Goal: Task Accomplishment & Management: Manage account settings

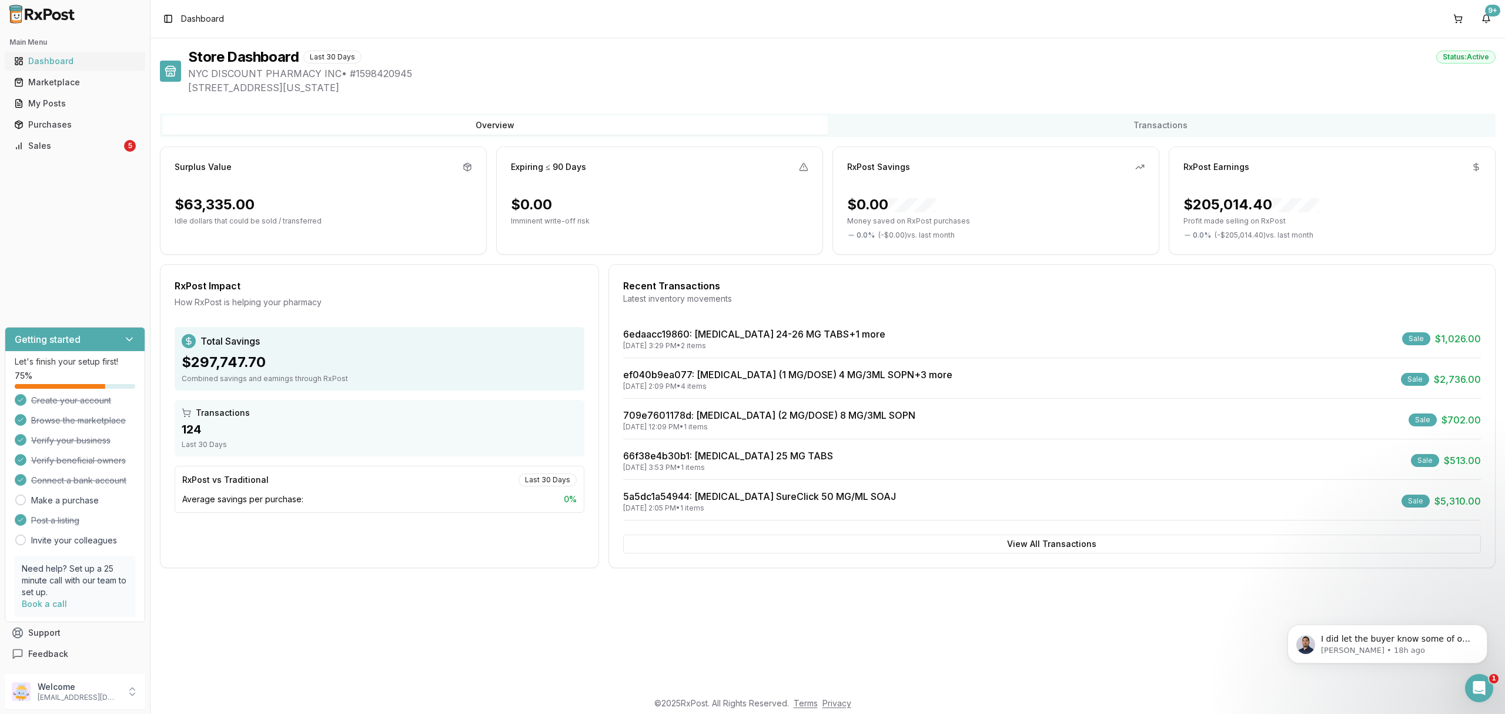
scroll to position [235, 0]
click at [88, 149] on div "Sales" at bounding box center [68, 146] width 108 height 12
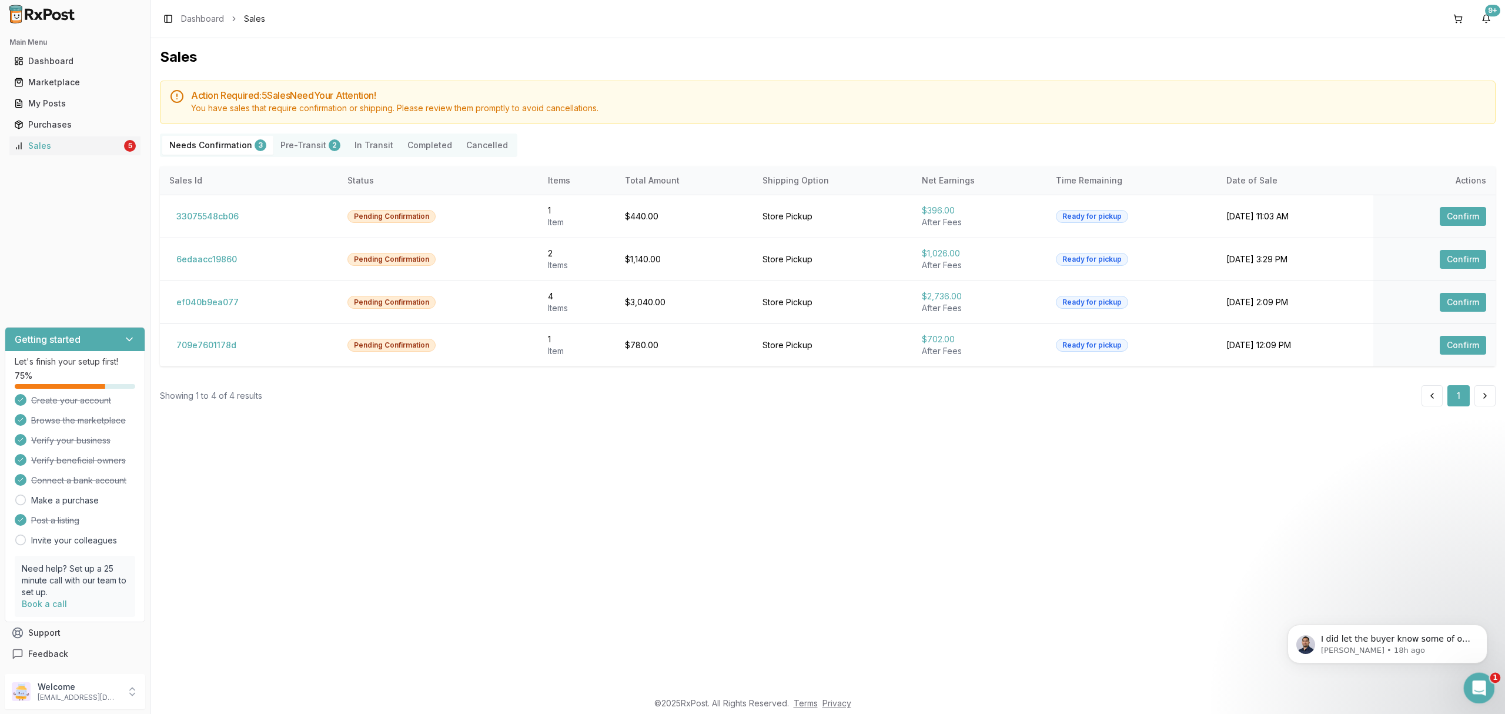
click at [1475, 685] on icon "Open Intercom Messenger" at bounding box center [1477, 686] width 19 height 19
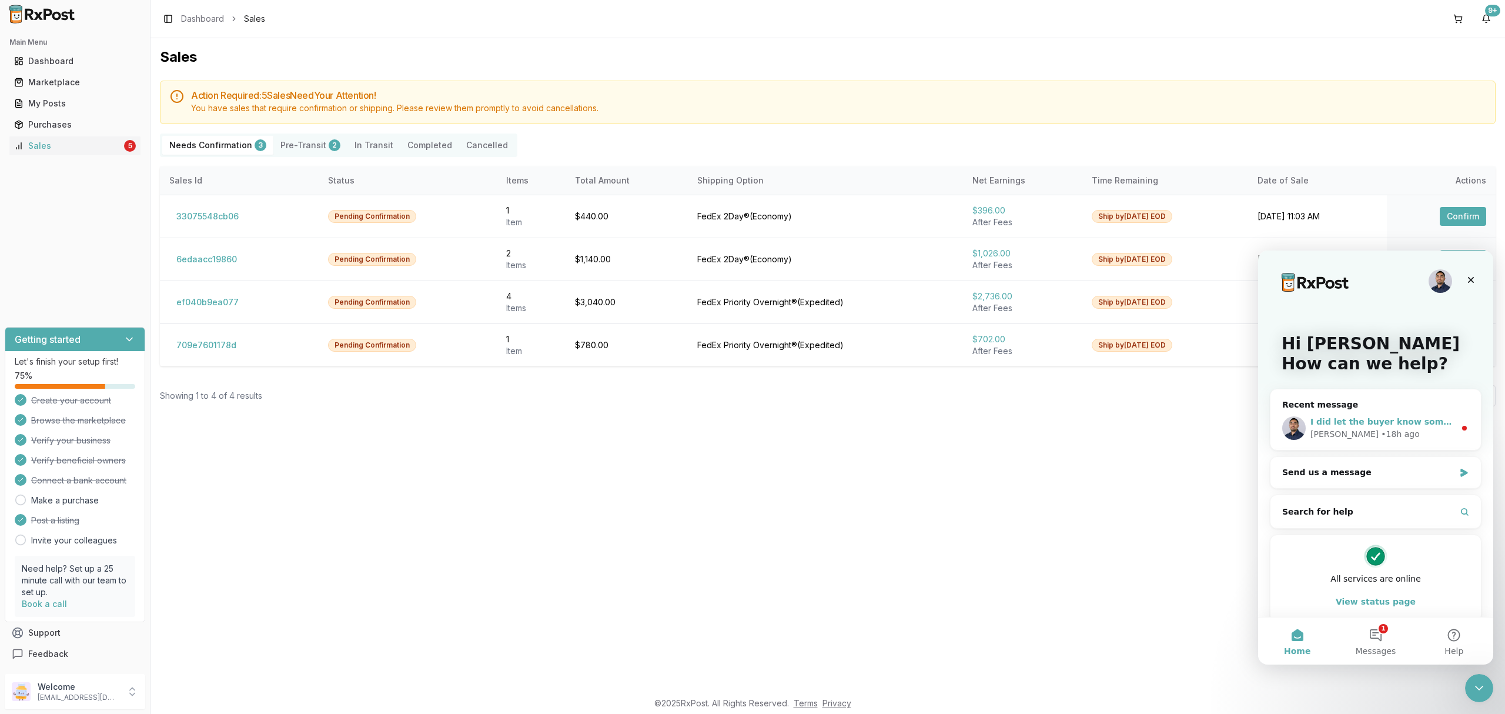
click at [1440, 438] on div "Manuel • 18h ago" at bounding box center [1383, 434] width 145 height 12
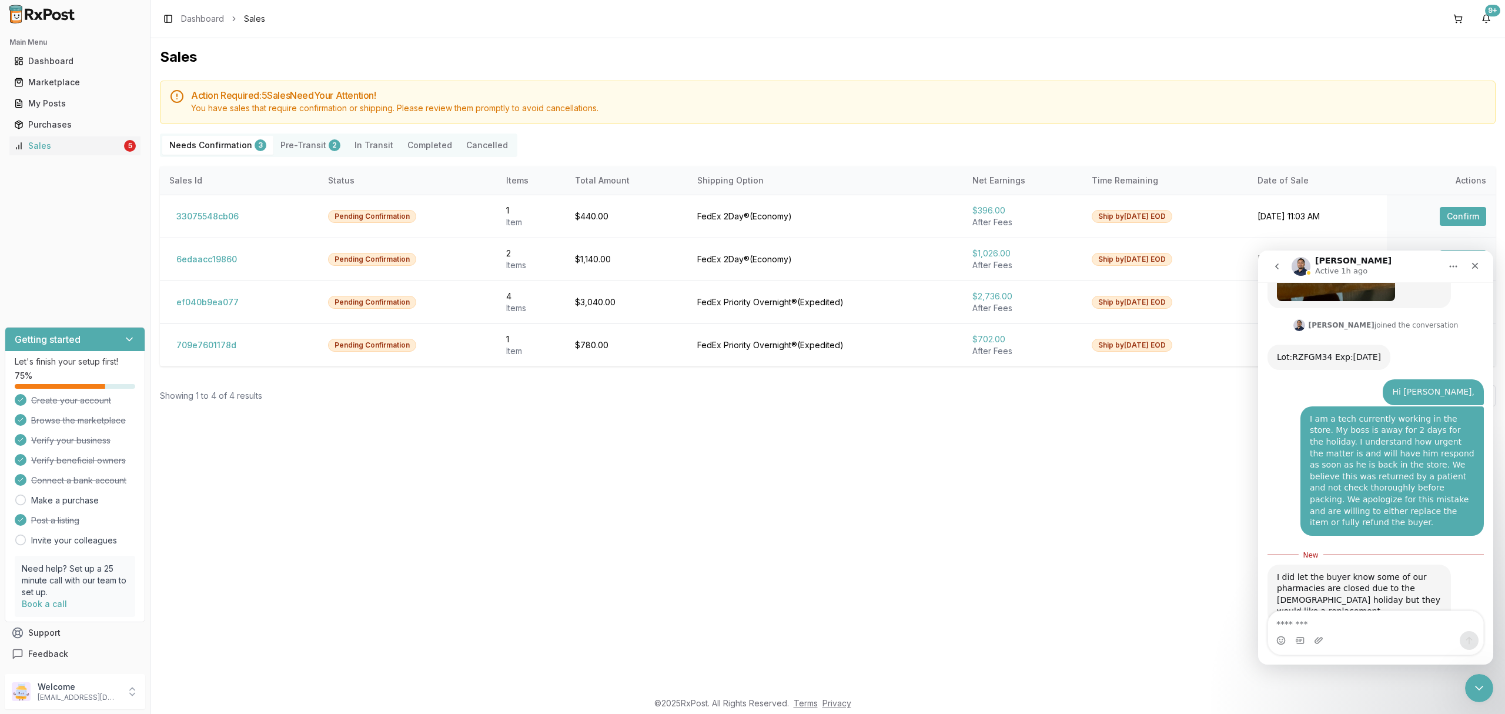
scroll to position [255, 0]
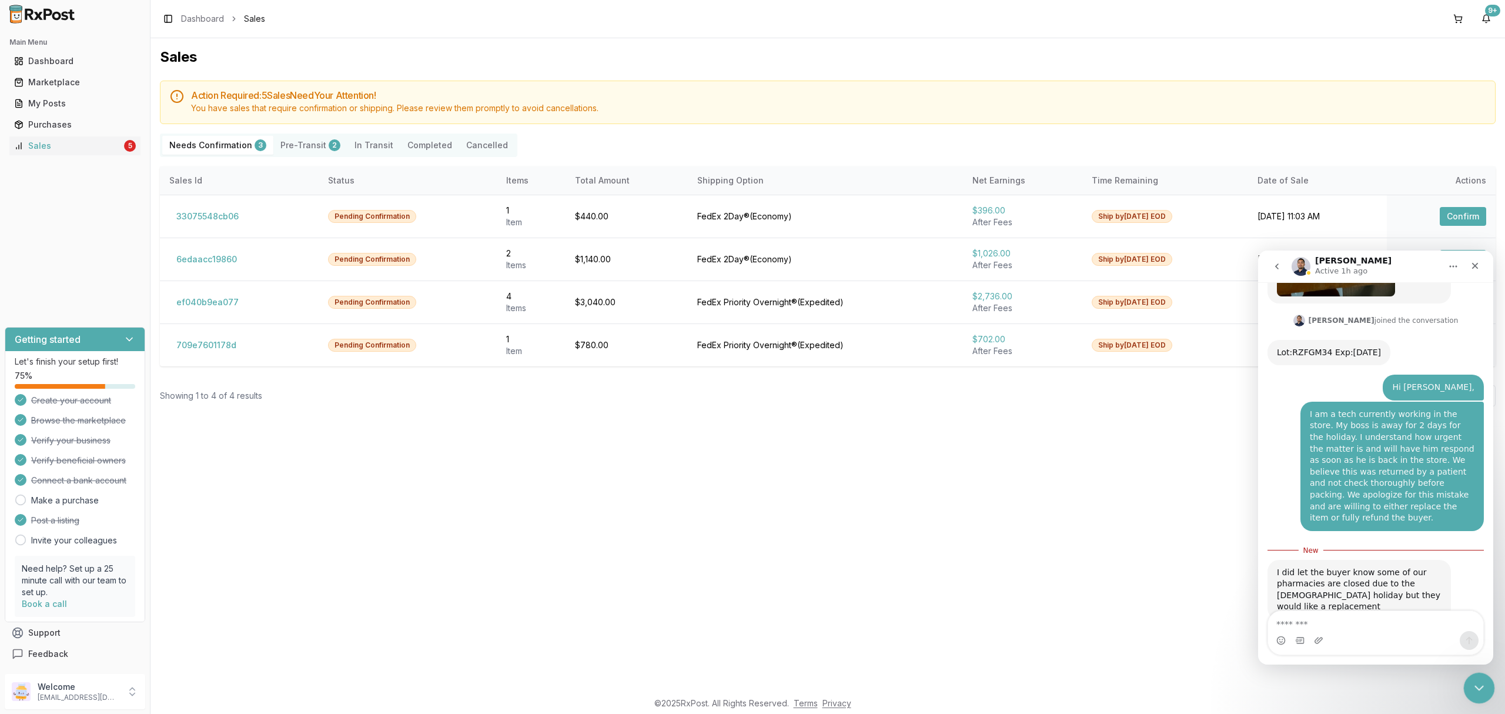
click at [1475, 683] on icon "Close Intercom Messenger" at bounding box center [1478, 686] width 14 height 14
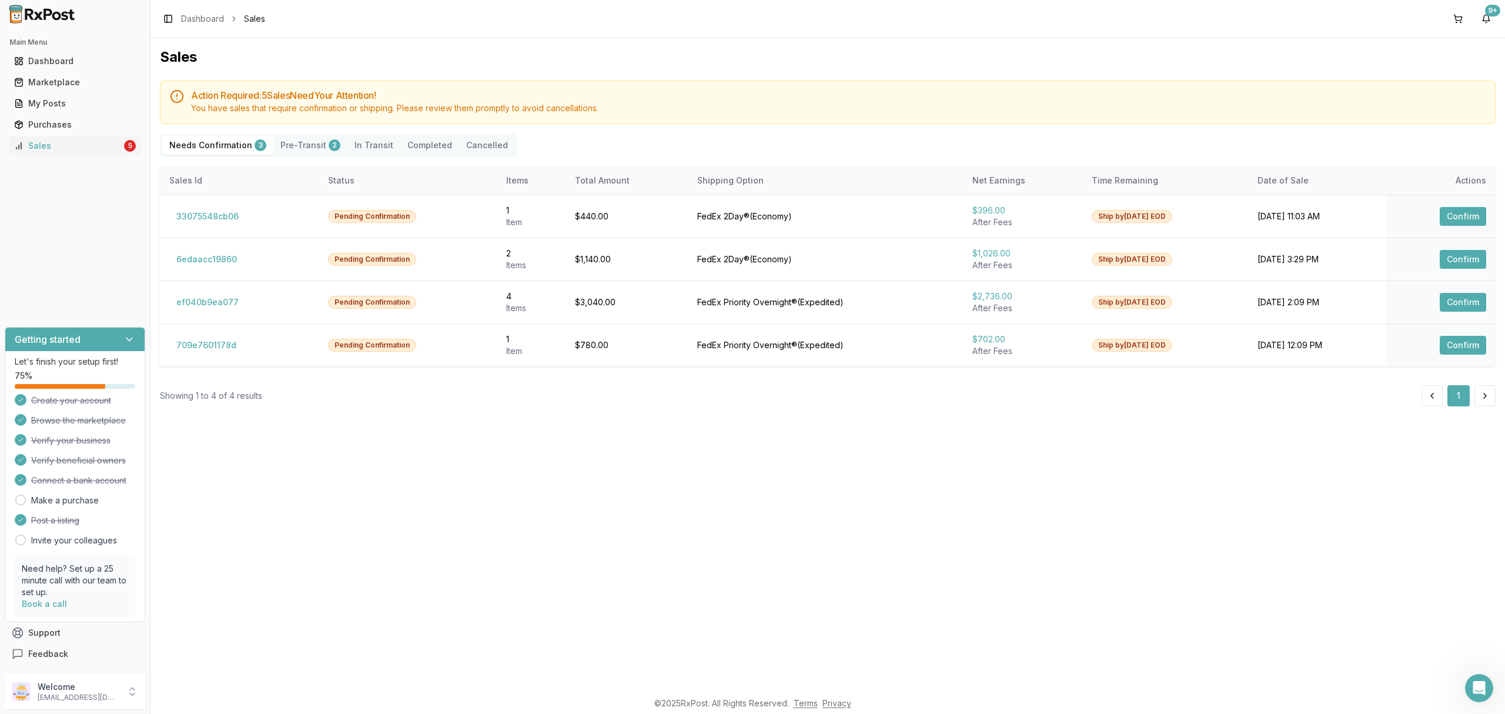
click at [1075, 435] on div "Sales Action Required: 5 Sale s Need Your Attention! You have sales that requir…" at bounding box center [828, 364] width 1355 height 652
click at [208, 346] on button "709e7601178d" at bounding box center [206, 345] width 74 height 19
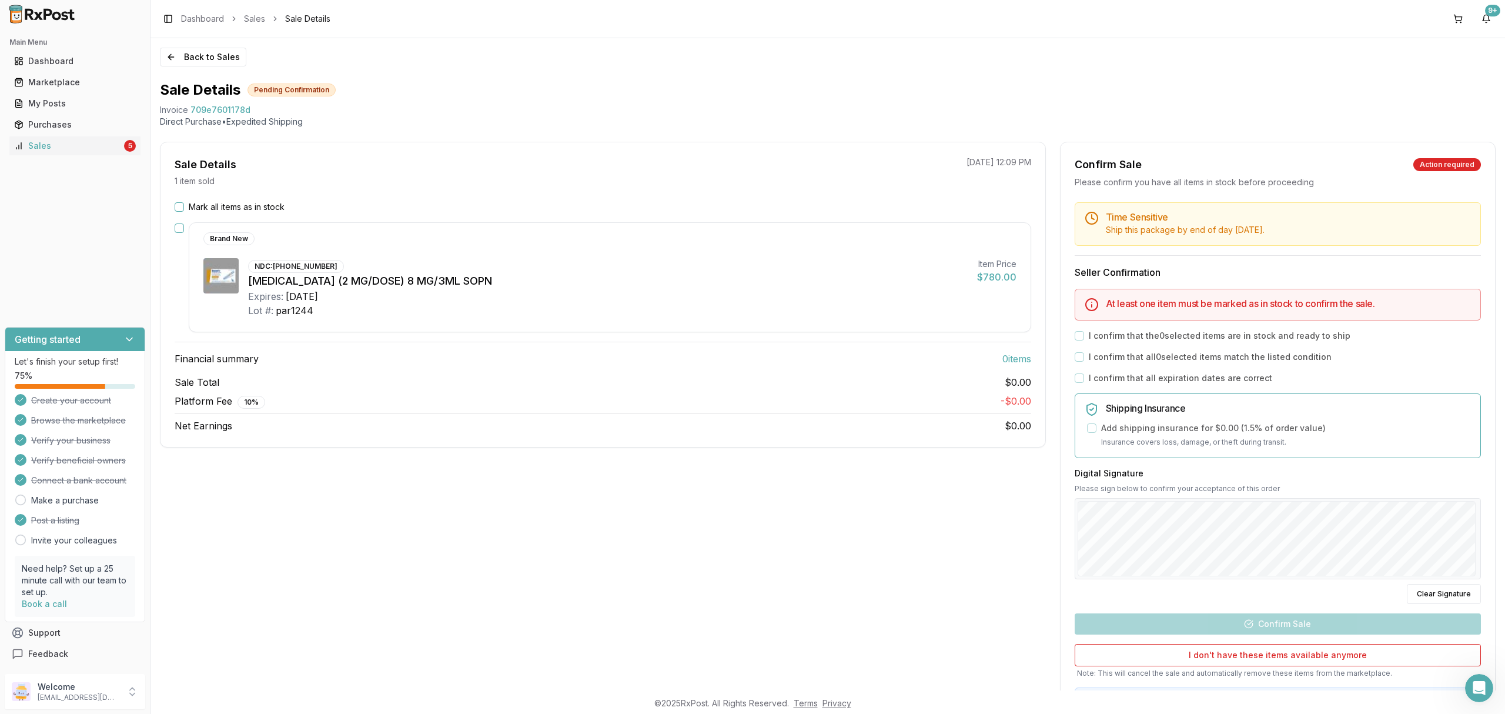
click at [676, 535] on div "Sale Details 1 item sold 09/23/2025 12:09 PM Mark all items as in stock Brand N…" at bounding box center [603, 438] width 886 height 592
drag, startPoint x: 155, startPoint y: 111, endPoint x: 274, endPoint y: 111, distance: 118.8
click at [274, 111] on div "Back to Sales Sale Details Pending Confirmation Invoice 709e7601178d Direct Pur…" at bounding box center [828, 364] width 1355 height 652
copy div "Invoice 709e7601178d"
click at [1478, 694] on icon "Open Intercom Messenger" at bounding box center [1477, 686] width 19 height 19
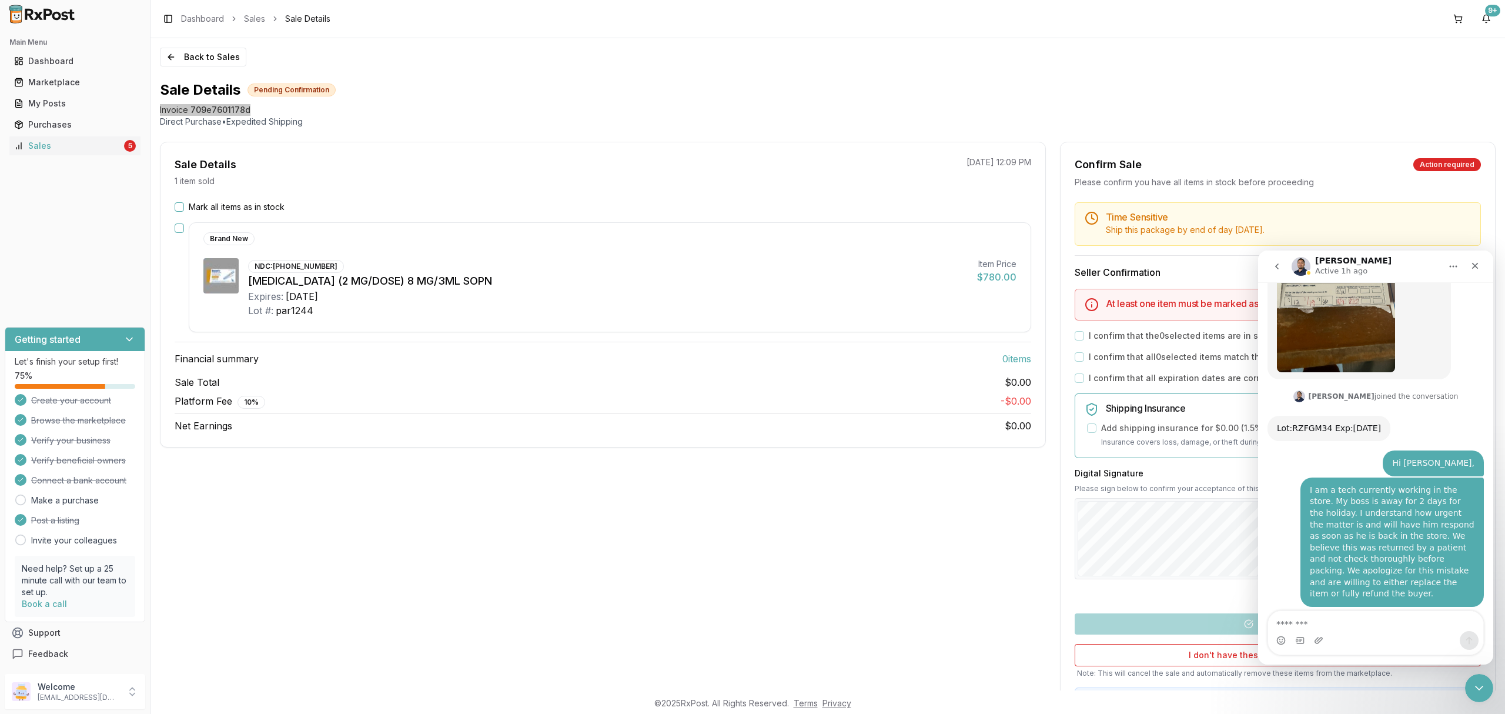
scroll to position [236, 0]
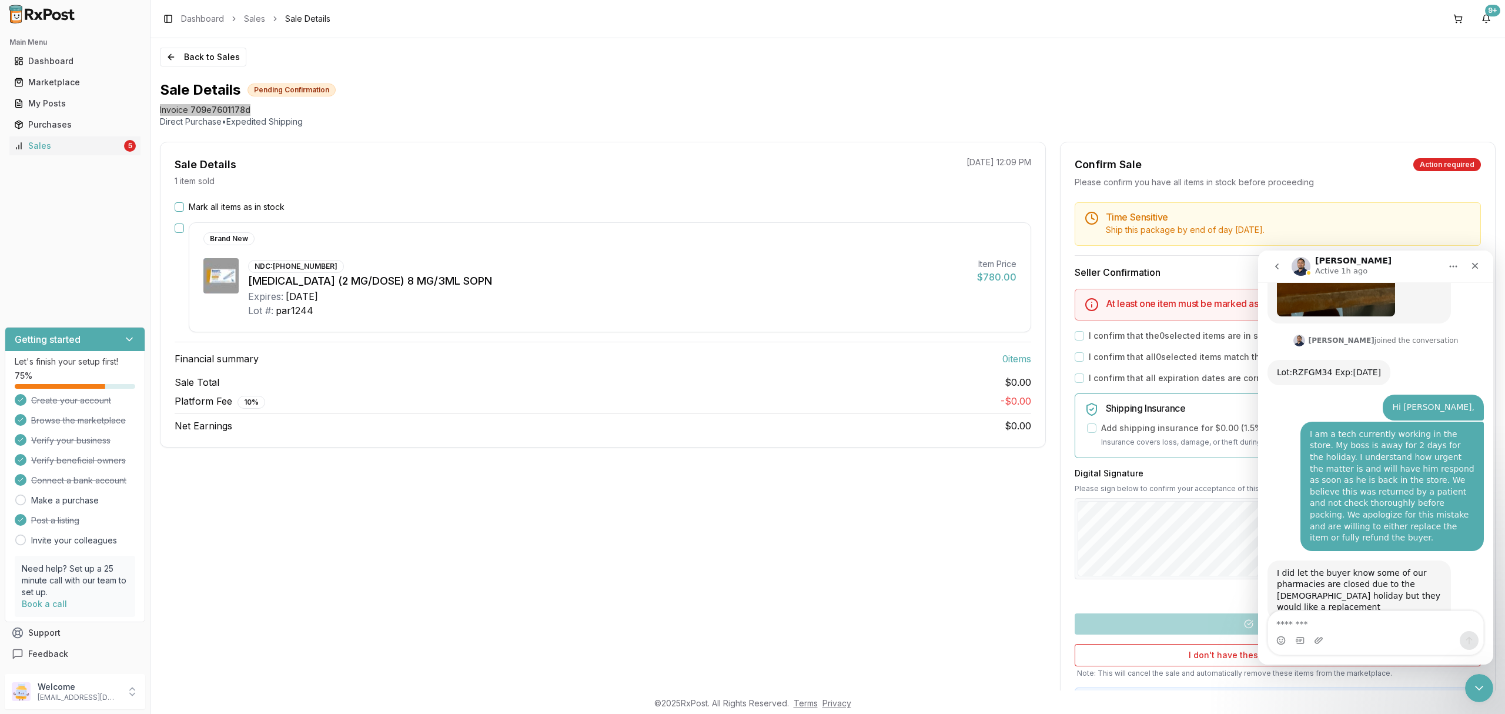
click at [1380, 621] on textarea "Message…" at bounding box center [1375, 621] width 215 height 20
type textarea "**********"
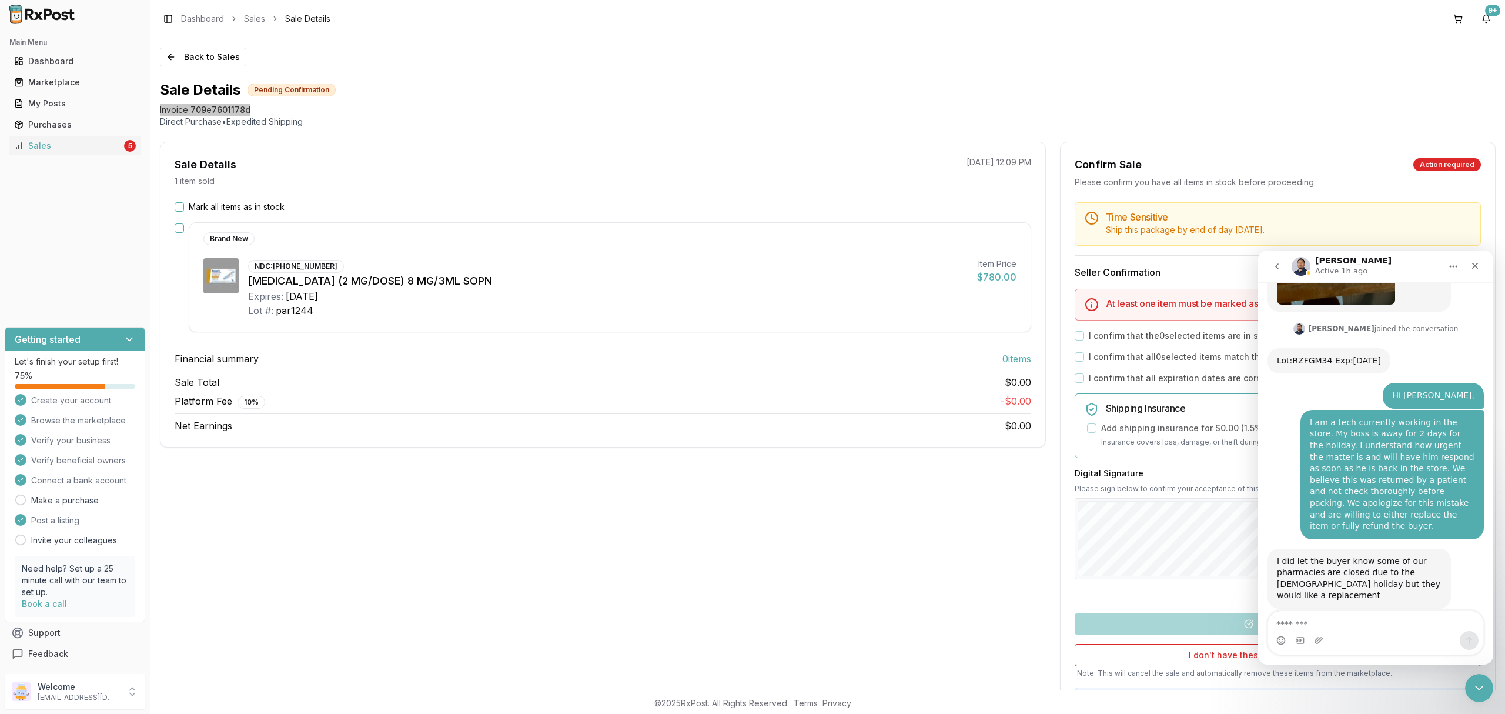
scroll to position [298, 0]
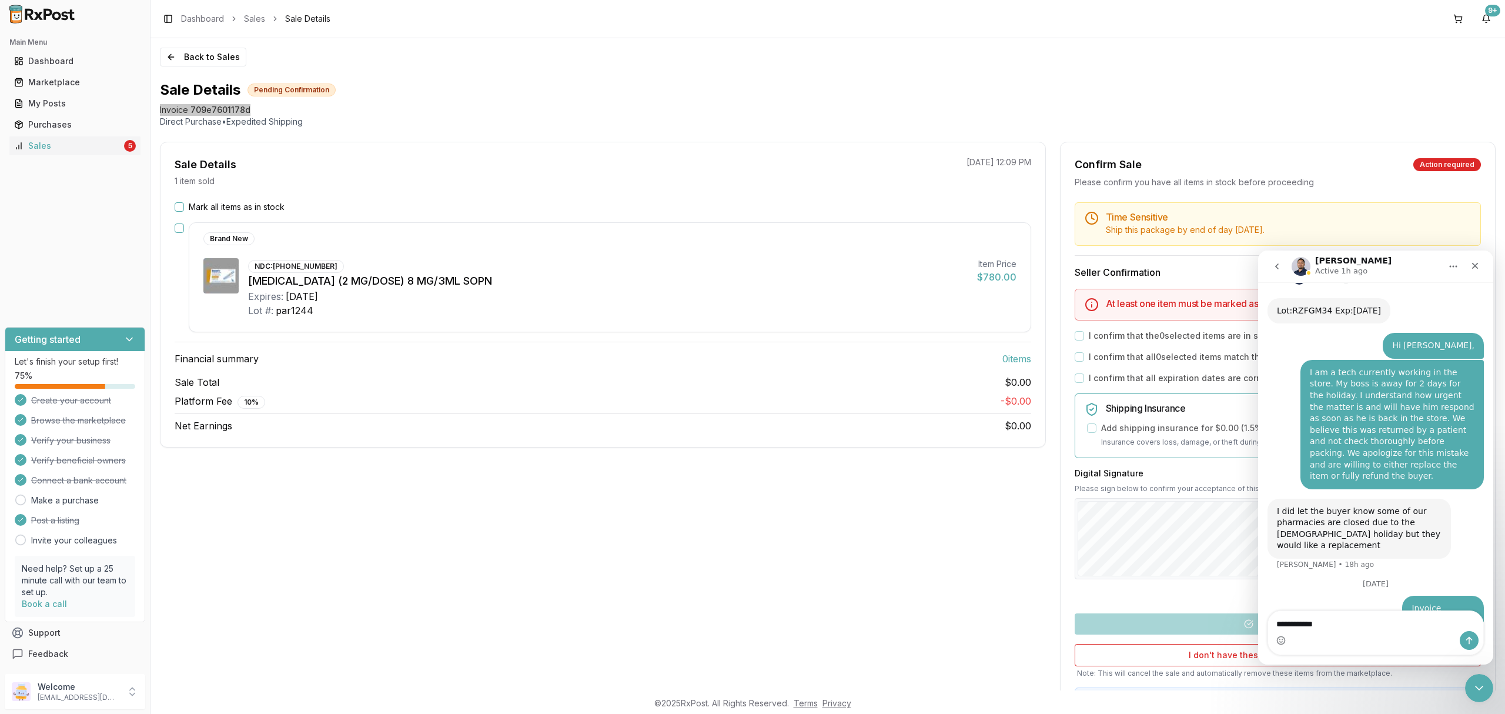
type textarea "**********"
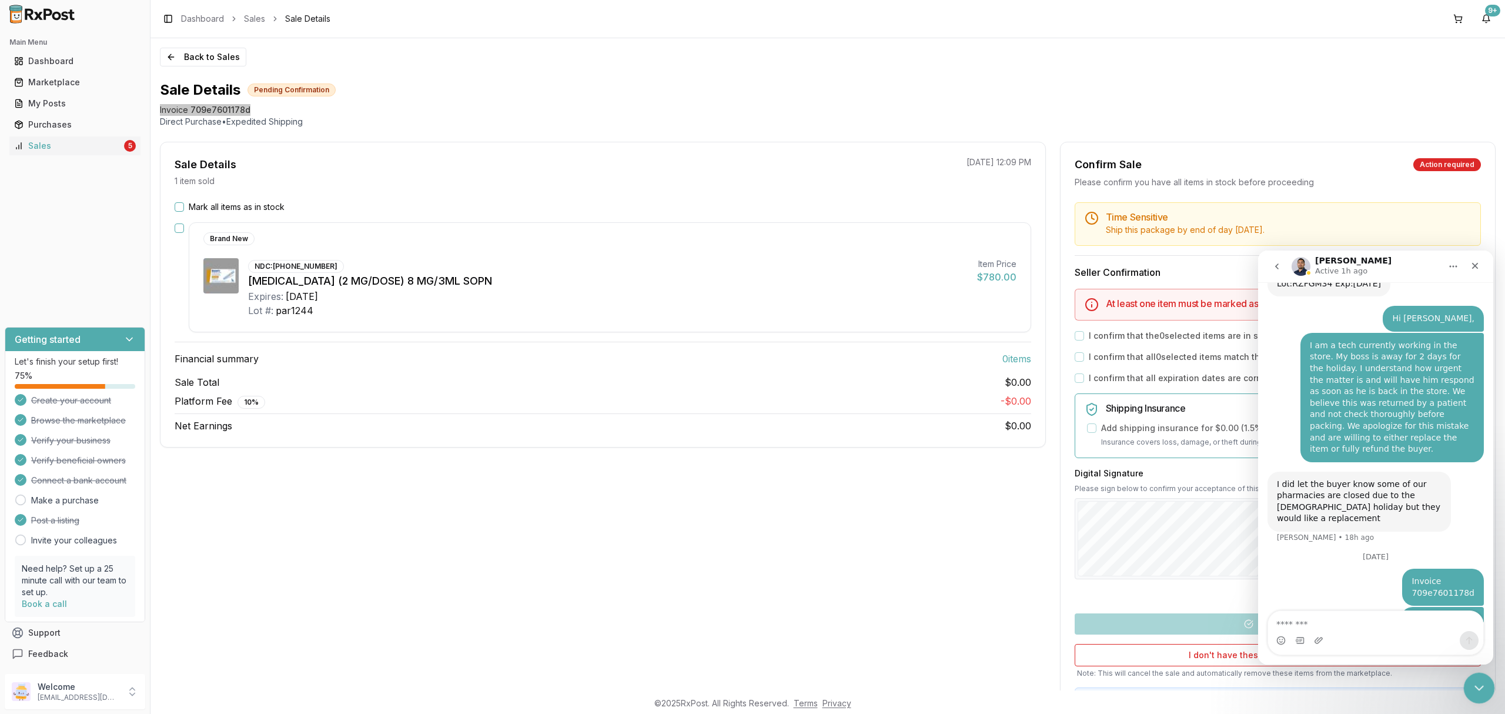
click at [1481, 687] on icon "Close Intercom Messenger" at bounding box center [1478, 686] width 14 height 14
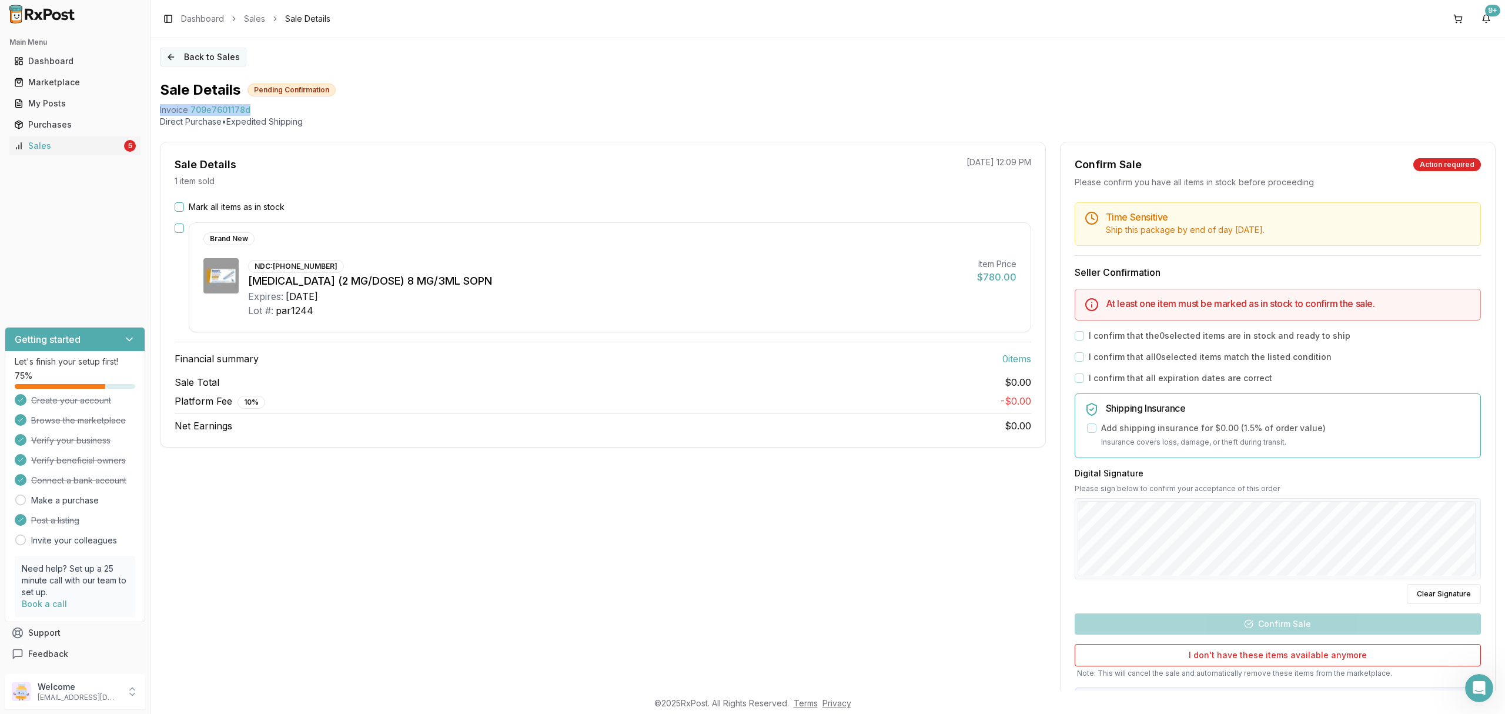
click at [208, 57] on button "Back to Sales" at bounding box center [203, 57] width 86 height 19
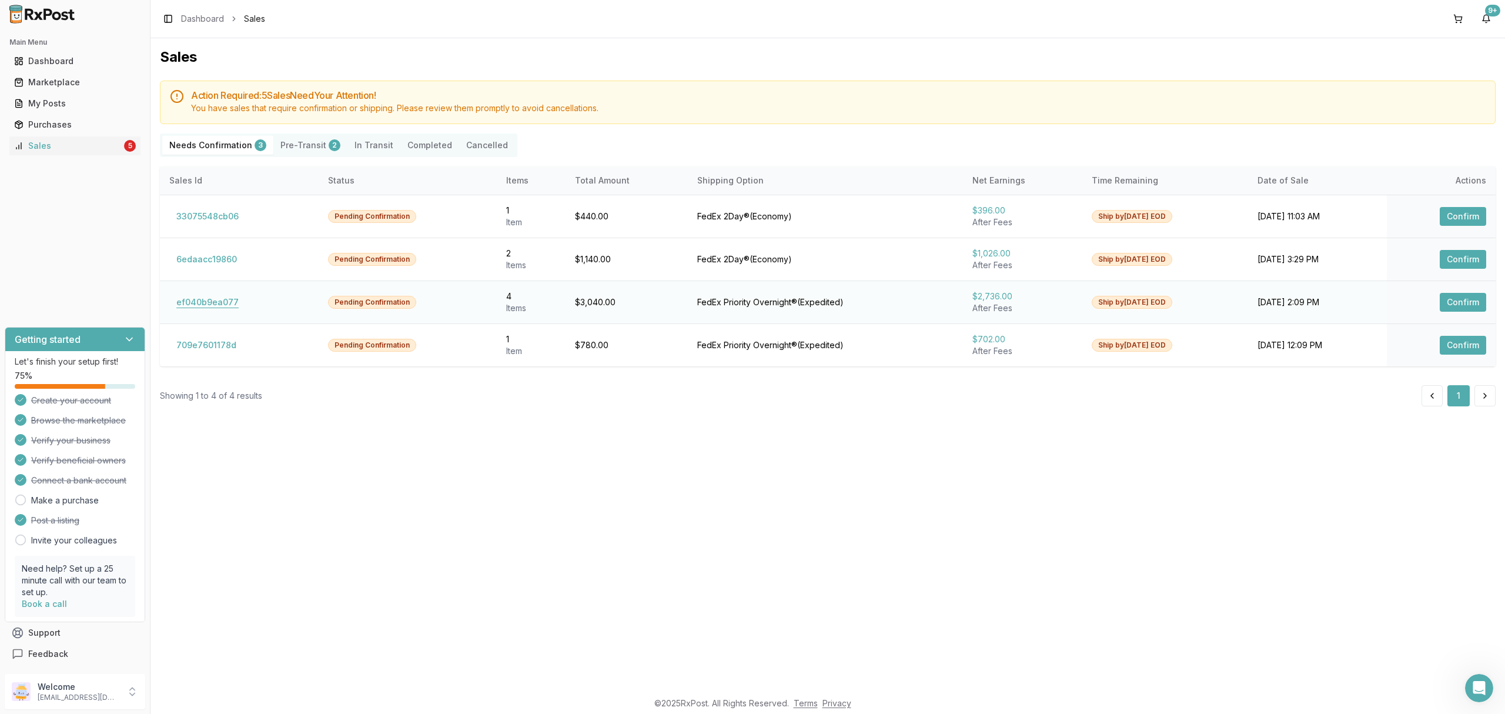
click at [216, 306] on button "ef040b9ea077" at bounding box center [207, 302] width 76 height 19
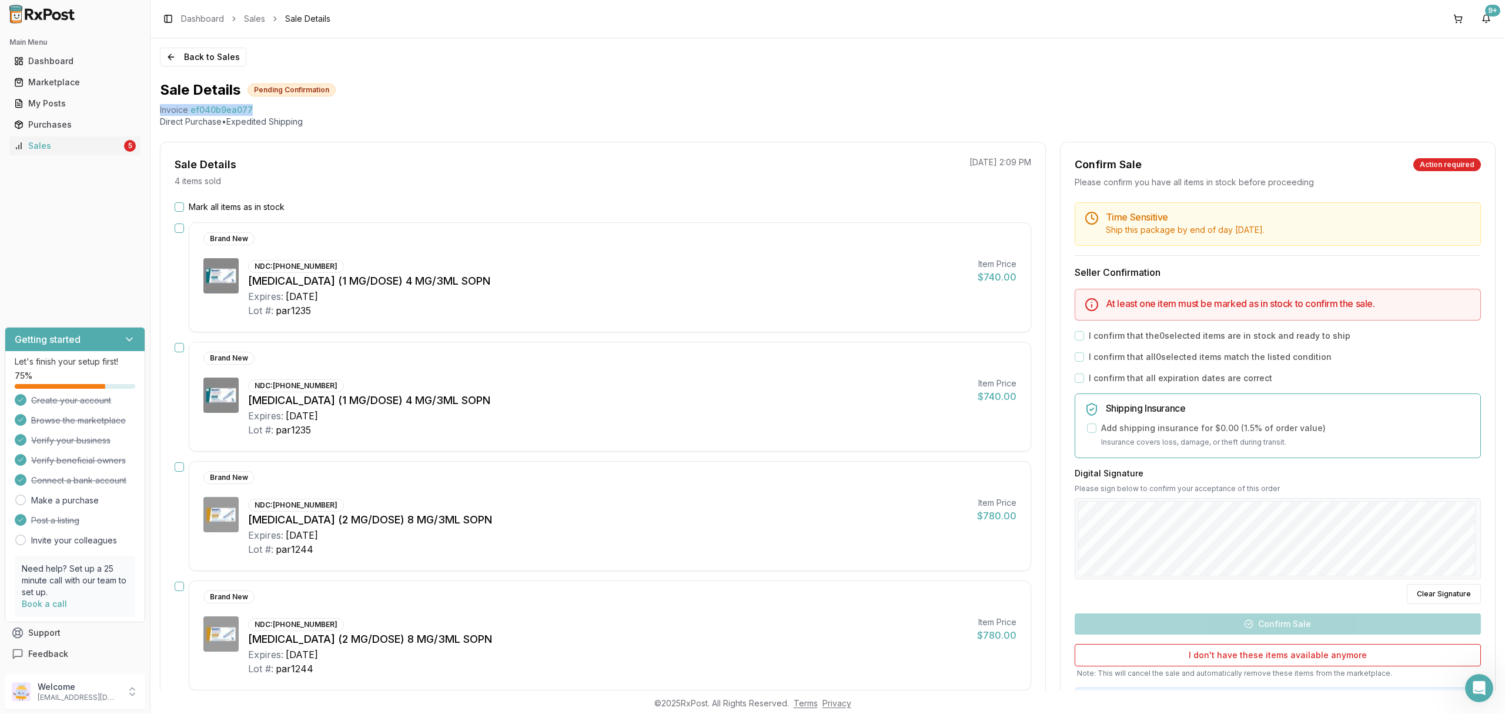
drag, startPoint x: 156, startPoint y: 104, endPoint x: 285, endPoint y: 102, distance: 128.8
click at [285, 102] on div "Back to Sales Sale Details Pending Confirmation Invoice ef040b9ea077 Direct Pur…" at bounding box center [828, 364] width 1355 height 652
copy div "Invoice ef040b9ea077"
click at [1477, 687] on icon "Open Intercom Messenger" at bounding box center [1477, 686] width 19 height 19
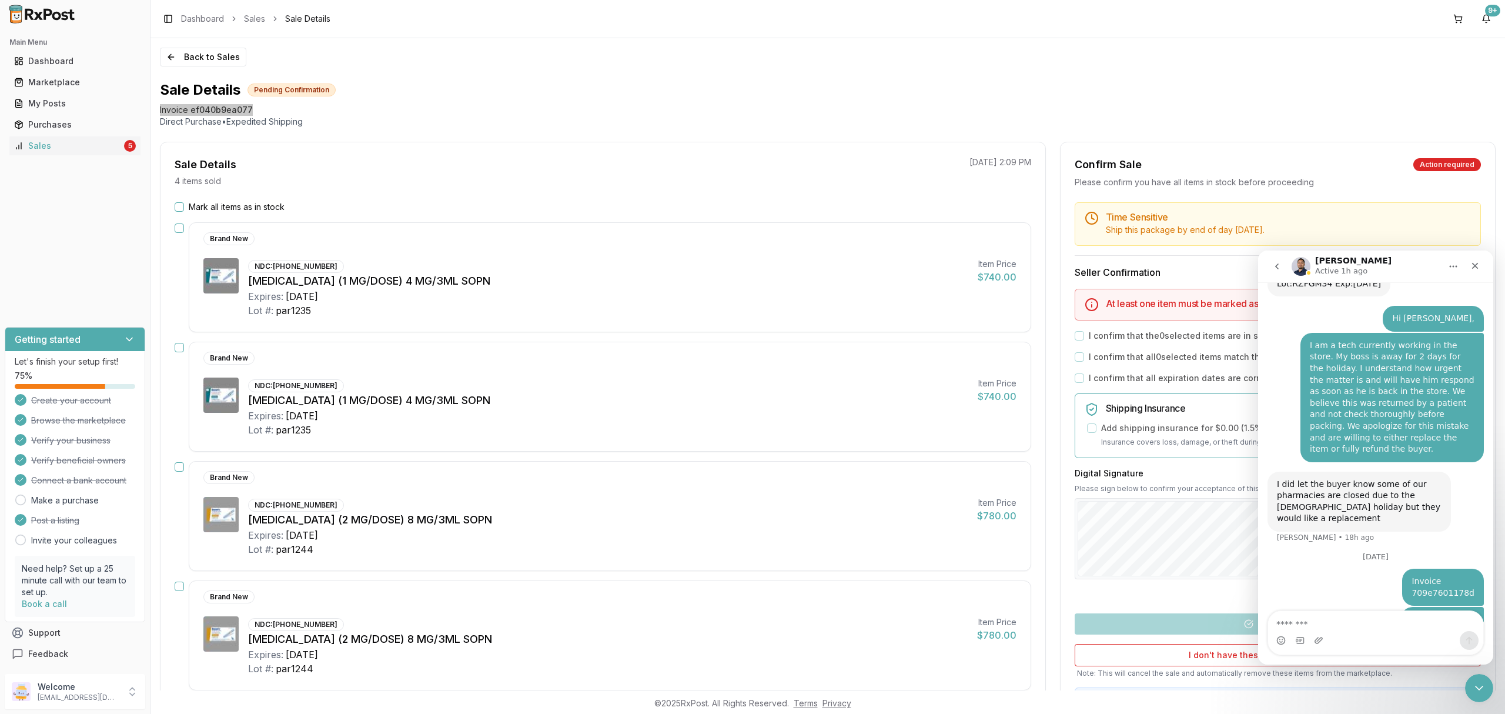
click at [1348, 620] on textarea "Message…" at bounding box center [1375, 621] width 215 height 20
type textarea "**********"
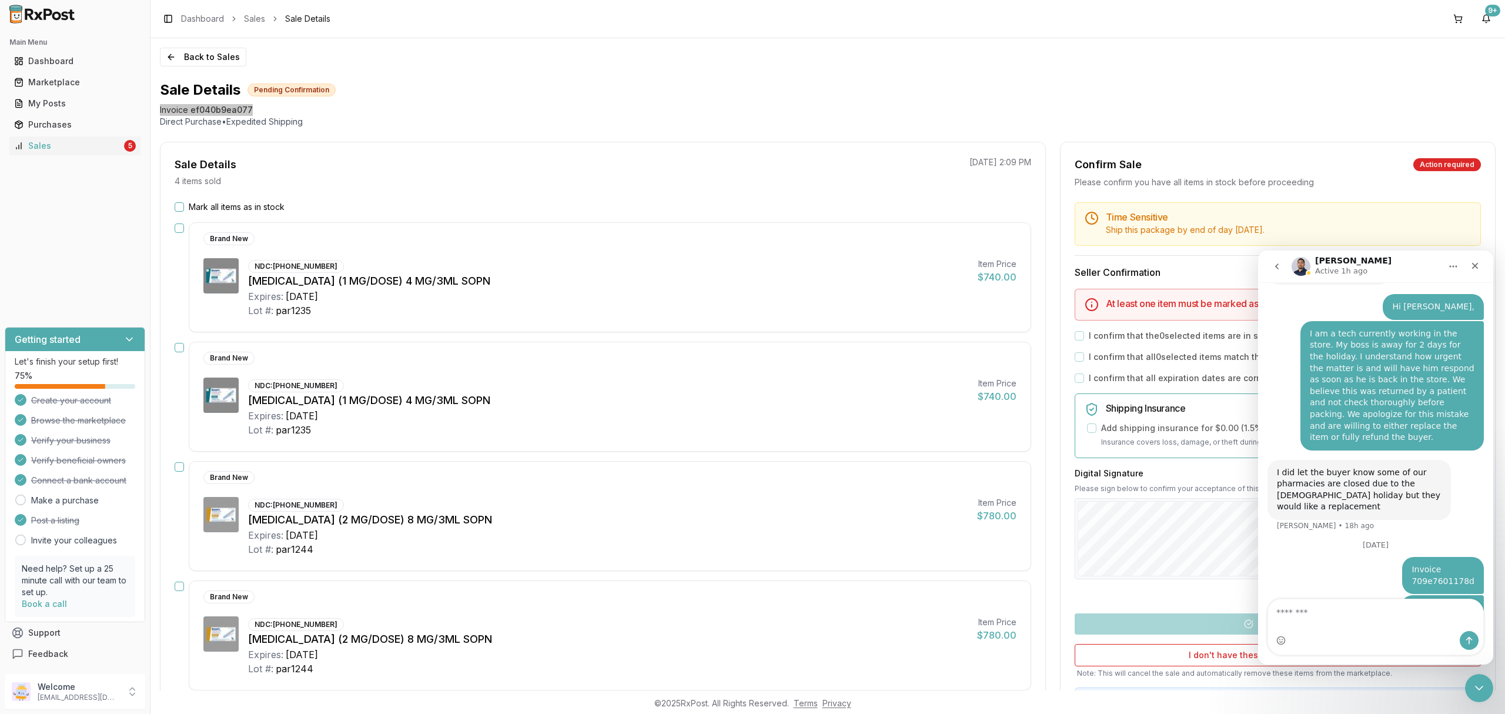
scroll to position [363, 0]
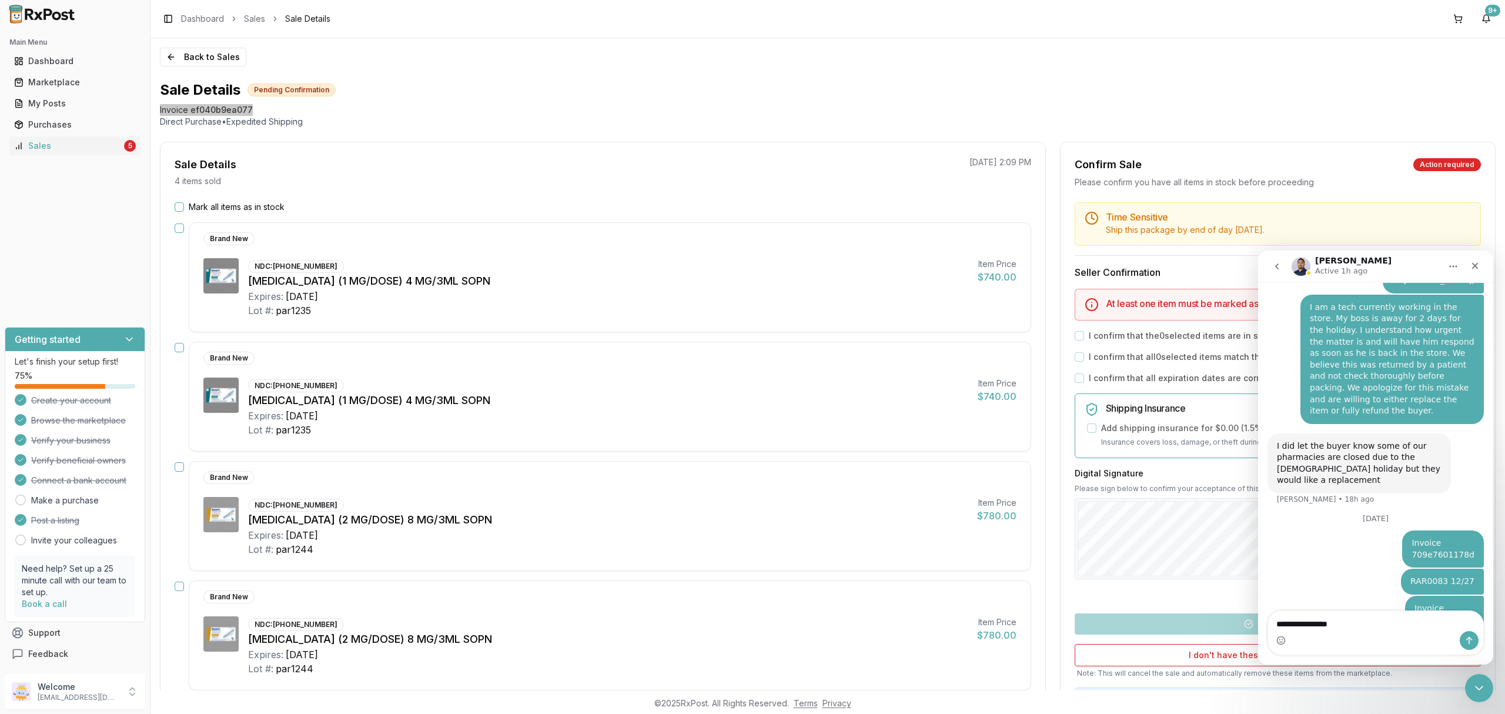
type textarea "**********"
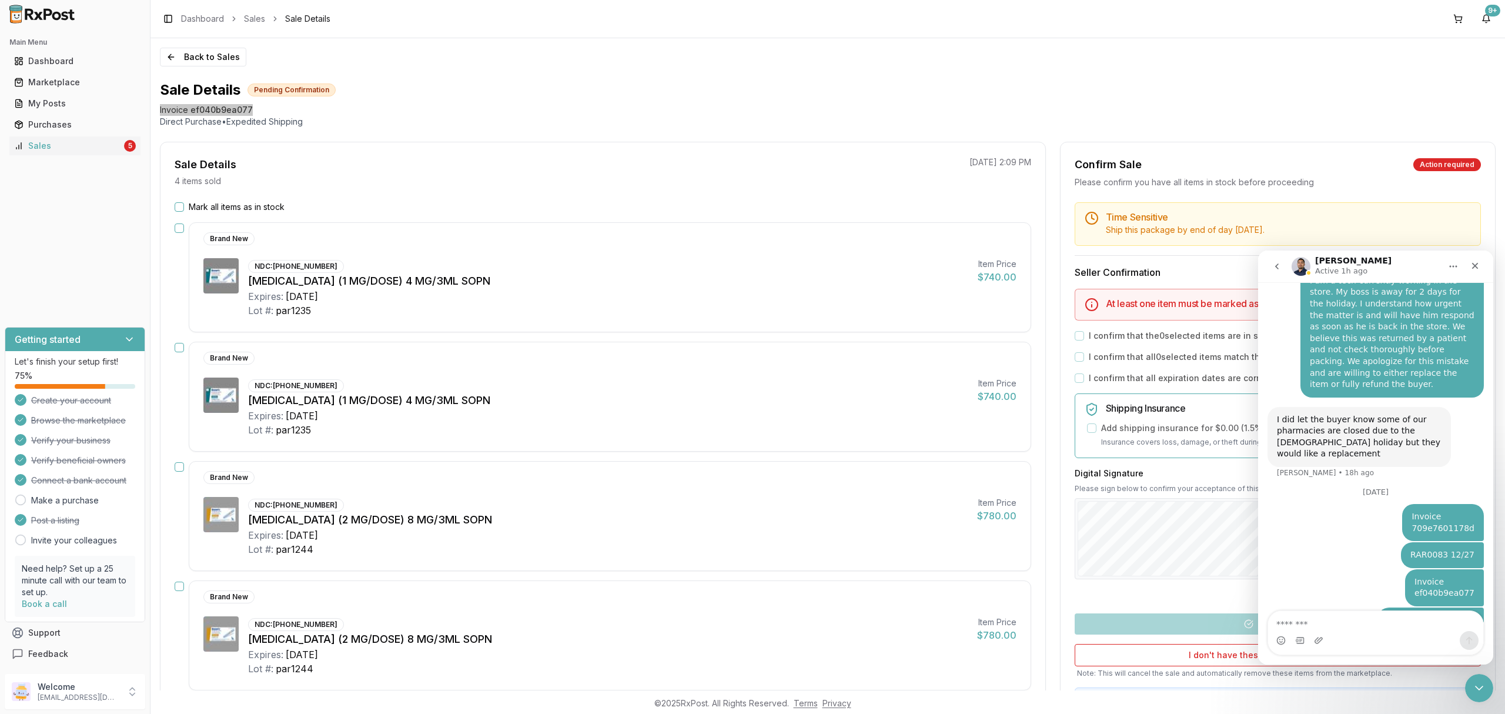
drag, startPoint x: 1384, startPoint y: 582, endPoint x: 1483, endPoint y: 590, distance: 98.5
click at [1483, 590] on div "b65da8c4aea4 Hello! I have an issue with a medication that was sent on 09/16 re…" at bounding box center [1375, 281] width 235 height 733
copy div "BLUE RAR0060 10/27"
click at [1390, 636] on div "Intercom messenger" at bounding box center [1375, 640] width 215 height 19
click at [1391, 625] on textarea "Message…" at bounding box center [1375, 621] width 215 height 20
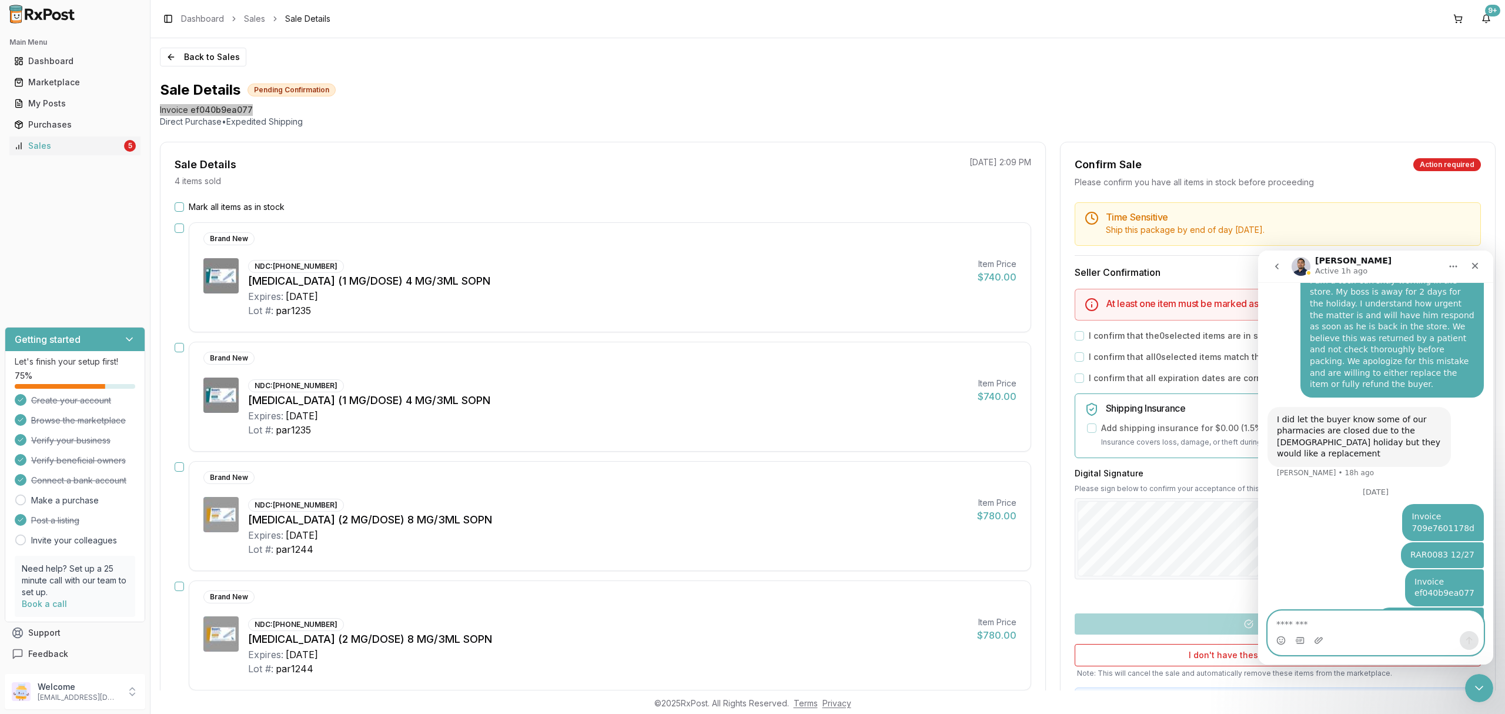
paste textarea "**********"
type textarea "**********"
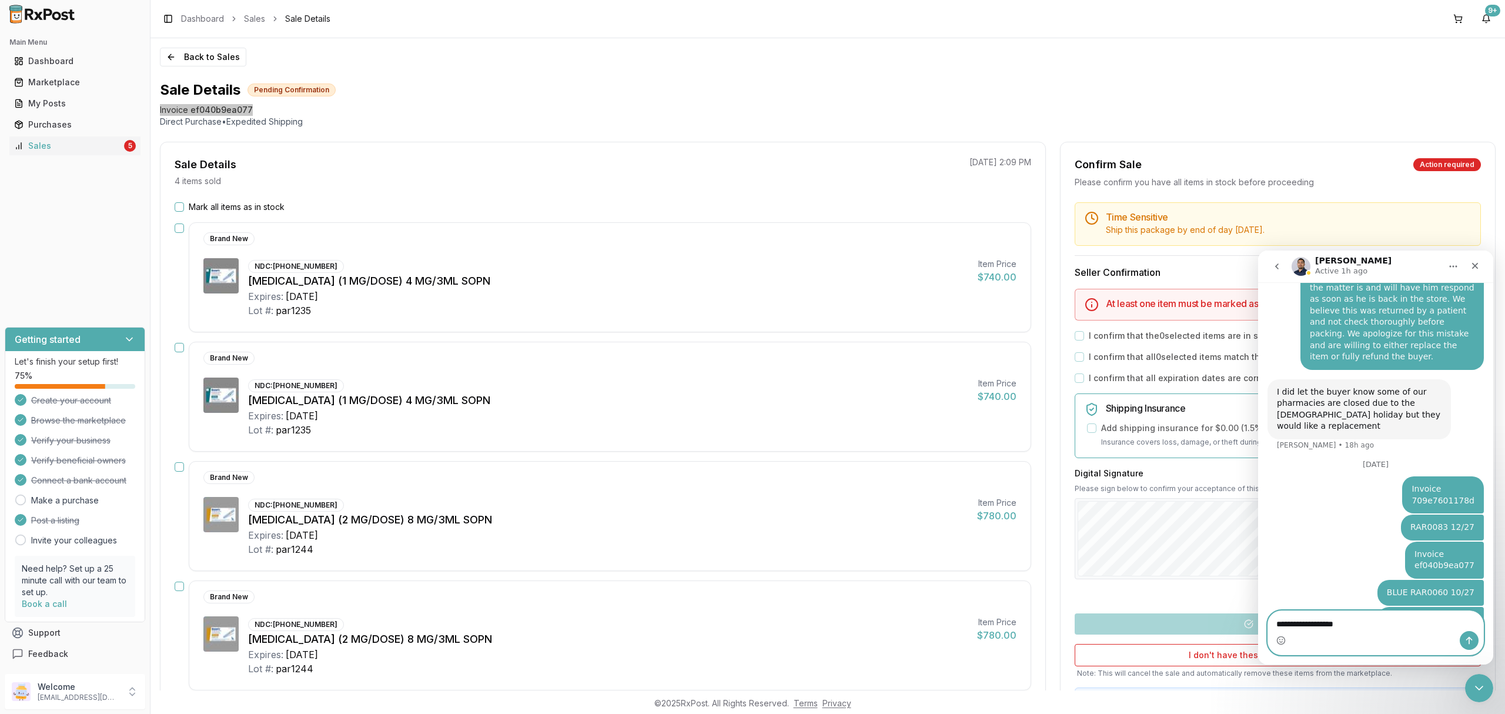
type textarea "**********"
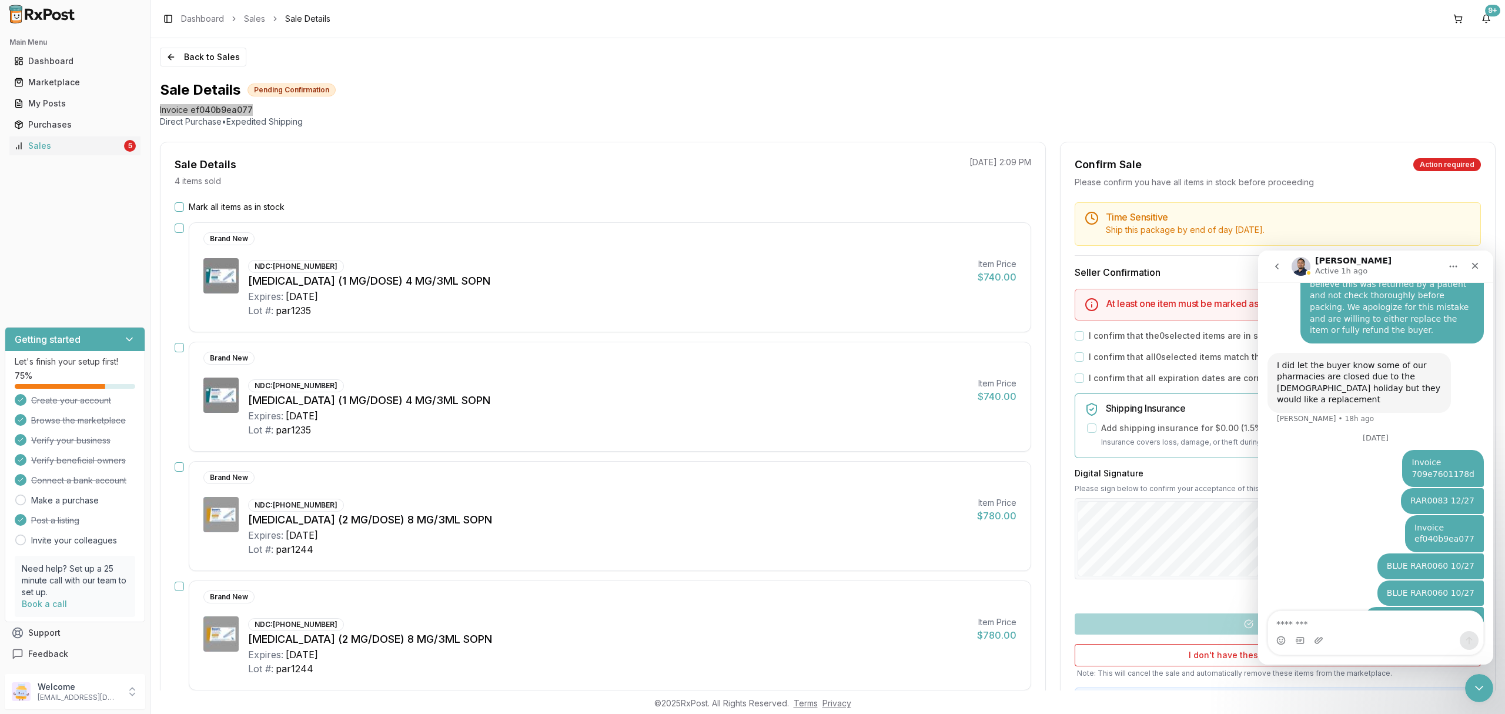
drag, startPoint x: 1380, startPoint y: 578, endPoint x: 1480, endPoint y: 583, distance: 100.7
click at [1483, 583] on div "b65da8c4aea4 Hello! I have an issue with a medication that was sent on 09/16 re…" at bounding box center [1375, 254] width 235 height 786
copy div "YELLOW RAR0082 11/27"
click at [1367, 631] on div "Intercom messenger" at bounding box center [1375, 640] width 215 height 19
click at [1374, 623] on textarea "Message…" at bounding box center [1375, 621] width 215 height 20
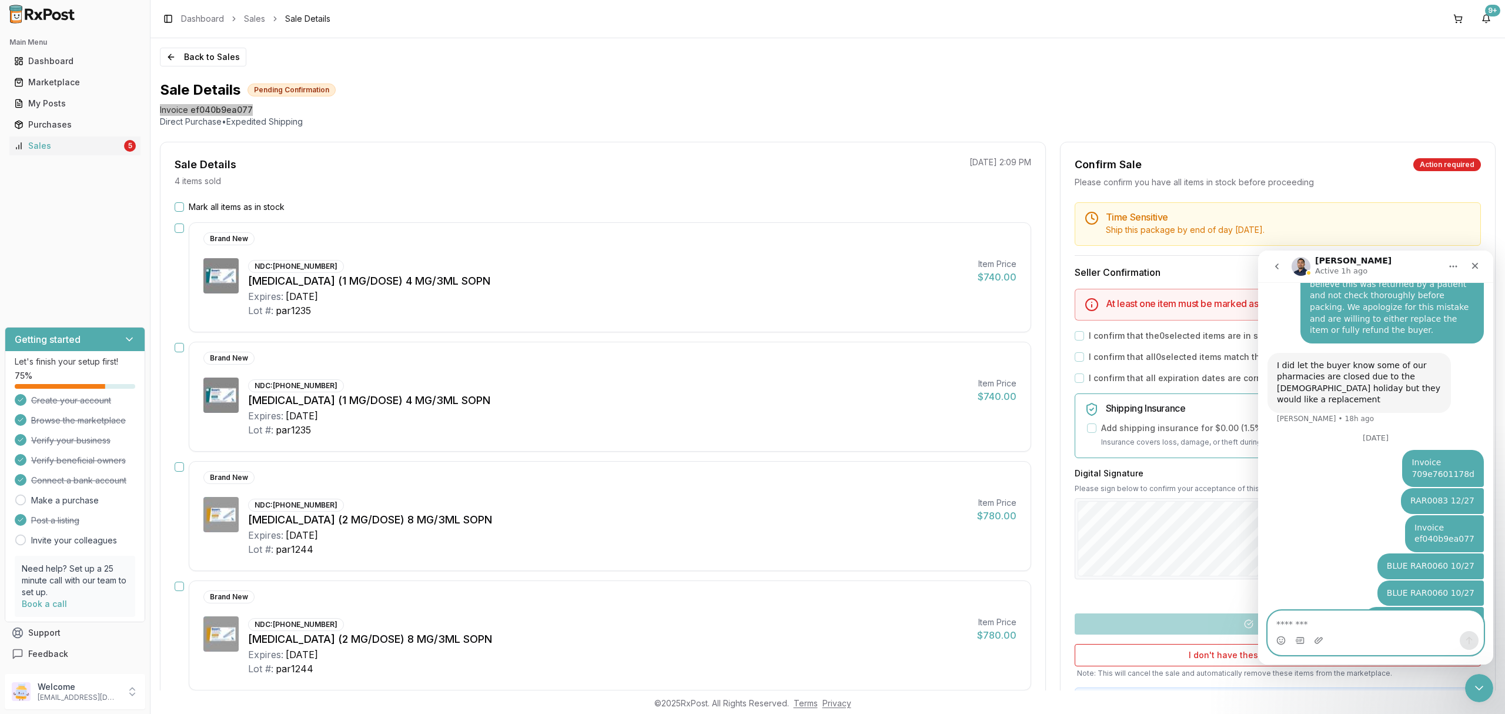
paste textarea "**********"
type textarea "**********"
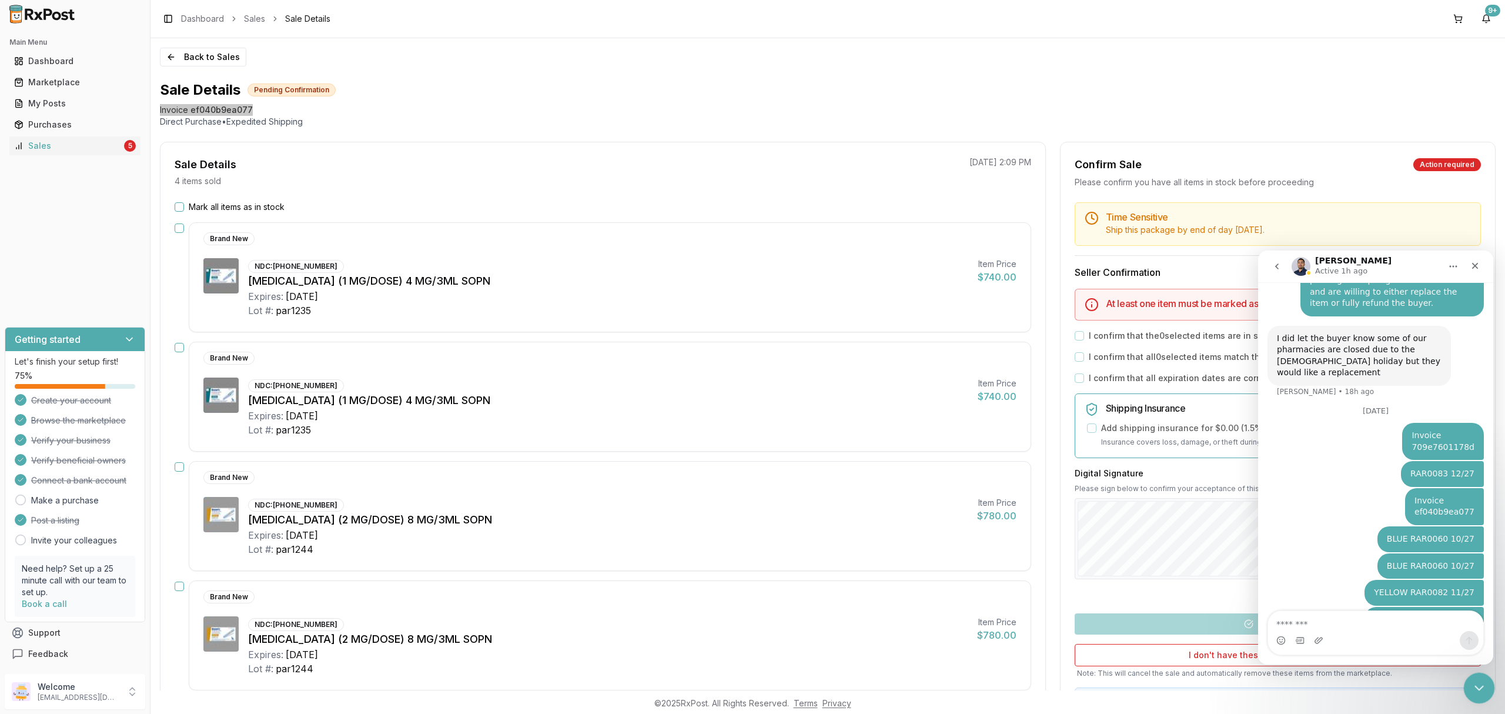
drag, startPoint x: 1475, startPoint y: 679, endPoint x: 2521, endPoint y: 1316, distance: 1224.3
click at [1475, 677] on div "Close Intercom Messenger" at bounding box center [1478, 686] width 28 height 28
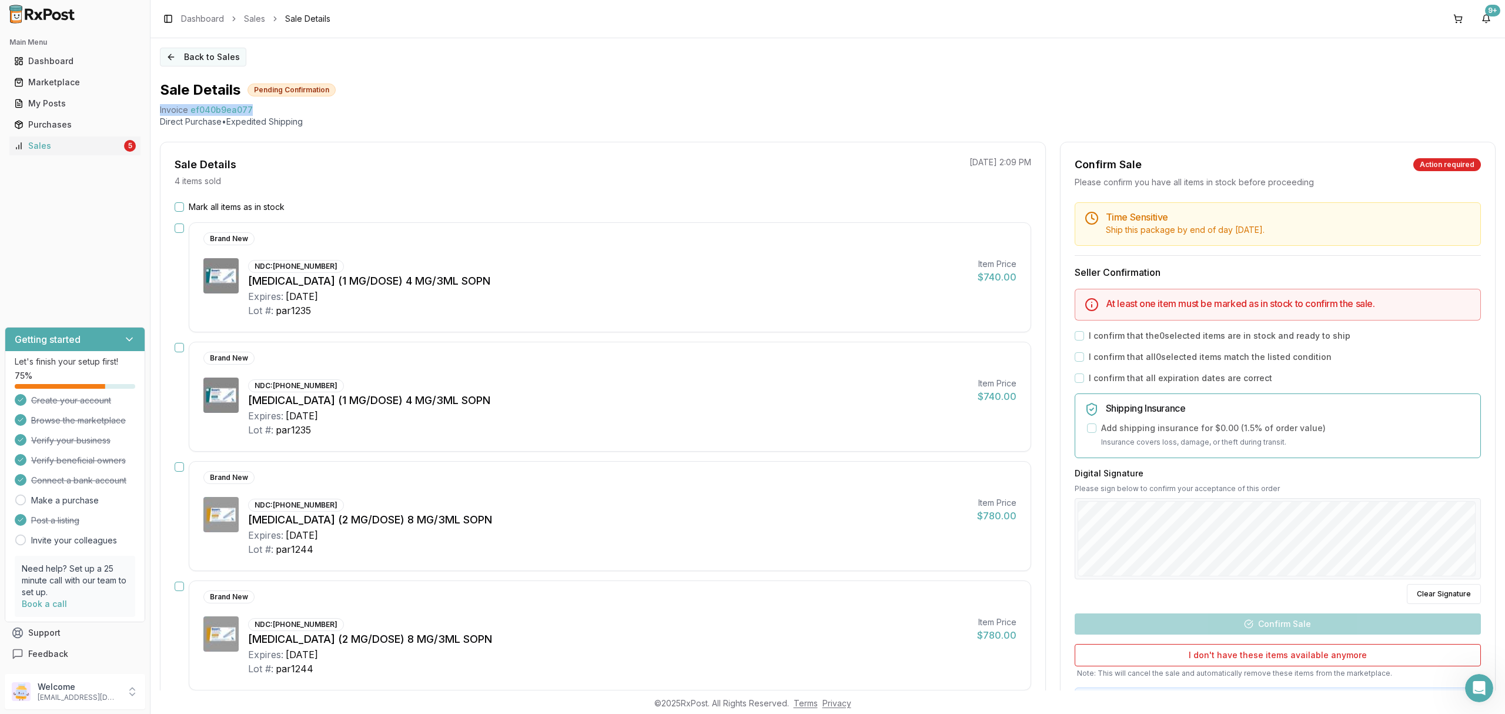
click at [179, 62] on button "Back to Sales" at bounding box center [203, 57] width 86 height 19
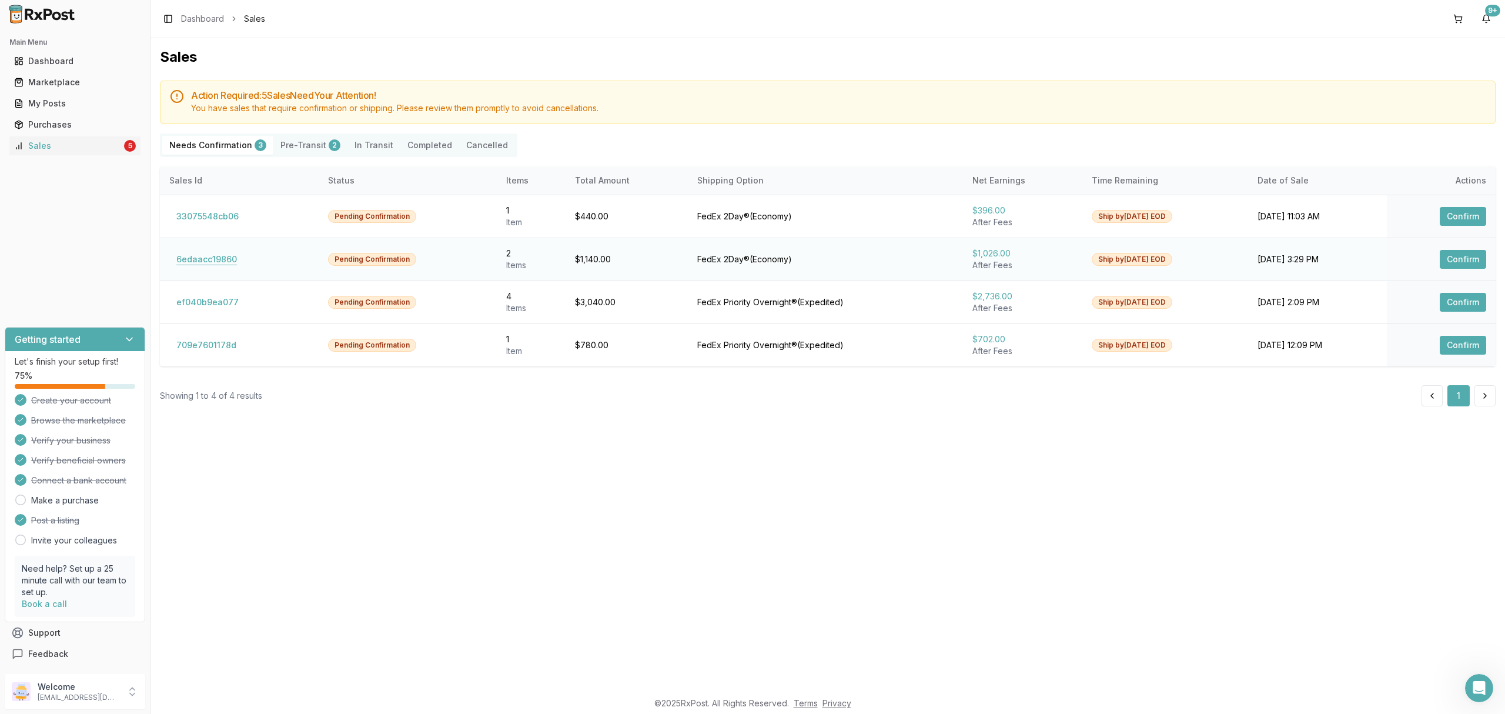
click at [227, 257] on button "6edaacc19860" at bounding box center [206, 259] width 75 height 19
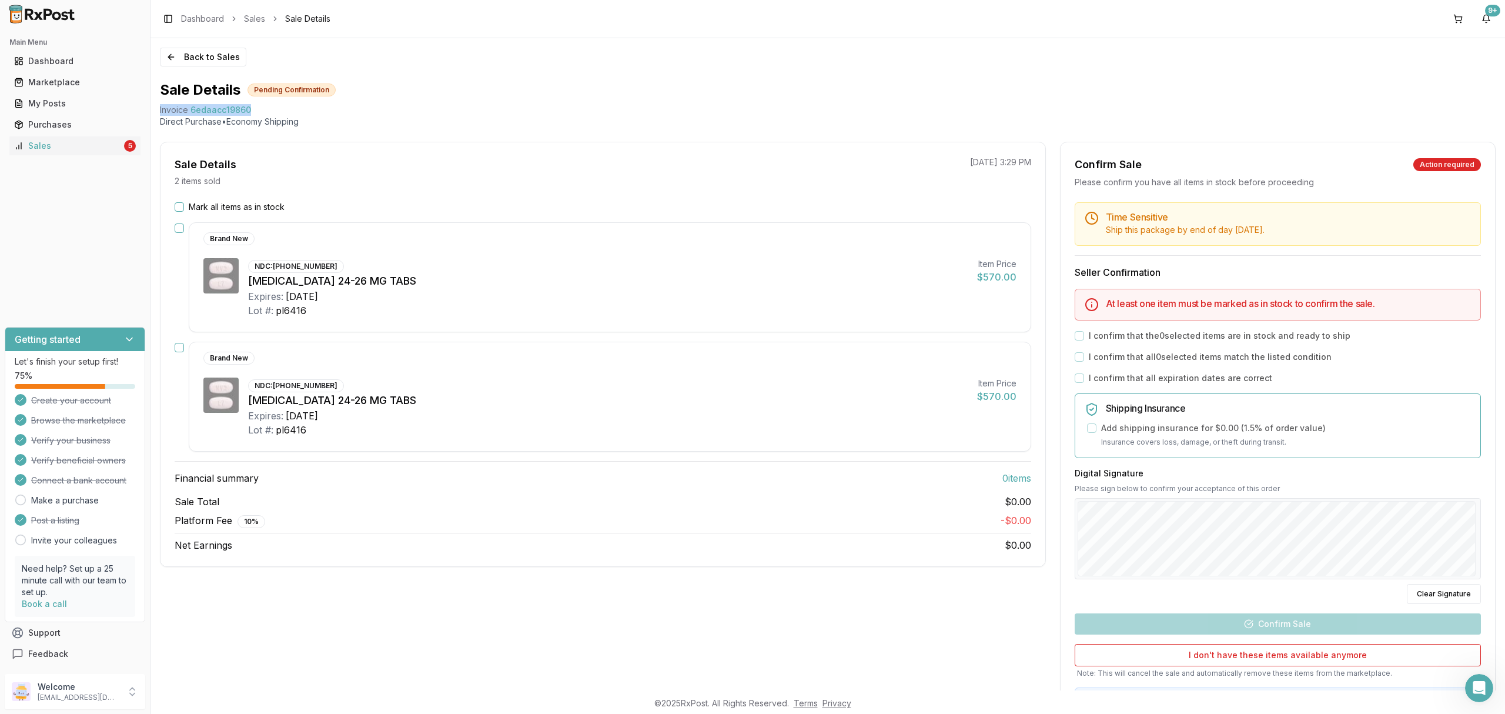
drag, startPoint x: 155, startPoint y: 107, endPoint x: 258, endPoint y: 111, distance: 102.4
click at [258, 111] on div "Back to Sales Sale Details Pending Confirmation Invoice 6edaacc19860 Direct Pur…" at bounding box center [828, 364] width 1355 height 652
copy div "Invoice 6edaacc19860"
click at [1477, 685] on icon "Open Intercom Messenger" at bounding box center [1477, 686] width 19 height 19
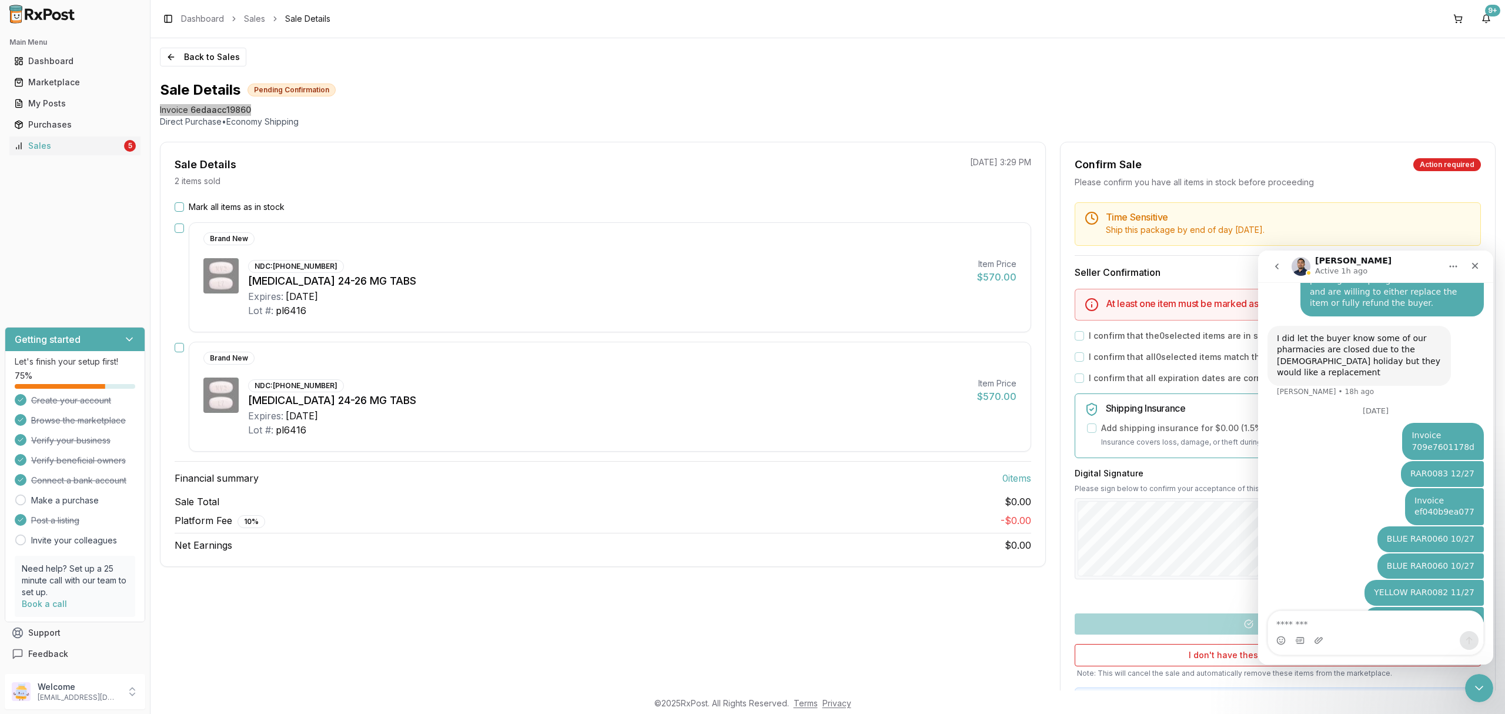
type textarea "**********"
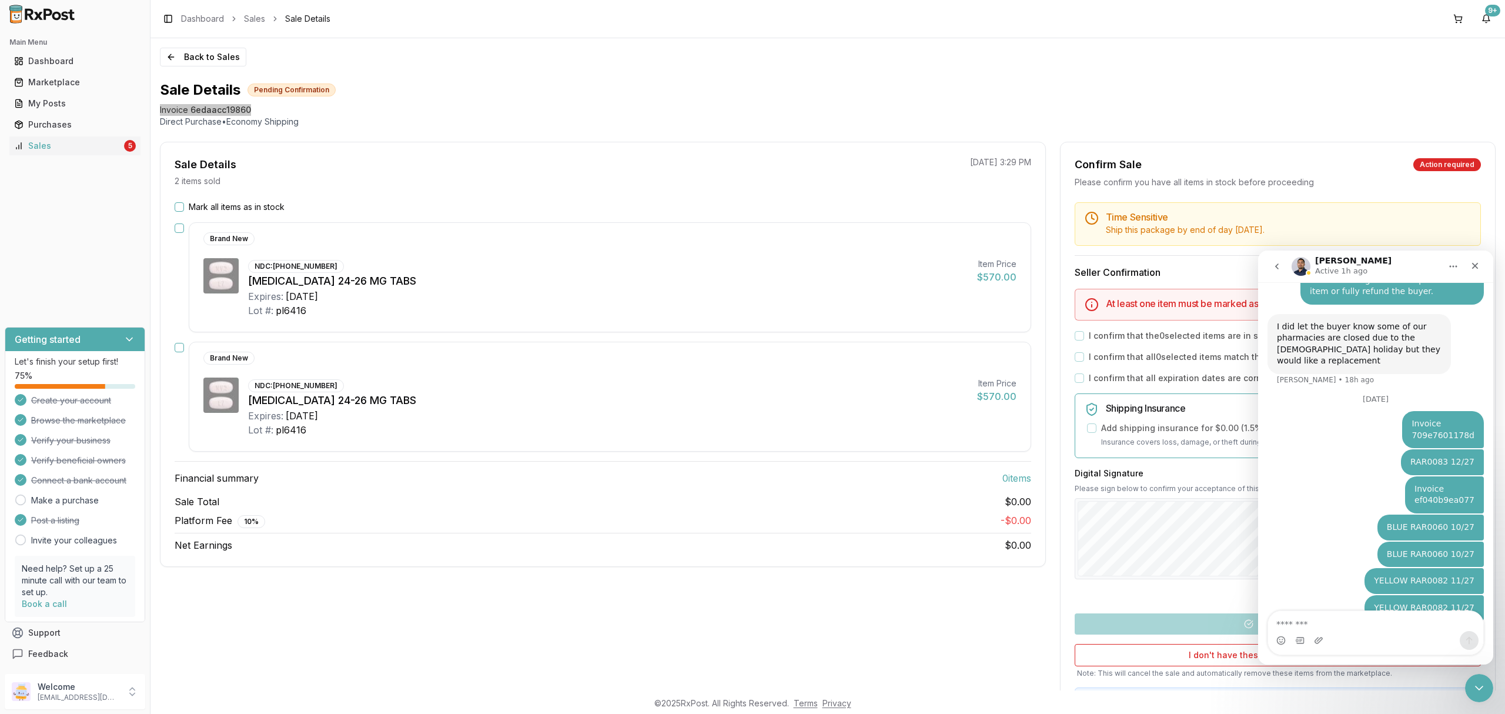
scroll to position [509, 0]
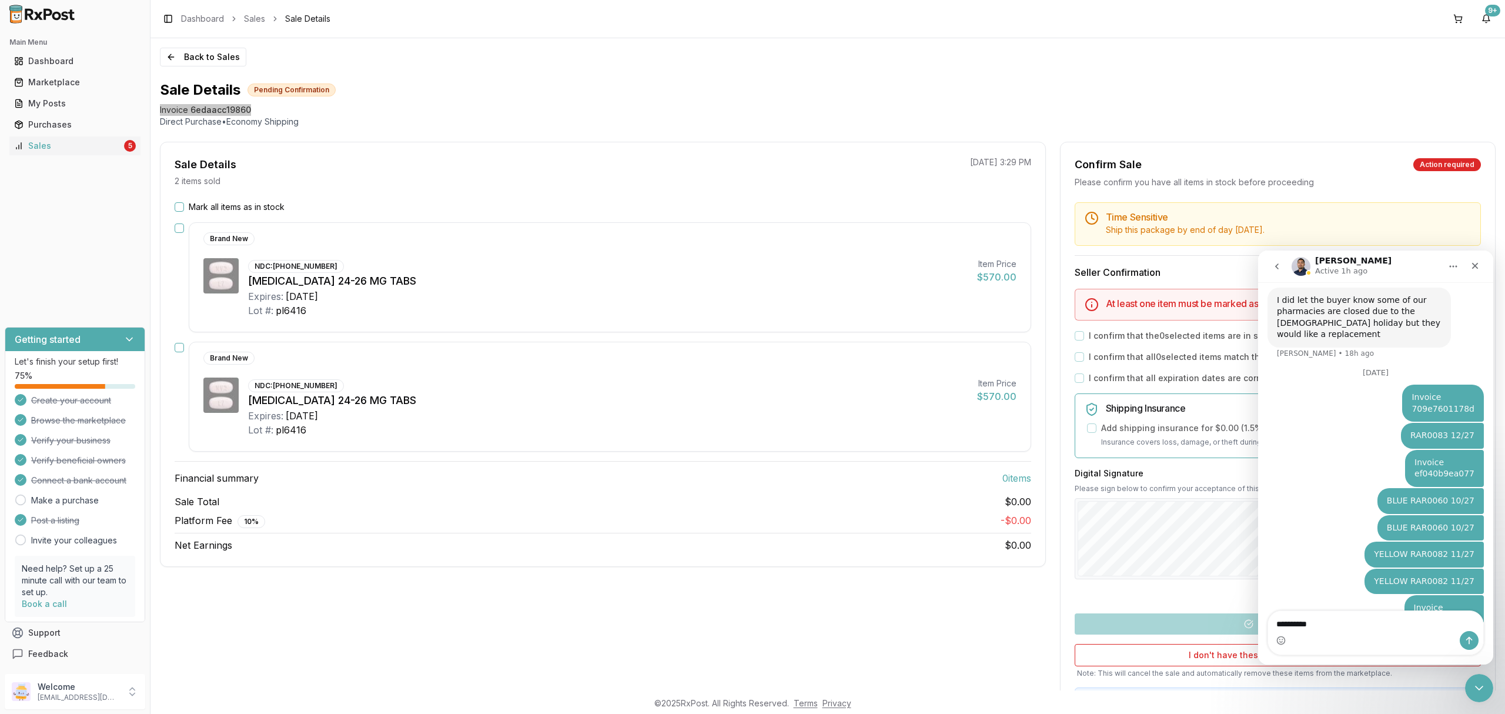
type textarea "**********"
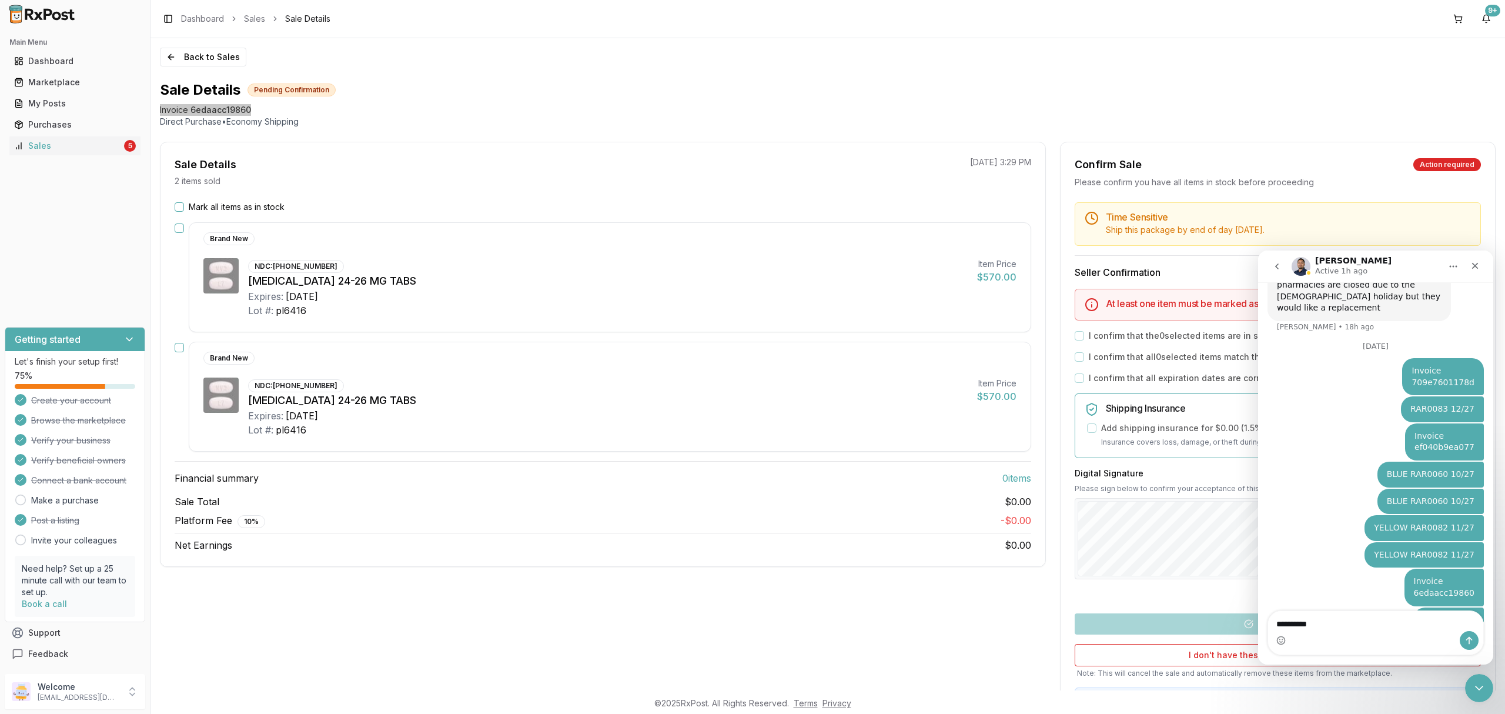
type textarea "**********"
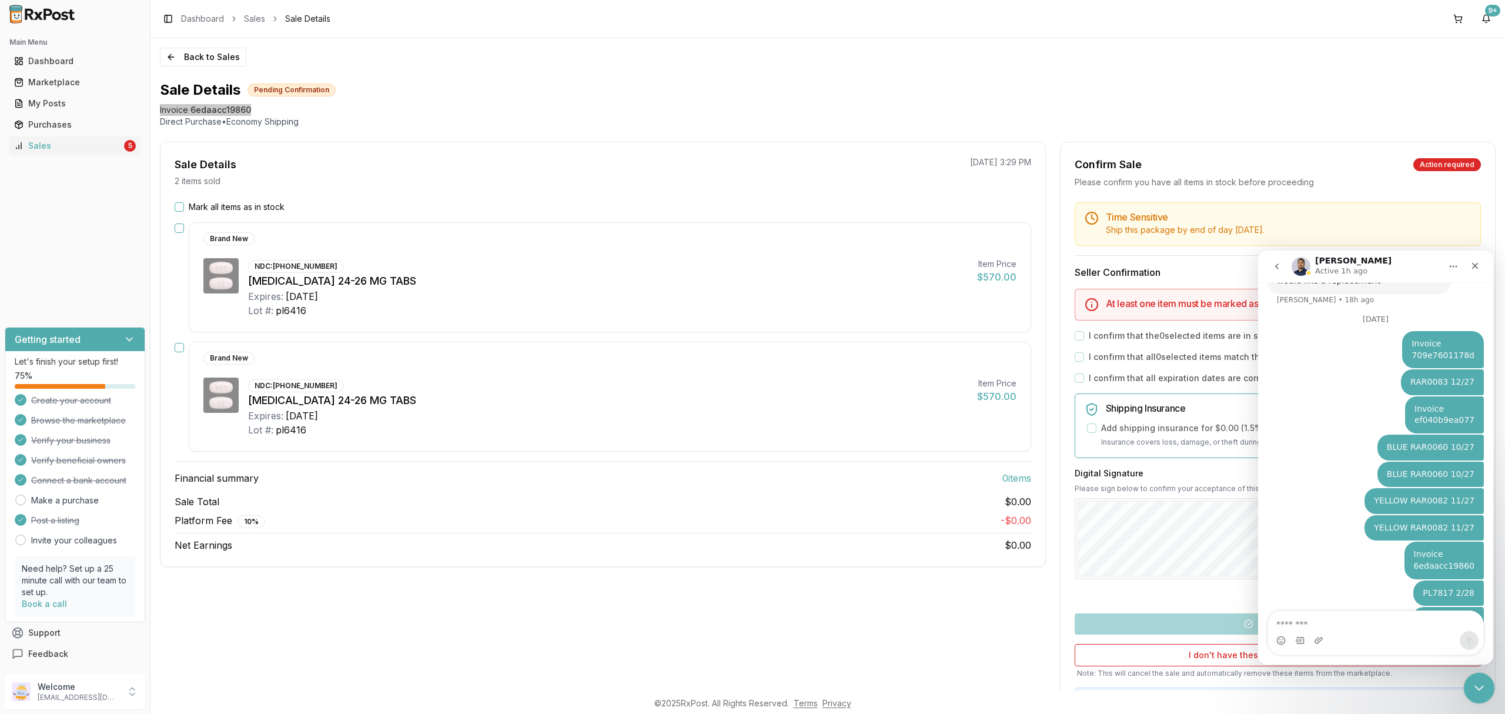
click at [1483, 684] on icon "Close Intercom Messenger" at bounding box center [1478, 686] width 14 height 14
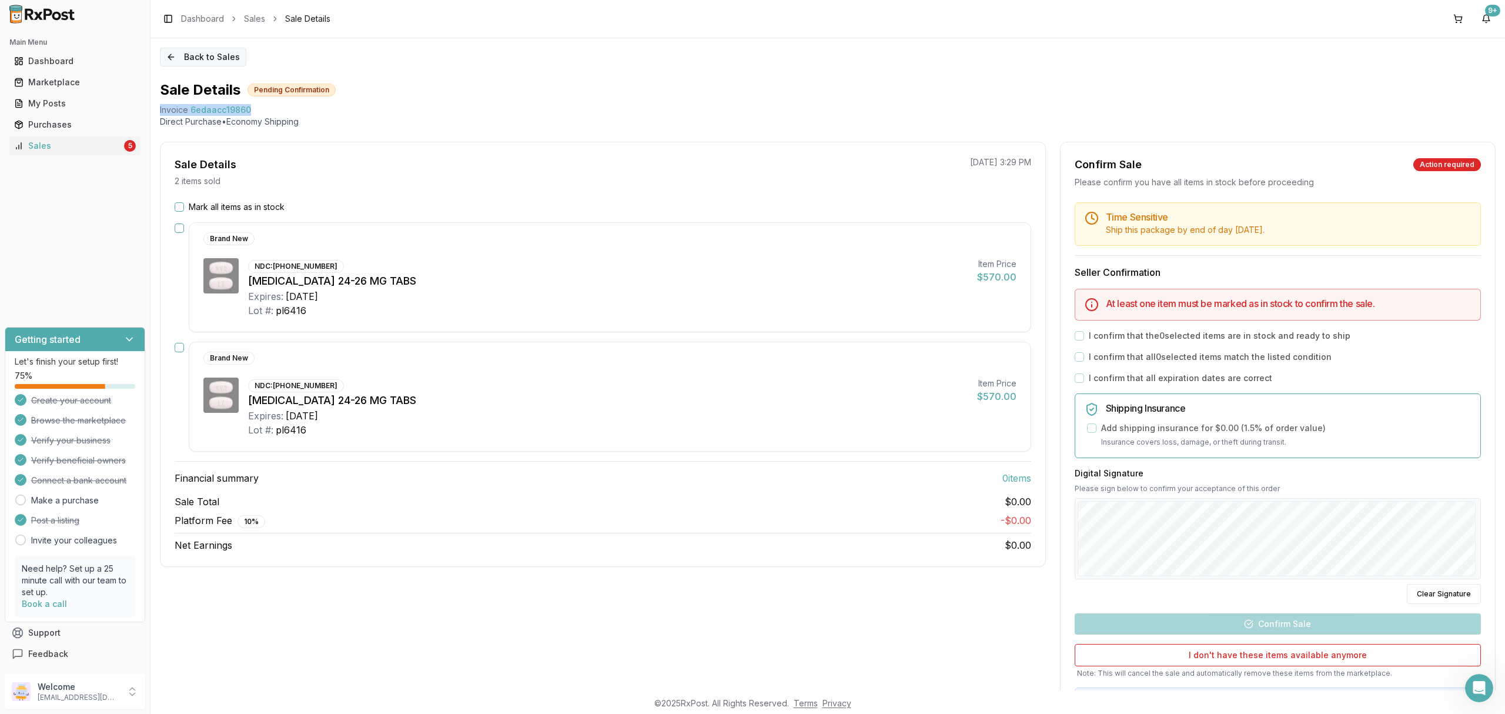
click at [224, 57] on button "Back to Sales" at bounding box center [203, 57] width 86 height 19
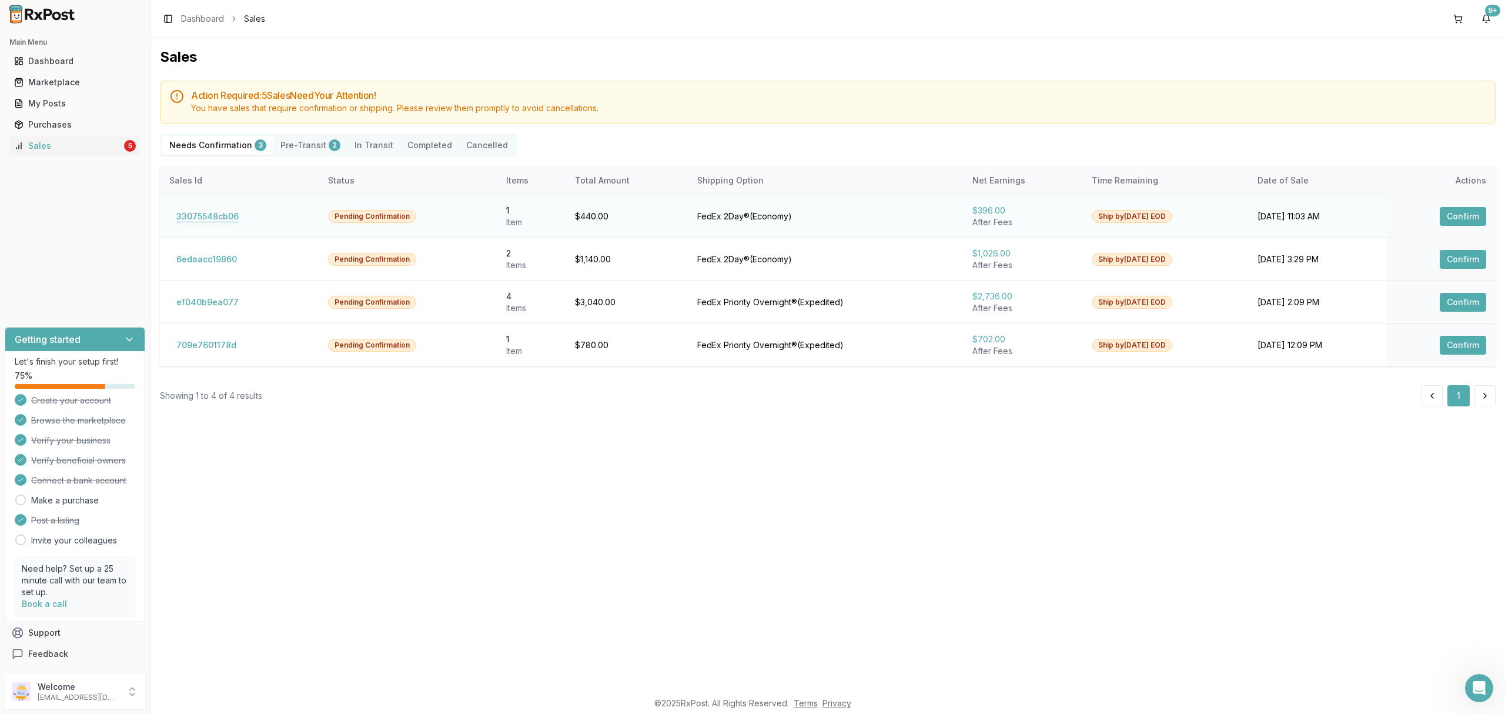
click at [225, 216] on button "33075548cb06" at bounding box center [207, 216] width 76 height 19
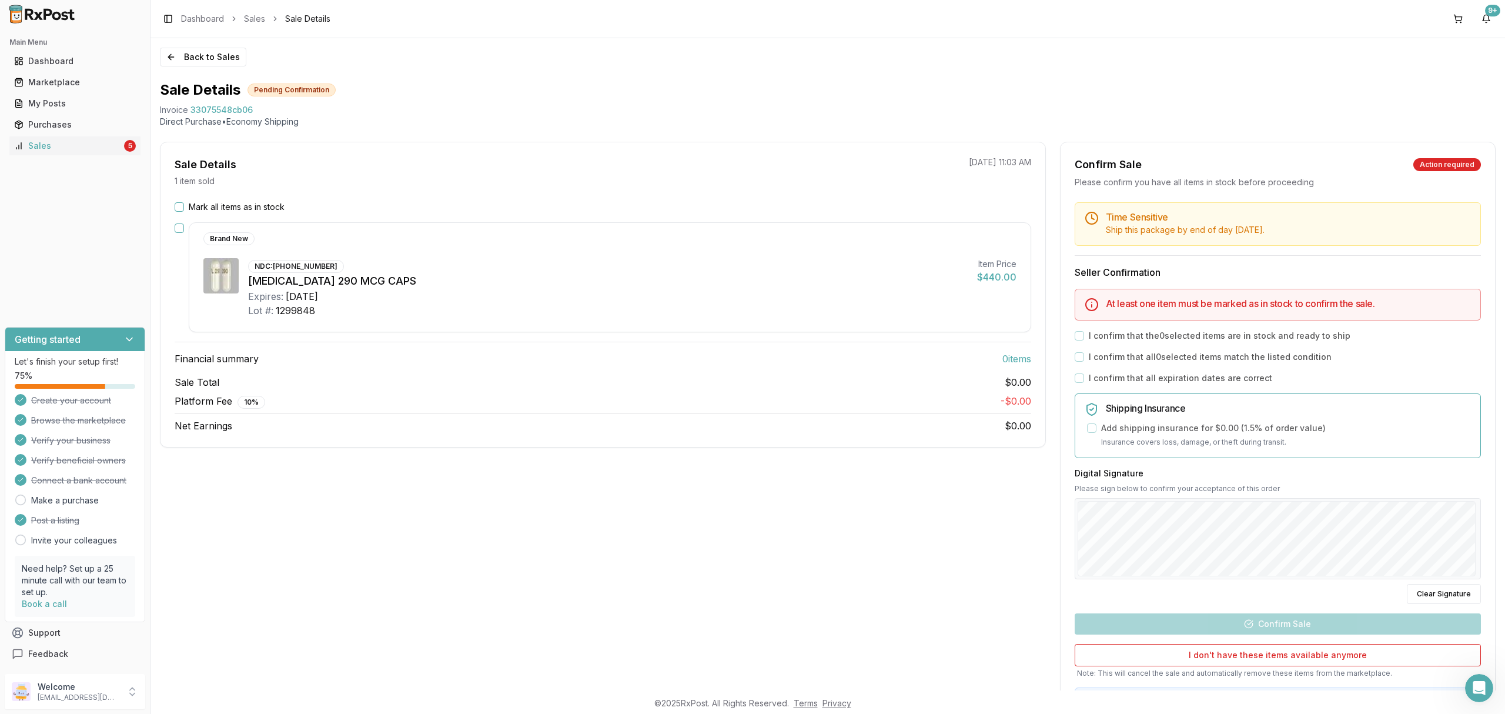
click at [213, 201] on div "Sale Details 1 item sold 09/24/2025 11:03 AM Mark all items as in stock Brand N…" at bounding box center [603, 295] width 886 height 306
click at [279, 202] on label "Mark all items as in stock" at bounding box center [237, 207] width 96 height 12
click at [184, 202] on button "Mark all items as in stock" at bounding box center [179, 206] width 9 height 9
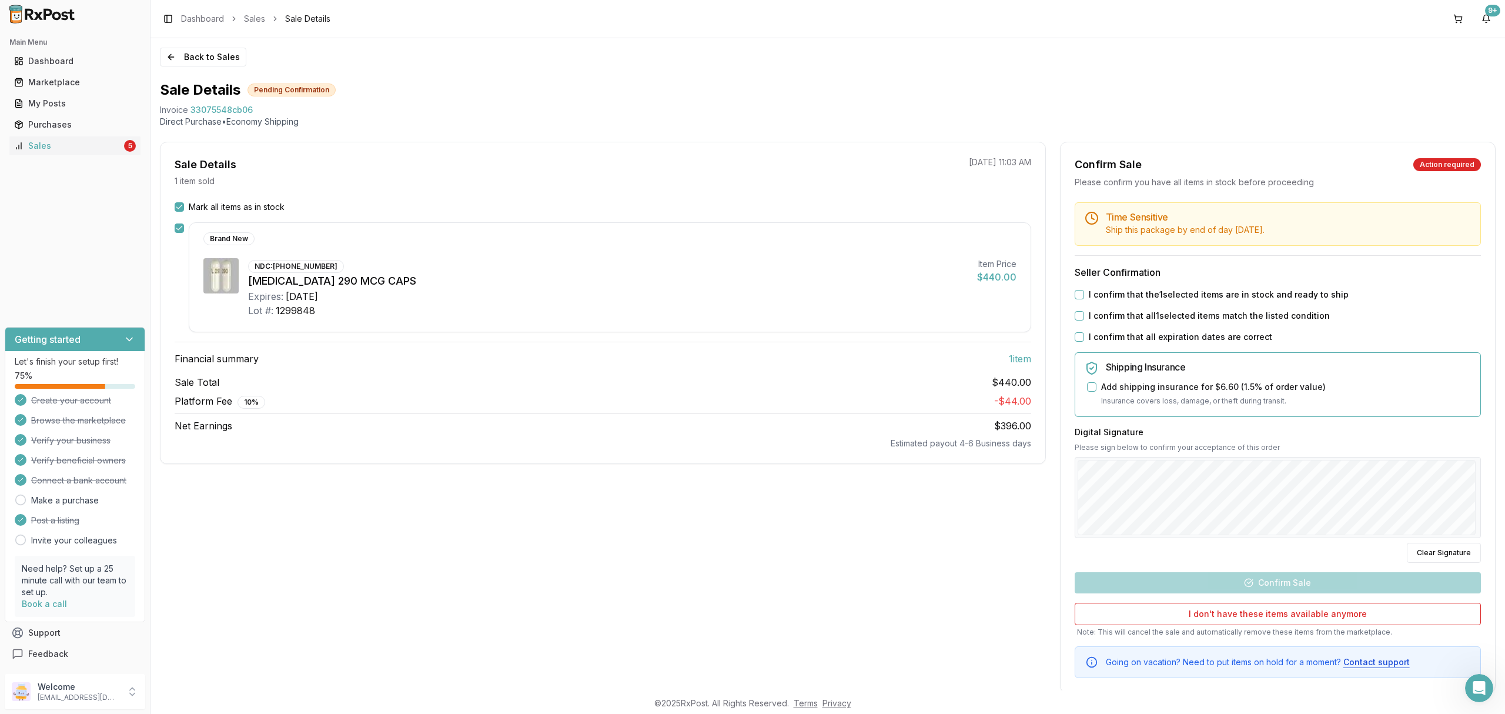
click at [1160, 290] on label "I confirm that the 1 selected items are in stock and ready to ship" at bounding box center [1219, 295] width 260 height 12
click at [1084, 290] on button "I confirm that the 1 selected items are in stock and ready to ship" at bounding box center [1079, 294] width 9 height 9
click at [1144, 313] on label "I confirm that all 1 selected items match the listed condition" at bounding box center [1209, 316] width 241 height 12
click at [1084, 313] on button "I confirm that all 1 selected items match the listed condition" at bounding box center [1079, 315] width 9 height 9
click at [1134, 335] on label "I confirm that all expiration dates are correct" at bounding box center [1180, 337] width 183 height 12
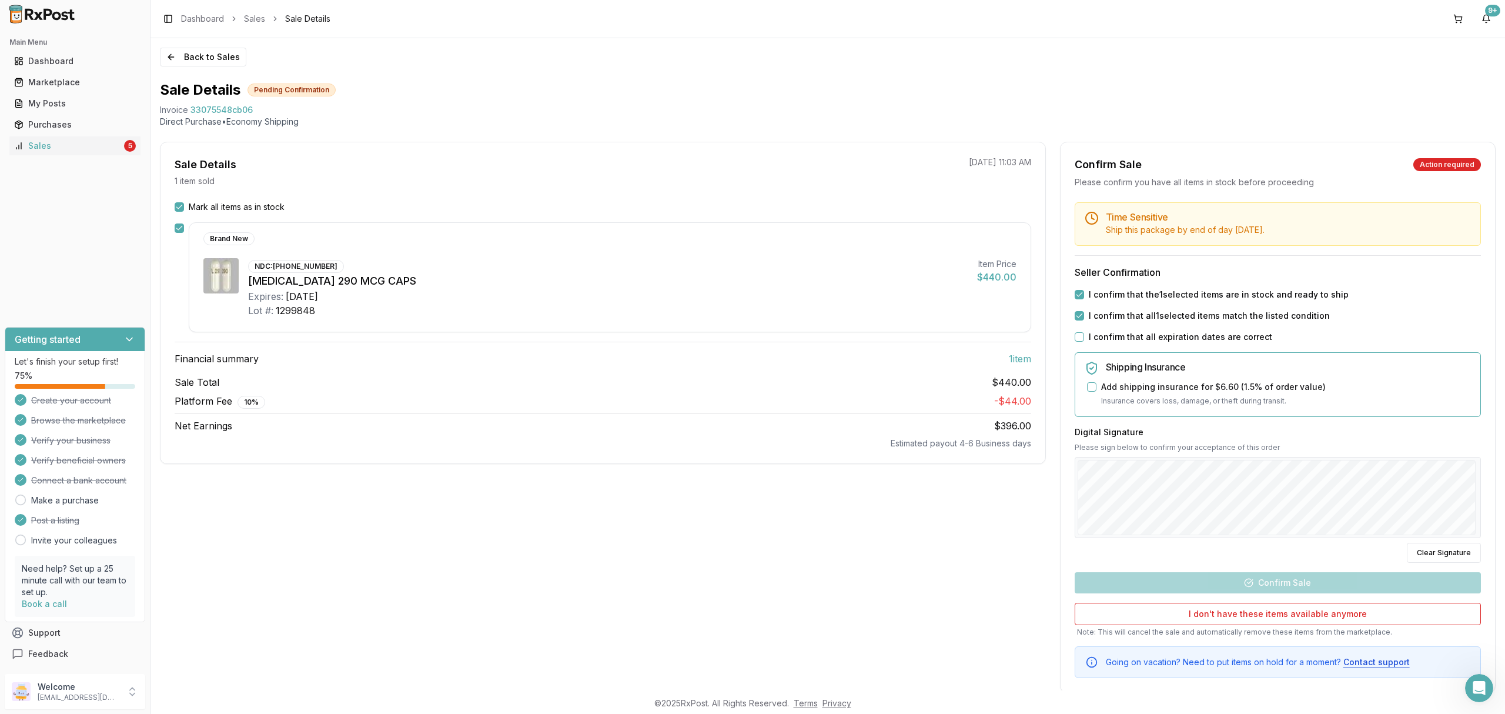
click at [1084, 335] on button "I confirm that all expiration dates are correct" at bounding box center [1079, 336] width 9 height 9
click at [1504, 496] on div "Back to Sales Sale Details Pending Confirmation Invoice 33075548cb06 Direct Pur…" at bounding box center [828, 364] width 1355 height 652
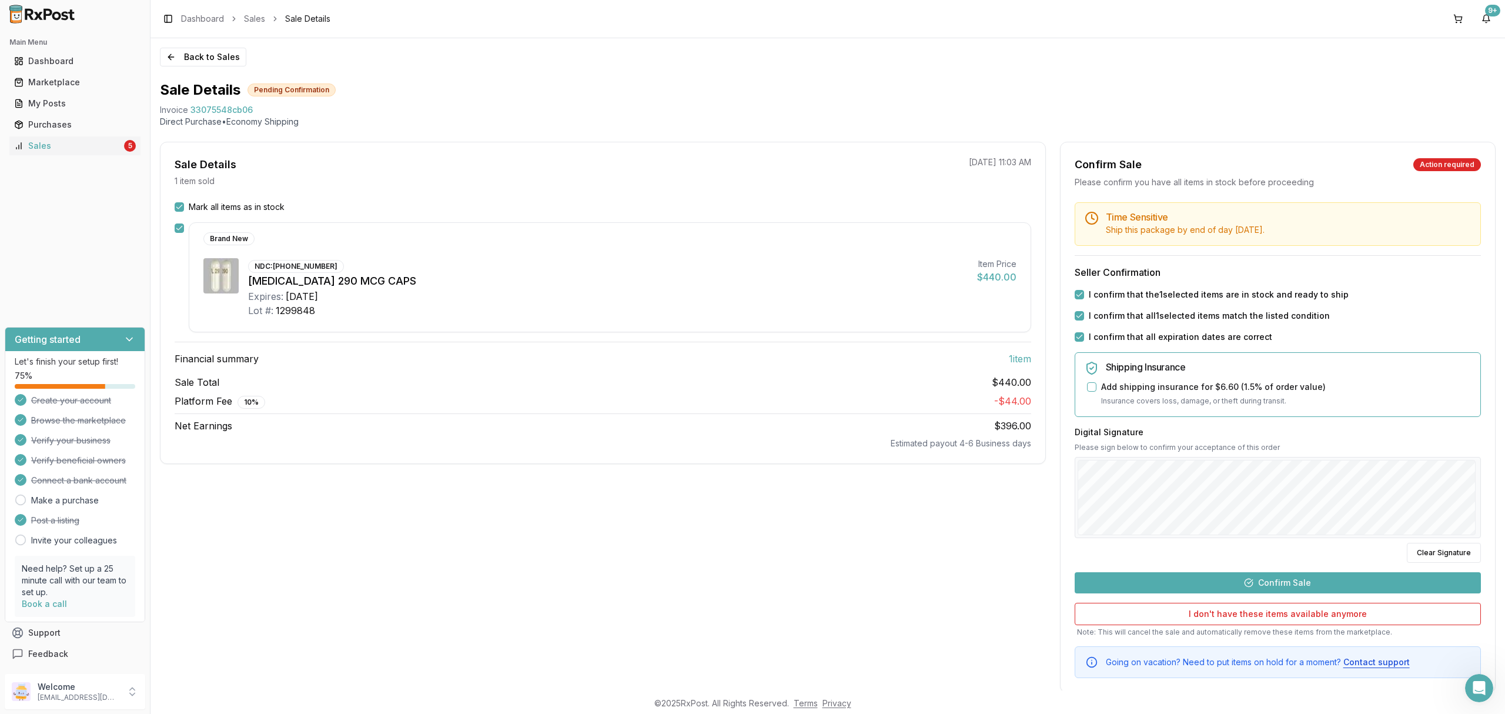
click at [1321, 577] on button "Confirm Sale" at bounding box center [1278, 582] width 406 height 21
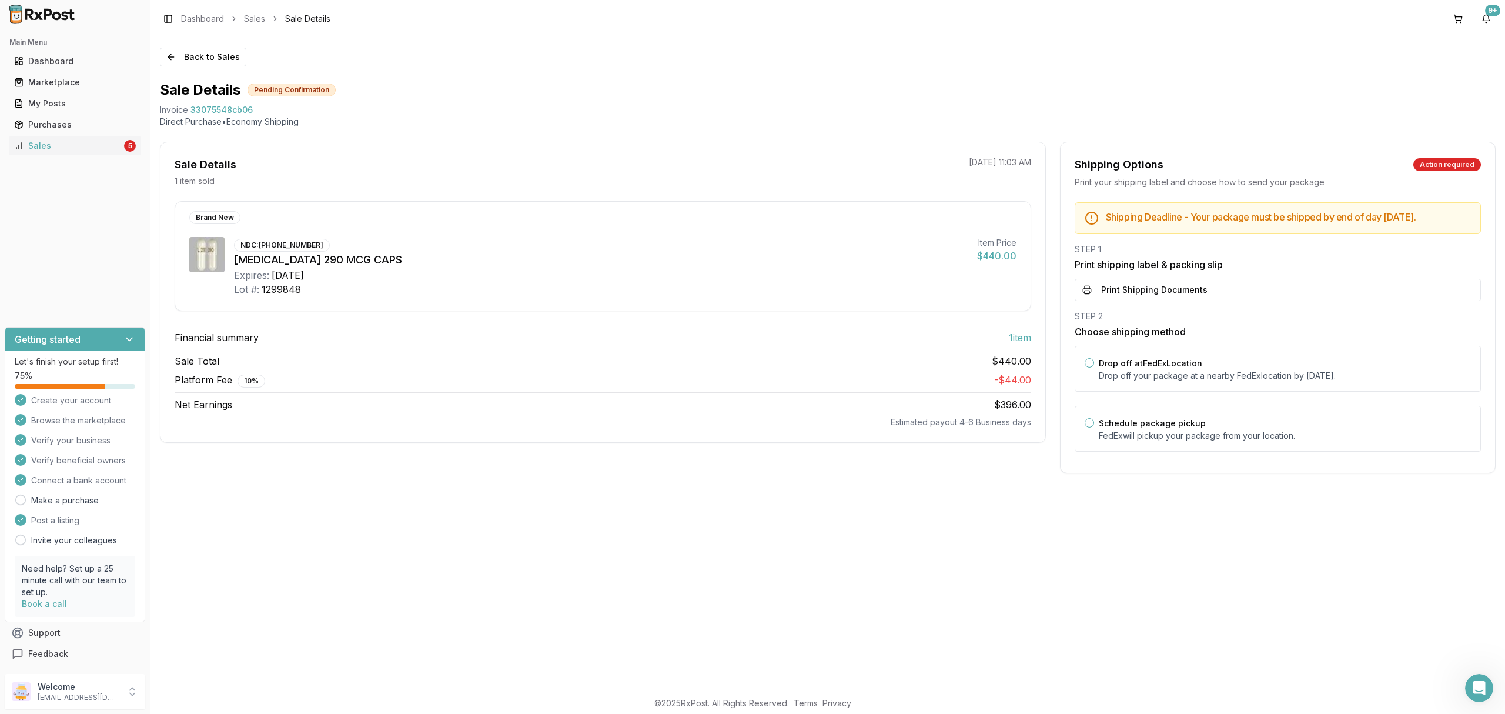
click at [1167, 301] on button "Print Shipping Documents" at bounding box center [1278, 290] width 406 height 22
click at [1166, 368] on label "Drop off at FedEx Location" at bounding box center [1151, 363] width 104 height 10
click at [1094, 368] on button "Drop off at FedEx Location" at bounding box center [1089, 362] width 9 height 9
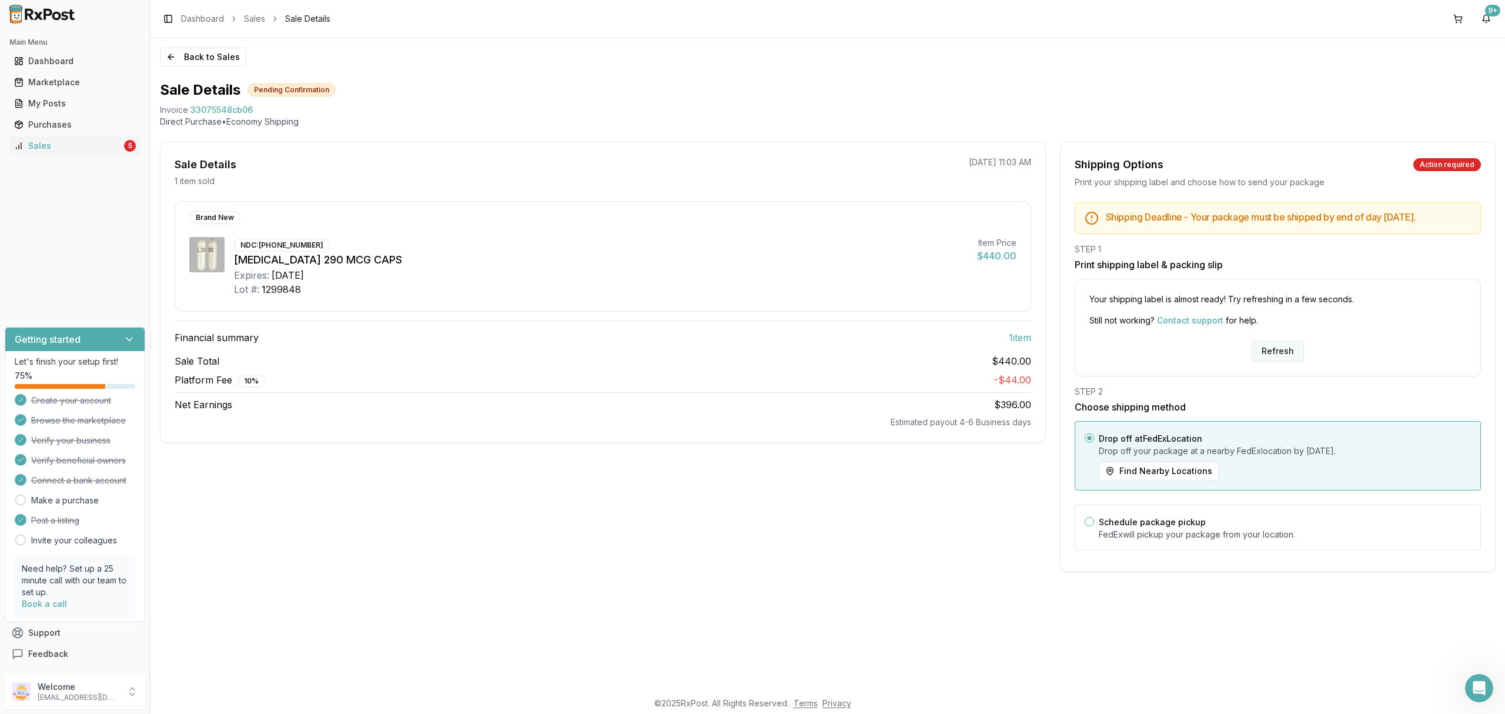
click at [1276, 356] on button "Refresh" at bounding box center [1278, 350] width 52 height 21
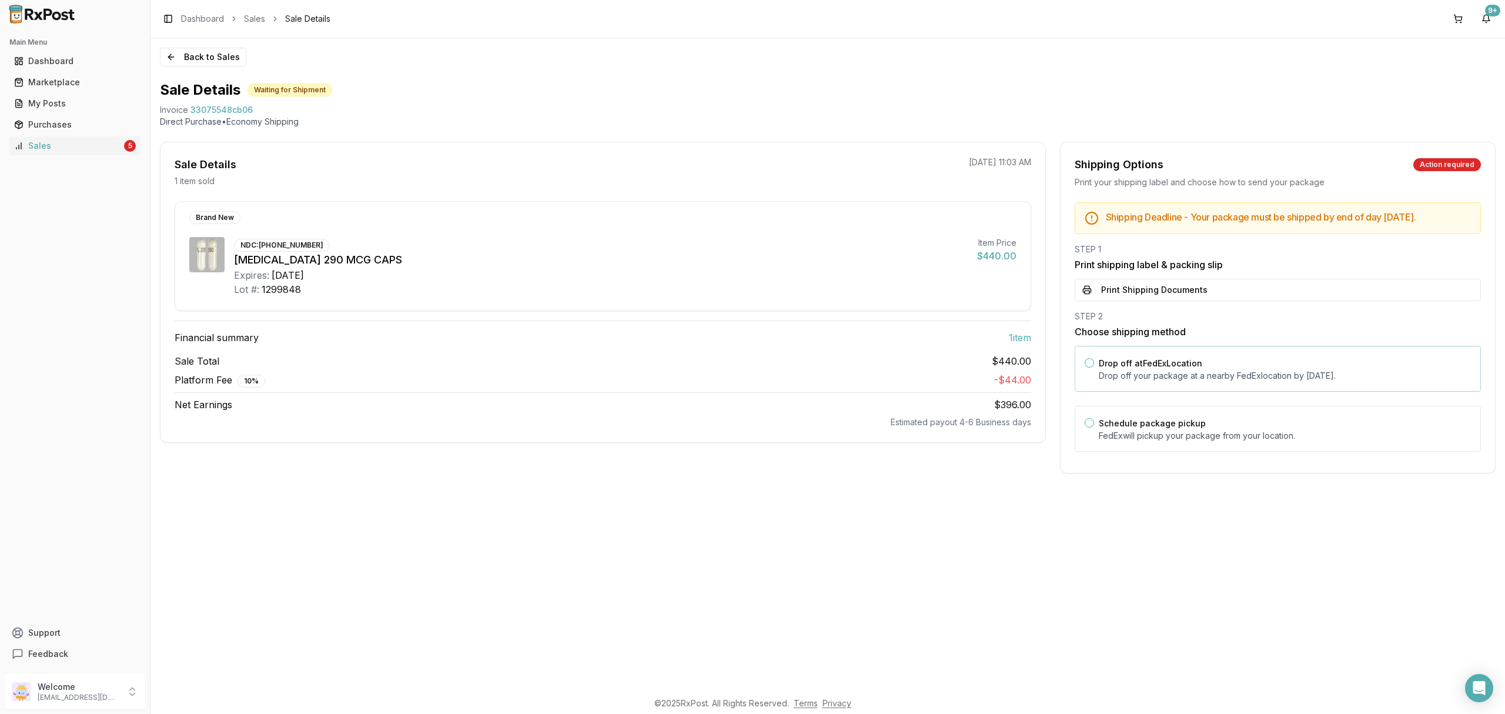
click at [1151, 379] on div "Drop off at FedEx Location Drop off your package at a nearby [GEOGRAPHIC_DATA] …" at bounding box center [1285, 369] width 372 height 26
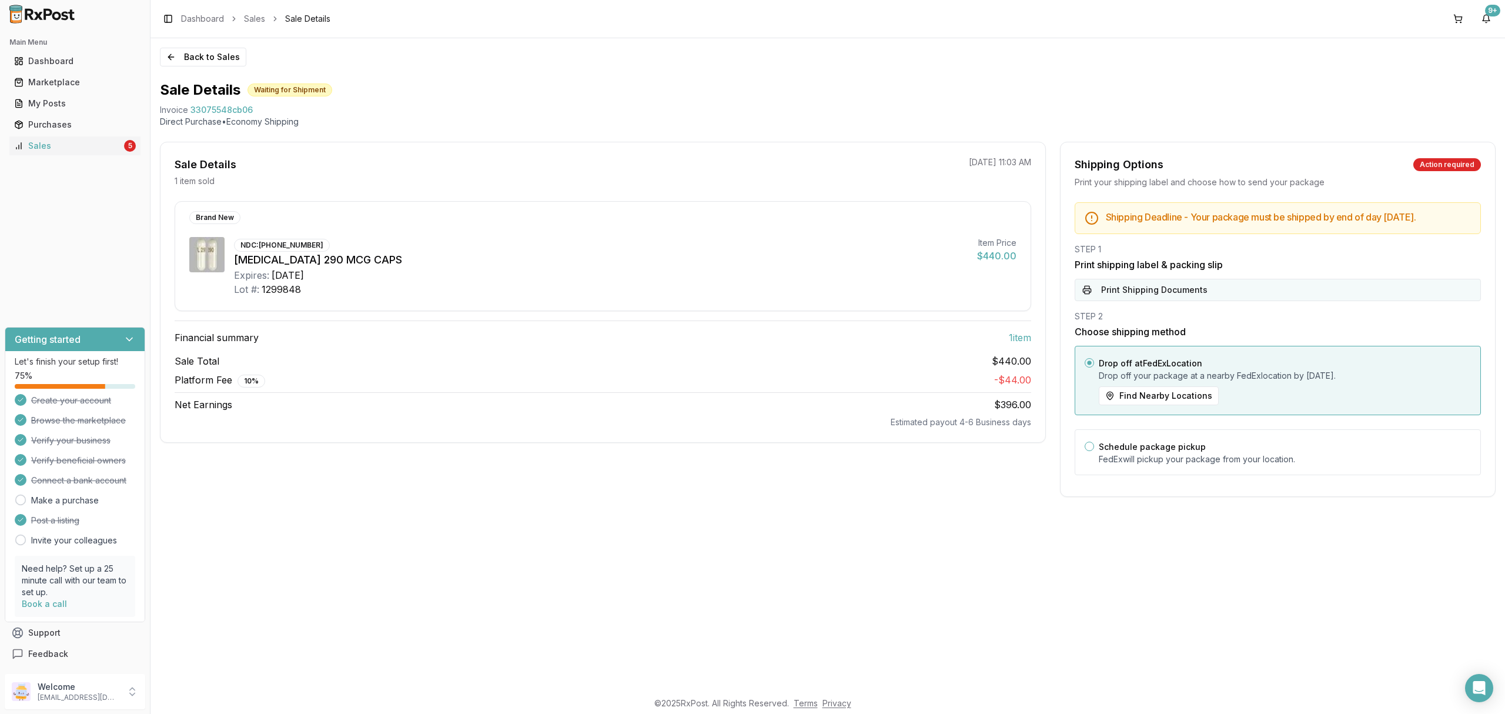
click at [1157, 301] on button "Print Shipping Documents" at bounding box center [1278, 290] width 406 height 22
click at [185, 66] on button "Back to Sales" at bounding box center [203, 57] width 86 height 19
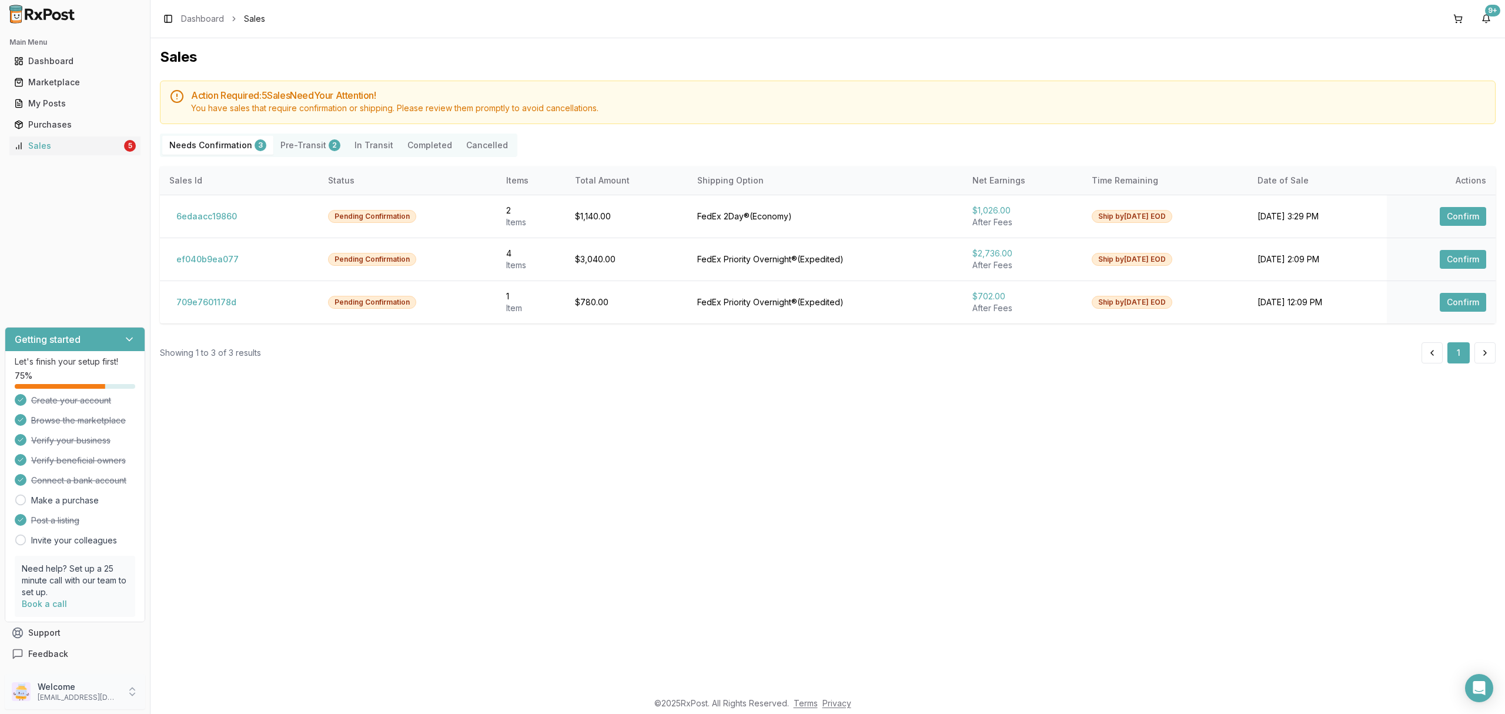
click at [62, 703] on div "Welcome [EMAIL_ADDRESS][DOMAIN_NAME]" at bounding box center [75, 691] width 141 height 35
click at [198, 694] on span "Sign Out" at bounding box center [214, 695] width 112 height 12
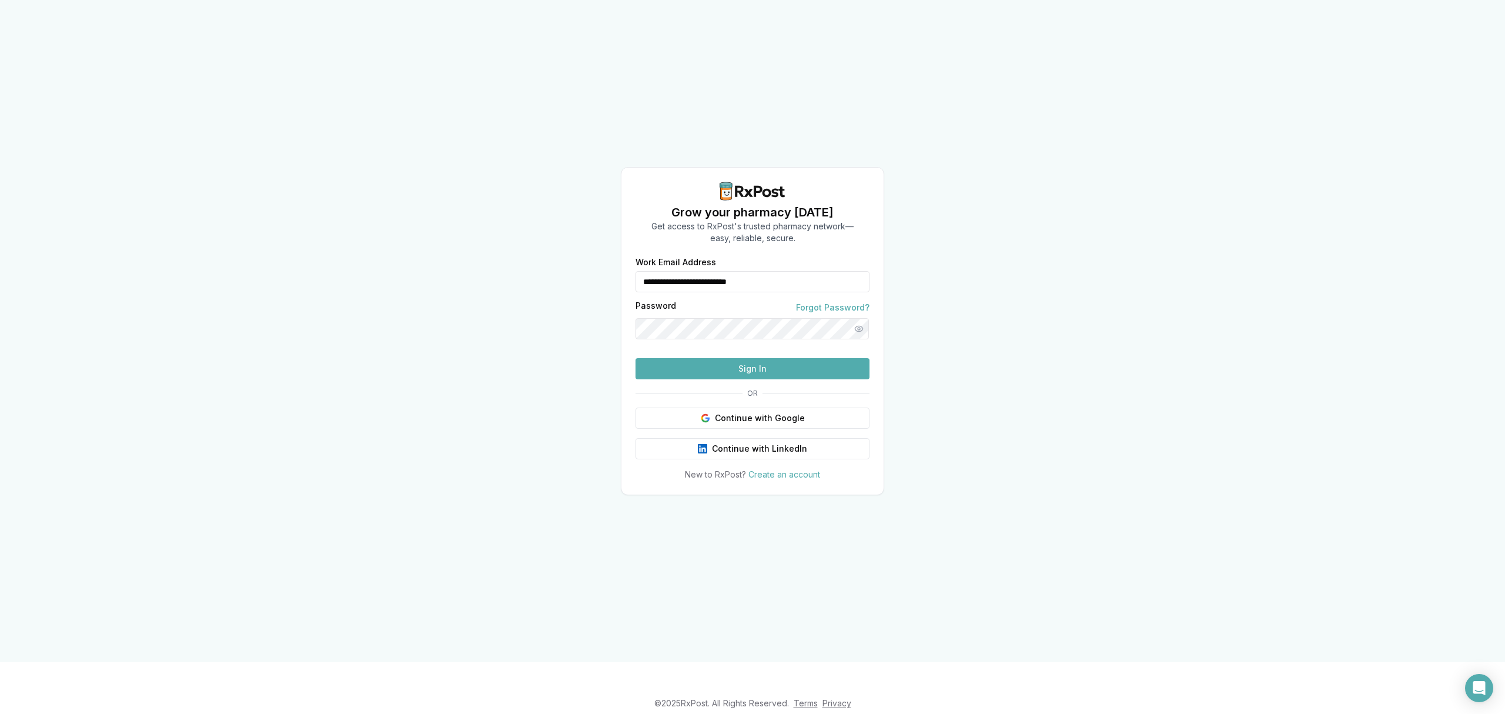
drag, startPoint x: 801, startPoint y: 259, endPoint x: 612, endPoint y: 250, distance: 189.6
click at [612, 250] on div "**********" at bounding box center [752, 331] width 1505 height 662
type input "**********"
click at [720, 379] on button "Sign In" at bounding box center [753, 368] width 234 height 21
click at [752, 379] on button "Sign In" at bounding box center [753, 368] width 234 height 21
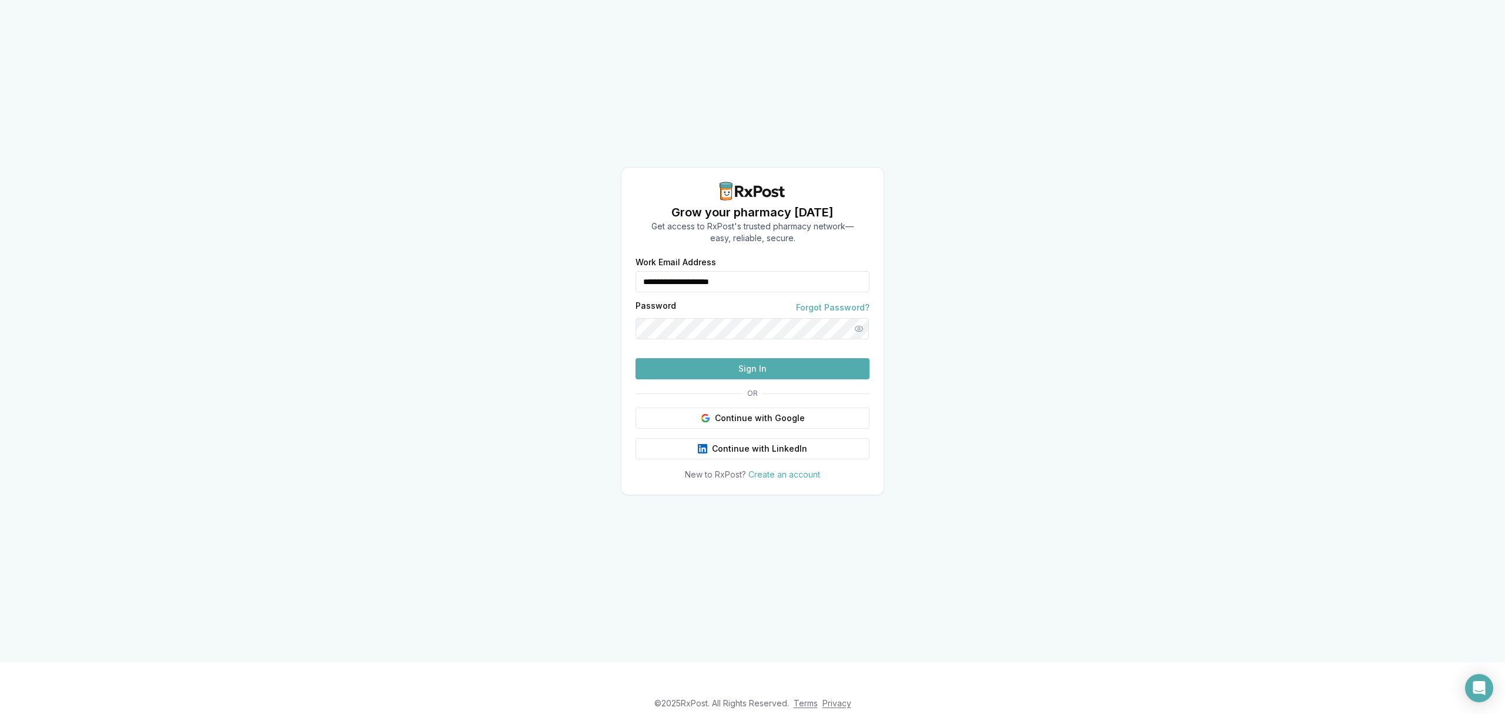
click at [747, 379] on button "Sign In" at bounding box center [753, 368] width 234 height 21
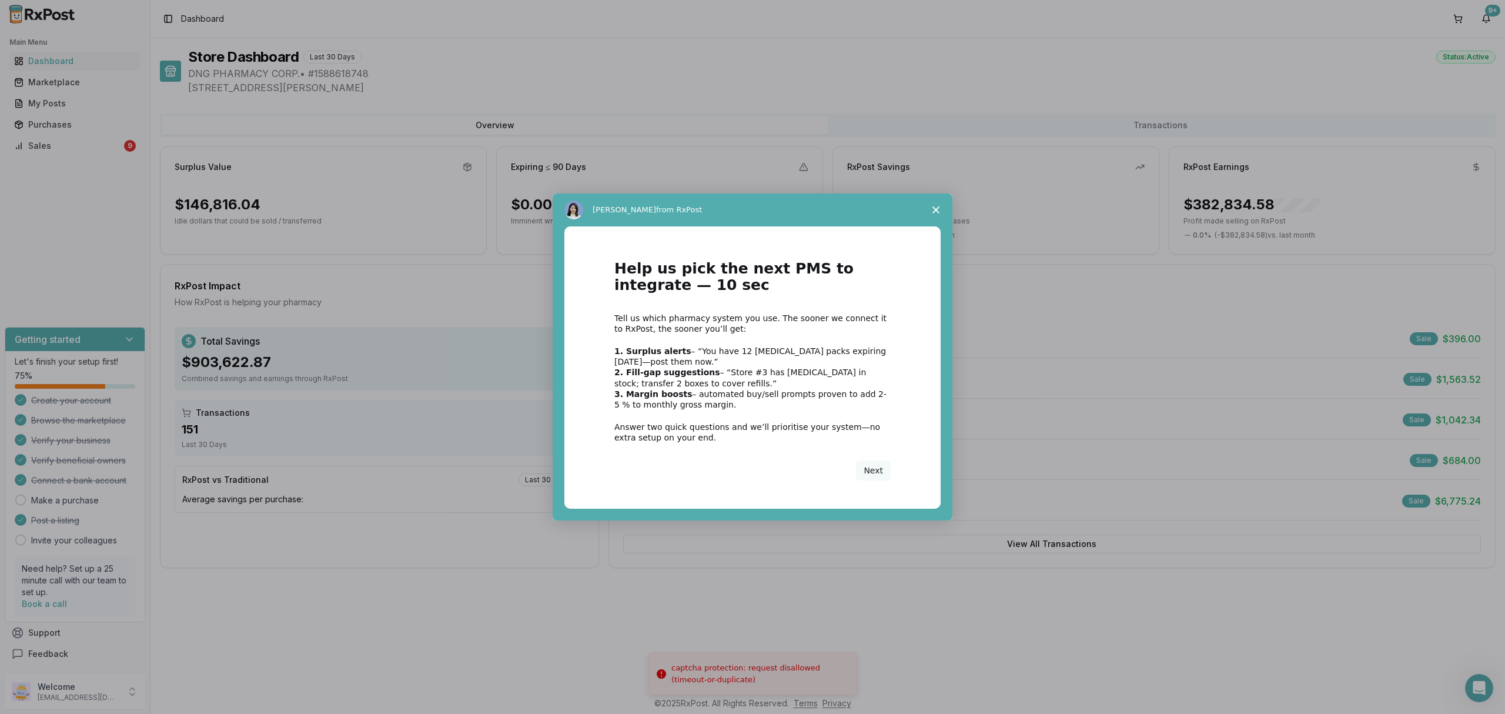
click at [90, 149] on div "Intercom messenger" at bounding box center [752, 357] width 1505 height 714
click at [843, 468] on div "Next" at bounding box center [753, 470] width 276 height 20
click at [873, 471] on button "Next" at bounding box center [873, 470] width 35 height 20
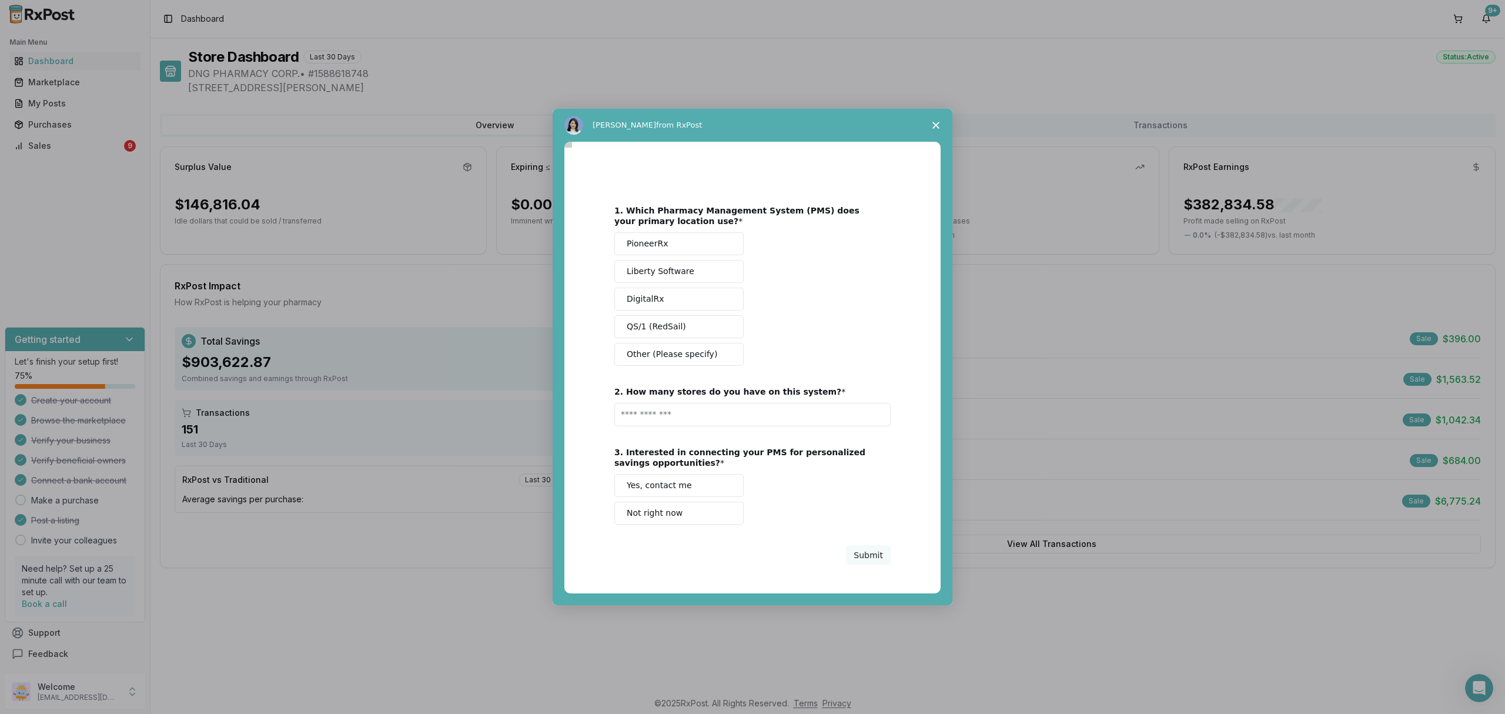
click at [937, 122] on icon "Close survey" at bounding box center [936, 125] width 7 height 7
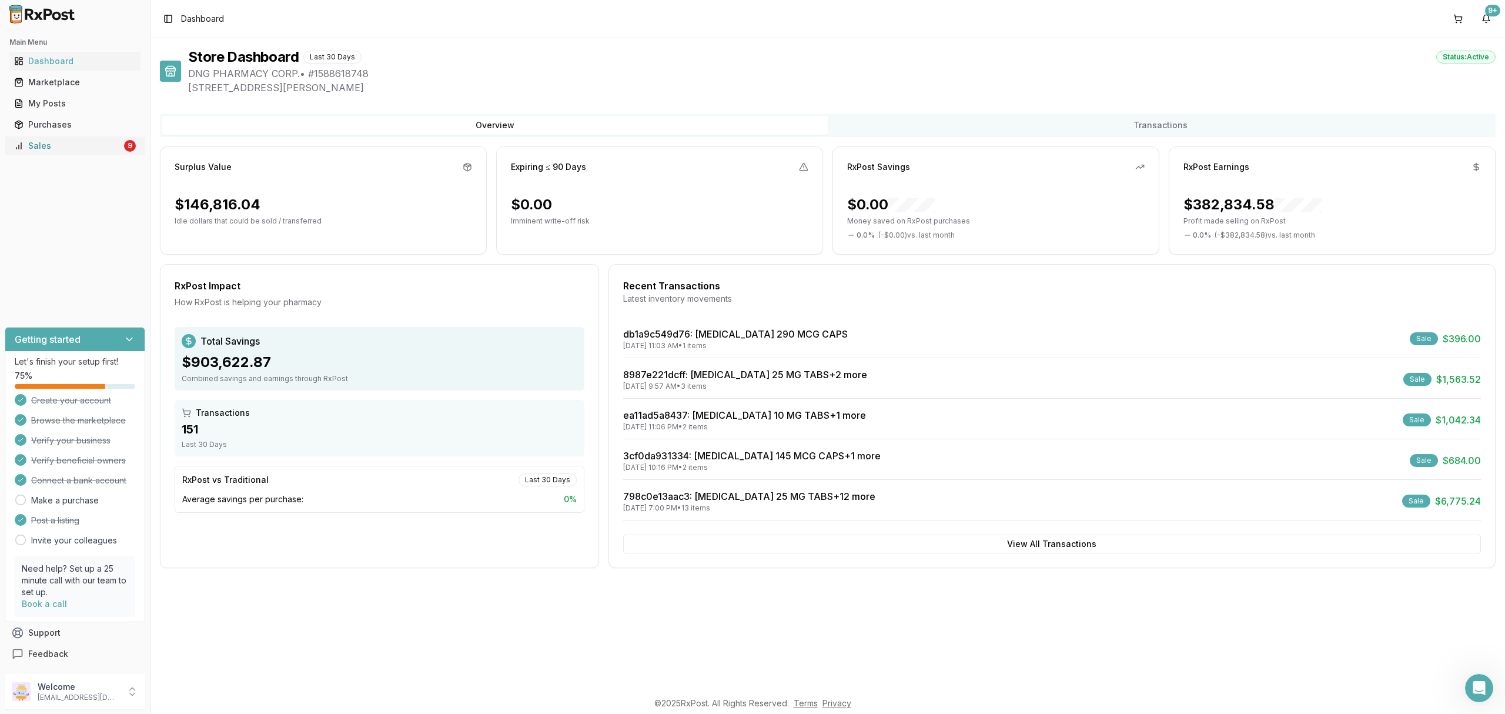
click at [74, 153] on link "Sales 9" at bounding box center [74, 145] width 131 height 21
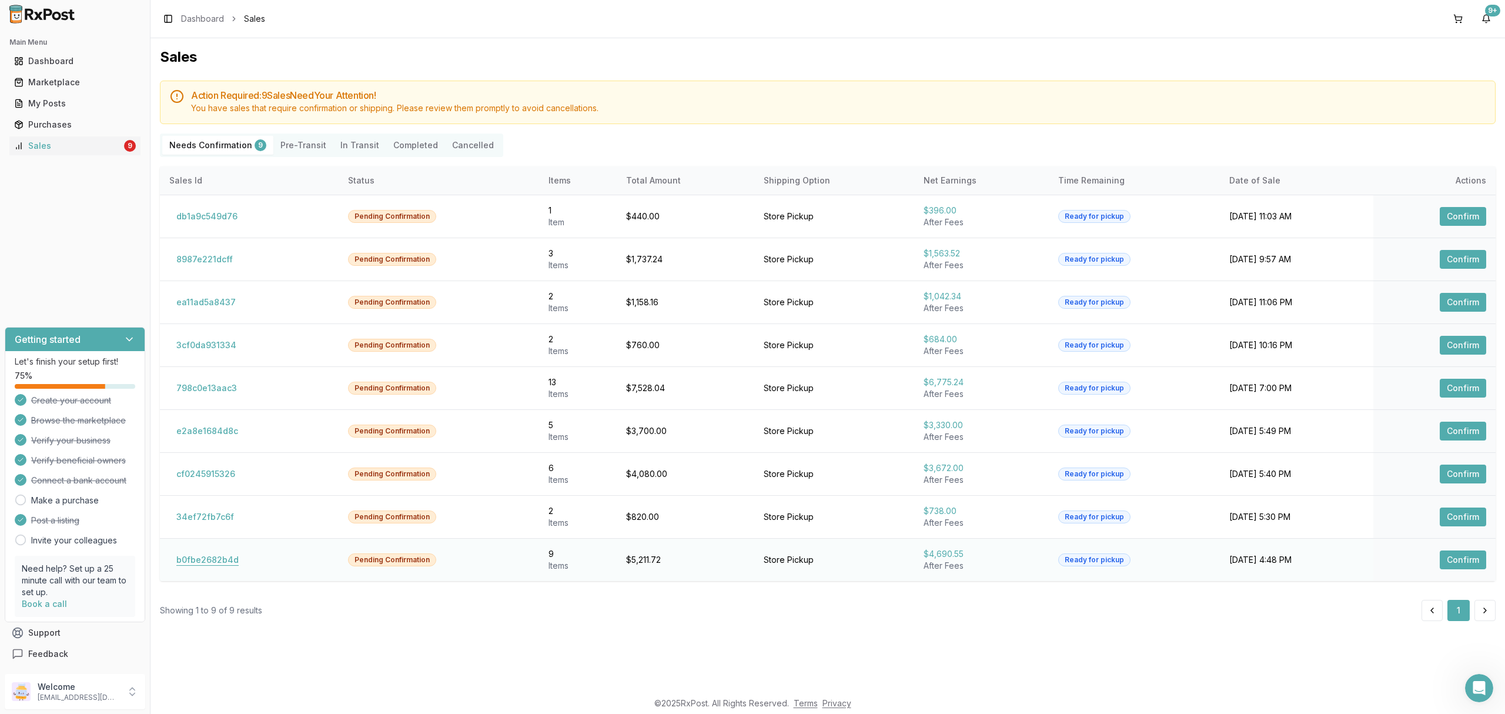
click at [212, 566] on button "b0fbe2682b4d" at bounding box center [207, 559] width 76 height 19
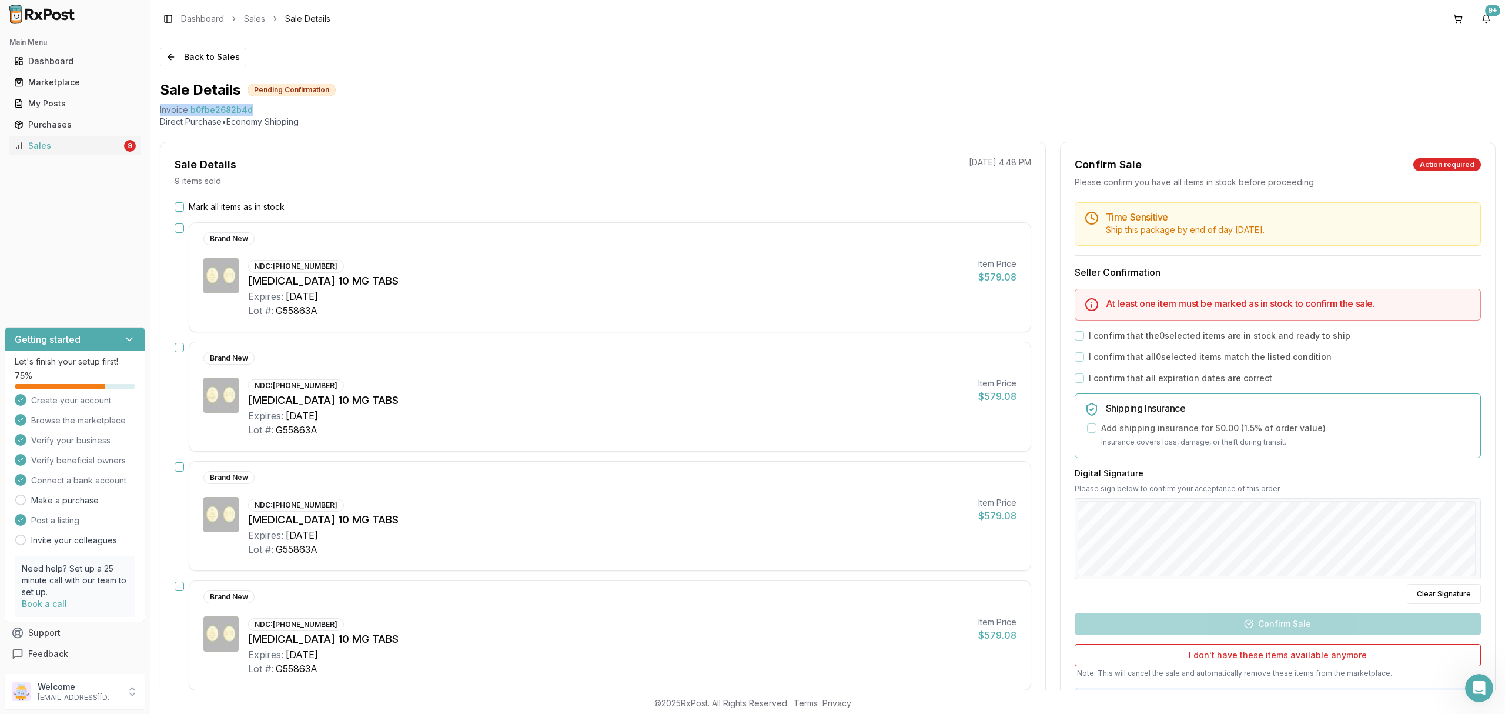
drag, startPoint x: 156, startPoint y: 111, endPoint x: 256, endPoint y: 112, distance: 100.0
click at [256, 112] on div "Back to Sales Sale Details Pending Confirmation Invoice b0fbe2682b4d Direct Pur…" at bounding box center [828, 364] width 1355 height 652
copy div "Invoice b0fbe2682b4d"
click at [1481, 696] on div "Open Intercom Messenger" at bounding box center [1477, 686] width 39 height 39
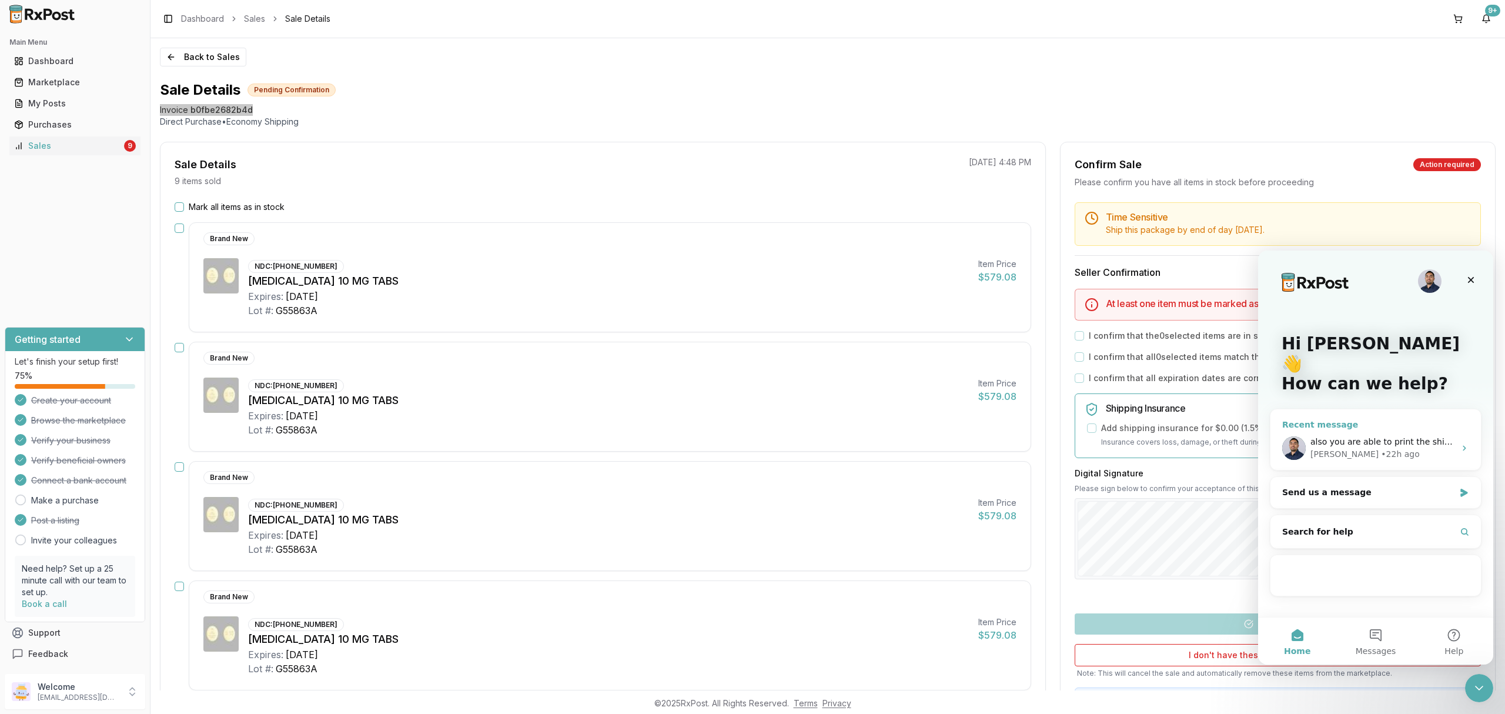
click at [1400, 437] on span "also you are able to print the shipping docs out for b0e445a5ff7b" at bounding box center [1445, 441] width 269 height 9
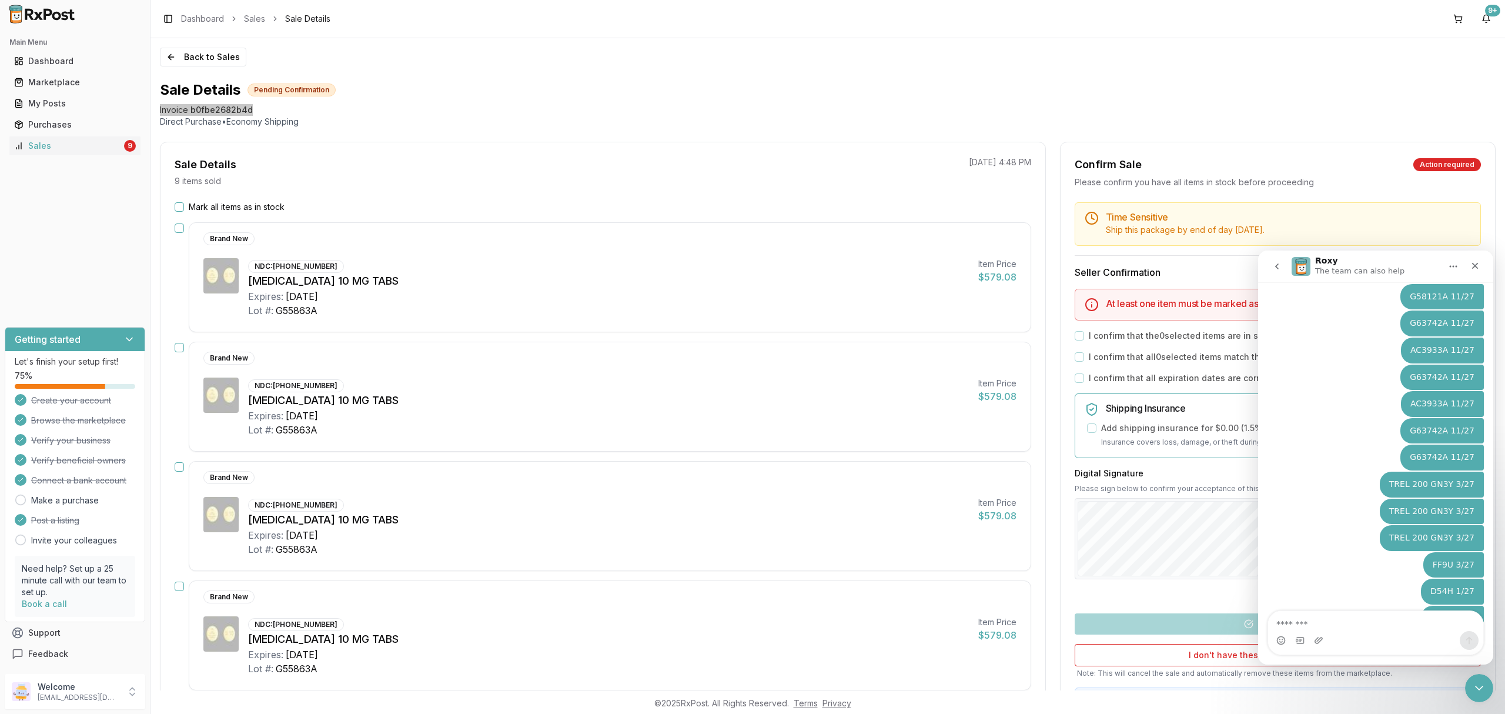
scroll to position [6237, 0]
type textarea "**********"
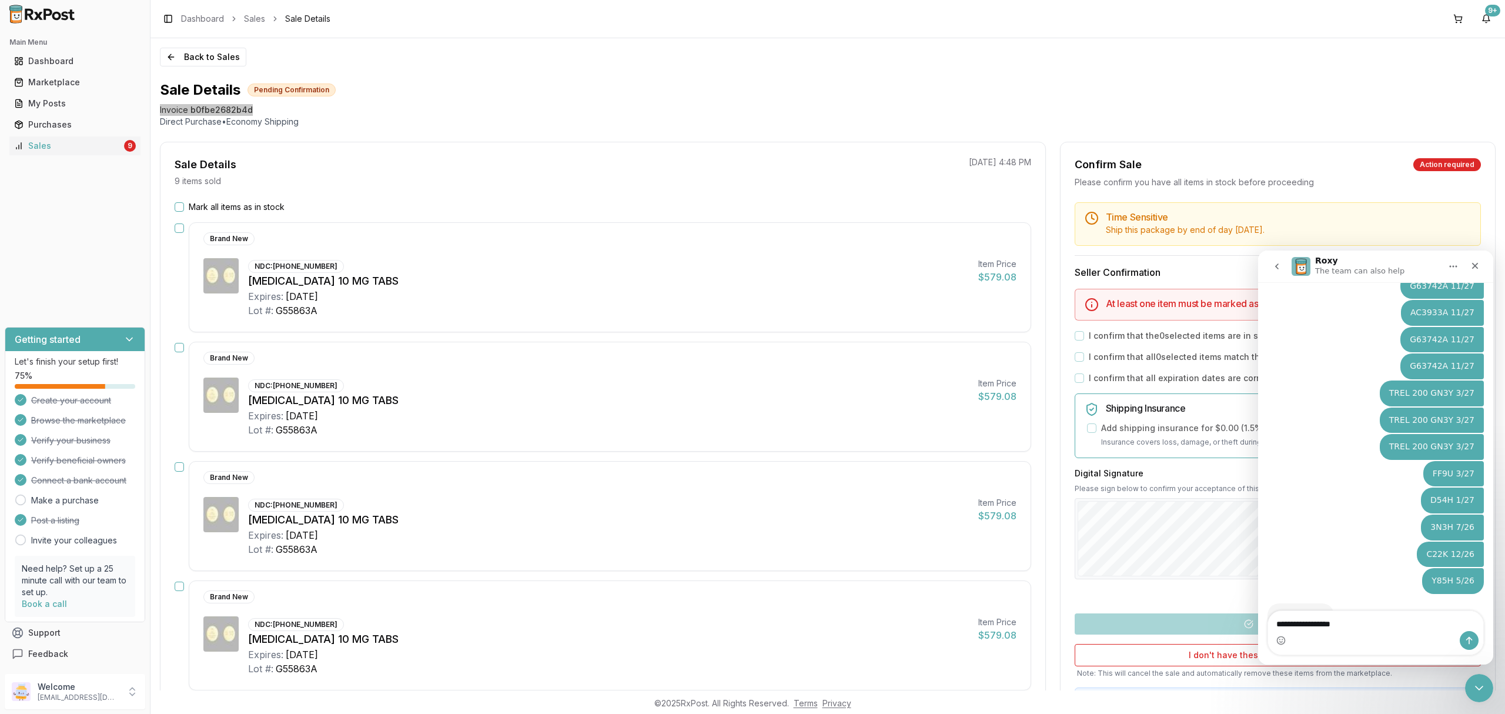
type textarea "**********"
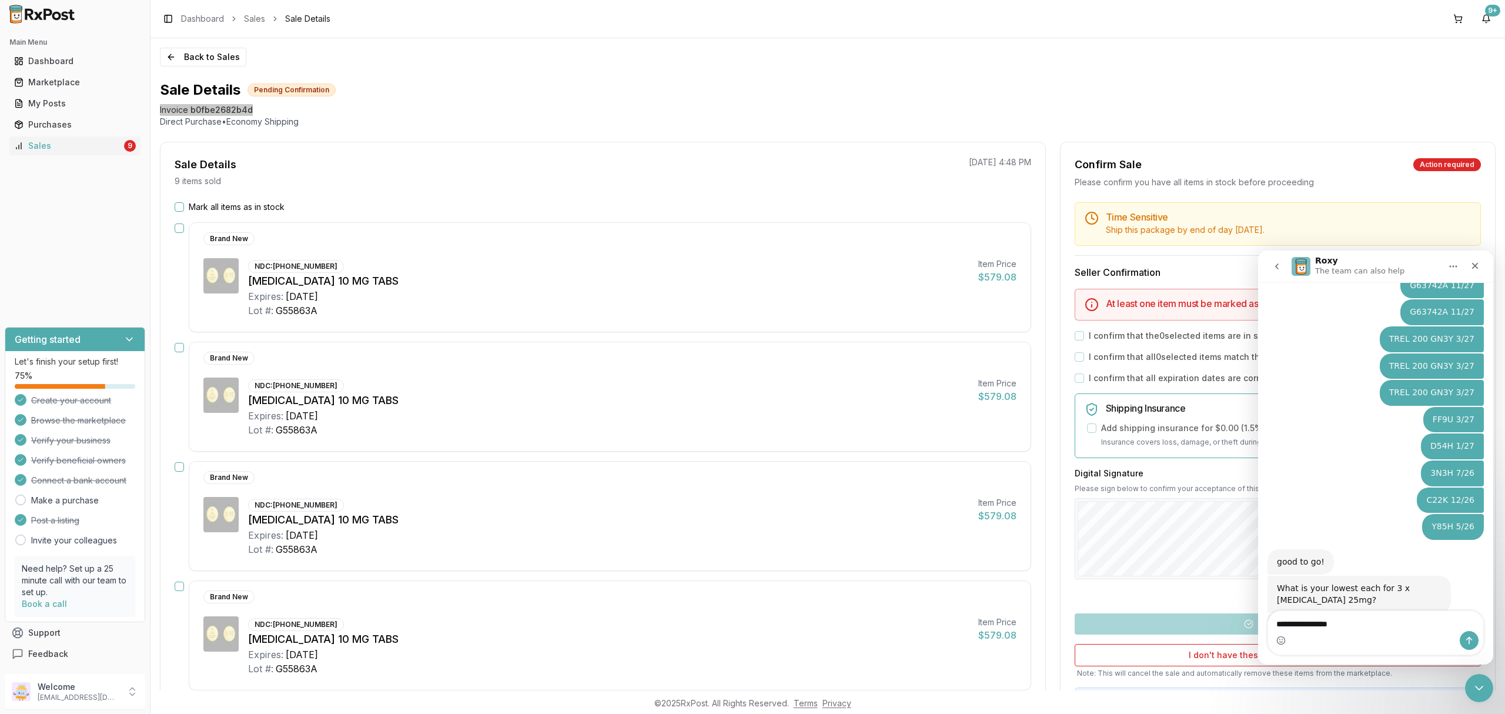
type textarea "**********"
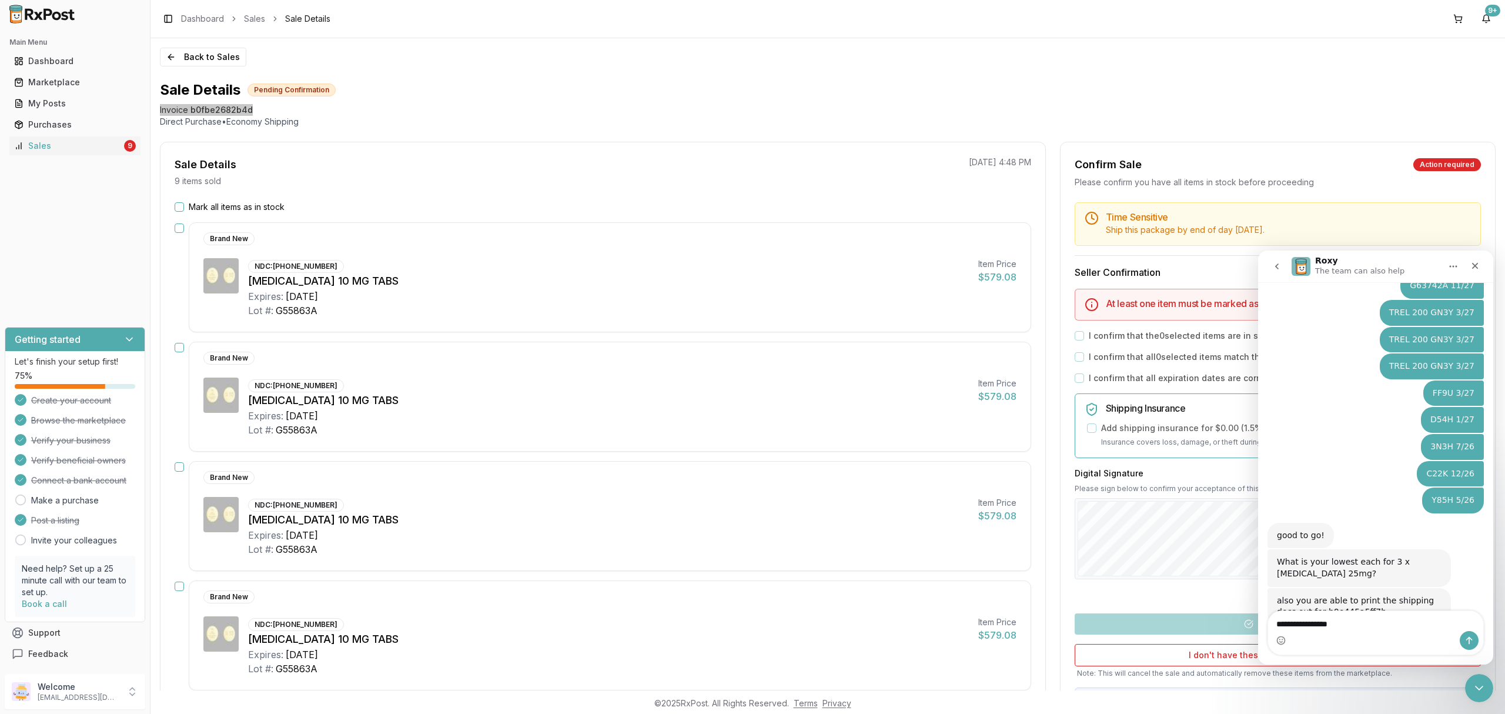
type textarea "**********"
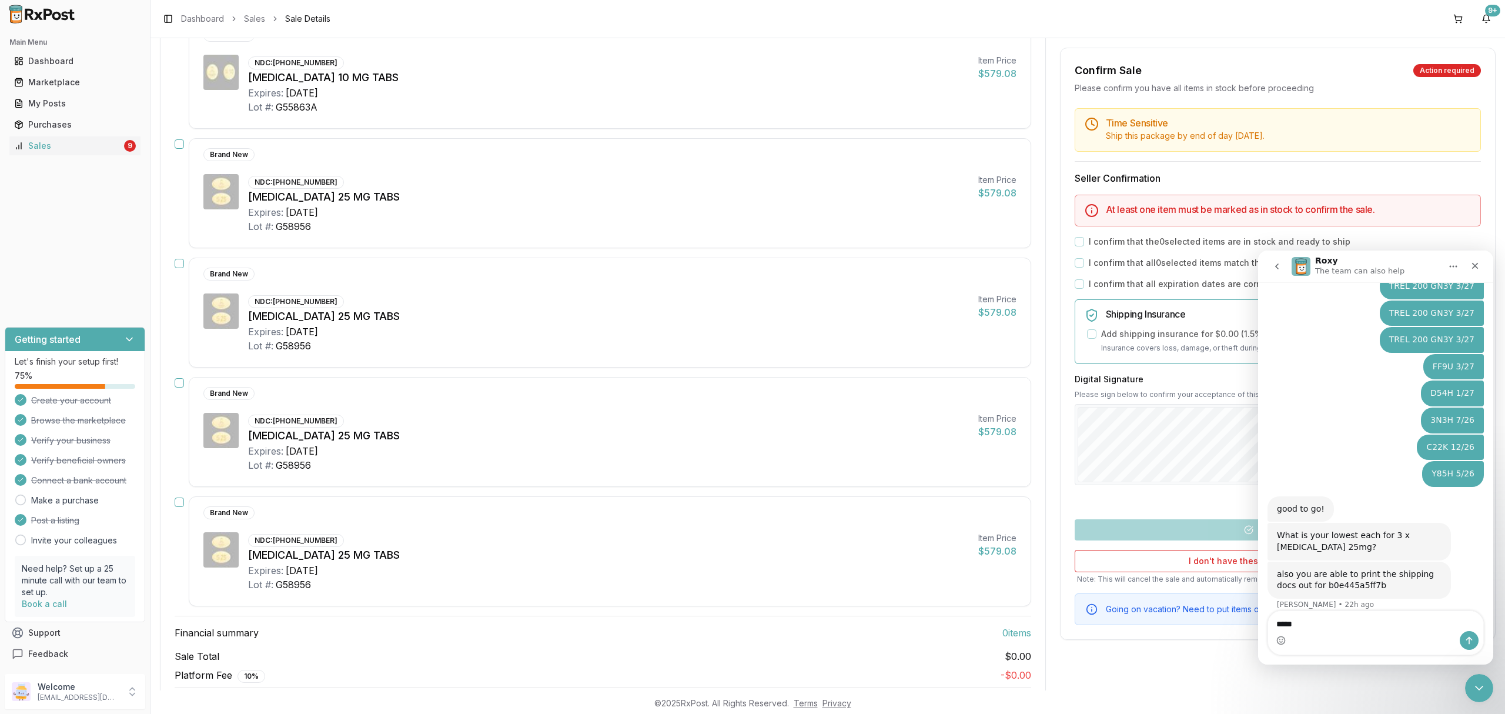
scroll to position [706, 0]
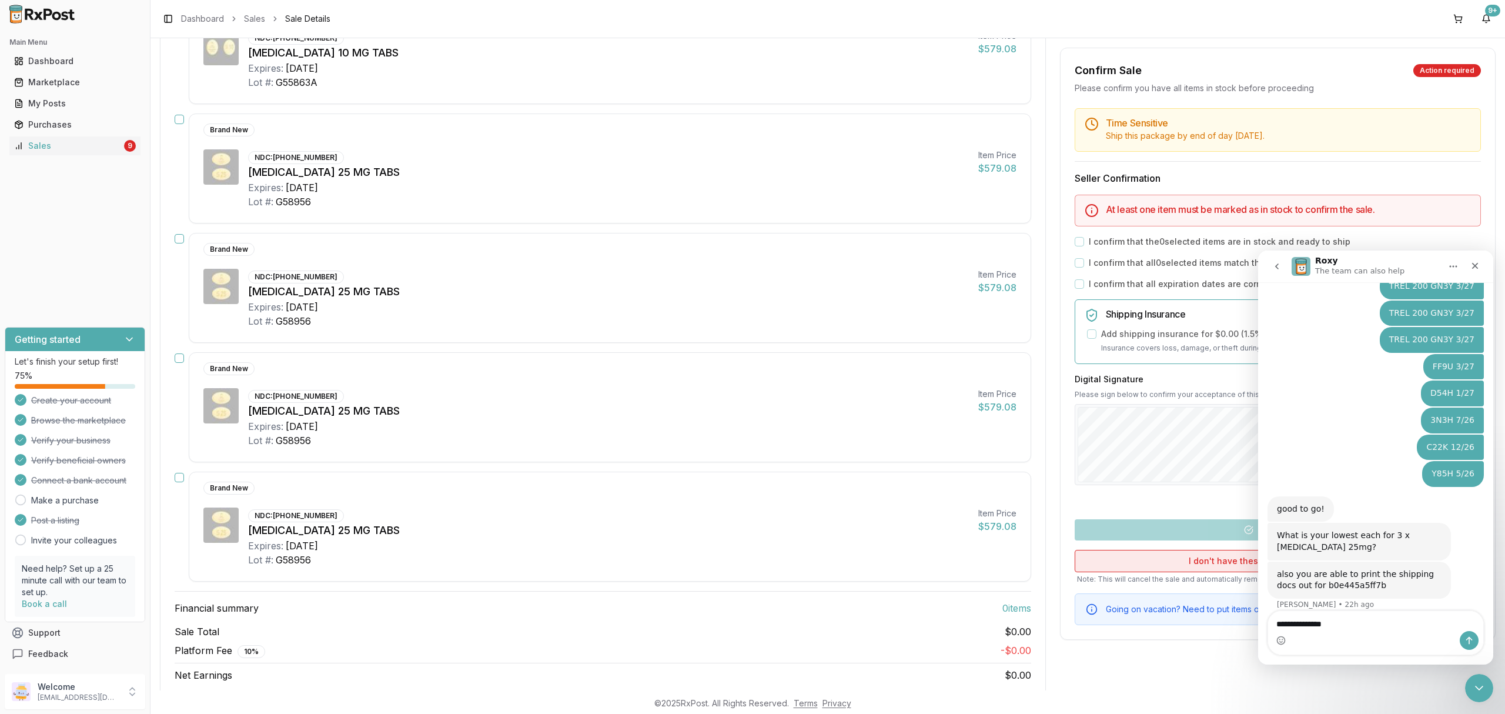
type textarea "**********"
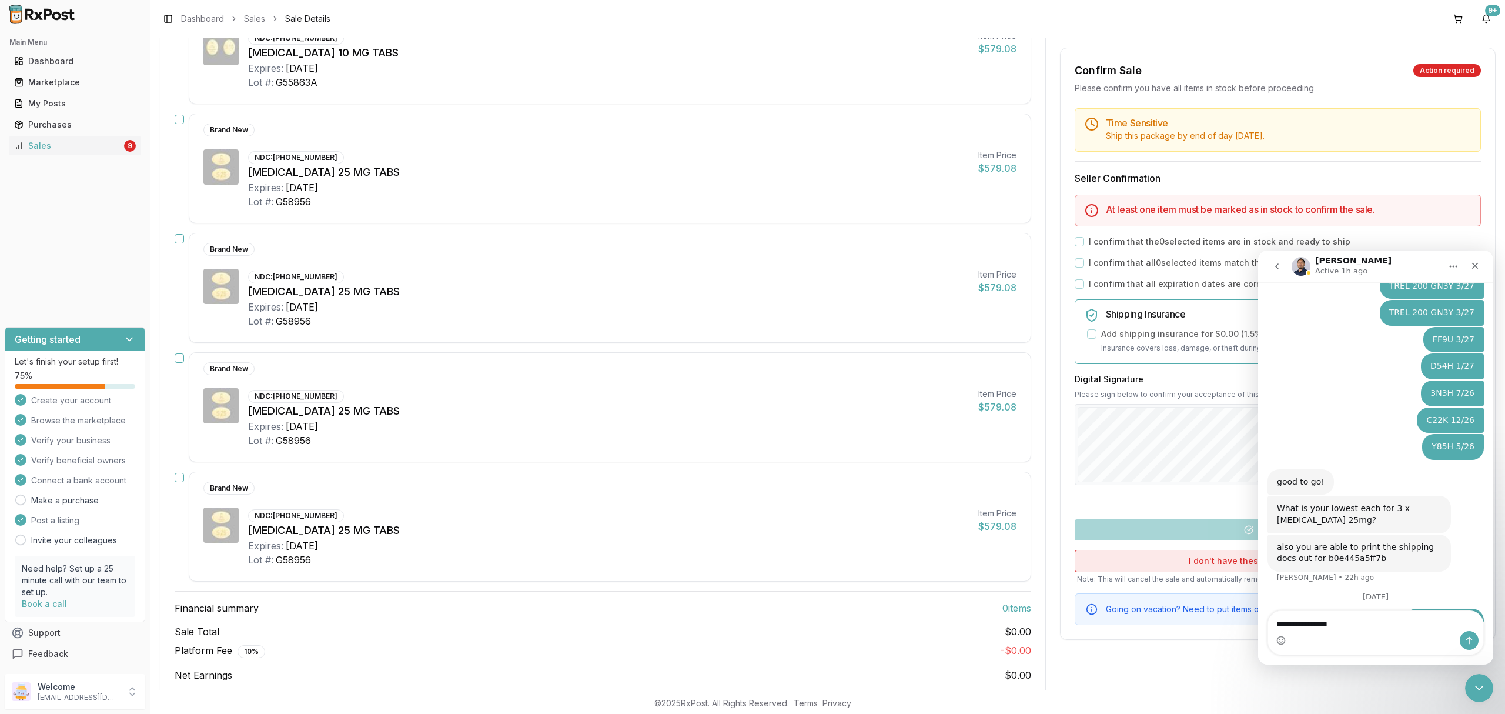
type textarea "**********"
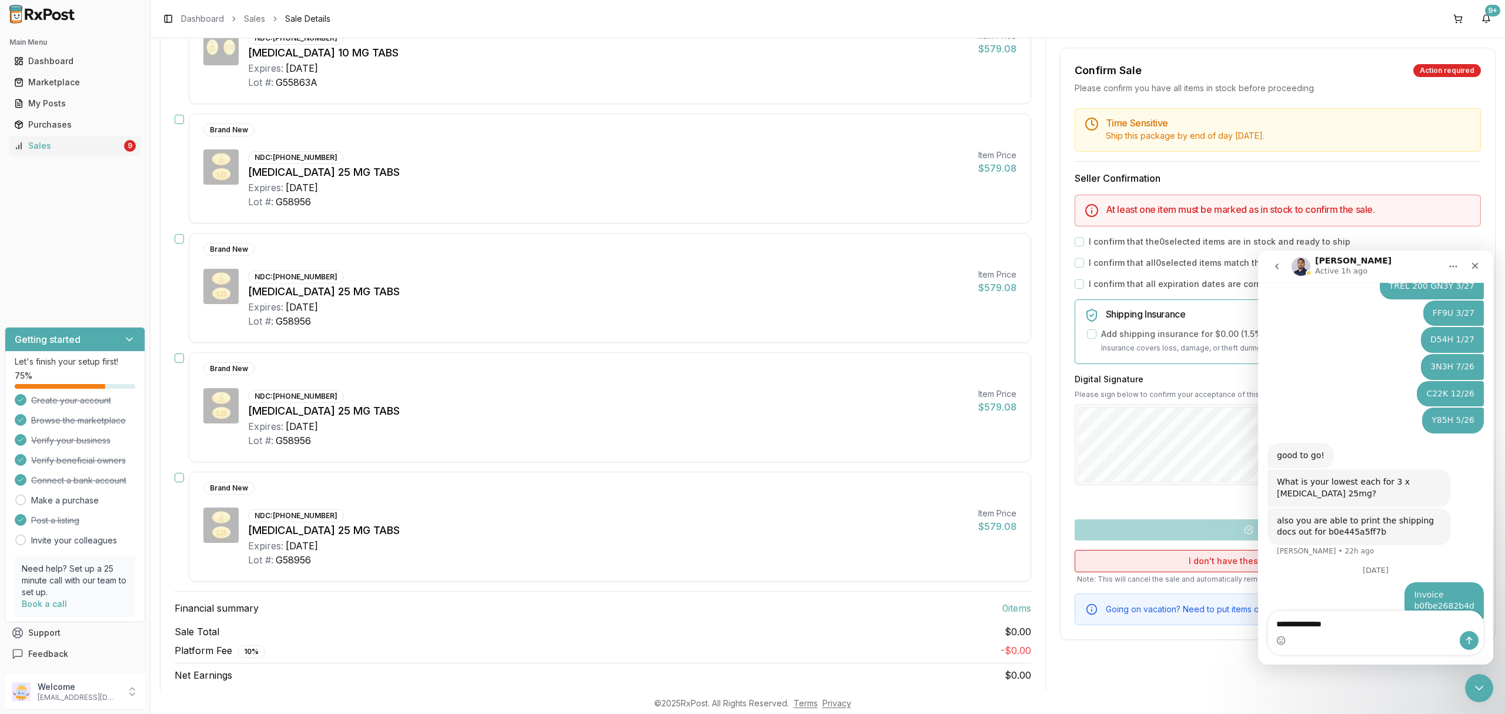
type textarea "**********"
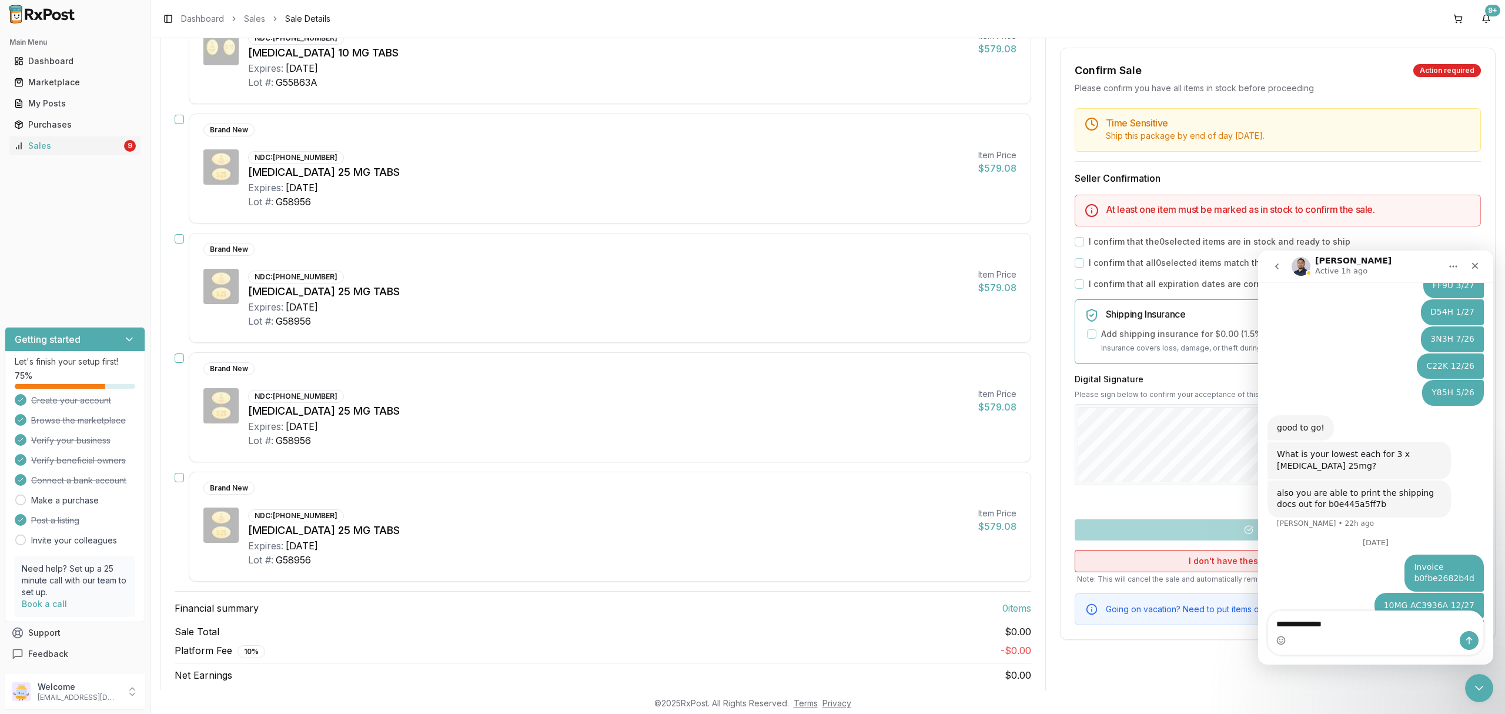
type textarea "**********"
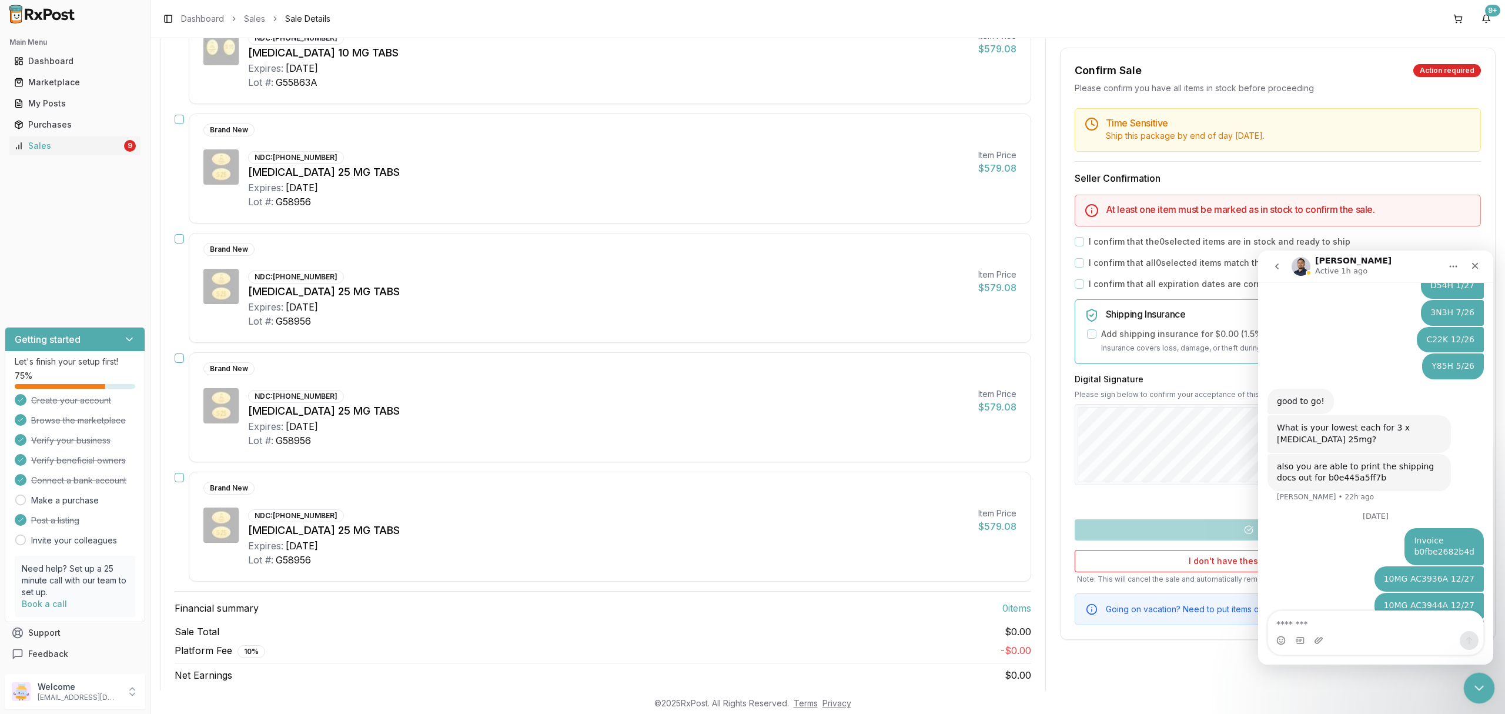
click at [1476, 686] on icon "Close Intercom Messenger" at bounding box center [1478, 686] width 8 height 5
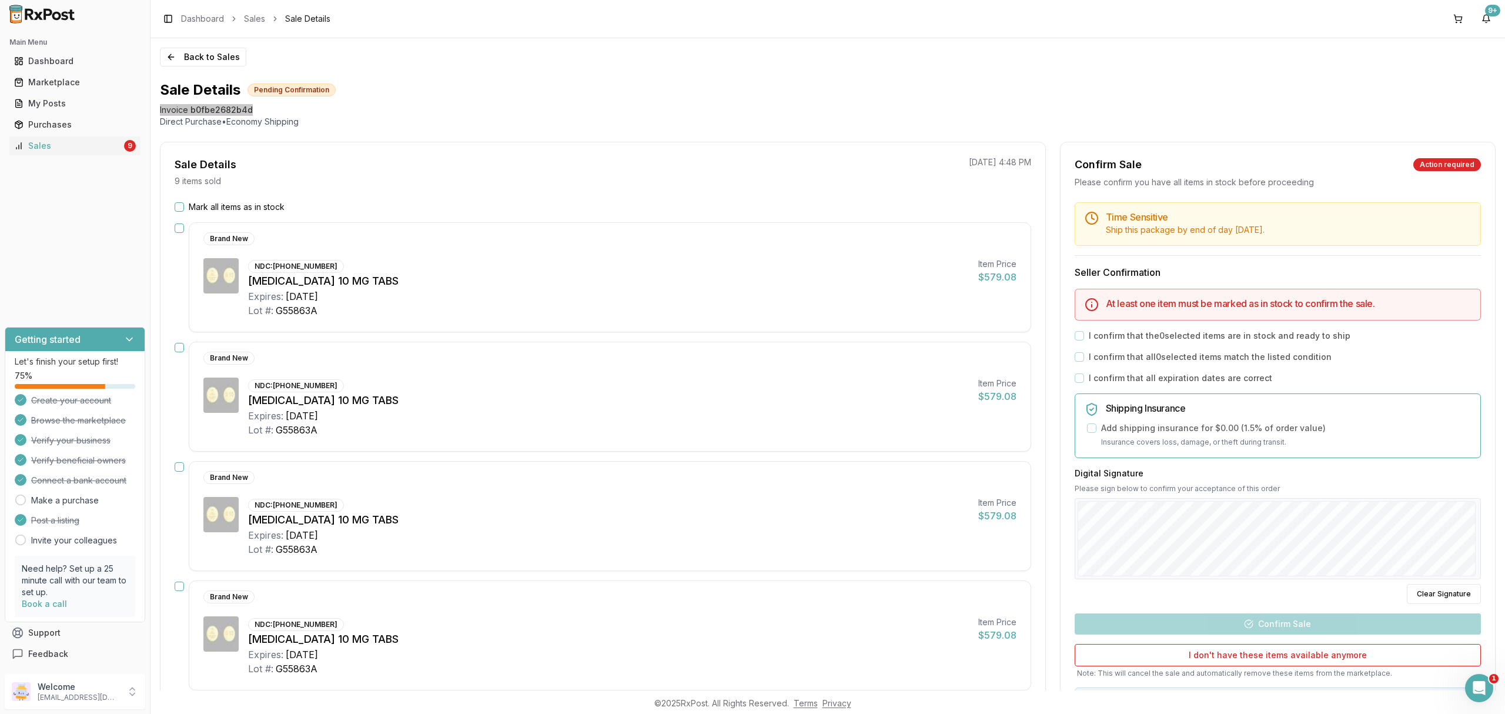
scroll to position [6539, 0]
click at [218, 62] on button "Back to Sales" at bounding box center [203, 57] width 86 height 19
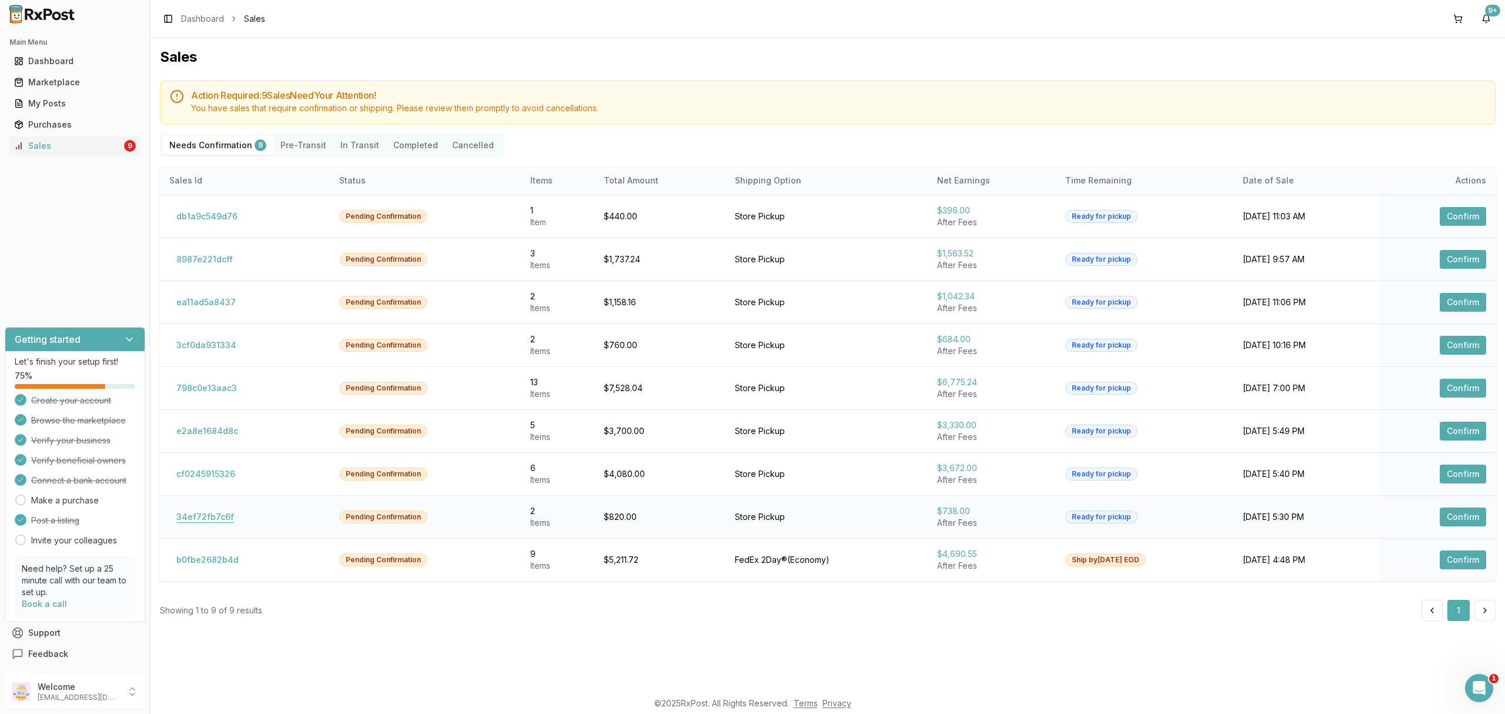
click at [205, 513] on button "34ef72fb7c6f" at bounding box center [205, 517] width 72 height 19
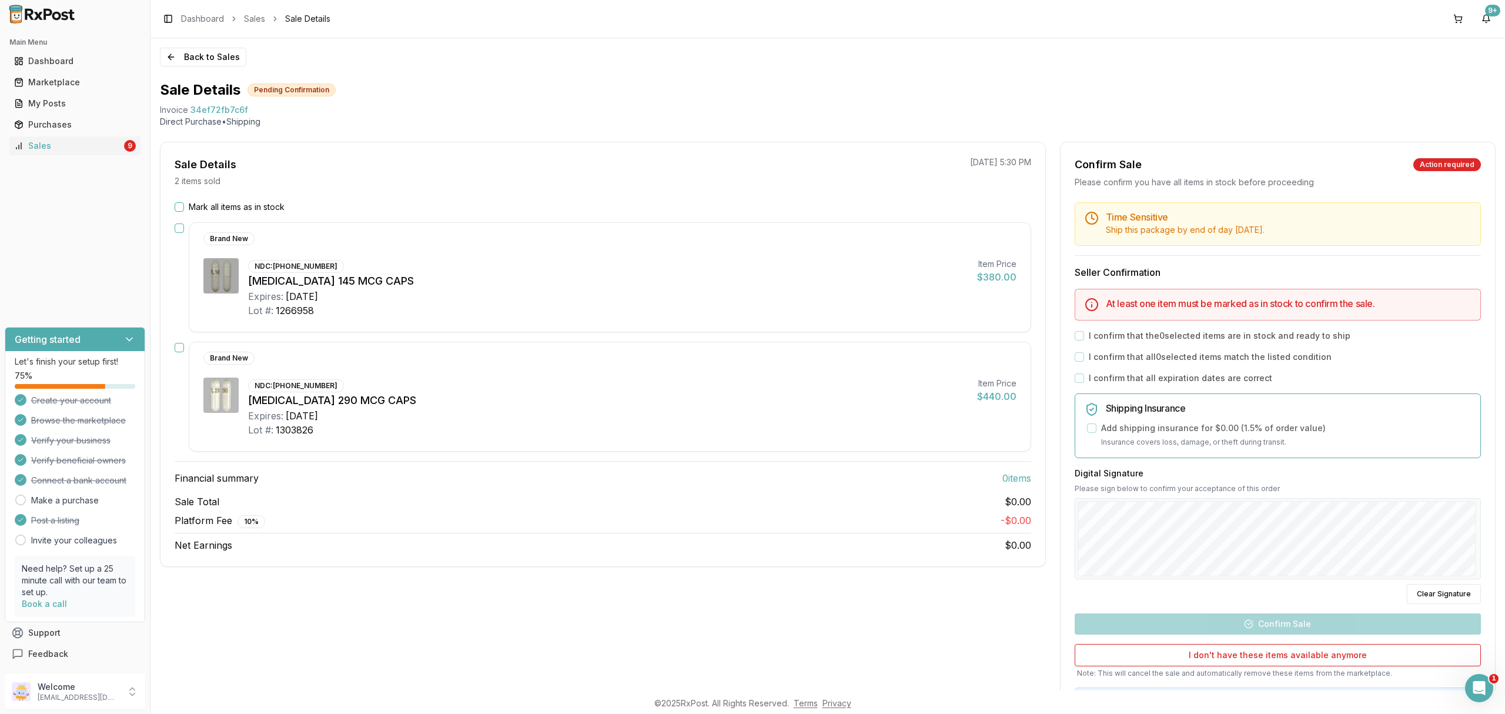
click at [606, 403] on div "[MEDICAL_DATA] 290 MCG CAPS" at bounding box center [608, 400] width 720 height 16
click at [229, 208] on label "Mark all items as in stock" at bounding box center [237, 207] width 96 height 12
click at [184, 208] on button "Mark all items as in stock" at bounding box center [179, 206] width 9 height 9
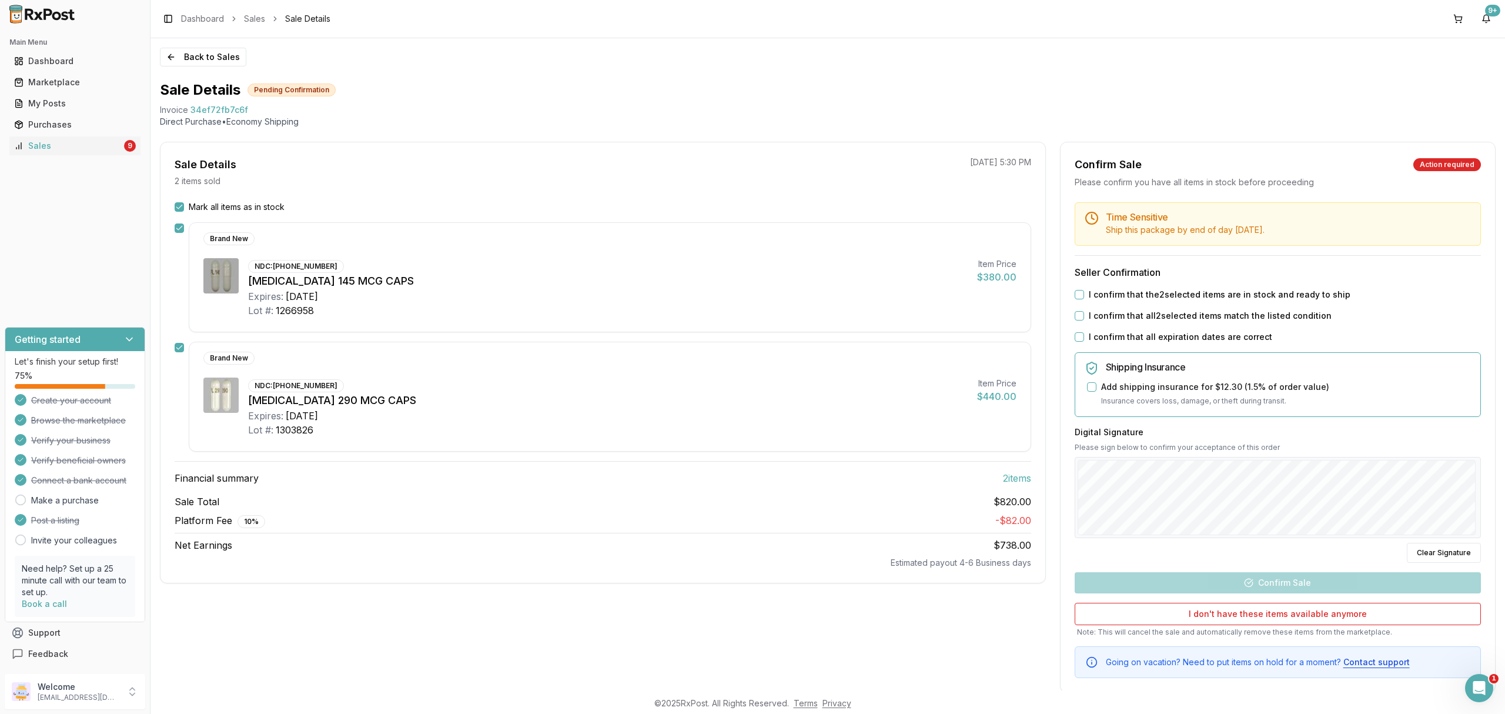
click at [1243, 296] on label "I confirm that the 2 selected items are in stock and ready to ship" at bounding box center [1220, 295] width 262 height 12
click at [1084, 296] on button "I confirm that the 2 selected items are in stock and ready to ship" at bounding box center [1079, 294] width 9 height 9
click at [1206, 321] on label "I confirm that all 2 selected items match the listed condition" at bounding box center [1210, 316] width 243 height 12
click at [1084, 320] on button "I confirm that all 2 selected items match the listed condition" at bounding box center [1079, 315] width 9 height 9
click at [1173, 342] on label "I confirm that all expiration dates are correct" at bounding box center [1180, 337] width 183 height 12
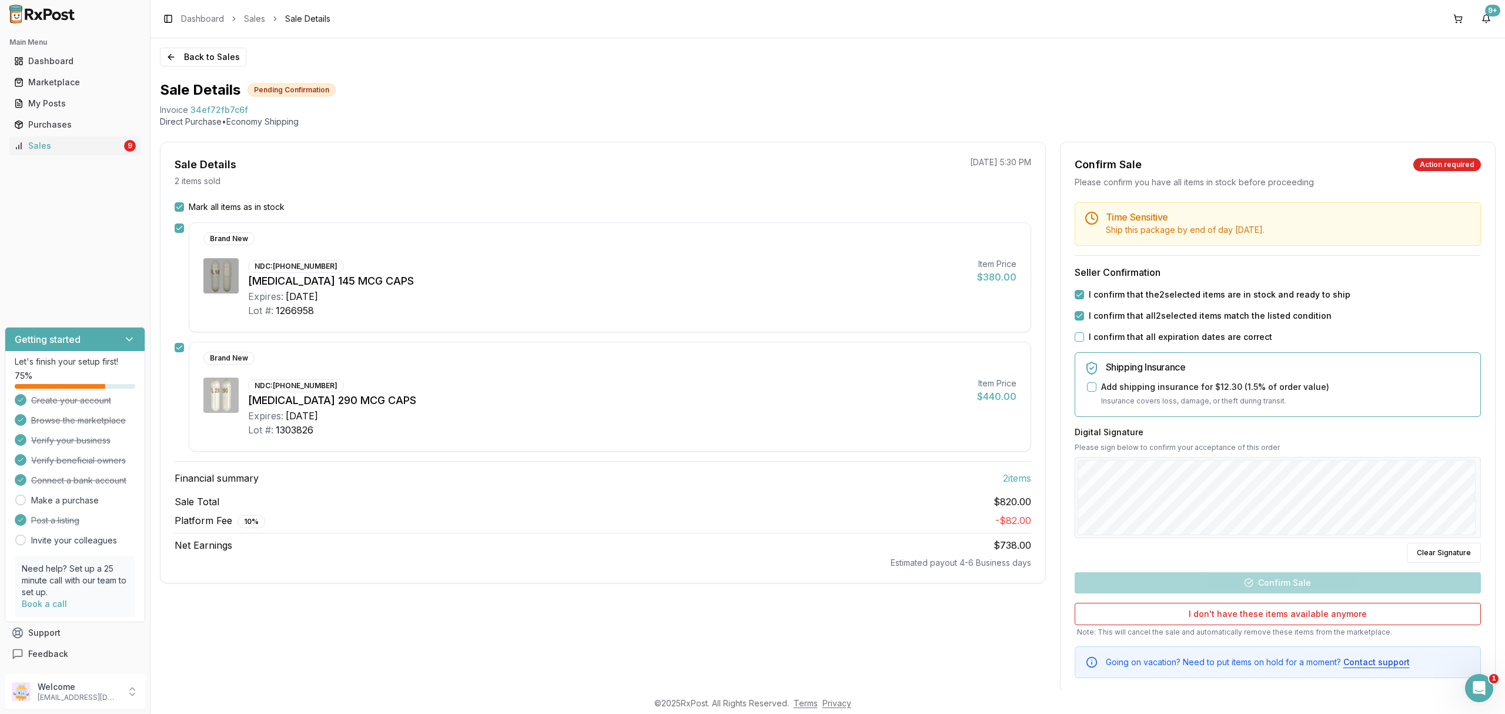
click at [1084, 342] on button "I confirm that all expiration dates are correct" at bounding box center [1079, 336] width 9 height 9
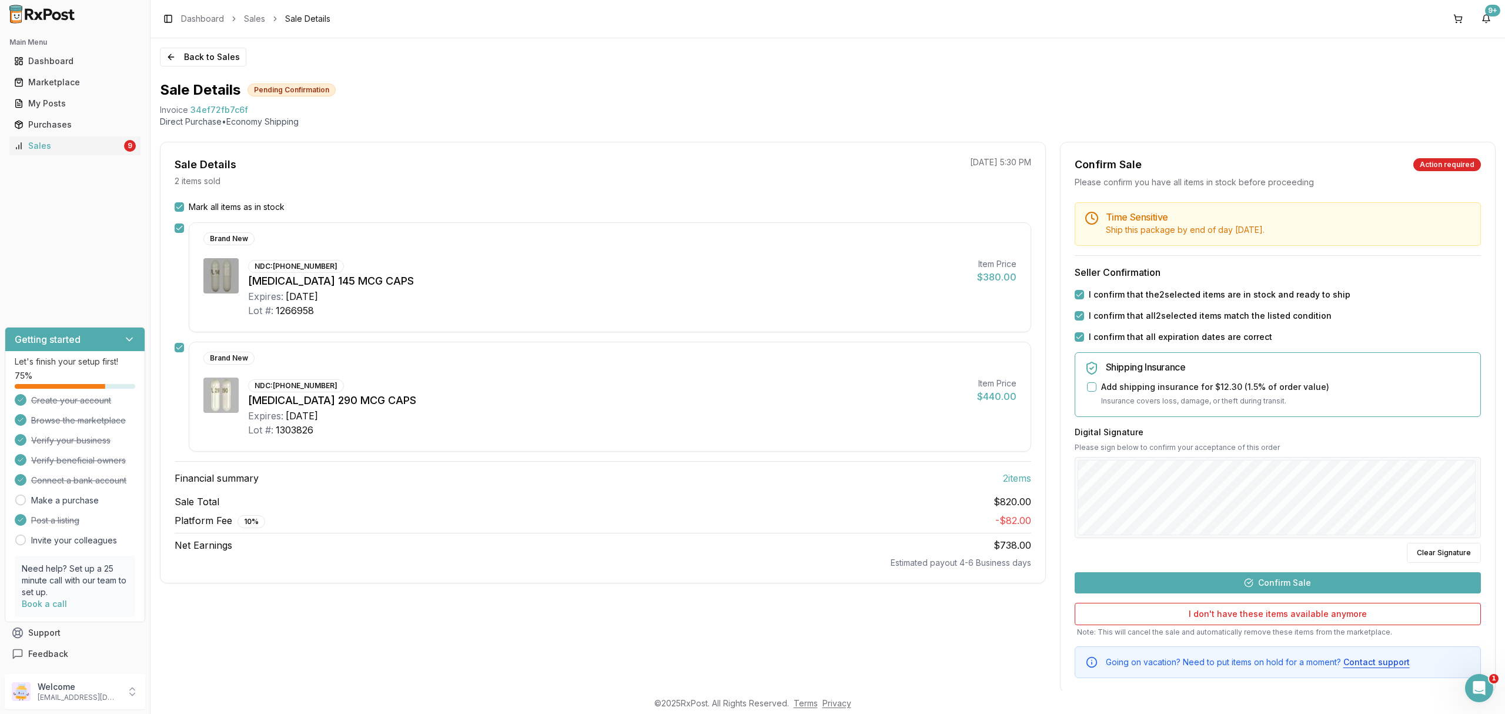
drag, startPoint x: 1418, startPoint y: 553, endPoint x: 1335, endPoint y: 539, distance: 84.8
click at [1416, 552] on button "Clear Signature" at bounding box center [1444, 553] width 74 height 20
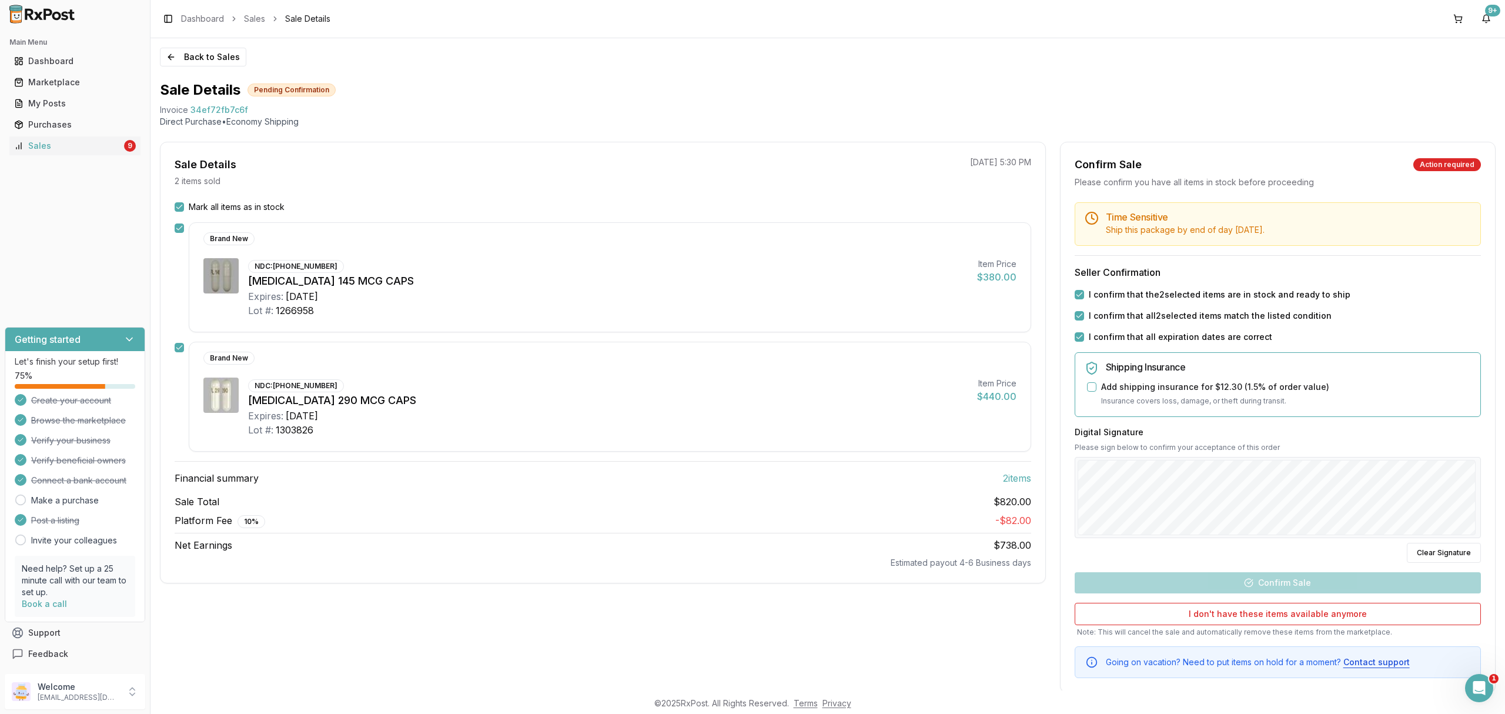
click at [1504, 506] on div "Back to Sales Sale Details Pending Confirmation Invoice 34ef72fb7c6f Direct Pur…" at bounding box center [828, 364] width 1355 height 652
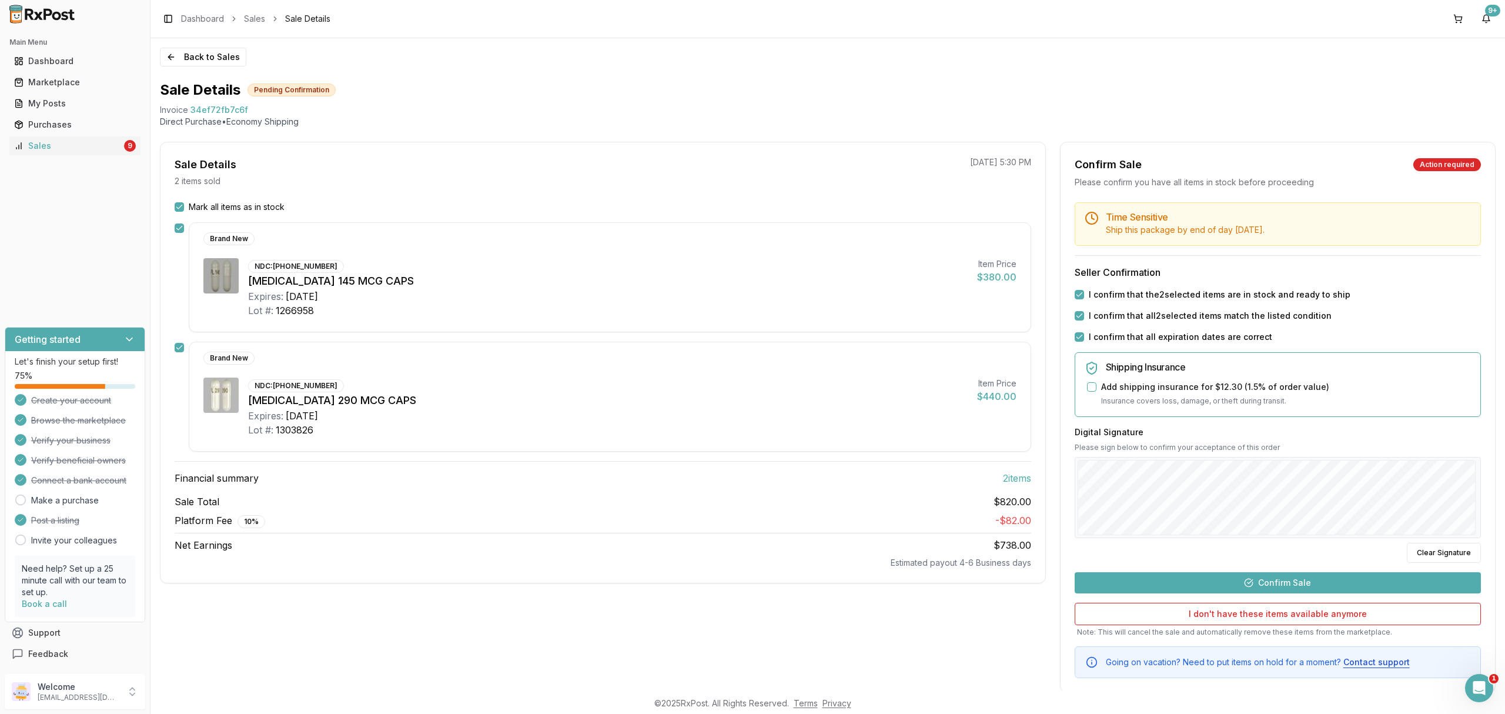
click at [1334, 579] on button "Confirm Sale" at bounding box center [1278, 582] width 406 height 21
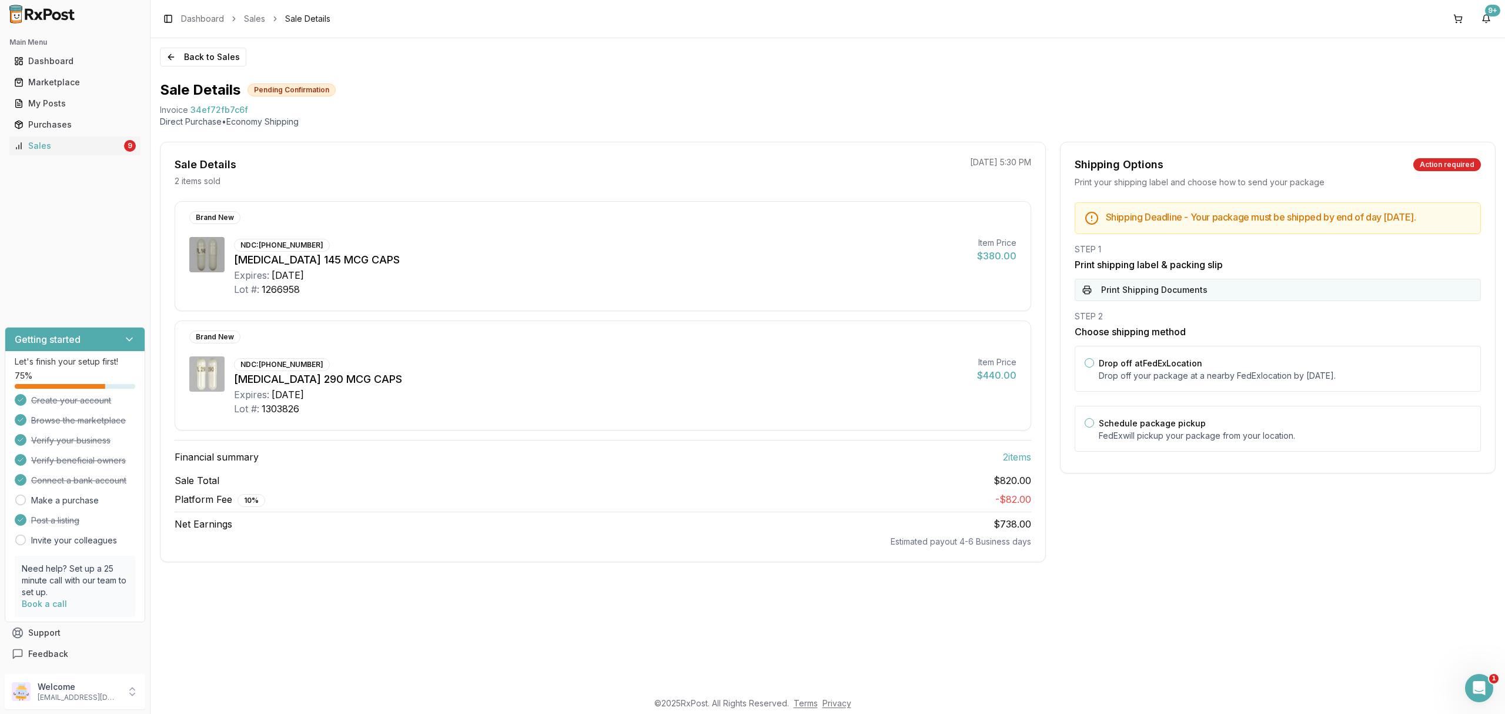
click at [1211, 300] on button "Print Shipping Documents" at bounding box center [1278, 290] width 406 height 22
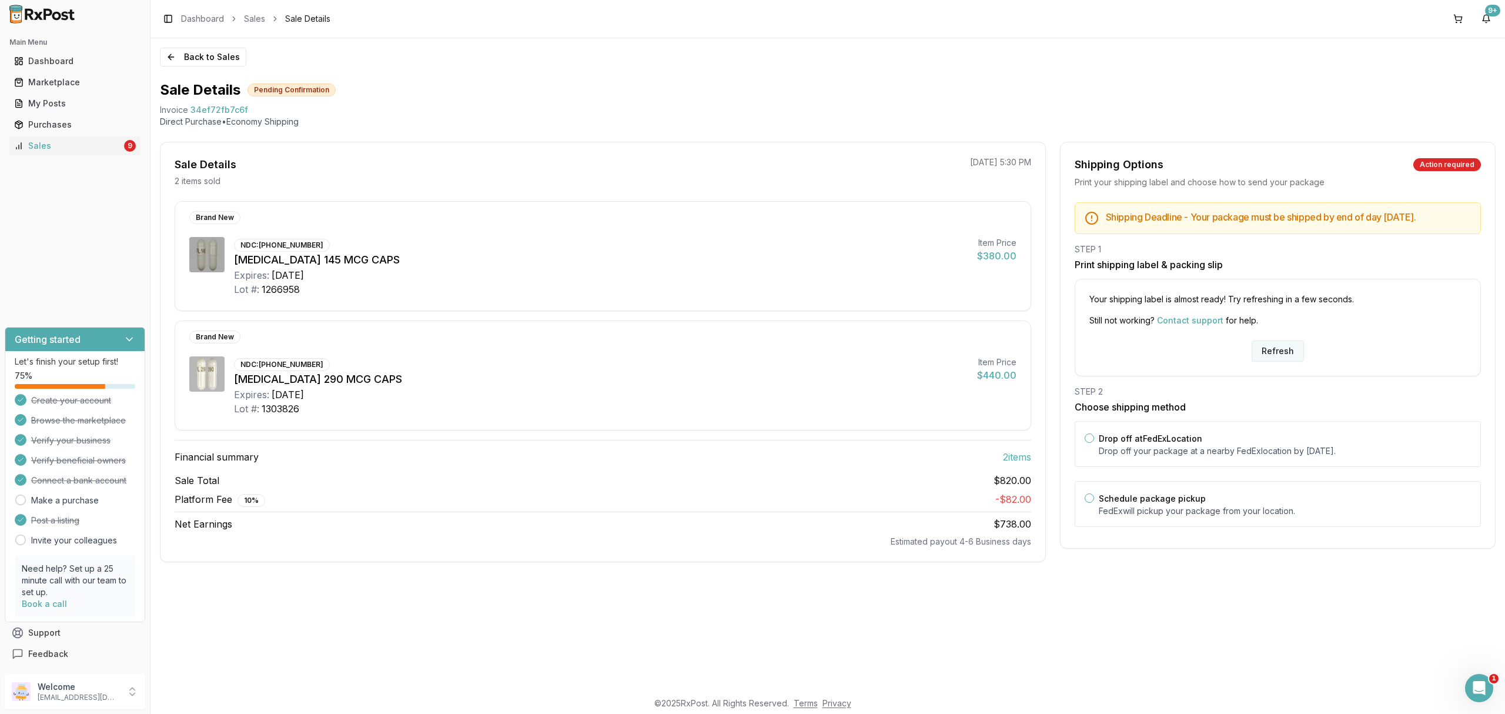
click at [1282, 361] on button "Refresh" at bounding box center [1278, 350] width 52 height 21
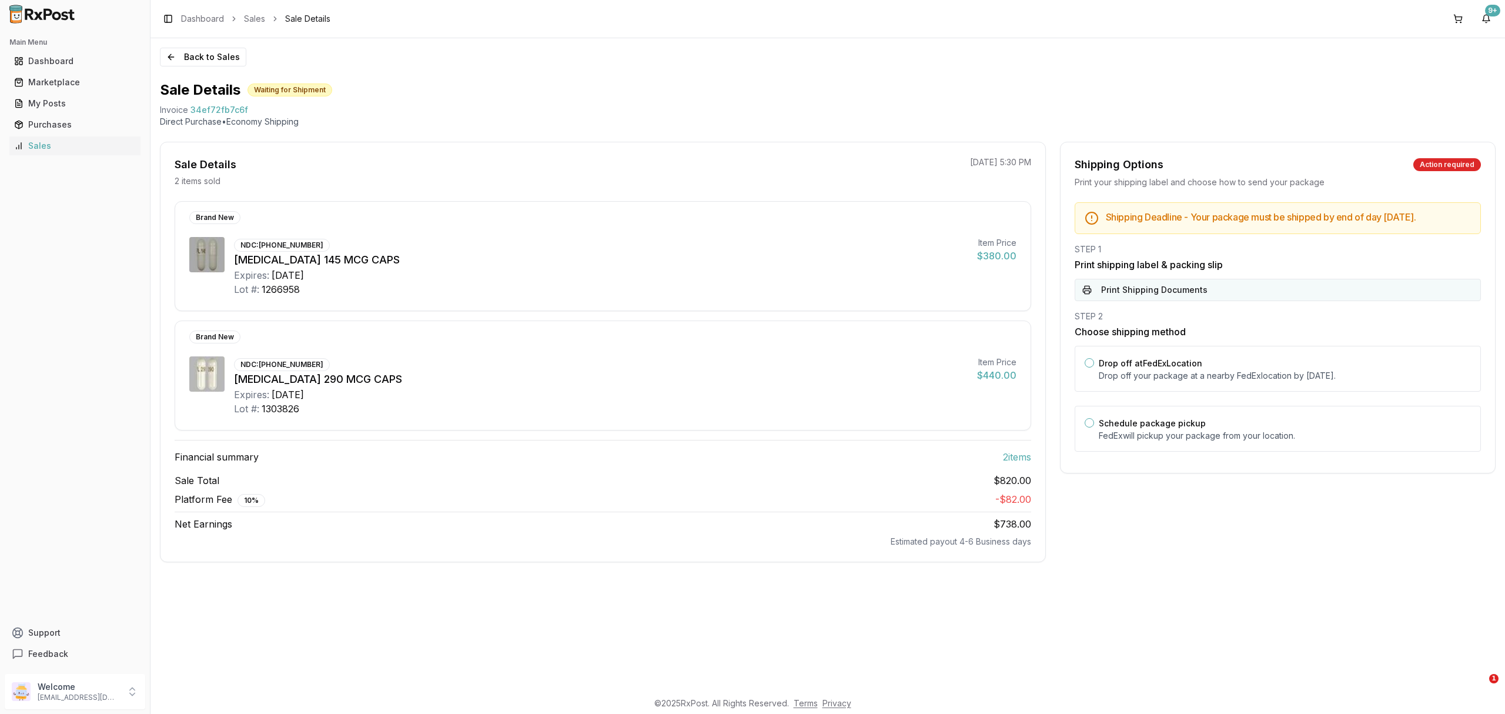
click at [1271, 299] on button "Print Shipping Documents" at bounding box center [1278, 290] width 406 height 22
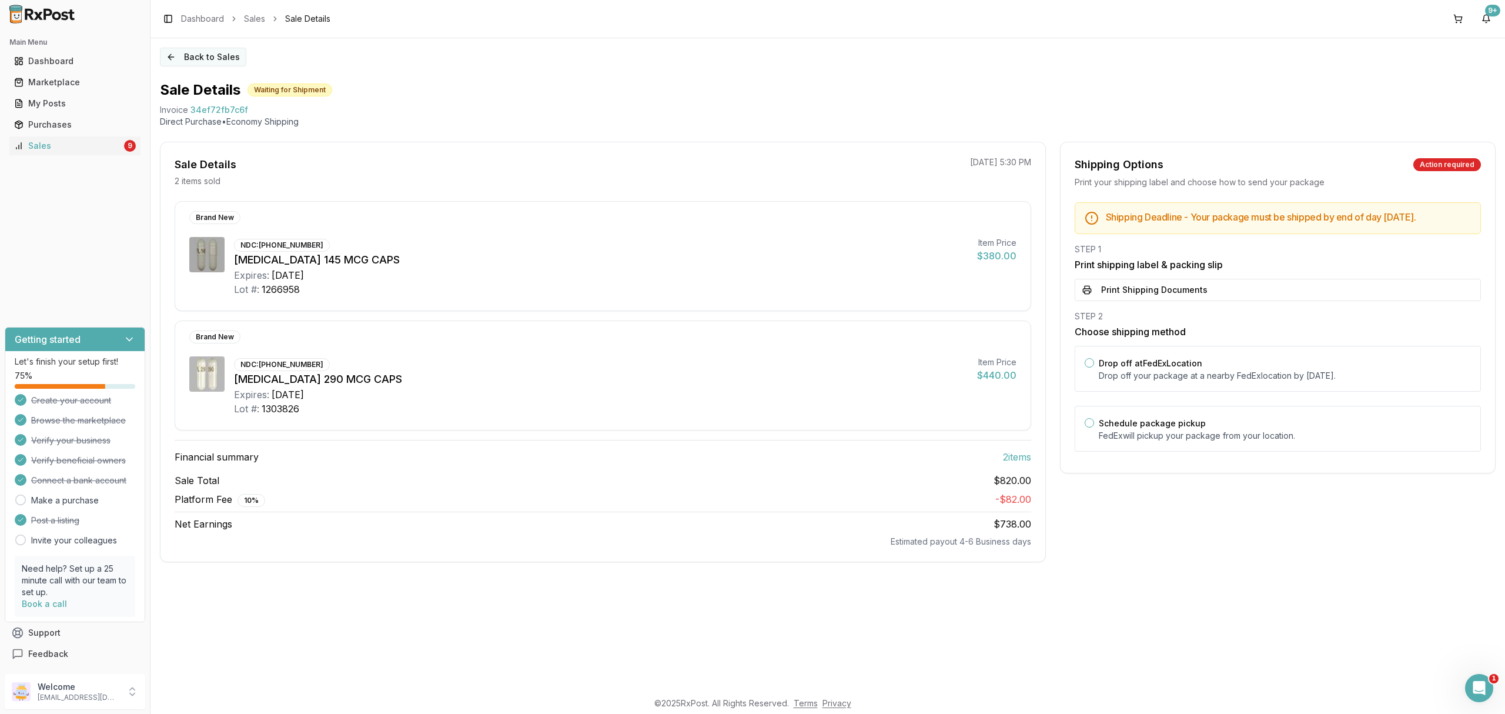
click at [186, 62] on button "Back to Sales" at bounding box center [203, 57] width 86 height 19
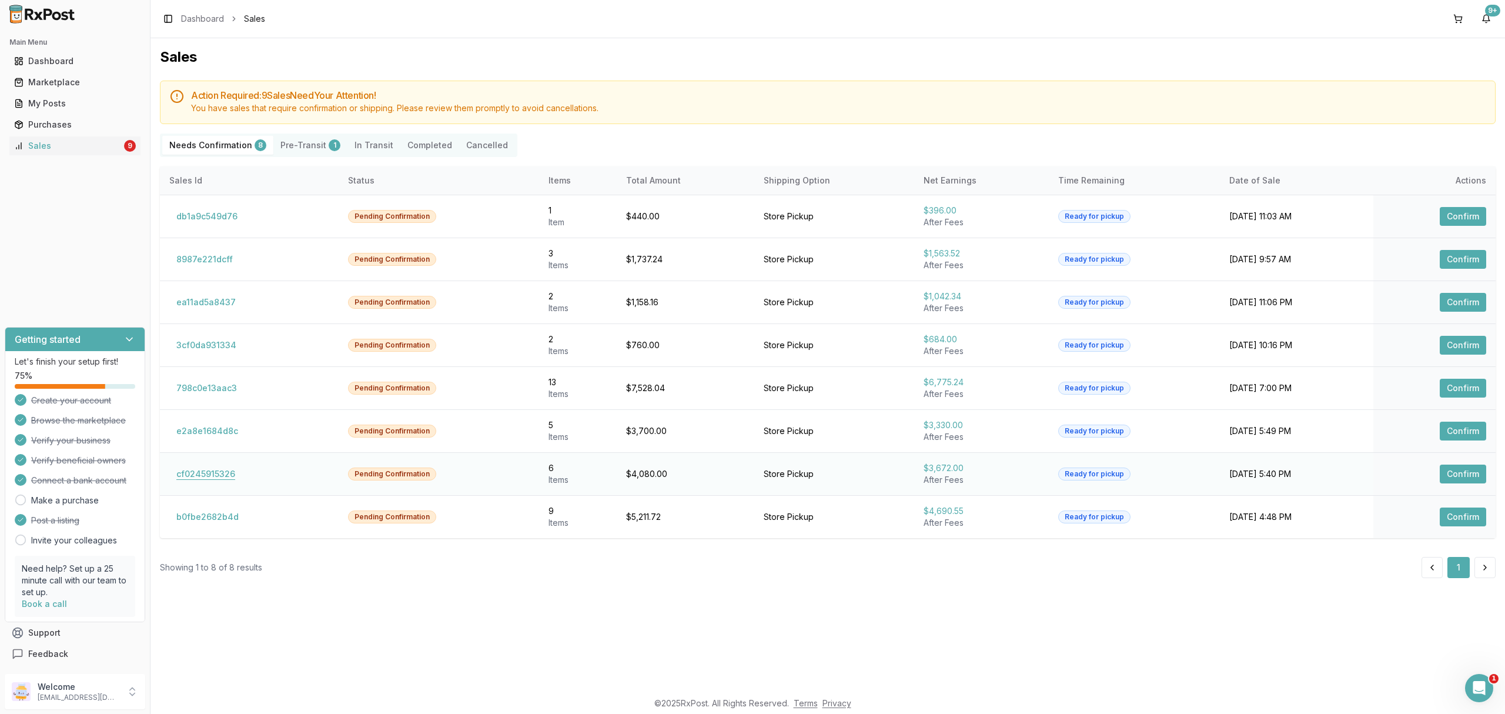
click at [240, 482] on button "cf0245915326" at bounding box center [205, 474] width 73 height 19
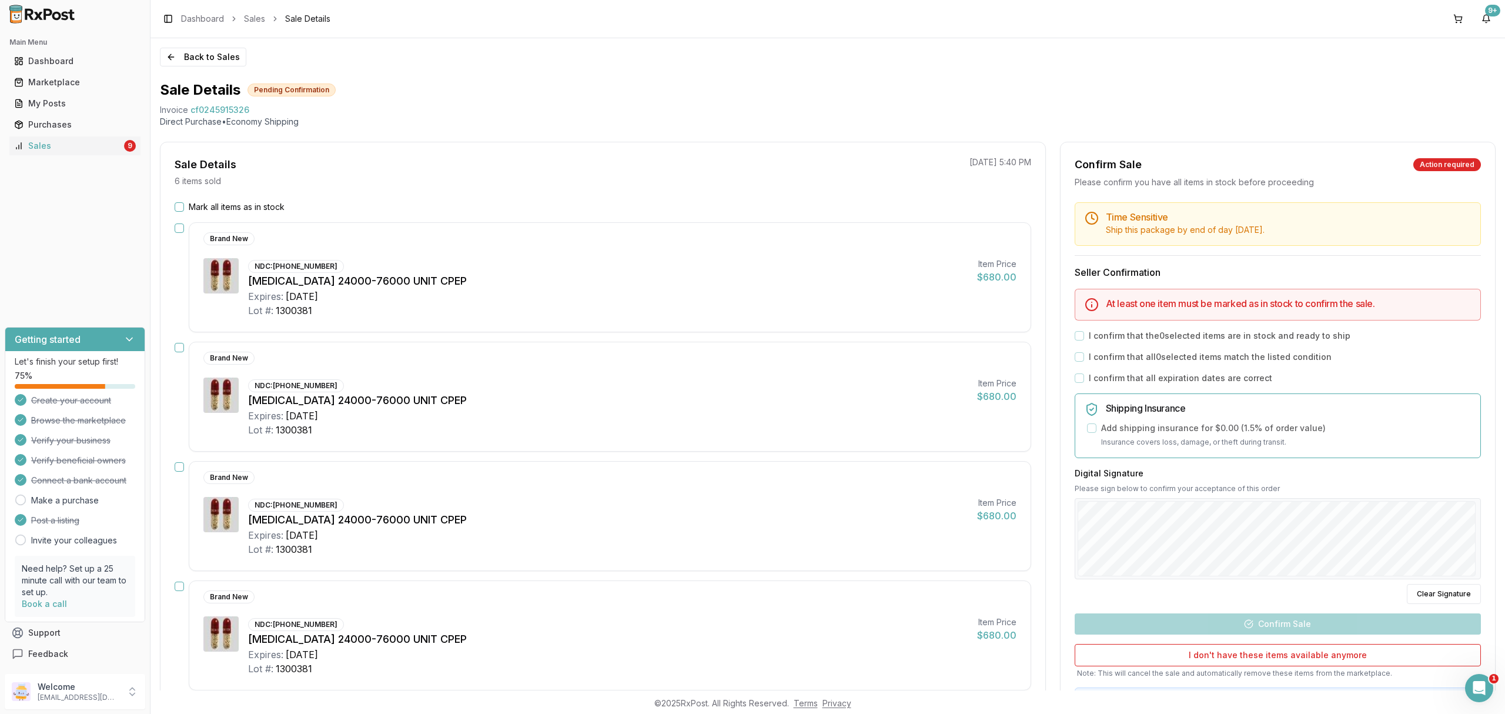
click at [193, 206] on label "Mark all items as in stock" at bounding box center [237, 207] width 96 height 12
click at [184, 206] on button "Mark all items as in stock" at bounding box center [179, 206] width 9 height 9
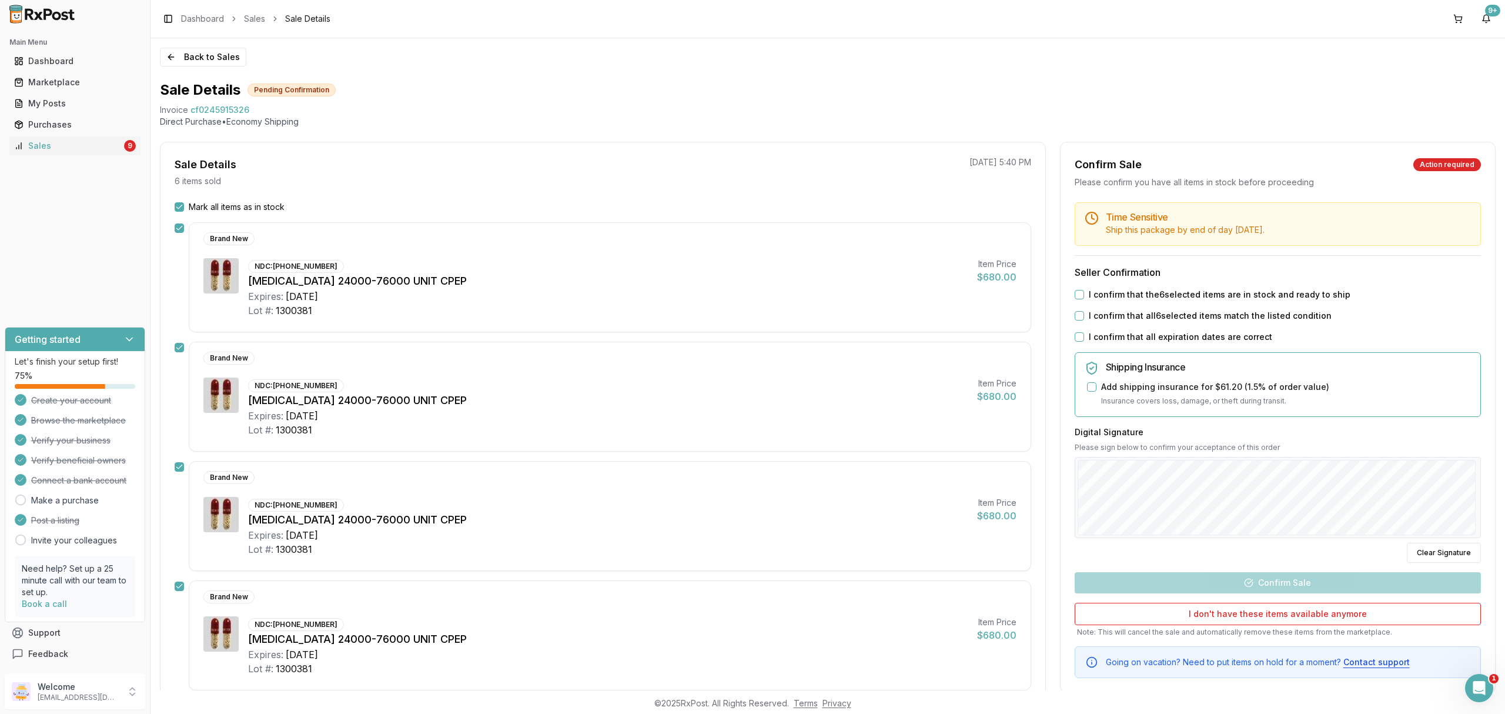
click at [1224, 296] on label "I confirm that the 6 selected items are in stock and ready to ship" at bounding box center [1220, 295] width 262 height 12
click at [1084, 296] on button "I confirm that the 6 selected items are in stock and ready to ship" at bounding box center [1079, 294] width 9 height 9
click at [1211, 320] on label "I confirm that all 6 selected items match the listed condition" at bounding box center [1210, 316] width 243 height 12
click at [1084, 320] on button "I confirm that all 6 selected items match the listed condition" at bounding box center [1079, 315] width 9 height 9
click at [1198, 339] on label "I confirm that all expiration dates are correct" at bounding box center [1180, 337] width 183 height 12
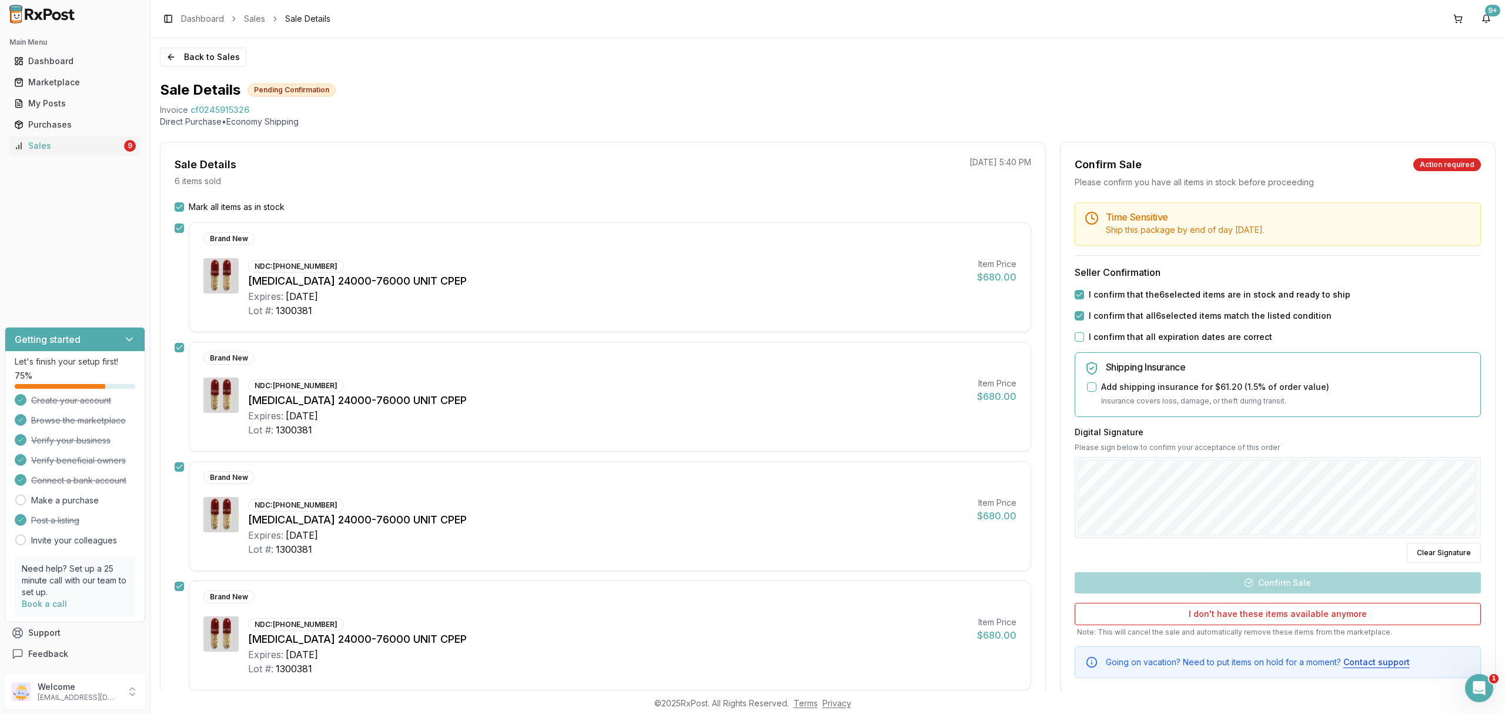
click at [1084, 339] on button "I confirm that all expiration dates are correct" at bounding box center [1079, 336] width 9 height 9
click at [1504, 545] on div "Back to Sales Sale Details Pending Confirmation Invoice cf0245915326 Direct Pur…" at bounding box center [828, 364] width 1355 height 652
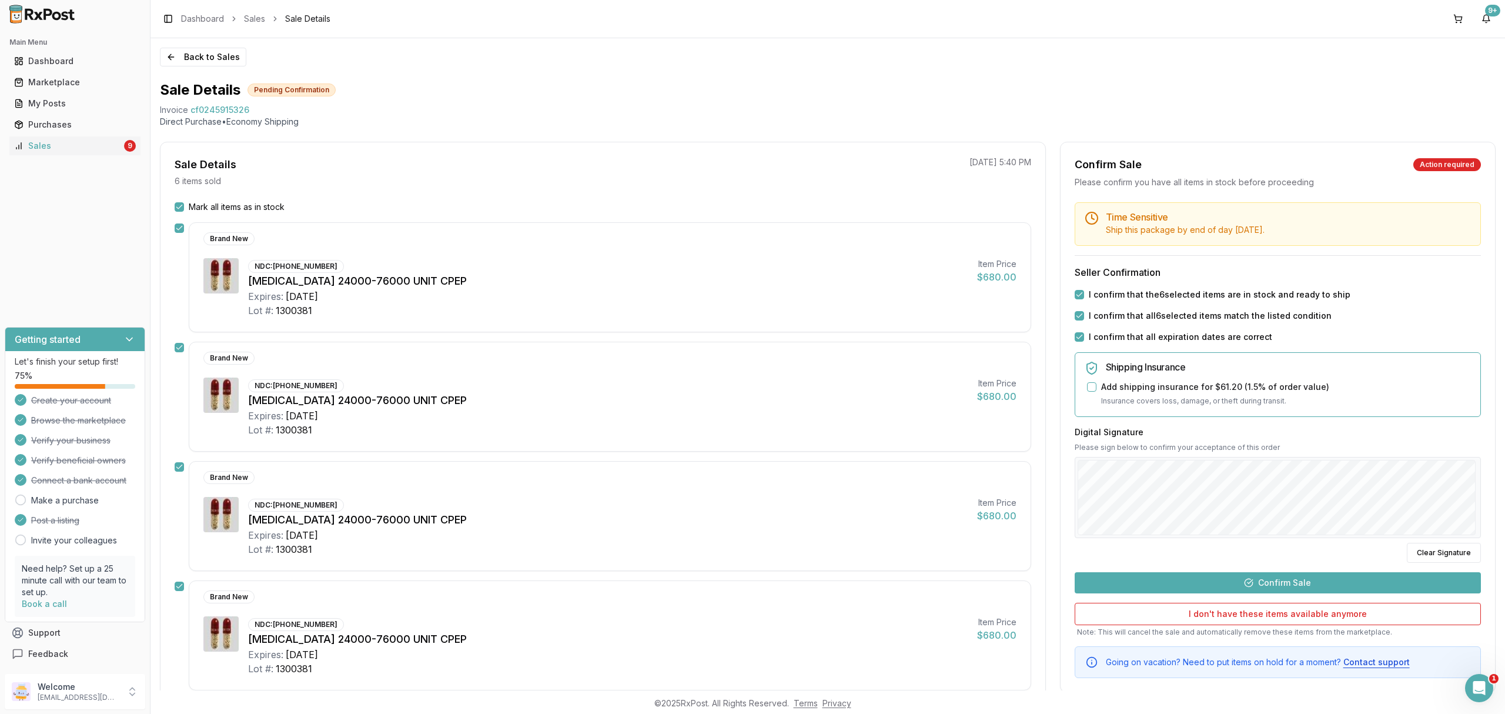
click at [1302, 583] on button "Confirm Sale" at bounding box center [1278, 582] width 406 height 21
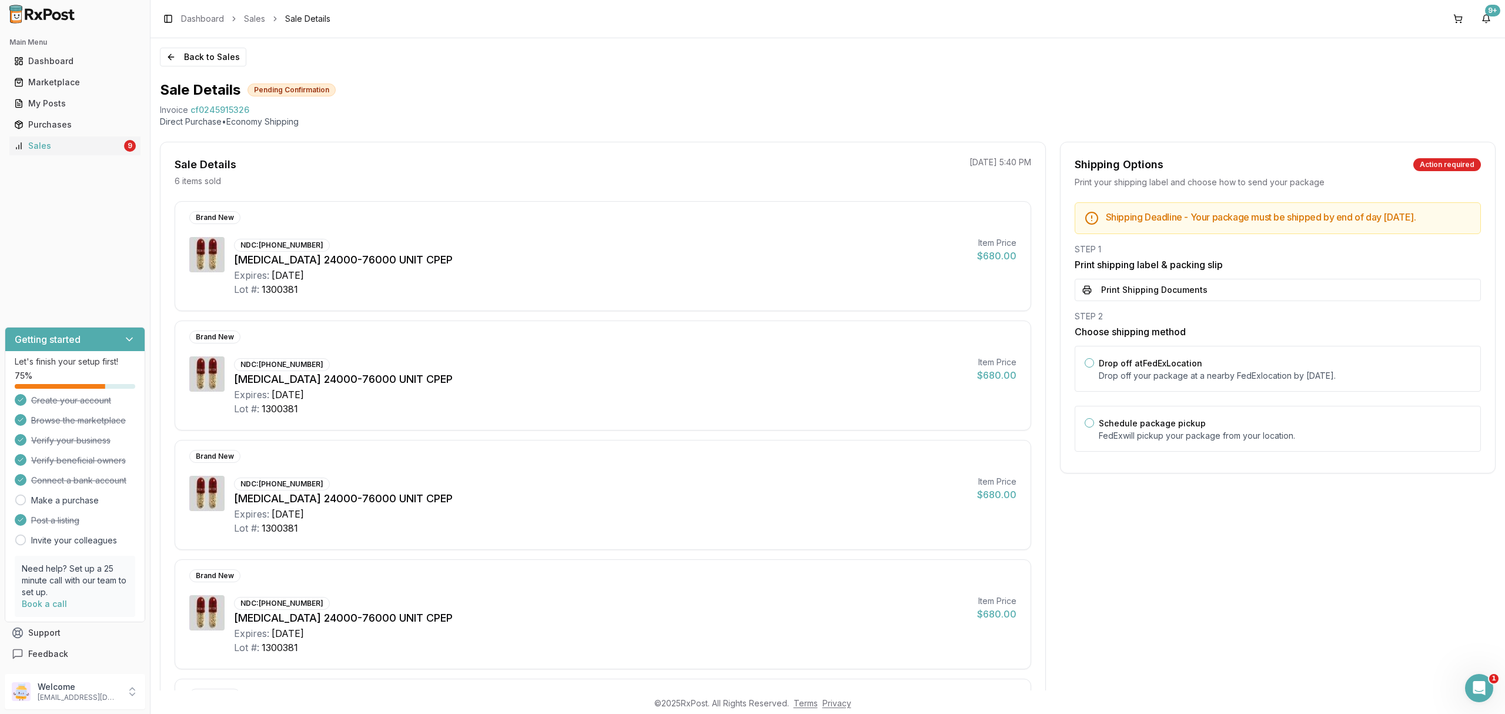
click at [1268, 301] on button "Print Shipping Documents" at bounding box center [1278, 290] width 406 height 22
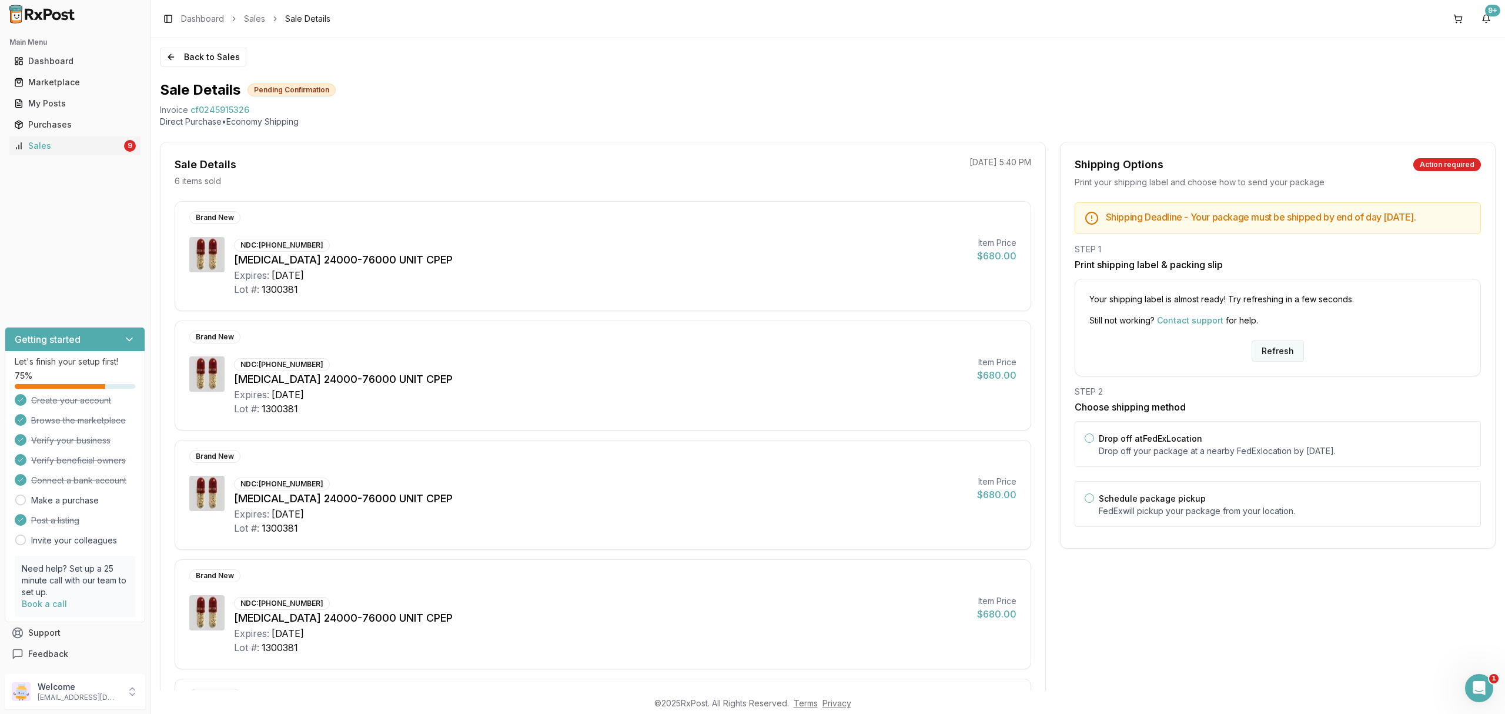
click at [1261, 359] on button "Refresh" at bounding box center [1278, 350] width 52 height 21
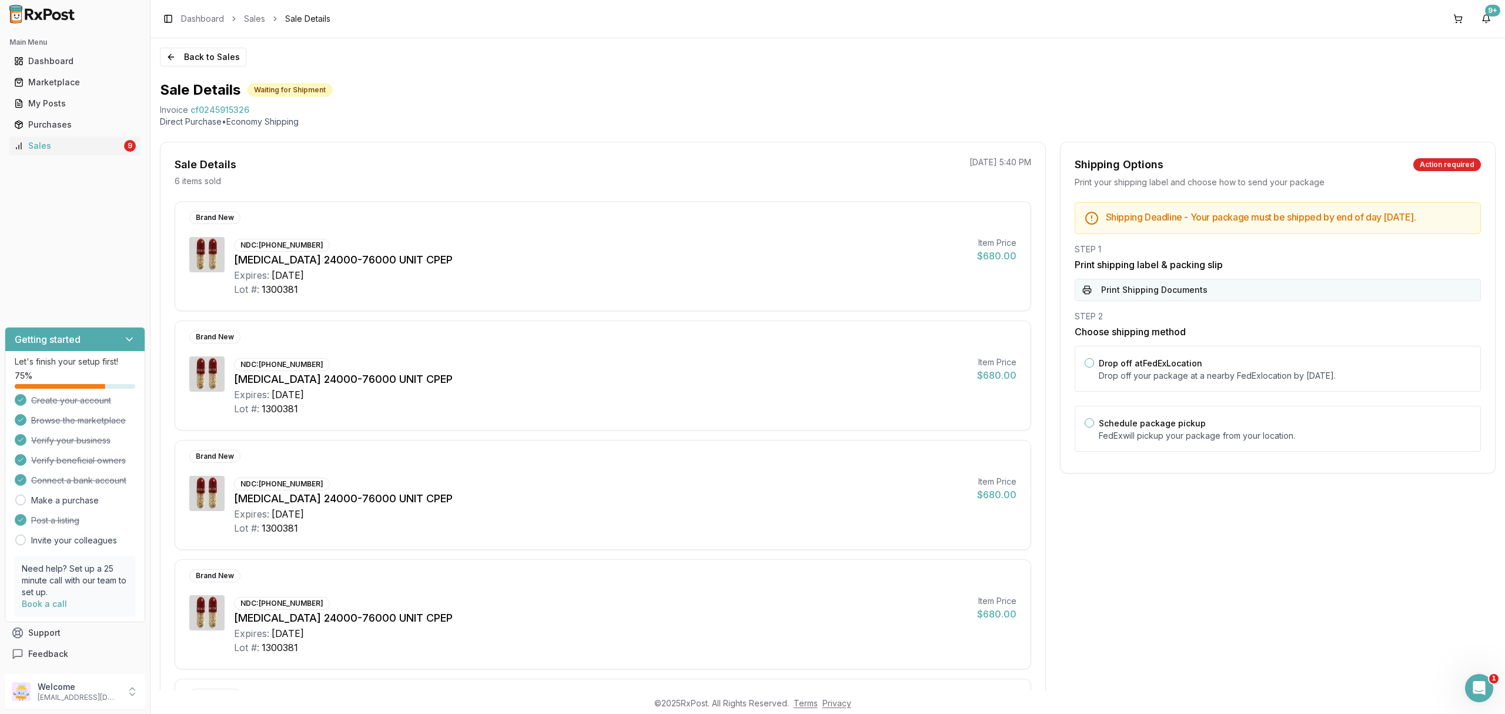
click at [1264, 299] on button "Print Shipping Documents" at bounding box center [1278, 290] width 406 height 22
click at [228, 69] on div "Back to Sales Sale Details Waiting for Shipment Invoice cf0245915326 Direct Pur…" at bounding box center [828, 364] width 1355 height 652
click at [229, 61] on button "Back to Sales" at bounding box center [203, 57] width 86 height 19
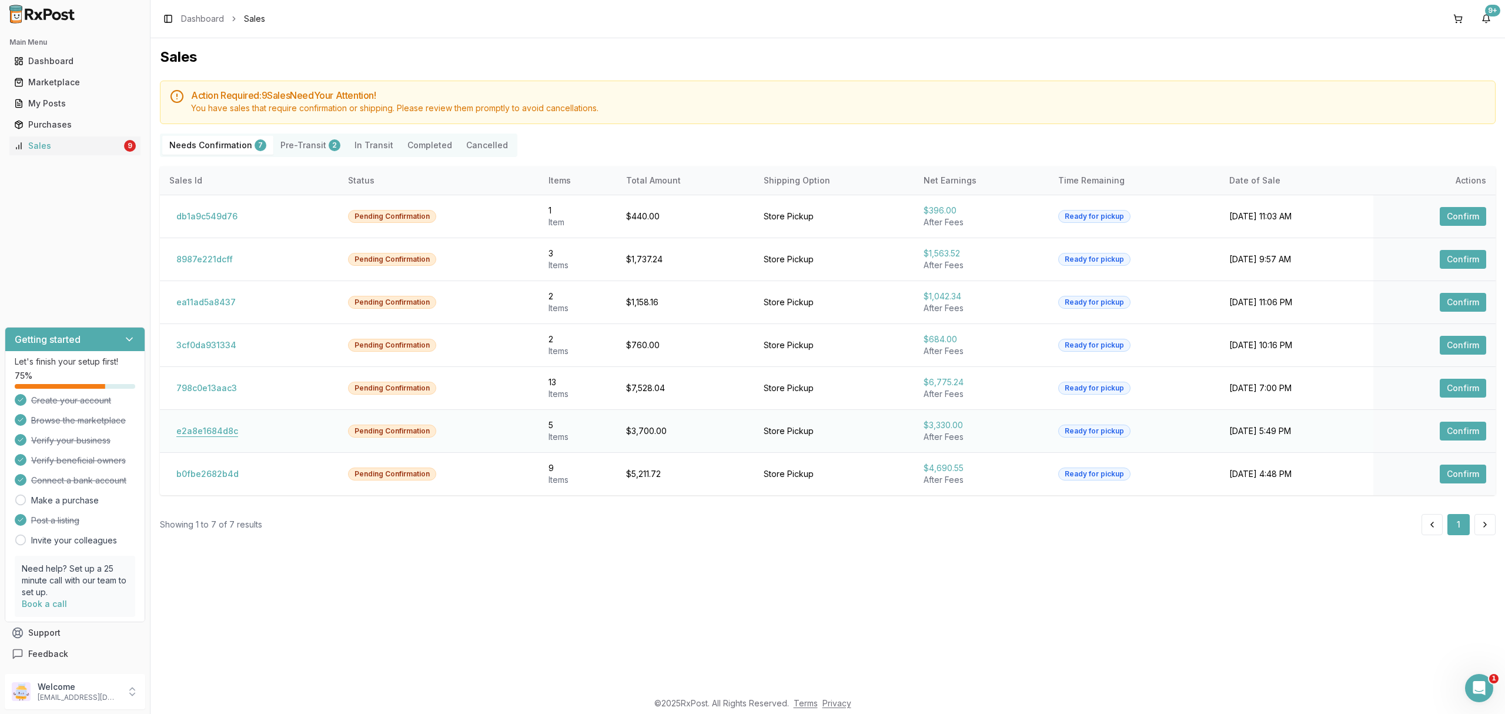
click at [223, 433] on button "e2a8e1684d8c" at bounding box center [207, 431] width 76 height 19
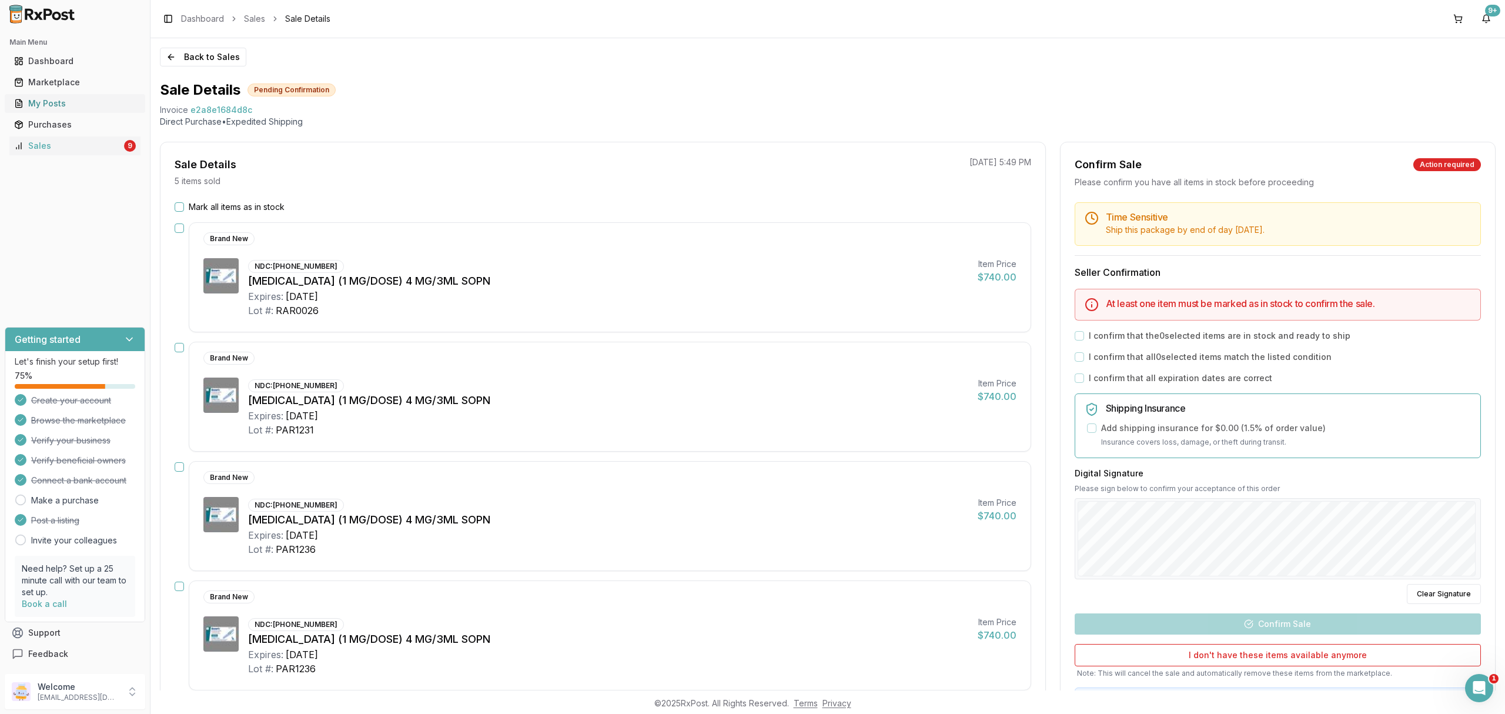
click at [64, 94] on link "My Posts" at bounding box center [74, 103] width 131 height 21
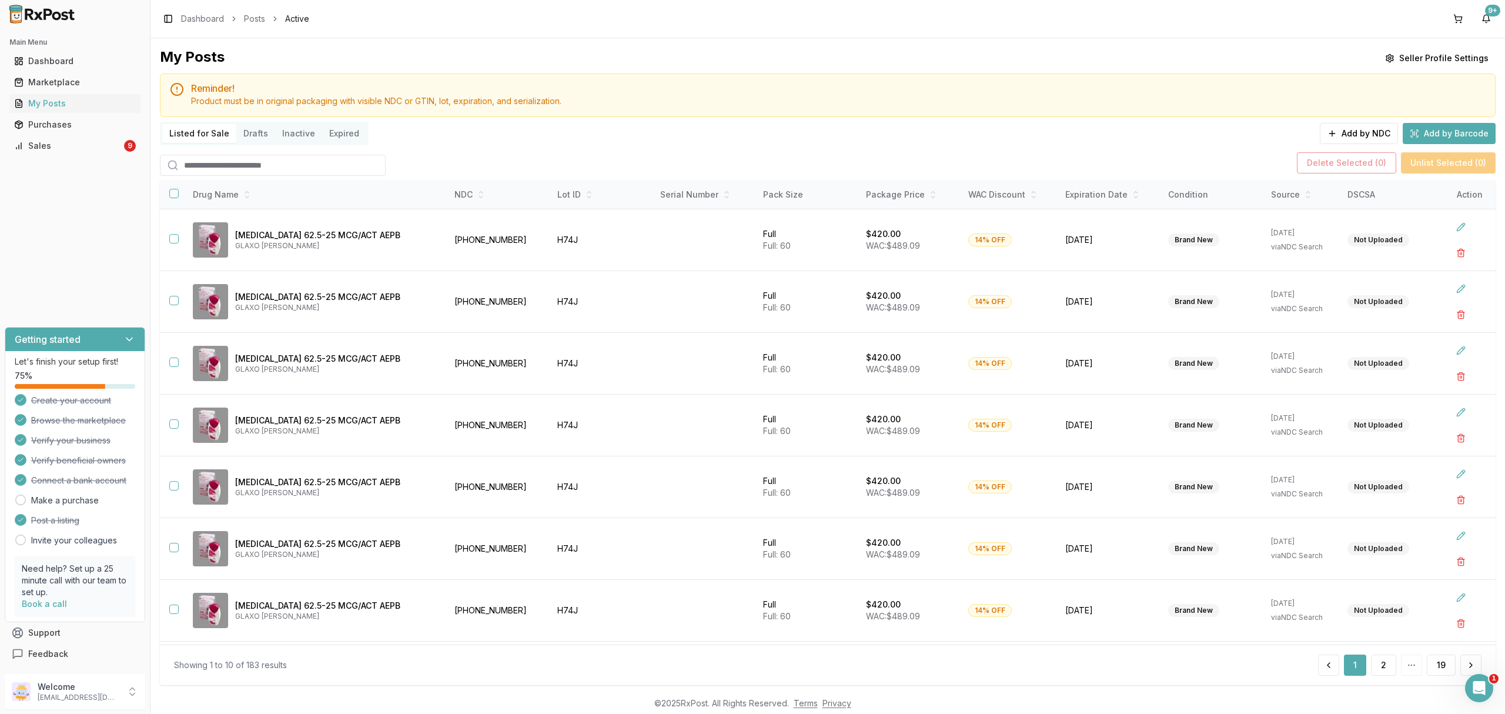
click at [346, 156] on input "search" at bounding box center [273, 165] width 226 height 21
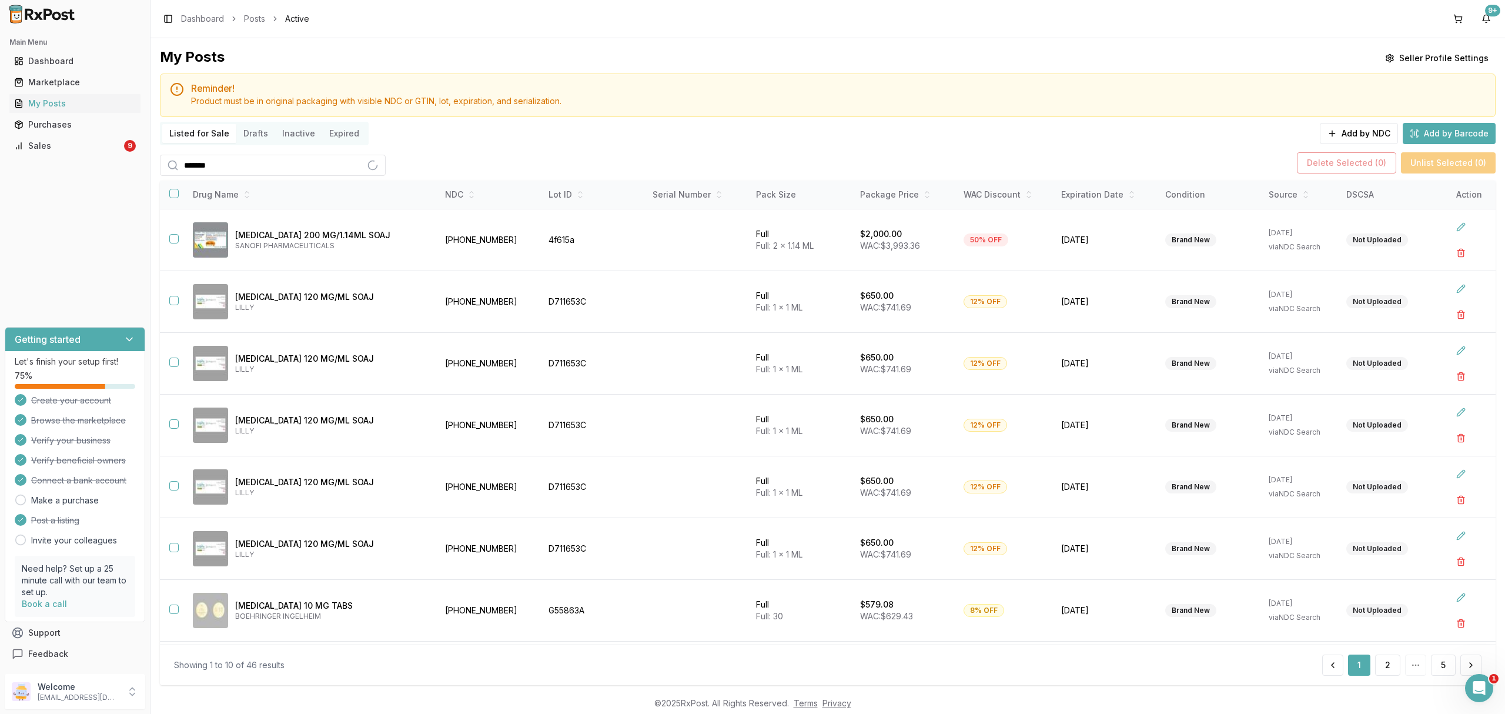
type input "*******"
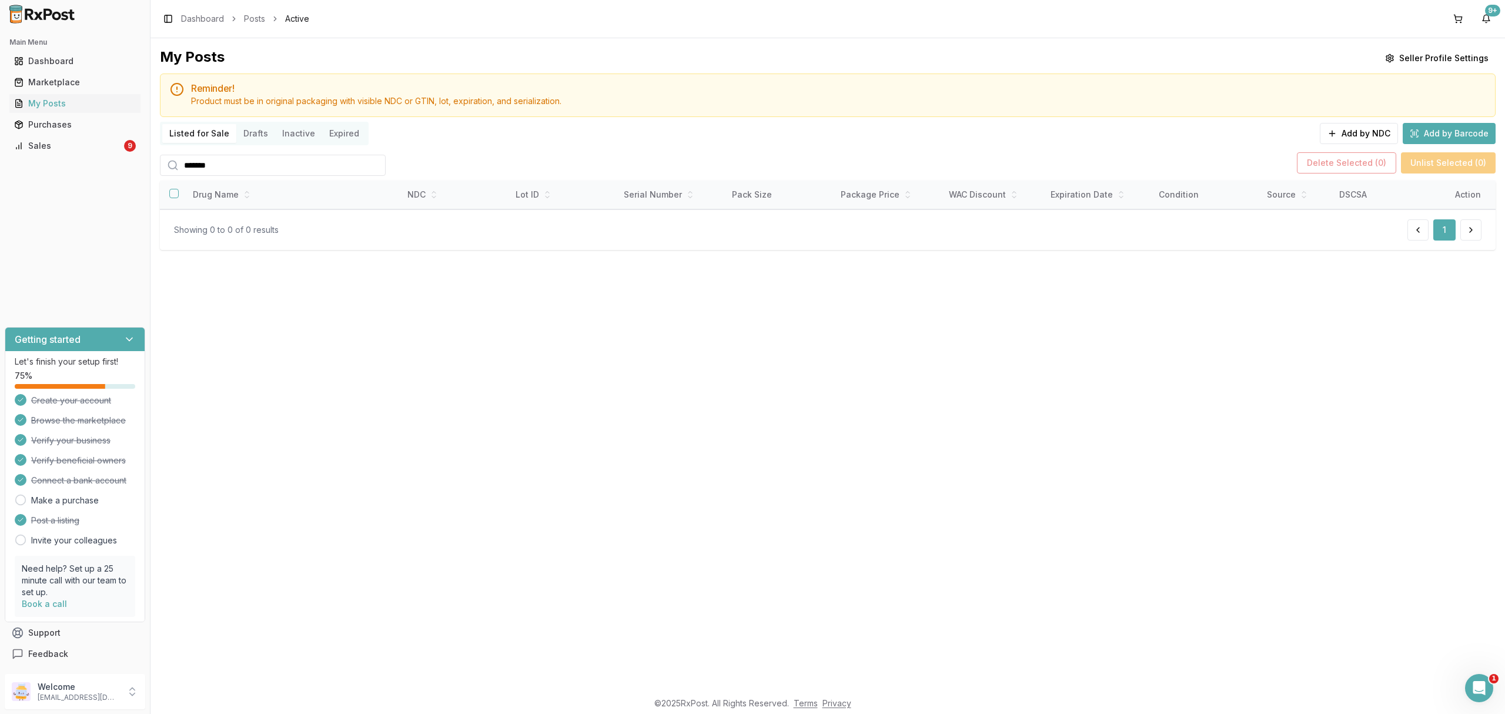
click at [488, 413] on div "My Posts Seller Profile Settings Reminder! Product must be in original packagin…" at bounding box center [828, 364] width 1355 height 652
click at [104, 154] on link "Sales 9" at bounding box center [74, 145] width 131 height 21
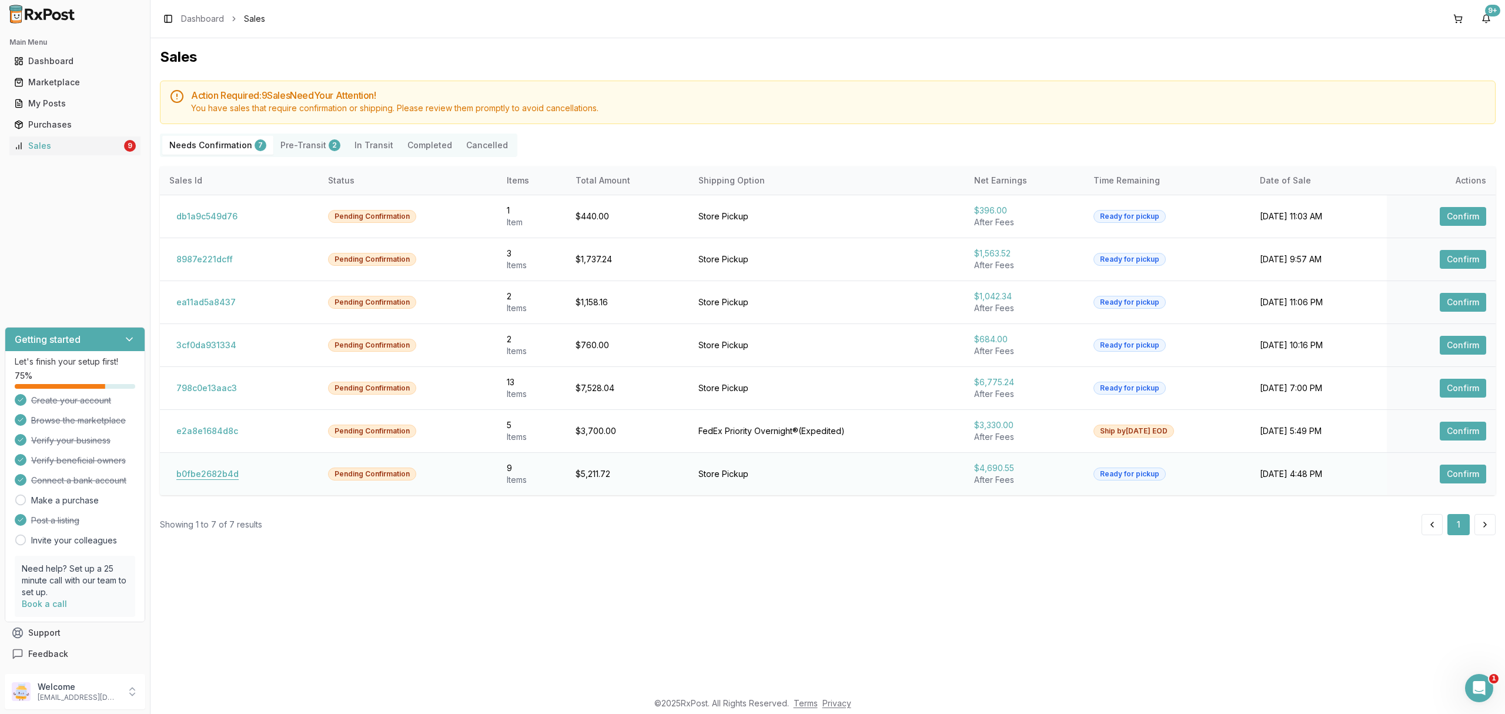
click at [226, 479] on button "b0fbe2682b4d" at bounding box center [207, 474] width 76 height 19
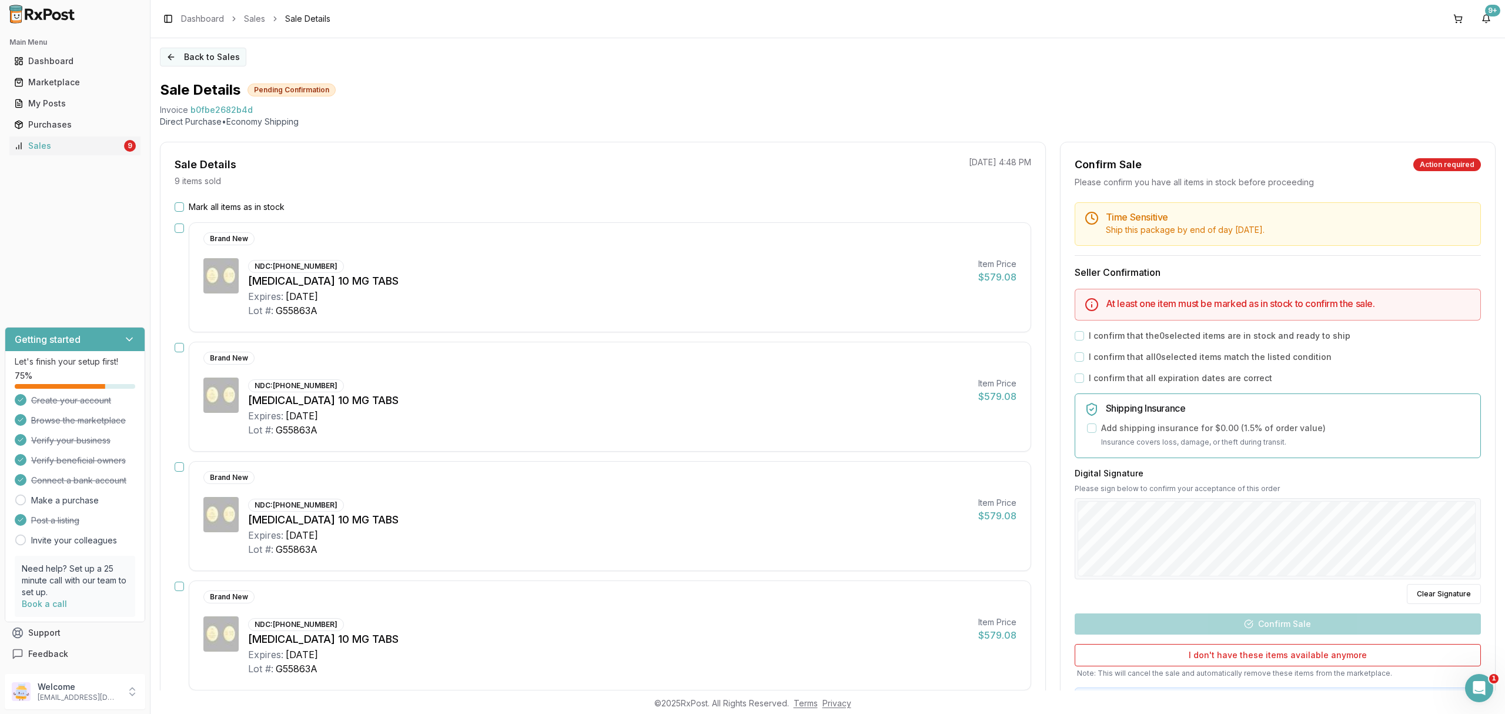
click at [179, 60] on button "Back to Sales" at bounding box center [203, 57] width 86 height 19
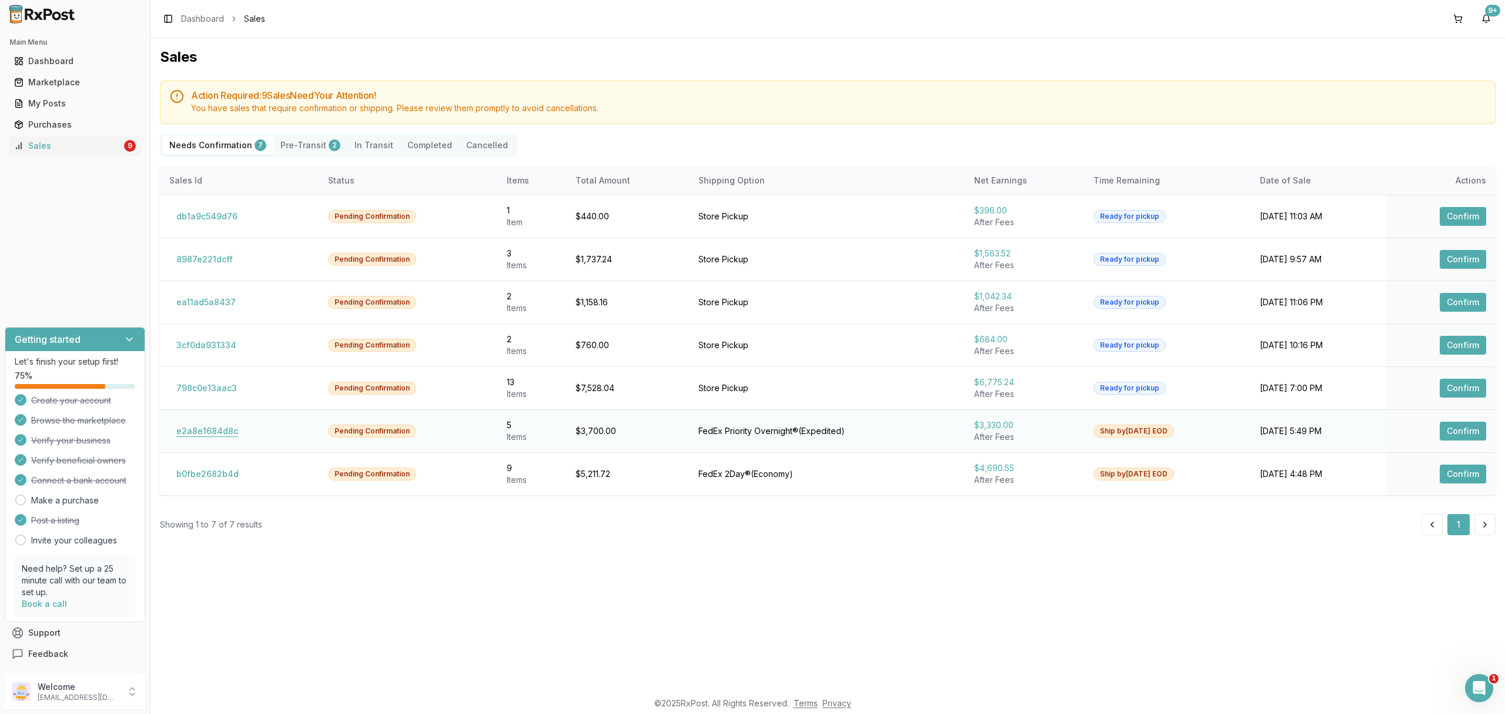
click at [213, 429] on button "e2a8e1684d8c" at bounding box center [207, 431] width 76 height 19
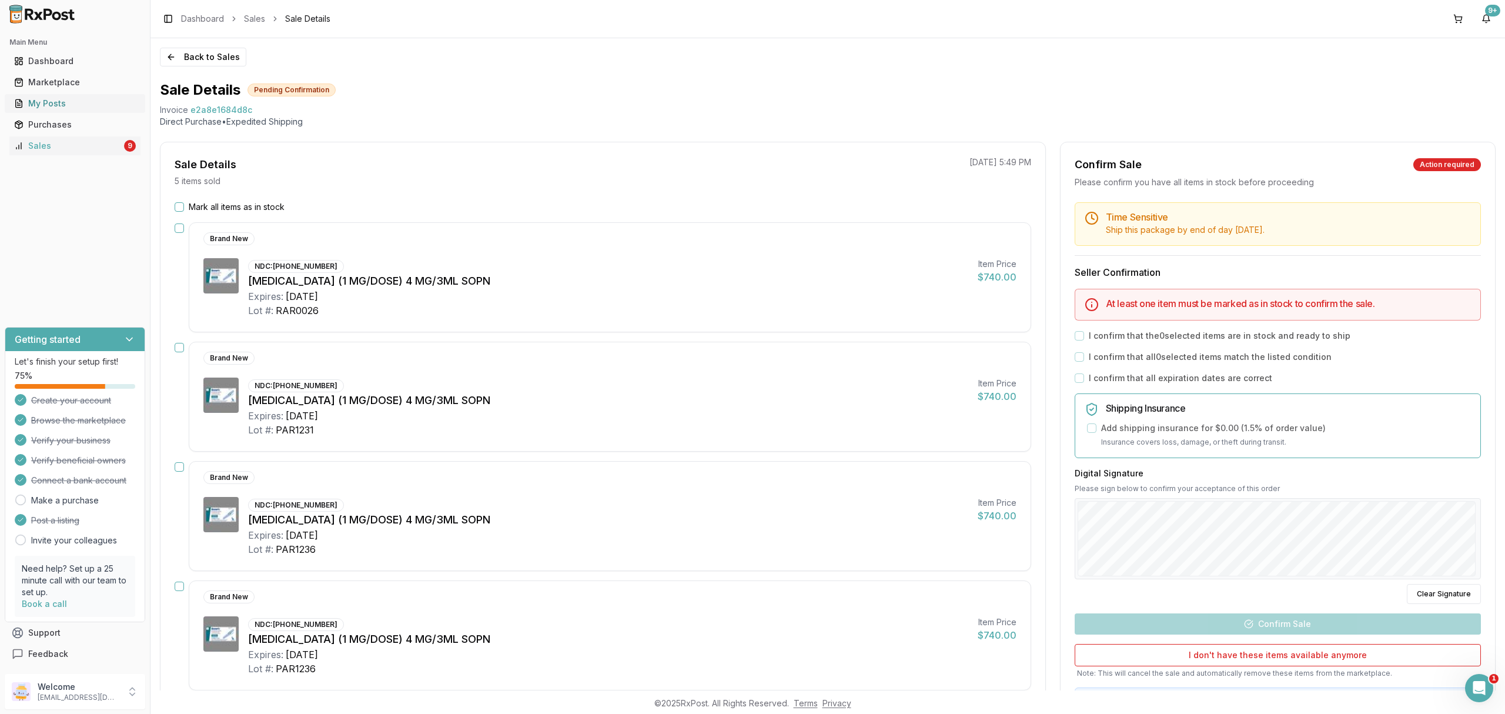
click at [80, 95] on link "My Posts" at bounding box center [74, 103] width 131 height 21
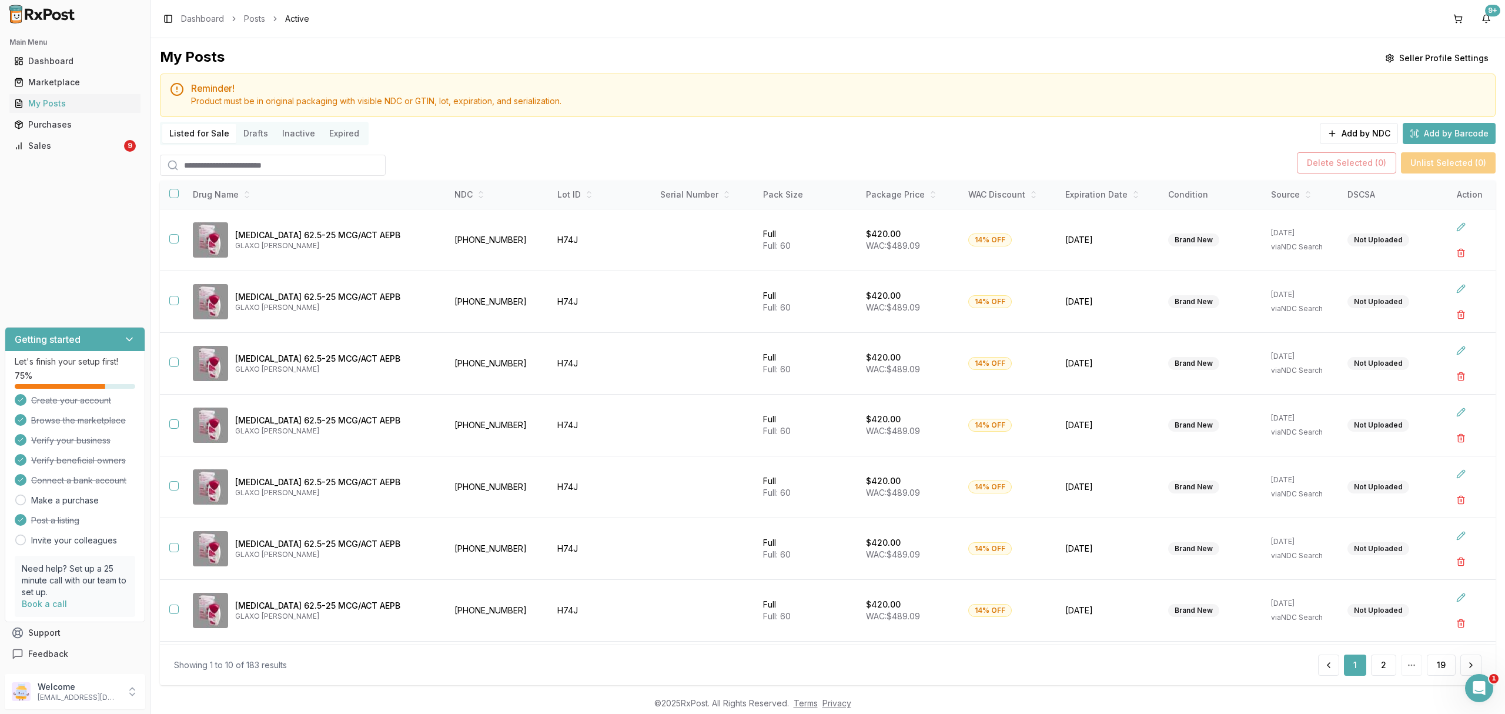
click at [259, 162] on input "search" at bounding box center [273, 165] width 226 height 21
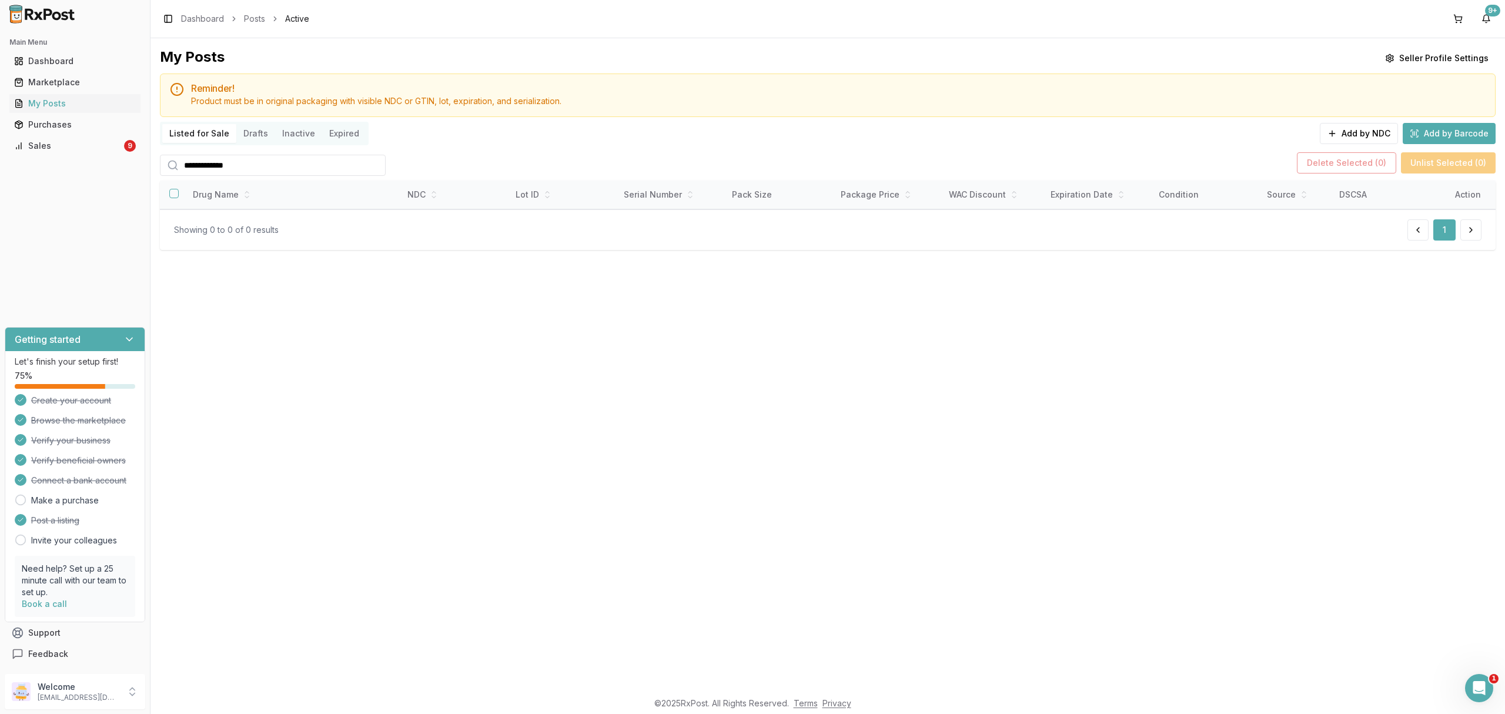
type input "**********"
drag, startPoint x: 616, startPoint y: 456, endPoint x: 206, endPoint y: 219, distance: 474.3
click at [617, 456] on div "**********" at bounding box center [828, 364] width 1355 height 652
click at [104, 146] on div "Sales" at bounding box center [68, 146] width 108 height 12
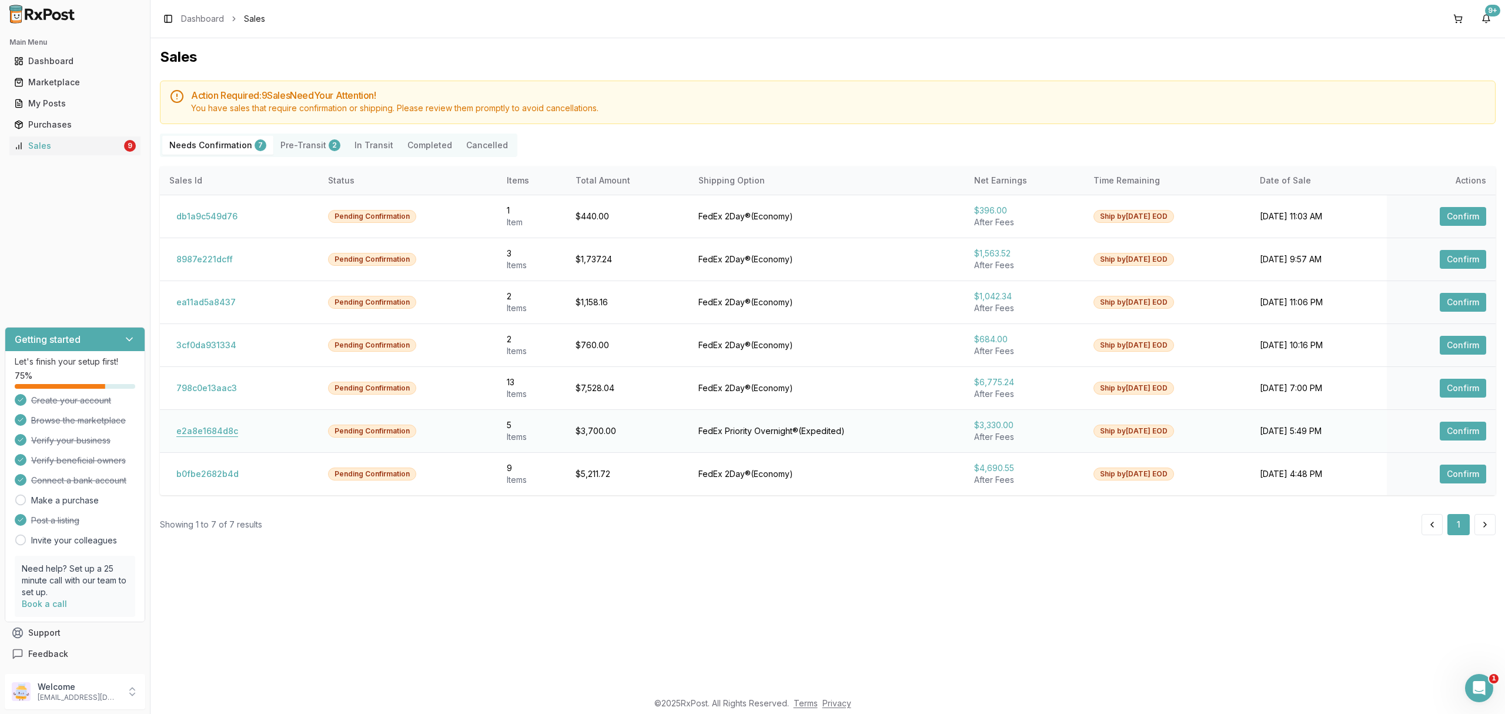
click at [219, 428] on button "e2a8e1684d8c" at bounding box center [207, 431] width 76 height 19
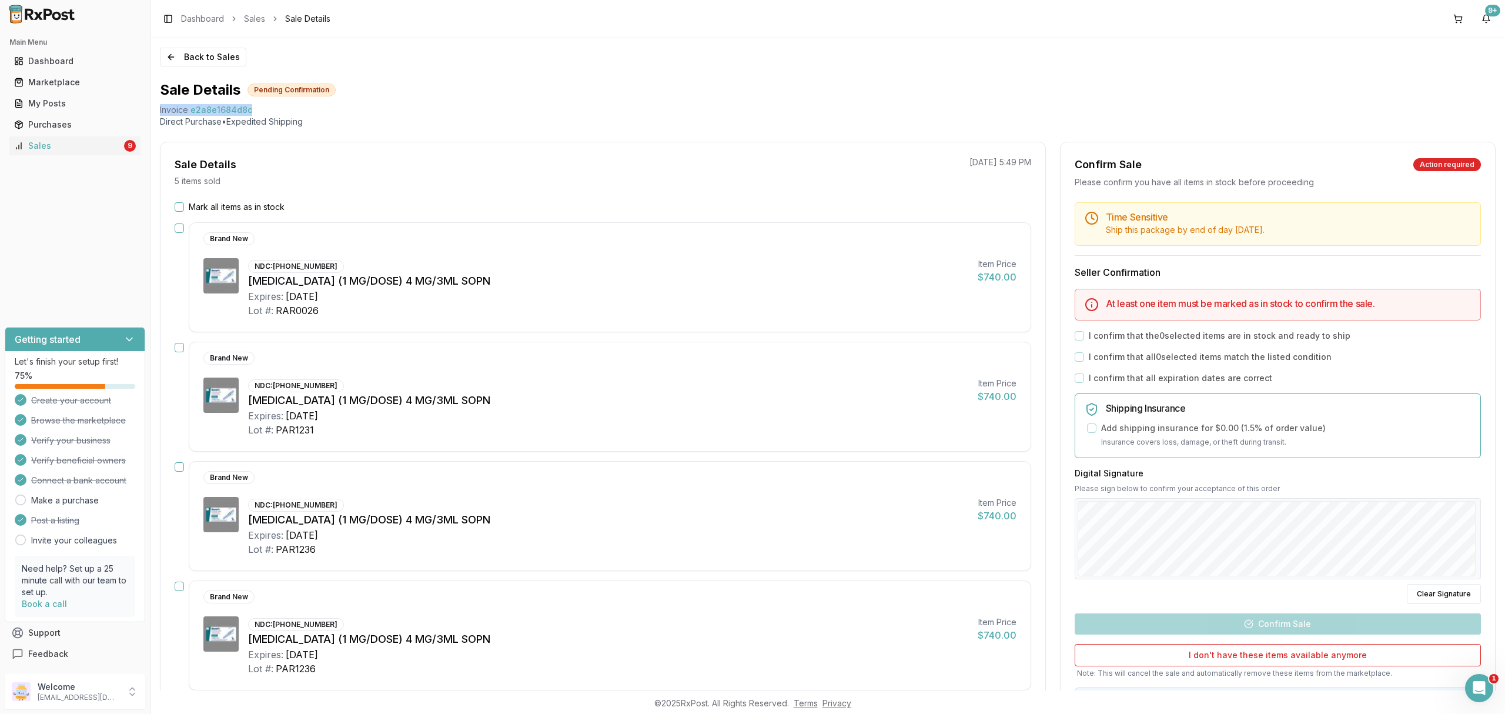
drag, startPoint x: 155, startPoint y: 111, endPoint x: 283, endPoint y: 111, distance: 128.2
click at [283, 111] on div "Back to Sales Sale Details Pending Confirmation Invoice e2a8e1684d8c Direct Pur…" at bounding box center [828, 364] width 1355 height 652
copy div "Invoice e2a8e1684d8c"
drag, startPoint x: 1475, startPoint y: 688, endPoint x: 2955, endPoint y: 1338, distance: 1616.8
click at [1474, 689] on icon "Open Intercom Messenger" at bounding box center [1478, 686] width 8 height 9
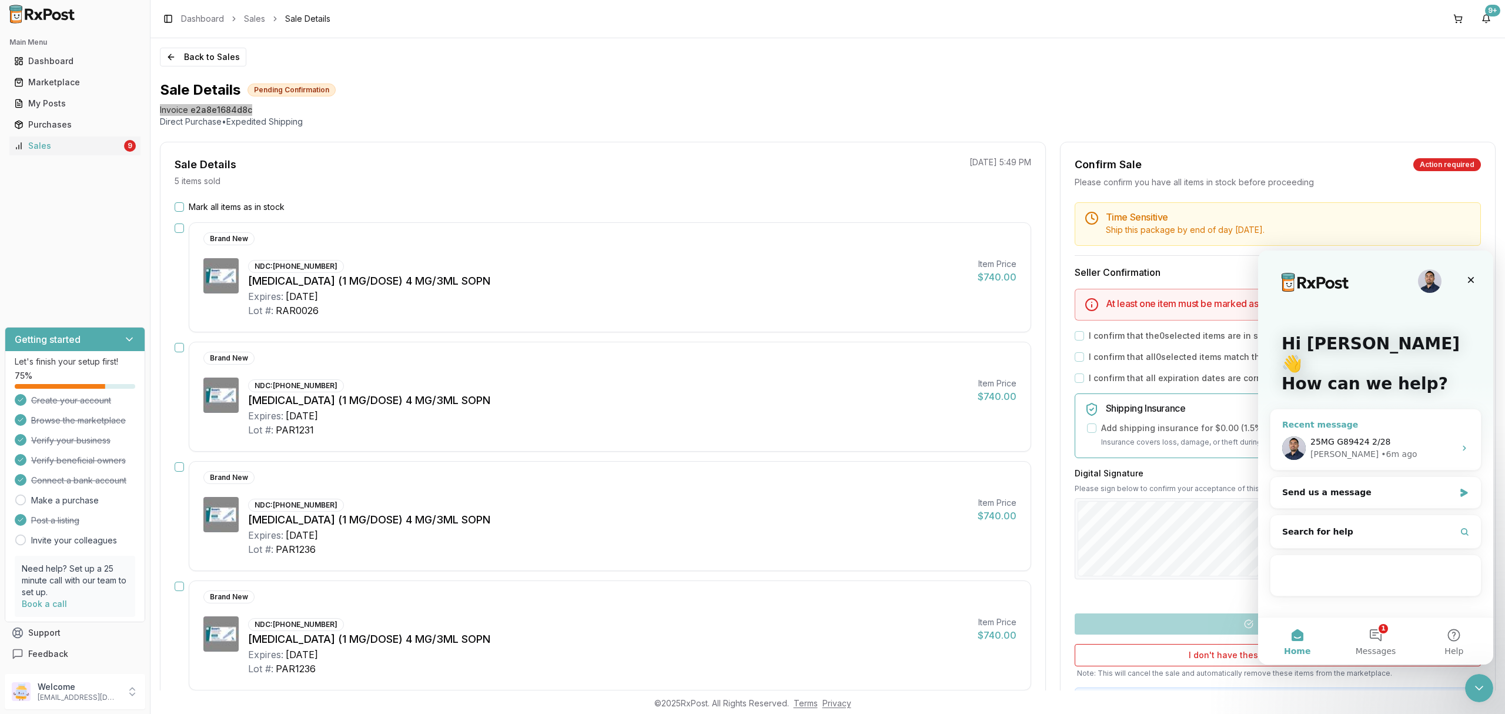
click at [1384, 440] on div "25MG G89424 2/28 Manuel • 6m ago" at bounding box center [1376, 448] width 211 height 44
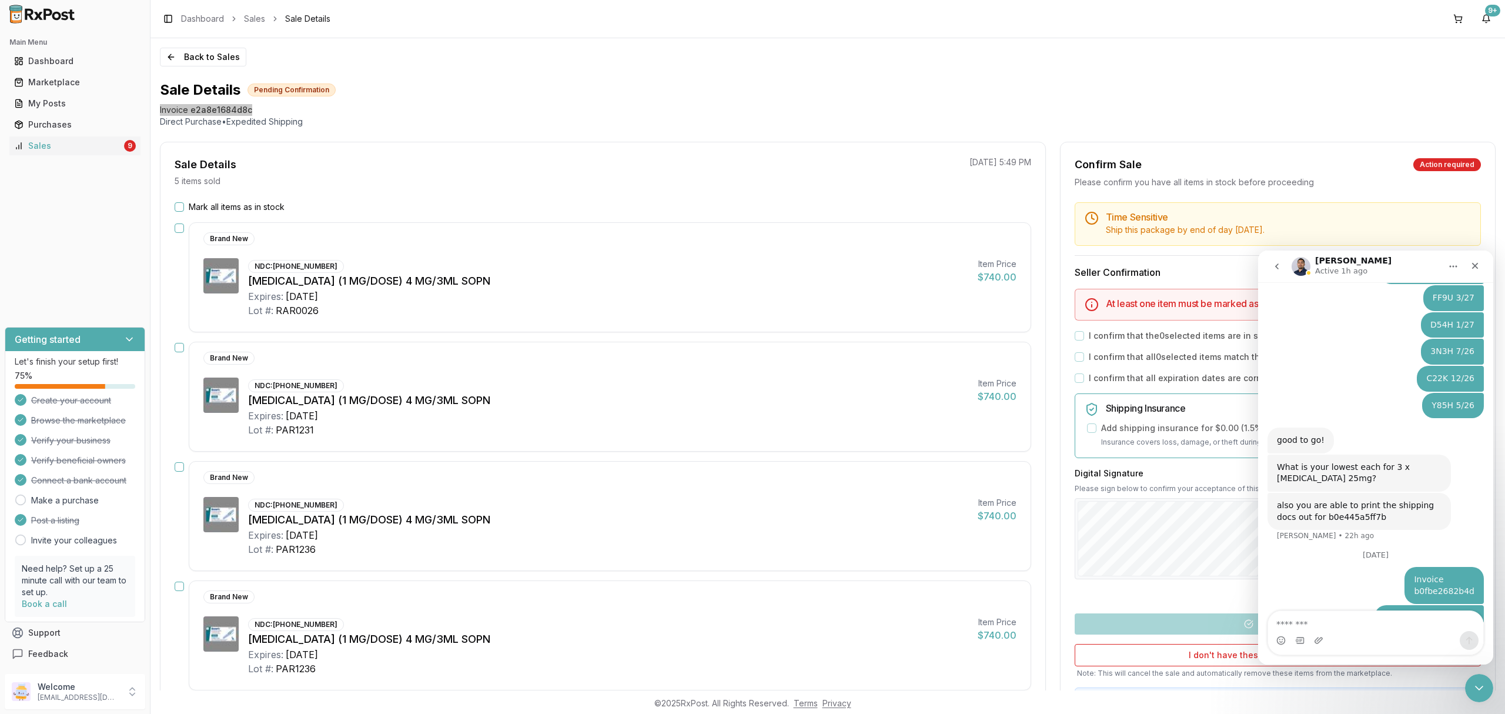
type textarea "**********"
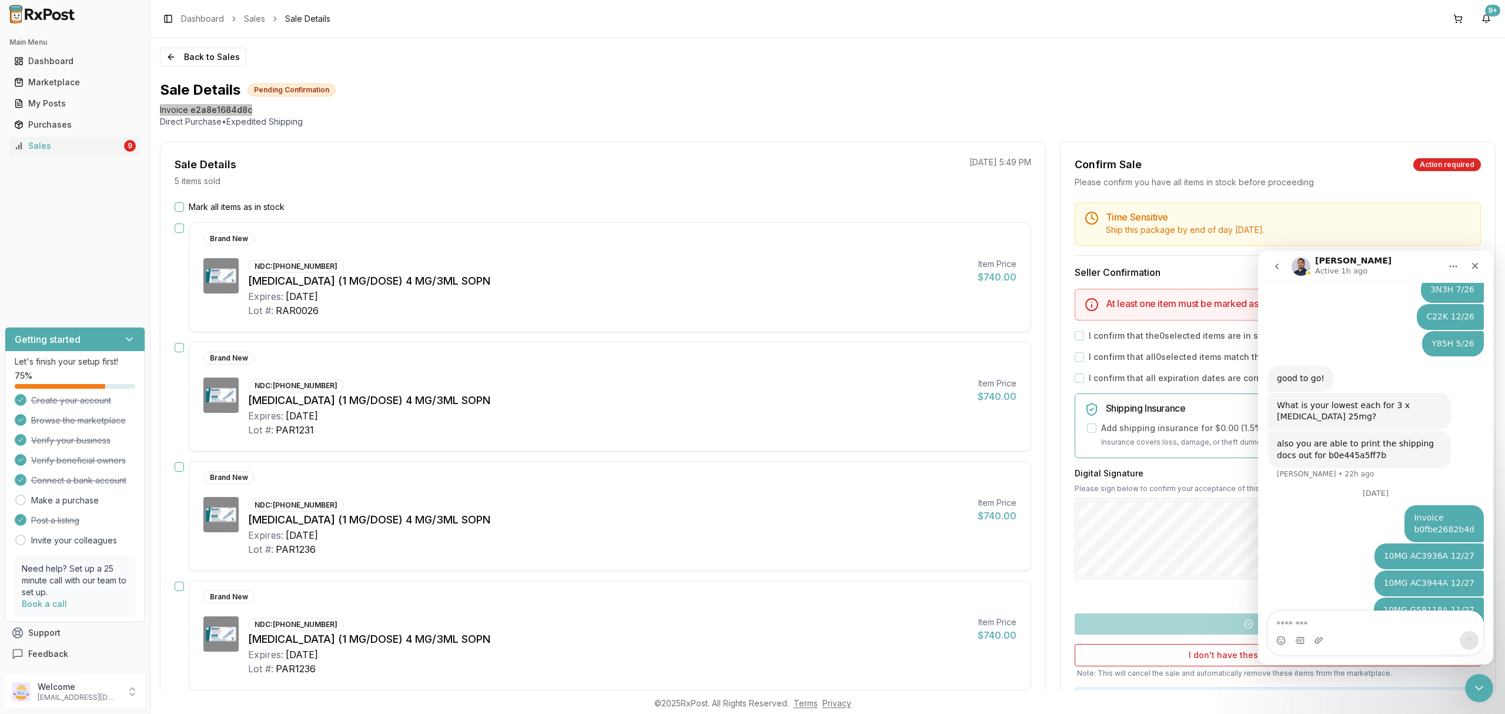
scroll to position [6443, 0]
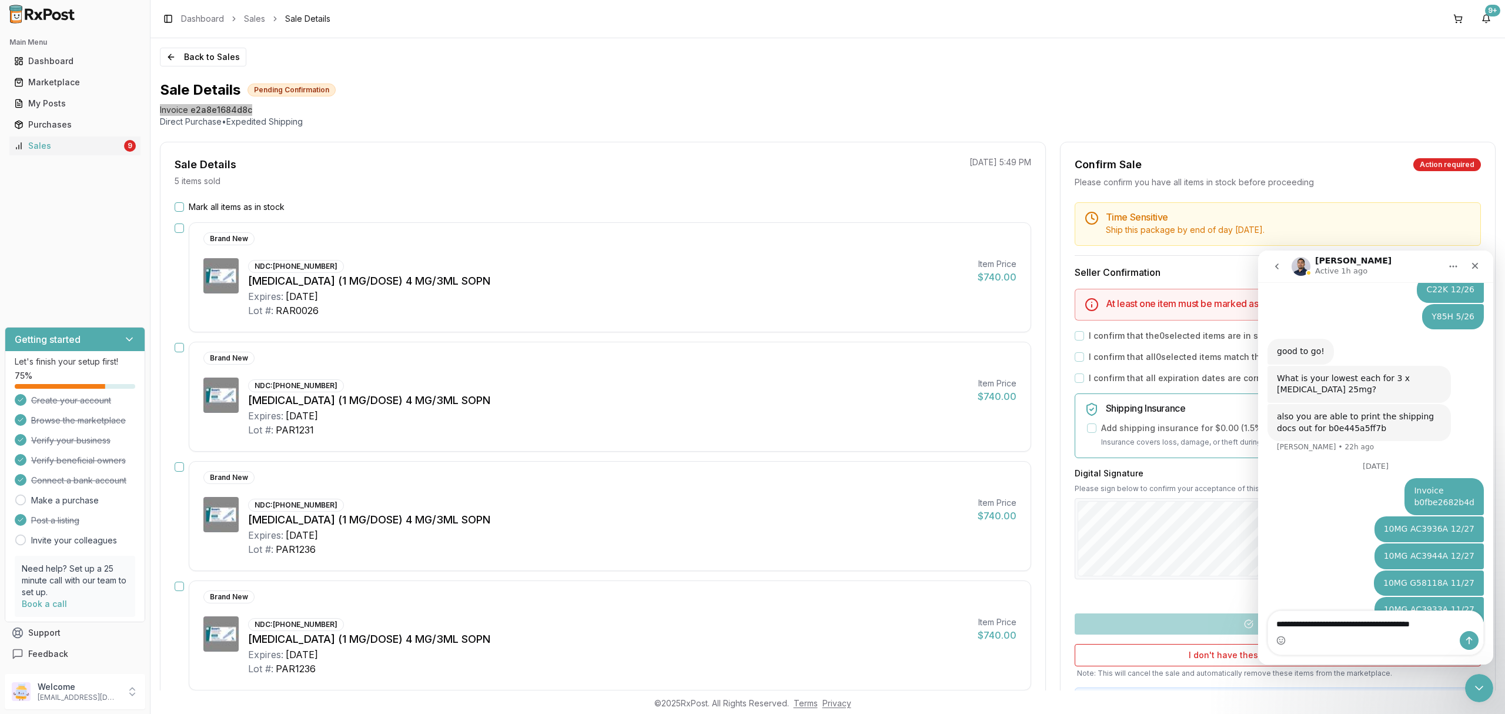
type textarea "**********"
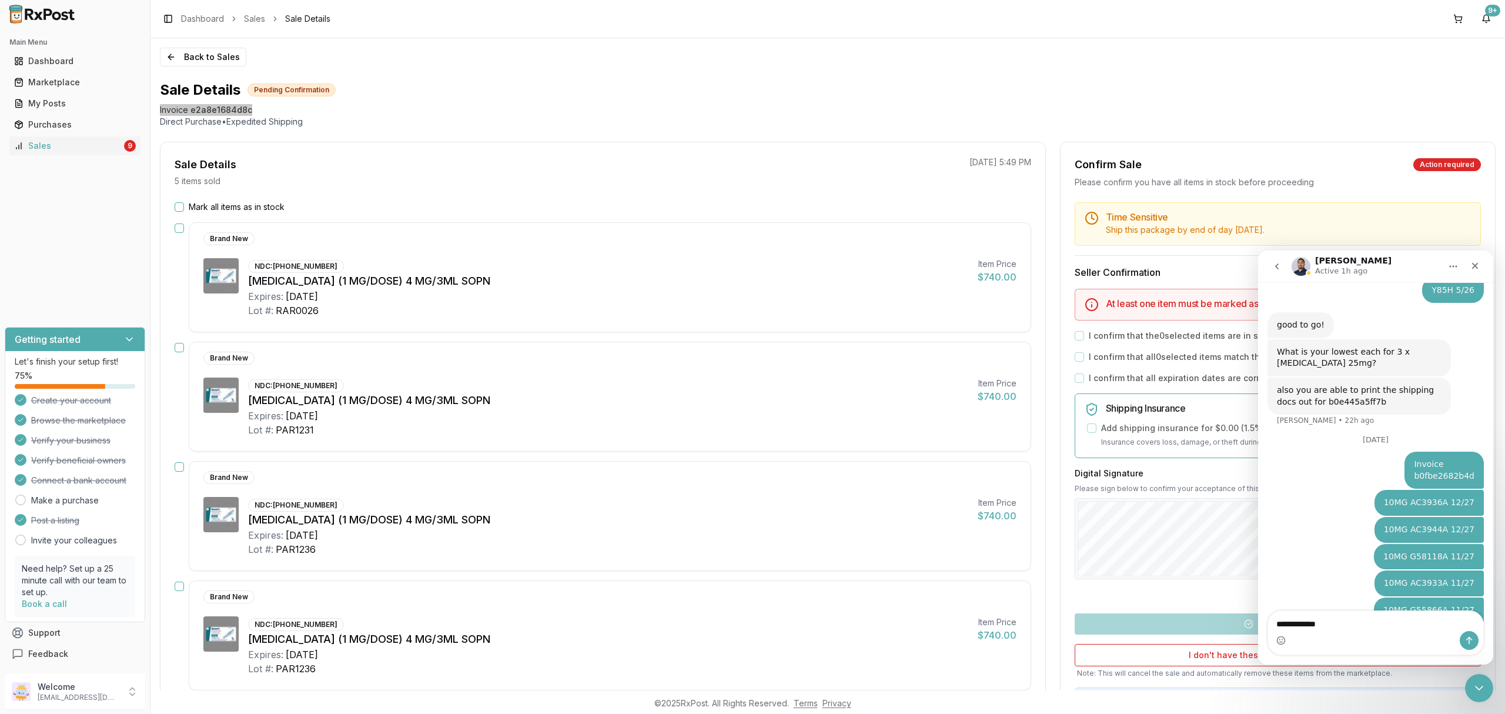
type textarea "**********"
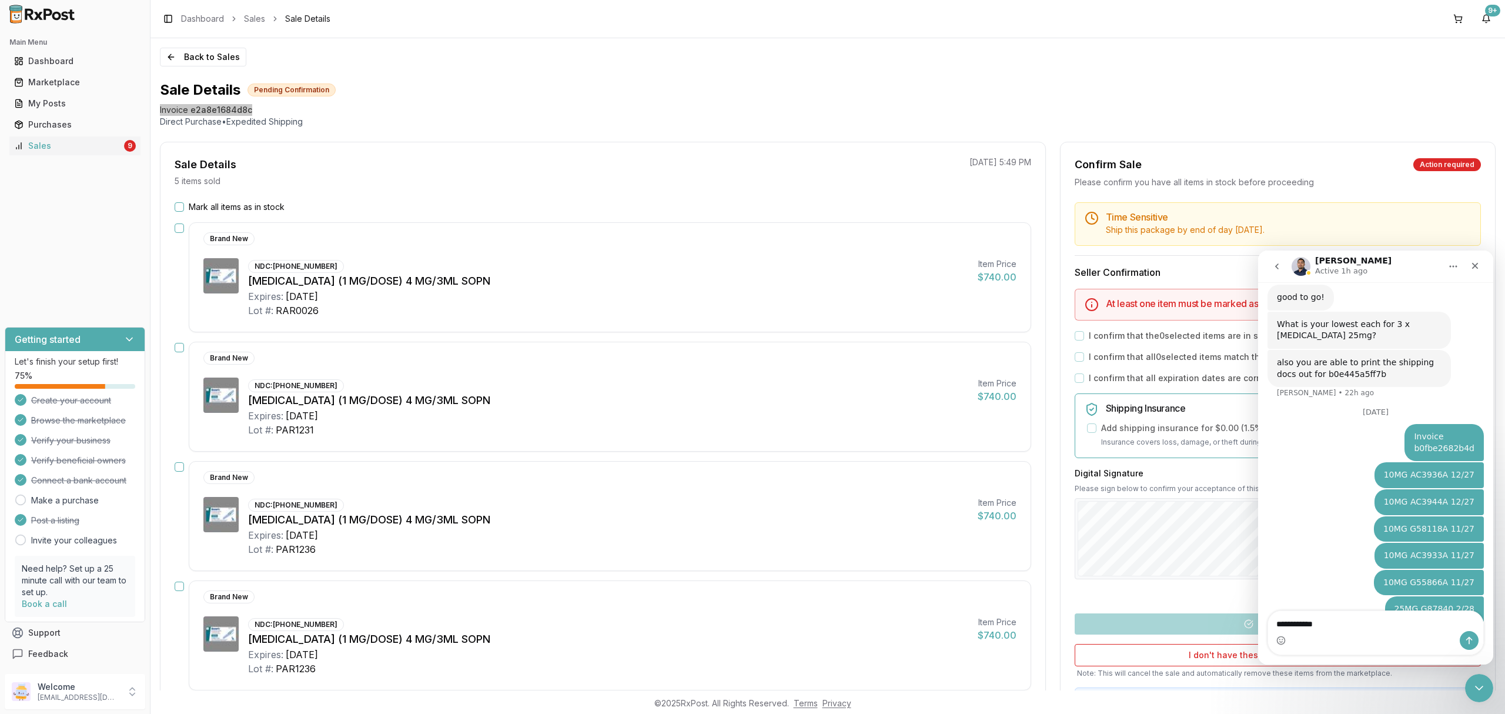
type textarea "**********"
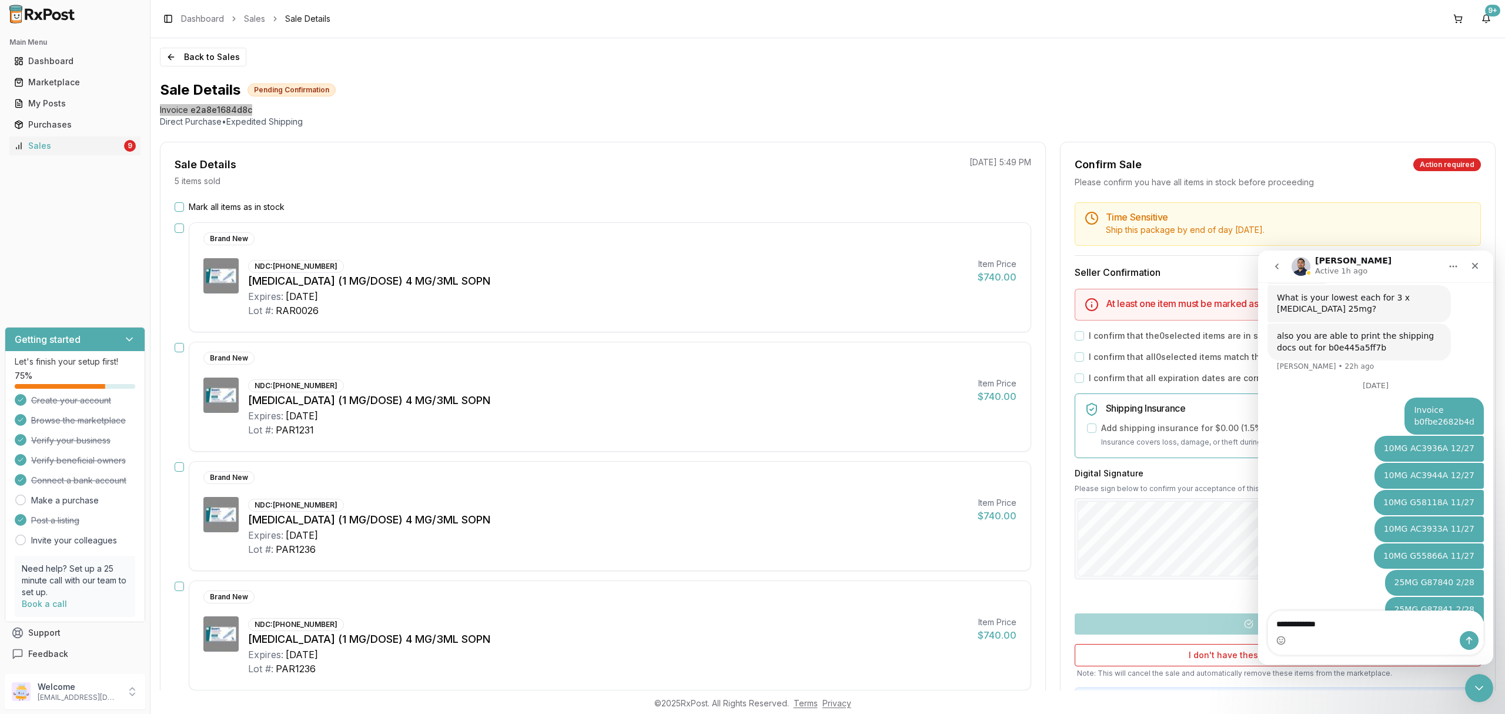
type textarea "**********"
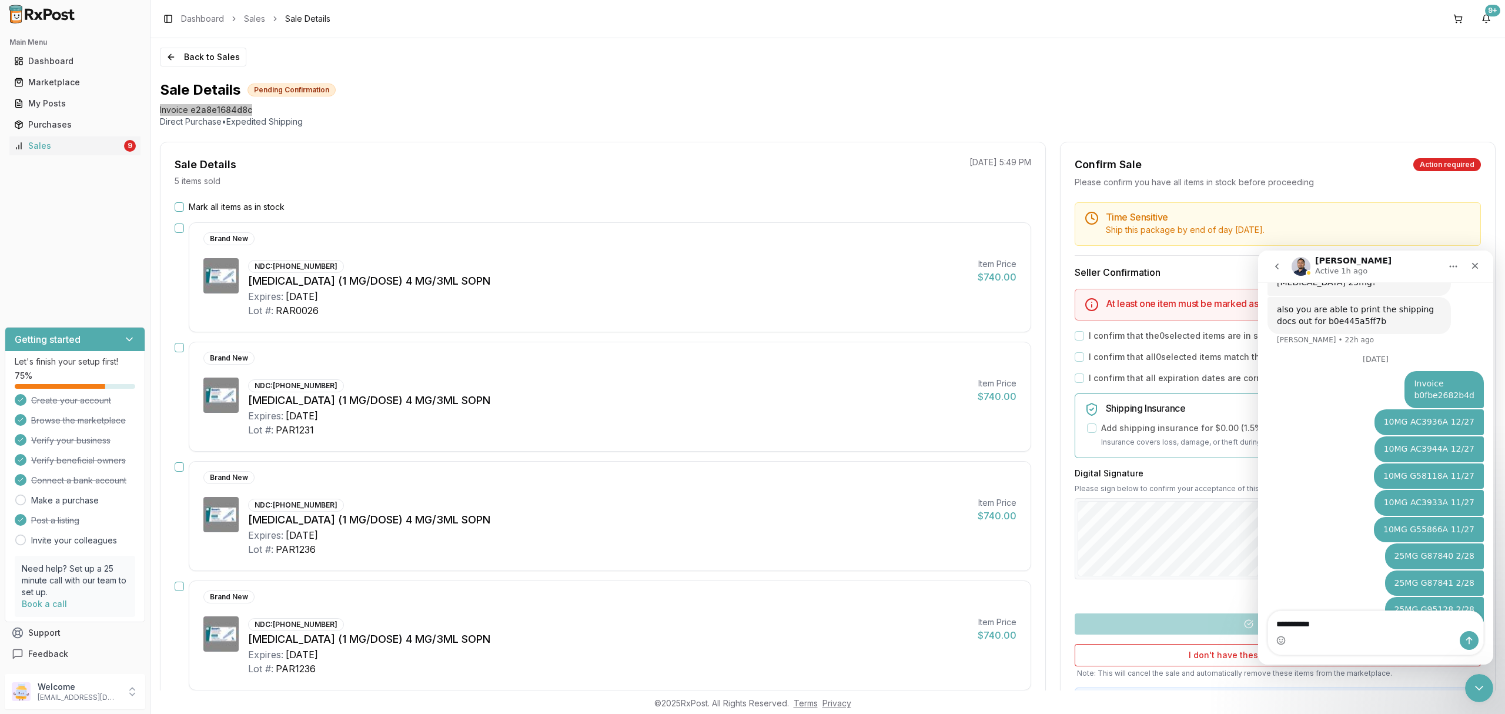
type textarea "**********"
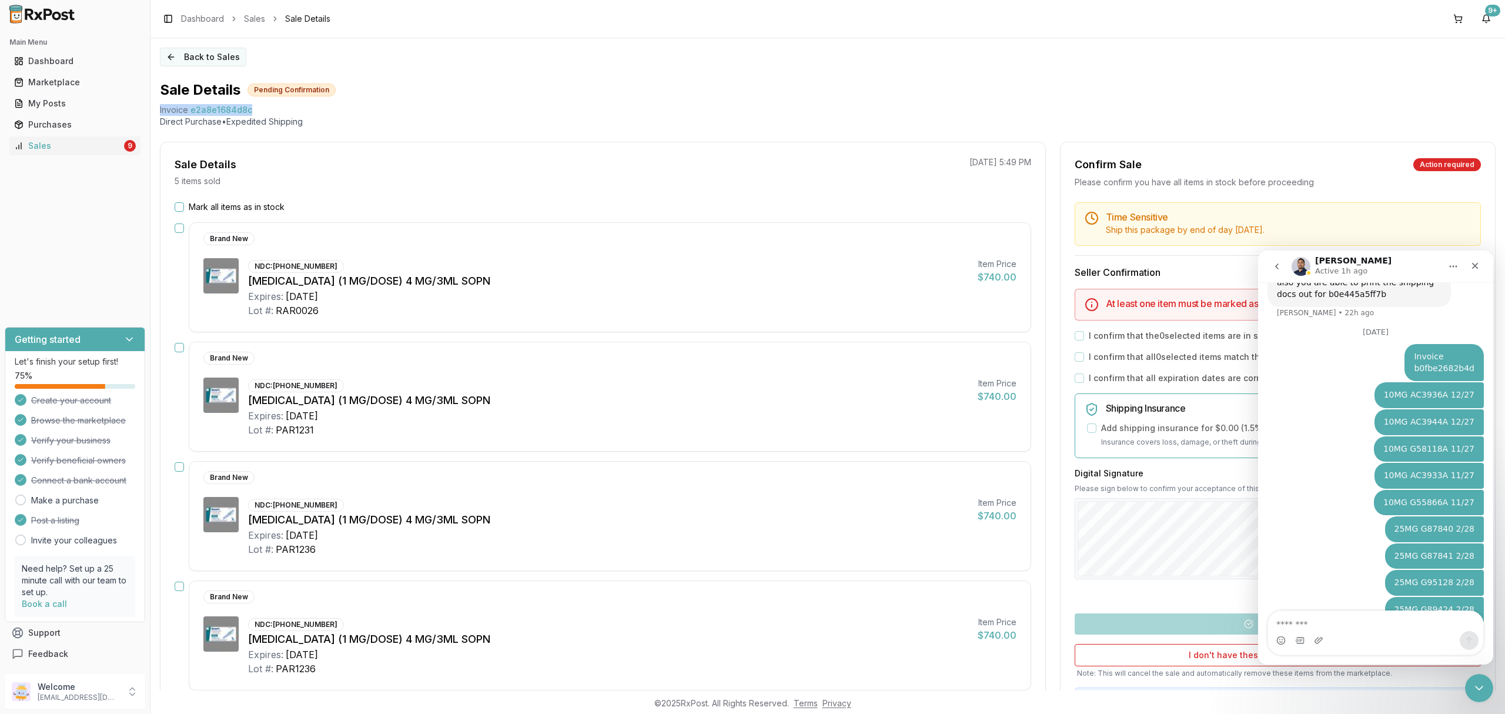
click at [198, 58] on button "Back to Sales" at bounding box center [203, 57] width 86 height 19
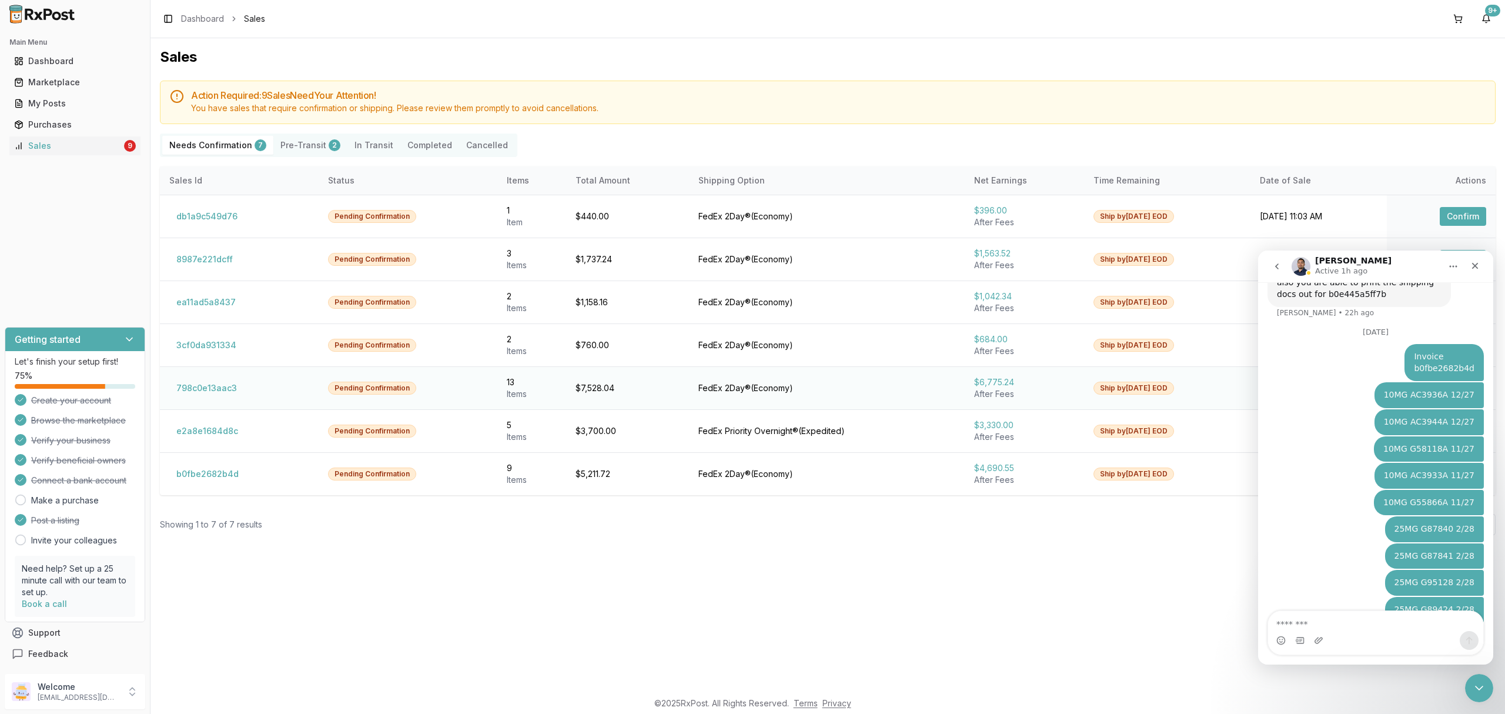
drag, startPoint x: 666, startPoint y: 585, endPoint x: 279, endPoint y: 399, distance: 429.8
click at [661, 584] on div "Sales Action Required: 9 Sale s Need Your Attention! You have sales that requir…" at bounding box center [828, 364] width 1355 height 652
click at [208, 389] on button "798c0e13aac3" at bounding box center [206, 388] width 75 height 19
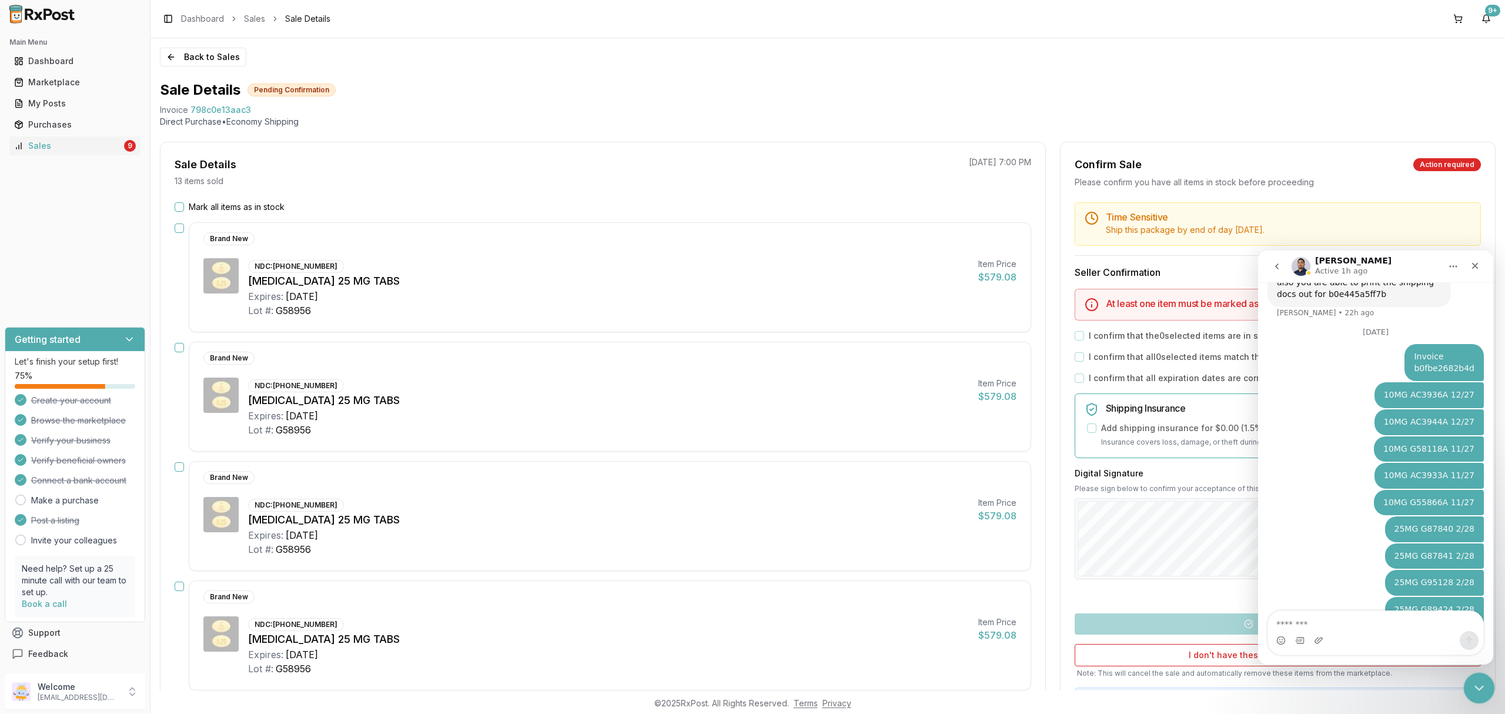
click at [1475, 689] on icon "Close Intercom Messenger" at bounding box center [1478, 686] width 14 height 14
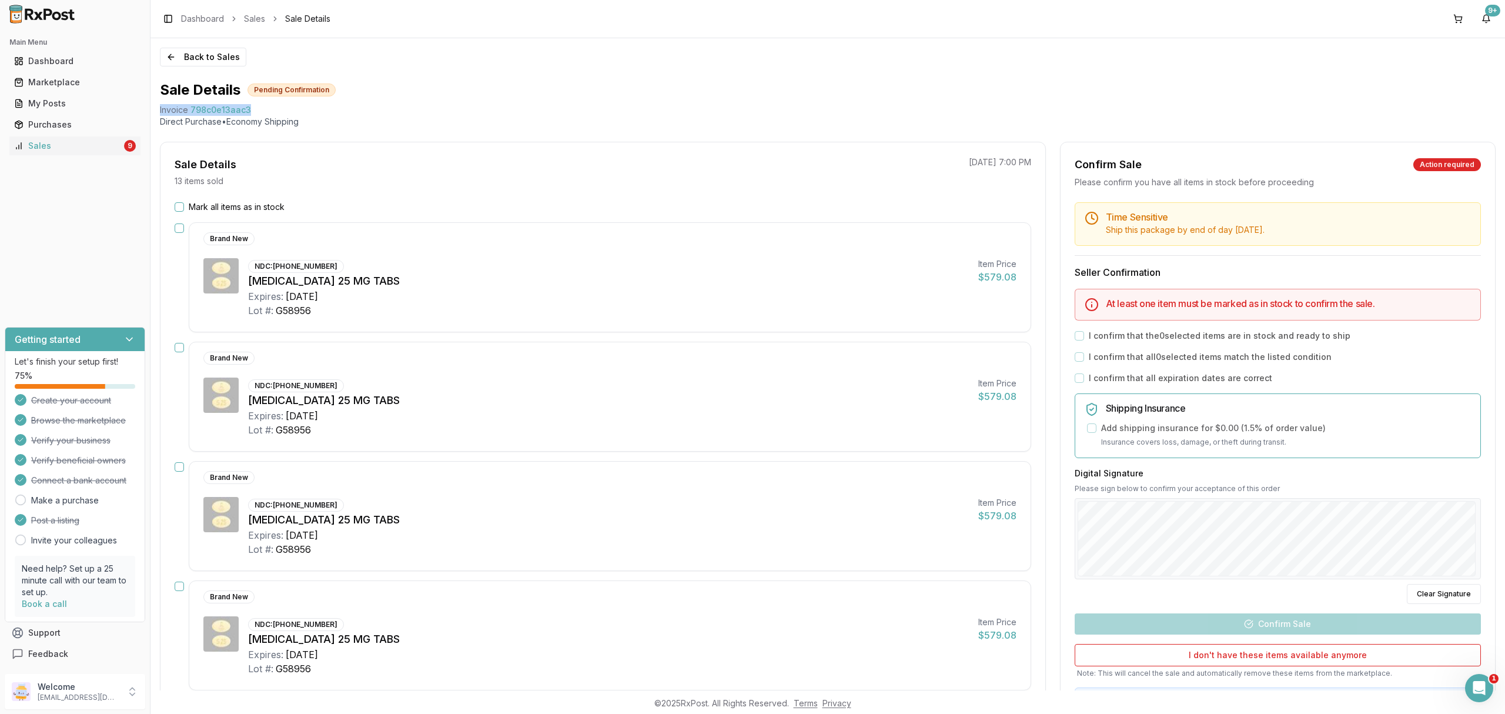
drag, startPoint x: 159, startPoint y: 104, endPoint x: 292, endPoint y: 109, distance: 133.6
click at [292, 109] on div "Back to Sales Sale Details Pending Confirmation Invoice 798c0e13aac3 Direct Pur…" at bounding box center [828, 364] width 1355 height 652
copy div "Invoice 798c0e13aac3"
click at [1485, 689] on div "Open Intercom Messenger" at bounding box center [1477, 686] width 39 height 39
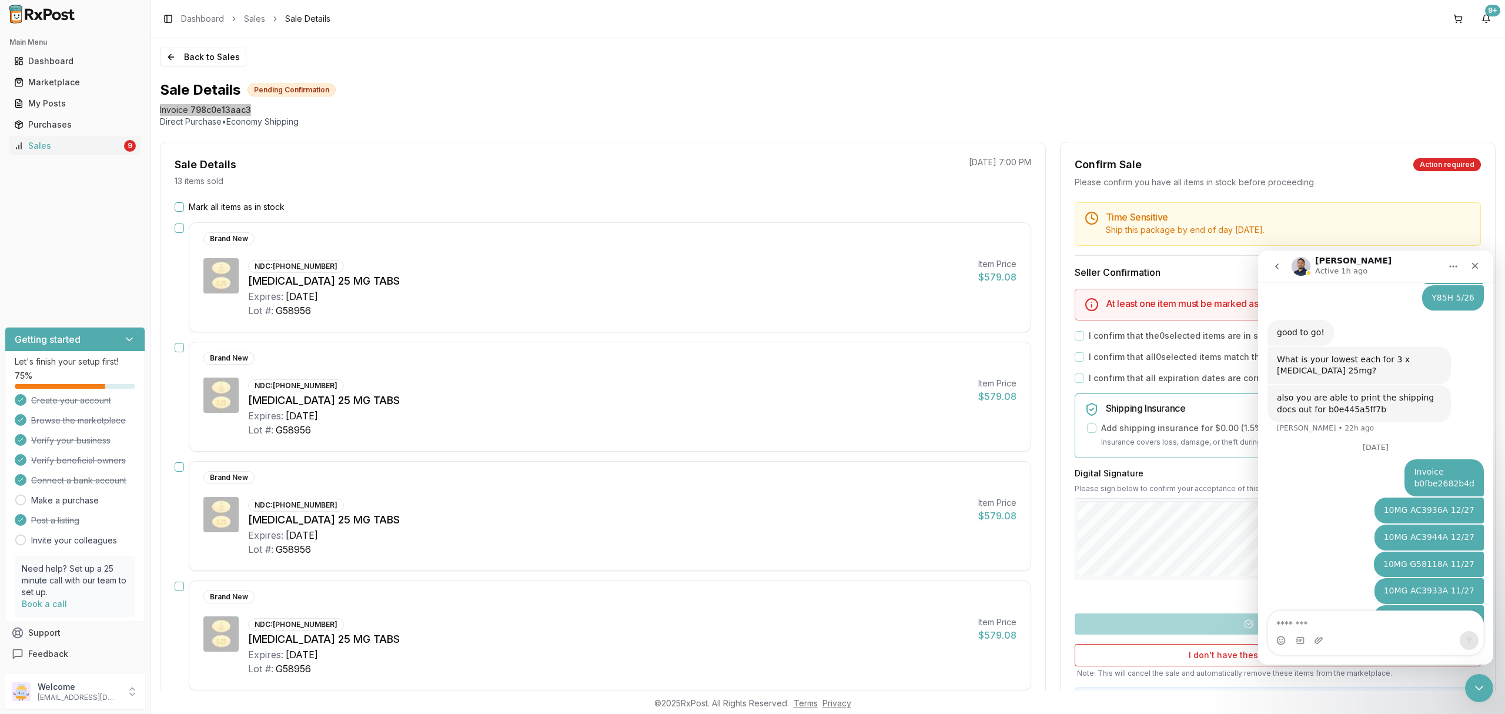
type textarea "**********"
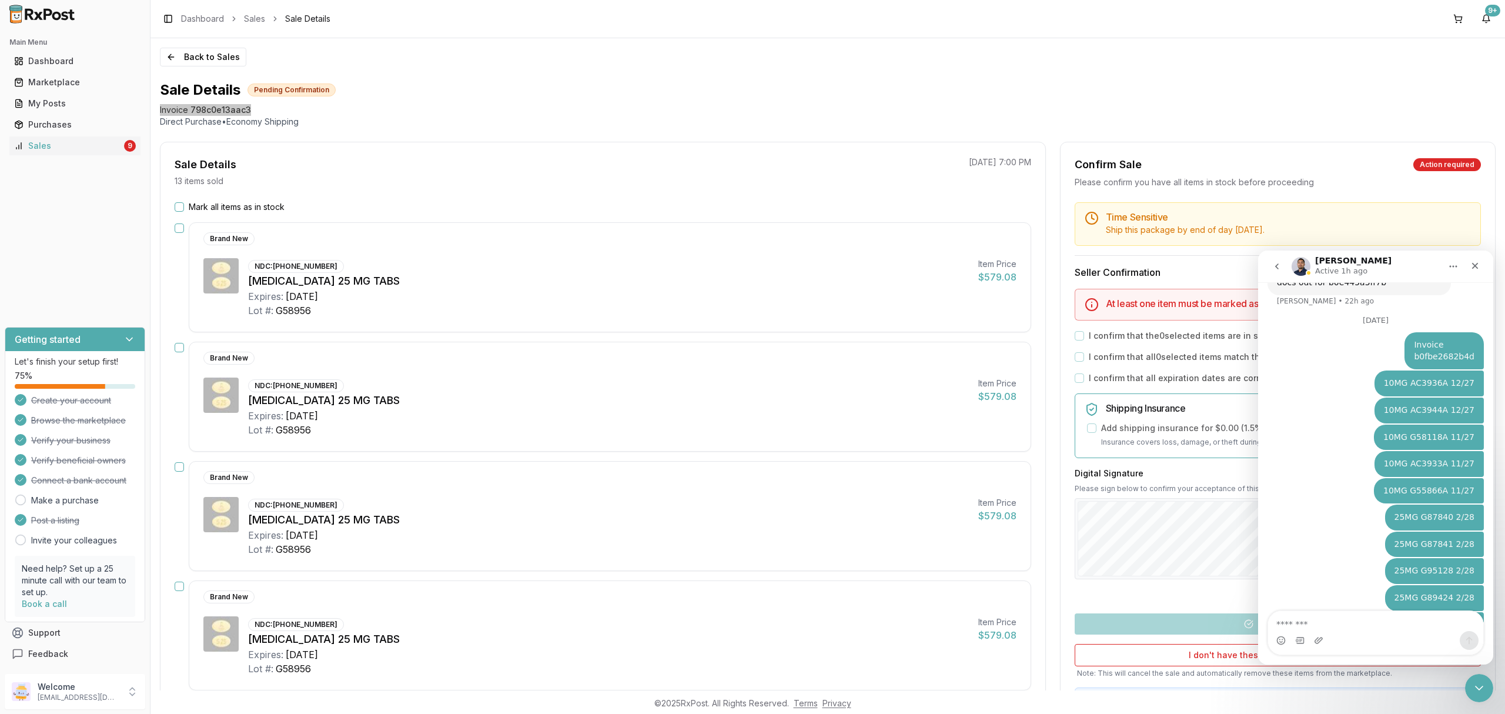
scroll to position [6615, 0]
type textarea "**********"
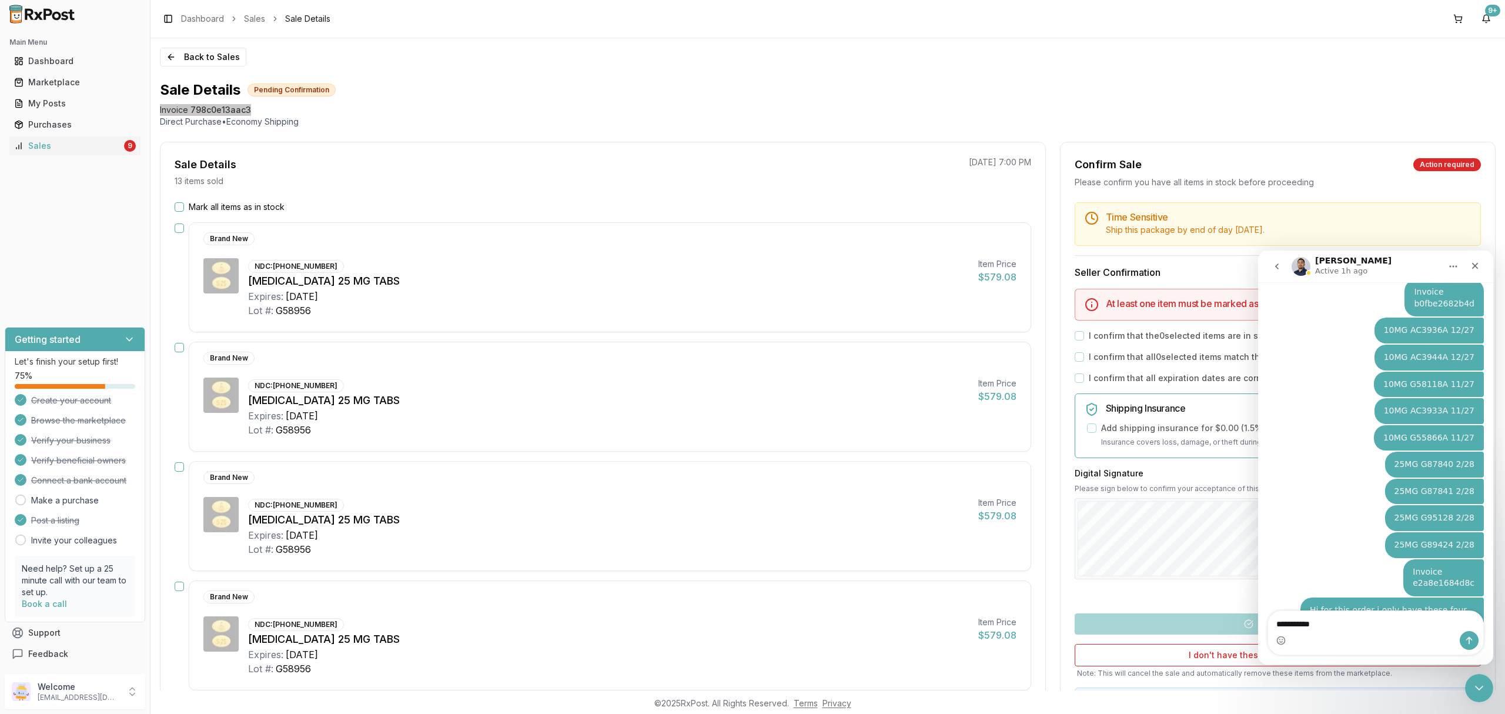
type textarea "**********"
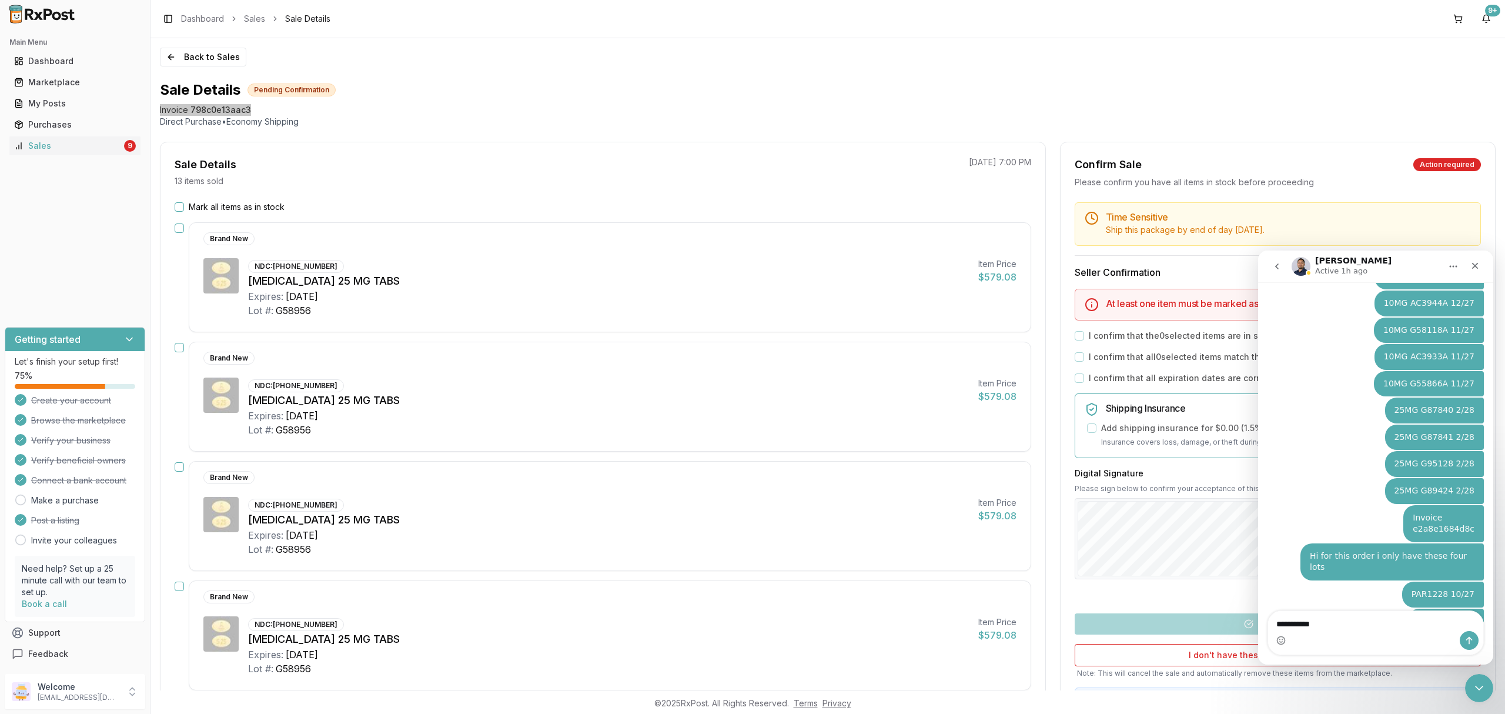
type textarea "**********"
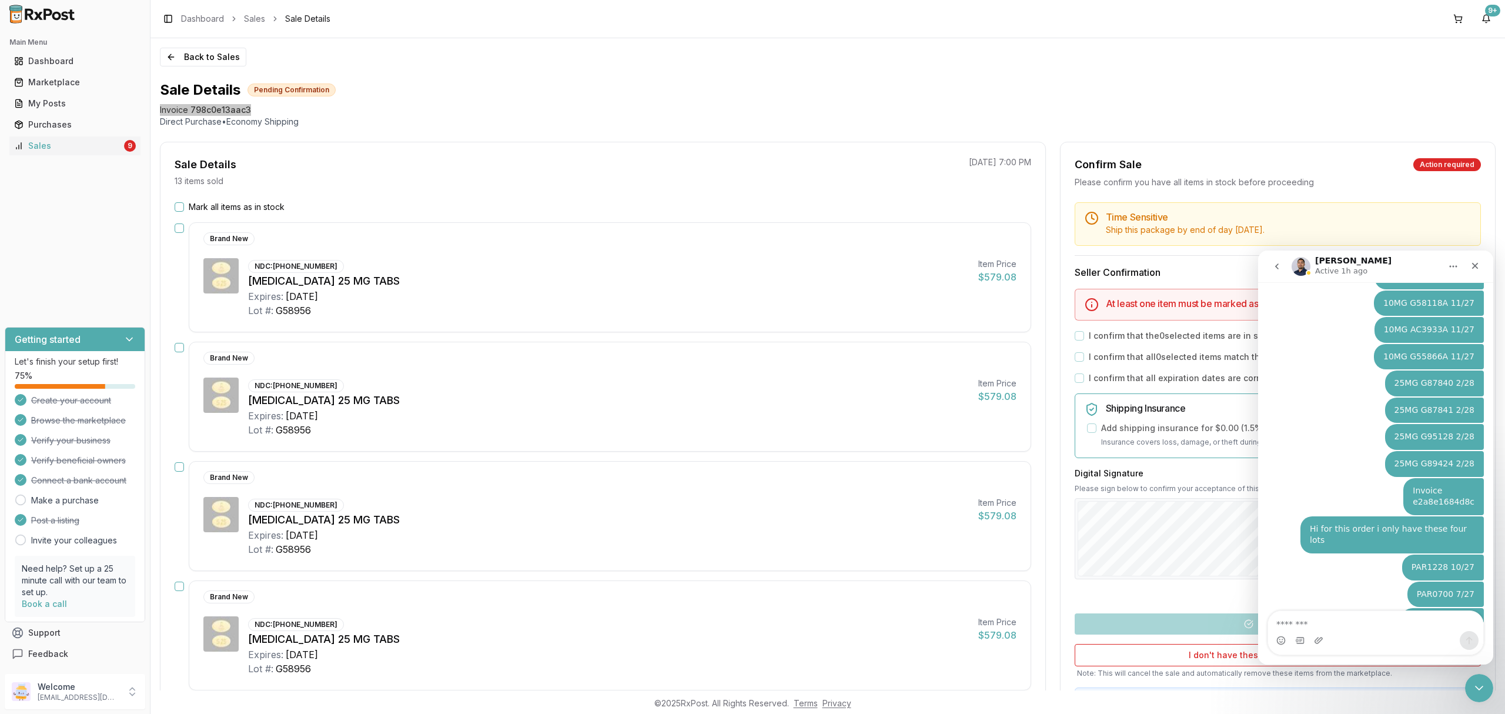
scroll to position [6749, 0]
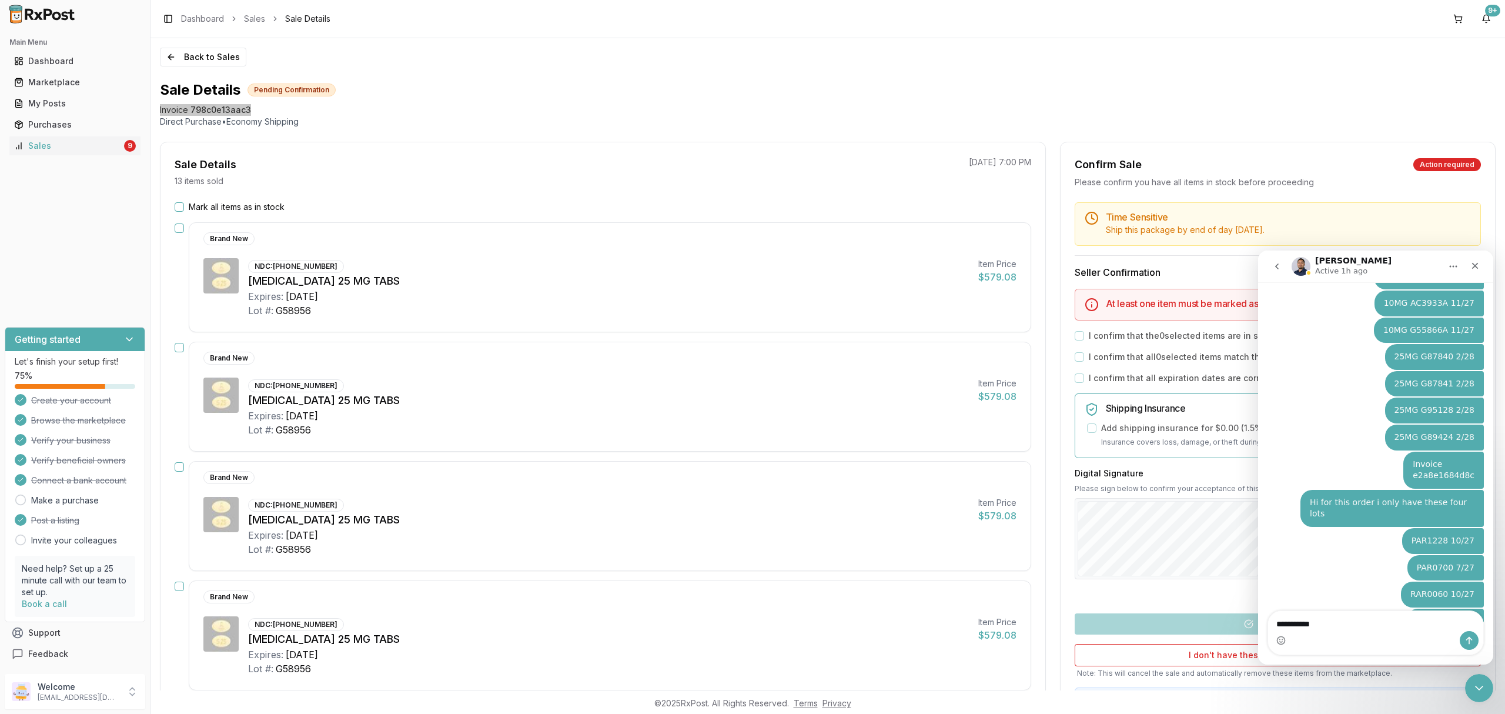
type textarea "**********"
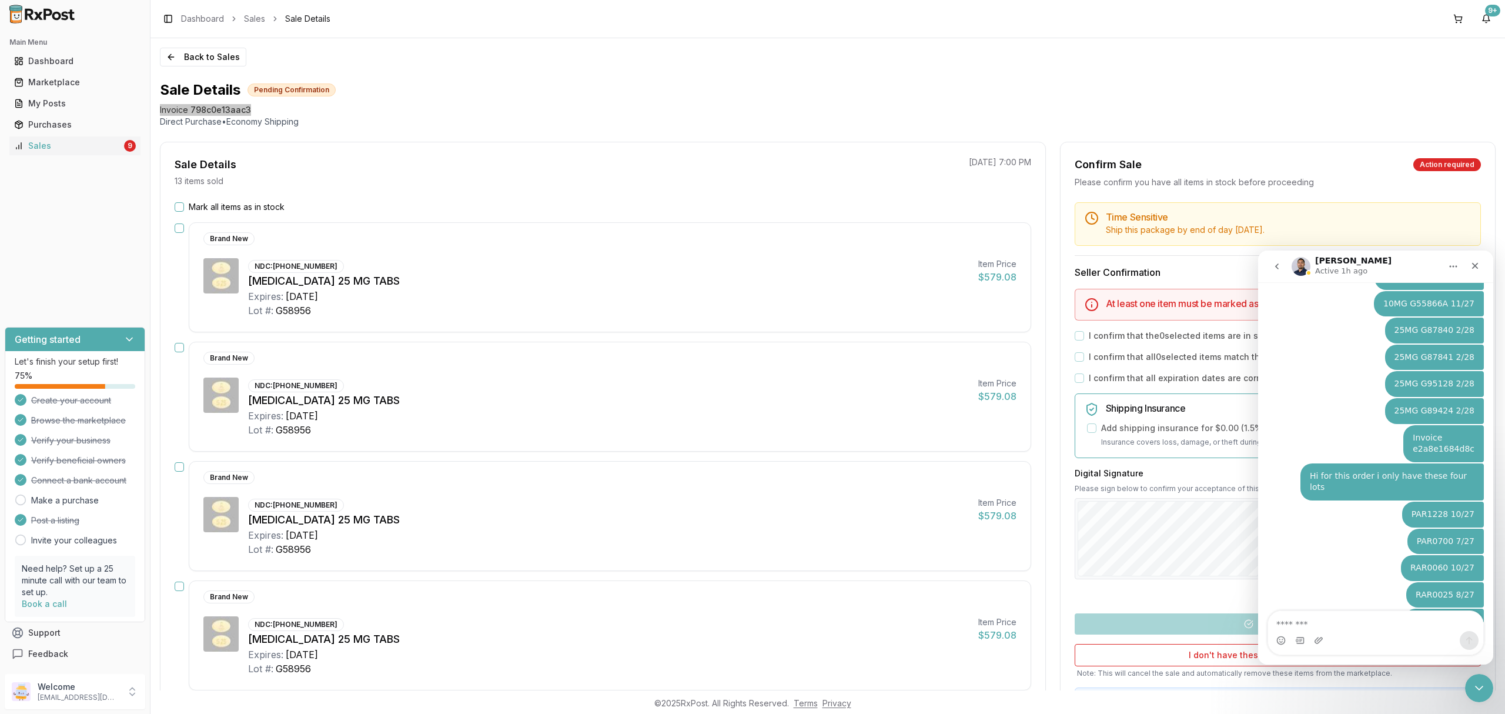
scroll to position [6803, 0]
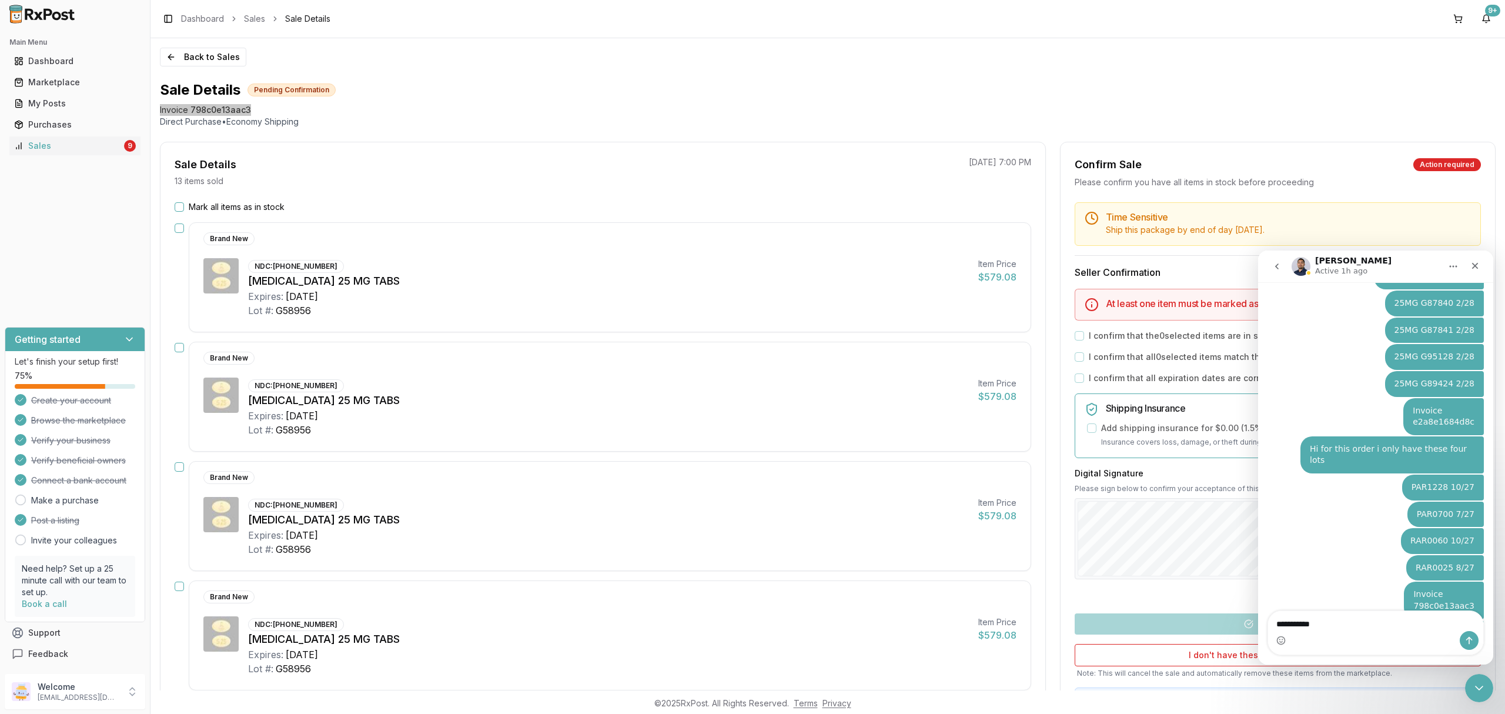
type textarea "**********"
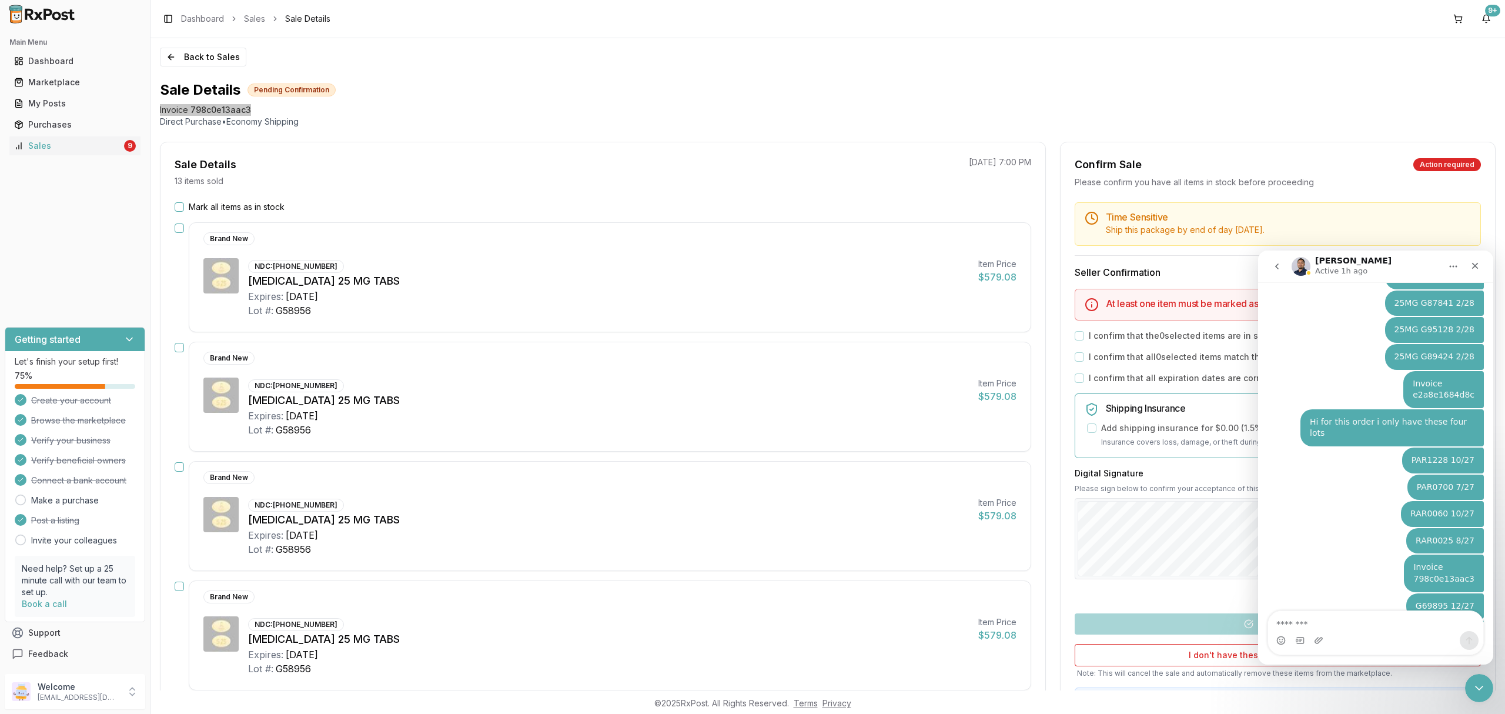
scroll to position [6857, 0]
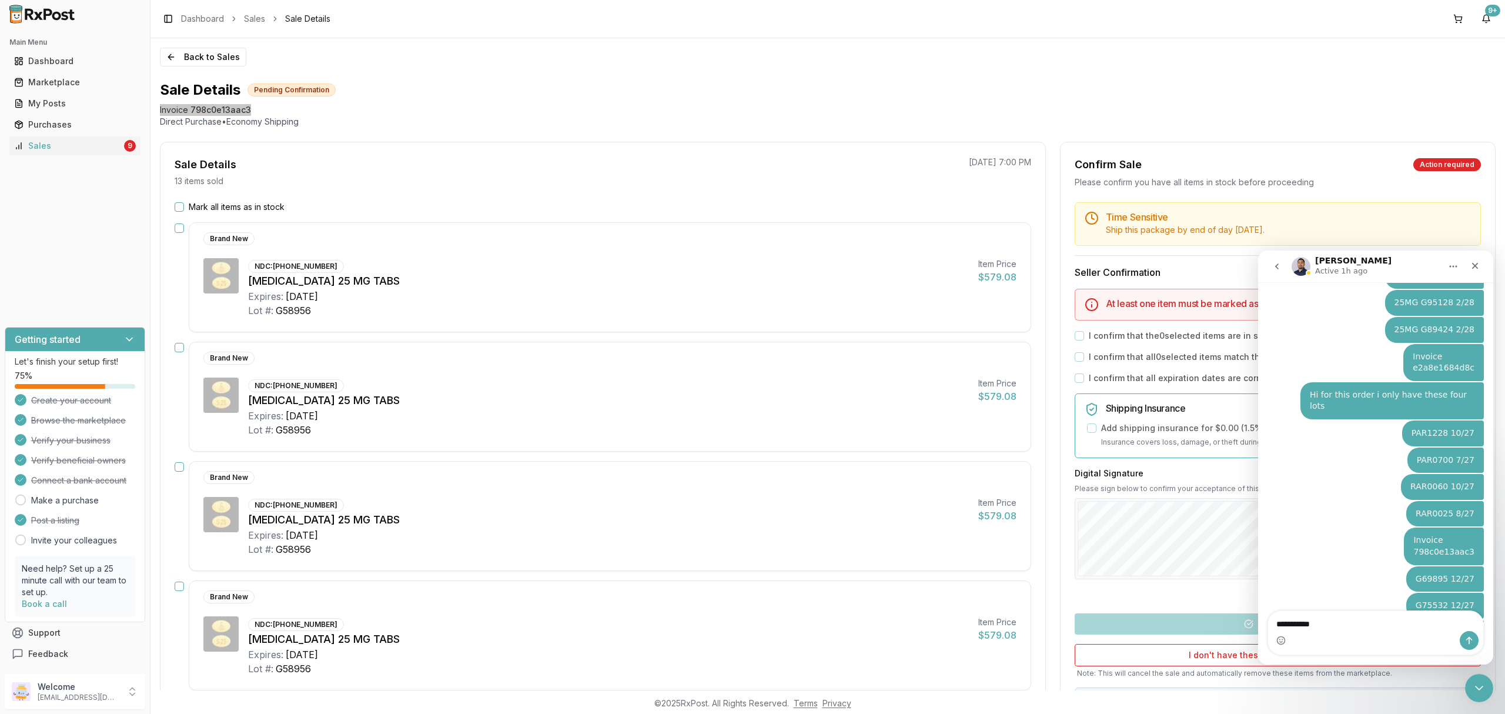
type textarea "**********"
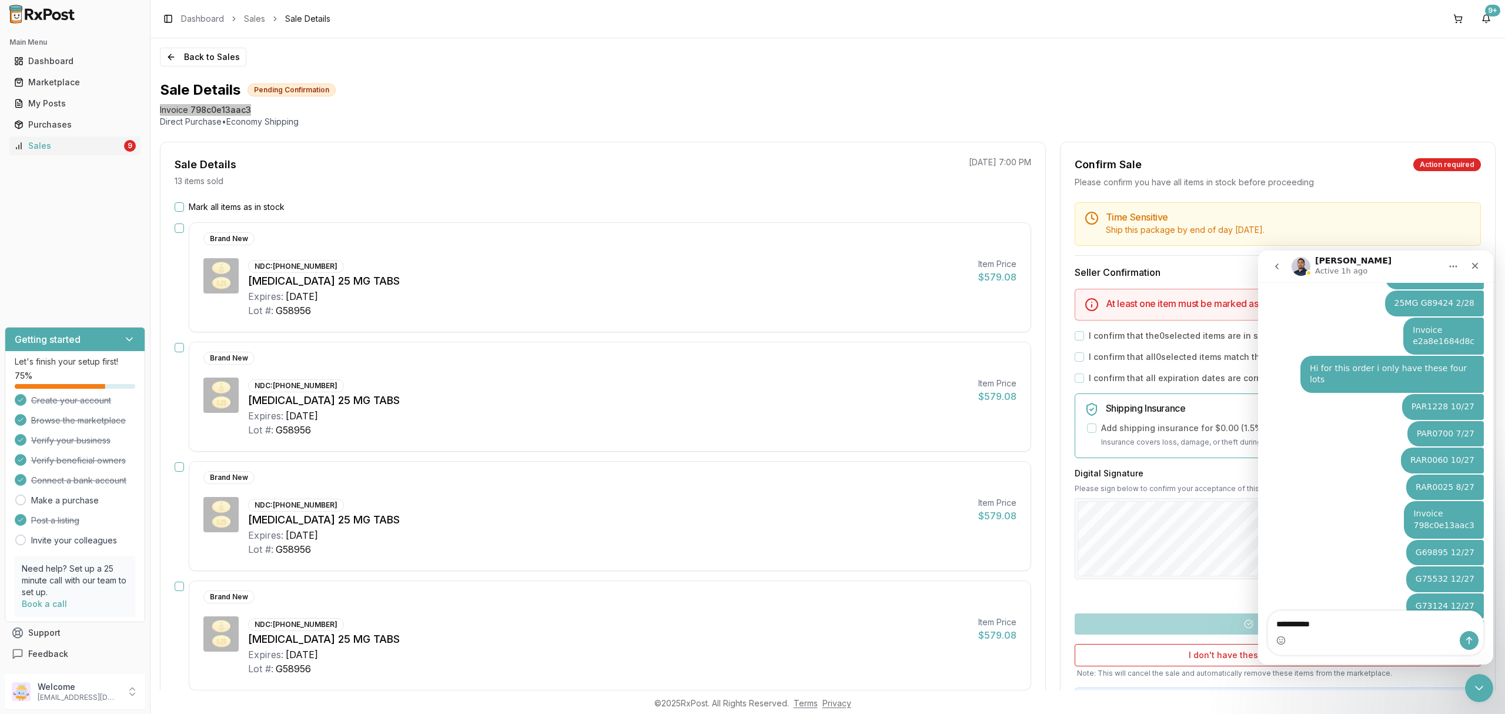
type textarea "**********"
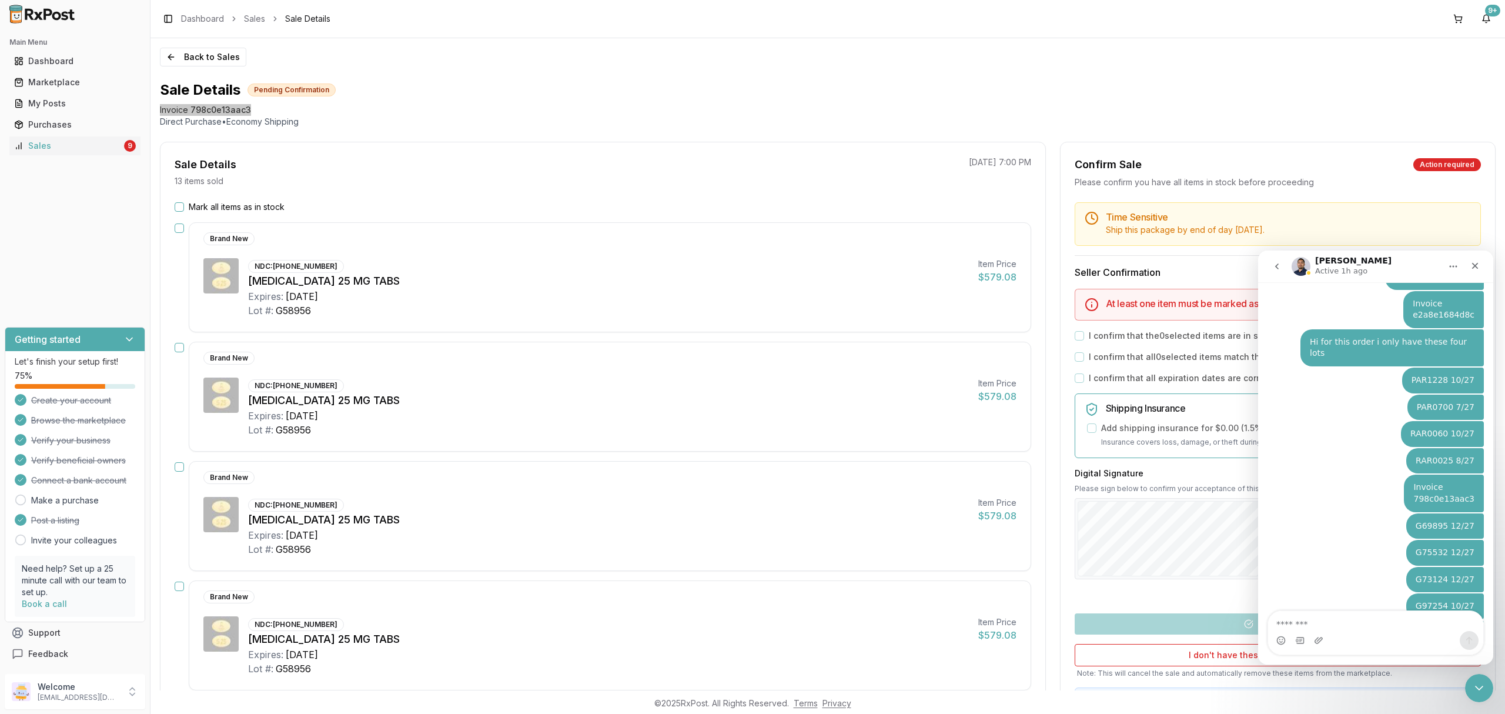
scroll to position [6937, 0]
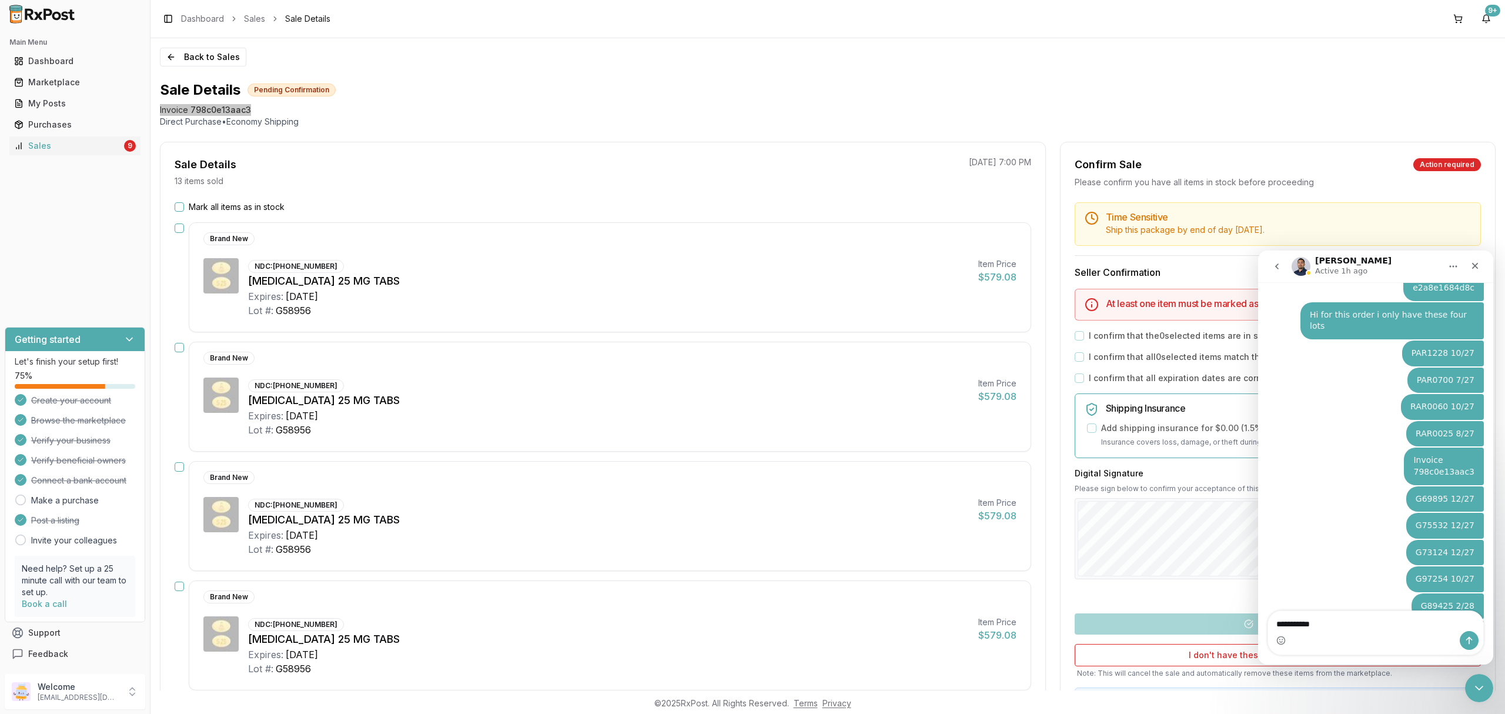
type textarea "**********"
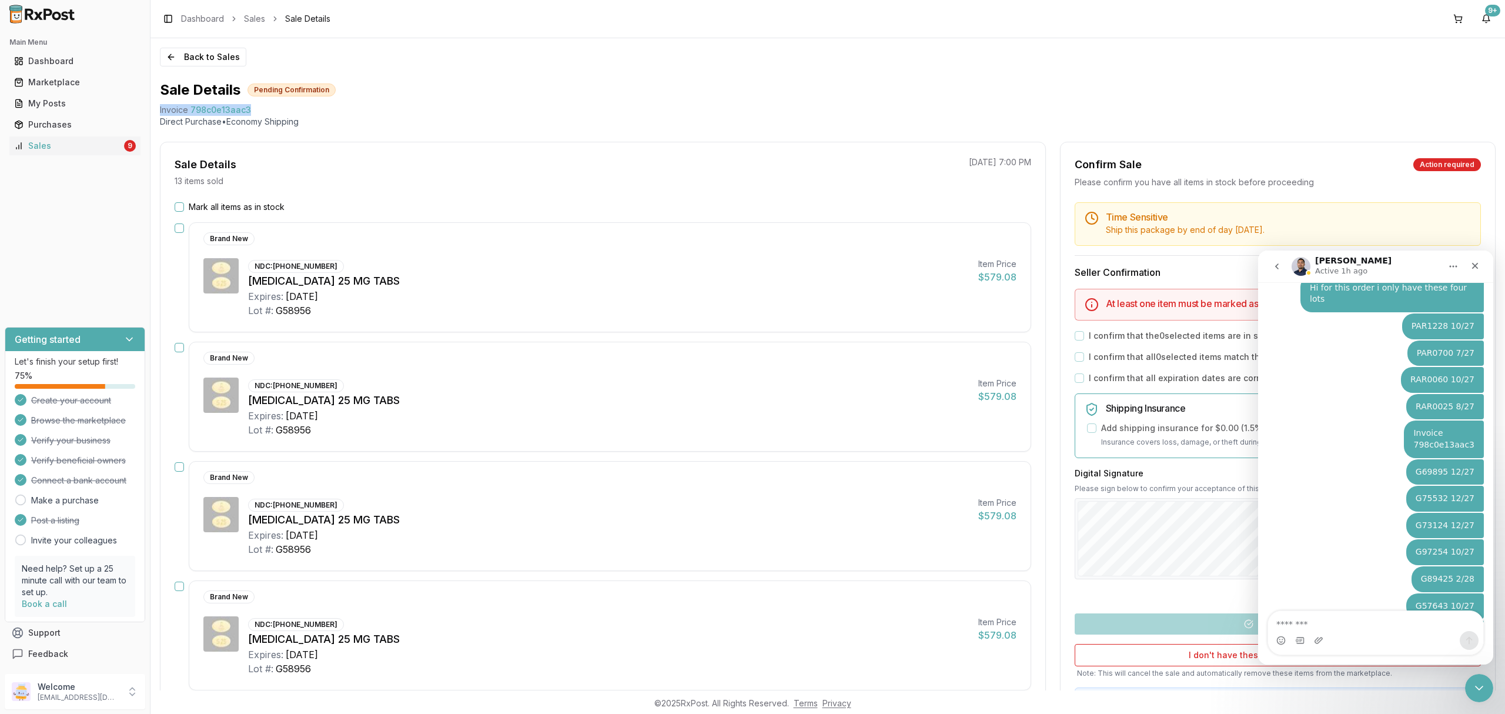
click at [908, 90] on div "Sale Details Pending Confirmation" at bounding box center [828, 90] width 1336 height 19
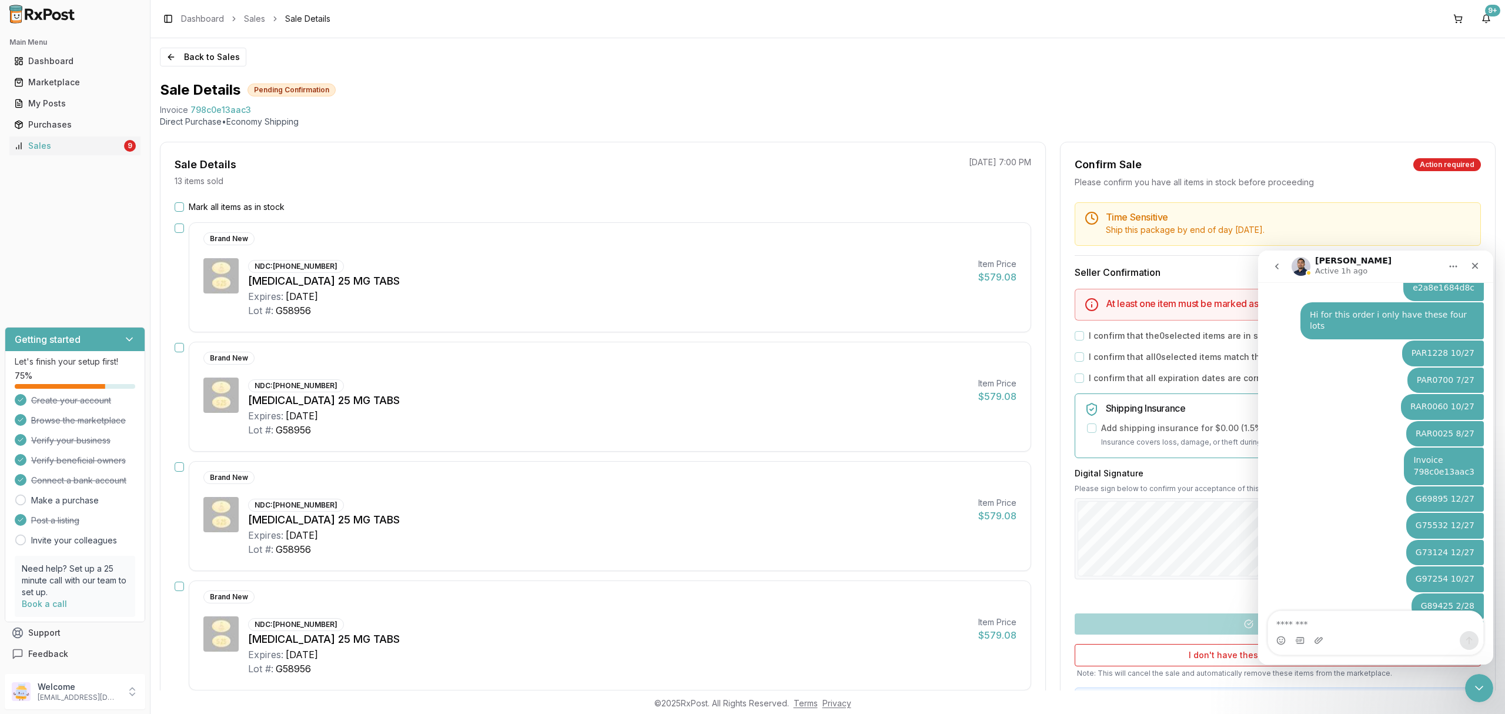
scroll to position [6991, 0]
click at [224, 59] on button "Back to Sales" at bounding box center [203, 57] width 86 height 19
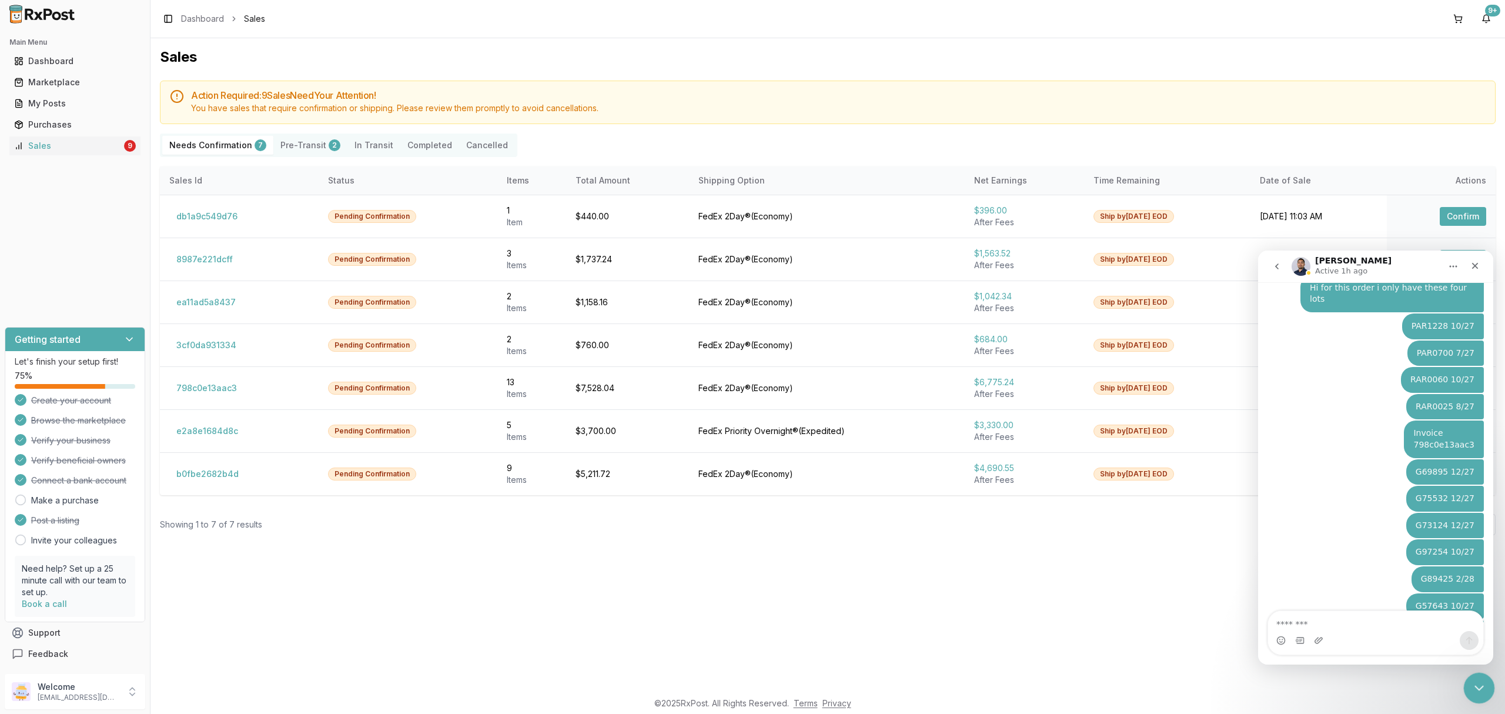
click at [1474, 690] on icon "Close Intercom Messenger" at bounding box center [1478, 686] width 14 height 14
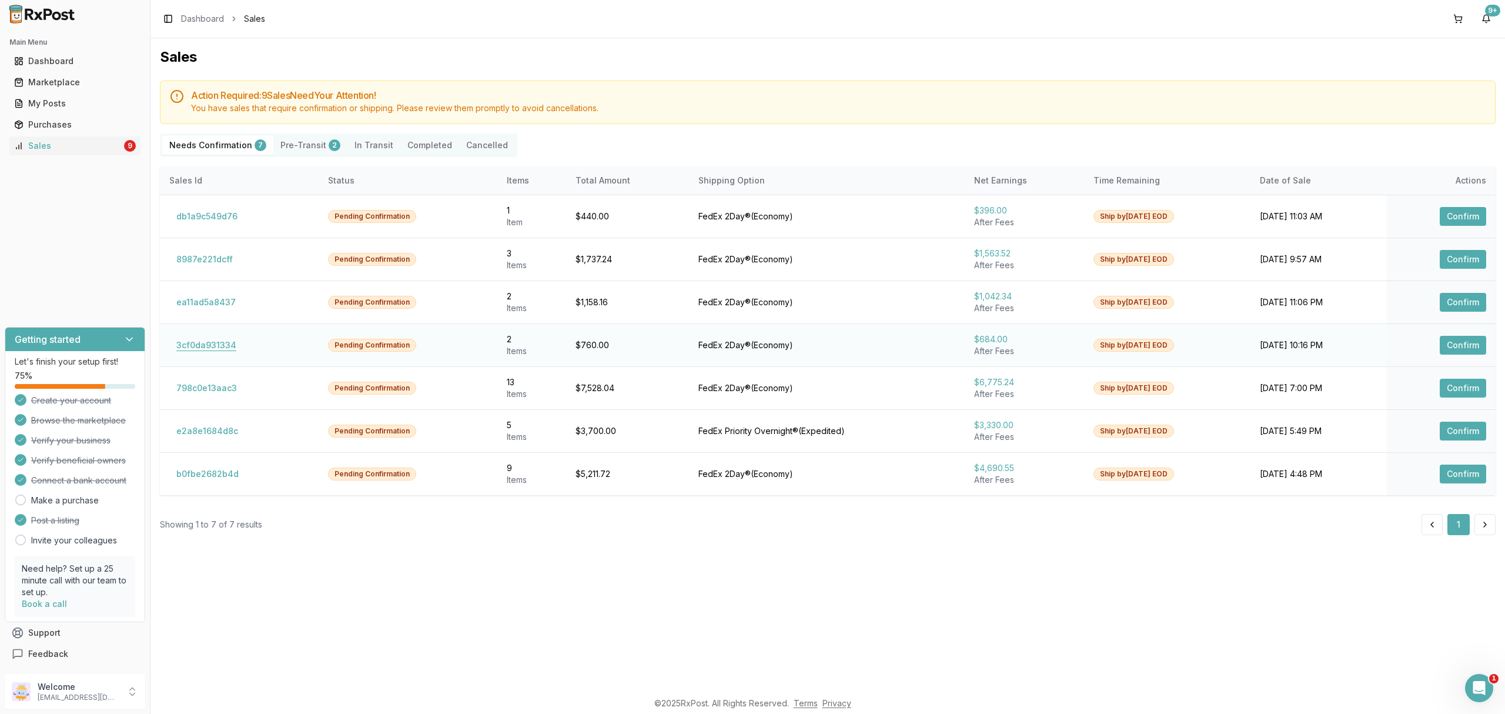
click at [225, 346] on button "3cf0da931334" at bounding box center [206, 345] width 74 height 19
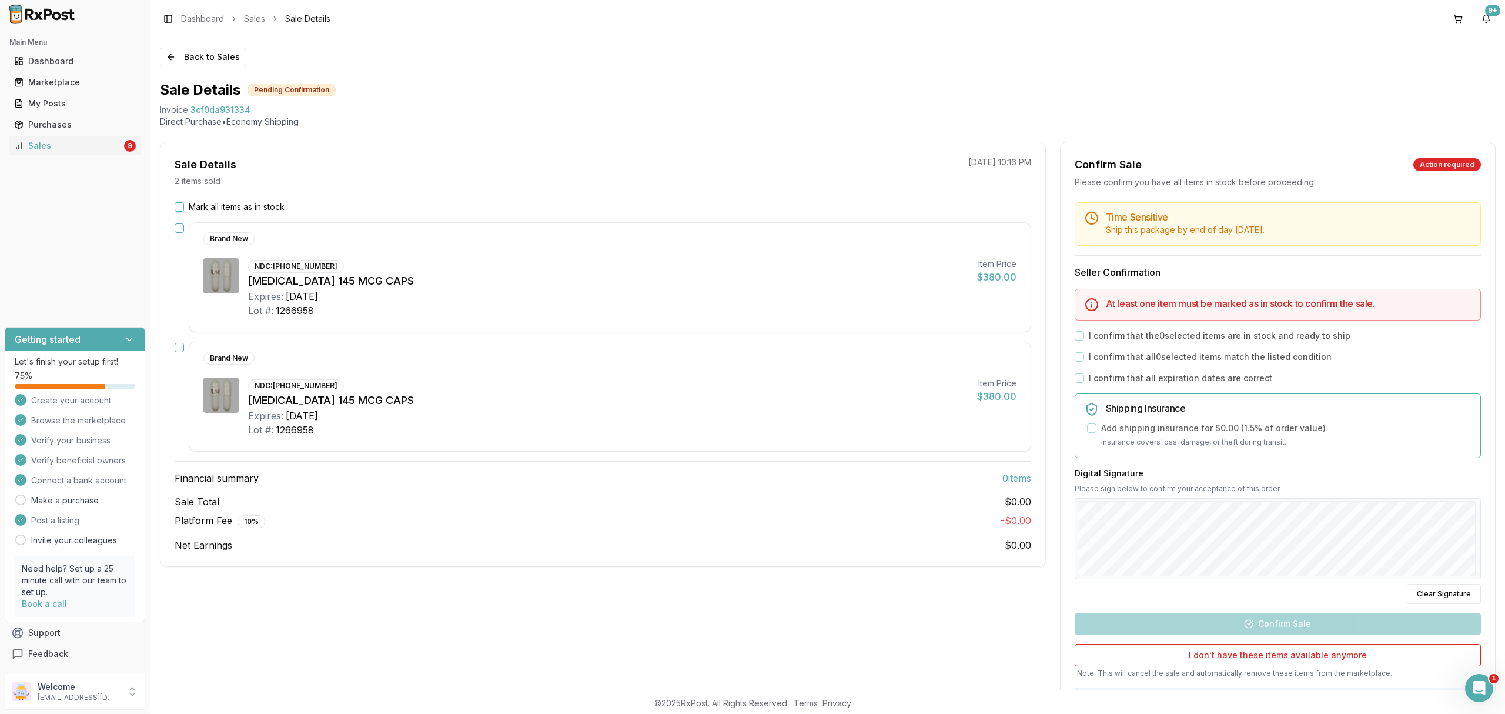
click at [560, 288] on div "Linzess 145 MCG CAPS" at bounding box center [608, 281] width 720 height 16
drag, startPoint x: 156, startPoint y: 104, endPoint x: 269, endPoint y: 106, distance: 113.5
click at [269, 106] on div "Back to Sales Sale Details Pending Confirmation Invoice 3cf0da931334 Direct Pur…" at bounding box center [828, 364] width 1355 height 652
copy div "Invoice 3cf0da931334"
click at [1480, 688] on icon "Open Intercom Messenger" at bounding box center [1477, 686] width 19 height 19
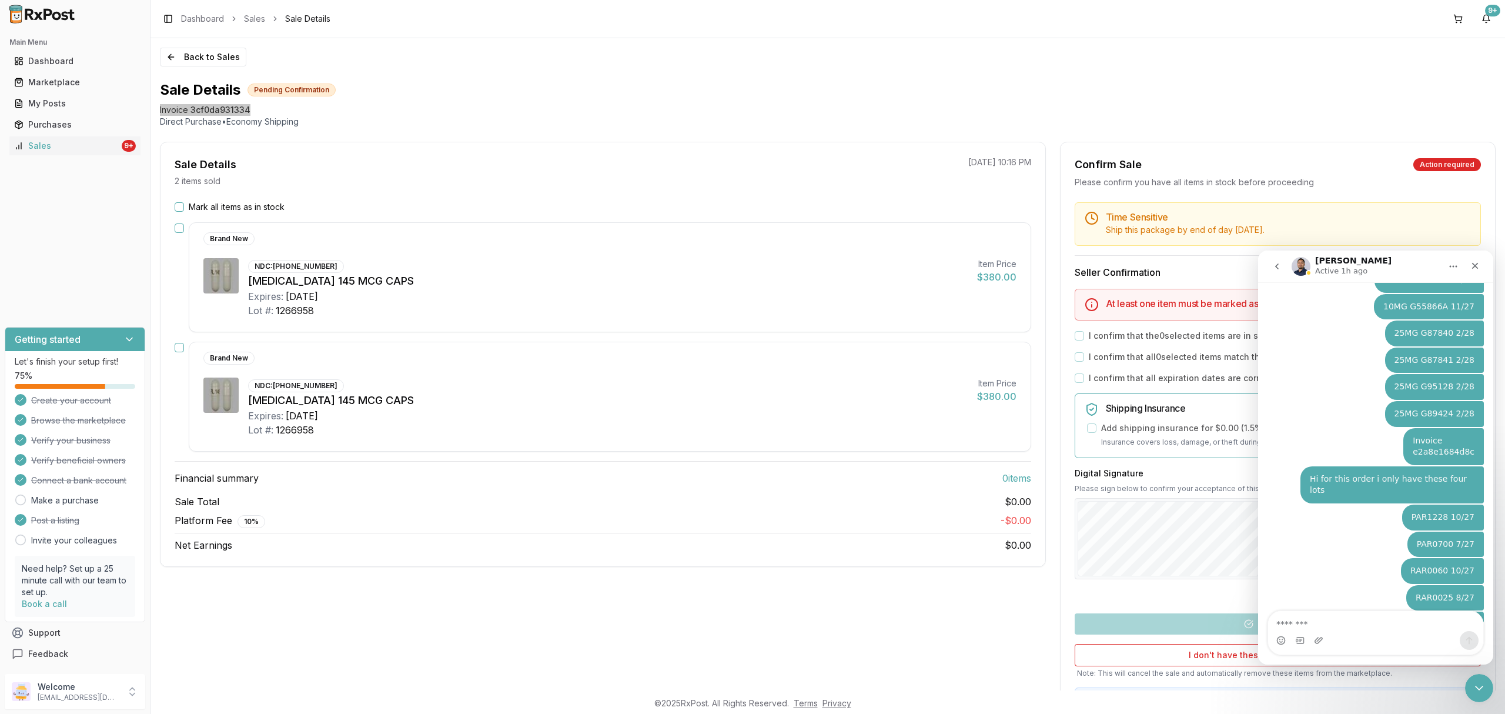
click at [1333, 612] on textarea "Message…" at bounding box center [1375, 621] width 215 height 20
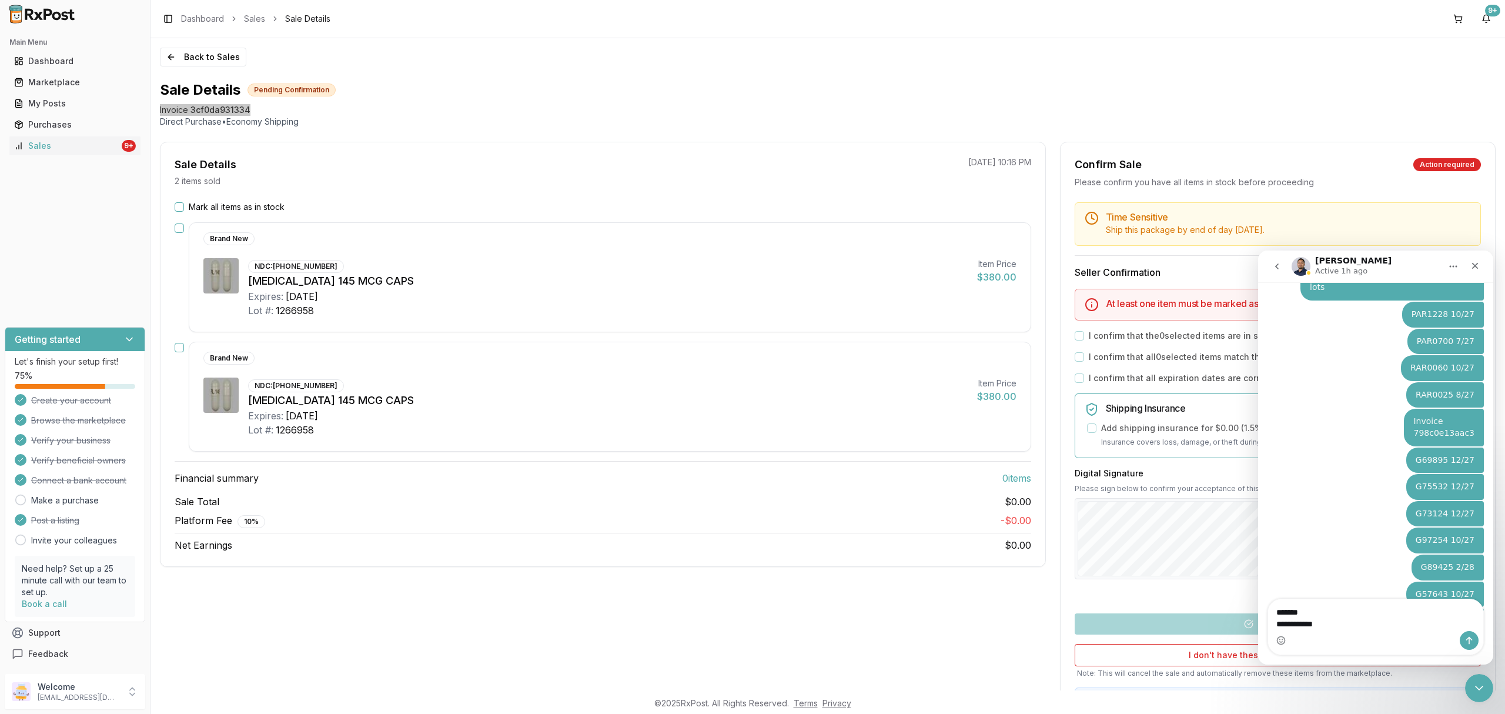
type textarea "**********"
click at [1468, 642] on icon "Send a message…" at bounding box center [1469, 640] width 9 height 9
type textarea "**********"
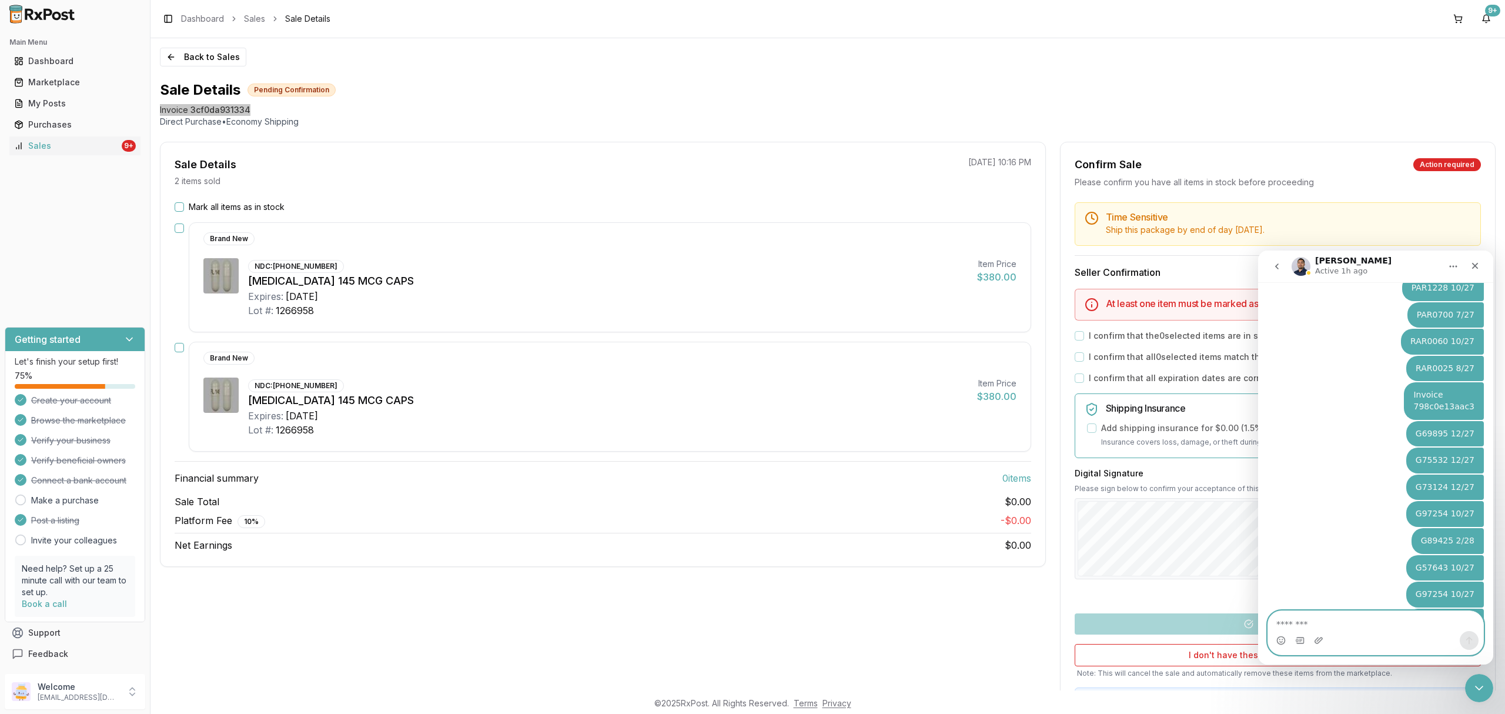
scroll to position [7056, 0]
type textarea "**********"
click at [1296, 60] on div "Back to Sales Sale Details Pending Confirmation Invoice 3cf0da931334 Direct Pur…" at bounding box center [828, 364] width 1355 height 652
click at [195, 52] on button "Back to Sales" at bounding box center [203, 57] width 86 height 19
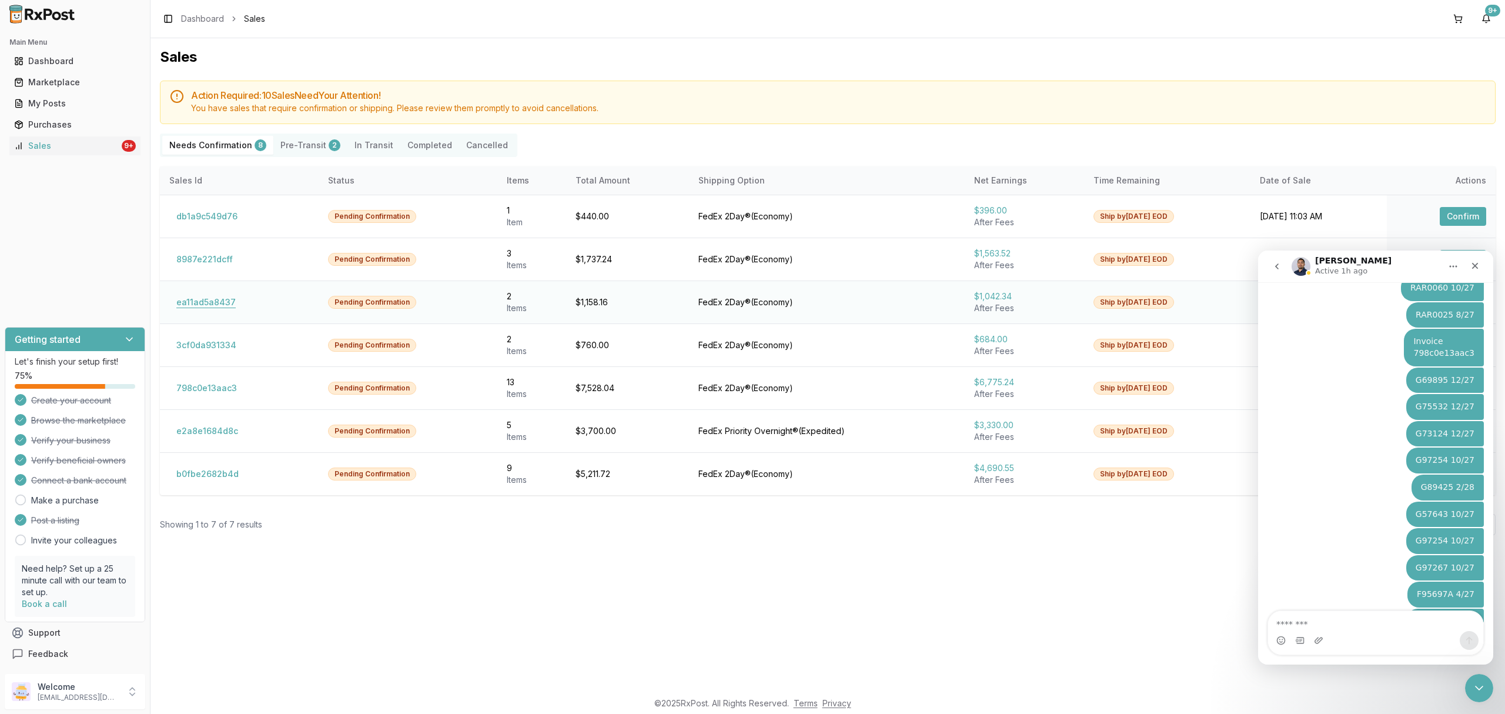
click at [231, 308] on button "ea11ad5a8437" at bounding box center [206, 302] width 74 height 19
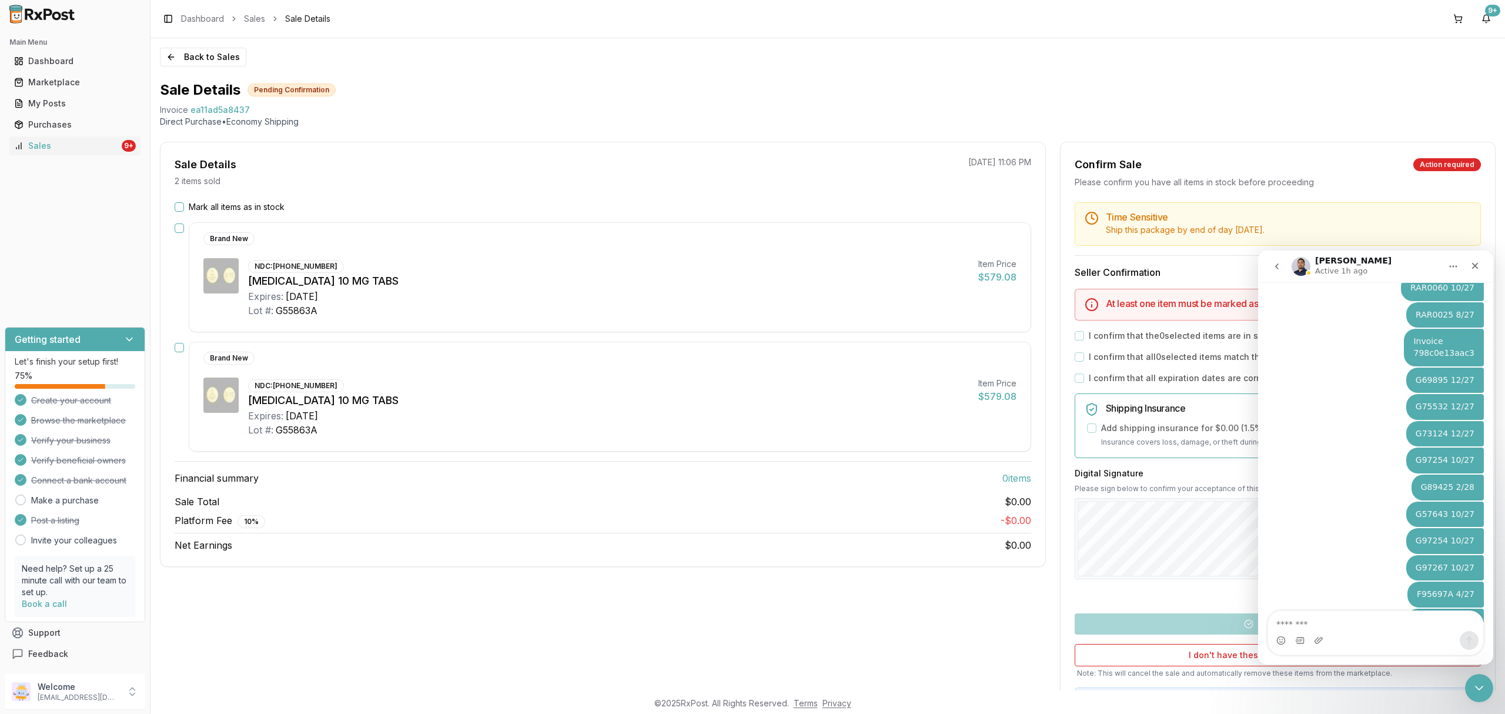
click at [525, 355] on div "Brand New" at bounding box center [600, 358] width 794 height 13
drag, startPoint x: 159, startPoint y: 109, endPoint x: 248, endPoint y: 112, distance: 89.4
click at [246, 119] on div "Back to Sales Sale Details Pending Confirmation Invoice ea11ad5a8437 Direct Pur…" at bounding box center [828, 364] width 1355 height 652
drag, startPoint x: 264, startPoint y: 112, endPoint x: 253, endPoint y: 111, distance: 11.2
click at [263, 112] on div "Invoice ea11ad5a8437" at bounding box center [828, 110] width 1336 height 12
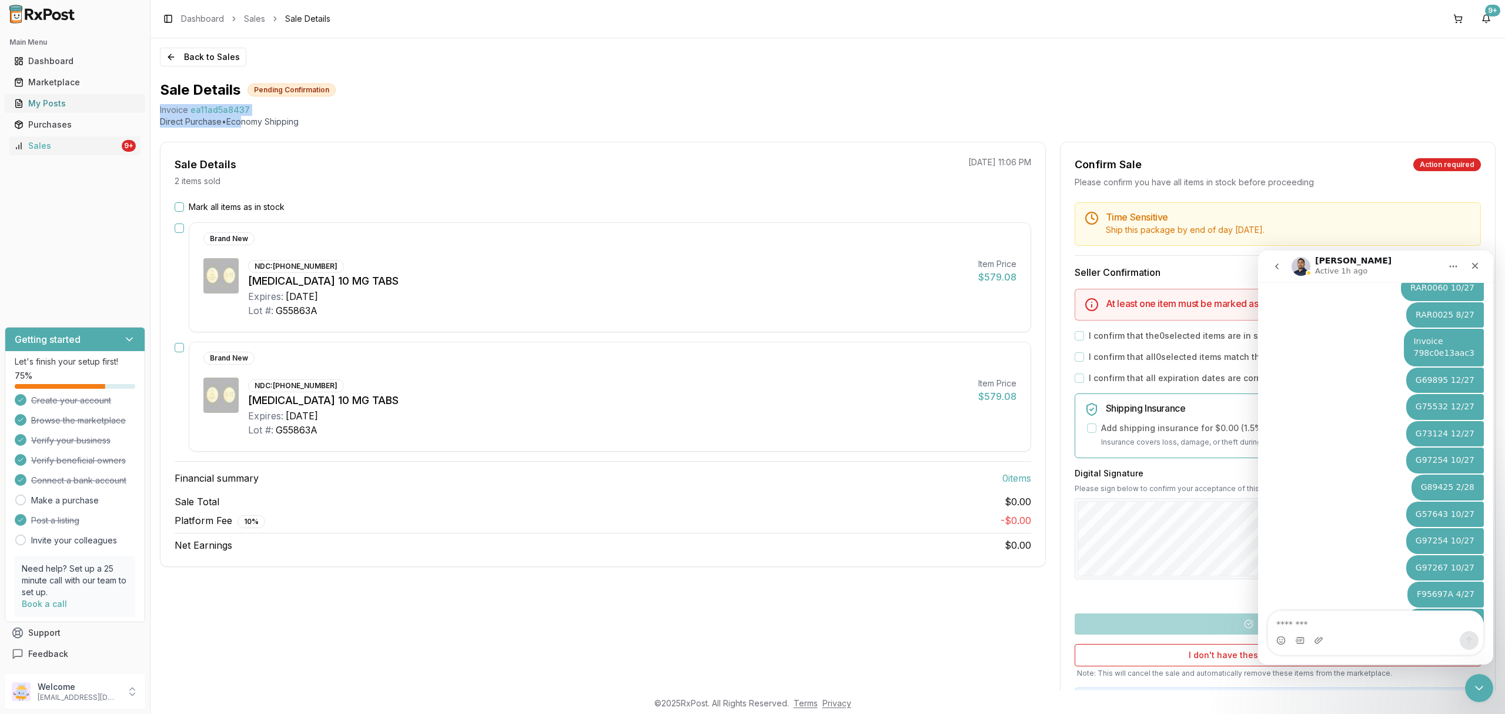
click at [139, 99] on link "My Posts" at bounding box center [74, 103] width 131 height 21
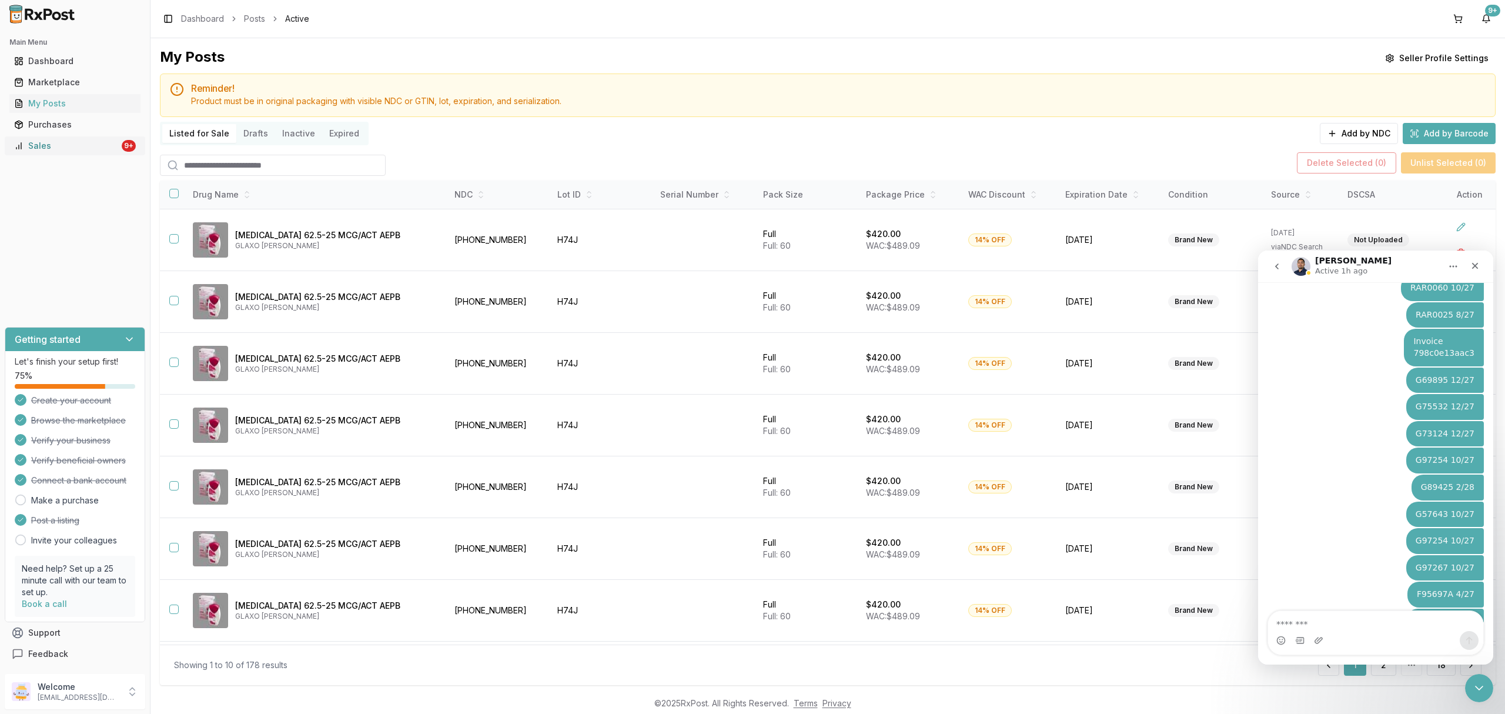
click at [95, 153] on link "Sales 9+" at bounding box center [74, 145] width 131 height 21
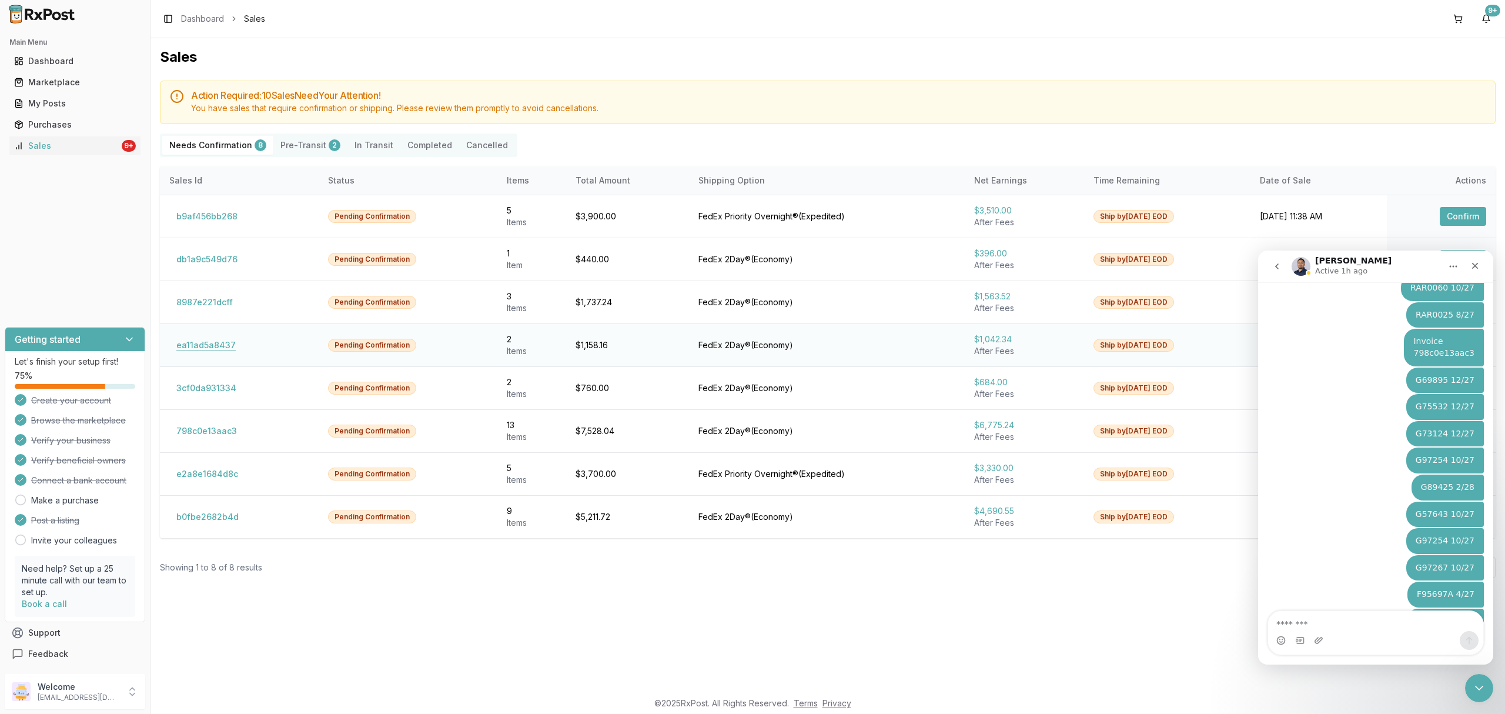
click at [205, 339] on button "ea11ad5a8437" at bounding box center [206, 345] width 74 height 19
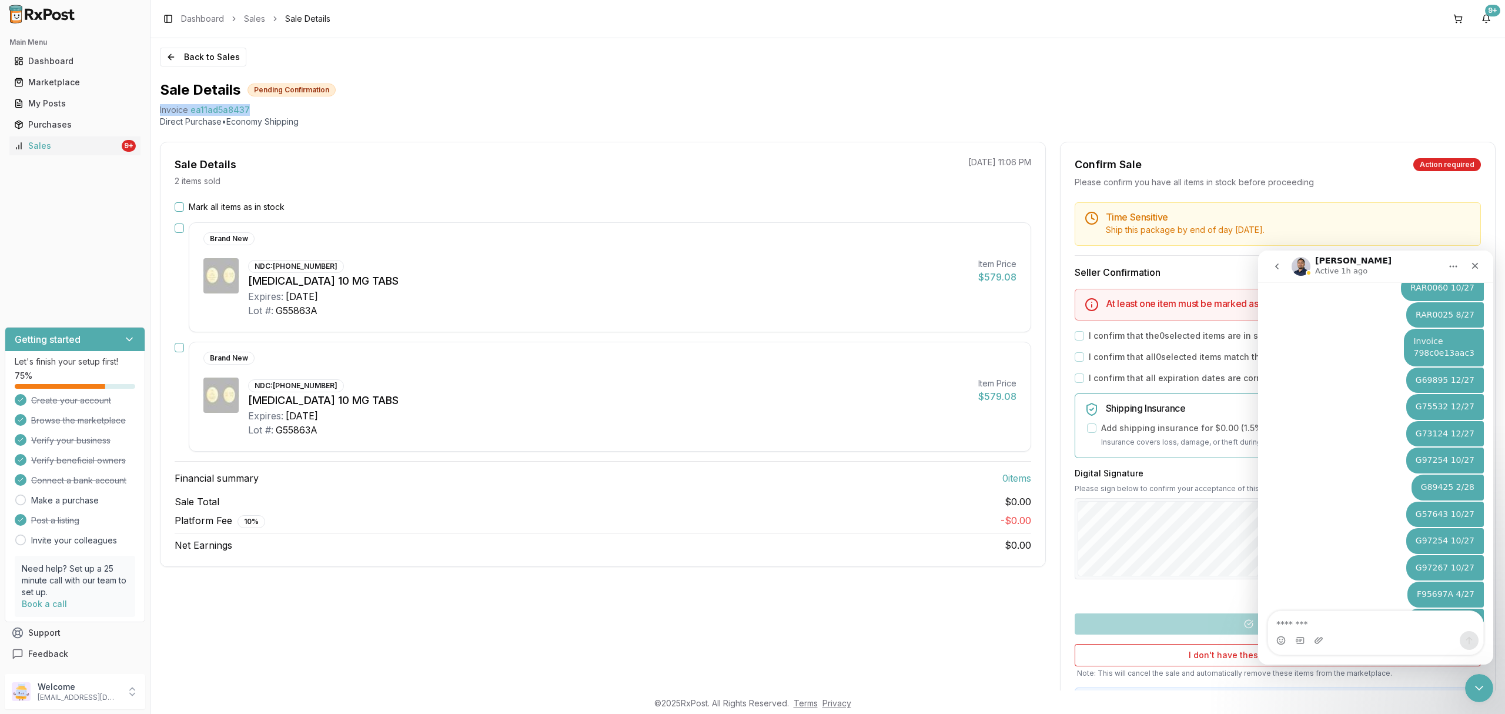
drag, startPoint x: 236, startPoint y: 109, endPoint x: 262, endPoint y: 113, distance: 26.1
click at [262, 113] on div "Invoice ea11ad5a8437" at bounding box center [828, 110] width 1336 height 12
click at [1378, 623] on textarea "Message…" at bounding box center [1375, 621] width 215 height 20
paste textarea "**********"
type textarea "**********"
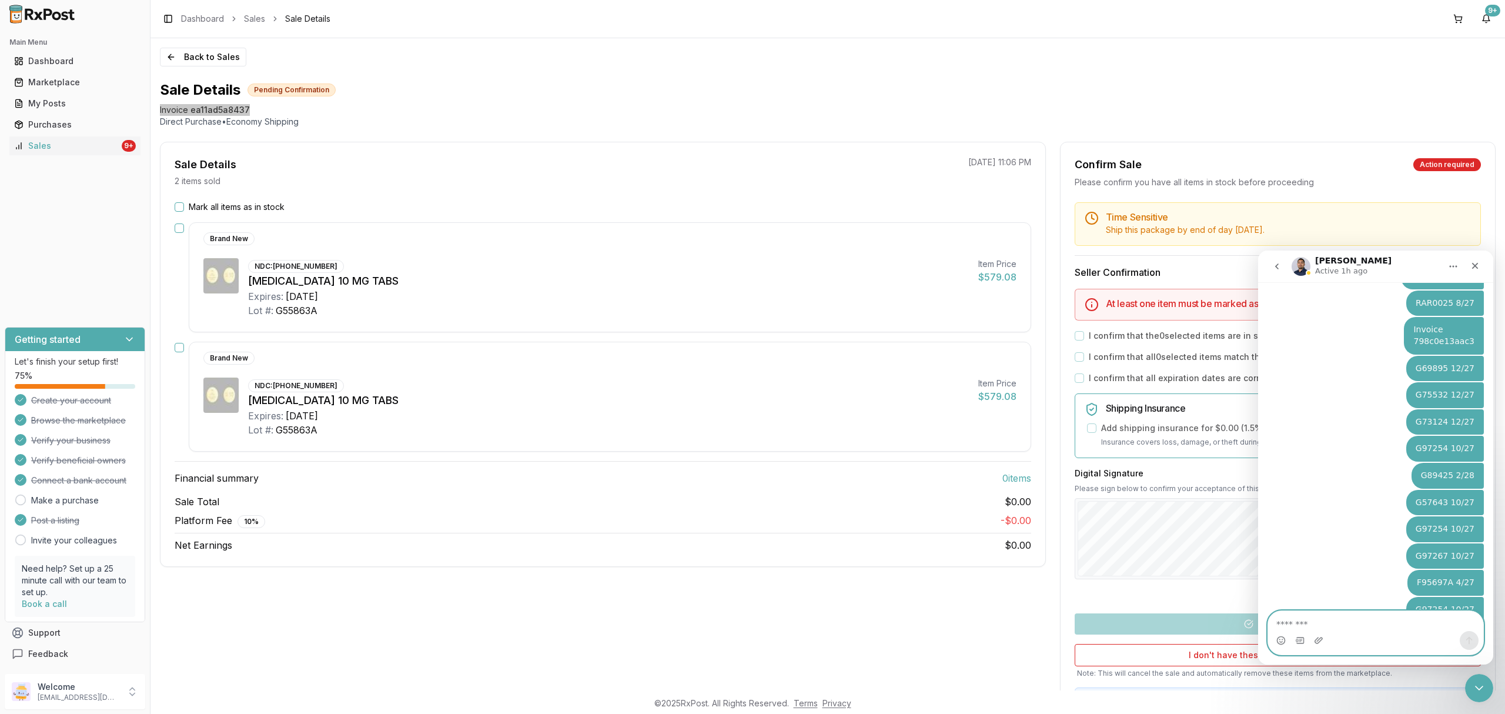
scroll to position [7149, 0]
type textarea "**********"
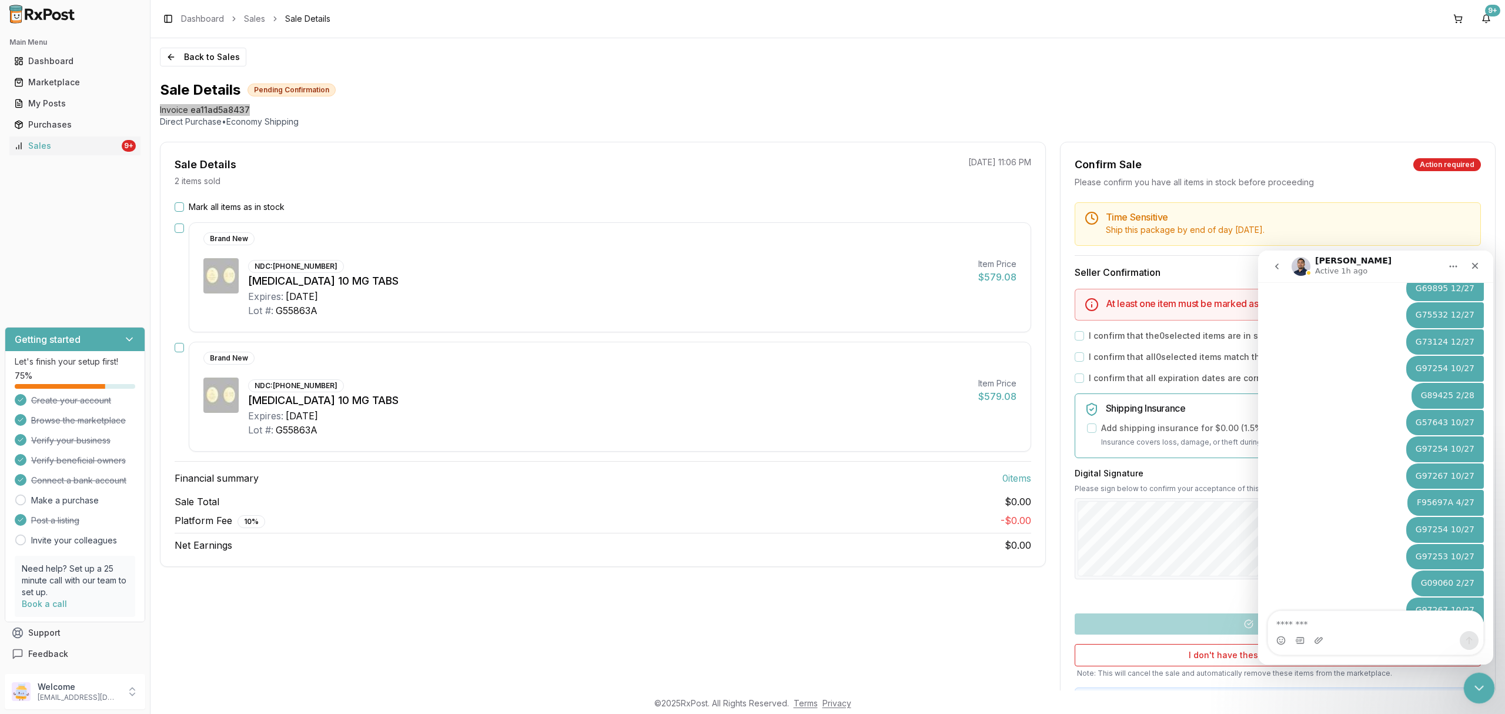
click at [1480, 683] on icon "Close Intercom Messenger" at bounding box center [1478, 686] width 14 height 14
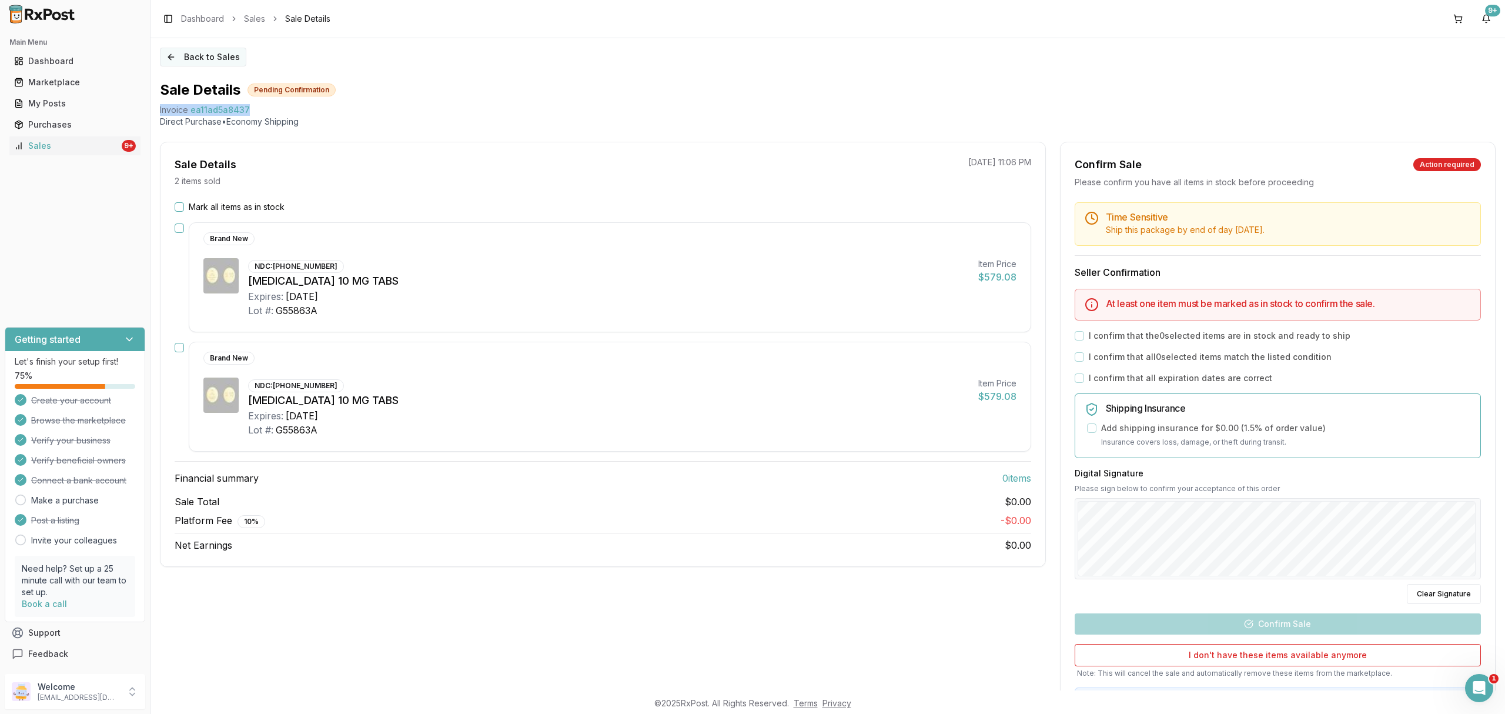
click at [201, 52] on button "Back to Sales" at bounding box center [203, 57] width 86 height 19
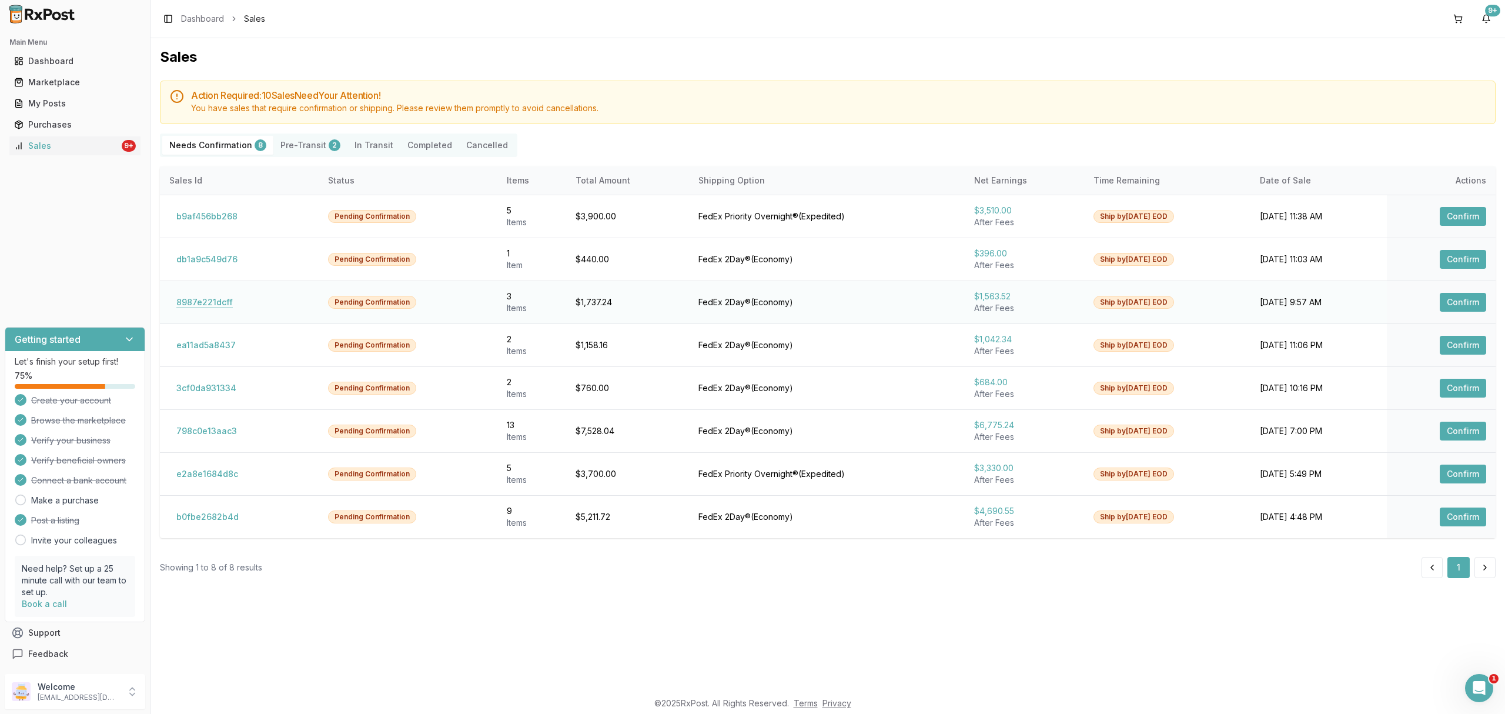
click at [220, 299] on button "8987e221dcff" at bounding box center [204, 302] width 71 height 19
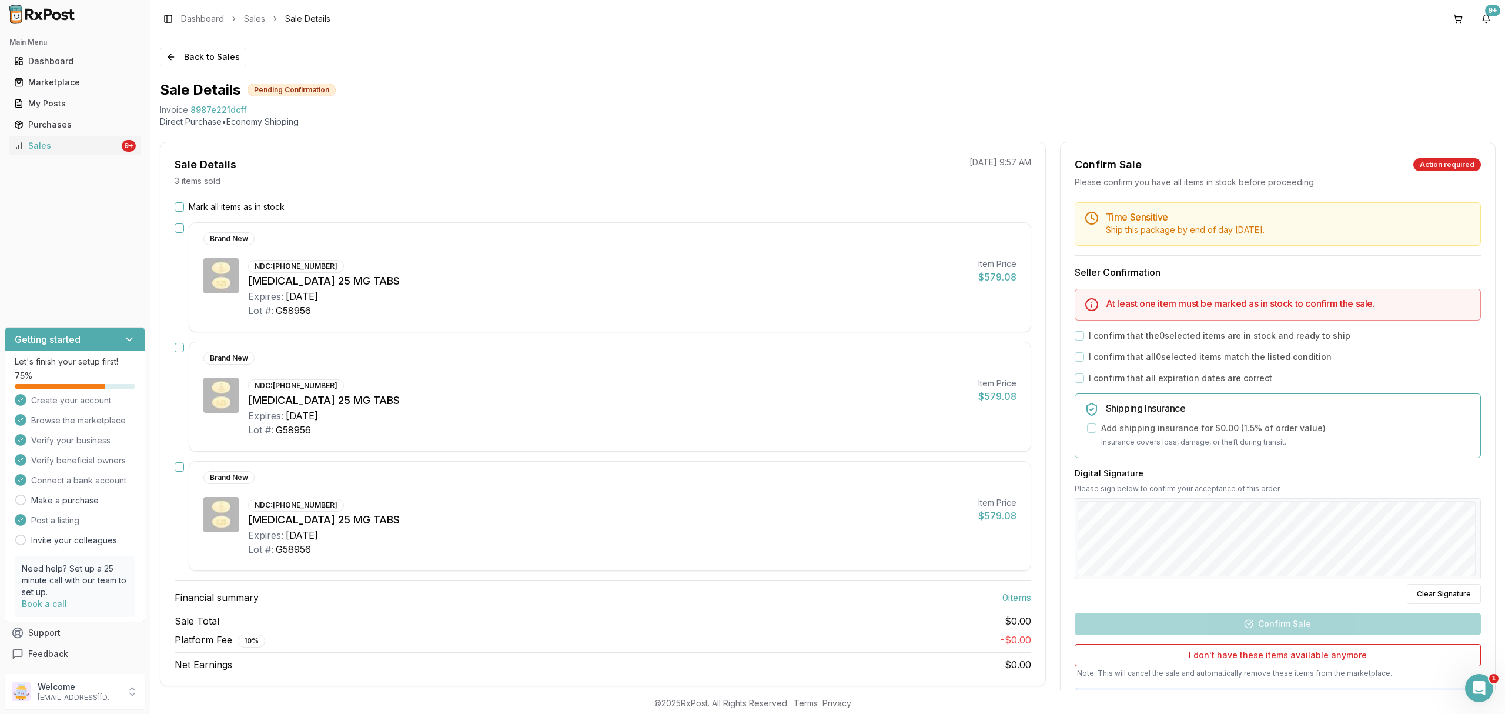
scroll to position [7229, 0]
drag, startPoint x: 158, startPoint y: 109, endPoint x: 342, endPoint y: 113, distance: 184.7
click at [342, 113] on div "Back to Sales Sale Details Pending Confirmation Invoice 8987e221dcff Direct Pur…" at bounding box center [828, 364] width 1355 height 652
copy div "Invoice 8987e221dcff"
drag, startPoint x: 2941, startPoint y: 1378, endPoint x: 2956, endPoint y: 1367, distance: 18.5
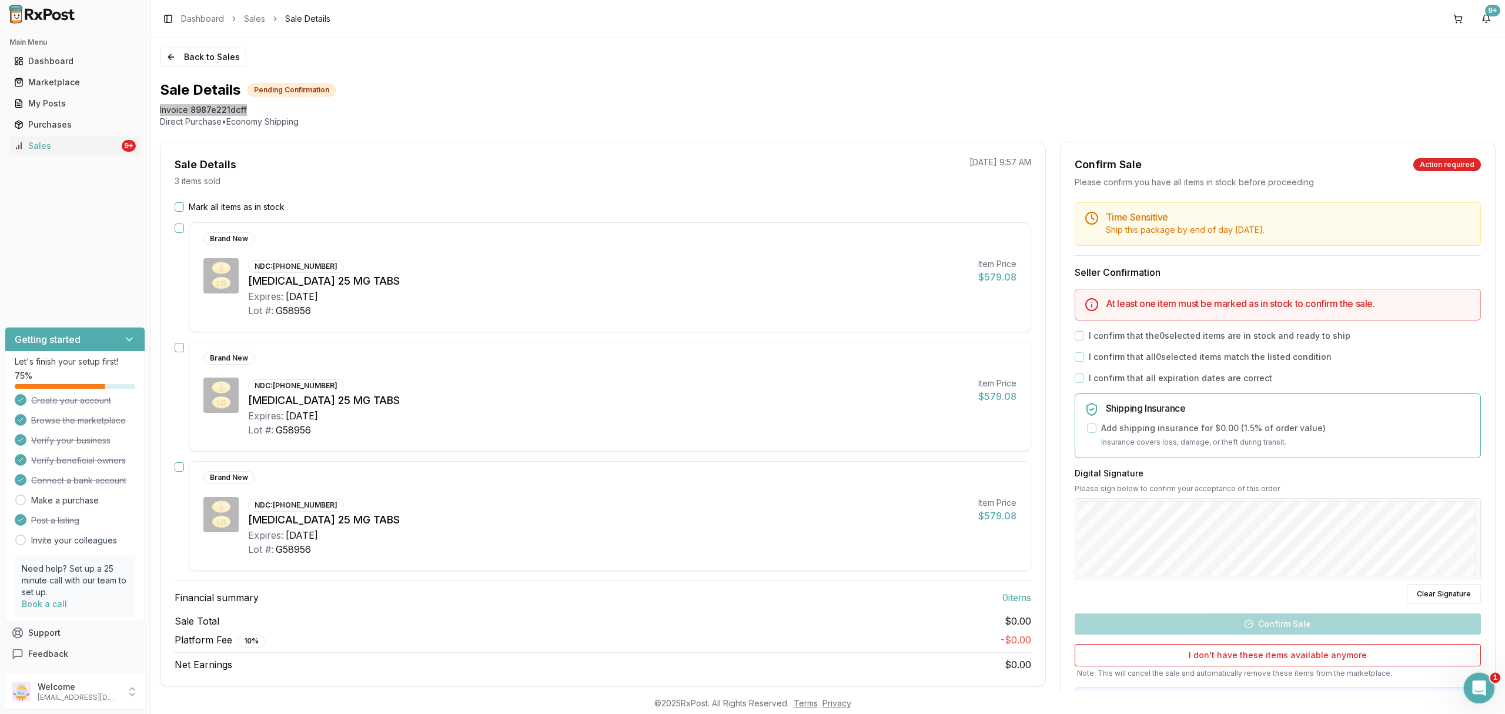
click at [1487, 695] on div "Open Intercom Messenger" at bounding box center [1477, 686] width 39 height 39
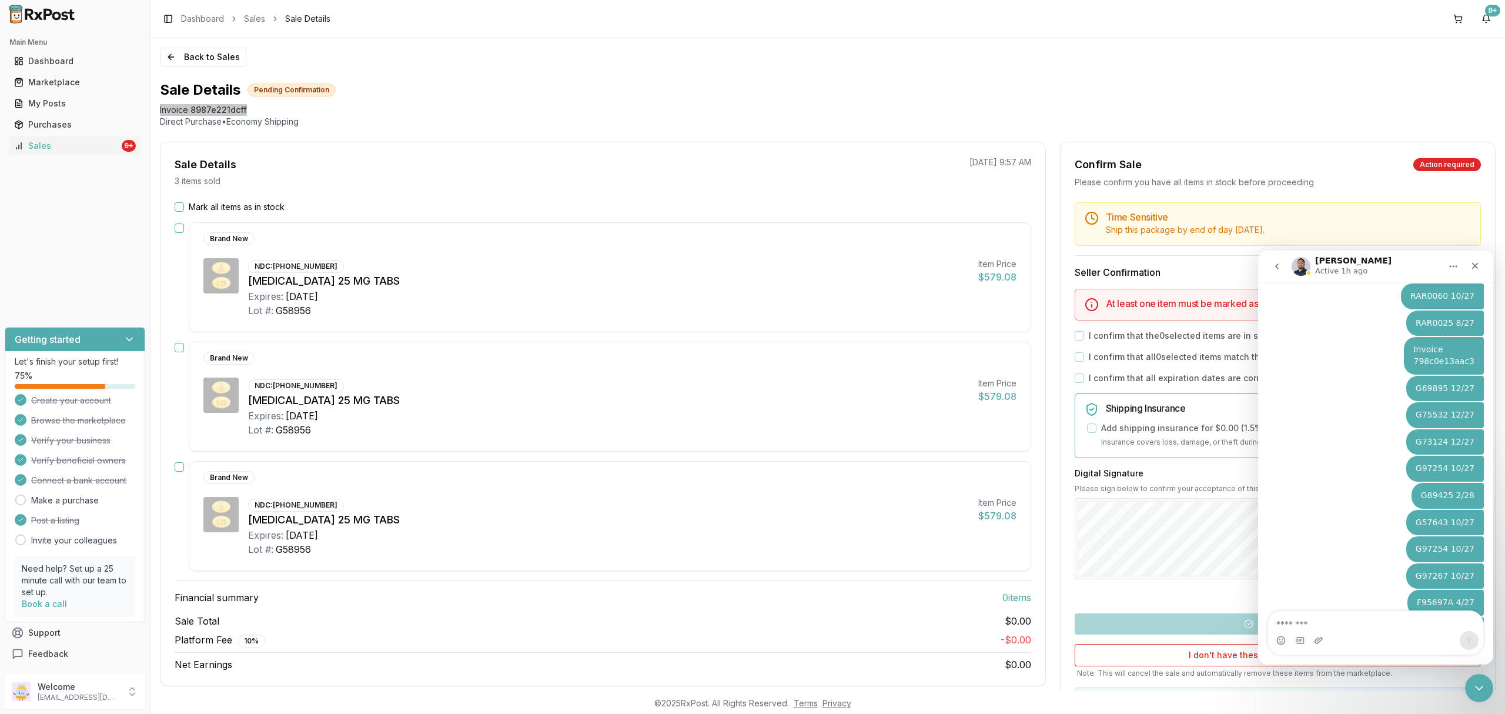
type textarea "**********"
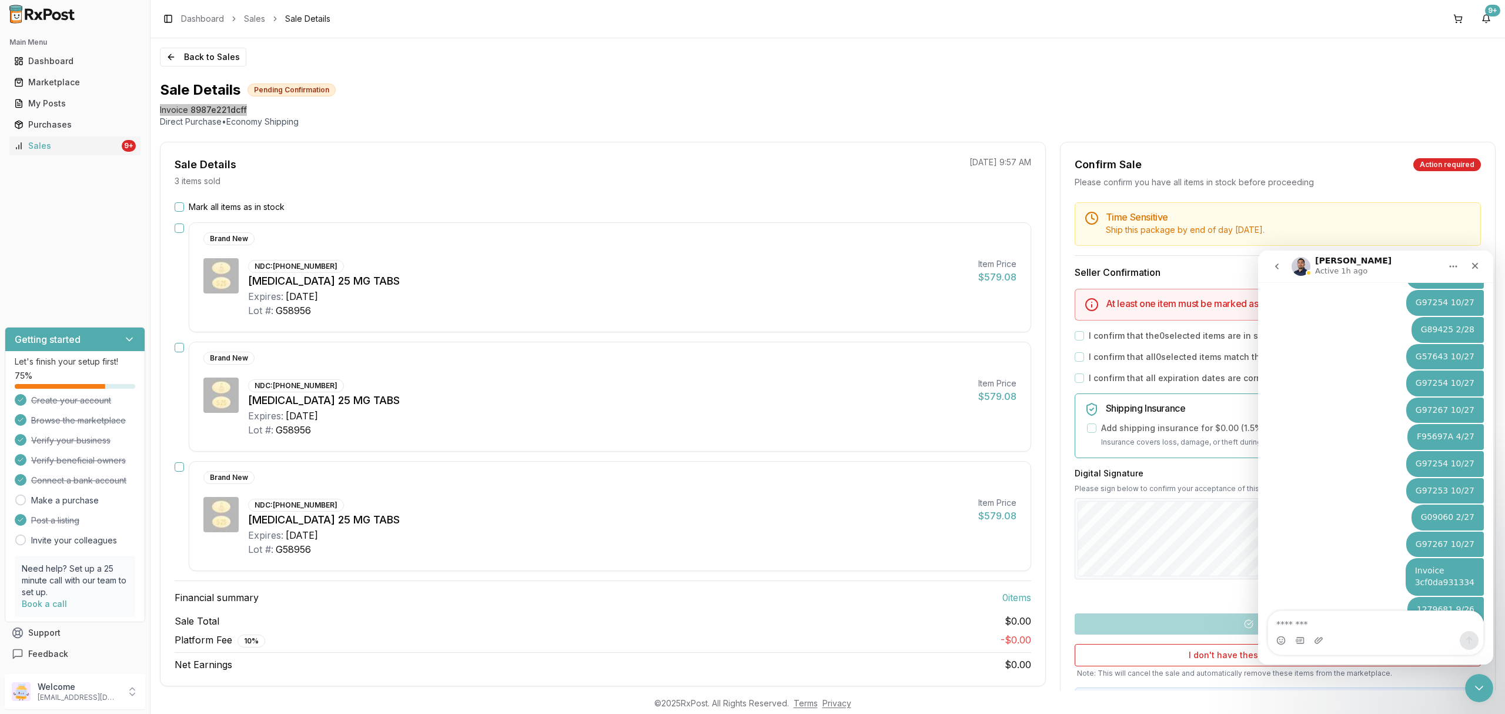
scroll to position [7321, 0]
type textarea "**********"
click at [221, 51] on button "Back to Sales" at bounding box center [203, 57] width 86 height 19
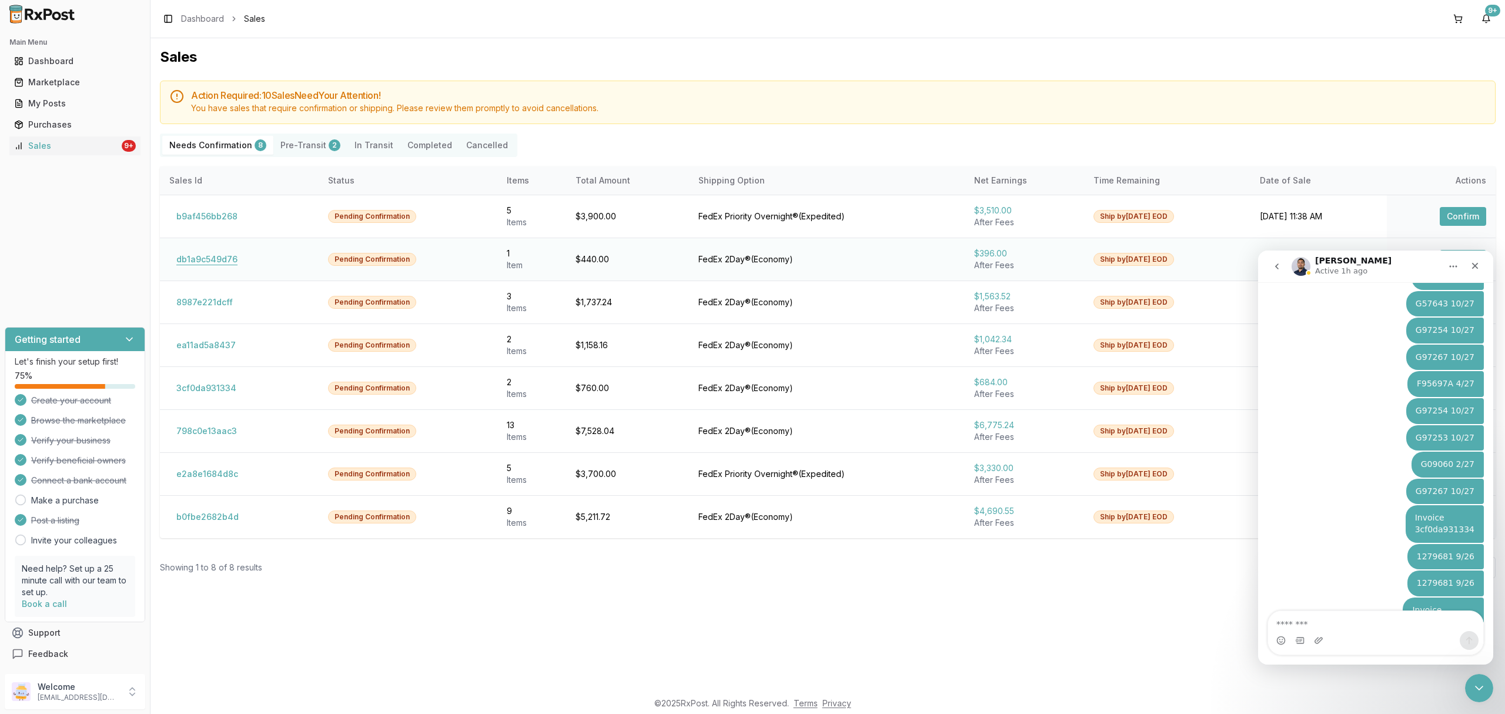
click at [191, 258] on button "db1a9c549d76" at bounding box center [206, 259] width 75 height 19
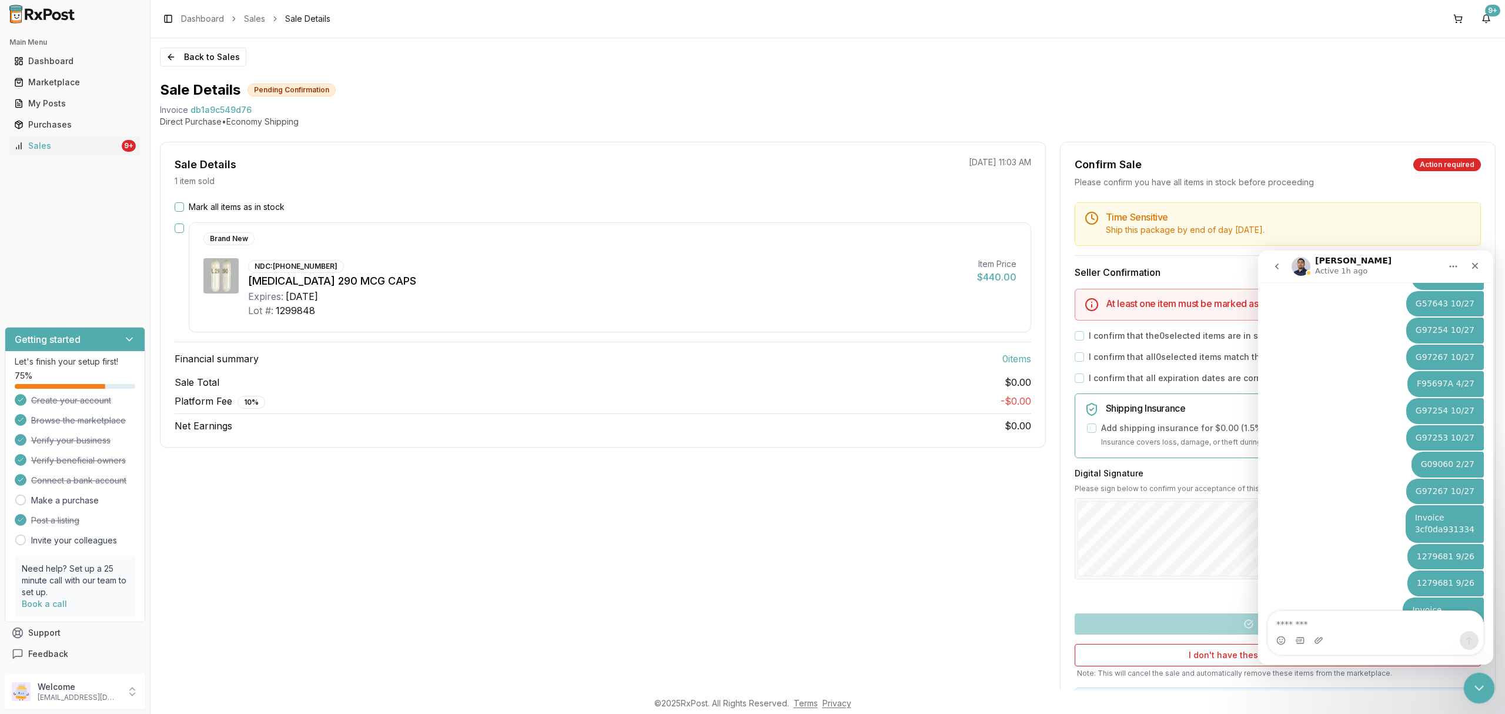
click at [1475, 685] on icon "Close Intercom Messenger" at bounding box center [1478, 686] width 14 height 14
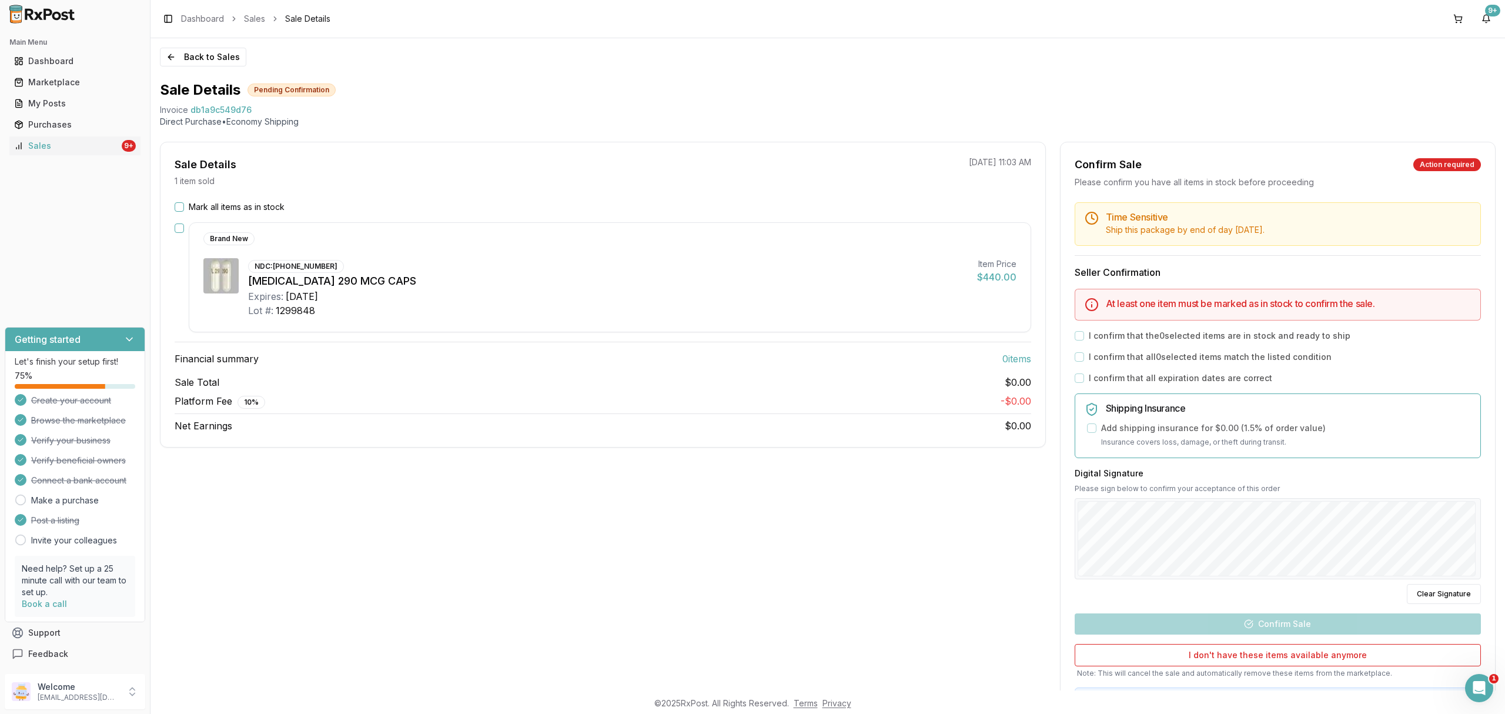
click at [619, 474] on div "Sale Details 1 item sold 09/24/2025 11:03 AM Mark all items as in stock Brand N…" at bounding box center [603, 438] width 886 height 592
click at [243, 201] on label "Mark all items as in stock" at bounding box center [237, 207] width 96 height 12
click at [184, 202] on button "Mark all items as in stock" at bounding box center [179, 206] width 9 height 9
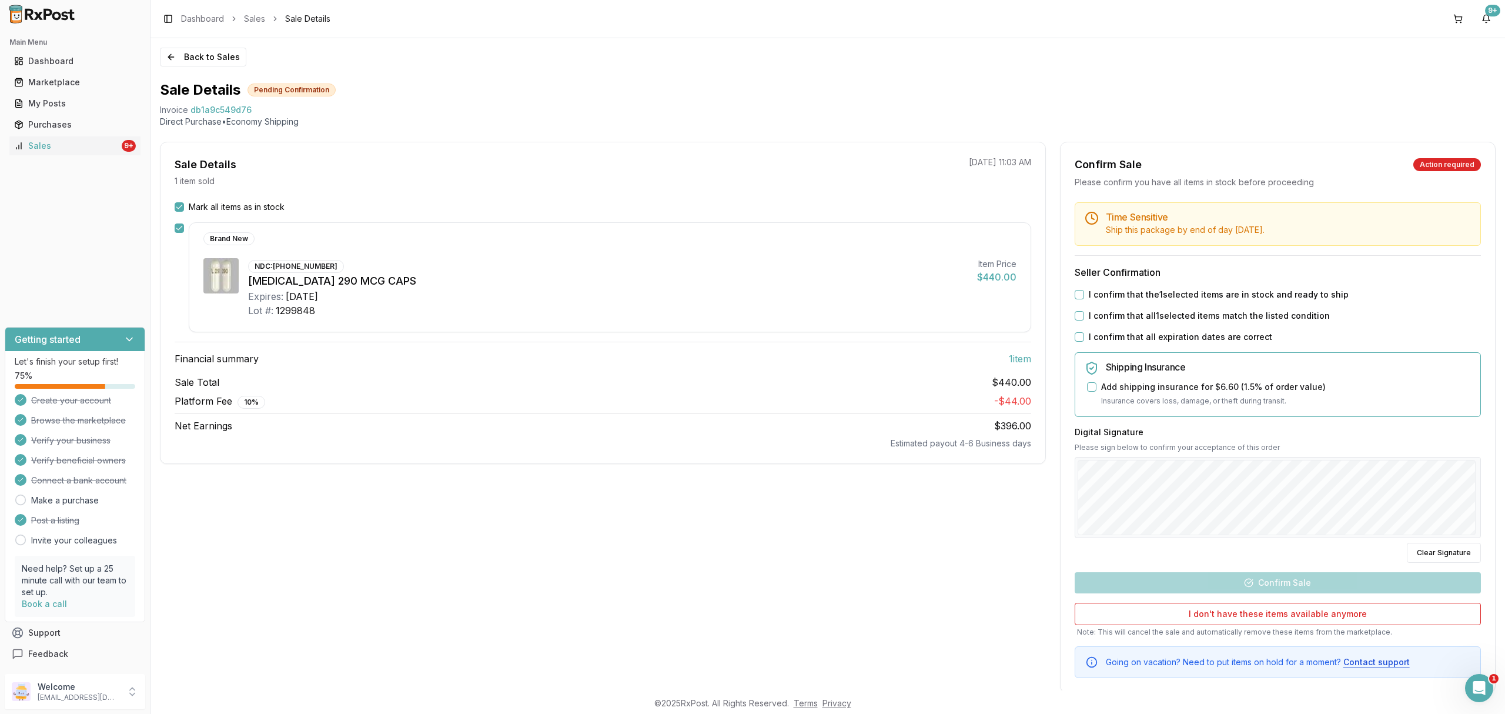
click at [1193, 297] on label "I confirm that the 1 selected items are in stock and ready to ship" at bounding box center [1219, 295] width 260 height 12
click at [1084, 297] on button "I confirm that the 1 selected items are in stock and ready to ship" at bounding box center [1079, 294] width 9 height 9
click at [1181, 315] on label "I confirm that all 1 selected items match the listed condition" at bounding box center [1209, 316] width 241 height 12
click at [1084, 315] on button "I confirm that all 1 selected items match the listed condition" at bounding box center [1079, 315] width 9 height 9
click at [1159, 338] on label "I confirm that all expiration dates are correct" at bounding box center [1180, 337] width 183 height 12
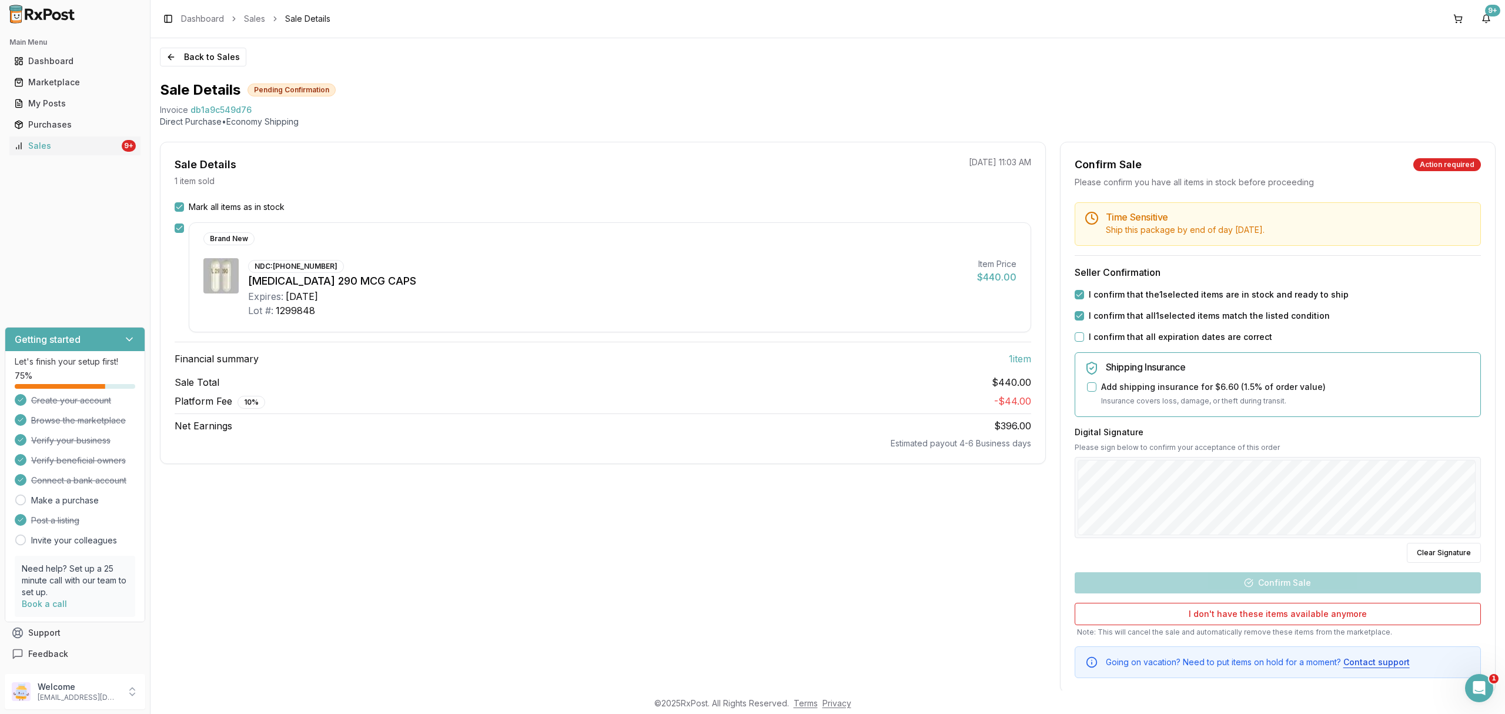
click at [1084, 338] on button "I confirm that all expiration dates are correct" at bounding box center [1079, 336] width 9 height 9
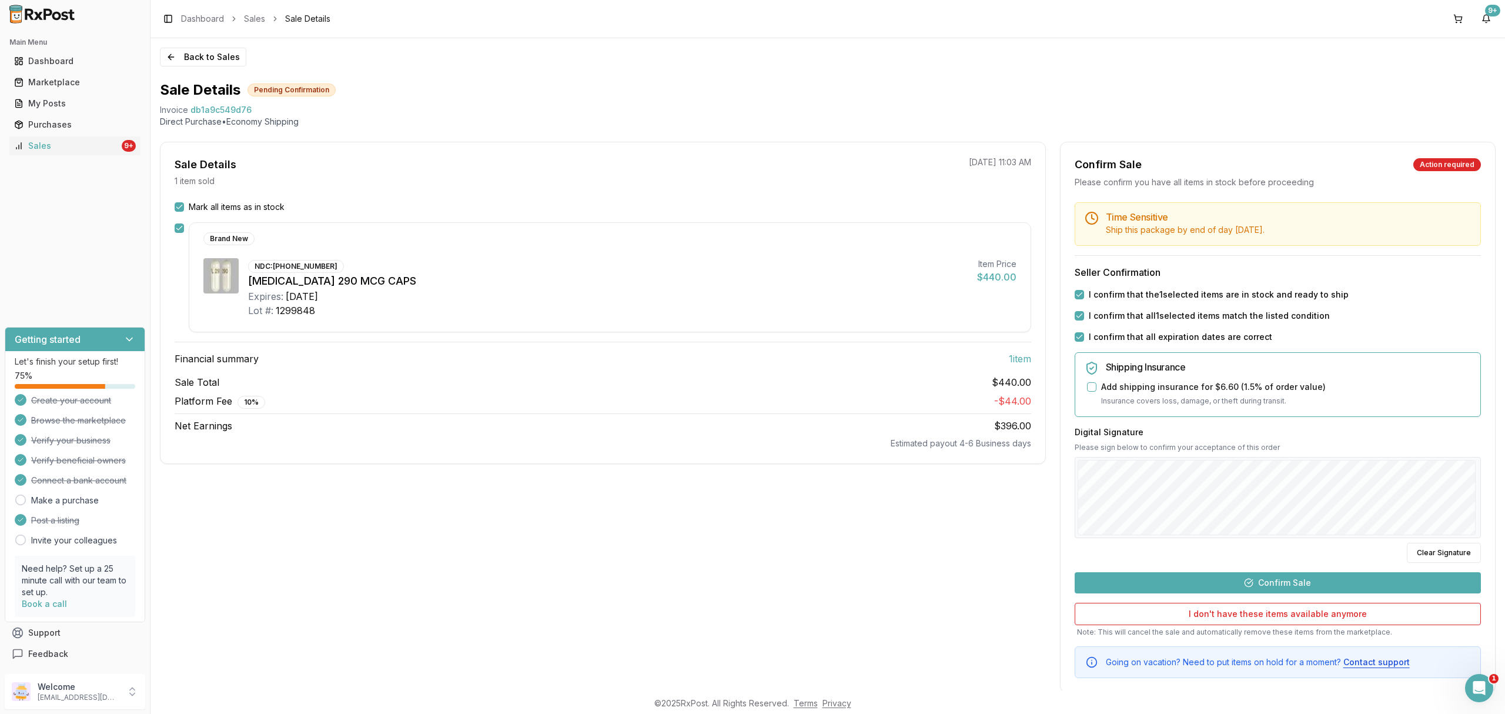
click at [1250, 593] on button "Confirm Sale" at bounding box center [1278, 582] width 406 height 21
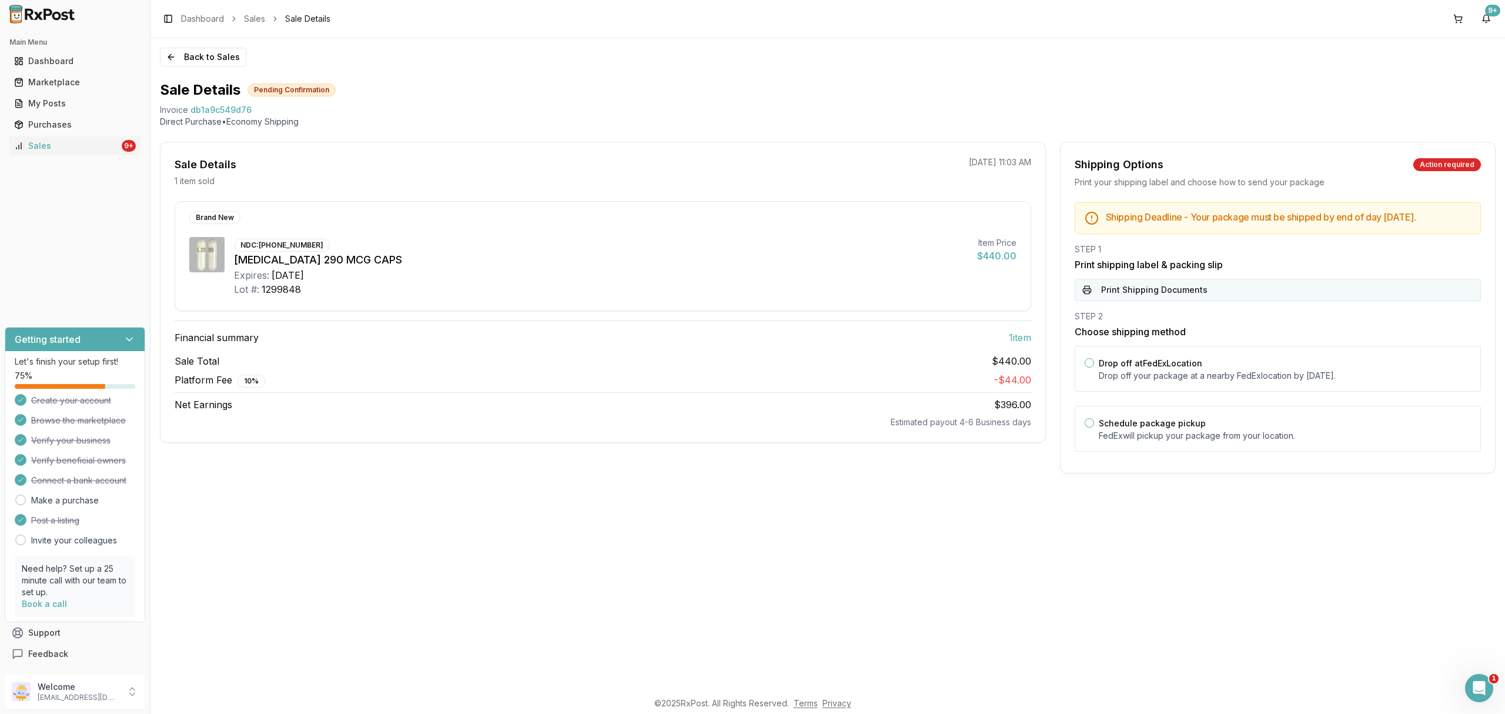
click at [1212, 301] on button "Print Shipping Documents" at bounding box center [1278, 290] width 406 height 22
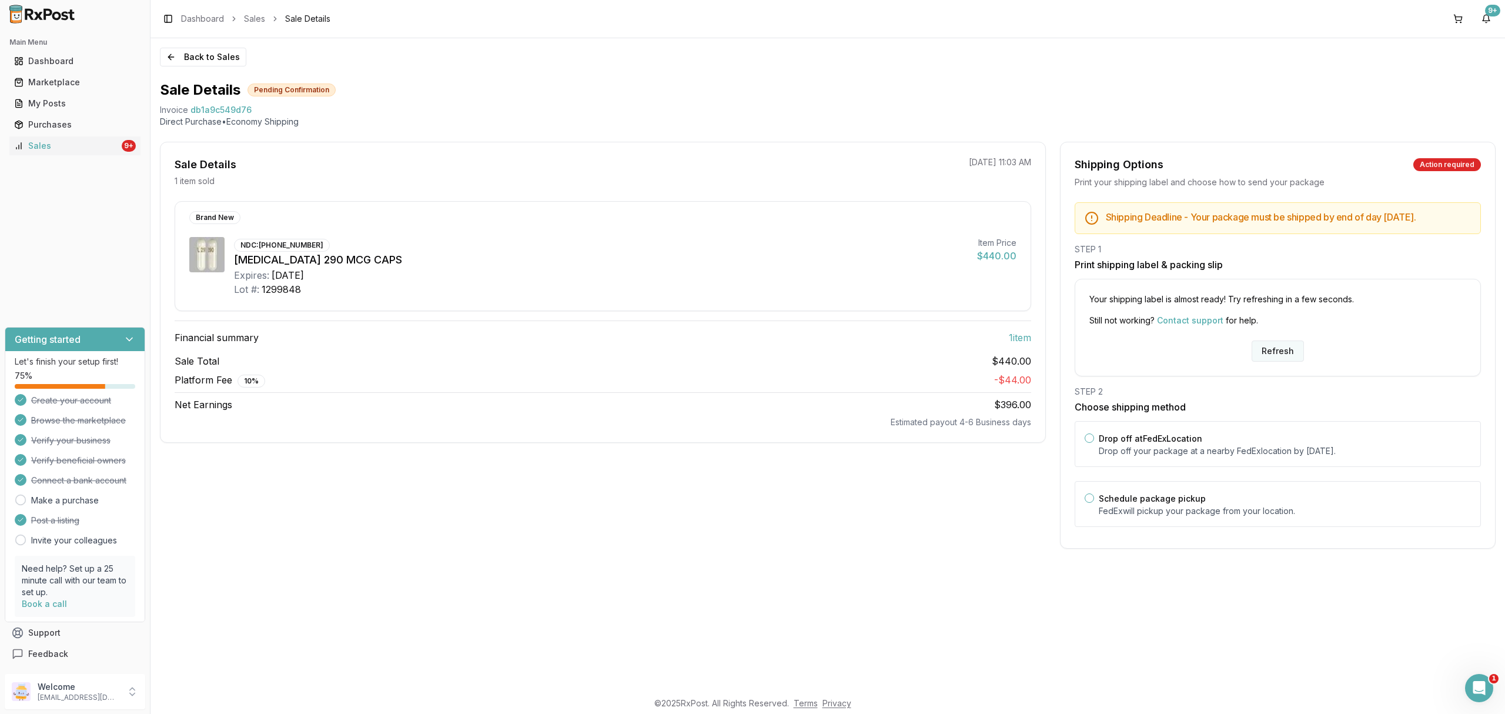
click at [1278, 358] on button "Refresh" at bounding box center [1278, 350] width 52 height 21
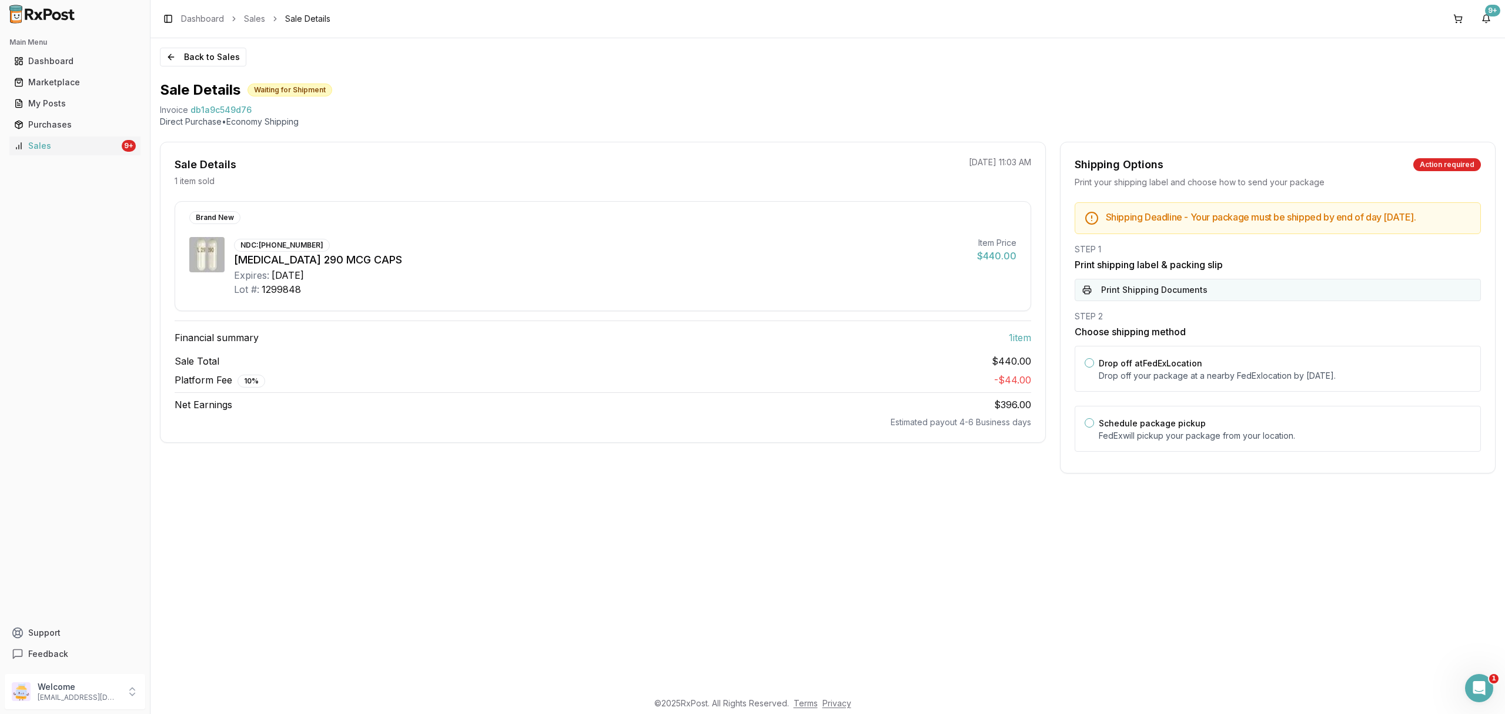
click at [1248, 291] on button "Print Shipping Documents" at bounding box center [1278, 290] width 406 height 22
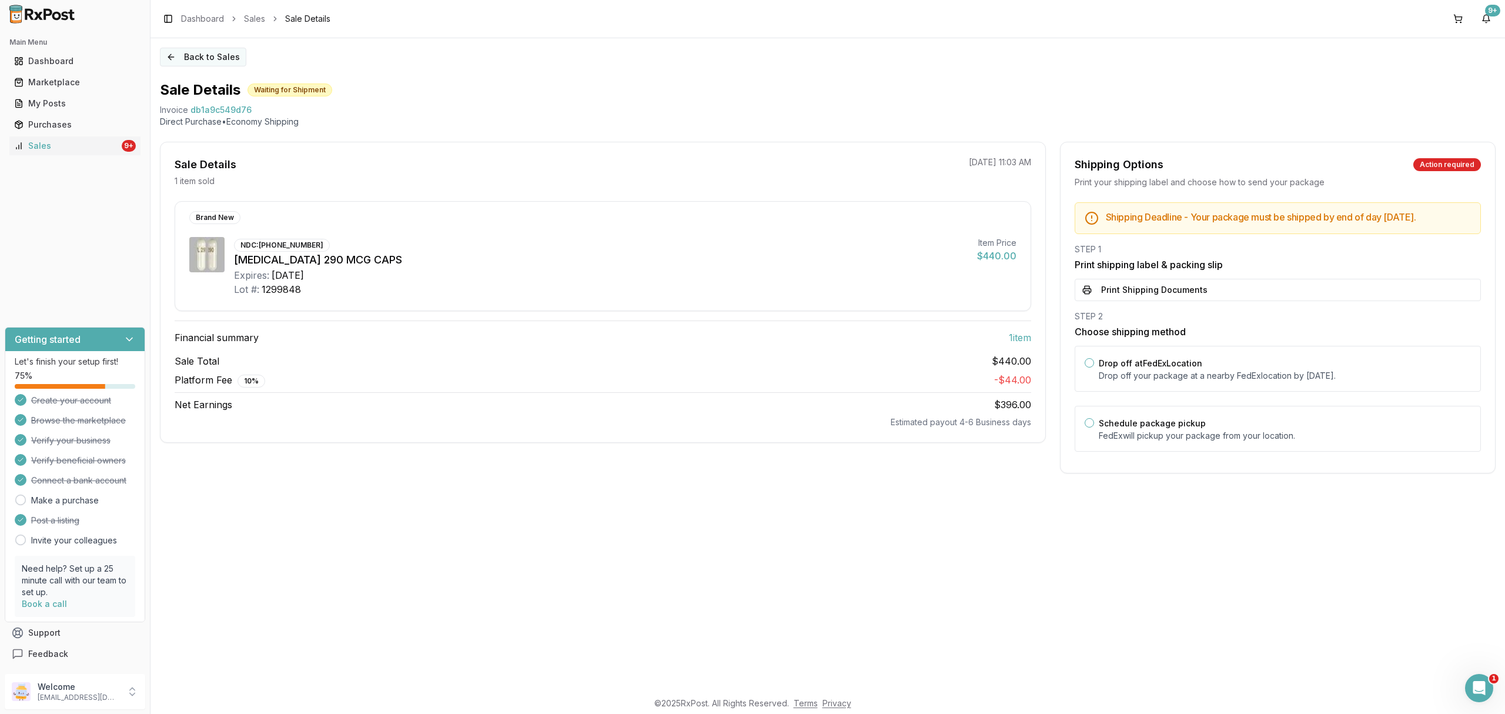
click at [213, 64] on button "Back to Sales" at bounding box center [203, 57] width 86 height 19
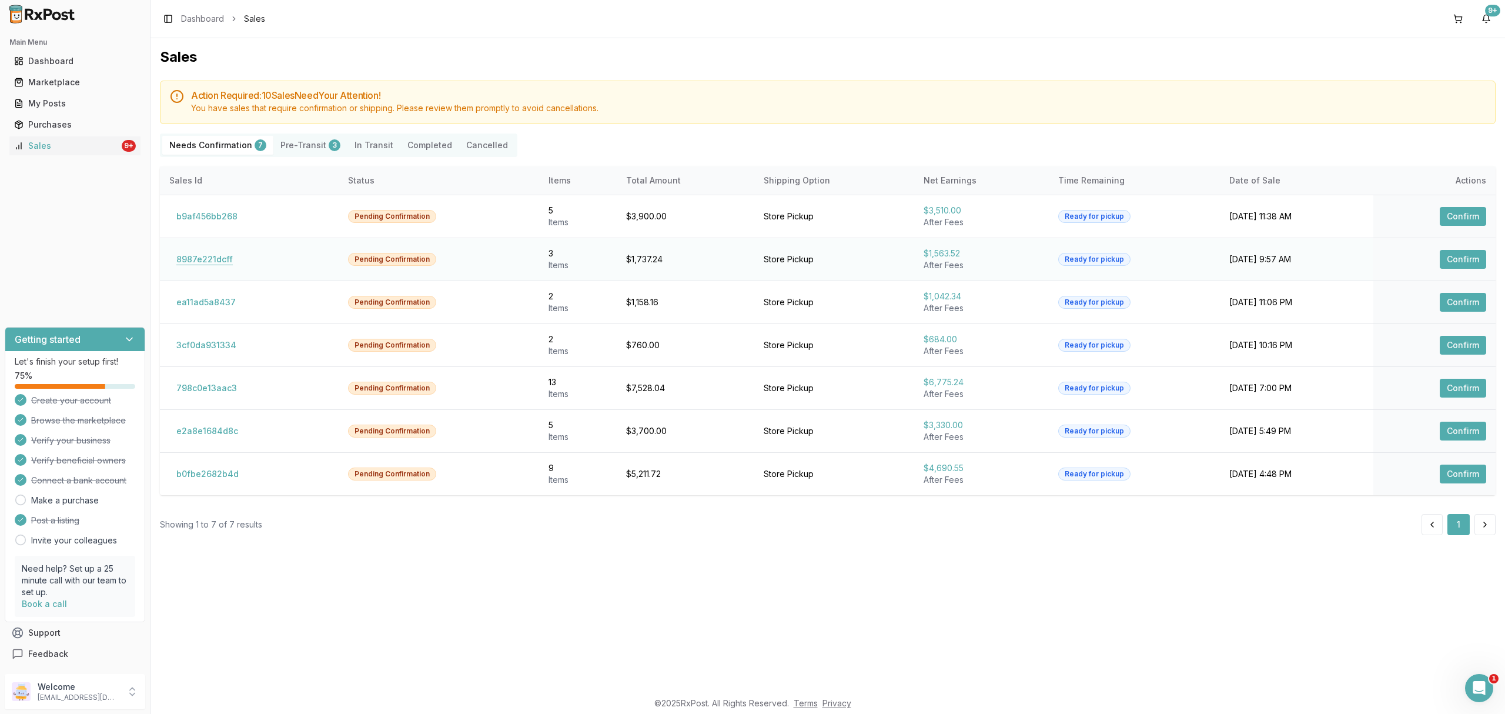
click at [210, 264] on button "8987e221dcff" at bounding box center [204, 259] width 71 height 19
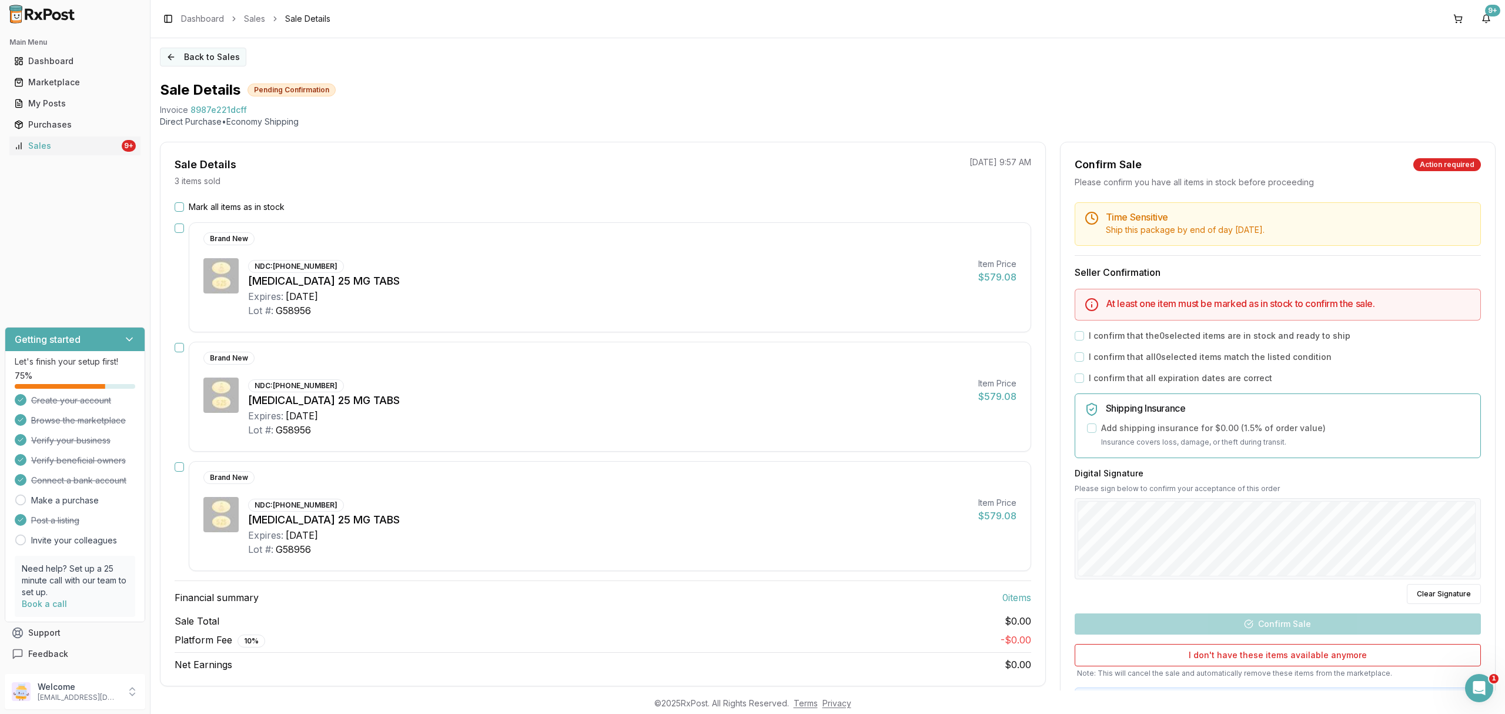
click at [214, 57] on button "Back to Sales" at bounding box center [203, 57] width 86 height 19
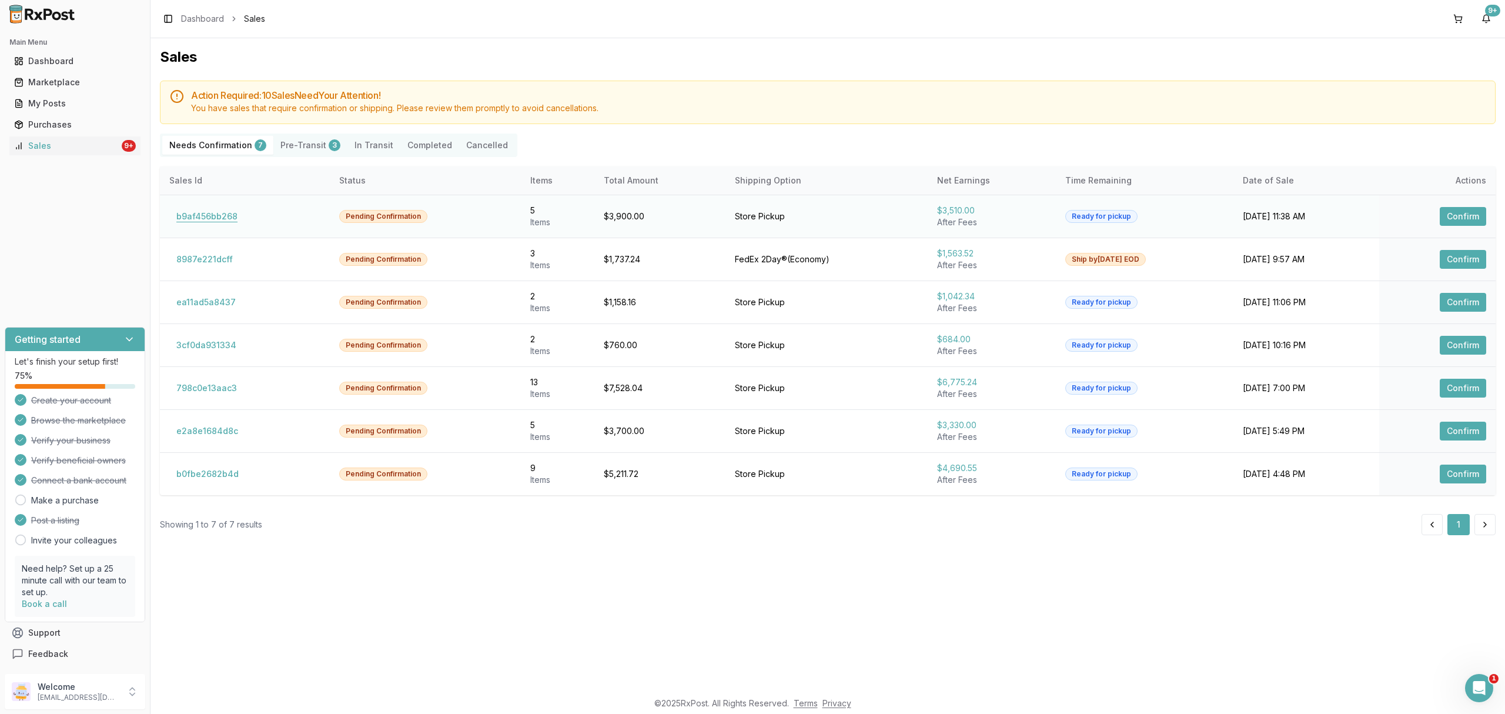
click at [224, 214] on button "b9af456bb268" at bounding box center [206, 216] width 75 height 19
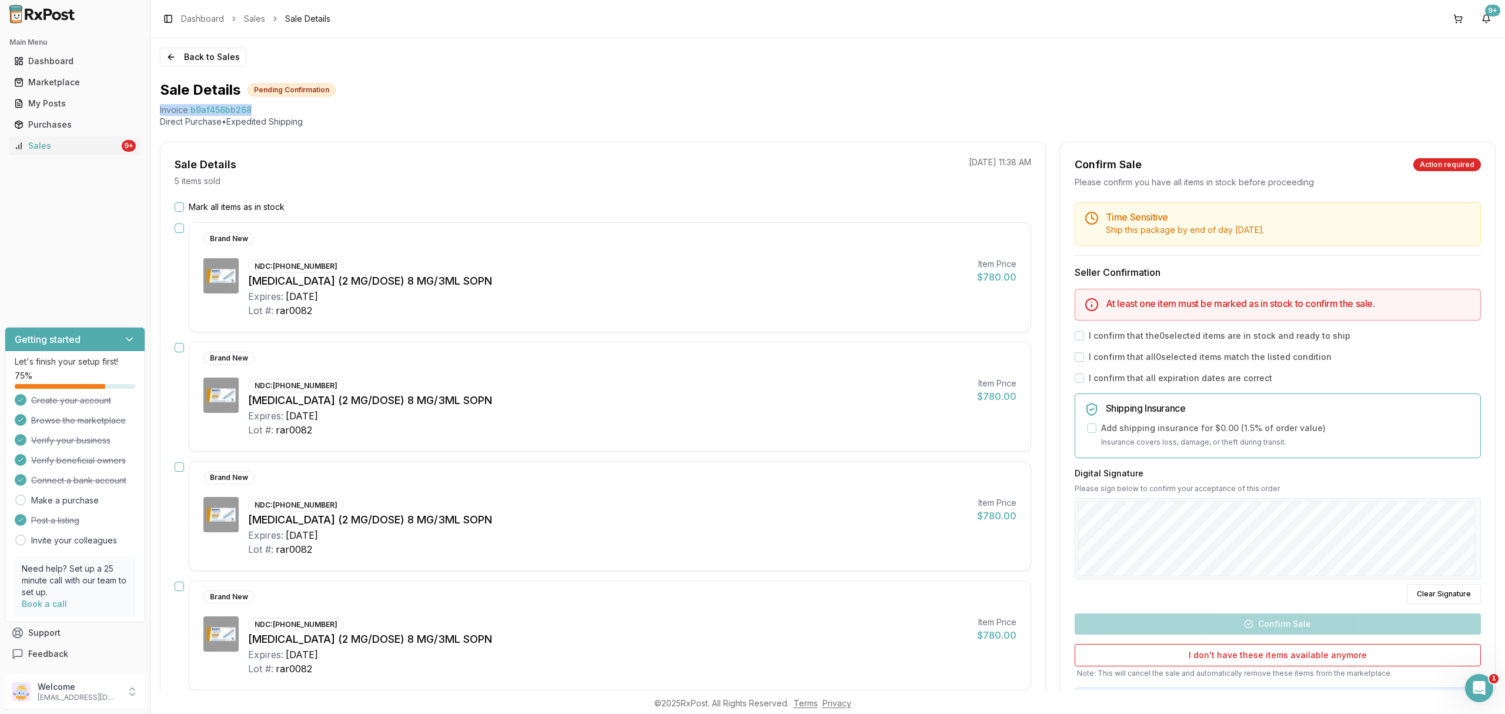
drag, startPoint x: 158, startPoint y: 111, endPoint x: 271, endPoint y: 105, distance: 113.1
click at [271, 105] on div "Back to Sales Sale Details Pending Confirmation Invoice b9af456bb268 Direct Pur…" at bounding box center [828, 364] width 1355 height 652
copy div "Invoice b9af456bb268"
drag, startPoint x: 21, startPoint y: 23, endPoint x: 1490, endPoint y: 702, distance: 1618.7
click at [1490, 702] on body "Main Menu Dashboard Marketplace My Posts Purchases Sales 9+ Getting started Let…" at bounding box center [752, 357] width 1505 height 714
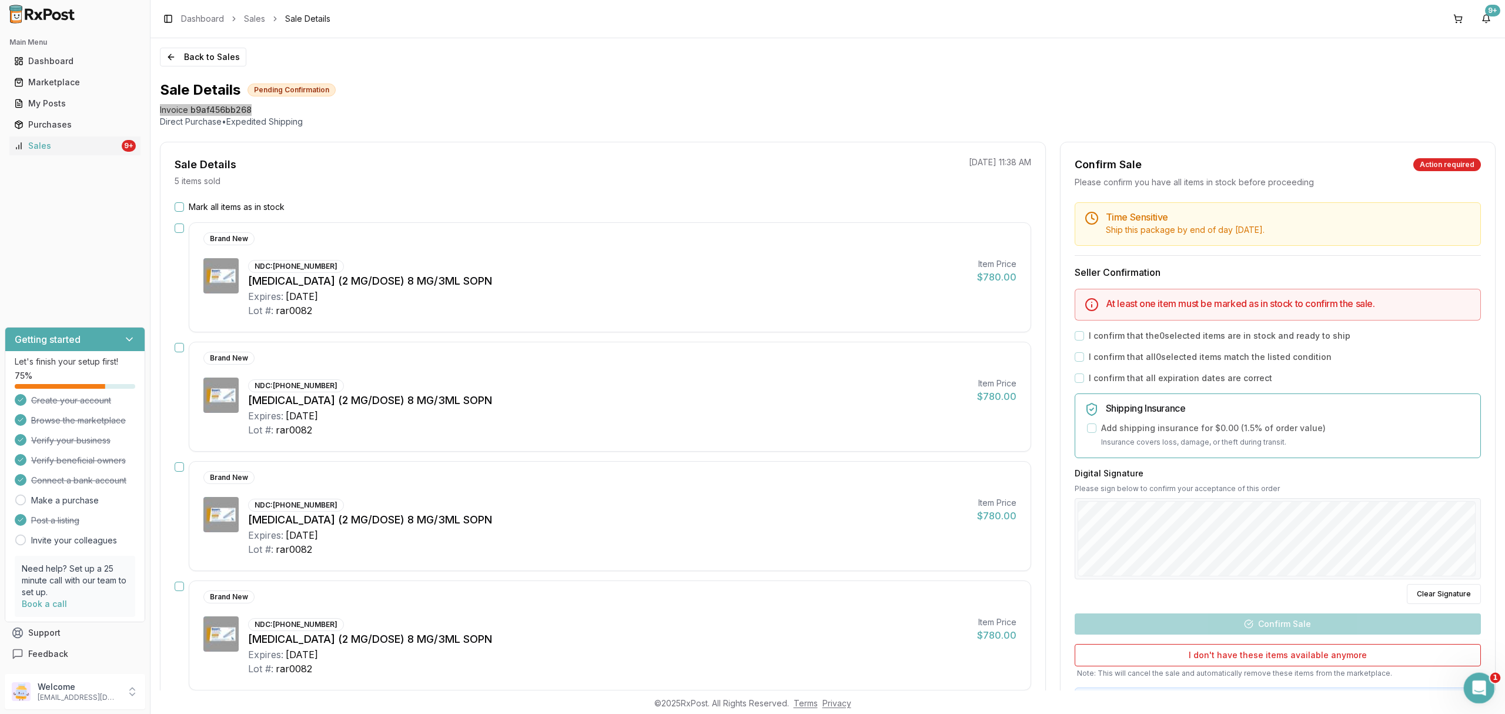
click at [1485, 692] on div "Open Intercom Messenger" at bounding box center [1477, 686] width 39 height 39
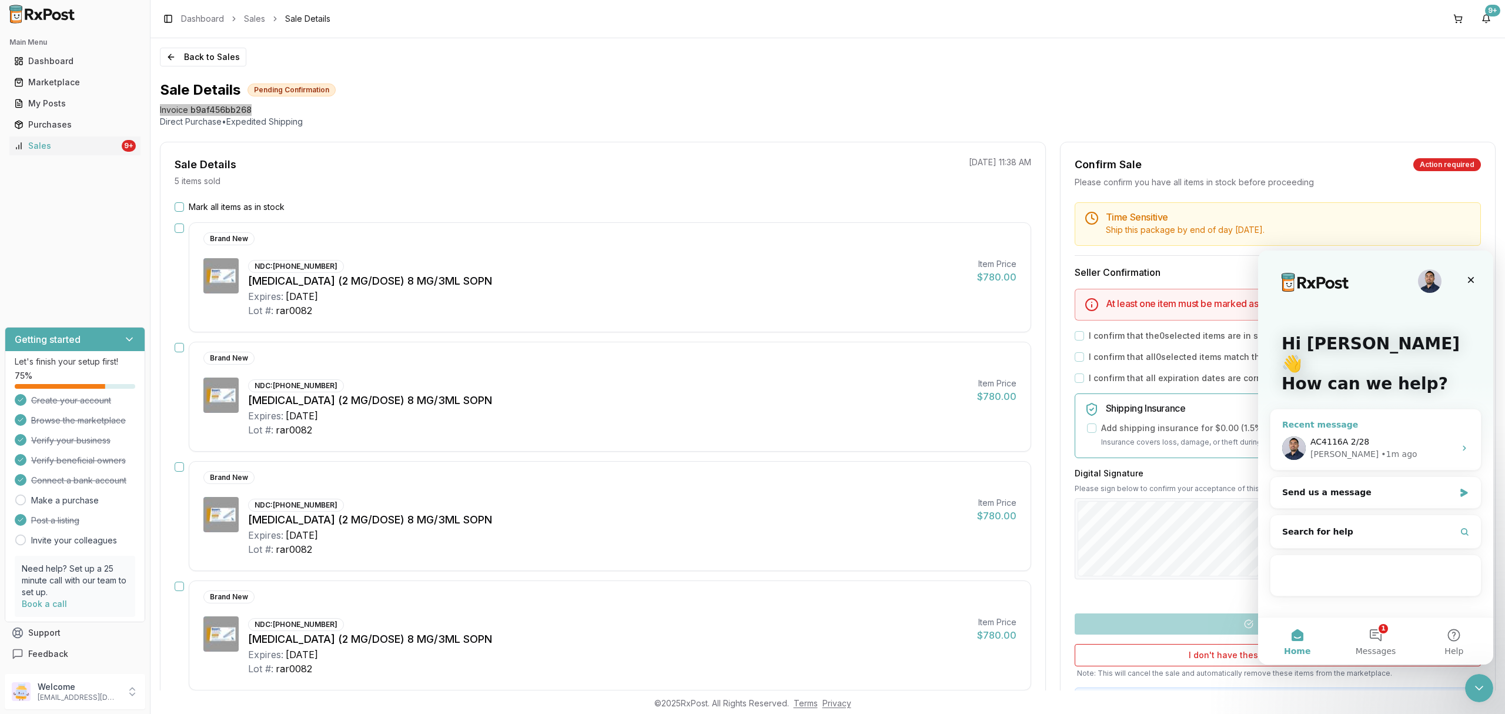
click at [1384, 436] on div "AC4116A 2/28" at bounding box center [1383, 442] width 145 height 12
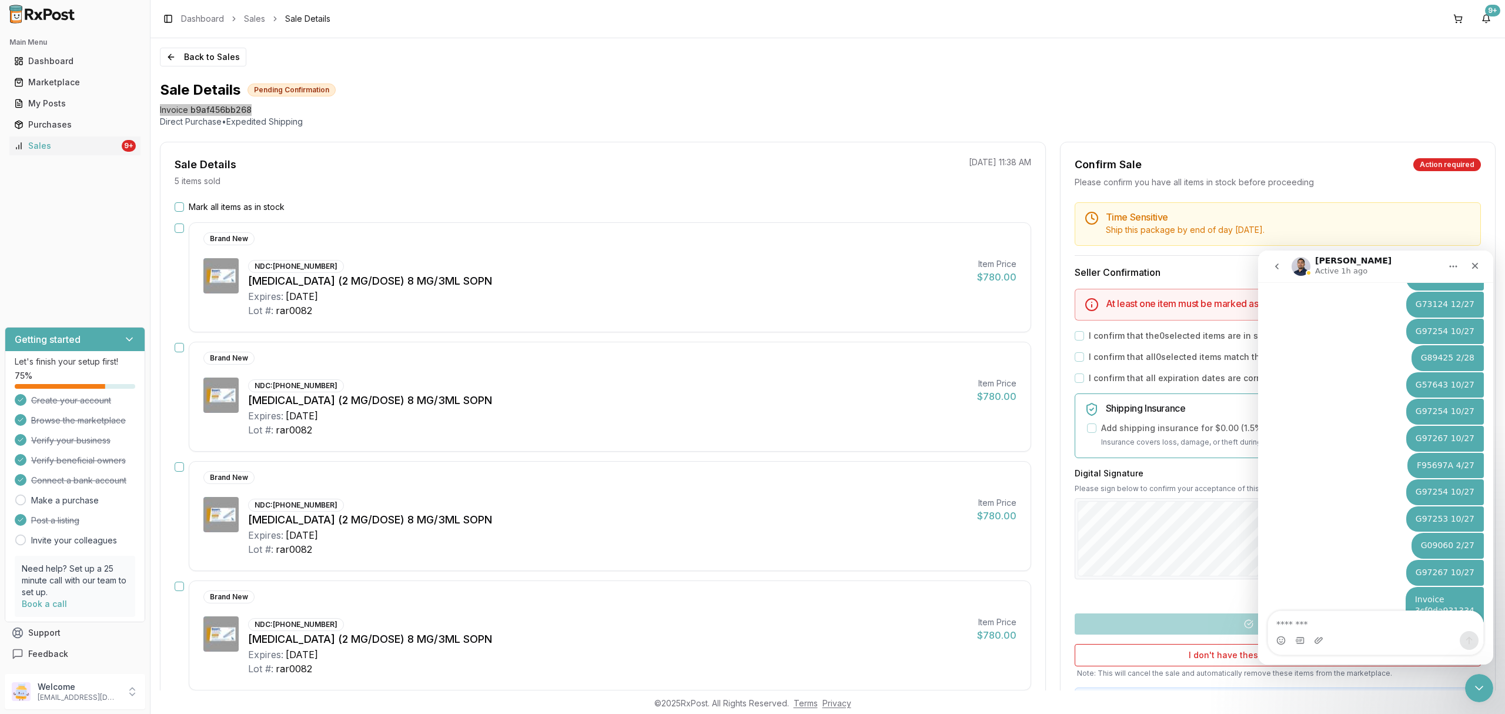
type textarea "**********"
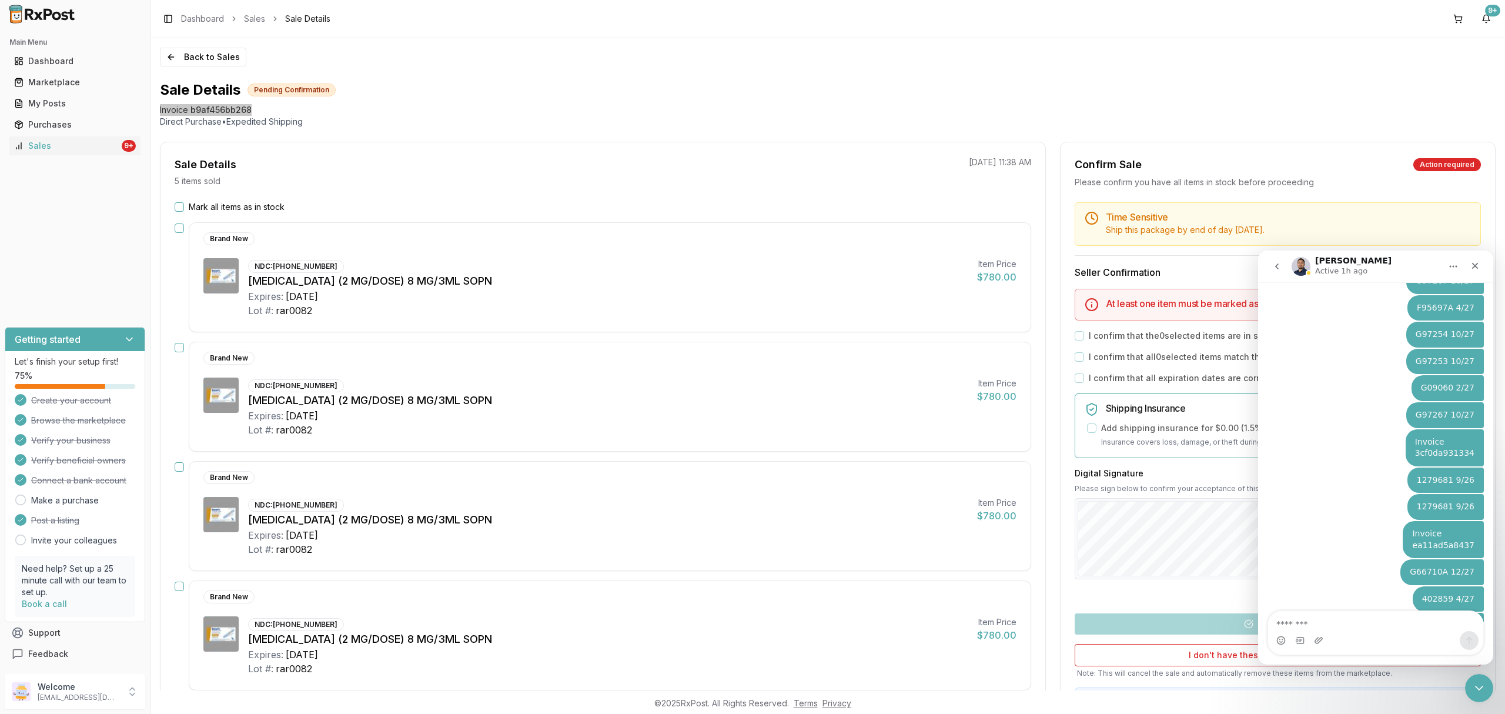
scroll to position [6377, 0]
type textarea "**********"
drag, startPoint x: 1409, startPoint y: 580, endPoint x: 1471, endPoint y: 574, distance: 62.0
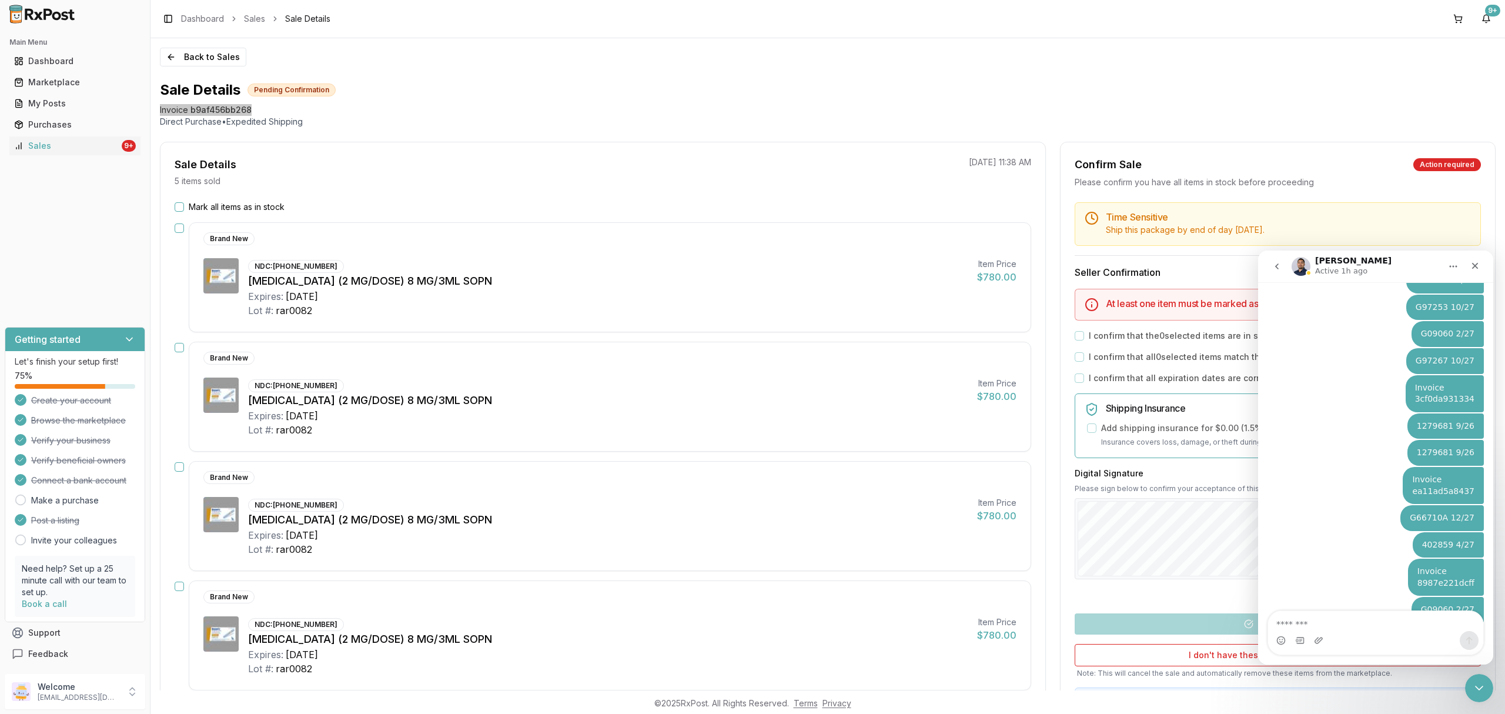
copy div "RAR0198 11/27"
click at [1391, 622] on textarea "Message…" at bounding box center [1375, 621] width 215 height 20
paste textarea "**********"
type textarea "**********"
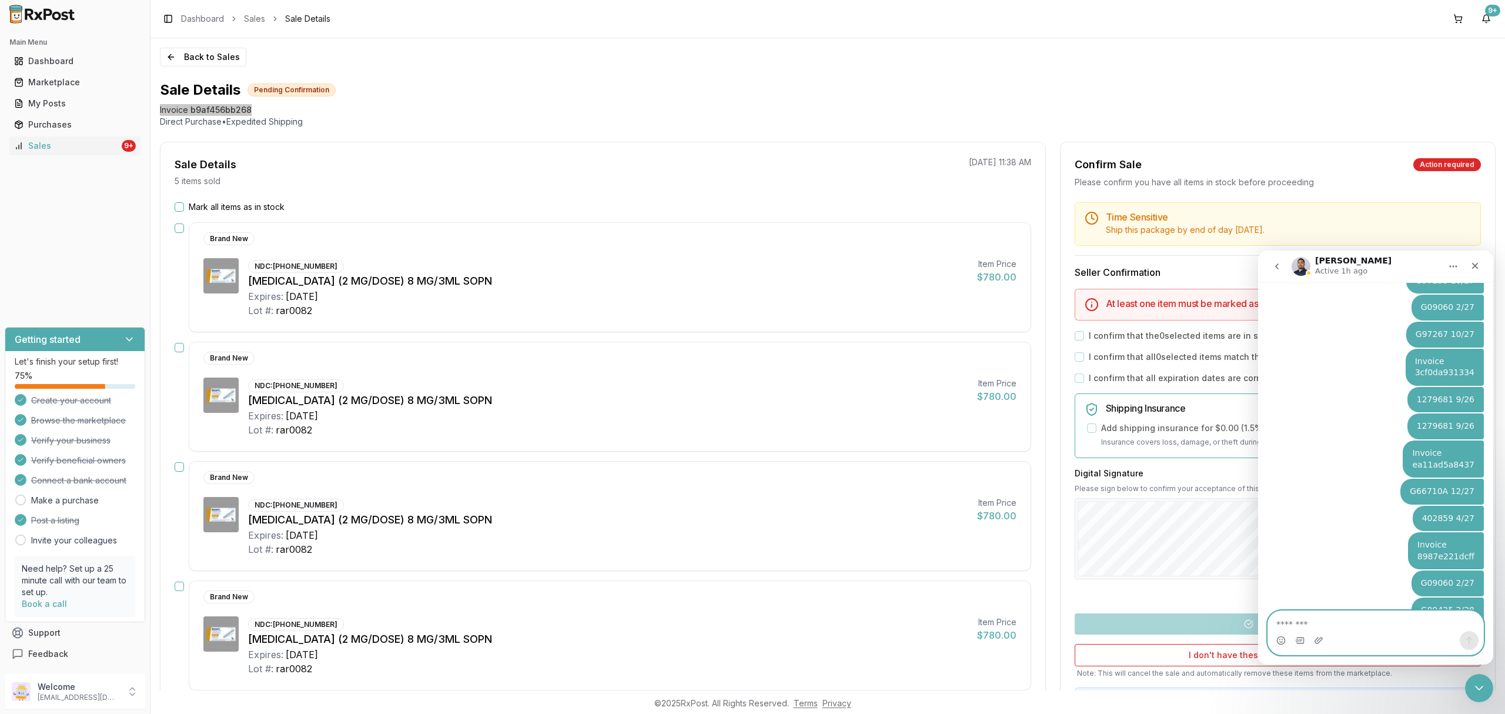
paste textarea "**********"
type textarea "**********"
click at [1475, 686] on icon "Close Intercom Messenger" at bounding box center [1478, 686] width 8 height 5
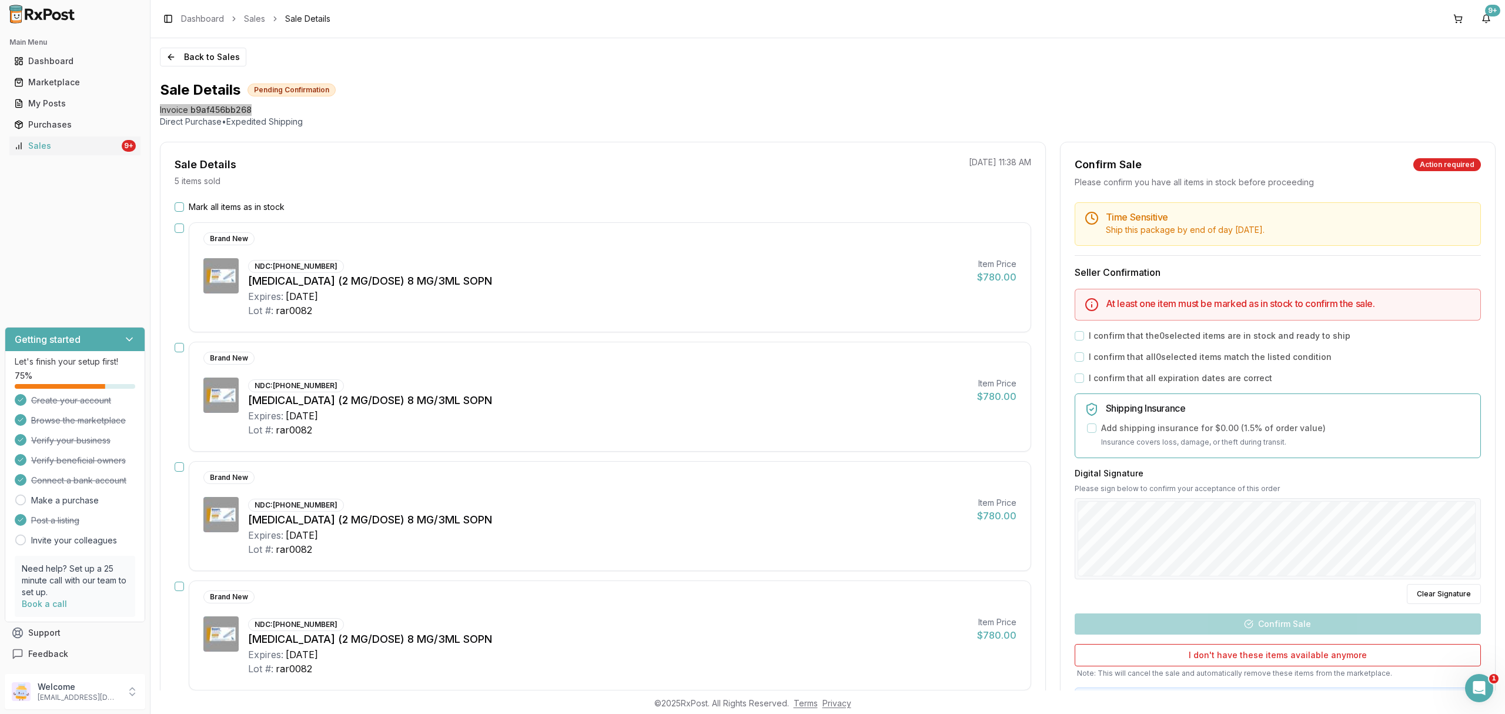
scroll to position [0, 0]
click at [208, 57] on button "Back to Sales" at bounding box center [203, 57] width 86 height 19
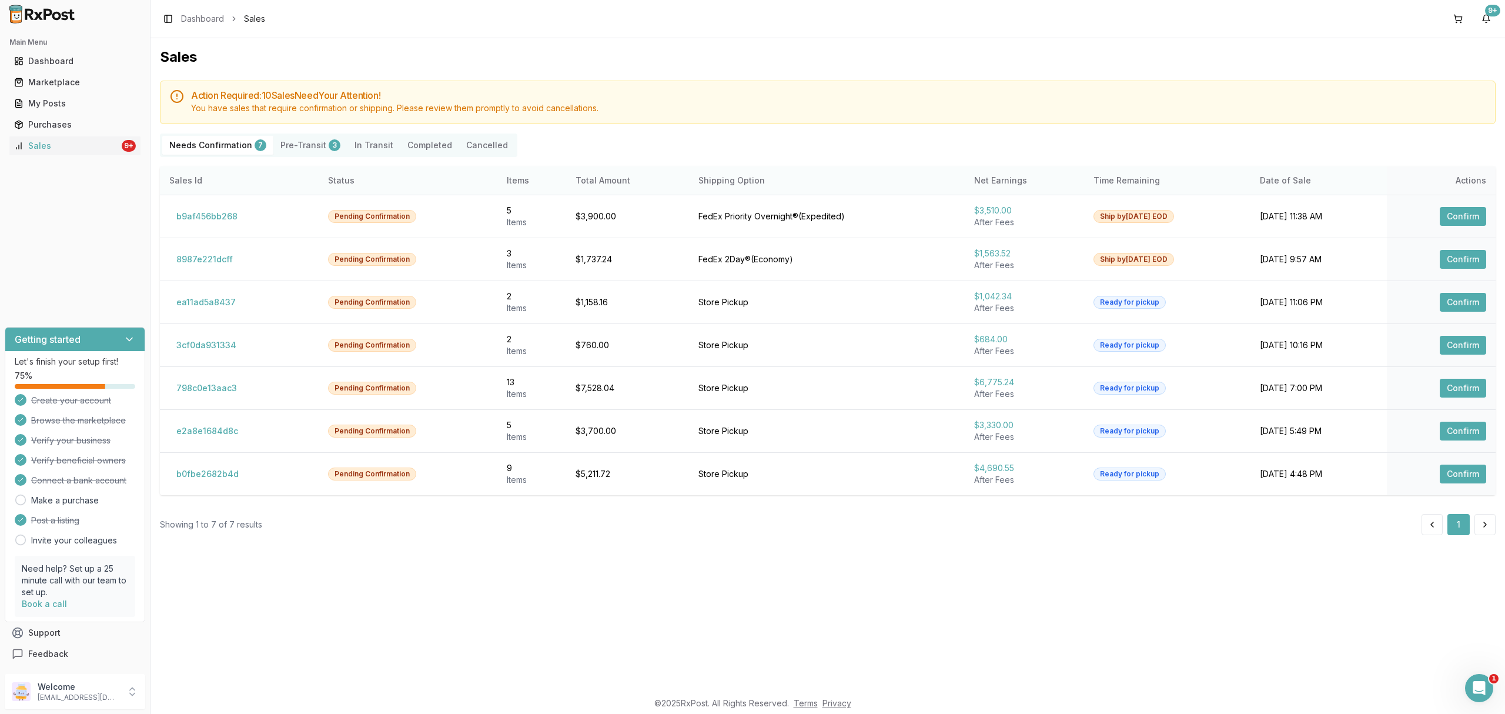
scroll to position [6492, 0]
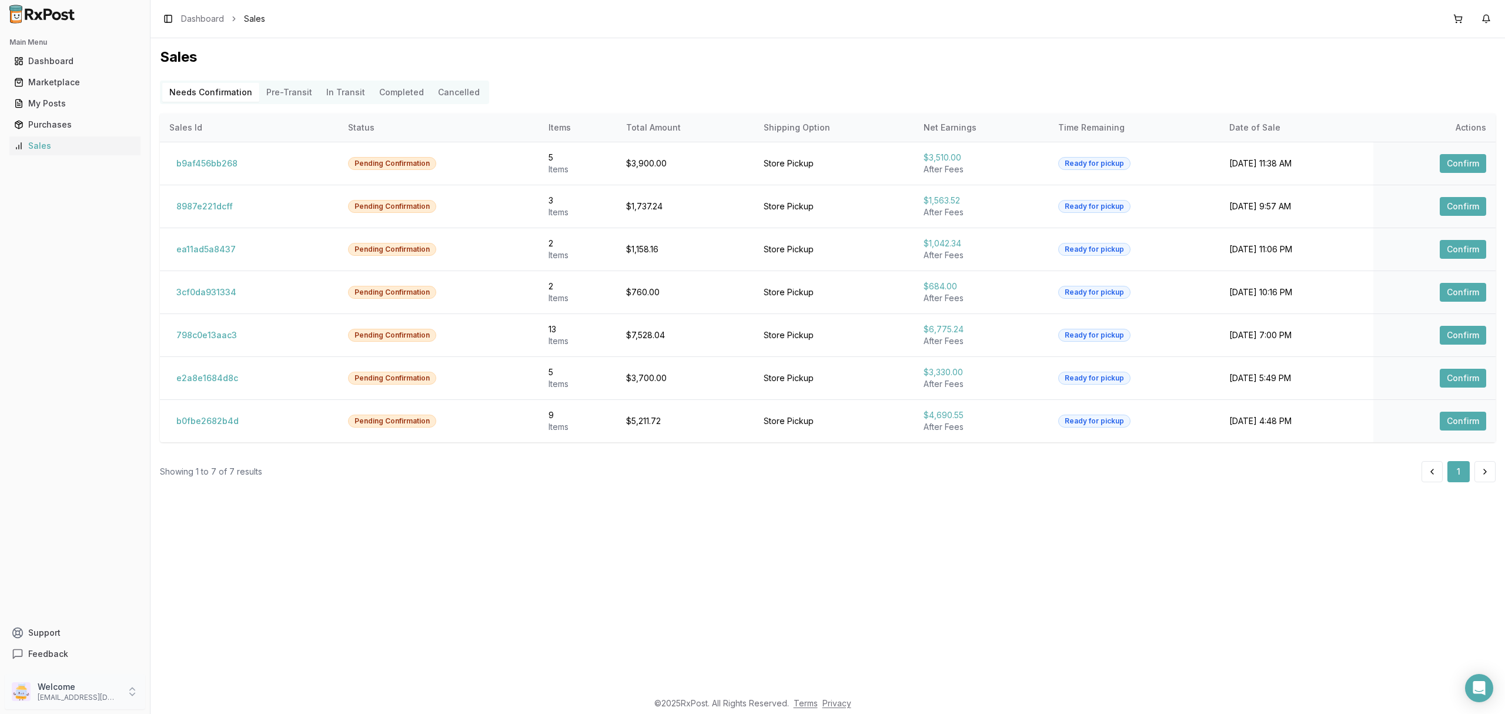
click at [94, 699] on p "[EMAIL_ADDRESS][DOMAIN_NAME]" at bounding box center [79, 697] width 82 height 9
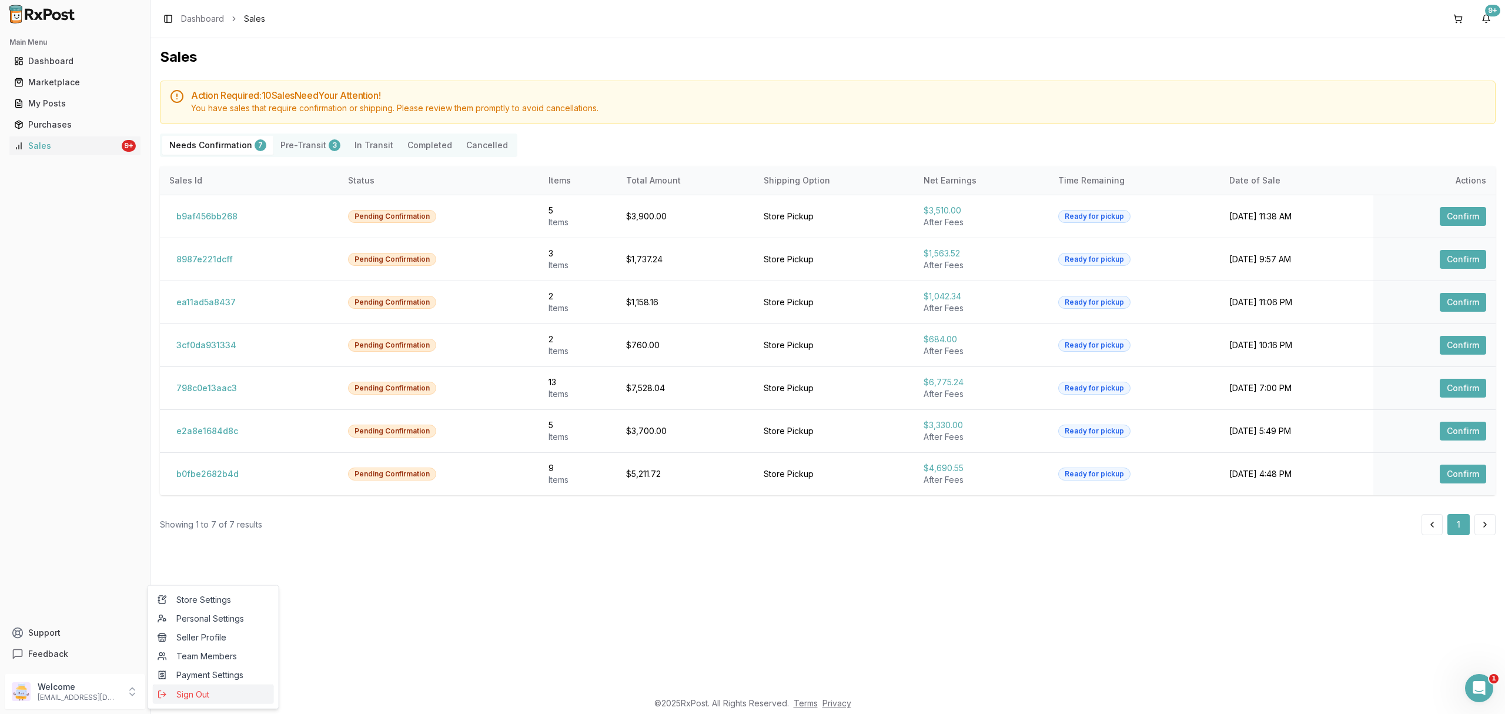
click at [208, 697] on span "Sign Out" at bounding box center [214, 695] width 112 height 12
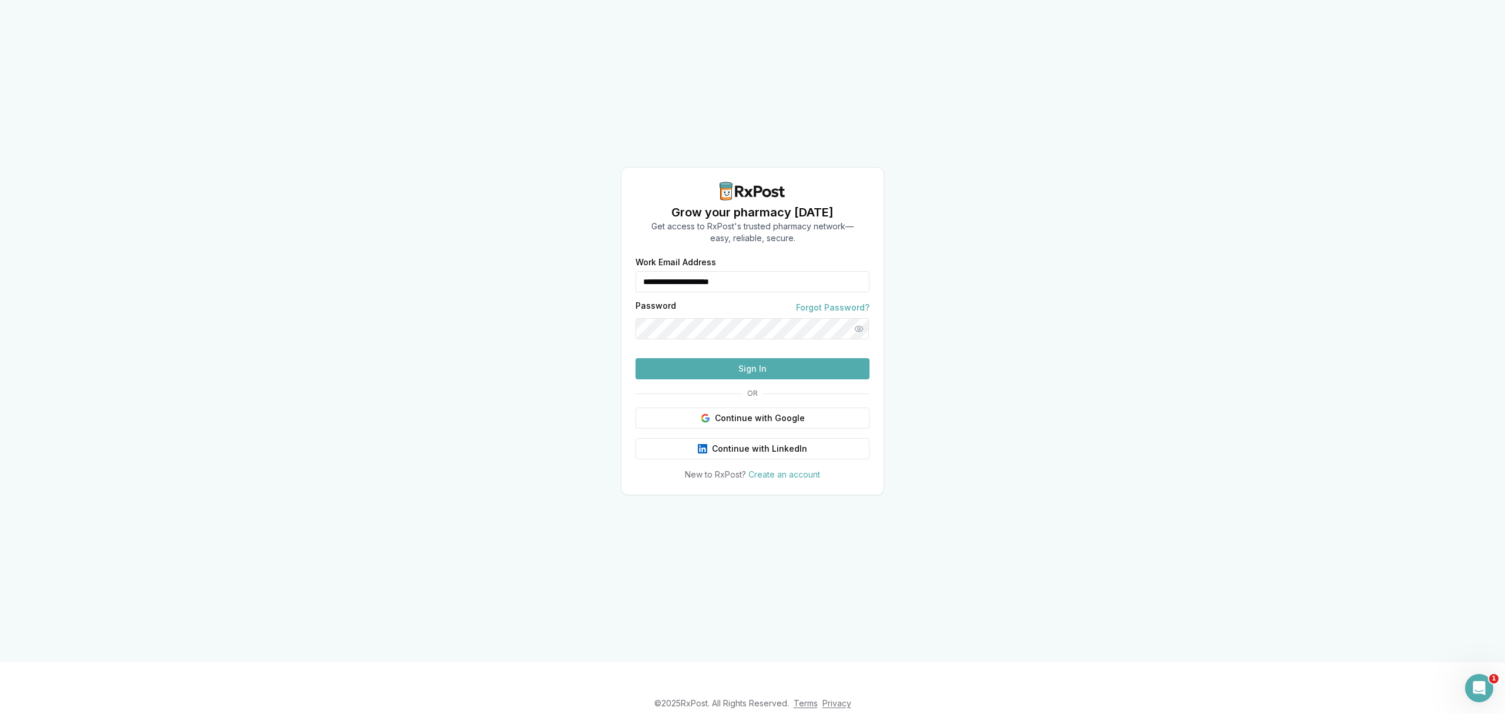
drag, startPoint x: 475, startPoint y: 311, endPoint x: 243, endPoint y: 43, distance: 354.4
click at [450, 288] on div "**********" at bounding box center [752, 331] width 1505 height 662
drag, startPoint x: 621, startPoint y: 278, endPoint x: 608, endPoint y: 279, distance: 13.0
click at [609, 279] on div "**********" at bounding box center [752, 331] width 1505 height 662
type input "**********"
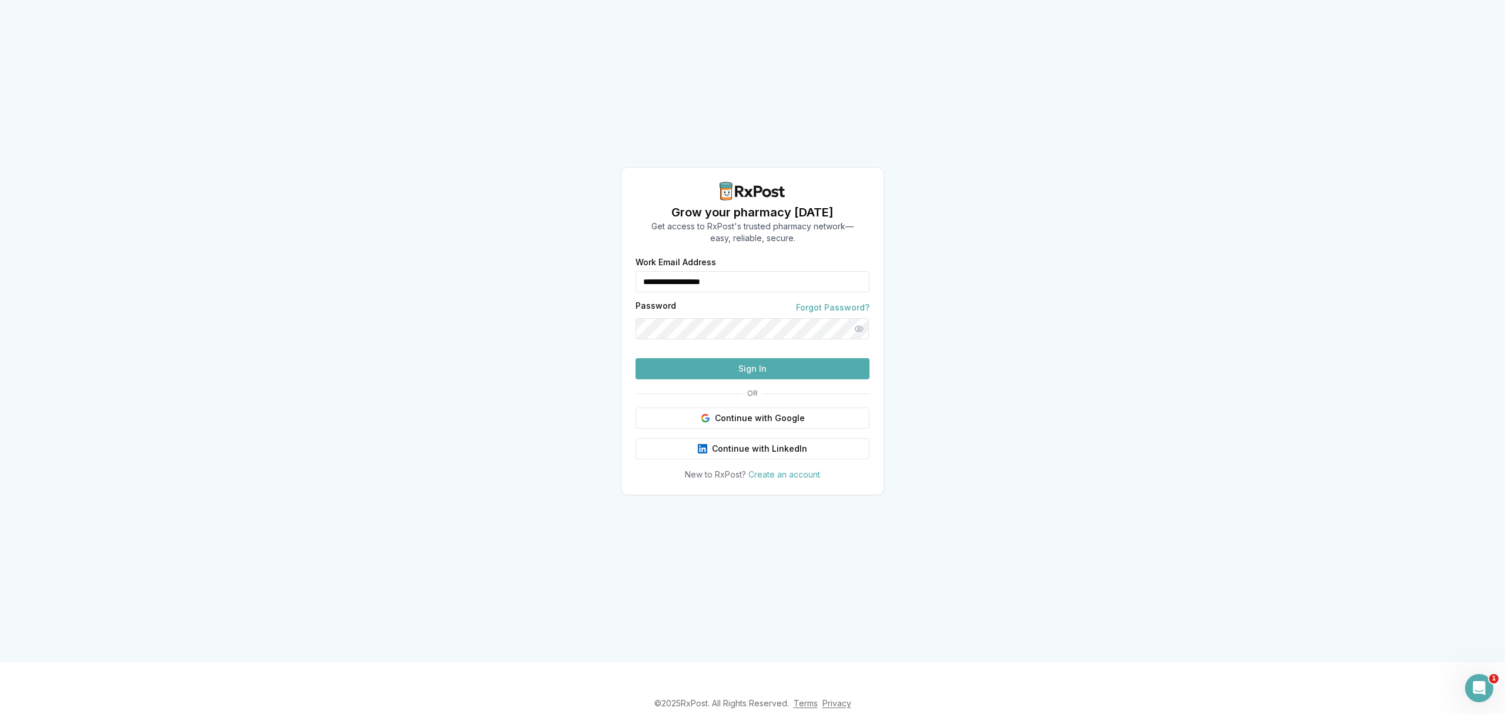
click at [753, 379] on button "Sign In" at bounding box center [753, 368] width 234 height 21
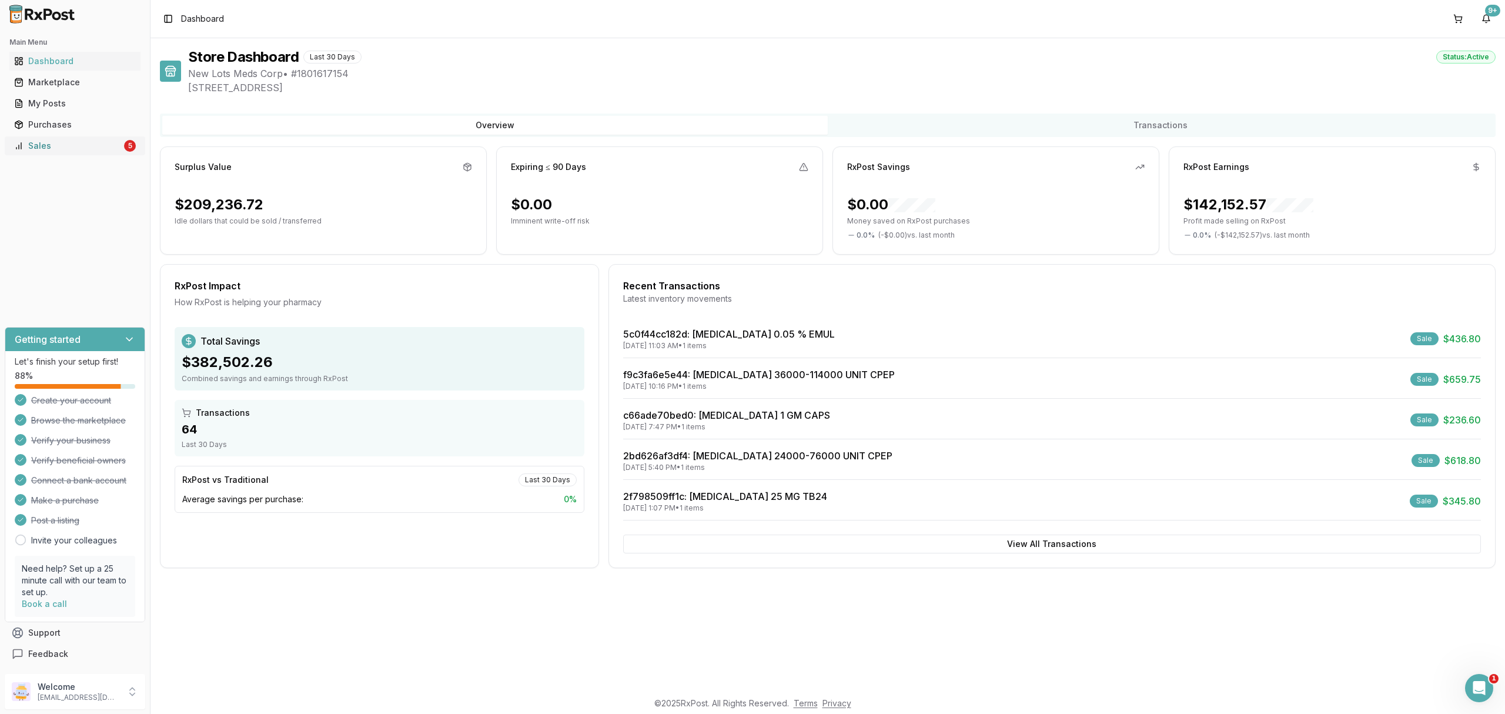
click at [72, 140] on div "Sales" at bounding box center [68, 146] width 108 height 12
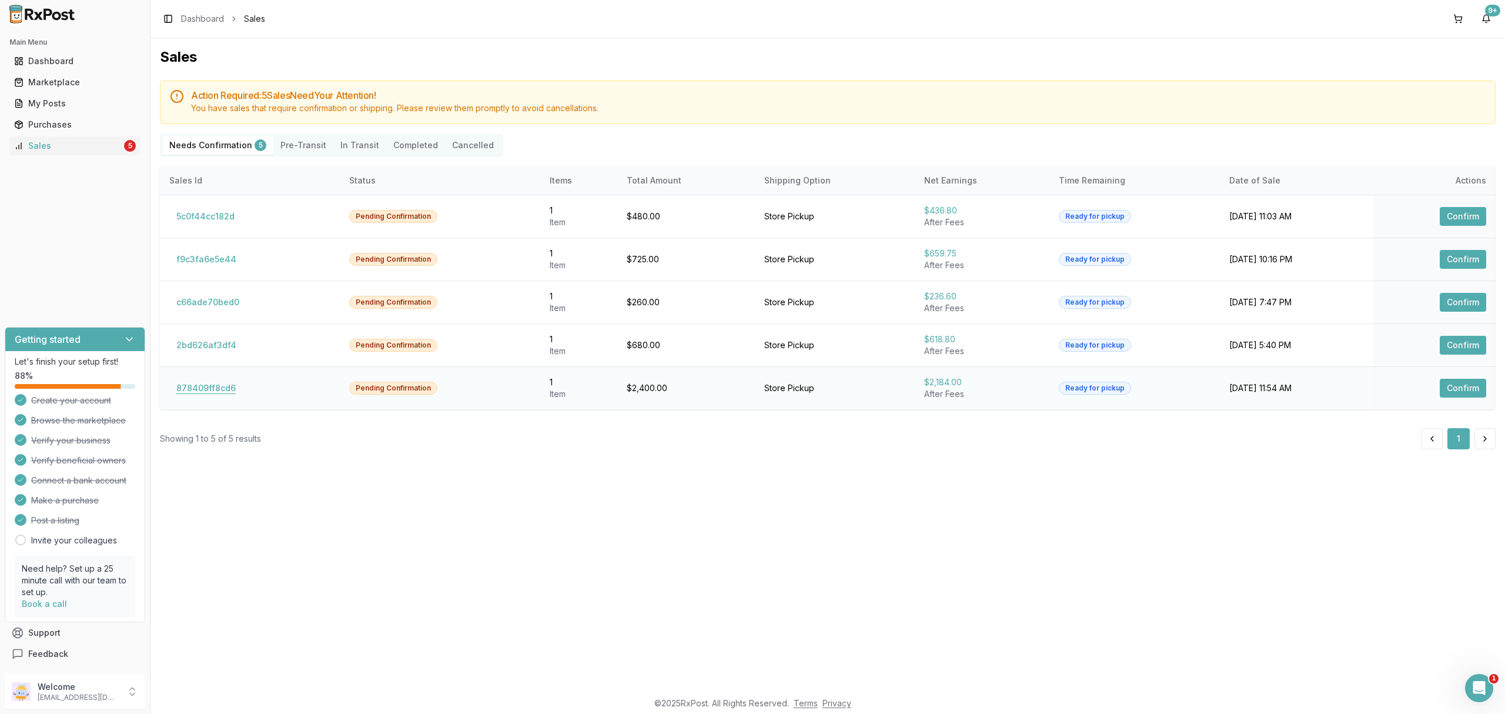
click at [219, 385] on button "878409ff8cd6" at bounding box center [206, 388] width 74 height 19
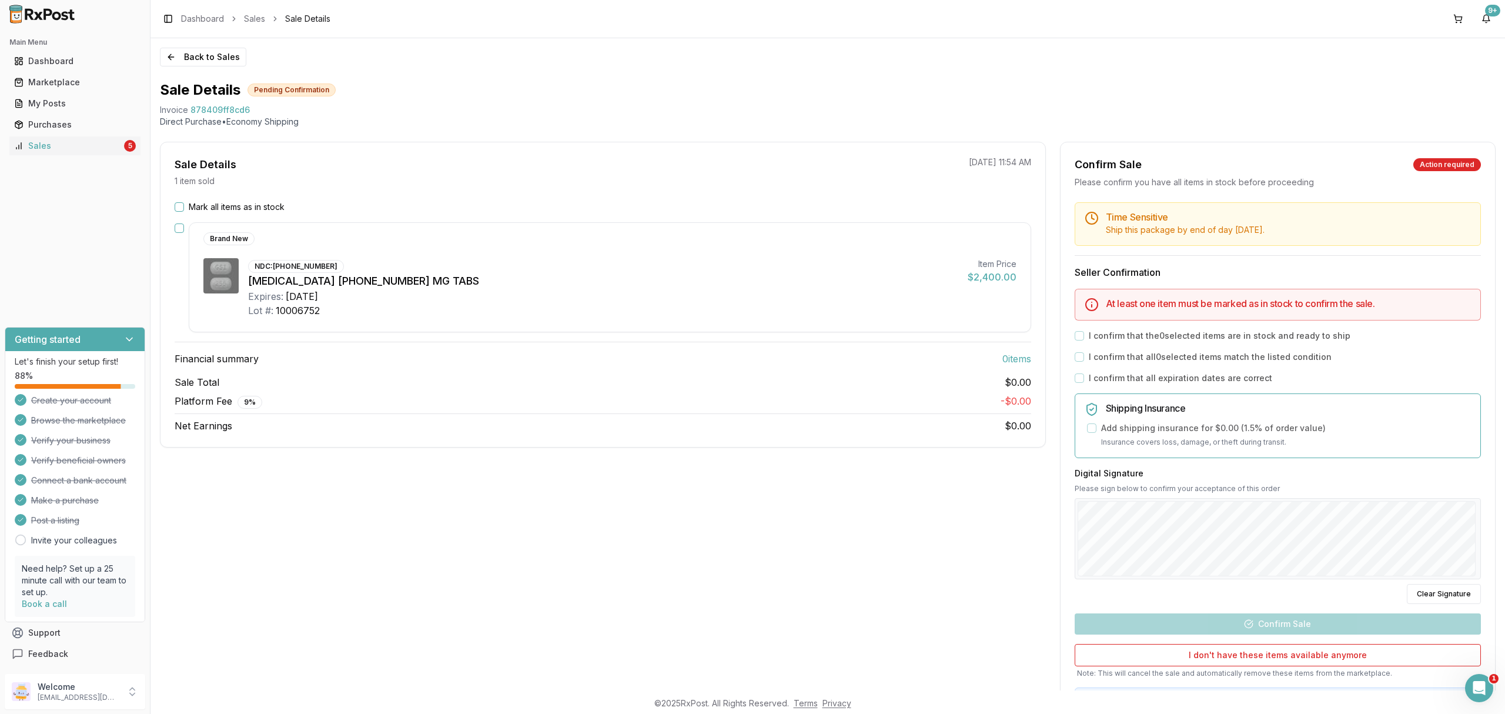
scroll to position [65, 0]
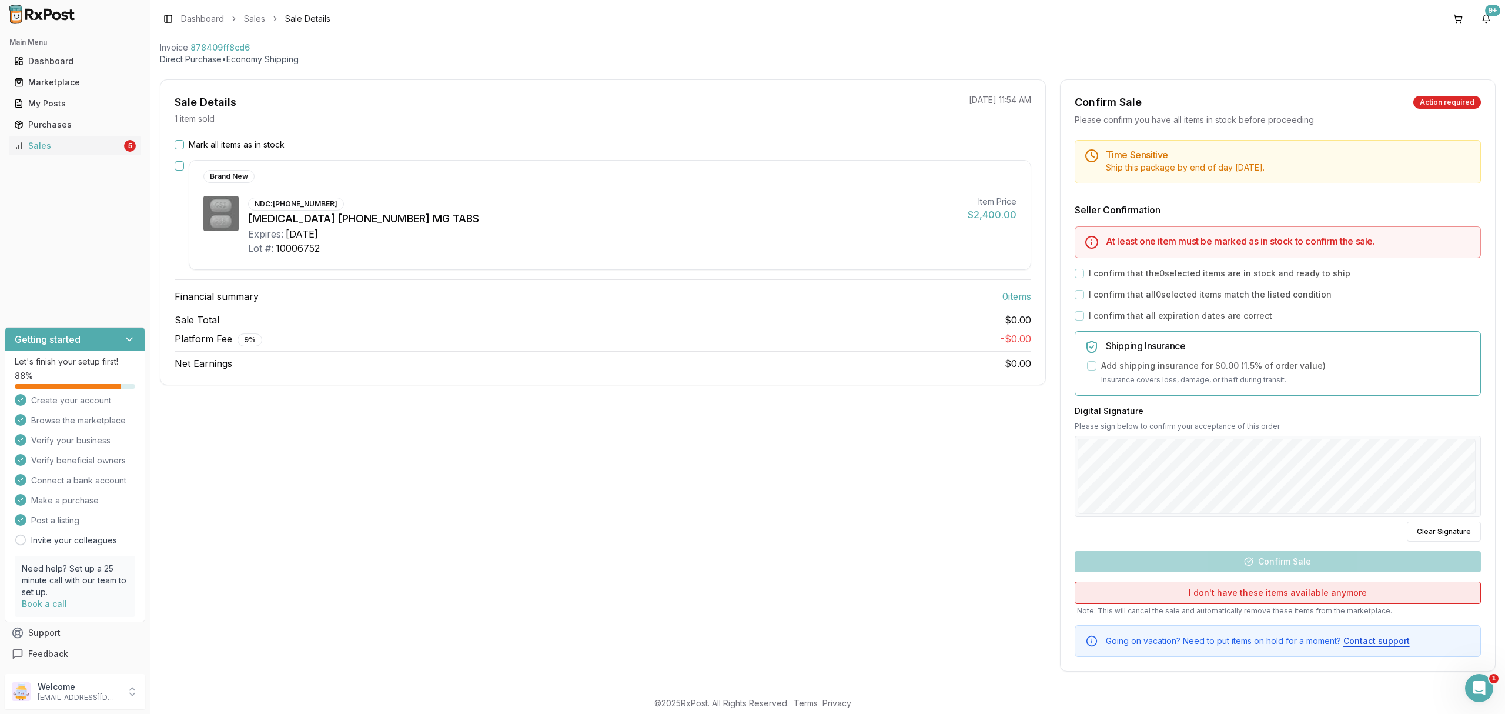
click at [1301, 589] on button "I don't have these items available anymore" at bounding box center [1278, 593] width 406 height 22
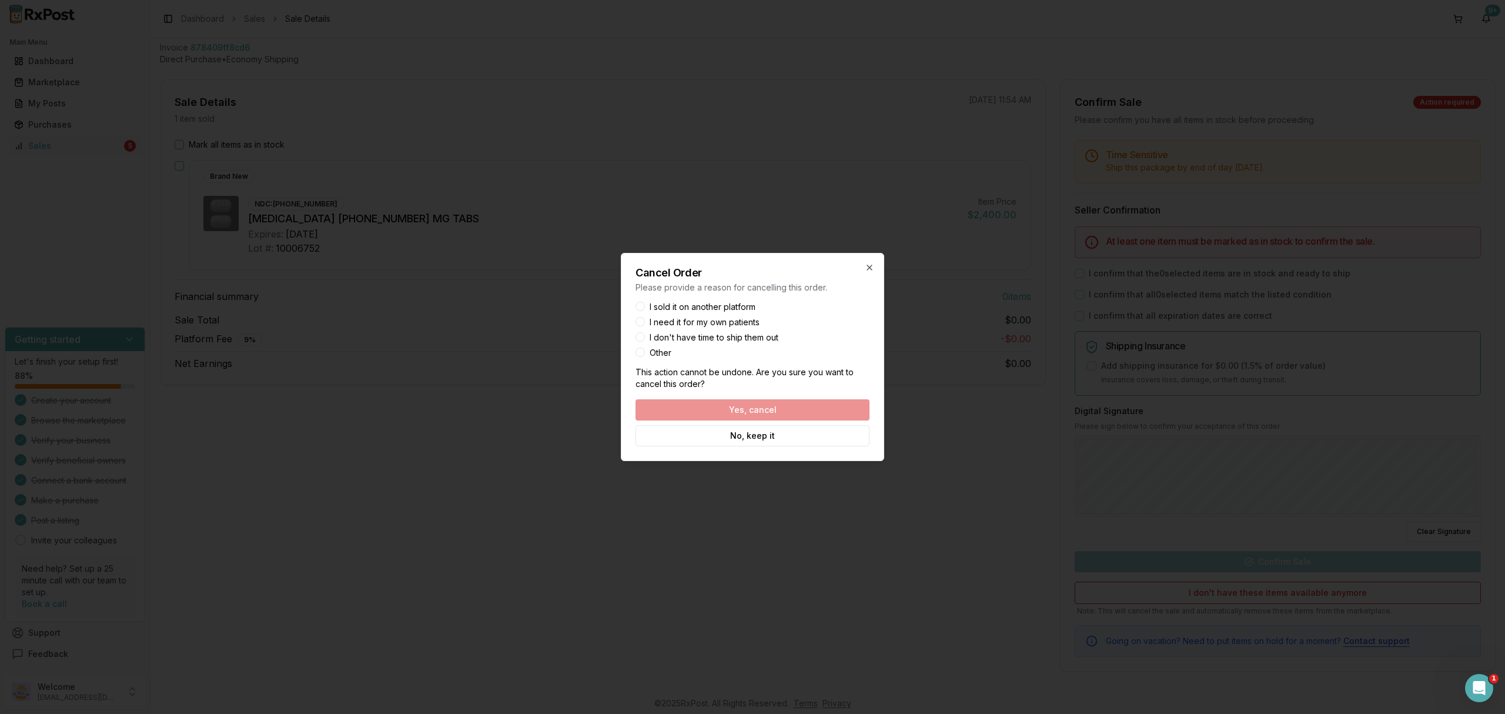
click at [659, 351] on label "Other" at bounding box center [661, 353] width 22 height 8
click at [645, 351] on button "Other" at bounding box center [640, 352] width 9 height 9
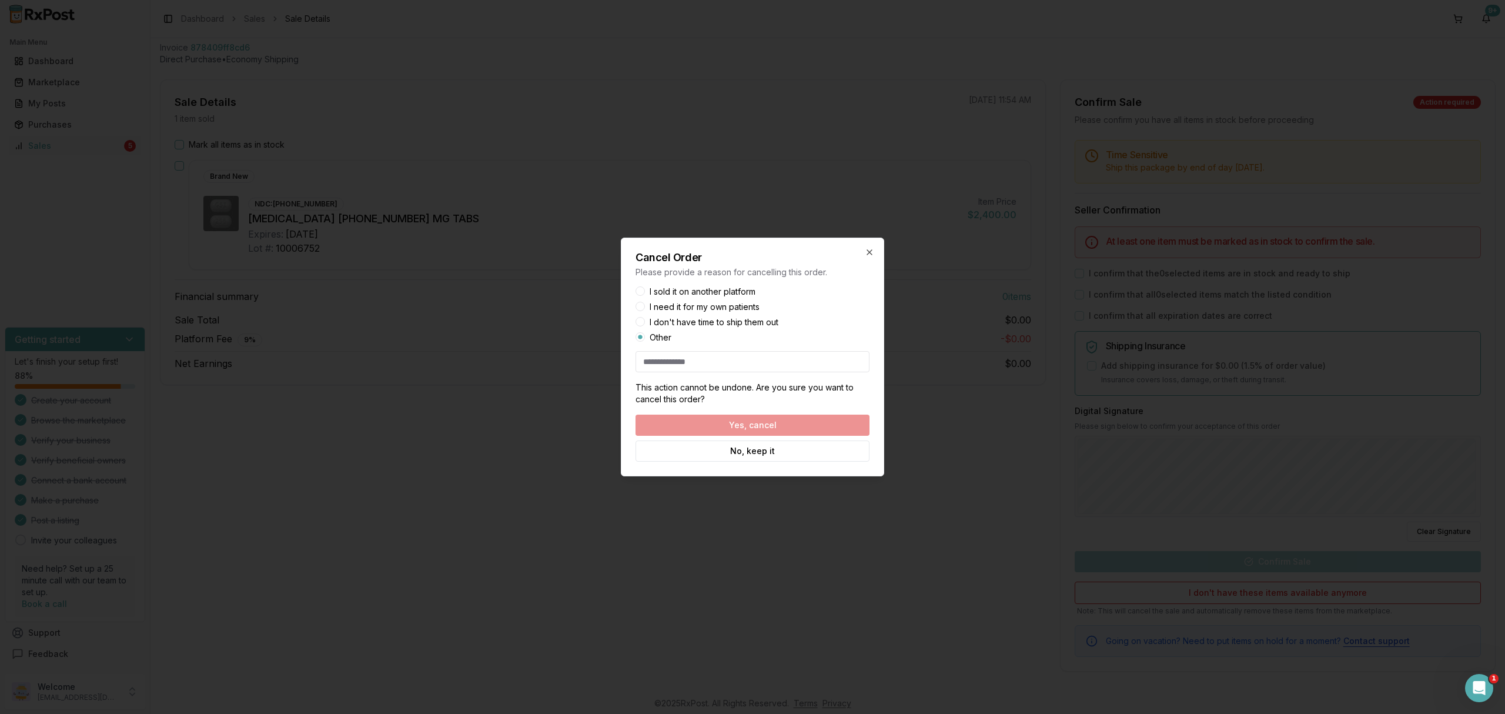
click at [664, 291] on label "I sold it on another platform" at bounding box center [703, 292] width 106 height 8
click at [645, 291] on button "I sold it on another platform" at bounding box center [640, 290] width 9 height 9
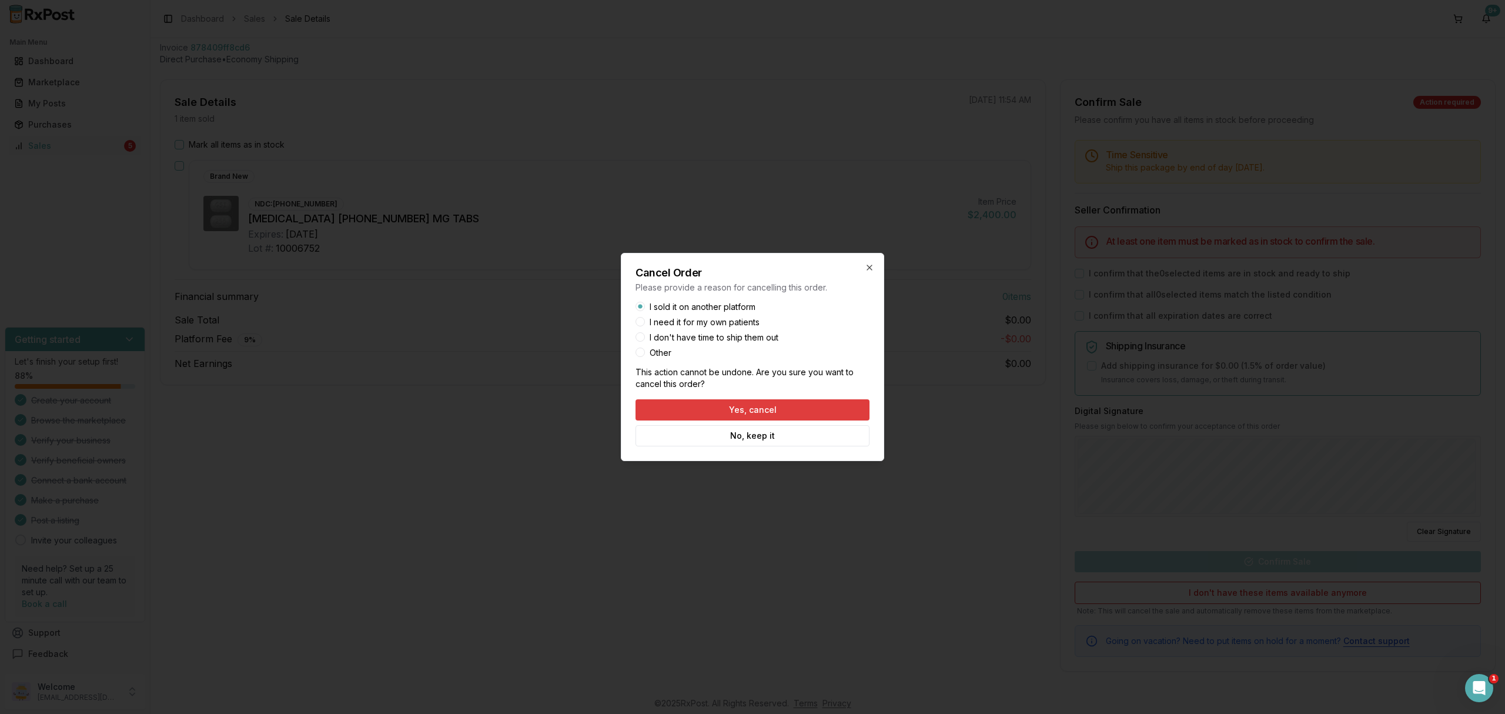
click at [701, 410] on button "Yes, cancel" at bounding box center [753, 409] width 234 height 21
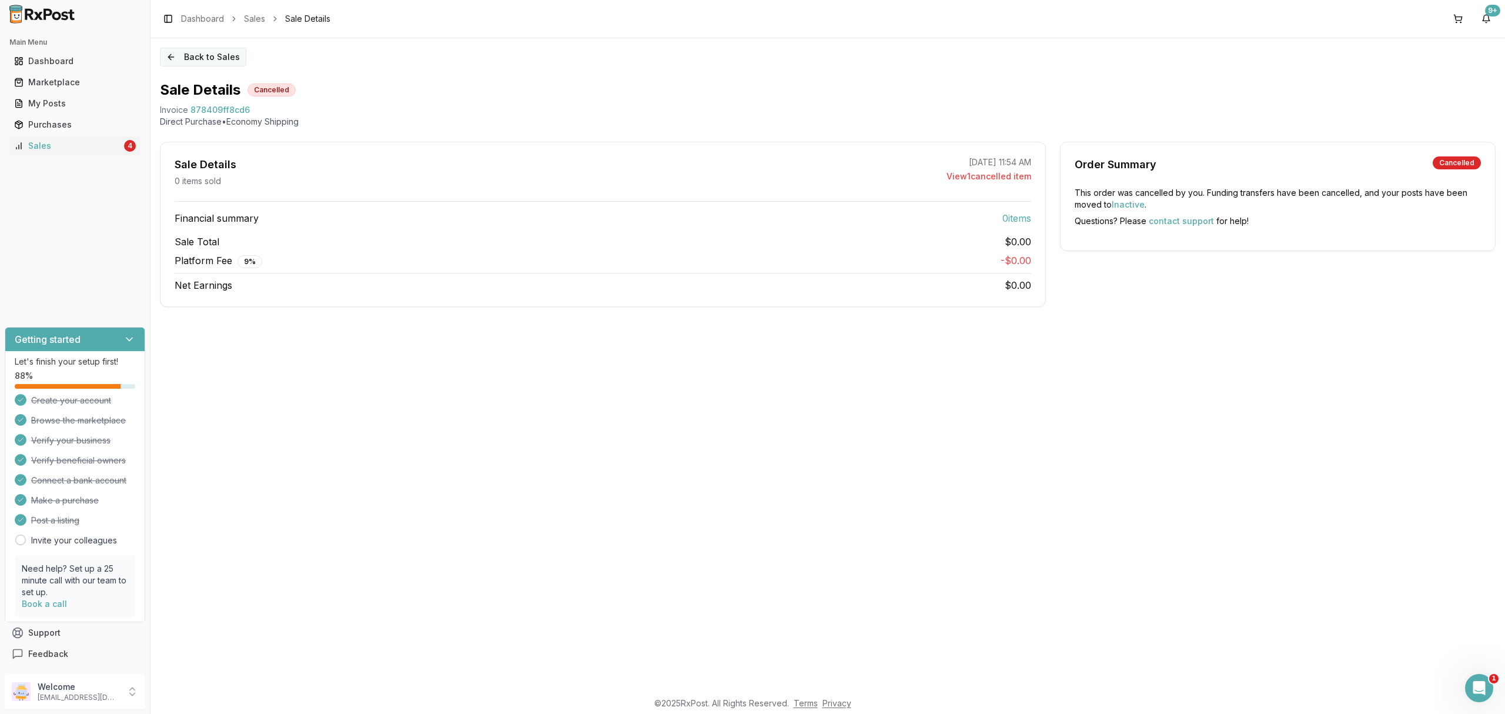
click at [213, 60] on button "Back to Sales" at bounding box center [203, 57] width 86 height 19
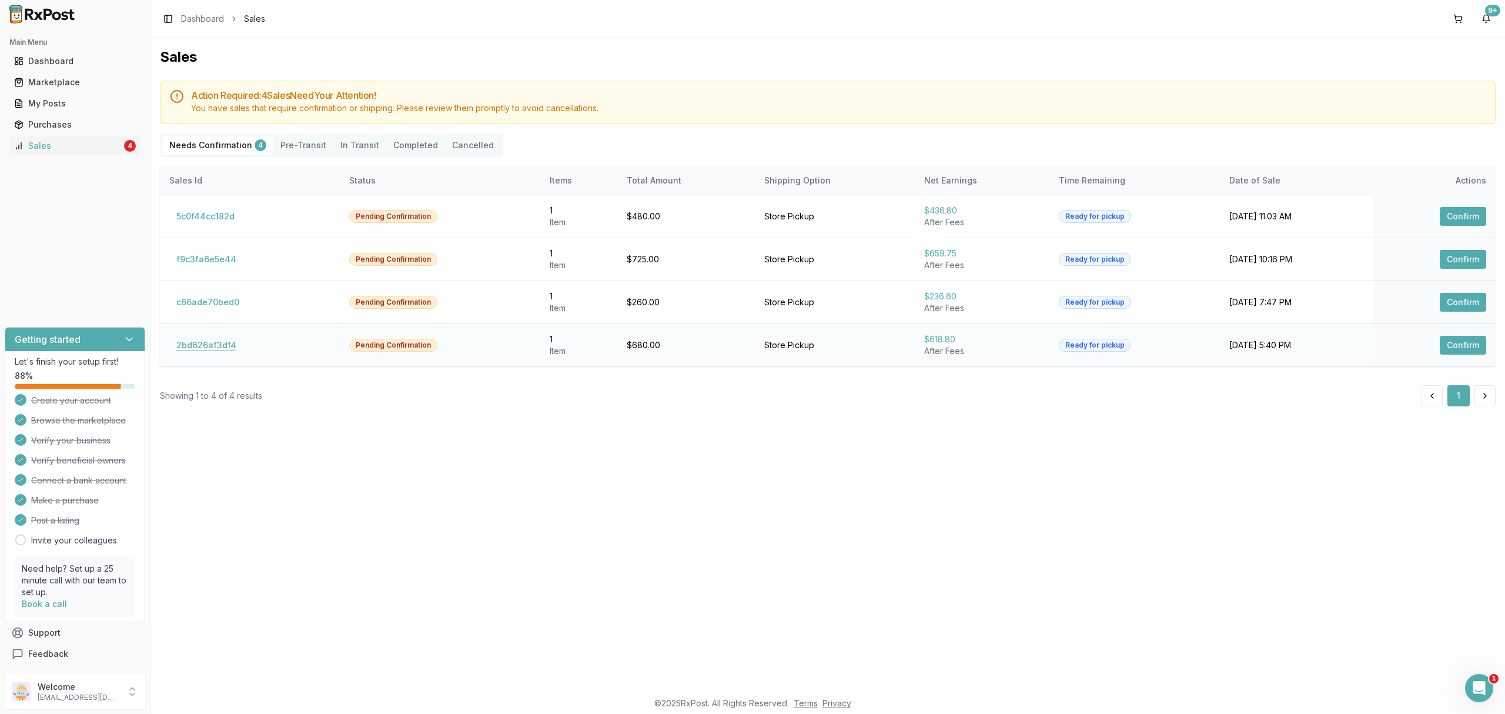
click at [215, 351] on button "2bd626af3df4" at bounding box center [206, 345] width 74 height 19
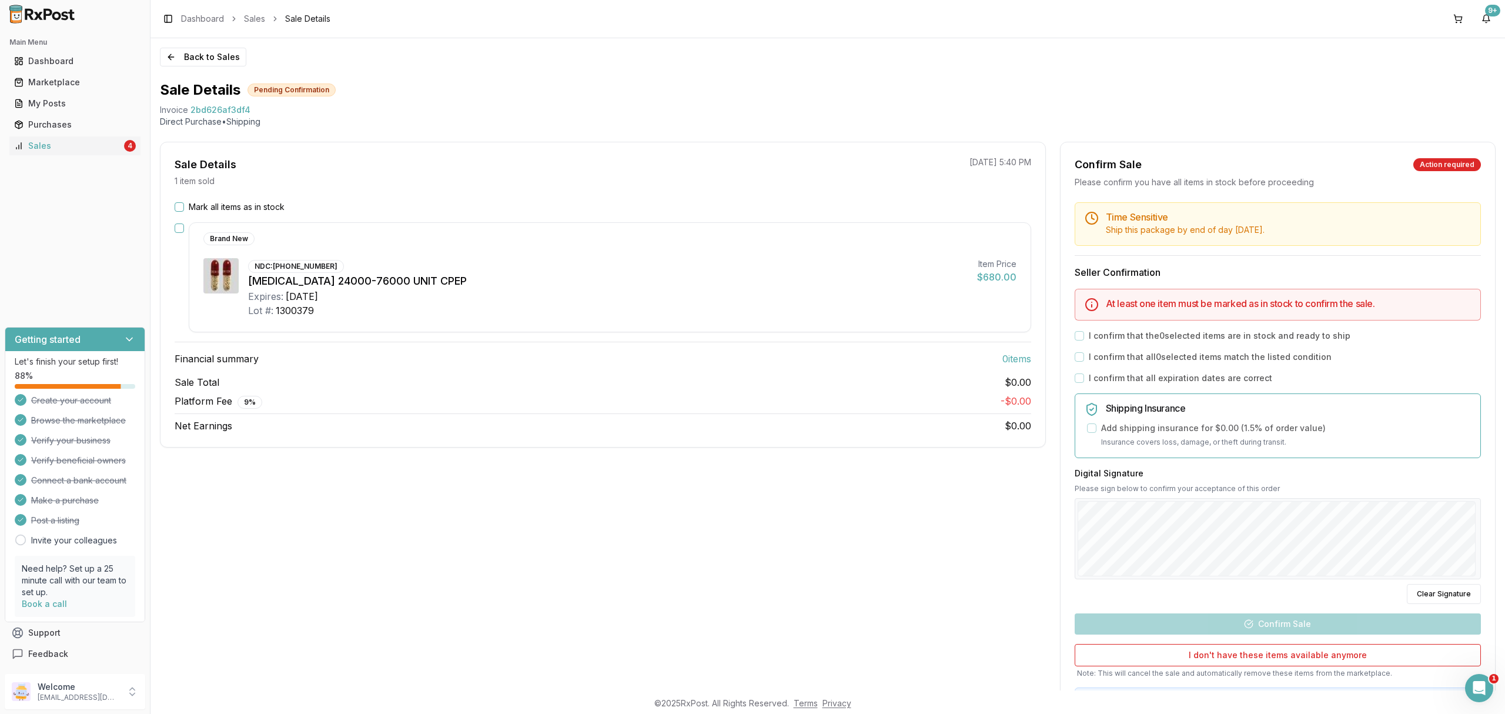
click at [506, 362] on h3 "Financial summary 0 item s" at bounding box center [603, 359] width 857 height 14
click at [202, 202] on label "Mark all items as in stock" at bounding box center [237, 207] width 96 height 12
click at [184, 202] on button "Mark all items as in stock" at bounding box center [179, 206] width 9 height 9
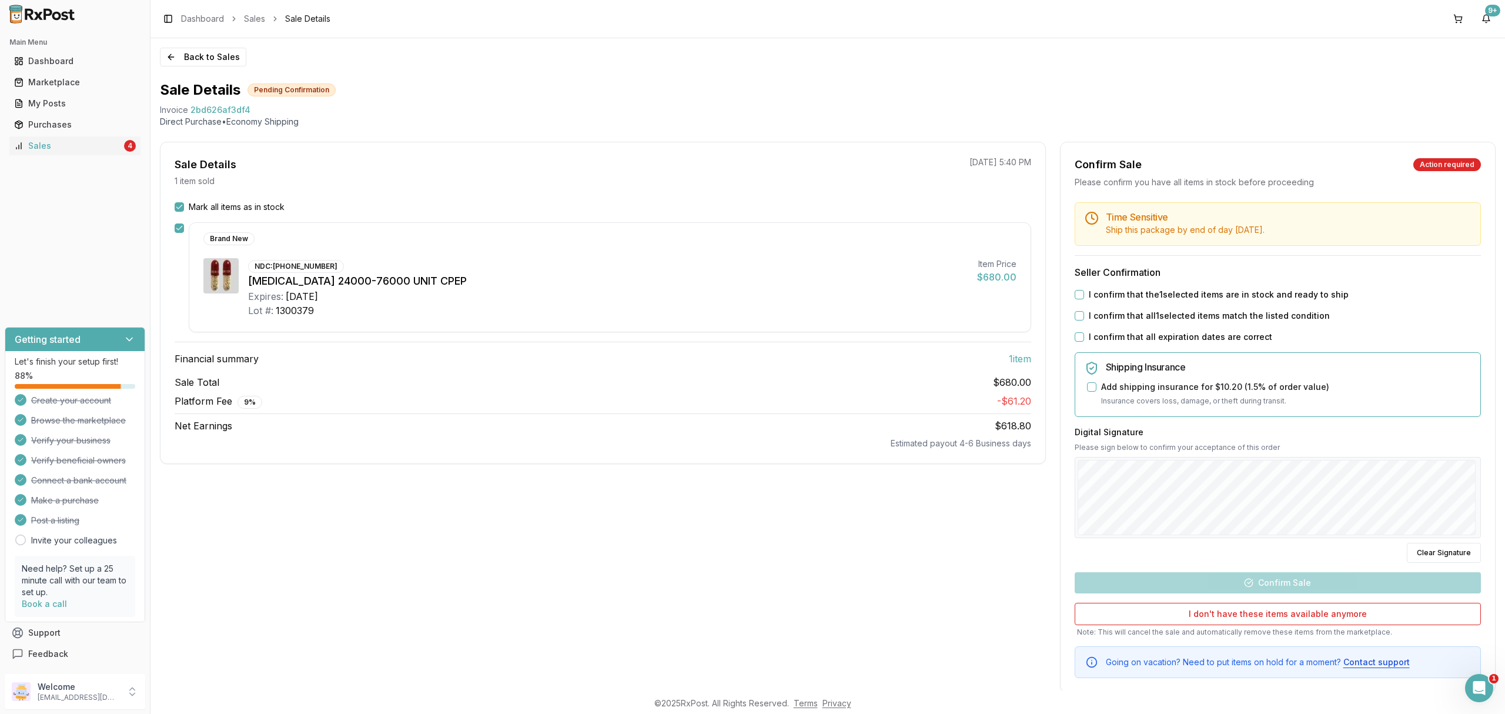
click at [1131, 299] on label "I confirm that the 1 selected items are in stock and ready to ship" at bounding box center [1219, 295] width 260 height 12
click at [1084, 299] on button "I confirm that the 1 selected items are in stock and ready to ship" at bounding box center [1079, 294] width 9 height 9
click at [1127, 311] on label "I confirm that all 1 selected items match the listed condition" at bounding box center [1209, 316] width 241 height 12
click at [1084, 311] on button "I confirm that all 1 selected items match the listed condition" at bounding box center [1079, 315] width 9 height 9
click at [1115, 333] on label "I confirm that all expiration dates are correct" at bounding box center [1180, 337] width 183 height 12
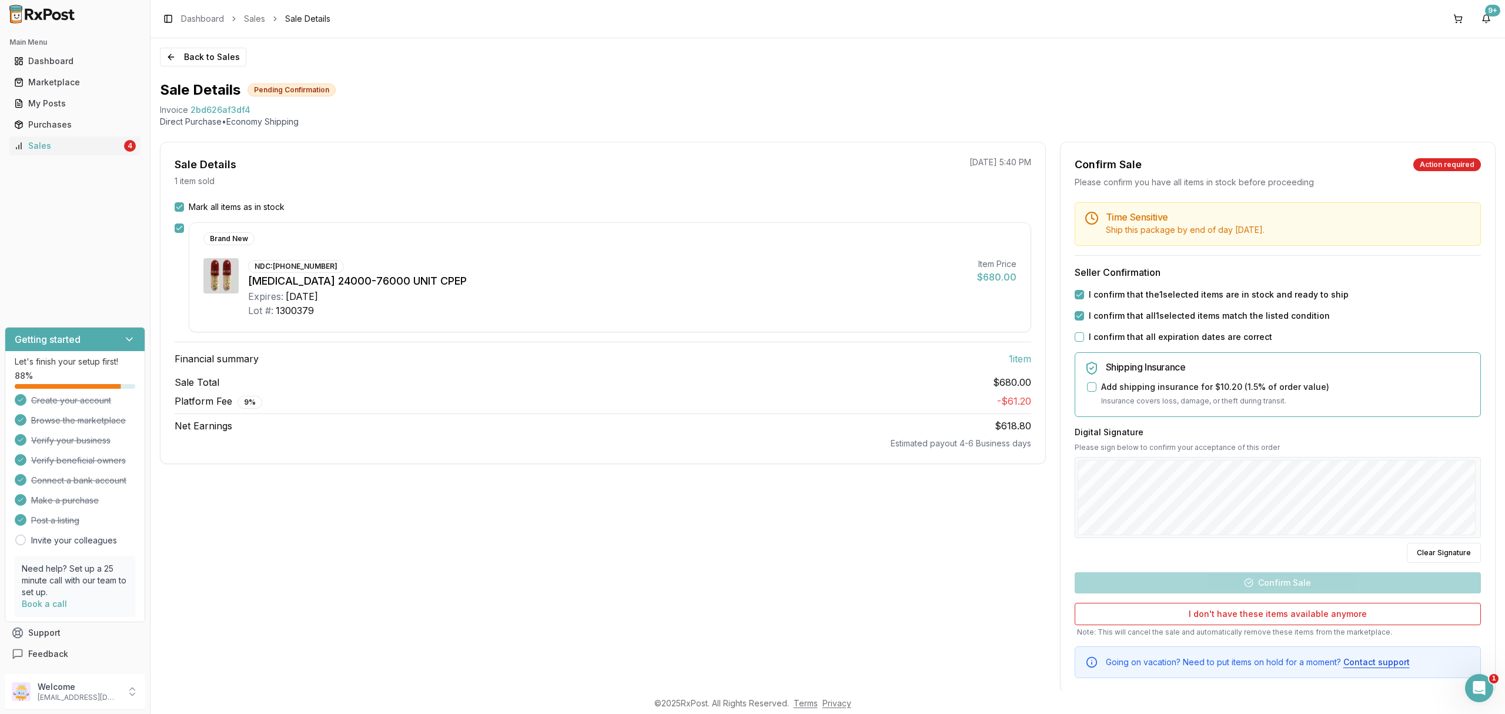
click at [1084, 333] on button "I confirm that all expiration dates are correct" at bounding box center [1079, 336] width 9 height 9
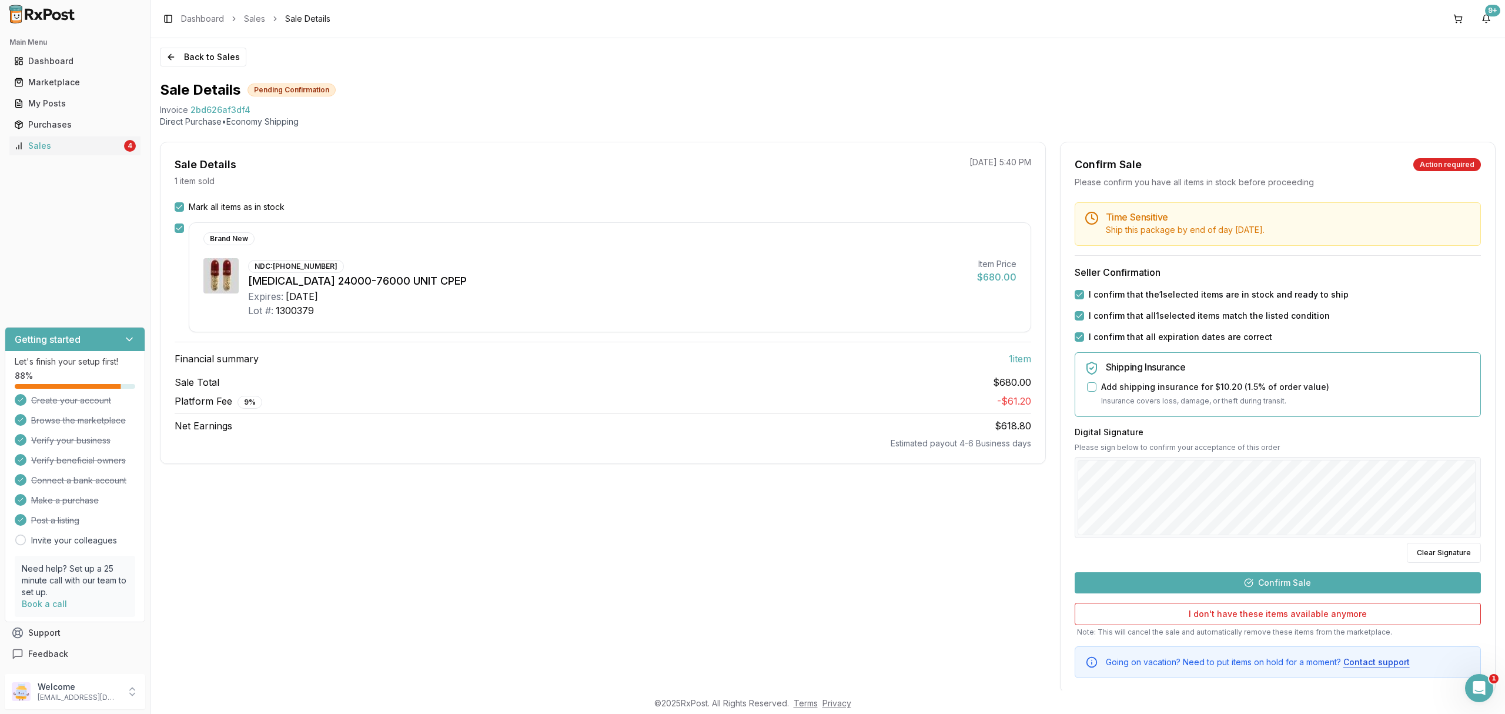
click at [1293, 583] on button "Confirm Sale" at bounding box center [1278, 582] width 406 height 21
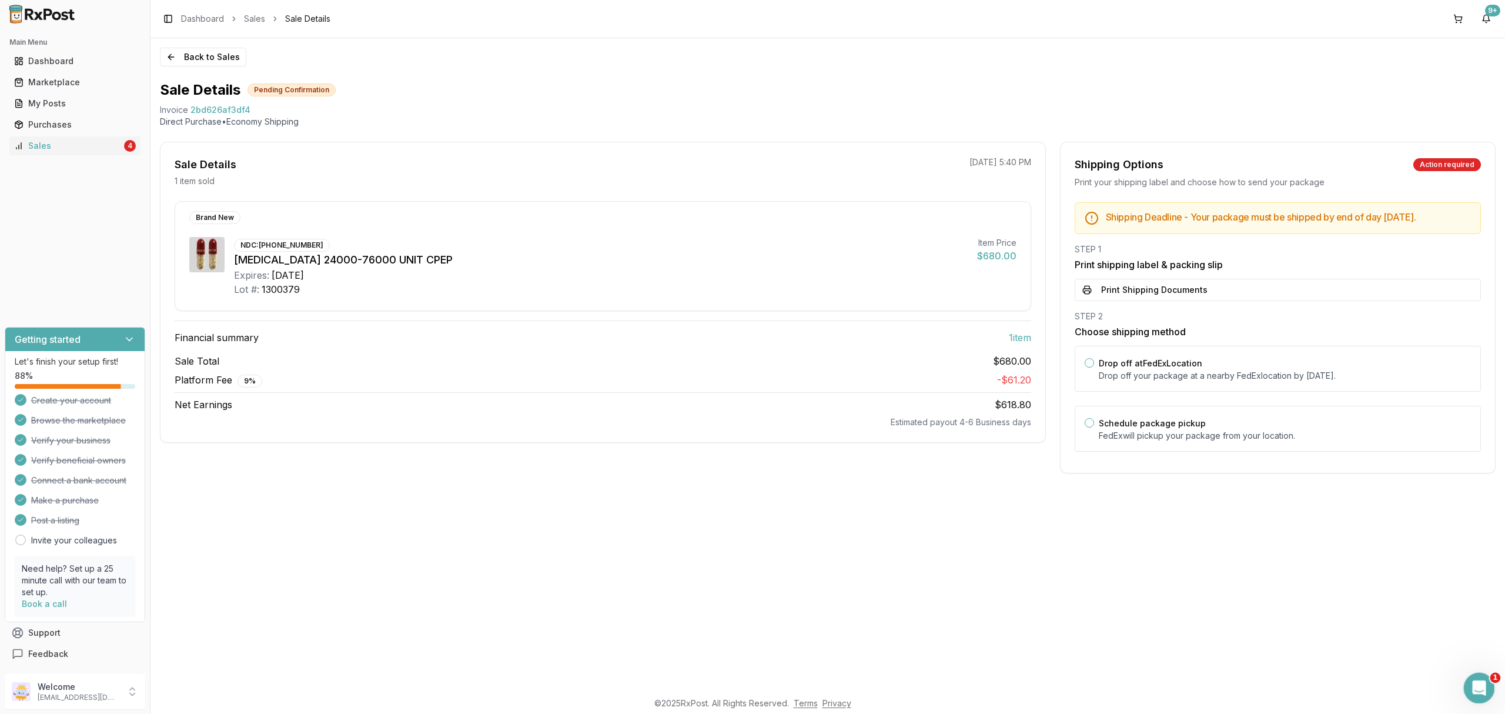
click at [1481, 677] on div "Open Intercom Messenger" at bounding box center [1477, 686] width 39 height 39
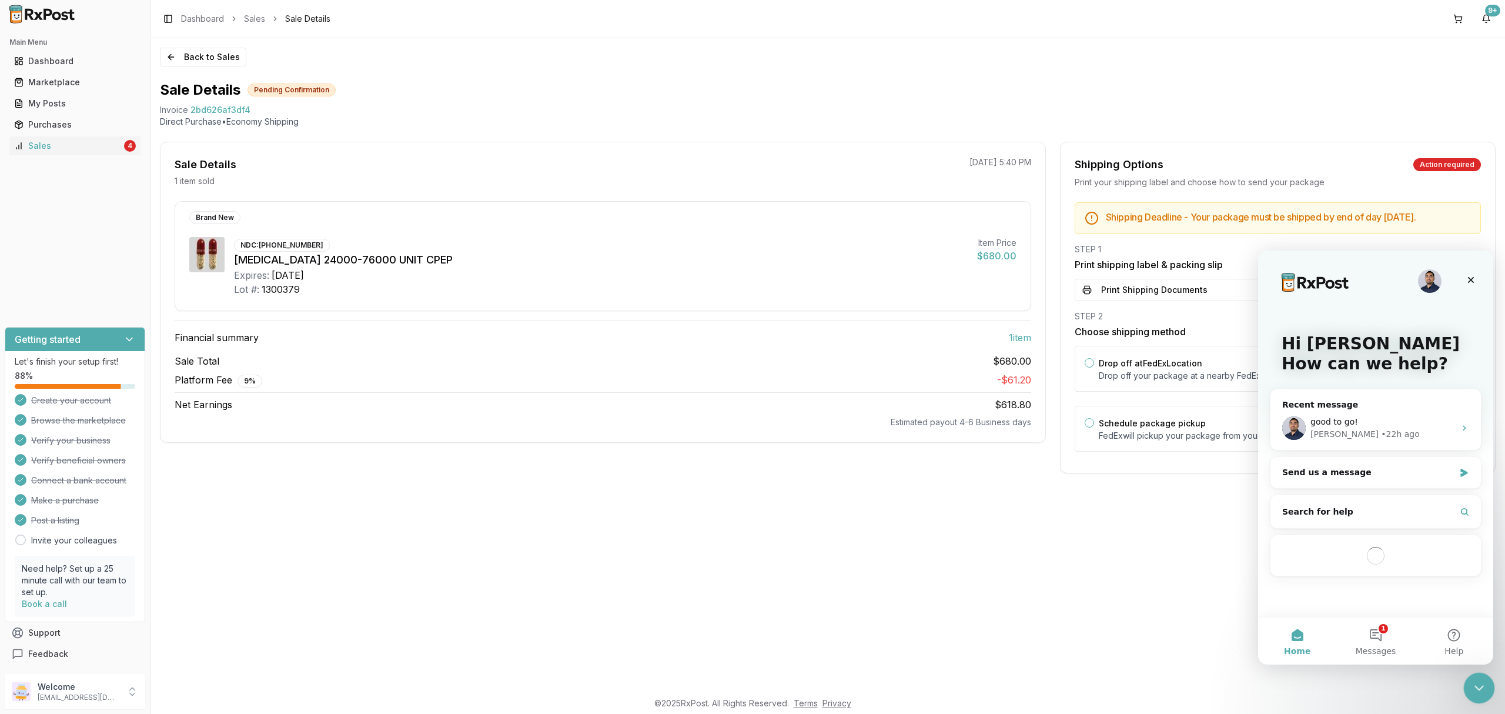
click at [1476, 687] on icon "Close Intercom Messenger" at bounding box center [1478, 686] width 8 height 5
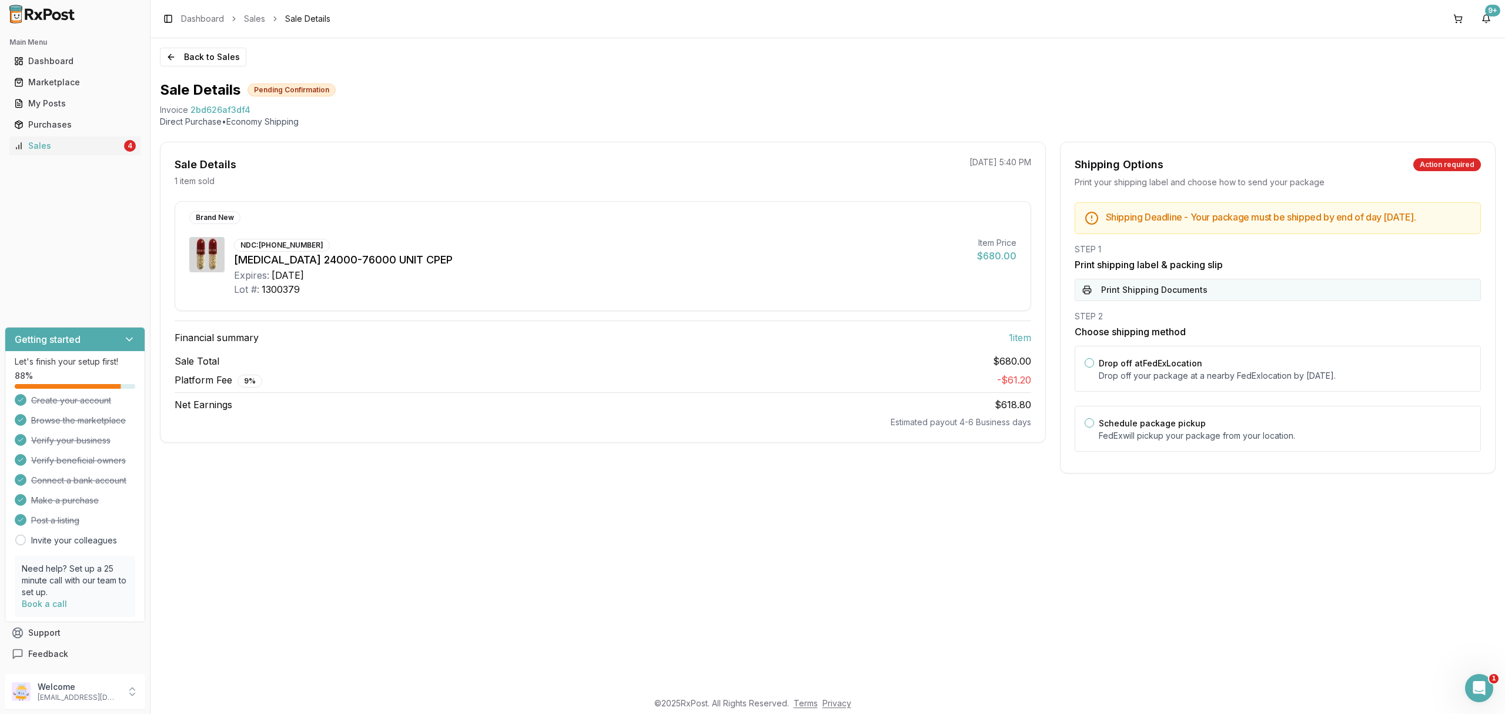
click at [1174, 301] on button "Print Shipping Documents" at bounding box center [1278, 290] width 406 height 22
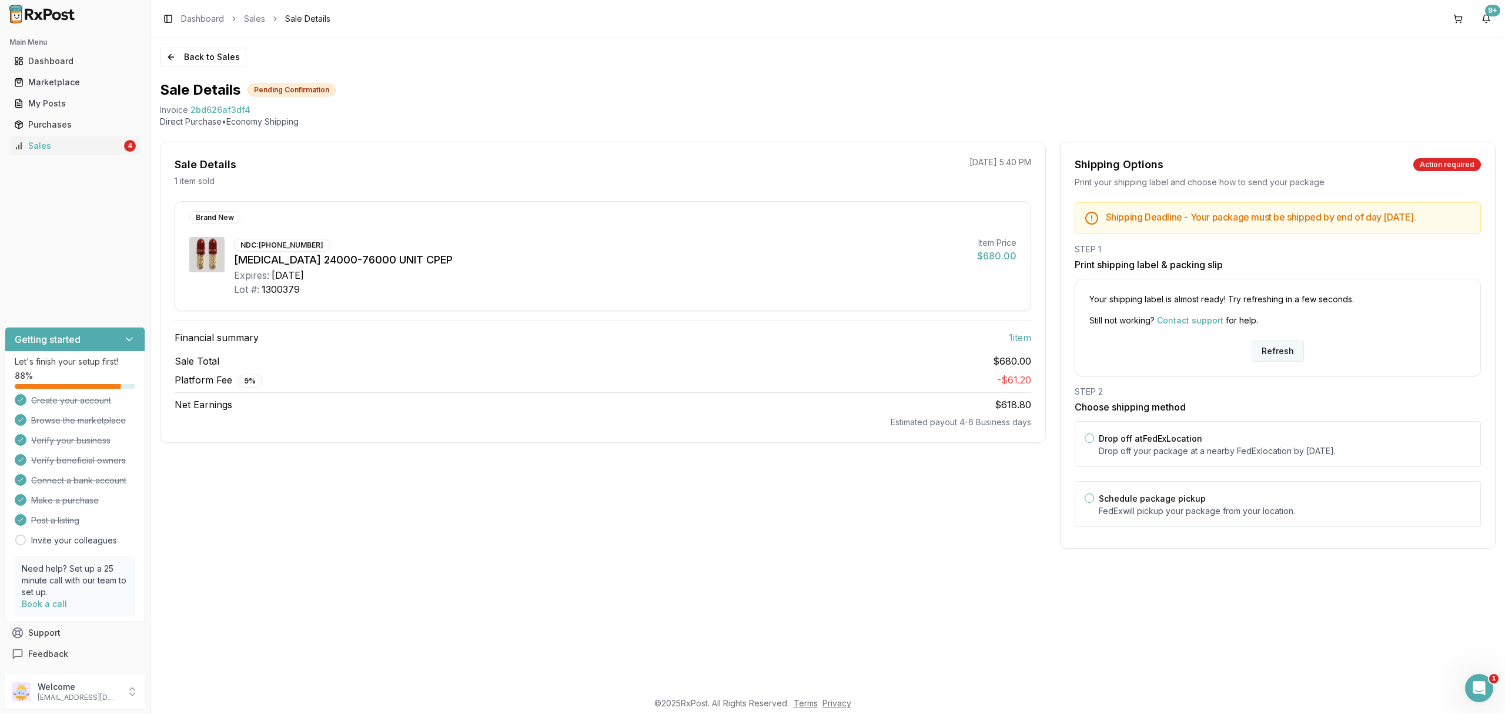
click at [1275, 362] on button "Refresh" at bounding box center [1278, 350] width 52 height 21
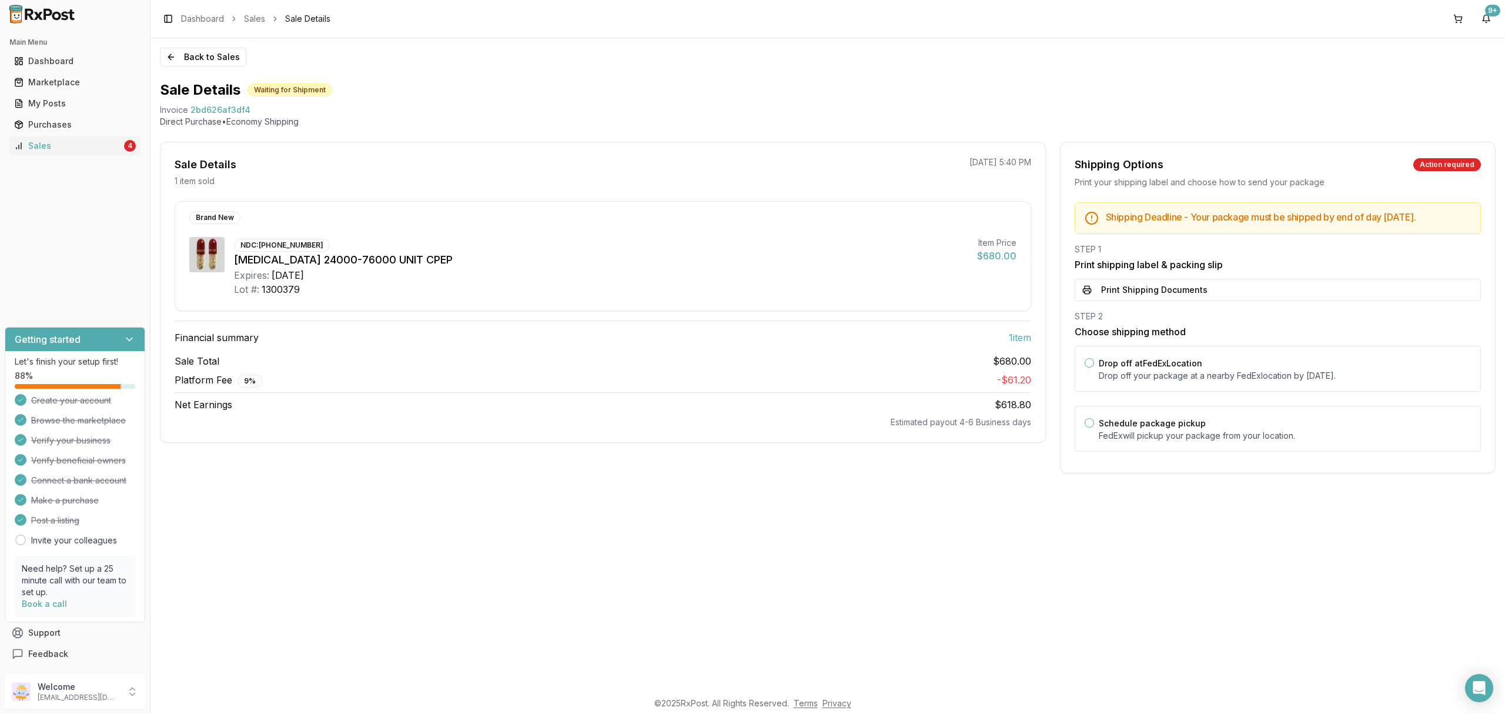
click at [1285, 285] on div "STEP 1 Print shipping label & packing slip Print Shipping Documents" at bounding box center [1278, 272] width 406 height 58
click at [1277, 299] on button "Print Shipping Documents" at bounding box center [1278, 290] width 406 height 22
click at [189, 60] on button "Back to Sales" at bounding box center [203, 57] width 86 height 19
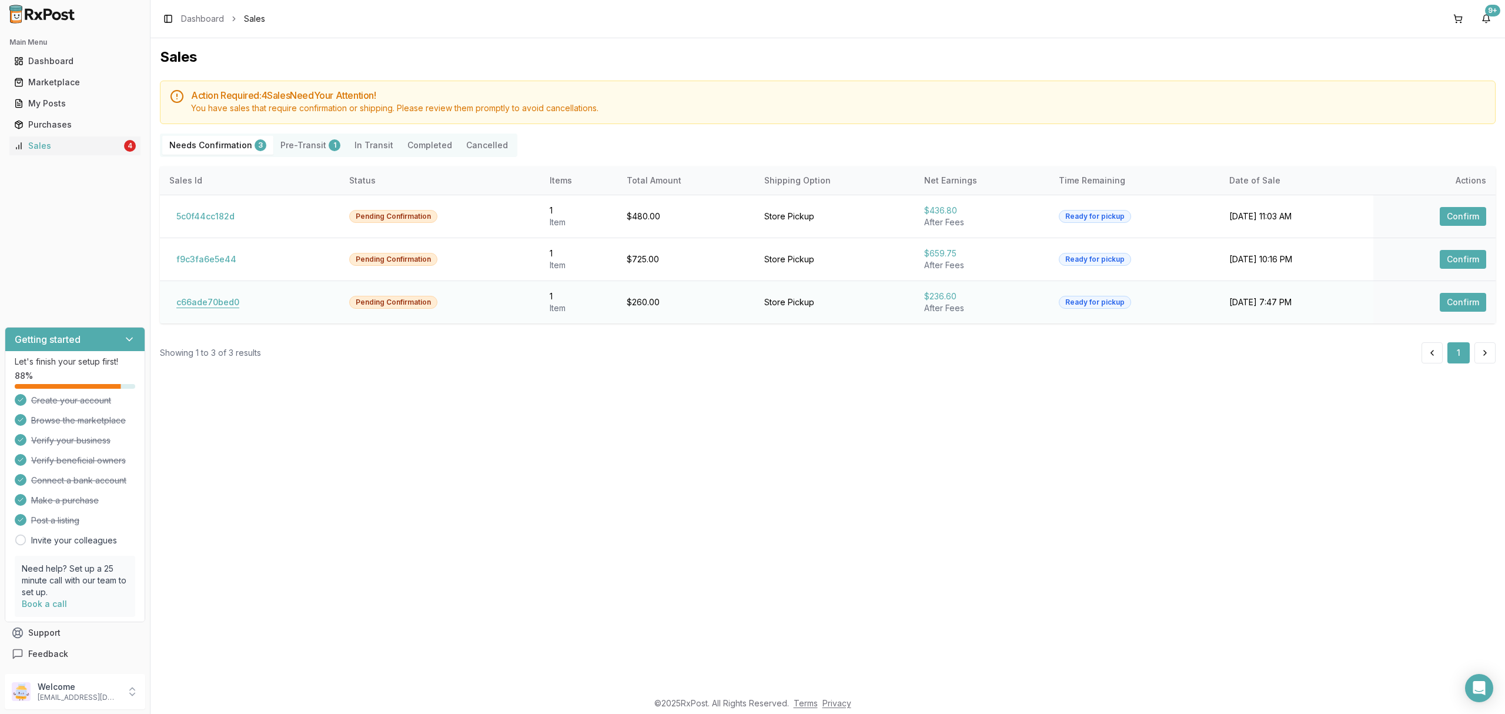
click at [199, 307] on button "c66ade70bed0" at bounding box center [207, 302] width 77 height 19
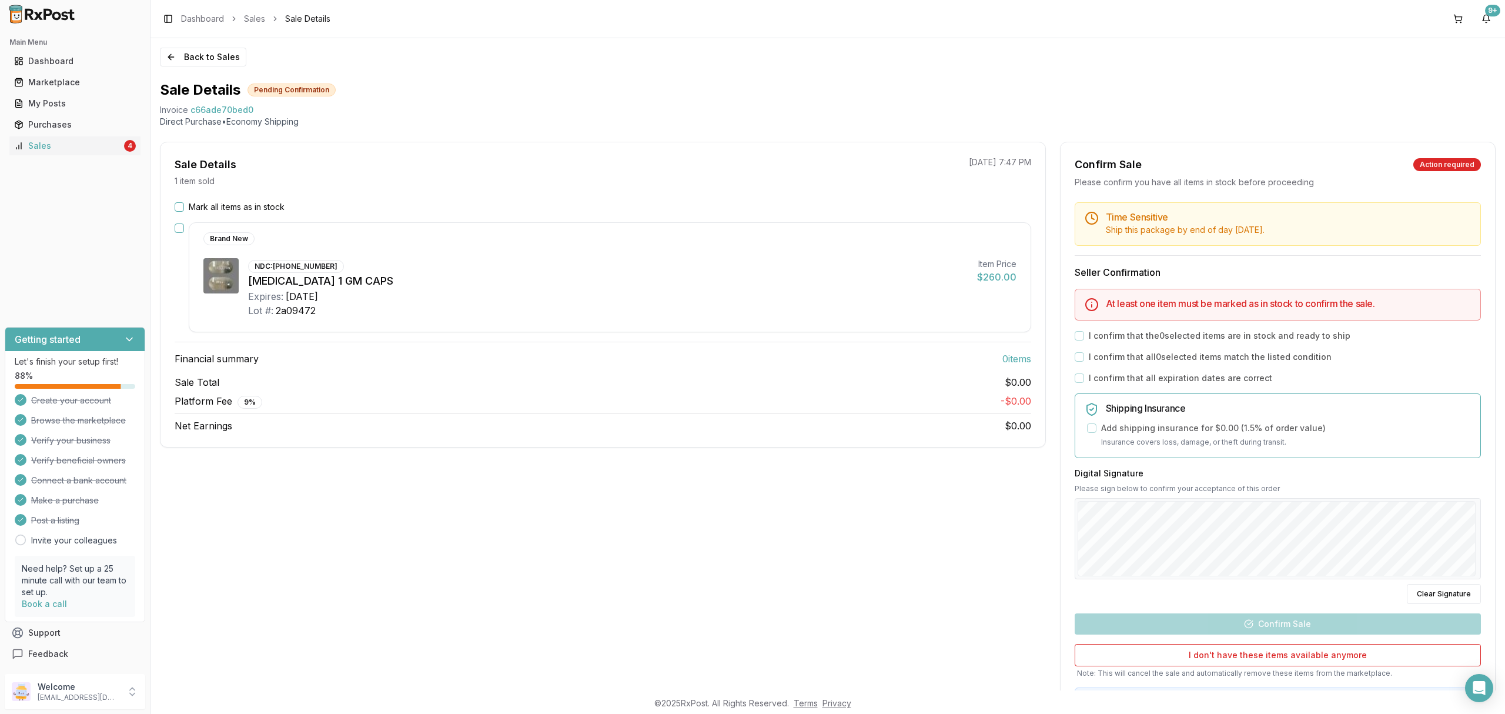
click at [257, 207] on label "Mark all items as in stock" at bounding box center [237, 207] width 96 height 12
click at [184, 207] on button "Mark all items as in stock" at bounding box center [179, 206] width 9 height 9
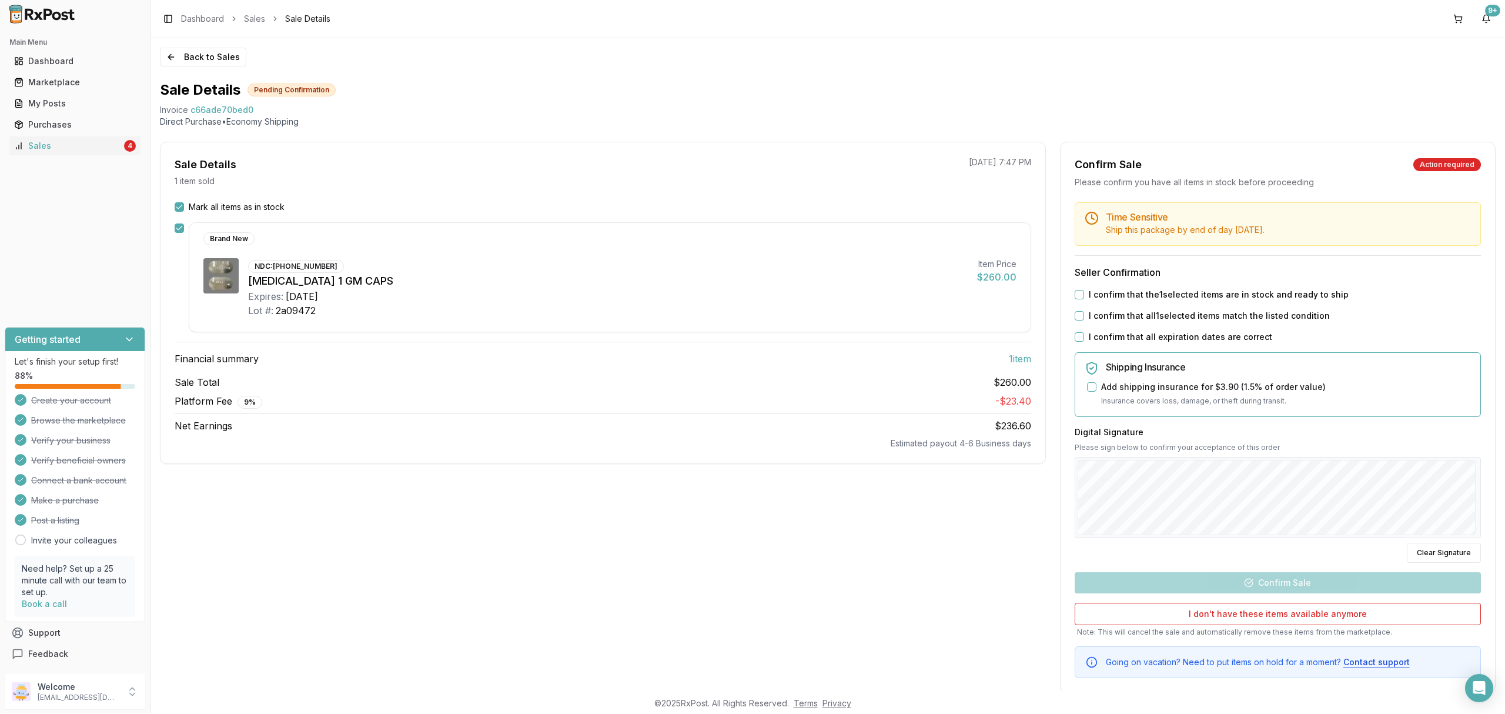
click at [1170, 301] on label "I confirm that the 1 selected items are in stock and ready to ship" at bounding box center [1219, 295] width 260 height 12
click at [1084, 299] on button "I confirm that the 1 selected items are in stock and ready to ship" at bounding box center [1079, 294] width 9 height 9
click at [1168, 318] on label "I confirm that all 1 selected items match the listed condition" at bounding box center [1209, 316] width 241 height 12
click at [1084, 318] on button "I confirm that all 1 selected items match the listed condition" at bounding box center [1079, 315] width 9 height 9
click at [1160, 335] on label "I confirm that all expiration dates are correct" at bounding box center [1180, 337] width 183 height 12
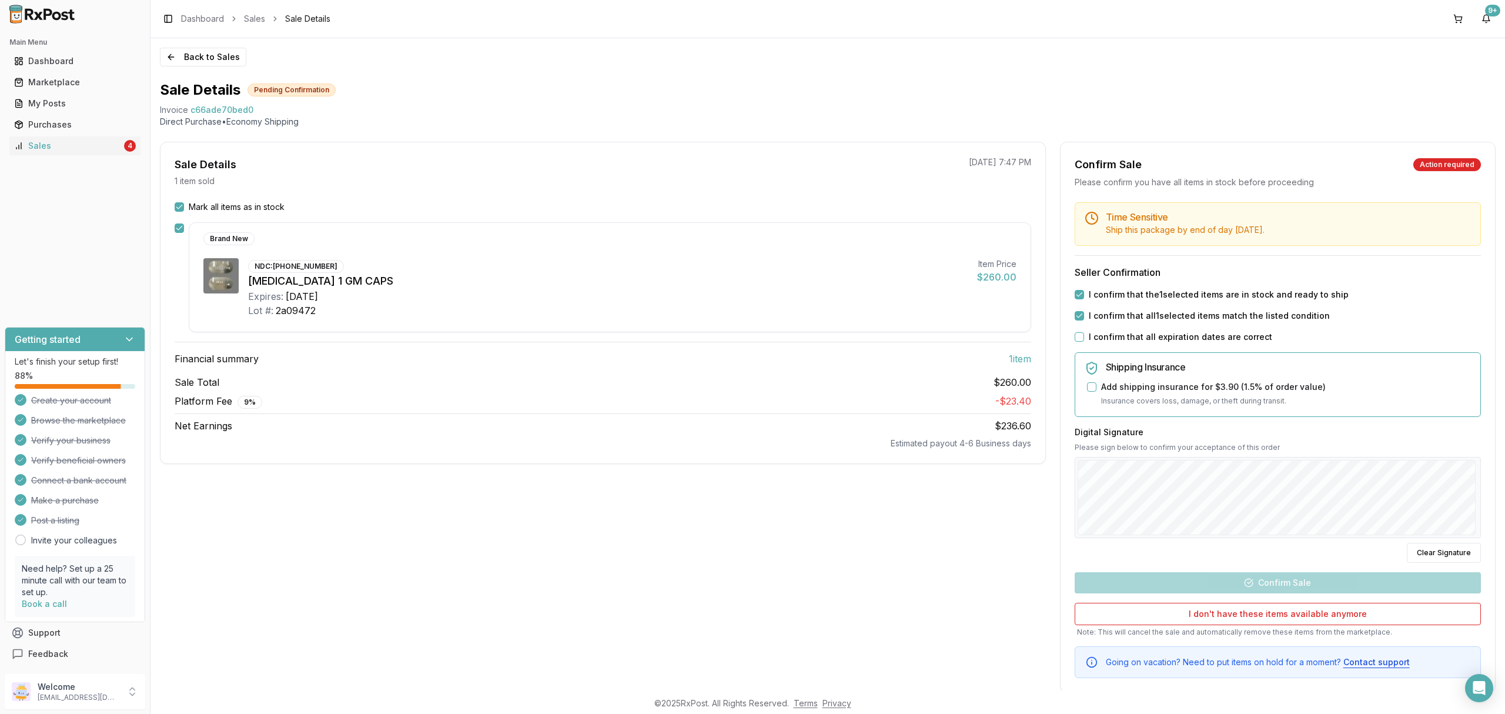
click at [1084, 335] on button "I confirm that all expiration dates are correct" at bounding box center [1079, 336] width 9 height 9
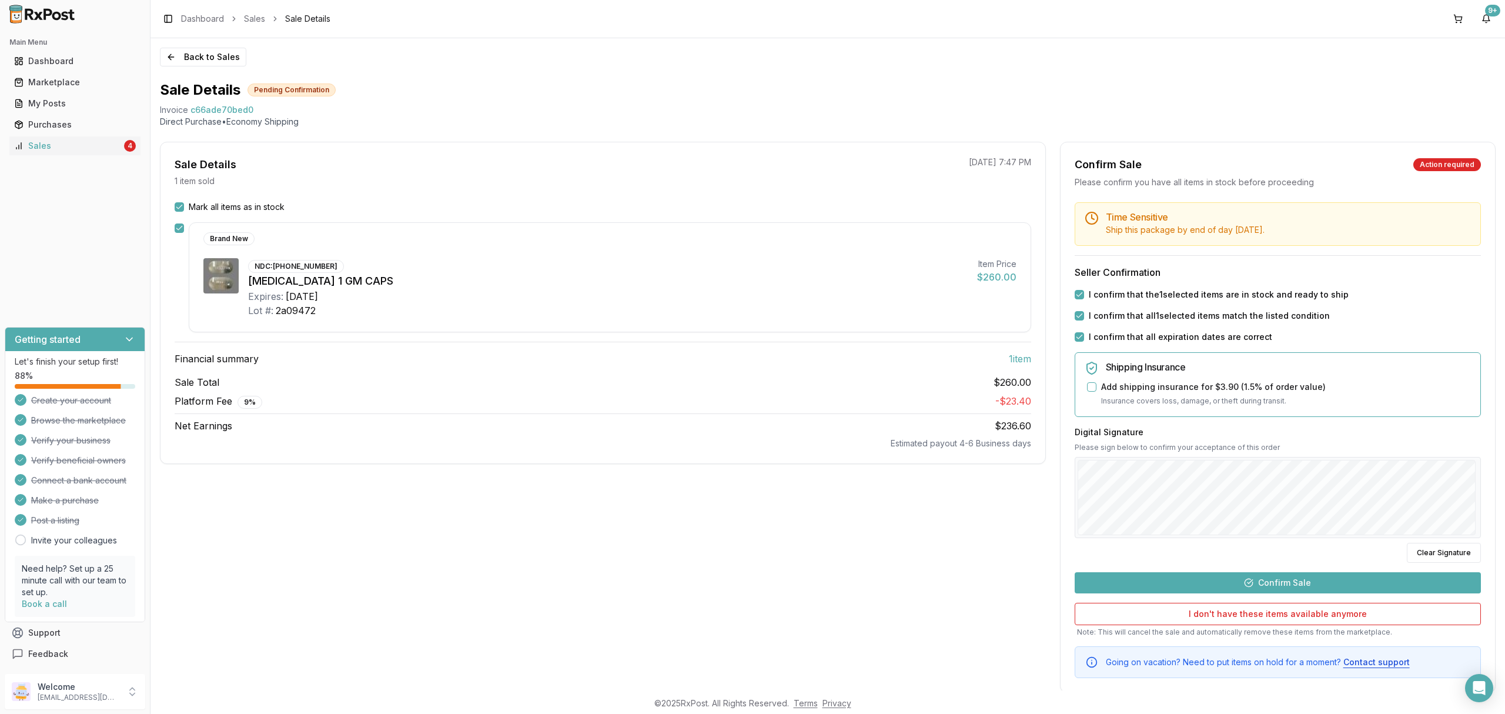
click at [1308, 579] on button "Confirm Sale" at bounding box center [1278, 582] width 406 height 21
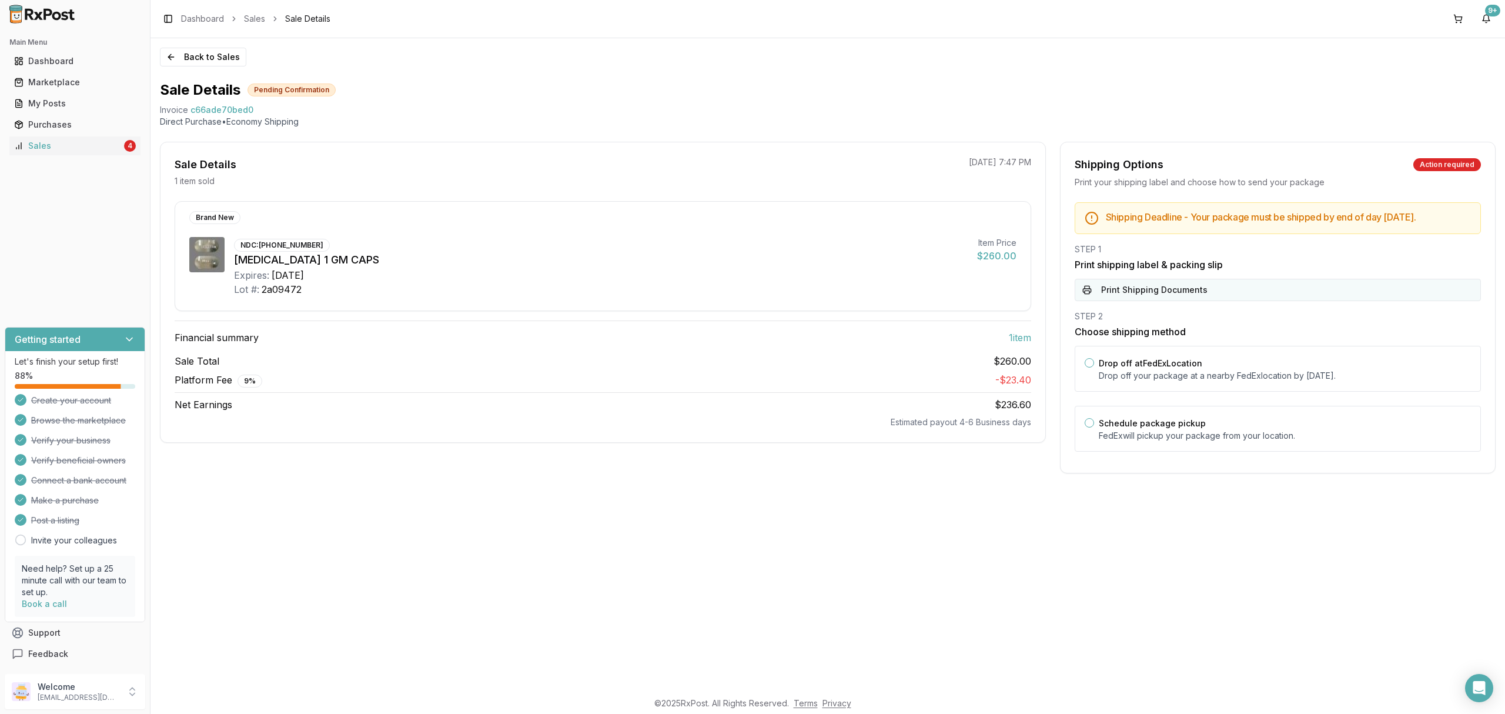
click at [1193, 301] on button "Print Shipping Documents" at bounding box center [1278, 290] width 406 height 22
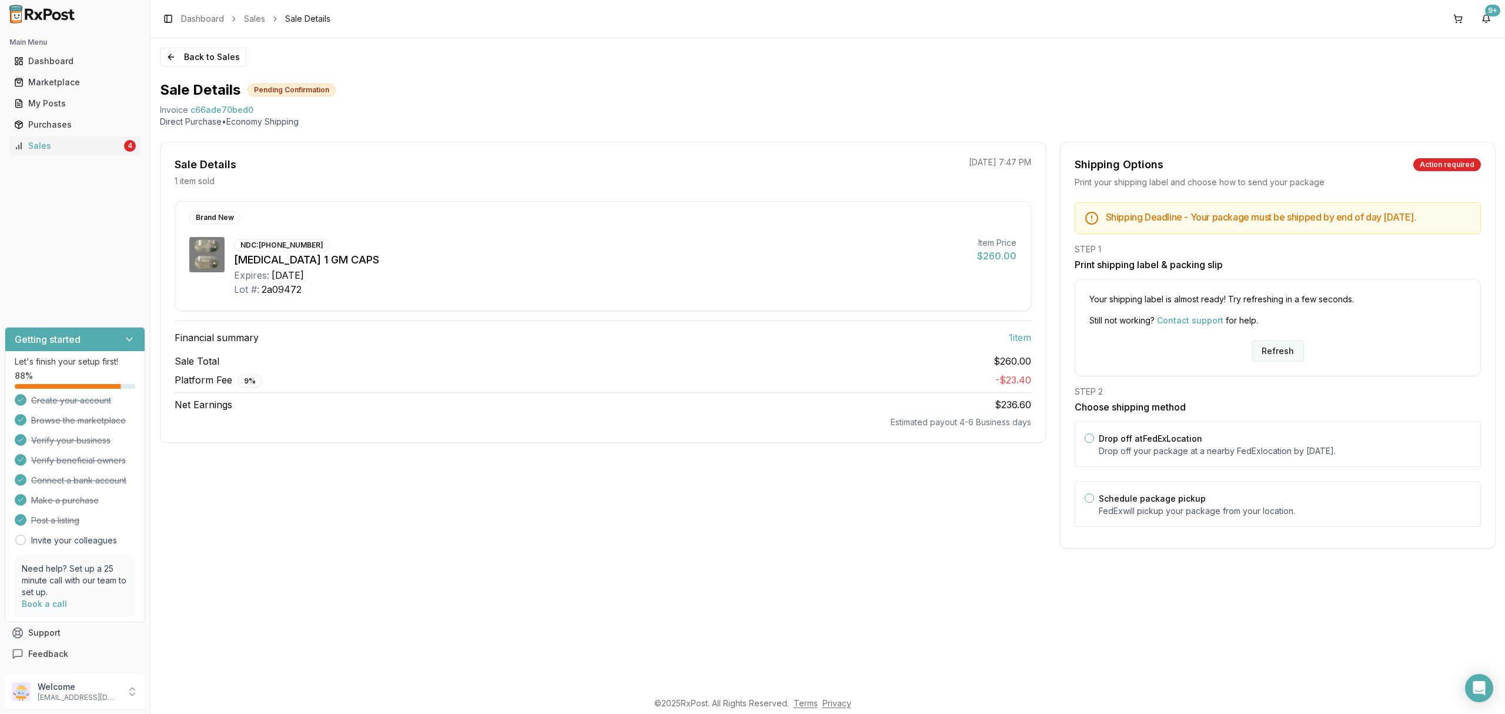
click at [1261, 355] on button "Refresh" at bounding box center [1278, 350] width 52 height 21
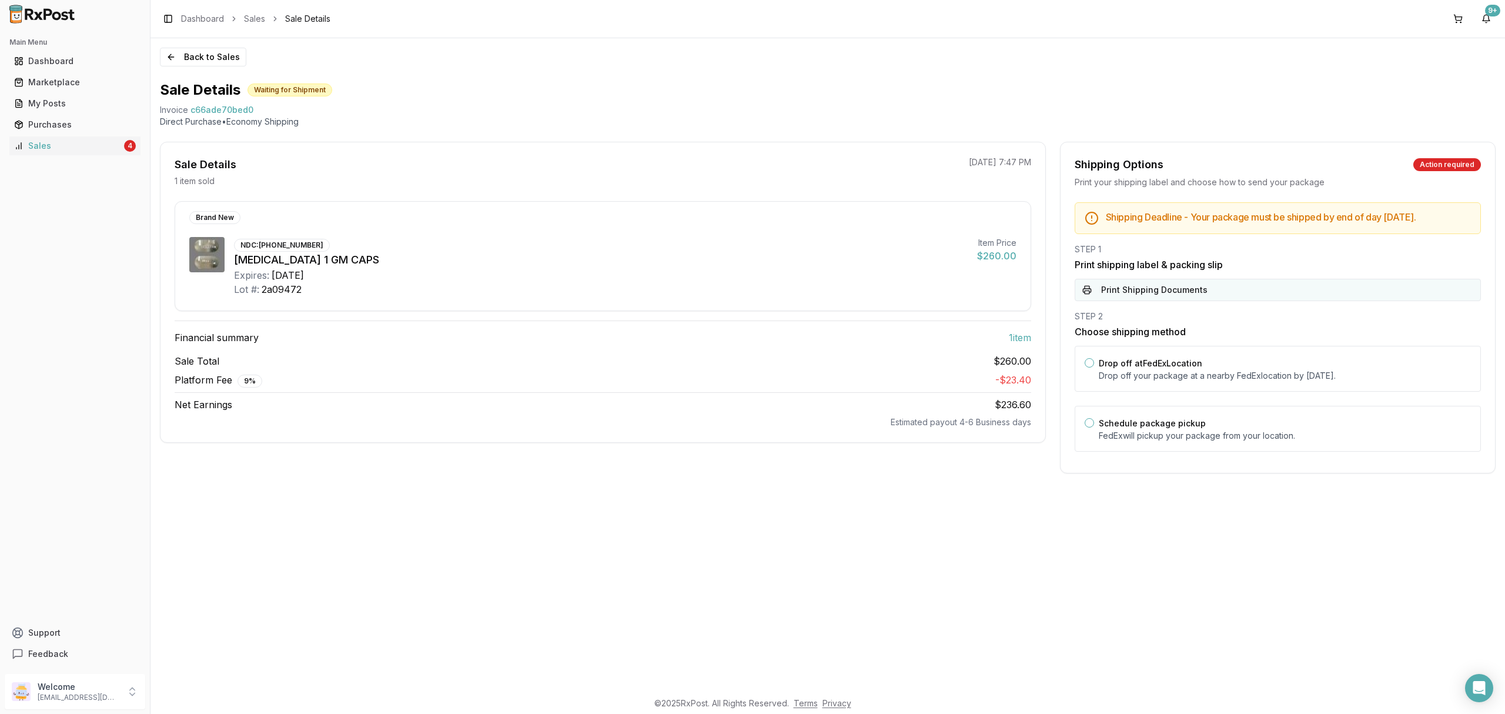
click at [1210, 297] on button "Print Shipping Documents" at bounding box center [1278, 290] width 406 height 22
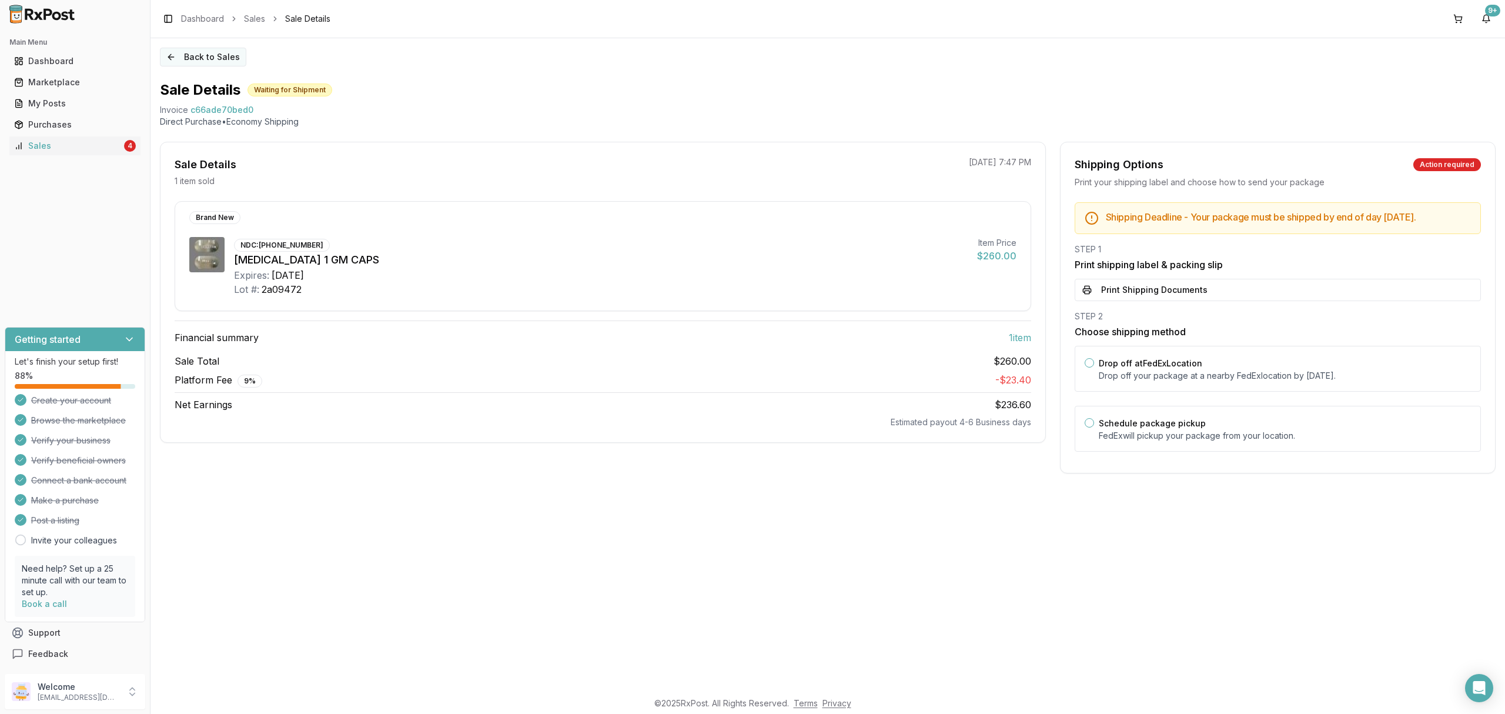
click at [205, 64] on button "Back to Sales" at bounding box center [203, 57] width 86 height 19
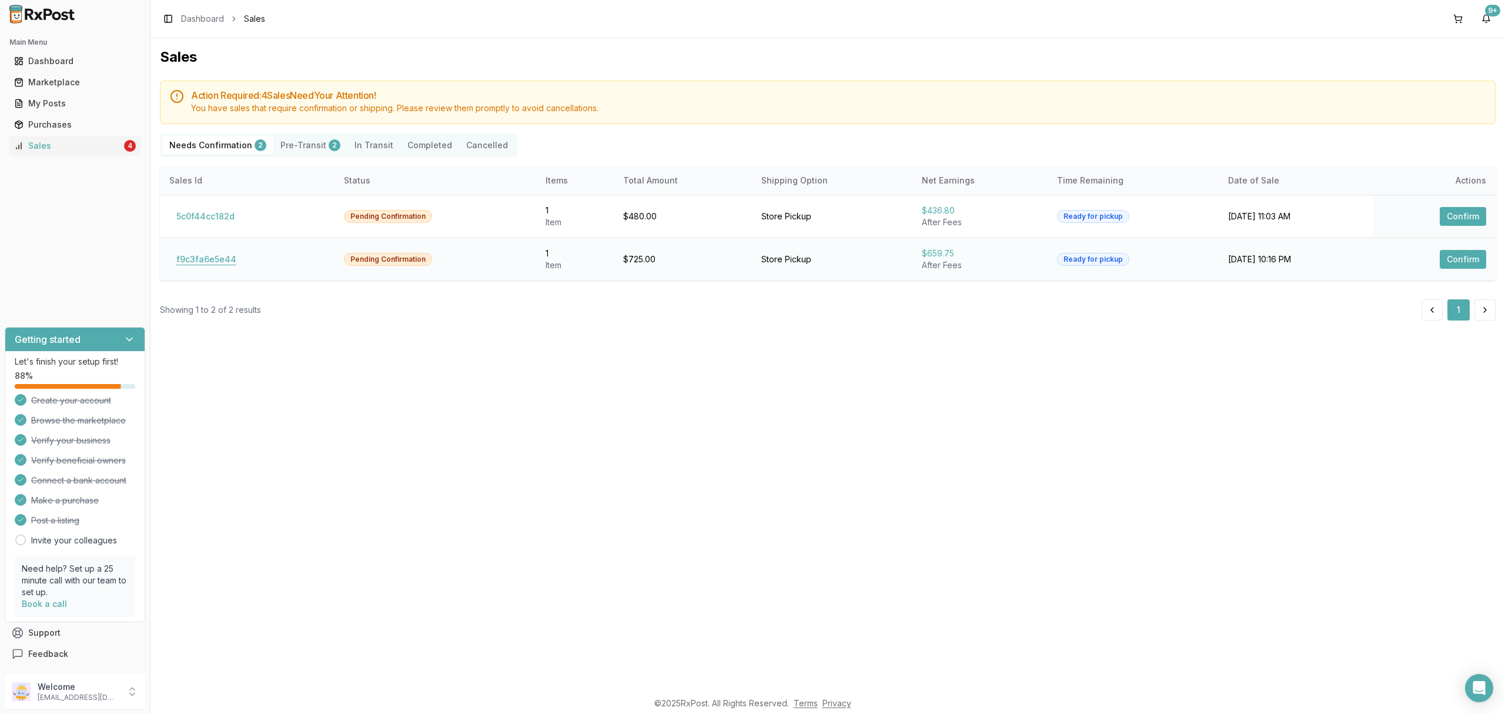
click at [205, 259] on button "f9c3fa6e5e44" at bounding box center [206, 259] width 74 height 19
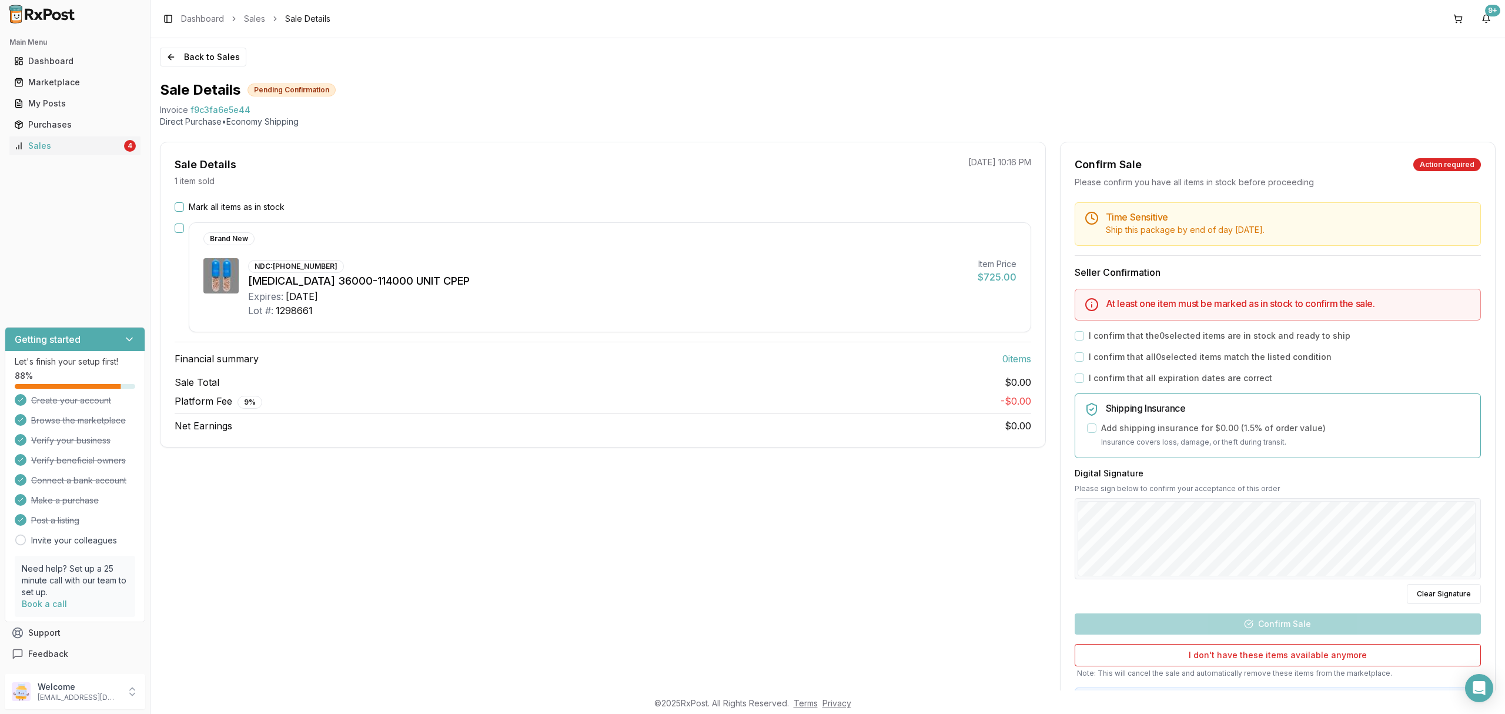
click at [222, 205] on label "Mark all items as in stock" at bounding box center [237, 207] width 96 height 12
click at [184, 205] on button "Mark all items as in stock" at bounding box center [179, 206] width 9 height 9
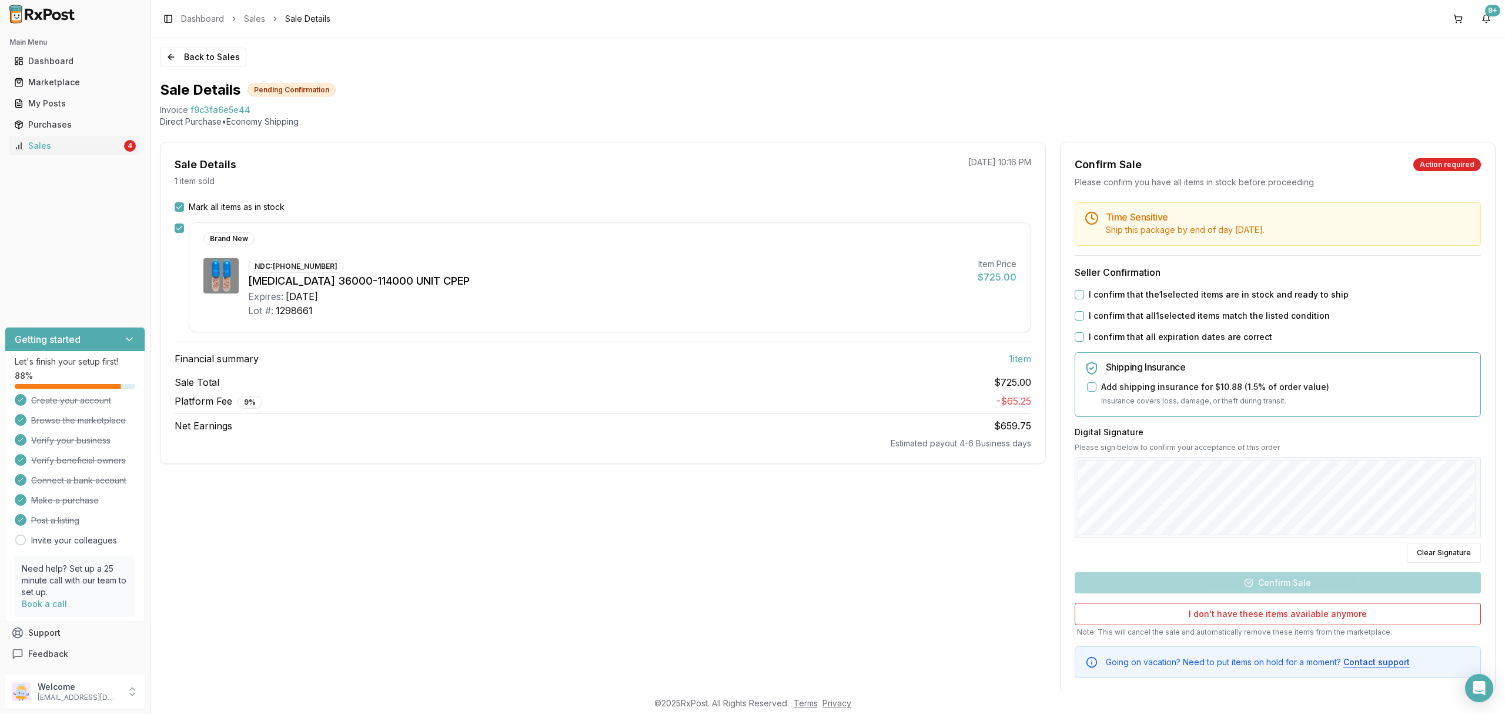
click at [1193, 287] on div "Time Sensitive Ship this package by end of day [DATE] . Seller Confirmation I c…" at bounding box center [1278, 440] width 435 height 476
click at [1190, 293] on label "I confirm that the 1 selected items are in stock and ready to ship" at bounding box center [1219, 295] width 260 height 12
click at [1084, 293] on button "I confirm that the 1 selected items are in stock and ready to ship" at bounding box center [1079, 294] width 9 height 9
click at [1176, 316] on label "I confirm that all 1 selected items match the listed condition" at bounding box center [1209, 316] width 241 height 12
click at [1084, 316] on button "I confirm that all 1 selected items match the listed condition" at bounding box center [1079, 315] width 9 height 9
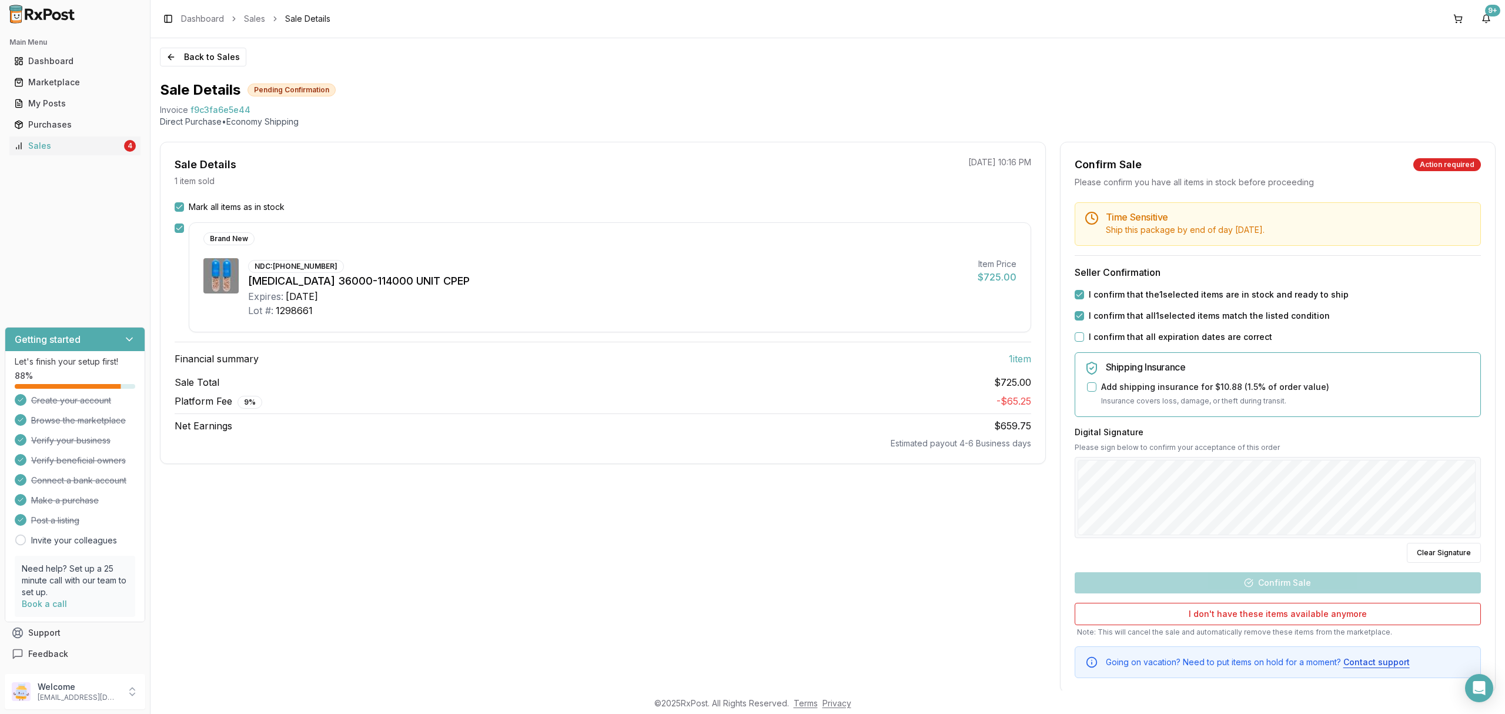
click at [1172, 330] on div "Time Sensitive Ship this package by end of day [DATE] . Seller Confirmation I c…" at bounding box center [1278, 440] width 435 height 476
click at [1169, 341] on label "I confirm that all expiration dates are correct" at bounding box center [1180, 337] width 183 height 12
click at [1084, 341] on button "I confirm that all expiration dates are correct" at bounding box center [1079, 336] width 9 height 9
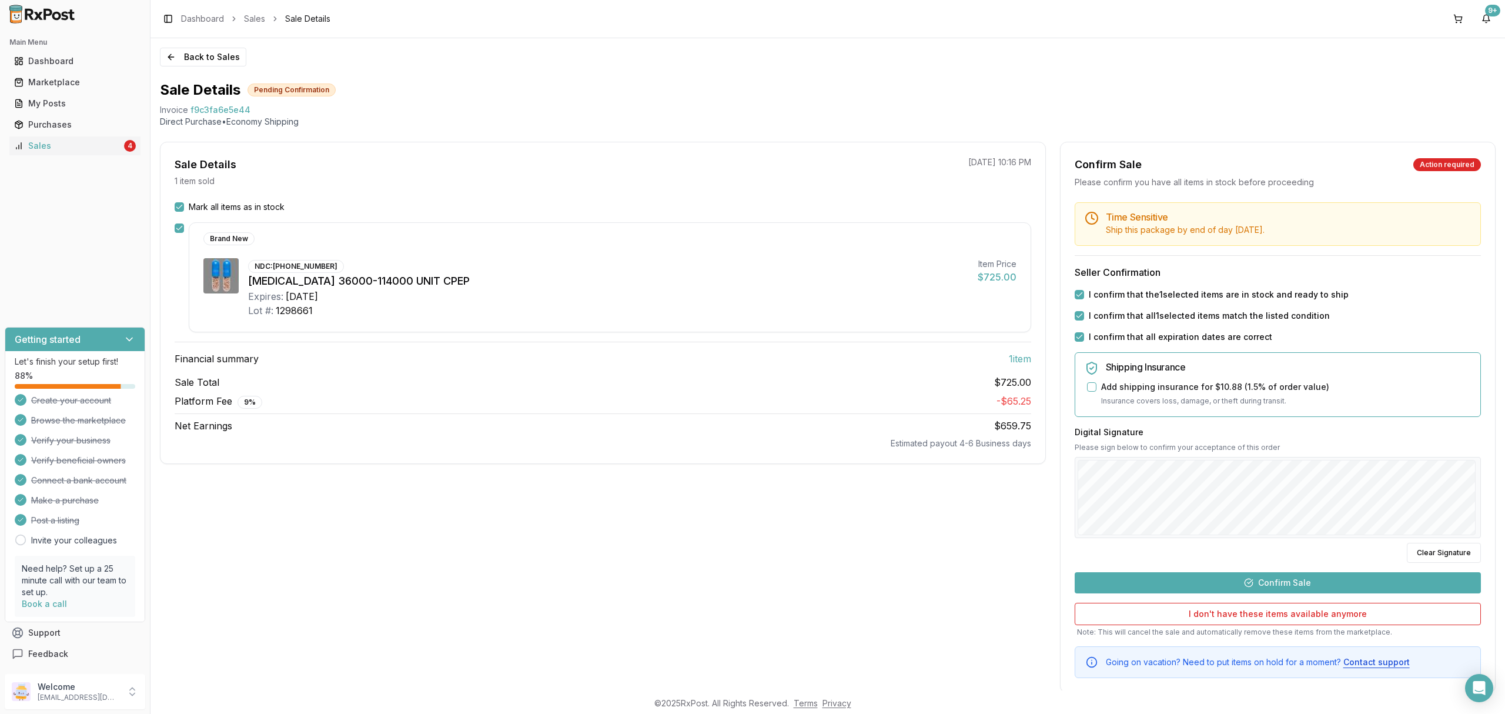
click at [1308, 598] on div "Time Sensitive Ship this package by end of day [DATE] . Seller Confirmation I c…" at bounding box center [1278, 440] width 435 height 476
click at [1303, 582] on button "Confirm Sale" at bounding box center [1278, 582] width 406 height 21
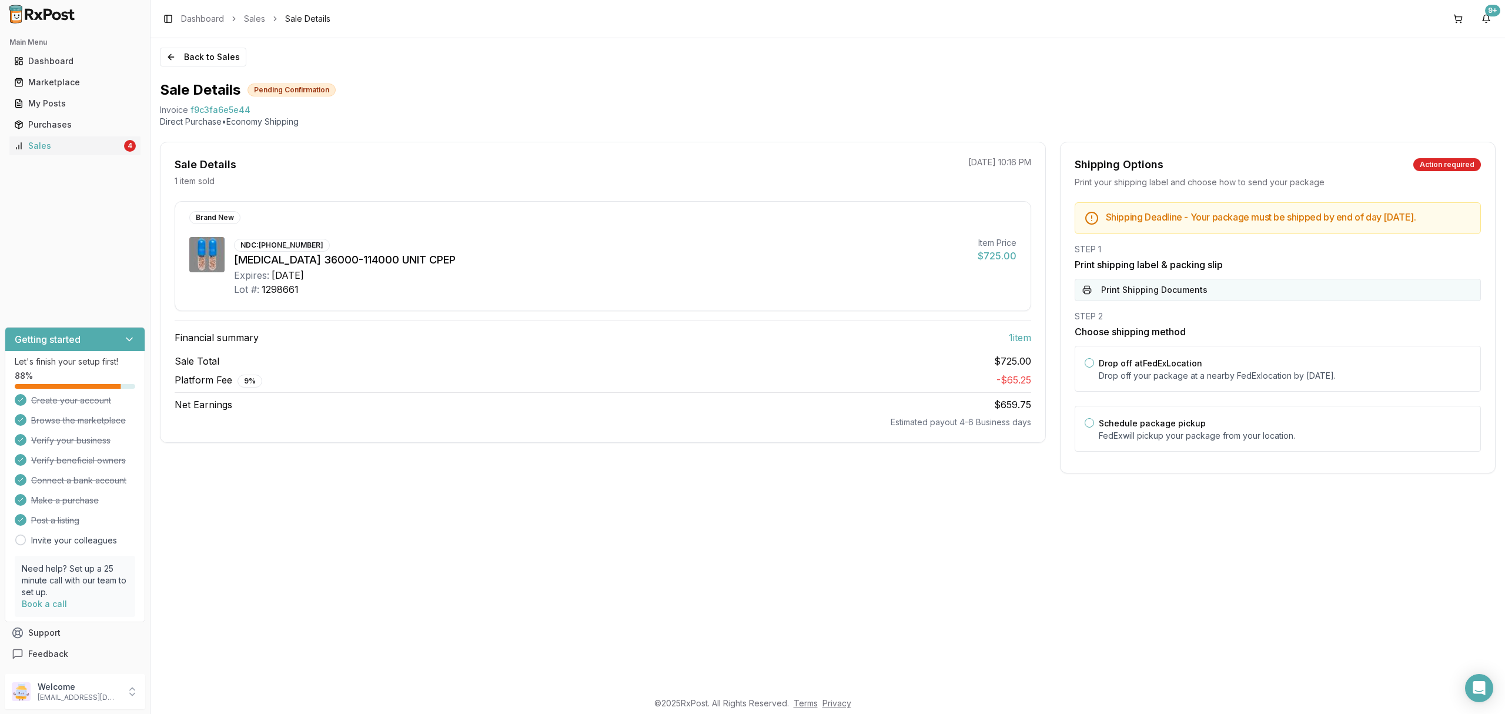
click at [1164, 301] on button "Print Shipping Documents" at bounding box center [1278, 290] width 406 height 22
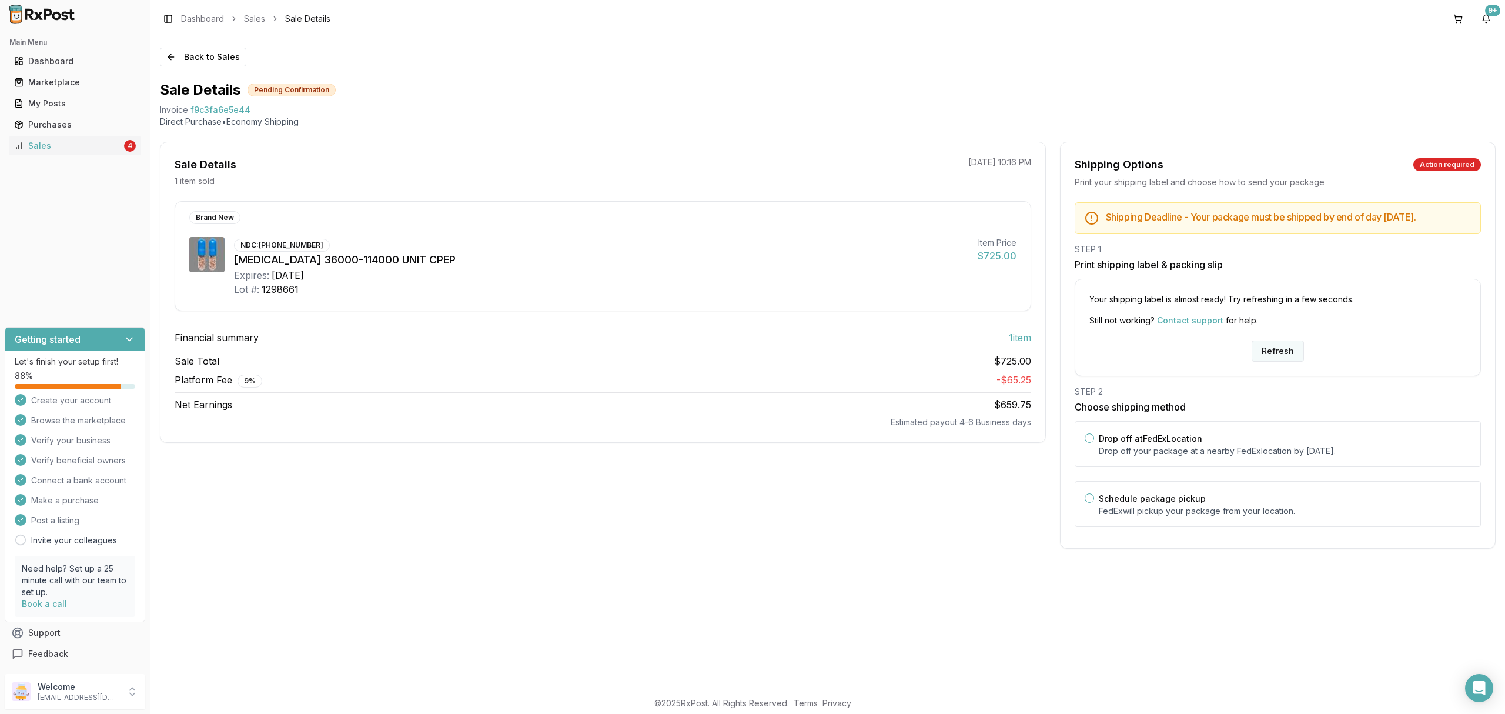
click at [1290, 362] on button "Refresh" at bounding box center [1278, 350] width 52 height 21
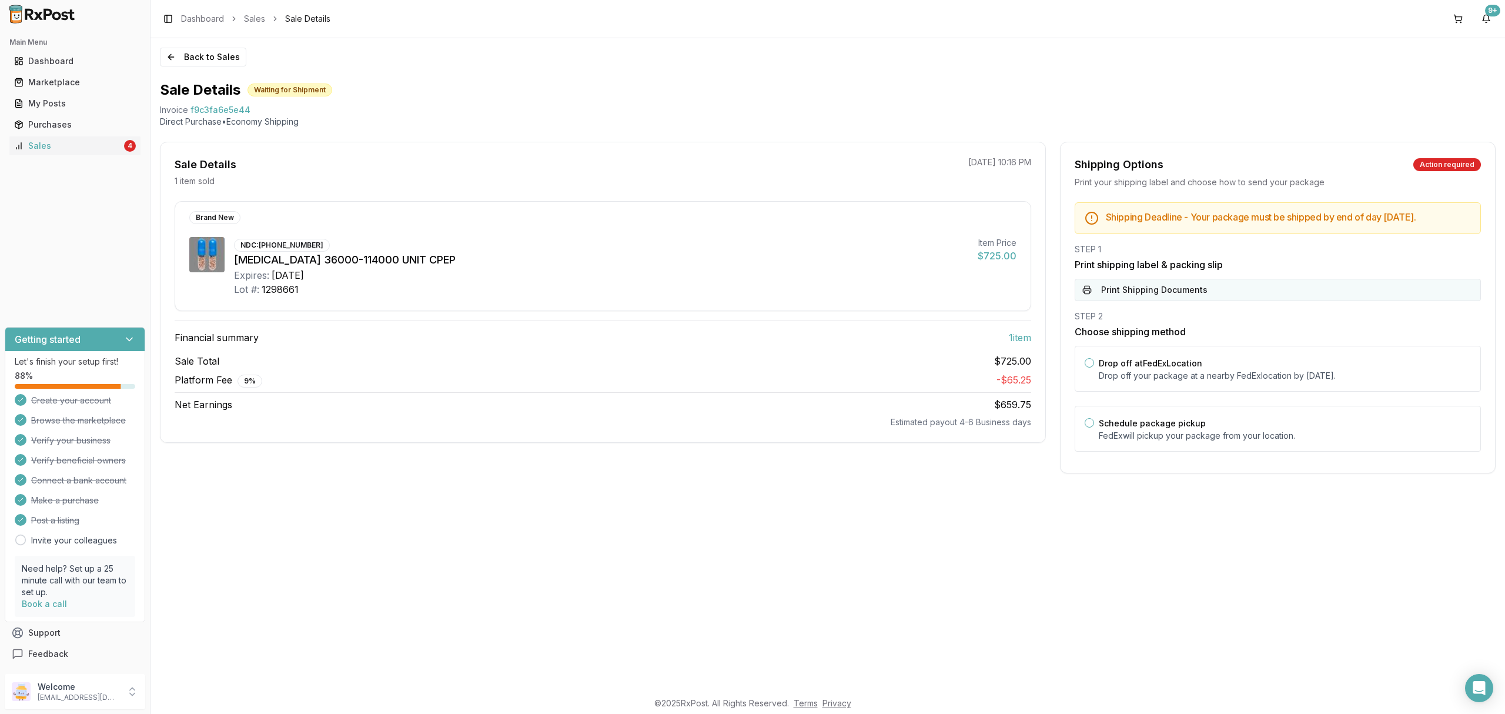
click at [1201, 301] on button "Print Shipping Documents" at bounding box center [1278, 290] width 406 height 22
click at [1189, 382] on p "Drop off your package at a nearby FedEx location by September 30, 2025 ." at bounding box center [1285, 376] width 372 height 12
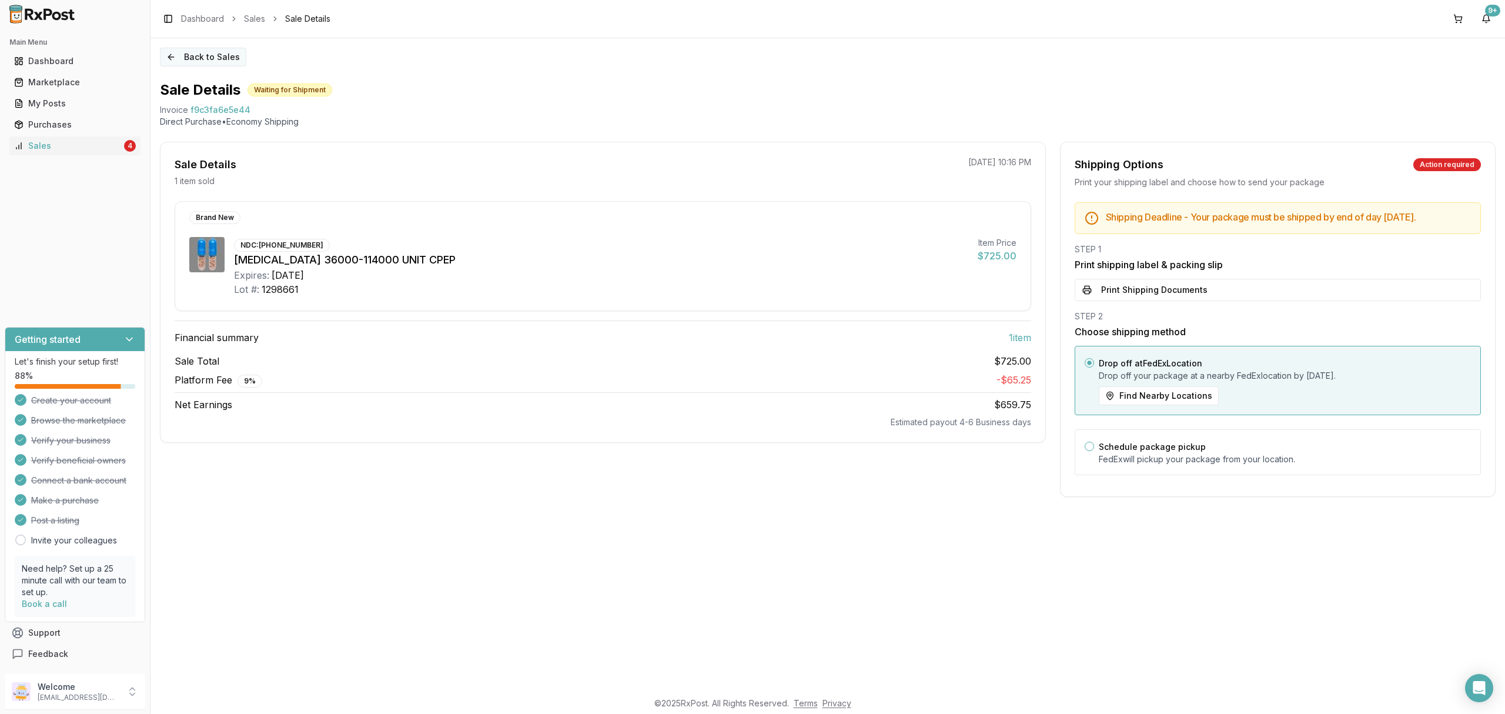
click at [203, 55] on button "Back to Sales" at bounding box center [203, 57] width 86 height 19
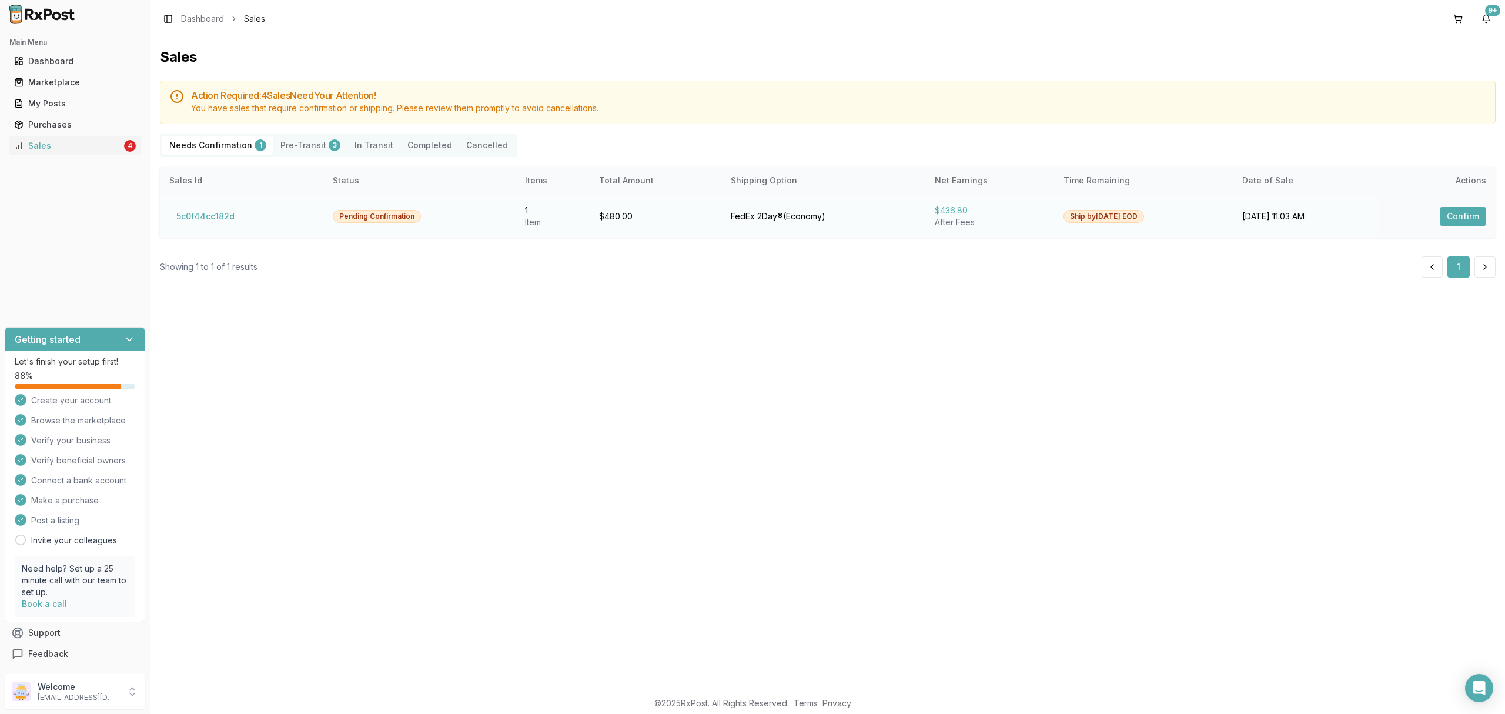
click at [202, 222] on button "5c0f44cc182d" at bounding box center [205, 216] width 72 height 19
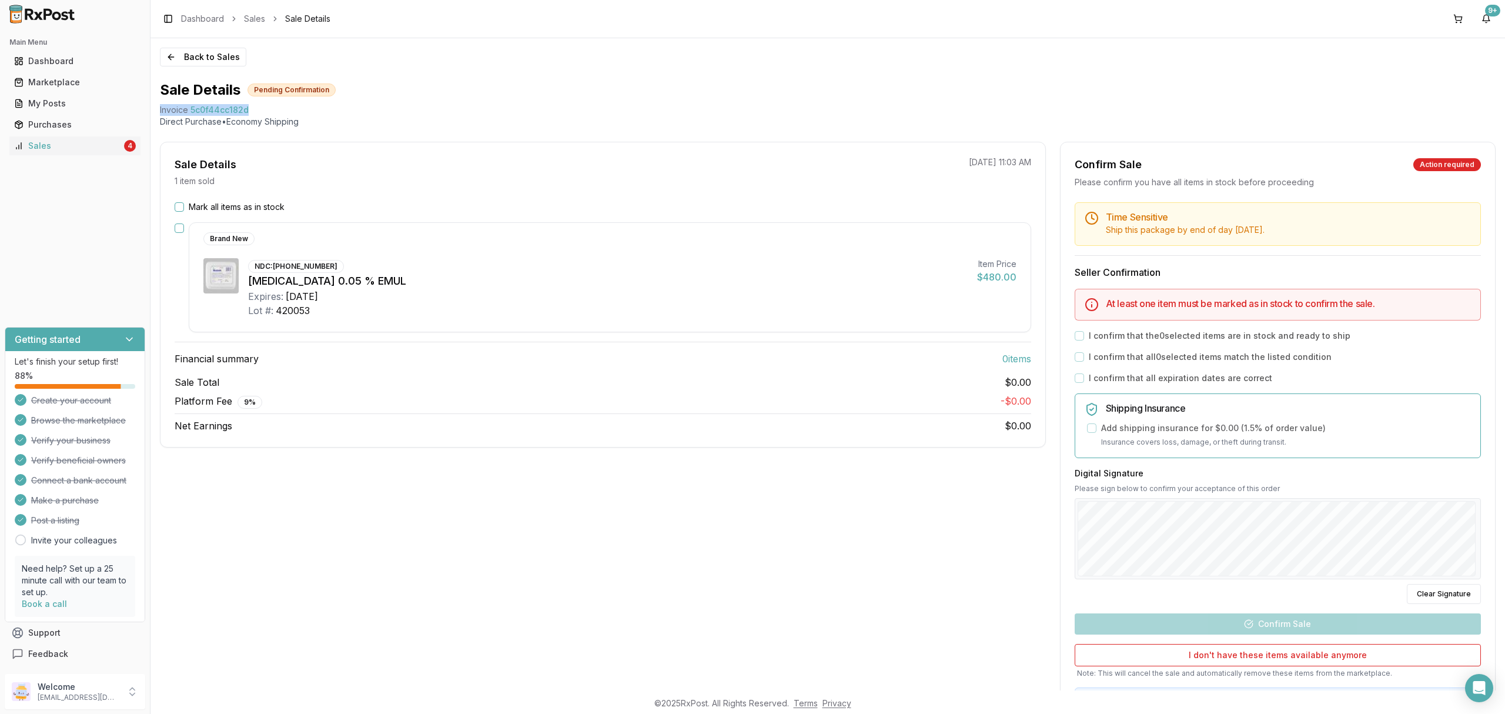
drag, startPoint x: 158, startPoint y: 106, endPoint x: 264, endPoint y: 102, distance: 106.5
click at [264, 102] on div "Back to Sales Sale Details Pending Confirmation Invoice 5c0f44cc182d Direct Pur…" at bounding box center [828, 364] width 1355 height 652
copy div "Invoice 5c0f44cc182d"
click at [1483, 690] on icon "Open Intercom Messenger" at bounding box center [1479, 687] width 15 height 15
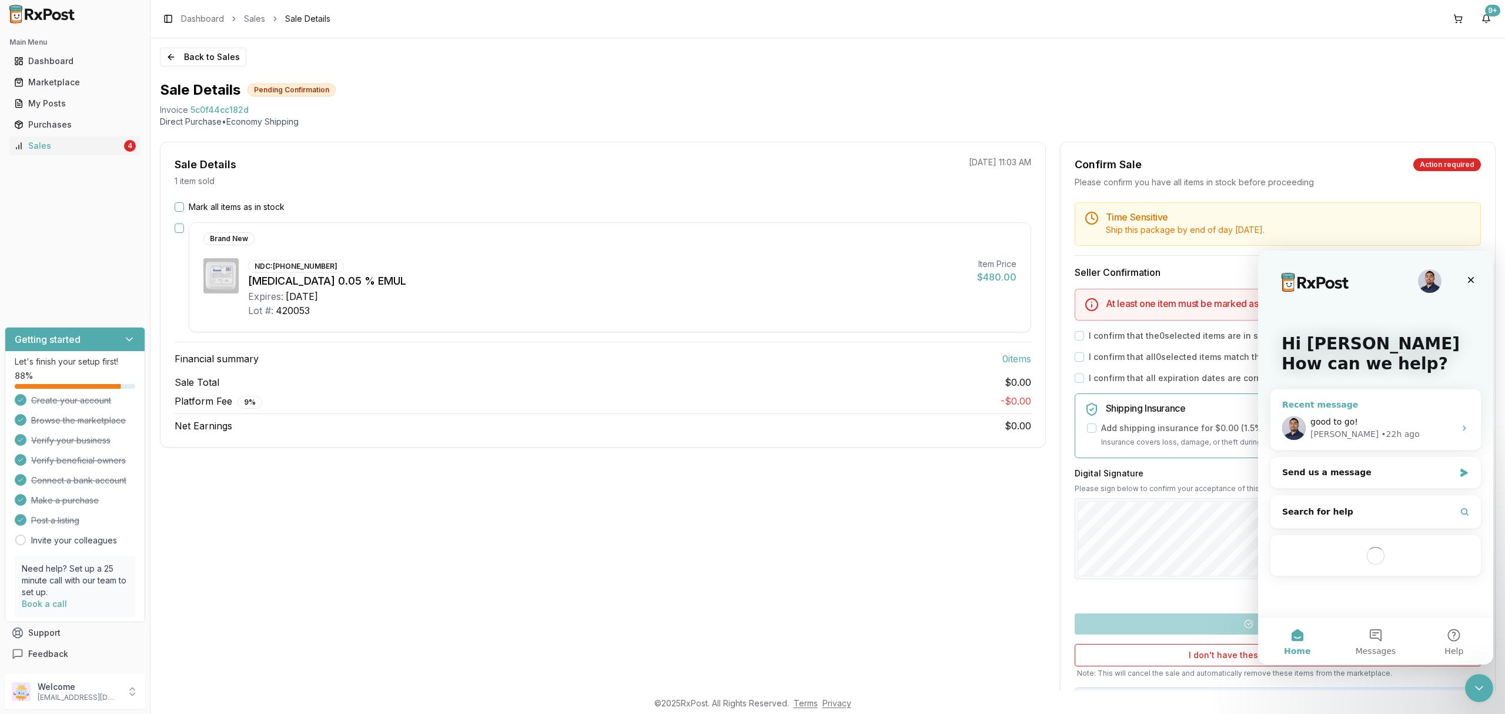
click at [1367, 446] on div "good to go! Manuel • 22h ago" at bounding box center [1376, 428] width 211 height 44
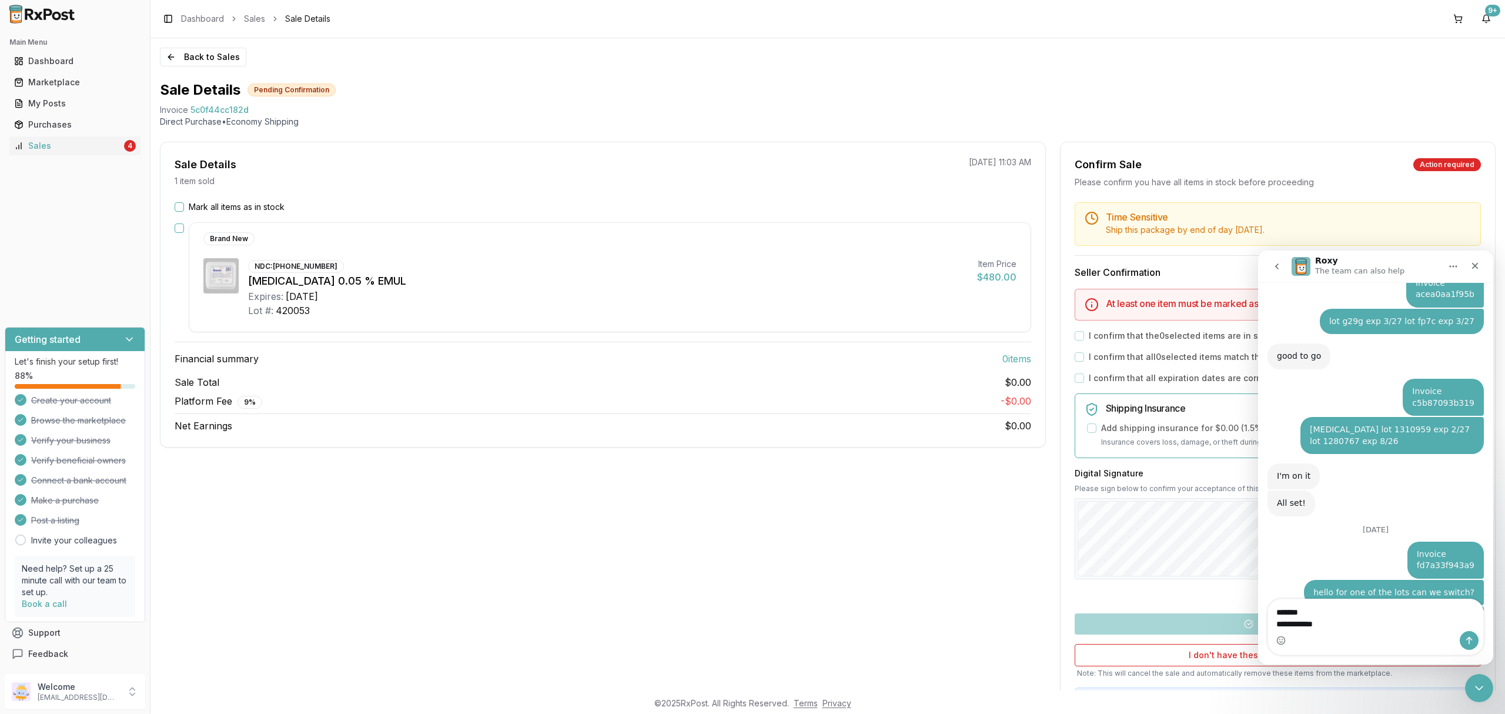
type textarea "**********"
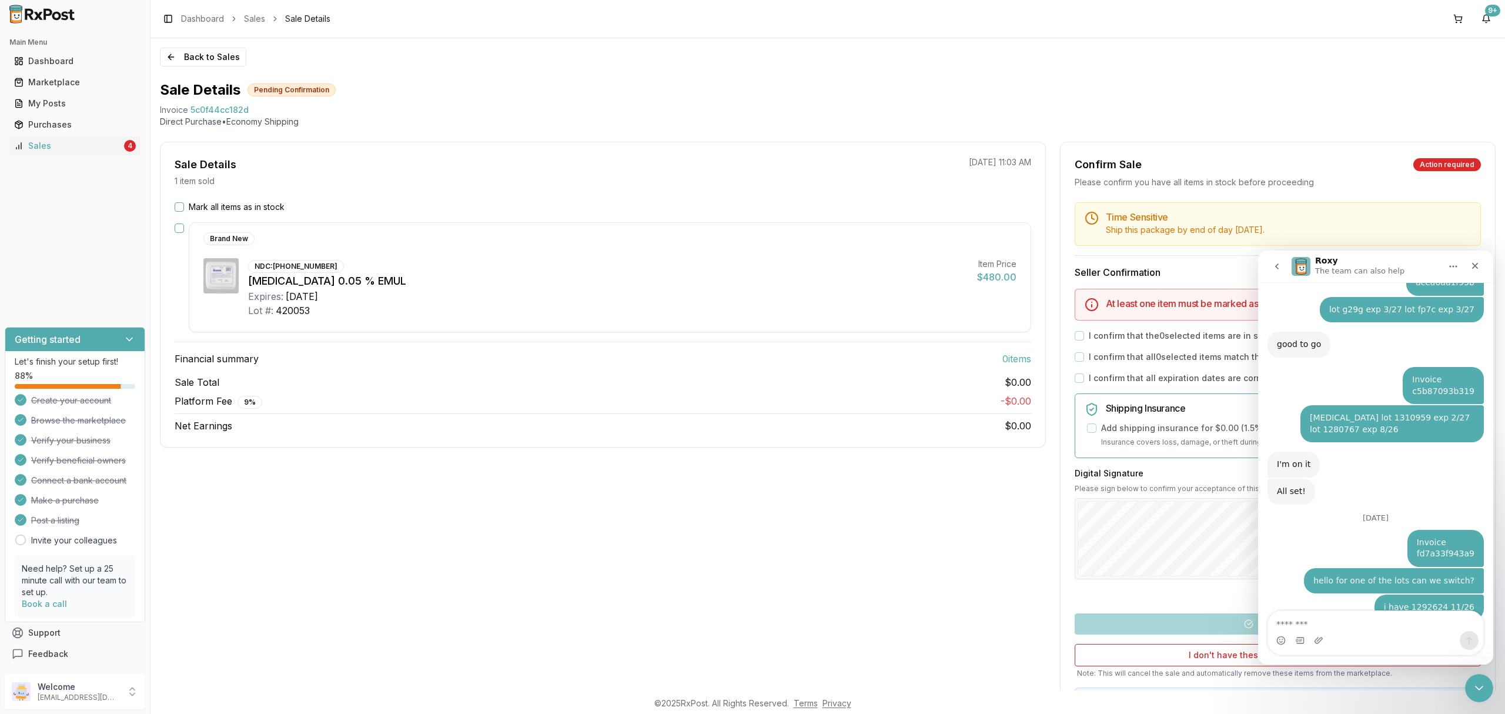
scroll to position [2920, 0]
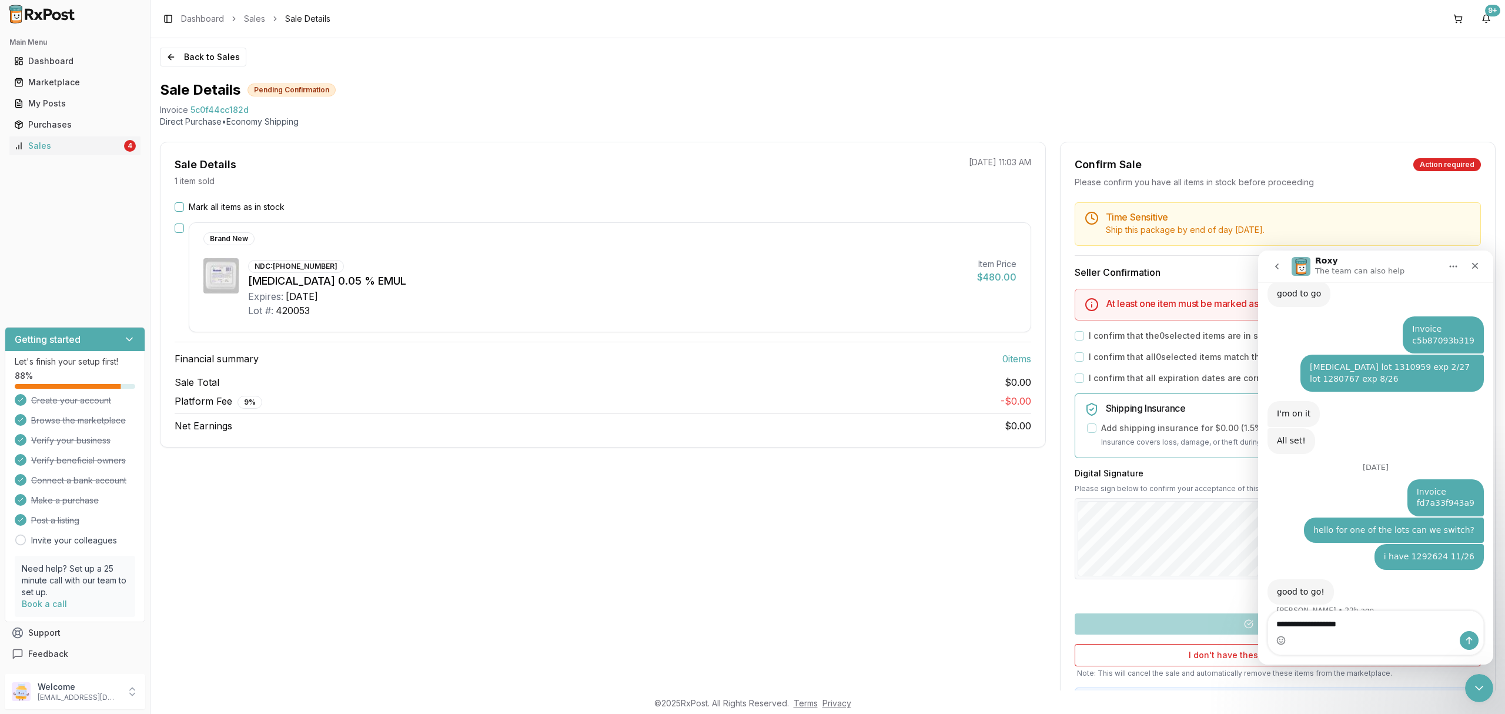
type textarea "**********"
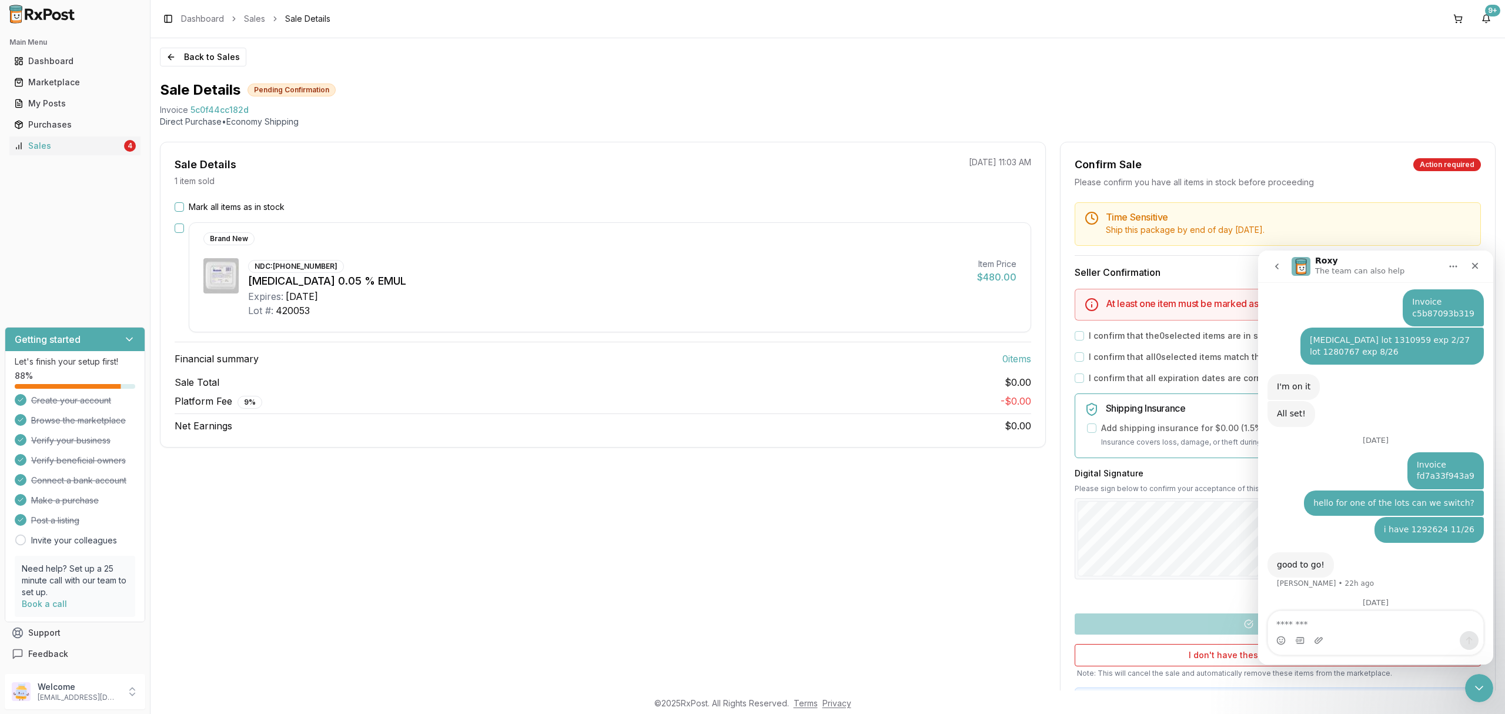
click at [1474, 673] on p "Note: This will cancel the sale and automatically remove these items from the m…" at bounding box center [1278, 673] width 406 height 9
click at [1487, 688] on div "Close Intercom Messenger" at bounding box center [1478, 686] width 28 height 28
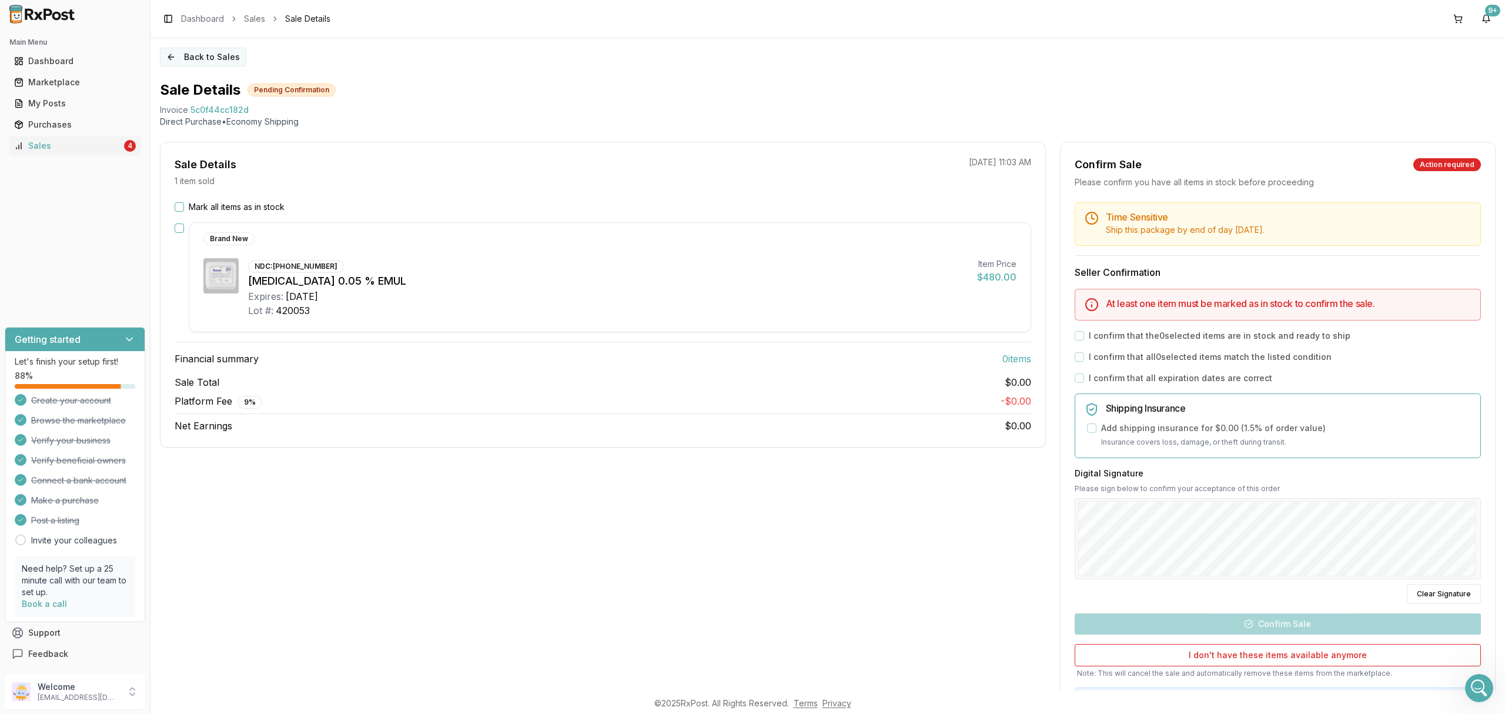
click at [225, 55] on button "Back to Sales" at bounding box center [203, 57] width 86 height 19
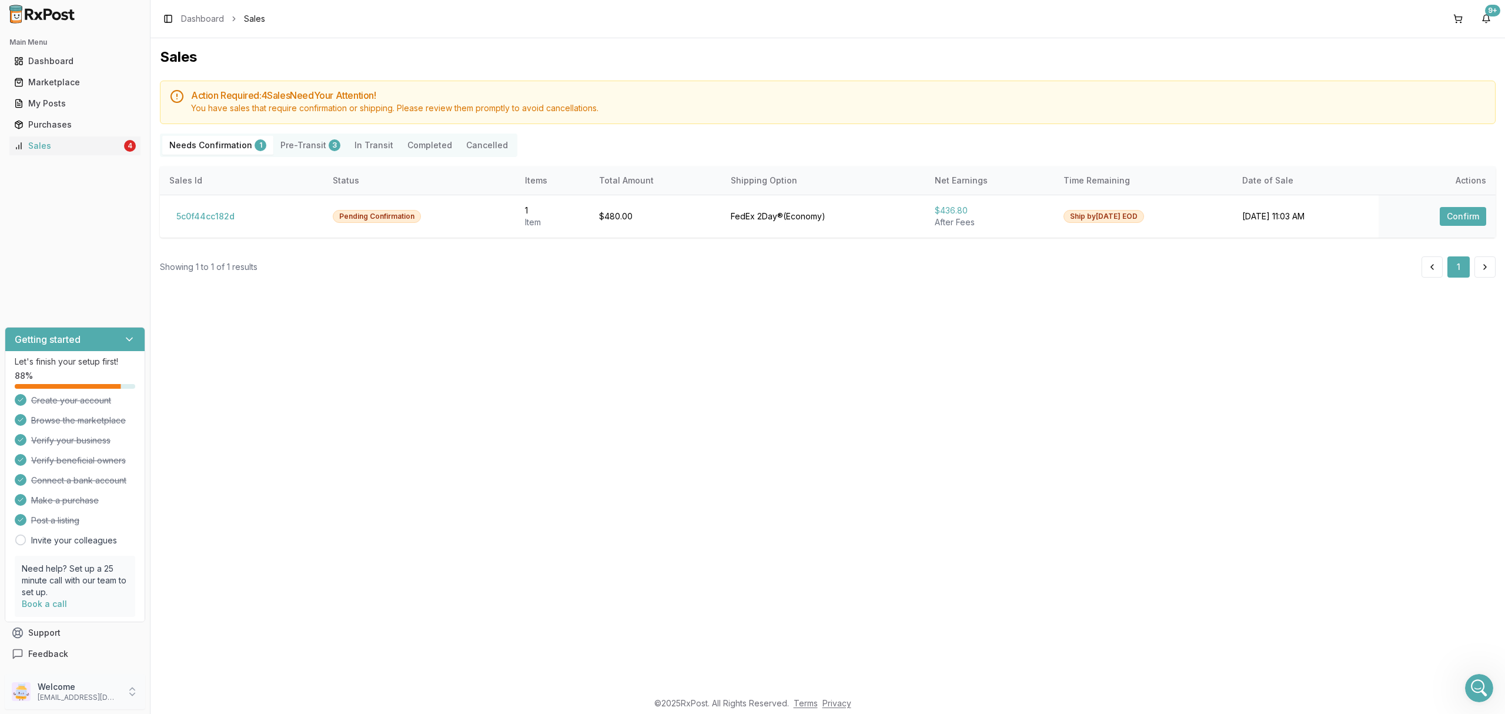
click at [98, 685] on p "Welcome" at bounding box center [79, 687] width 82 height 12
click at [220, 692] on span "Sign Out" at bounding box center [214, 695] width 112 height 12
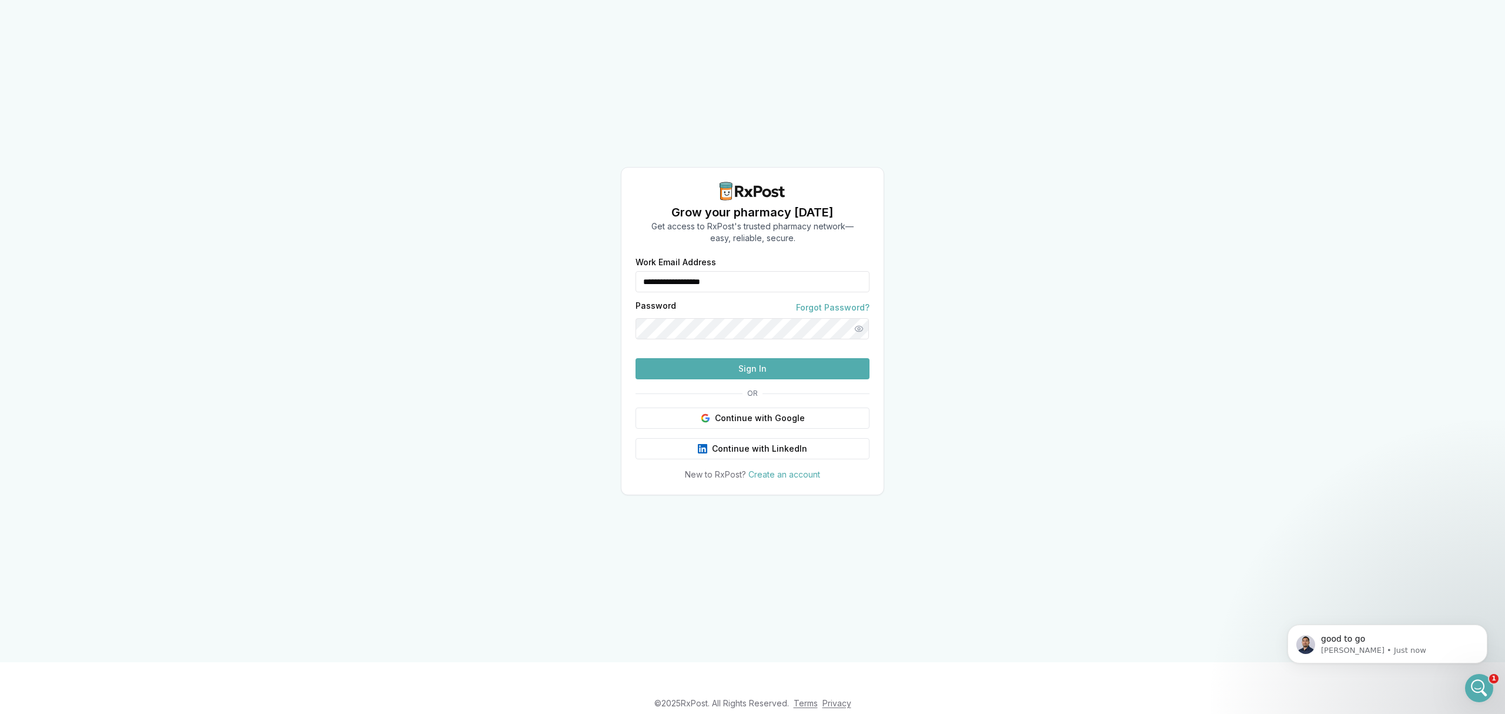
click at [553, 387] on div "**********" at bounding box center [752, 331] width 1505 height 662
drag, startPoint x: 713, startPoint y: 266, endPoint x: 570, endPoint y: 266, distance: 142.9
click at [570, 266] on div "**********" at bounding box center [752, 331] width 1505 height 662
type input "**********"
click at [733, 379] on button "Sign In" at bounding box center [753, 368] width 234 height 21
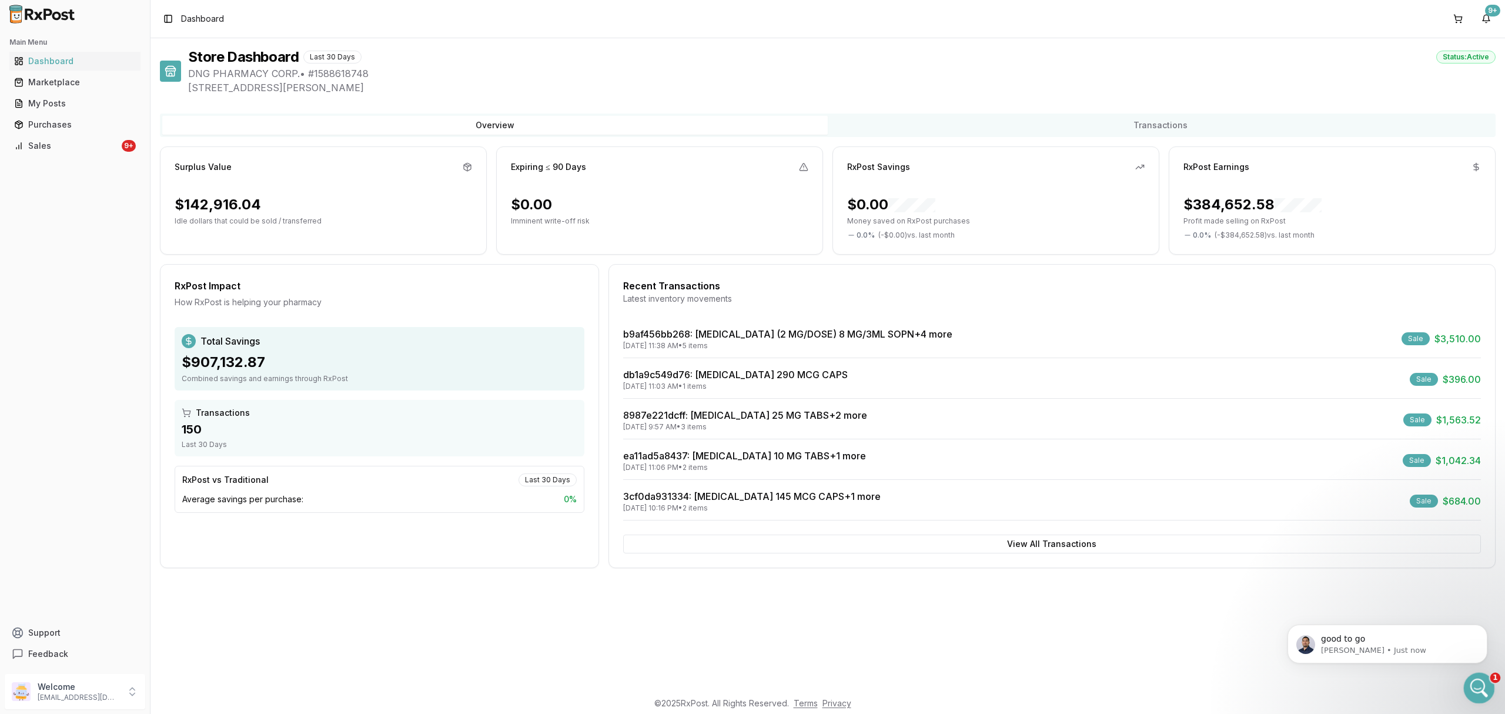
click at [1479, 689] on icon "Open Intercom Messenger" at bounding box center [1477, 686] width 19 height 19
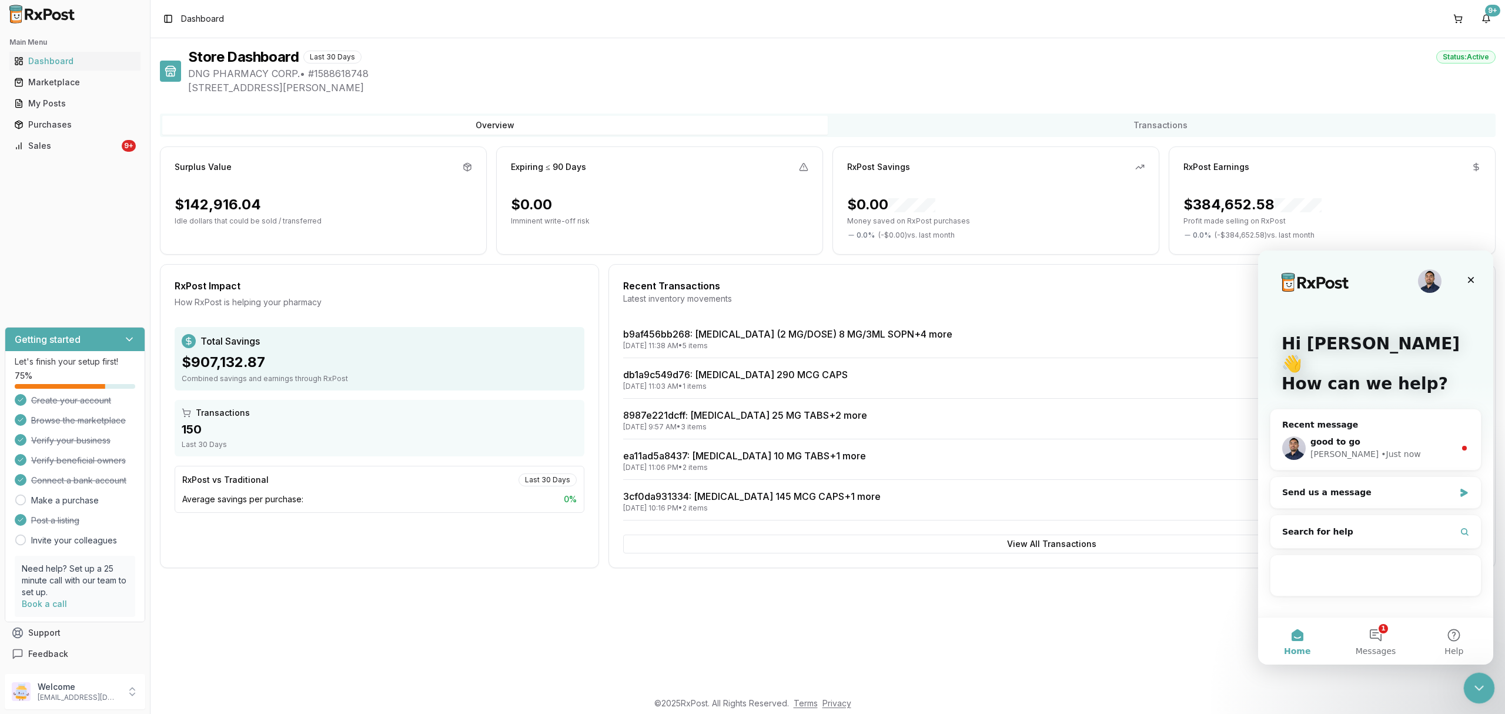
click at [1479, 689] on icon "Close Intercom Messenger" at bounding box center [1478, 686] width 14 height 14
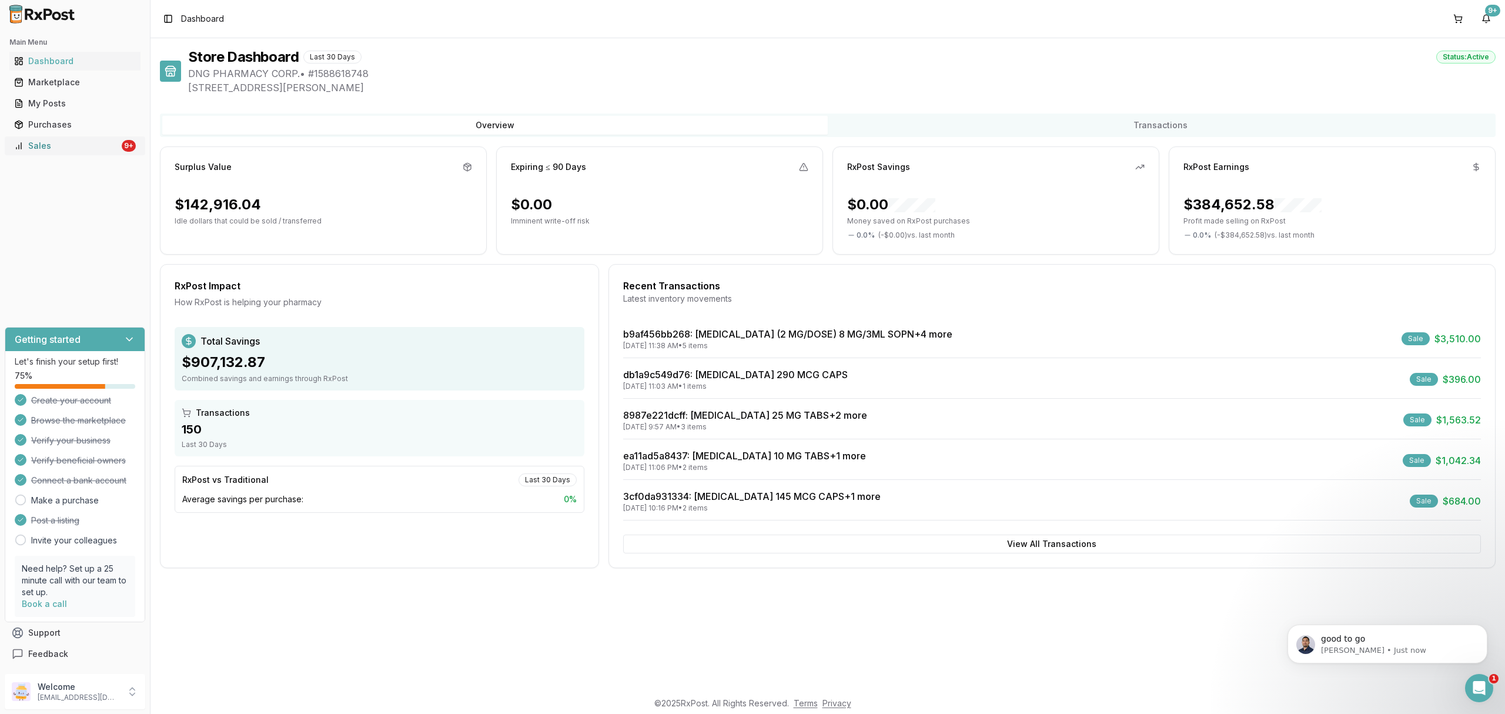
click at [95, 146] on div "Sales" at bounding box center [66, 146] width 105 height 12
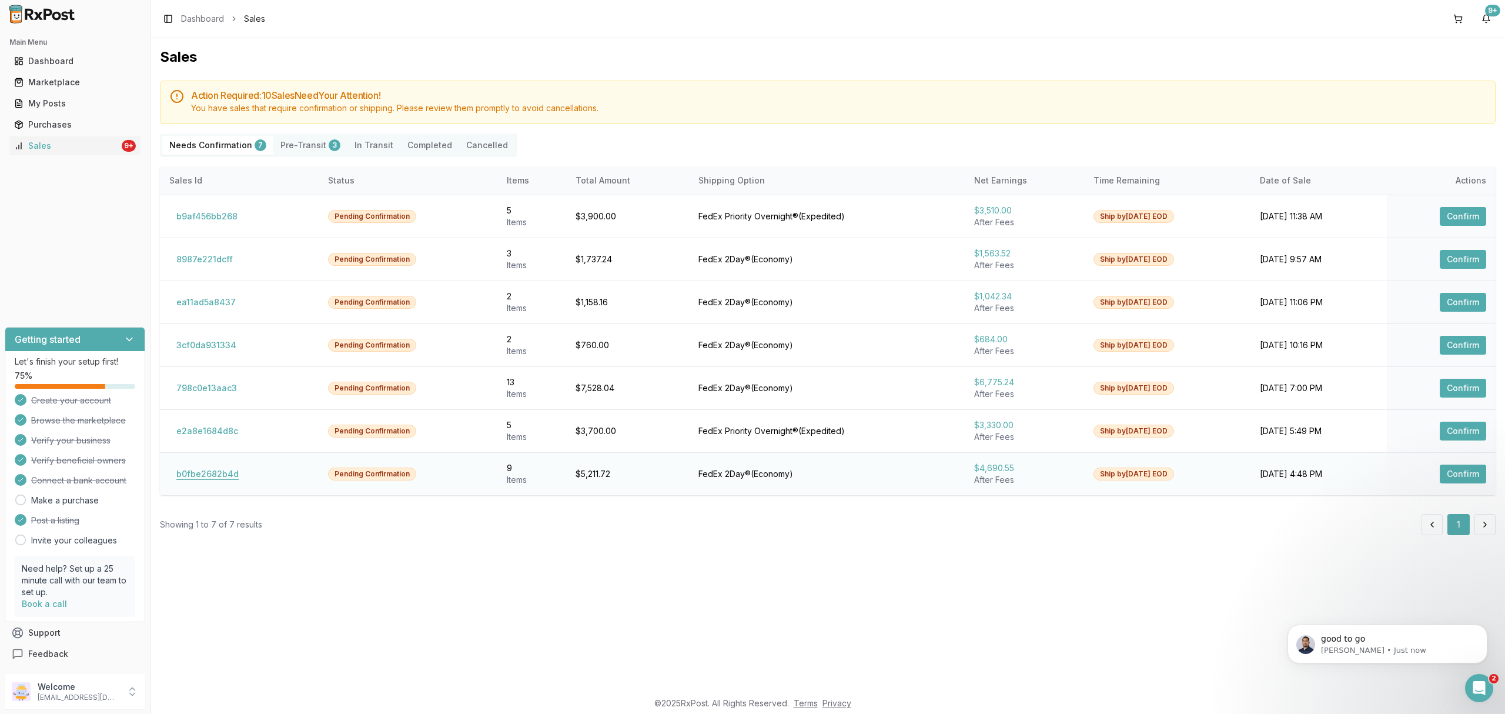
click at [219, 473] on button "b0fbe2682b4d" at bounding box center [207, 474] width 76 height 19
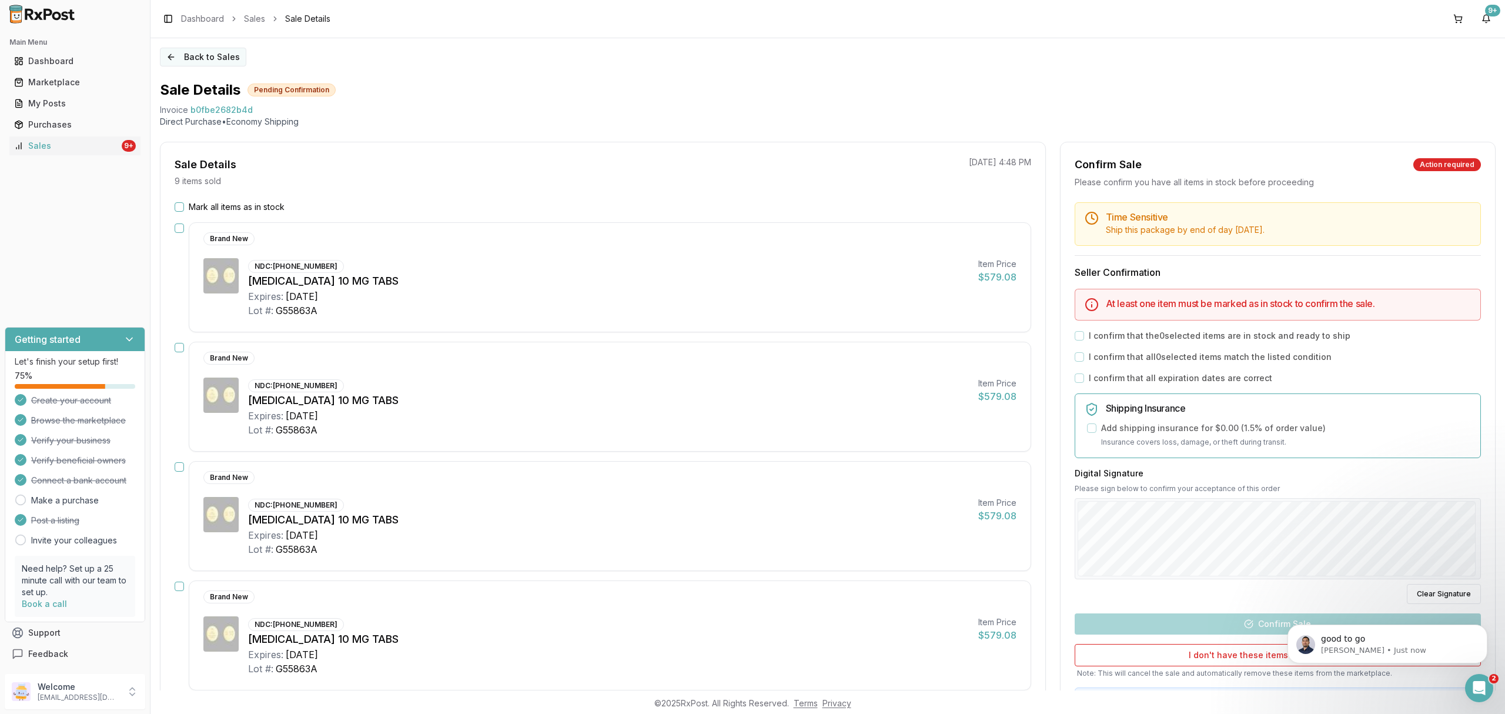
click at [203, 56] on button "Back to Sales" at bounding box center [203, 57] width 86 height 19
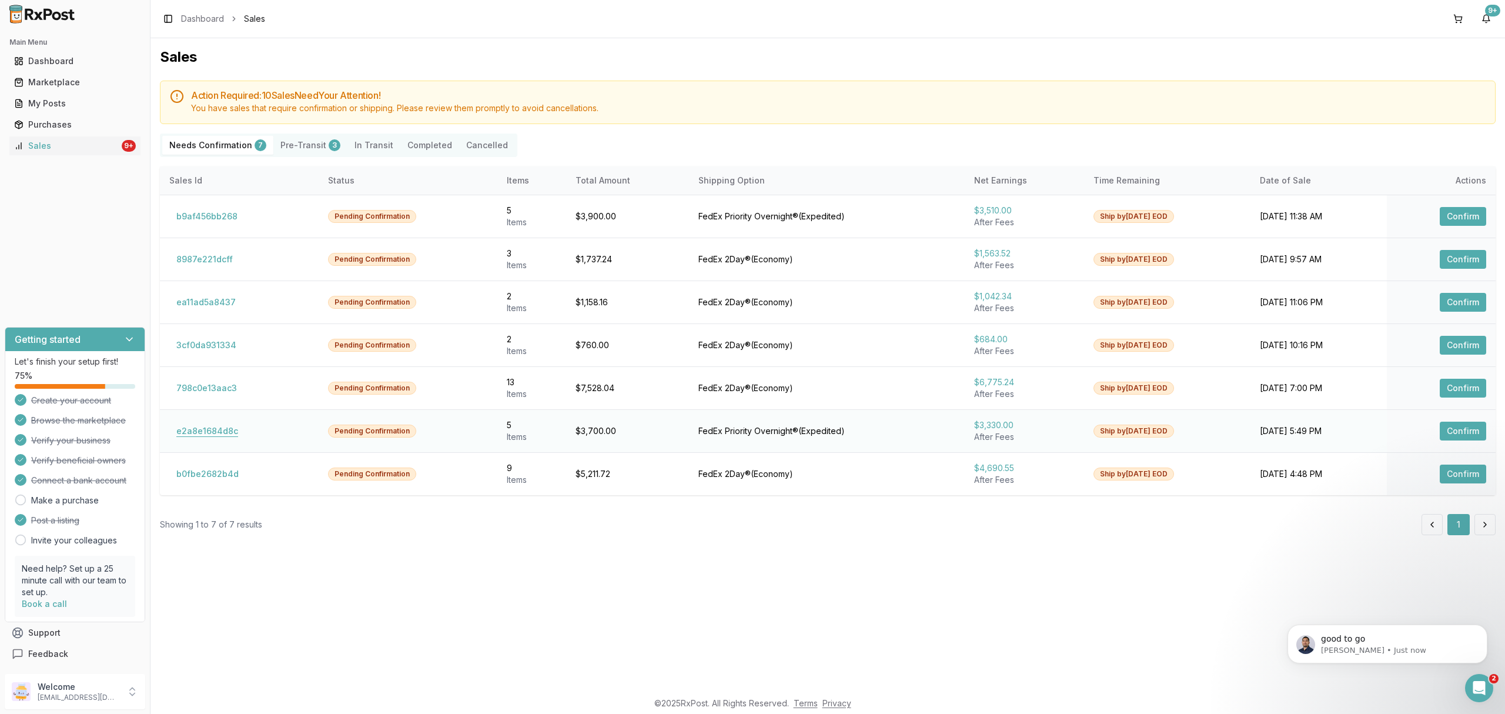
click at [203, 433] on button "e2a8e1684d8c" at bounding box center [207, 431] width 76 height 19
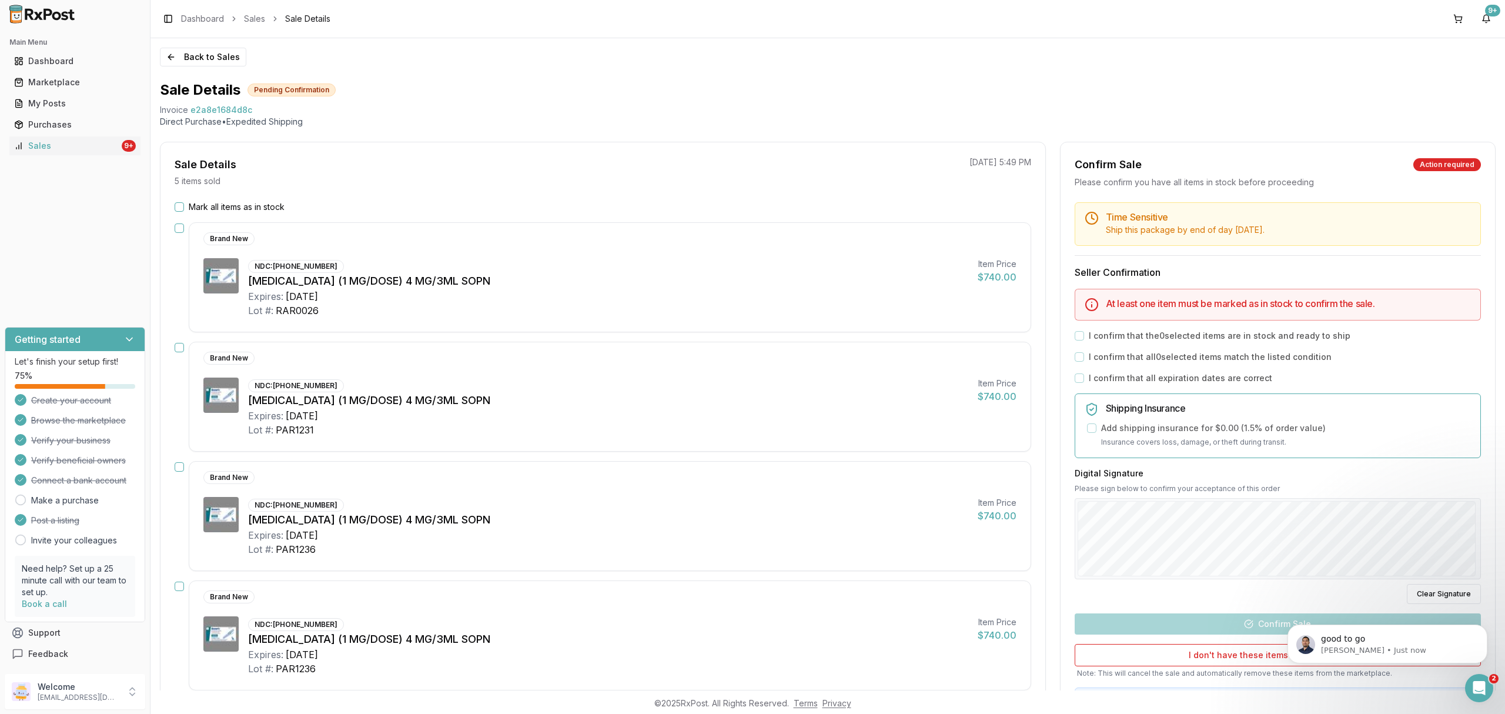
click at [212, 43] on div "Back to Sales Sale Details Pending Confirmation Invoice e2a8e1684d8c Direct Pur…" at bounding box center [828, 364] width 1355 height 652
click at [213, 59] on button "Back to Sales" at bounding box center [203, 57] width 86 height 19
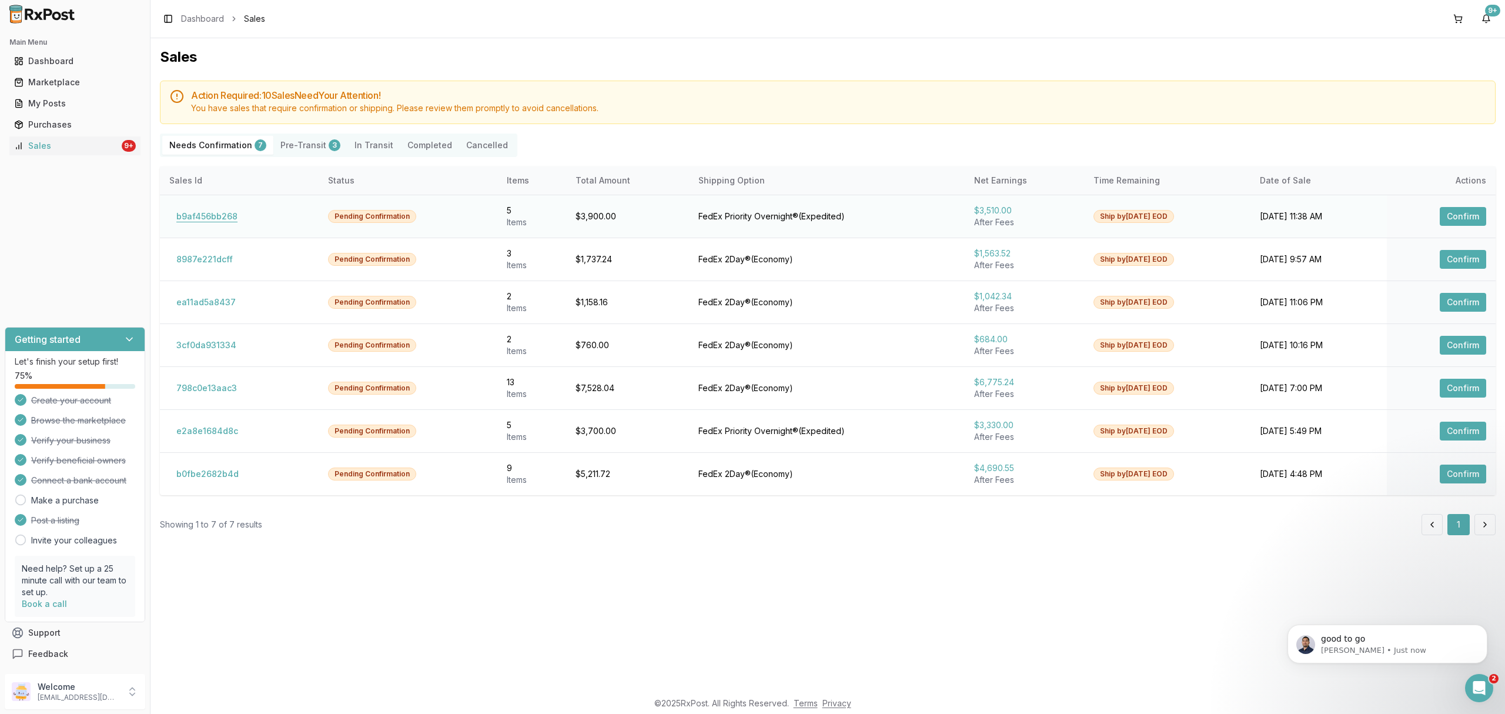
click at [214, 218] on button "b9af456bb268" at bounding box center [206, 216] width 75 height 19
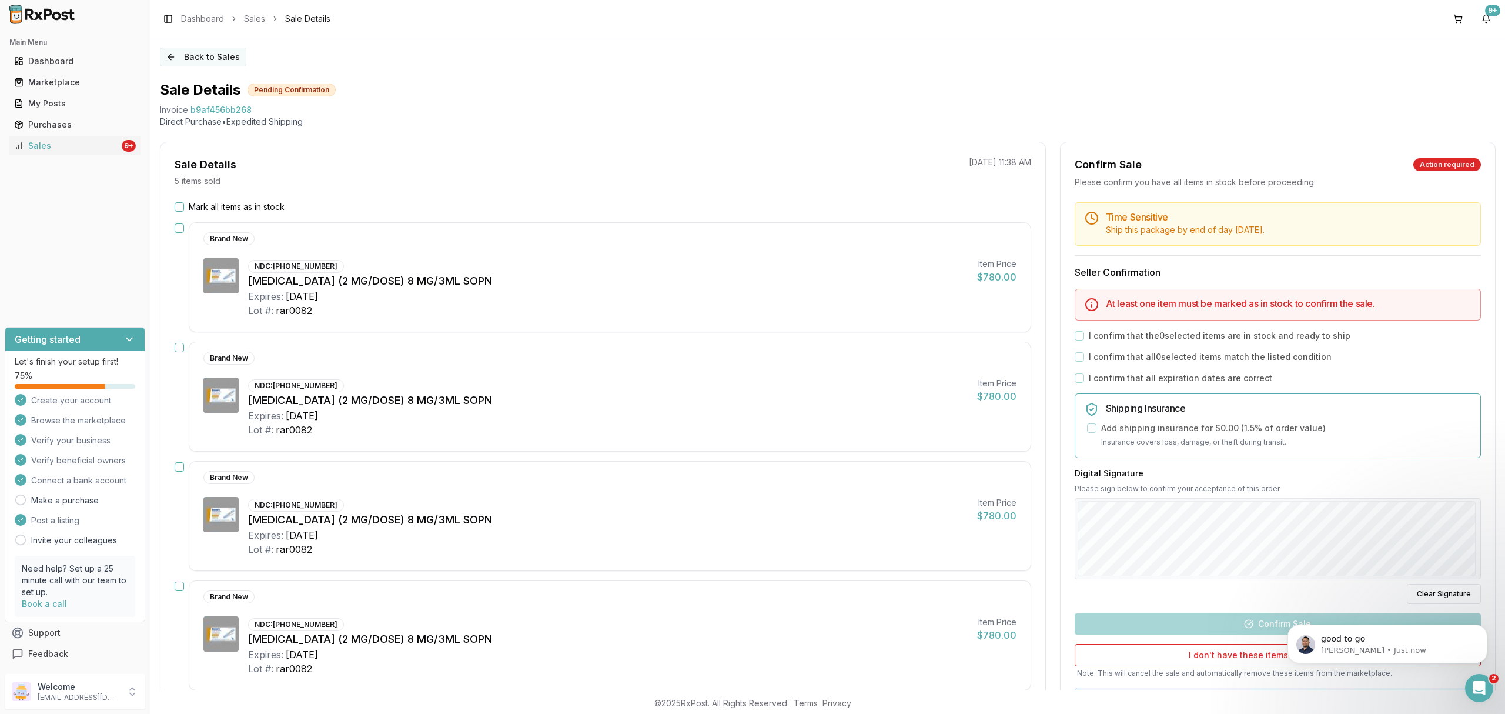
click at [211, 61] on button "Back to Sales" at bounding box center [203, 57] width 86 height 19
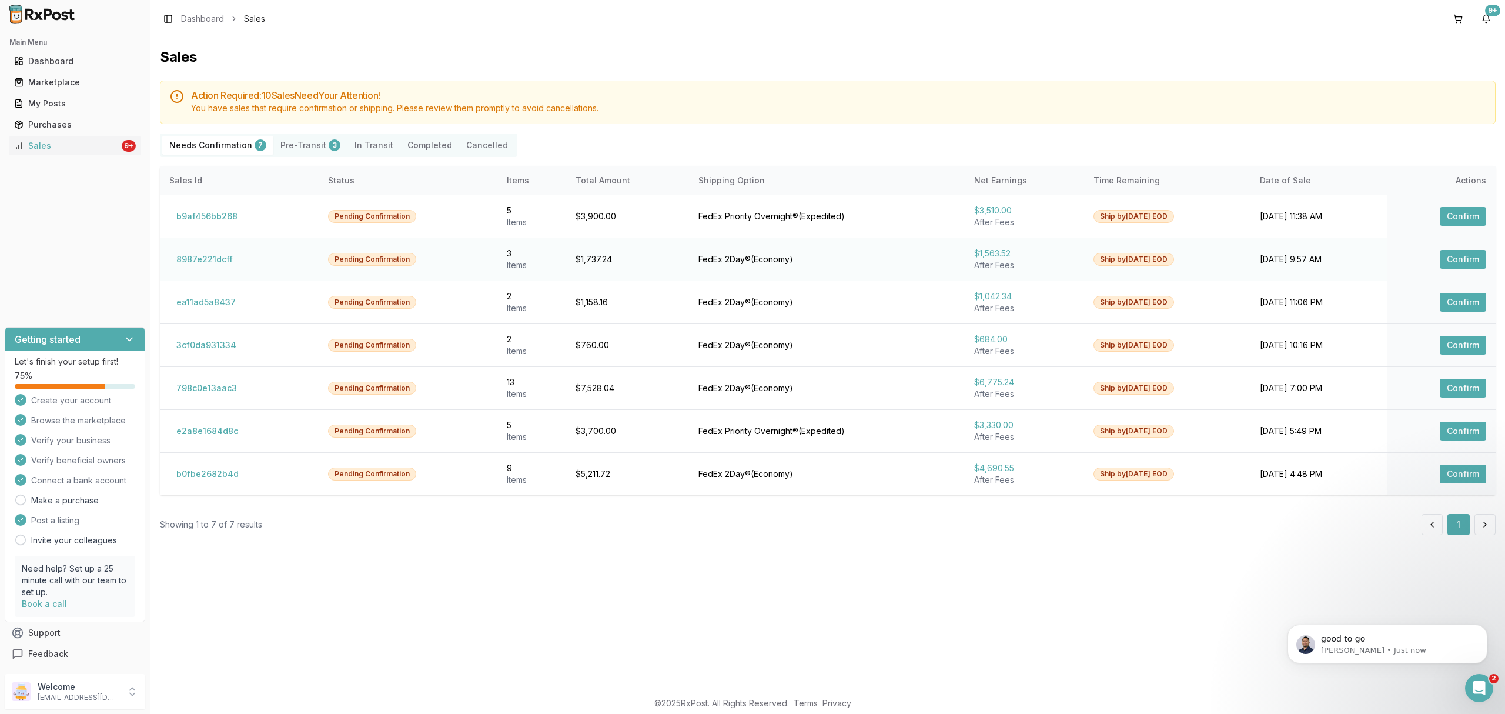
click at [221, 259] on button "8987e221dcff" at bounding box center [204, 259] width 71 height 19
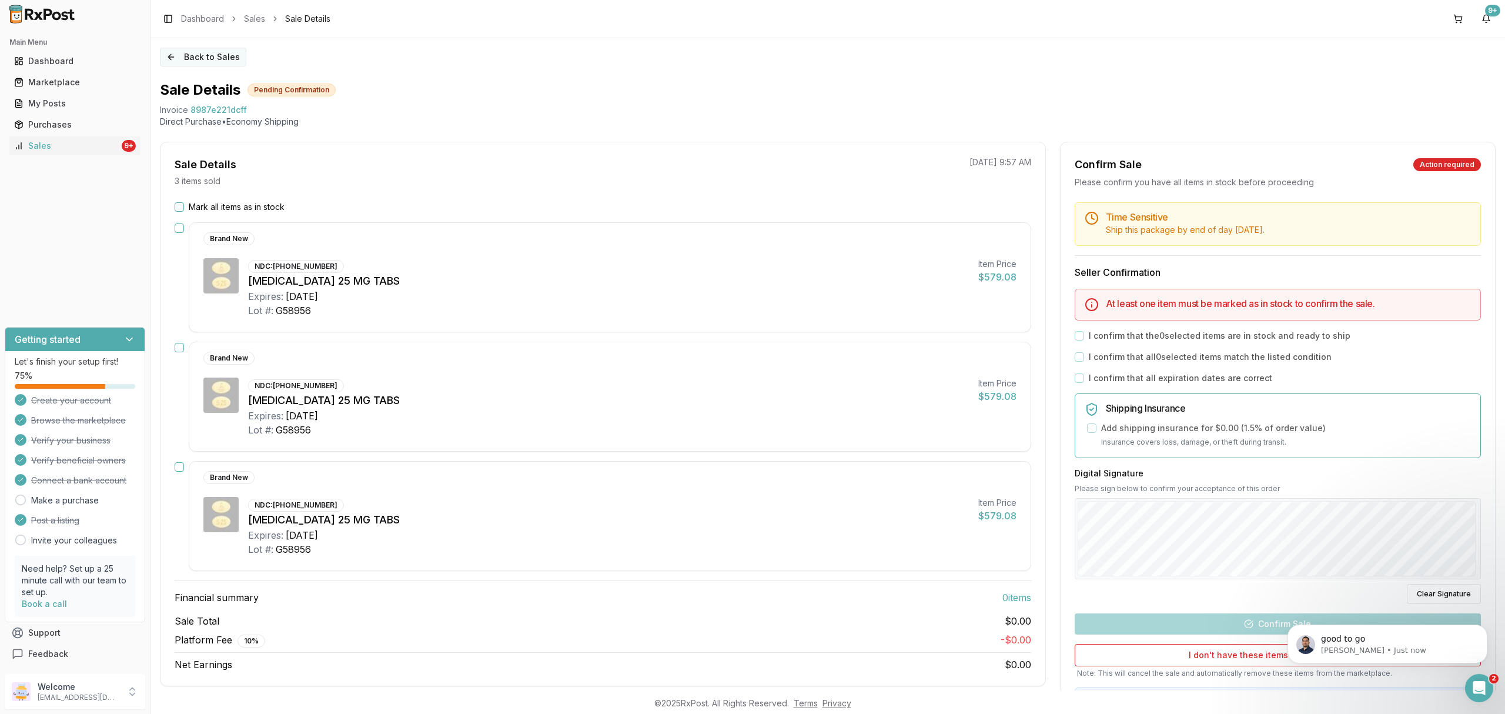
click at [207, 61] on button "Back to Sales" at bounding box center [203, 57] width 86 height 19
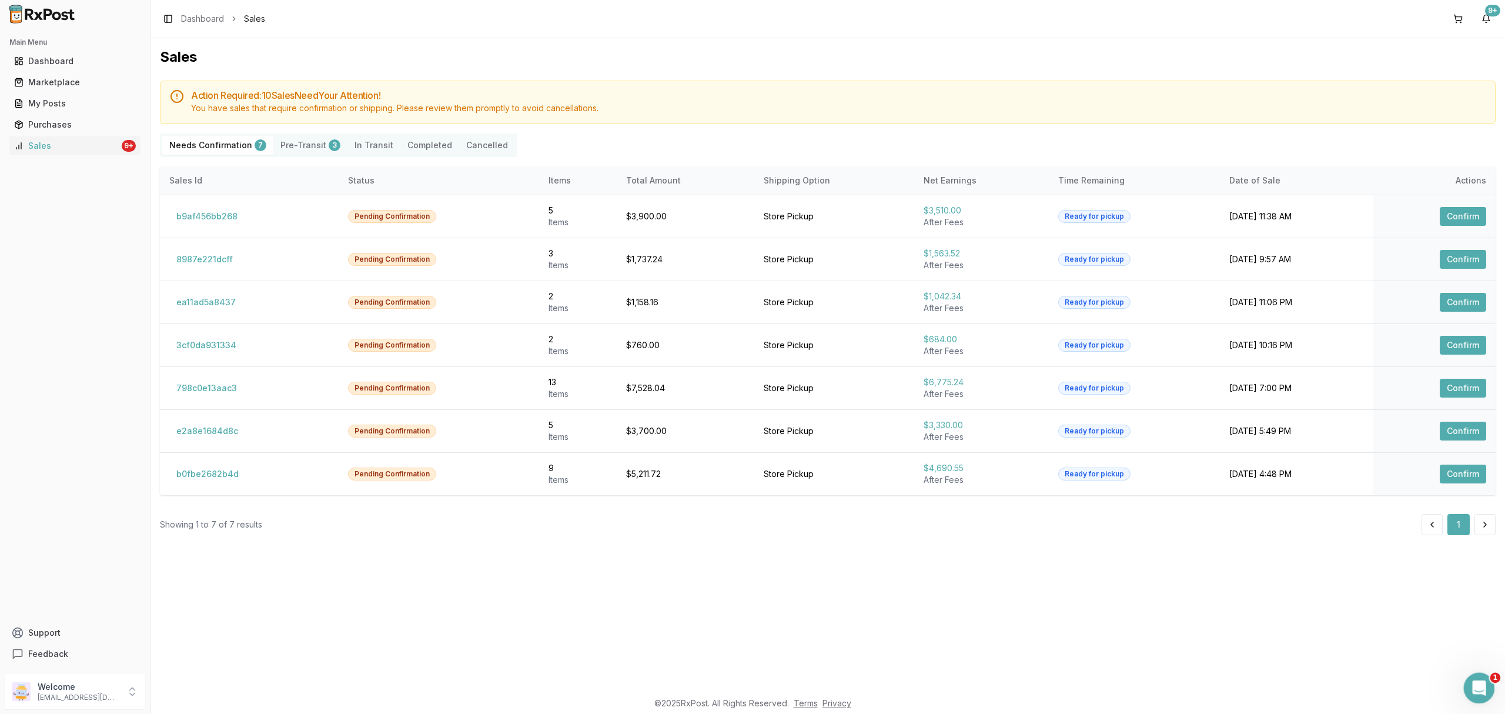
click at [1485, 691] on div "Open Intercom Messenger" at bounding box center [1477, 686] width 39 height 39
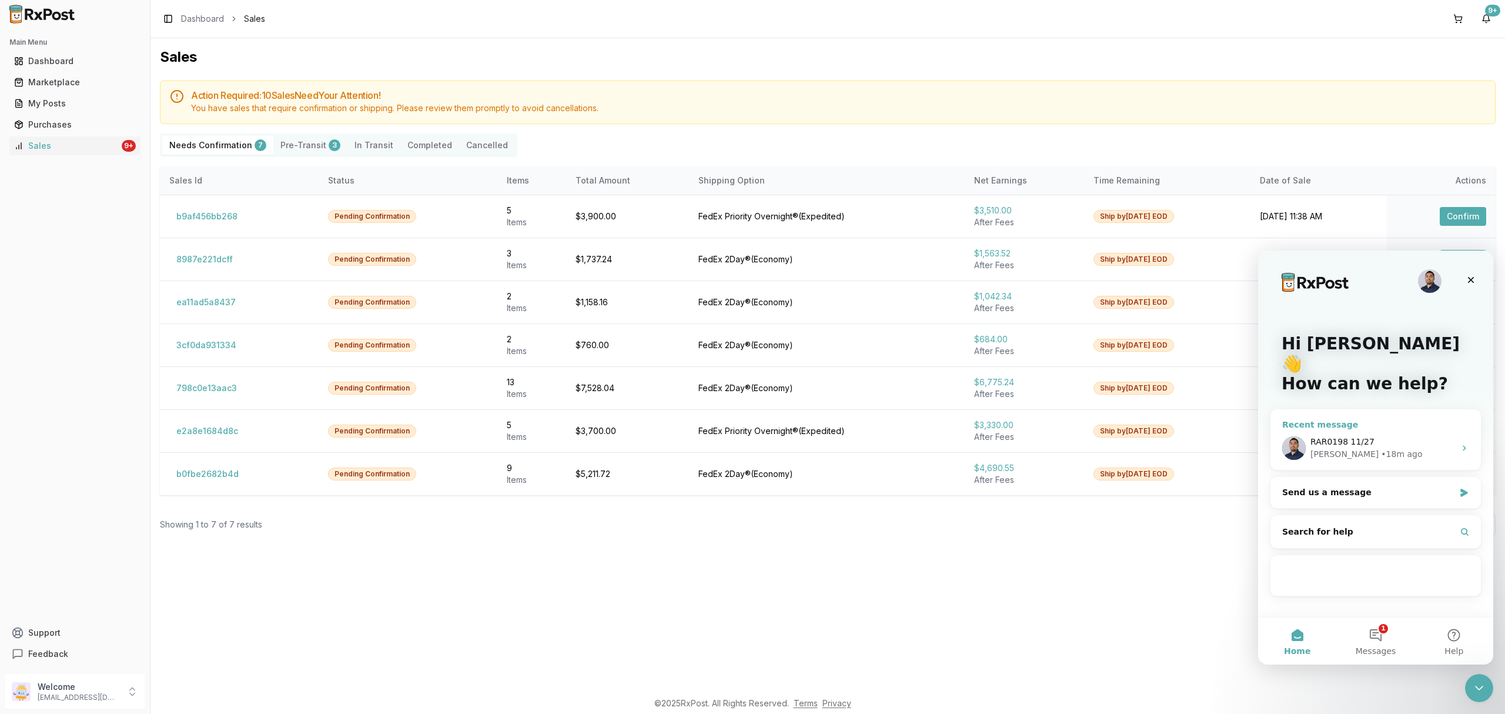
click at [1410, 448] on div "[PERSON_NAME] • 18m ago" at bounding box center [1383, 454] width 145 height 12
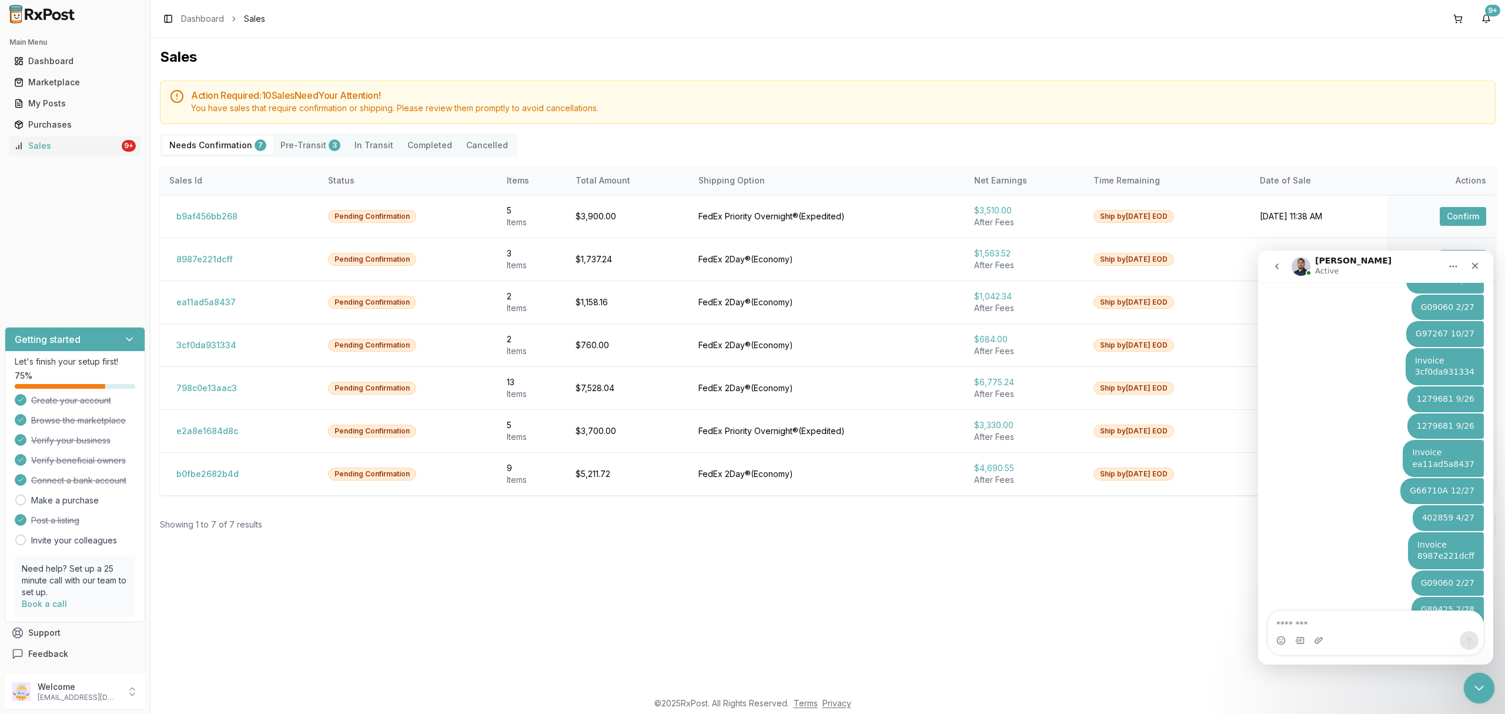
scroll to position [6276, 0]
drag, startPoint x: 1473, startPoint y: 688, endPoint x: 2806, endPoint y: 1338, distance: 1482.6
click at [1473, 689] on icon "Close Intercom Messenger" at bounding box center [1478, 686] width 14 height 14
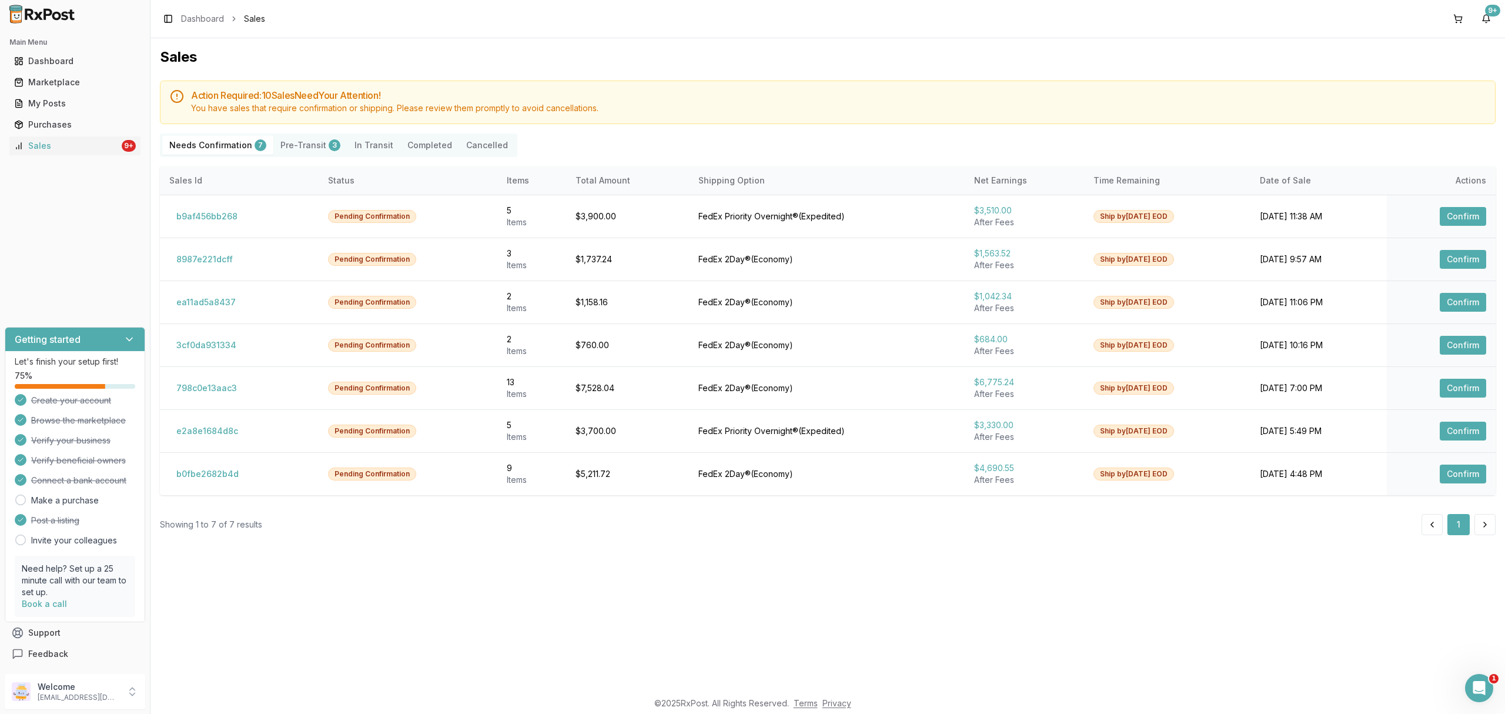
scroll to position [0, 0]
click at [272, 617] on div "Sales Action Required: 10 Sale s Need Your Attention! You have sales that requi…" at bounding box center [828, 364] width 1355 height 652
click at [49, 687] on p "Welcome" at bounding box center [79, 687] width 82 height 12
click at [192, 694] on span "Sign Out" at bounding box center [214, 695] width 112 height 12
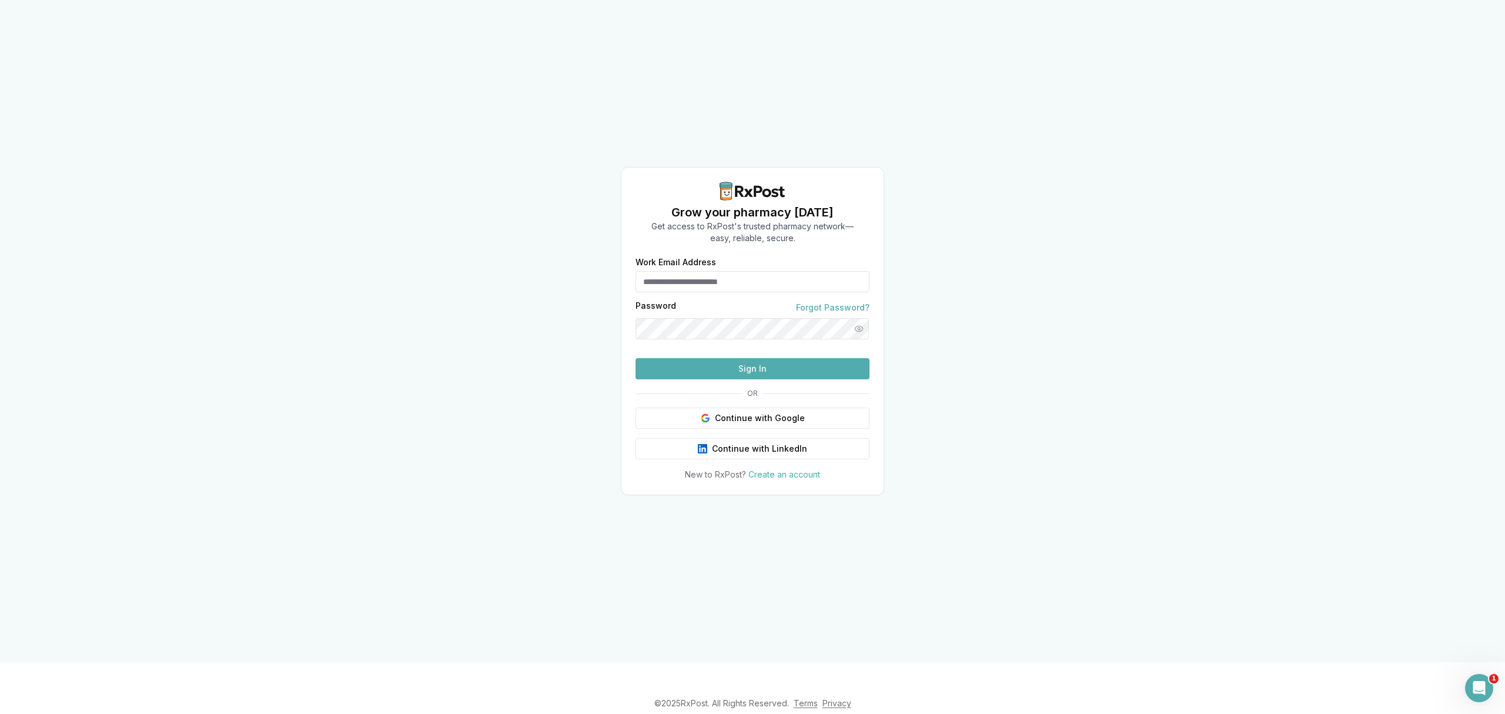
type input "**********"
click at [740, 379] on button "Sign In" at bounding box center [753, 368] width 234 height 21
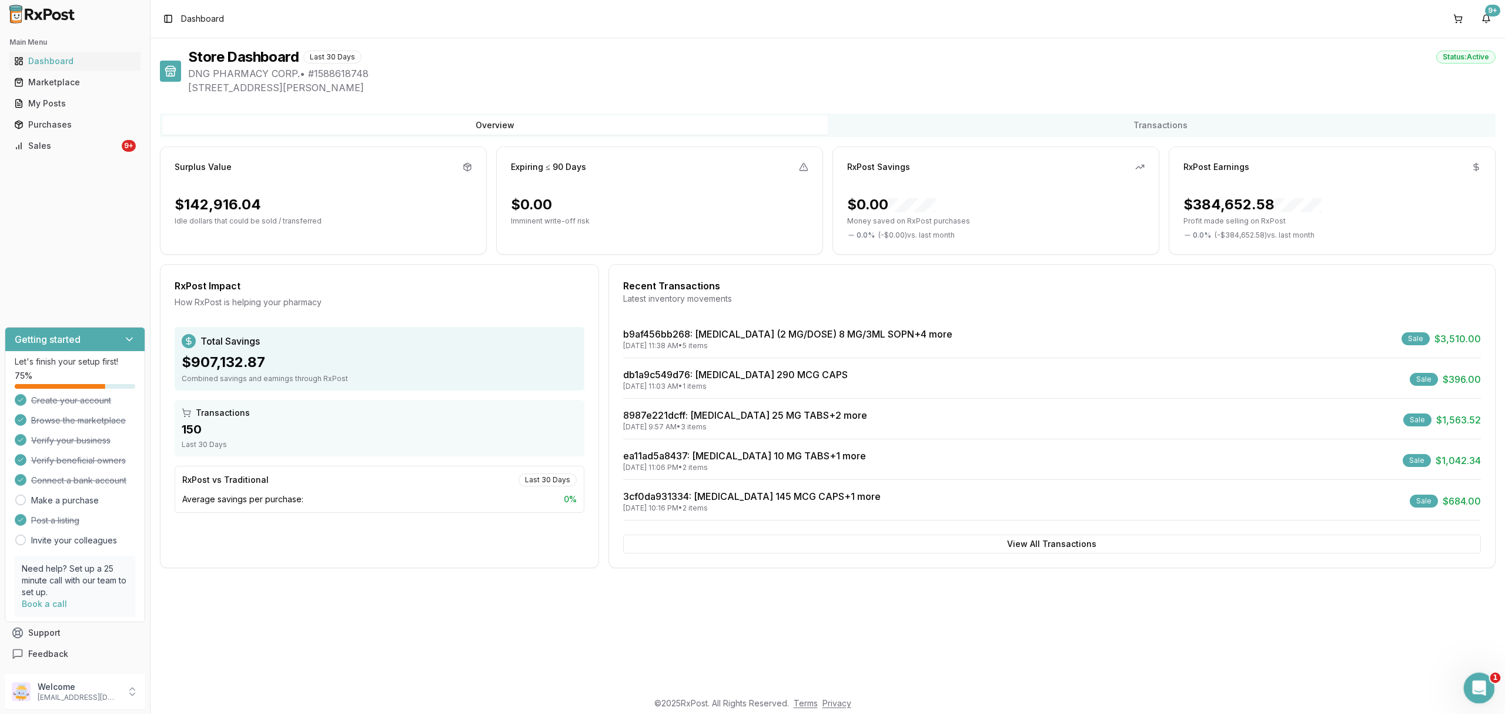
drag, startPoint x: 1474, startPoint y: 685, endPoint x: 1479, endPoint y: 680, distance: 7.5
click at [1475, 683] on icon "Open Intercom Messenger" at bounding box center [1477, 686] width 19 height 19
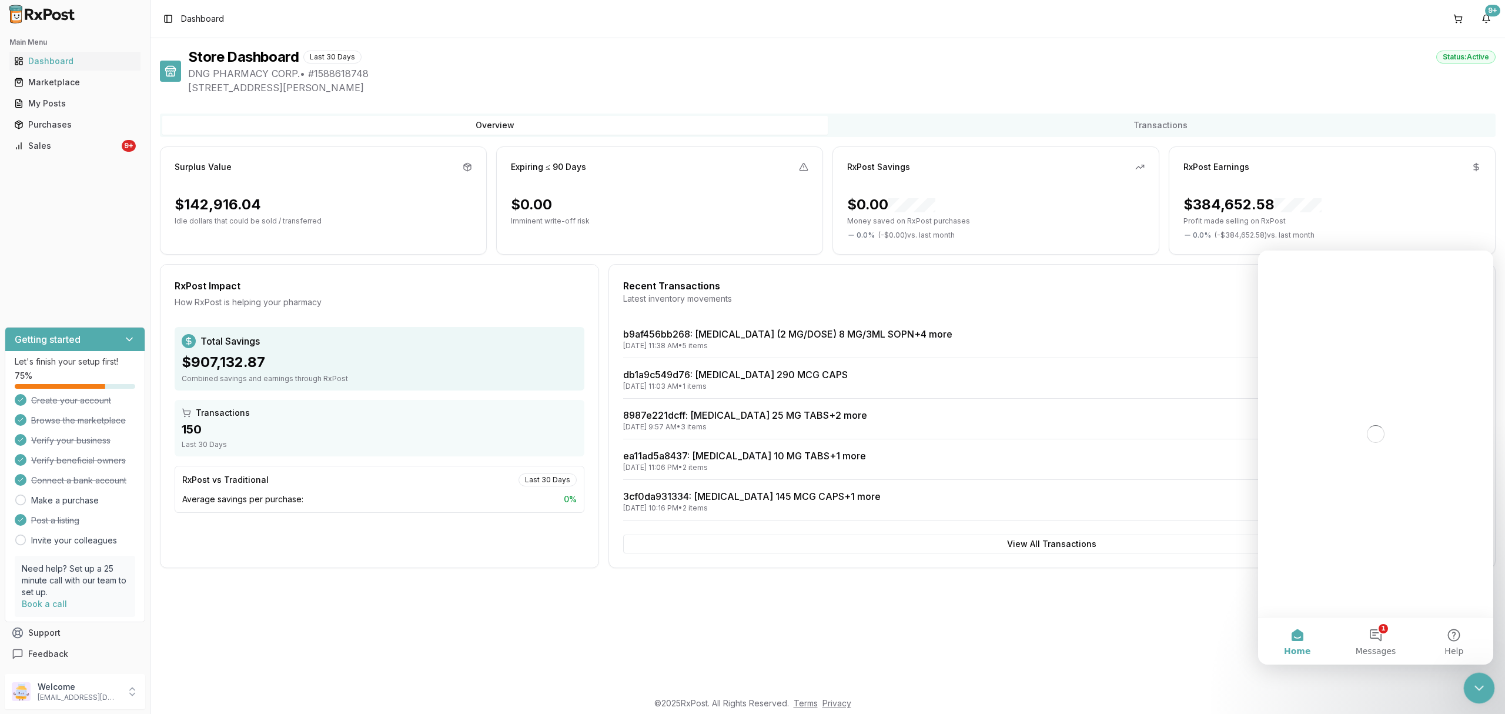
click at [1476, 681] on icon "Close Intercom Messenger" at bounding box center [1478, 686] width 14 height 14
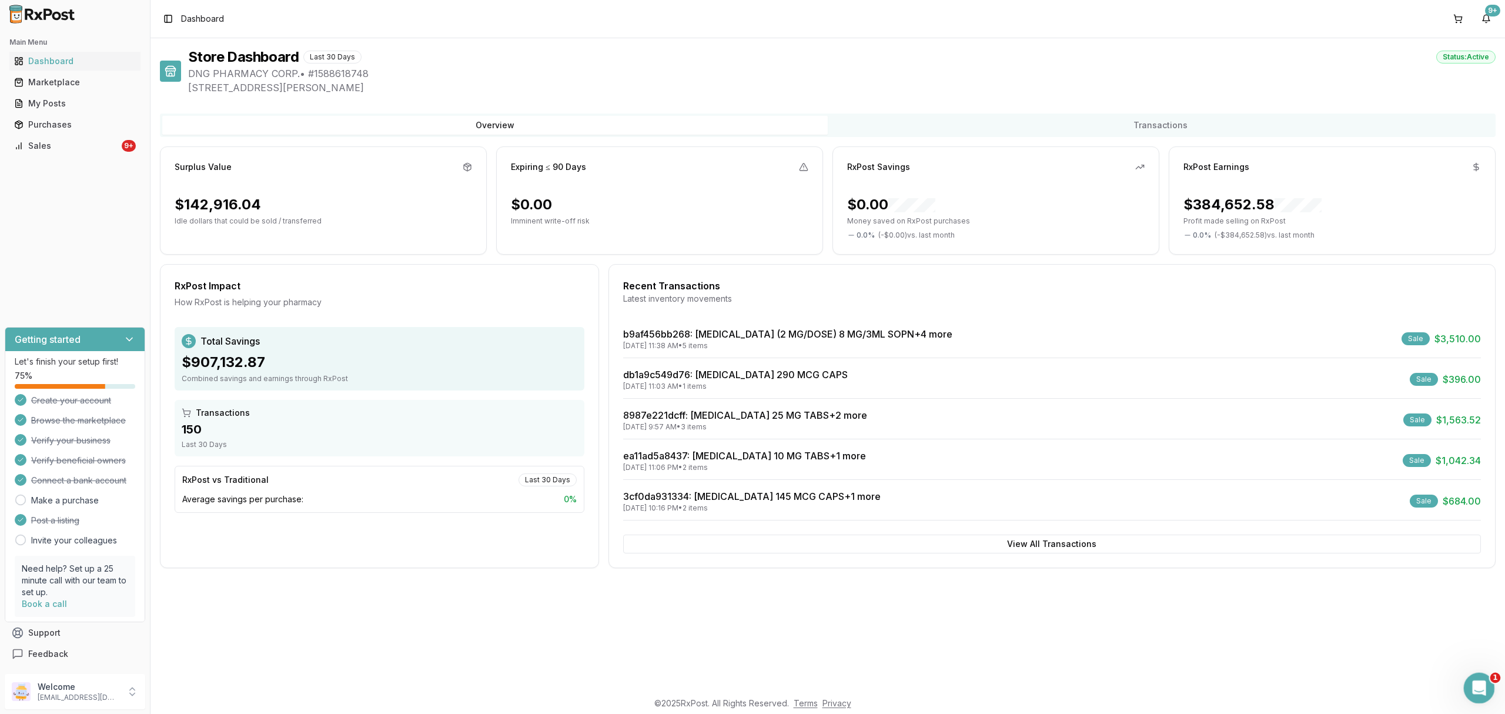
click at [1474, 680] on icon "Open Intercom Messenger" at bounding box center [1477, 686] width 19 height 19
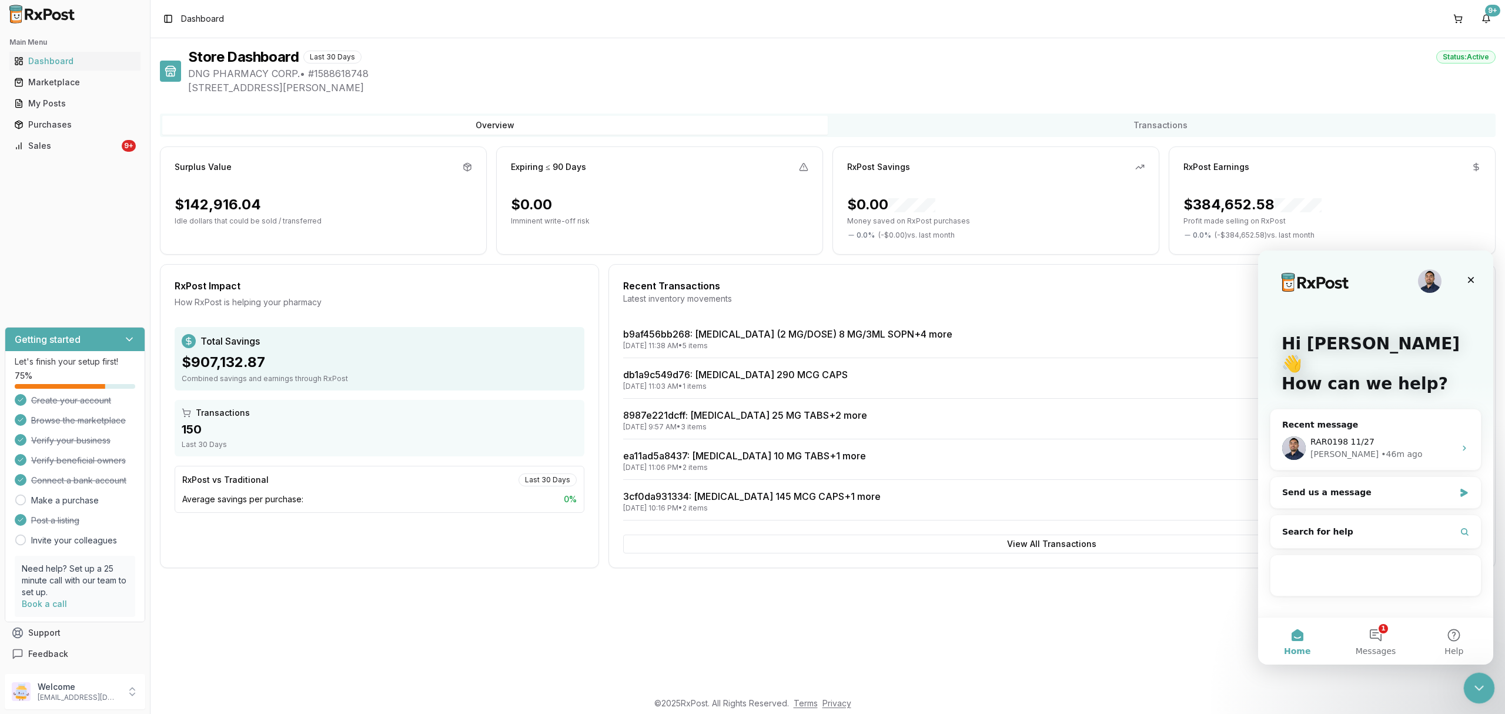
click at [1470, 680] on div "Close Intercom Messenger" at bounding box center [1478, 686] width 28 height 28
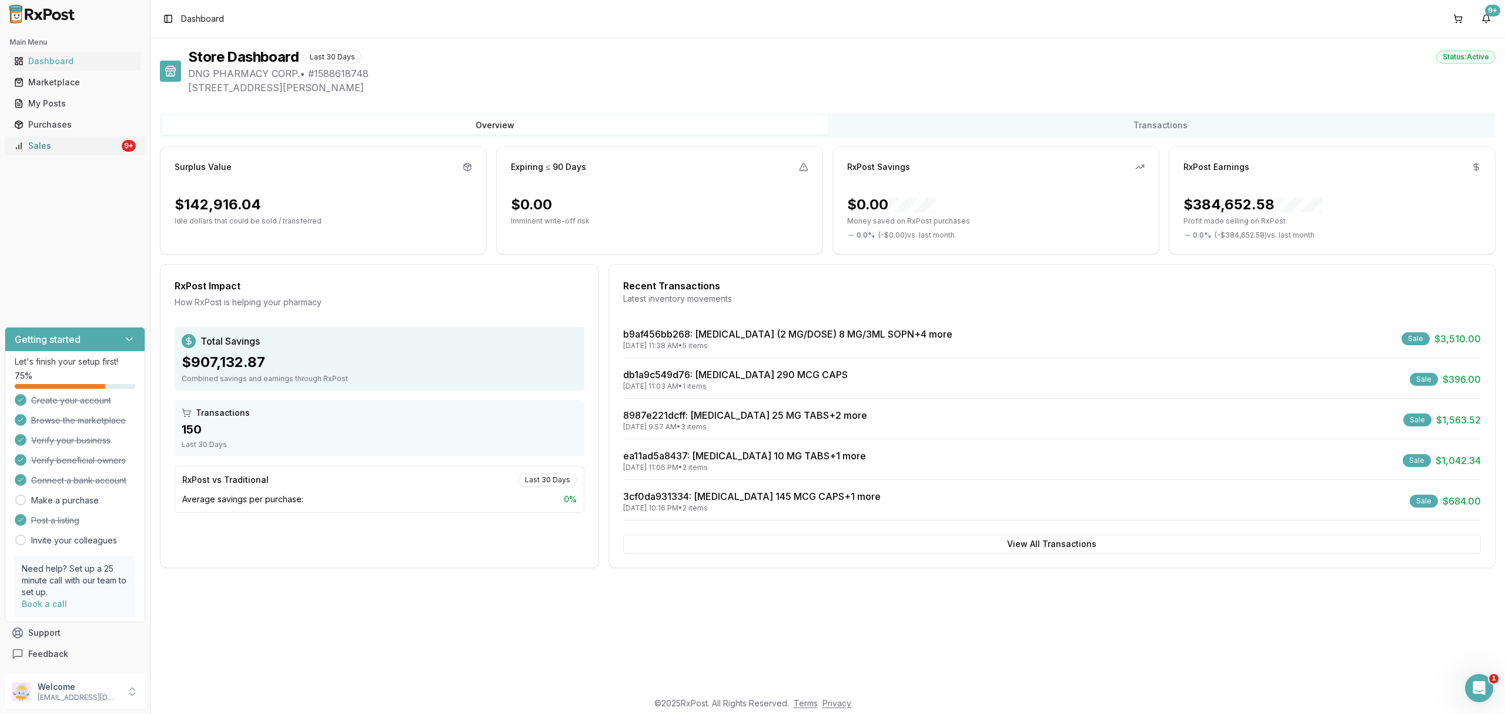
click at [78, 154] on link "Sales 9+" at bounding box center [74, 145] width 131 height 21
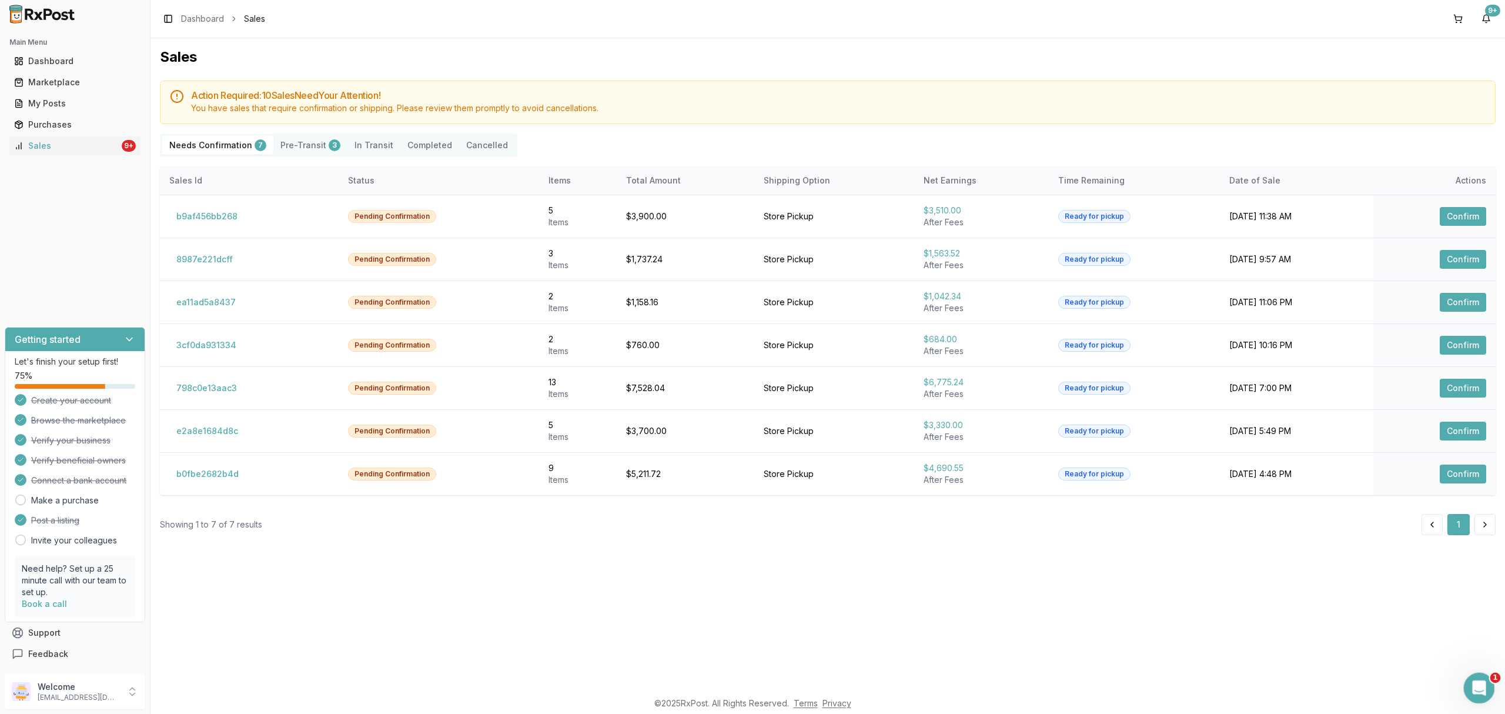
click at [1472, 672] on html at bounding box center [1478, 686] width 28 height 28
click at [1476, 680] on icon "Open Intercom Messenger" at bounding box center [1477, 686] width 19 height 19
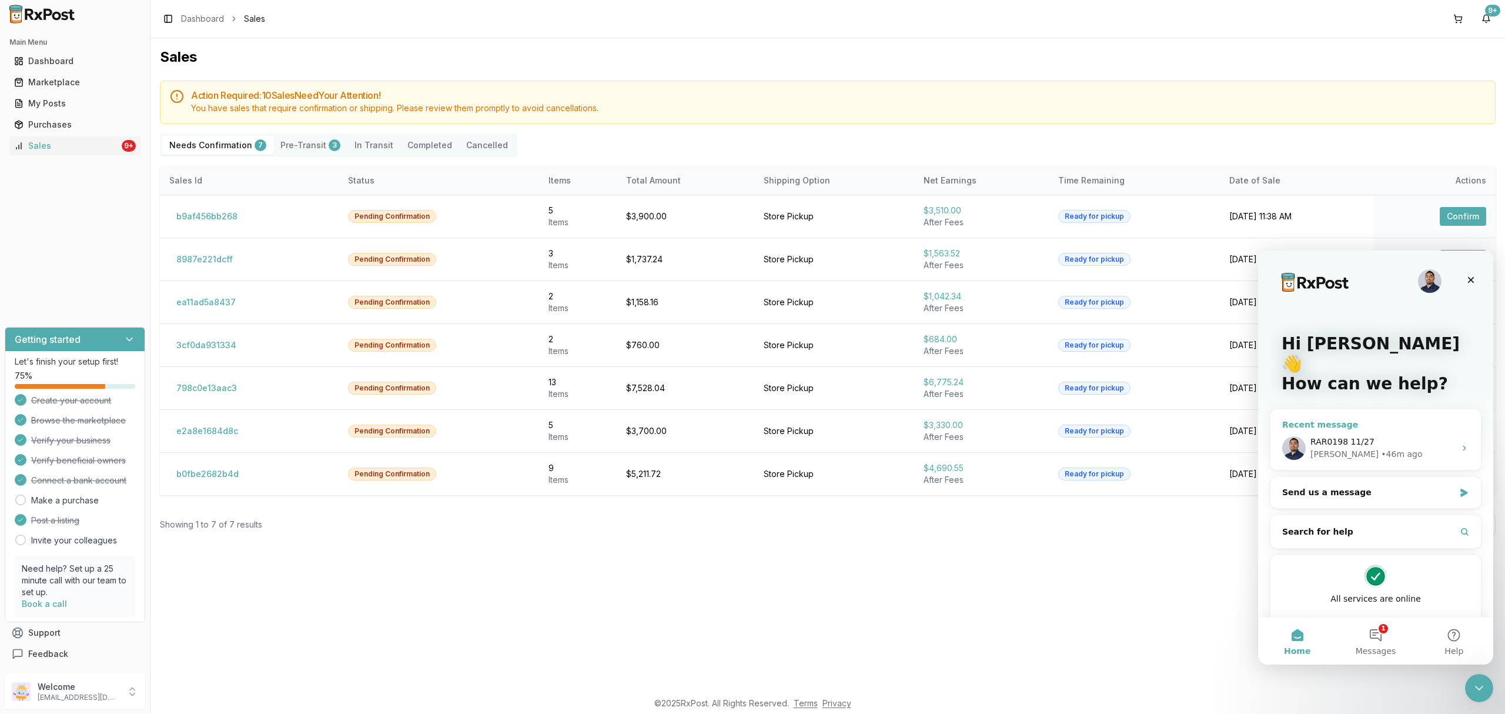
click at [1366, 437] on span "RAR0198 11/27" at bounding box center [1343, 441] width 64 height 9
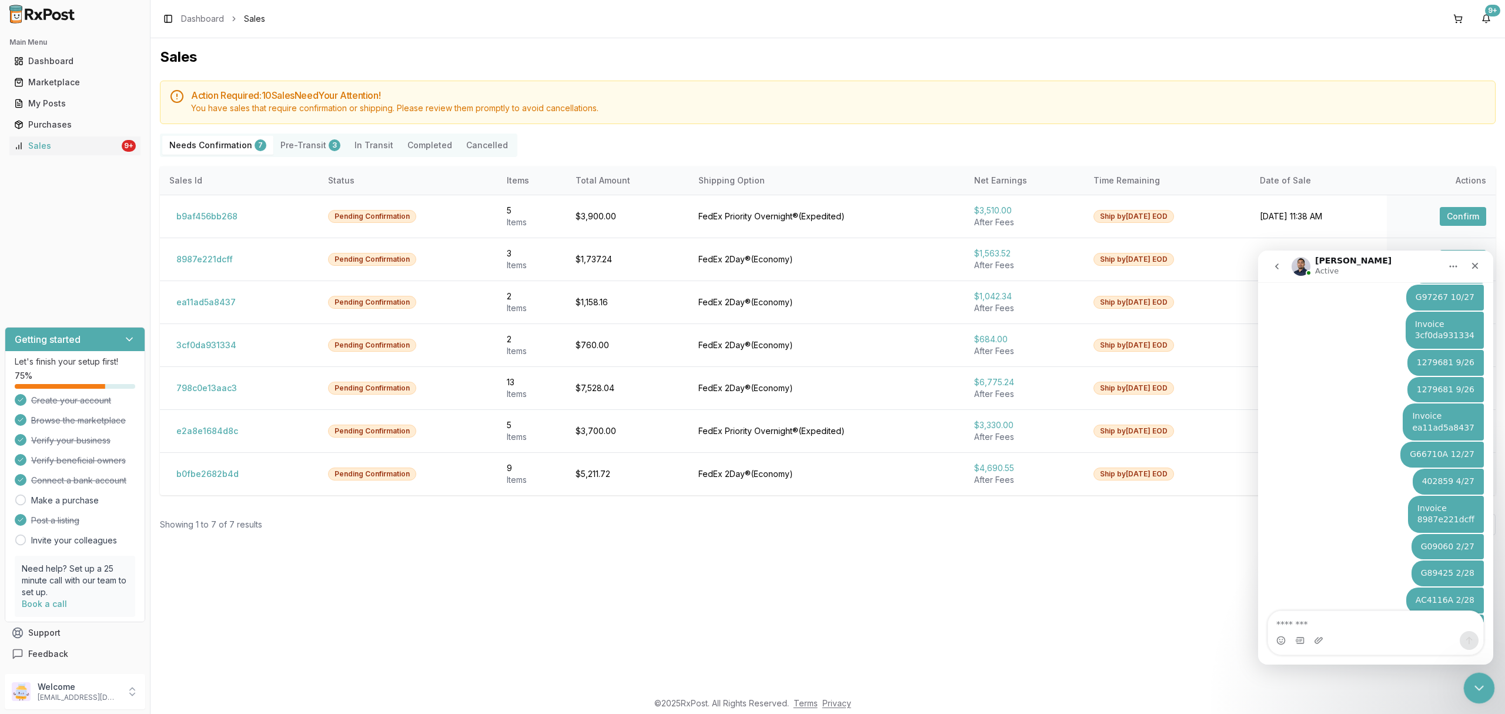
click at [1489, 692] on div "Close Intercom Messenger" at bounding box center [1478, 686] width 28 height 28
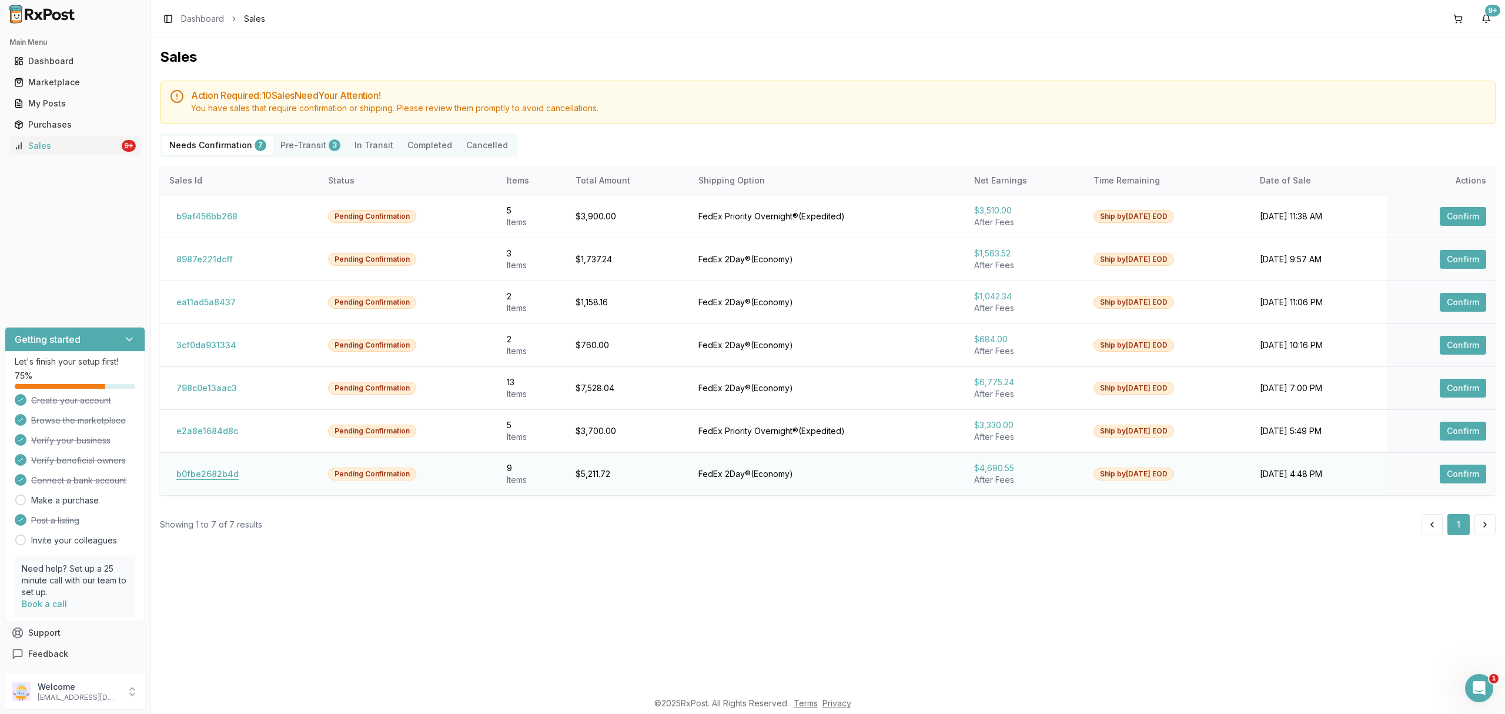
click at [229, 476] on button "b0fbe2682b4d" at bounding box center [207, 474] width 76 height 19
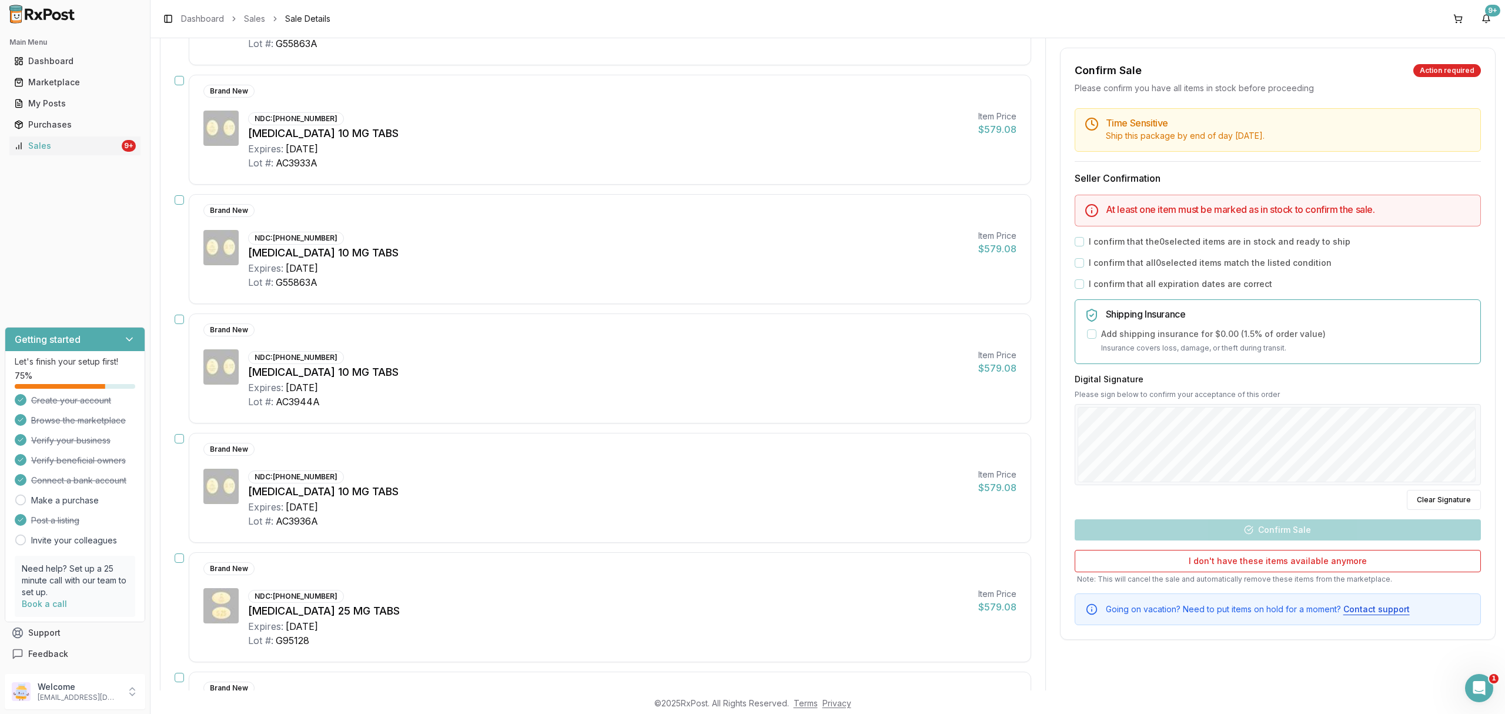
scroll to position [266, 0]
click at [1483, 689] on icon "Open Intercom Messenger" at bounding box center [1477, 686] width 19 height 19
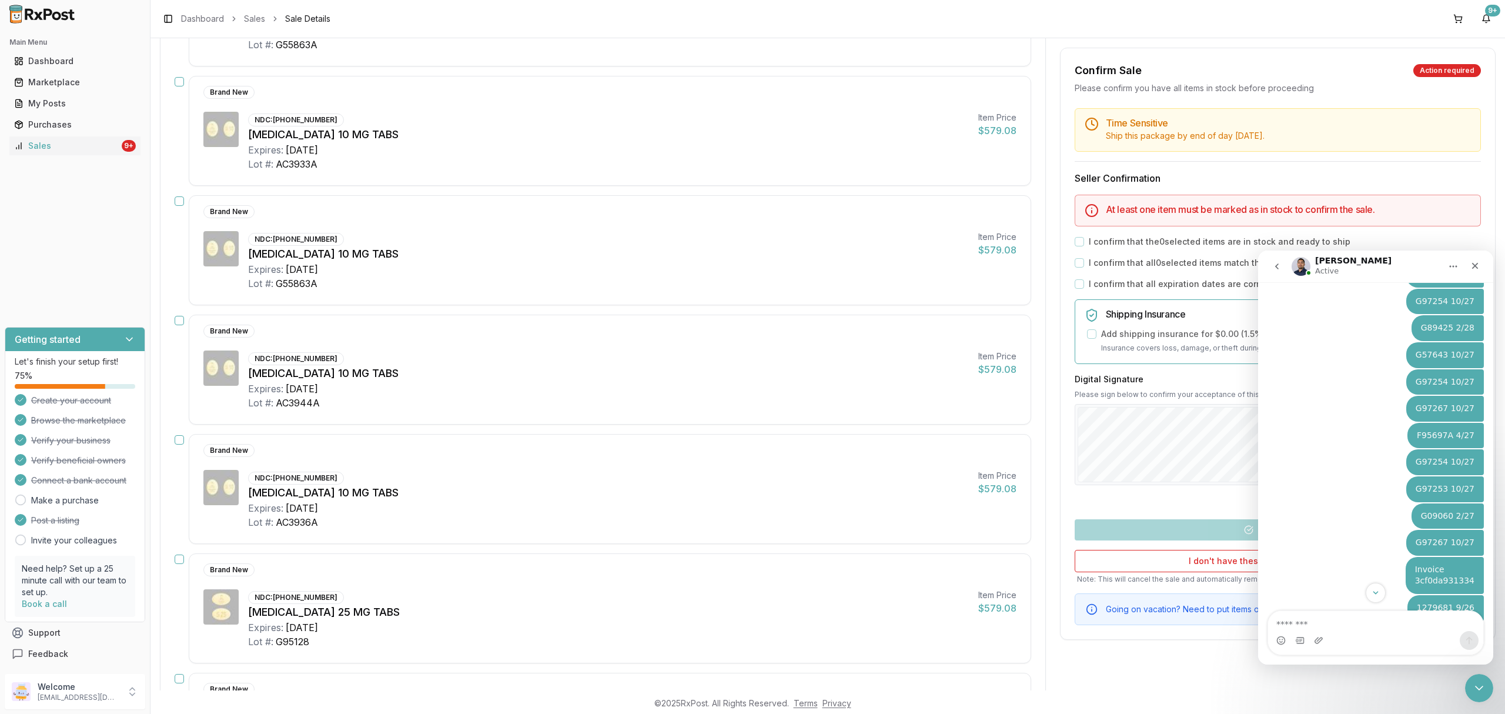
scroll to position [6276, 0]
click at [1482, 679] on icon "Close Intercom Messenger" at bounding box center [1478, 686] width 14 height 14
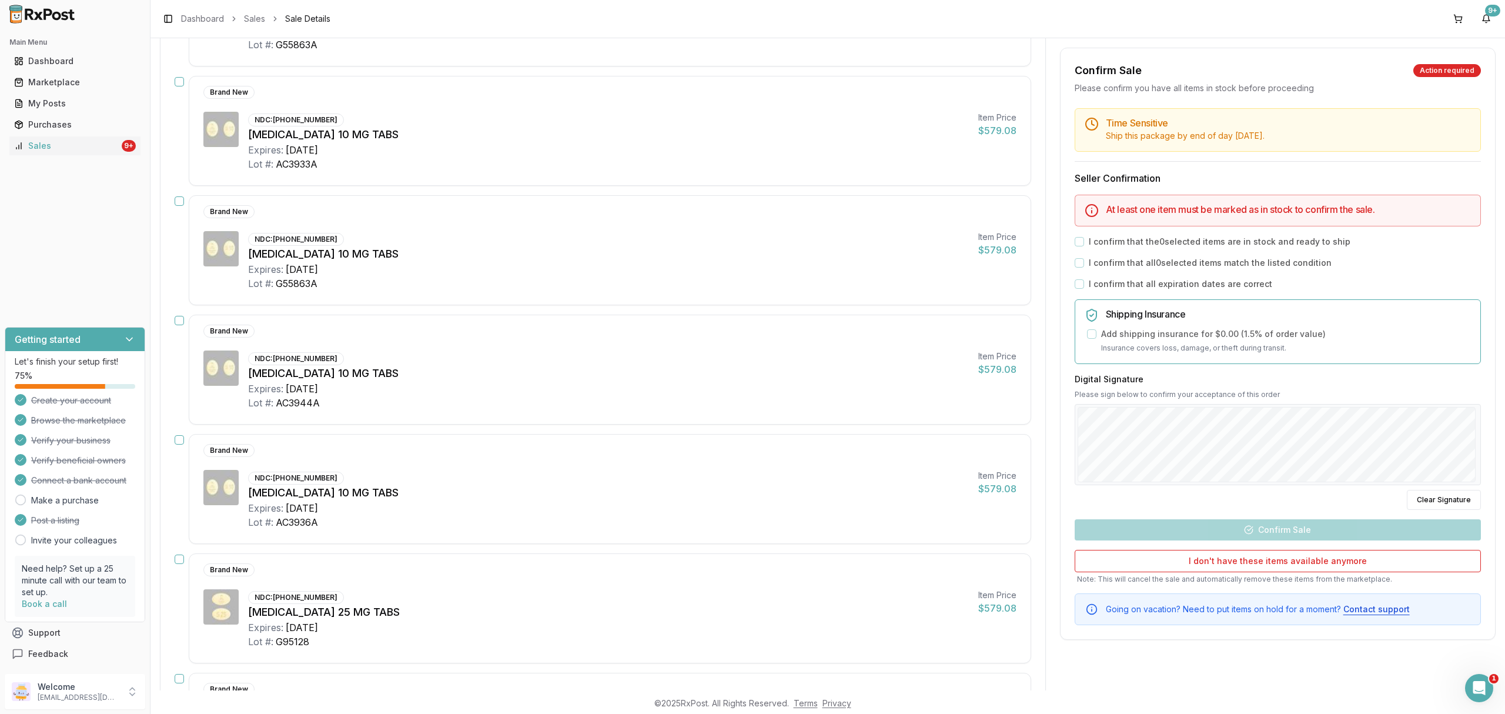
scroll to position [0, 0]
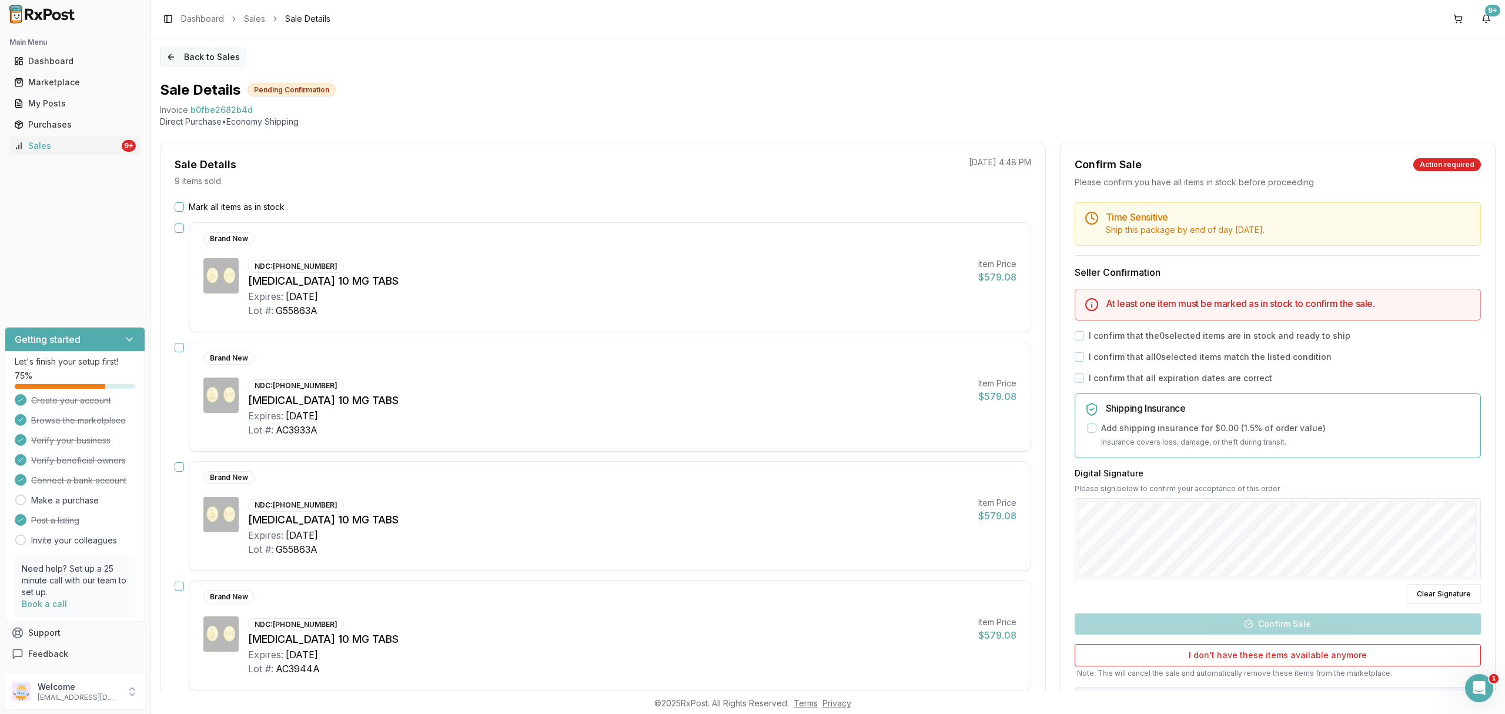
click at [209, 62] on button "Back to Sales" at bounding box center [203, 57] width 86 height 19
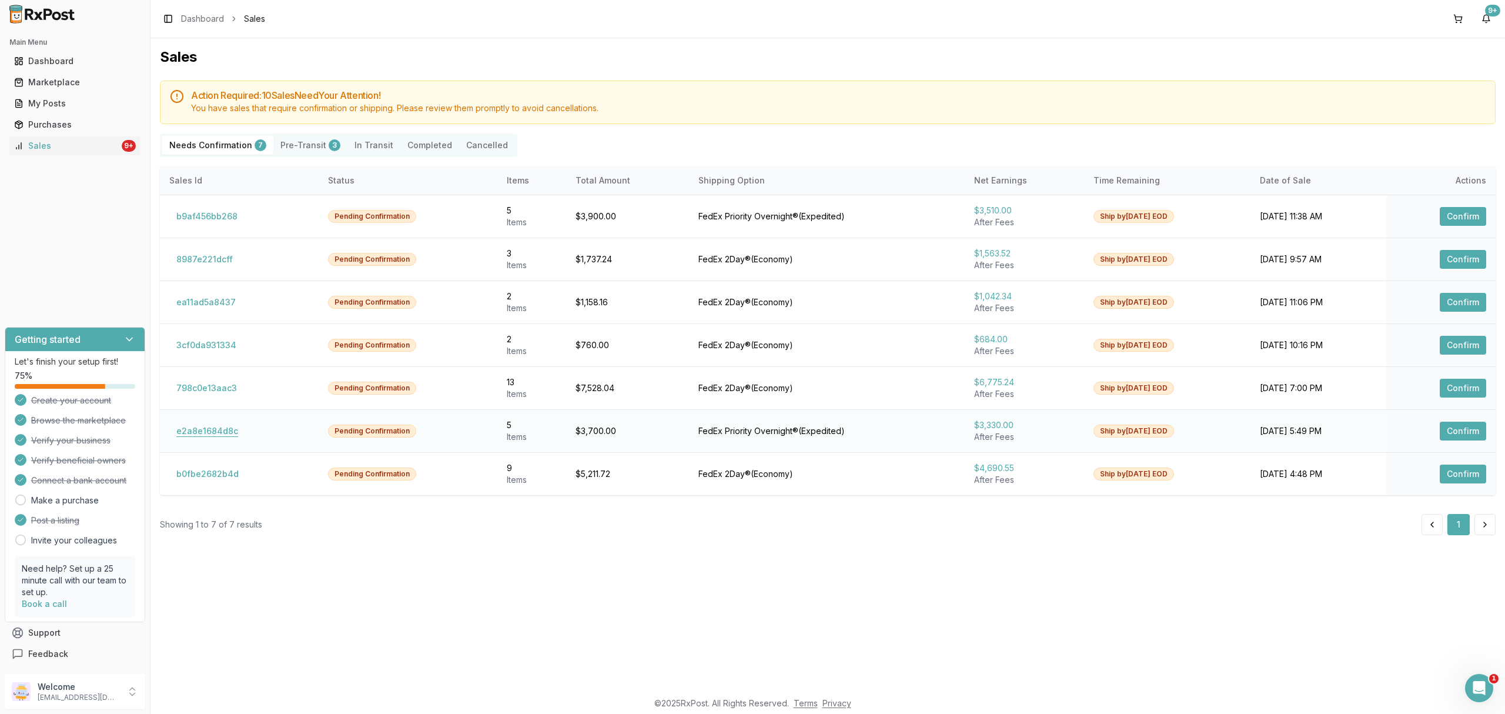
click at [217, 438] on button "e2a8e1684d8c" at bounding box center [207, 431] width 76 height 19
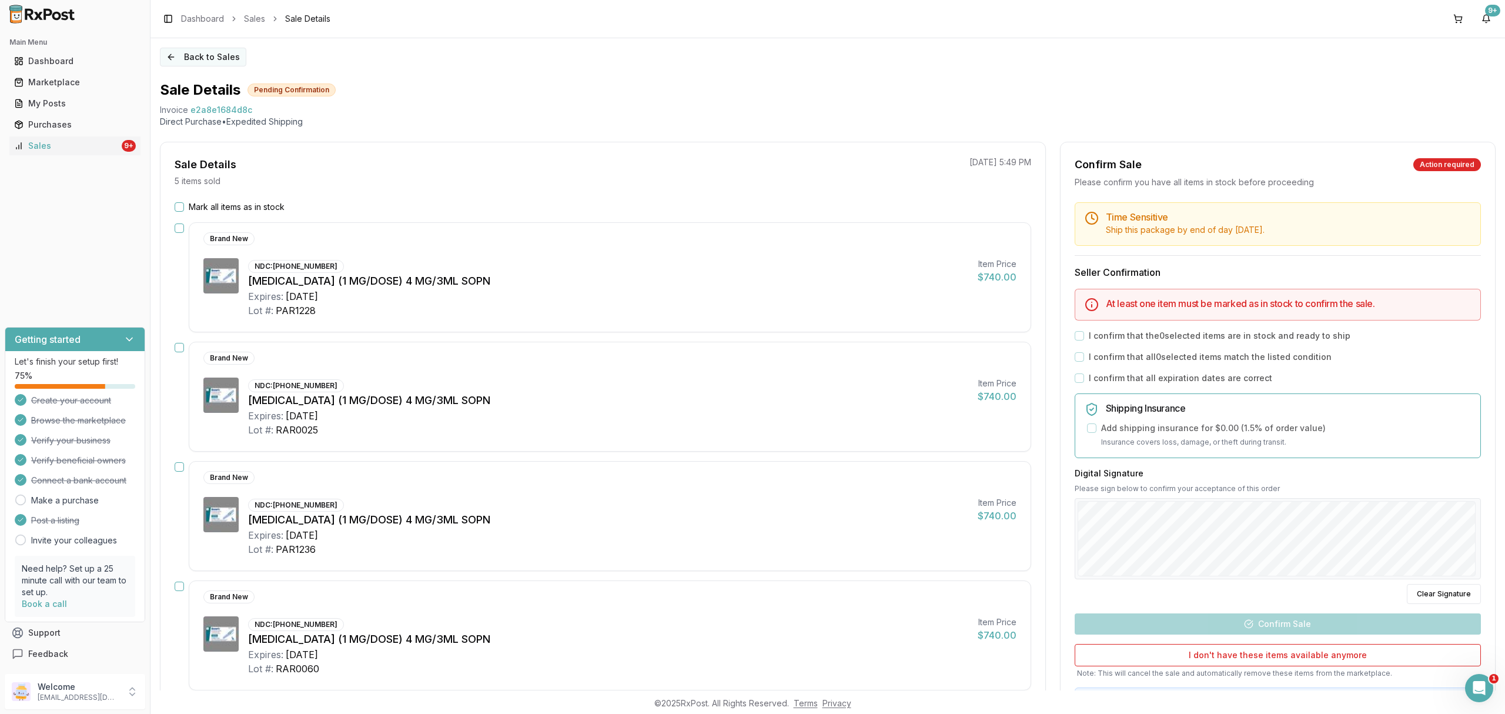
click at [223, 60] on button "Back to Sales" at bounding box center [203, 57] width 86 height 19
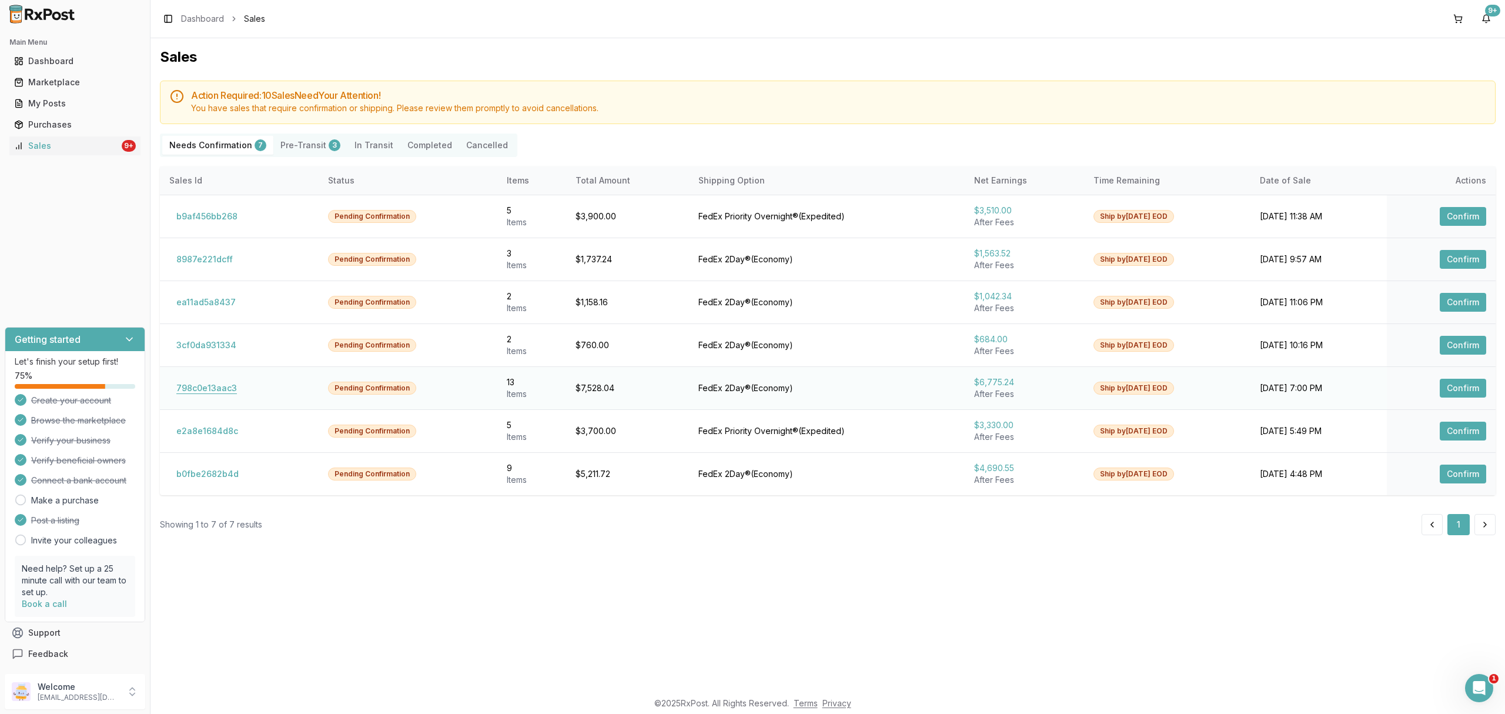
click at [198, 390] on button "798c0e13aac3" at bounding box center [206, 388] width 75 height 19
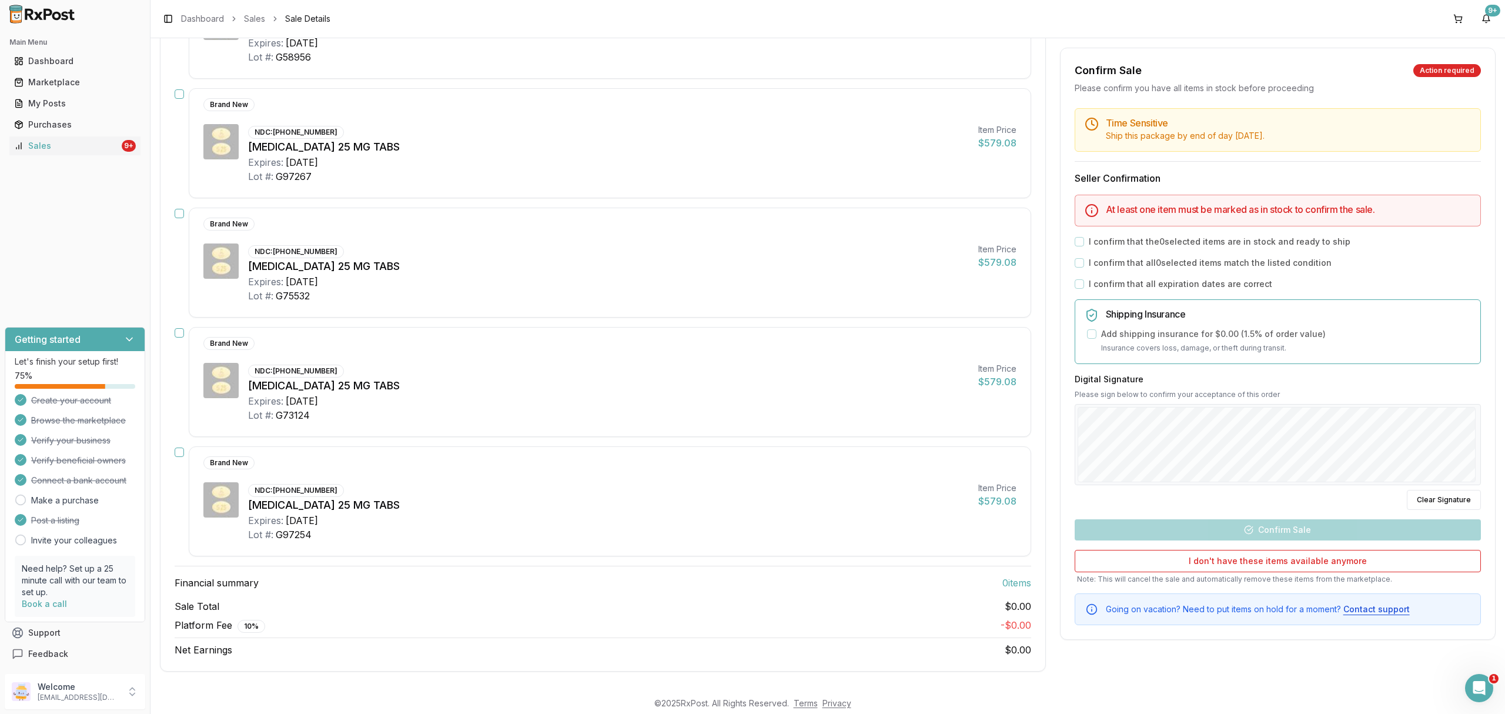
scroll to position [1216, 0]
click at [1473, 699] on div "Open Intercom Messenger" at bounding box center [1477, 686] width 39 height 39
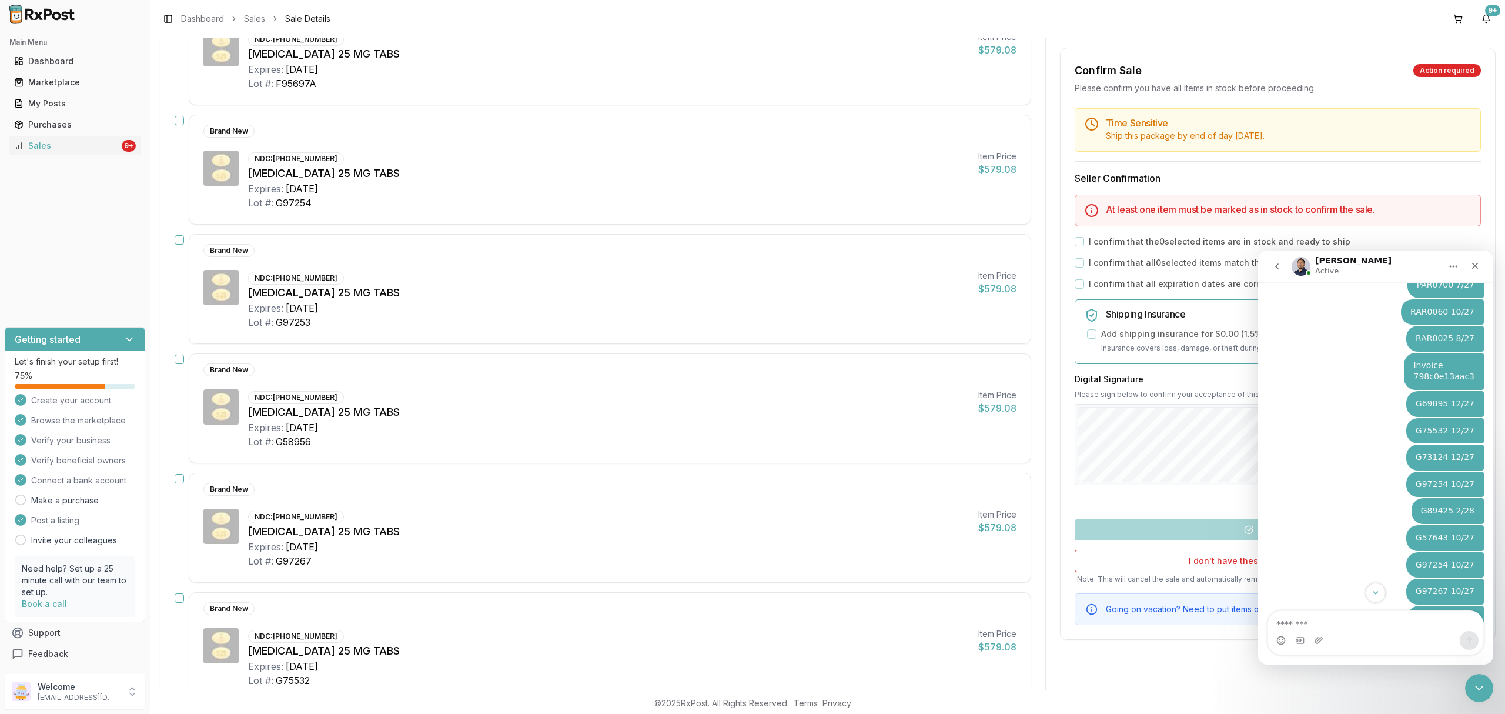
scroll to position [5884, 0]
click at [1049, 400] on div "Sale Details 13 items sold 09/23/2025 7:00 PM Mark all items as in stock Brand …" at bounding box center [828, 187] width 1336 height 1738
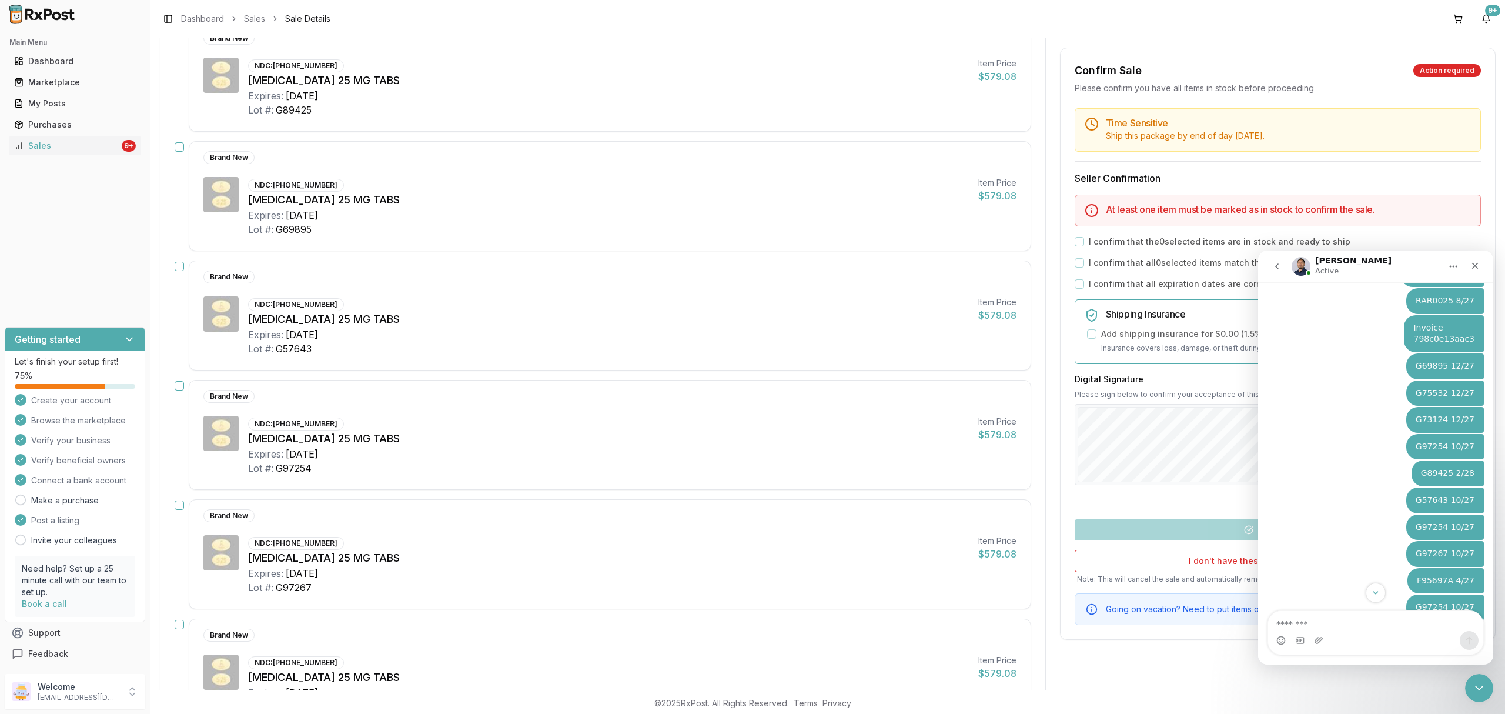
scroll to position [0, 0]
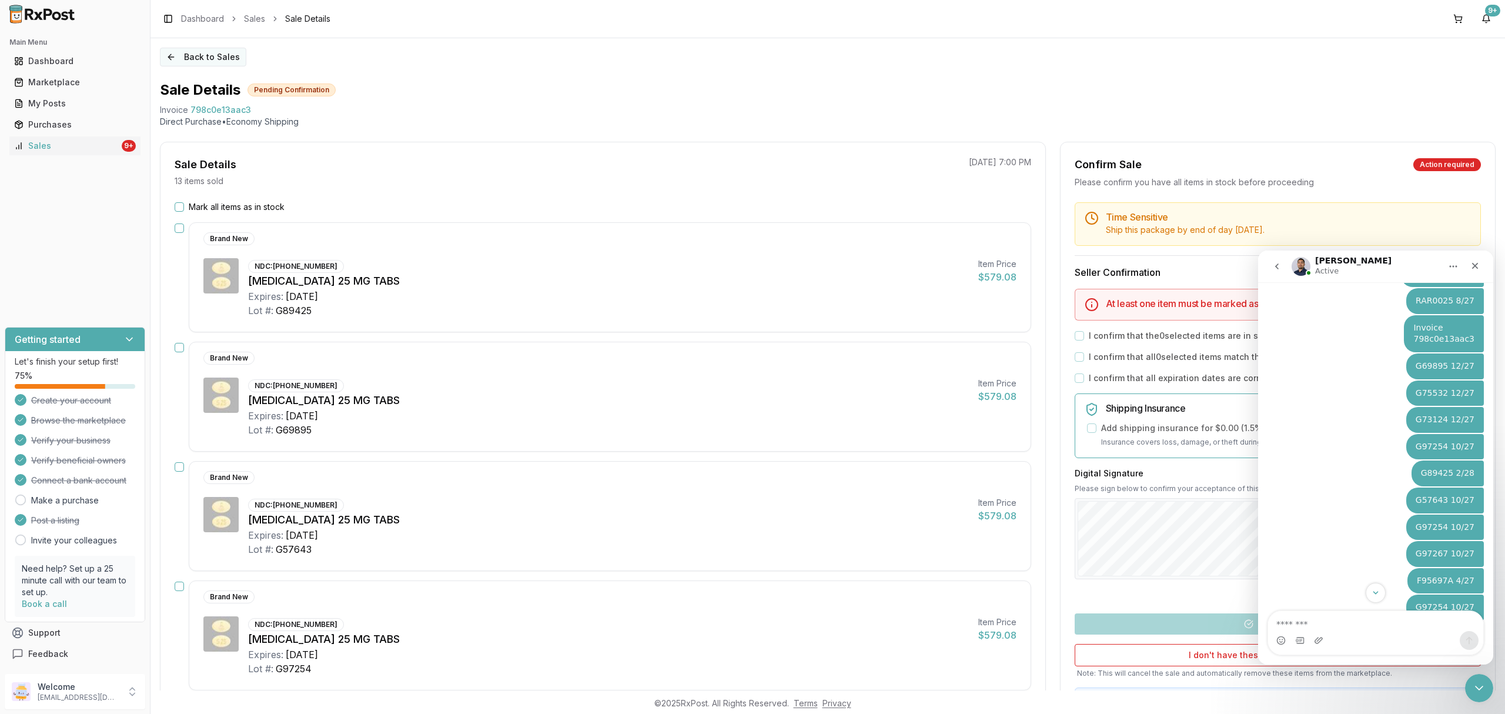
click at [209, 57] on button "Back to Sales" at bounding box center [203, 57] width 86 height 19
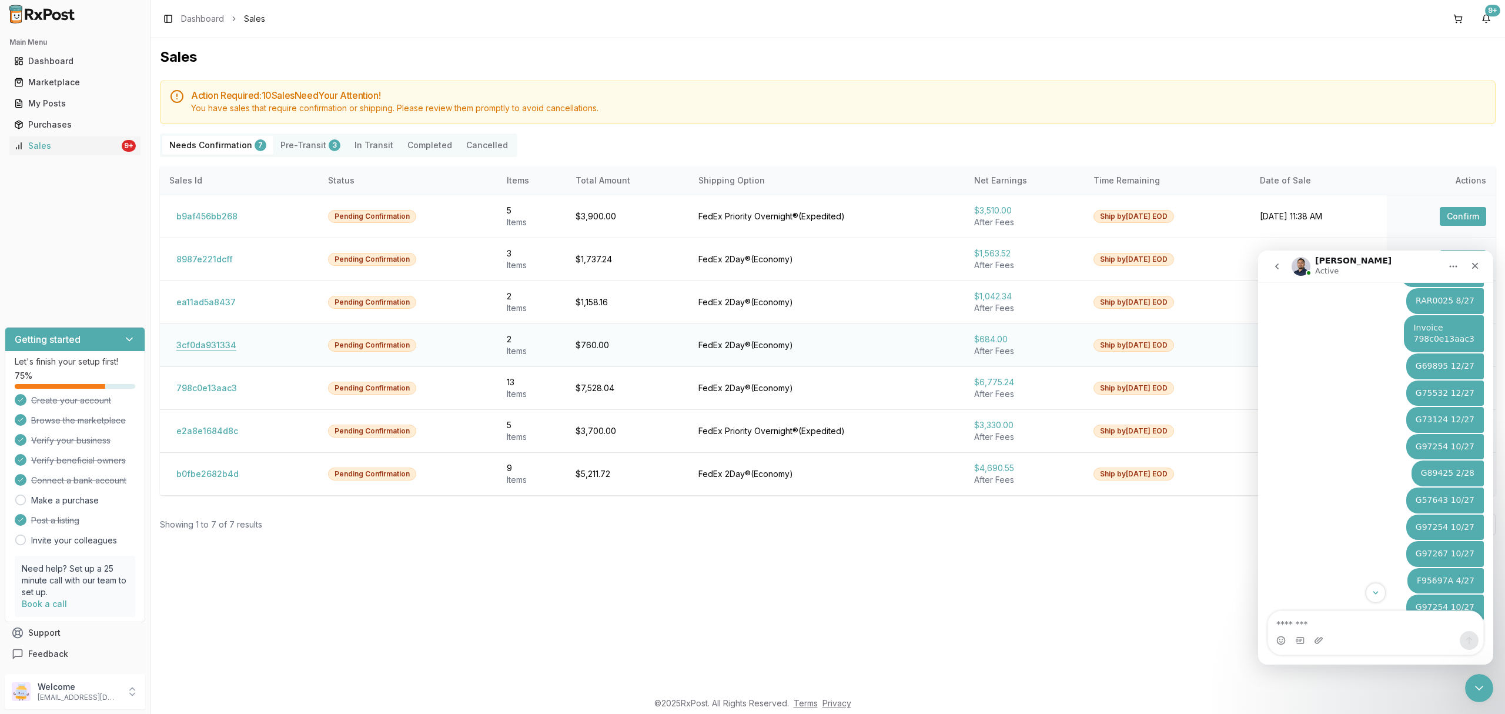
click at [231, 346] on button "3cf0da931334" at bounding box center [206, 345] width 74 height 19
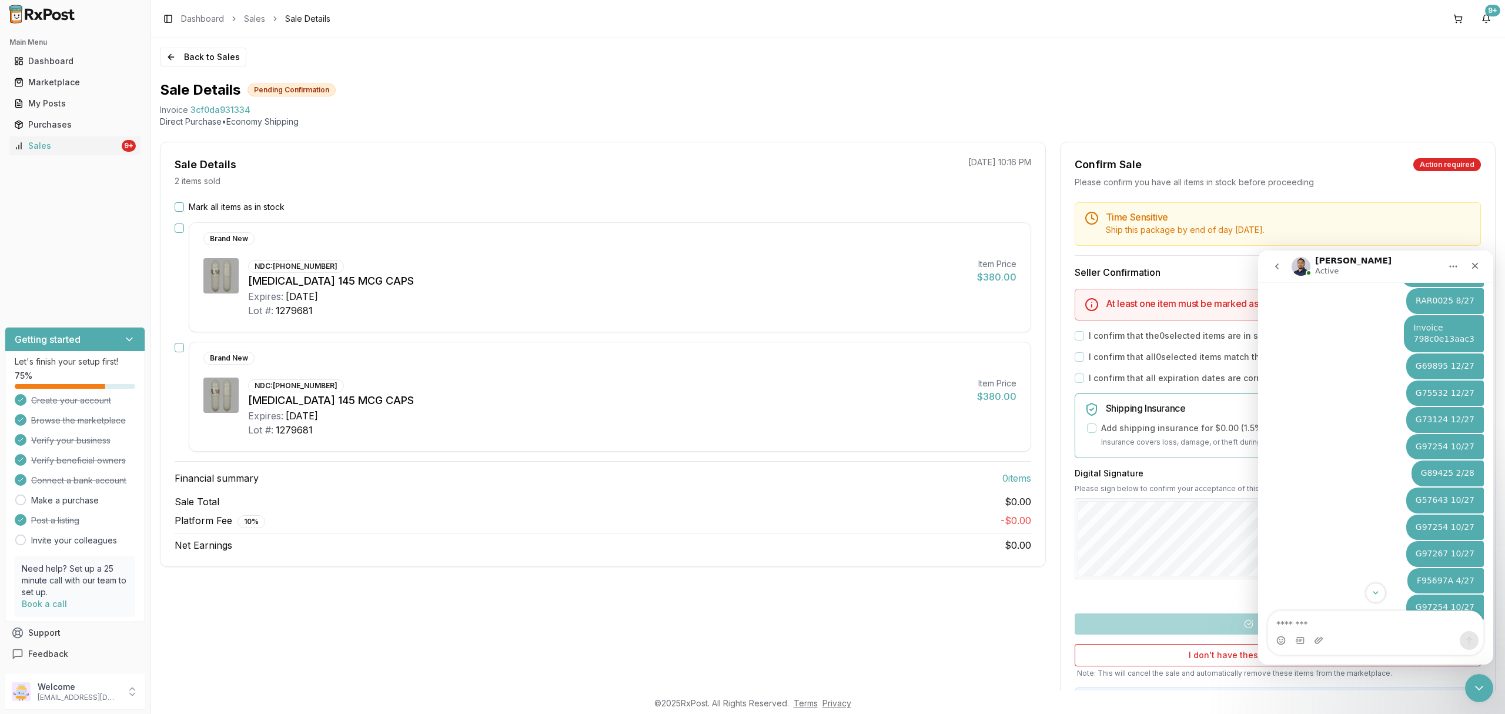
click at [497, 501] on div "Sale Total $0.00" at bounding box center [603, 502] width 857 height 14
click at [198, 205] on label "Mark all items as in stock" at bounding box center [237, 207] width 96 height 12
click at [184, 205] on button "Mark all items as in stock" at bounding box center [179, 206] width 9 height 9
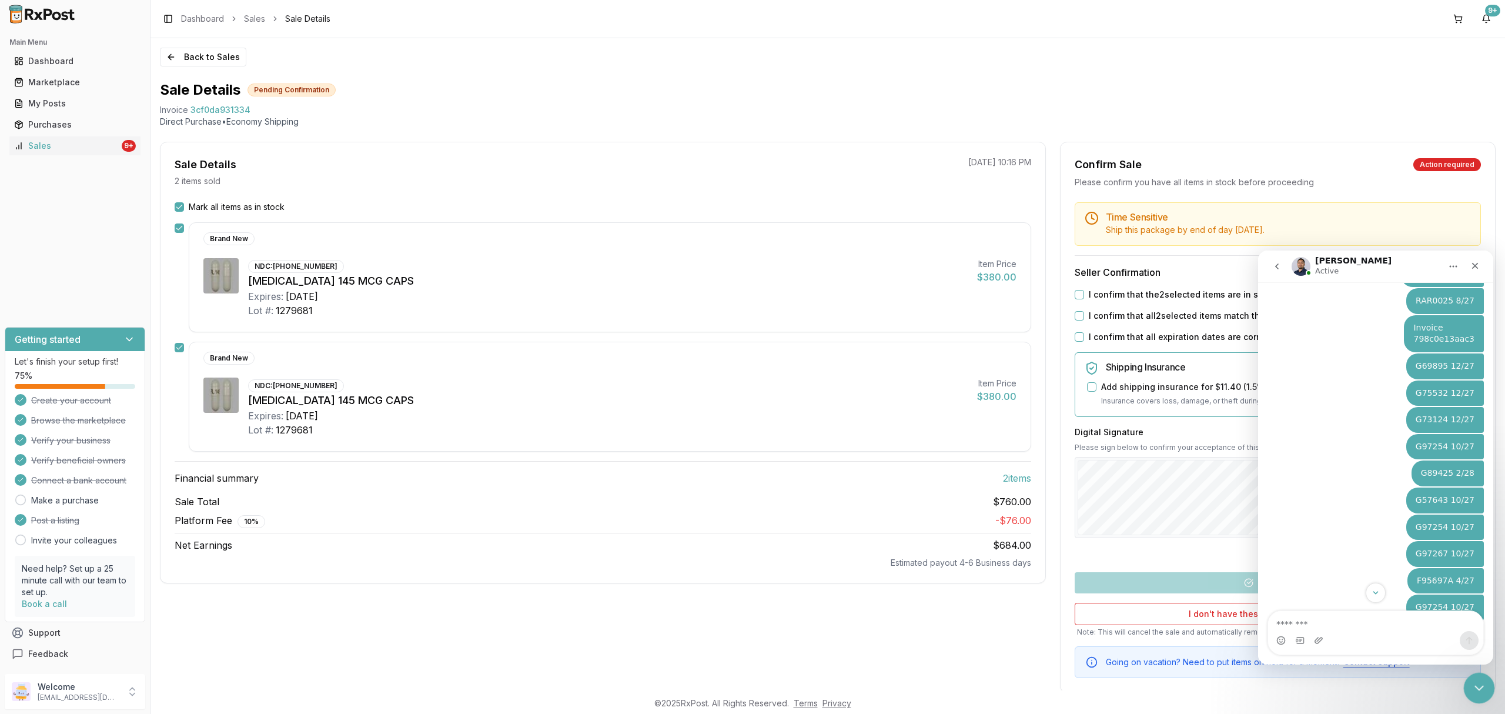
click at [1476, 685] on icon "Close Intercom Messenger" at bounding box center [1478, 686] width 14 height 14
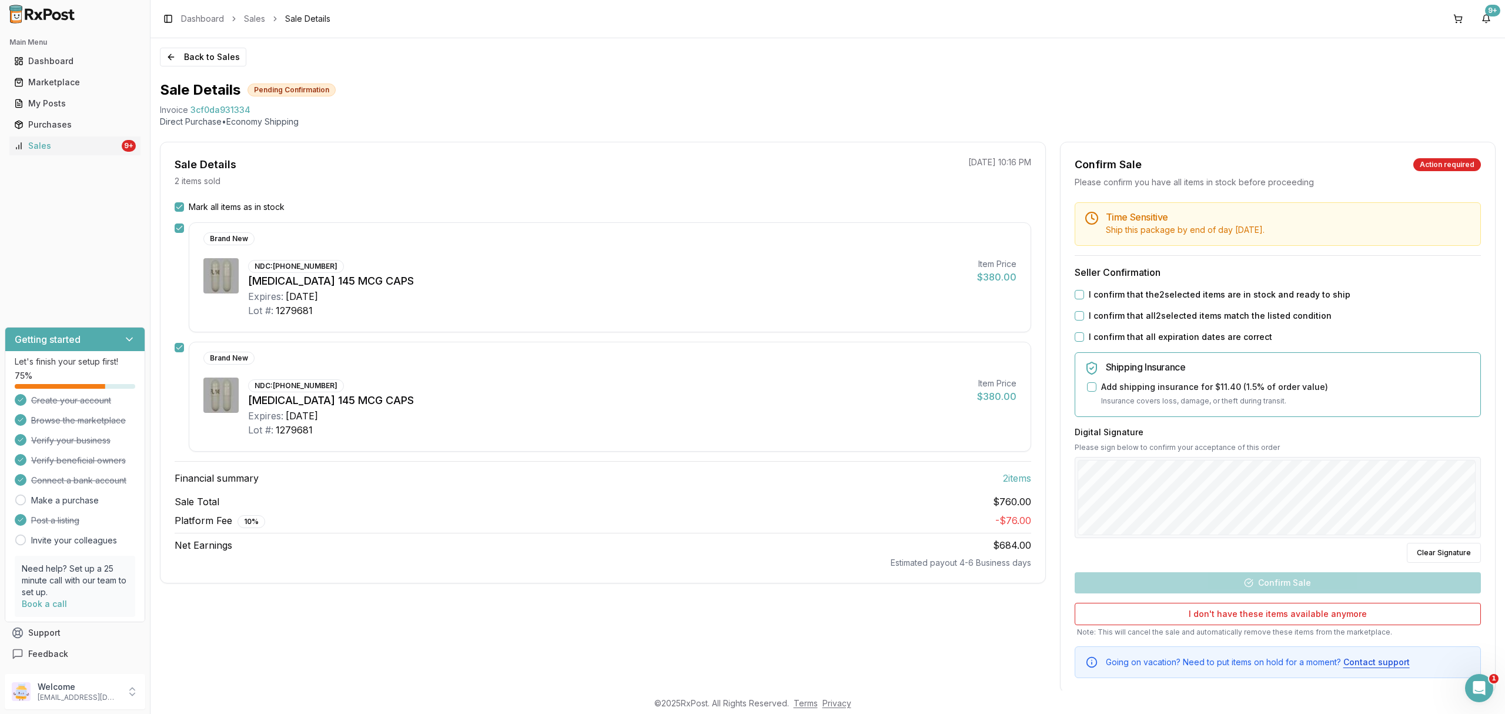
click at [1075, 293] on button "I confirm that the 2 selected items are in stock and ready to ship" at bounding box center [1079, 294] width 9 height 9
click at [1076, 316] on button "I confirm that all 2 selected items match the listed condition" at bounding box center [1079, 315] width 9 height 9
click at [1075, 338] on button "I confirm that all expiration dates are correct" at bounding box center [1079, 336] width 9 height 9
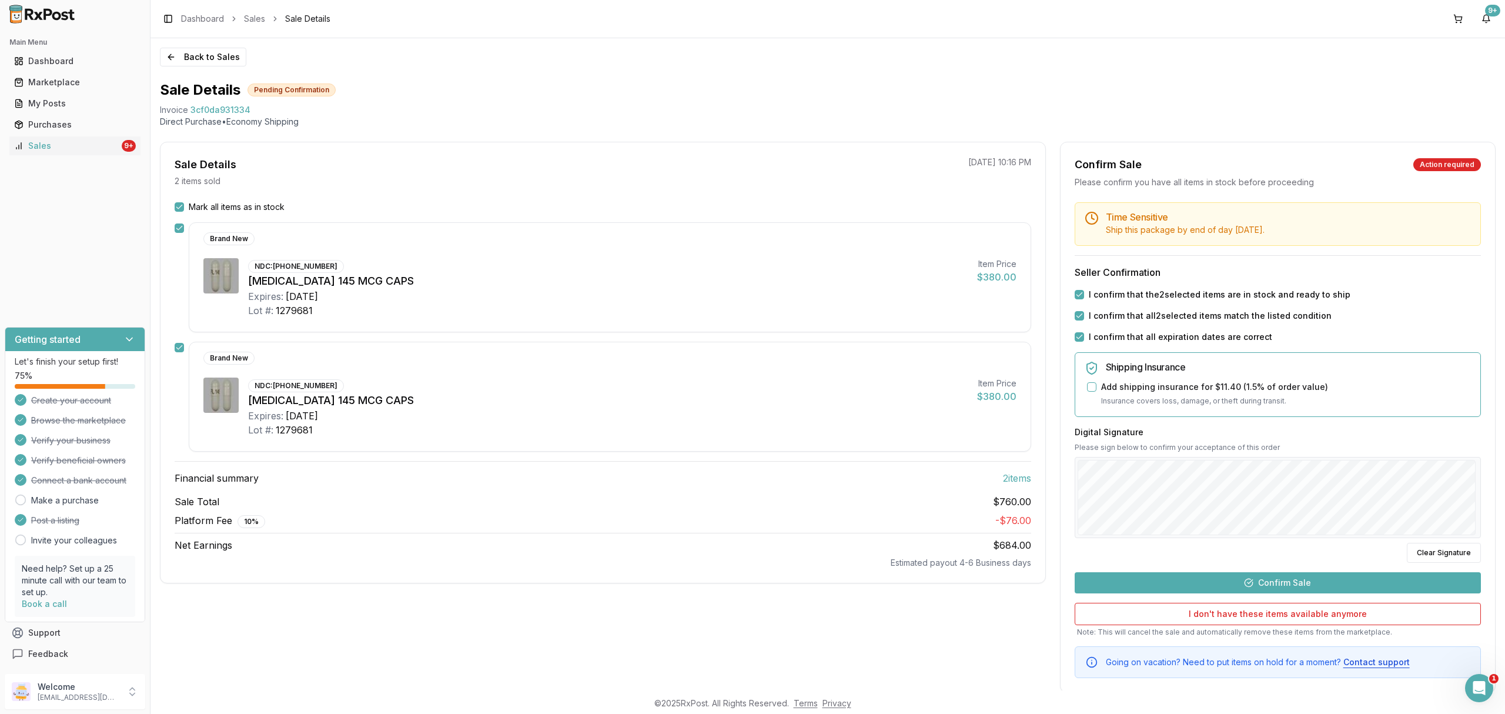
drag, startPoint x: 1287, startPoint y: 589, endPoint x: 1301, endPoint y: 536, distance: 54.2
click at [1289, 589] on button "Confirm Sale" at bounding box center [1278, 582] width 406 height 21
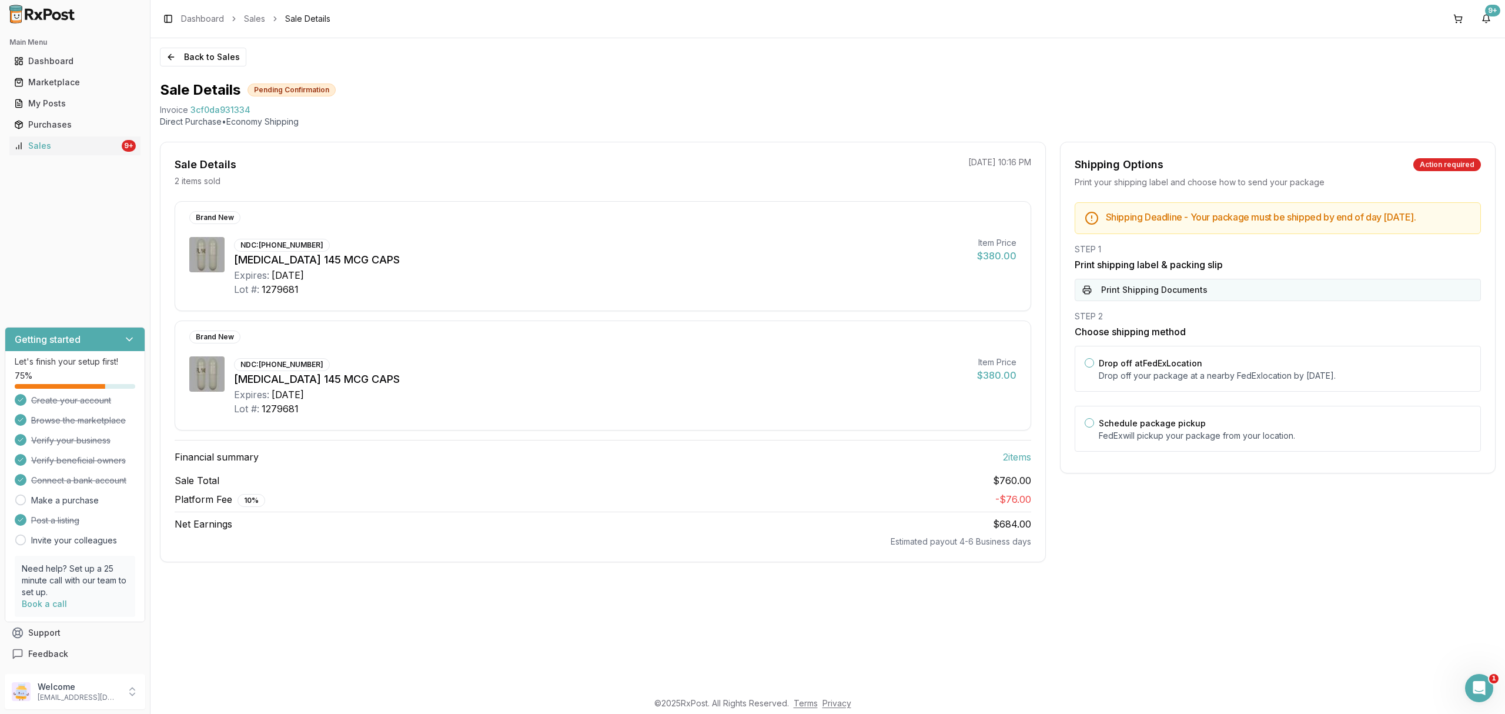
click at [1339, 295] on button "Print Shipping Documents" at bounding box center [1278, 290] width 406 height 22
click at [1292, 361] on div "Drop off at FedEx Location Drop off your package at a nearby FedEx location by …" at bounding box center [1278, 369] width 406 height 46
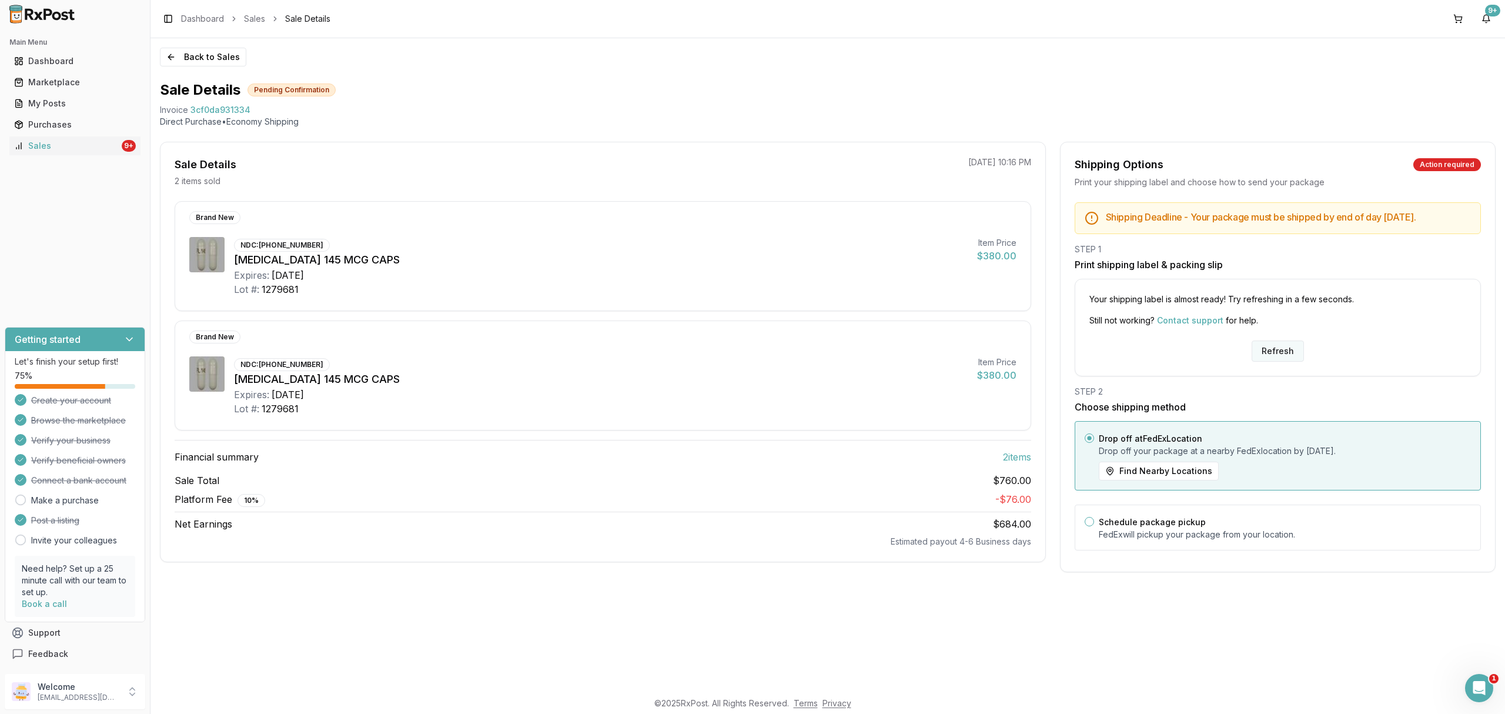
click at [1273, 362] on button "Refresh" at bounding box center [1278, 350] width 52 height 21
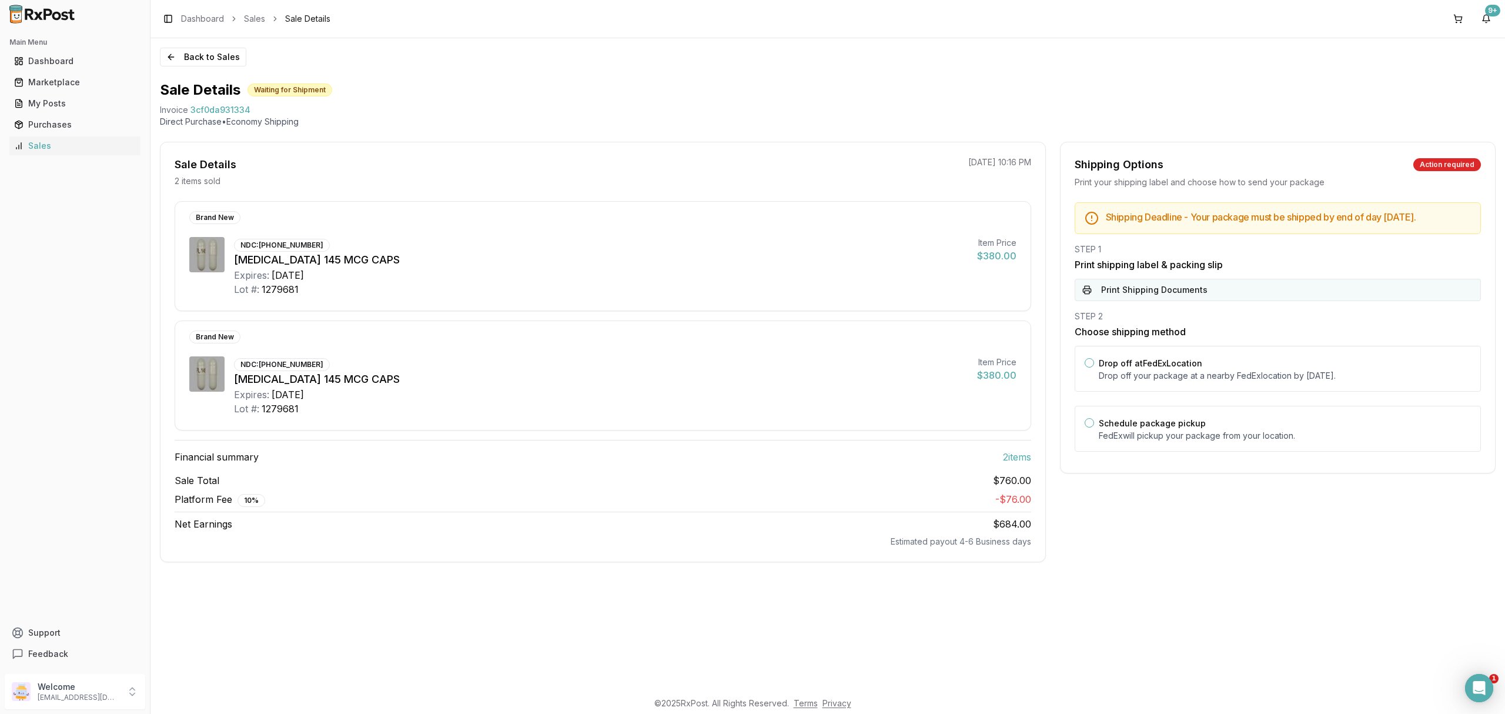
click at [1200, 301] on button "Print Shipping Documents" at bounding box center [1278, 290] width 406 height 22
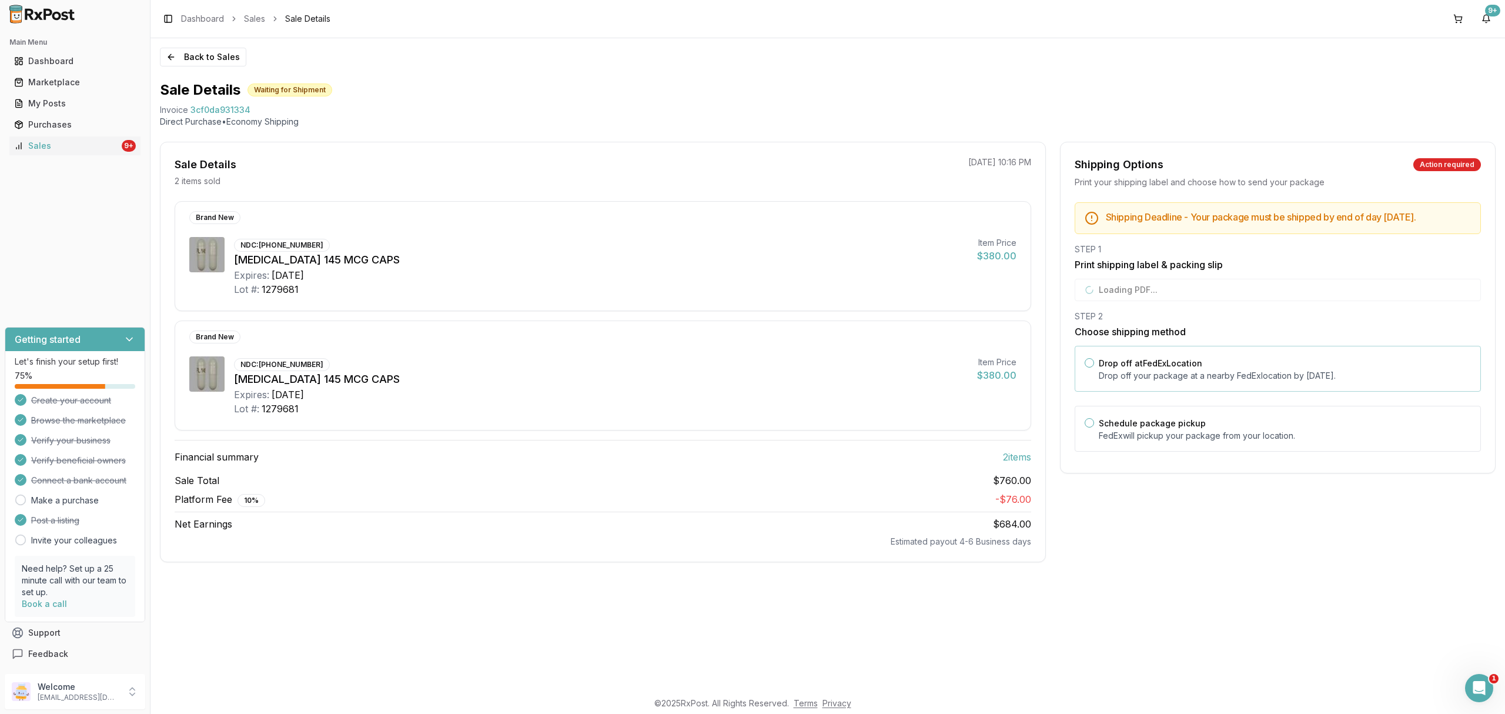
click at [1251, 382] on p "Drop off your package at a nearby FedEx location by September 30, 2025 ." at bounding box center [1285, 376] width 372 height 12
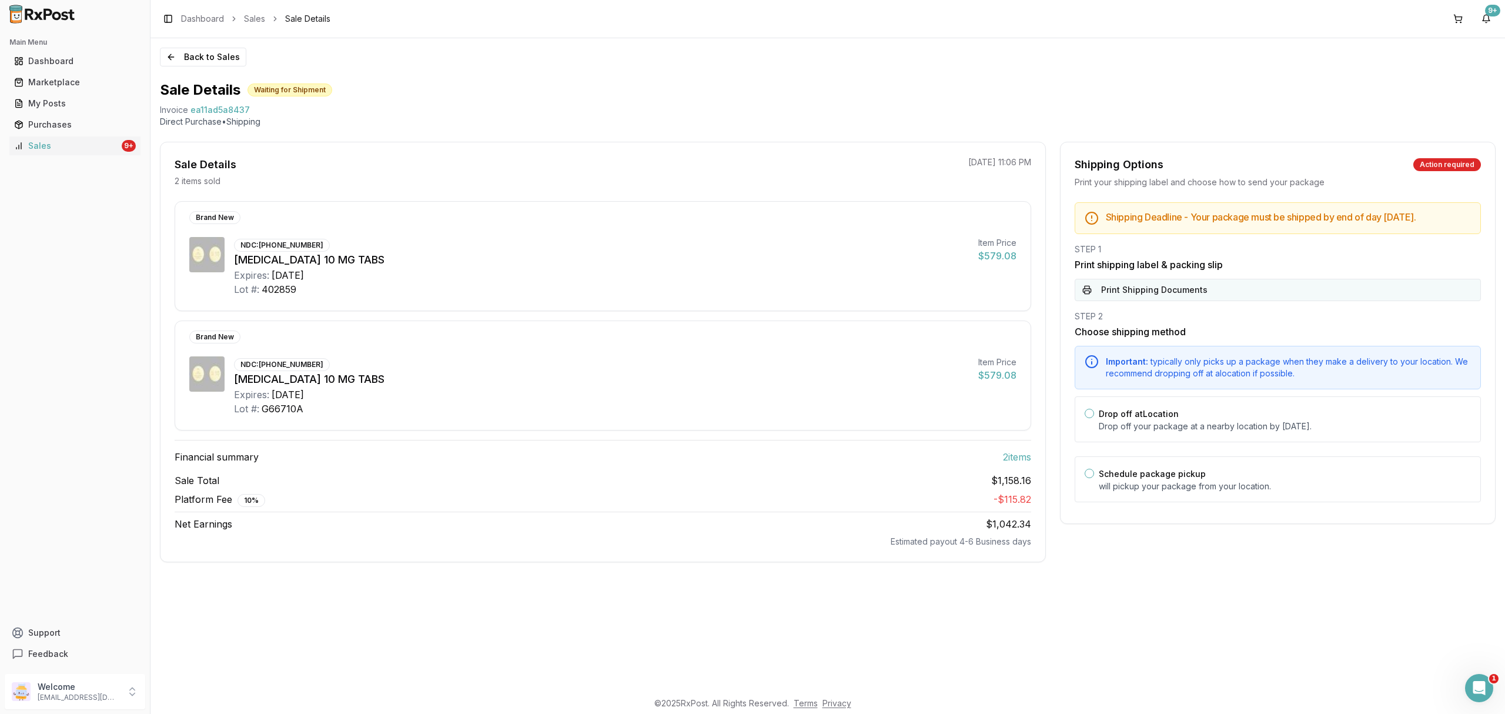
click at [1243, 301] on button "Print Shipping Documents" at bounding box center [1278, 290] width 406 height 22
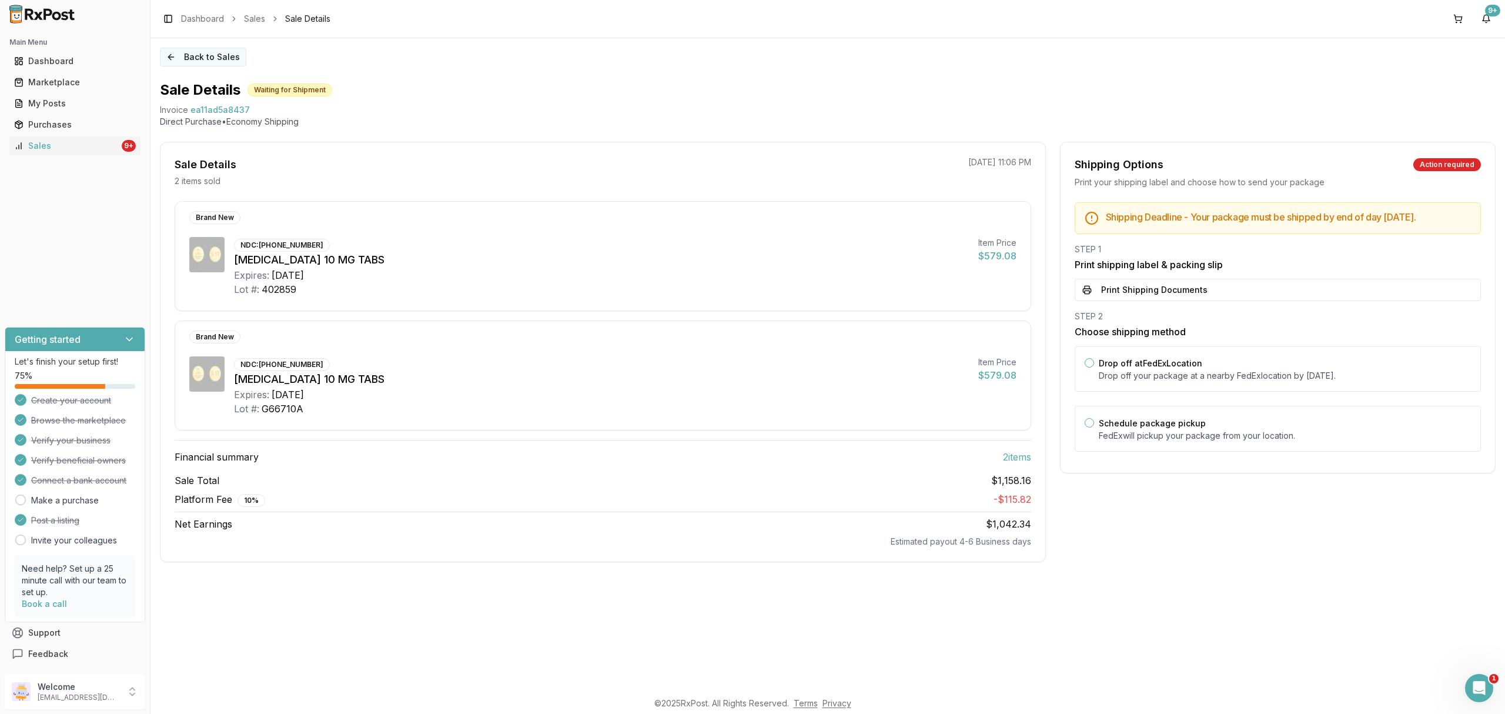
click at [222, 52] on button "Back to Sales" at bounding box center [203, 57] width 86 height 19
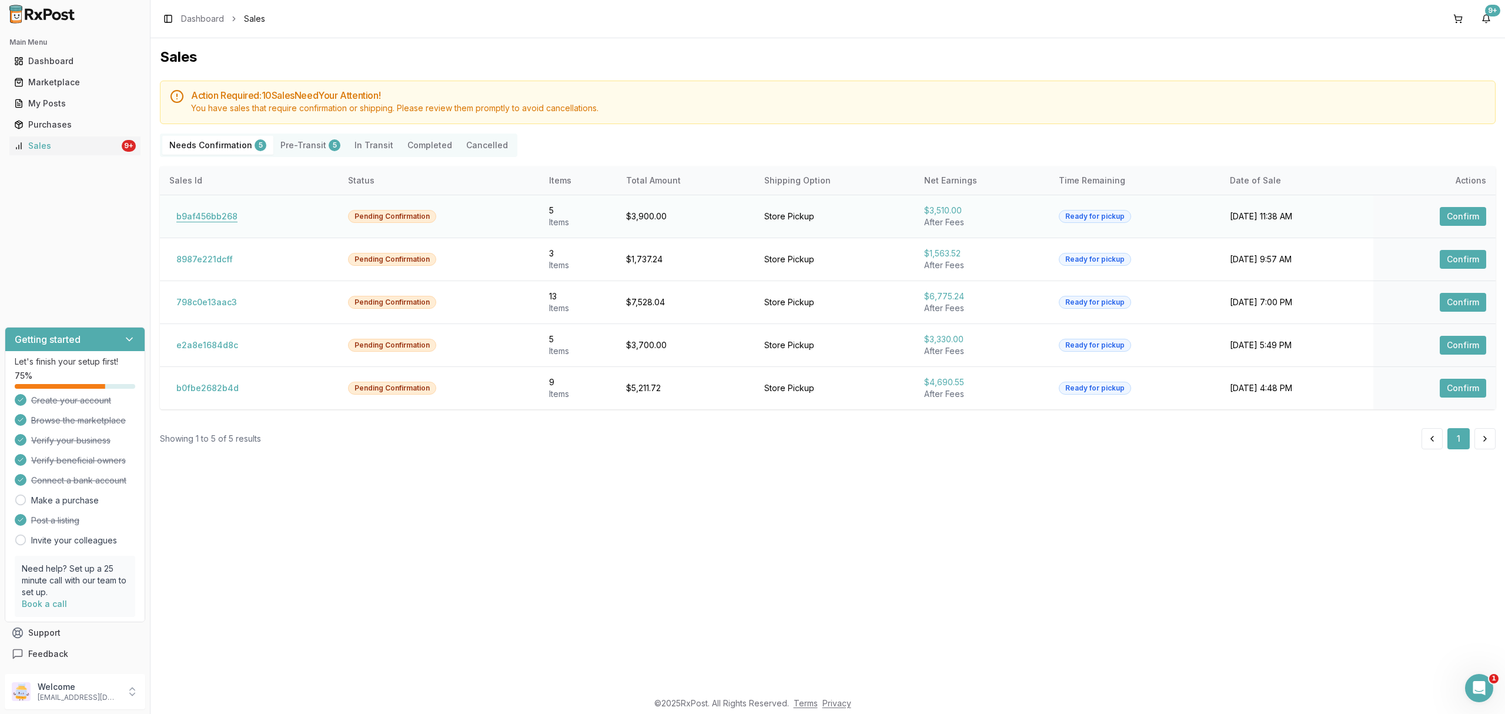
click at [232, 223] on button "b9af456bb268" at bounding box center [206, 216] width 75 height 19
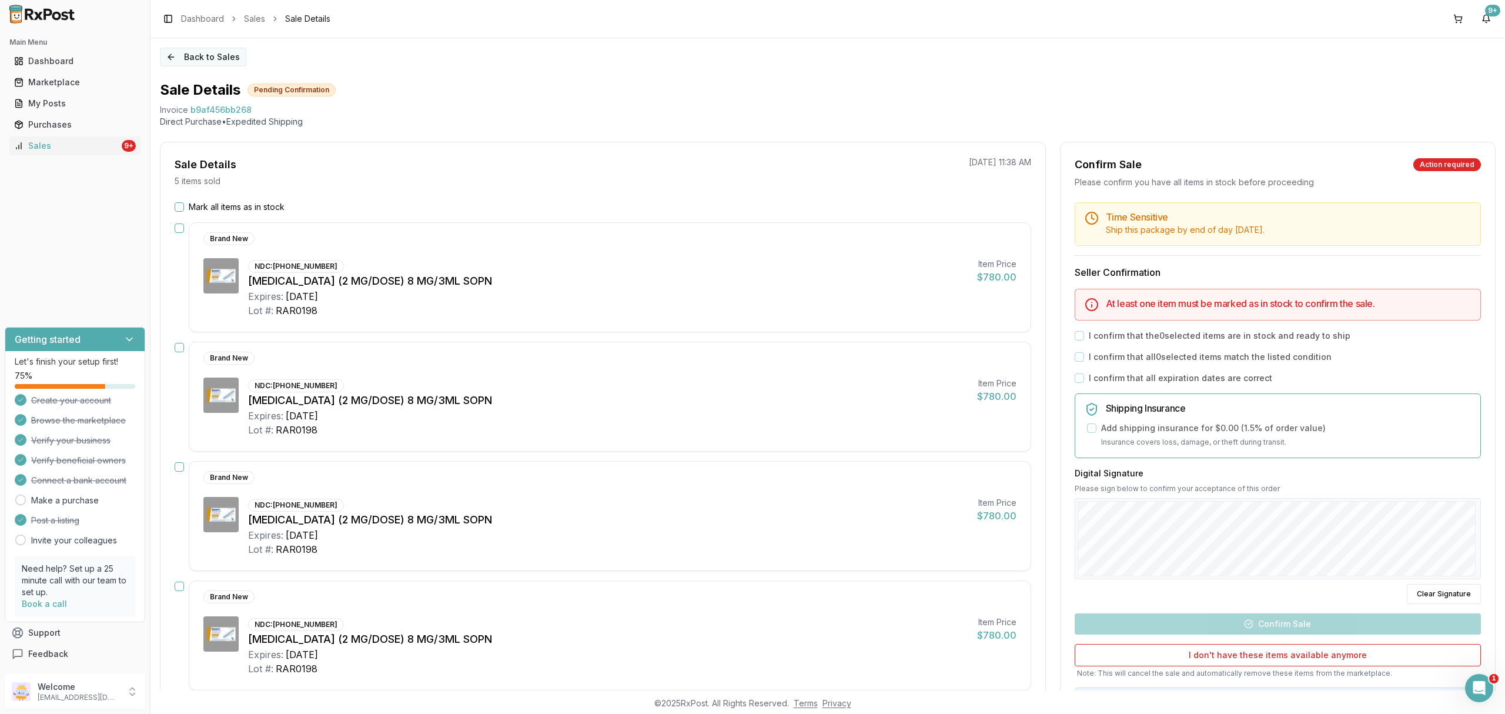
click at [217, 64] on button "Back to Sales" at bounding box center [203, 57] width 86 height 19
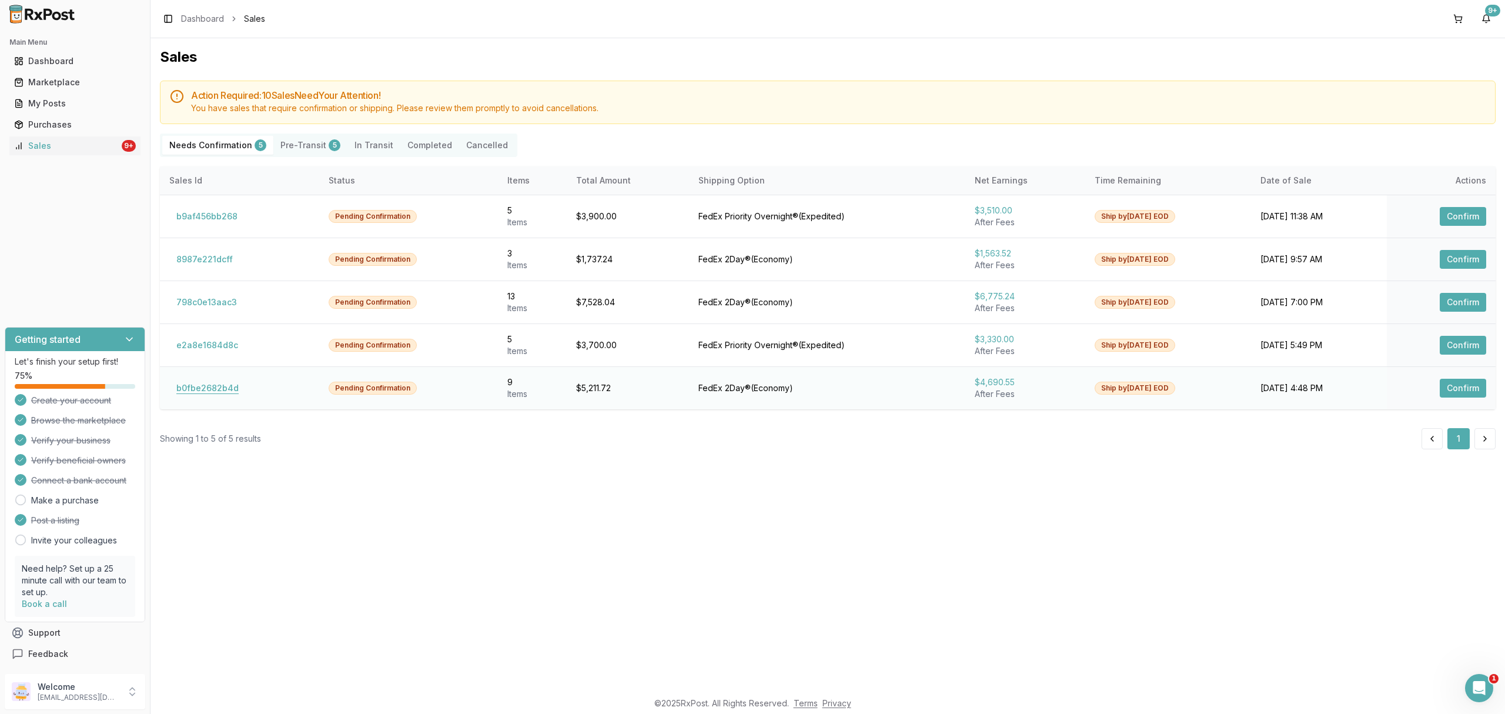
click at [203, 387] on button "b0fbe2682b4d" at bounding box center [207, 388] width 76 height 19
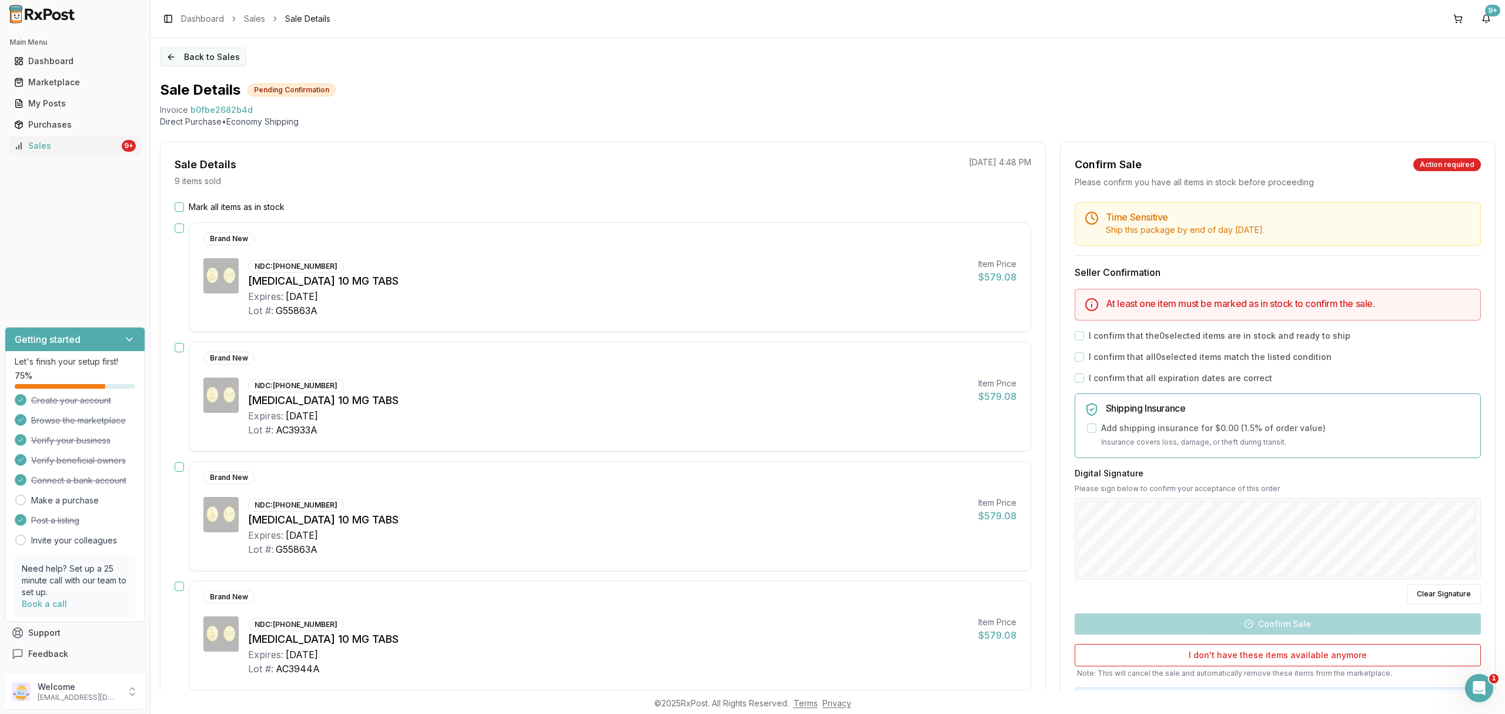
click at [226, 57] on button "Back to Sales" at bounding box center [203, 57] width 86 height 19
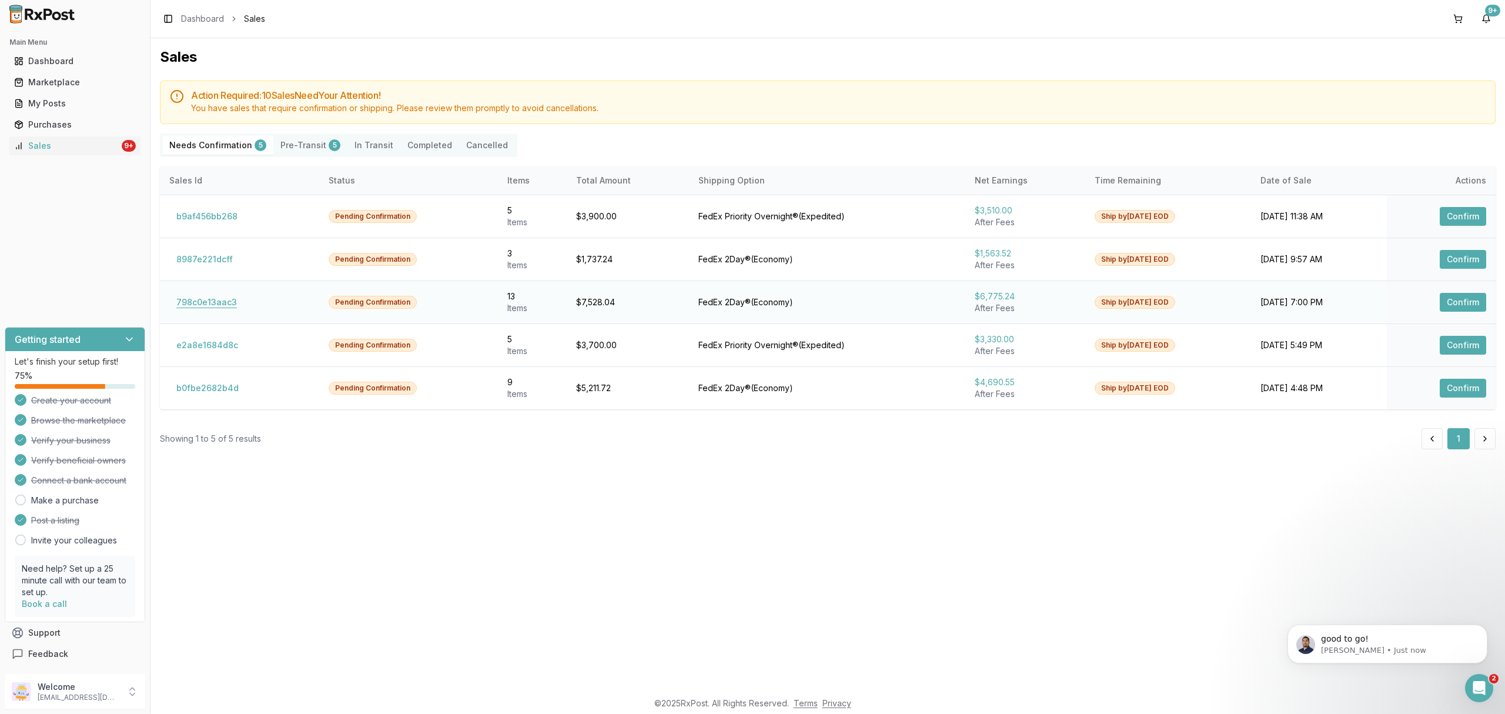
click at [189, 305] on button "798c0e13aac3" at bounding box center [206, 302] width 75 height 19
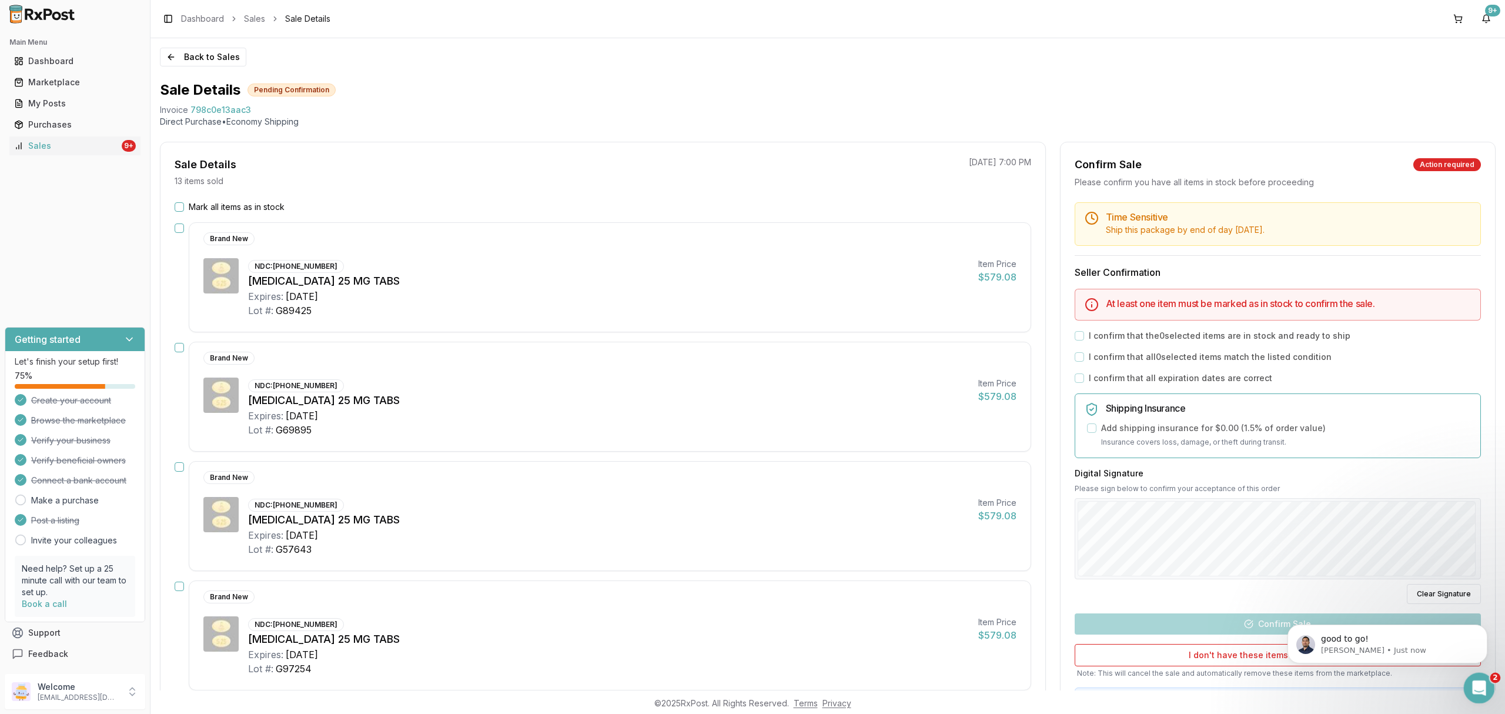
click at [1474, 694] on div "Open Intercom Messenger" at bounding box center [1477, 686] width 39 height 39
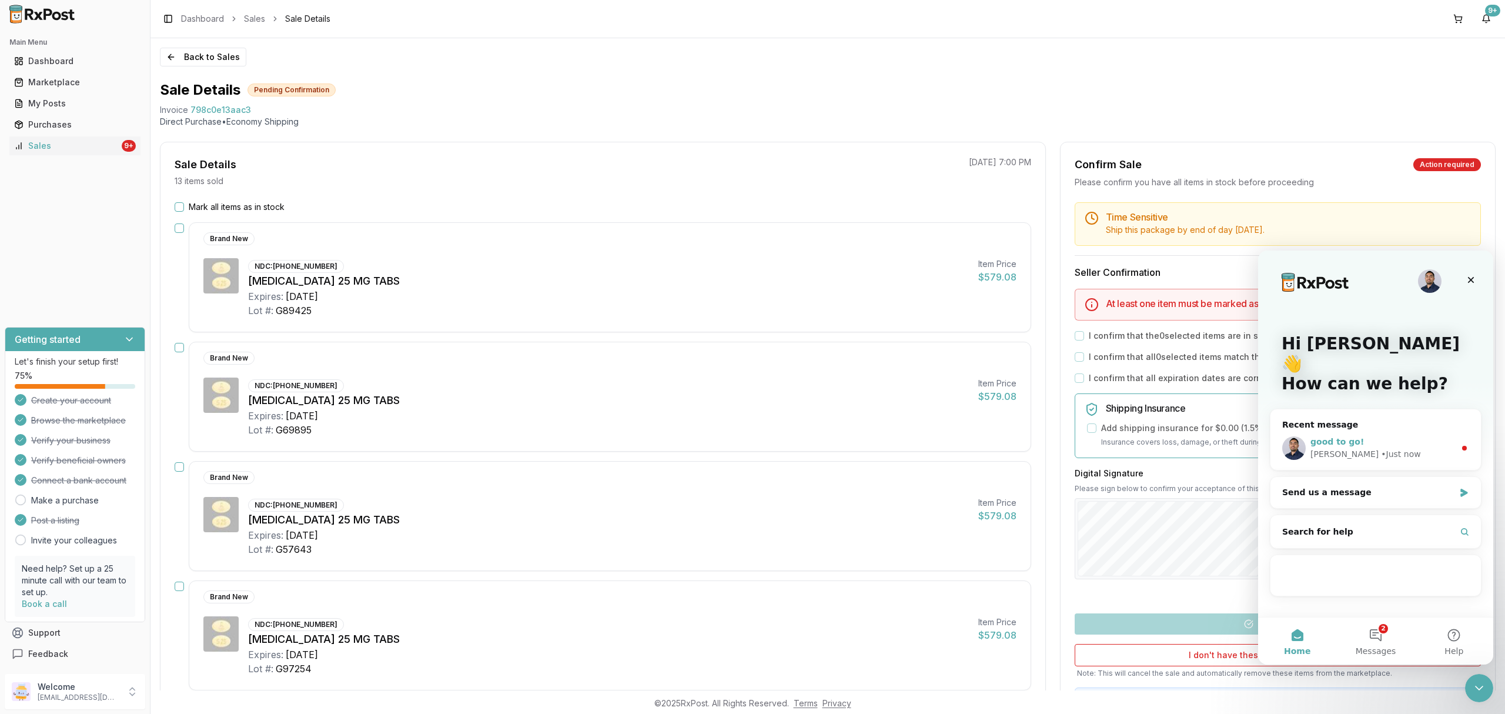
click at [1426, 436] on div "good to go!" at bounding box center [1383, 442] width 145 height 12
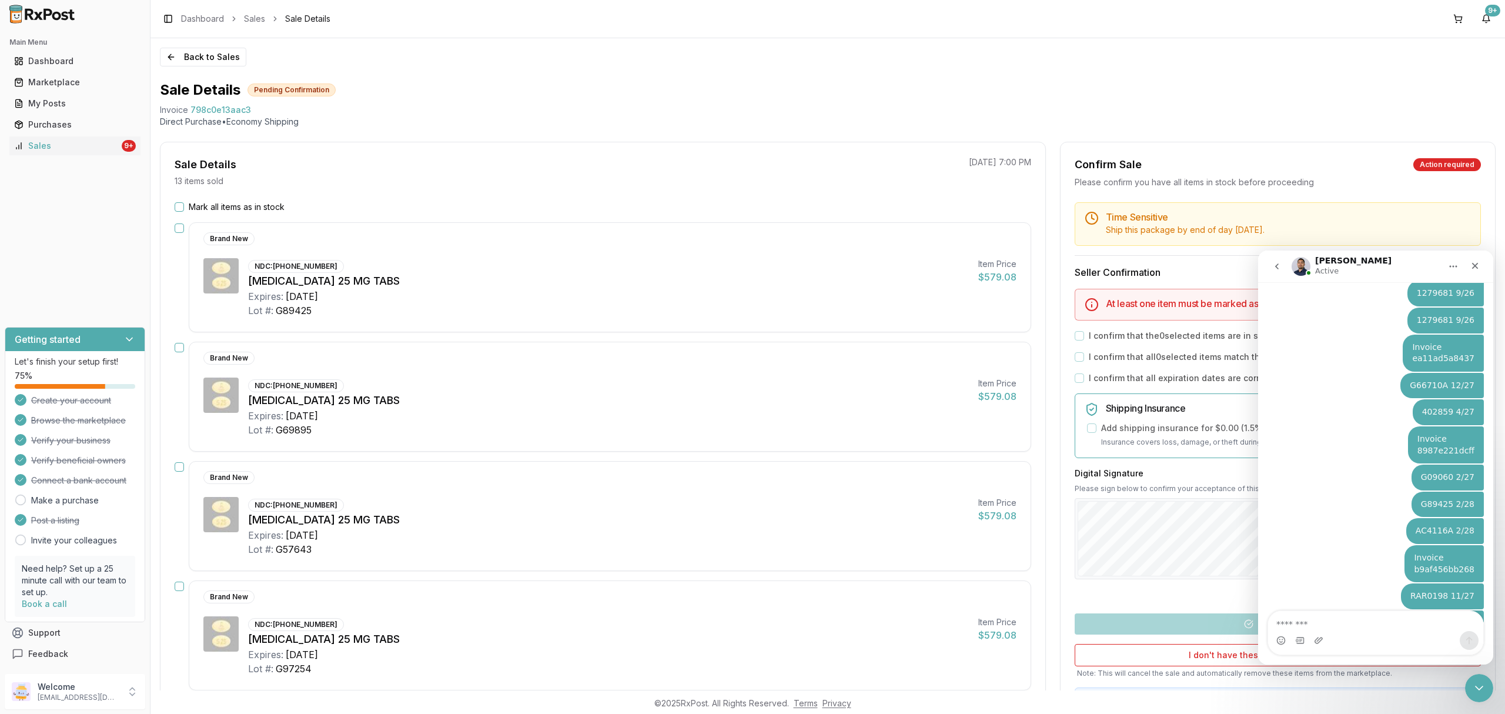
scroll to position [6295, 0]
click at [1473, 687] on icon "Close Intercom Messenger" at bounding box center [1478, 686] width 14 height 14
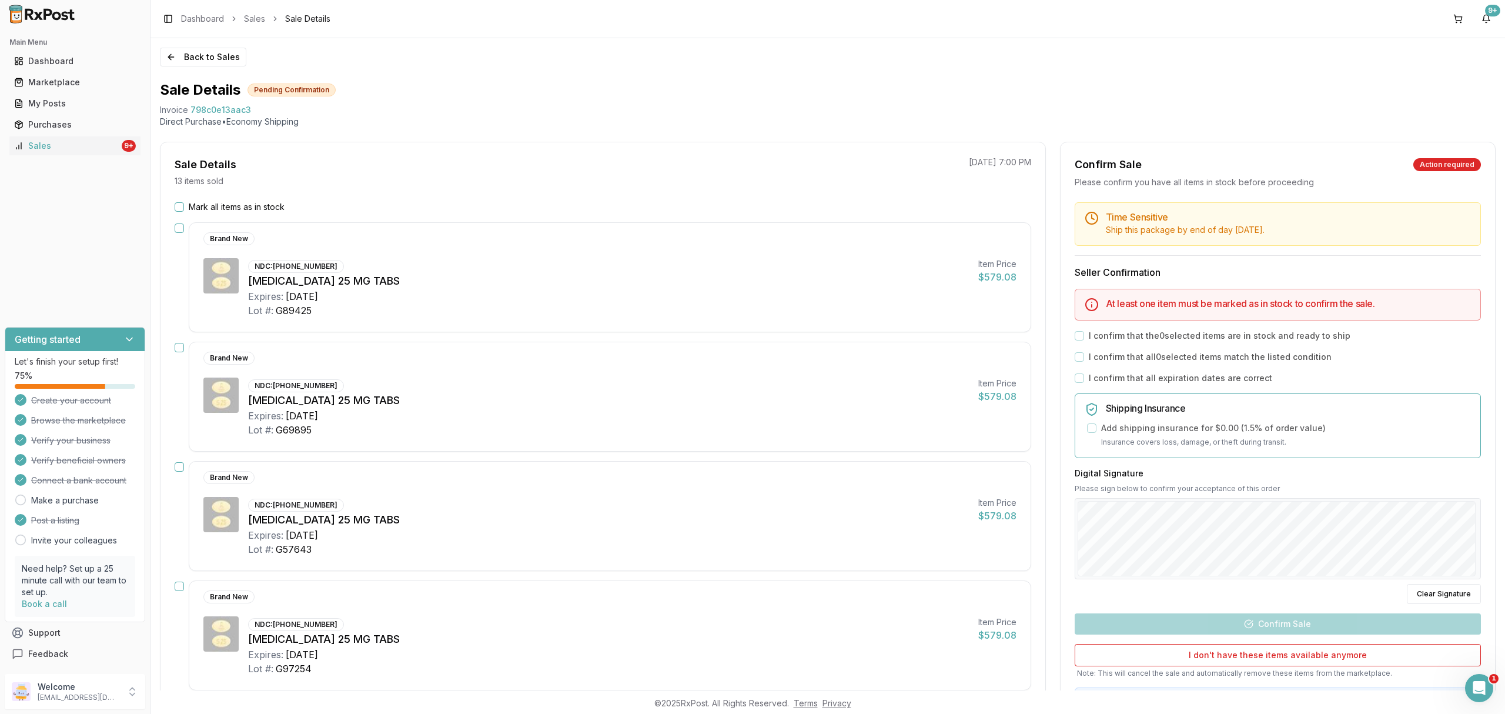
scroll to position [0, 0]
click at [198, 50] on button "Back to Sales" at bounding box center [203, 57] width 86 height 19
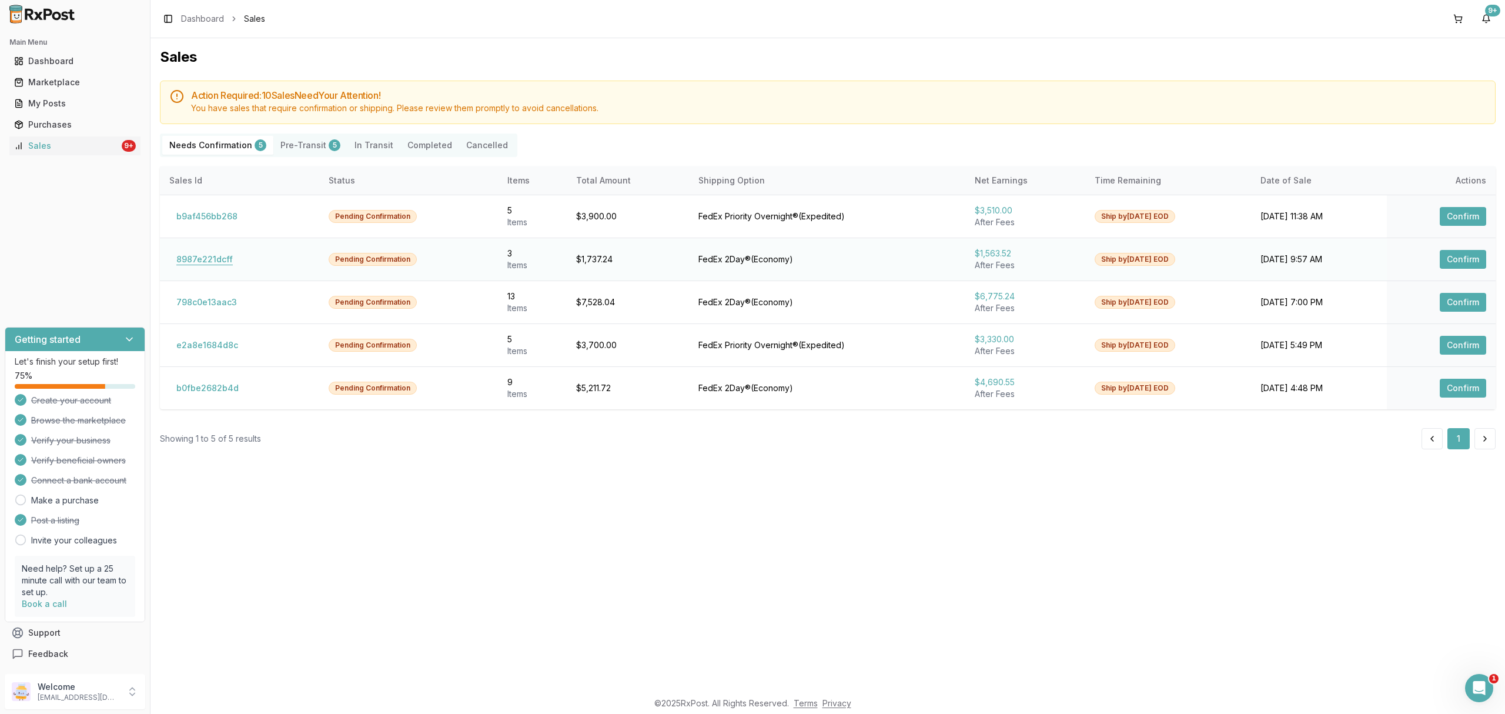
click at [211, 253] on button "8987e221dcff" at bounding box center [204, 259] width 71 height 19
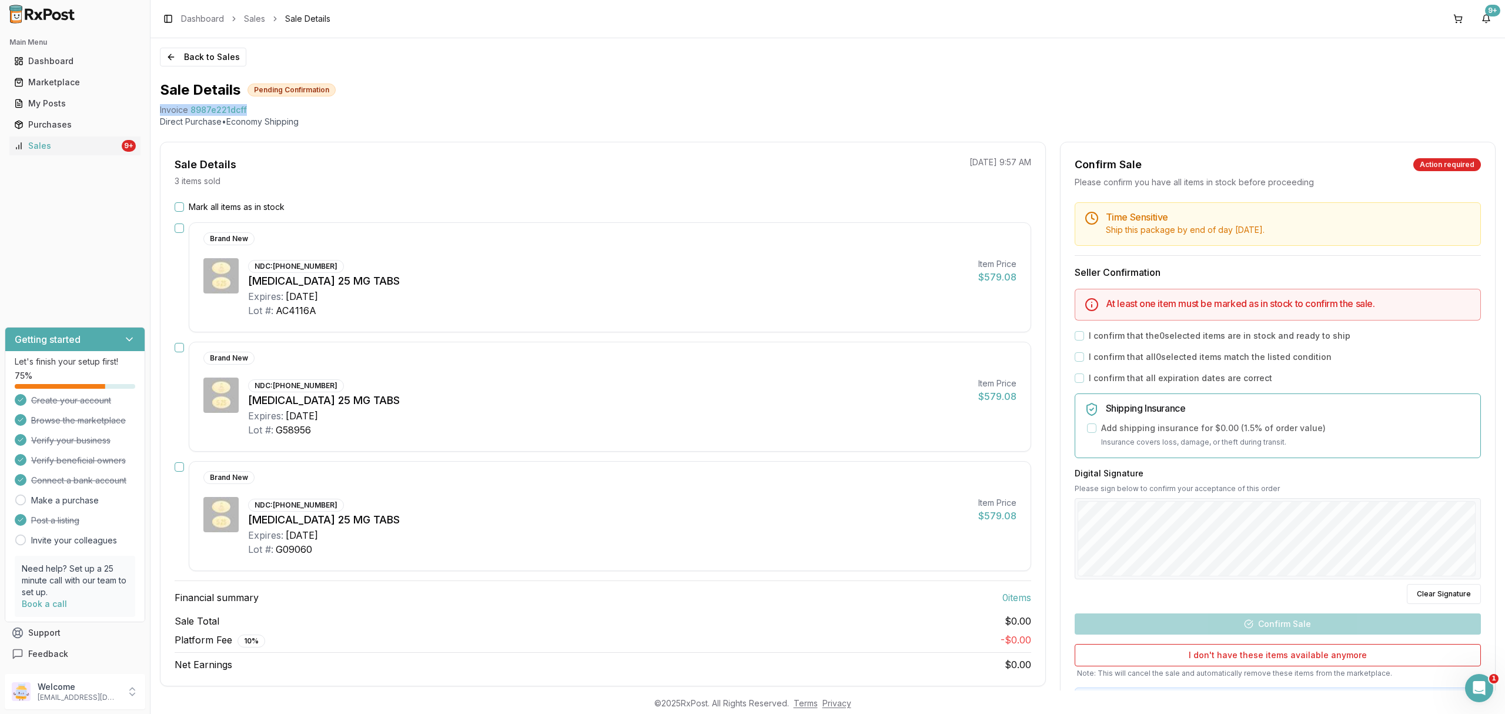
drag, startPoint x: 155, startPoint y: 105, endPoint x: 260, endPoint y: 104, distance: 104.7
click at [260, 104] on div "Back to Sales Sale Details Pending Confirmation Invoice 8987e221dcff Direct Pur…" at bounding box center [828, 364] width 1355 height 652
copy div "Invoice 8987e221dcff"
click at [1494, 688] on div "Back to Sales Sale Details Pending Confirmation Invoice 8987e221dcff Direct Pur…" at bounding box center [828, 364] width 1355 height 652
click at [1481, 683] on icon "Open Intercom Messenger" at bounding box center [1477, 686] width 19 height 19
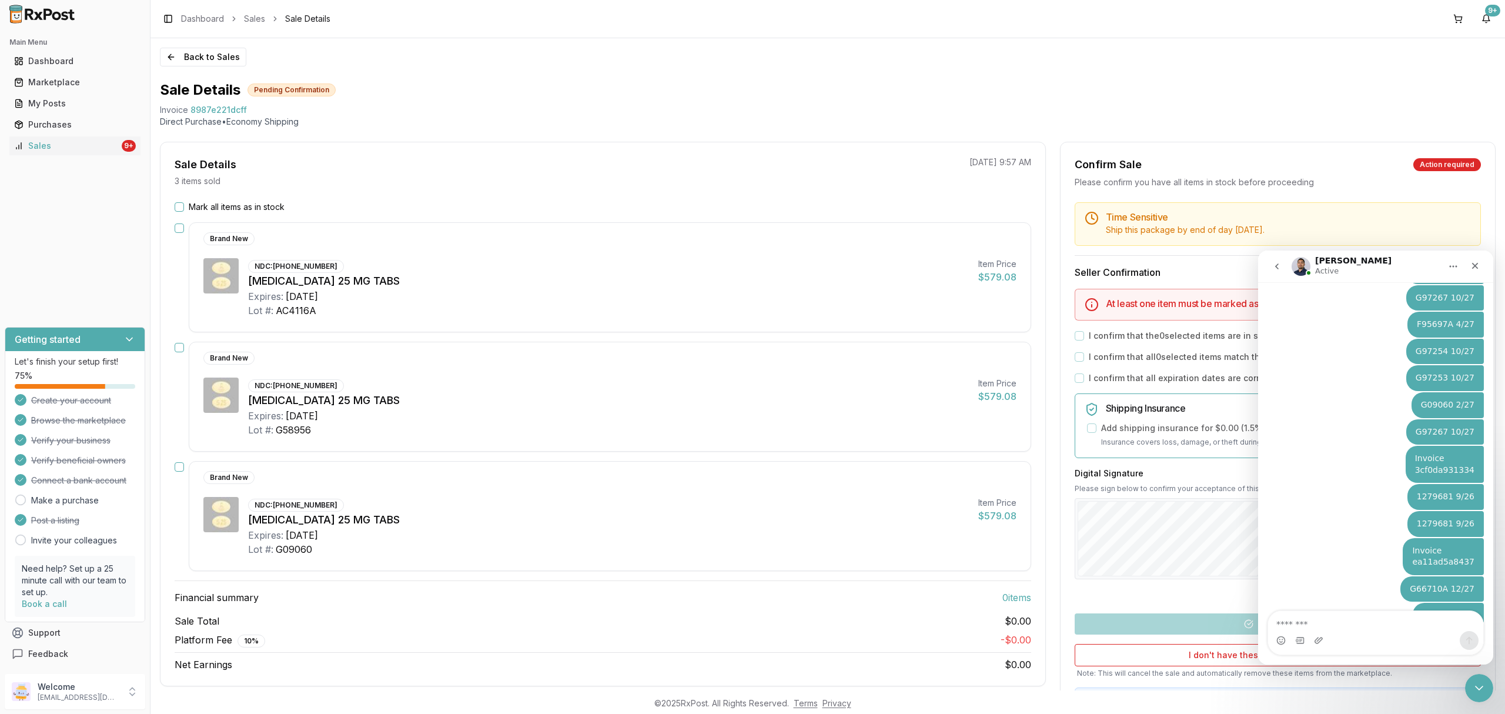
type textarea "**********"
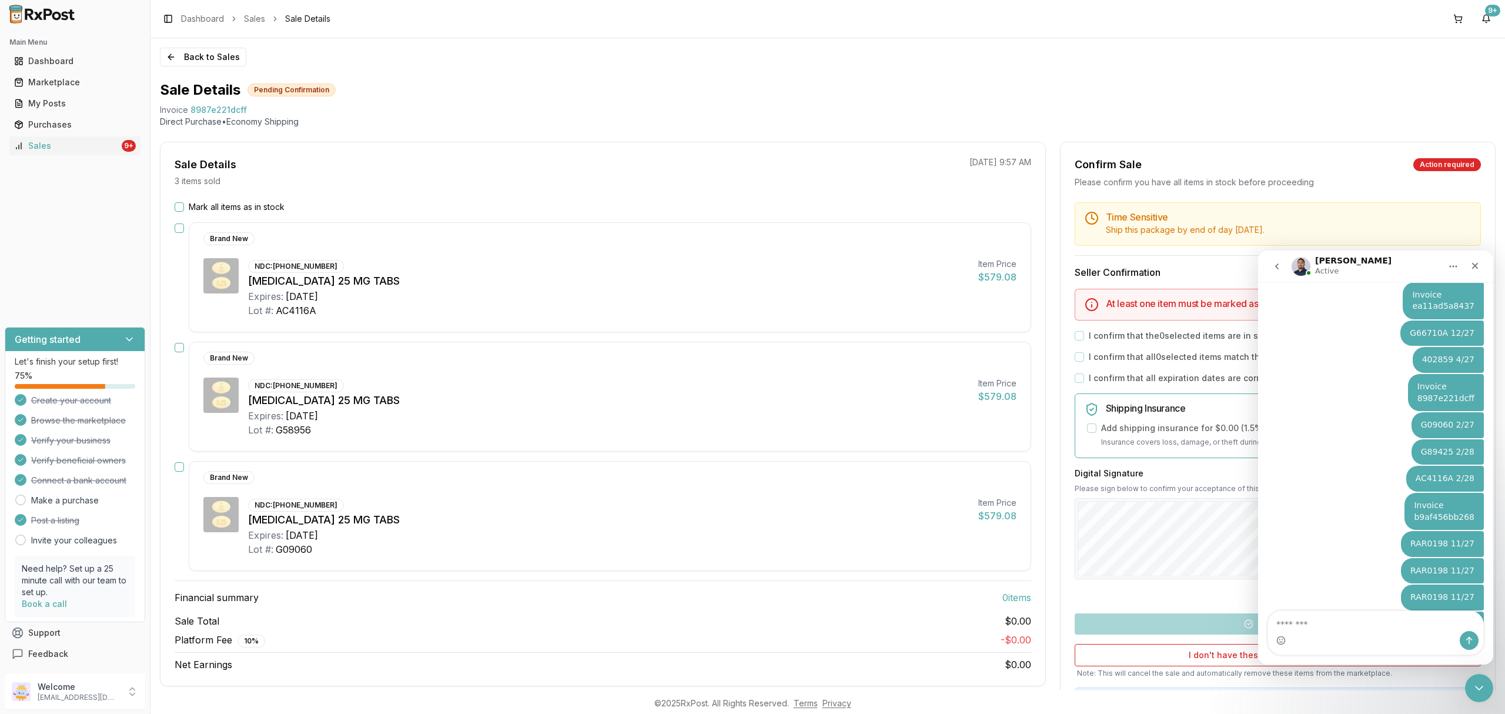
scroll to position [6377, 0]
click at [1470, 678] on div "Close Intercom Messenger" at bounding box center [1478, 686] width 28 height 28
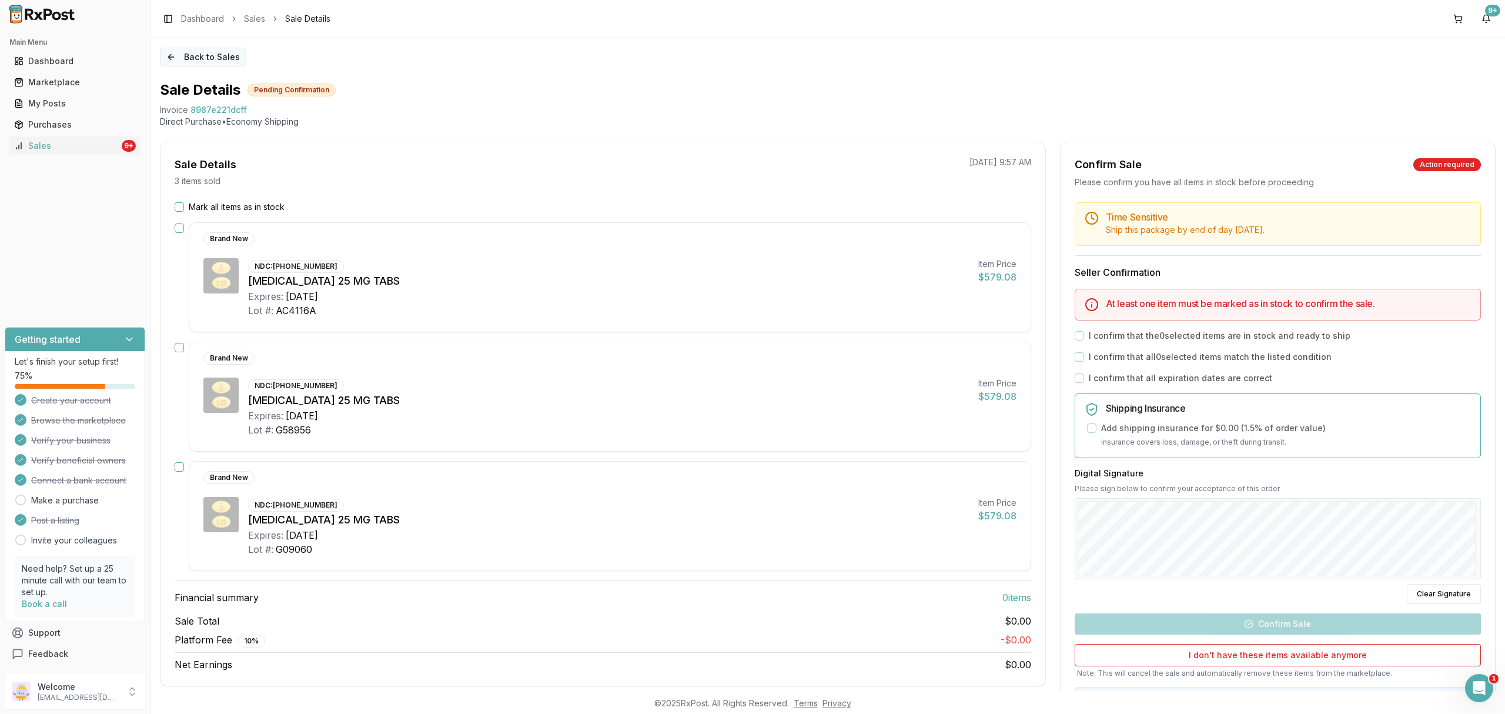
click at [206, 62] on button "Back to Sales" at bounding box center [203, 57] width 86 height 19
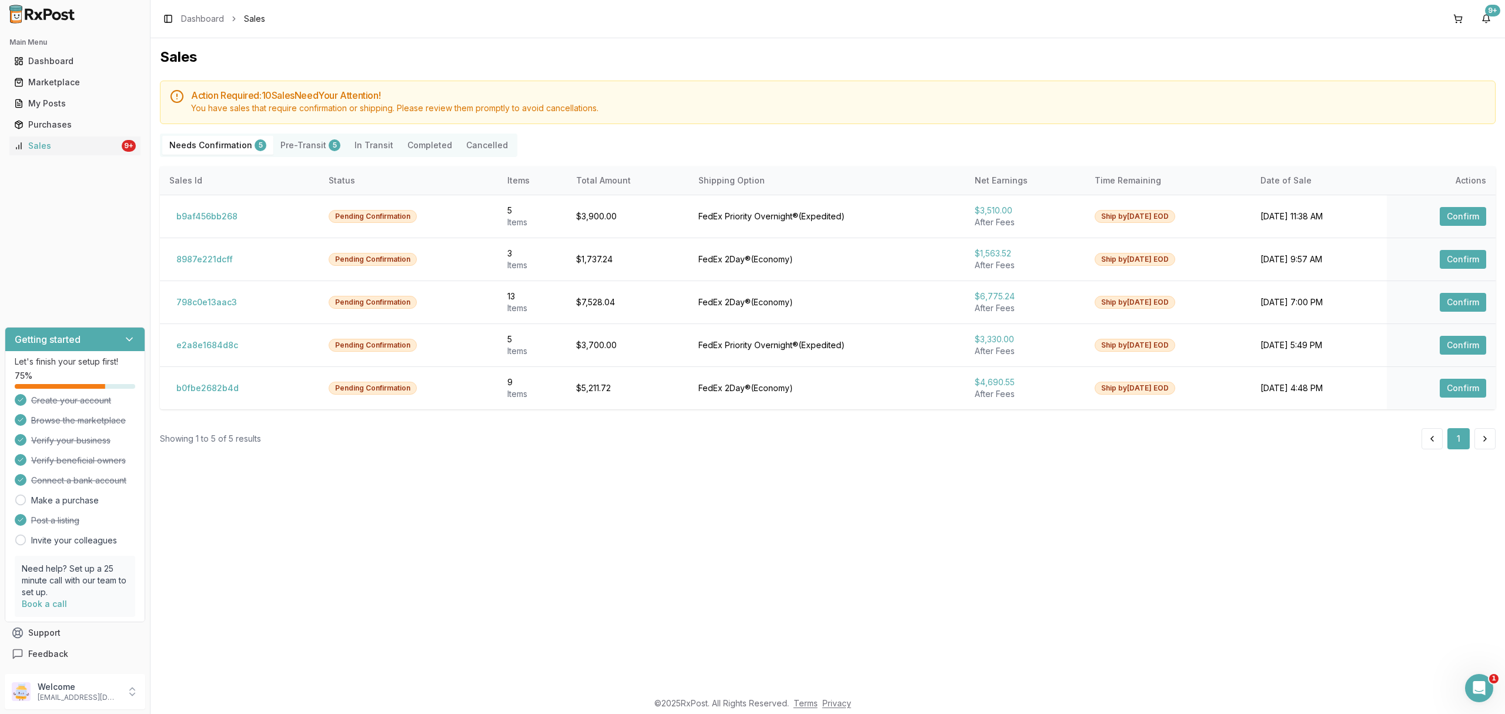
scroll to position [6404, 0]
click at [92, 683] on p "Welcome" at bounding box center [79, 687] width 82 height 12
click at [208, 690] on span "Sign Out" at bounding box center [214, 695] width 112 height 12
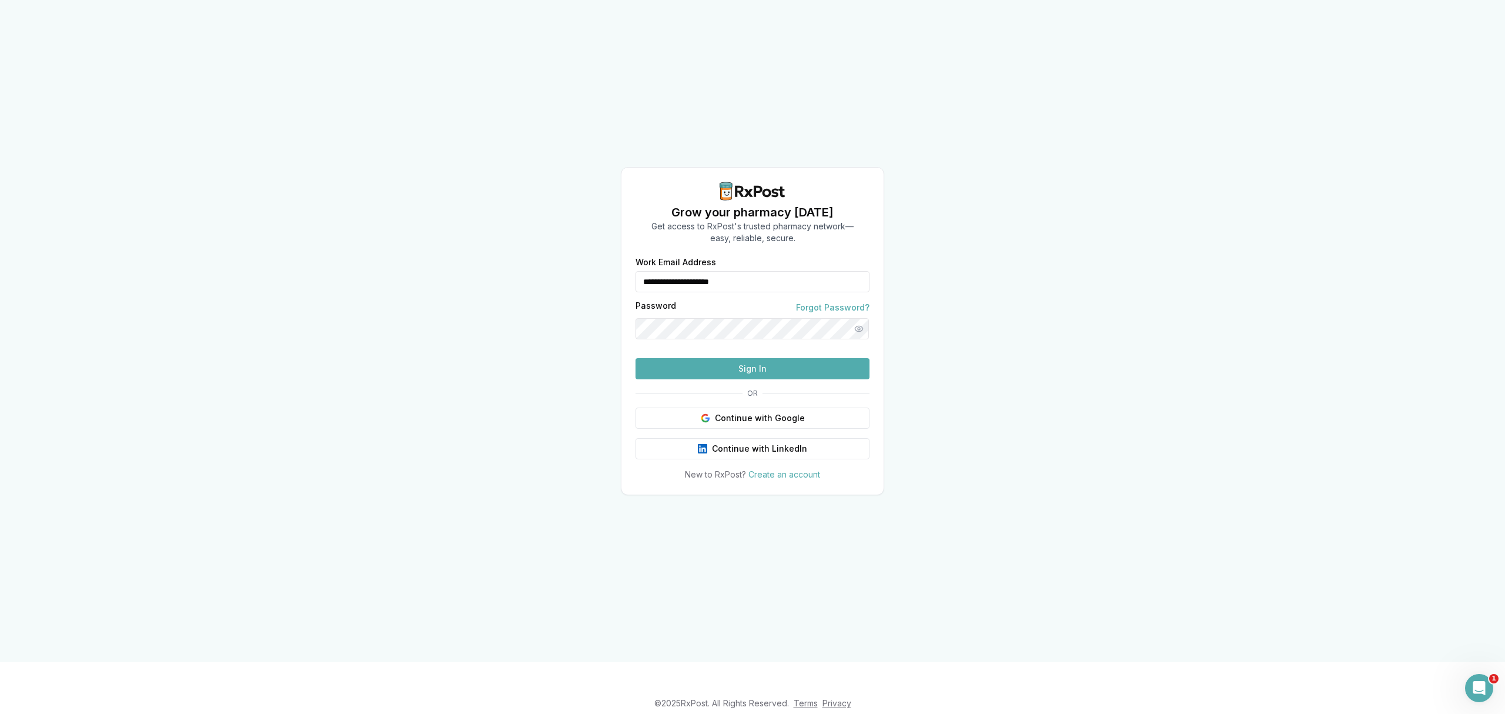
drag, startPoint x: 776, startPoint y: 268, endPoint x: 481, endPoint y: 269, distance: 295.2
click at [481, 269] on div "**********" at bounding box center [752, 331] width 1505 height 662
type input "**********"
click at [705, 379] on button "Sign In" at bounding box center [753, 368] width 234 height 21
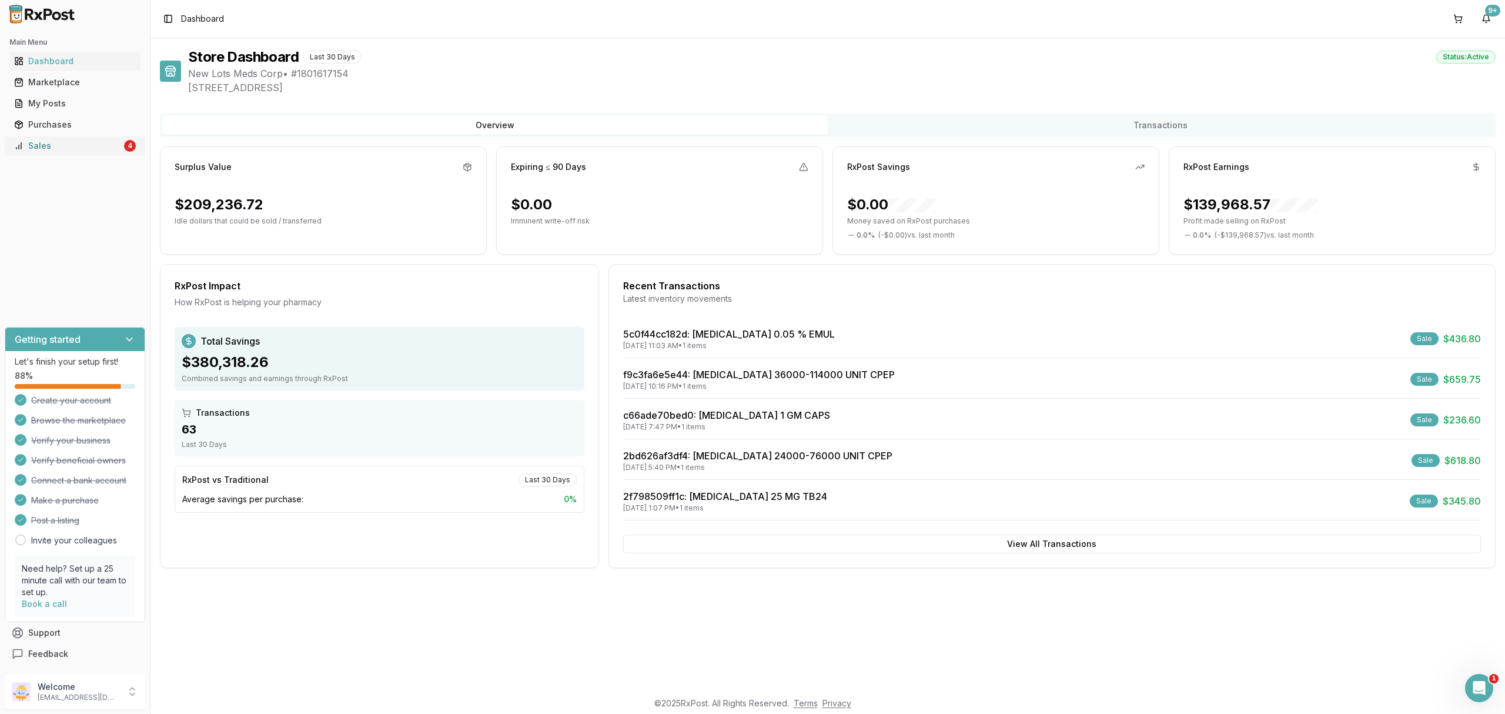
click at [44, 148] on div "Sales" at bounding box center [68, 146] width 108 height 12
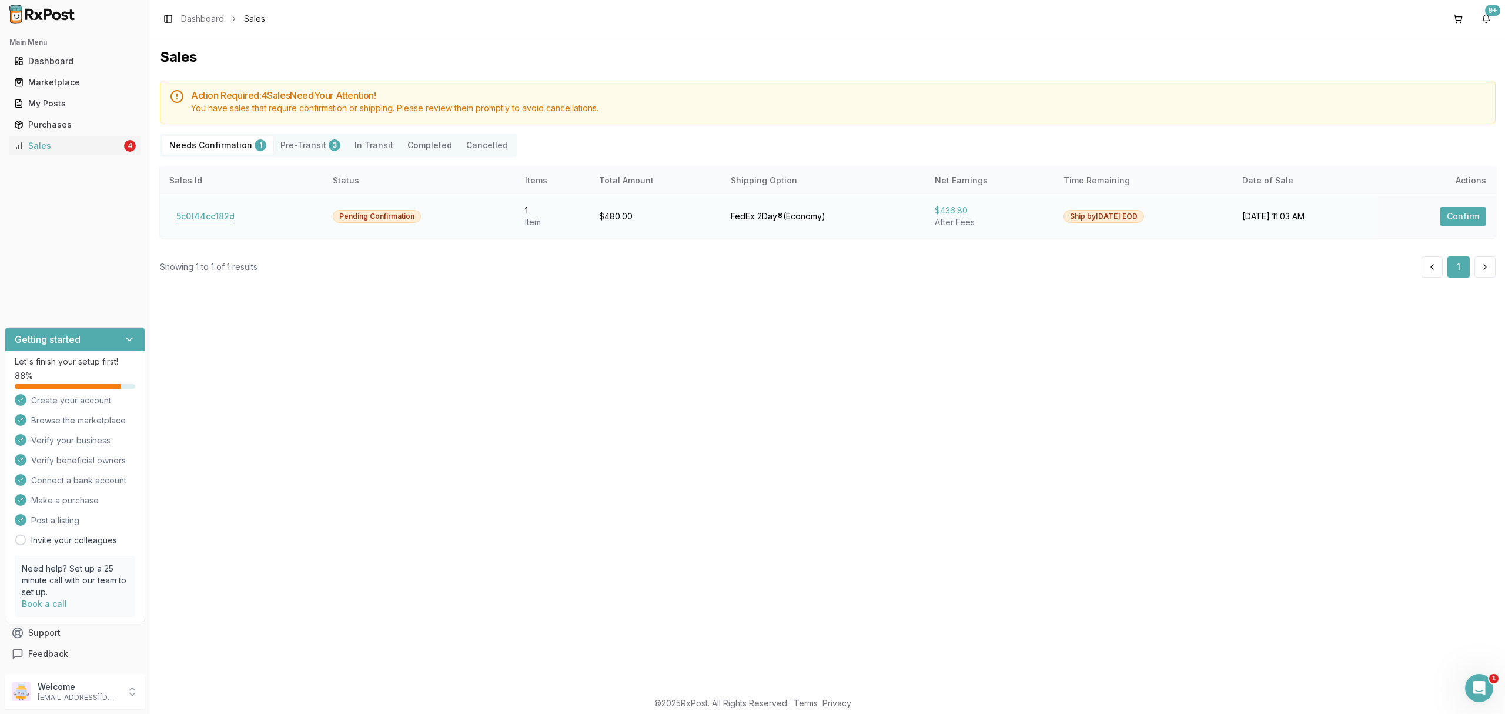
click at [202, 212] on button "5c0f44cc182d" at bounding box center [205, 216] width 72 height 19
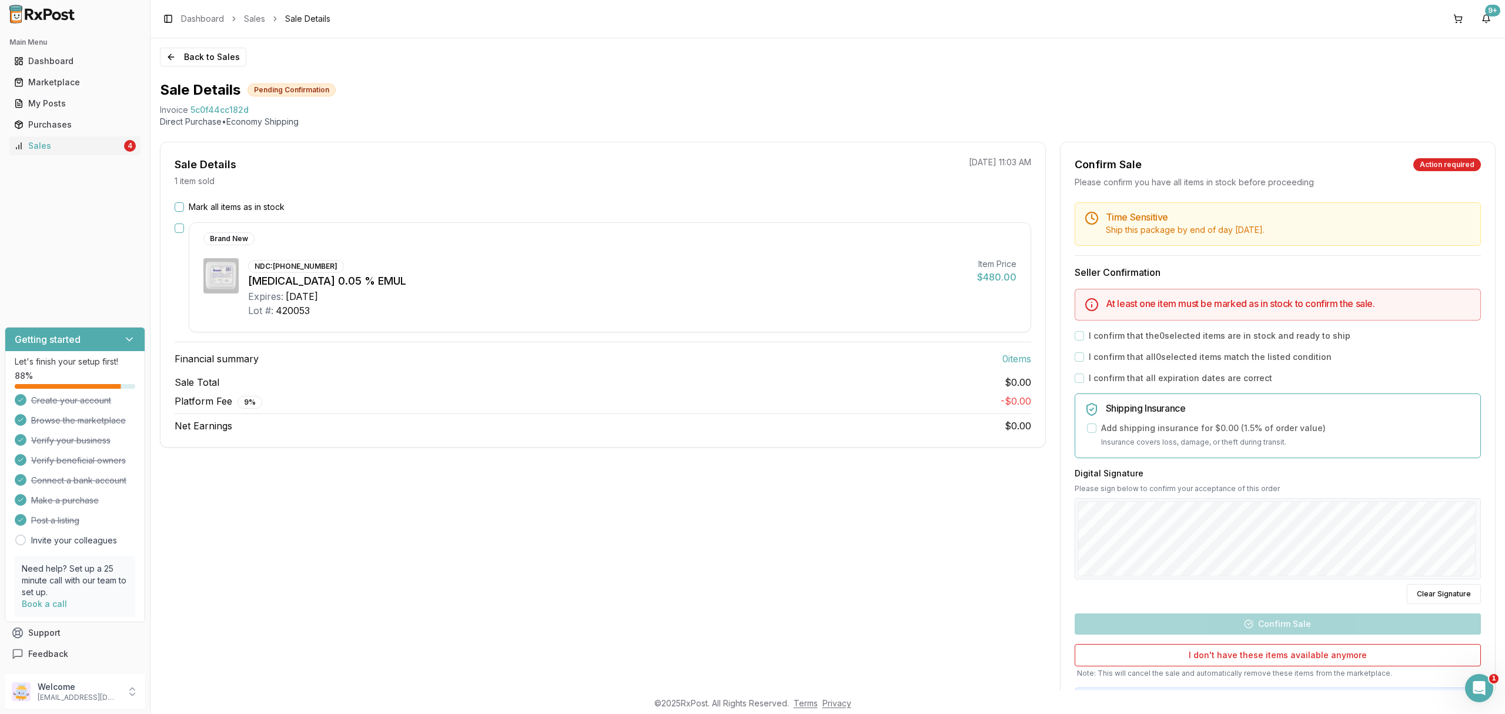
click at [266, 201] on label "Mark all items as in stock" at bounding box center [237, 207] width 96 height 12
click at [184, 202] on button "Mark all items as in stock" at bounding box center [179, 206] width 9 height 9
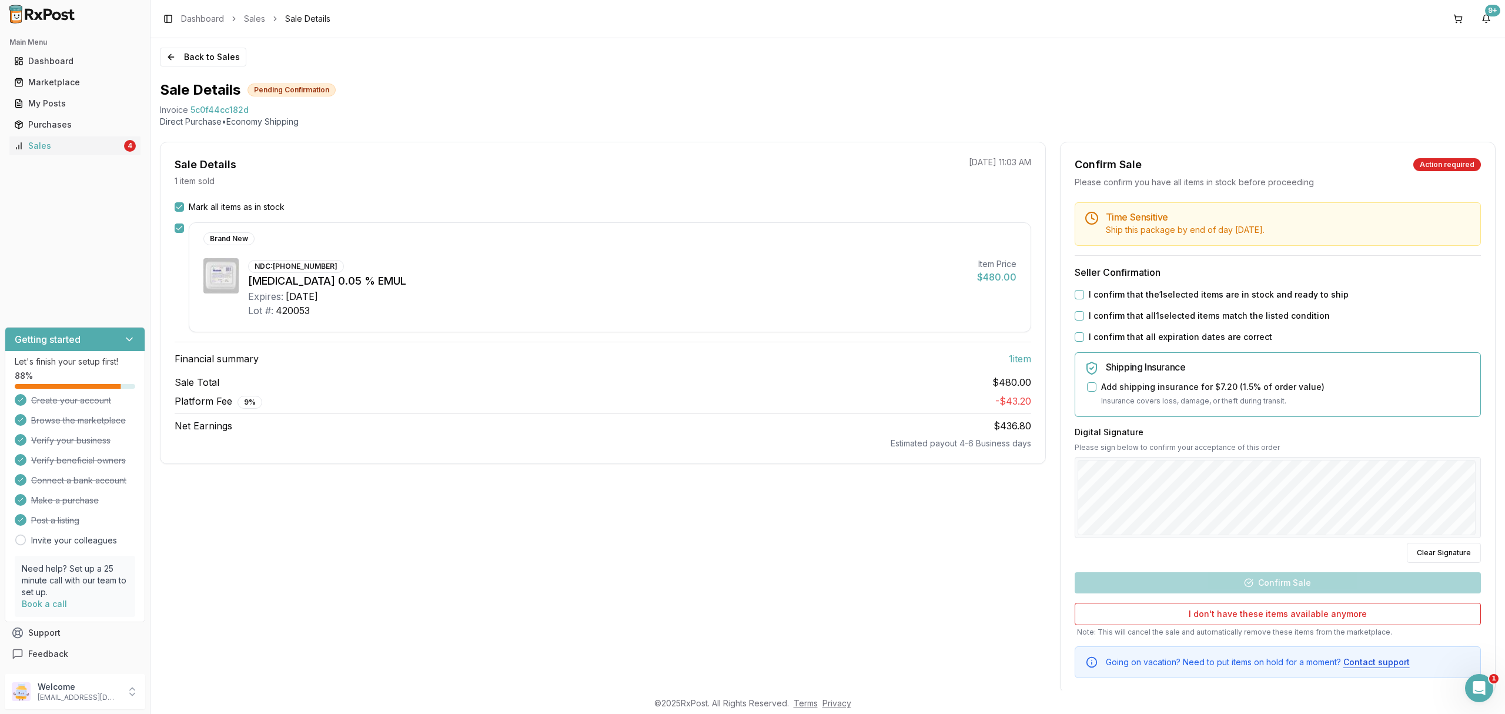
click at [266, 201] on label "Mark all items as in stock" at bounding box center [237, 207] width 96 height 12
click at [184, 202] on button "Mark all items as in stock" at bounding box center [179, 206] width 9 height 9
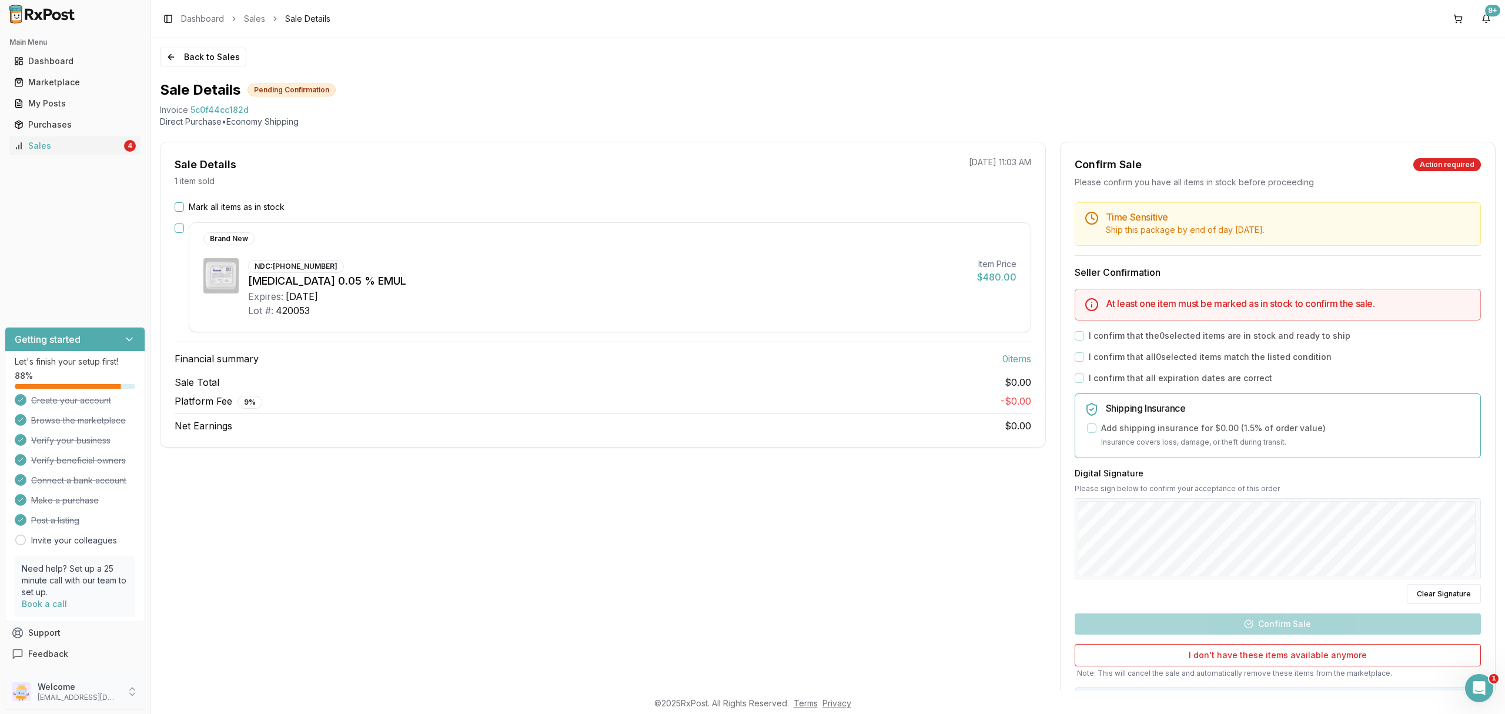
click at [76, 685] on p "Welcome" at bounding box center [79, 687] width 82 height 12
click at [213, 696] on span "Sign Out" at bounding box center [214, 695] width 112 height 12
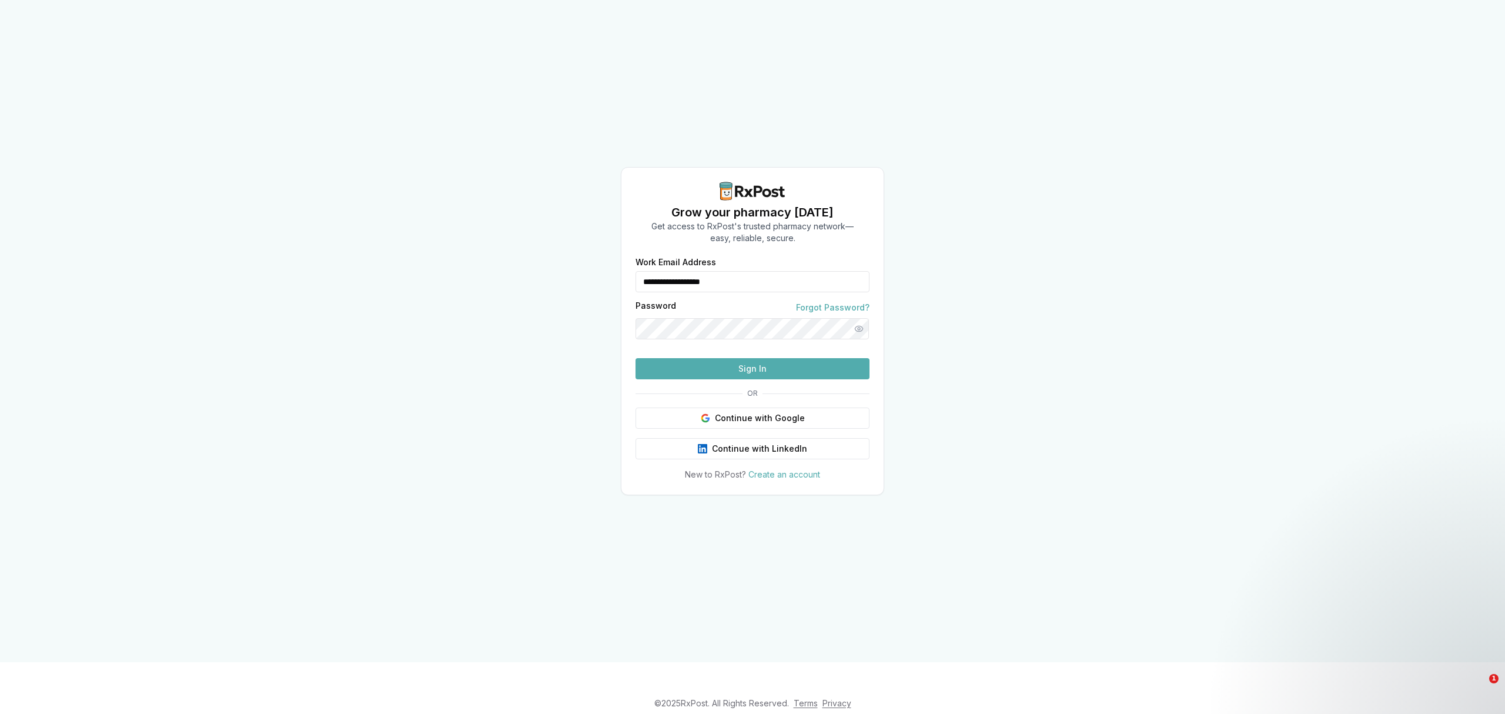
drag, startPoint x: 768, startPoint y: 260, endPoint x: 546, endPoint y: 273, distance: 222.7
click at [546, 273] on div "**********" at bounding box center [752, 331] width 1505 height 662
type input "**********"
click at [716, 379] on button "Sign In" at bounding box center [753, 368] width 234 height 21
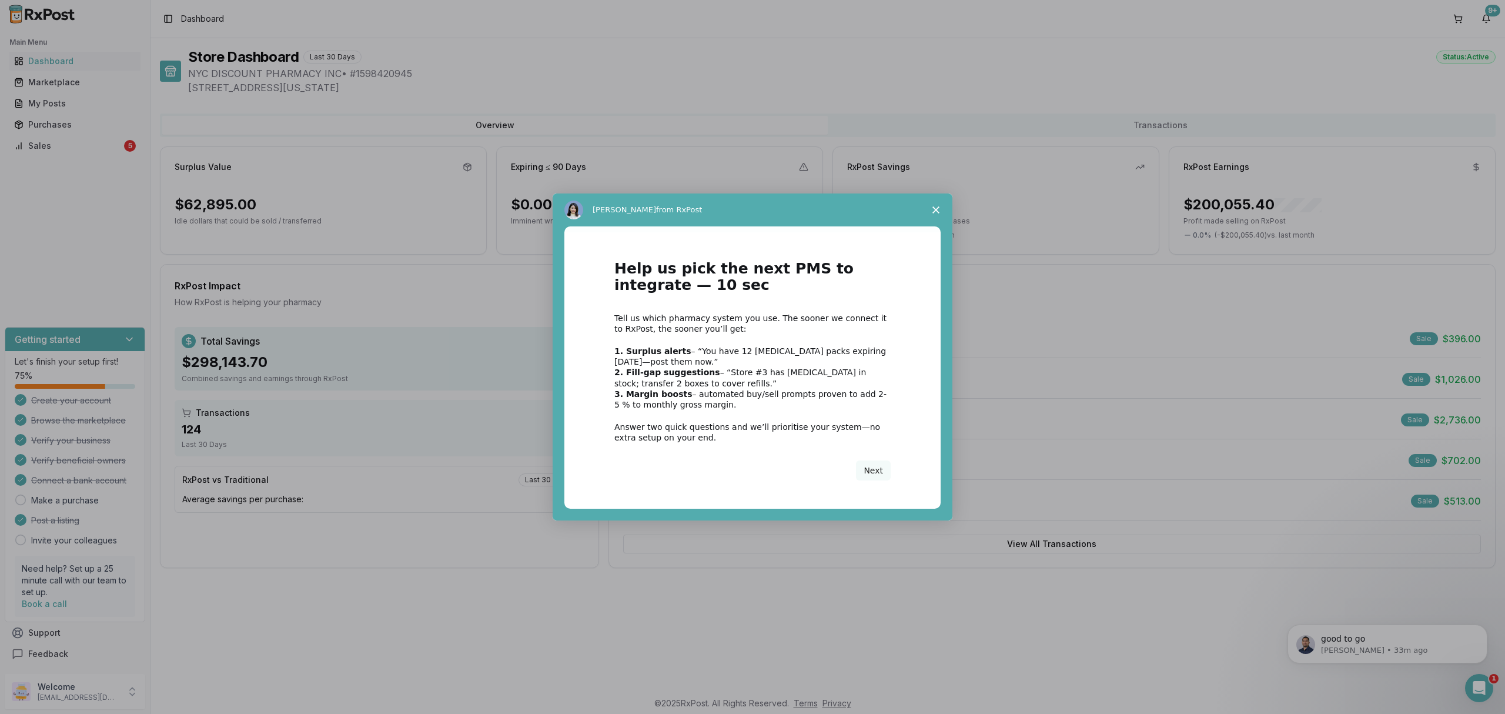
click at [76, 146] on div "Intercom messenger" at bounding box center [752, 357] width 1505 height 714
click at [877, 473] on button "Next" at bounding box center [873, 470] width 35 height 20
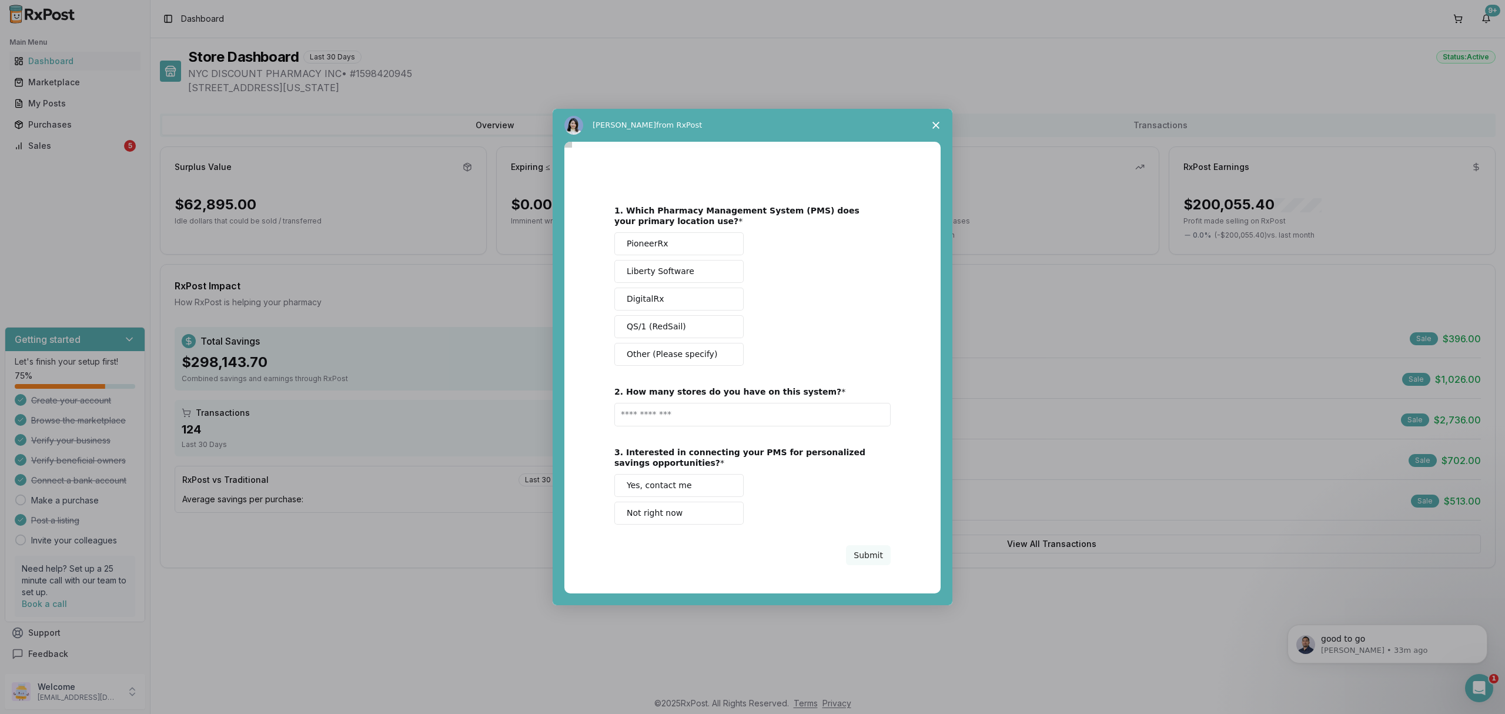
click at [934, 125] on polygon "Close survey" at bounding box center [936, 125] width 7 height 7
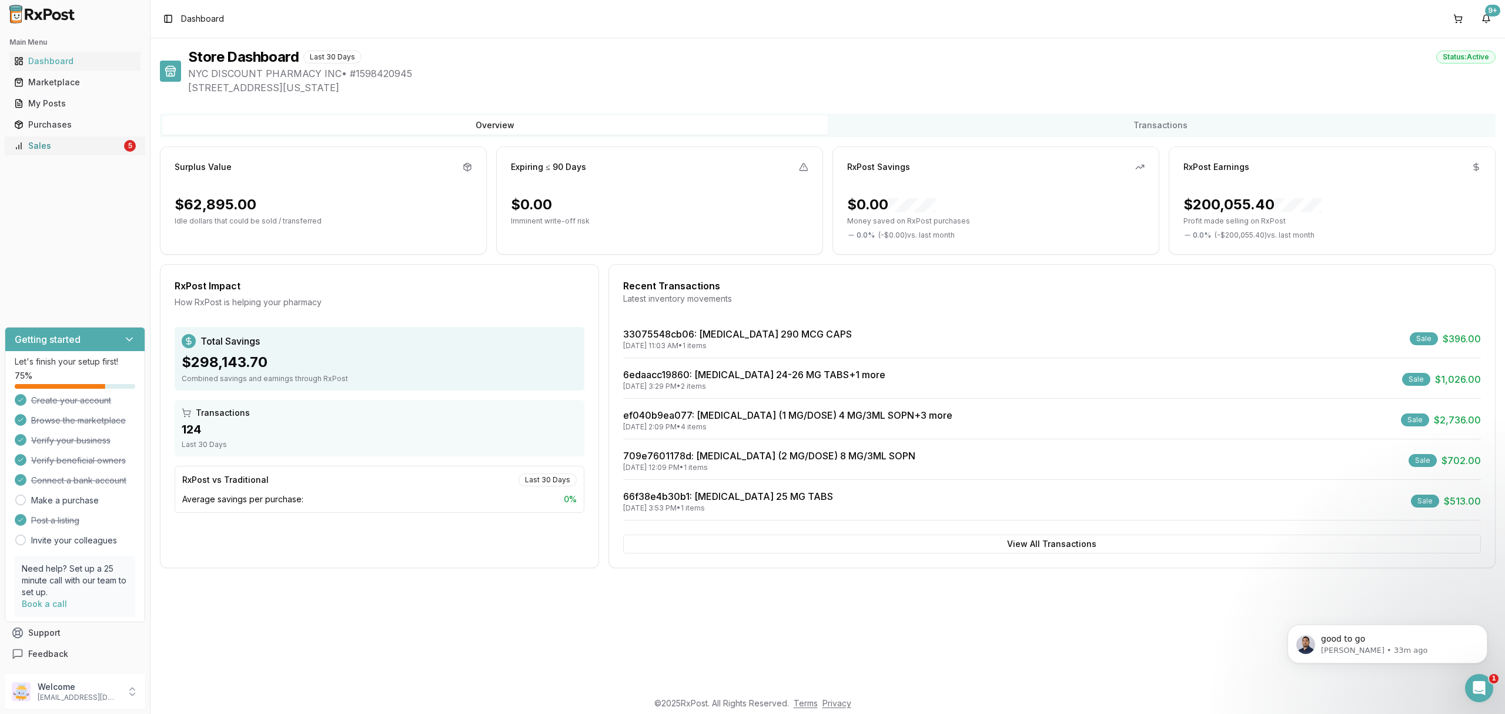
click at [60, 141] on div "Sales" at bounding box center [68, 146] width 108 height 12
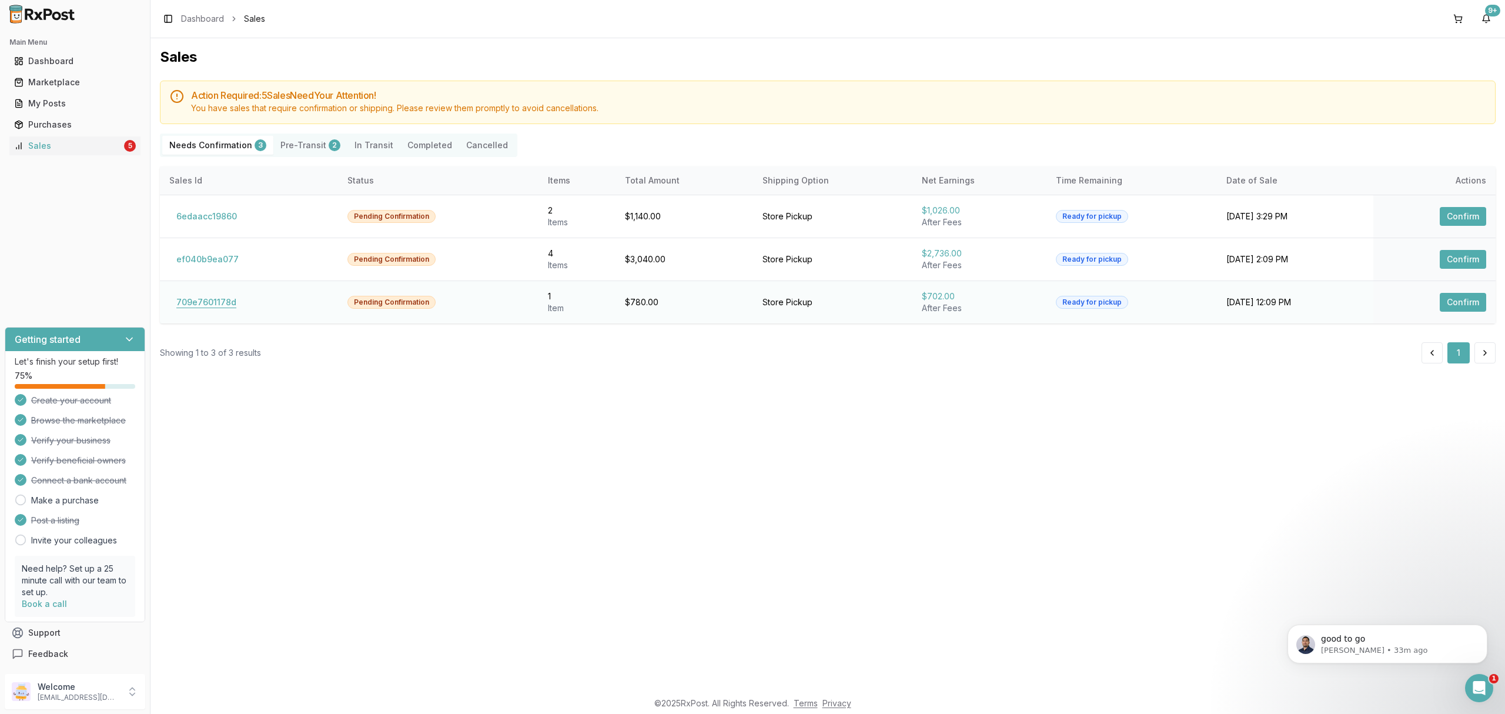
click at [219, 298] on button "709e7601178d" at bounding box center [206, 302] width 74 height 19
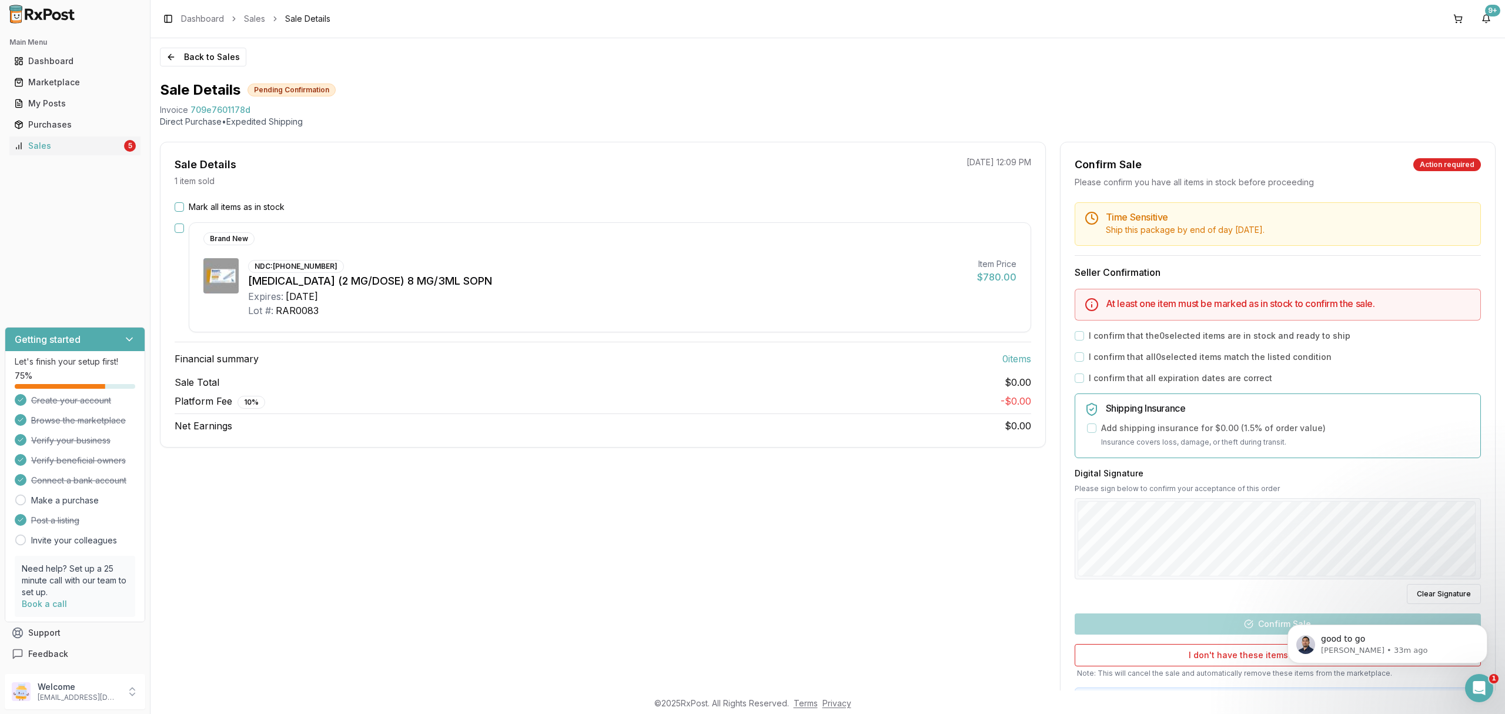
click at [266, 210] on label "Mark all items as in stock" at bounding box center [237, 207] width 96 height 12
click at [184, 210] on button "Mark all items as in stock" at bounding box center [179, 206] width 9 height 9
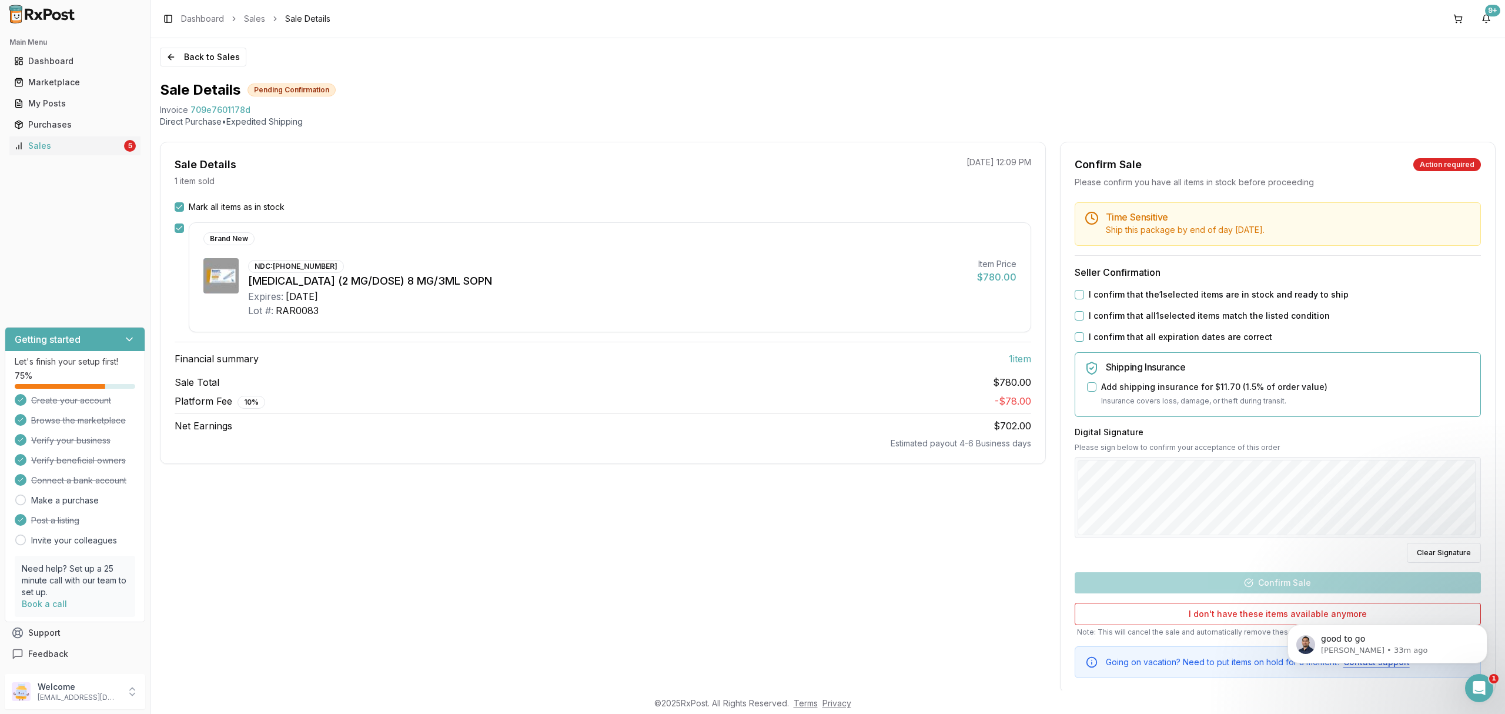
click at [1160, 296] on label "I confirm that the 1 selected items are in stock and ready to ship" at bounding box center [1219, 295] width 260 height 12
click at [1084, 296] on button "I confirm that the 1 selected items are in stock and ready to ship" at bounding box center [1079, 294] width 9 height 9
click at [1156, 312] on label "I confirm that all 1 selected items match the listed condition" at bounding box center [1209, 316] width 241 height 12
click at [1084, 312] on button "I confirm that all 1 selected items match the listed condition" at bounding box center [1079, 315] width 9 height 9
click at [1148, 341] on label "I confirm that all expiration dates are correct" at bounding box center [1180, 337] width 183 height 12
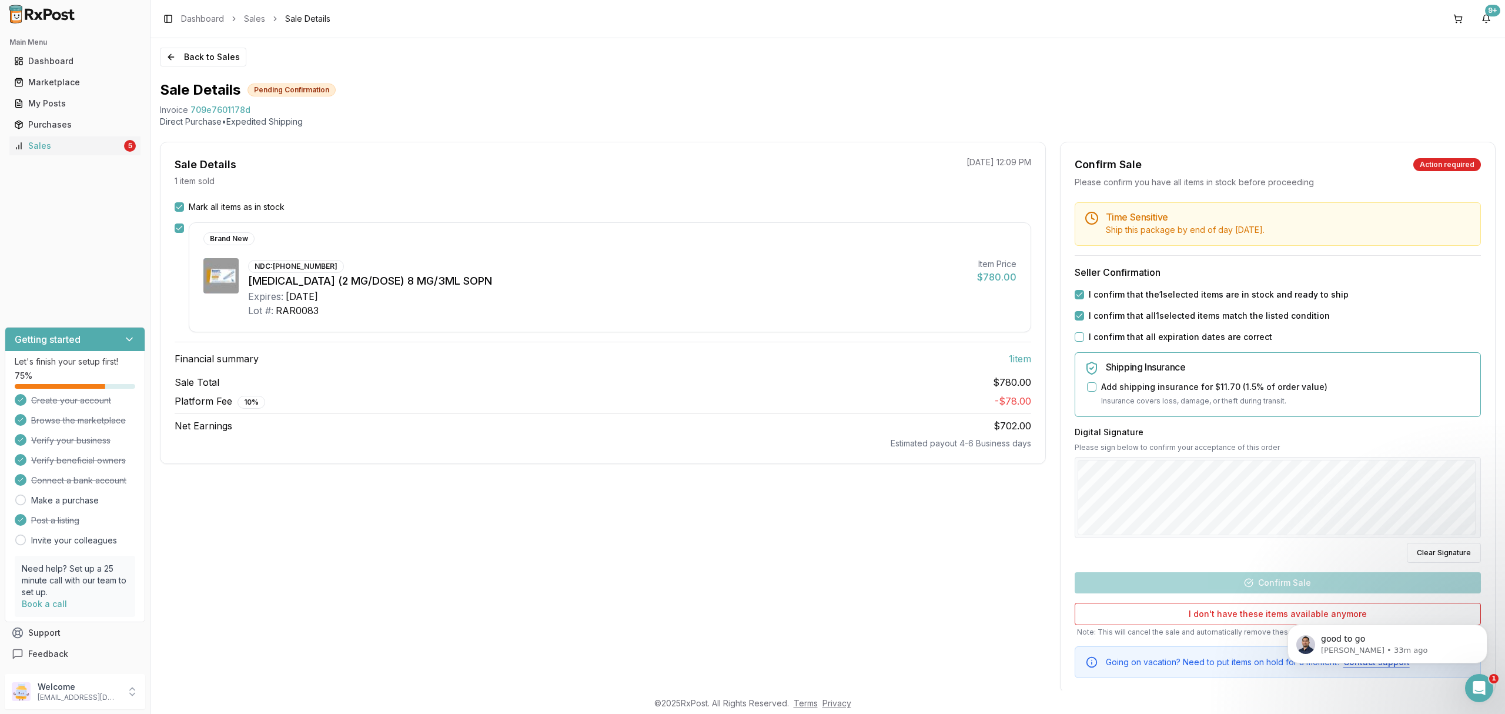
click at [1084, 341] on button "I confirm that all expiration dates are correct" at bounding box center [1079, 336] width 9 height 9
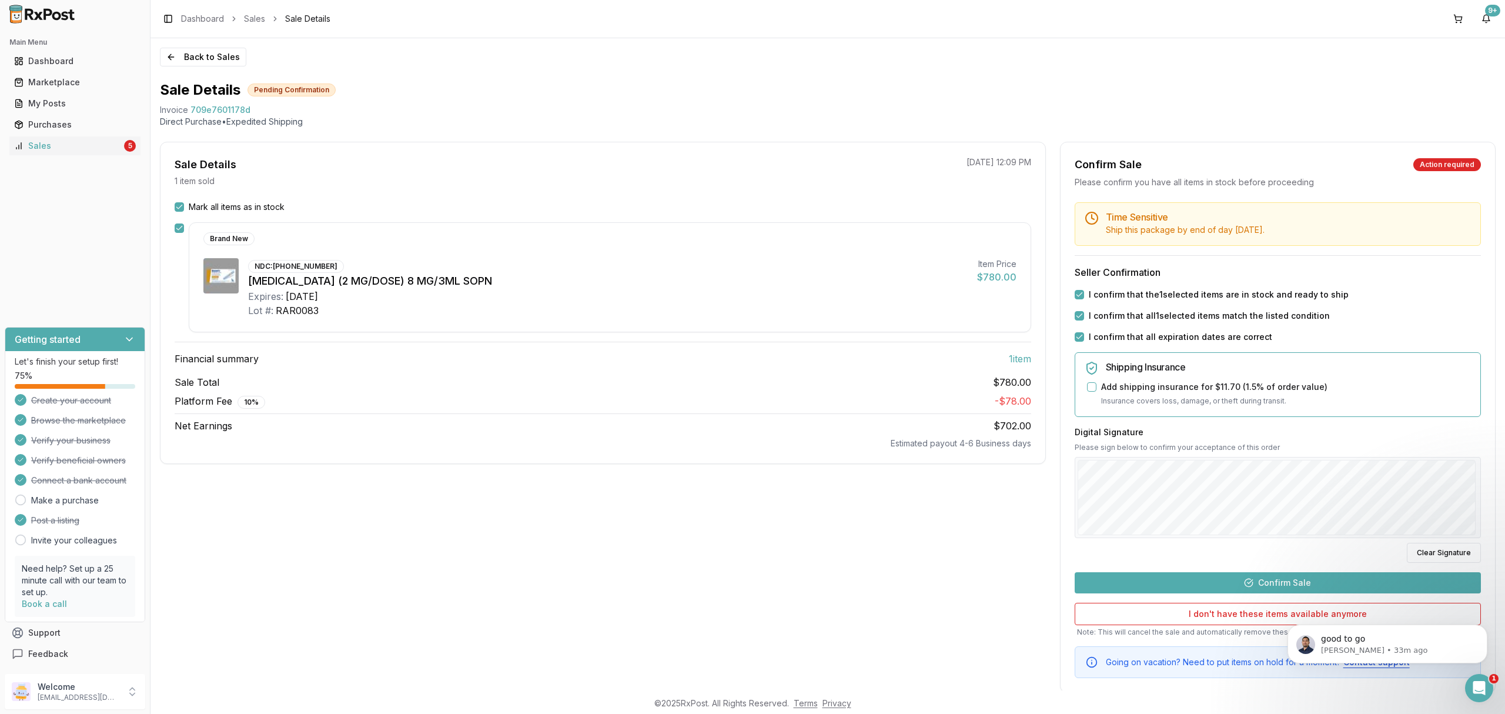
click at [1313, 579] on button "Confirm Sale" at bounding box center [1278, 582] width 406 height 21
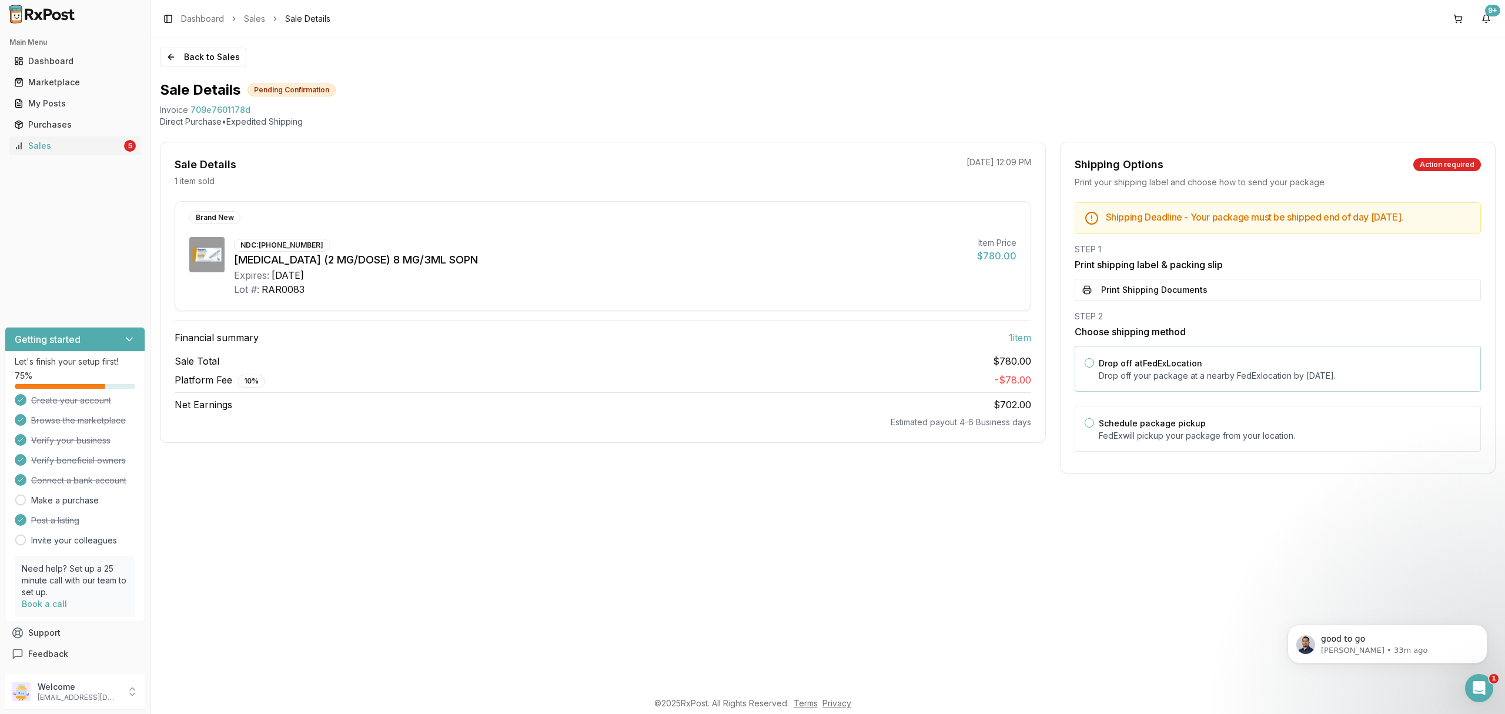
click at [1191, 367] on label "Drop off at FedEx Location" at bounding box center [1151, 363] width 104 height 10
click at [1094, 367] on button "Drop off at FedEx Location" at bounding box center [1089, 362] width 9 height 9
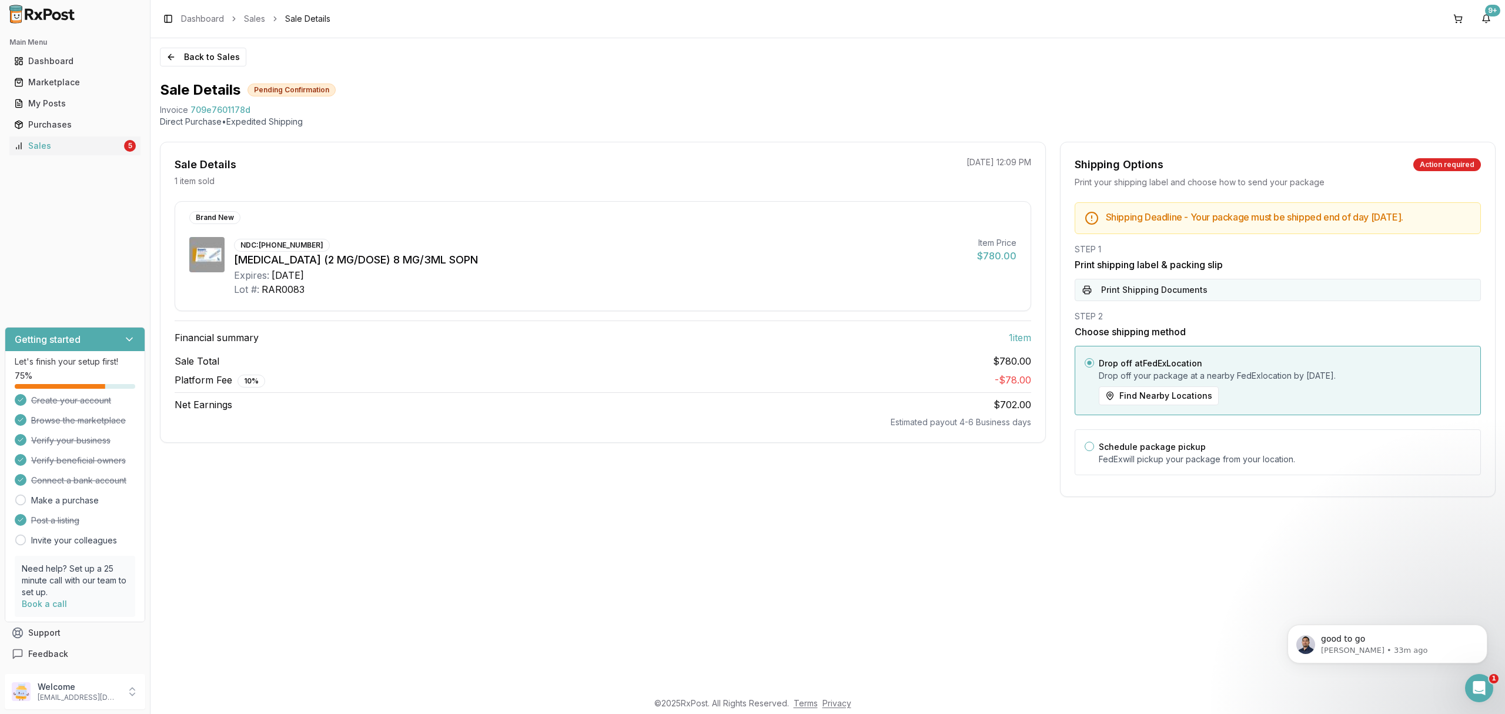
click at [1196, 288] on button "Print Shipping Documents" at bounding box center [1278, 290] width 406 height 22
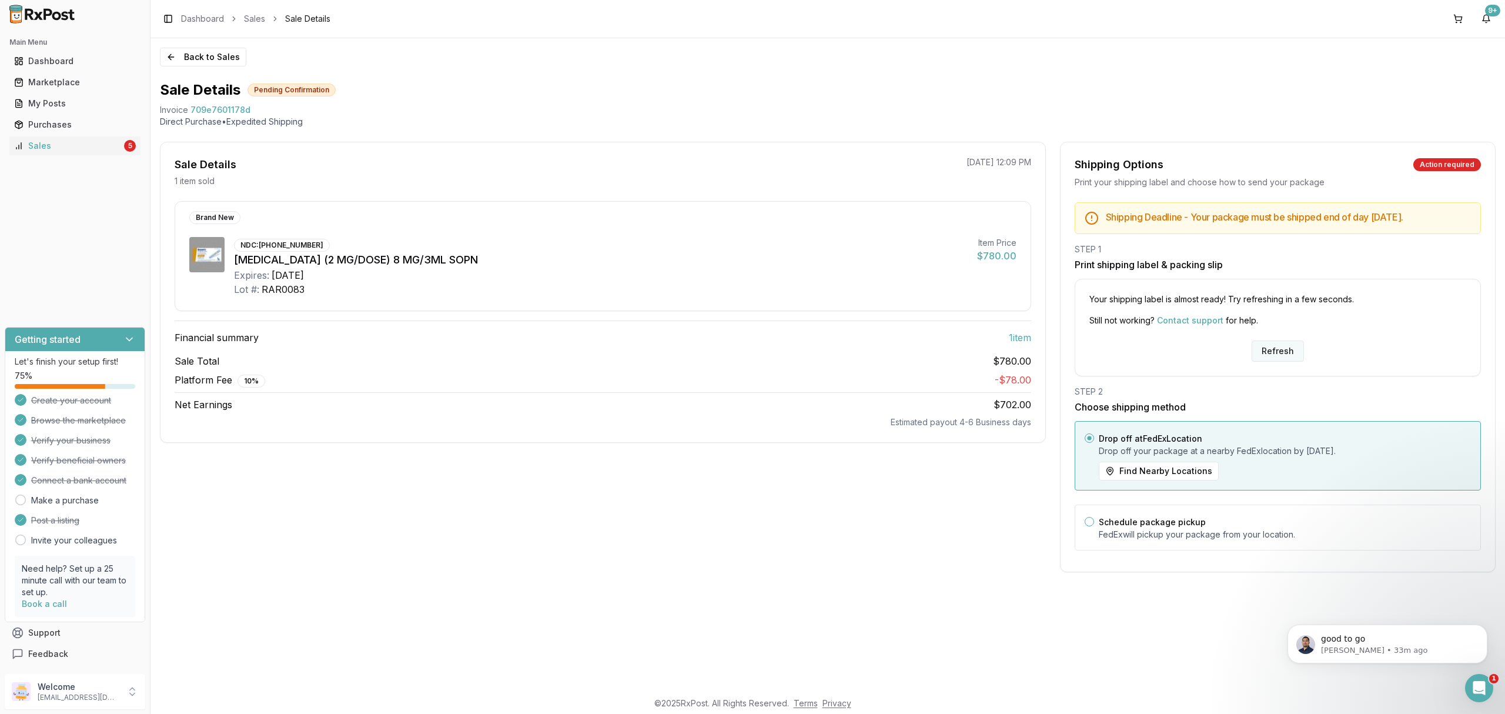
click at [1277, 347] on button "Refresh" at bounding box center [1278, 350] width 52 height 21
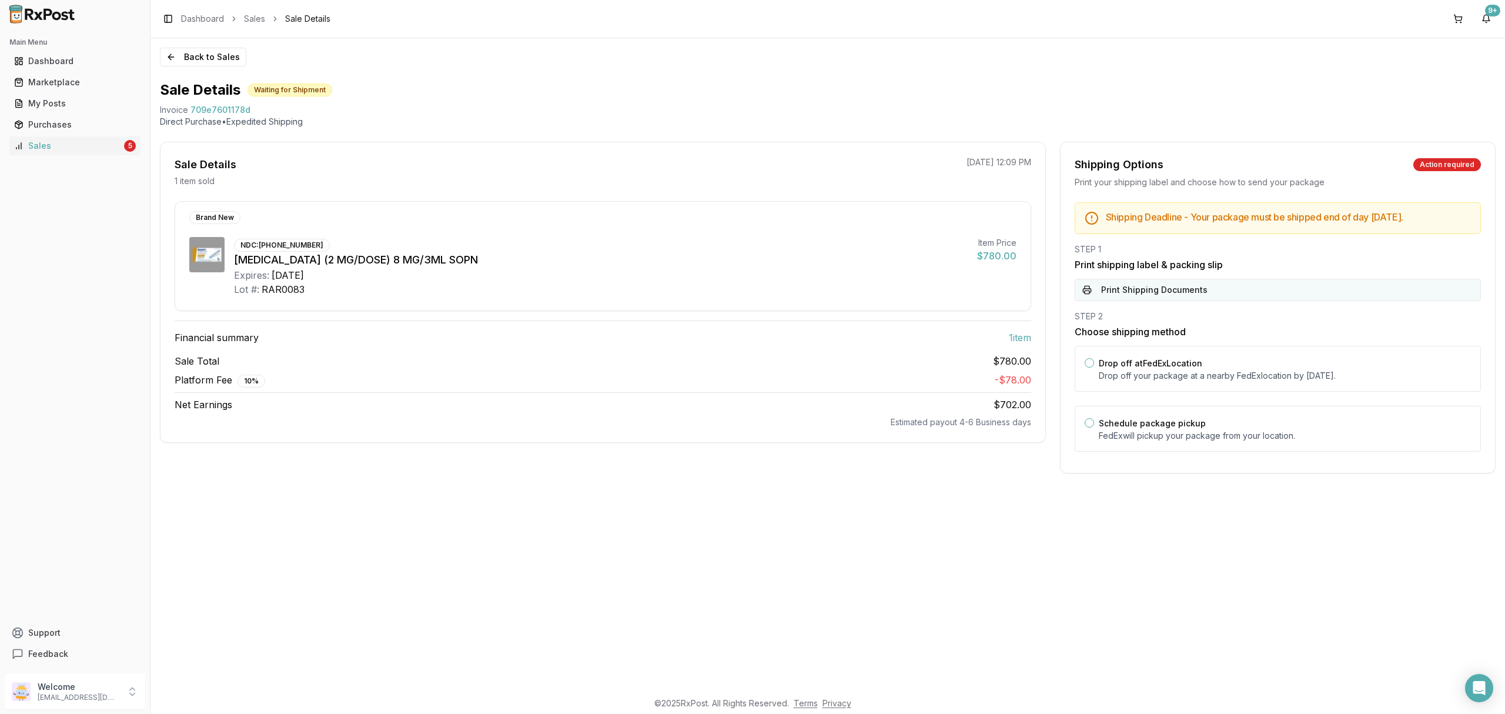
click at [1209, 292] on button "Print Shipping Documents" at bounding box center [1278, 290] width 406 height 22
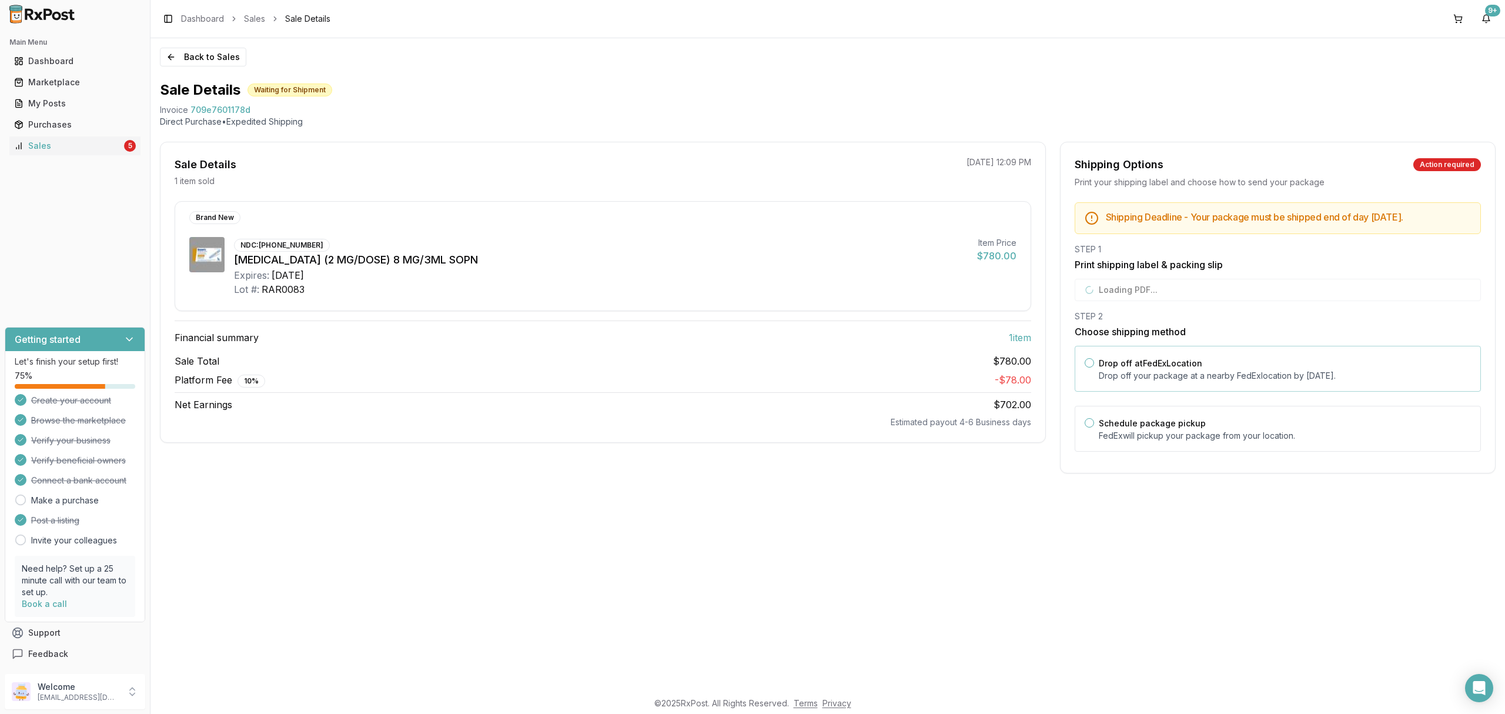
click at [1201, 366] on label "Drop off at FedEx Location" at bounding box center [1151, 363] width 104 height 10
click at [1094, 366] on button "Drop off at FedEx Location" at bounding box center [1089, 362] width 9 height 9
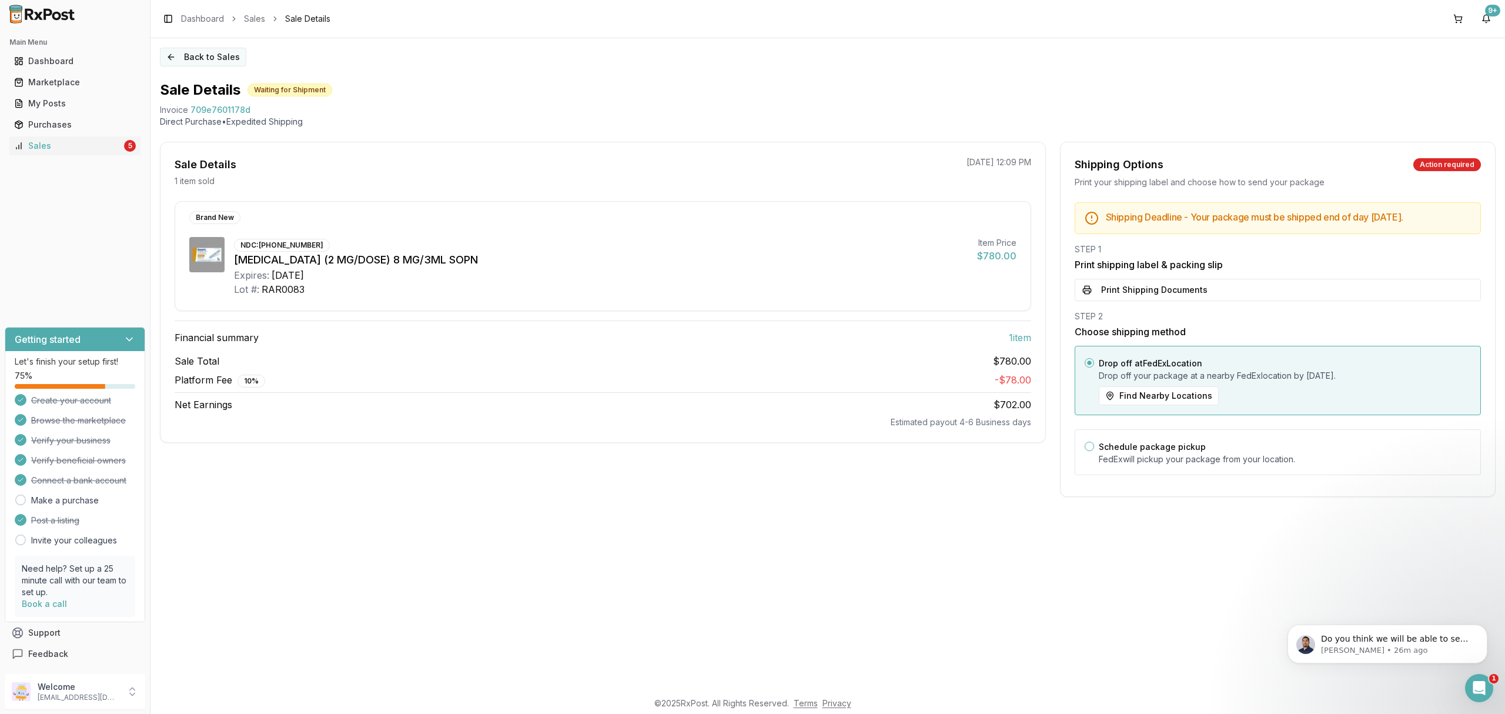
click at [229, 49] on button "Back to Sales" at bounding box center [203, 57] width 86 height 19
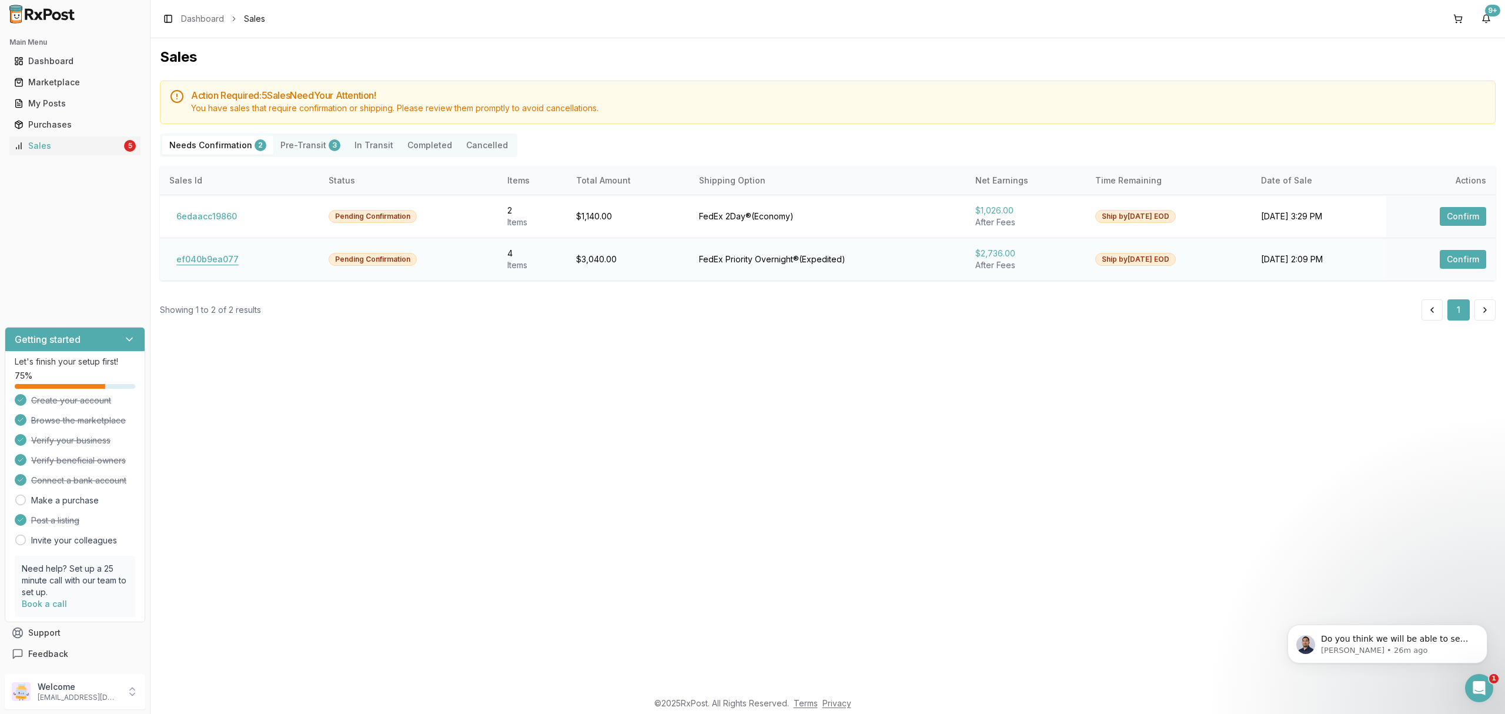
click at [210, 259] on button "ef040b9ea077" at bounding box center [207, 259] width 76 height 19
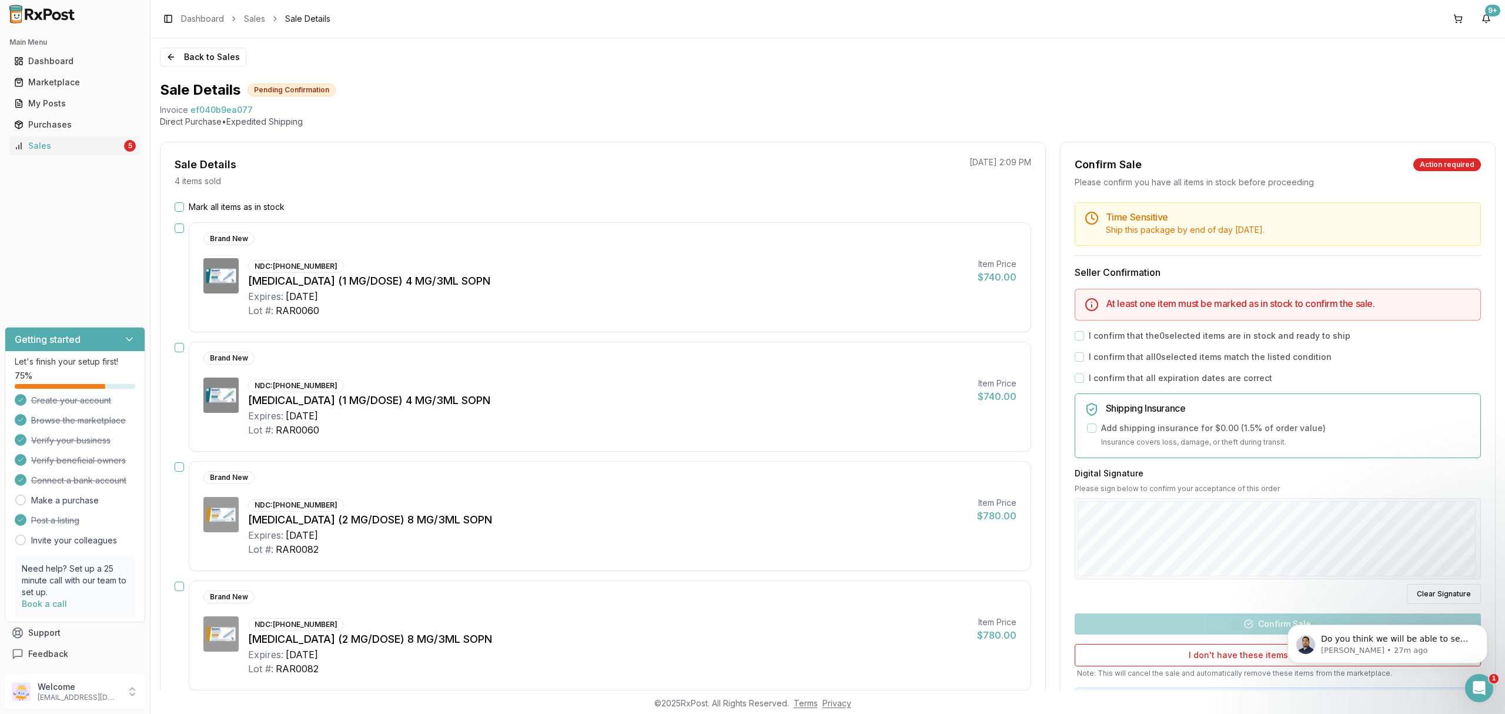
click at [222, 208] on label "Mark all items as in stock" at bounding box center [237, 207] width 96 height 12
click at [184, 208] on button "Mark all items as in stock" at bounding box center [179, 206] width 9 height 9
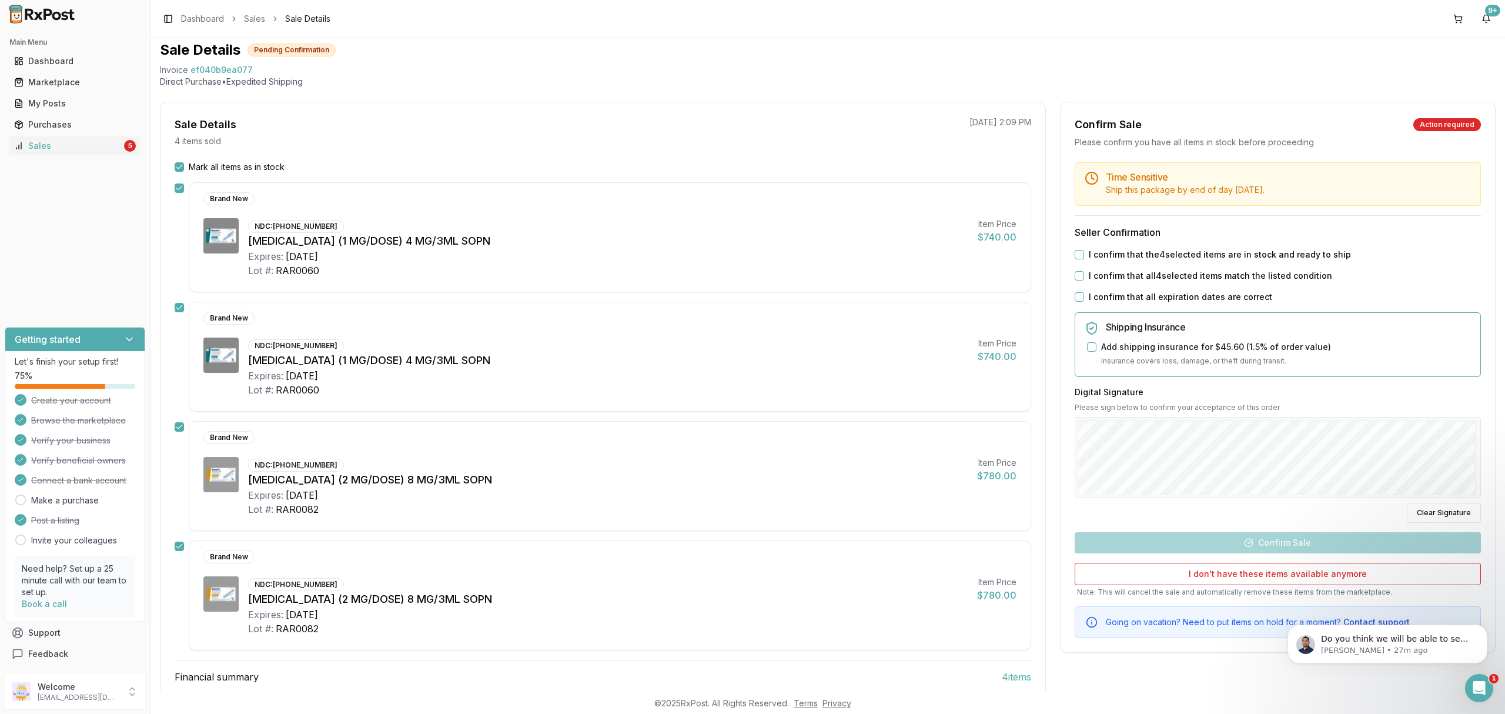
scroll to position [78, 0]
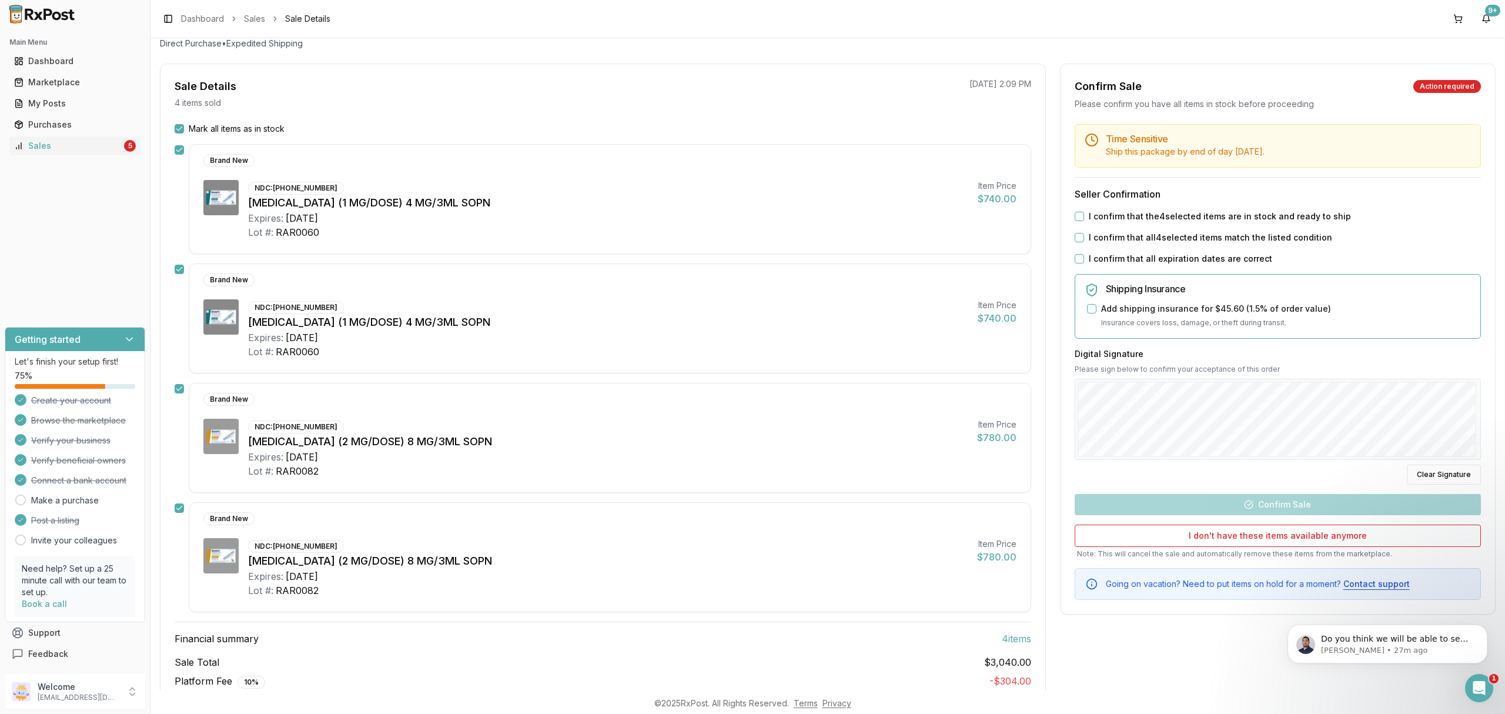
click at [1161, 212] on label "I confirm that the 4 selected items are in stock and ready to ship" at bounding box center [1220, 217] width 262 height 12
click at [1084, 212] on button "I confirm that the 4 selected items are in stock and ready to ship" at bounding box center [1079, 216] width 9 height 9
click at [1150, 240] on label "I confirm that all 4 selected items match the listed condition" at bounding box center [1210, 238] width 243 height 12
click at [1084, 240] on button "I confirm that all 4 selected items match the listed condition" at bounding box center [1079, 237] width 9 height 9
click at [1135, 262] on label "I confirm that all expiration dates are correct" at bounding box center [1180, 259] width 183 height 12
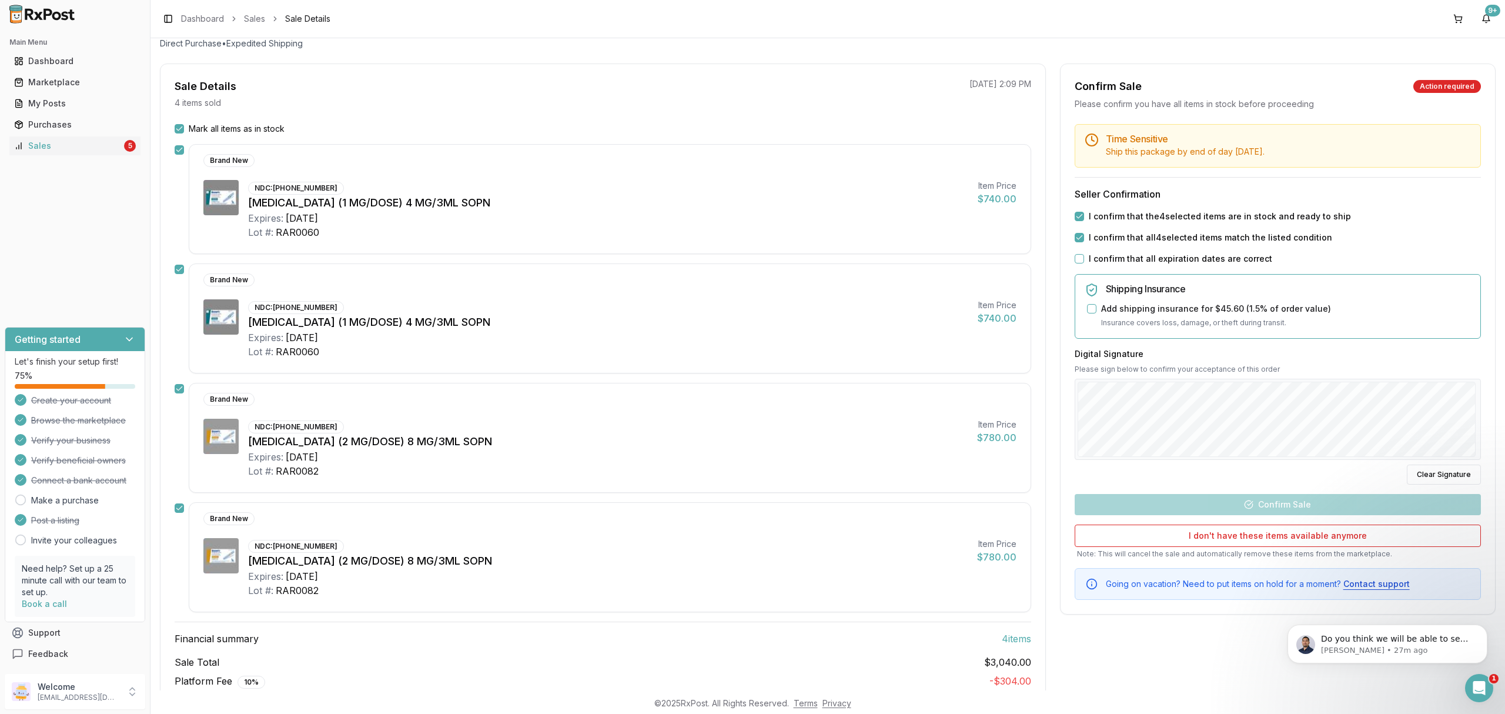
click at [1084, 262] on button "I confirm that all expiration dates are correct" at bounding box center [1079, 258] width 9 height 9
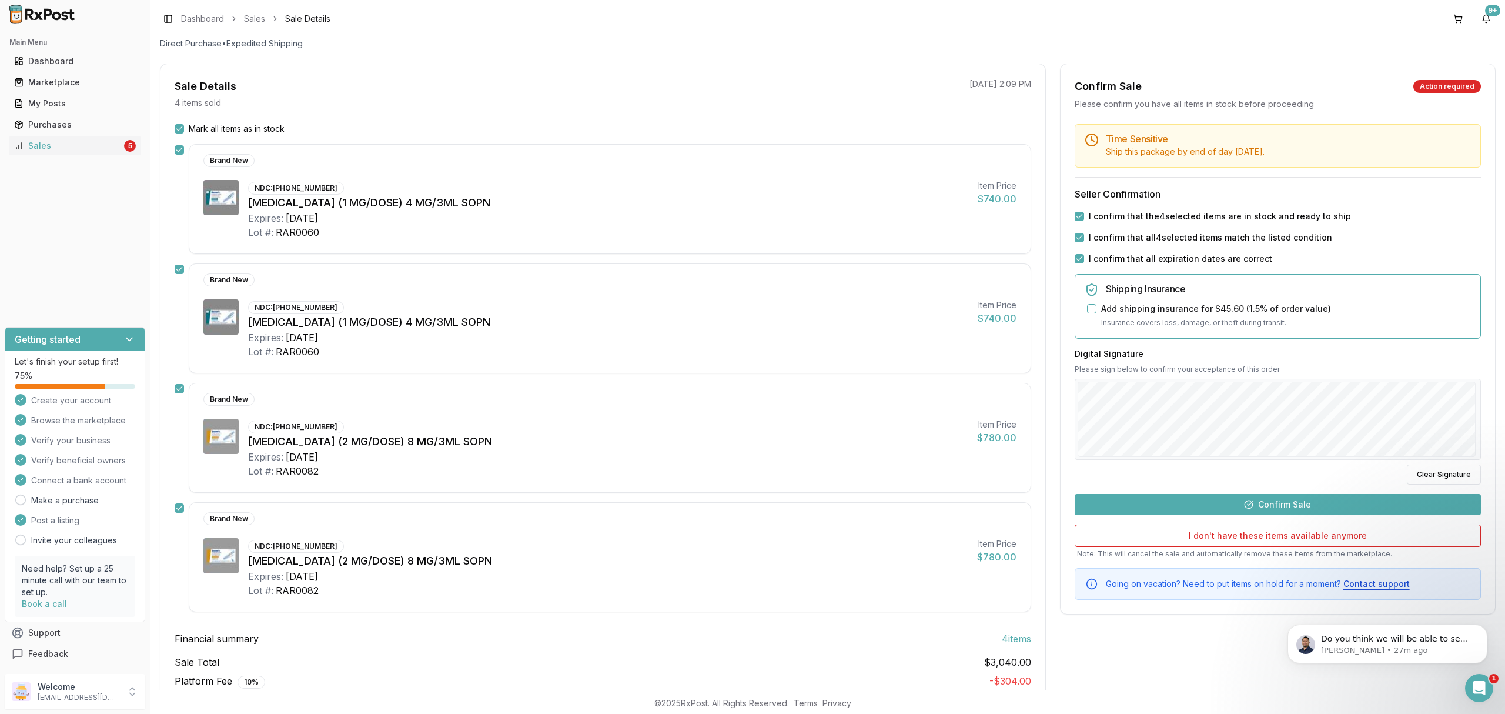
click at [1343, 504] on button "Confirm Sale" at bounding box center [1278, 504] width 406 height 21
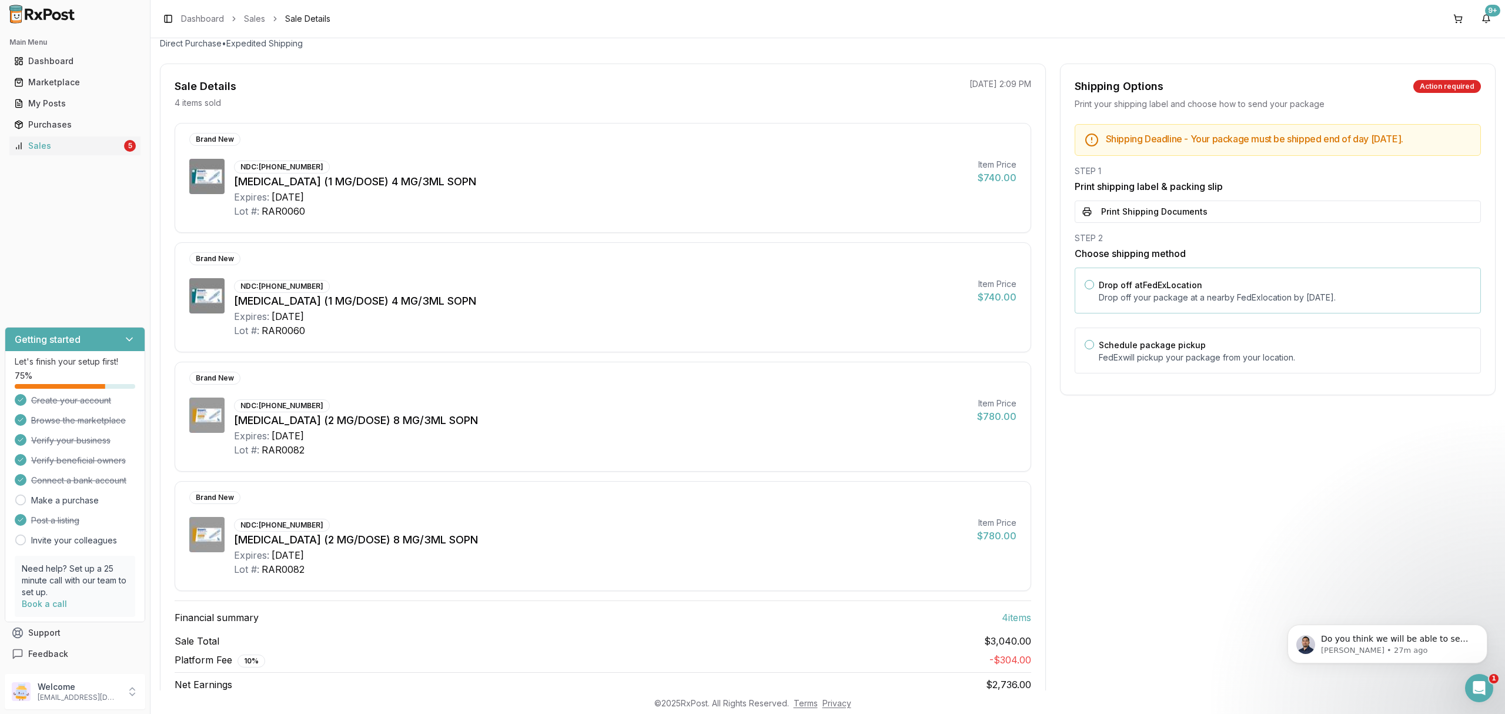
click at [1161, 283] on label "Drop off at FedEx Location" at bounding box center [1151, 285] width 104 height 10
click at [1094, 283] on button "Drop off at FedEx Location" at bounding box center [1089, 284] width 9 height 9
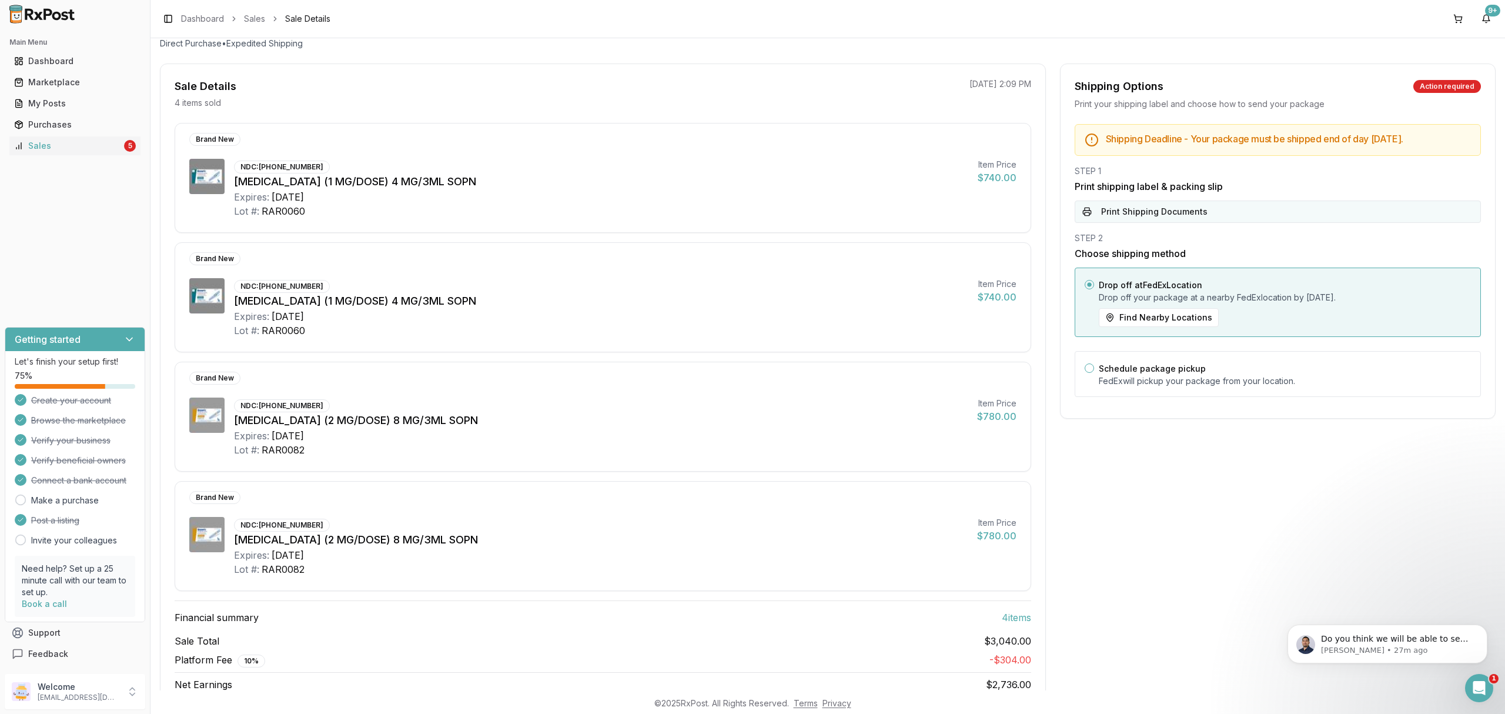
click at [1167, 216] on button "Print Shipping Documents" at bounding box center [1278, 212] width 406 height 22
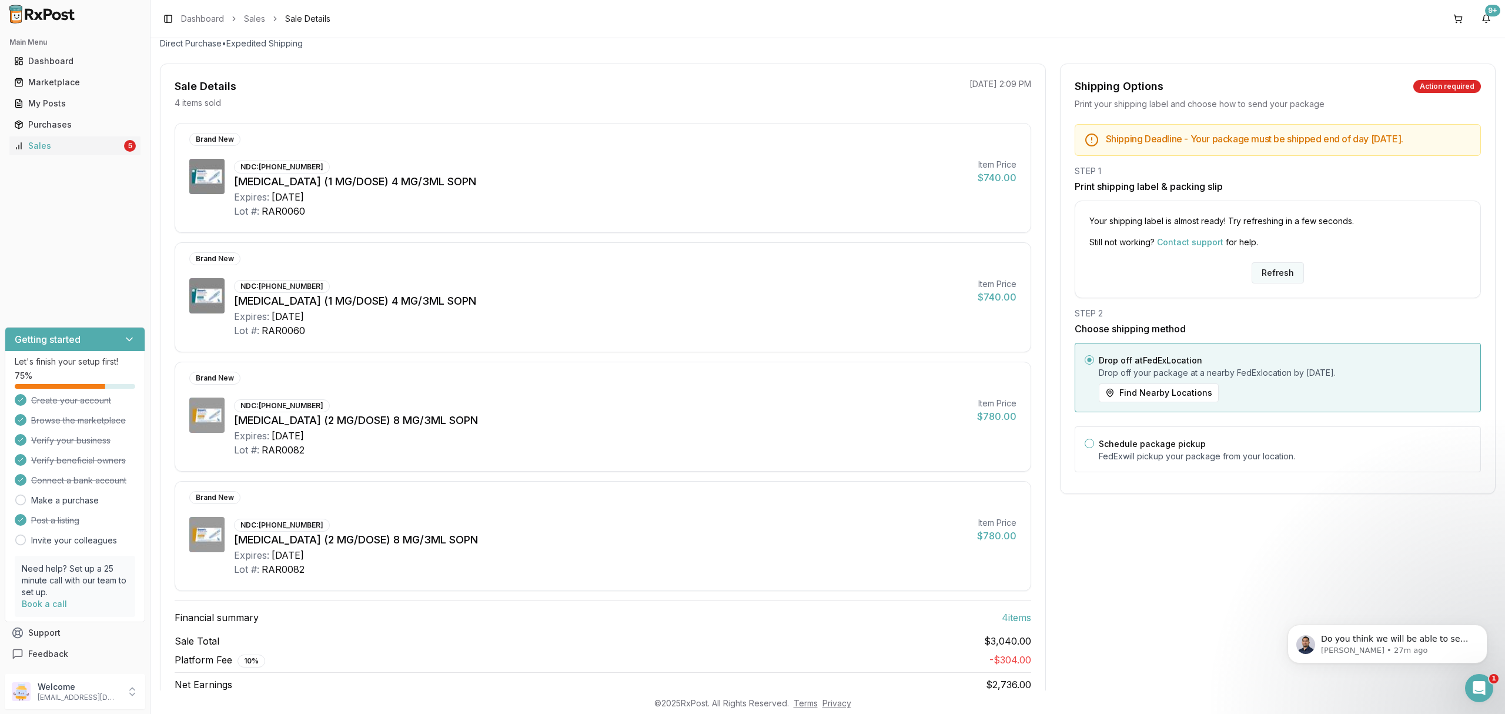
click at [1261, 275] on button "Refresh" at bounding box center [1278, 272] width 52 height 21
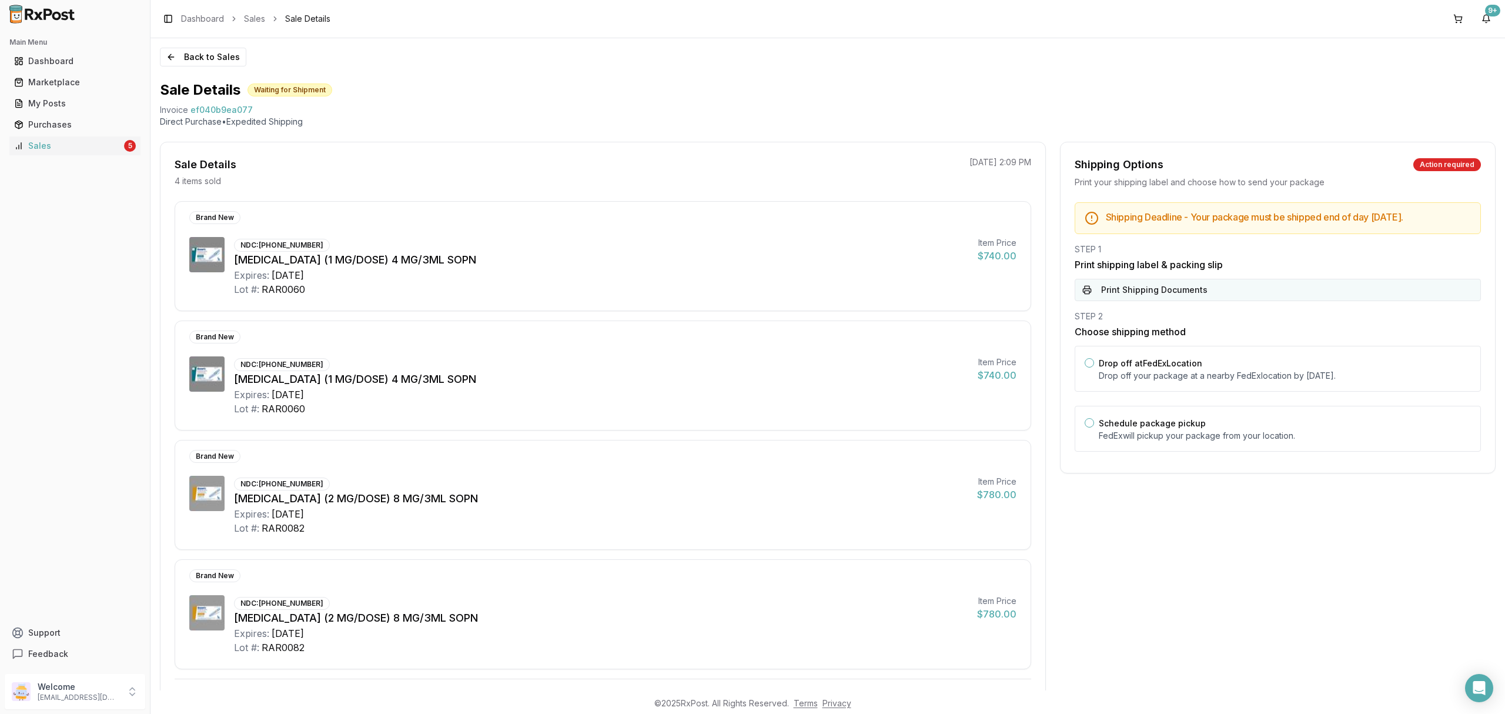
click at [1257, 283] on button "Print Shipping Documents" at bounding box center [1278, 290] width 406 height 22
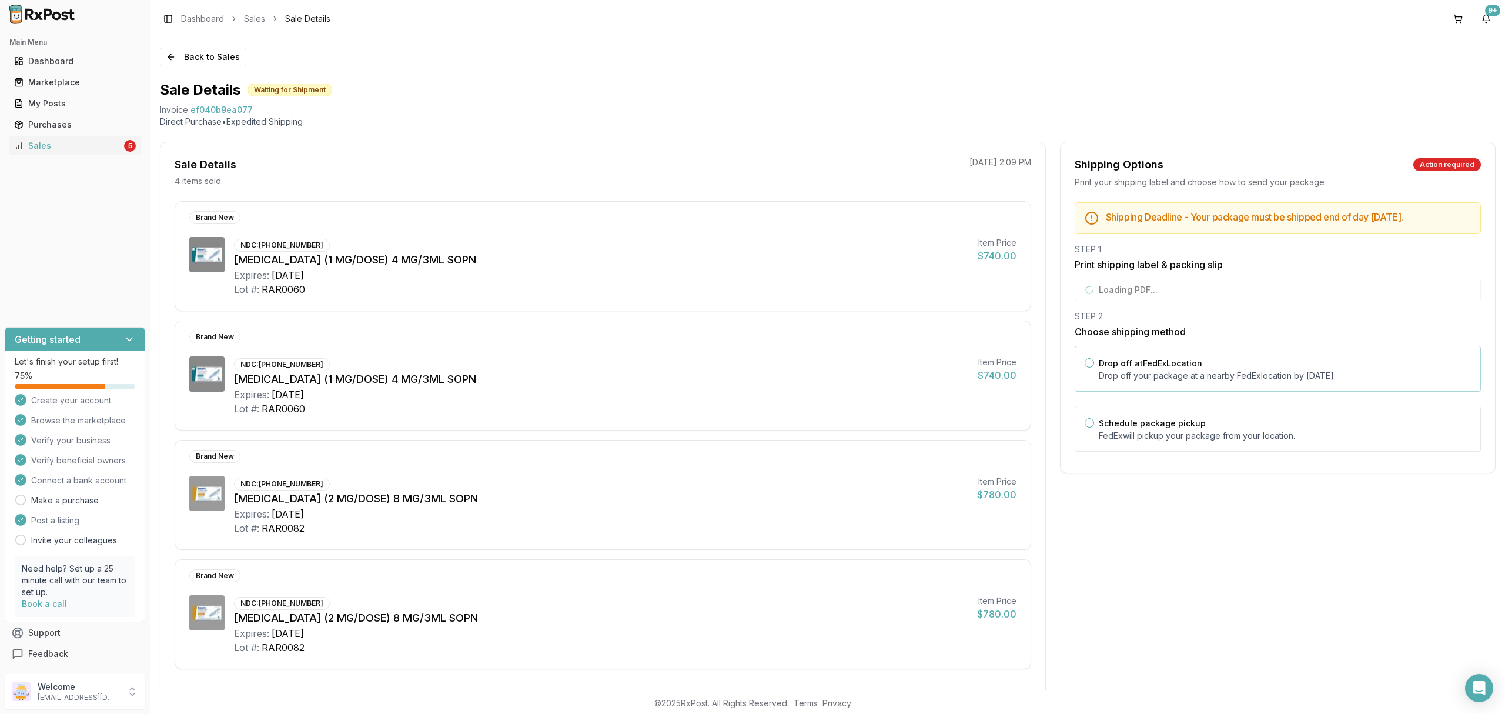
click at [1221, 360] on div "Drop off at FedEx Location Drop off your package at a nearby FedEx location by …" at bounding box center [1285, 369] width 372 height 26
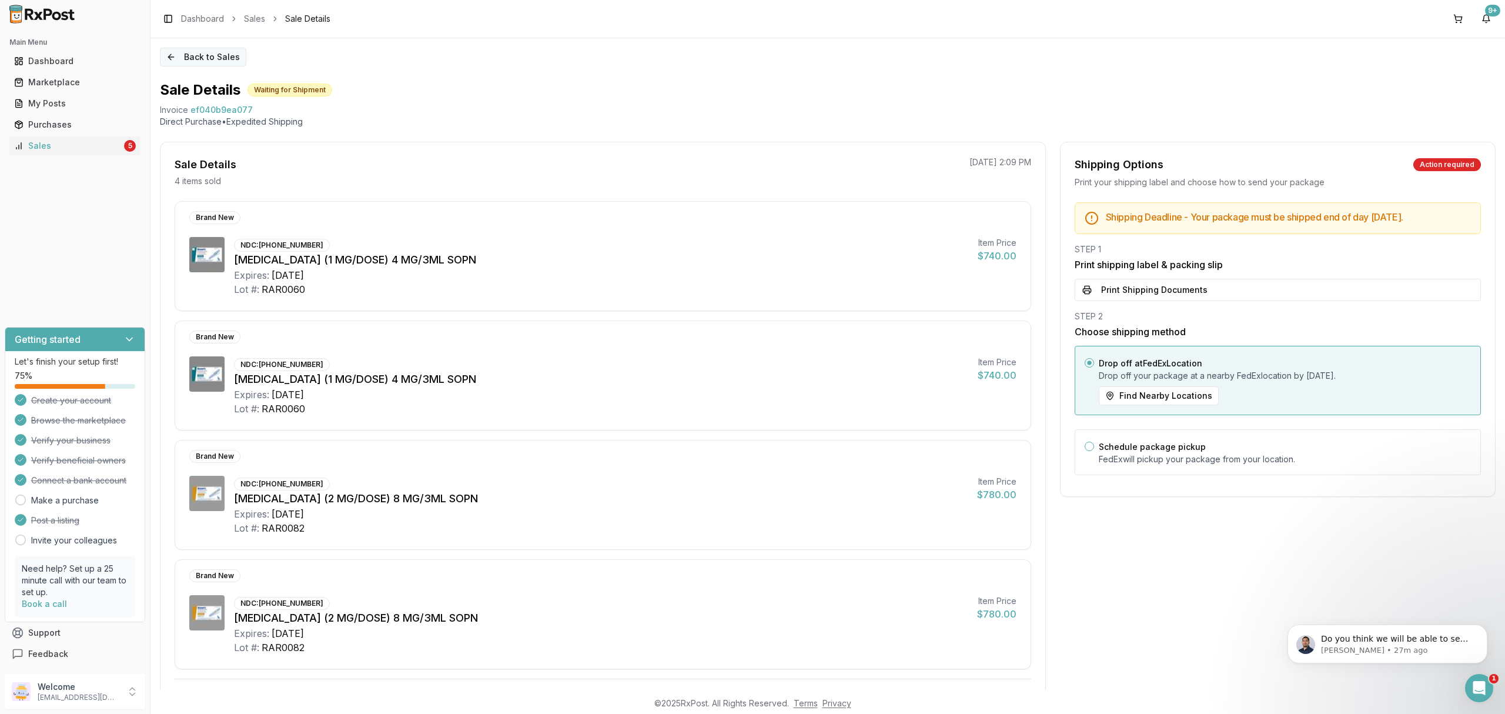
click at [205, 55] on button "Back to Sales" at bounding box center [203, 57] width 86 height 19
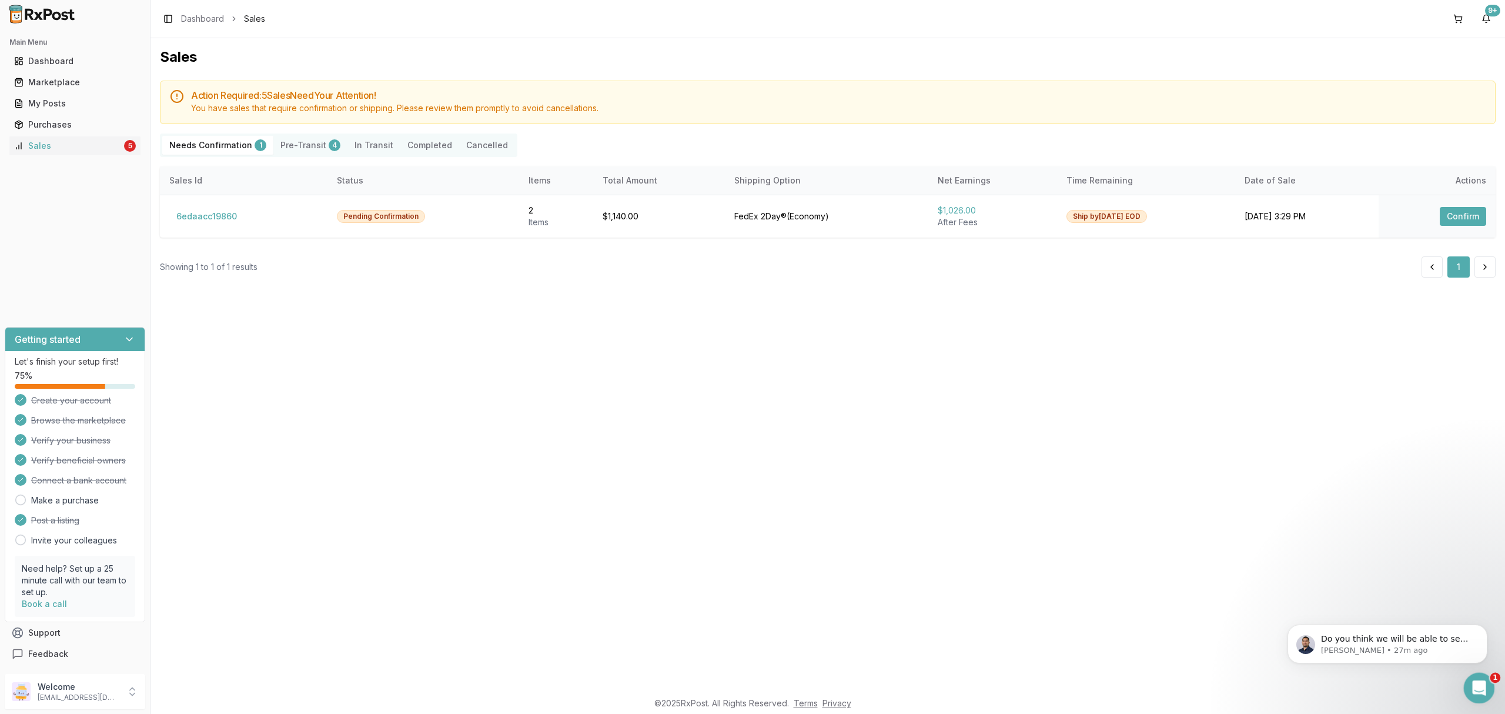
click at [1470, 690] on icon "Open Intercom Messenger" at bounding box center [1477, 686] width 19 height 19
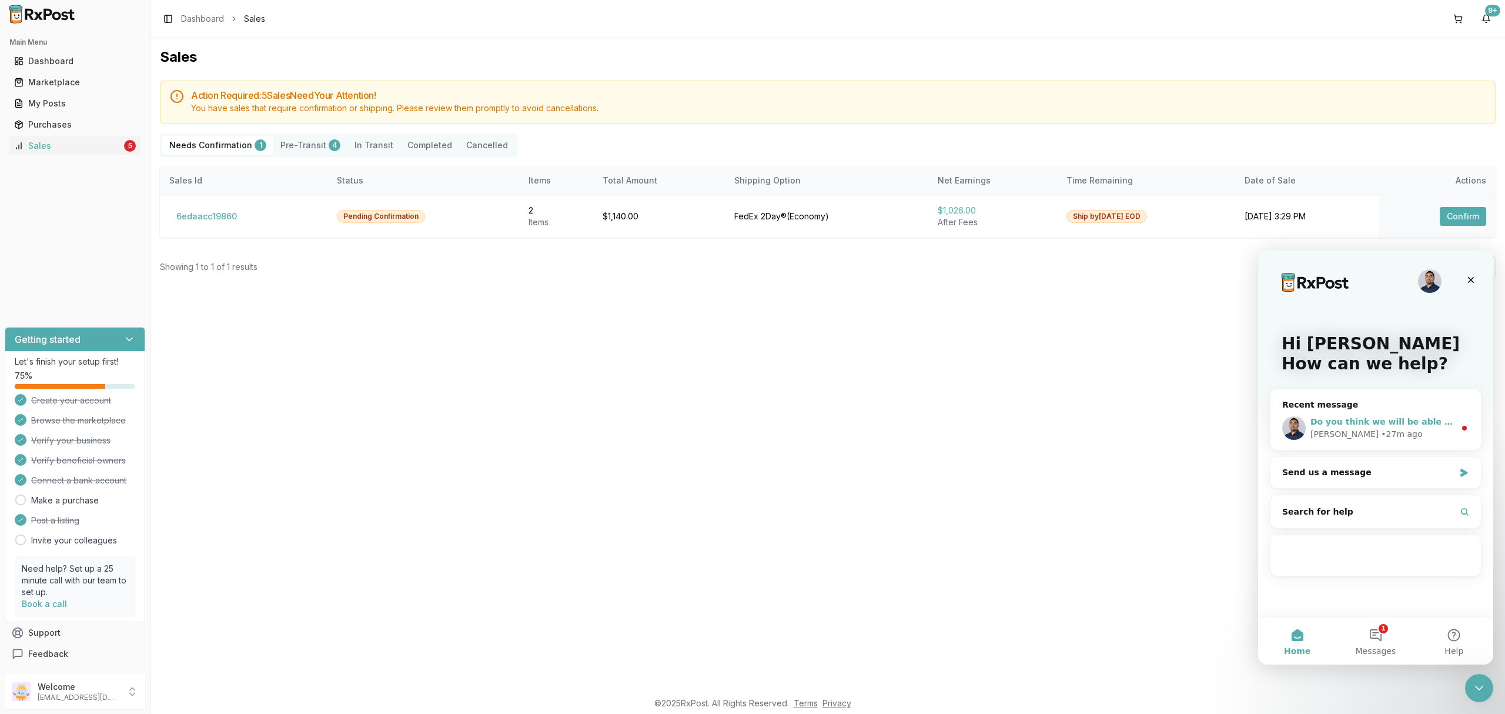
click at [1364, 420] on span "Do you think we will be able to send out the replacement [DATE] or would we kno…" at bounding box center [1524, 421] width 426 height 9
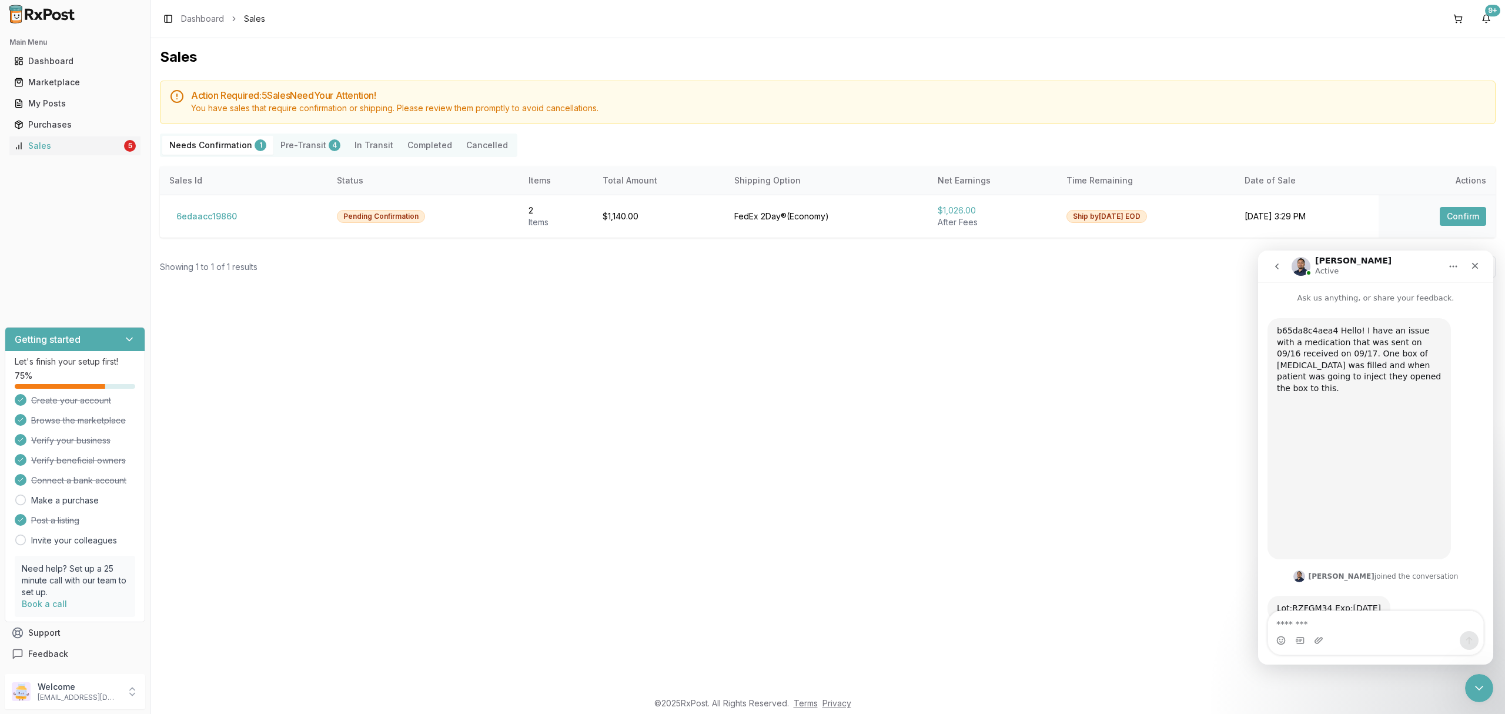
scroll to position [35, 0]
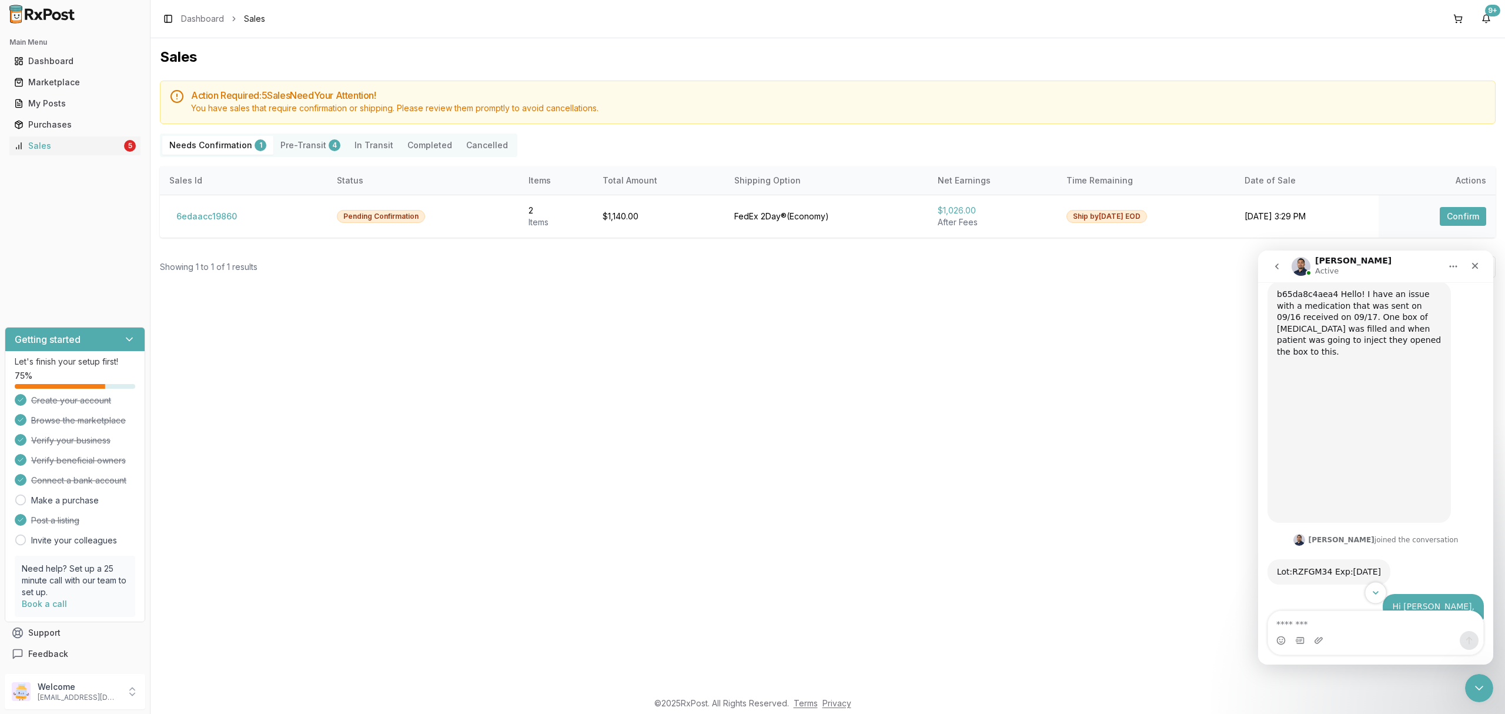
click at [1381, 585] on button "Scroll to bottom" at bounding box center [1376, 593] width 22 height 22
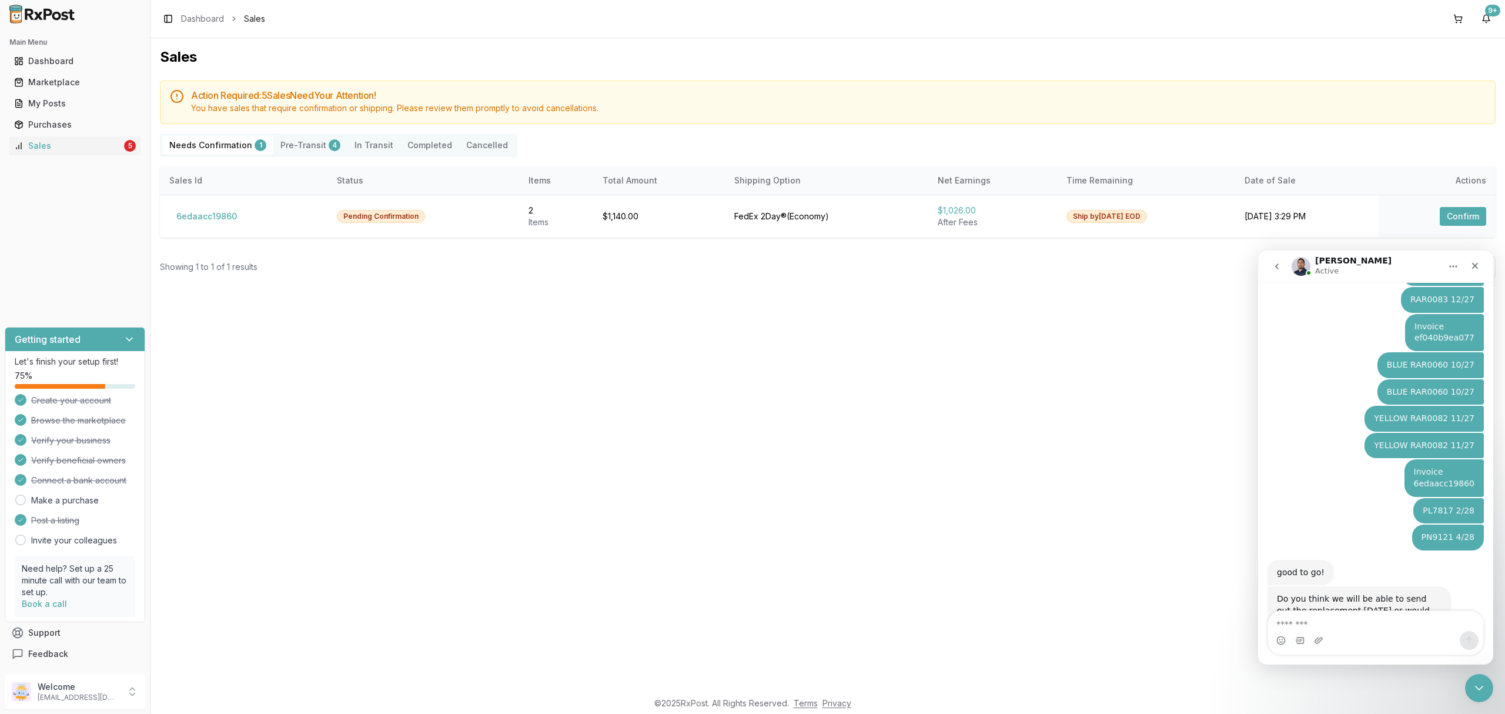
scroll to position [647, 0]
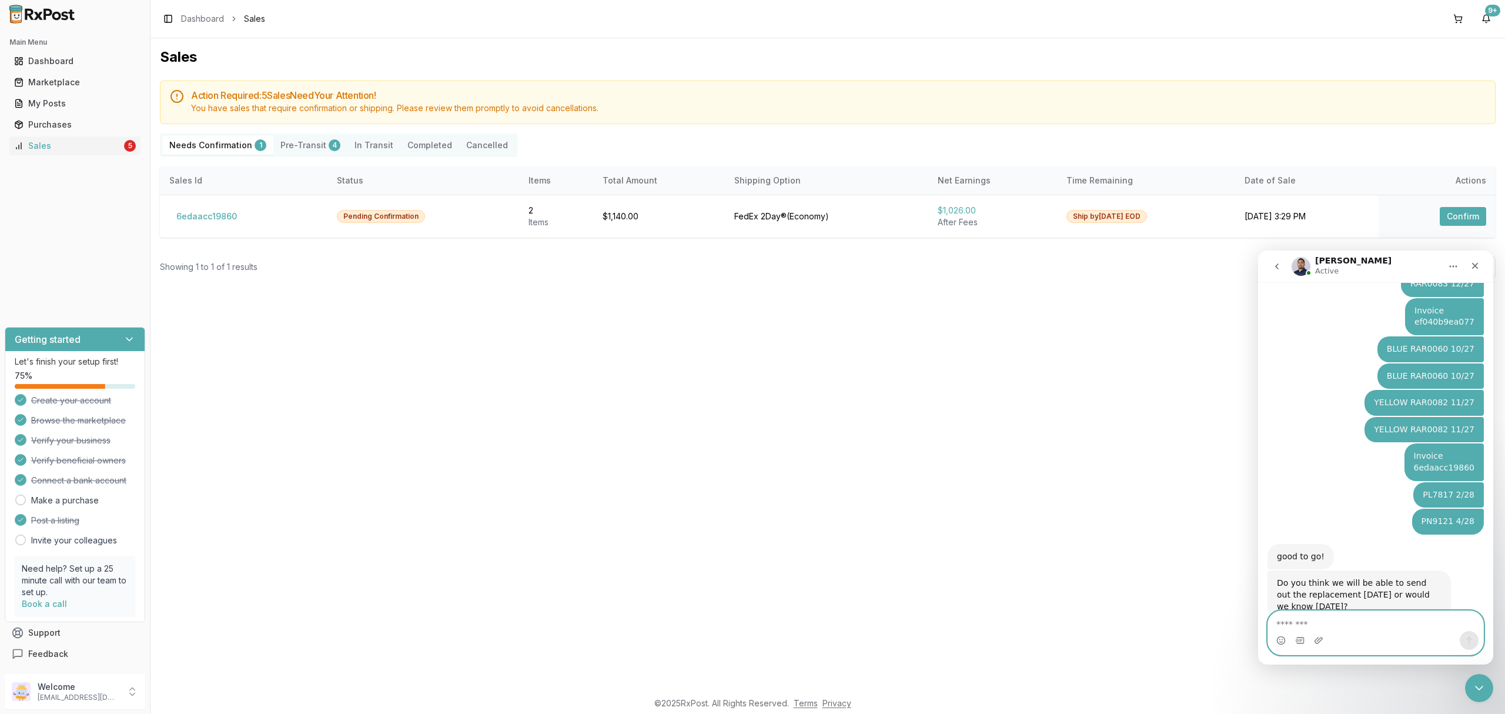
click at [1390, 625] on textarea "Message…" at bounding box center [1375, 621] width 215 height 20
type textarea "*"
click at [1481, 686] on icon "Close Intercom Messenger" at bounding box center [1478, 686] width 14 height 14
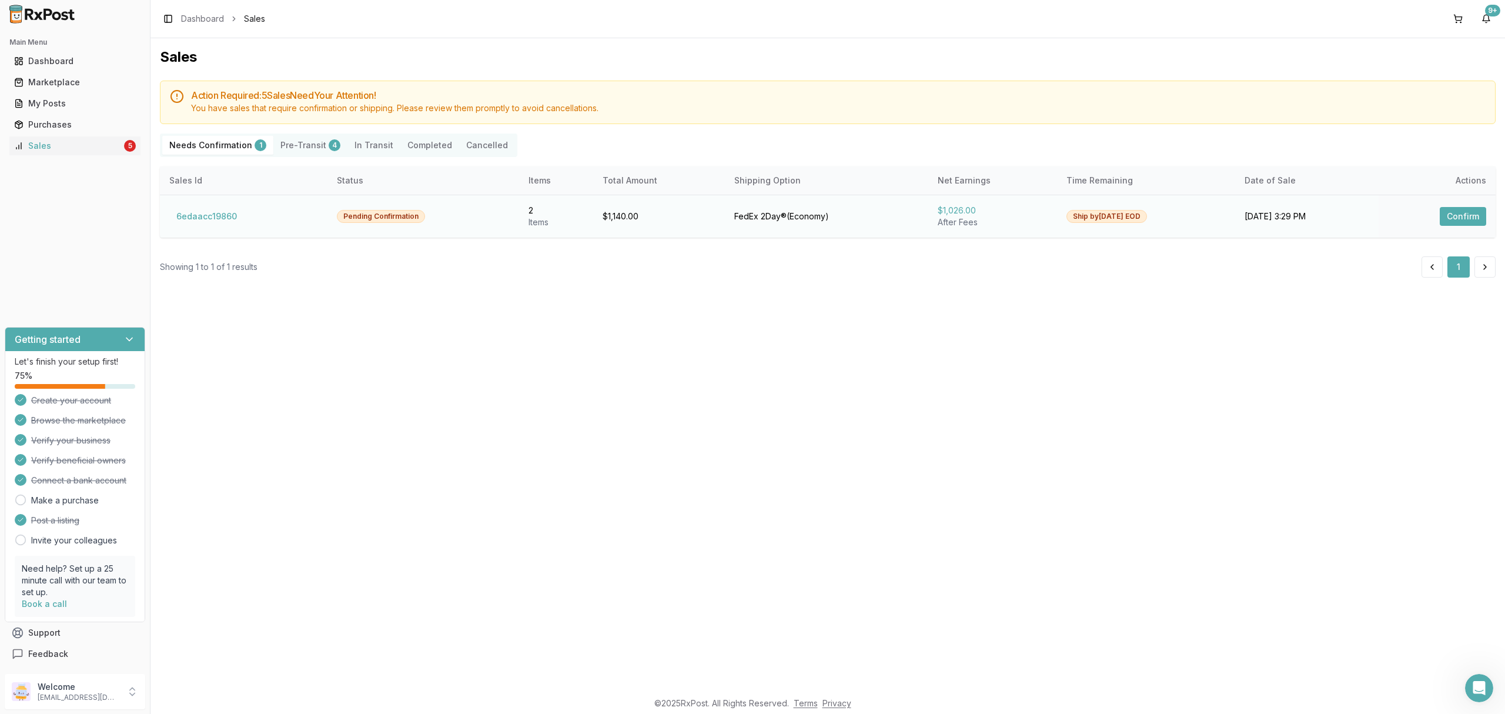
scroll to position [647, 0]
click at [199, 217] on button "6edaacc19860" at bounding box center [206, 216] width 75 height 19
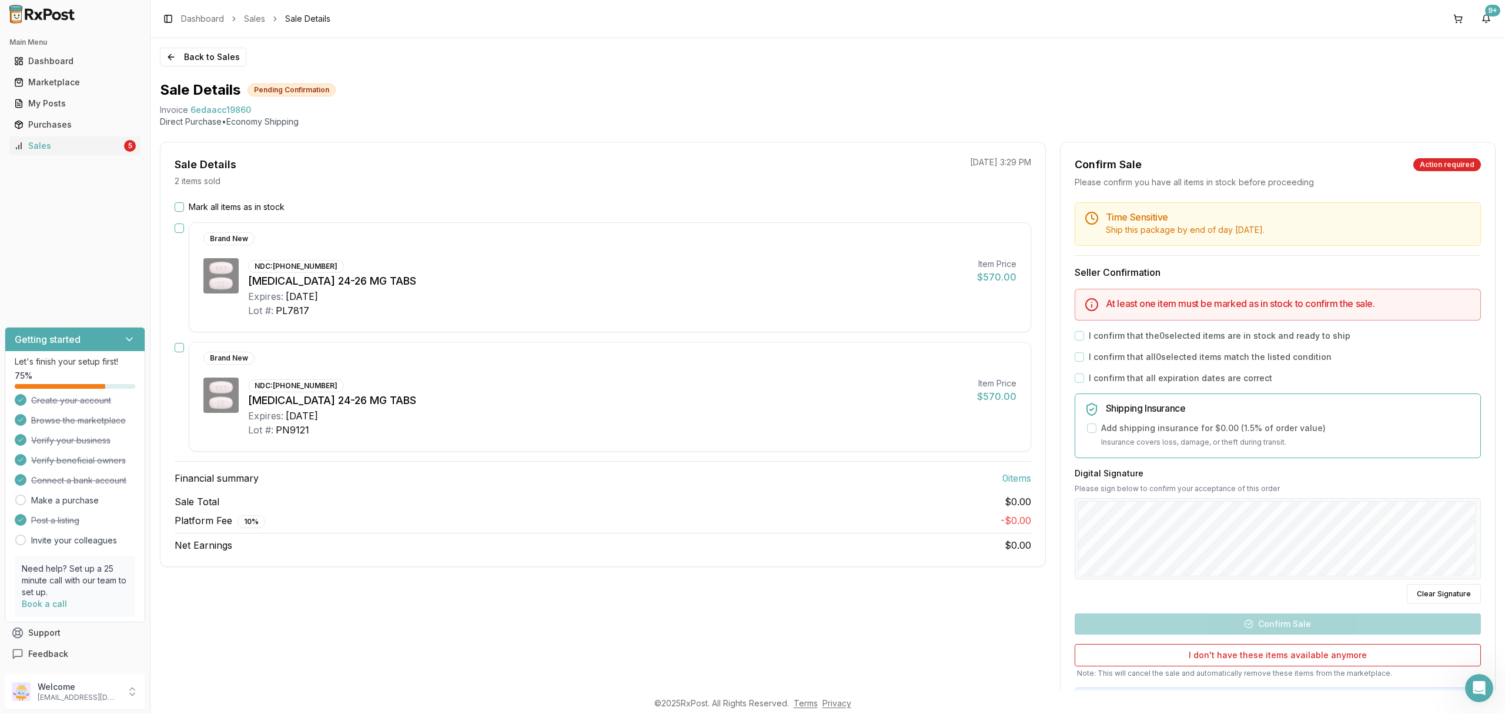
click at [209, 206] on label "Mark all items as in stock" at bounding box center [237, 207] width 96 height 12
click at [184, 206] on button "Mark all items as in stock" at bounding box center [179, 206] width 9 height 9
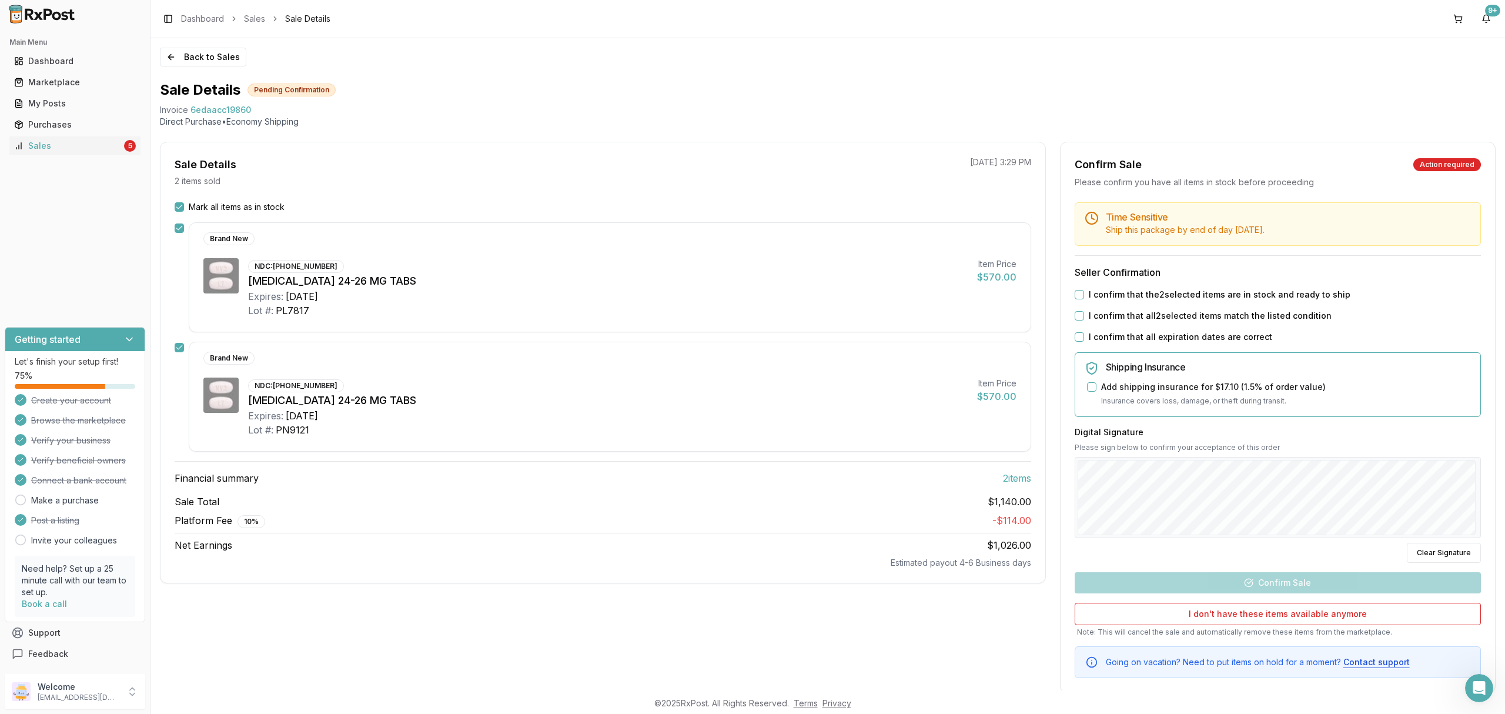
drag, startPoint x: 1090, startPoint y: 291, endPoint x: 1111, endPoint y: 338, distance: 51.6
click at [1091, 291] on label "I confirm that the 2 selected items are in stock and ready to ship" at bounding box center [1220, 295] width 262 height 12
click at [1084, 291] on button "I confirm that the 2 selected items are in stock and ready to ship" at bounding box center [1079, 294] width 9 height 9
click at [1109, 313] on label "I confirm that all 2 selected items match the listed condition" at bounding box center [1210, 316] width 243 height 12
click at [1084, 313] on button "I confirm that all 2 selected items match the listed condition" at bounding box center [1079, 315] width 9 height 9
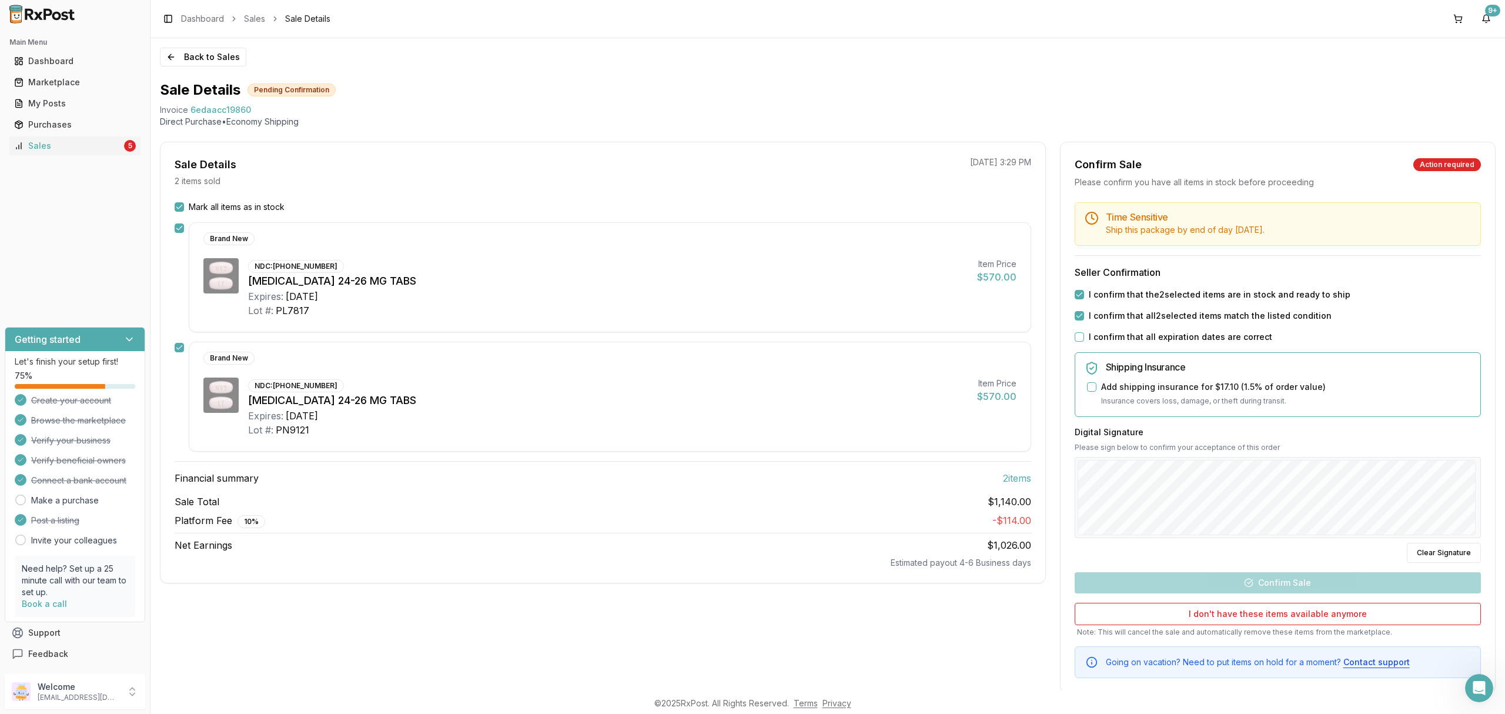
click at [1106, 330] on div "Time Sensitive Ship this package by end of day Tuesday, September 30th . Seller…" at bounding box center [1278, 440] width 435 height 476
click at [1107, 340] on label "I confirm that all expiration dates are correct" at bounding box center [1180, 337] width 183 height 12
click at [1084, 340] on button "I confirm that all expiration dates are correct" at bounding box center [1079, 336] width 9 height 9
click at [1304, 442] on div "Digital Signature Please sign below to confirm your acceptance of this order Cl…" at bounding box center [1278, 494] width 406 height 136
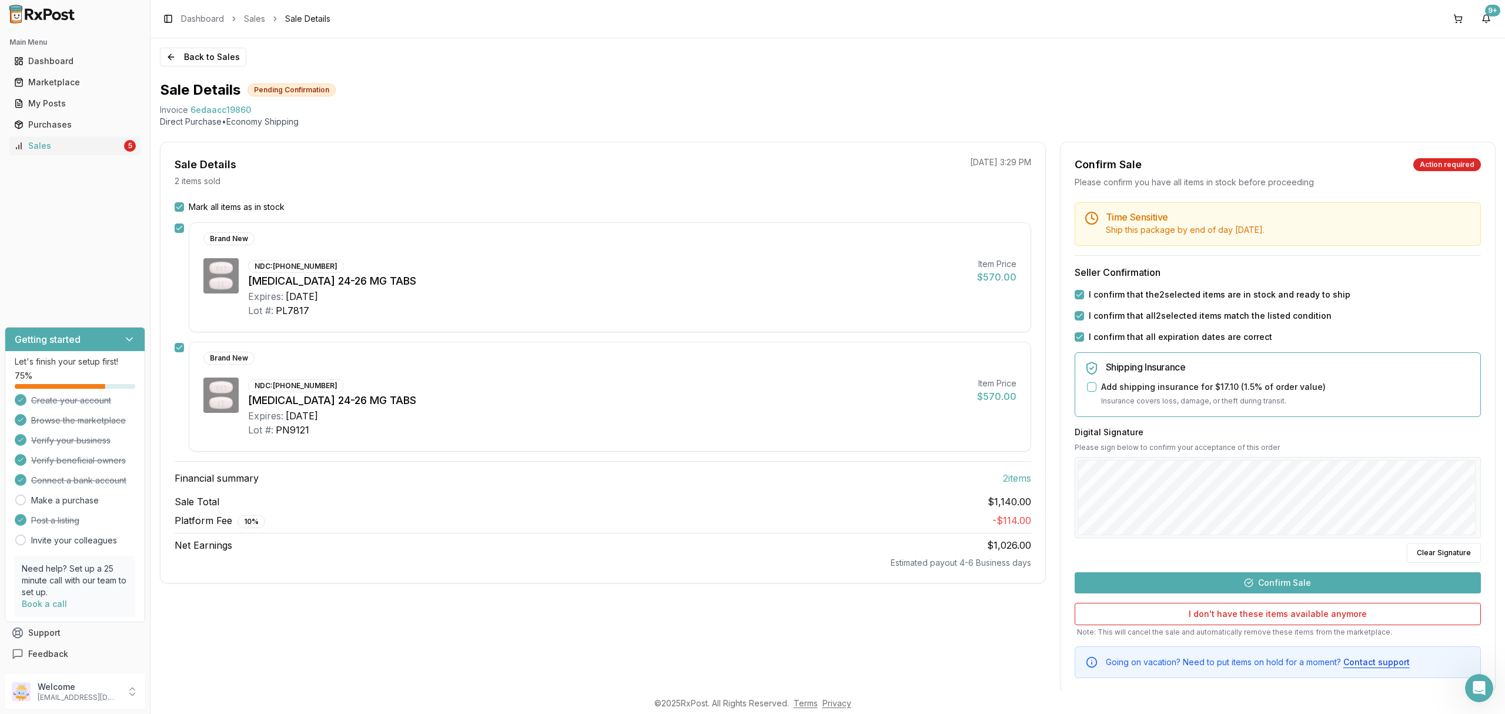
click at [1297, 584] on button "Confirm Sale" at bounding box center [1278, 582] width 406 height 21
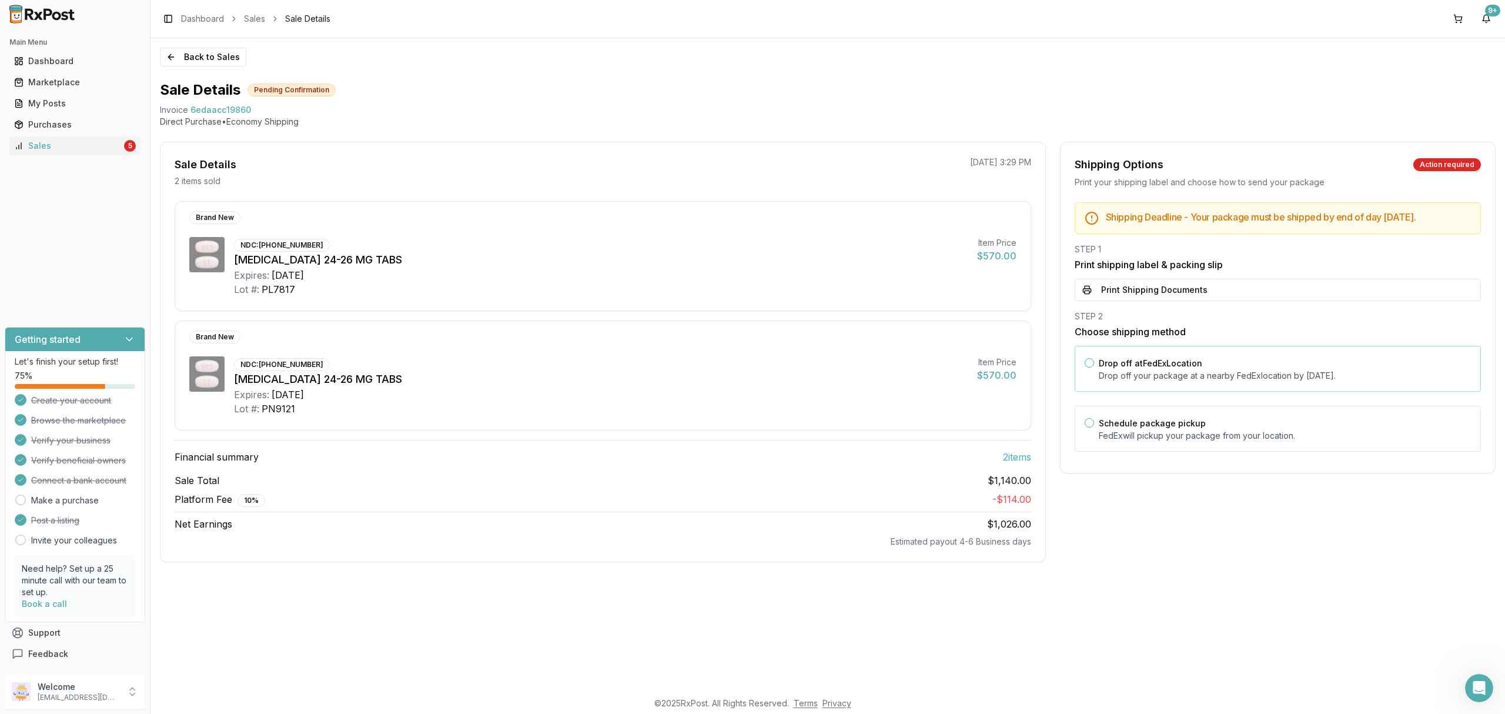
click at [1178, 368] on label "Drop off at FedEx Location" at bounding box center [1151, 363] width 104 height 10
click at [1094, 368] on button "Drop off at FedEx Location" at bounding box center [1089, 362] width 9 height 9
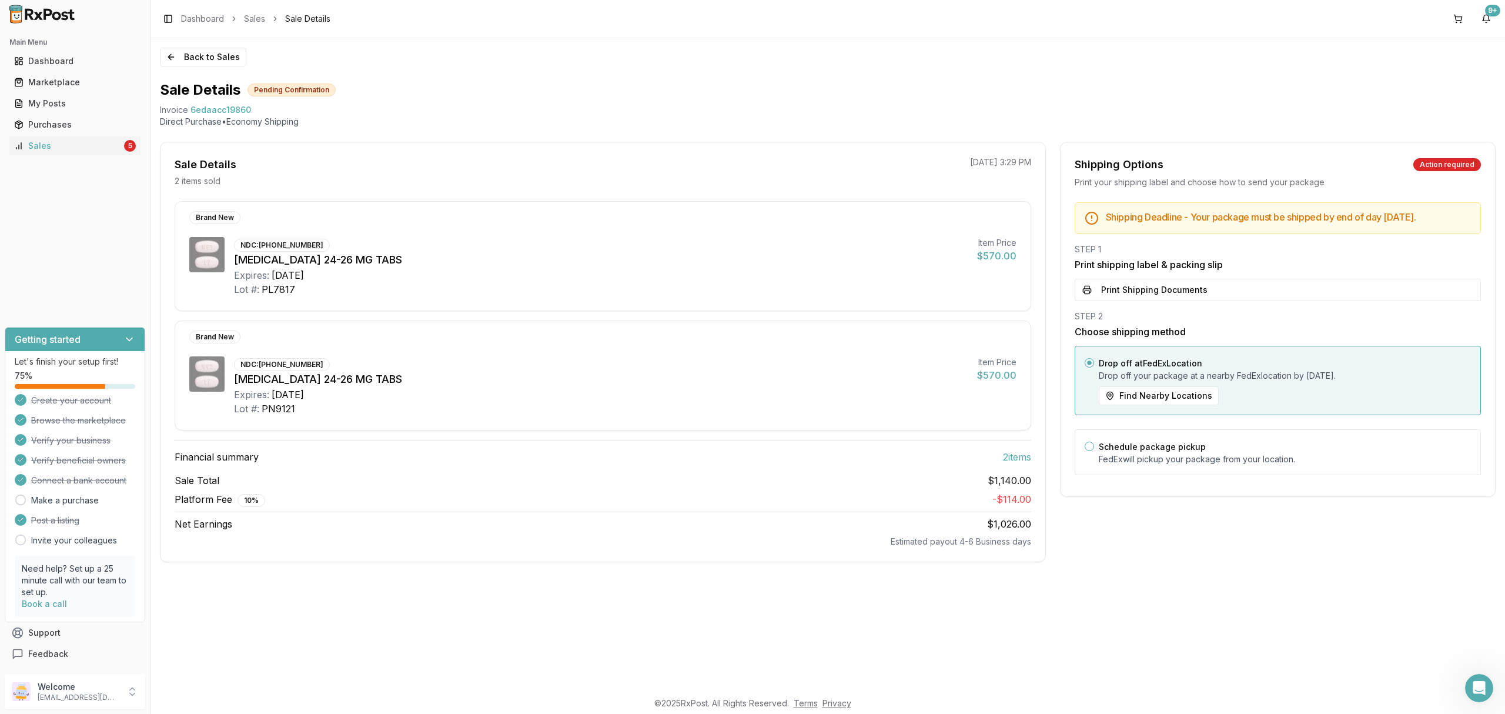
click at [1175, 299] on button "Print Shipping Documents" at bounding box center [1278, 290] width 406 height 22
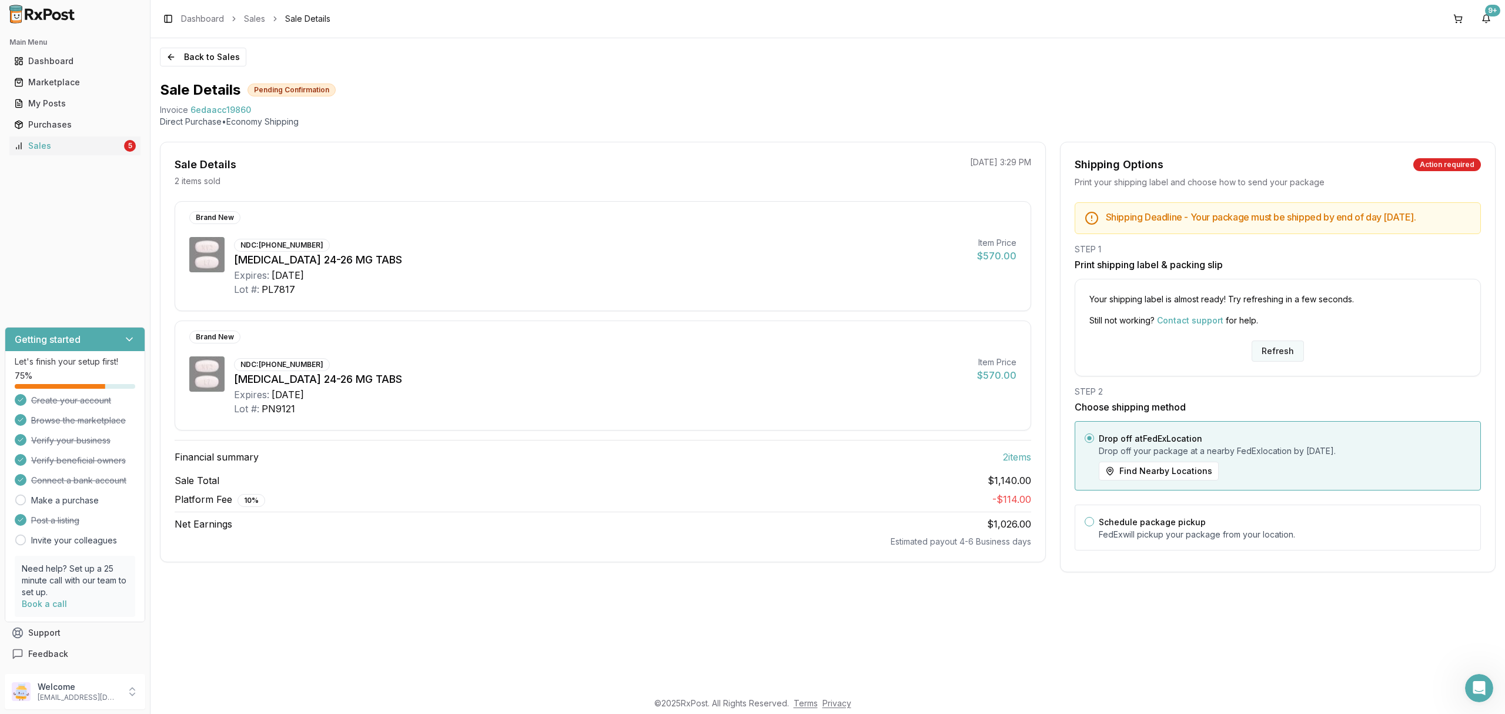
click at [1294, 362] on button "Refresh" at bounding box center [1278, 350] width 52 height 21
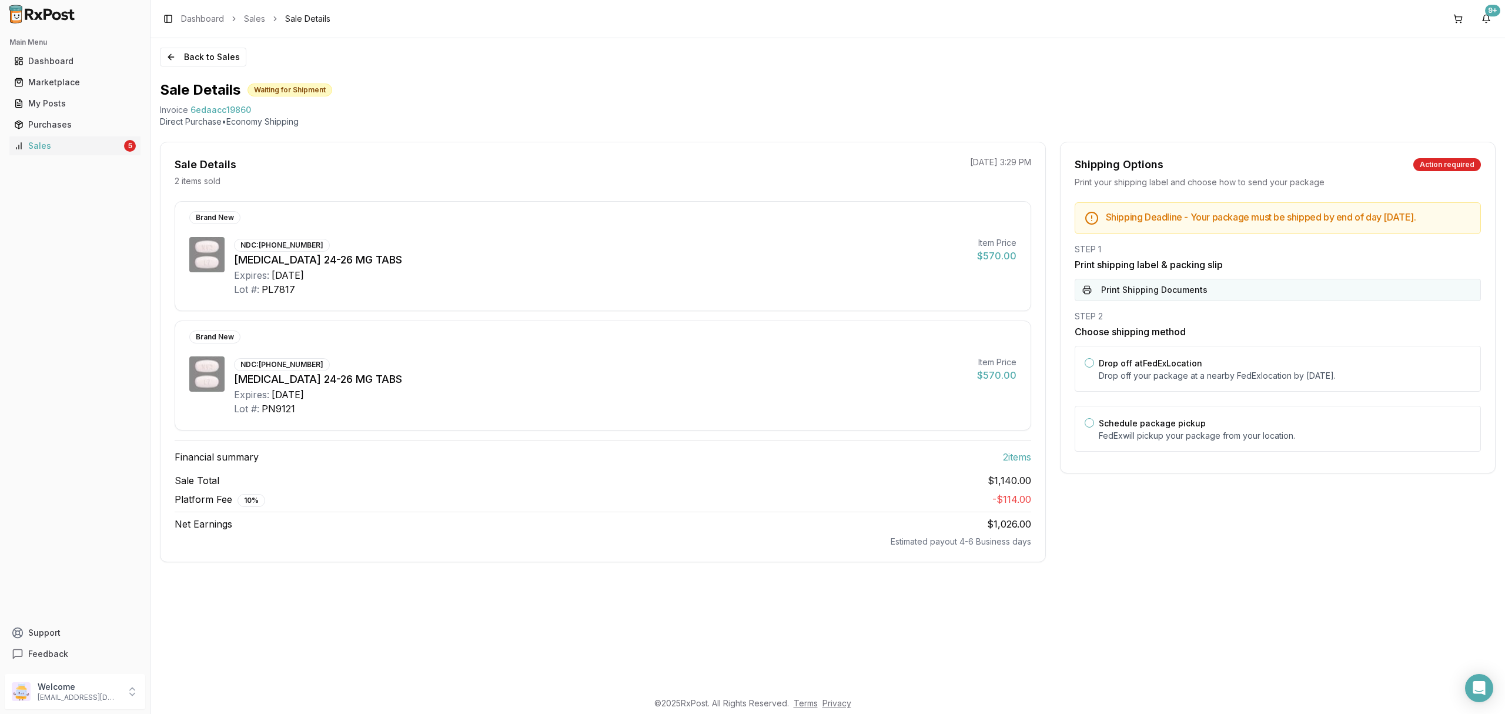
click at [1216, 301] on button "Print Shipping Documents" at bounding box center [1278, 290] width 406 height 22
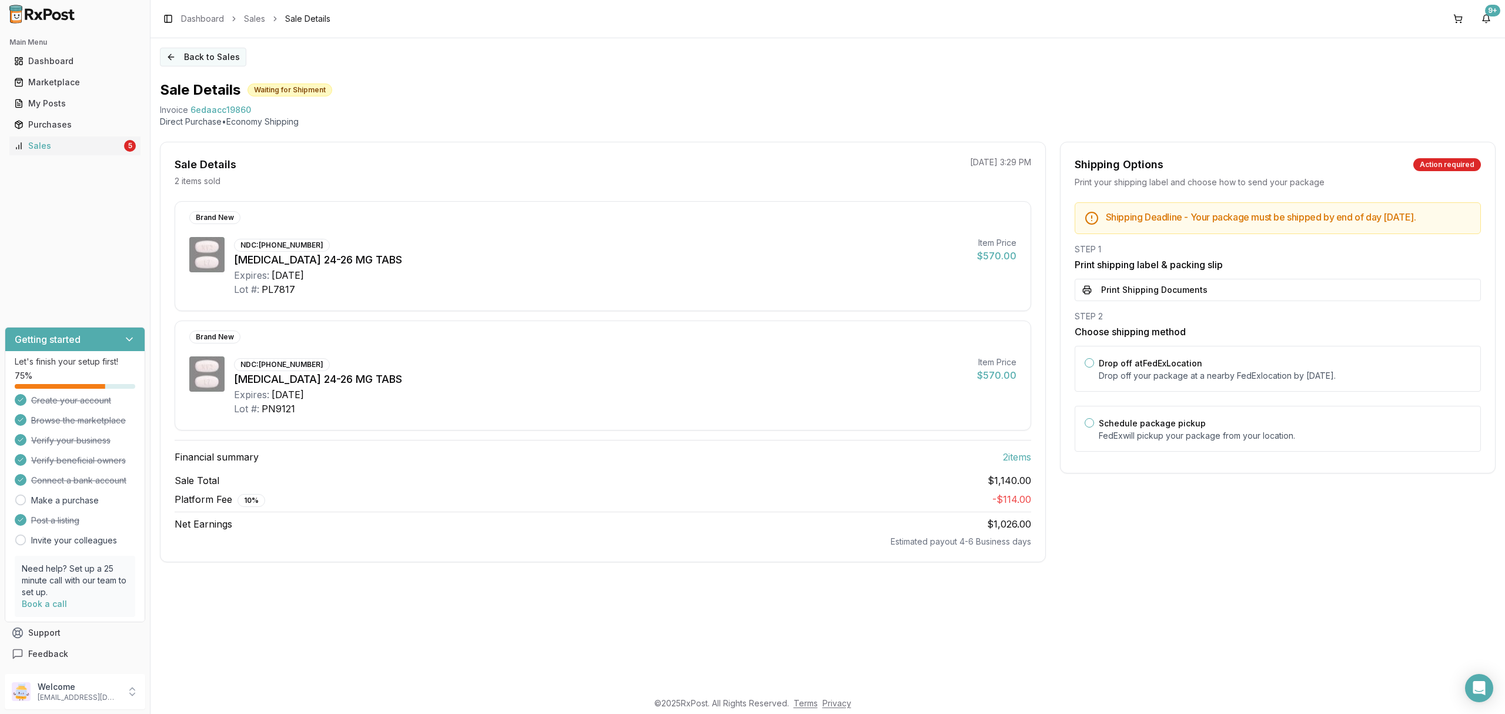
click at [205, 57] on button "Back to Sales" at bounding box center [203, 57] width 86 height 19
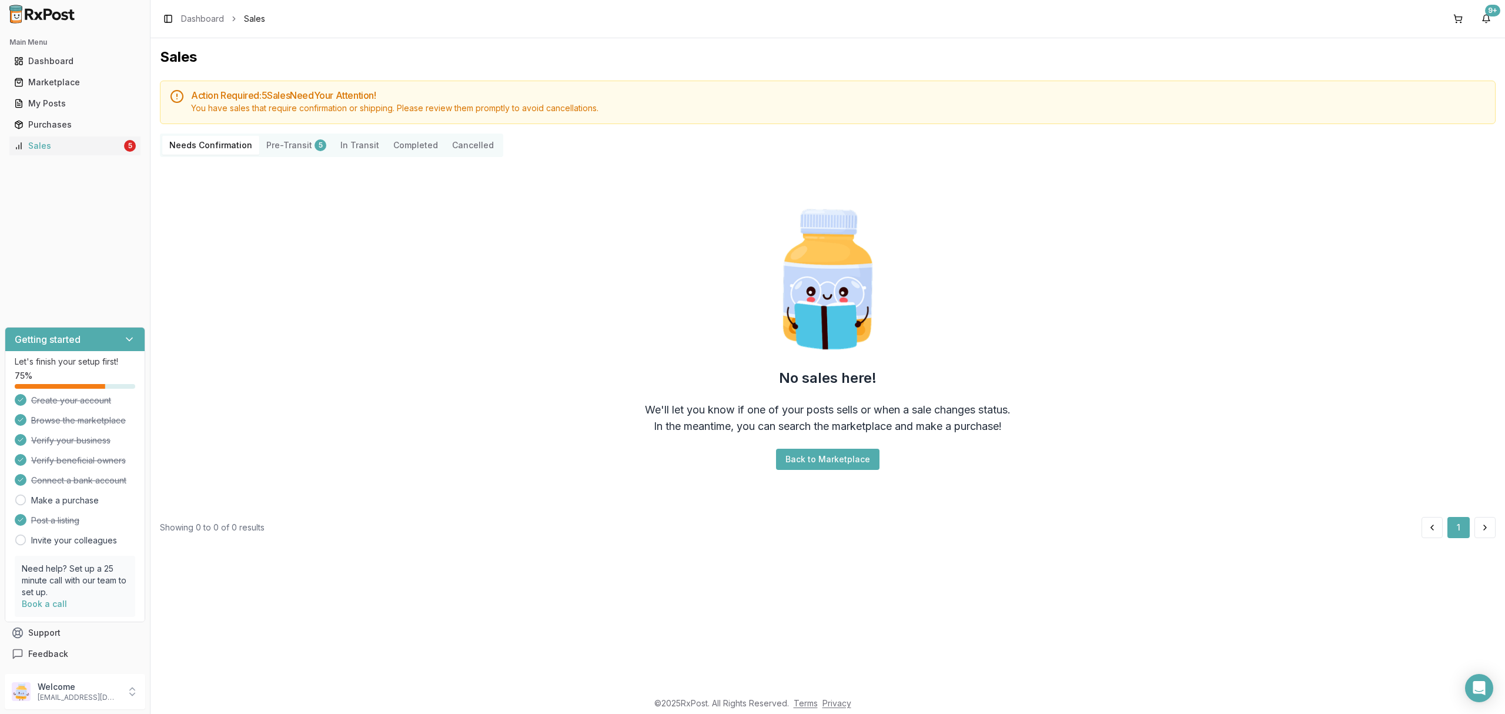
click at [380, 308] on div "No sales here! We'll let you know if one of your posts sells or when a sale cha…" at bounding box center [828, 336] width 1336 height 341
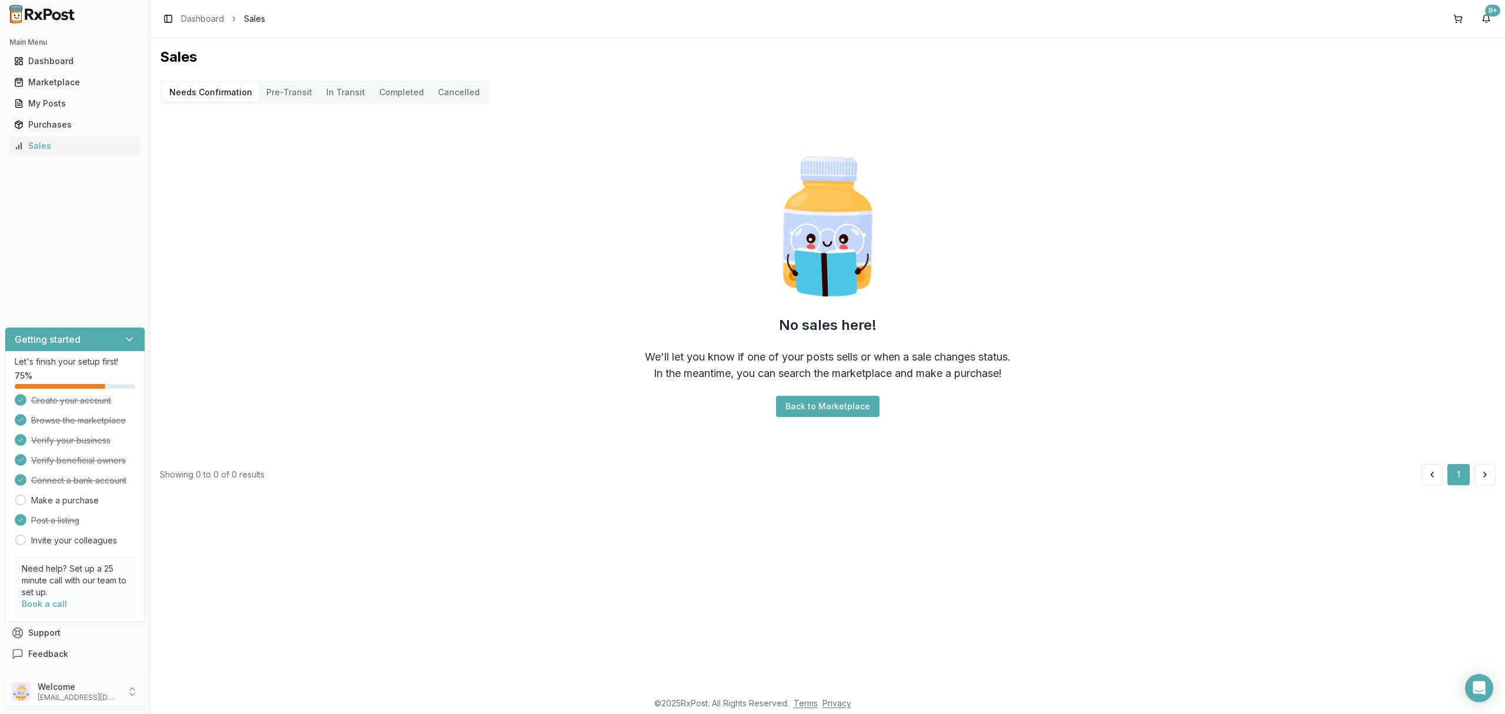
drag, startPoint x: 102, startPoint y: 685, endPoint x: 111, endPoint y: 687, distance: 9.3
click at [102, 685] on p "Welcome" at bounding box center [79, 687] width 82 height 12
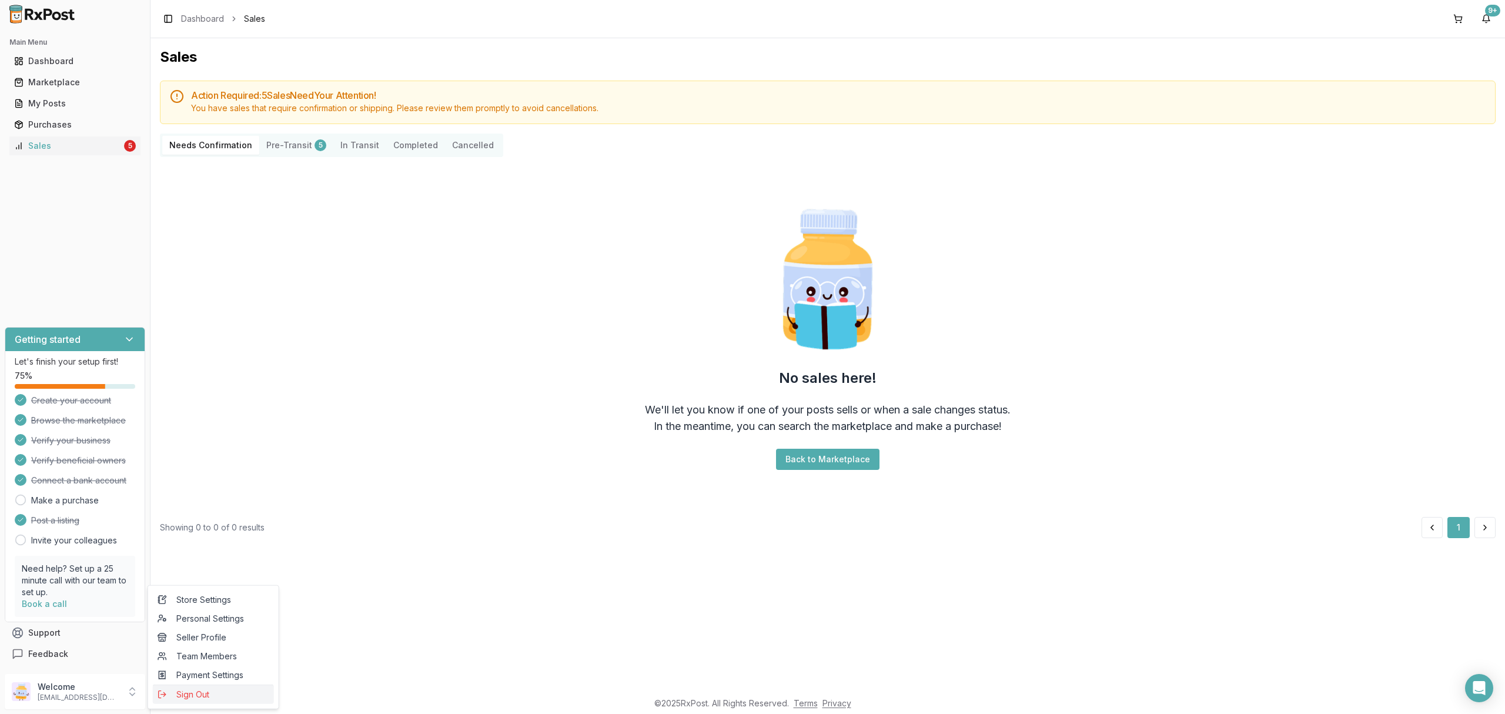
click at [182, 692] on span "Sign Out" at bounding box center [214, 695] width 112 height 12
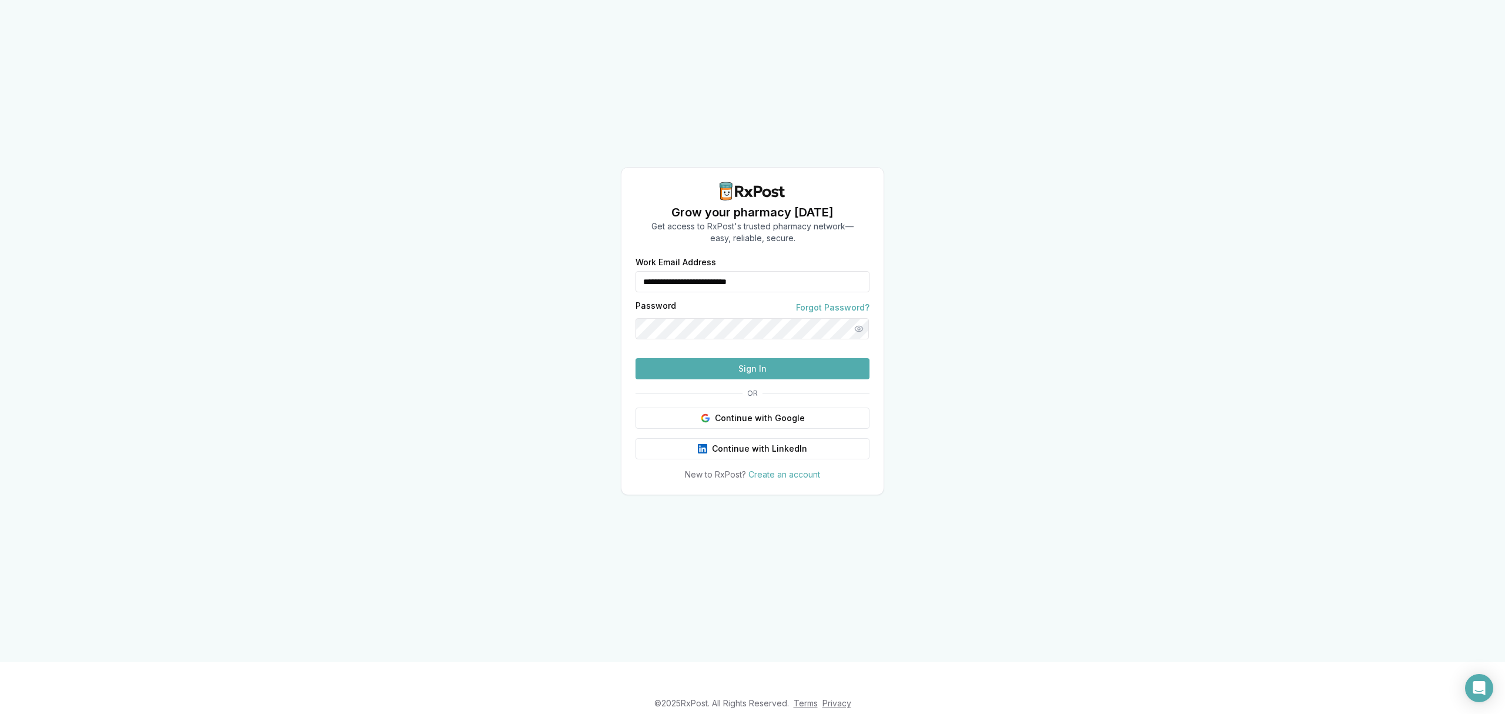
click at [781, 302] on div "Password Forgot Password?" at bounding box center [753, 308] width 234 height 12
drag, startPoint x: 796, startPoint y: 268, endPoint x: 577, endPoint y: 261, distance: 218.3
click at [577, 261] on div "**********" at bounding box center [752, 331] width 1505 height 662
type input "**********"
click at [706, 379] on button "Sign In" at bounding box center [753, 368] width 234 height 21
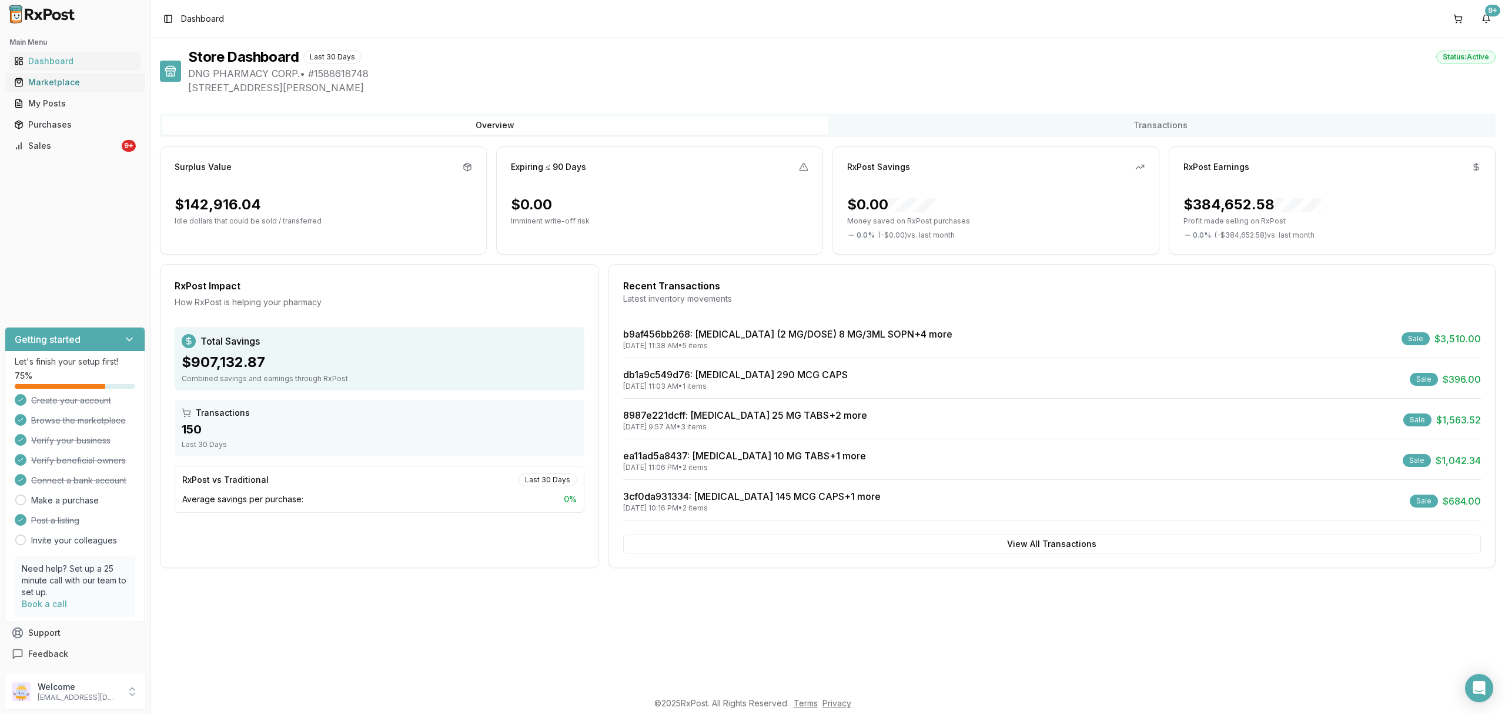
click at [113, 84] on div "Marketplace" at bounding box center [75, 82] width 122 height 12
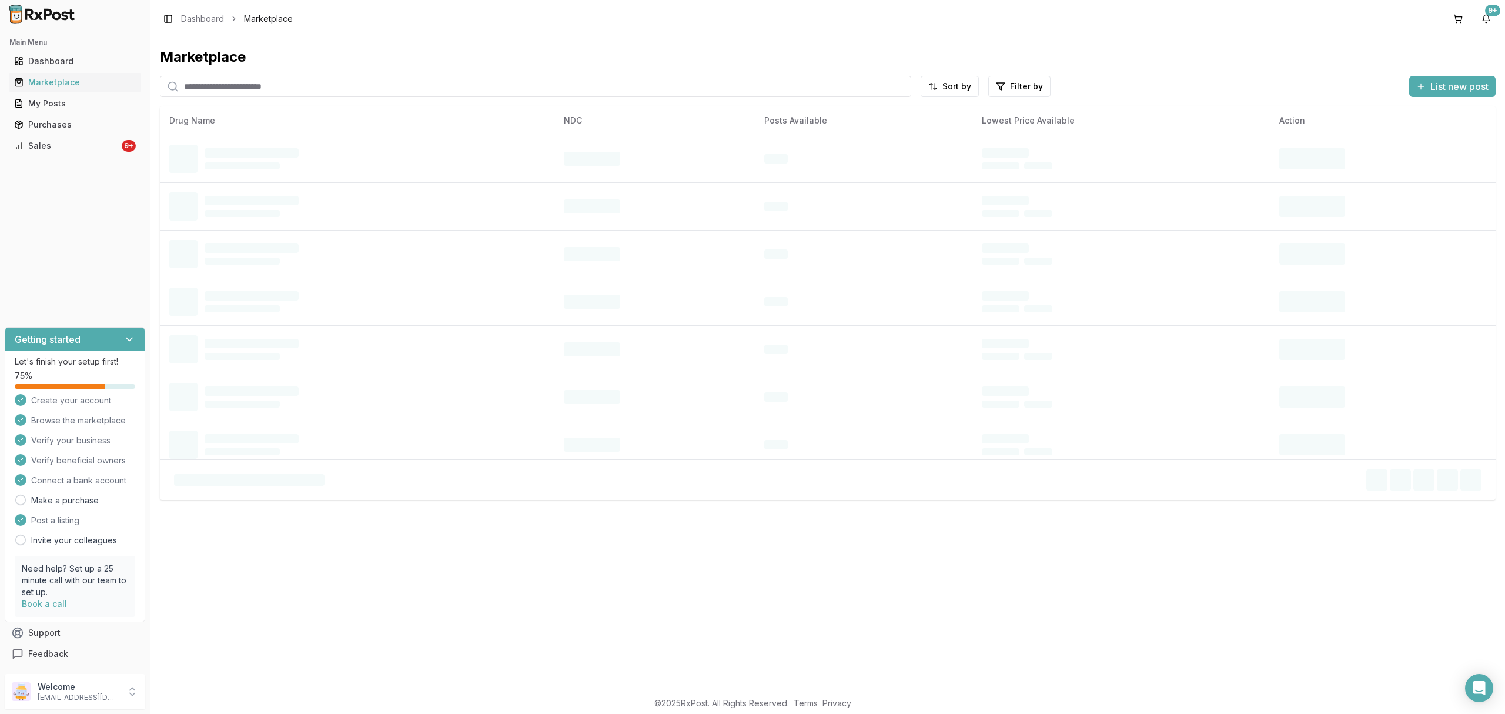
click at [387, 80] on input "search" at bounding box center [536, 86] width 752 height 21
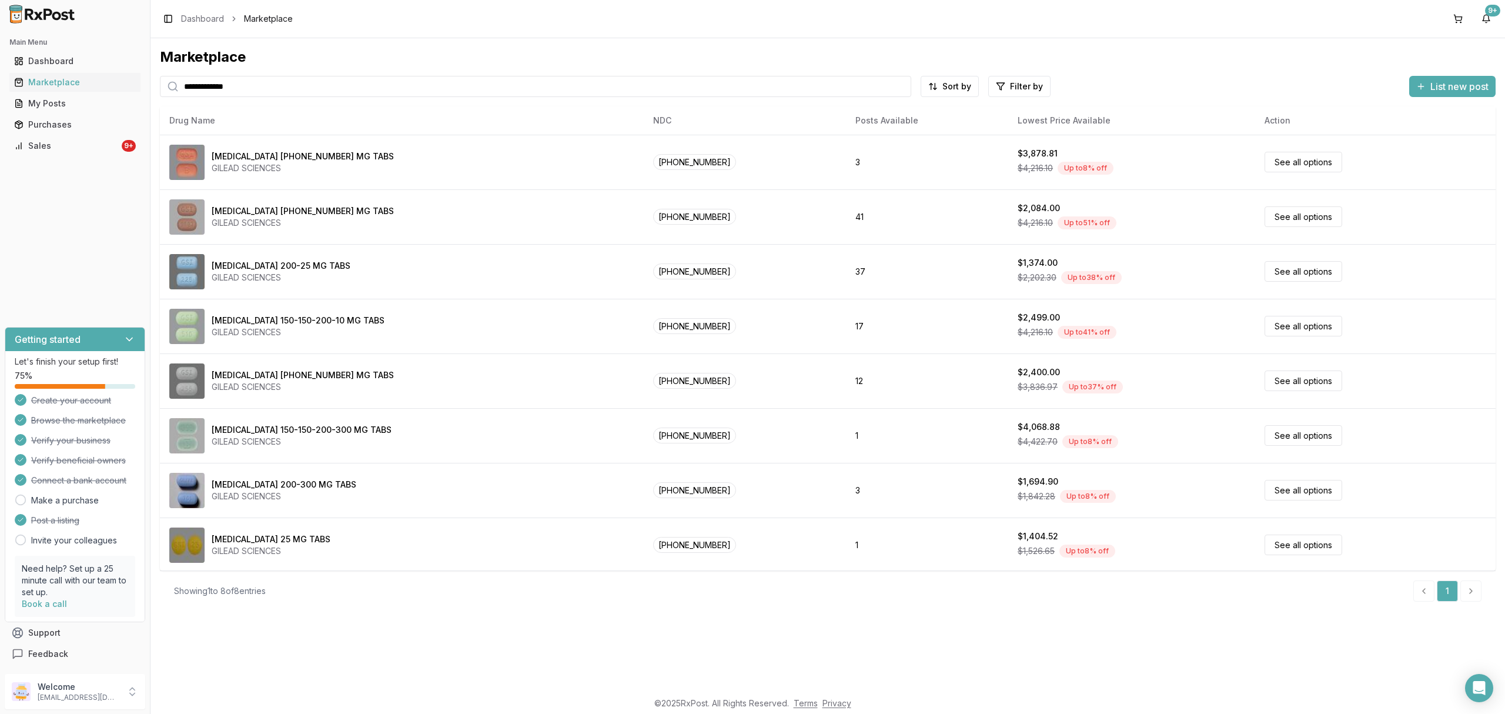
type input "**********"
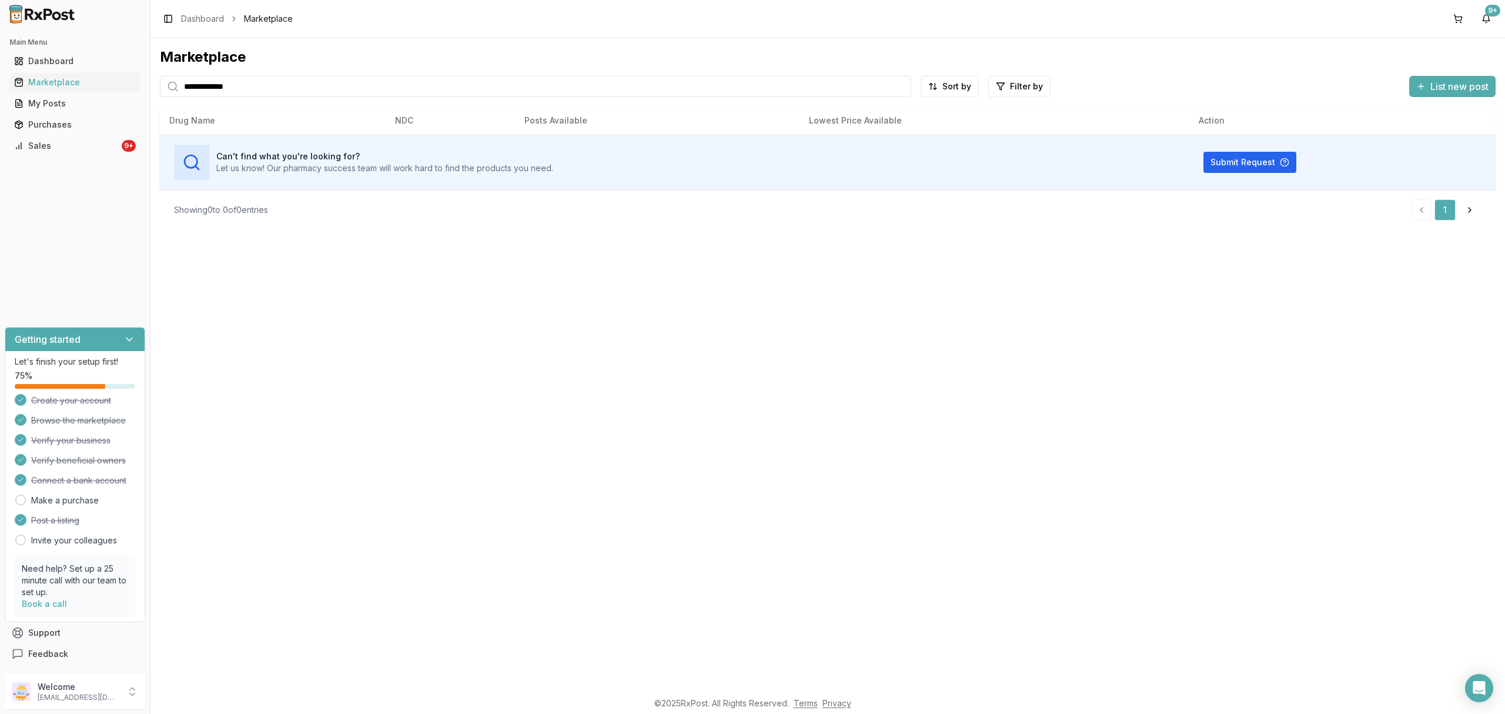
click at [946, 355] on div "**********" at bounding box center [828, 364] width 1355 height 652
click at [302, 88] on input "**********" at bounding box center [536, 86] width 752 height 21
click at [88, 153] on link "Sales 9+" at bounding box center [74, 145] width 131 height 21
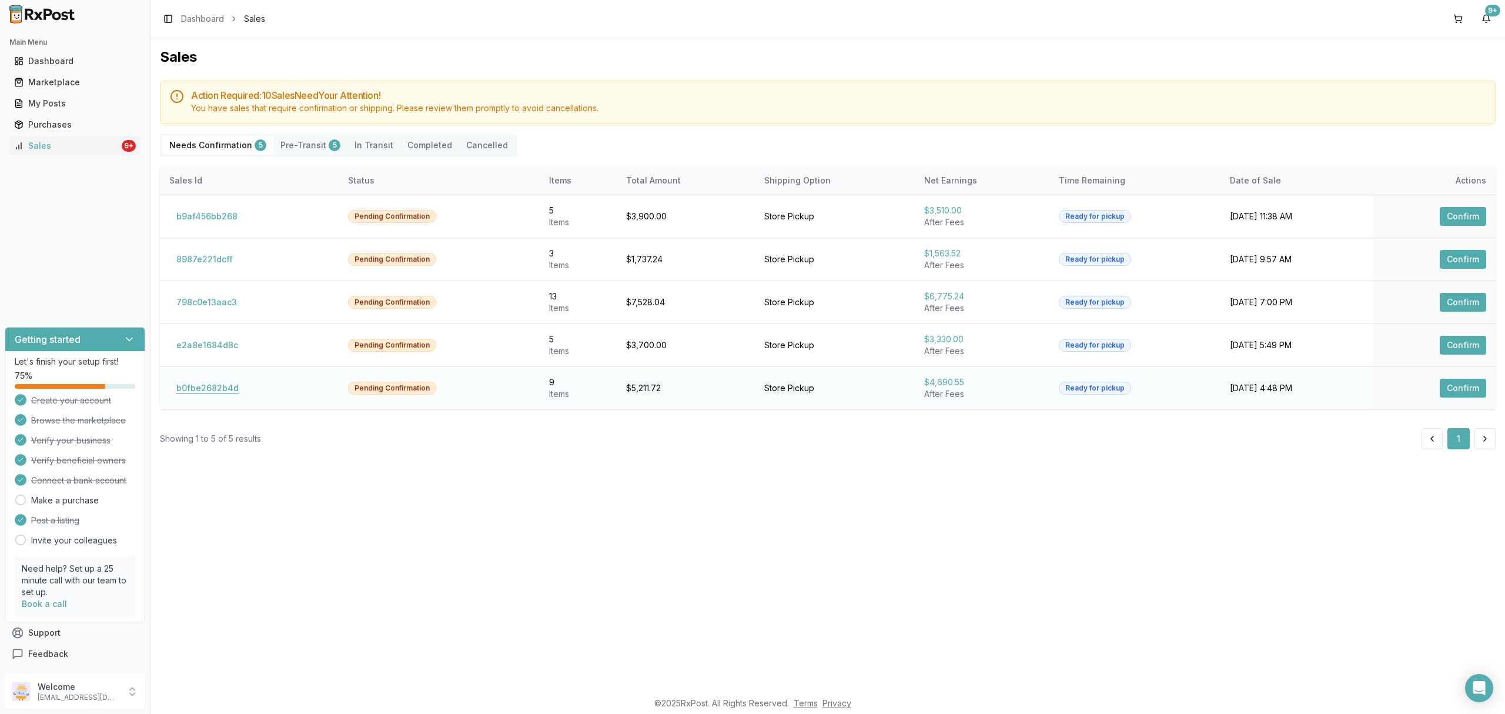
click at [218, 389] on button "b0fbe2682b4d" at bounding box center [207, 388] width 76 height 19
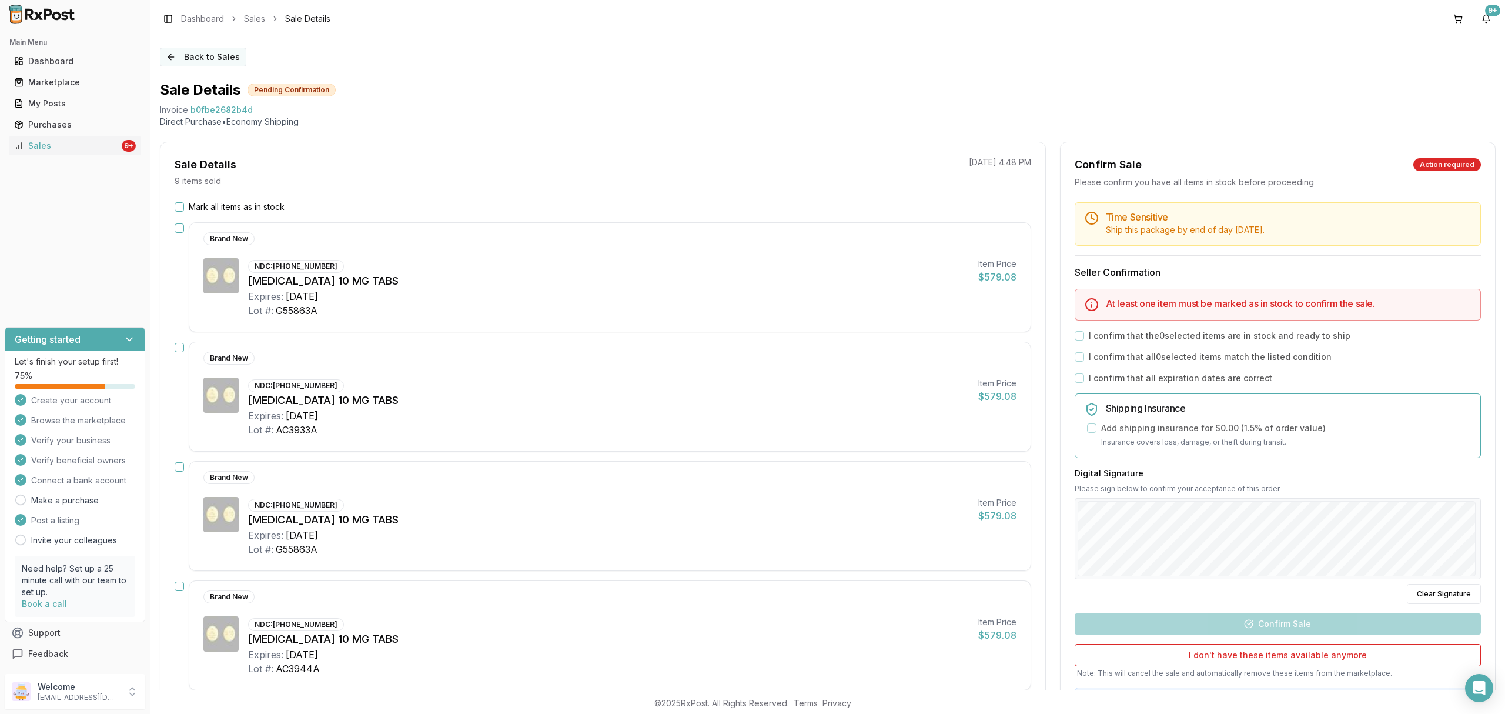
click at [222, 60] on button "Back to Sales" at bounding box center [203, 57] width 86 height 19
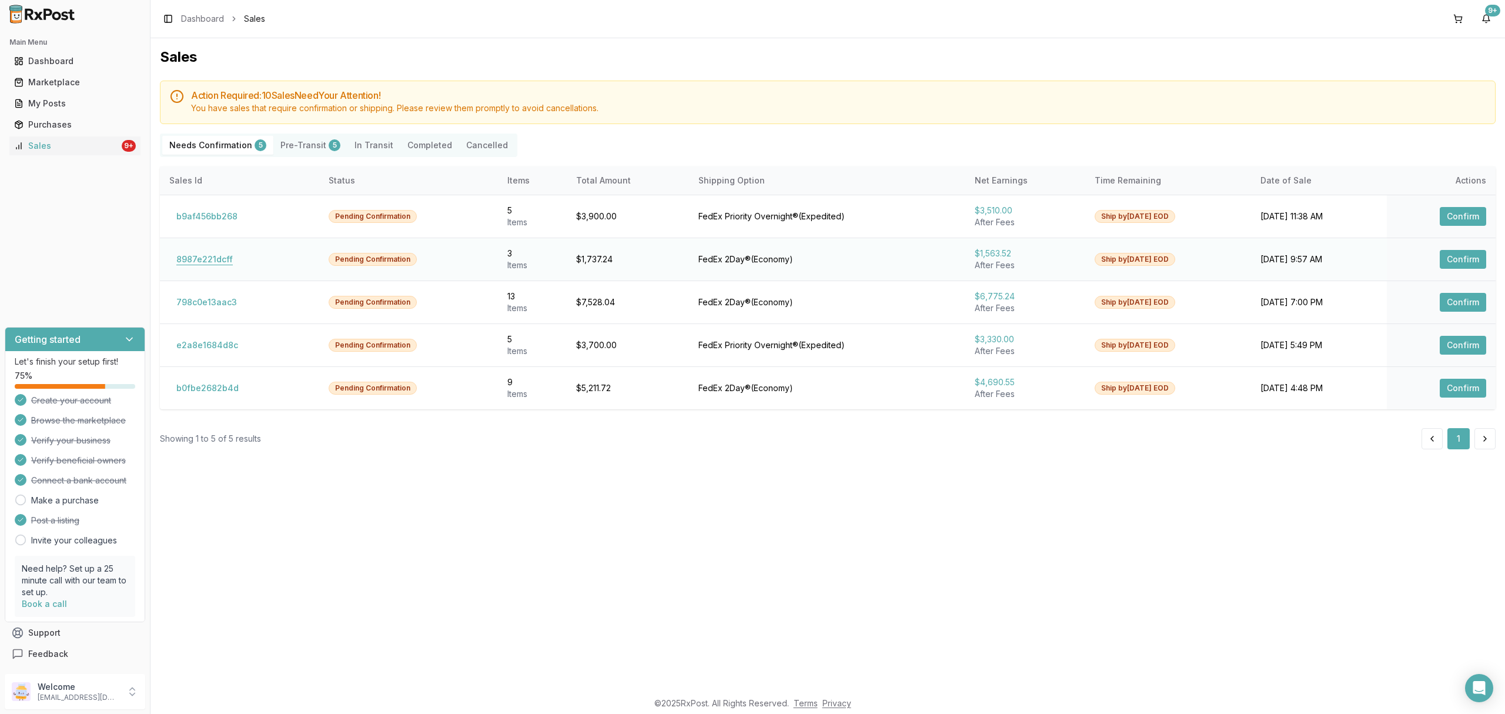
click at [224, 255] on button "8987e221dcff" at bounding box center [204, 259] width 71 height 19
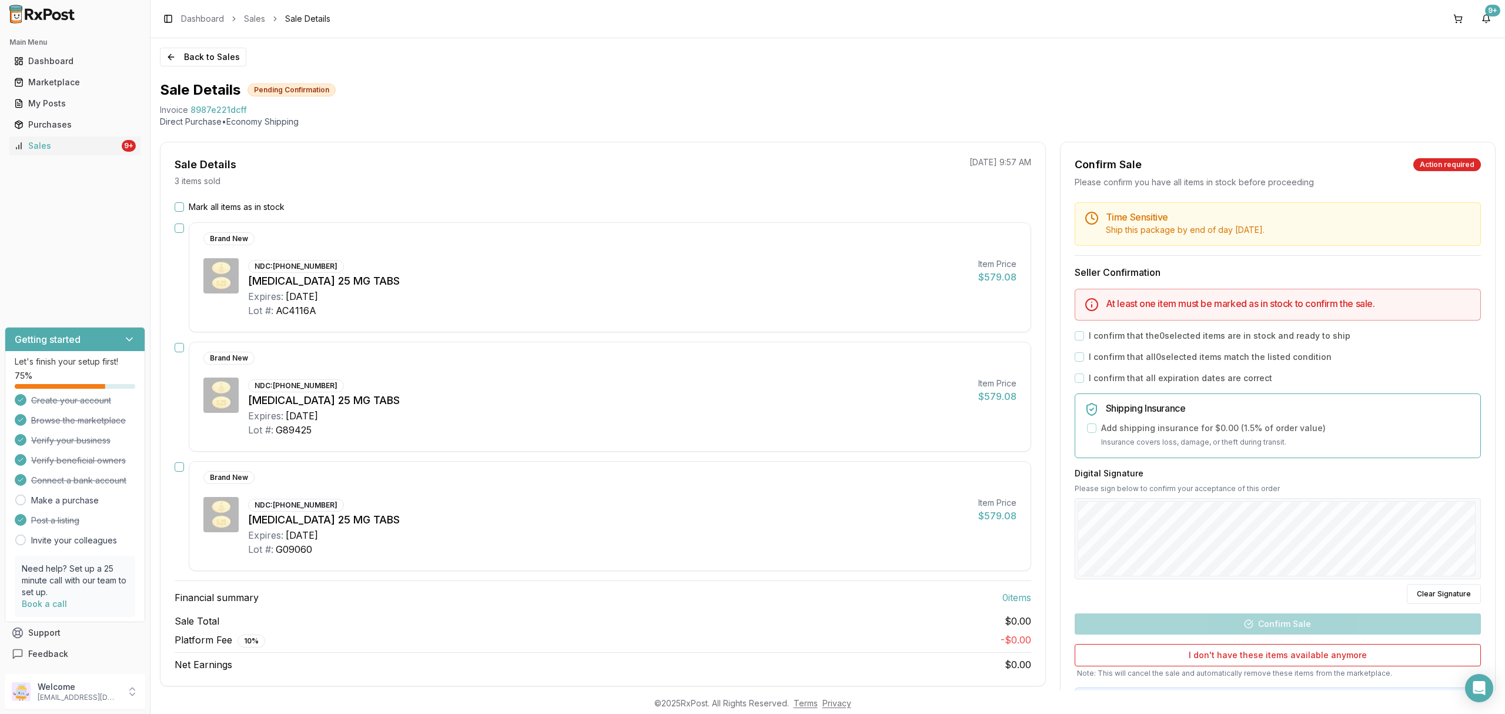
click at [215, 202] on label "Mark all items as in stock" at bounding box center [237, 207] width 96 height 12
click at [184, 202] on button "Mark all items as in stock" at bounding box center [179, 206] width 9 height 9
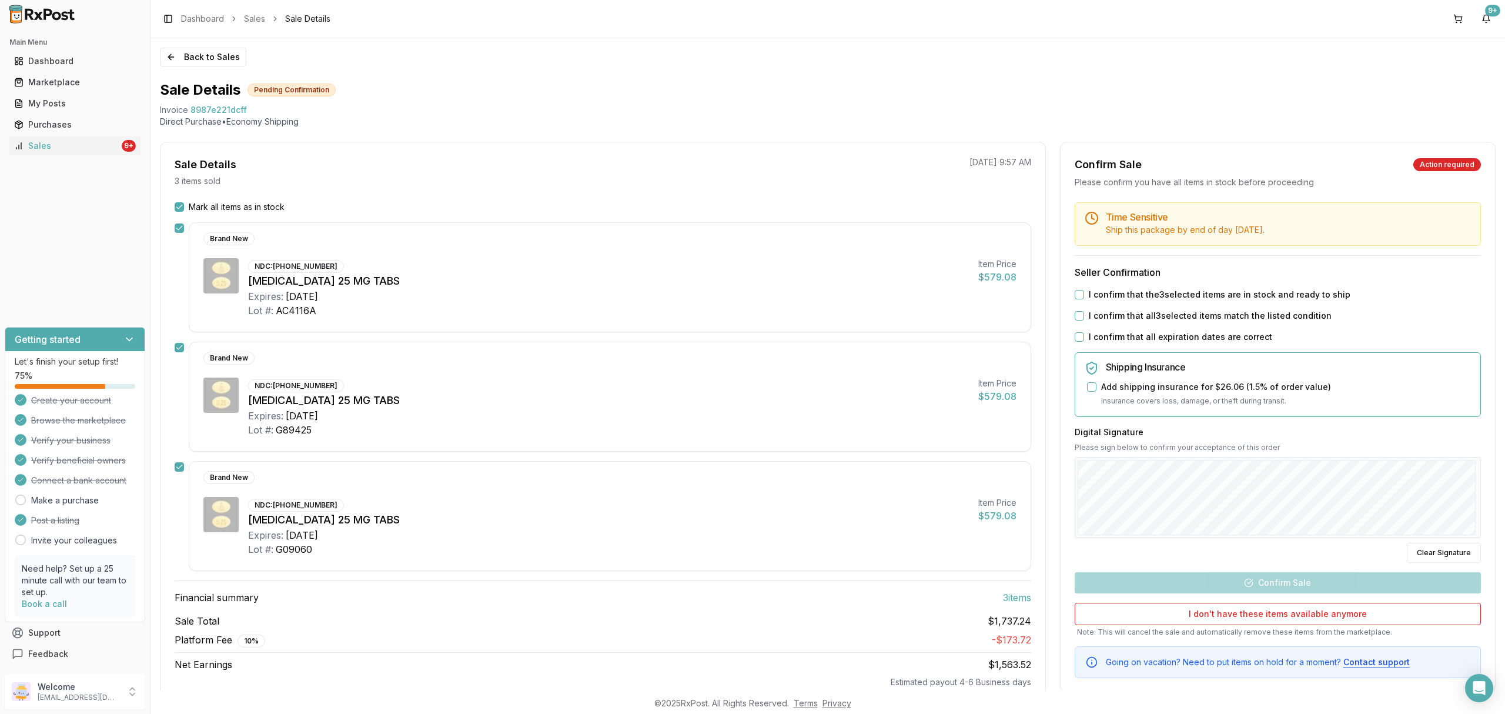
drag, startPoint x: 1165, startPoint y: 295, endPoint x: 1149, endPoint y: 311, distance: 22.9
click at [1165, 295] on label "I confirm that the 3 selected items are in stock and ready to ship" at bounding box center [1220, 295] width 262 height 12
click at [1084, 295] on button "I confirm that the 3 selected items are in stock and ready to ship" at bounding box center [1079, 294] width 9 height 9
click at [1147, 312] on label "I confirm that all 3 selected items match the listed condition" at bounding box center [1210, 316] width 243 height 12
click at [1084, 312] on button "I confirm that all 3 selected items match the listed condition" at bounding box center [1079, 315] width 9 height 9
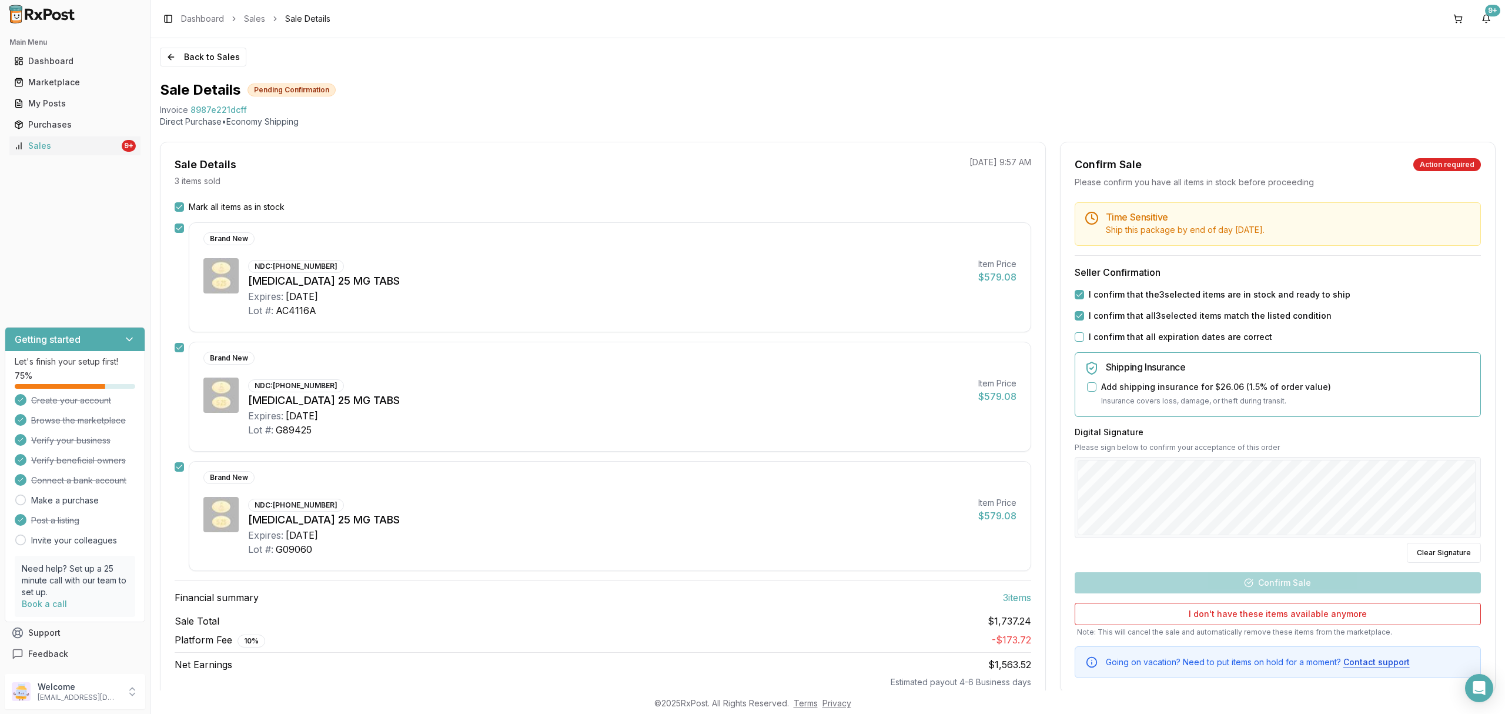
click at [1141, 334] on label "I confirm that all expiration dates are correct" at bounding box center [1180, 337] width 183 height 12
click at [1084, 334] on button "I confirm that all expiration dates are correct" at bounding box center [1079, 336] width 9 height 9
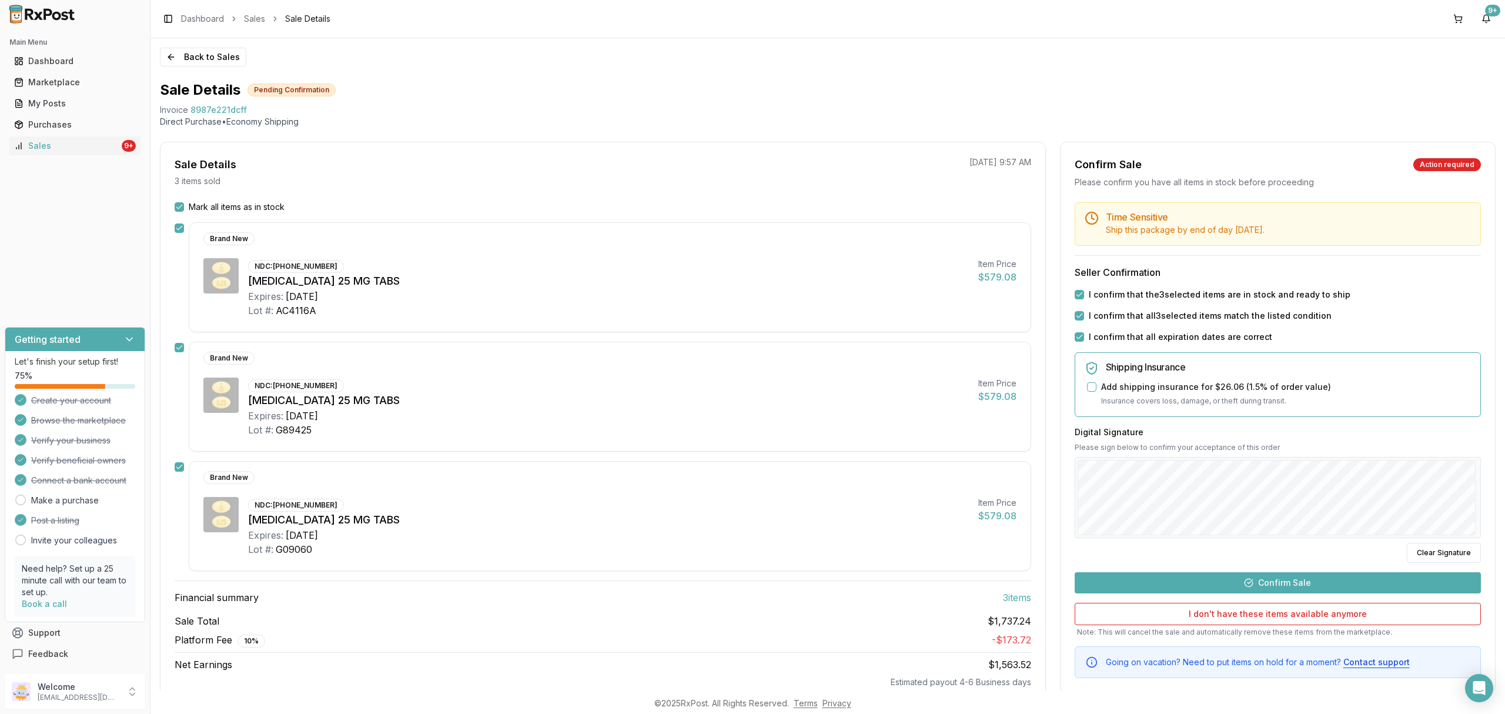
click at [1306, 586] on button "Confirm Sale" at bounding box center [1278, 582] width 406 height 21
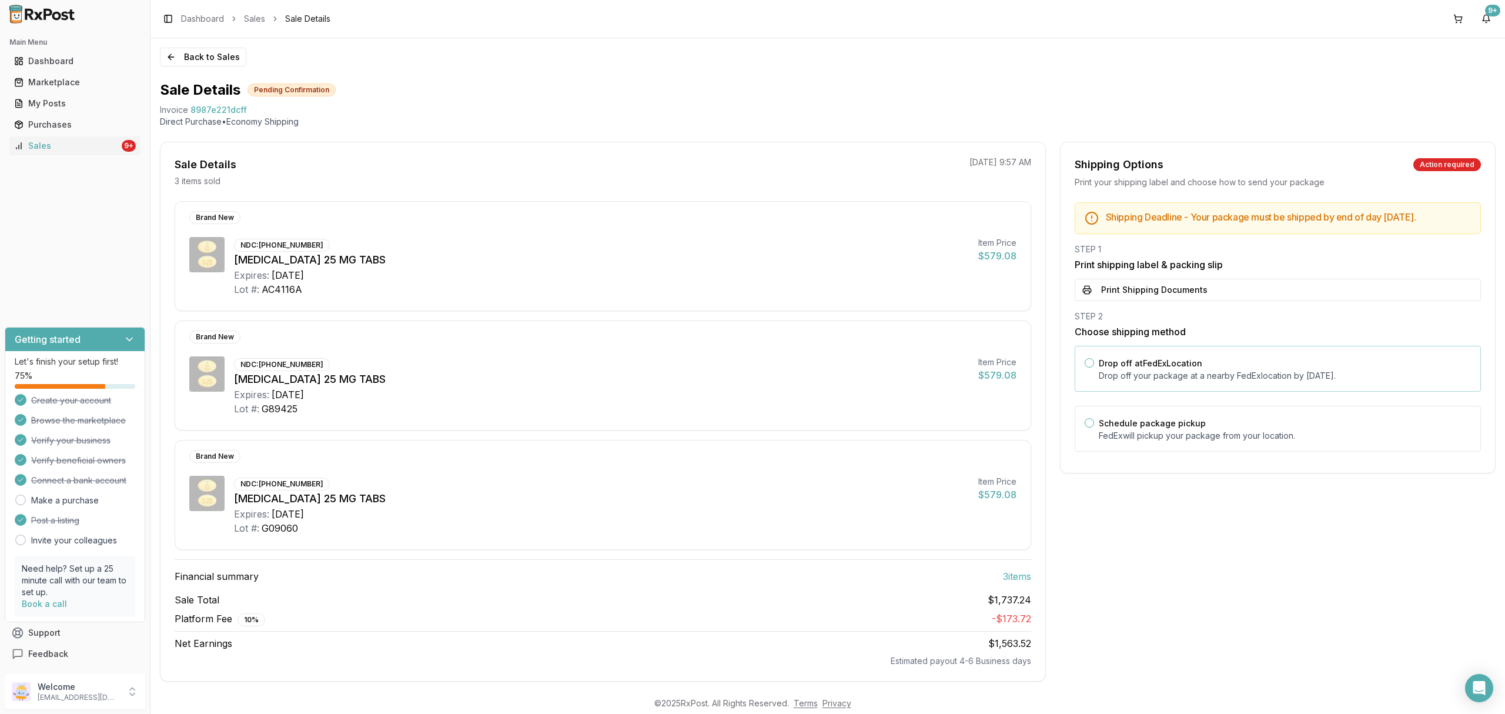
click at [1174, 380] on p "Drop off your package at a nearby [GEOGRAPHIC_DATA] location by [DATE] ." at bounding box center [1285, 376] width 372 height 12
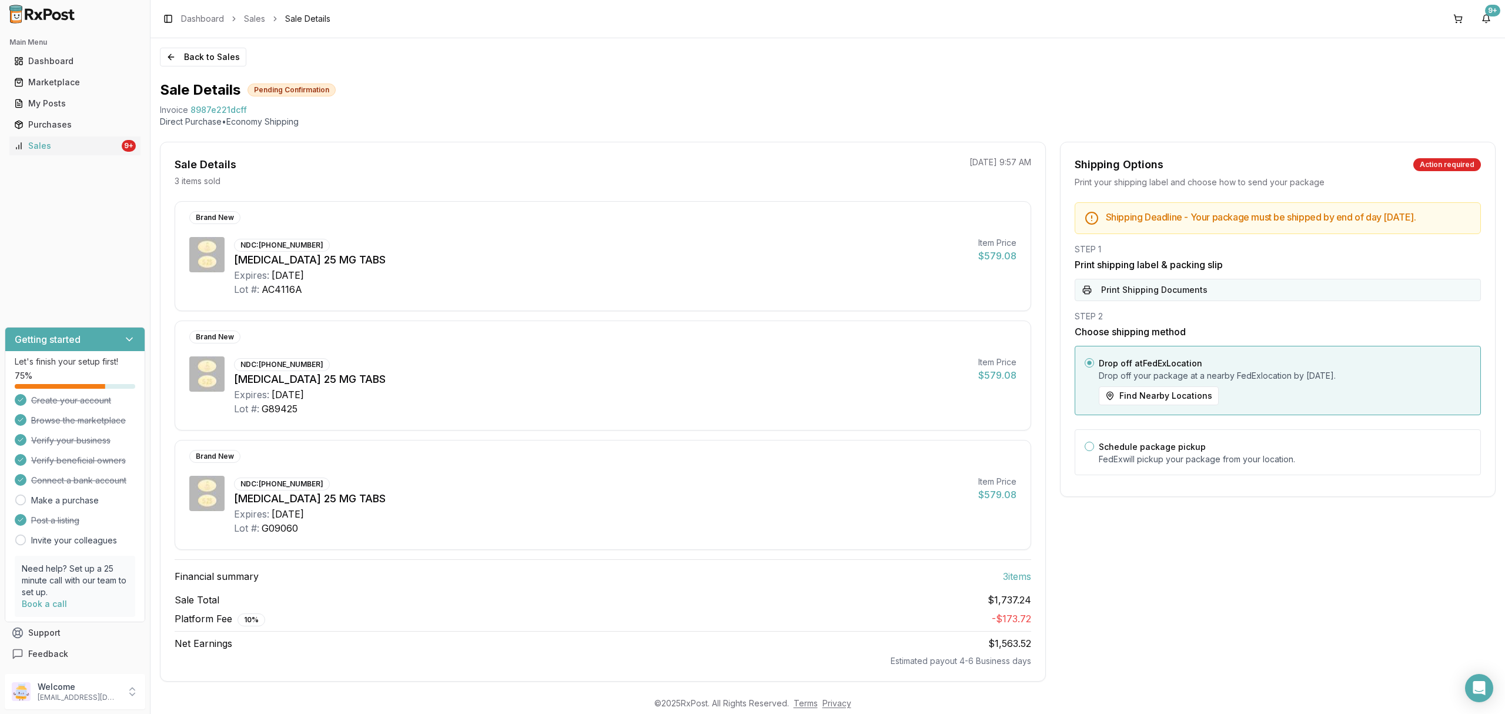
click at [1180, 301] on button "Print Shipping Documents" at bounding box center [1278, 290] width 406 height 22
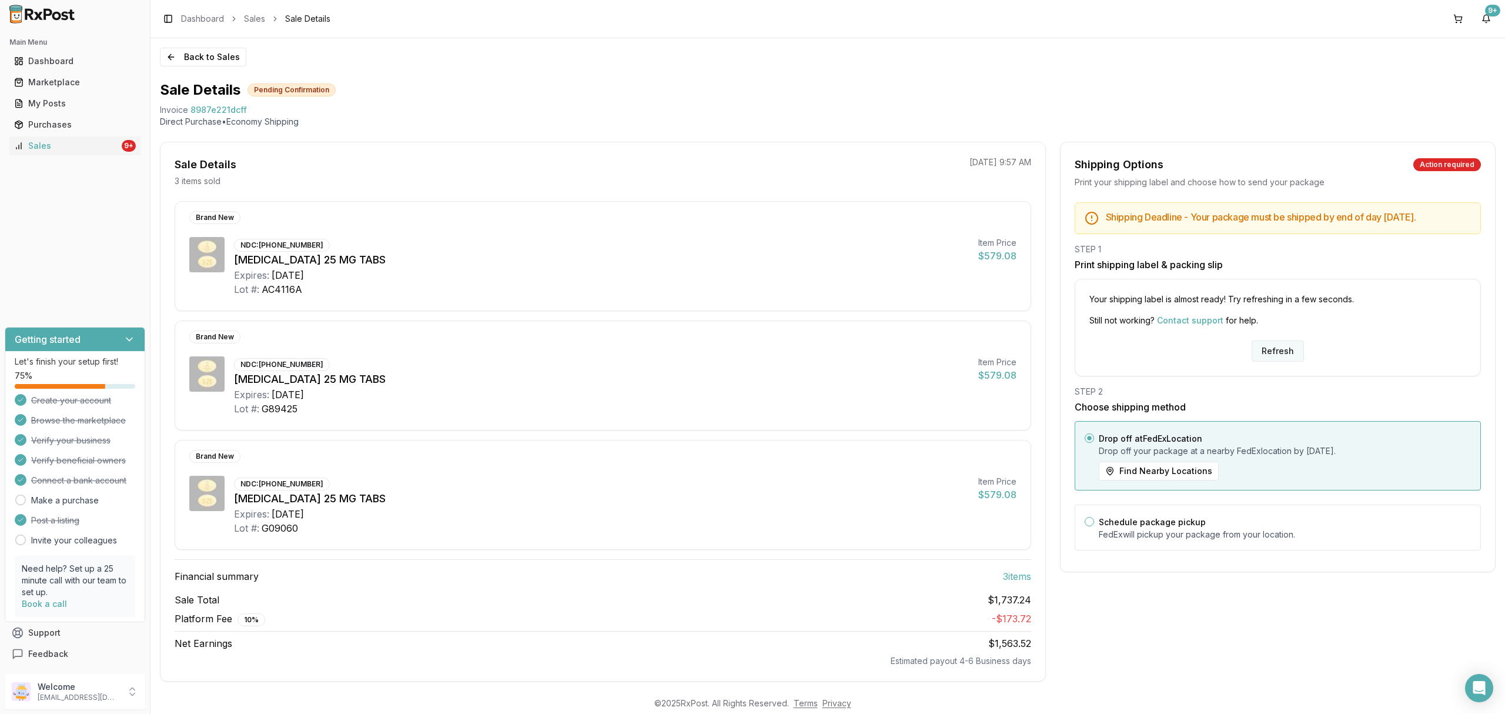
click at [1263, 359] on button "Refresh" at bounding box center [1278, 350] width 52 height 21
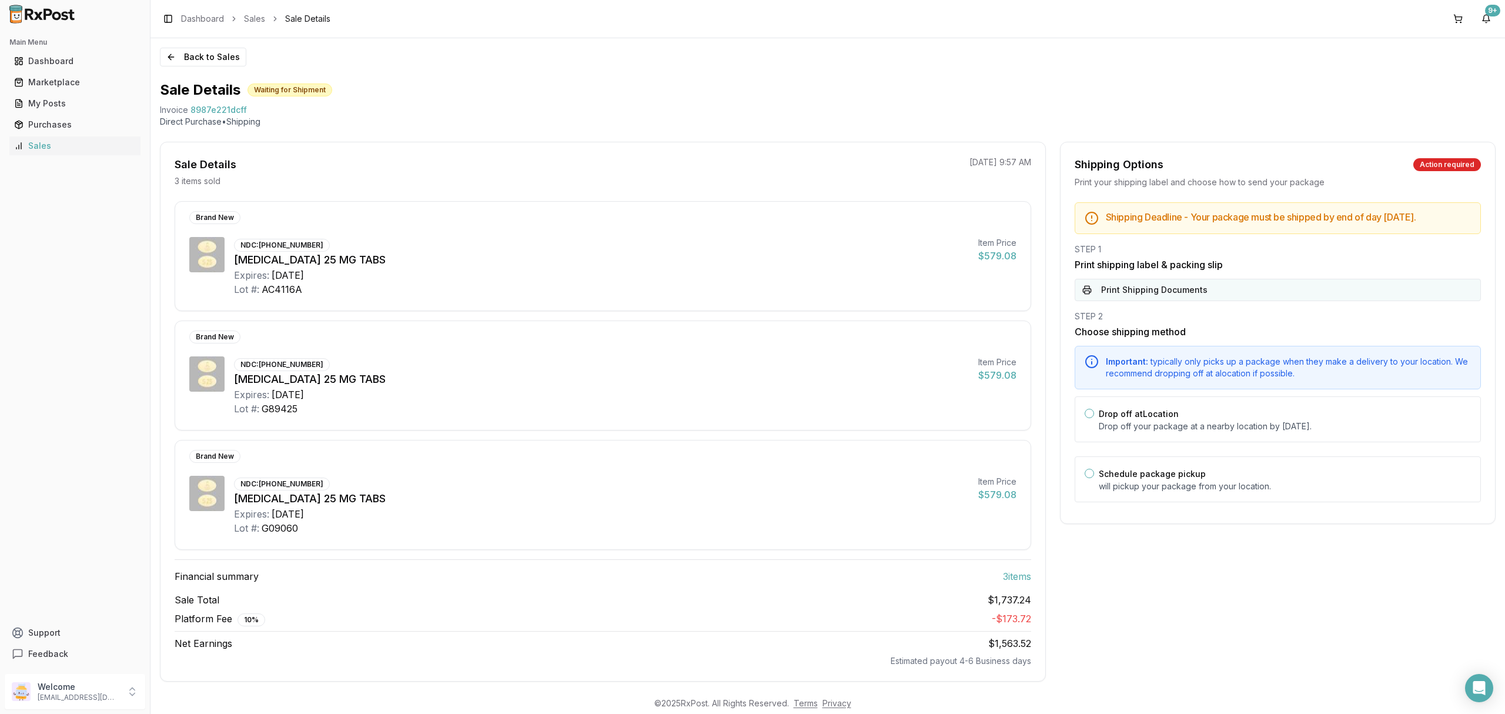
click at [1274, 298] on button "Print Shipping Documents" at bounding box center [1278, 290] width 406 height 22
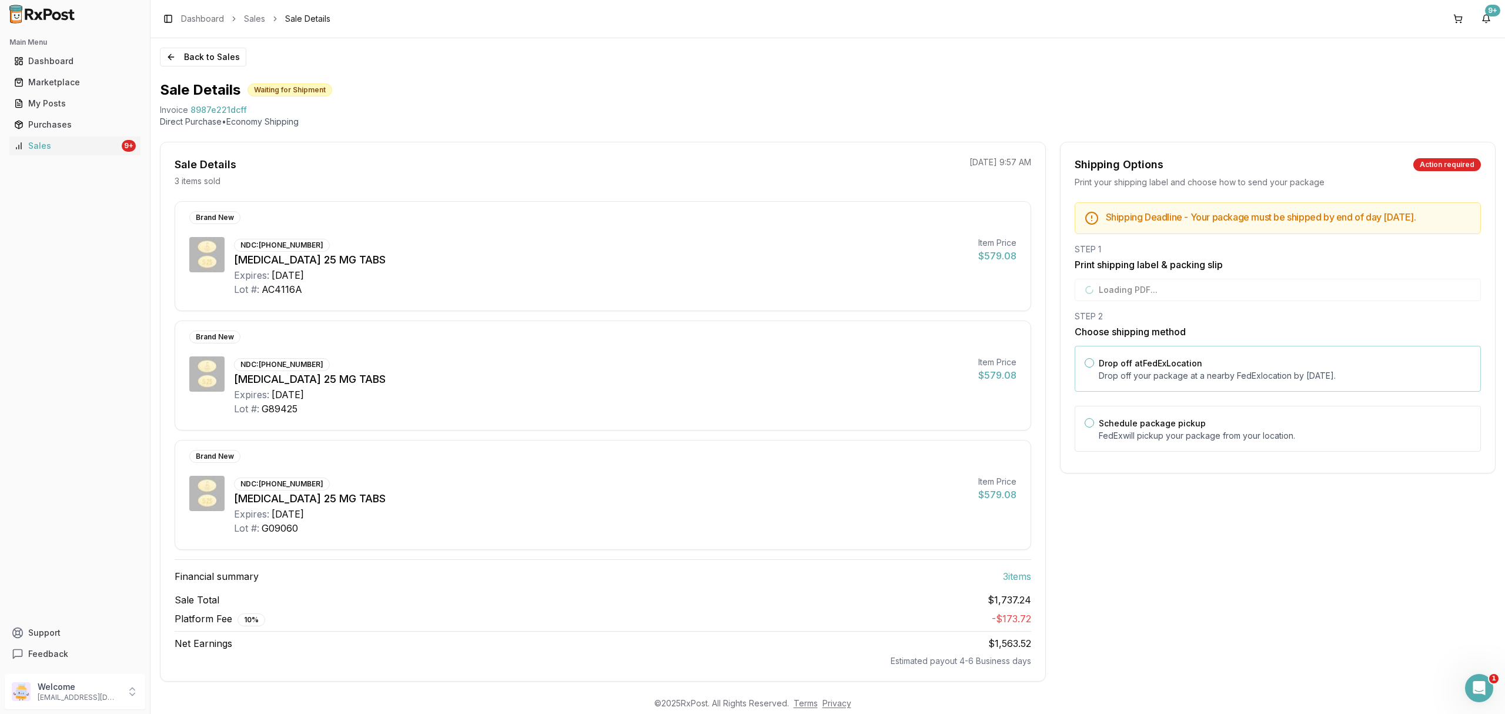
click at [1226, 378] on div "Drop off at FedEx Location Drop off your package at a nearby [GEOGRAPHIC_DATA] …" at bounding box center [1285, 369] width 372 height 26
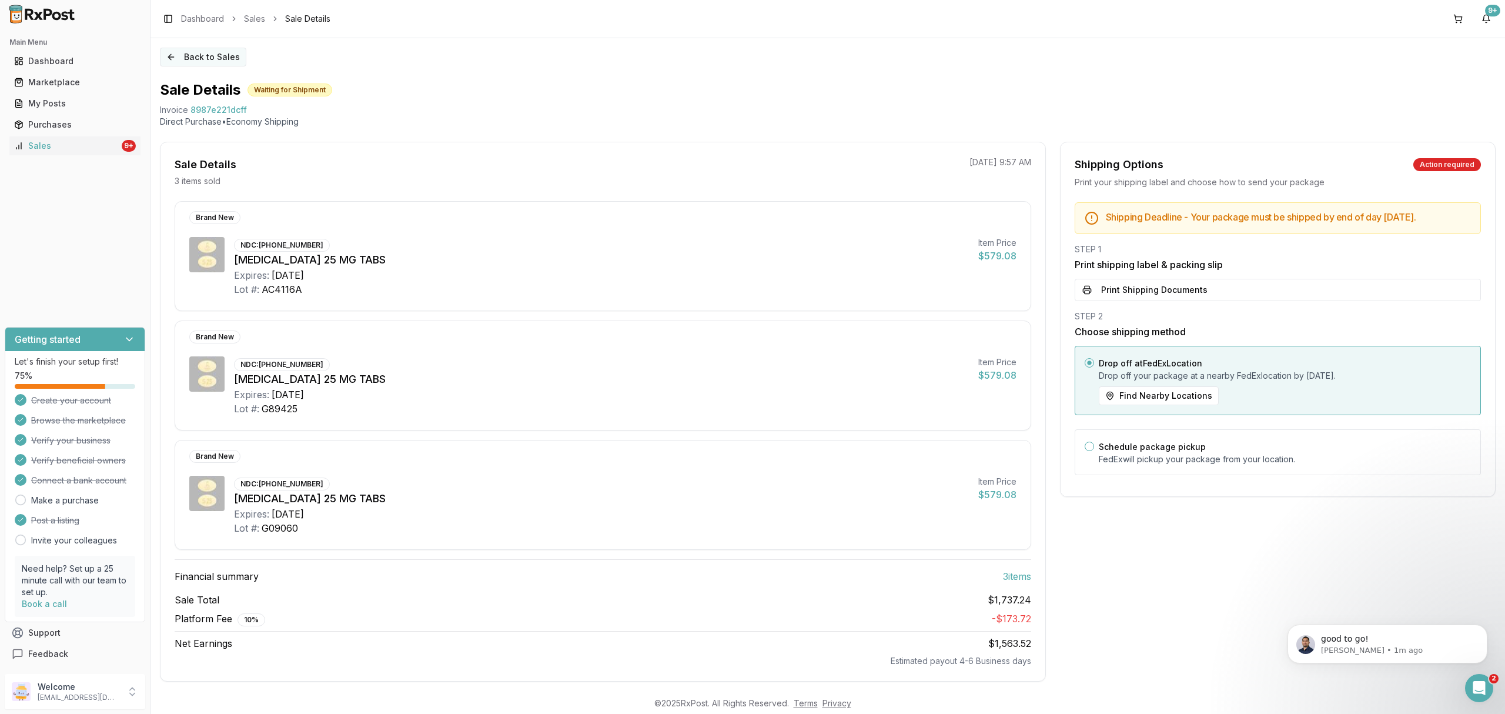
click at [213, 56] on button "Back to Sales" at bounding box center [203, 57] width 86 height 19
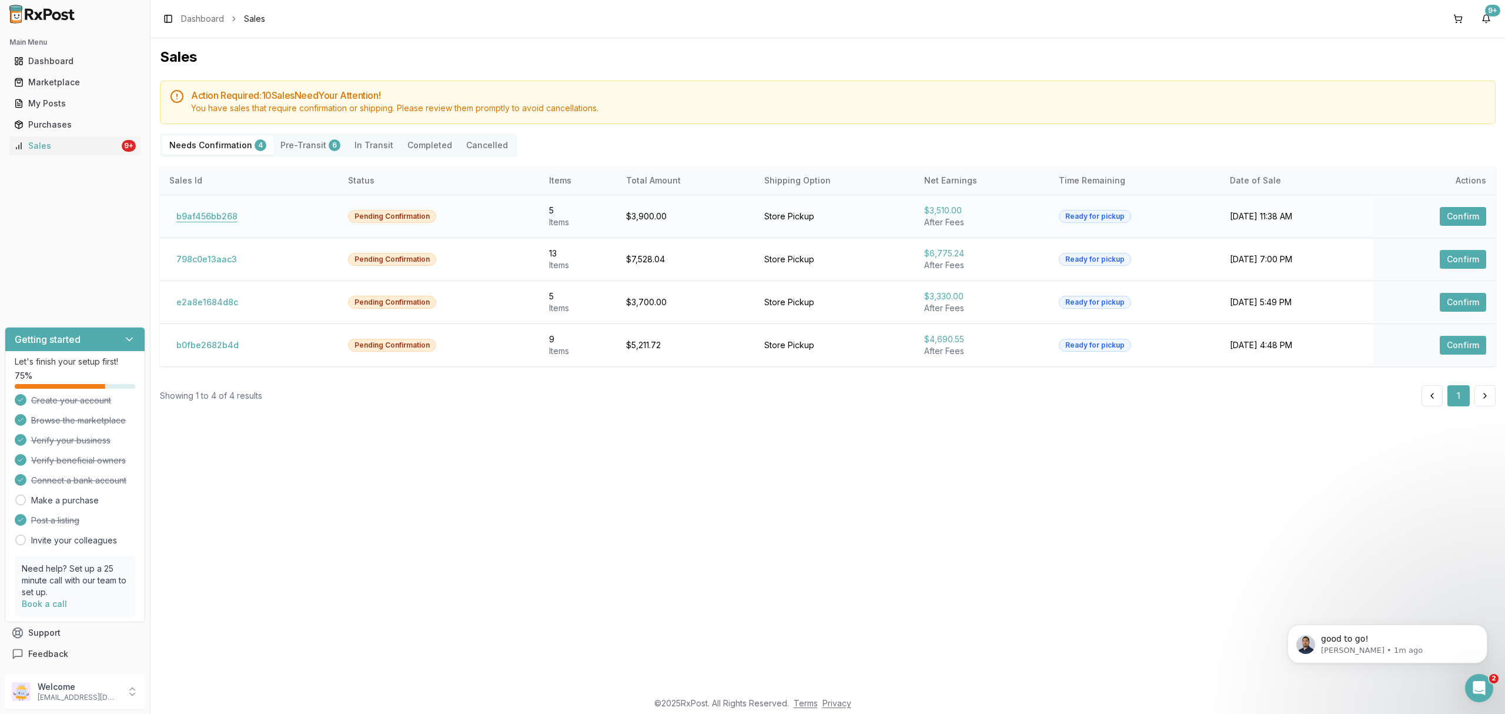
click at [211, 217] on button "b9af456bb268" at bounding box center [206, 216] width 75 height 19
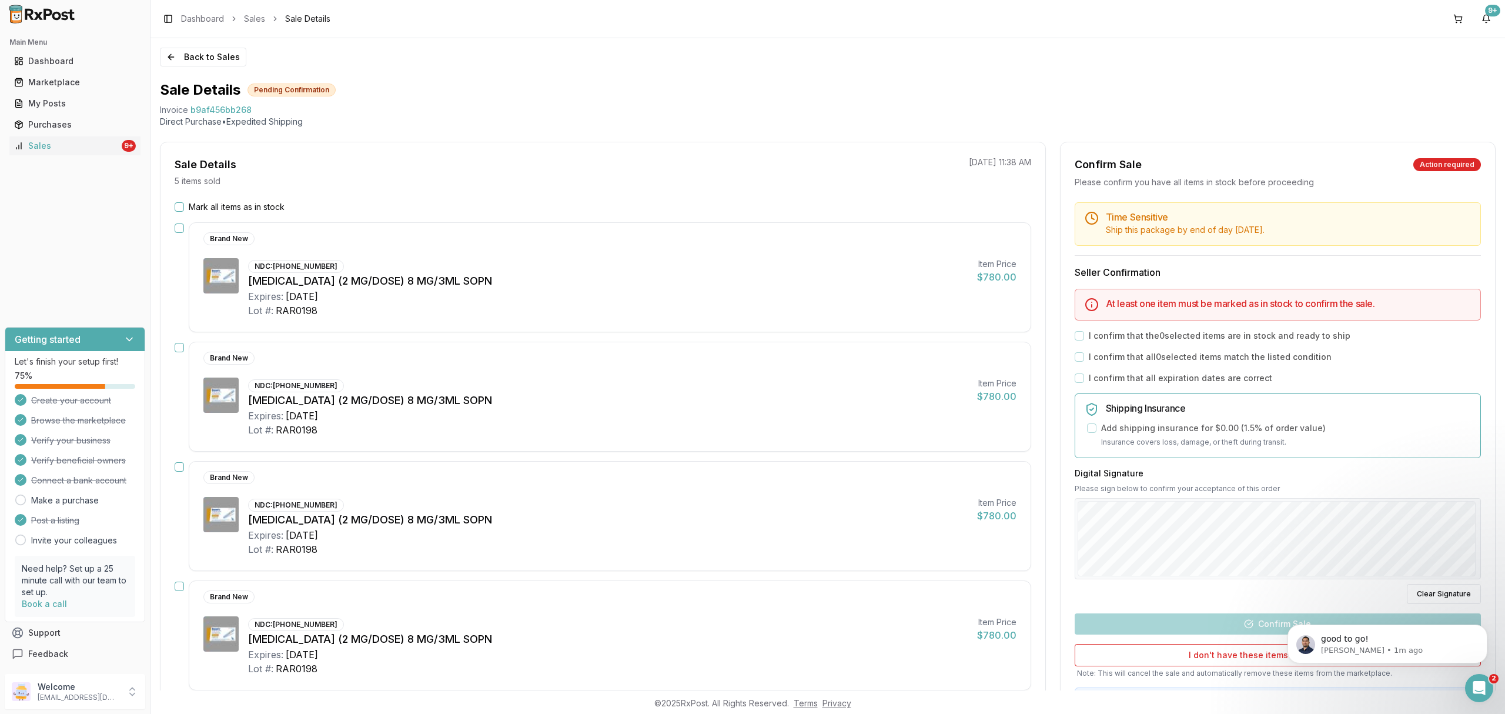
click at [238, 208] on label "Mark all items as in stock" at bounding box center [237, 207] width 96 height 12
click at [184, 208] on button "Mark all items as in stock" at bounding box center [179, 206] width 9 height 9
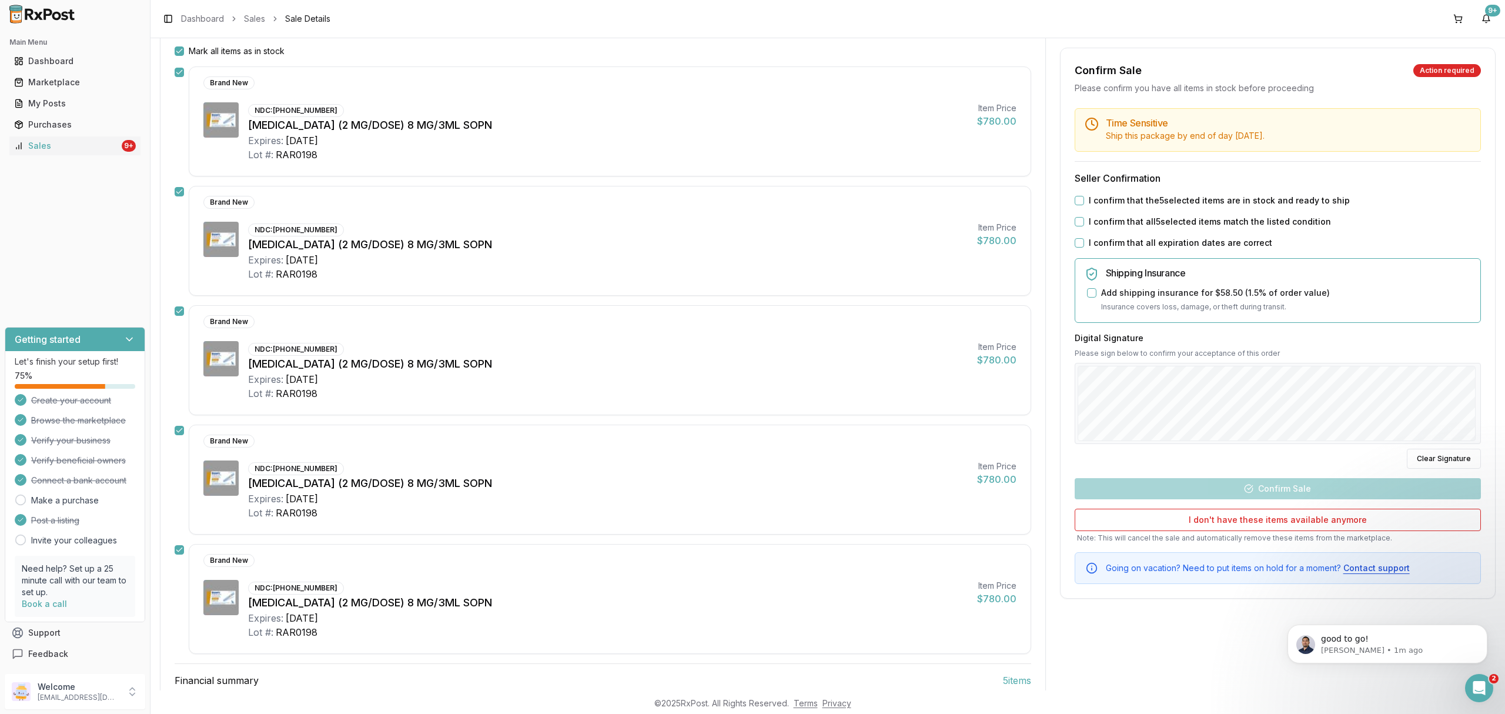
scroll to position [156, 0]
click at [1206, 200] on label "I confirm that the 5 selected items are in stock and ready to ship" at bounding box center [1219, 201] width 261 height 12
click at [1084, 200] on button "I confirm that the 5 selected items are in stock and ready to ship" at bounding box center [1079, 200] width 9 height 9
click at [1193, 228] on label "I confirm that all 5 selected items match the listed condition" at bounding box center [1210, 222] width 242 height 12
click at [1084, 226] on button "I confirm that all 5 selected items match the listed condition" at bounding box center [1079, 221] width 9 height 9
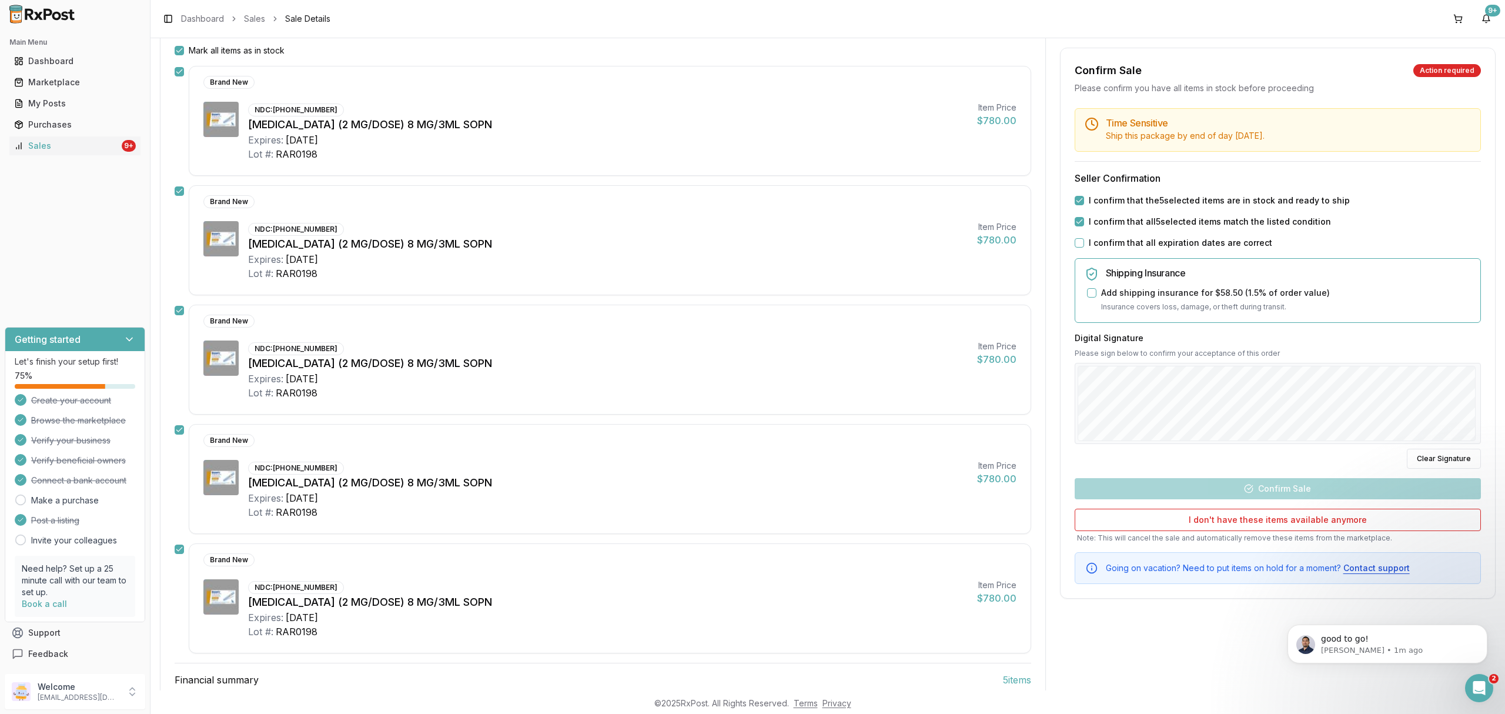
click at [1187, 247] on label "I confirm that all expiration dates are correct" at bounding box center [1180, 243] width 183 height 12
click at [1084, 247] on button "I confirm that all expiration dates are correct" at bounding box center [1079, 242] width 9 height 9
click at [1289, 419] on div at bounding box center [1278, 403] width 406 height 81
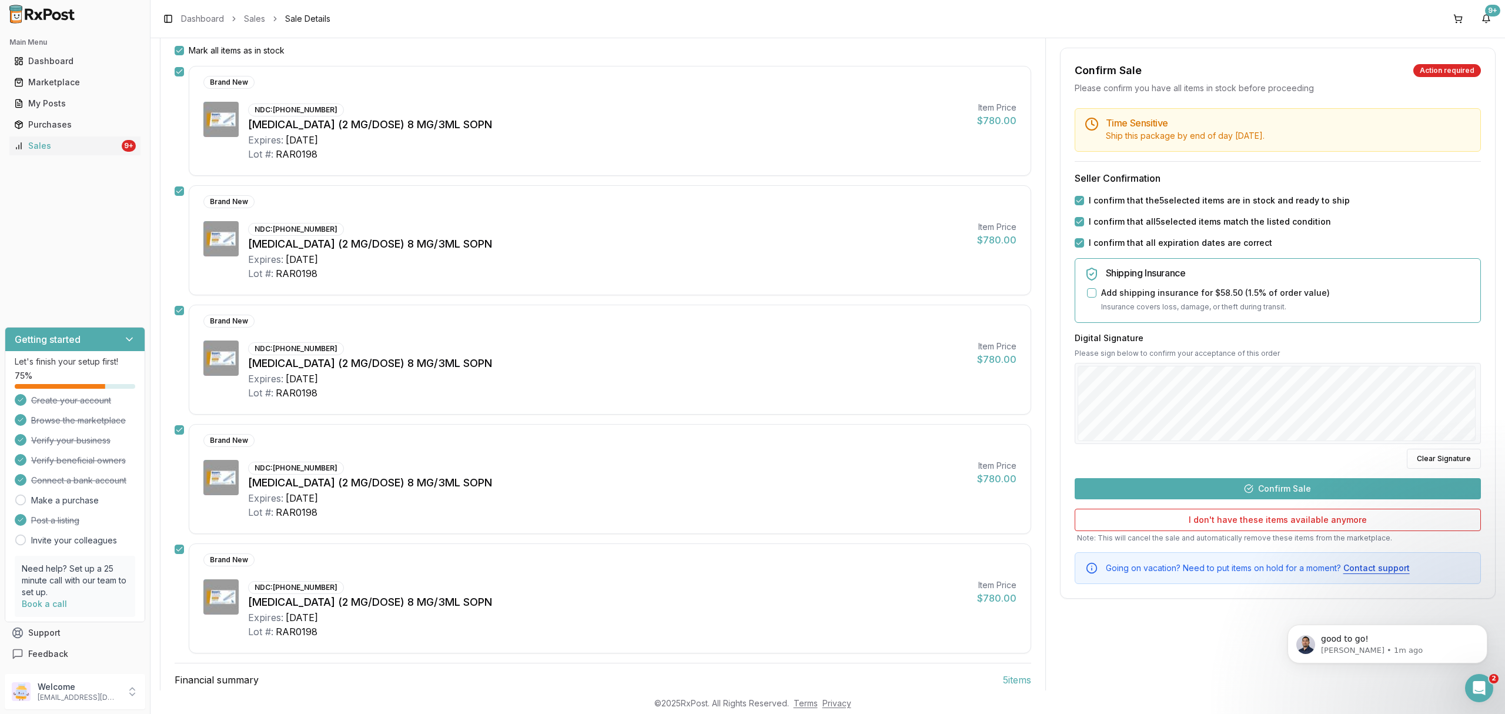
click at [1286, 502] on div "Time Sensitive Ship this package by end of day Thursday, September 25th . Selle…" at bounding box center [1278, 346] width 435 height 476
click at [1294, 490] on button "Confirm Sale" at bounding box center [1278, 488] width 406 height 21
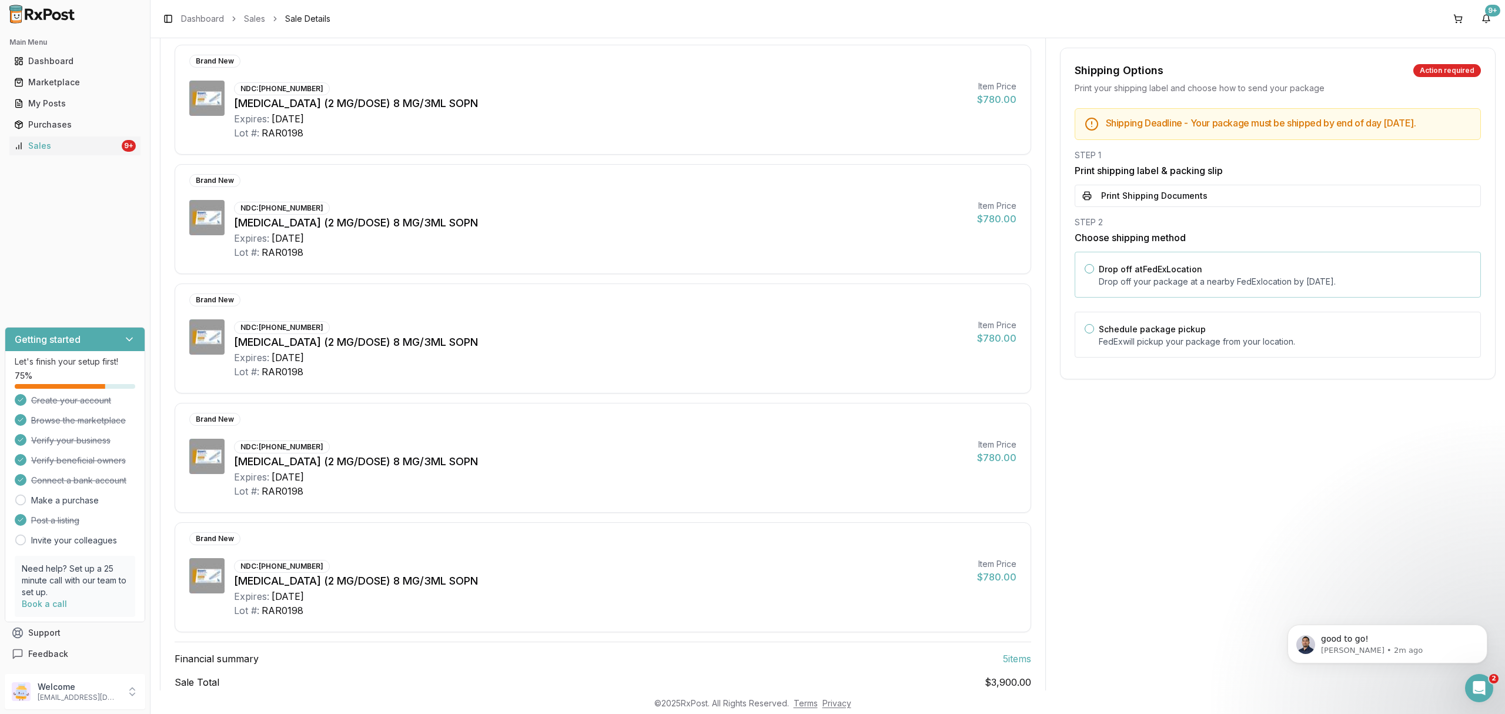
click at [1168, 274] on label "Drop off at FedEx Location" at bounding box center [1151, 269] width 104 height 10
click at [1094, 273] on button "Drop off at FedEx Location" at bounding box center [1089, 268] width 9 height 9
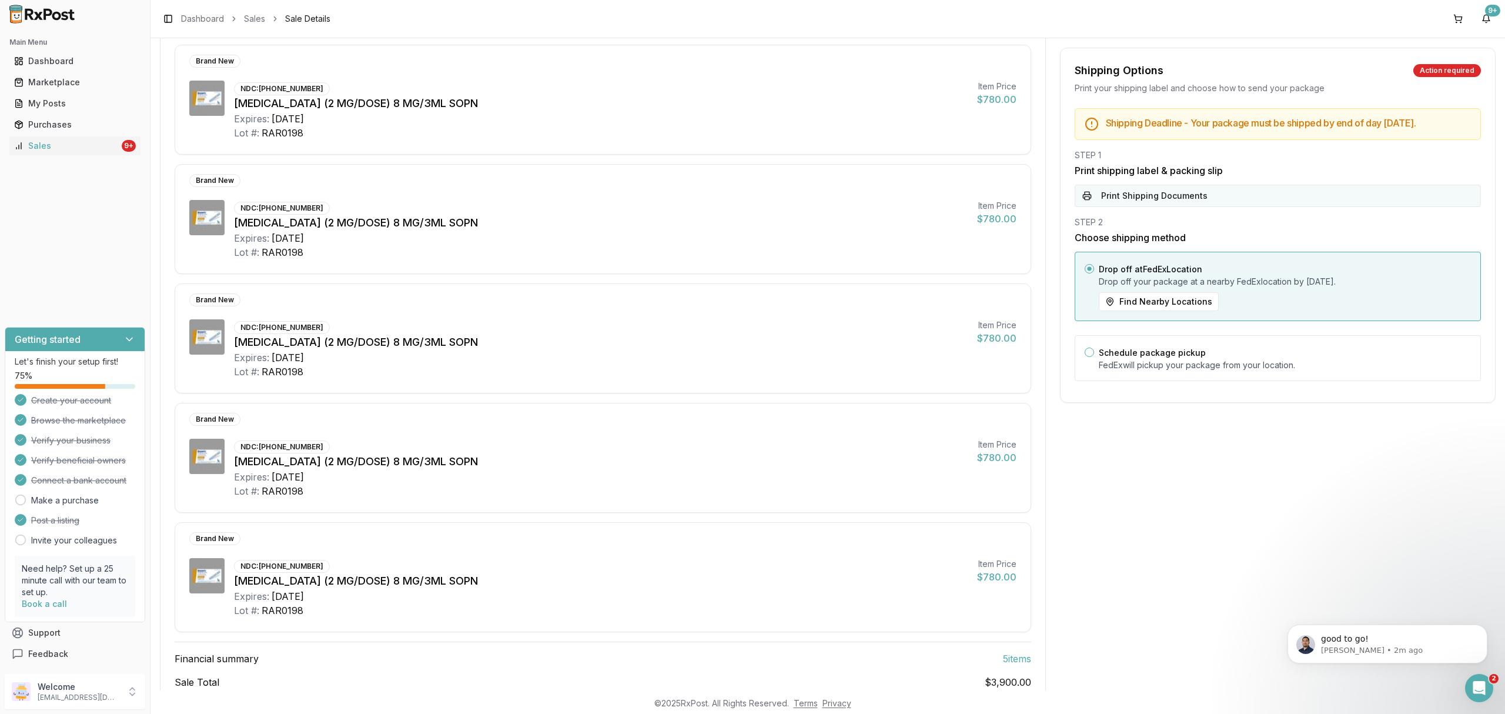
click at [1177, 207] on button "Print Shipping Documents" at bounding box center [1278, 196] width 406 height 22
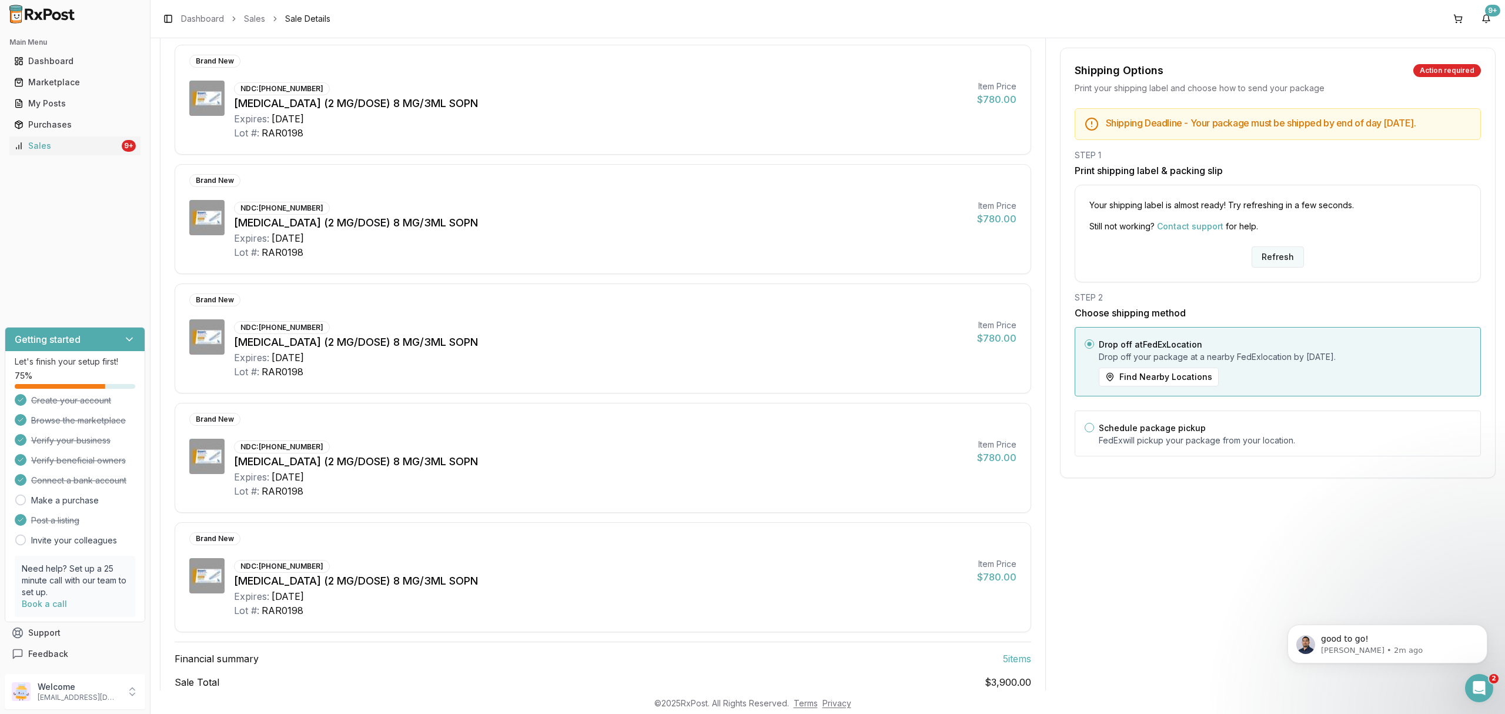
click at [1270, 267] on button "Refresh" at bounding box center [1278, 256] width 52 height 21
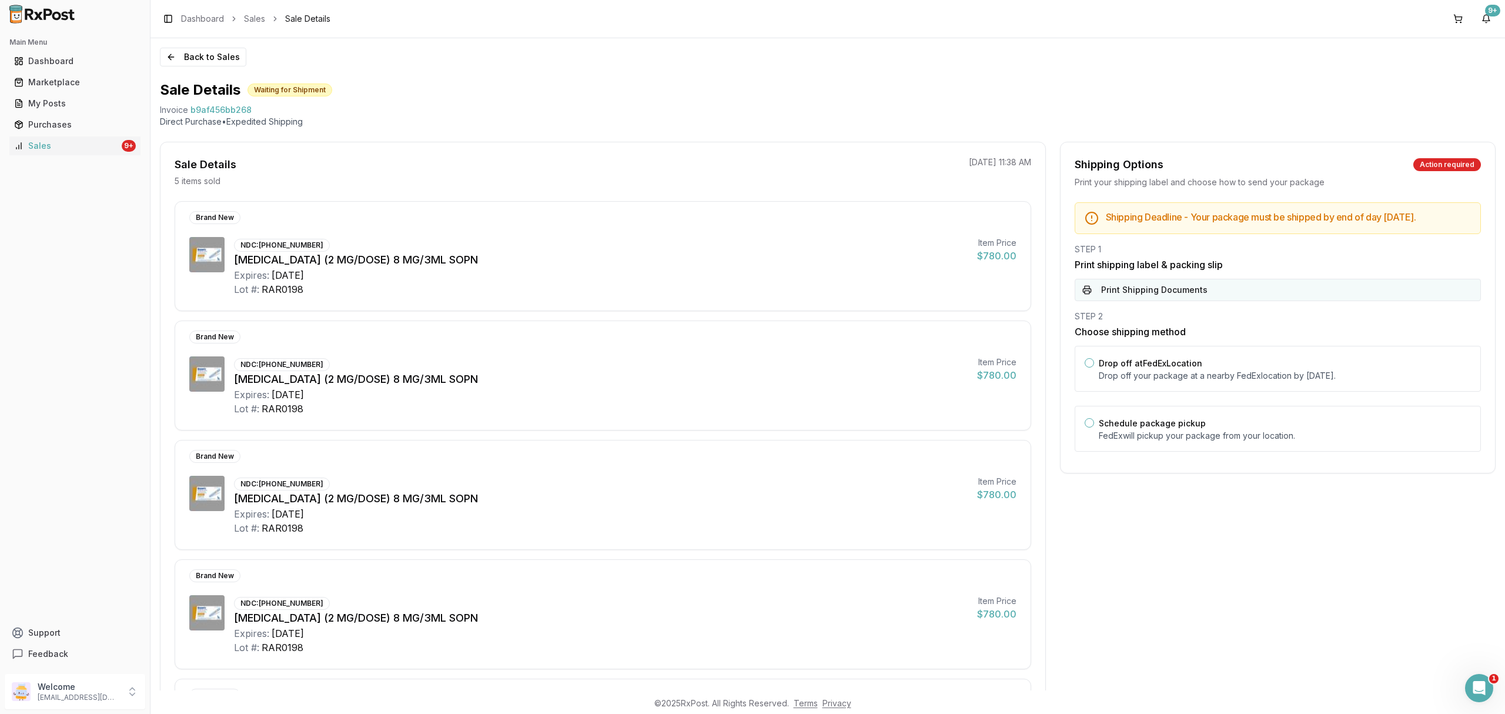
click at [1187, 301] on button "Print Shipping Documents" at bounding box center [1278, 290] width 406 height 22
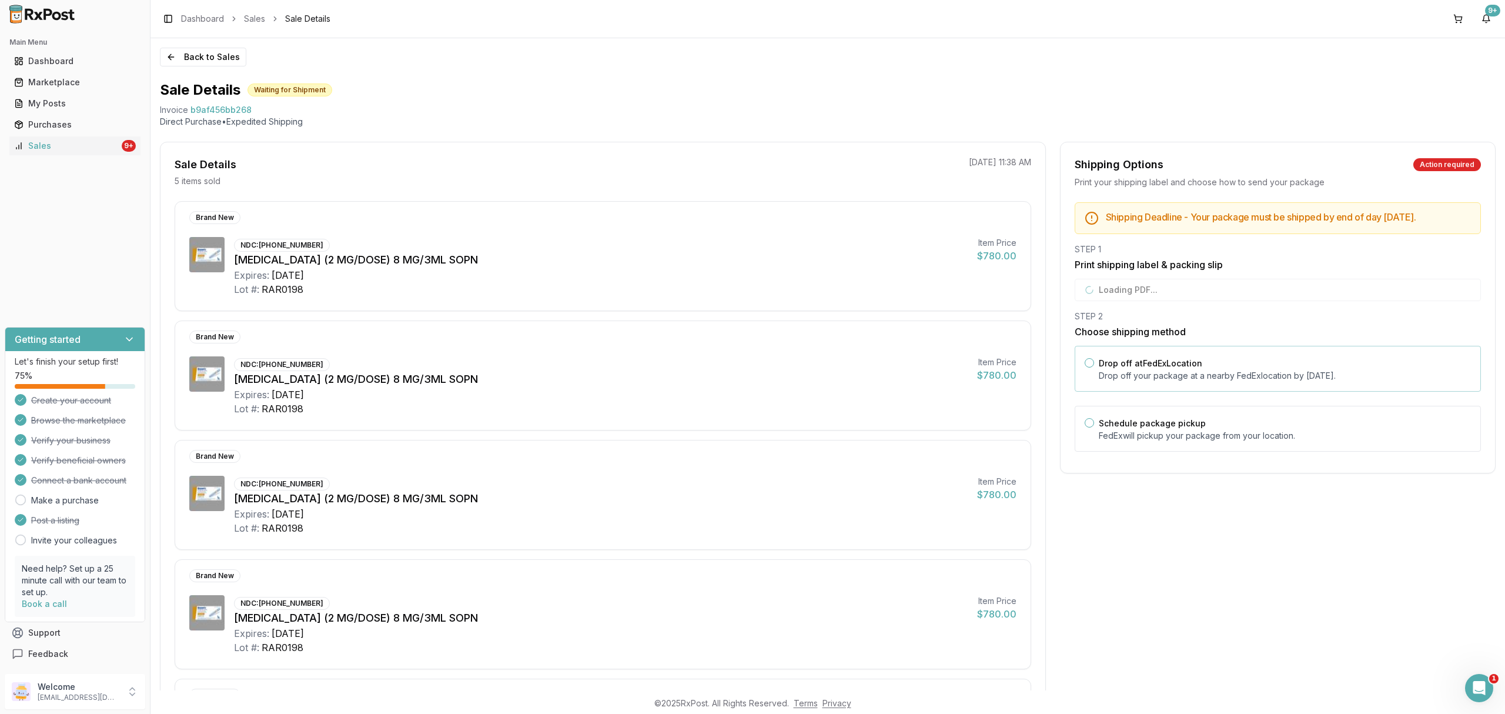
click at [1181, 379] on div "Drop off at FedEx Location Drop off your package at a nearby [GEOGRAPHIC_DATA] …" at bounding box center [1285, 369] width 372 height 26
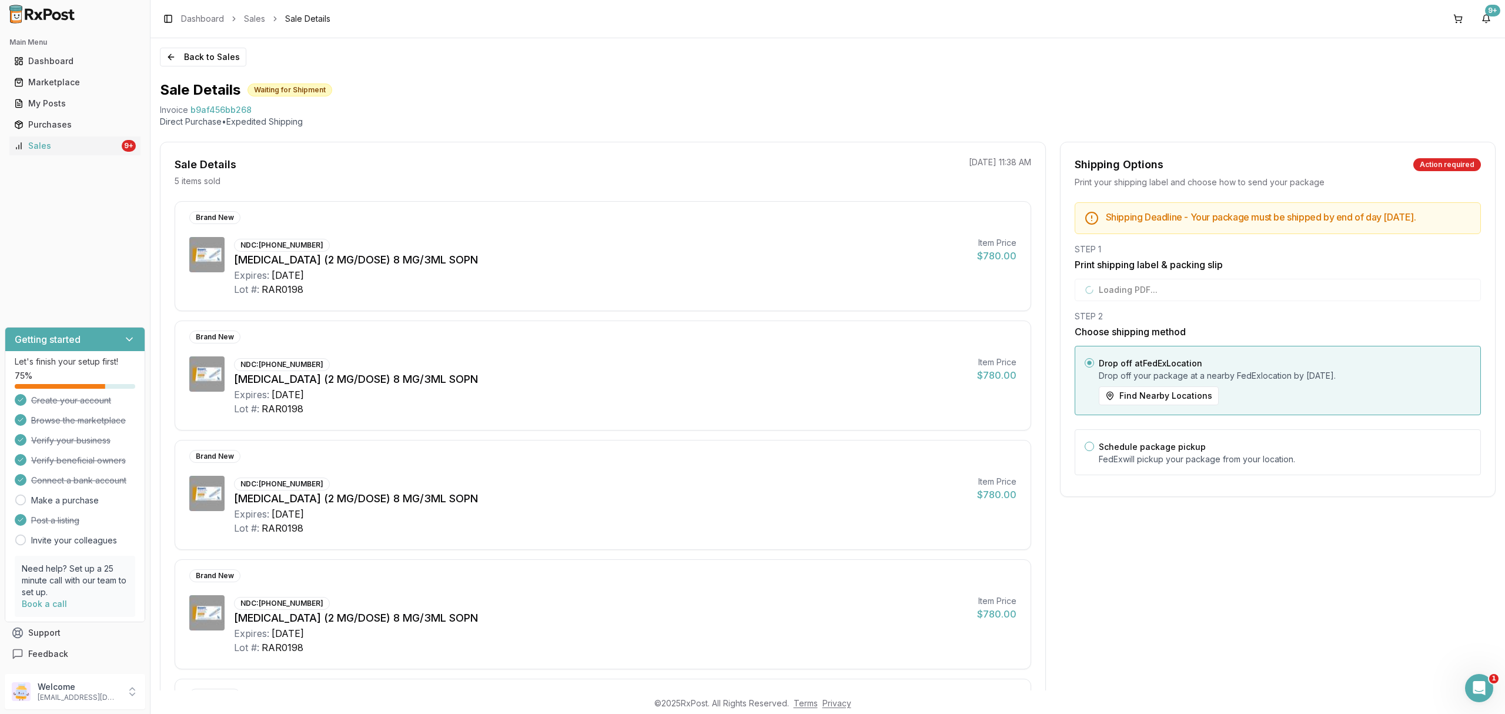
click at [1290, 322] on div "STEP 2" at bounding box center [1278, 317] width 406 height 12
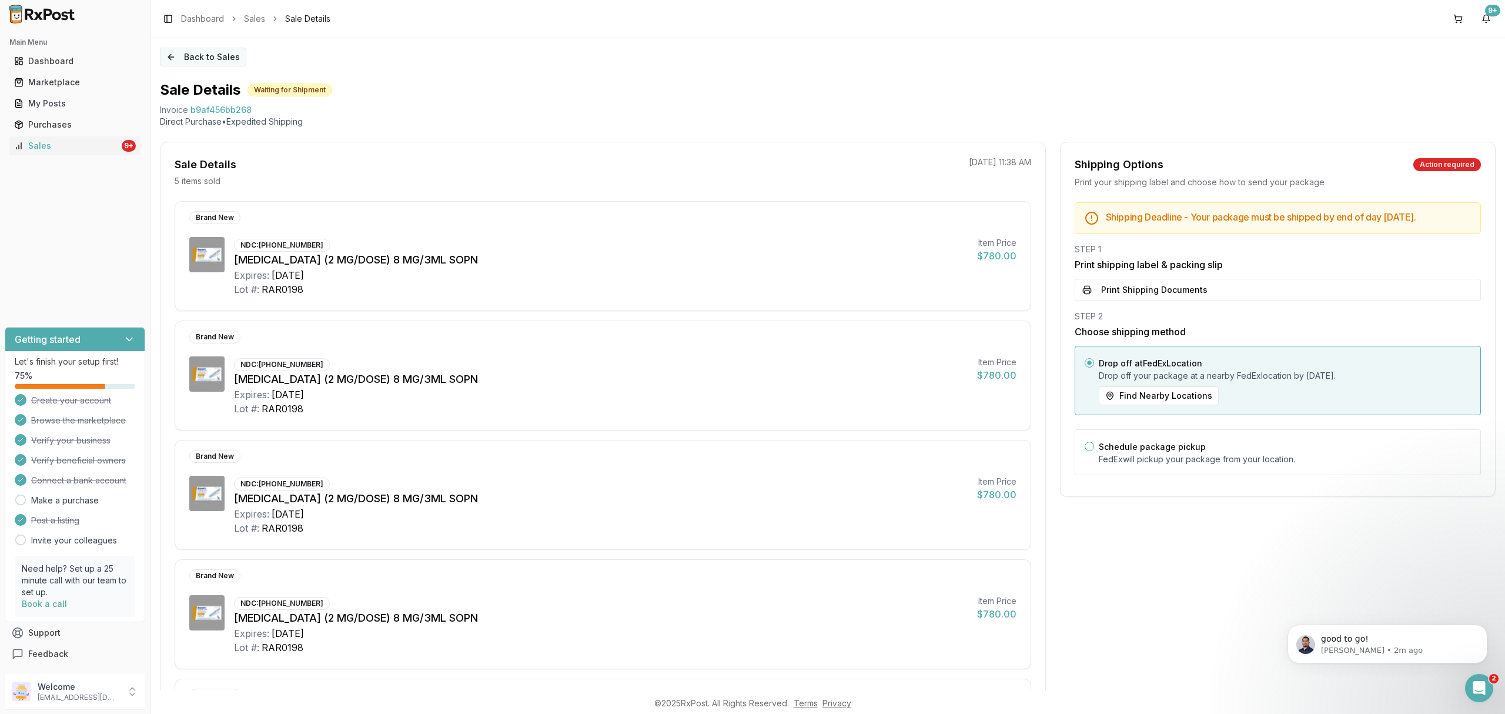
click at [193, 55] on button "Back to Sales" at bounding box center [203, 57] width 86 height 19
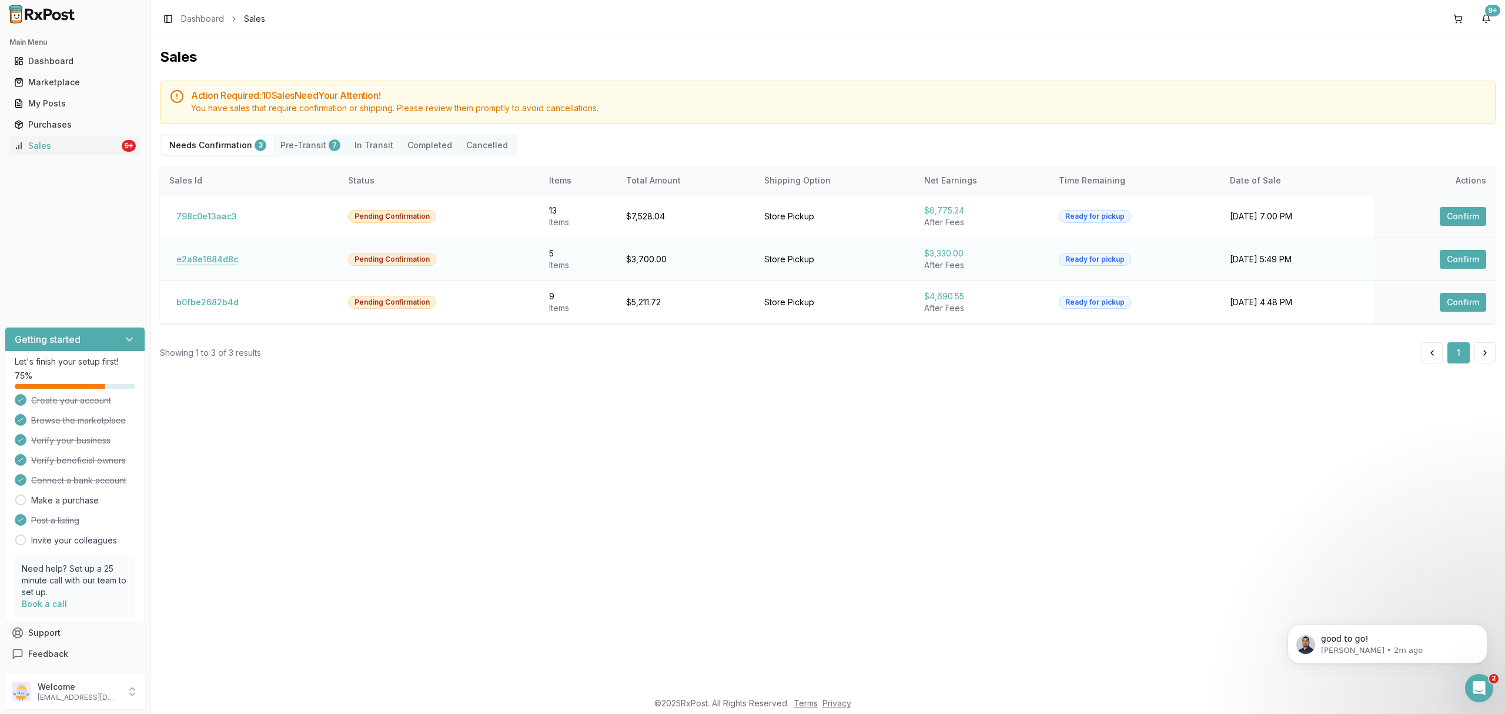
click at [216, 263] on button "e2a8e1684d8c" at bounding box center [207, 259] width 76 height 19
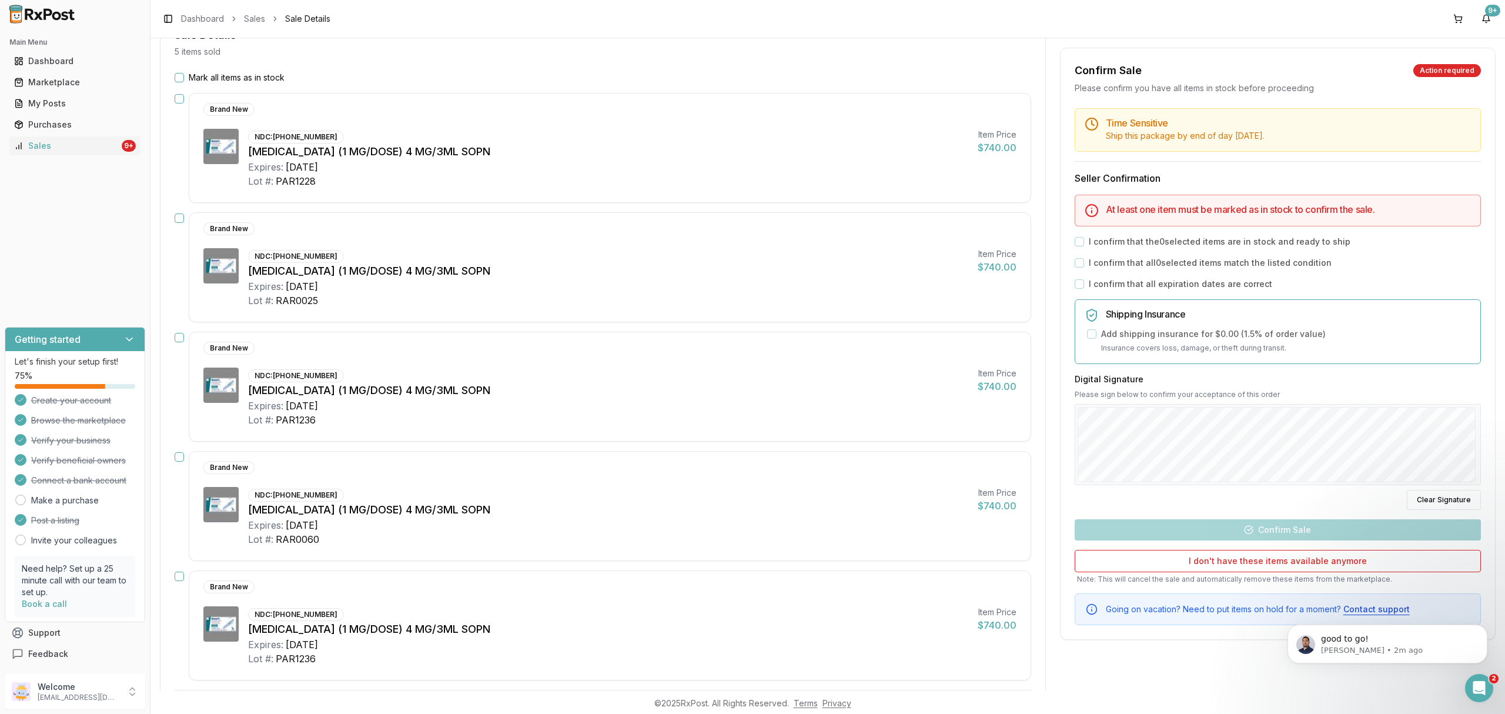
scroll to position [156, 0]
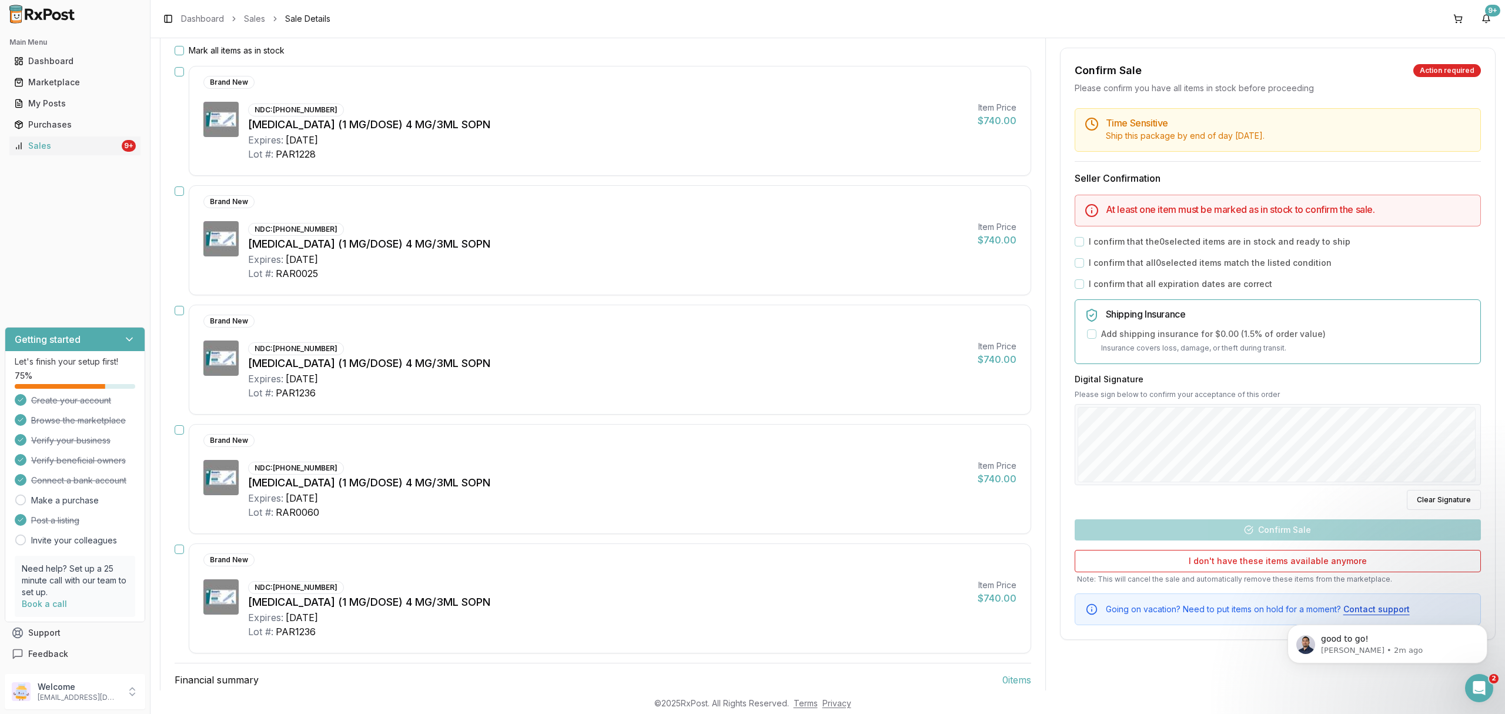
click at [208, 438] on div "Brand New" at bounding box center [228, 440] width 51 height 13
click at [175, 428] on button "button" at bounding box center [179, 429] width 9 height 9
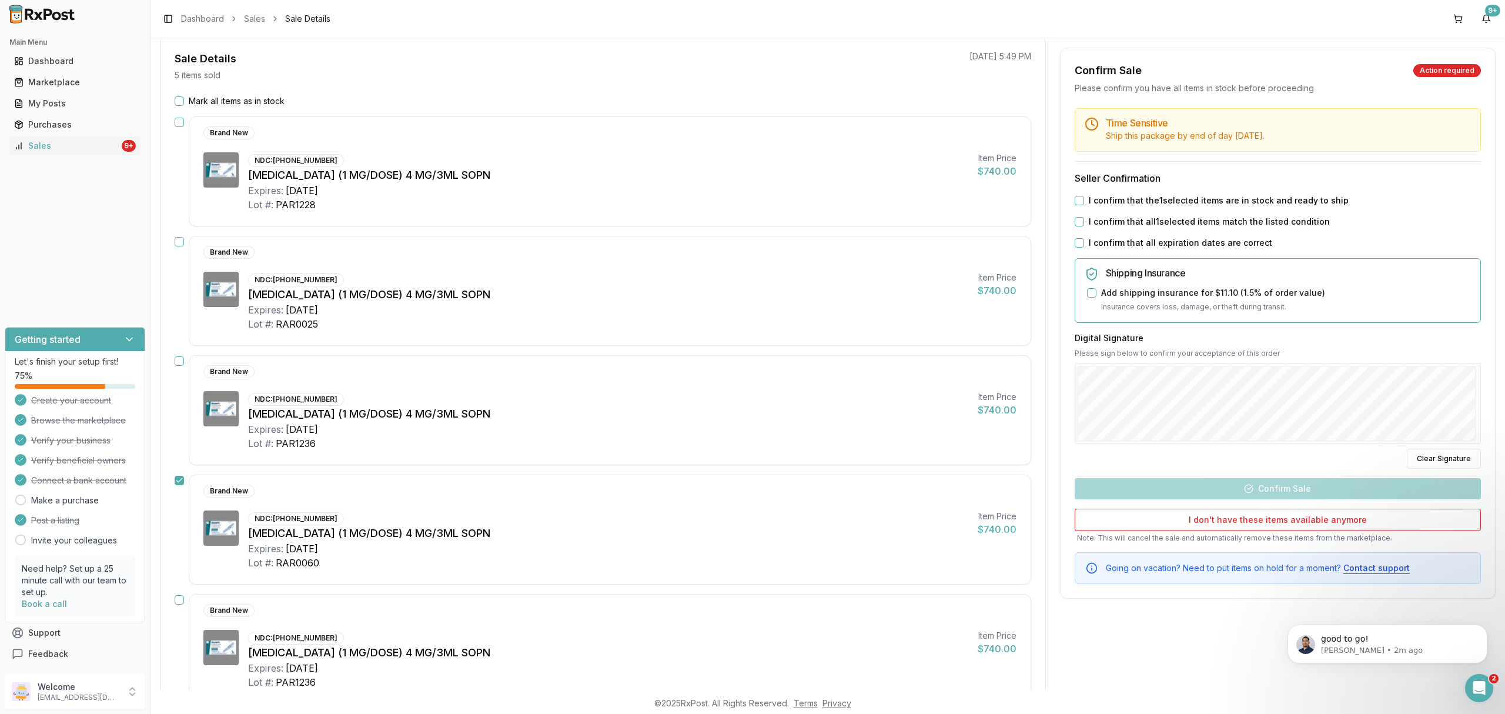
scroll to position [78, 0]
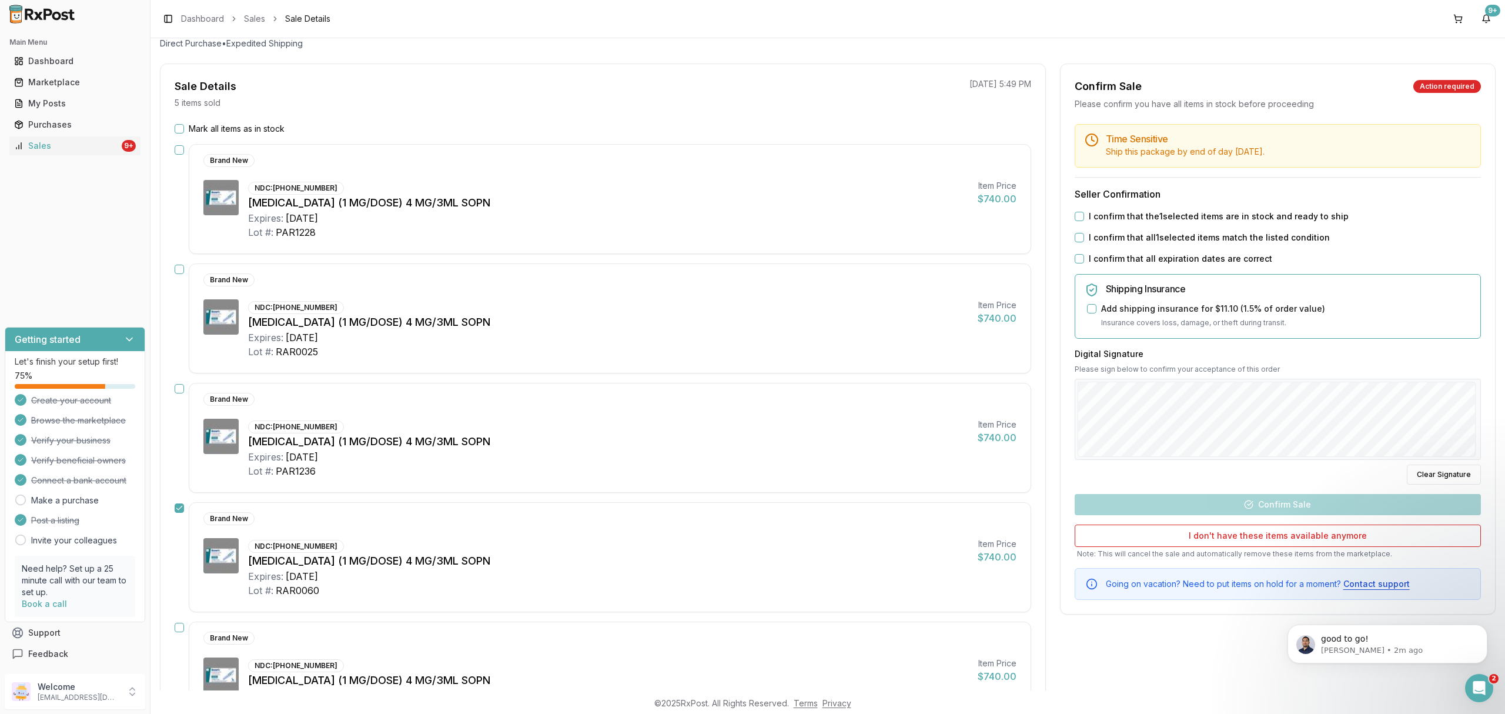
click at [181, 263] on div "Mark all items as in stock Brand New NDC: [PHONE_NUMBER] [MEDICAL_DATA] (1 MG/D…" at bounding box center [603, 486] width 885 height 726
click at [178, 271] on button "button" at bounding box center [179, 269] width 9 height 9
click at [182, 152] on button "button" at bounding box center [179, 149] width 9 height 9
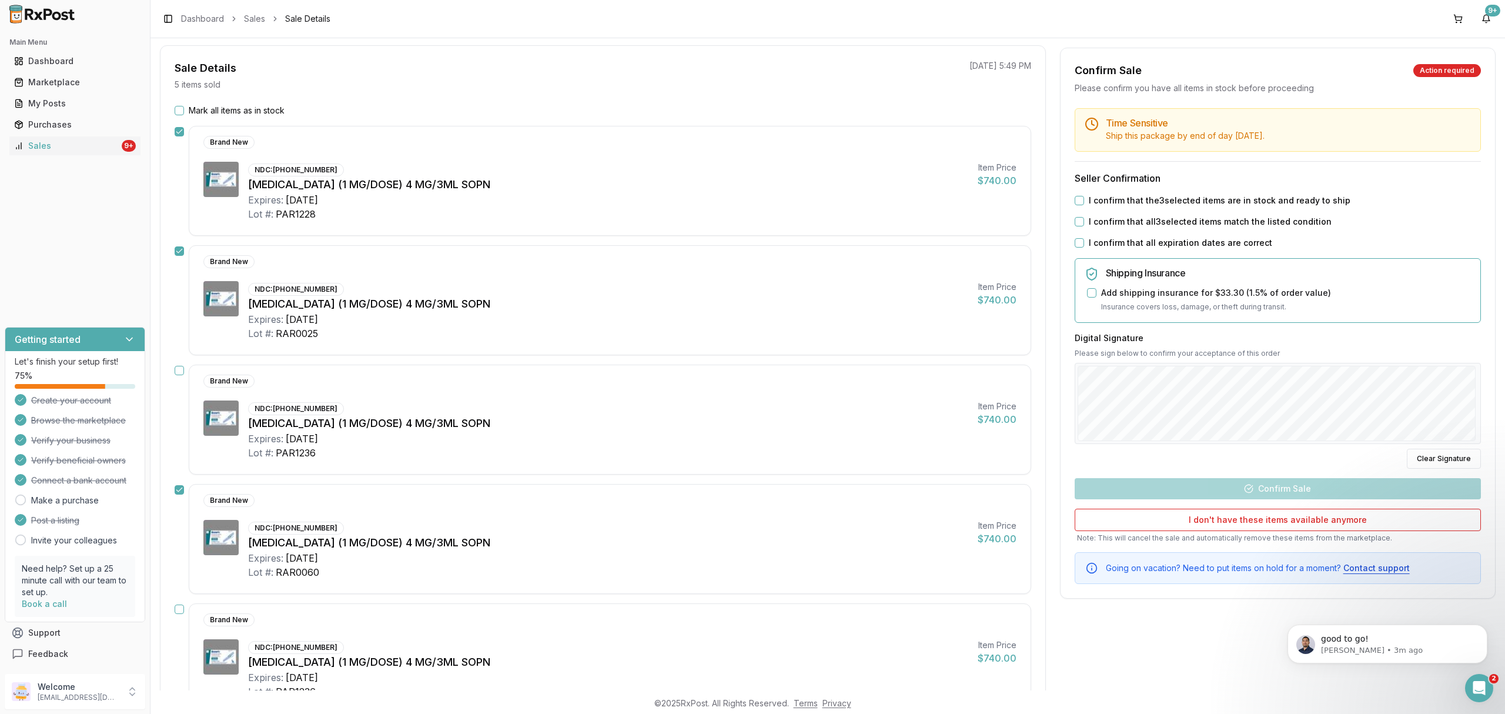
scroll to position [0, 0]
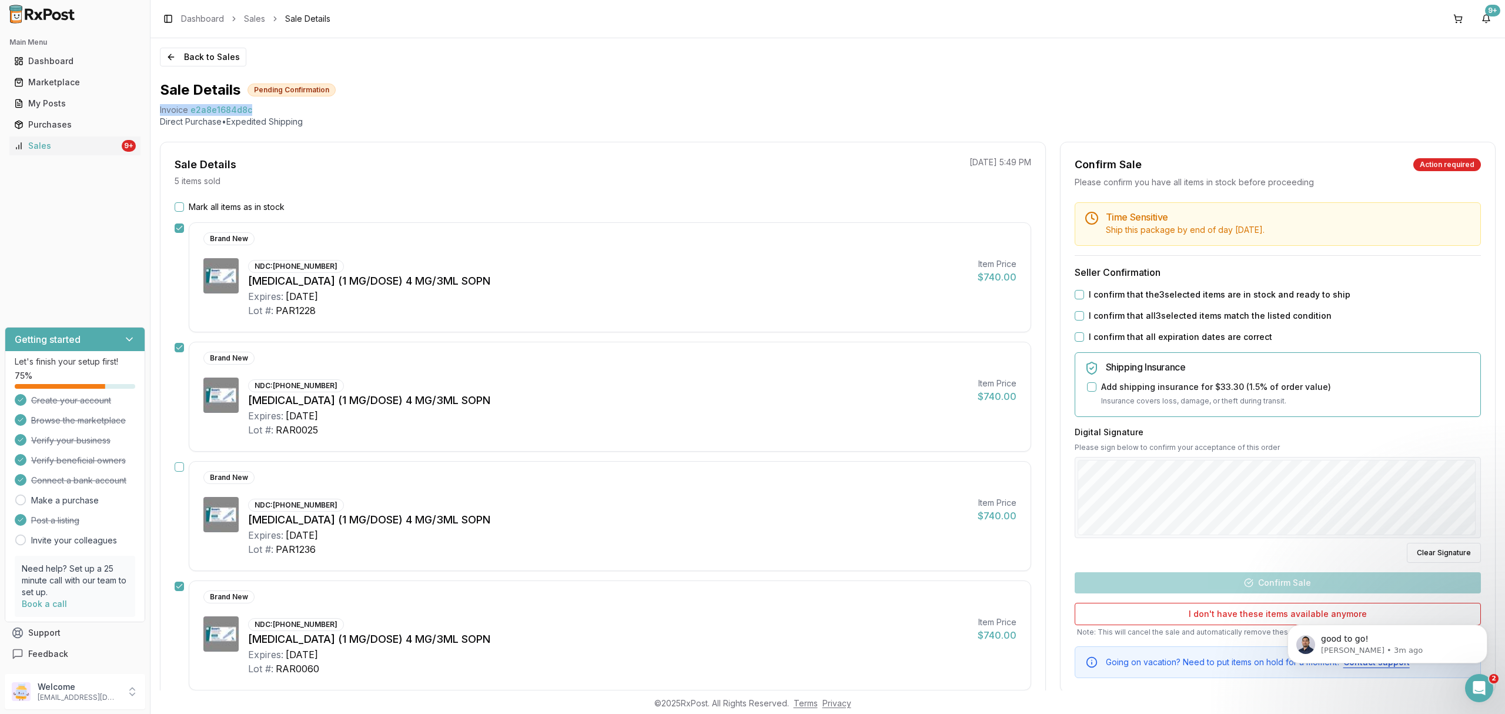
drag, startPoint x: 158, startPoint y: 111, endPoint x: 269, endPoint y: 113, distance: 111.2
click at [269, 113] on div "Back to Sales Sale Details Pending Confirmation Invoice e2a8e1684d8c Direct Pur…" at bounding box center [828, 364] width 1355 height 652
copy div "Invoice e2a8e1684d8c"
click at [1476, 686] on icon "Open Intercom Messenger" at bounding box center [1477, 686] width 19 height 19
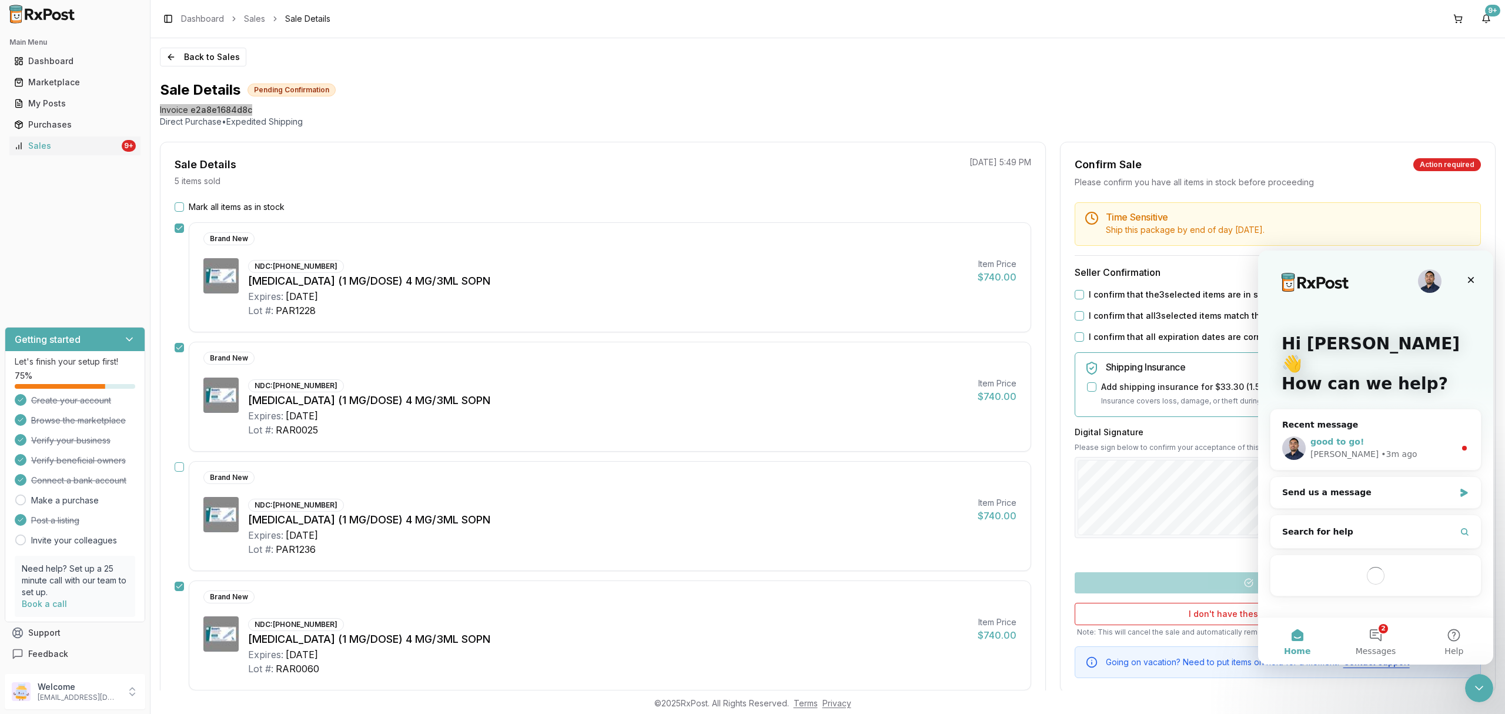
click at [1379, 448] on div "Manuel • 3m ago" at bounding box center [1383, 454] width 145 height 12
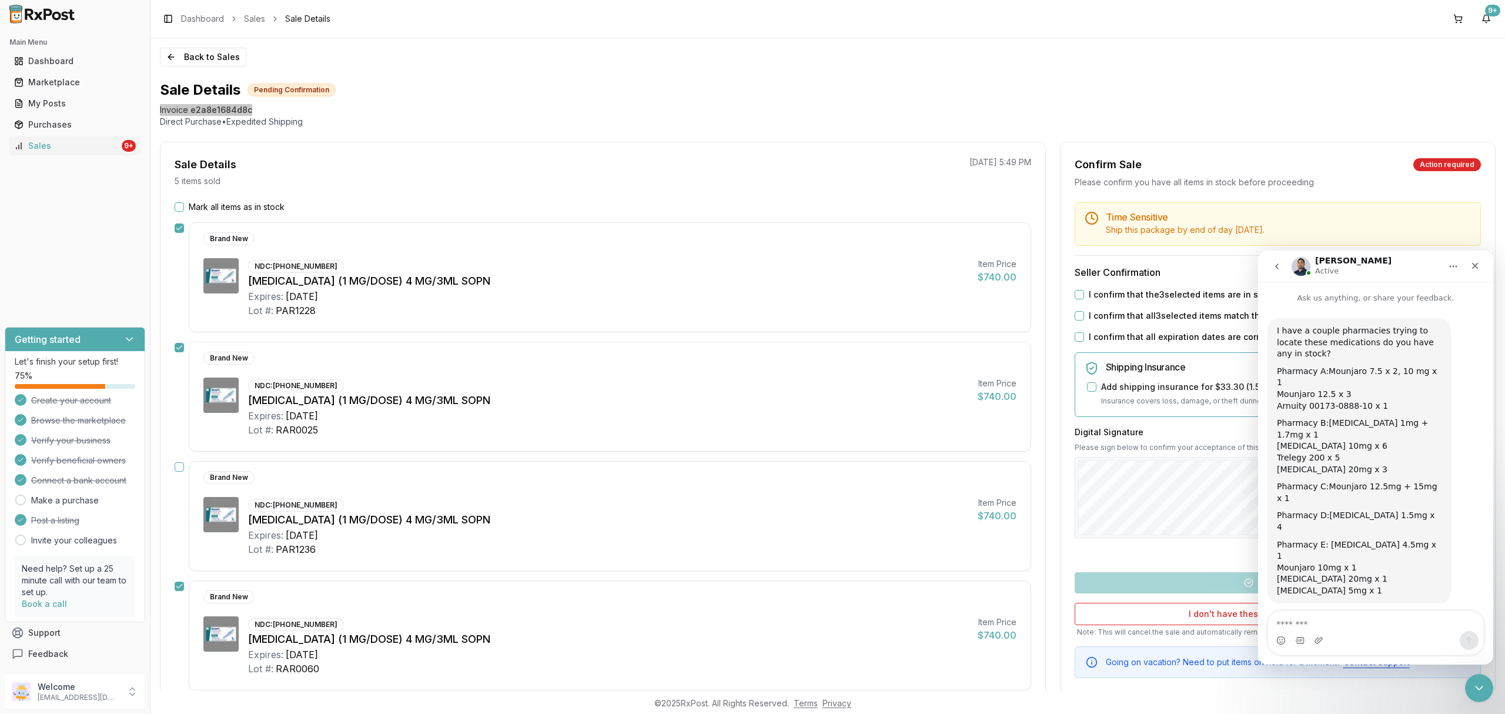
scroll to position [35, 0]
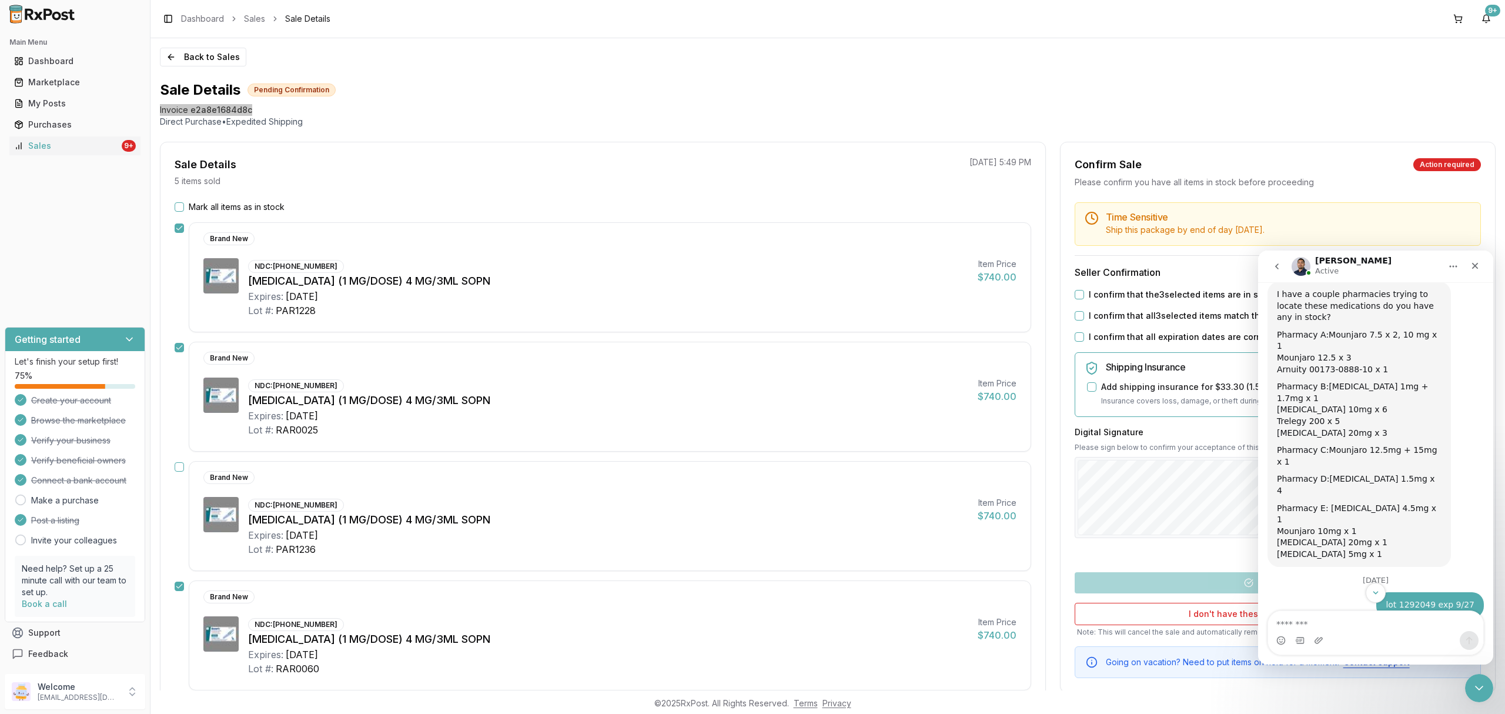
type textarea "**********"
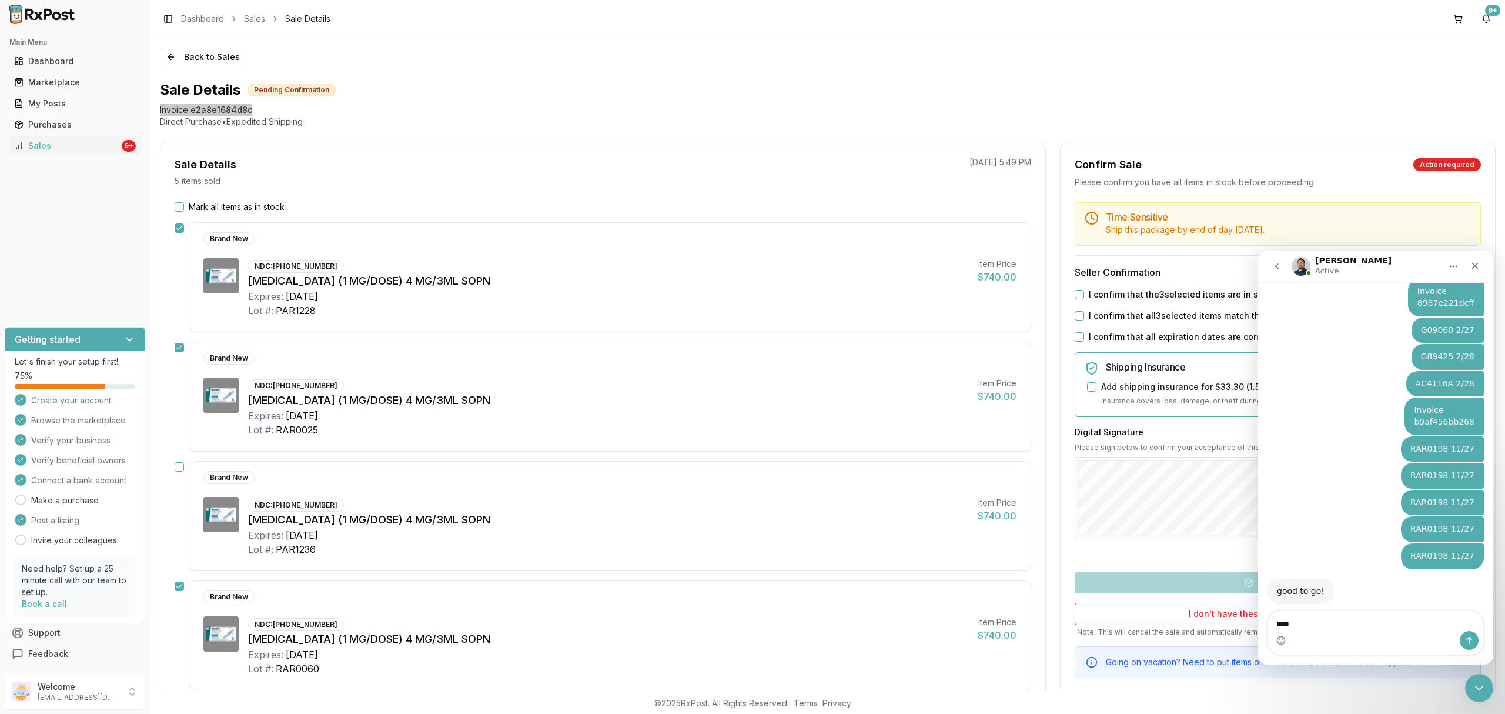
scroll to position [6295, 0]
type textarea "**********"
type textarea "*"
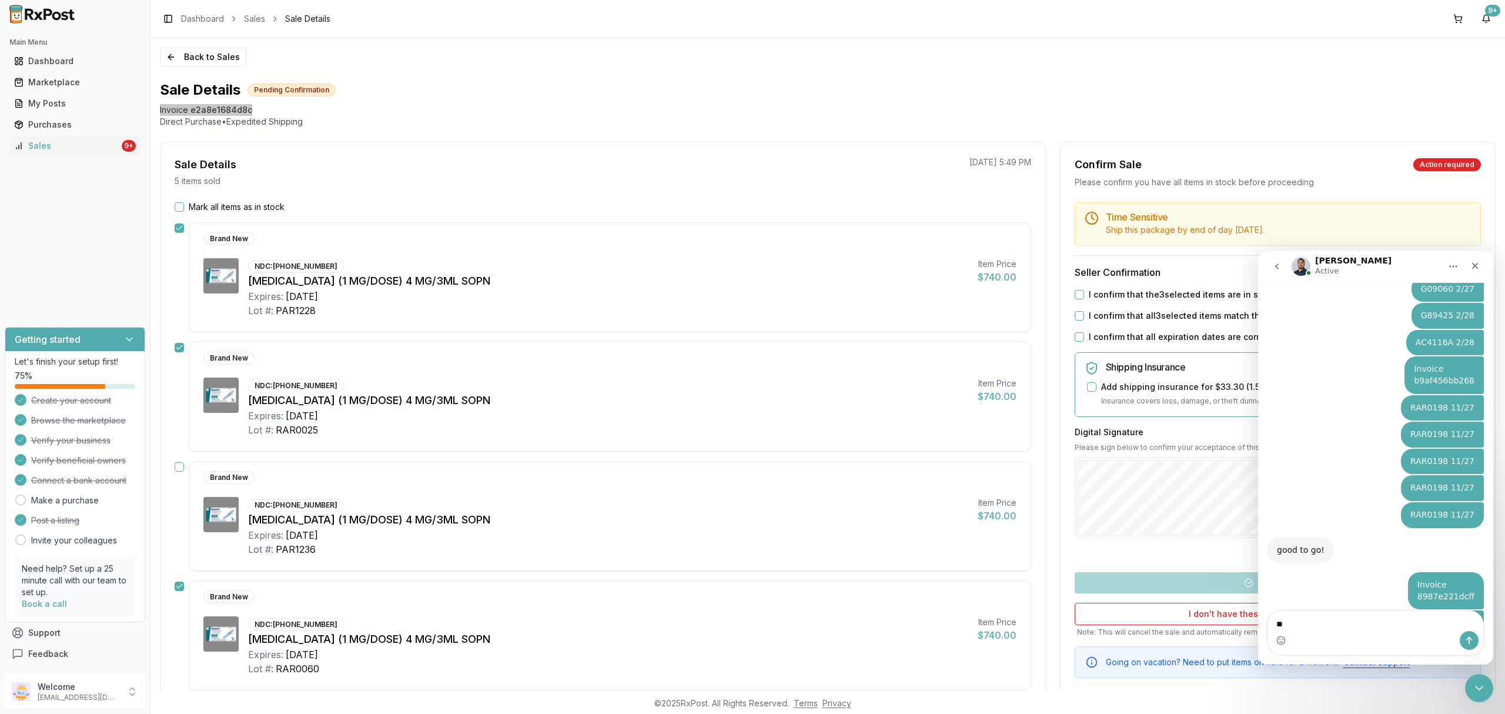
type textarea "*"
type textarea "**********"
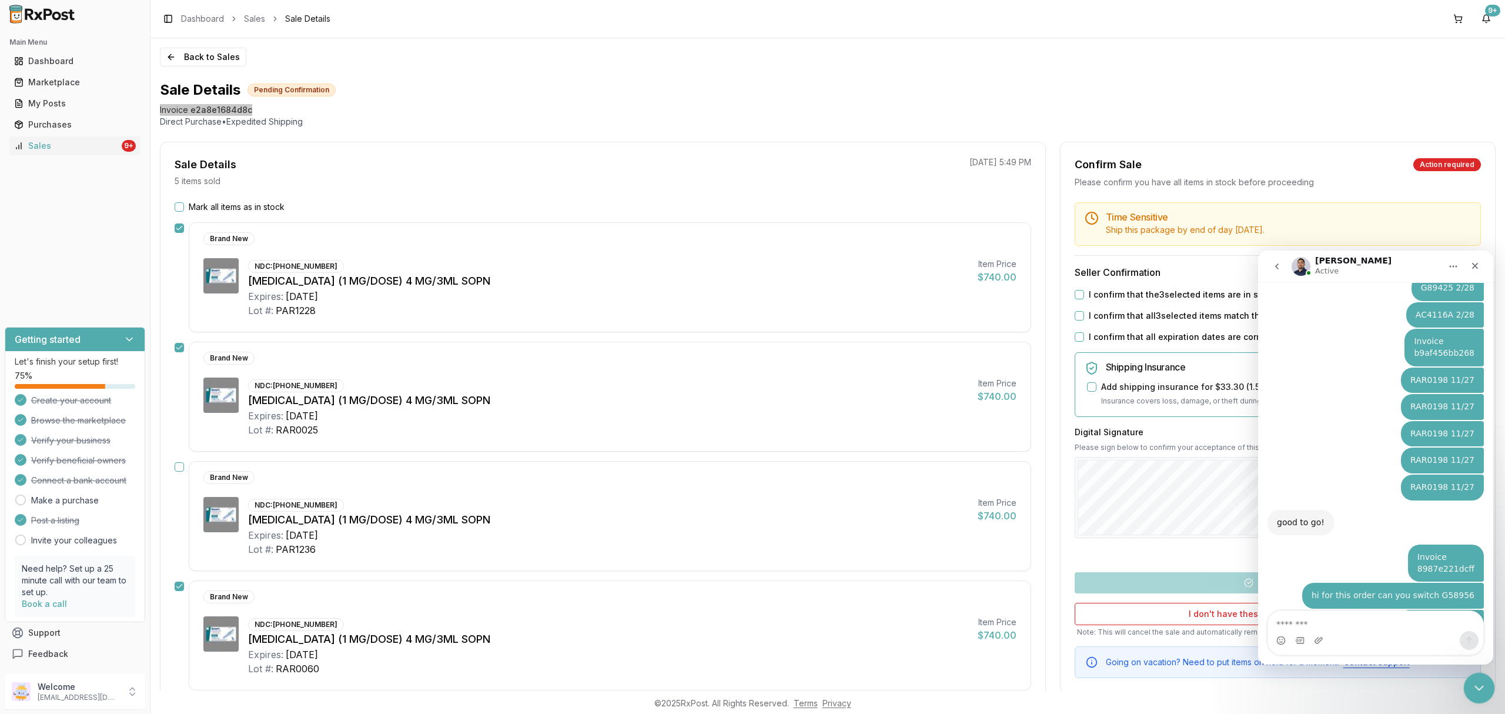
click at [1481, 689] on icon "Close Intercom Messenger" at bounding box center [1478, 686] width 14 height 14
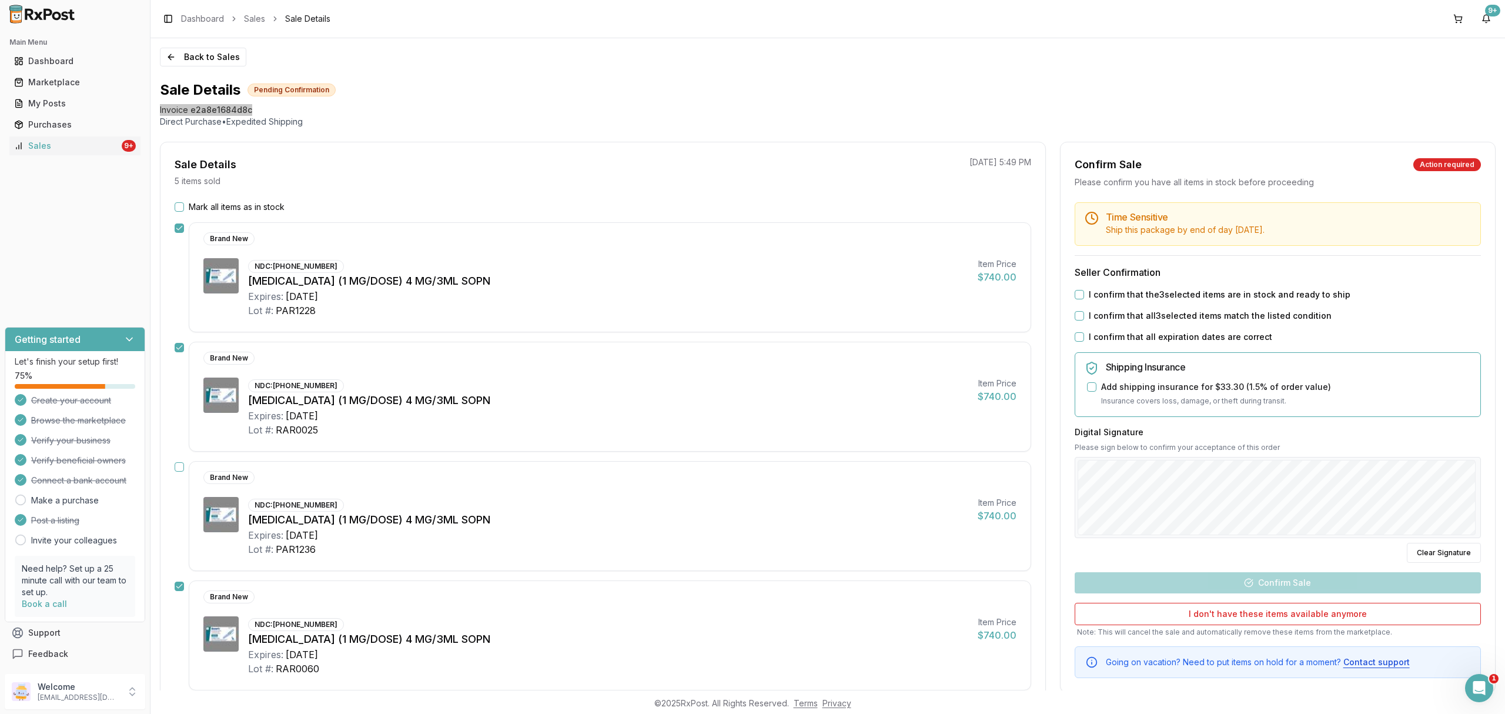
scroll to position [6376, 0]
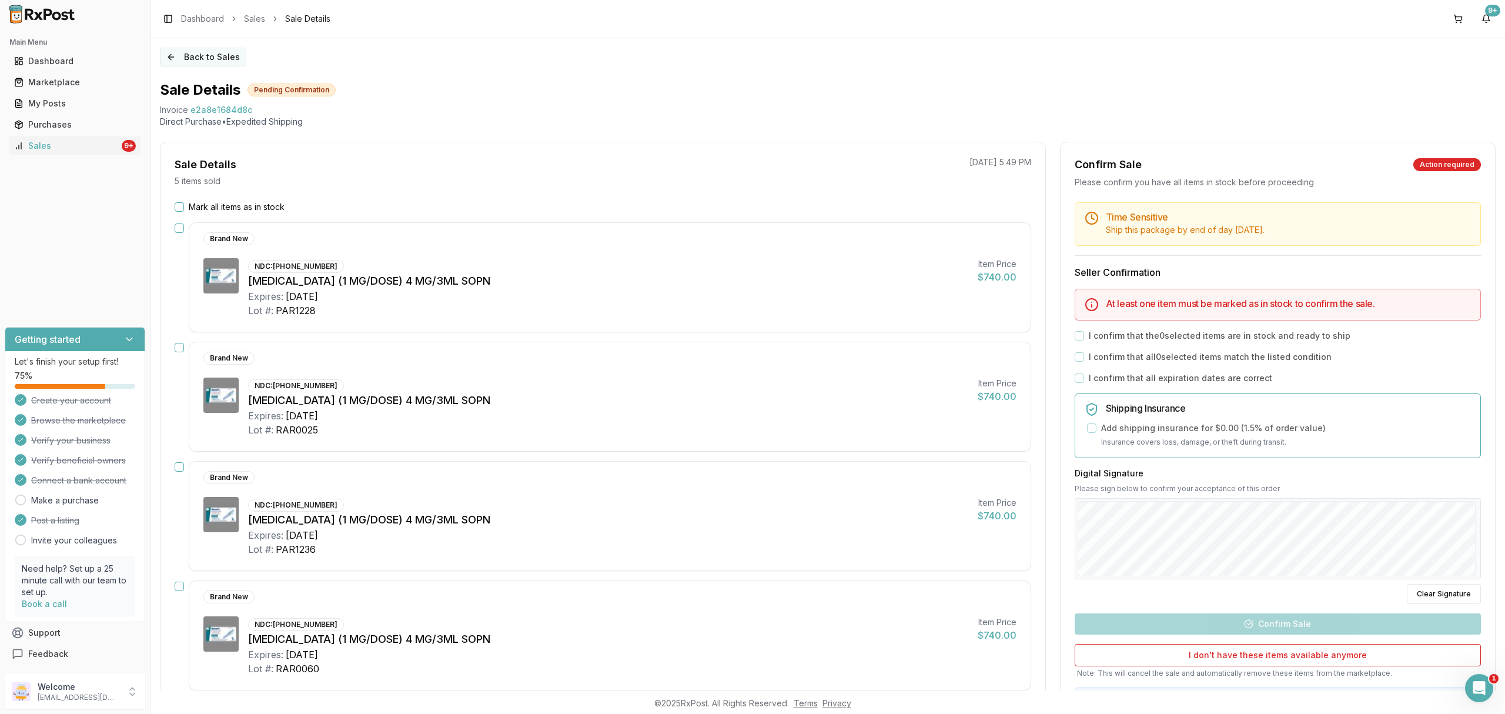
click at [196, 50] on button "Back to Sales" at bounding box center [203, 57] width 86 height 19
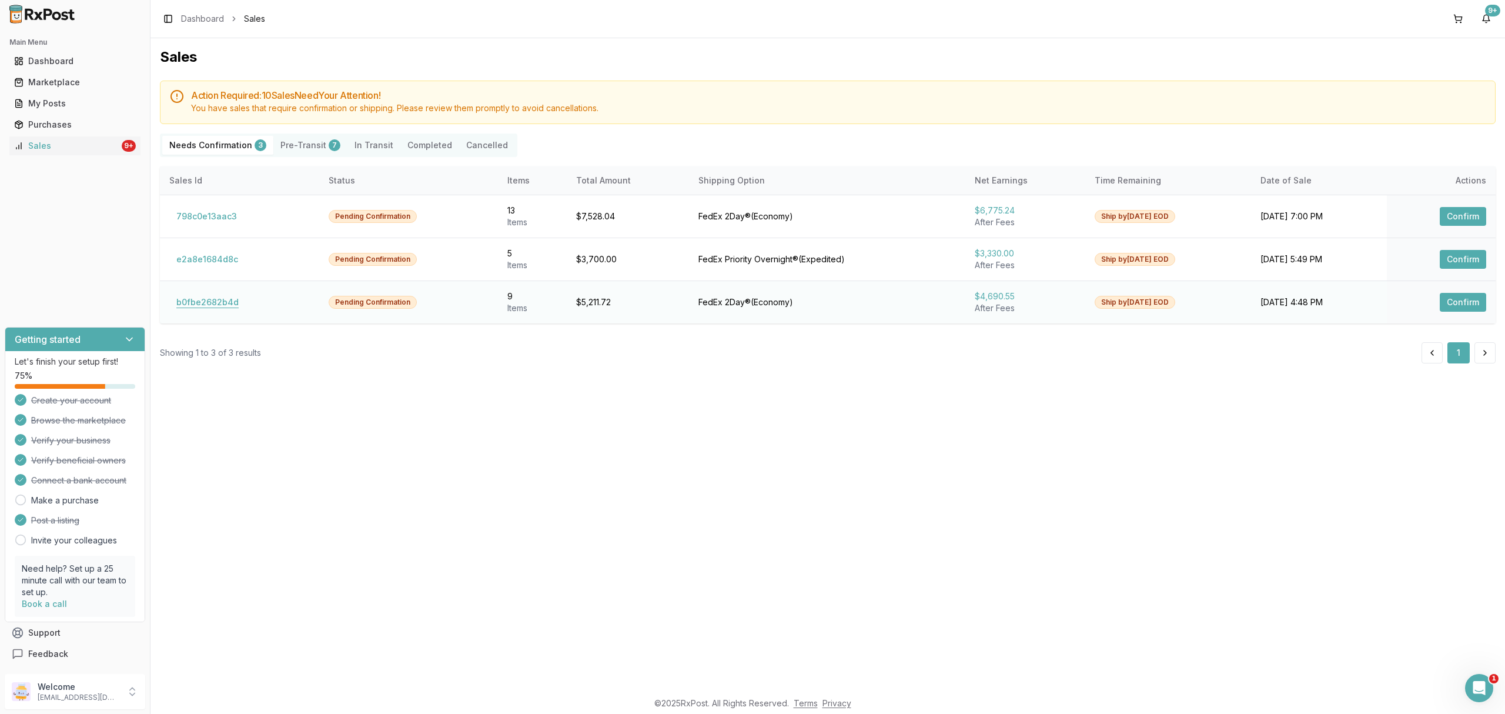
click at [220, 302] on button "b0fbe2682b4d" at bounding box center [207, 302] width 76 height 19
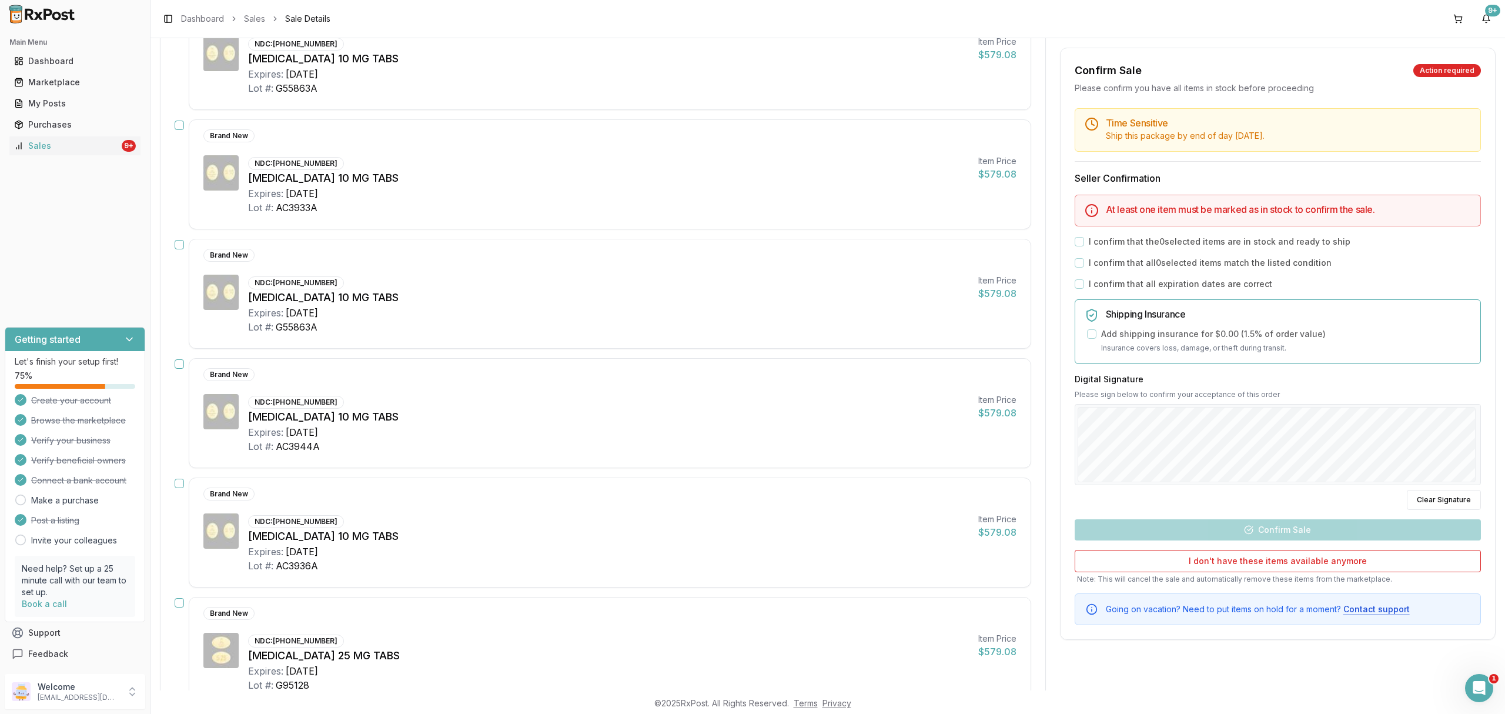
scroll to position [235, 0]
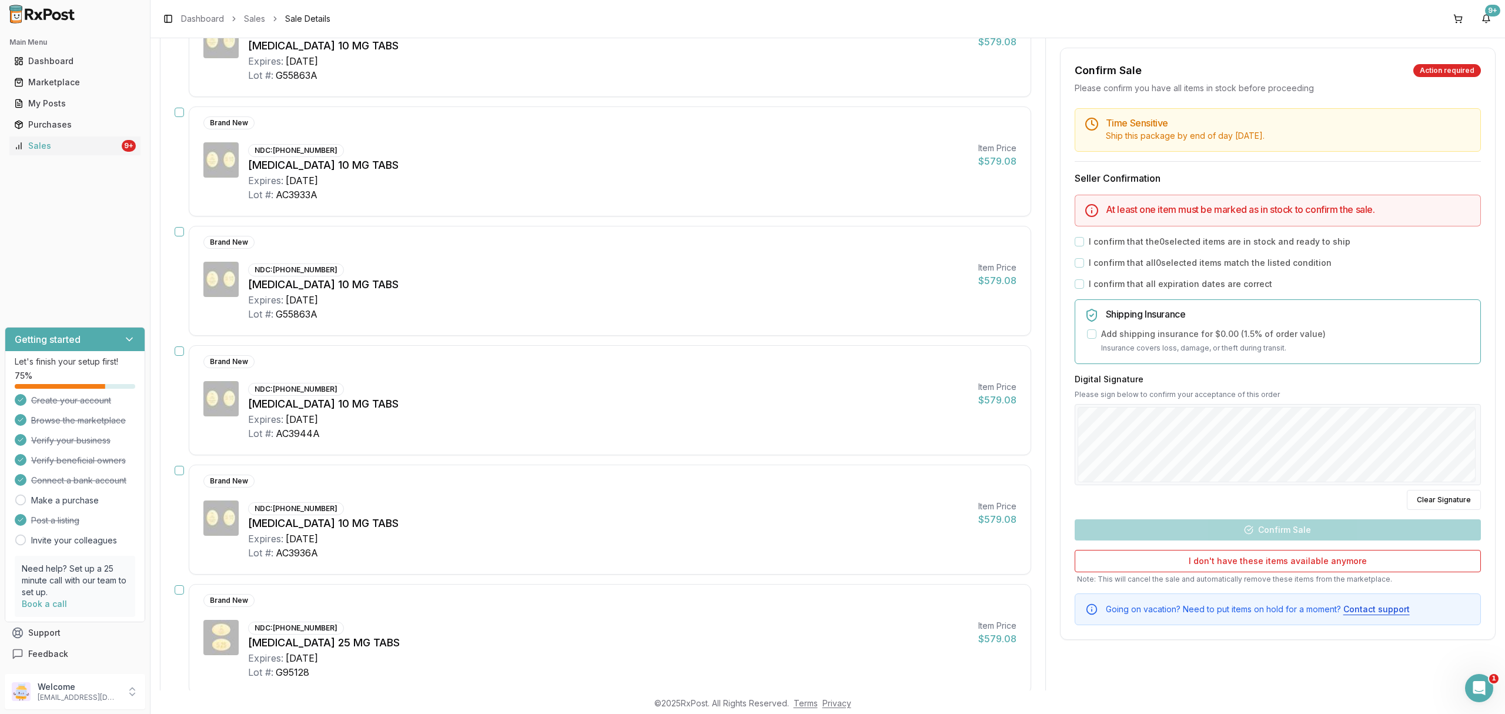
click at [172, 351] on div "Mark all items as in stock Brand New NDC: [PHONE_NUMBER] [MEDICAL_DATA] 10 MG T…" at bounding box center [603, 559] width 885 height 1187
click at [175, 353] on button "button" at bounding box center [179, 350] width 9 height 9
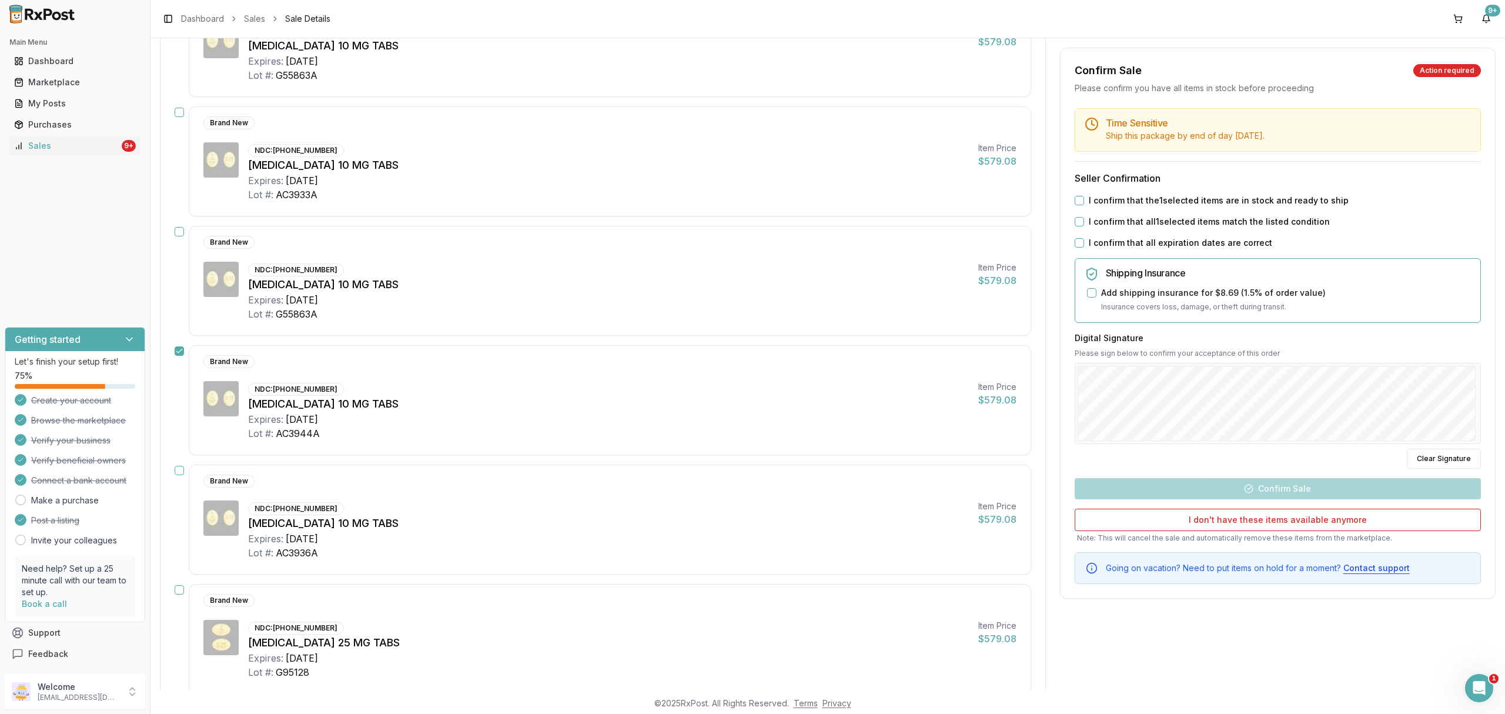
scroll to position [313, 0]
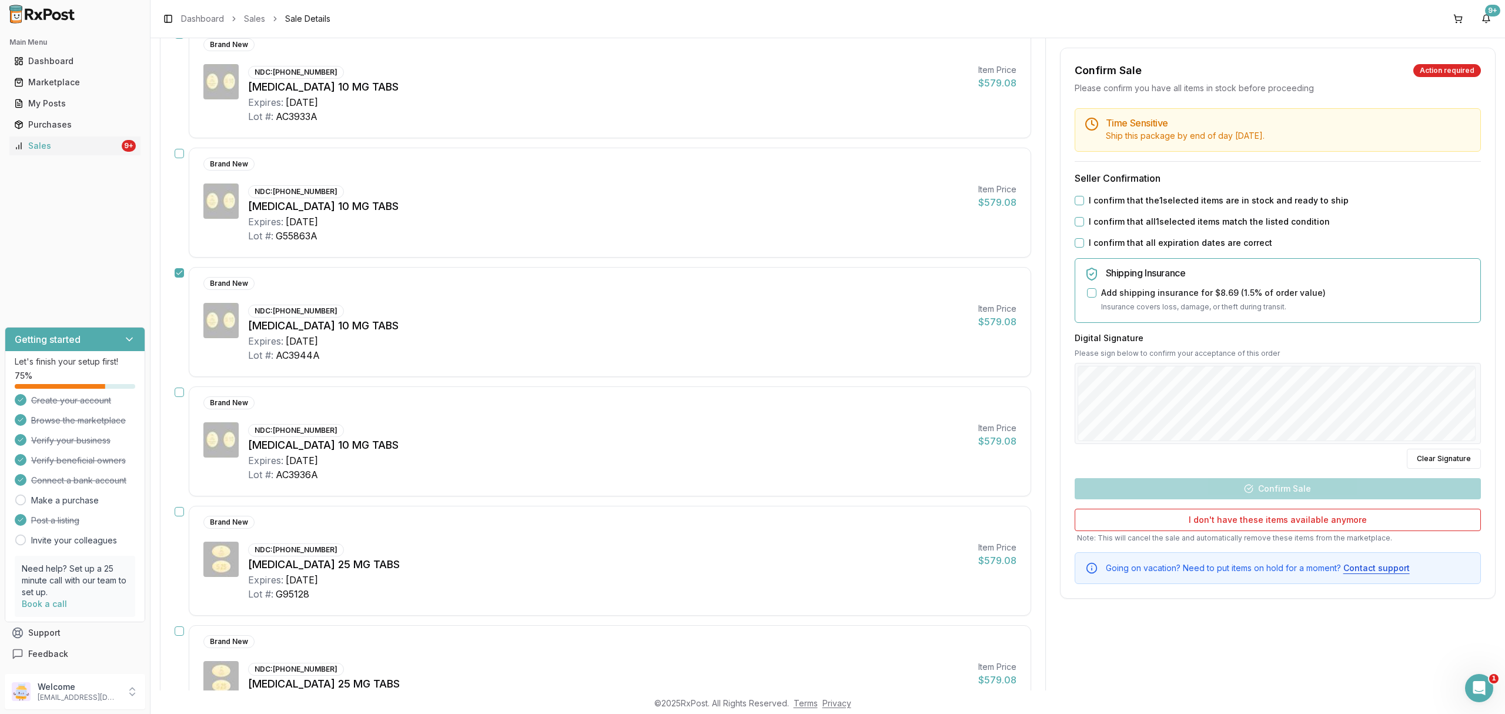
click at [175, 392] on button "button" at bounding box center [179, 392] width 9 height 9
click at [182, 510] on button "button" at bounding box center [179, 511] width 9 height 9
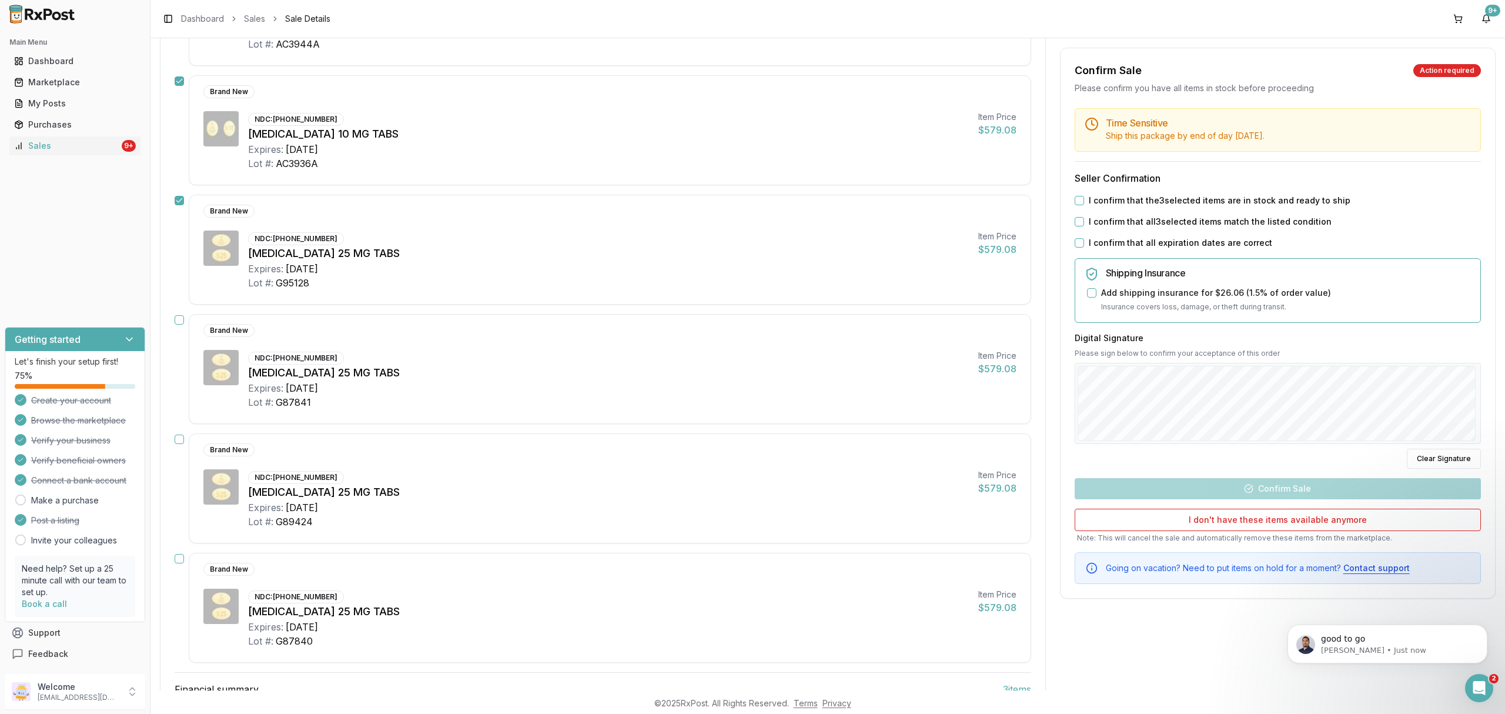
scroll to position [627, 0]
click at [178, 440] on button "button" at bounding box center [179, 436] width 9 height 9
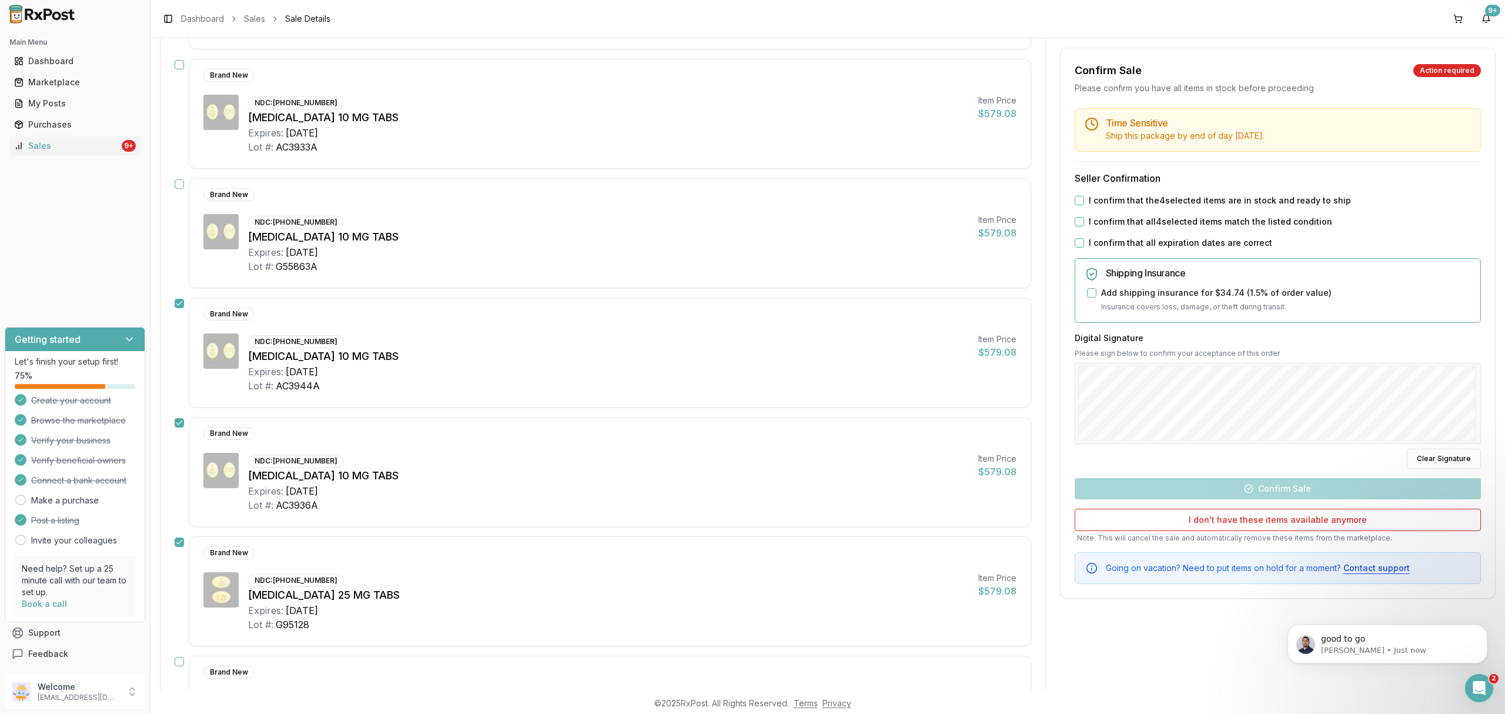
scroll to position [282, 0]
click at [177, 64] on button "button" at bounding box center [179, 65] width 9 height 9
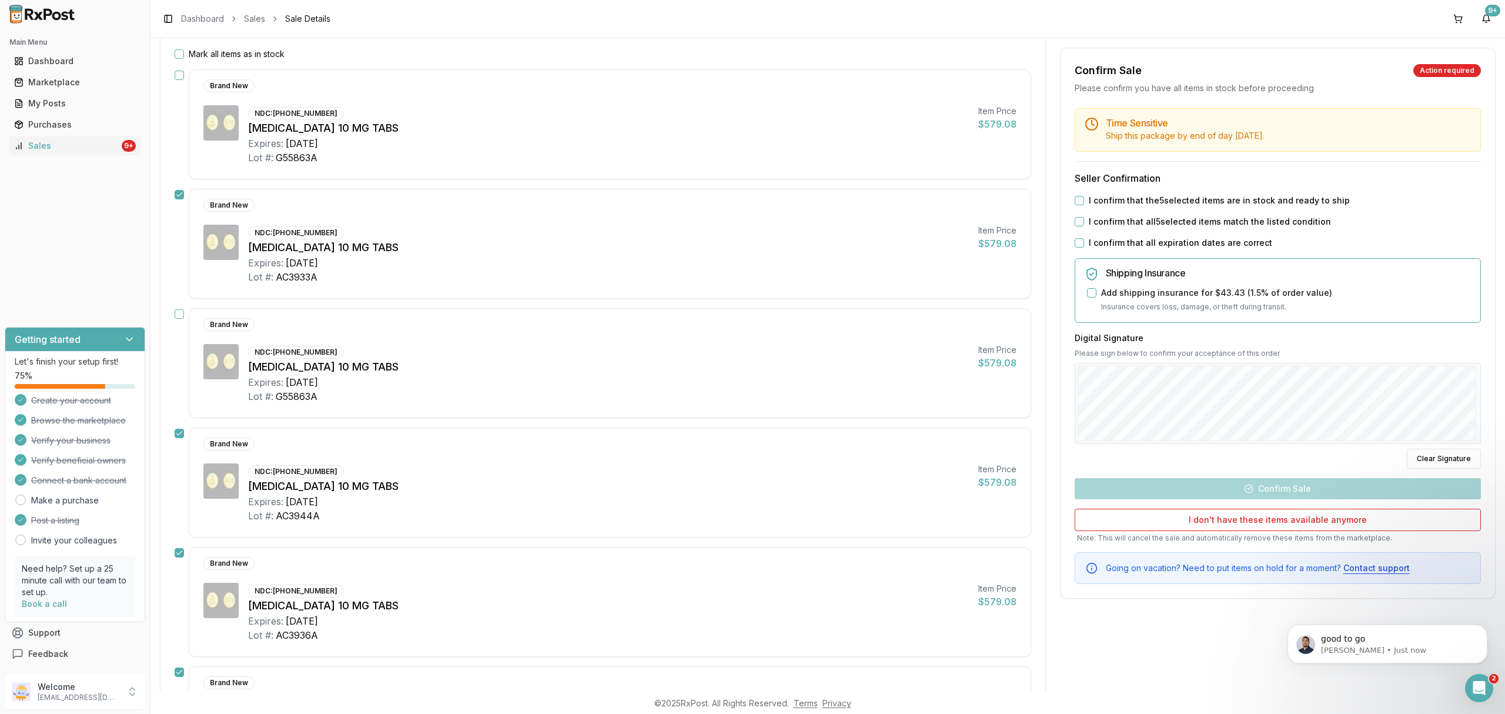
scroll to position [125, 0]
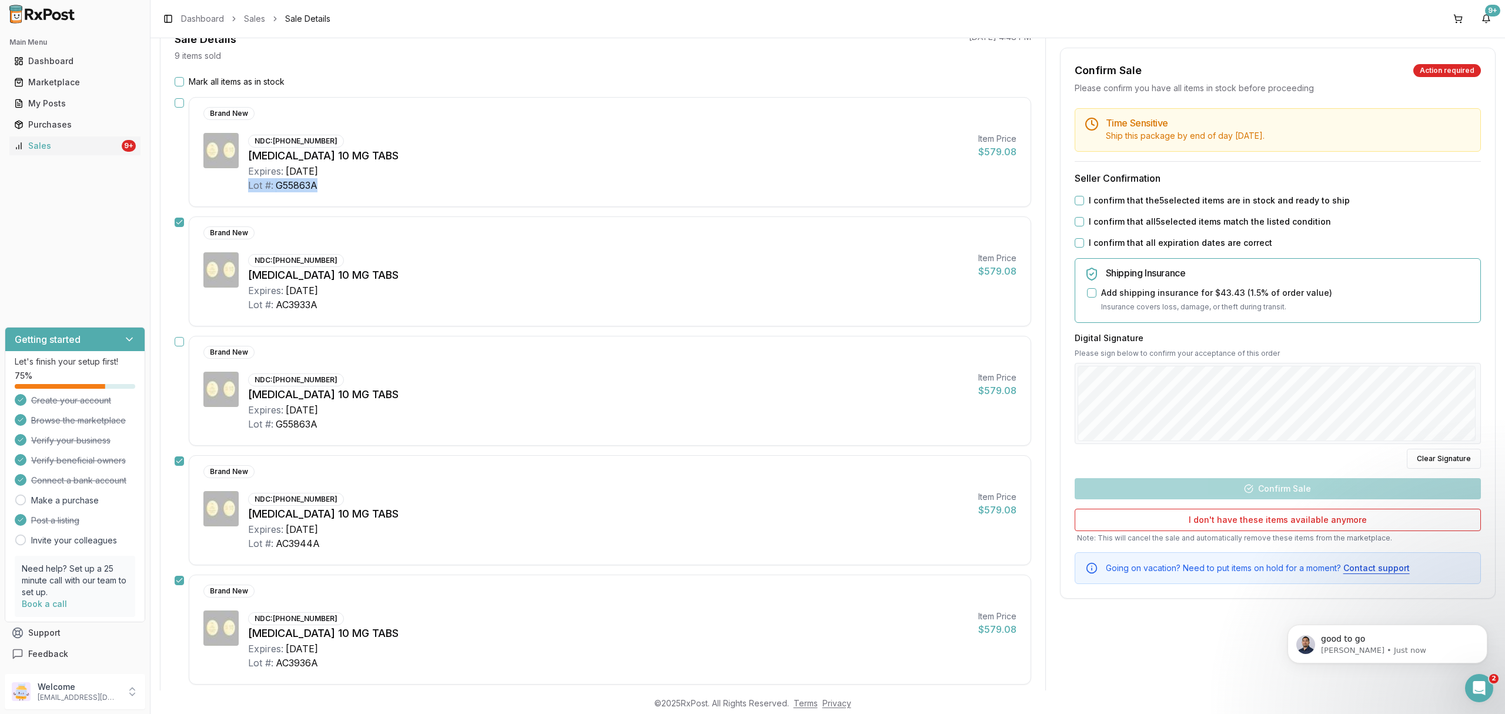
drag, startPoint x: 245, startPoint y: 186, endPoint x: 337, endPoint y: 186, distance: 91.7
click at [337, 186] on div "NDC: [PHONE_NUMBER] [MEDICAL_DATA] 10 MG TABS Expires: [DATE] Lot #: G55863A It…" at bounding box center [609, 162] width 813 height 59
copy div "Lot #: G55863A"
click at [1484, 679] on div "Open Intercom Messenger" at bounding box center [1477, 686] width 39 height 39
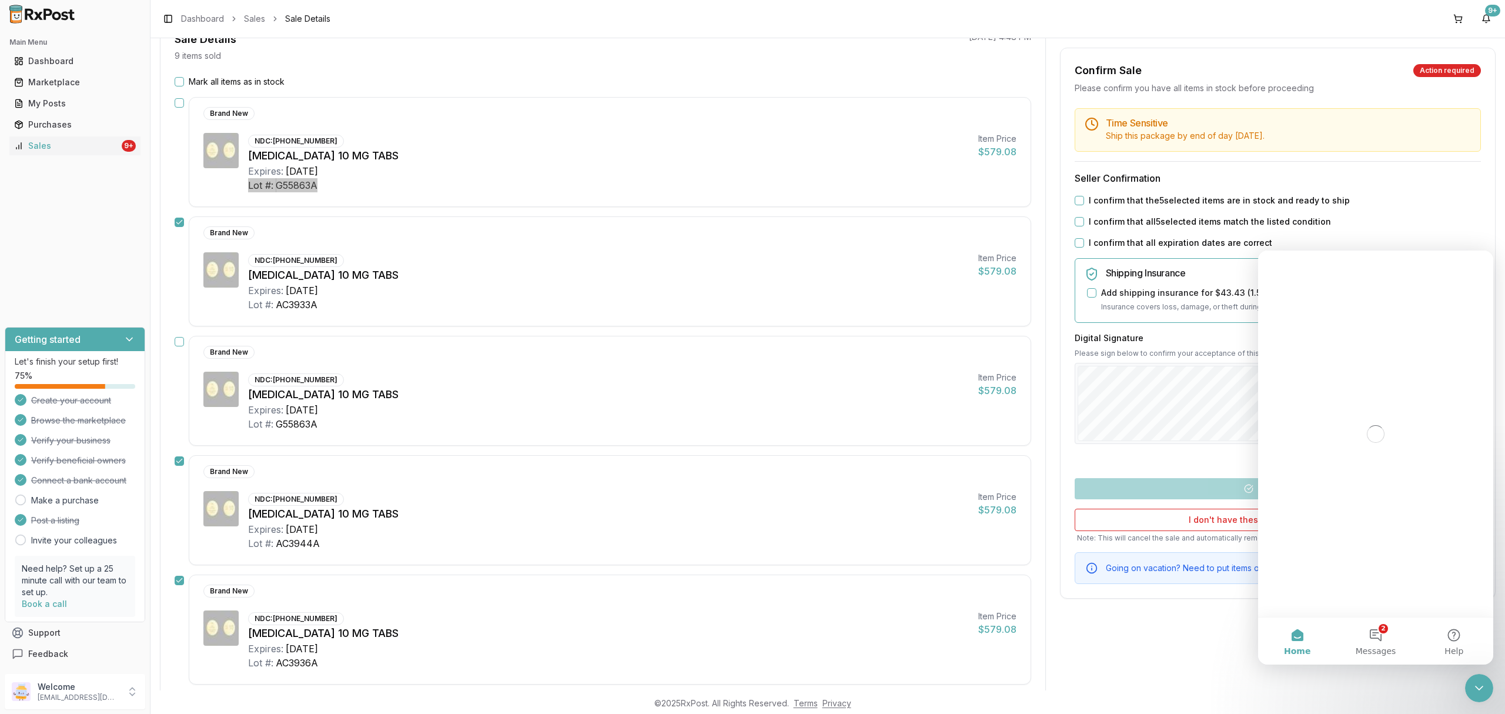
scroll to position [0, 0]
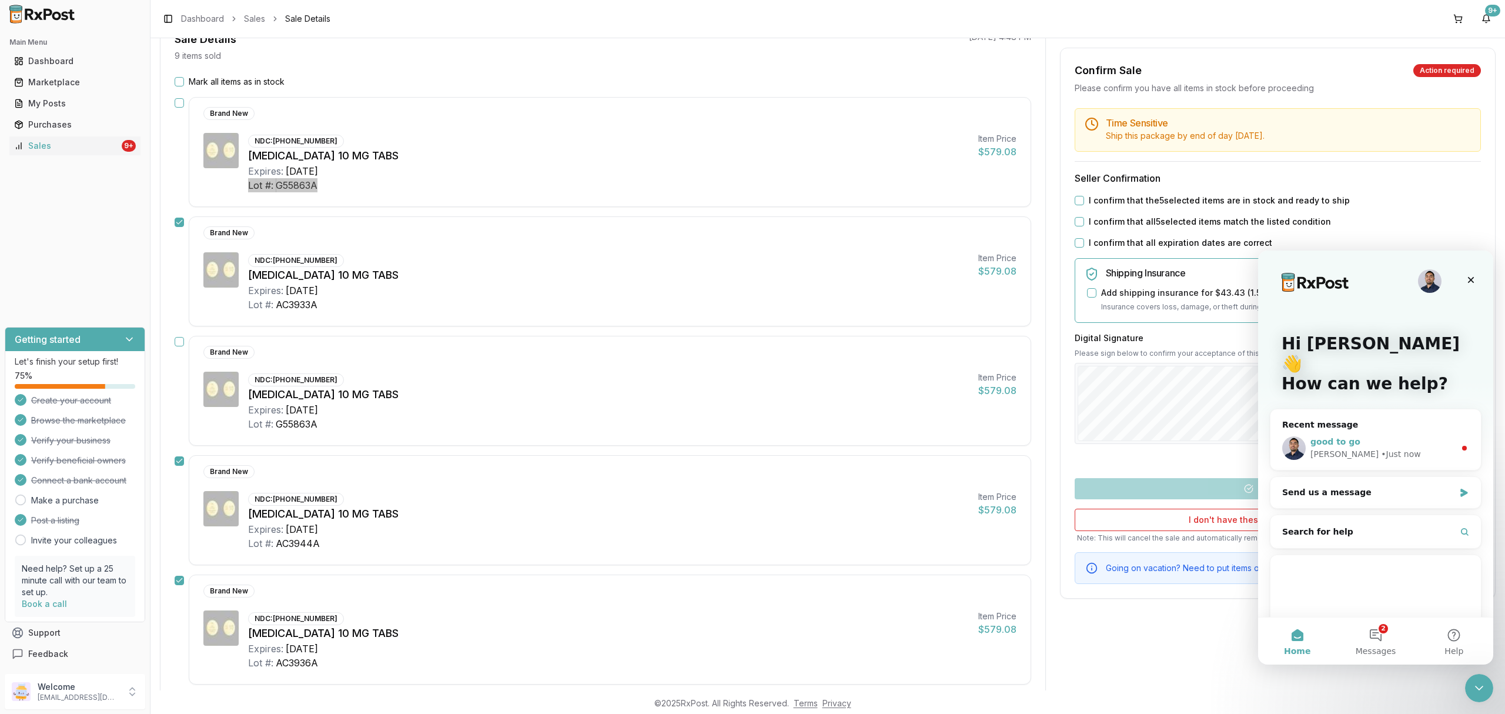
click at [1404, 448] on div "[PERSON_NAME] • Just now" at bounding box center [1383, 454] width 145 height 12
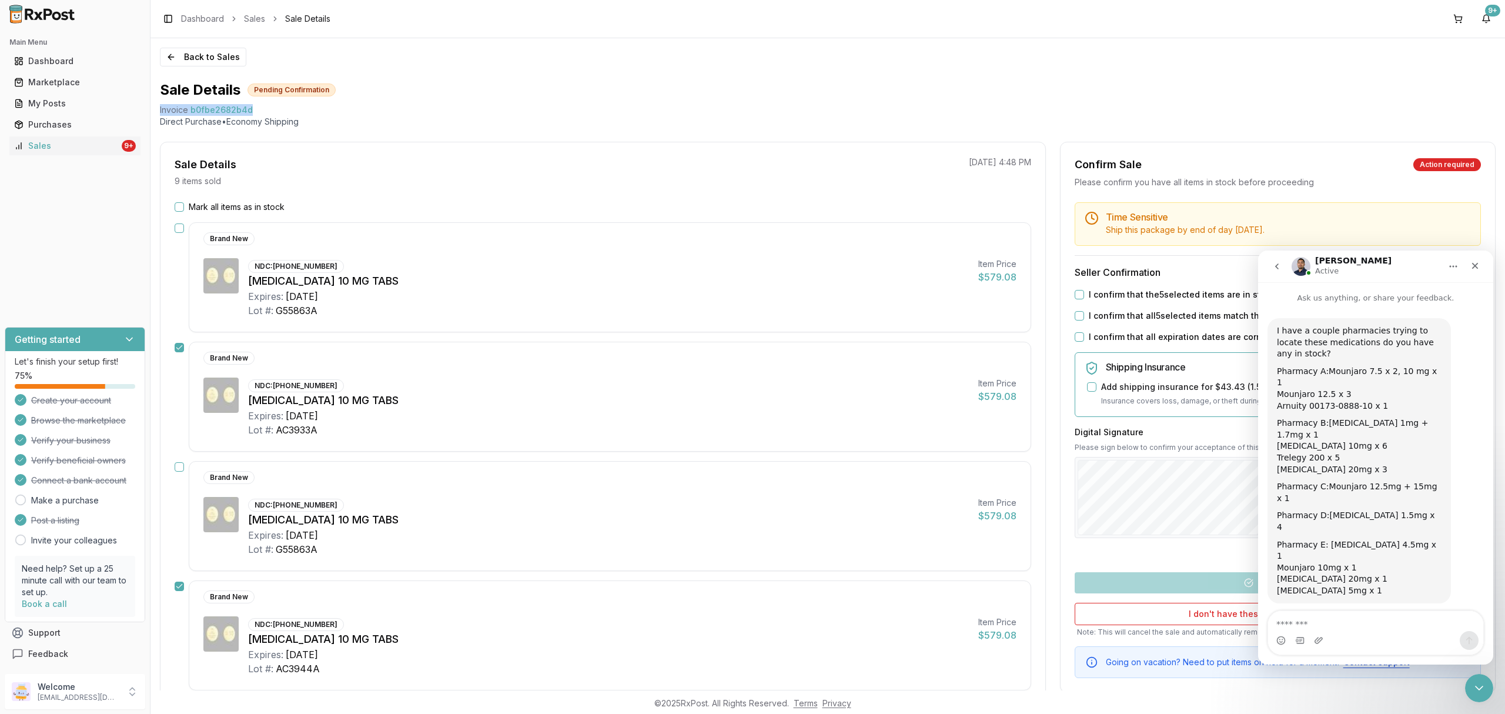
scroll to position [1, 0]
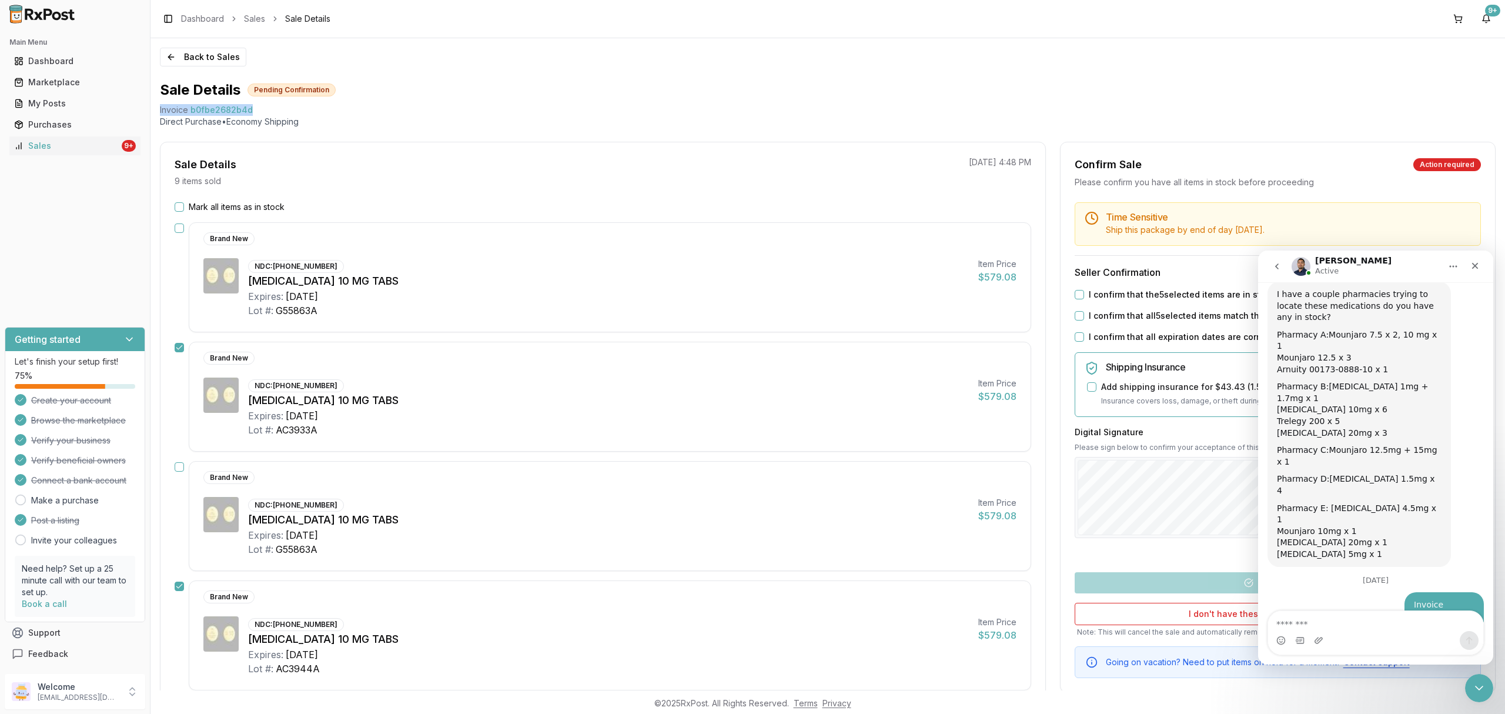
drag, startPoint x: 156, startPoint y: 109, endPoint x: 255, endPoint y: 100, distance: 98.7
click at [255, 100] on div "Back to Sales Sale Details Pending Confirmation Invoice b0fbe2682b4d Direct Pur…" at bounding box center [828, 364] width 1355 height 652
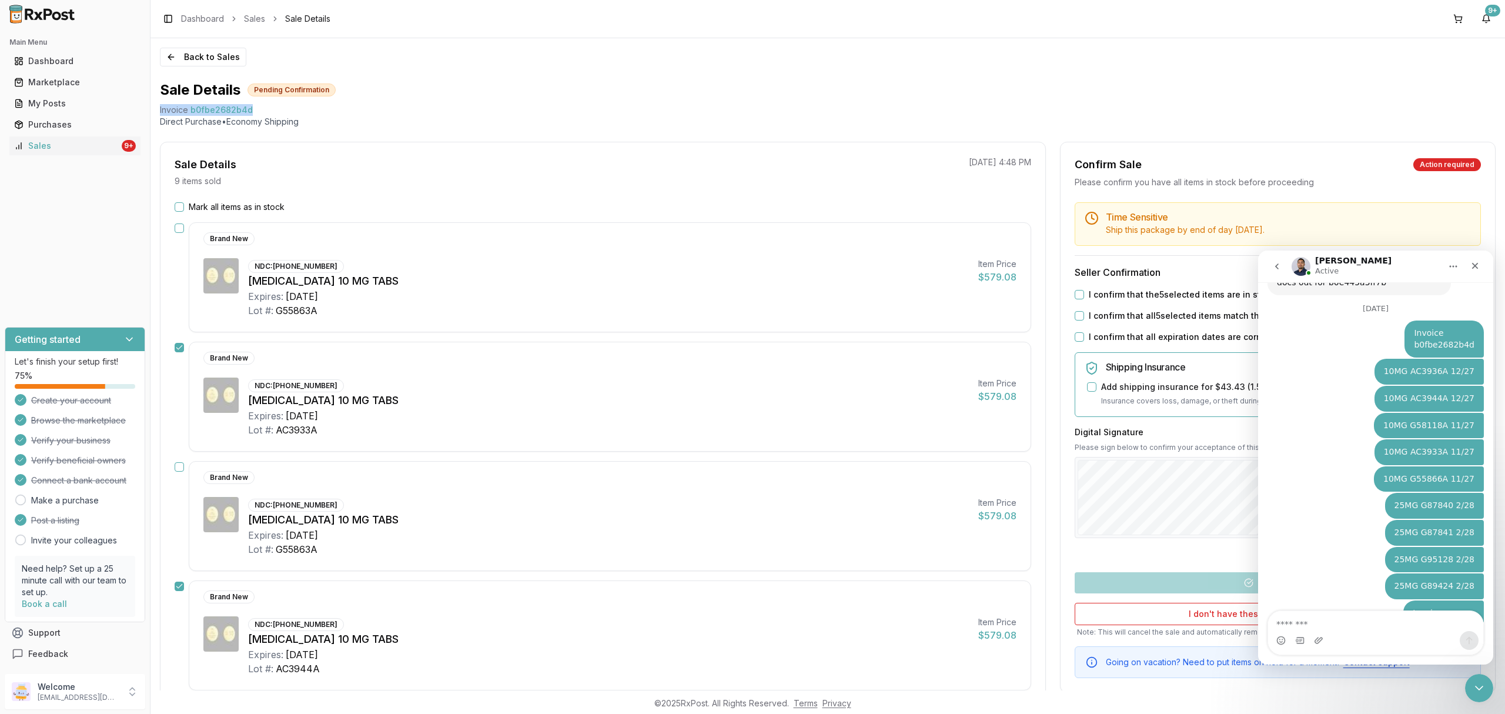
copy div "Invoice b0fbe2682b4d"
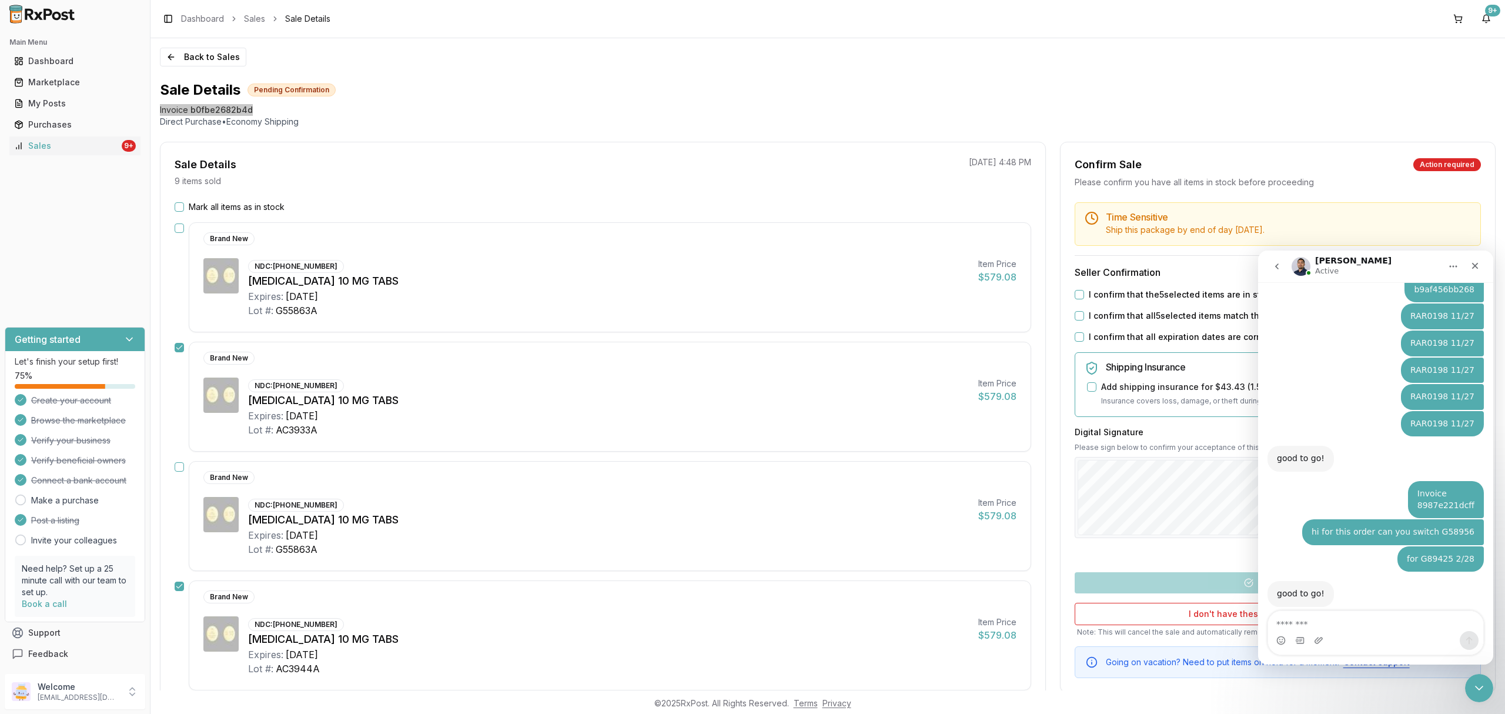
scroll to position [6257, 0]
click at [1368, 631] on div "Intercom messenger" at bounding box center [1375, 640] width 215 height 19
click at [1351, 613] on textarea "Message…" at bounding box center [1375, 621] width 215 height 20
paste textarea "**********"
type textarea "**********"
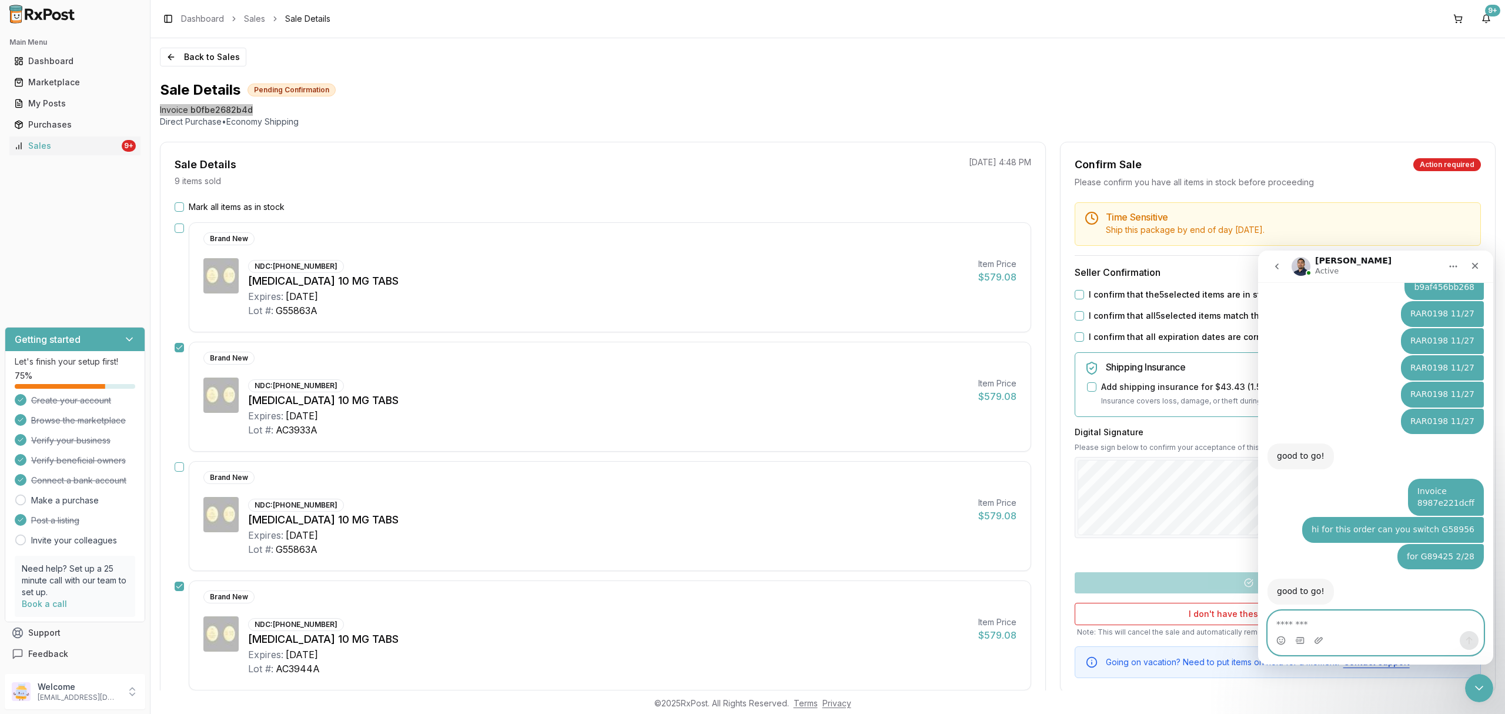
scroll to position [6284, 0]
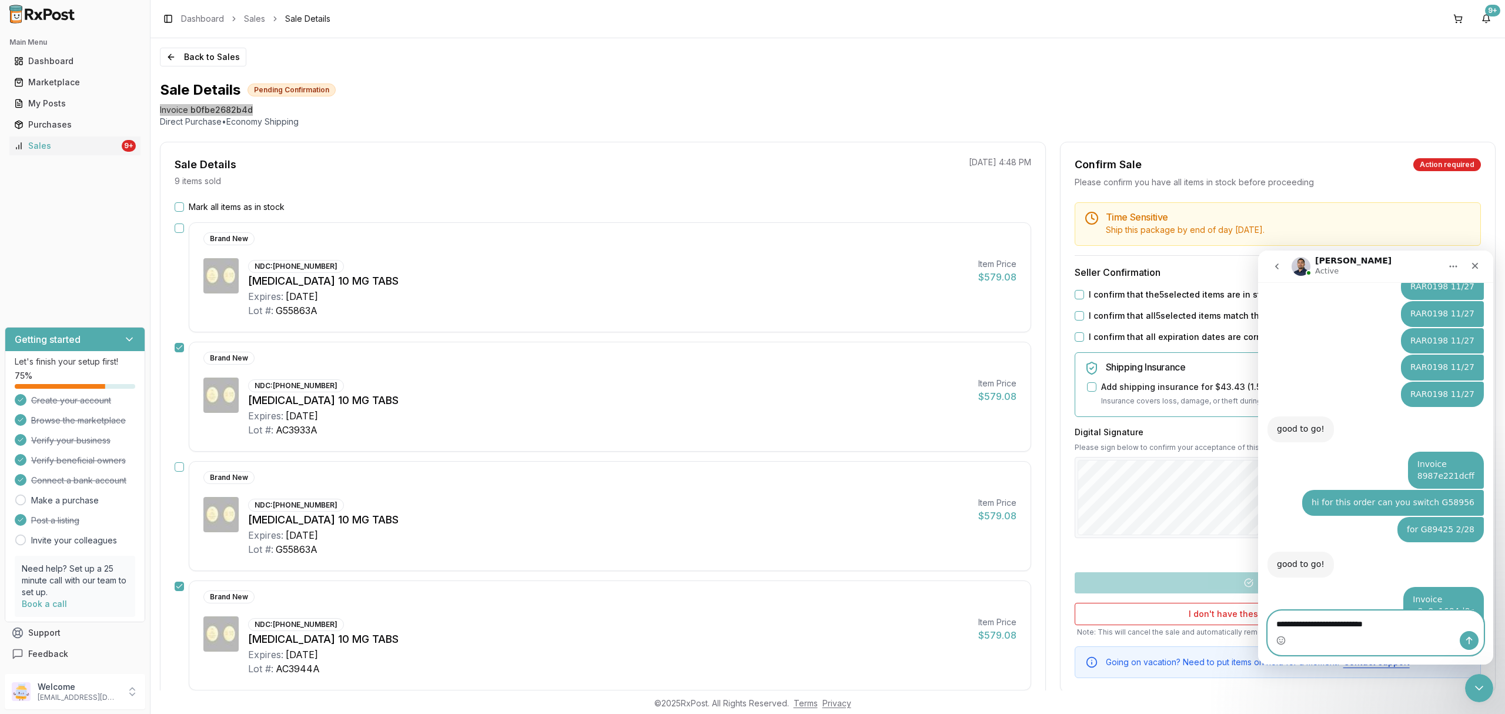
type textarea "**********"
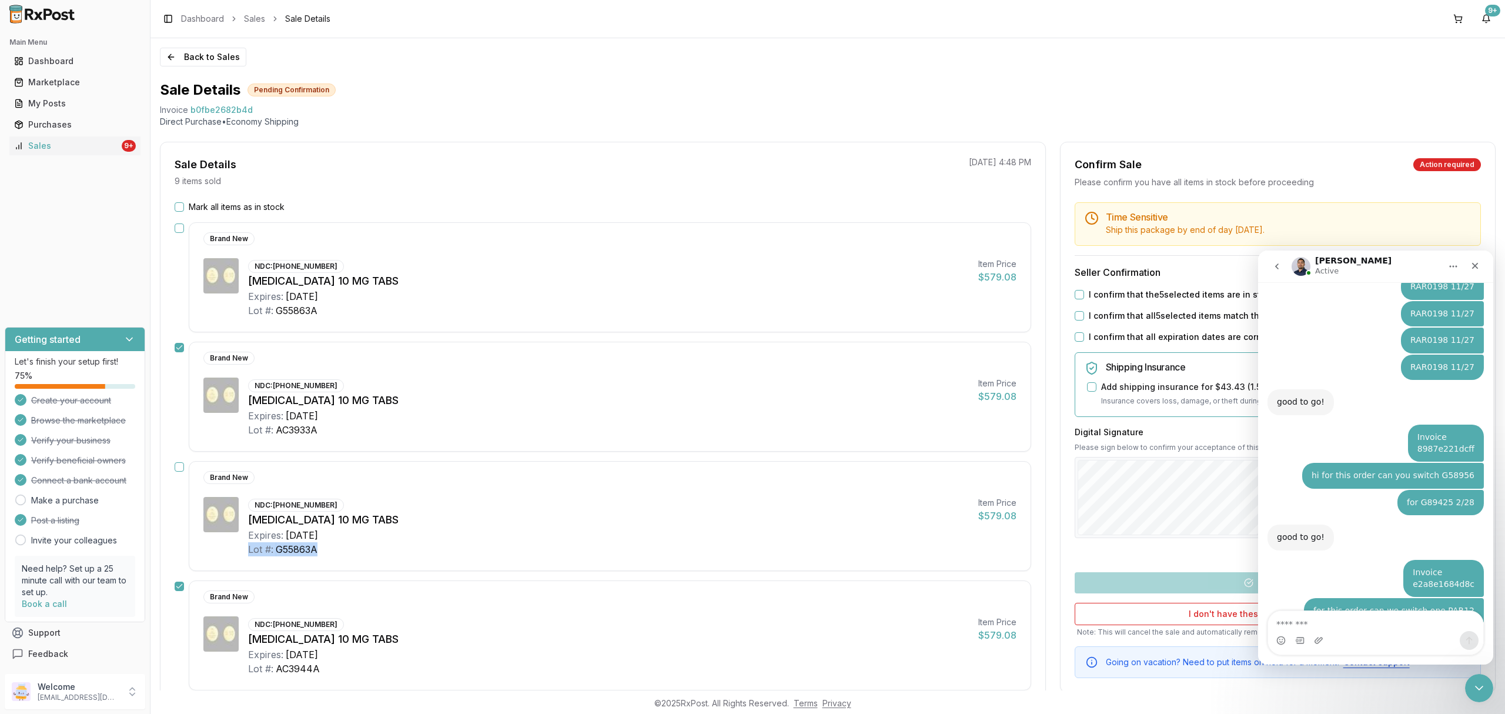
drag, startPoint x: 241, startPoint y: 550, endPoint x: 337, endPoint y: 551, distance: 95.9
click at [337, 551] on div "NDC: 00597-0152-30 Jardiance 10 MG TABS Expires: 2027-11-30 Lot #: G55863A Item…" at bounding box center [609, 526] width 813 height 59
copy div "Lot #: G55863A"
click at [1337, 625] on textarea "Message…" at bounding box center [1375, 621] width 215 height 20
paste textarea "****** *******"
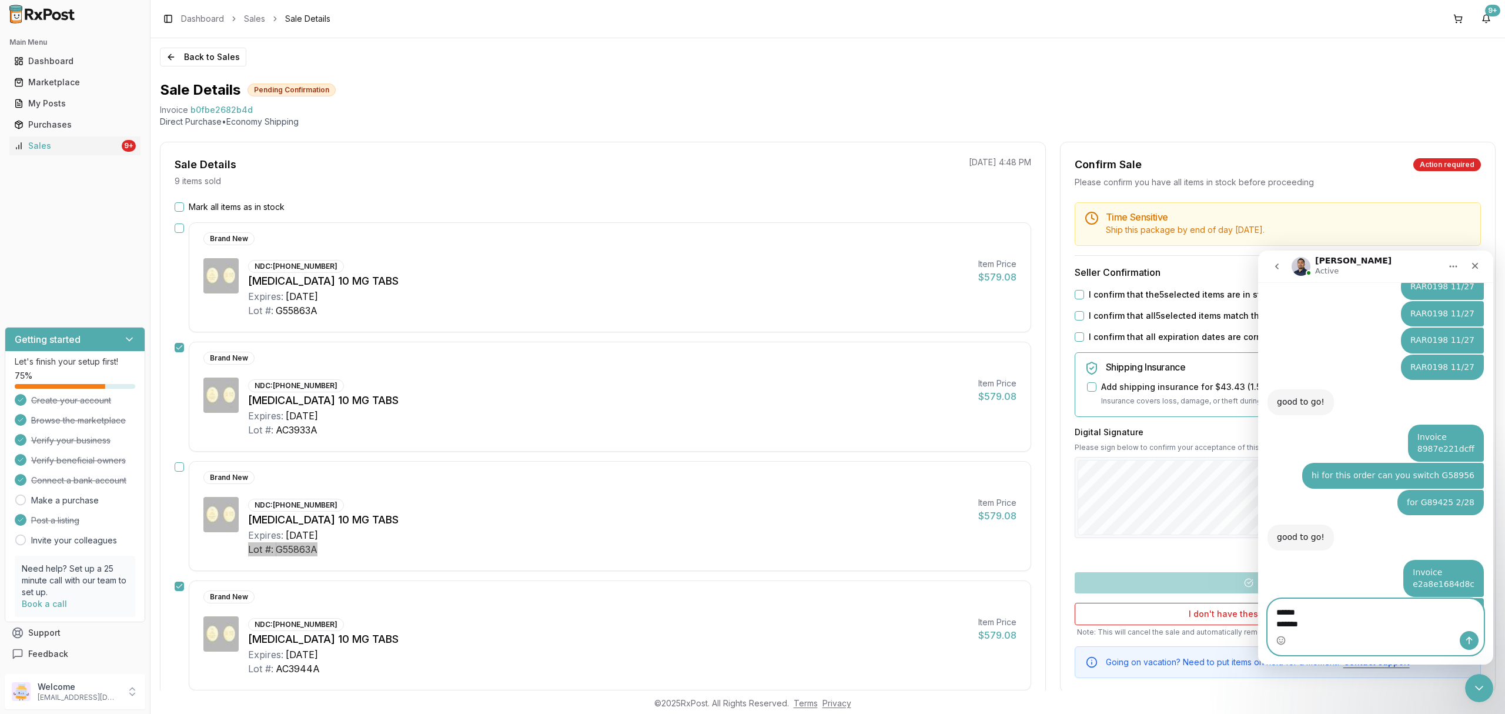
scroll to position [6323, 0]
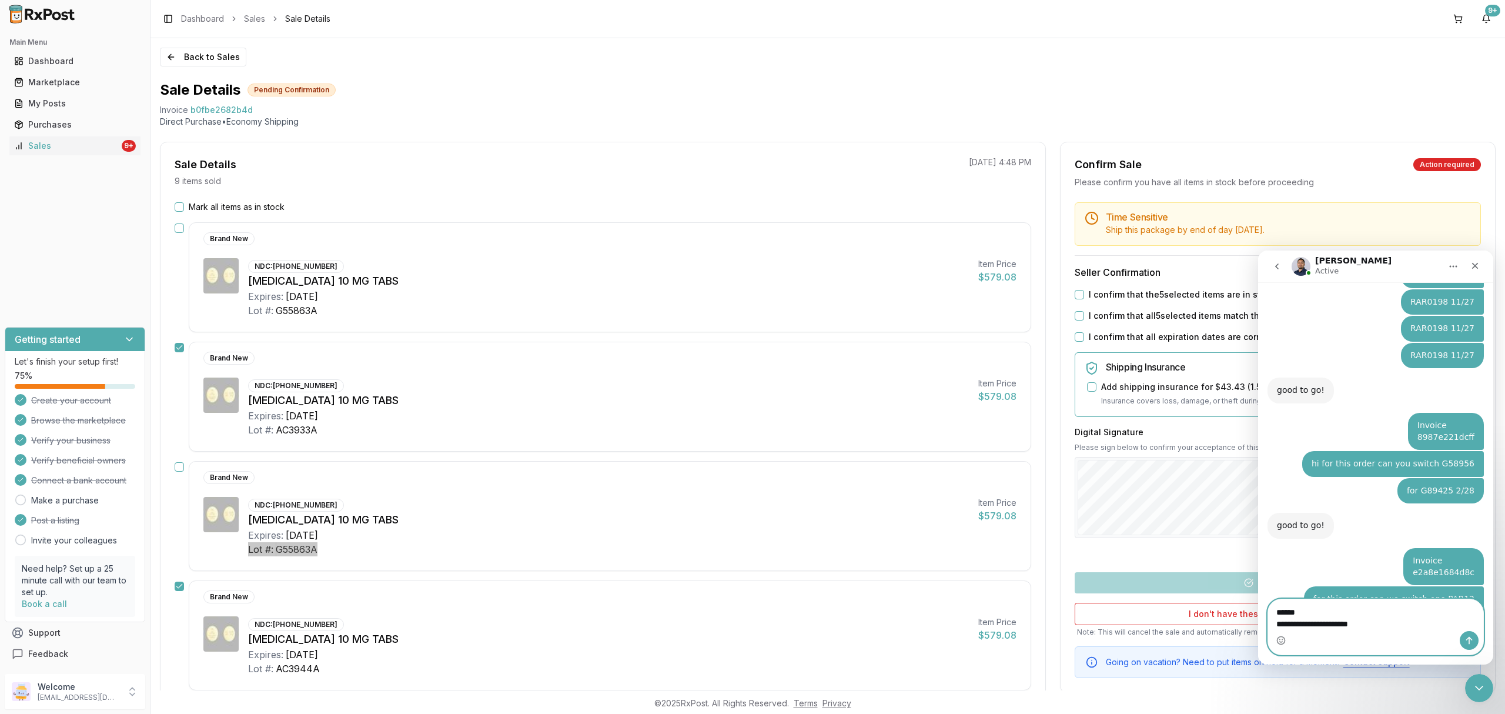
type textarea "**********"
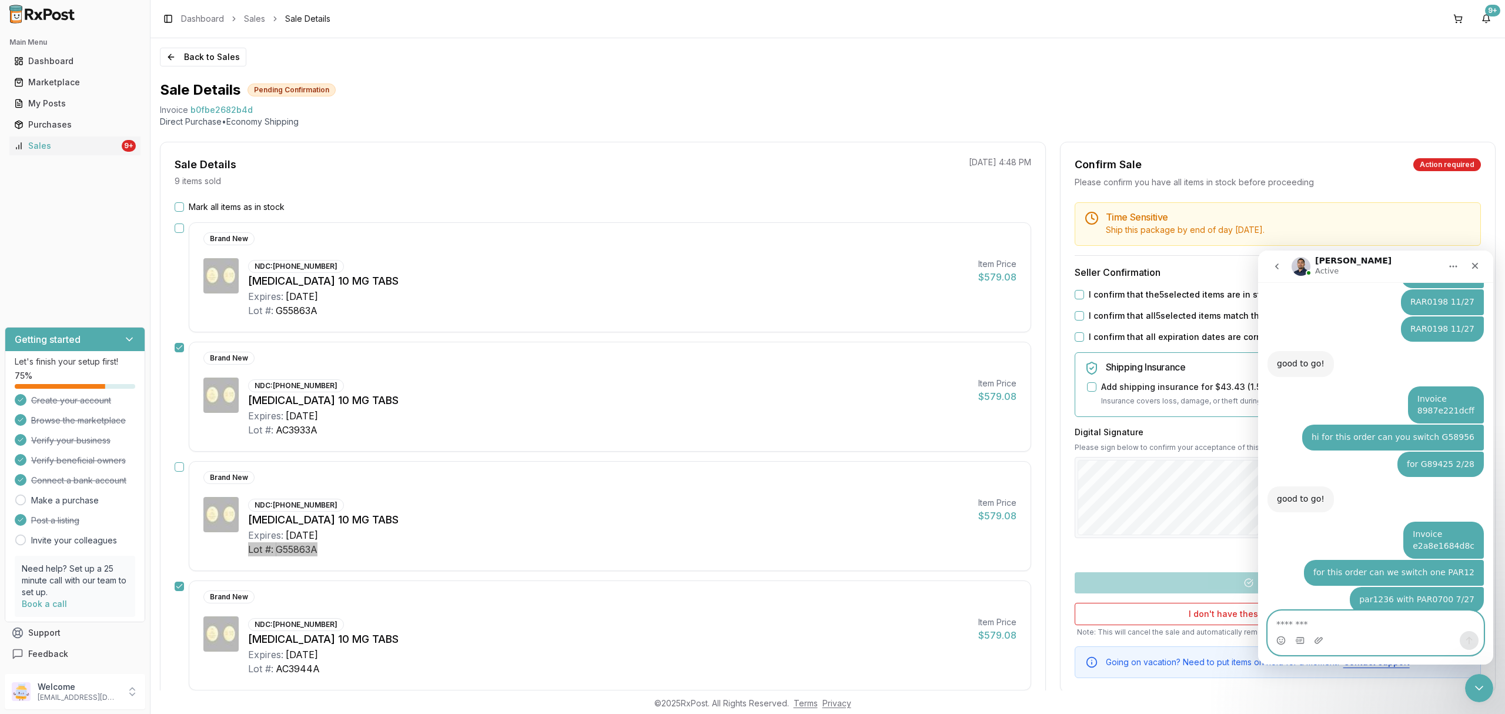
click at [1342, 619] on textarea "Message…" at bounding box center [1375, 621] width 215 height 20
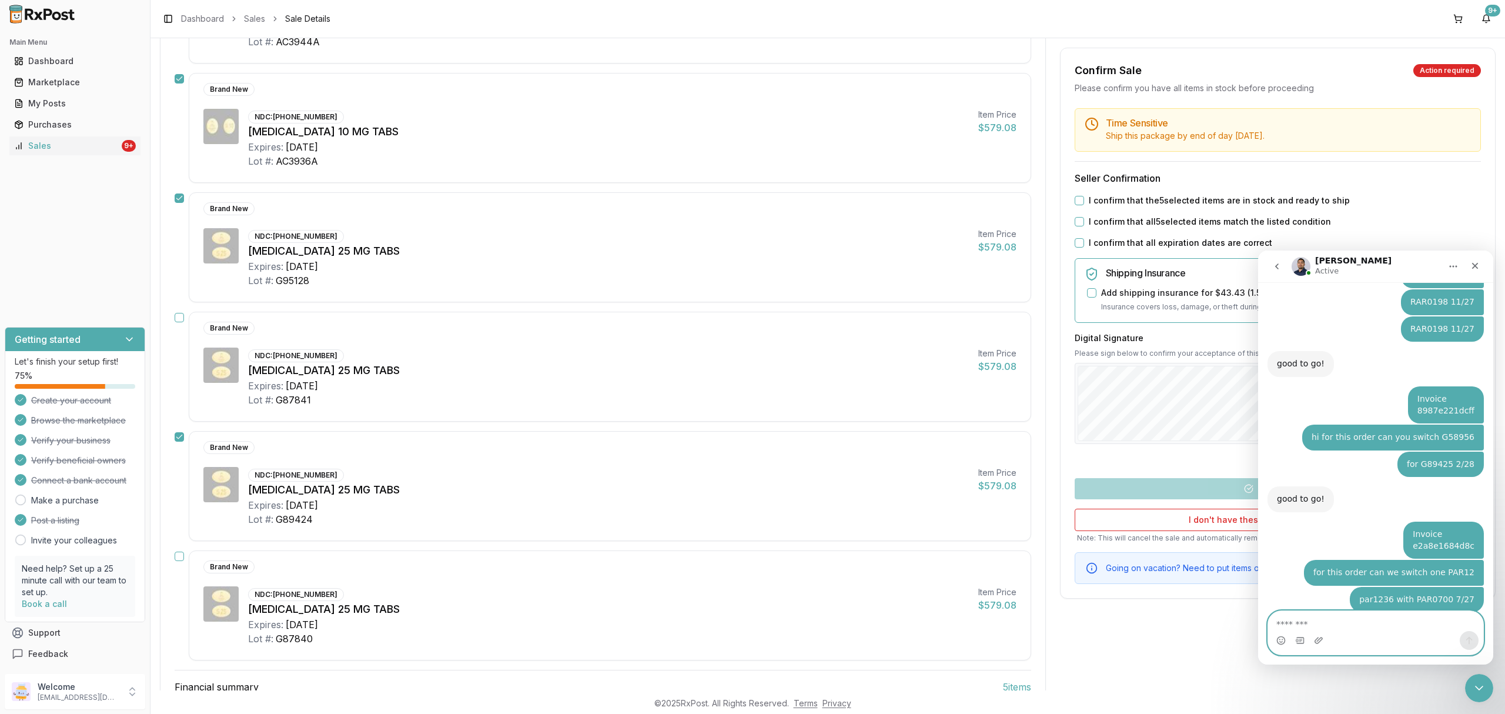
scroll to position [706, 0]
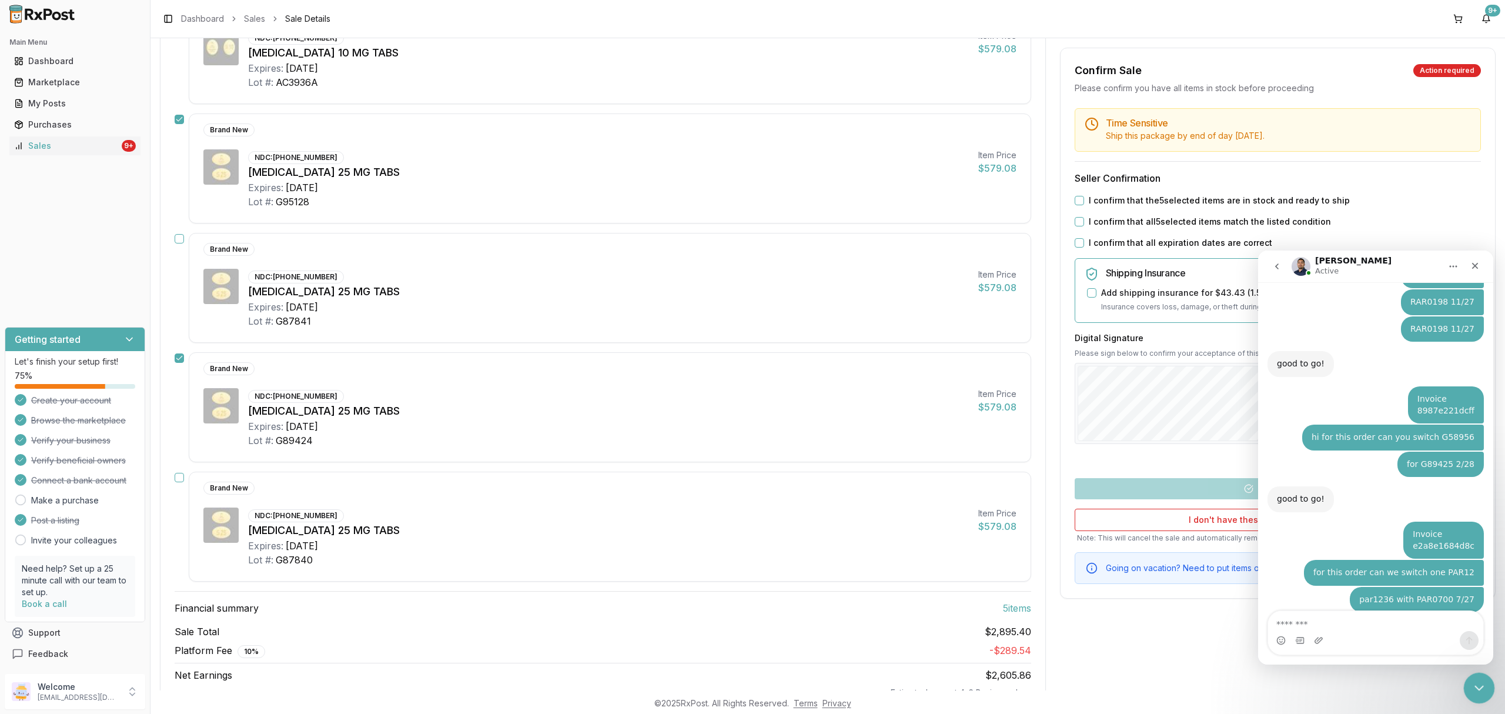
click at [1477, 692] on icon "Close Intercom Messenger" at bounding box center [1478, 686] width 14 height 14
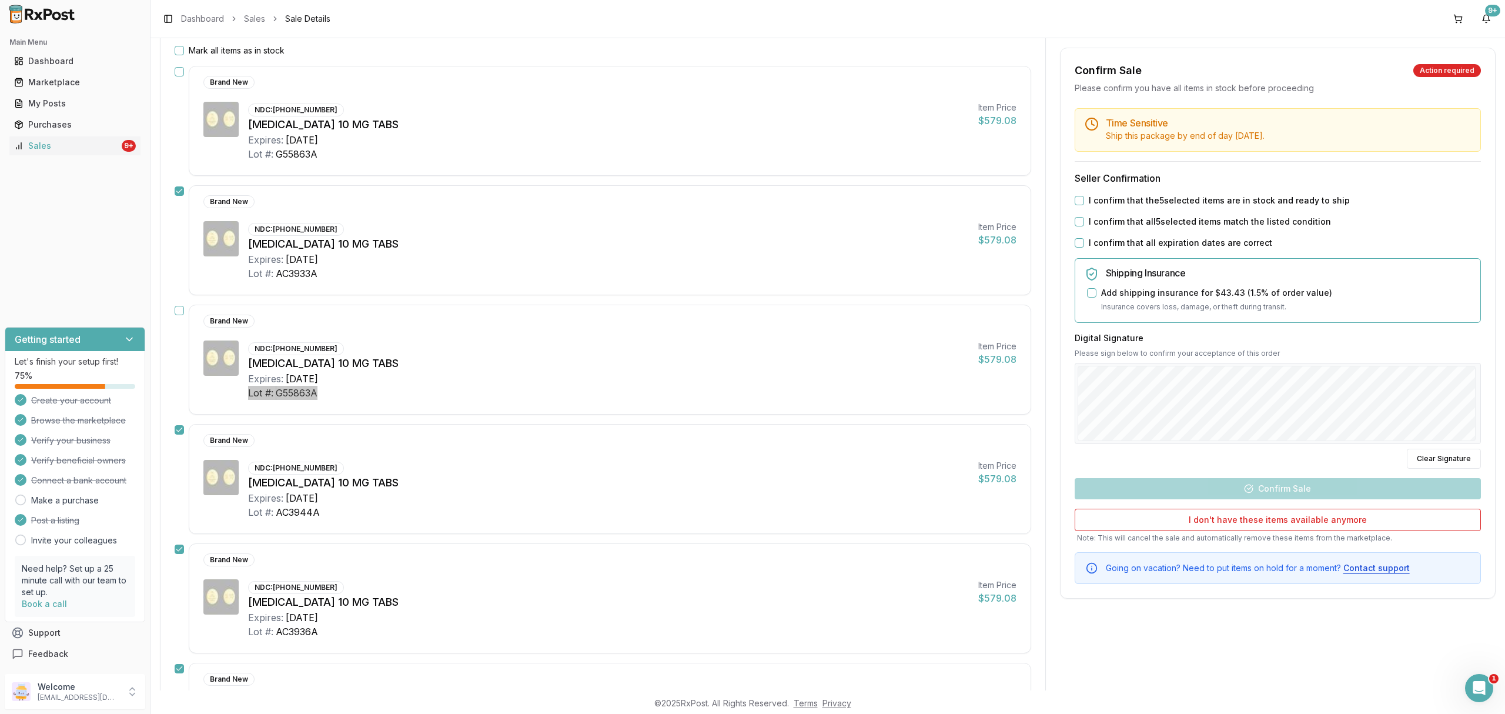
scroll to position [0, 0]
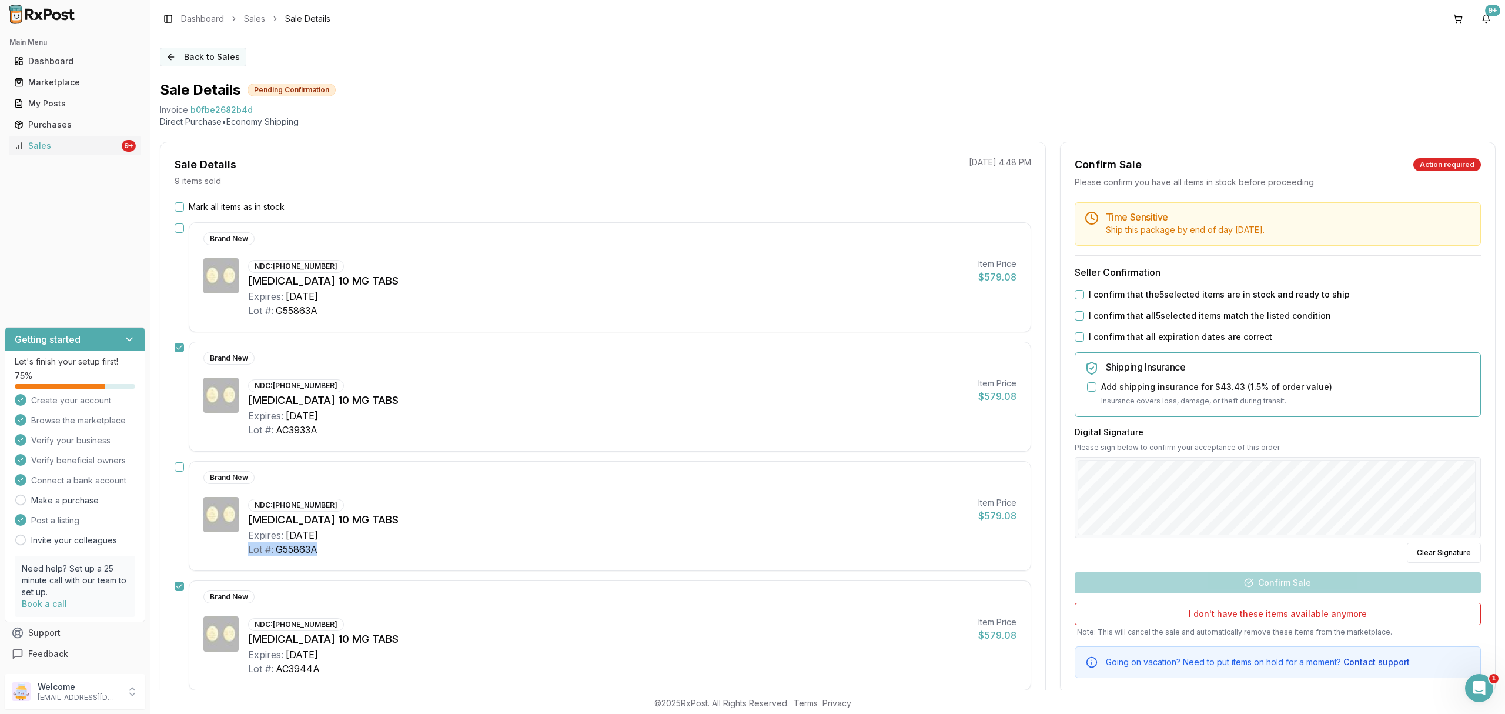
click at [206, 48] on button "Back to Sales" at bounding box center [203, 57] width 86 height 19
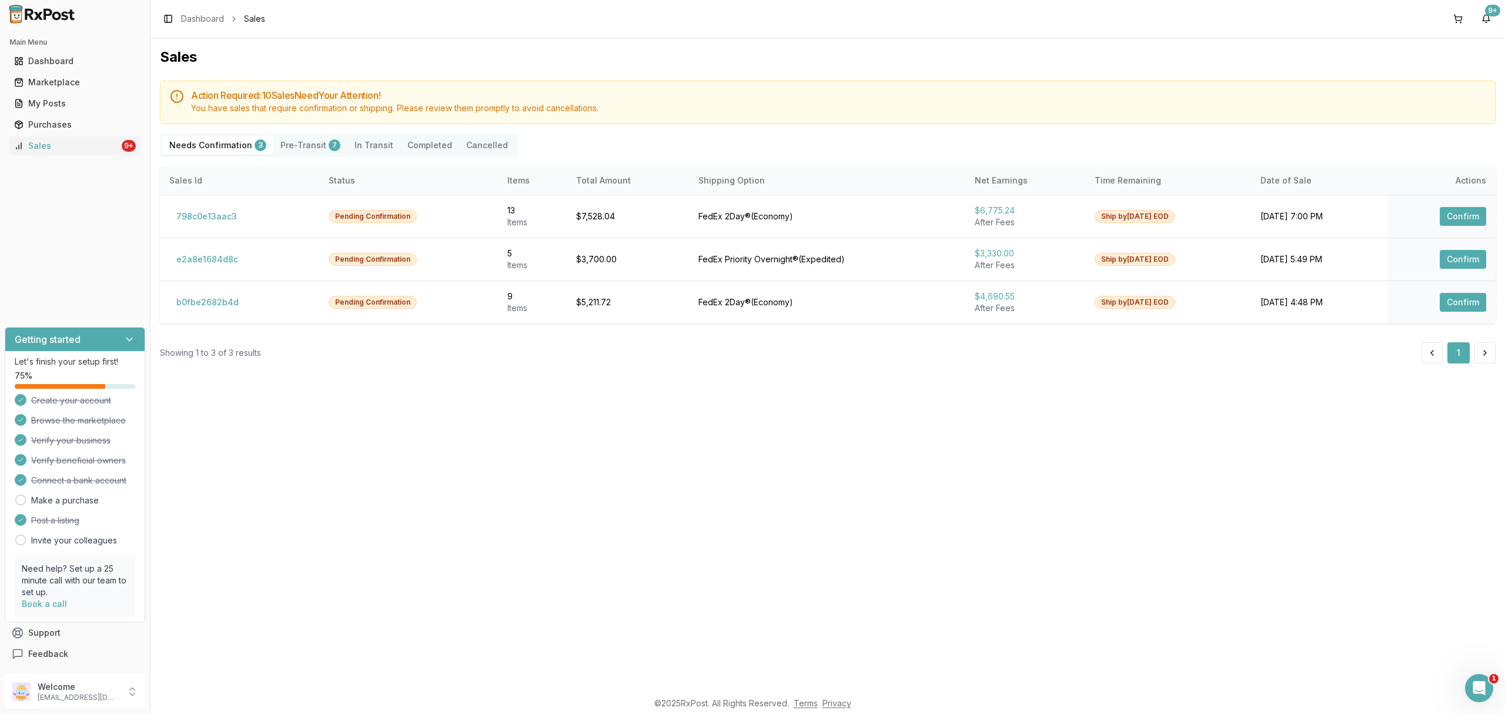
scroll to position [6376, 0]
click at [208, 220] on button "798c0e13aac3" at bounding box center [206, 216] width 75 height 19
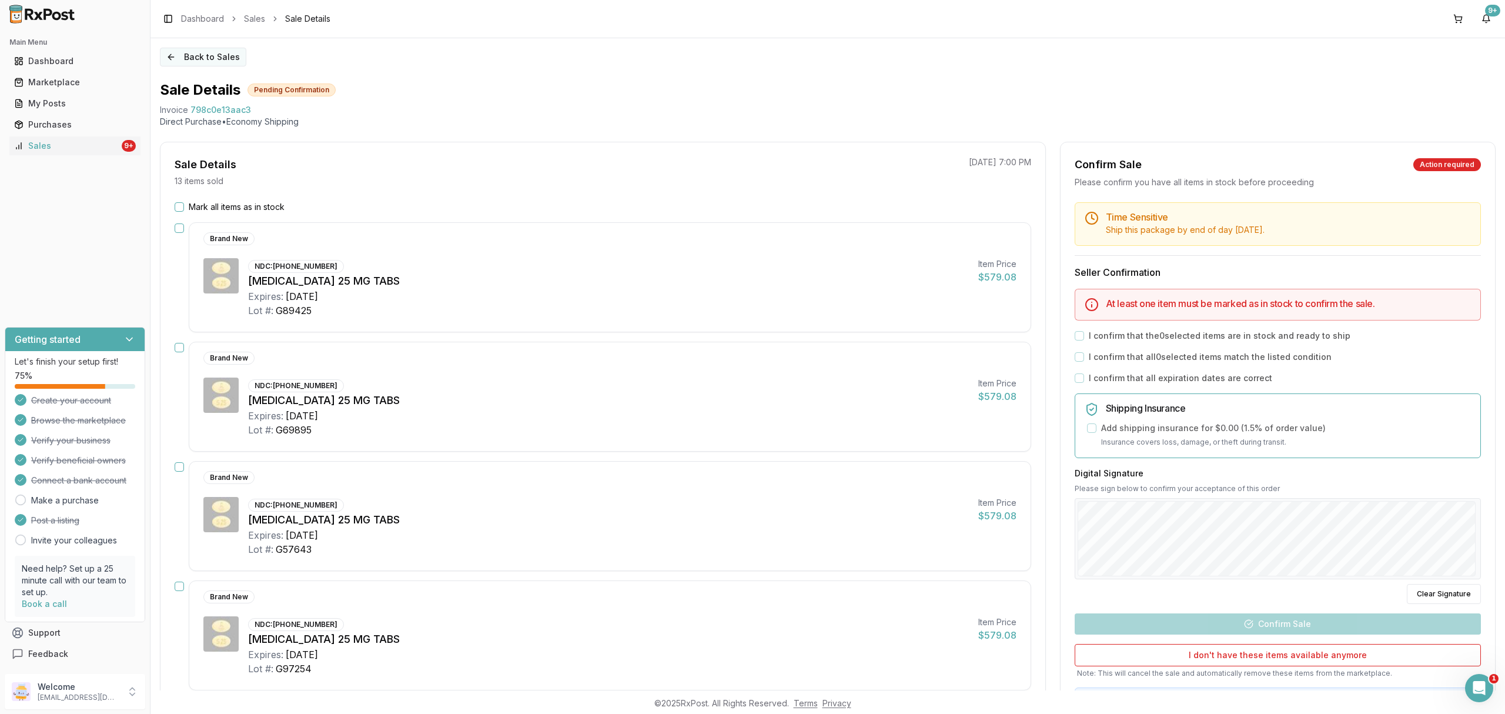
click at [225, 61] on button "Back to Sales" at bounding box center [203, 57] width 86 height 19
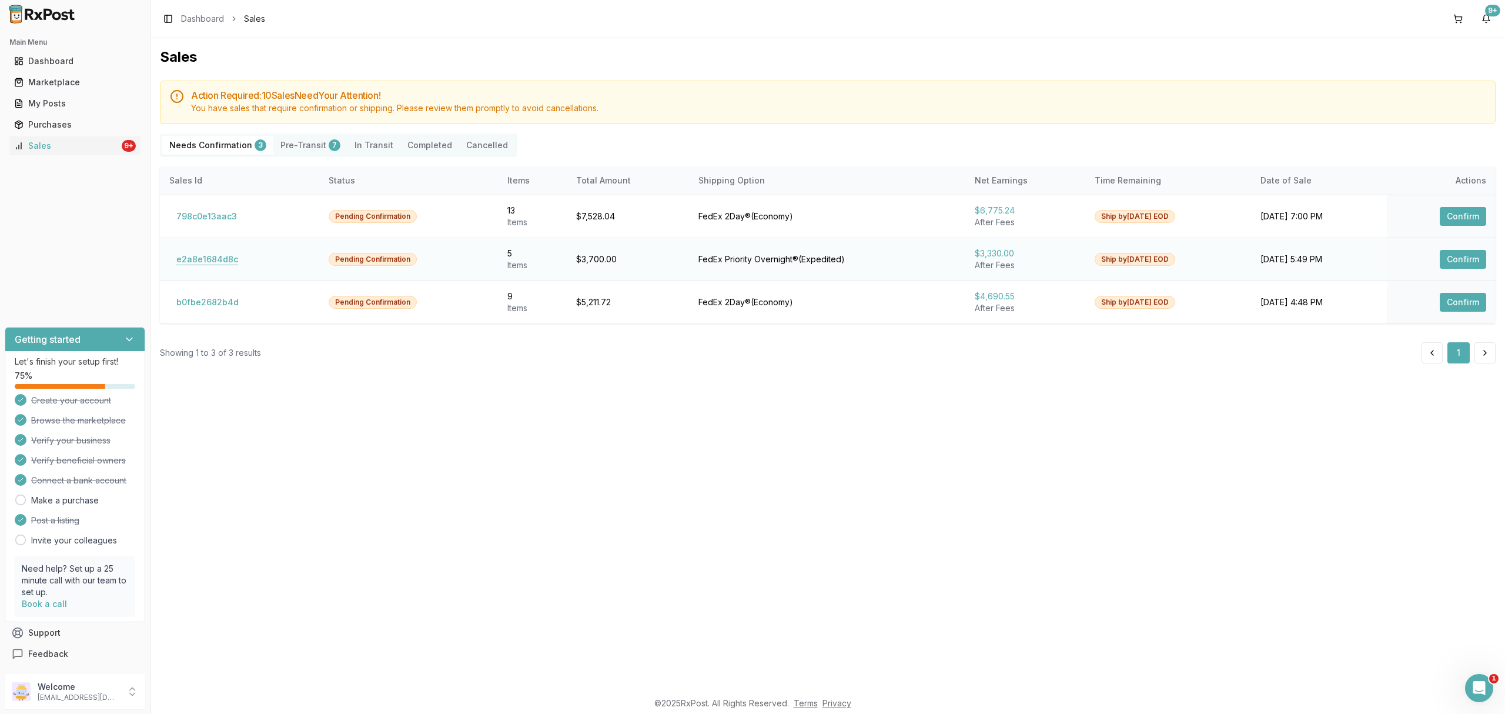
click at [229, 255] on button "e2a8e1684d8c" at bounding box center [207, 259] width 76 height 19
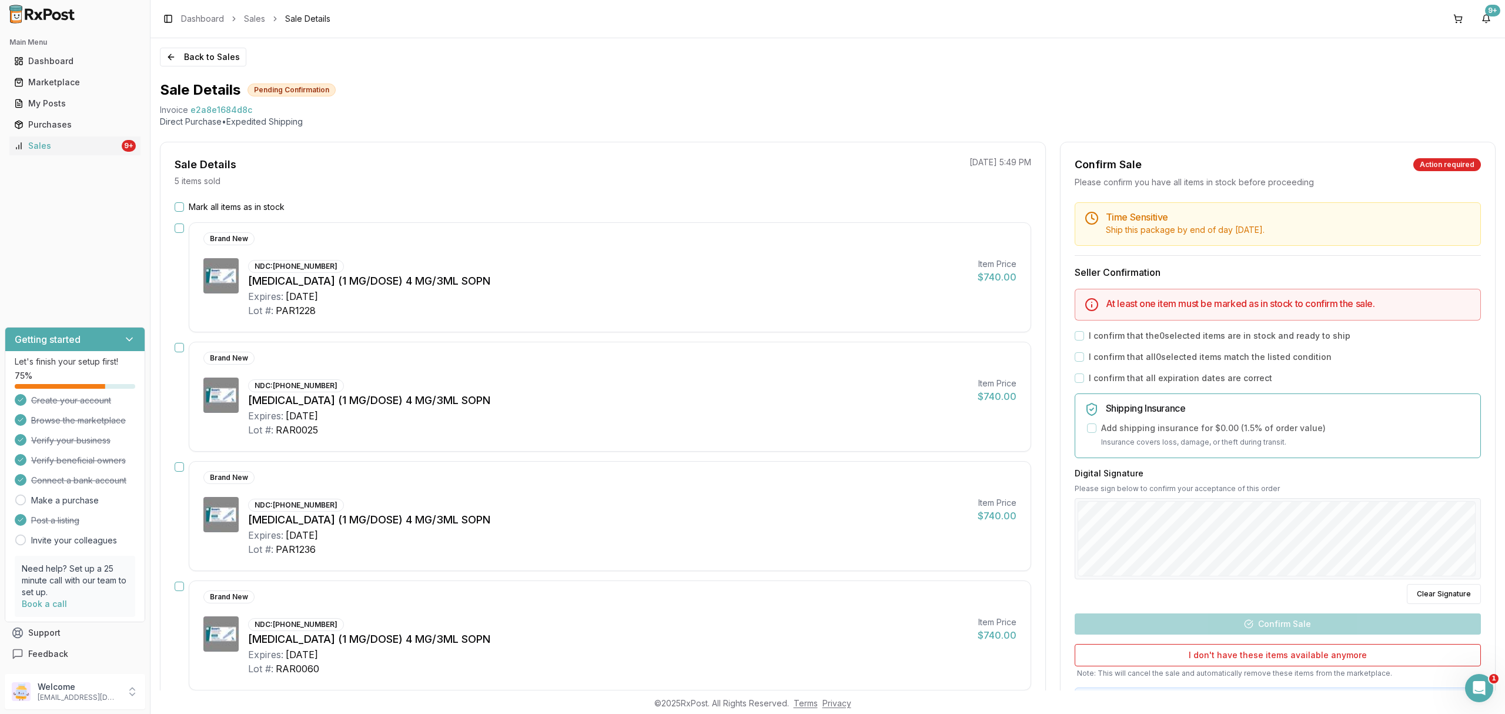
click at [342, 264] on div "NDC: 00169-4130-13 Ozempic (1 MG/DOSE) 4 MG/3ML SOPN Expires: 2027-10-31 Lot #:…" at bounding box center [608, 287] width 720 height 59
click at [174, 231] on div "Mark all items as in stock Brand New NDC: 00169-4130-13 Ozempic (1 MG/DOSE) 4 M…" at bounding box center [603, 555] width 885 height 709
click at [176, 226] on button "button" at bounding box center [179, 227] width 9 height 9
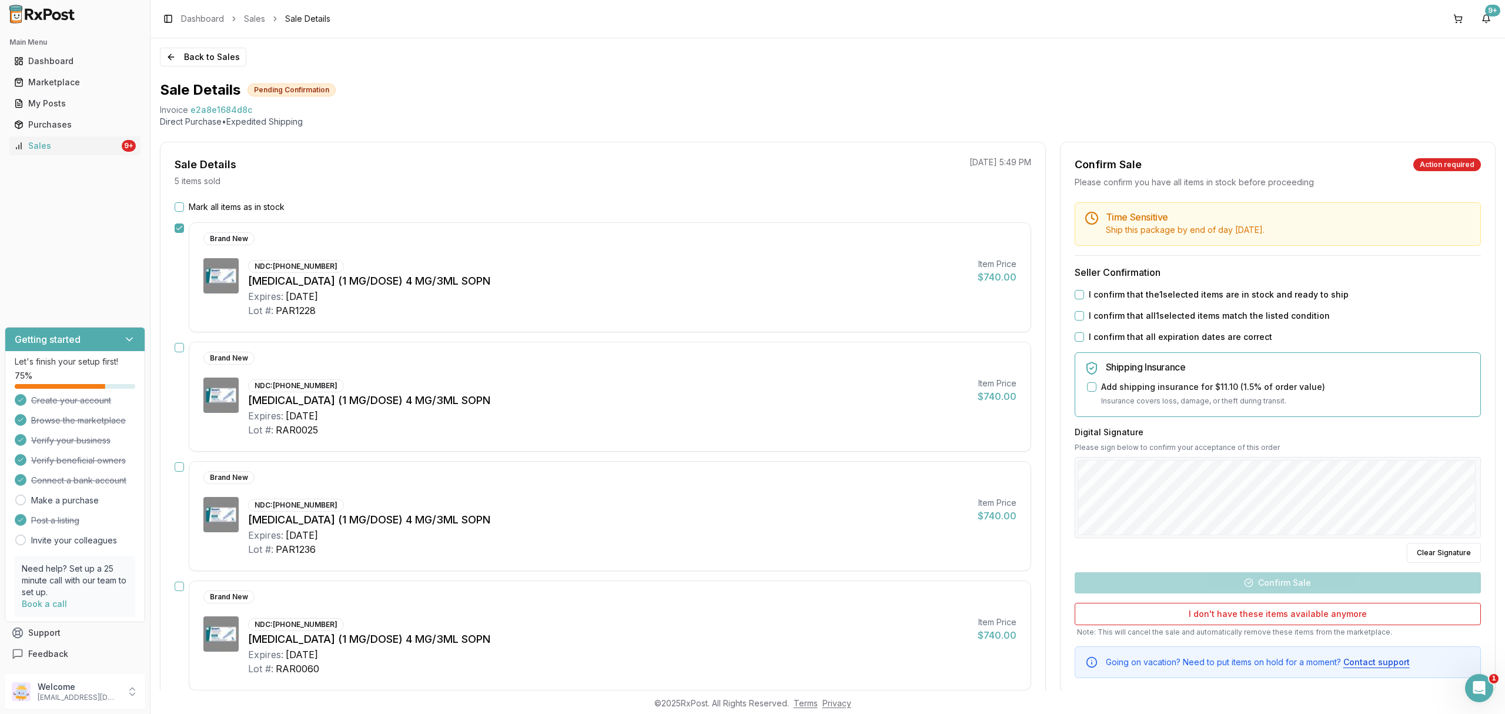
click at [173, 348] on div "Mark all items as in stock Brand New NDC: 00169-4130-13 Ozempic (1 MG/DOSE) 4 M…" at bounding box center [603, 564] width 885 height 726
click at [181, 466] on button "button" at bounding box center [179, 466] width 9 height 9
click at [179, 346] on button "button" at bounding box center [179, 347] width 9 height 9
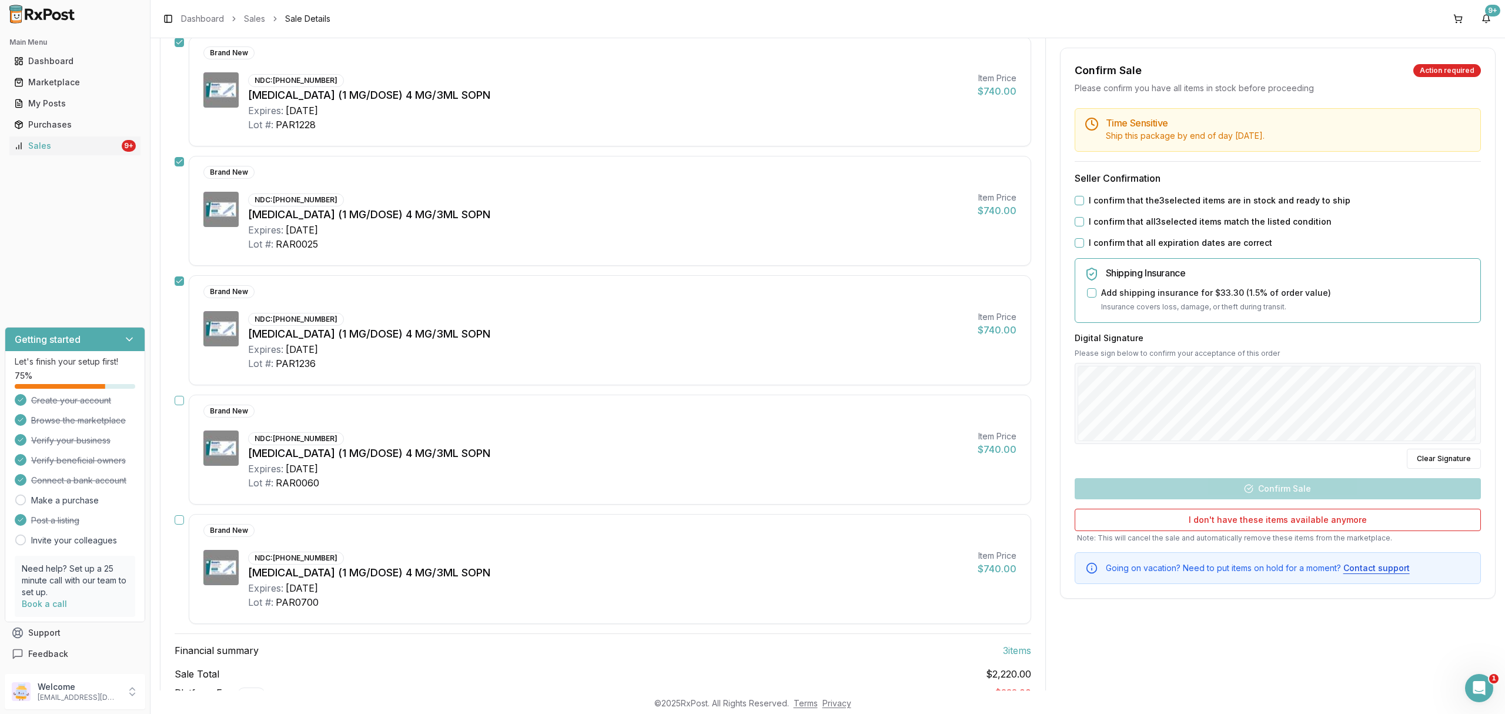
scroll to position [235, 0]
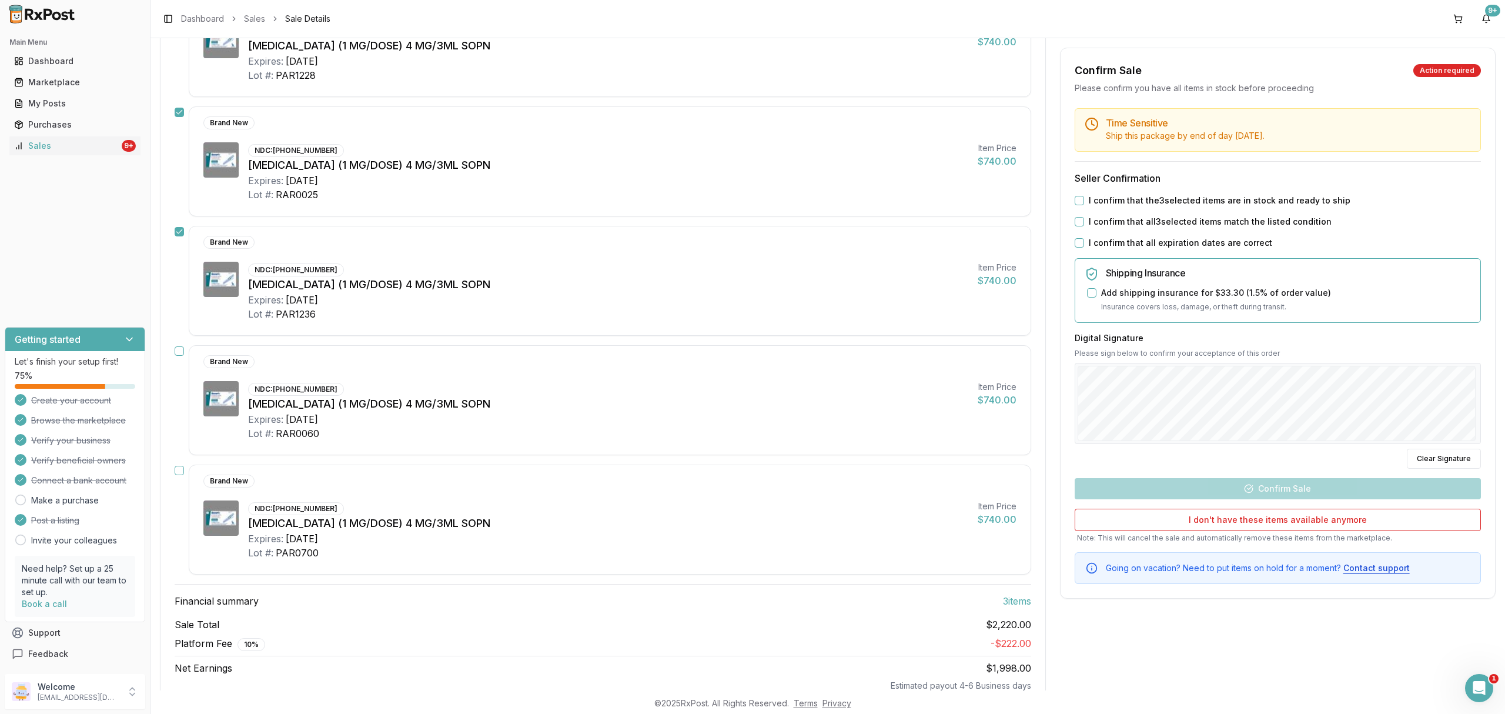
click at [182, 470] on button "button" at bounding box center [179, 470] width 9 height 9
click at [179, 353] on button "button" at bounding box center [179, 350] width 9 height 9
click at [182, 232] on button "button" at bounding box center [179, 231] width 9 height 9
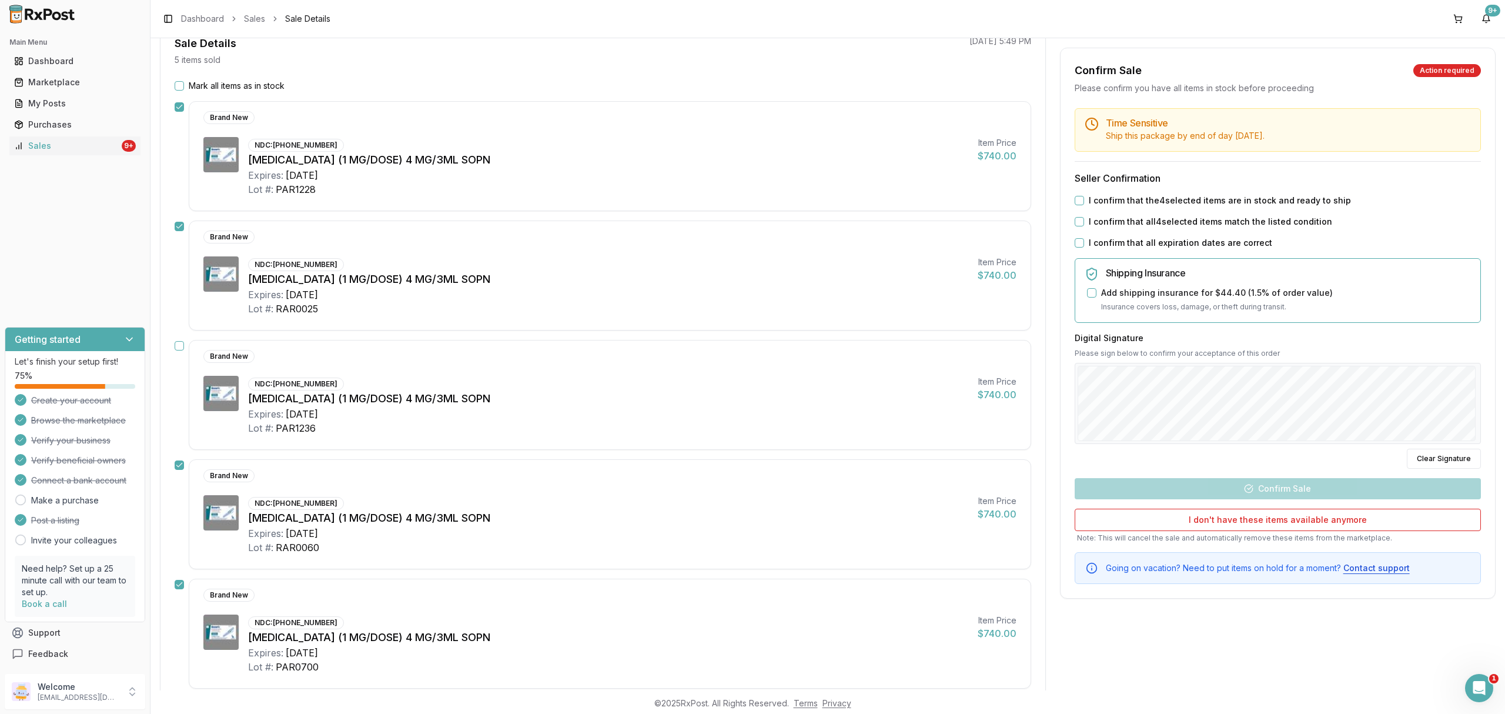
scroll to position [0, 0]
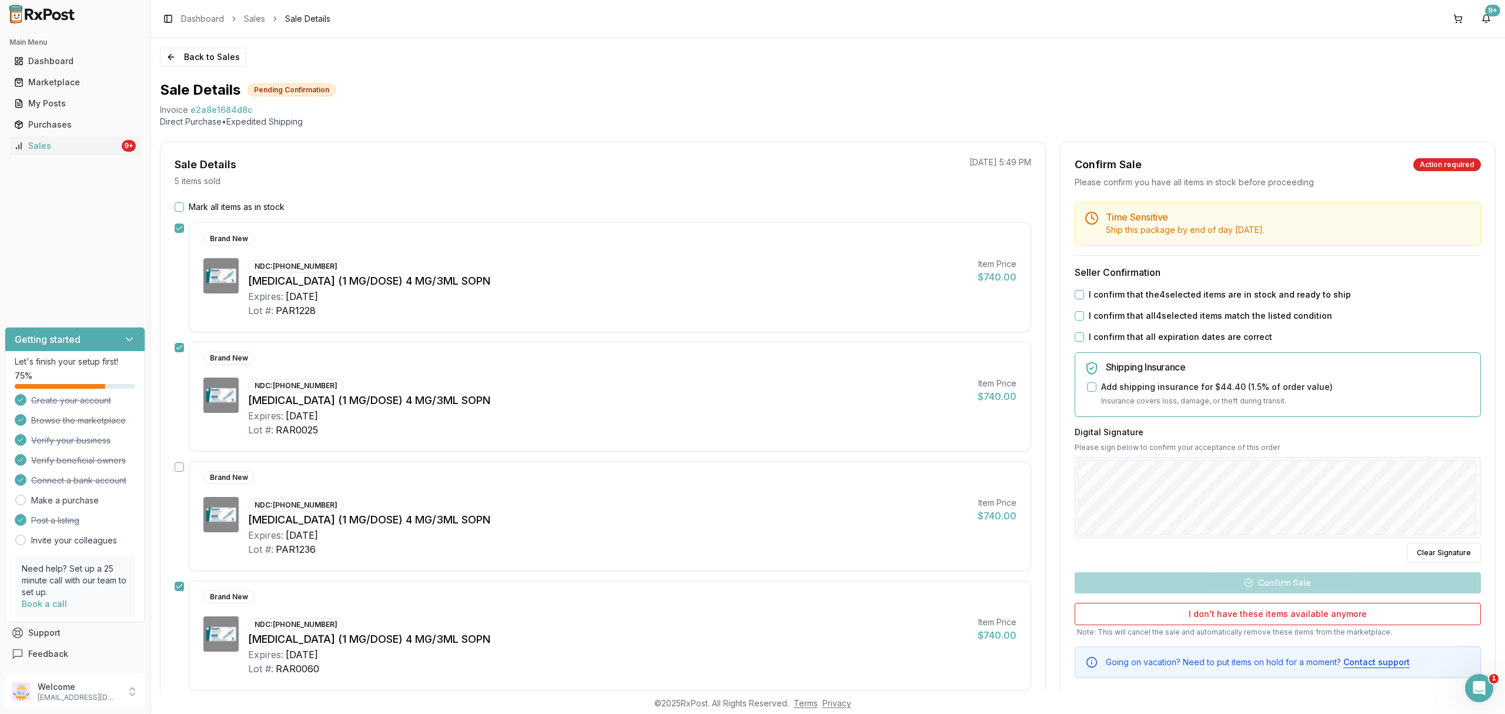
click at [1139, 290] on label "I confirm that the 4 selected items are in stock and ready to ship" at bounding box center [1220, 295] width 262 height 12
click at [1084, 290] on button "I confirm that the 4 selected items are in stock and ready to ship" at bounding box center [1079, 294] width 9 height 9
click at [1137, 311] on label "I confirm that all 4 selected items match the listed condition" at bounding box center [1210, 316] width 243 height 12
click at [1084, 311] on button "I confirm that all 4 selected items match the listed condition" at bounding box center [1079, 315] width 9 height 9
click at [1132, 336] on label "I confirm that all expiration dates are correct" at bounding box center [1180, 337] width 183 height 12
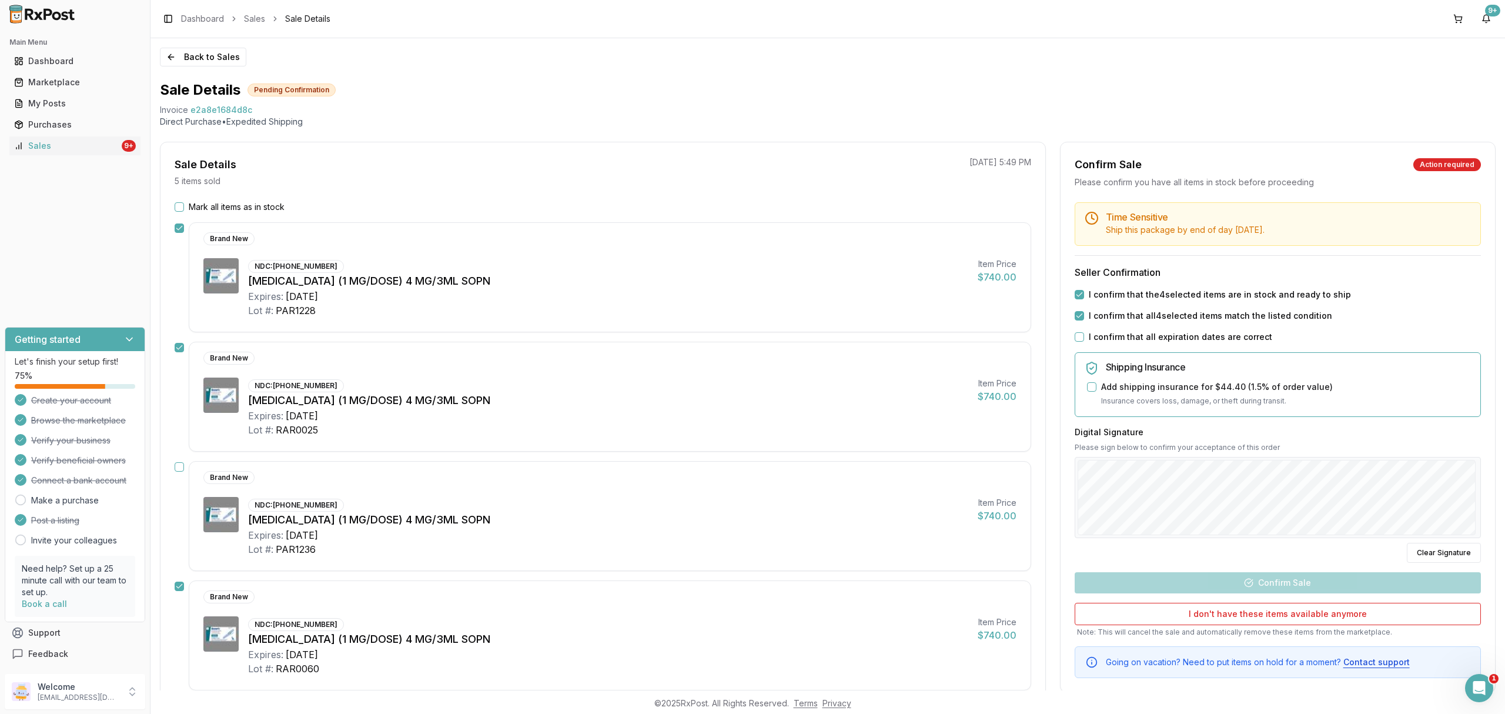
click at [1084, 336] on button "I confirm that all expiration dates are correct" at bounding box center [1079, 336] width 9 height 9
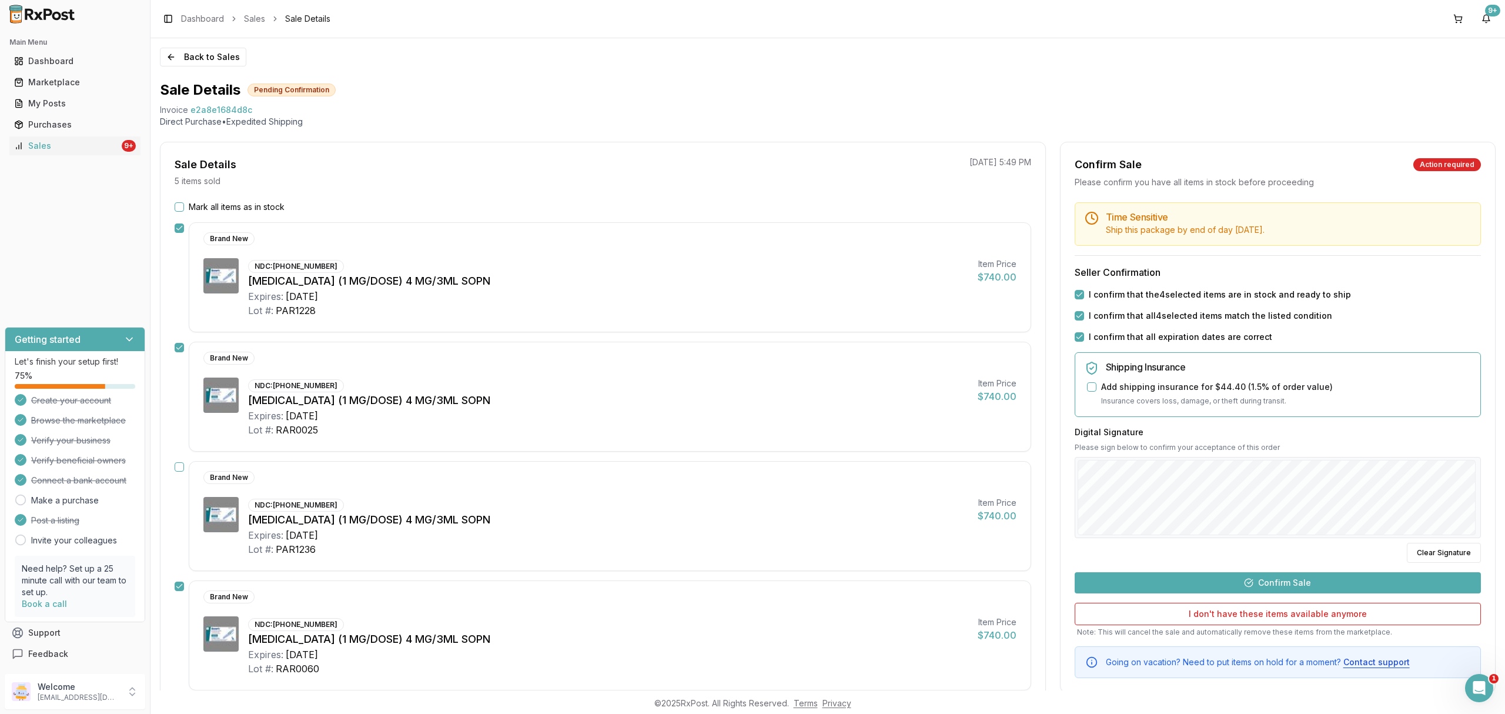
click at [1273, 589] on button "Confirm Sale" at bounding box center [1278, 582] width 406 height 21
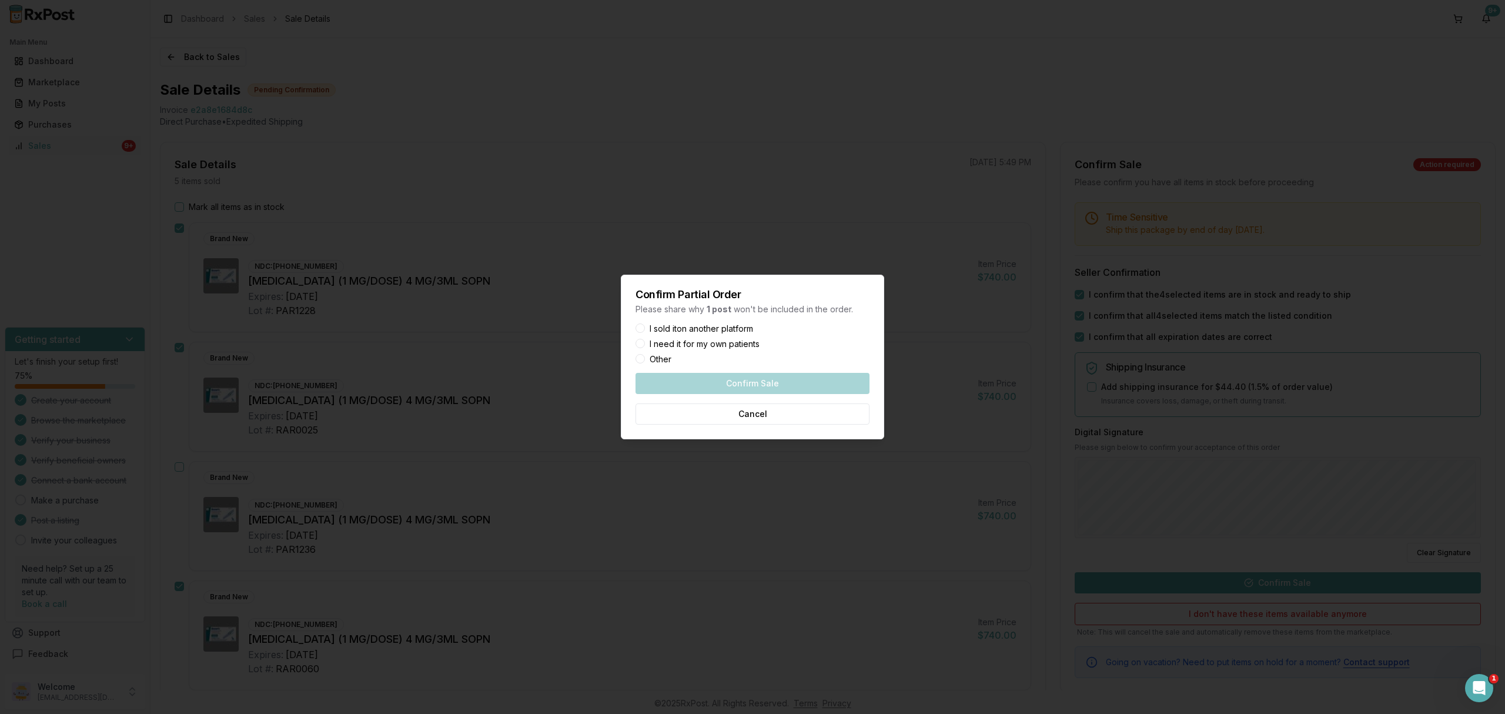
click at [708, 328] on label "I sold it on another platform" at bounding box center [702, 329] width 104 height 8
click at [645, 328] on button "I sold it on another platform" at bounding box center [640, 327] width 9 height 9
click at [737, 385] on button "Confirm Sale" at bounding box center [753, 383] width 234 height 21
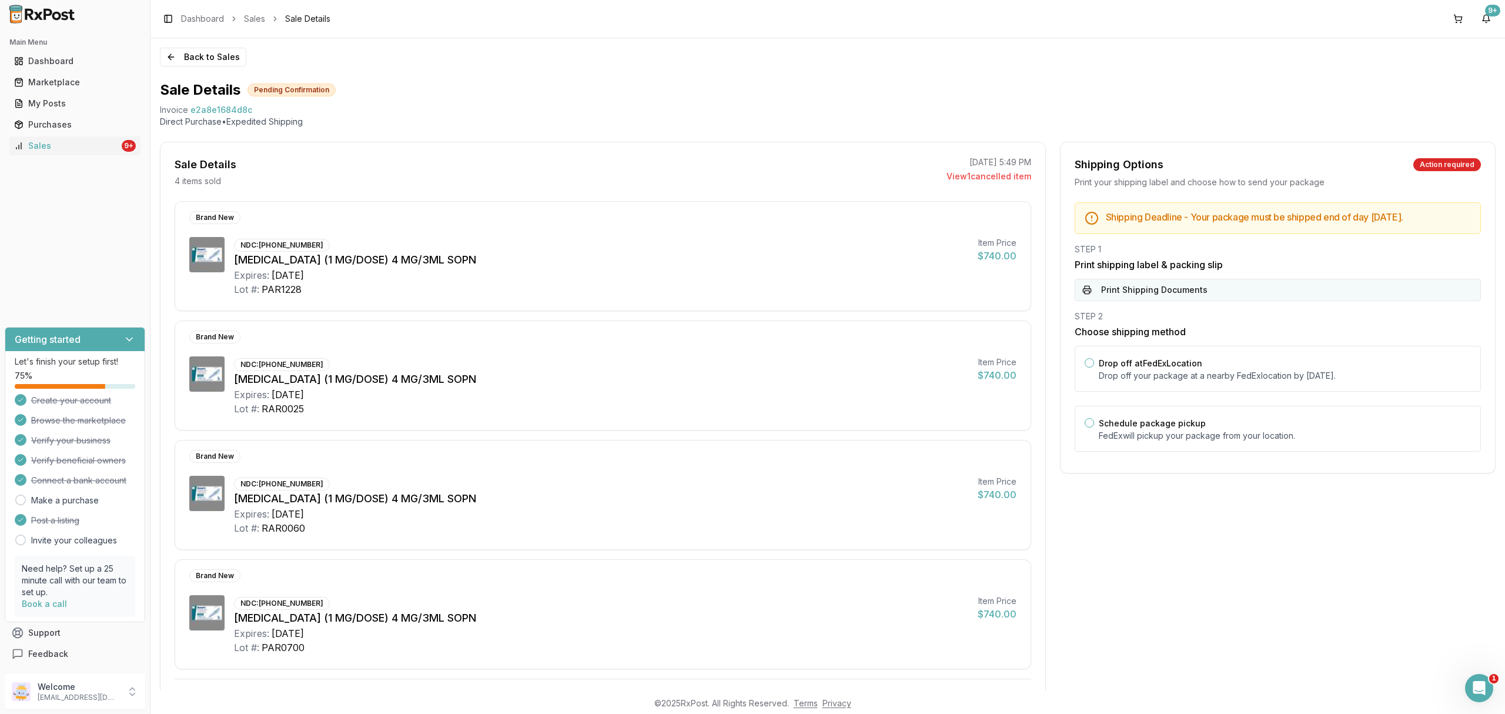
click at [1363, 294] on button "Print Shipping Documents" at bounding box center [1278, 290] width 406 height 22
click at [1280, 376] on p "Drop off your package at a nearby FedEx location by September 24, 2025 ." at bounding box center [1285, 376] width 372 height 12
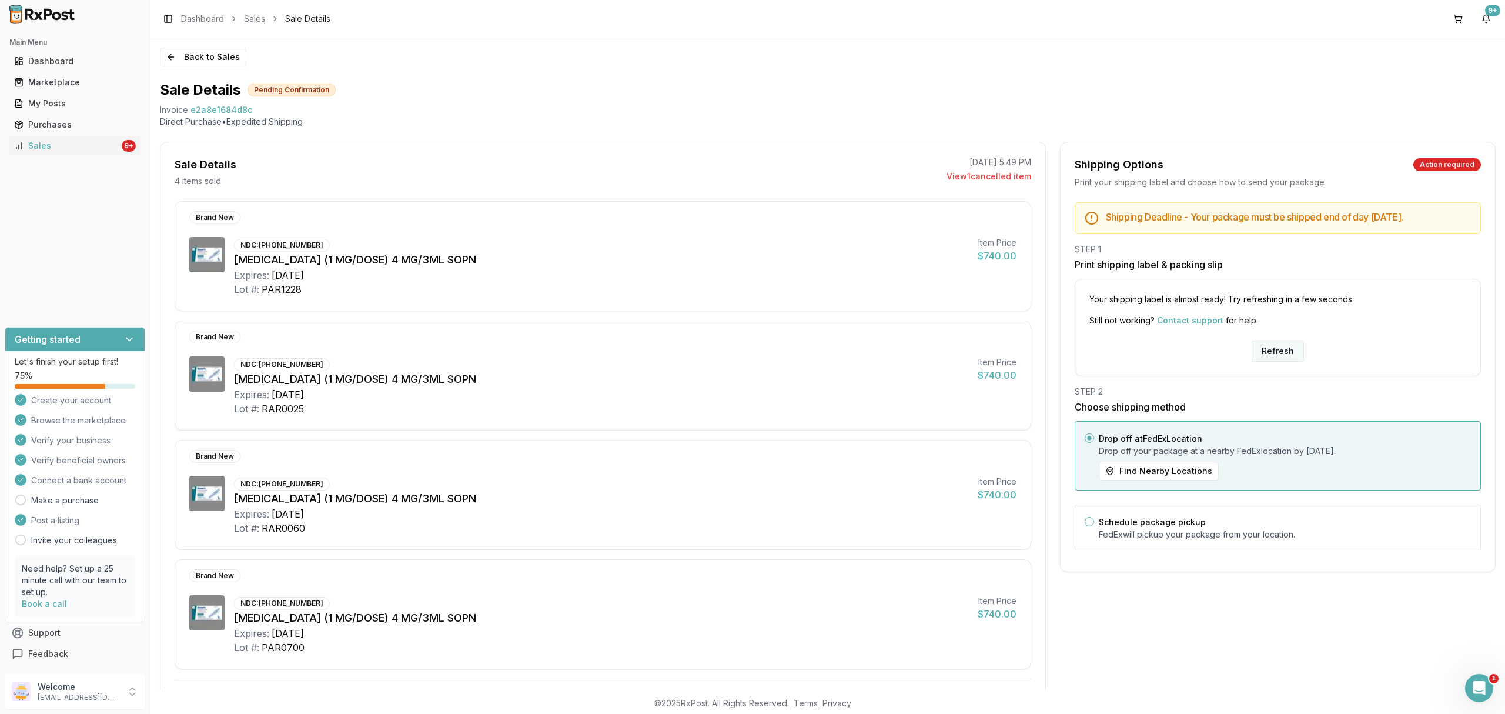
click at [1285, 352] on button "Refresh" at bounding box center [1278, 350] width 52 height 21
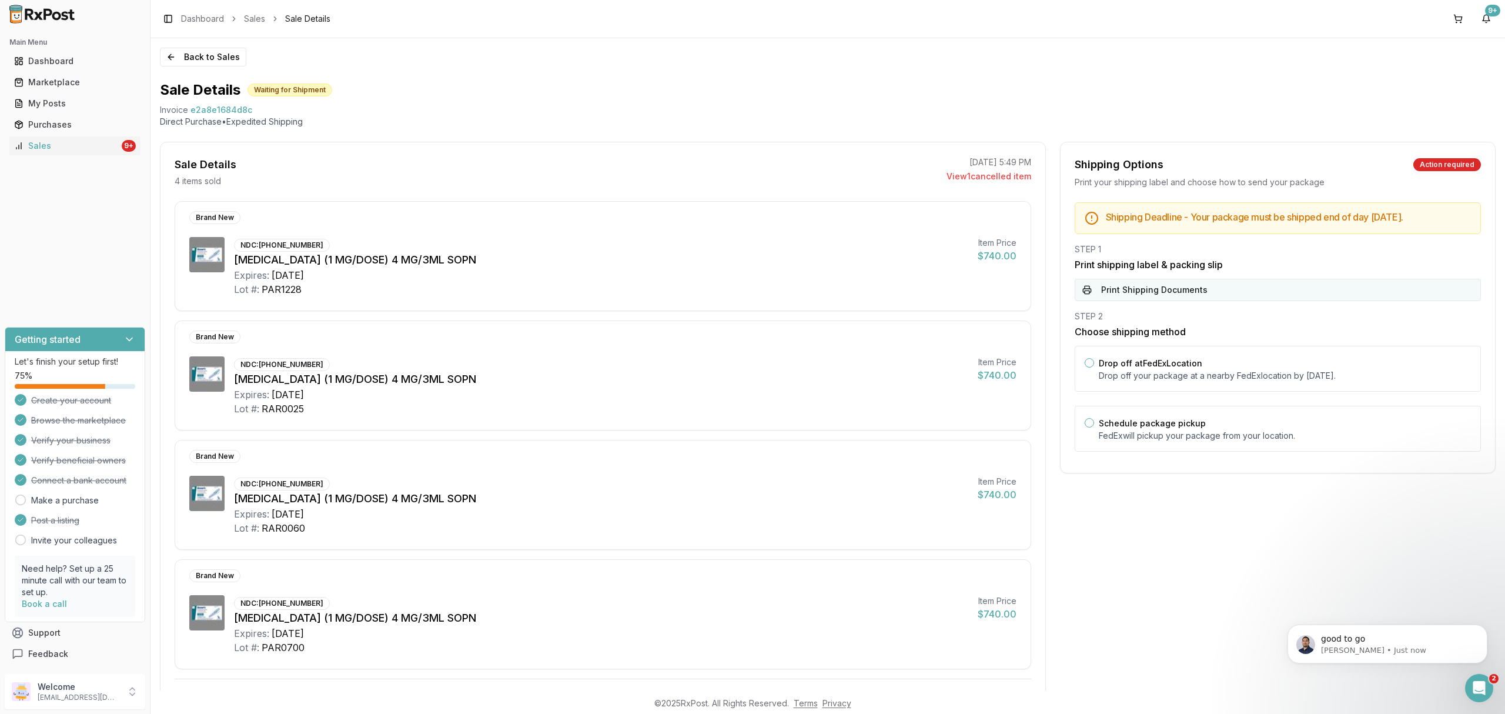
click at [1233, 293] on button "Print Shipping Documents" at bounding box center [1278, 290] width 406 height 22
click at [215, 59] on button "Back to Sales" at bounding box center [203, 57] width 86 height 19
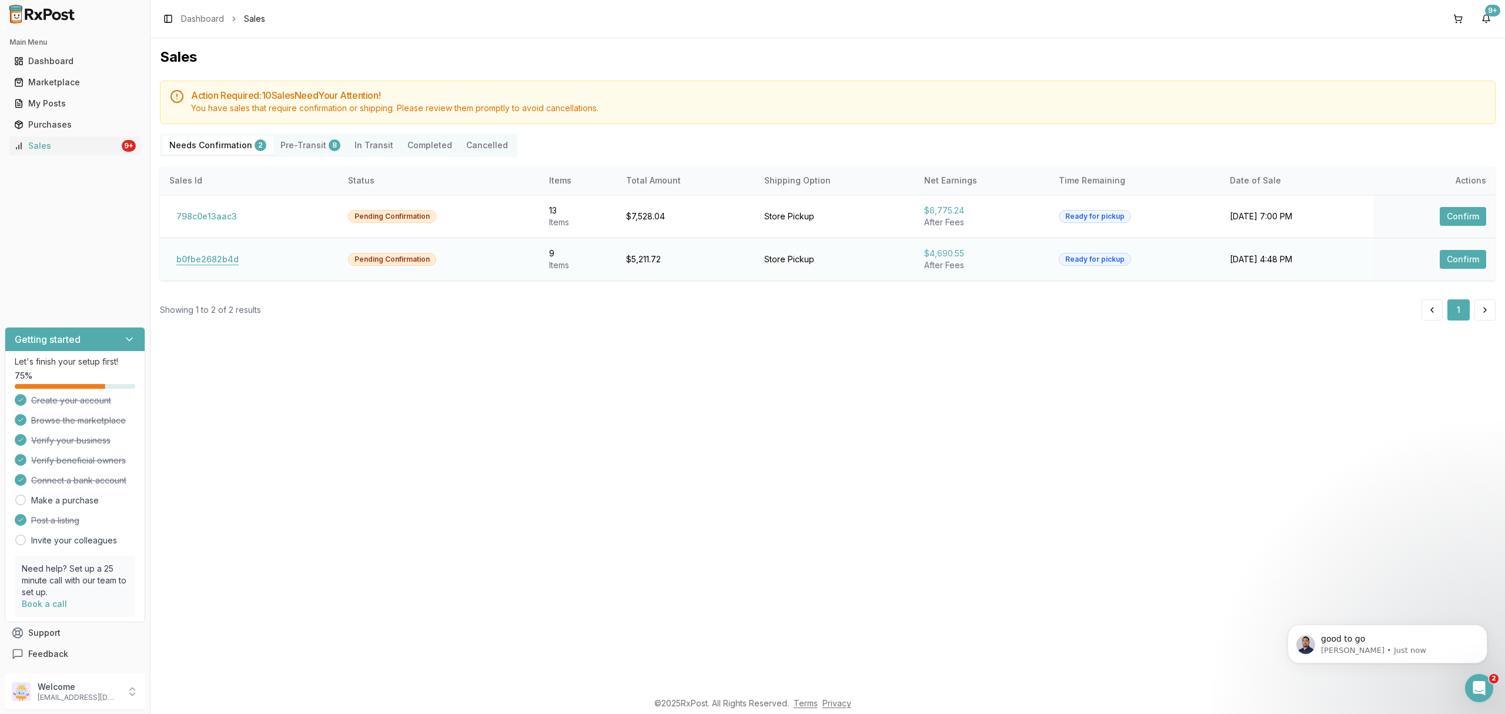
click at [219, 261] on button "b0fbe2682b4d" at bounding box center [207, 259] width 76 height 19
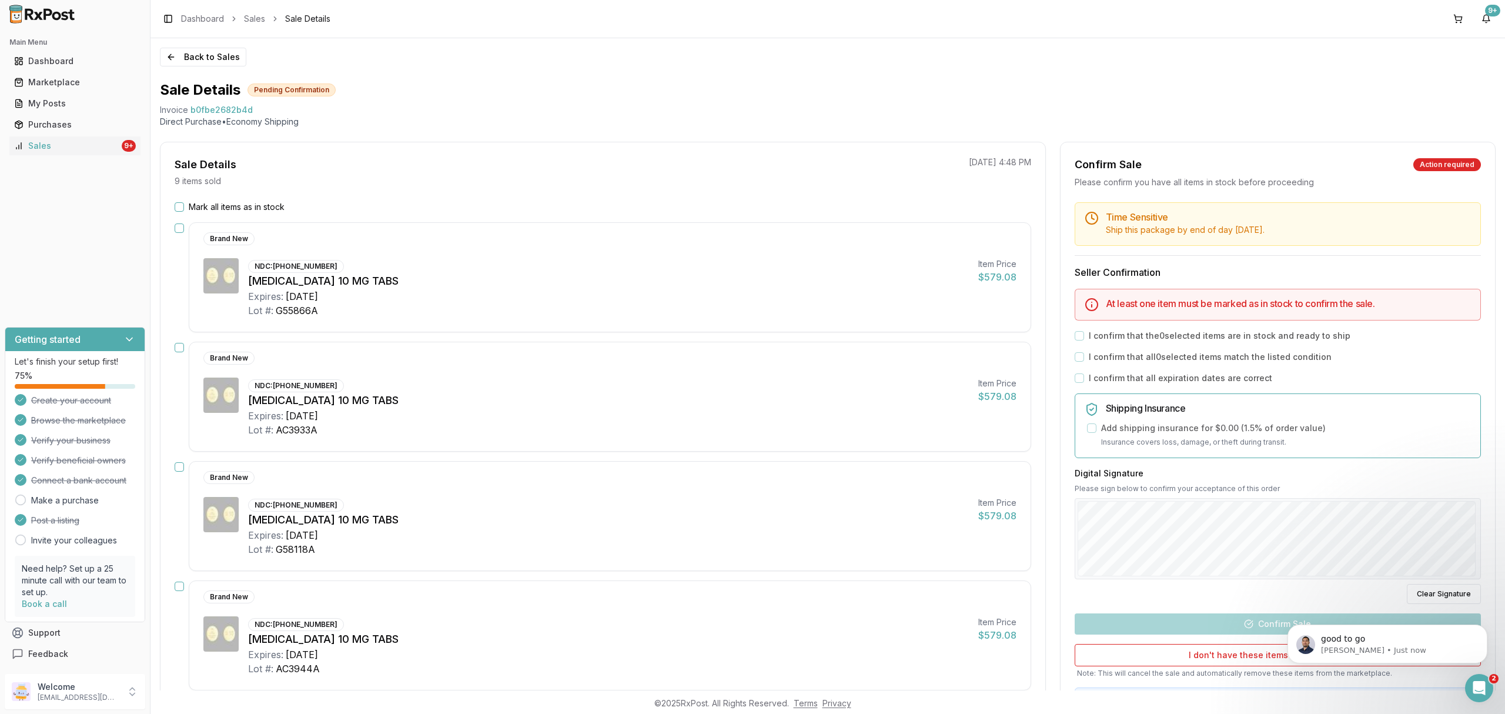
click at [229, 203] on label "Mark all items as in stock" at bounding box center [237, 207] width 96 height 12
click at [184, 203] on button "Mark all items as in stock" at bounding box center [179, 206] width 9 height 9
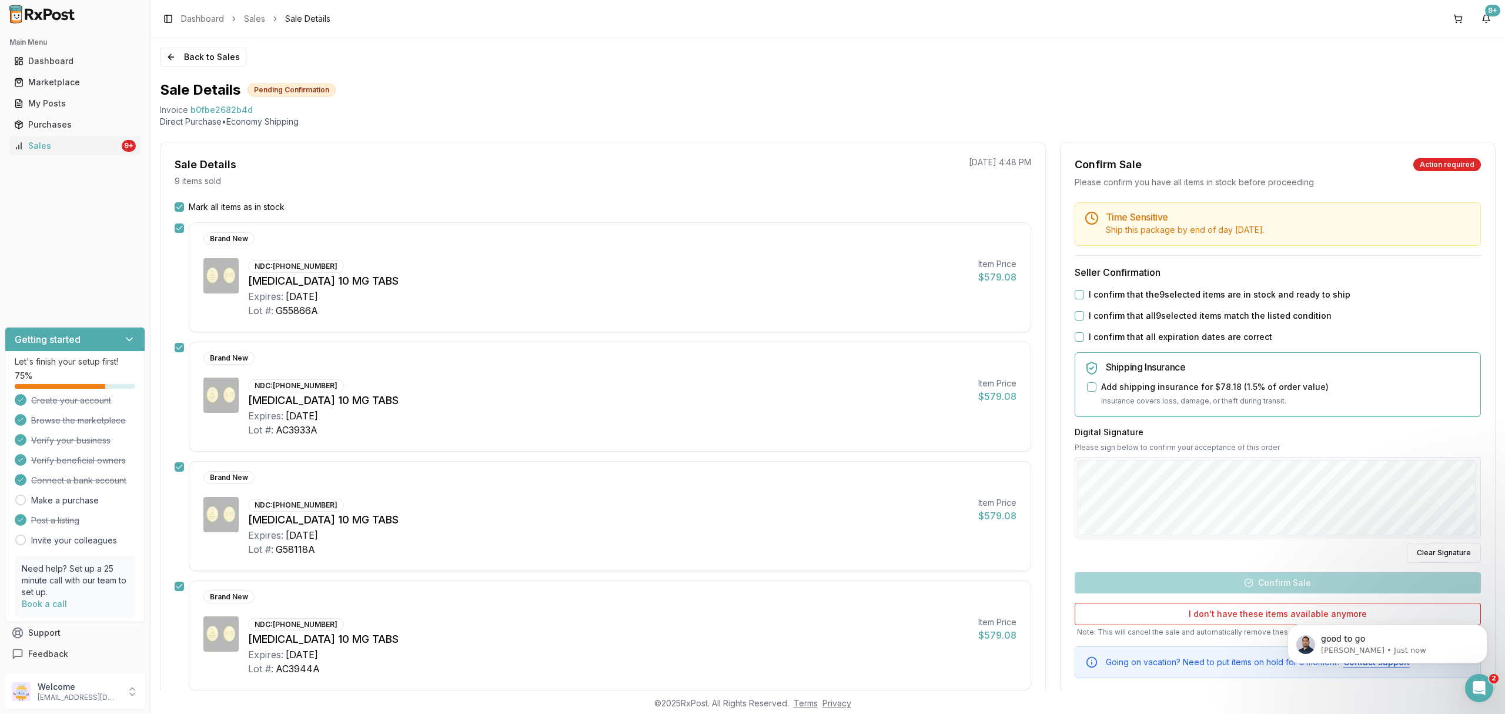
click at [1101, 293] on label "I confirm that the 9 selected items are in stock and ready to ship" at bounding box center [1220, 295] width 262 height 12
click at [1084, 293] on button "I confirm that the 9 selected items are in stock and ready to ship" at bounding box center [1079, 294] width 9 height 9
click at [1103, 312] on label "I confirm that all 9 selected items match the listed condition" at bounding box center [1210, 316] width 243 height 12
click at [1084, 312] on button "I confirm that all 9 selected items match the listed condition" at bounding box center [1079, 315] width 9 height 9
click at [1104, 332] on label "I confirm that all expiration dates are correct" at bounding box center [1180, 337] width 183 height 12
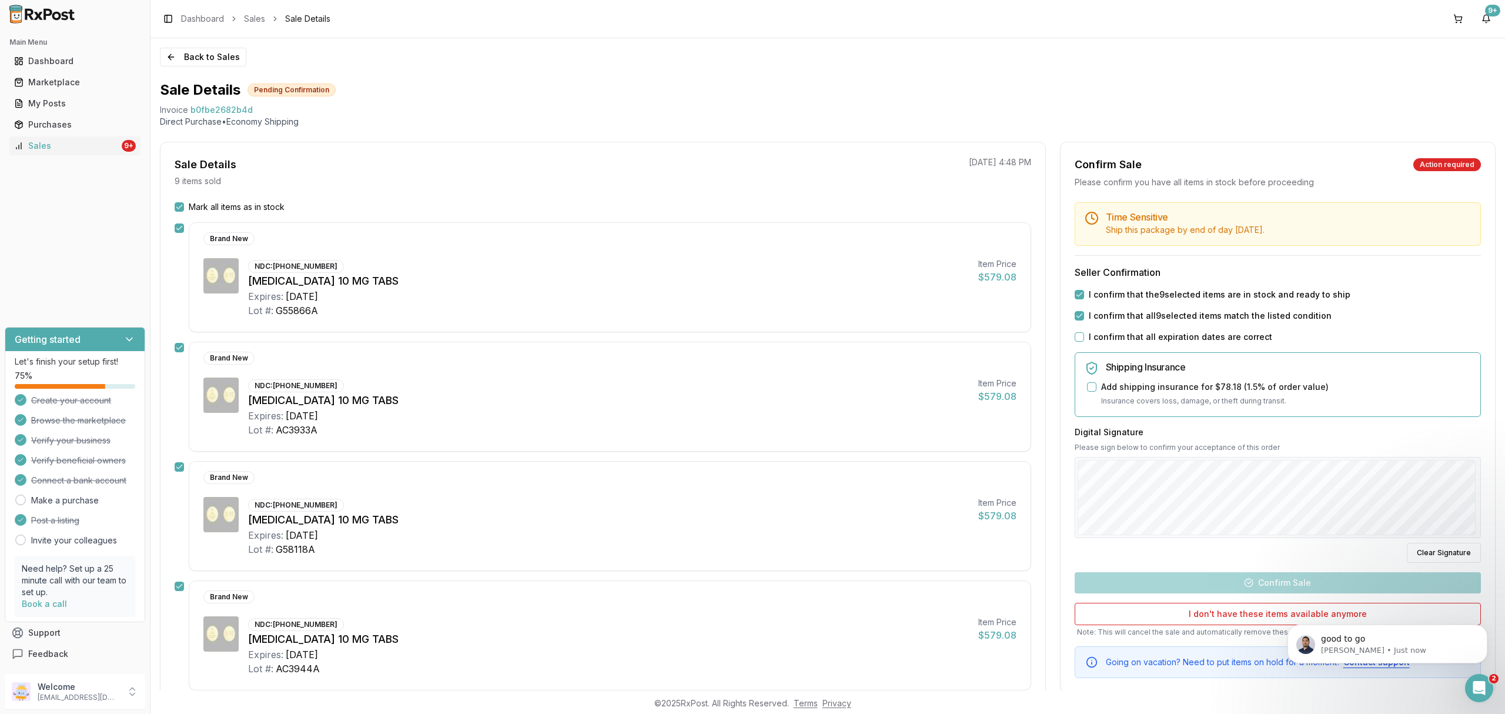
click at [1084, 332] on button "I confirm that all expiration dates are correct" at bounding box center [1079, 336] width 9 height 9
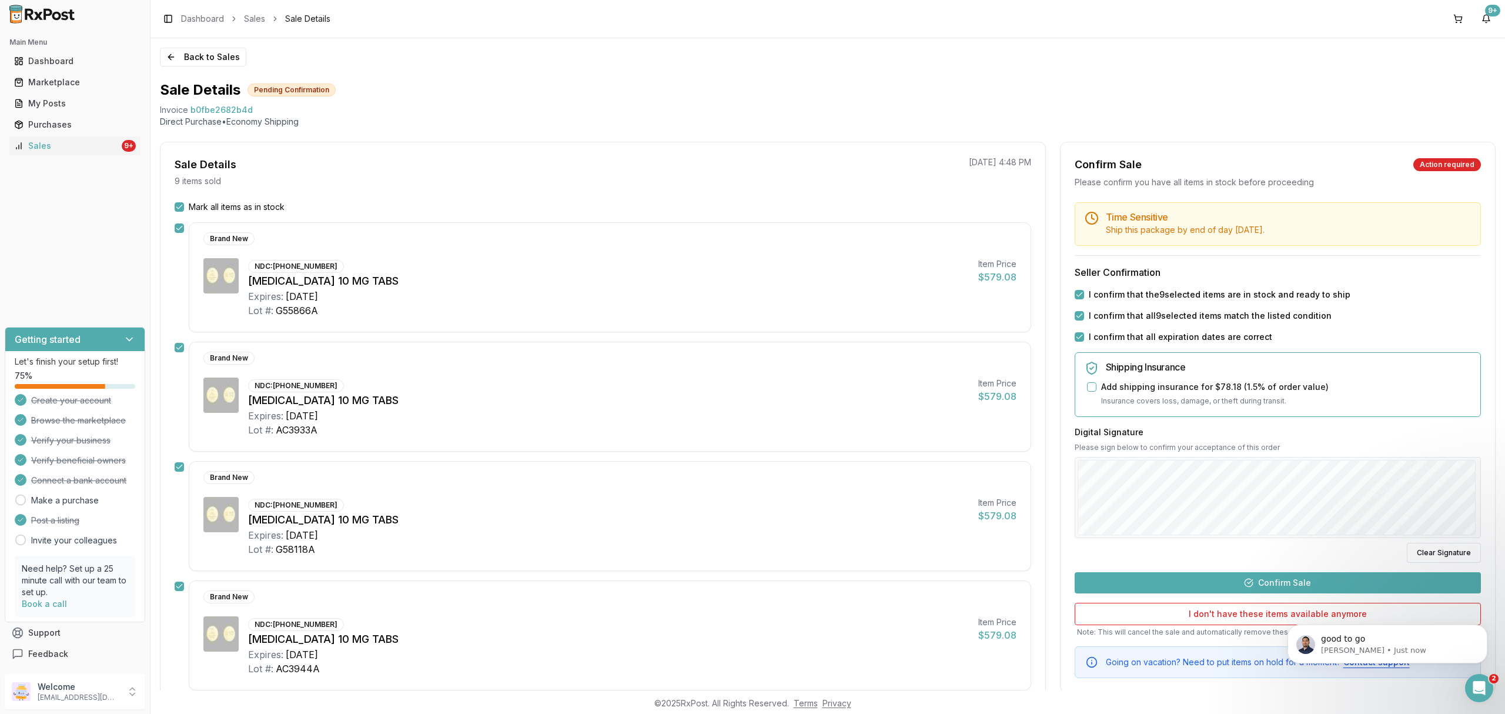
click at [1284, 590] on button "Confirm Sale" at bounding box center [1278, 582] width 406 height 21
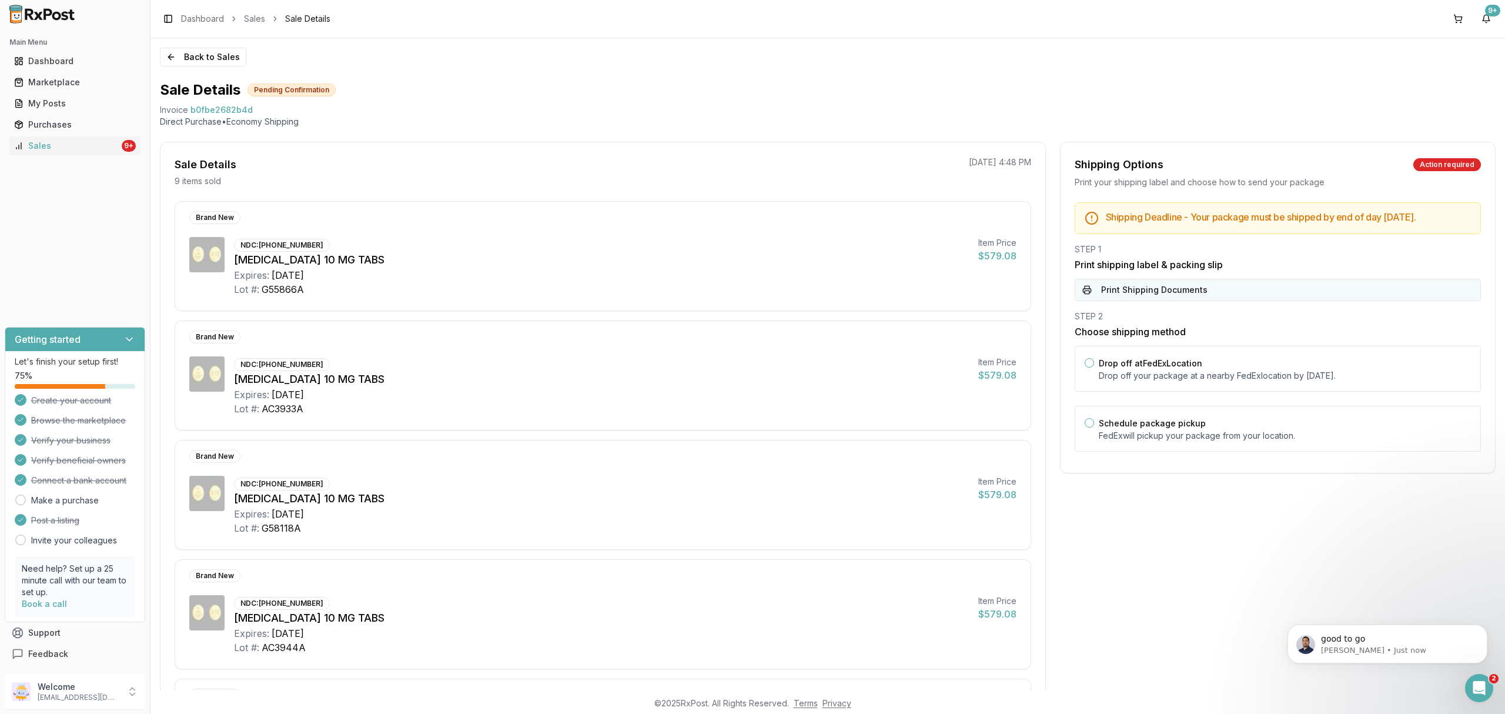
click at [1220, 299] on button "Print Shipping Documents" at bounding box center [1278, 290] width 406 height 22
click at [1213, 379] on div "Drop off at FedEx Location Drop off your package at a nearby [GEOGRAPHIC_DATA] …" at bounding box center [1285, 369] width 372 height 26
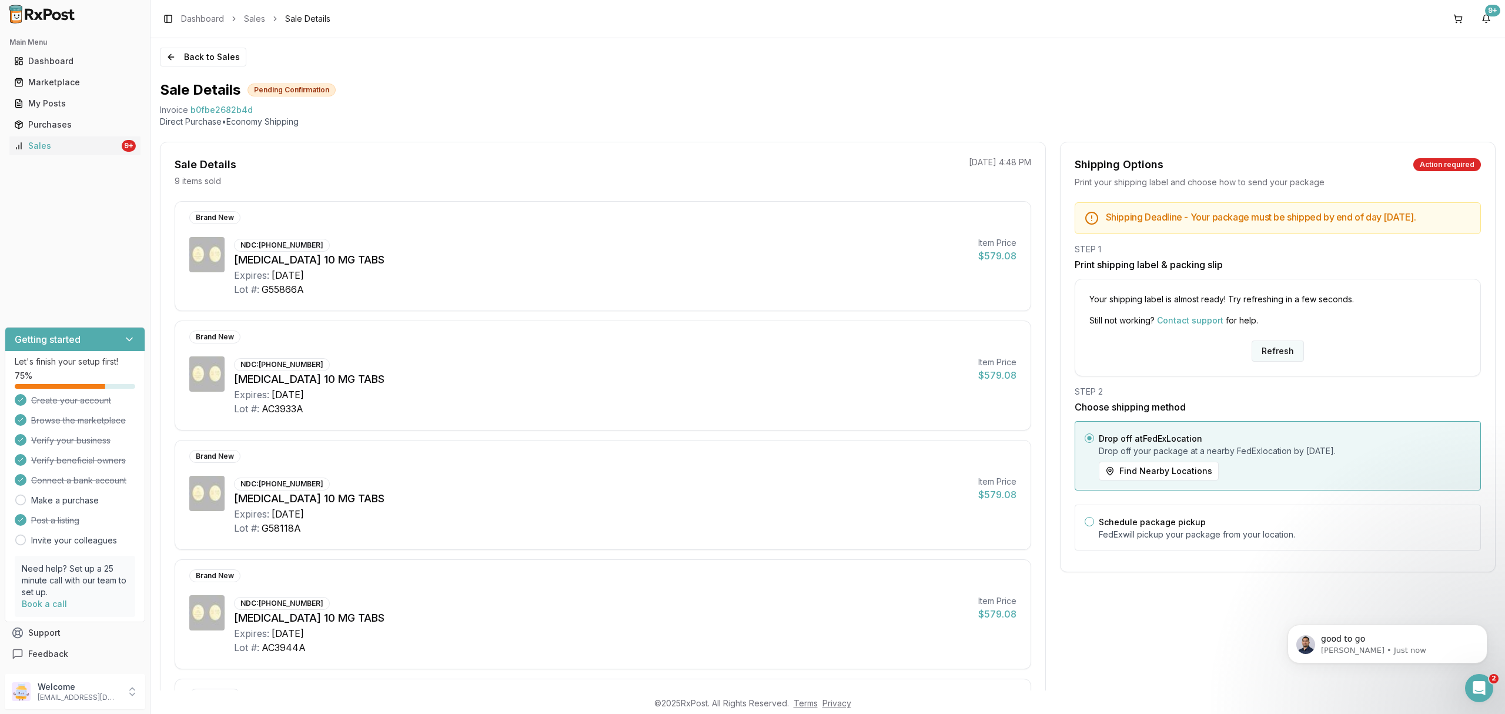
click at [1280, 359] on button "Refresh" at bounding box center [1278, 350] width 52 height 21
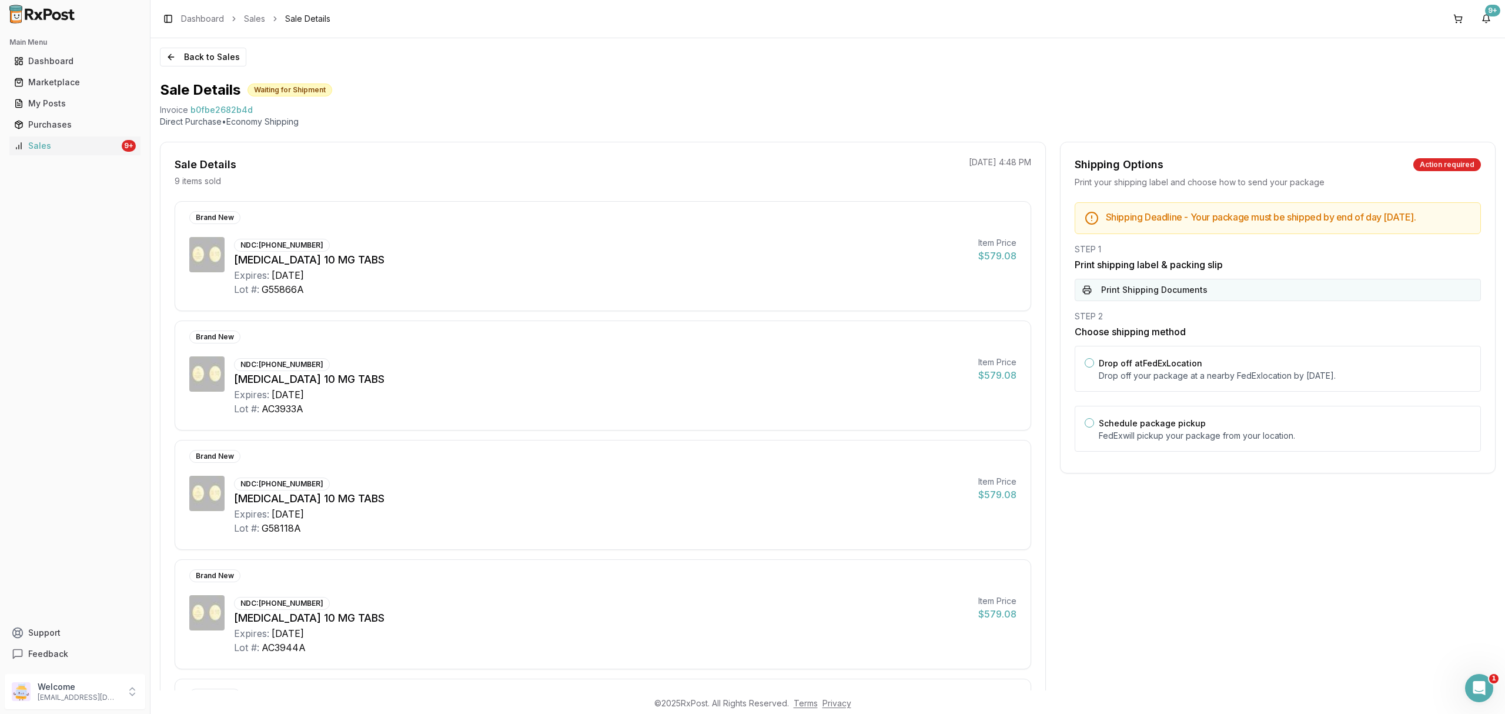
click at [1241, 301] on button "Print Shipping Documents" at bounding box center [1278, 290] width 406 height 22
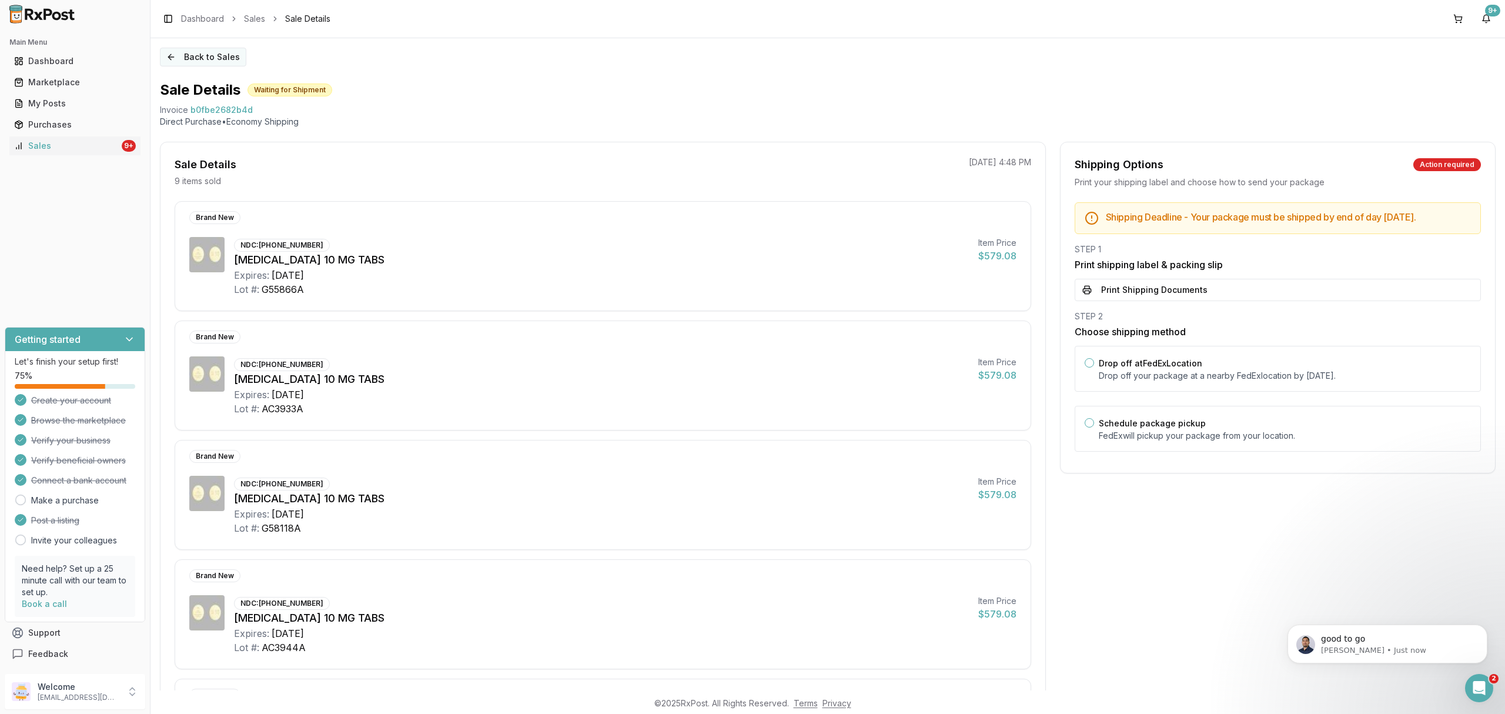
click at [209, 52] on button "Back to Sales" at bounding box center [203, 57] width 86 height 19
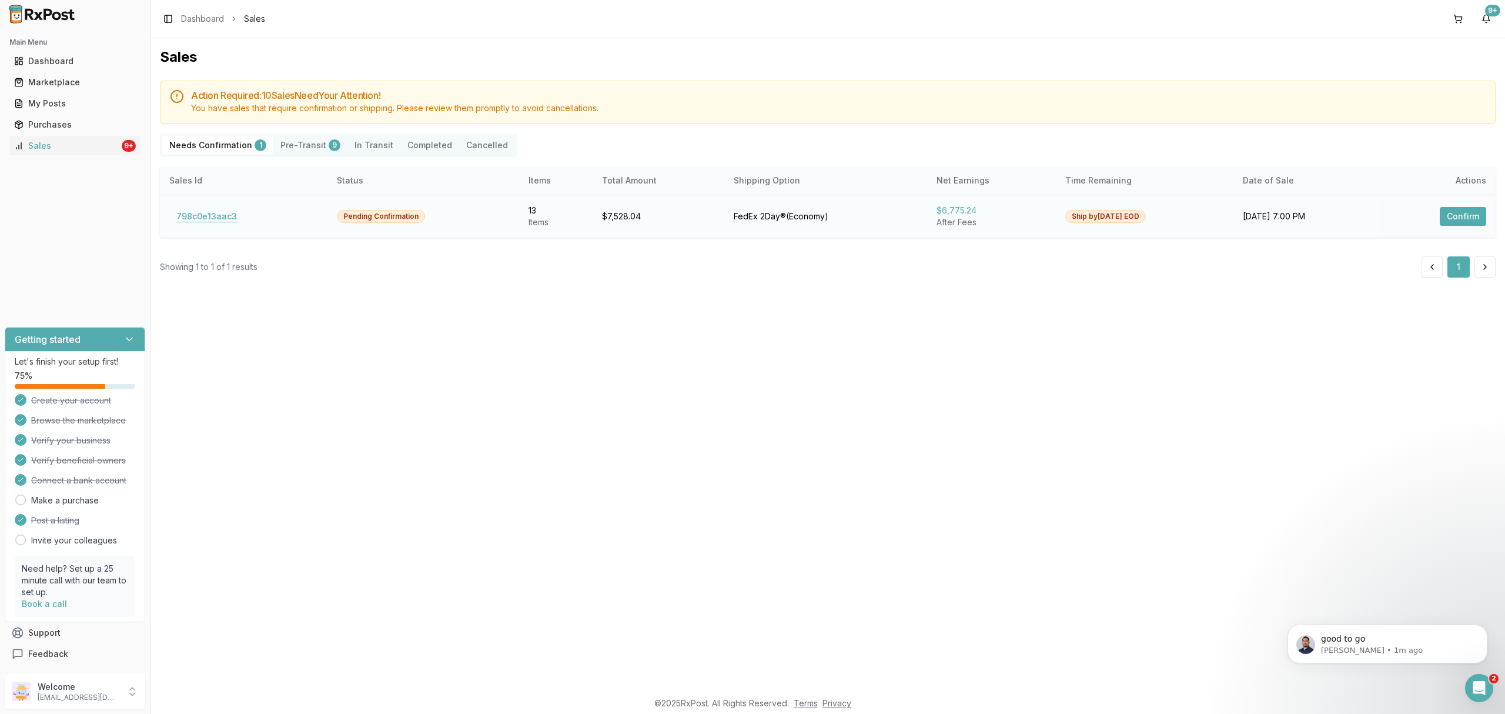
click at [219, 219] on button "798c0e13aac3" at bounding box center [206, 216] width 75 height 19
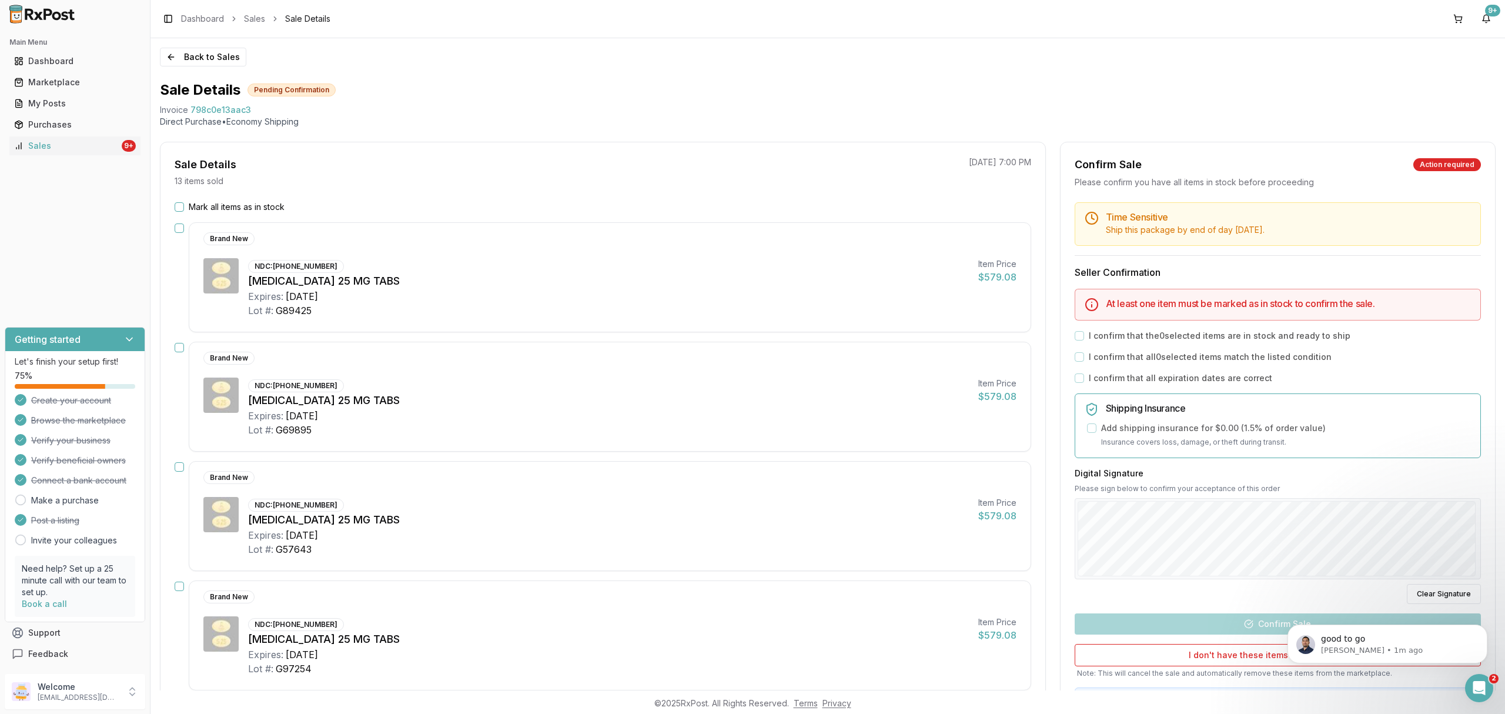
click at [179, 228] on button "button" at bounding box center [179, 227] width 9 height 9
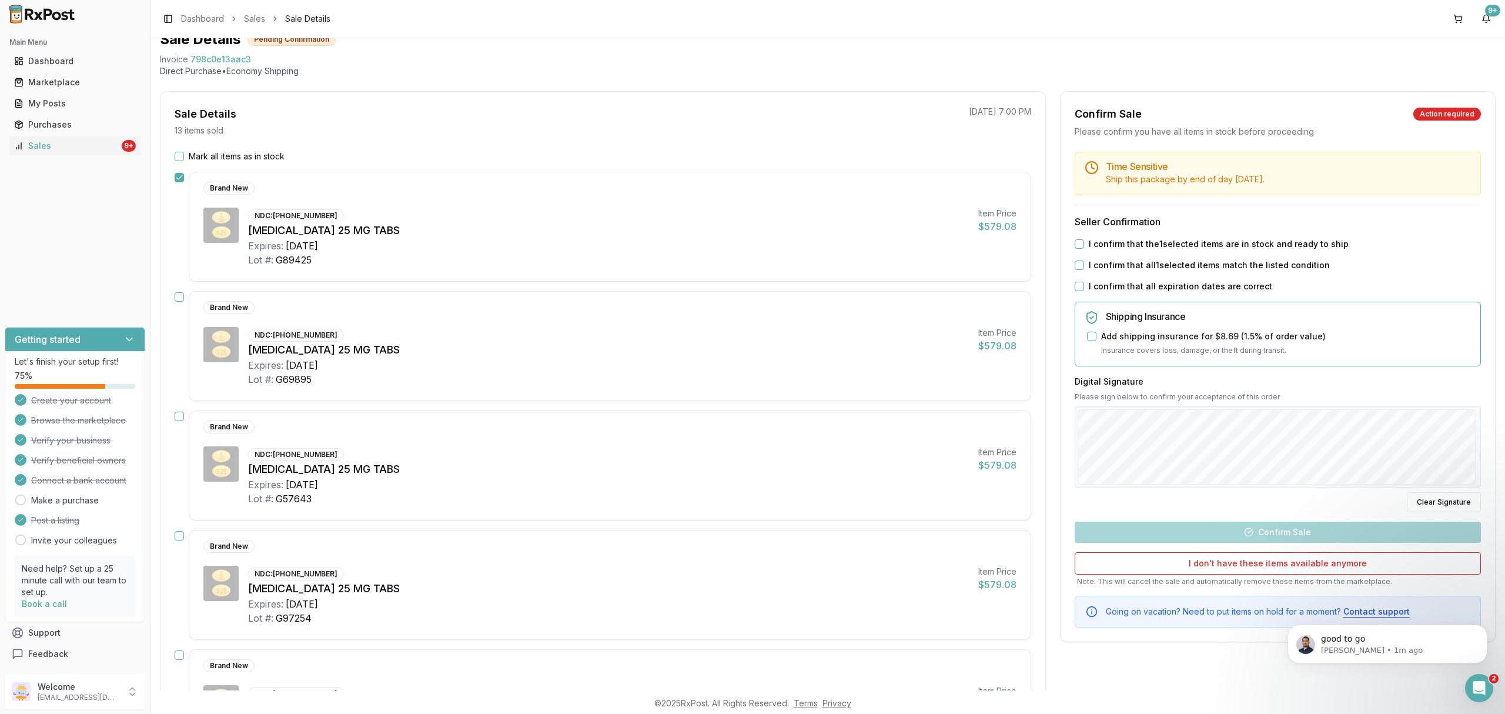
scroll to position [78, 0]
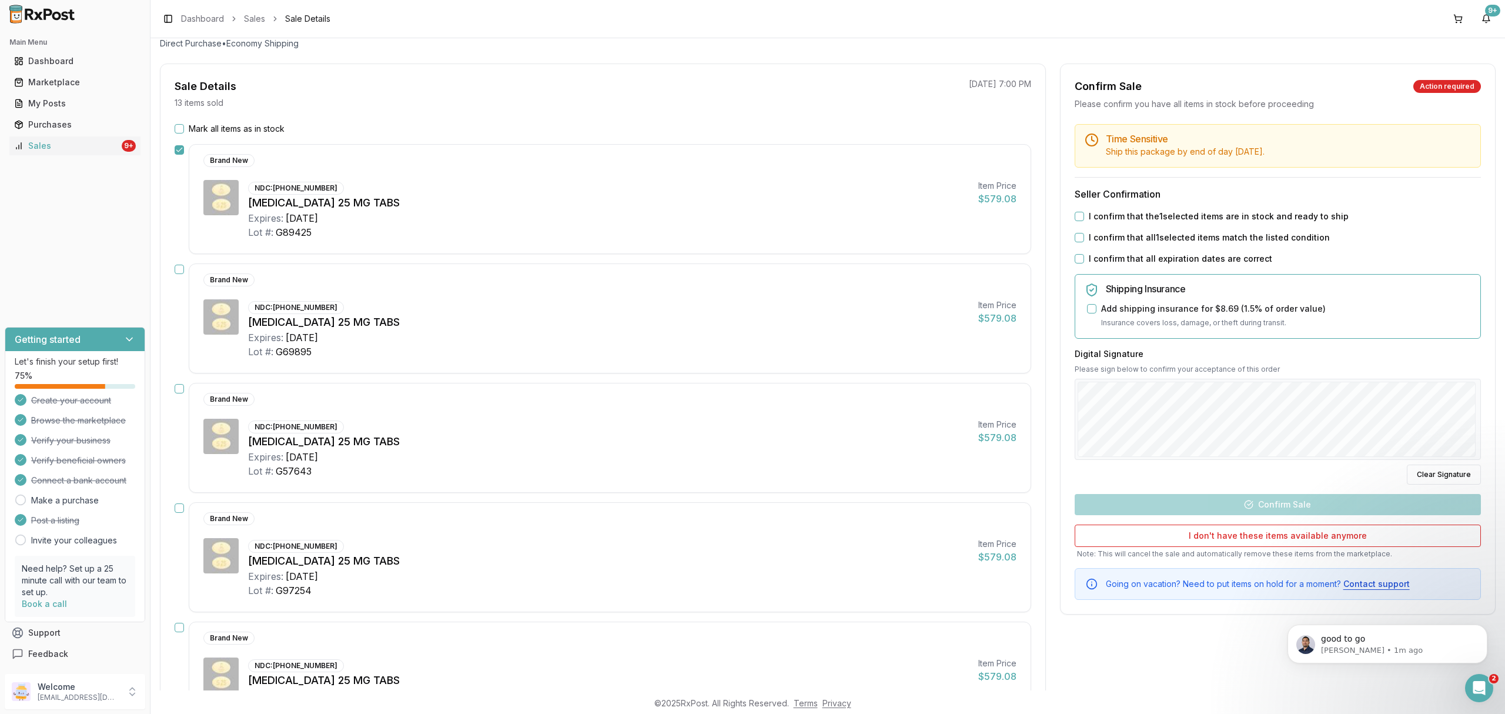
click at [180, 511] on button "button" at bounding box center [179, 507] width 9 height 9
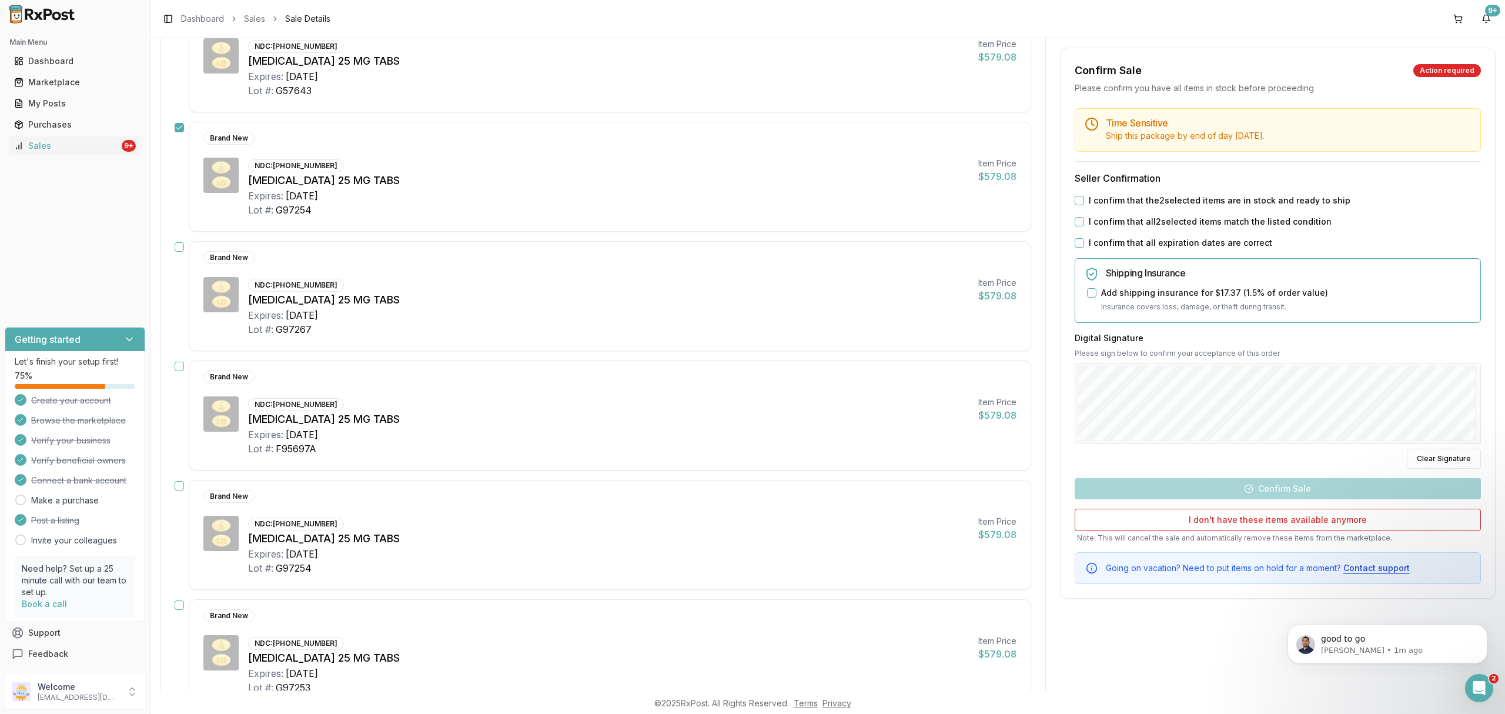
scroll to position [549, 0]
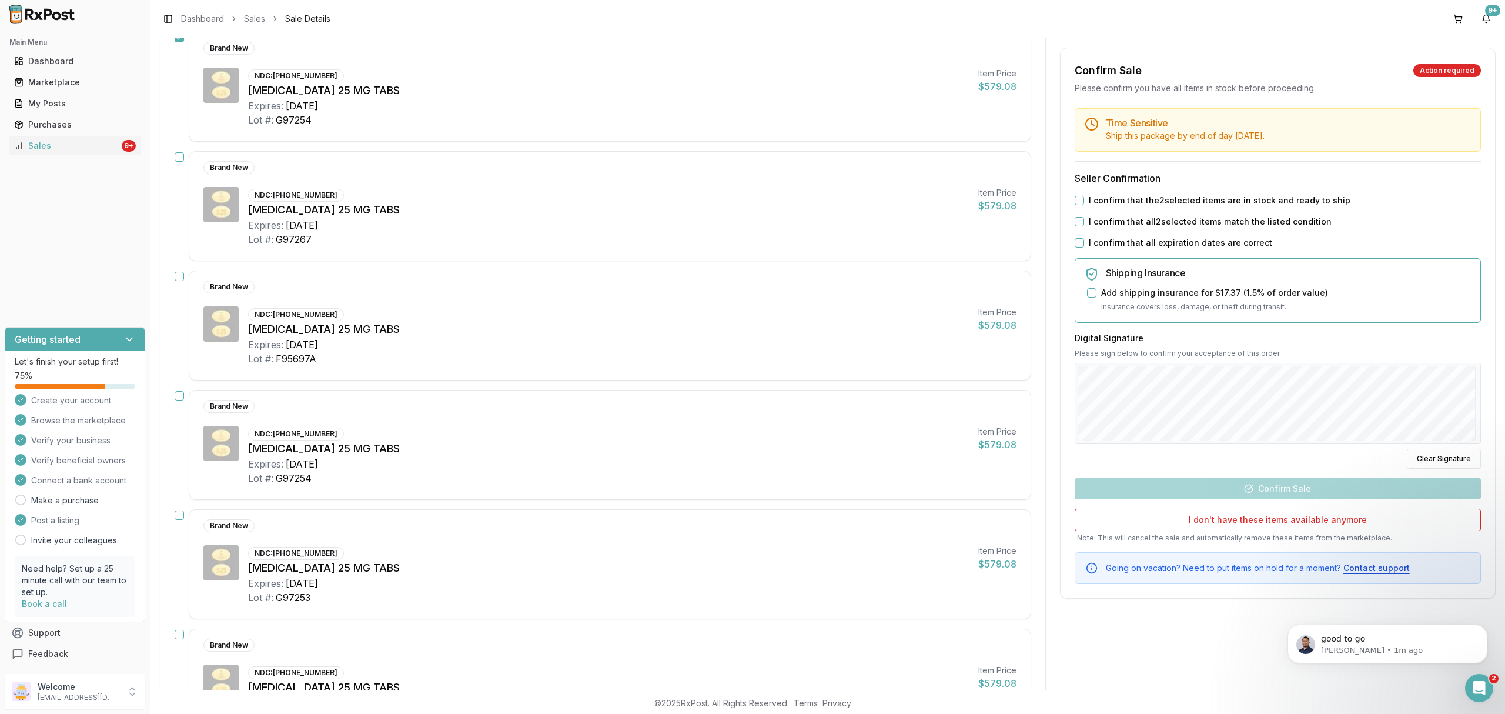
click at [181, 279] on button "button" at bounding box center [179, 276] width 9 height 9
click at [179, 400] on button "button" at bounding box center [179, 395] width 9 height 9
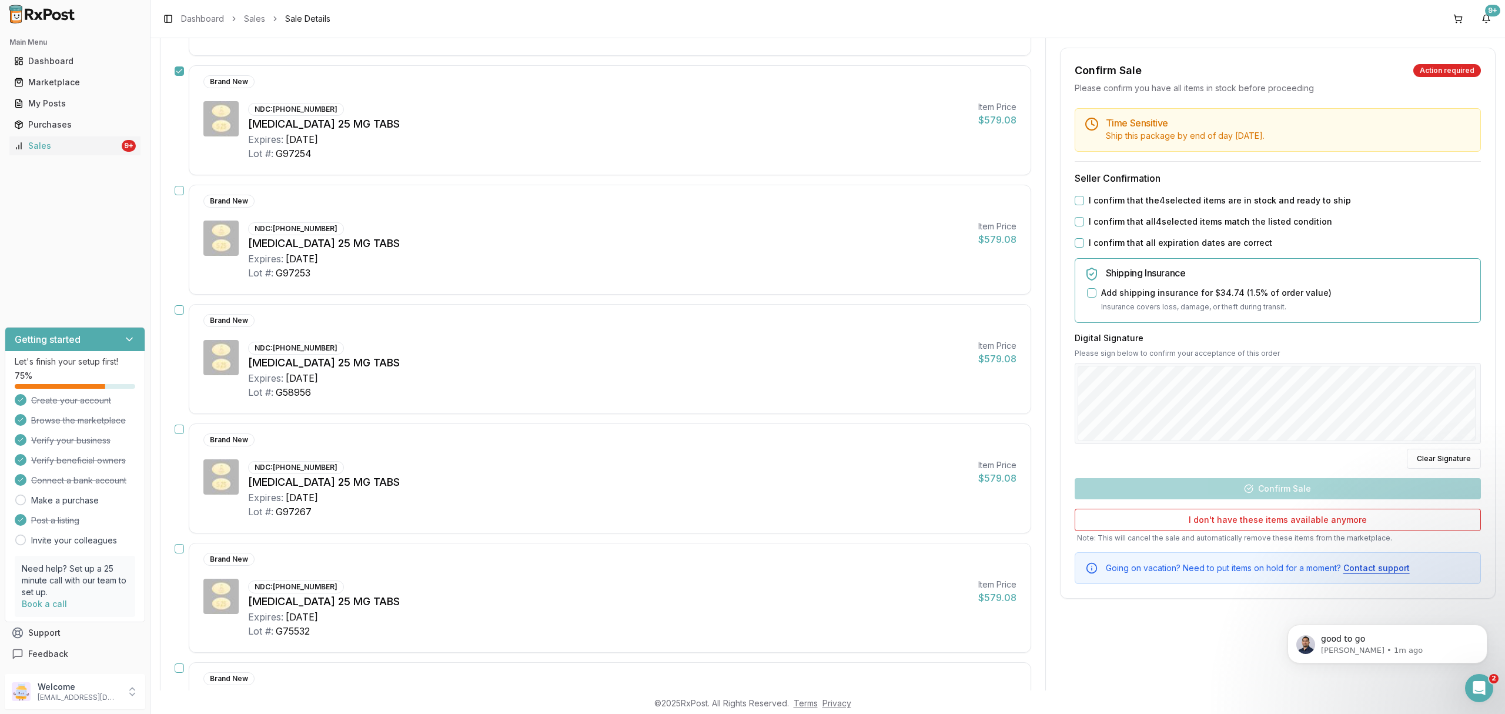
scroll to position [1019, 0]
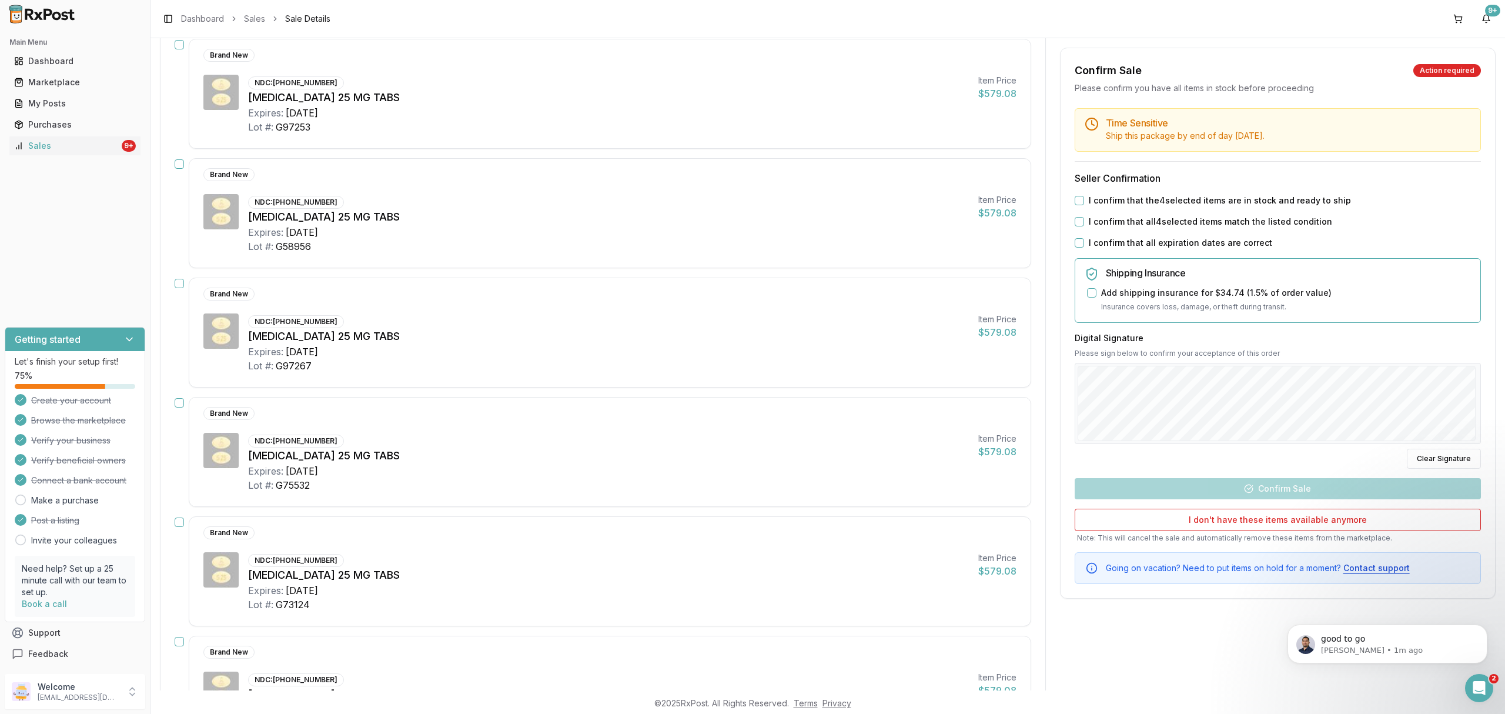
click at [180, 407] on button "button" at bounding box center [179, 402] width 9 height 9
click at [179, 288] on button "button" at bounding box center [179, 283] width 9 height 9
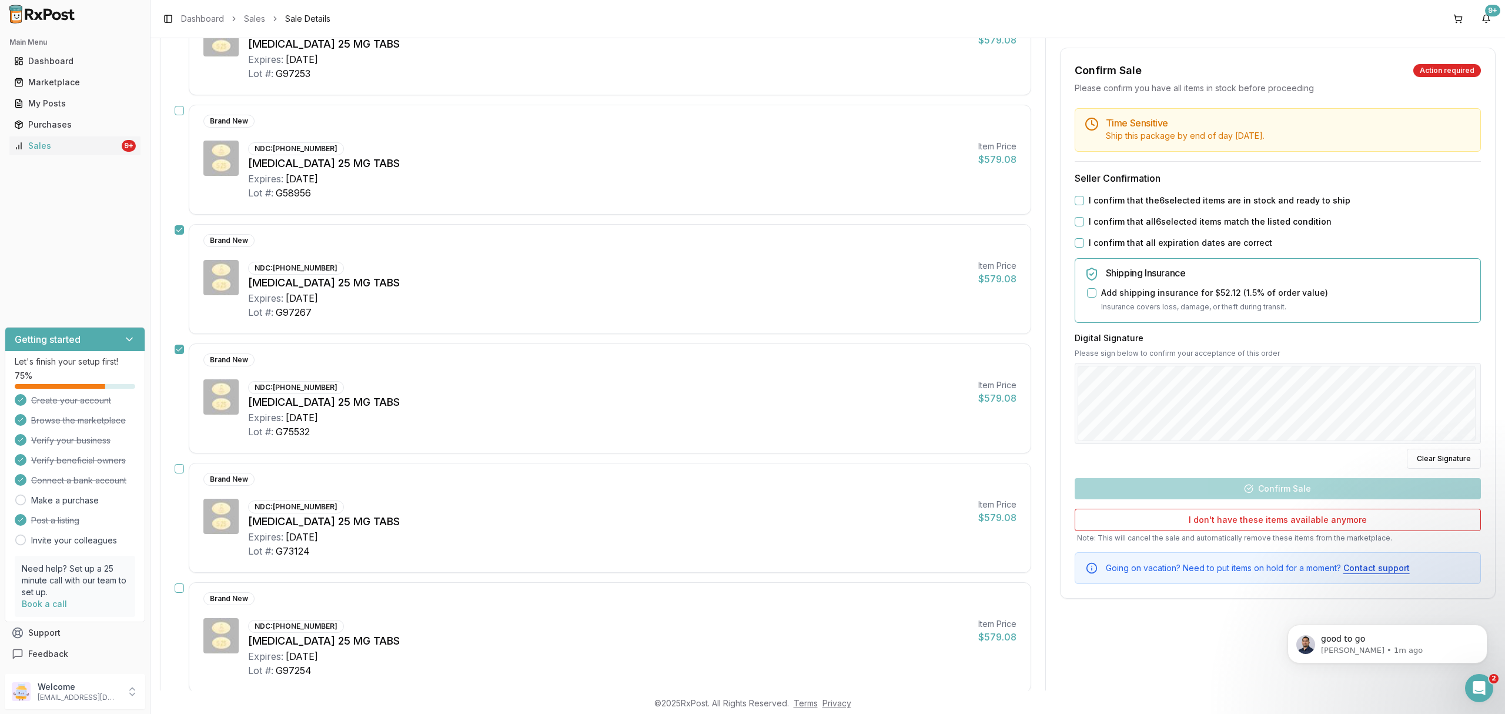
scroll to position [1097, 0]
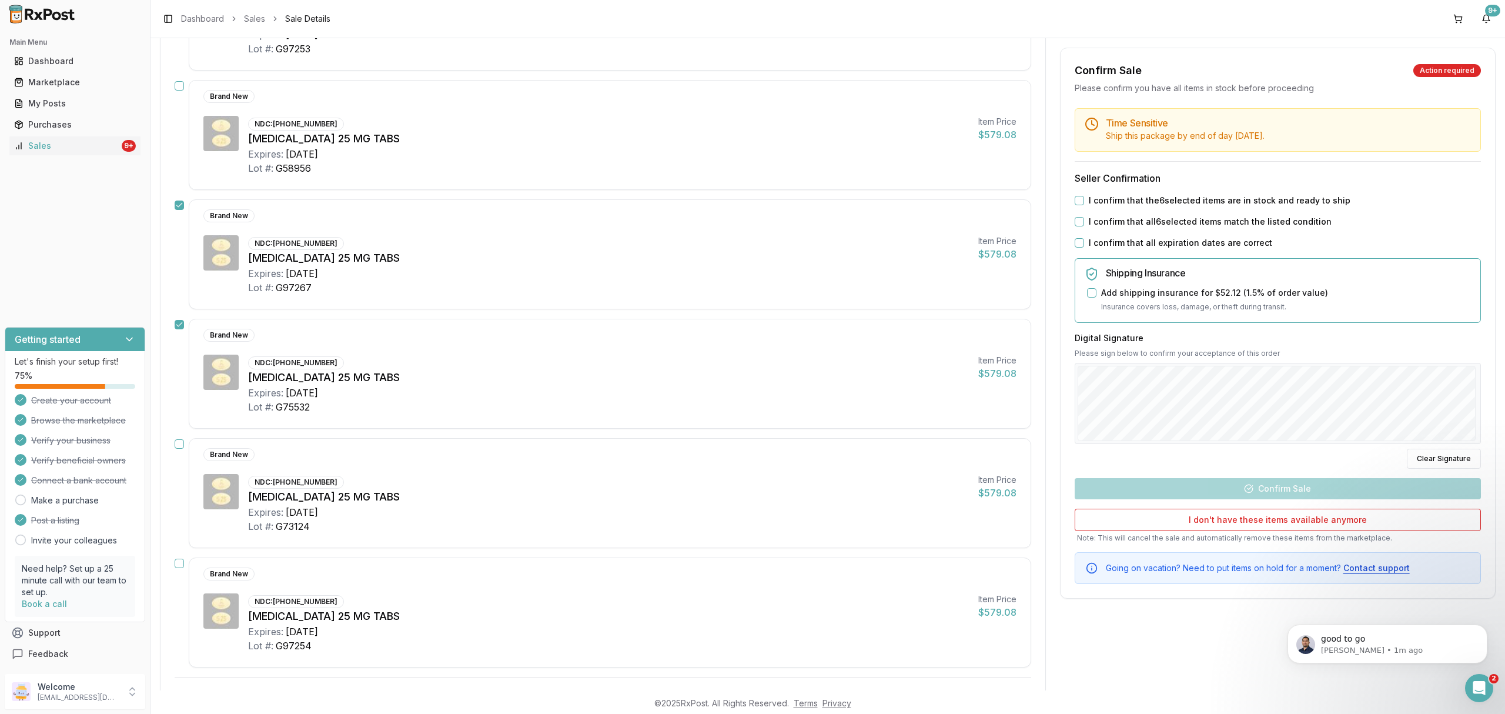
click at [177, 449] on button "button" at bounding box center [179, 443] width 9 height 9
click at [175, 568] on button "button" at bounding box center [179, 563] width 9 height 9
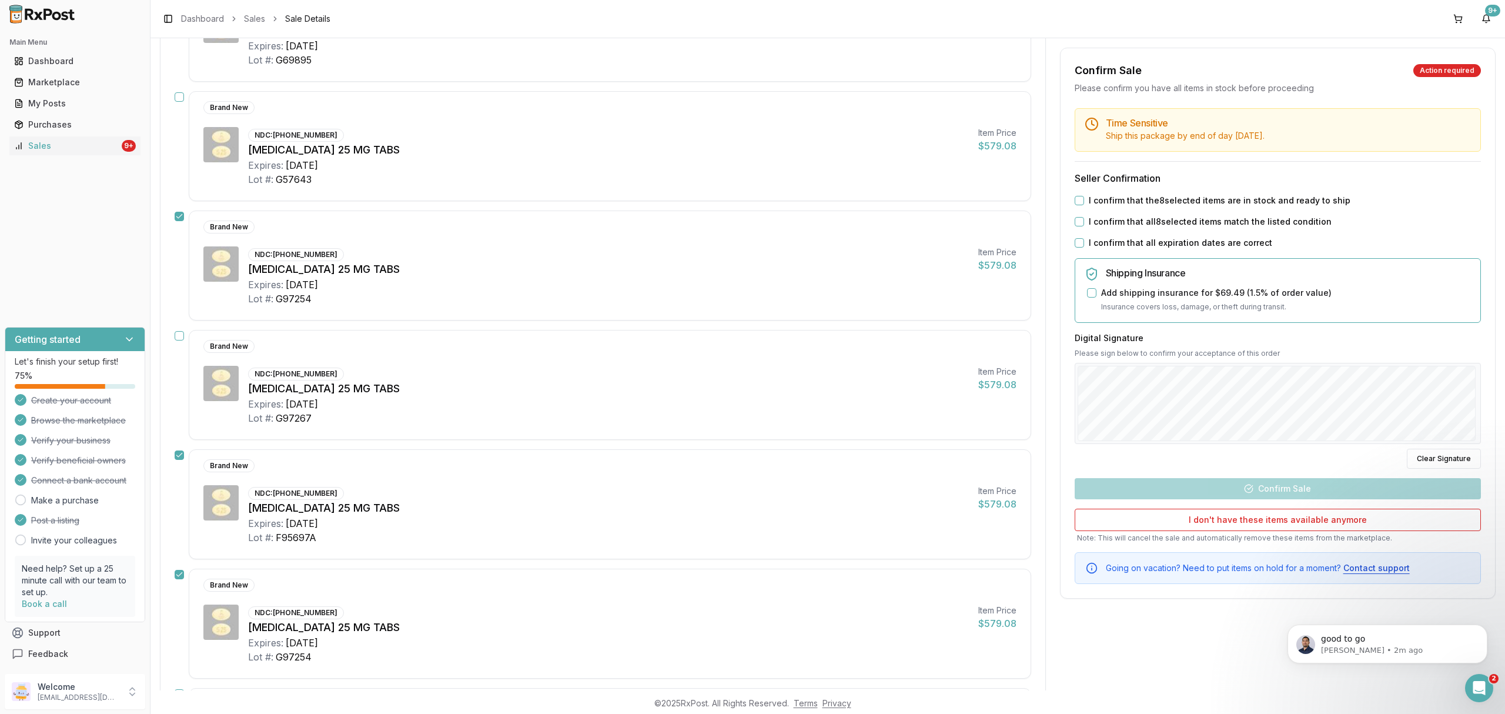
scroll to position [292, 0]
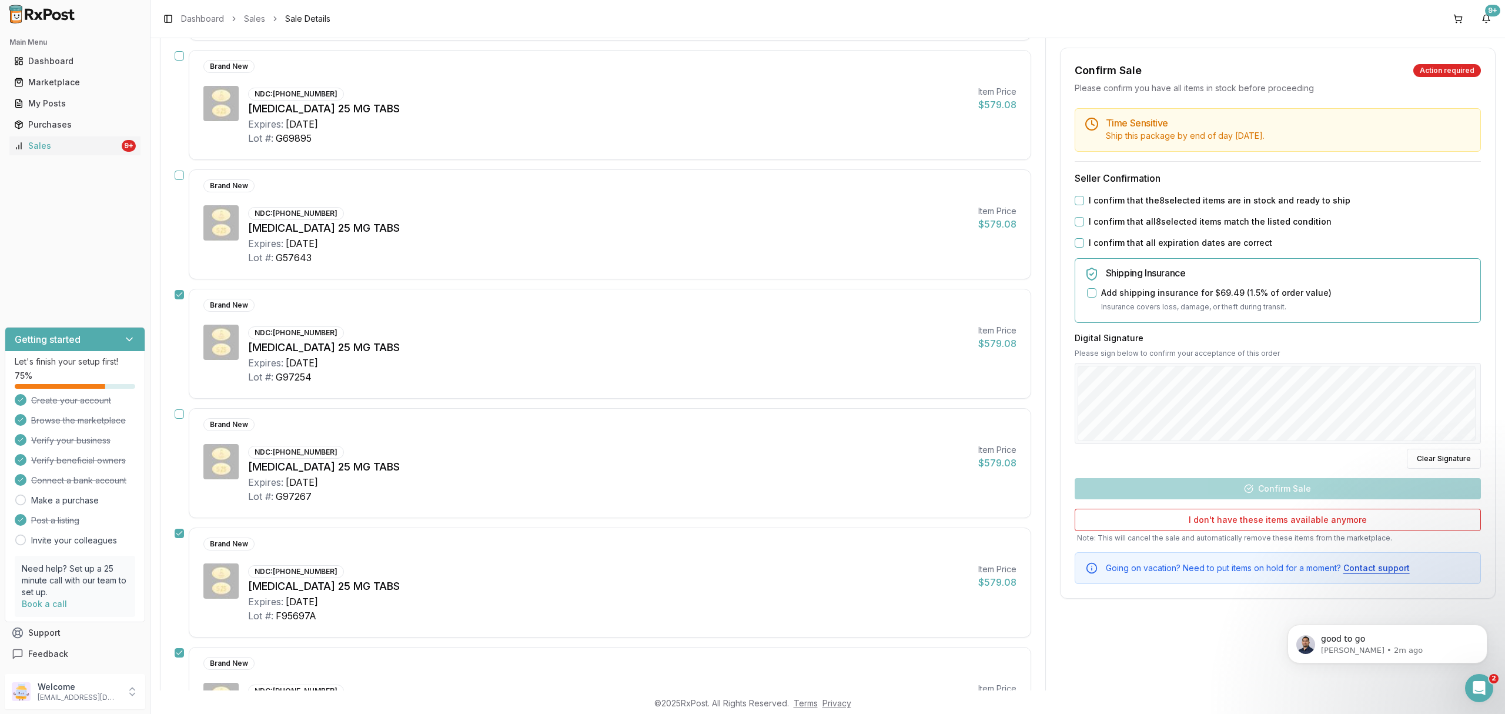
click at [179, 179] on button "button" at bounding box center [179, 175] width 9 height 9
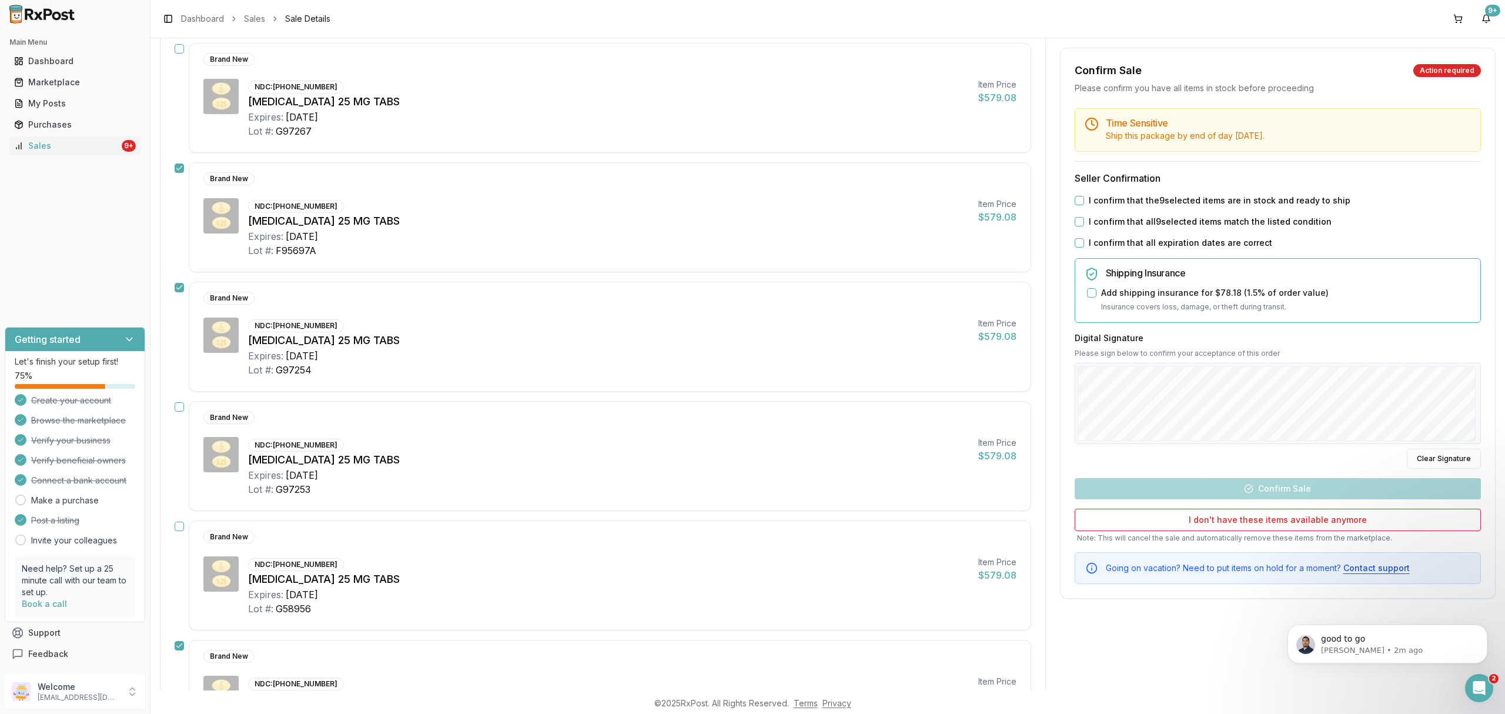
scroll to position [683, 0]
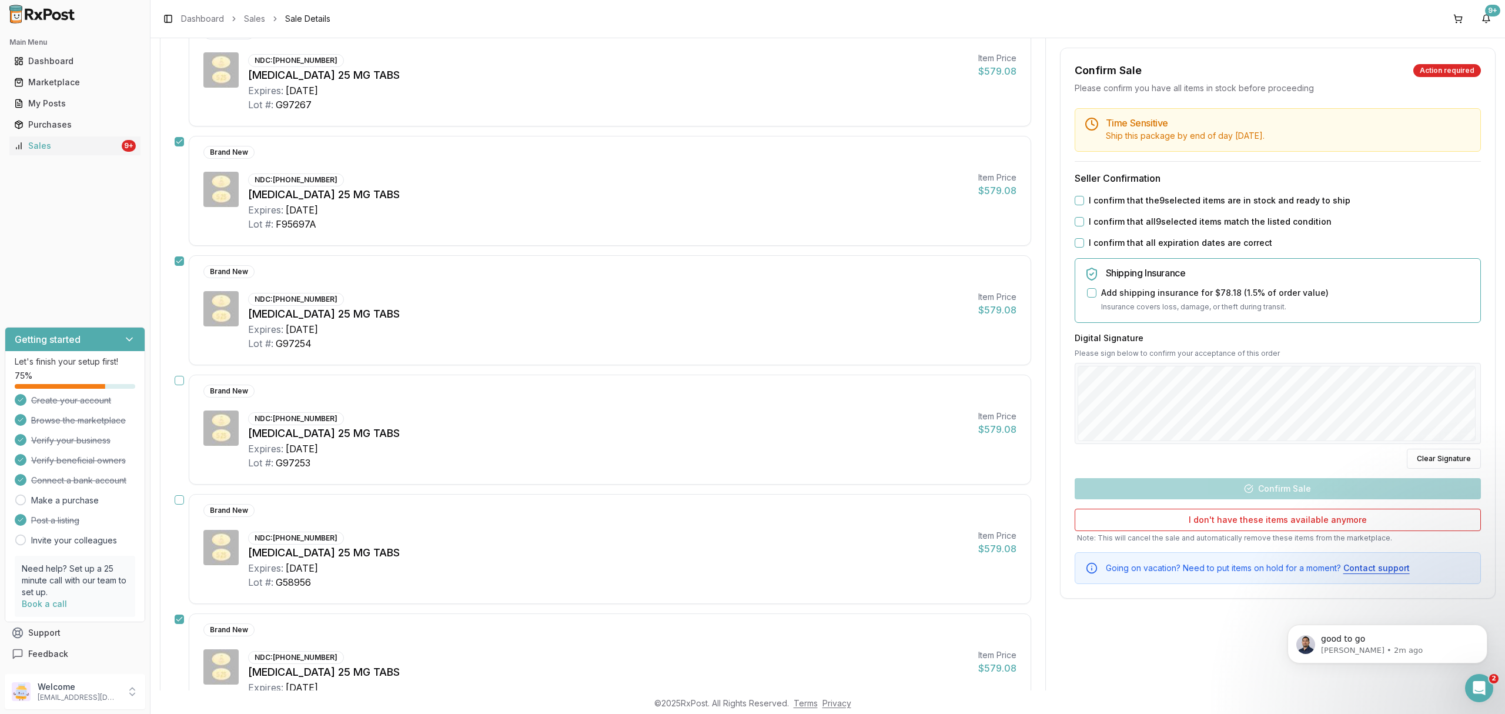
click at [175, 385] on button "button" at bounding box center [179, 380] width 9 height 9
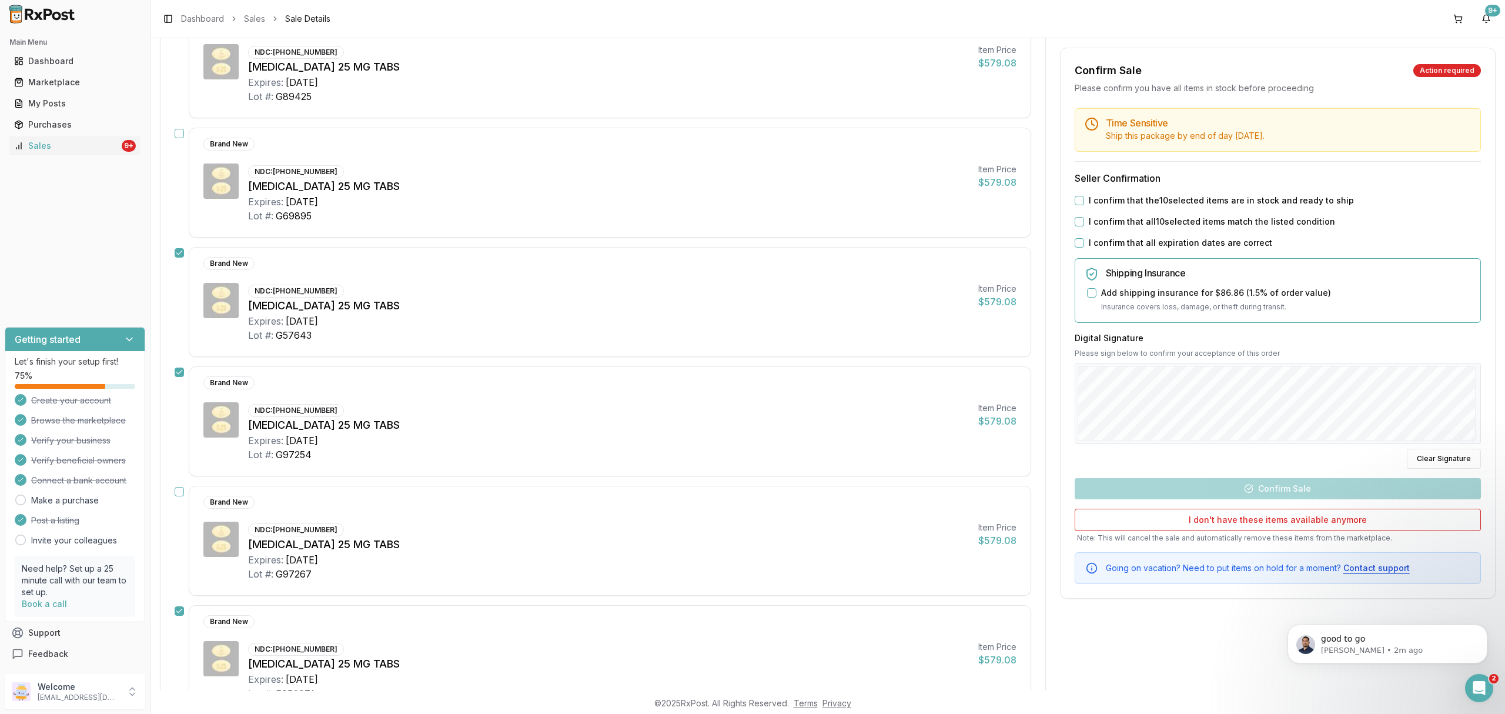
scroll to position [213, 0]
click at [177, 134] on button "button" at bounding box center [179, 134] width 9 height 9
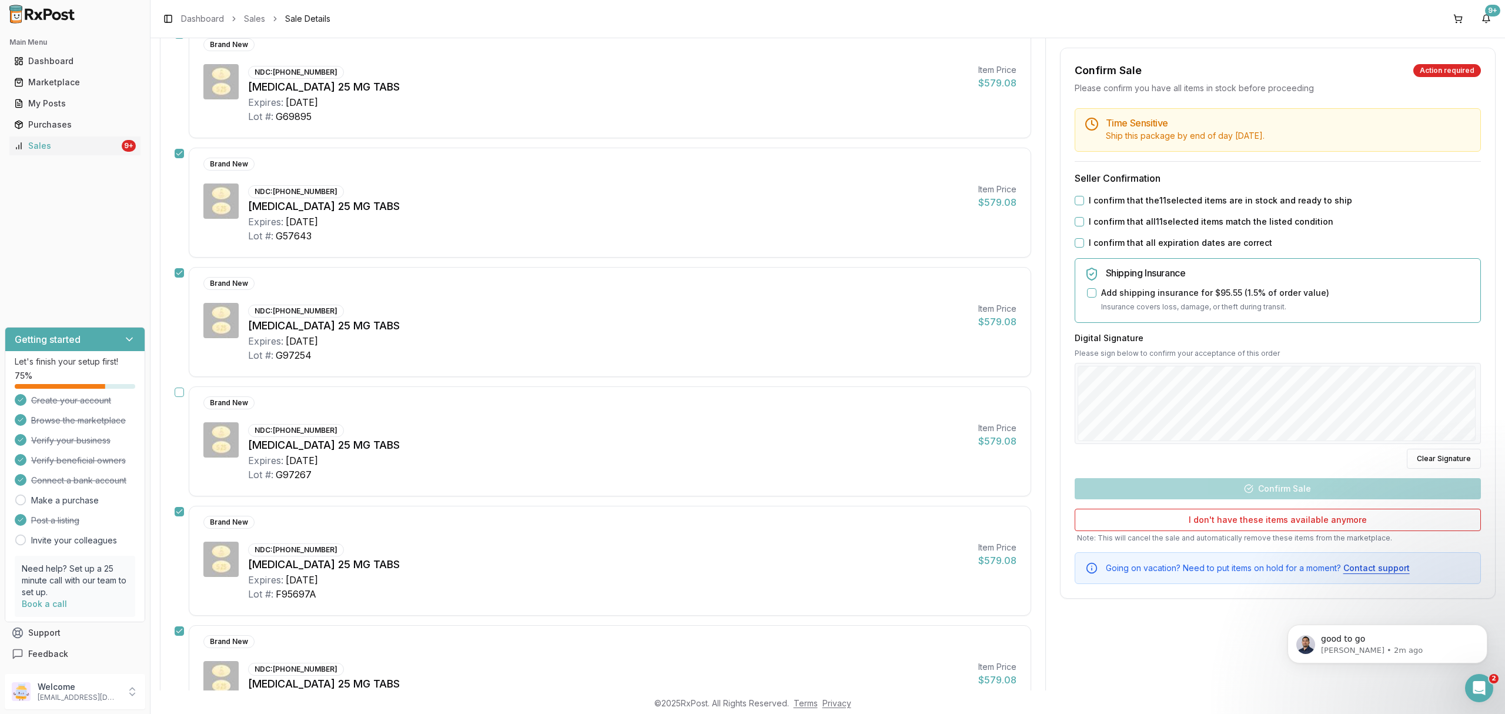
click at [174, 388] on div "Mark all items as in stock Brand New NDC: [PHONE_NUMBER] [MEDICAL_DATA] 25 MG T…" at bounding box center [603, 728] width 885 height 1681
click at [177, 392] on button "button" at bounding box center [179, 392] width 9 height 9
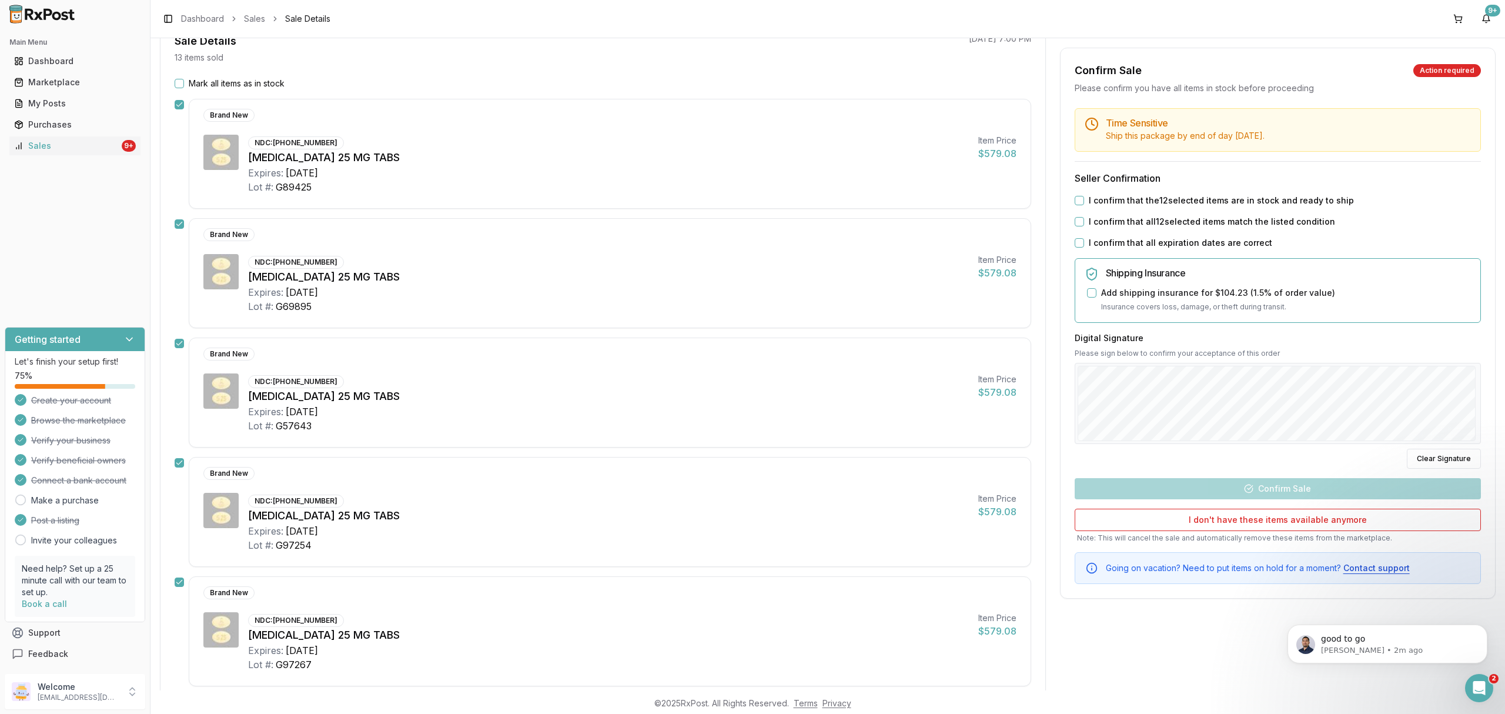
scroll to position [0, 0]
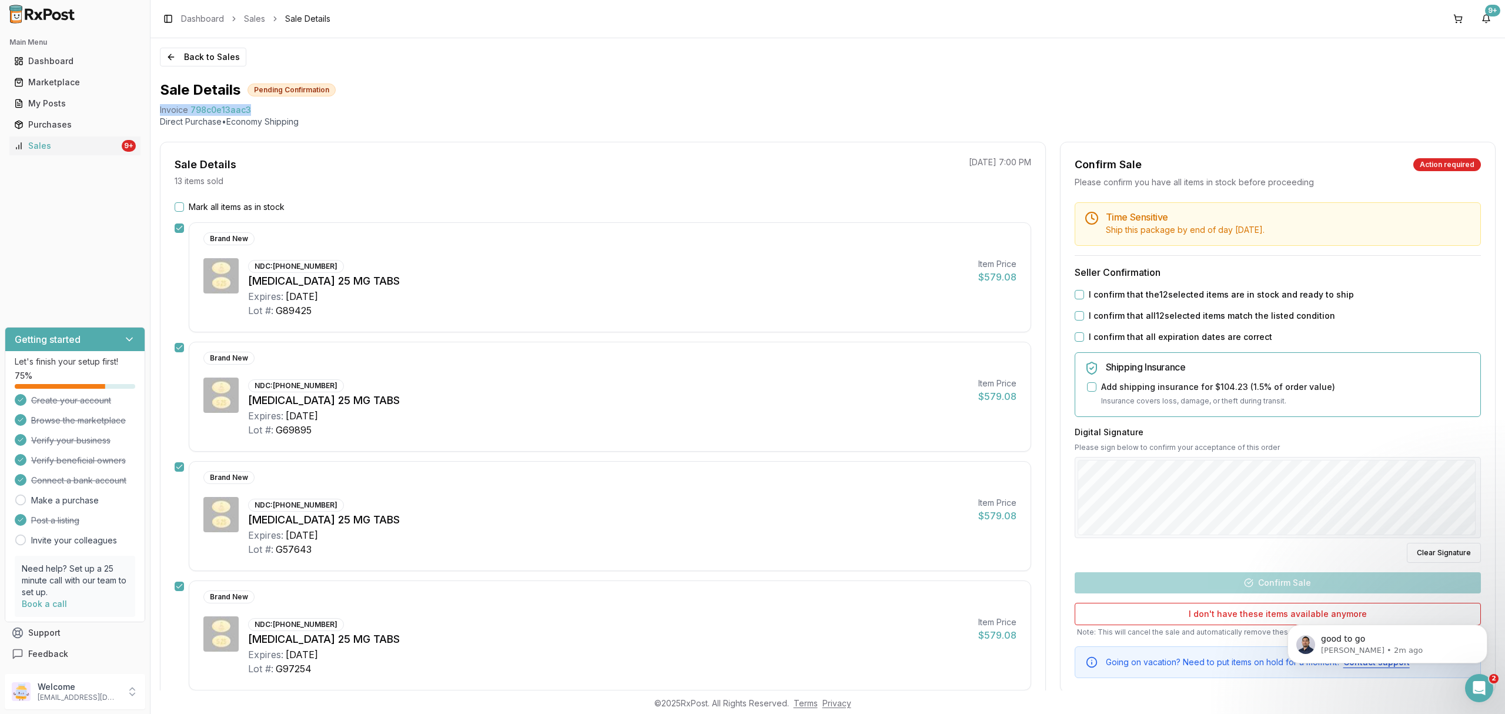
drag, startPoint x: 156, startPoint y: 109, endPoint x: 264, endPoint y: 105, distance: 107.7
click at [262, 106] on div "Back to Sales Sale Details Pending Confirmation Invoice 798c0e13aac3 Direct Pur…" at bounding box center [828, 364] width 1355 height 652
copy div "Invoice 798c0e13aac3"
drag, startPoint x: 1480, startPoint y: 684, endPoint x: 1481, endPoint y: 676, distance: 7.7
click at [1480, 684] on icon "Open Intercom Messenger" at bounding box center [1477, 686] width 19 height 19
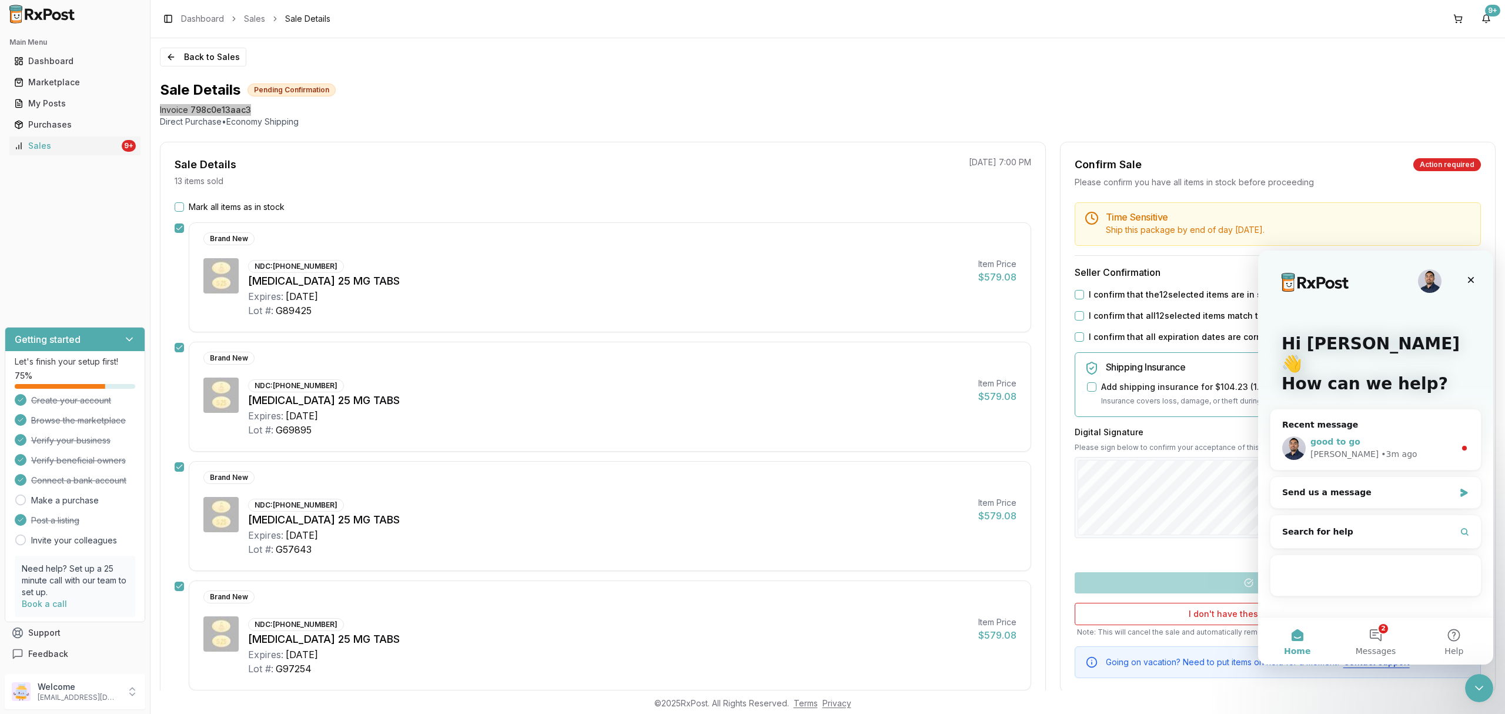
click at [1367, 443] on div "good to go Manuel • 3m ago" at bounding box center [1376, 448] width 211 height 44
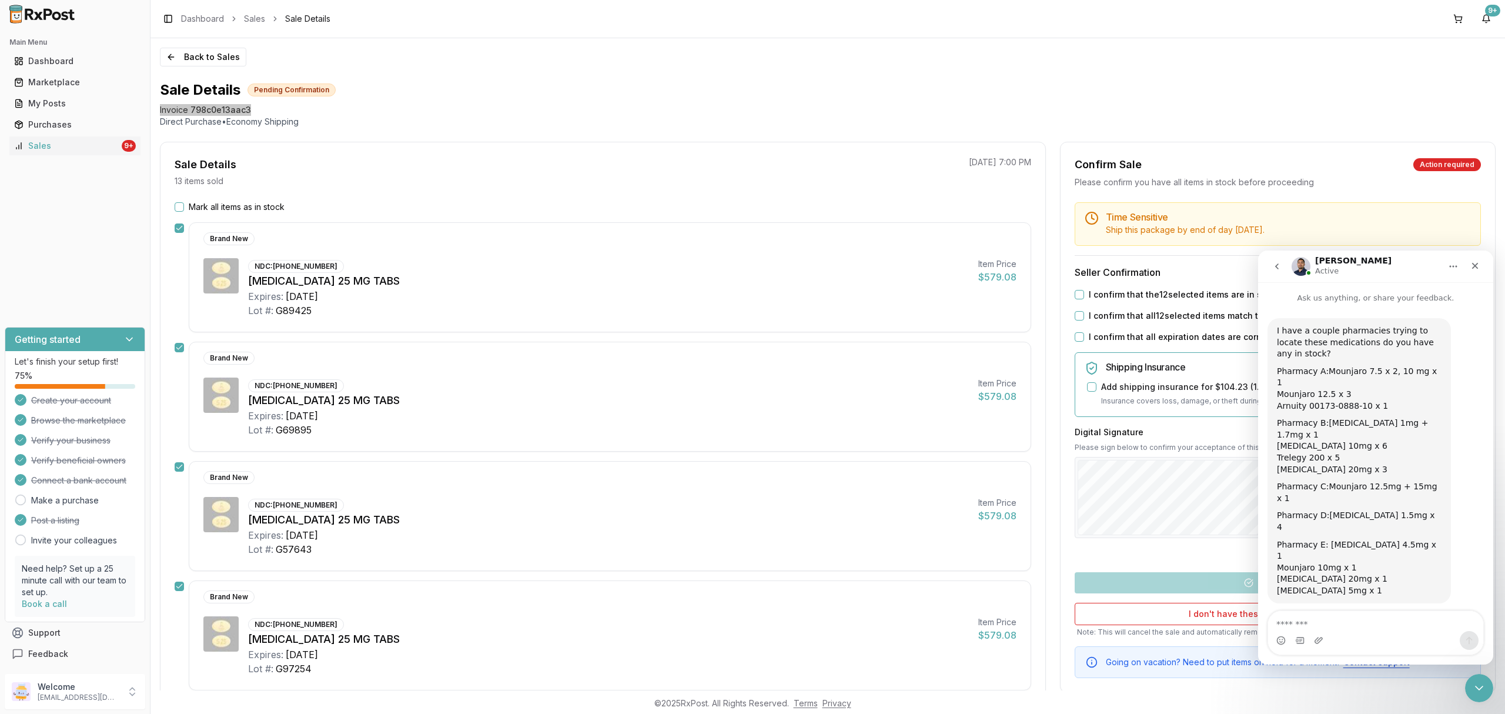
scroll to position [32, 0]
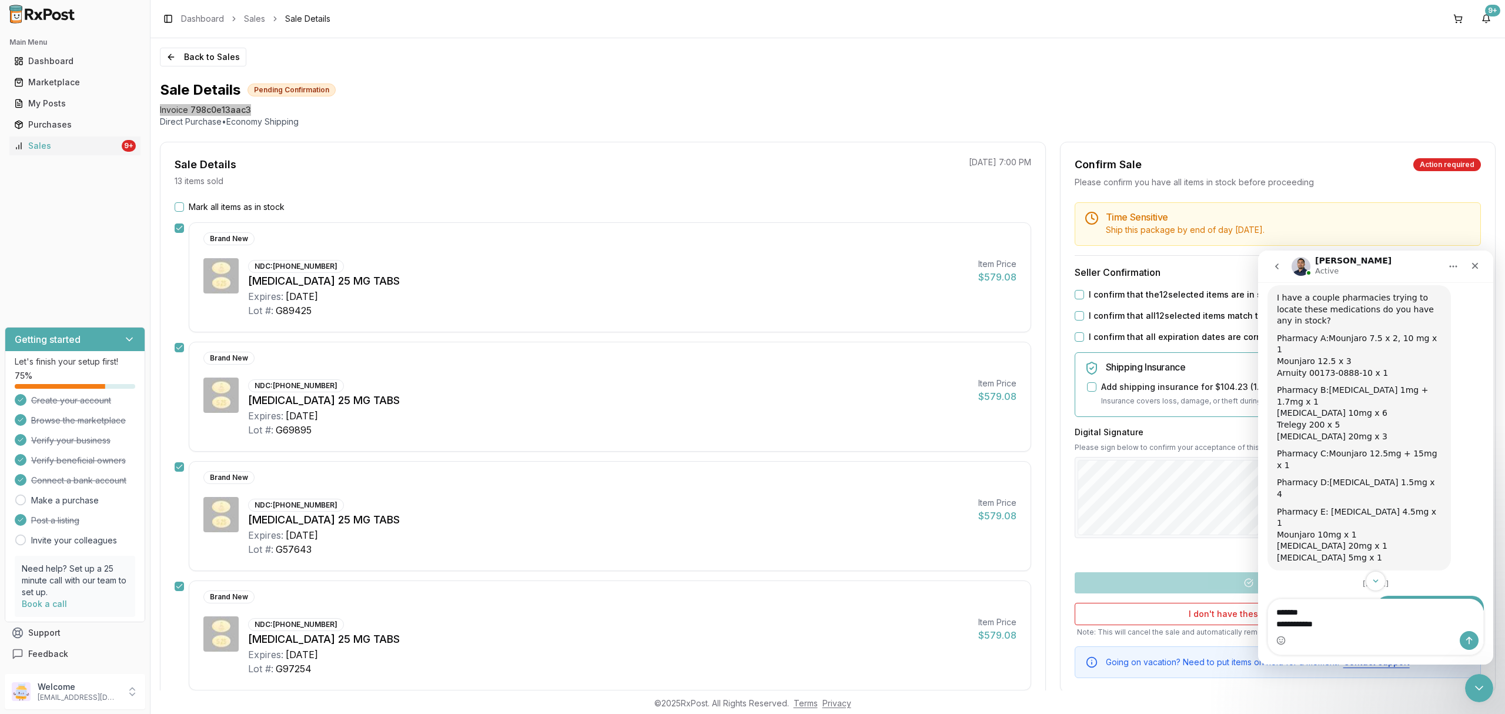
type textarea "**********"
drag, startPoint x: 1475, startPoint y: 637, endPoint x: 1455, endPoint y: 632, distance: 20.7
click at [1474, 637] on button "Send a message…" at bounding box center [1469, 640] width 19 height 19
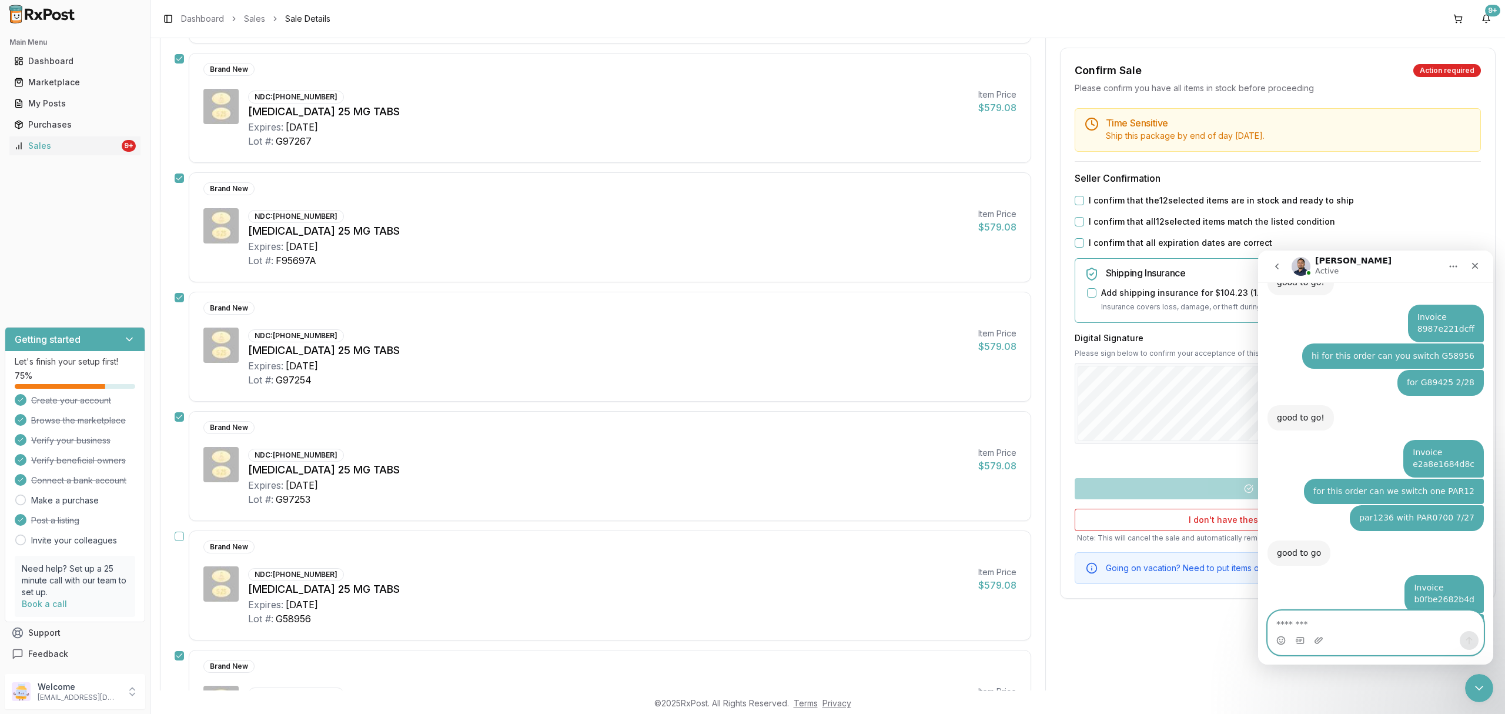
scroll to position [706, 0]
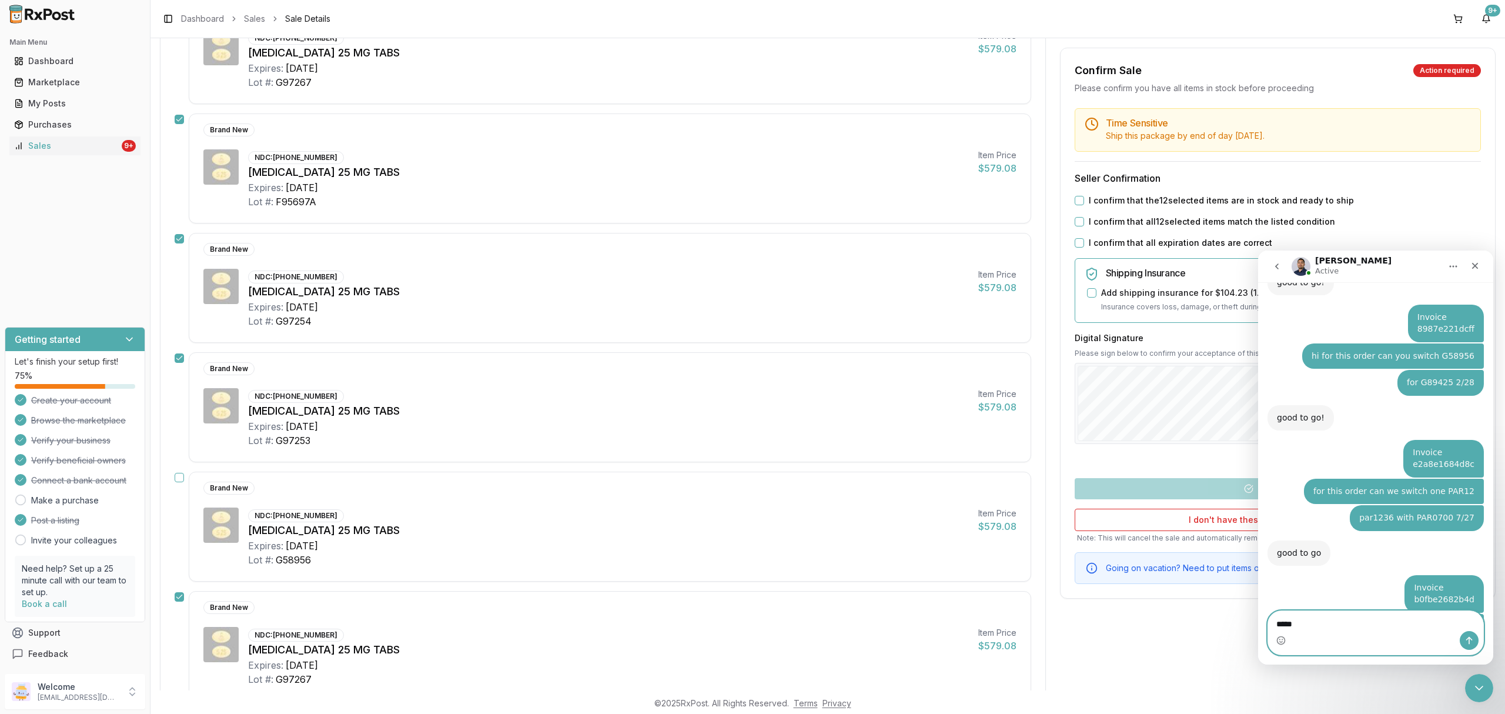
type textarea "******"
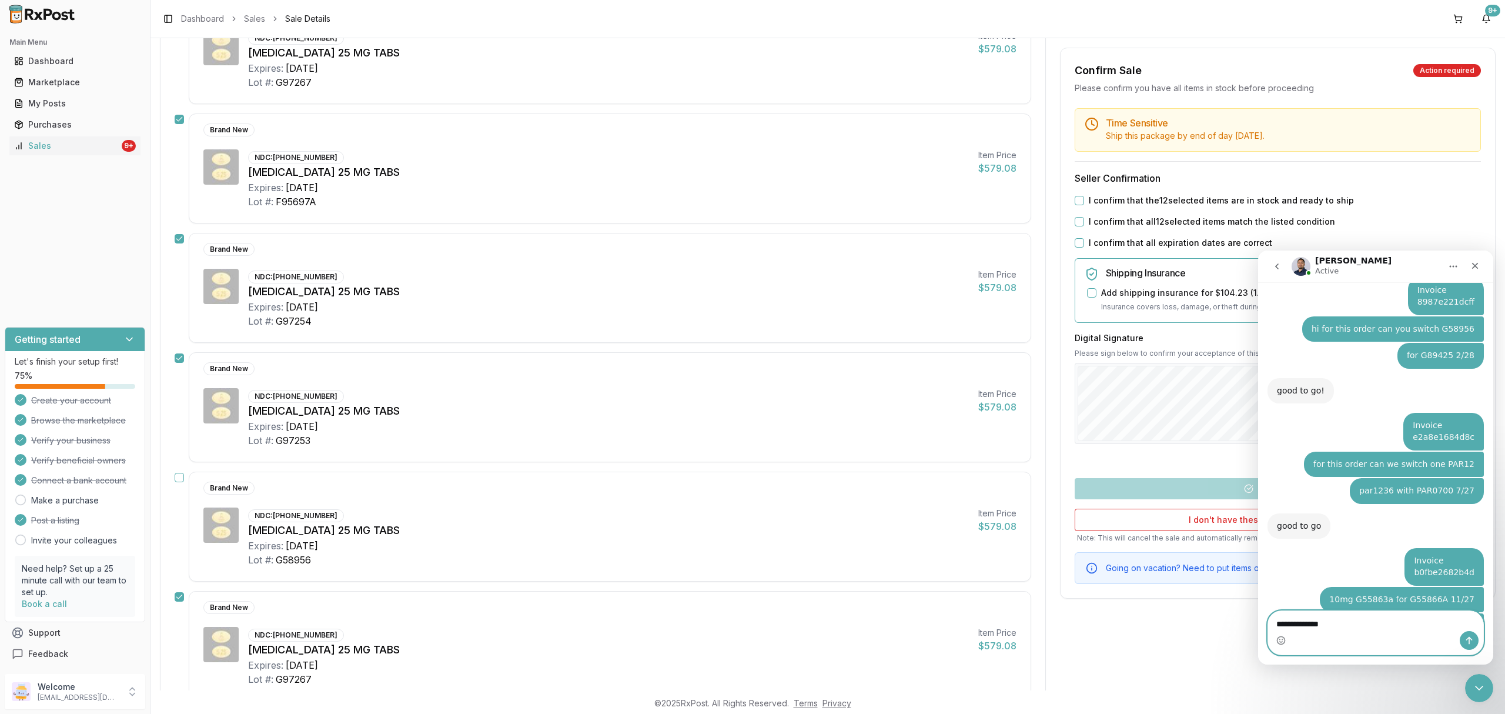
type textarea "**********"
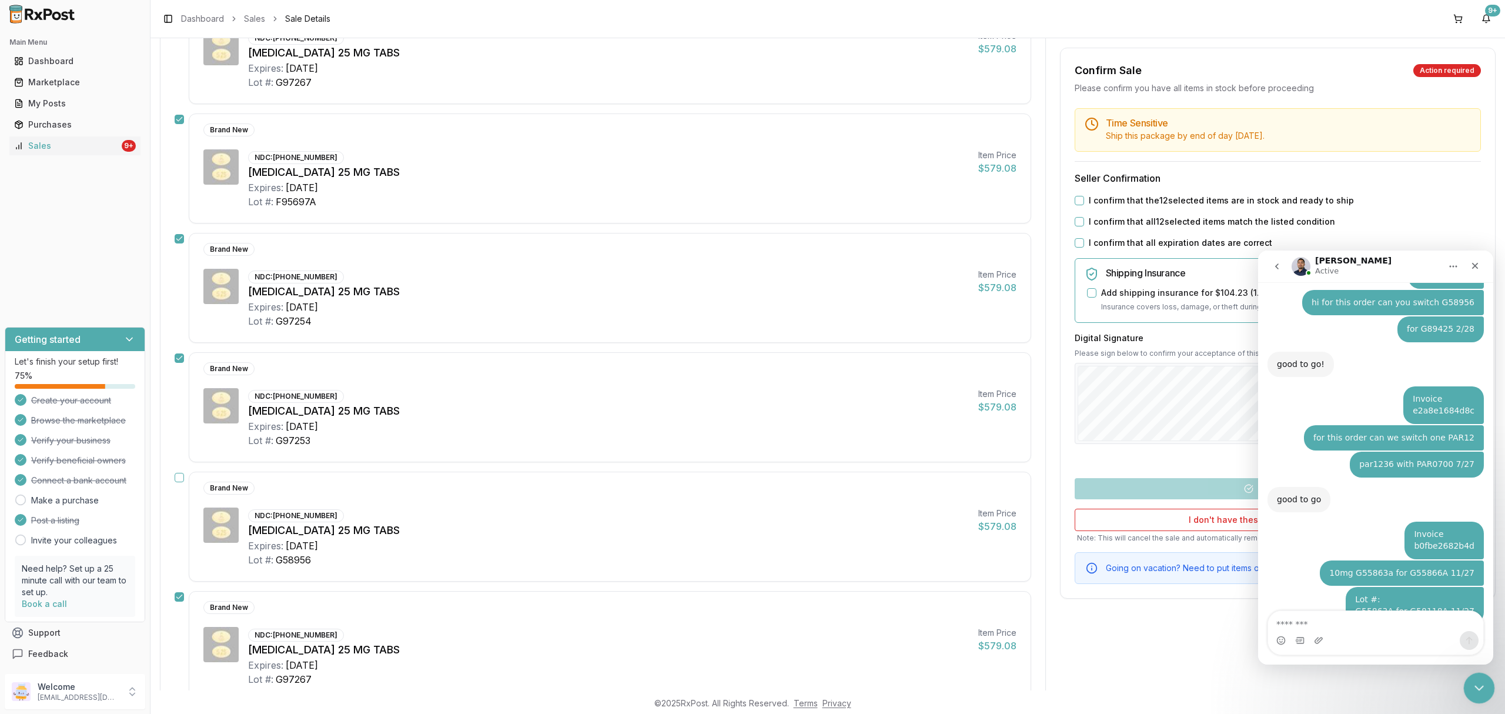
click at [1479, 689] on icon "Close Intercom Messenger" at bounding box center [1478, 686] width 14 height 14
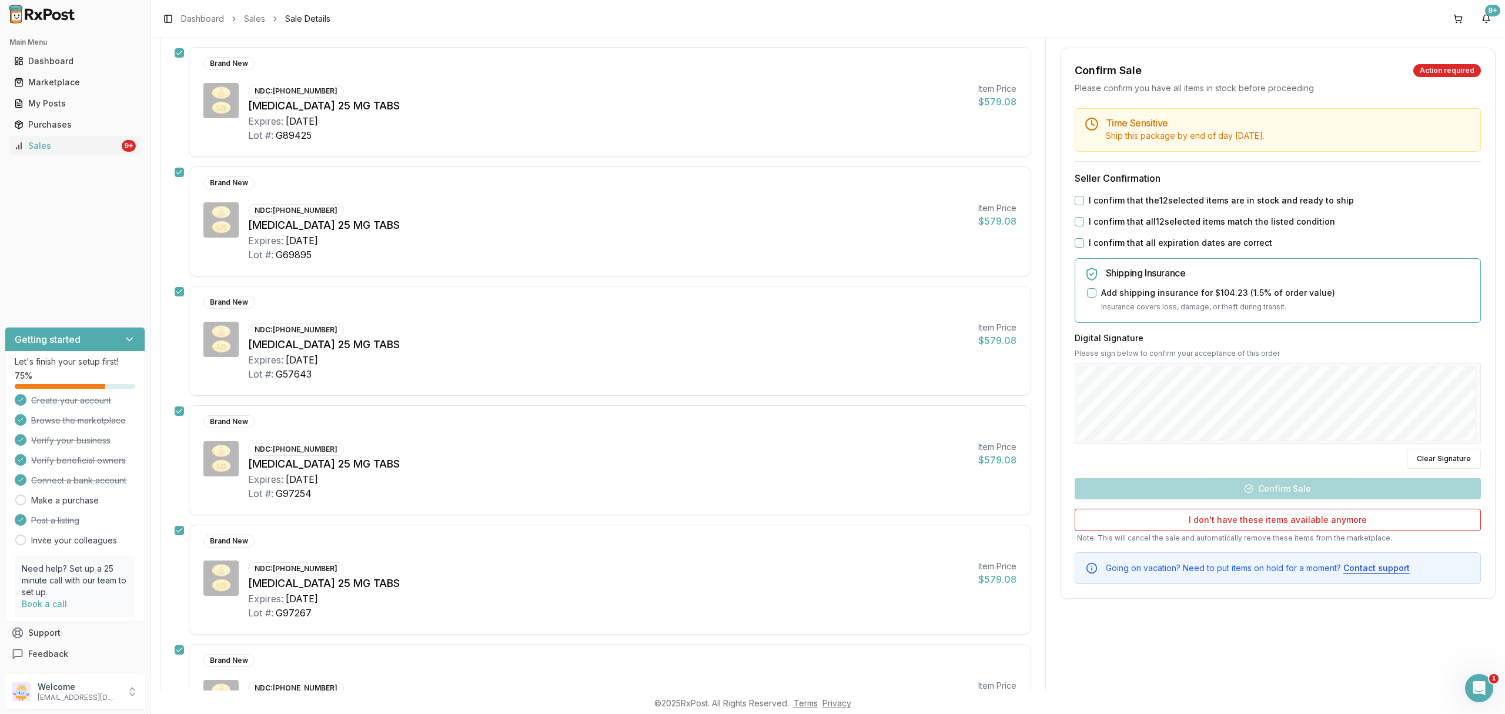
scroll to position [0, 0]
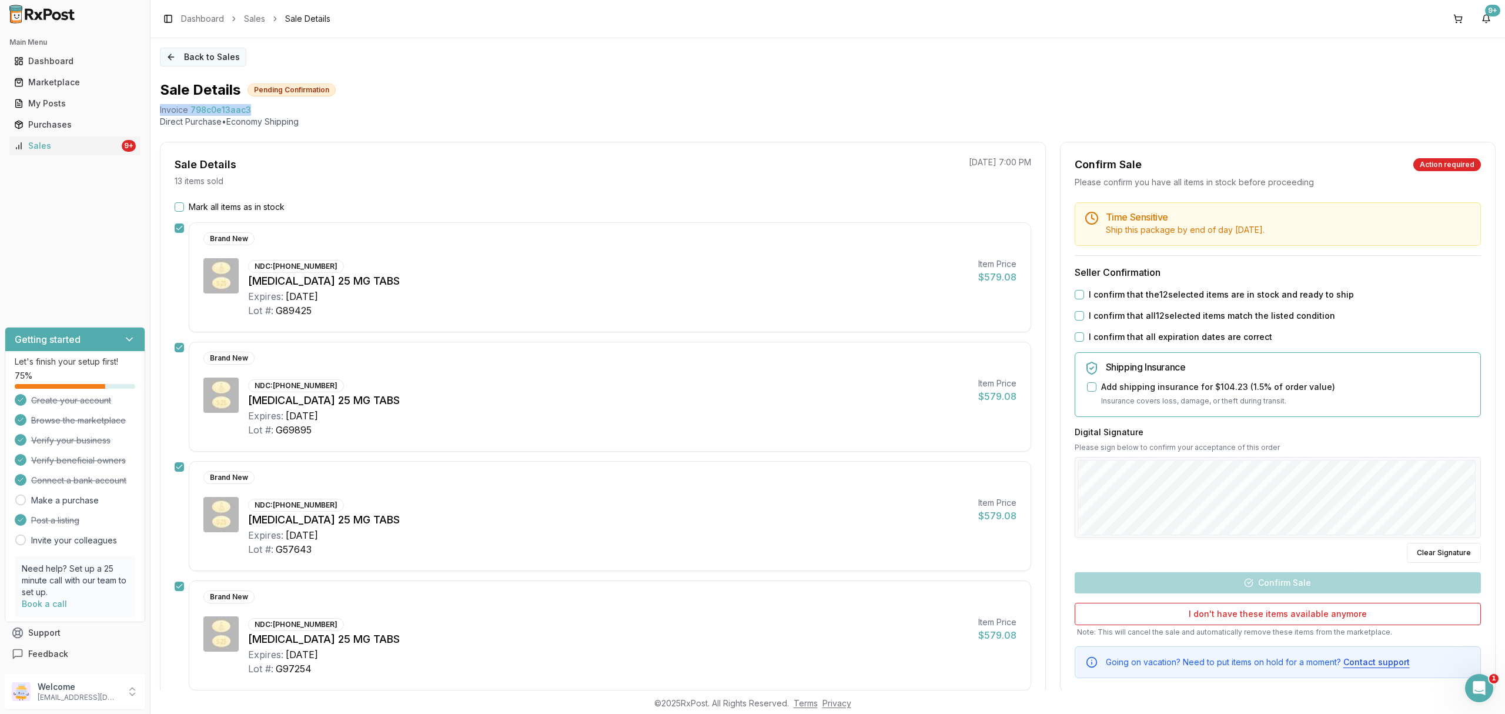
click at [220, 55] on button "Back to Sales" at bounding box center [203, 57] width 86 height 19
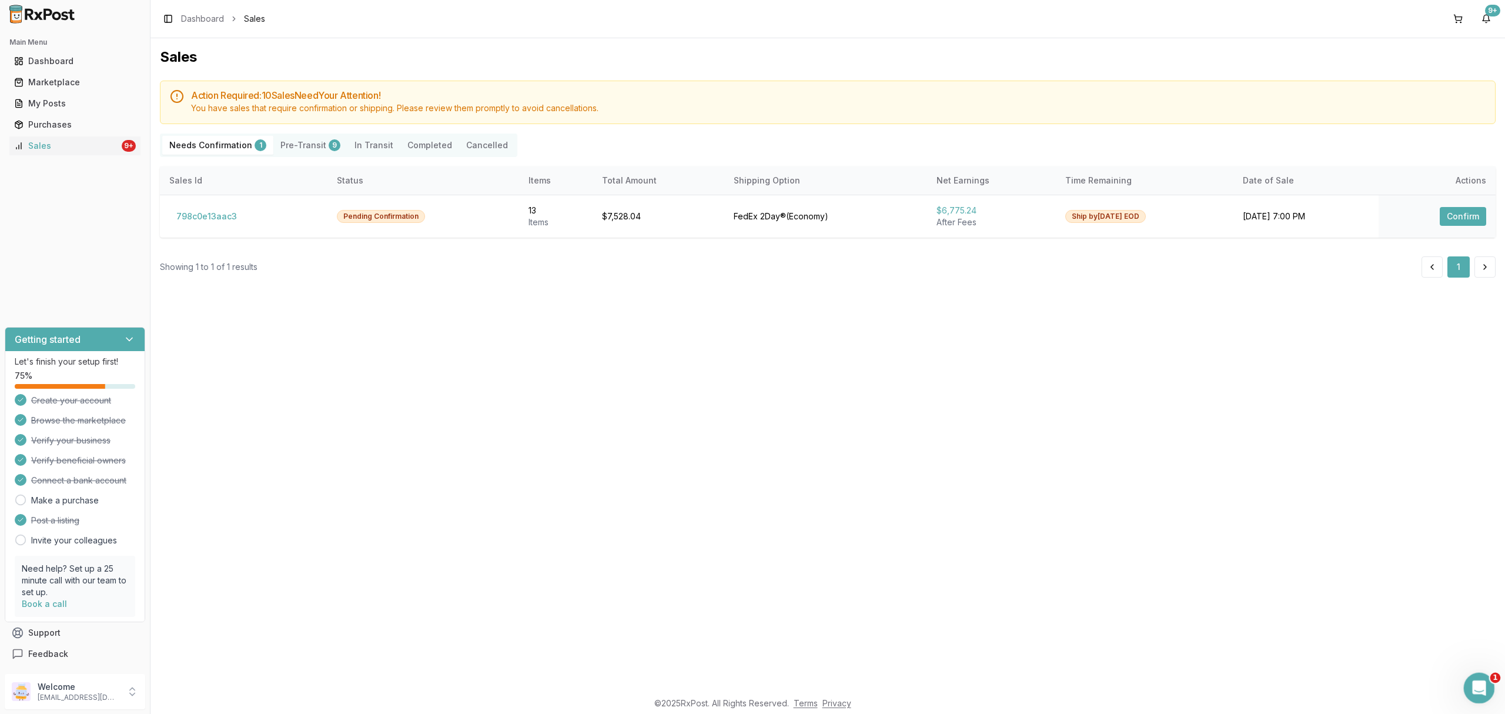
click at [1487, 695] on div "Open Intercom Messenger" at bounding box center [1477, 686] width 39 height 39
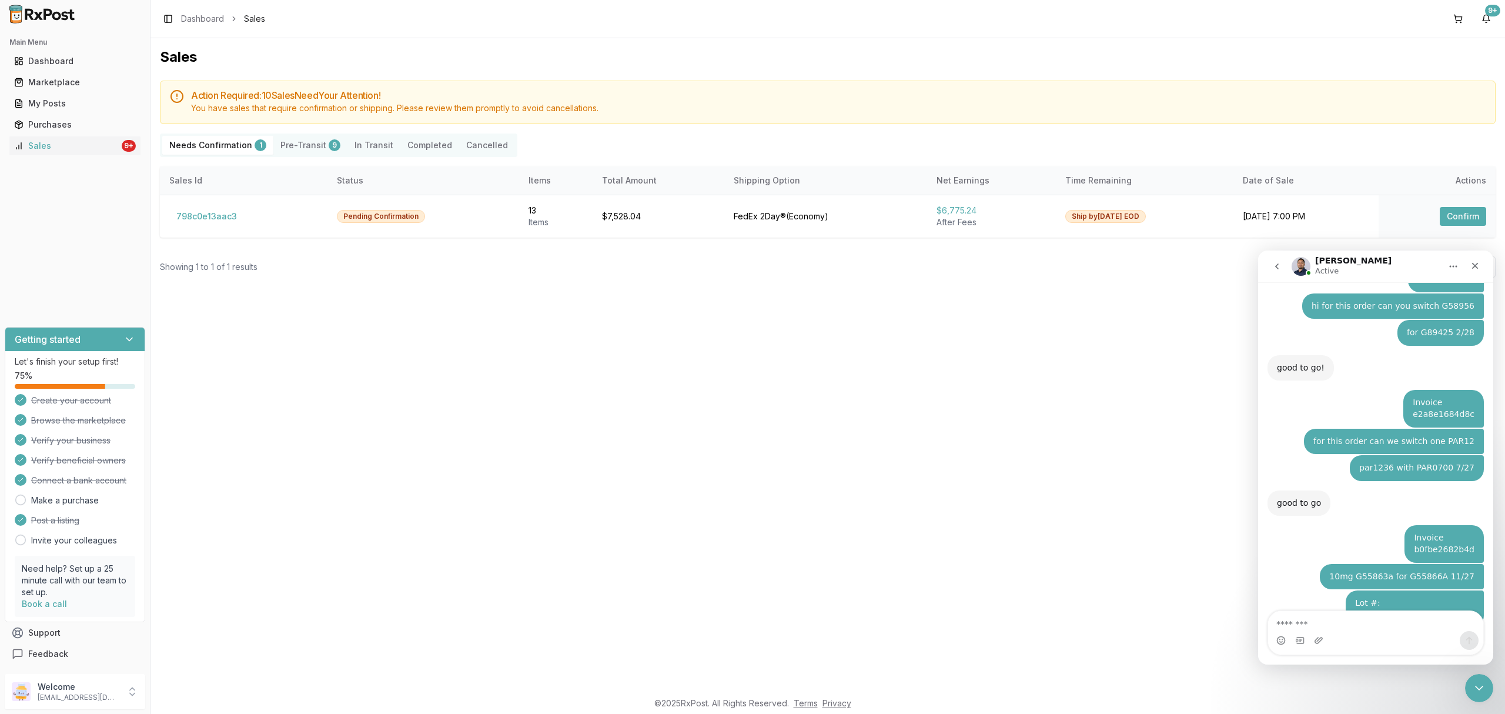
scroll to position [6338, 0]
click at [1474, 688] on icon "Close Intercom Messenger" at bounding box center [1478, 686] width 14 height 14
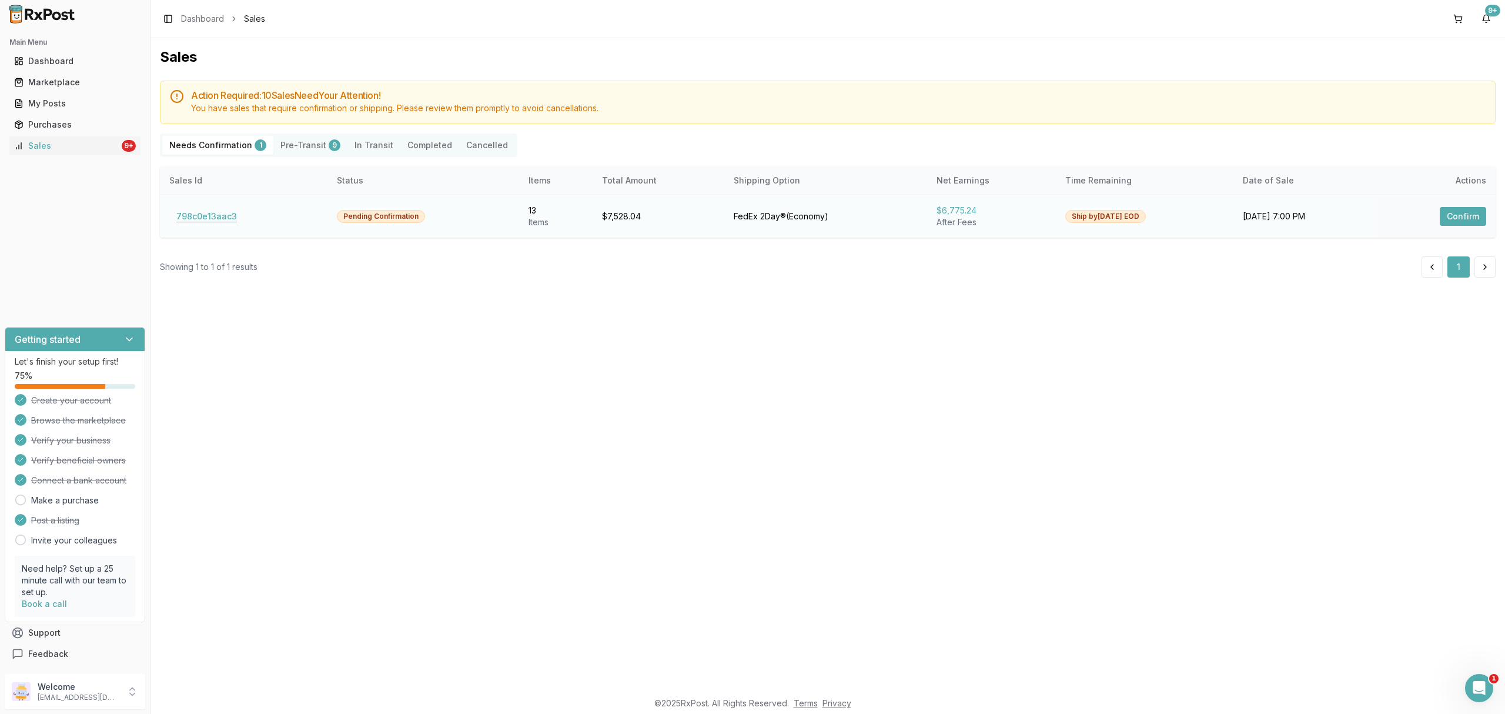
click at [215, 219] on button "798c0e13aac3" at bounding box center [206, 216] width 75 height 19
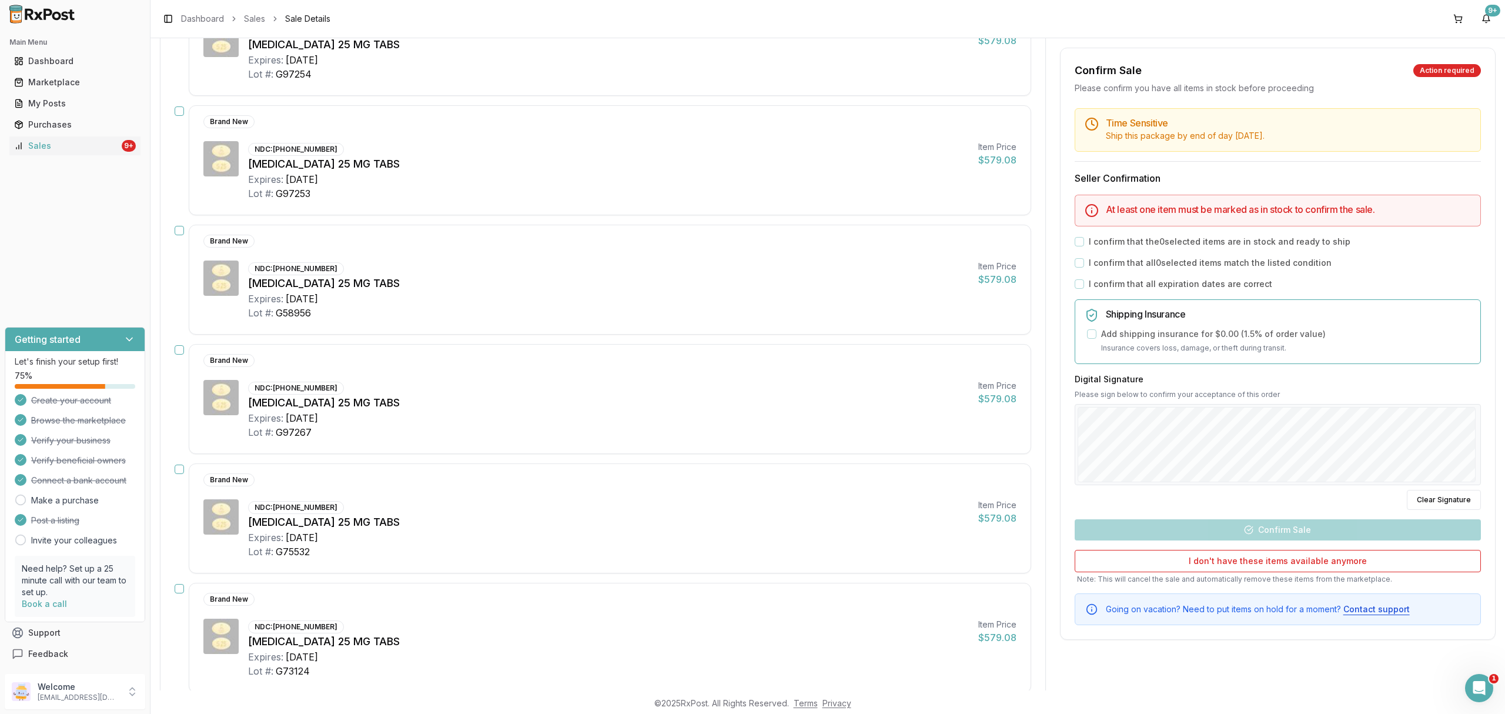
scroll to position [1097, 0]
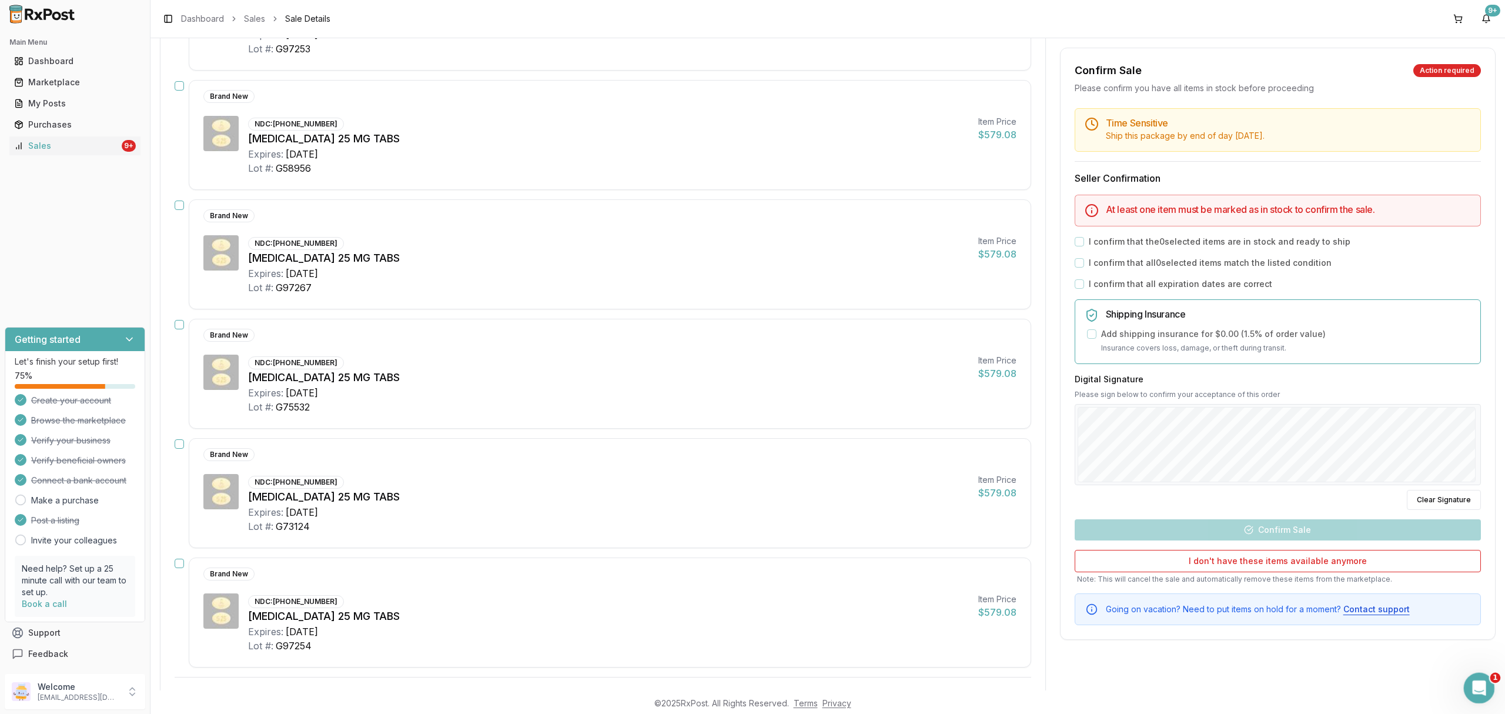
click at [1483, 687] on icon "Open Intercom Messenger" at bounding box center [1477, 686] width 19 height 19
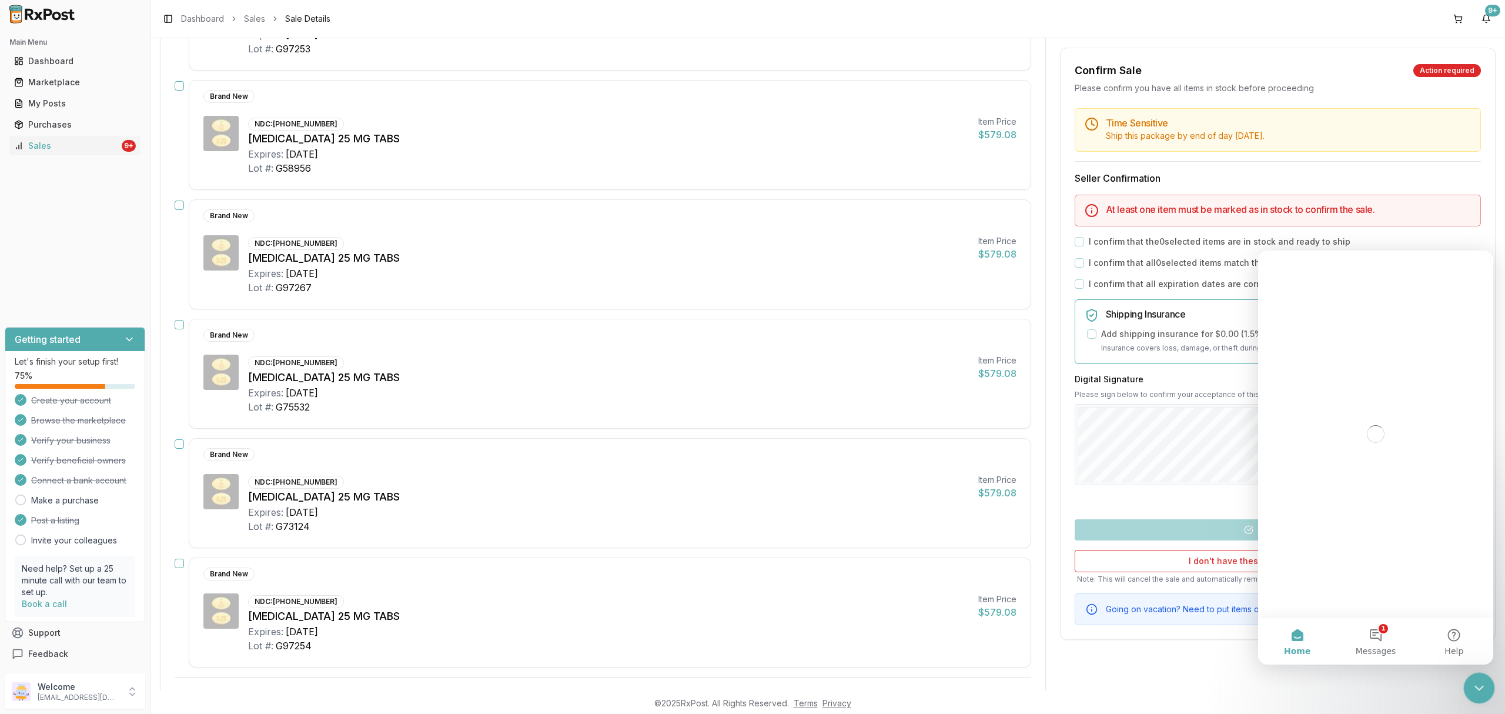
scroll to position [0, 0]
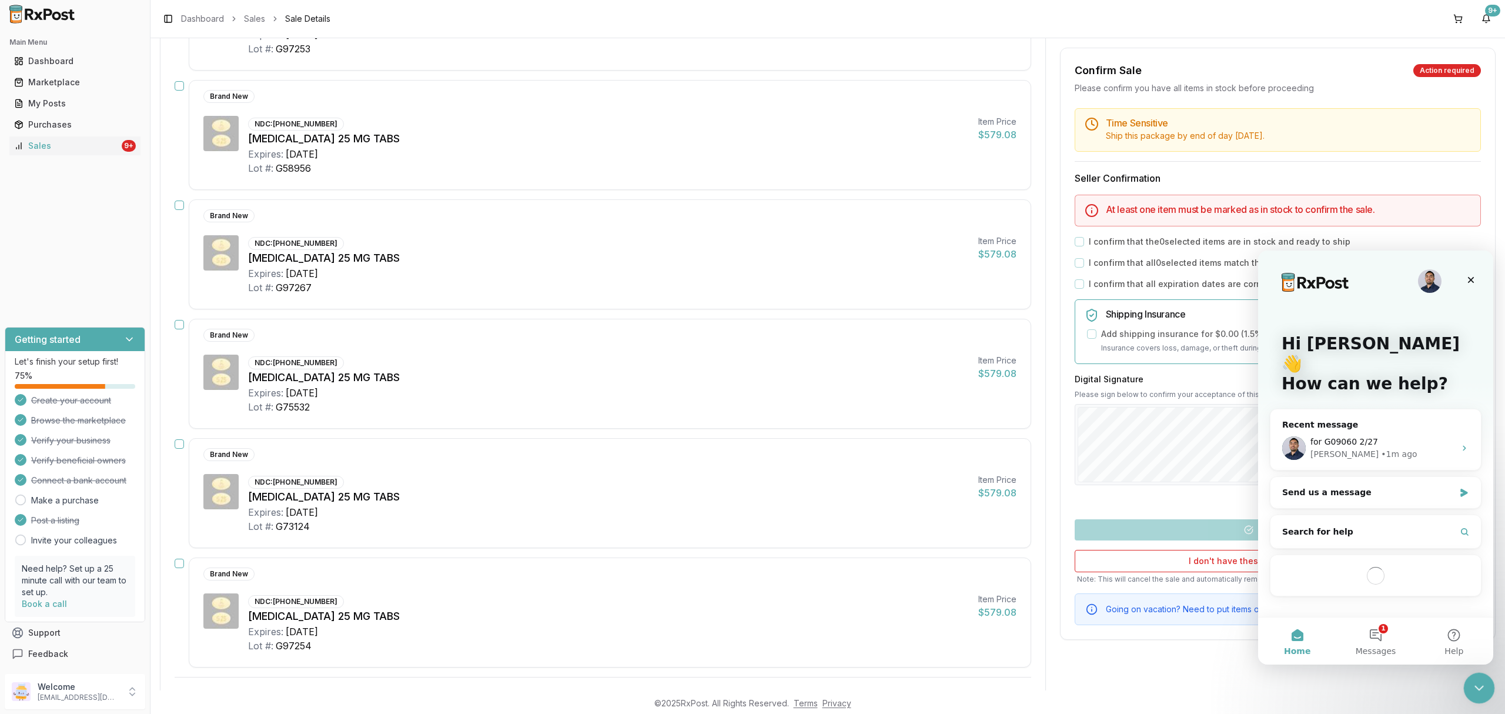
click at [1481, 687] on icon "Close Intercom Messenger" at bounding box center [1478, 686] width 14 height 14
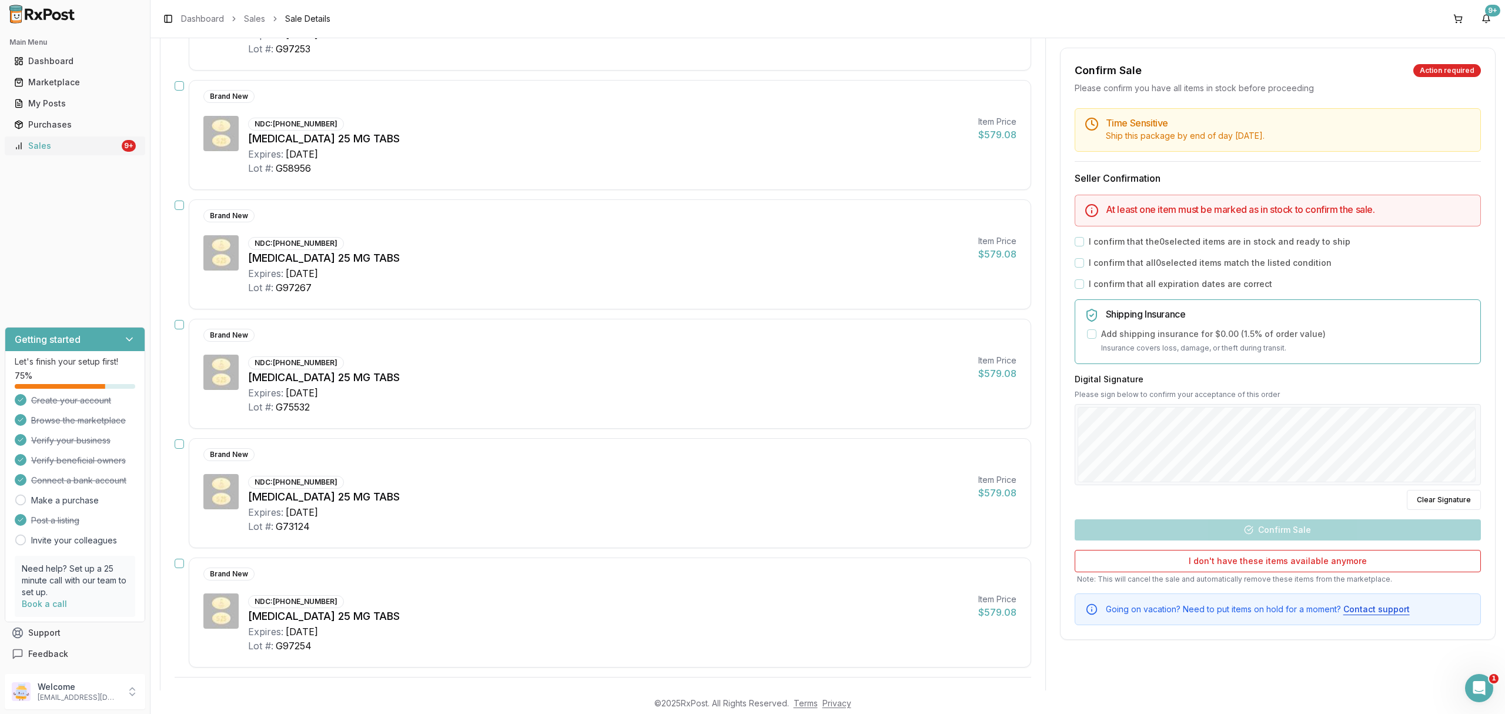
click at [69, 142] on div "Sales" at bounding box center [66, 146] width 105 height 12
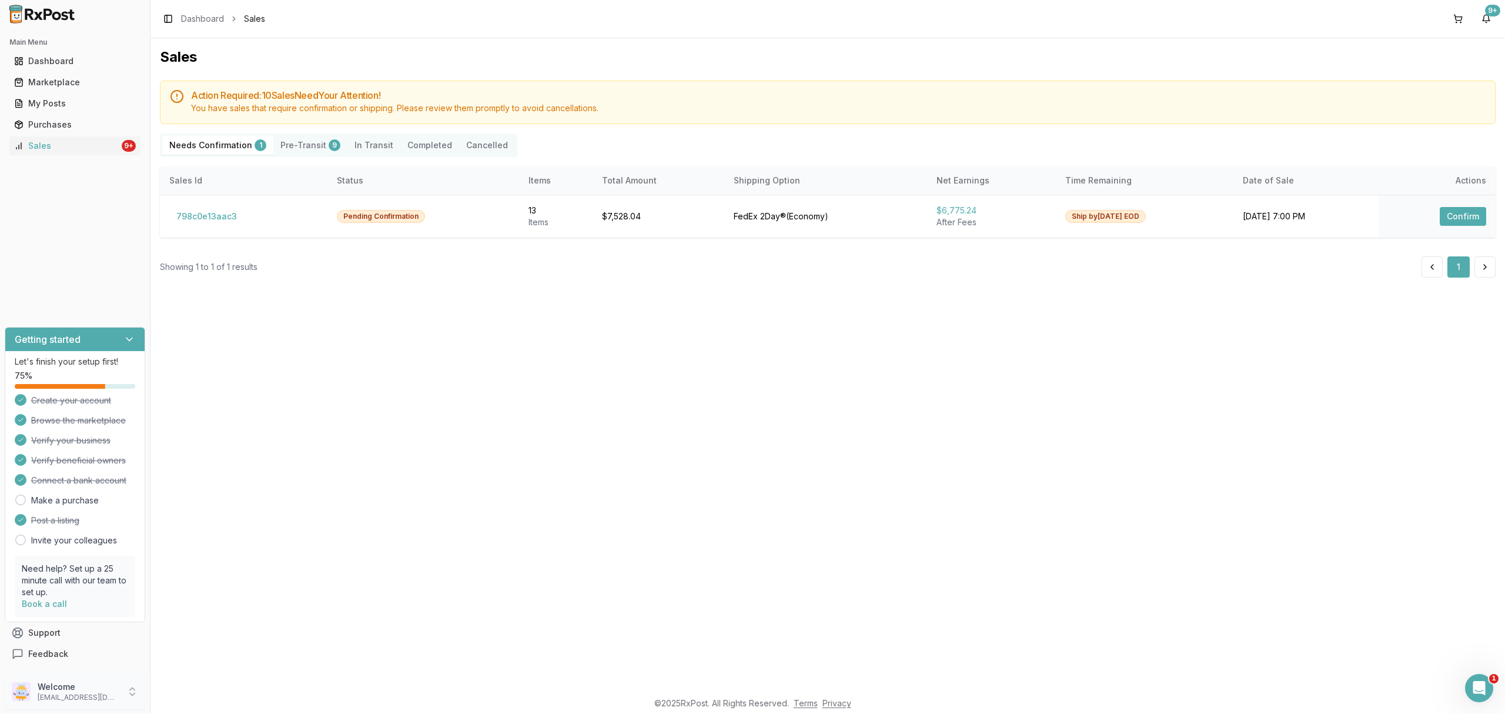
click at [95, 685] on p "Welcome" at bounding box center [79, 687] width 82 height 12
click at [235, 687] on button "Sign Out" at bounding box center [213, 694] width 121 height 19
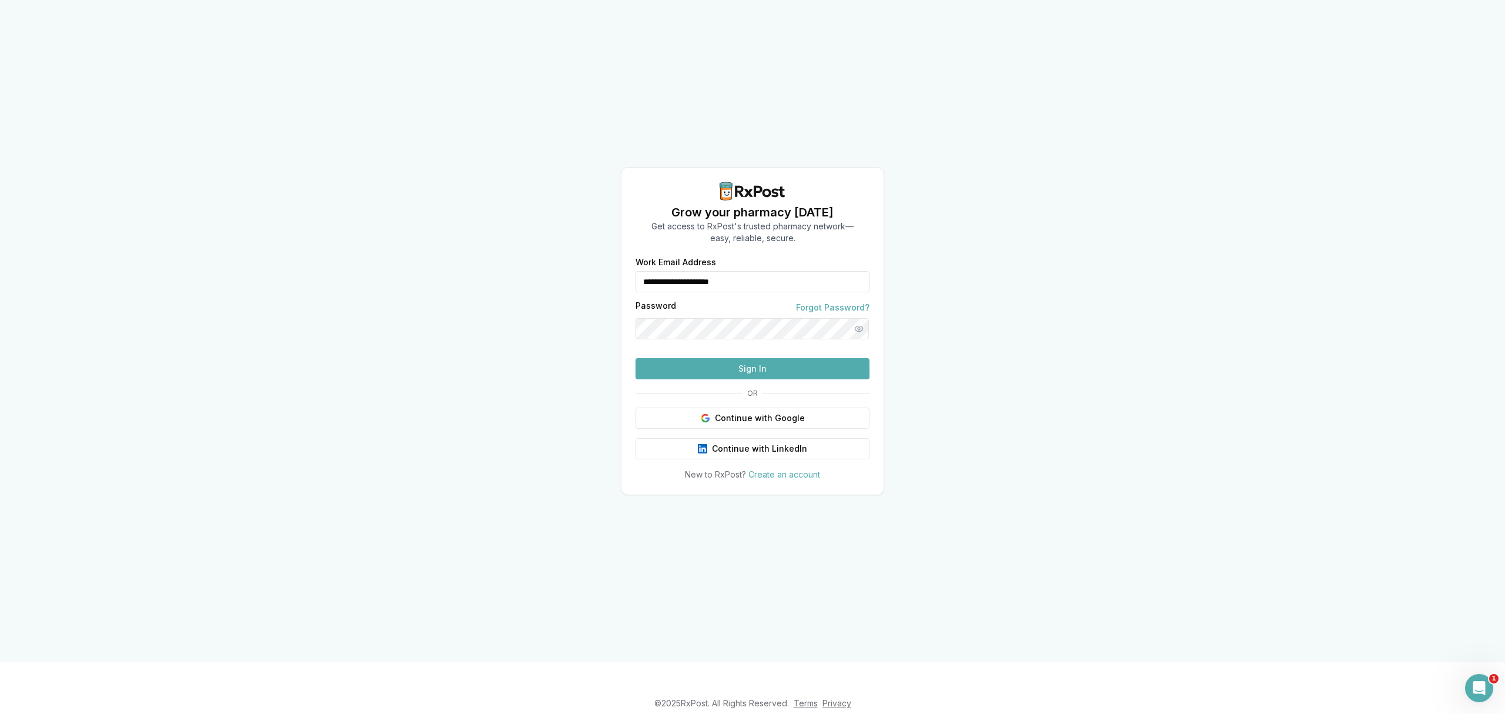
drag, startPoint x: 772, startPoint y: 269, endPoint x: 626, endPoint y: 271, distance: 145.8
click at [626, 271] on div "**********" at bounding box center [753, 369] width 262 height 222
type input "**********"
click at [744, 379] on button "Sign In" at bounding box center [753, 368] width 234 height 21
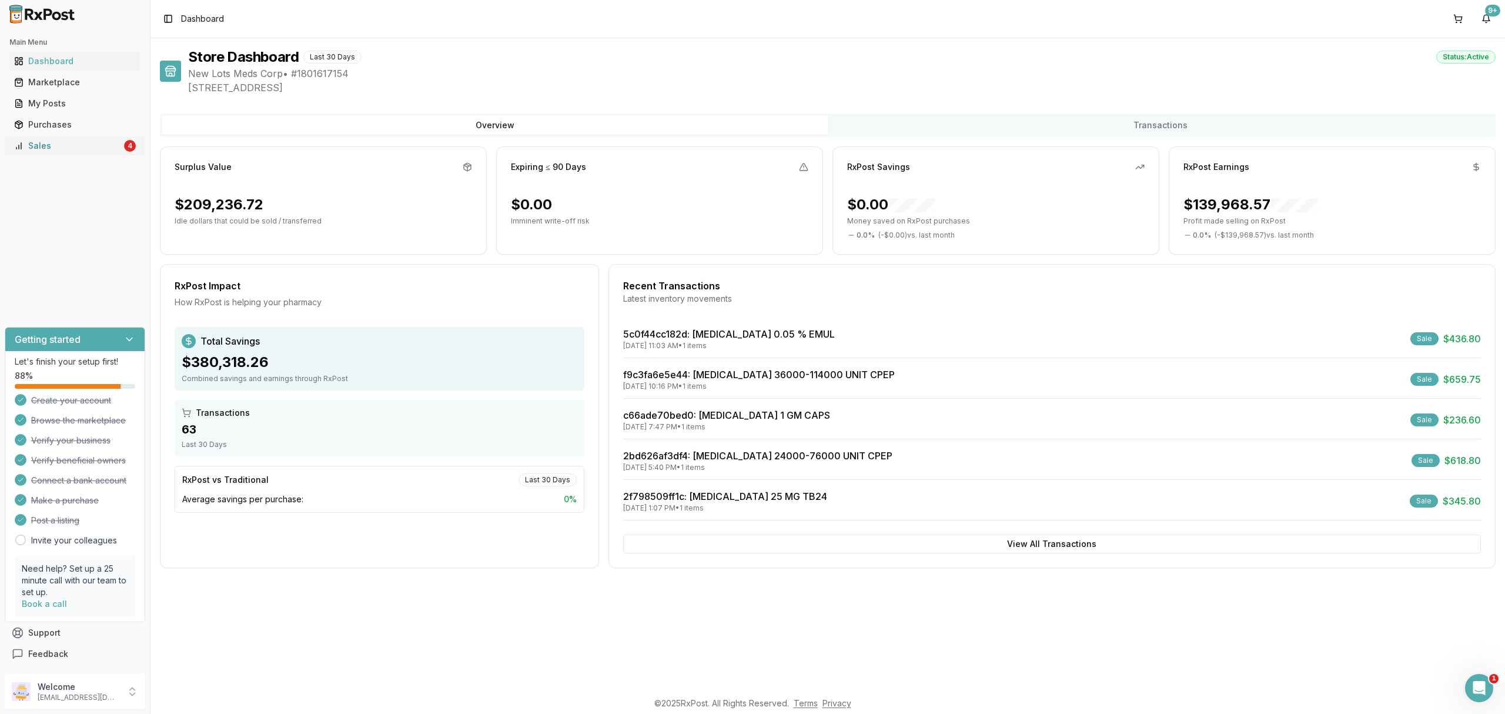
click at [95, 145] on div "Sales" at bounding box center [68, 146] width 108 height 12
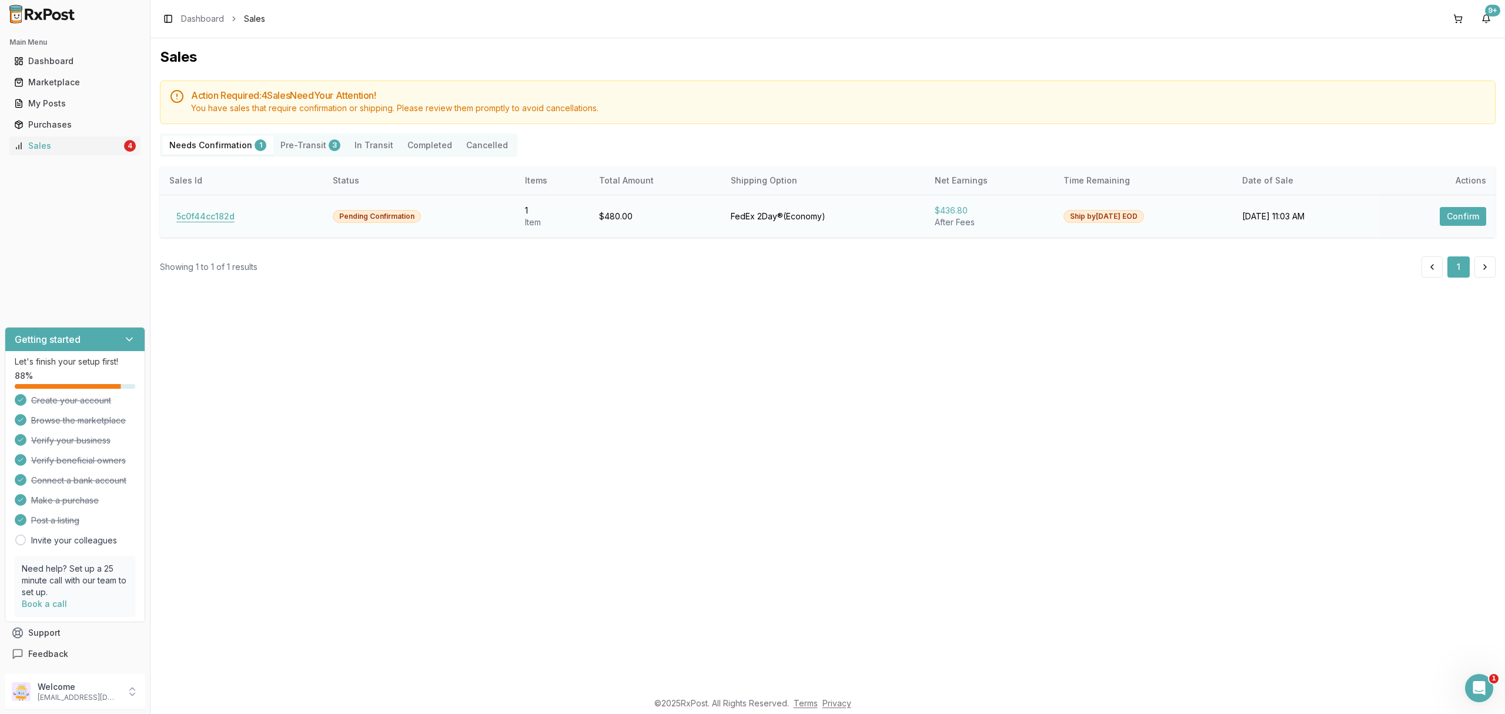
click at [201, 211] on button "5c0f44cc182d" at bounding box center [205, 216] width 72 height 19
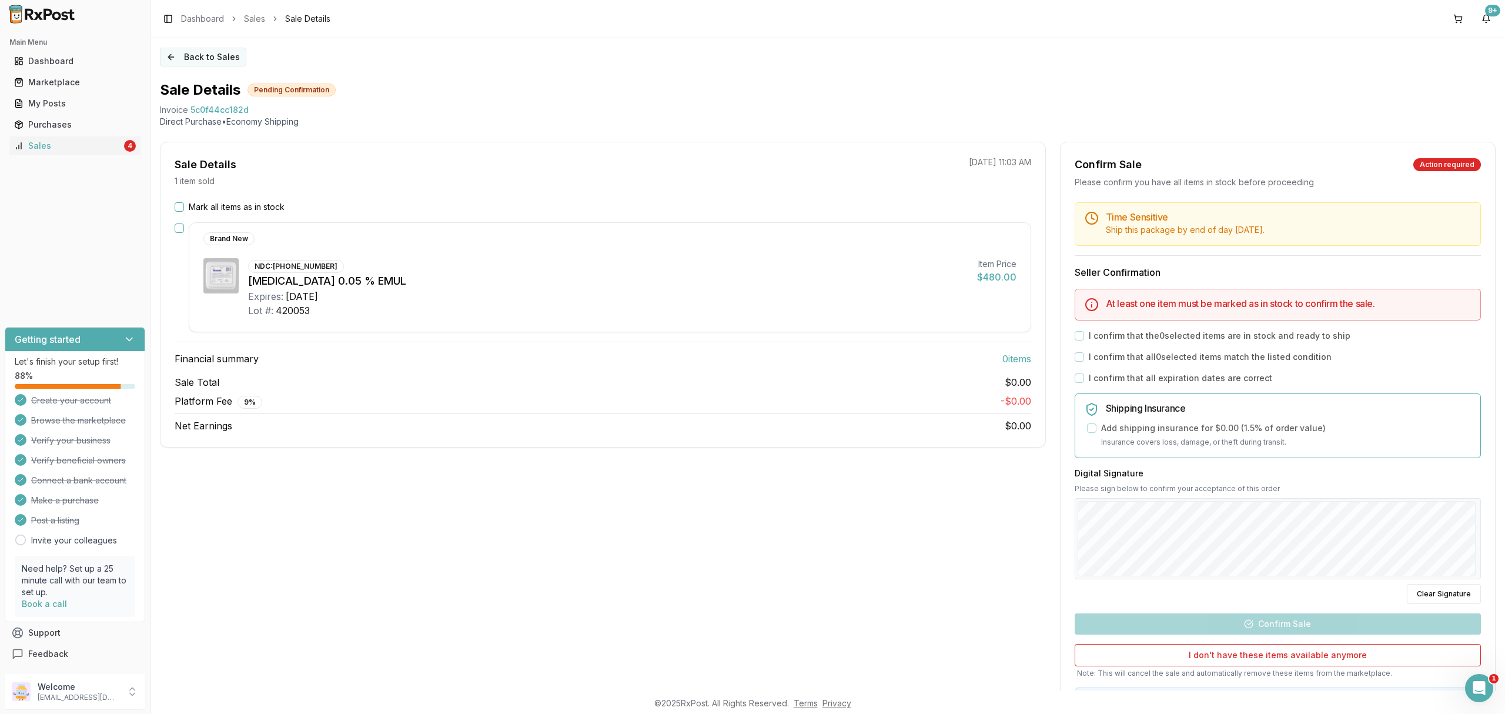
click at [194, 60] on button "Back to Sales" at bounding box center [203, 57] width 86 height 19
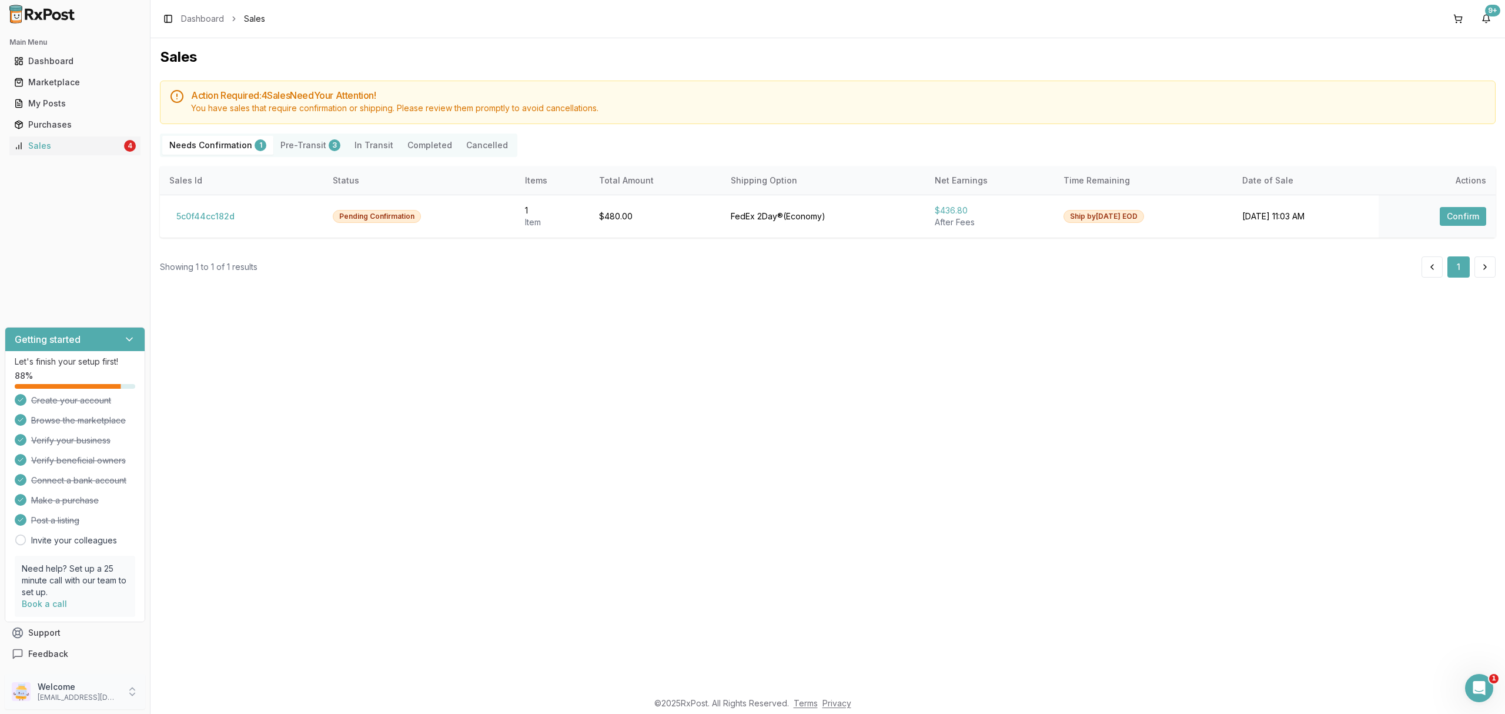
click at [76, 695] on p "ivoryrx12@gmail.com" at bounding box center [79, 697] width 82 height 9
click at [181, 689] on span "Sign Out" at bounding box center [214, 695] width 112 height 12
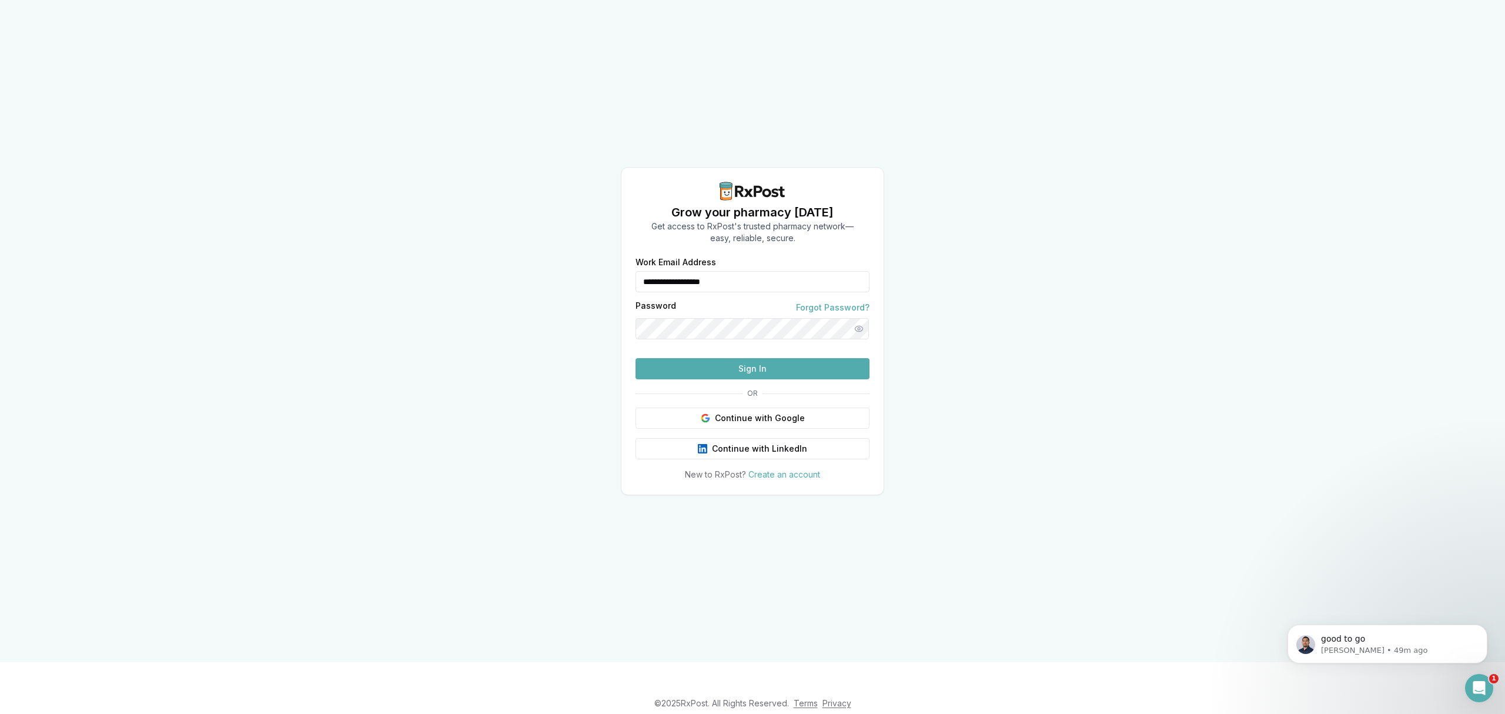
drag, startPoint x: 777, startPoint y: 257, endPoint x: 593, endPoint y: 245, distance: 184.5
click at [593, 245] on div "**********" at bounding box center [752, 331] width 1505 height 662
type input "**********"
click at [762, 379] on button "Sign In" at bounding box center [753, 368] width 234 height 21
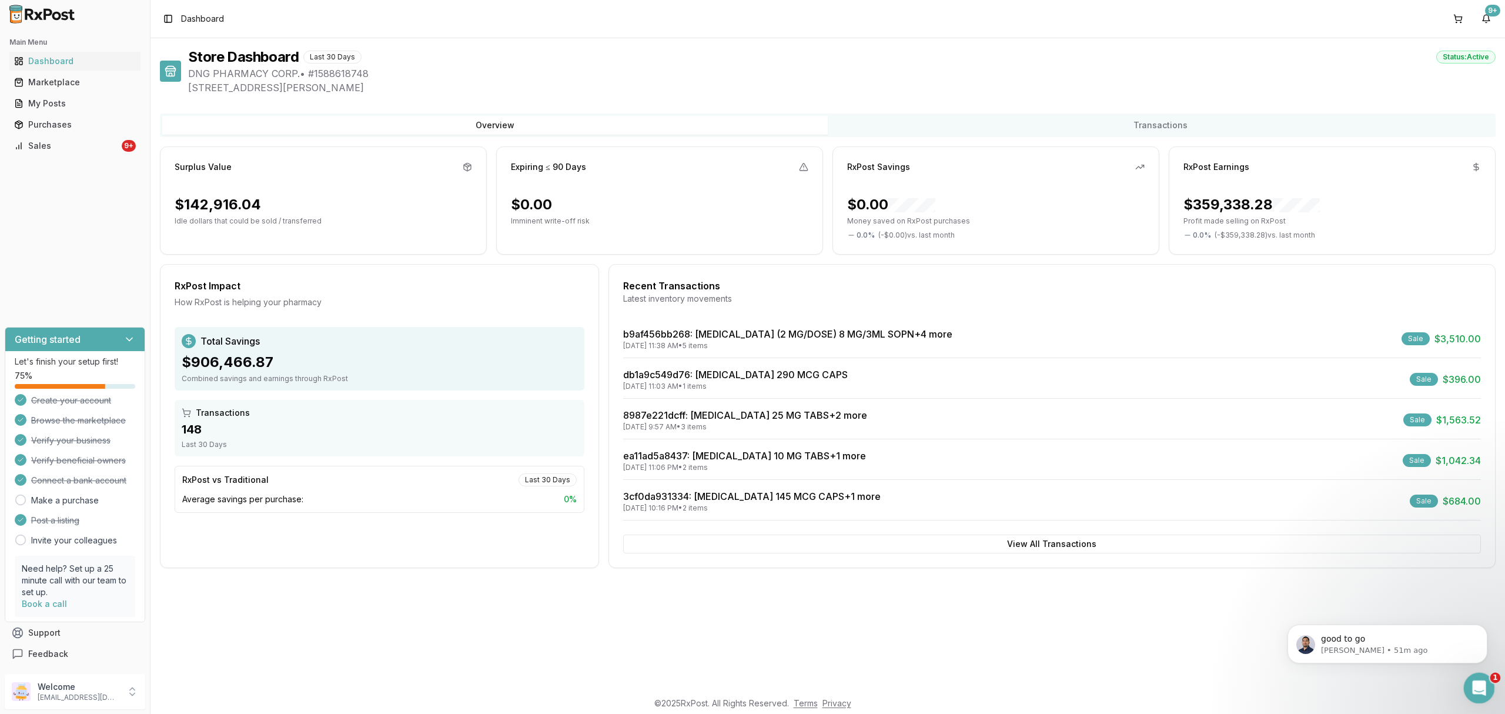
click at [1476, 695] on div "Open Intercom Messenger" at bounding box center [1477, 686] width 39 height 39
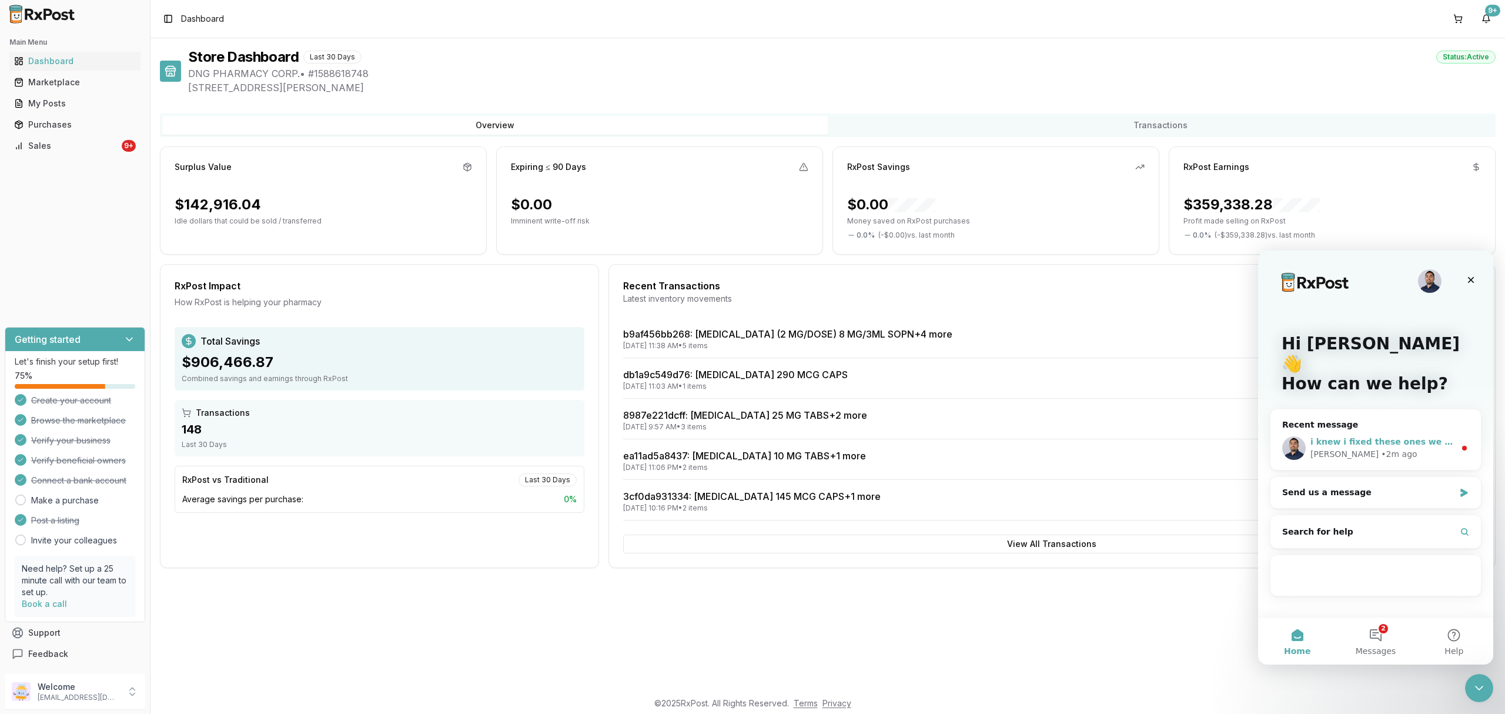
click at [1372, 437] on span "i knew i fixed these ones we are having a bug so if there are anymore just let …" at bounding box center [1515, 441] width 409 height 9
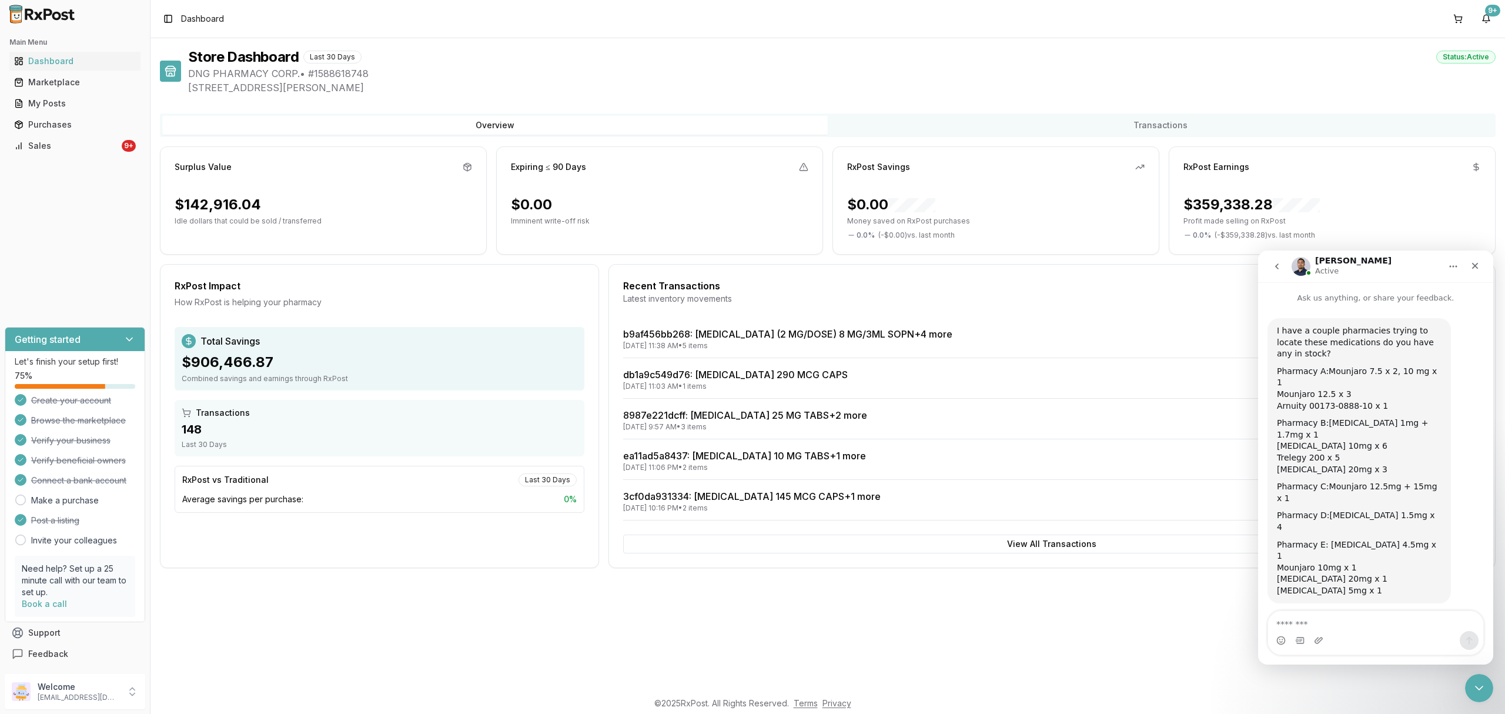
scroll to position [35, 0]
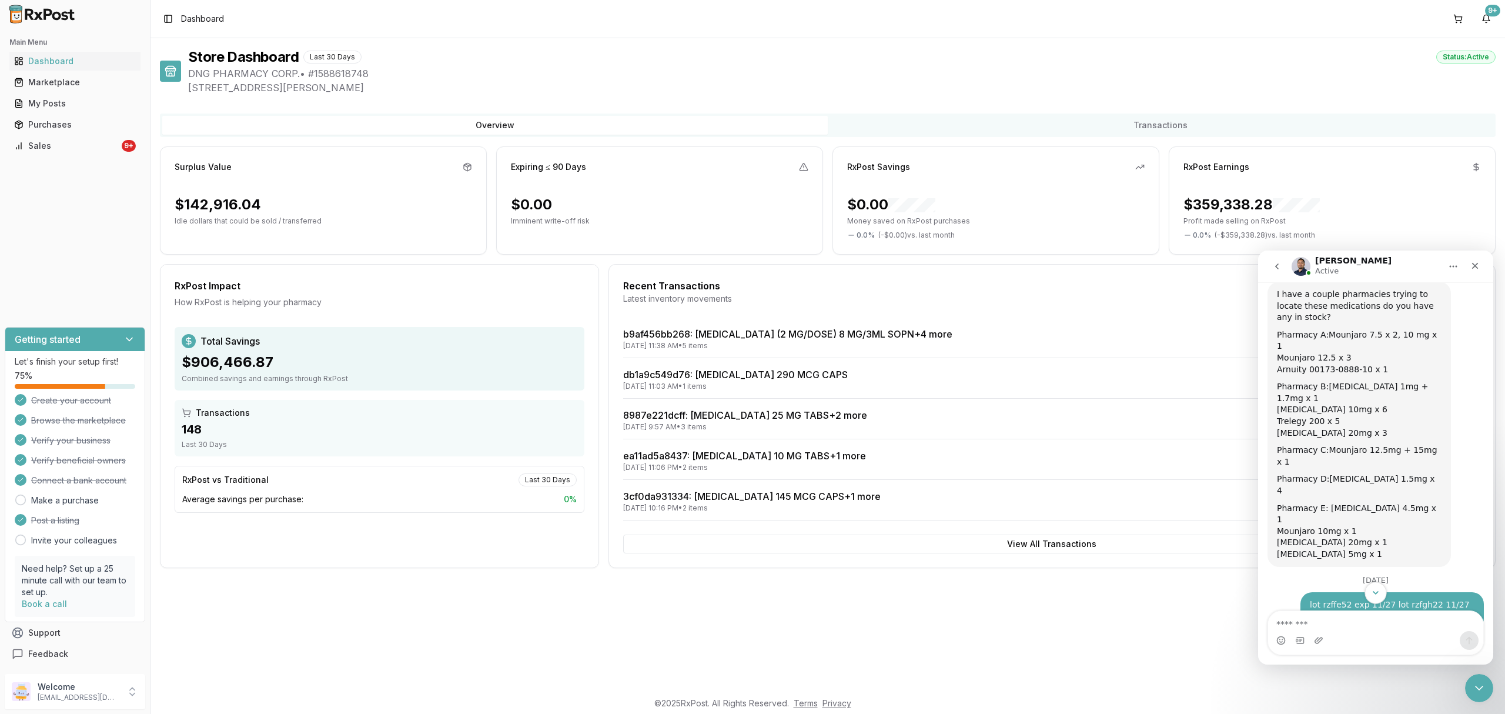
click at [1380, 593] on icon "Scroll to bottom" at bounding box center [1376, 592] width 11 height 11
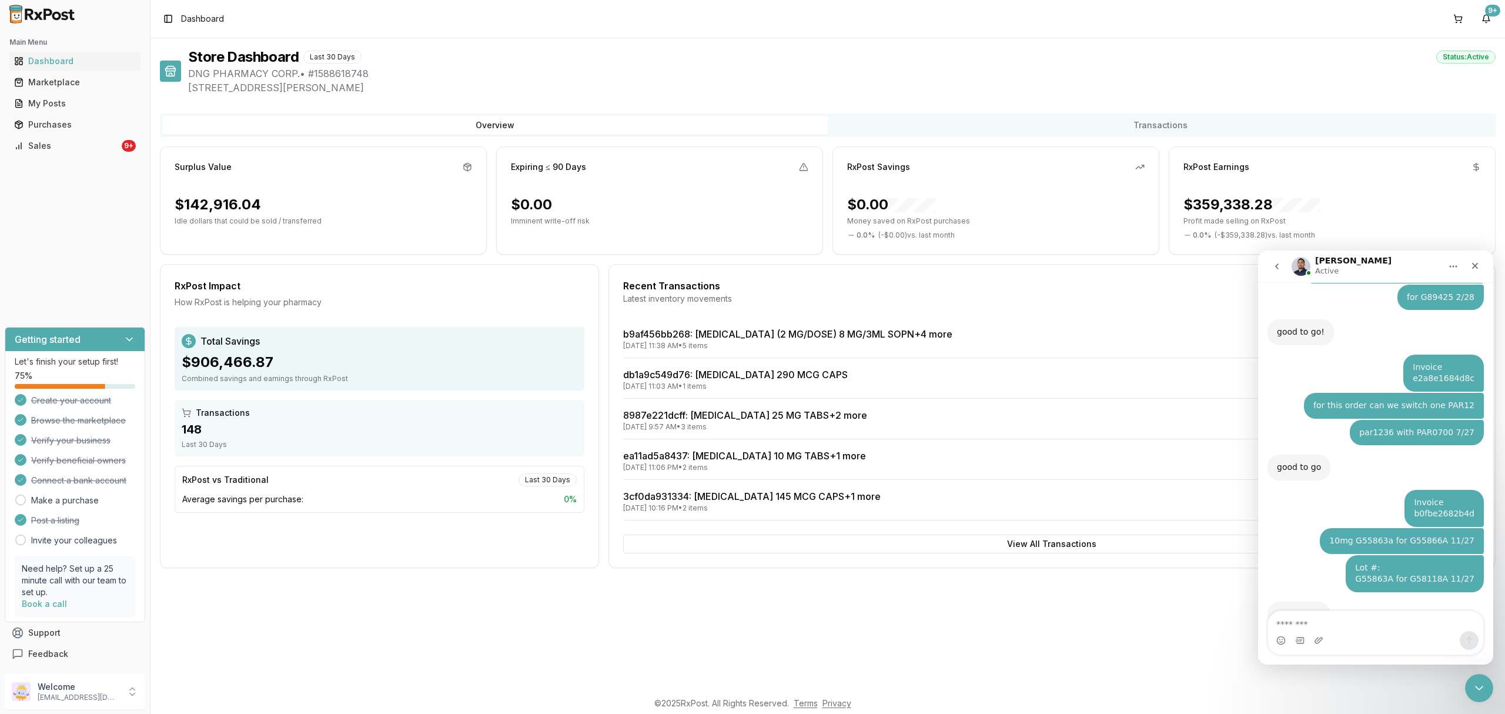
scroll to position [6254, 0]
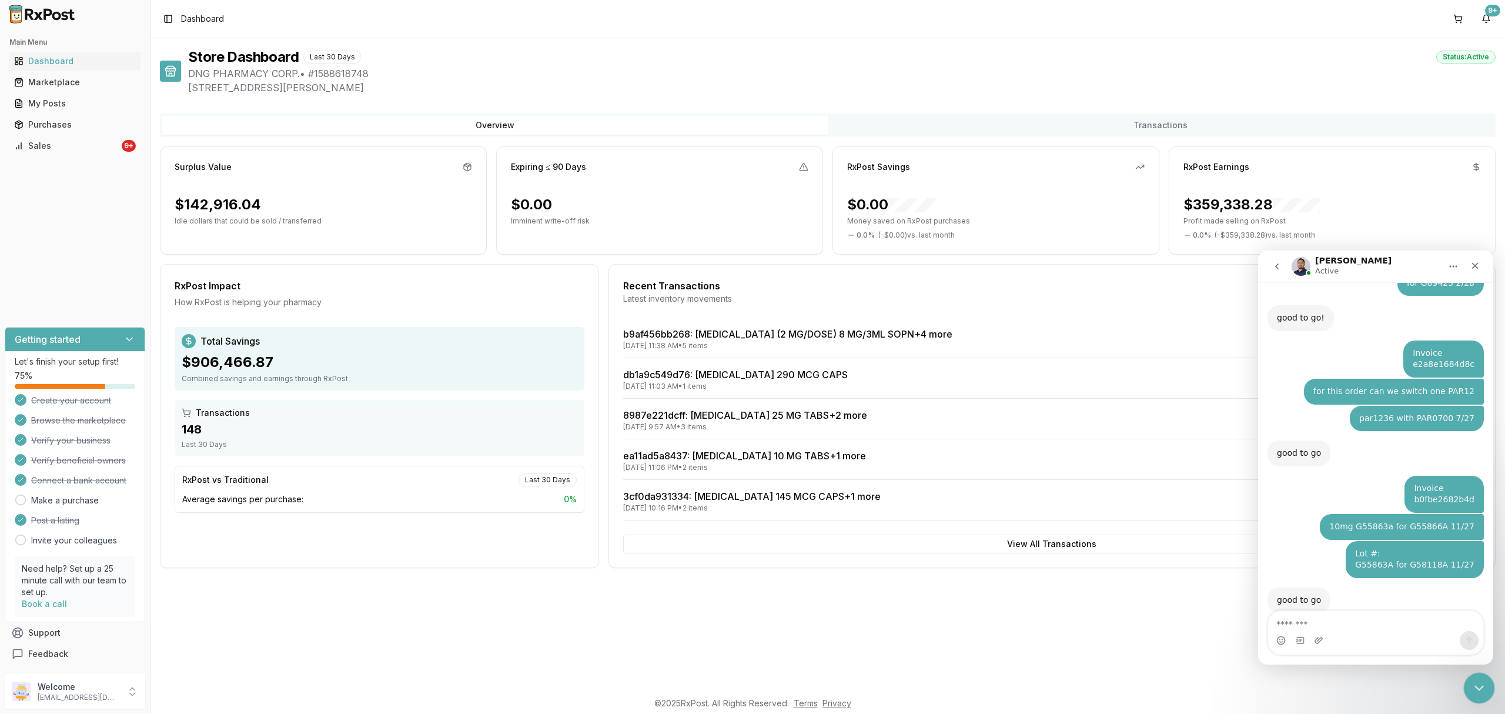
click at [1481, 683] on icon "Close Intercom Messenger" at bounding box center [1478, 686] width 14 height 14
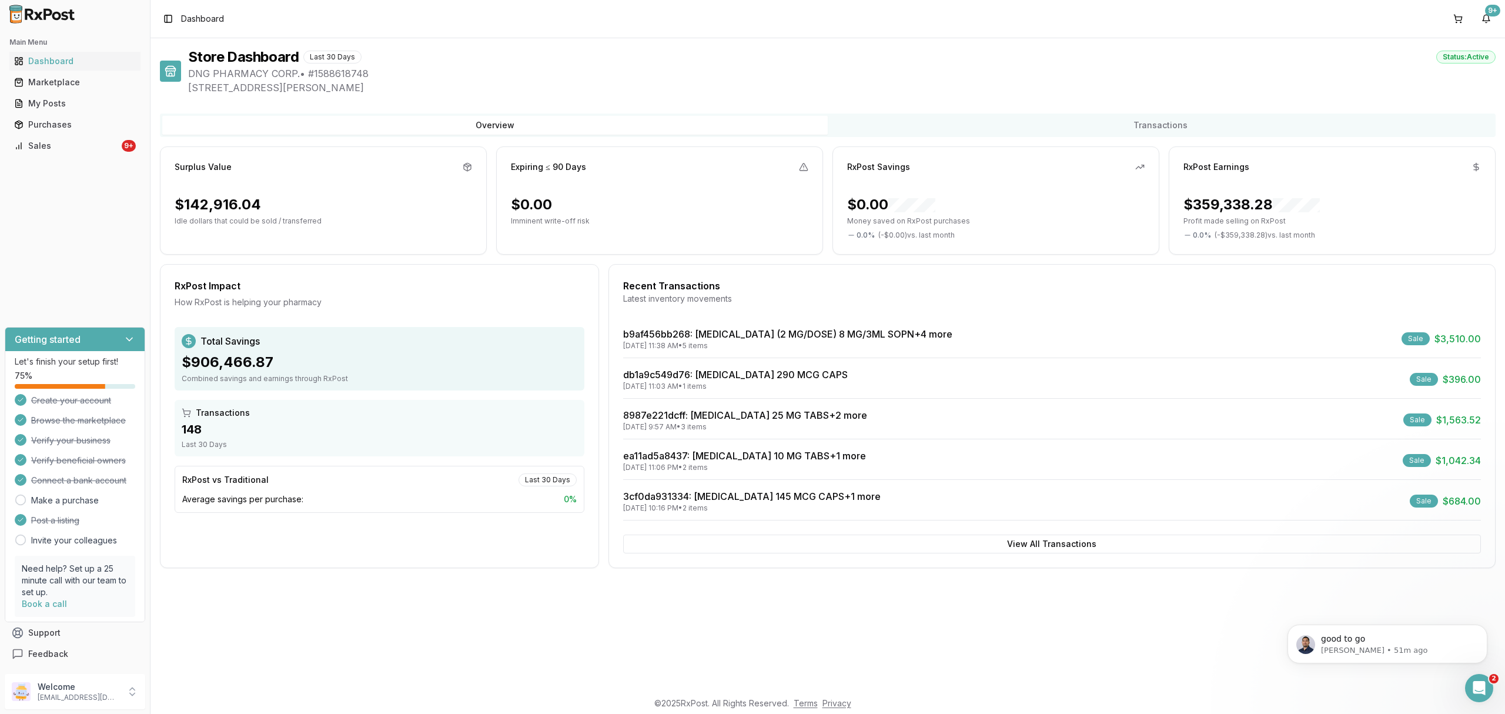
scroll to position [0, 0]
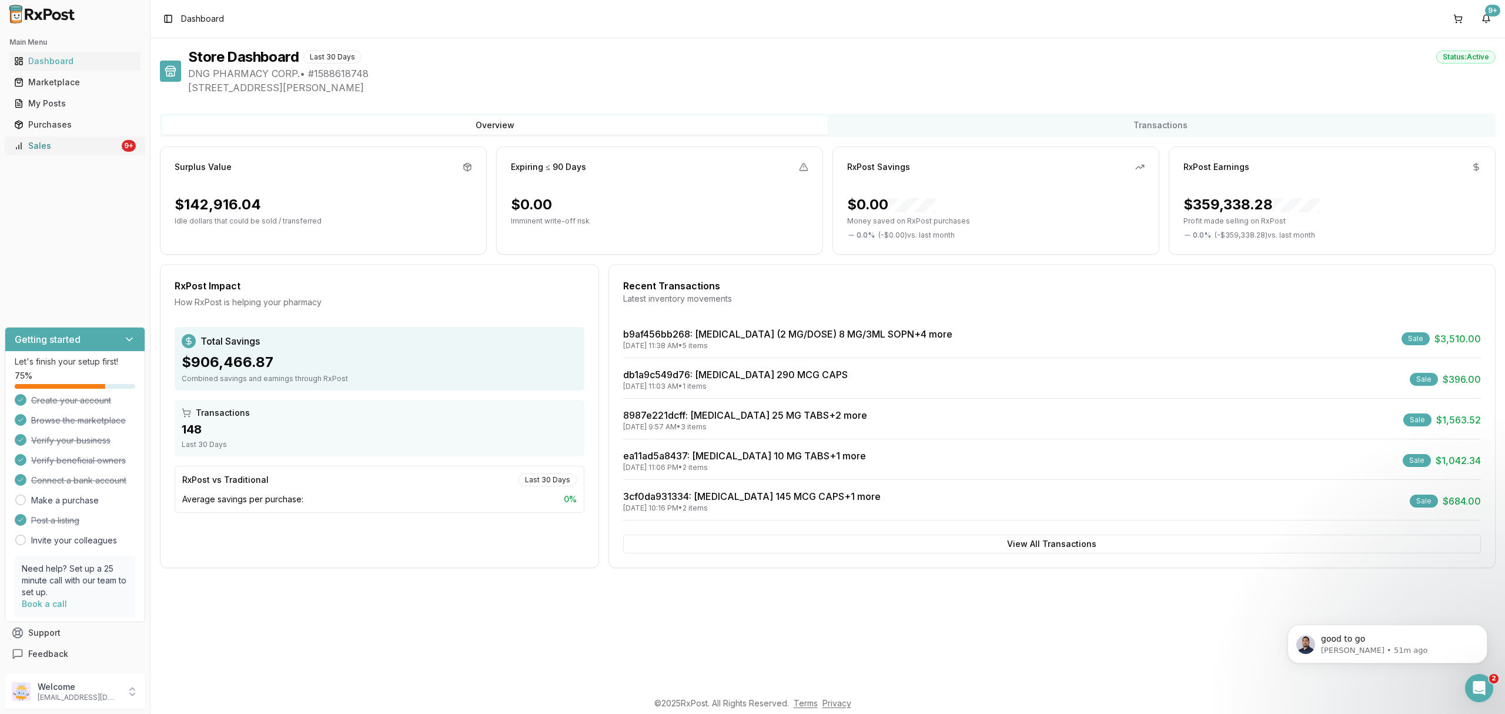
click at [92, 141] on div "Sales" at bounding box center [66, 146] width 105 height 12
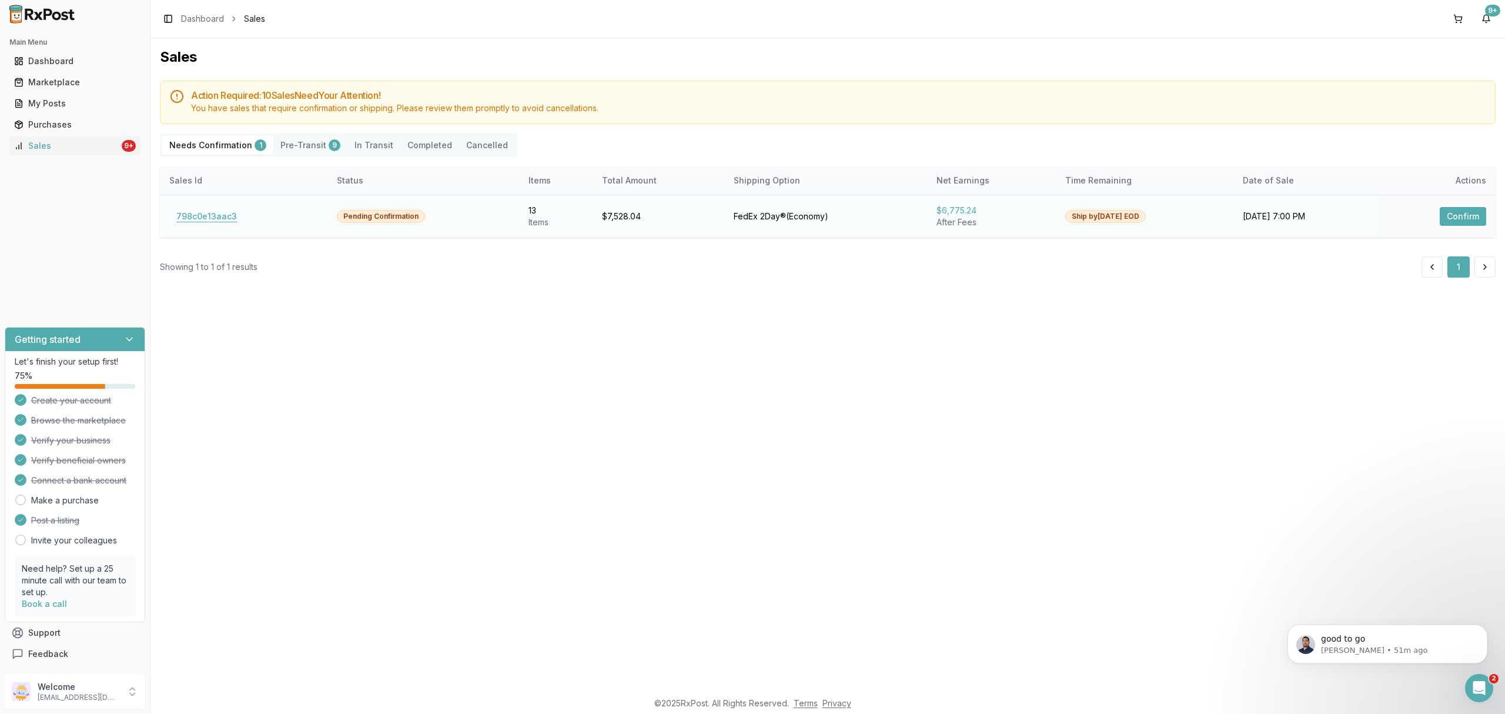
click at [215, 213] on button "798c0e13aac3" at bounding box center [206, 216] width 75 height 19
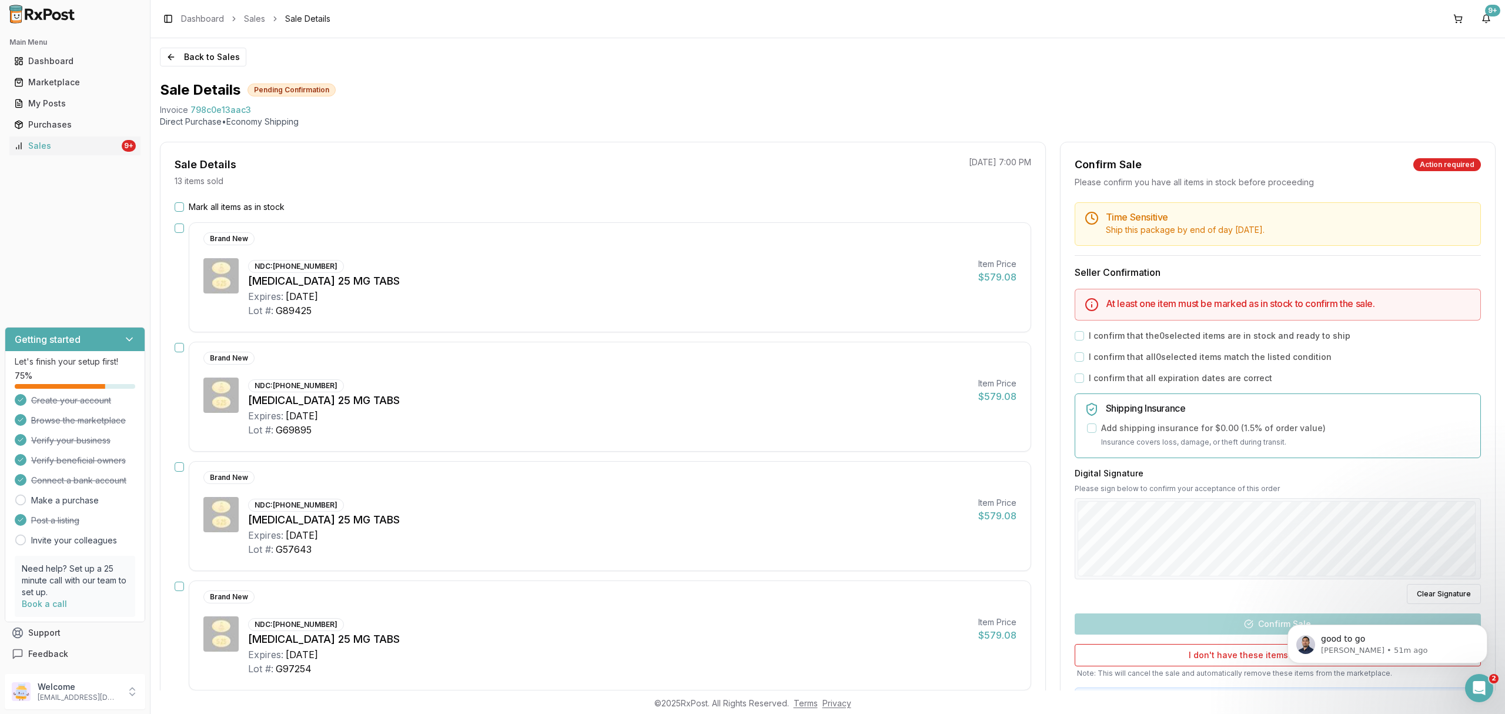
click at [218, 203] on label "Mark all items as in stock" at bounding box center [237, 207] width 96 height 12
click at [184, 203] on button "Mark all items as in stock" at bounding box center [179, 206] width 9 height 9
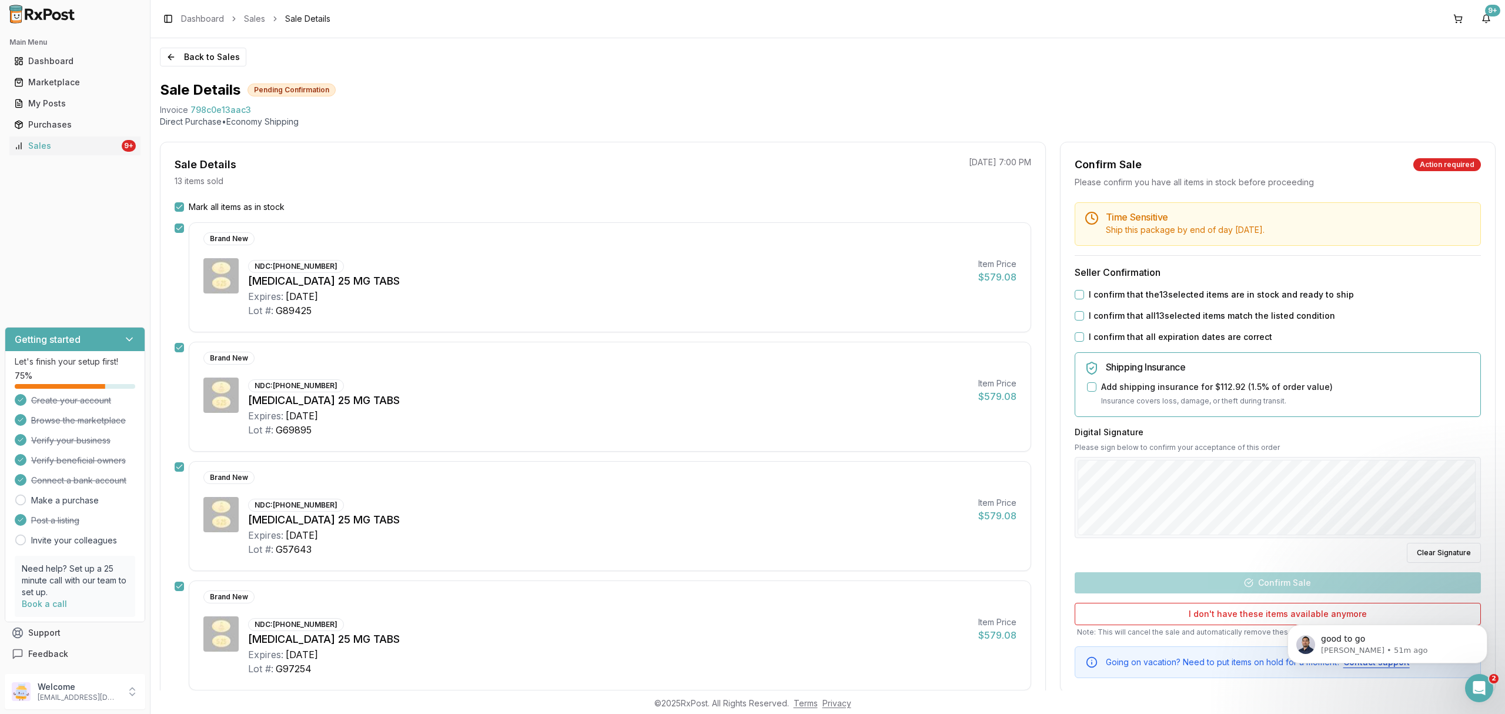
click at [1167, 292] on label "I confirm that the 13 selected items are in stock and ready to ship" at bounding box center [1221, 295] width 265 height 12
click at [1084, 292] on button "I confirm that the 13 selected items are in stock and ready to ship" at bounding box center [1079, 294] width 9 height 9
click at [1155, 321] on label "I confirm that all 13 selected items match the listed condition" at bounding box center [1212, 316] width 246 height 12
click at [1084, 320] on button "I confirm that all 13 selected items match the listed condition" at bounding box center [1079, 315] width 9 height 9
click at [1144, 341] on label "I confirm that all expiration dates are correct" at bounding box center [1180, 337] width 183 height 12
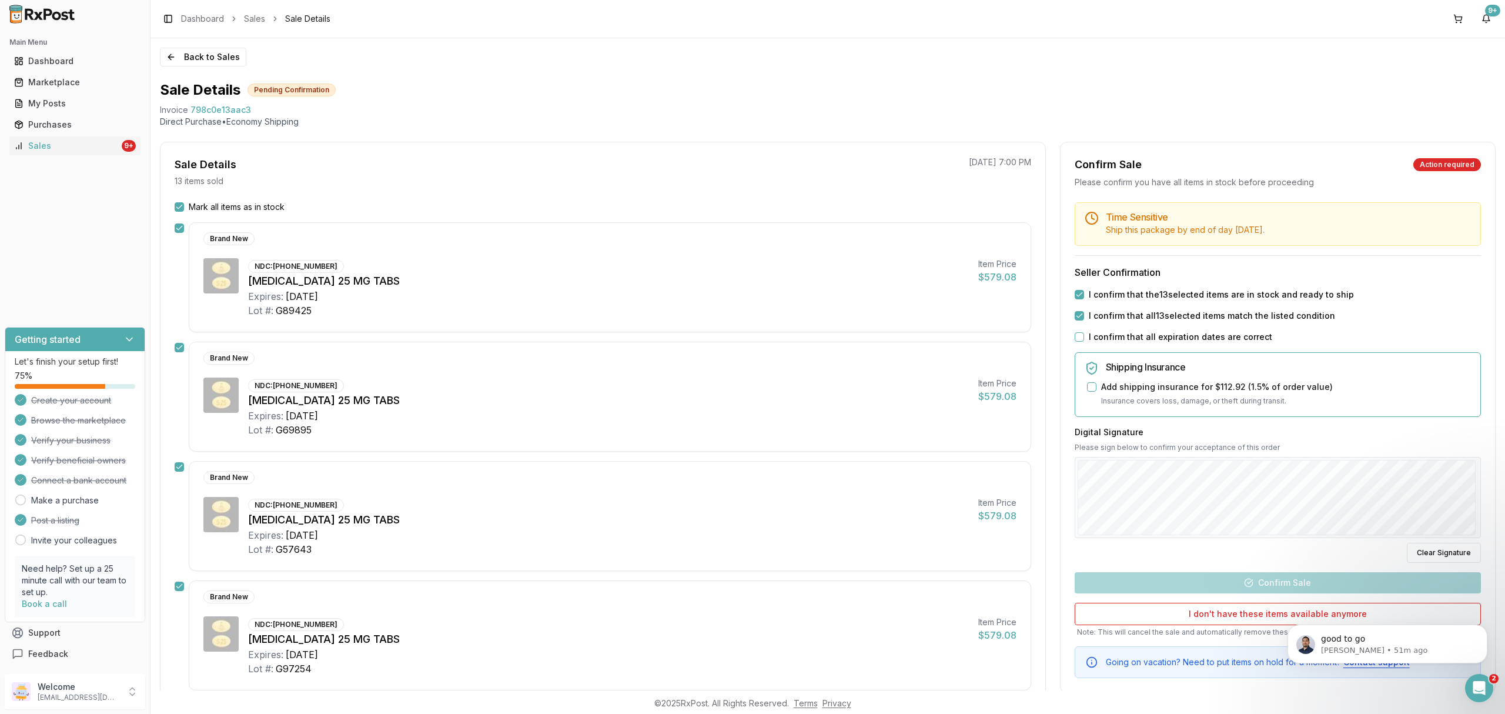
click at [1084, 341] on button "I confirm that all expiration dates are correct" at bounding box center [1079, 336] width 9 height 9
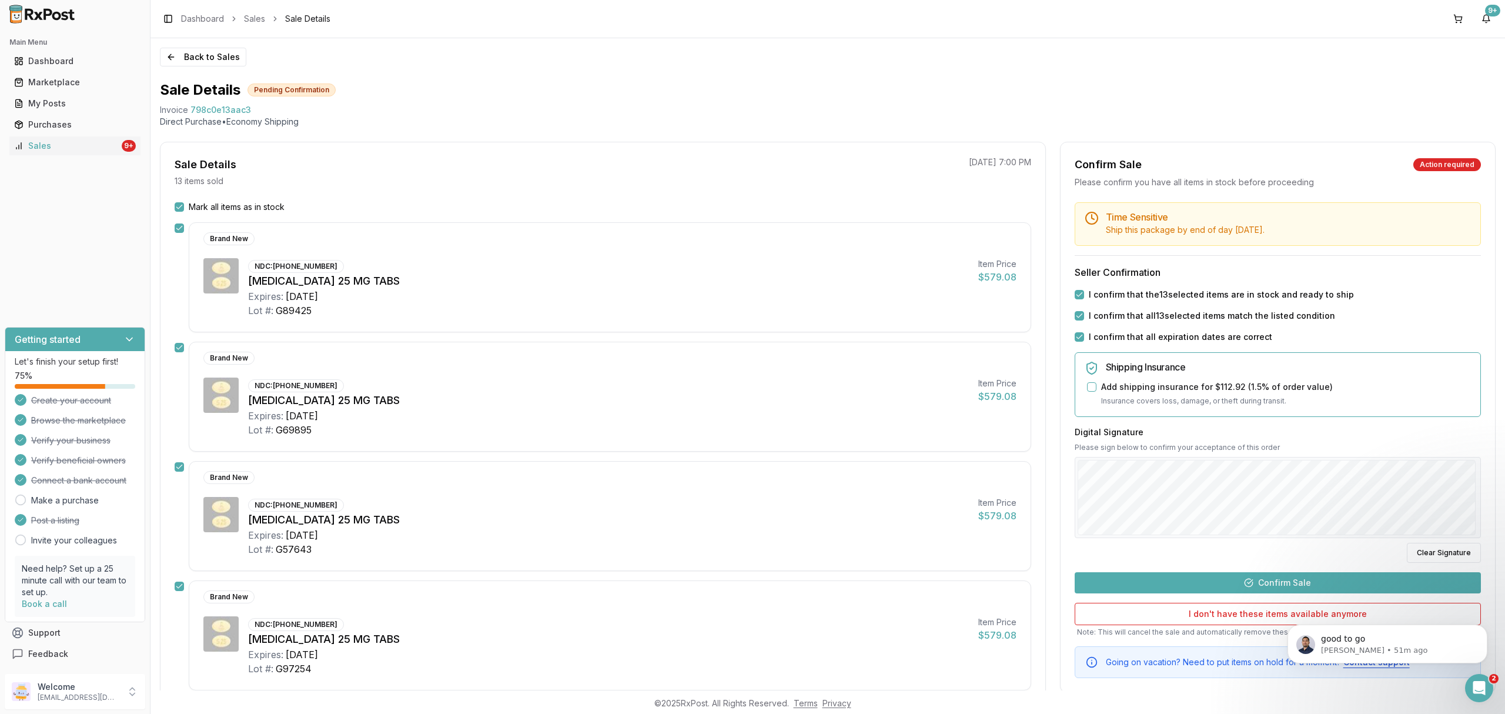
click at [1292, 574] on button "Confirm Sale" at bounding box center [1278, 582] width 406 height 21
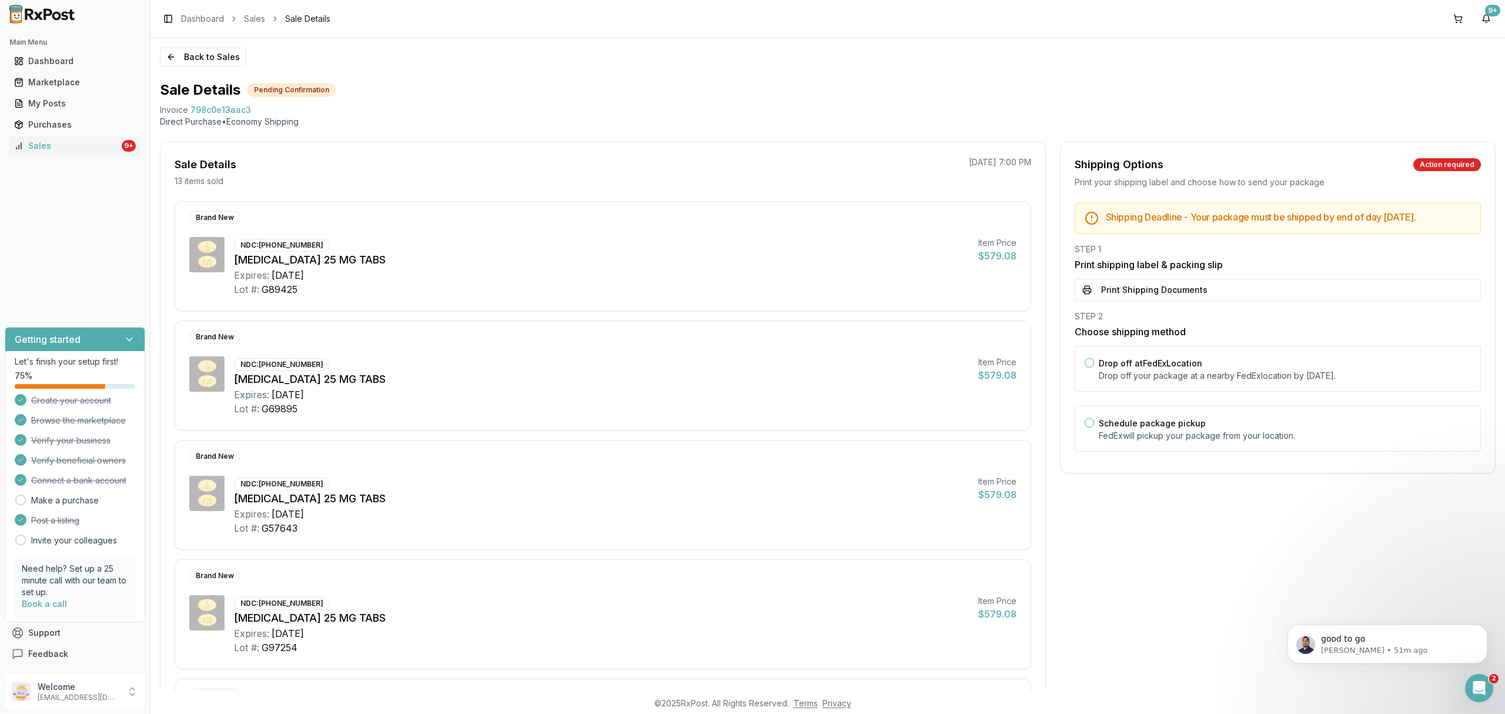
click at [1194, 314] on div "Shipping Deadline - Your package must be shipped by end of day Tuesday, Septemb…" at bounding box center [1278, 330] width 435 height 256
click at [1191, 301] on button "Print Shipping Documents" at bounding box center [1278, 290] width 406 height 22
click at [1174, 368] on label "Drop off at FedEx Location" at bounding box center [1151, 363] width 104 height 10
click at [1094, 368] on button "Drop off at FedEx Location" at bounding box center [1089, 362] width 9 height 9
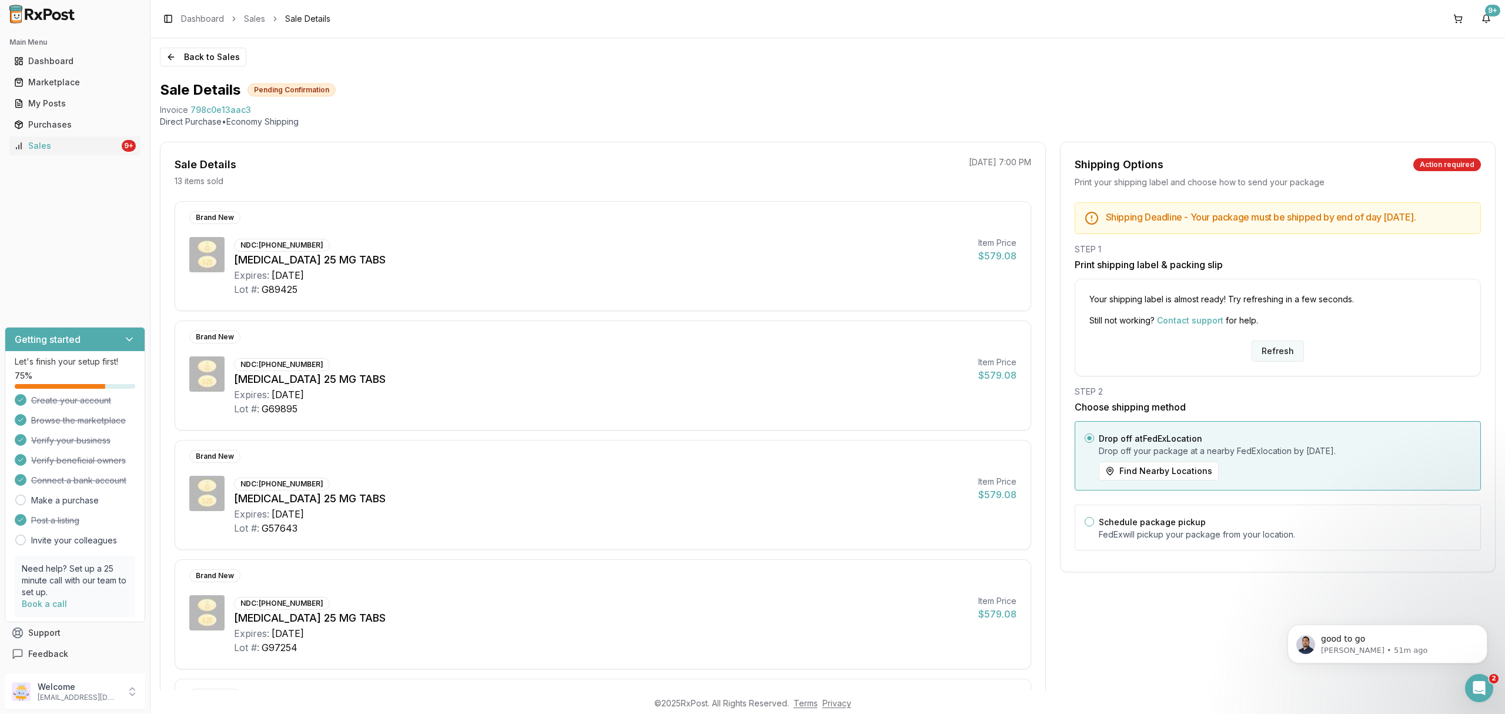
click at [1275, 360] on button "Refresh" at bounding box center [1278, 350] width 52 height 21
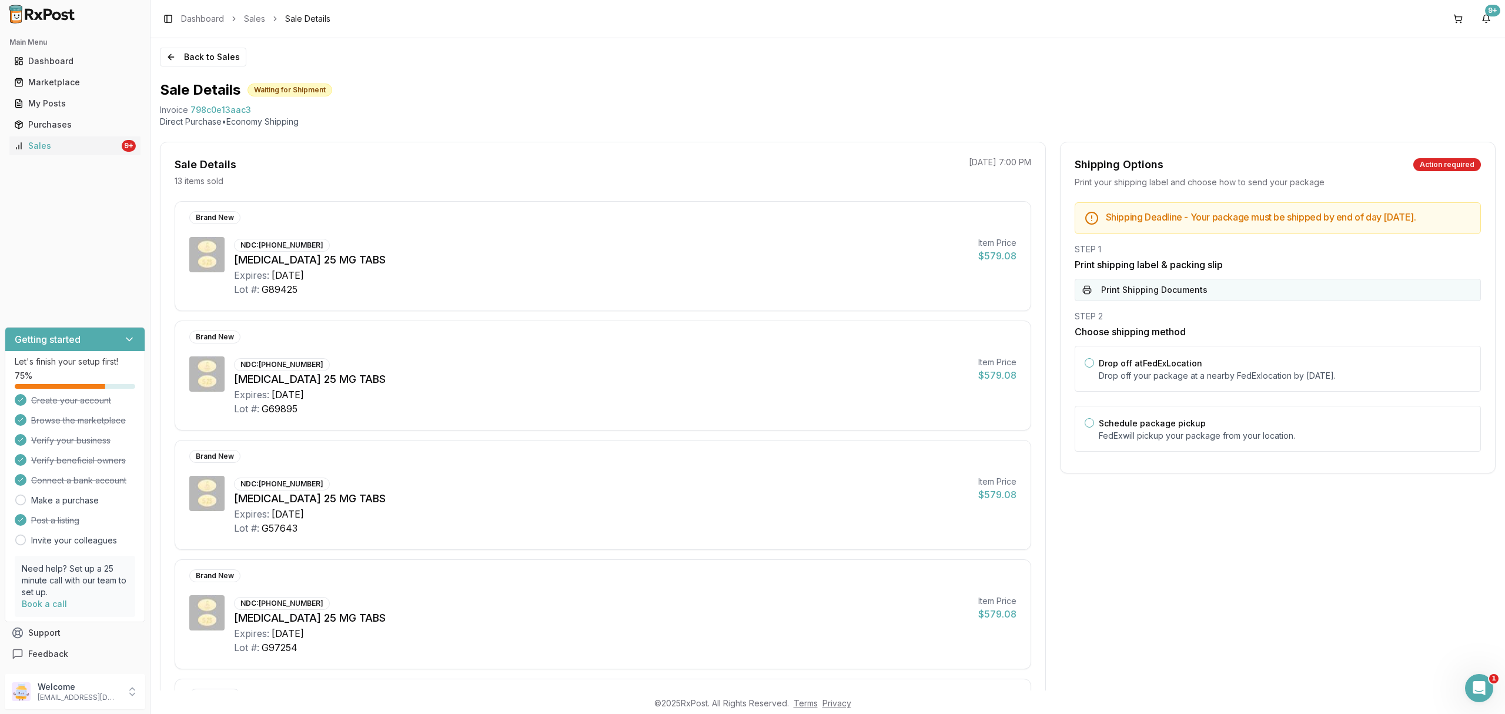
click at [1183, 291] on button "Print Shipping Documents" at bounding box center [1278, 290] width 406 height 22
click at [1181, 368] on label "Drop off at FedEx Location" at bounding box center [1151, 363] width 104 height 10
click at [1094, 368] on button "Drop off at FedEx Location" at bounding box center [1089, 362] width 9 height 9
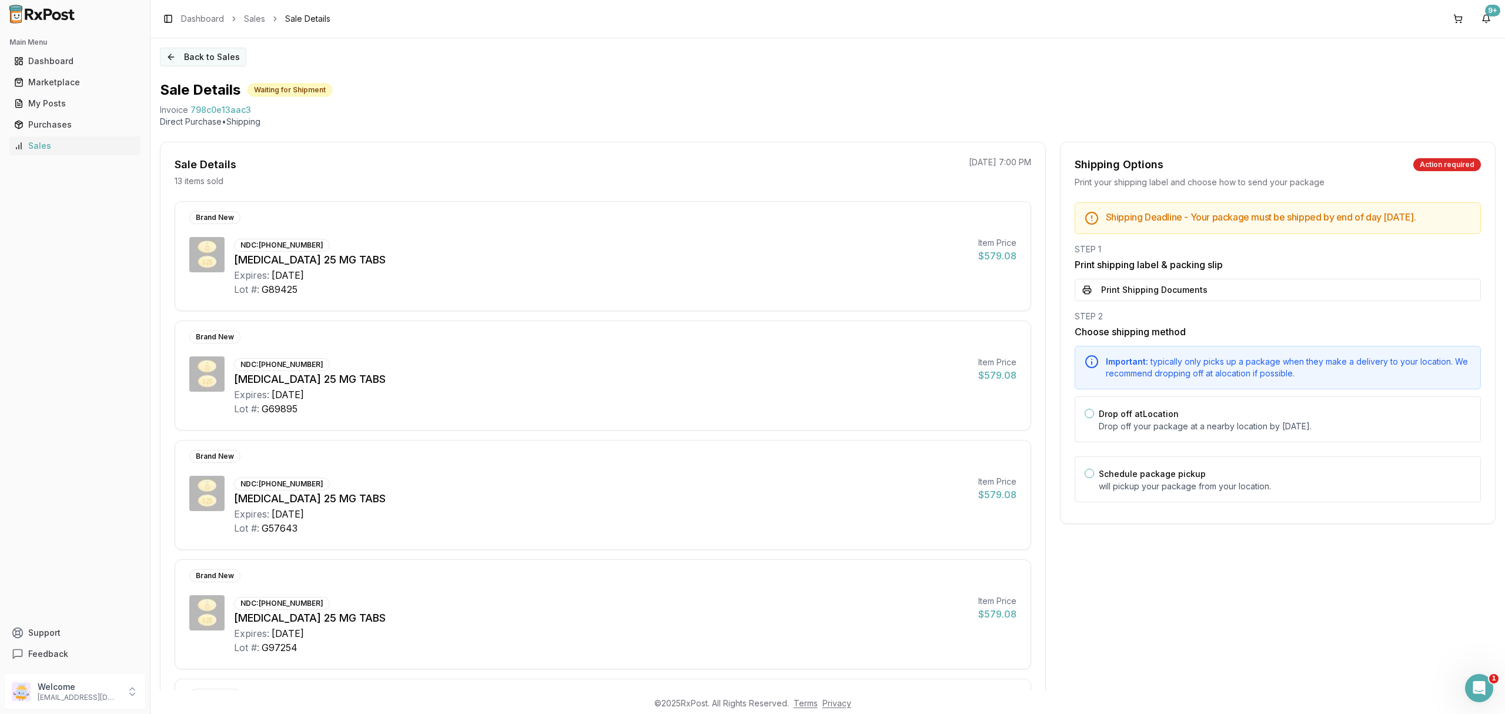
click at [202, 59] on button "Back to Sales" at bounding box center [203, 57] width 86 height 19
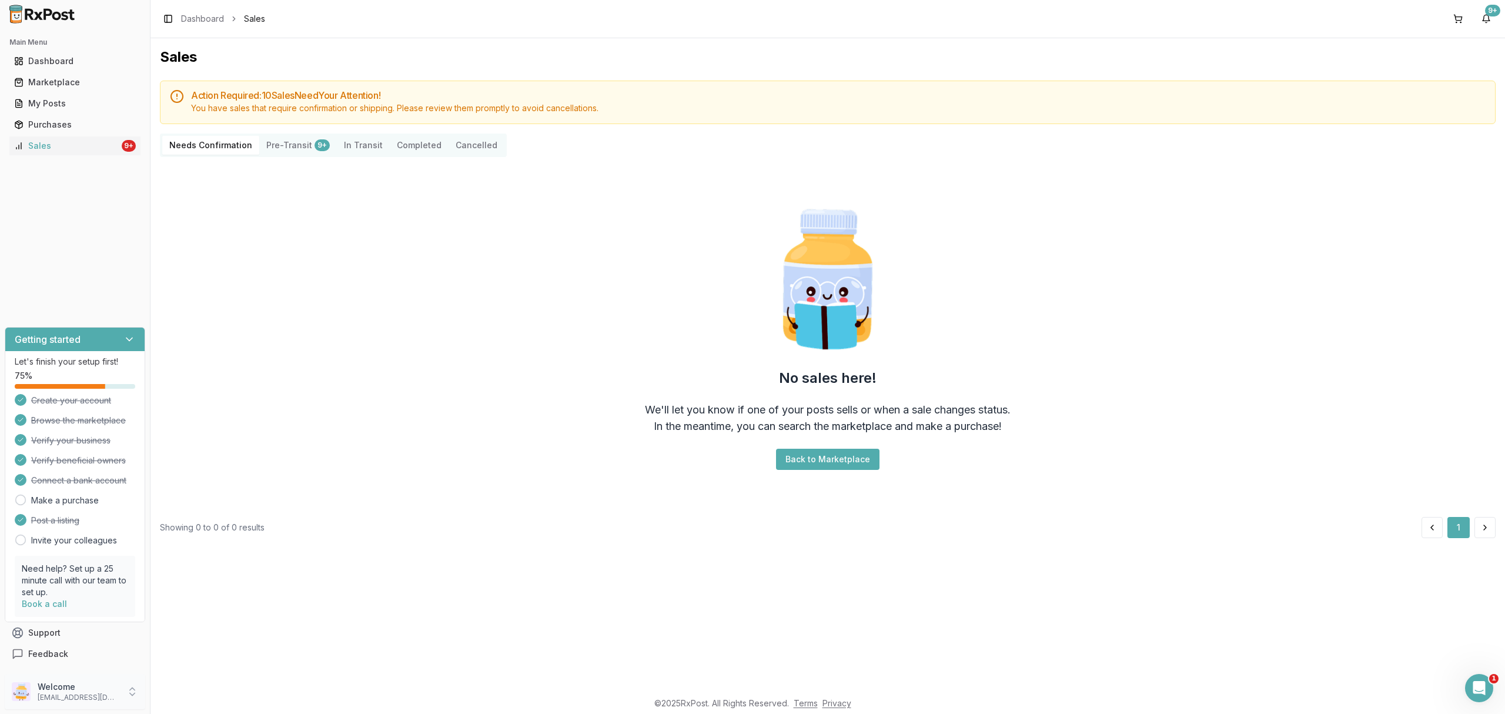
click at [82, 685] on p "Welcome" at bounding box center [79, 687] width 82 height 12
click at [208, 693] on span "Sign Out" at bounding box center [214, 695] width 112 height 12
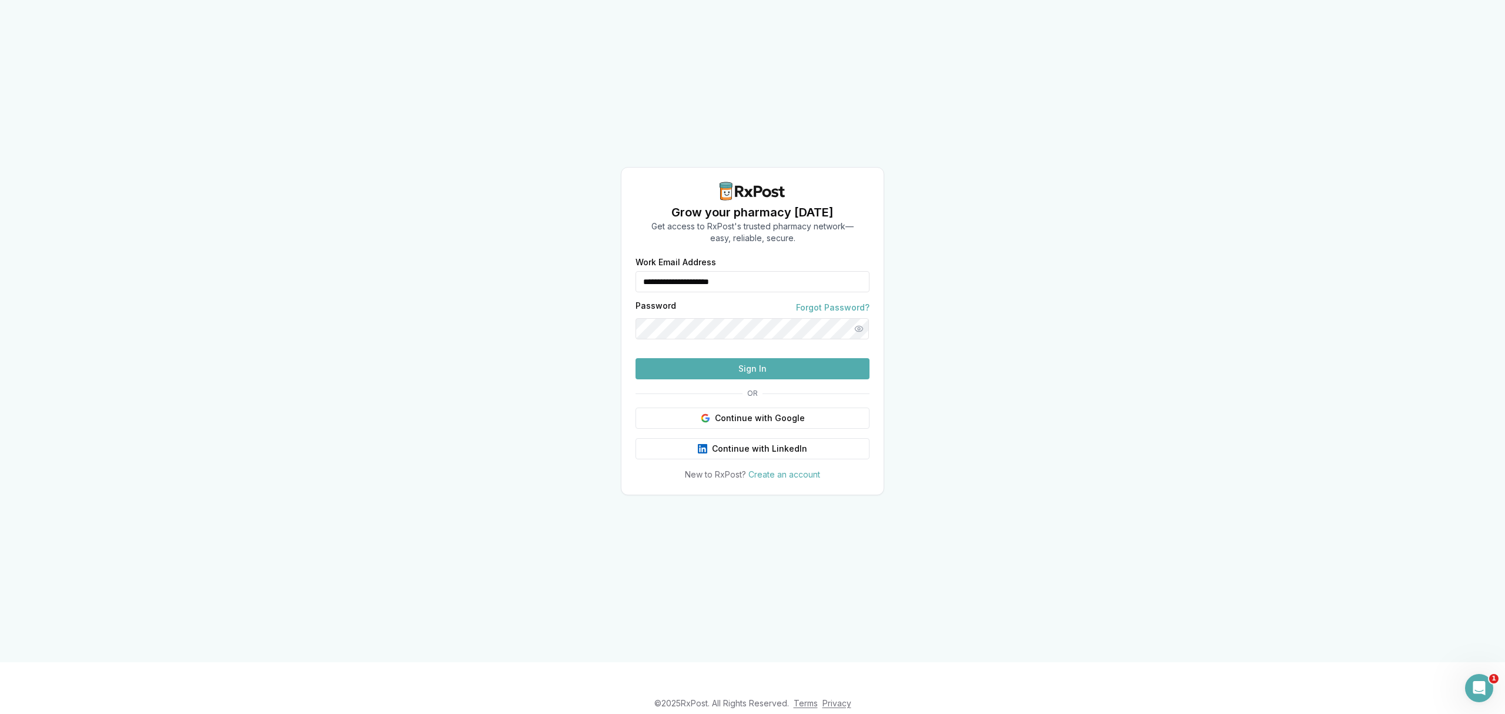
drag, startPoint x: 816, startPoint y: 262, endPoint x: 535, endPoint y: 268, distance: 281.8
click at [535, 268] on div "**********" at bounding box center [752, 331] width 1505 height 662
type input "**********"
click at [710, 379] on button "Sign In" at bounding box center [753, 368] width 234 height 21
click at [787, 379] on button "Sign In" at bounding box center [753, 368] width 234 height 21
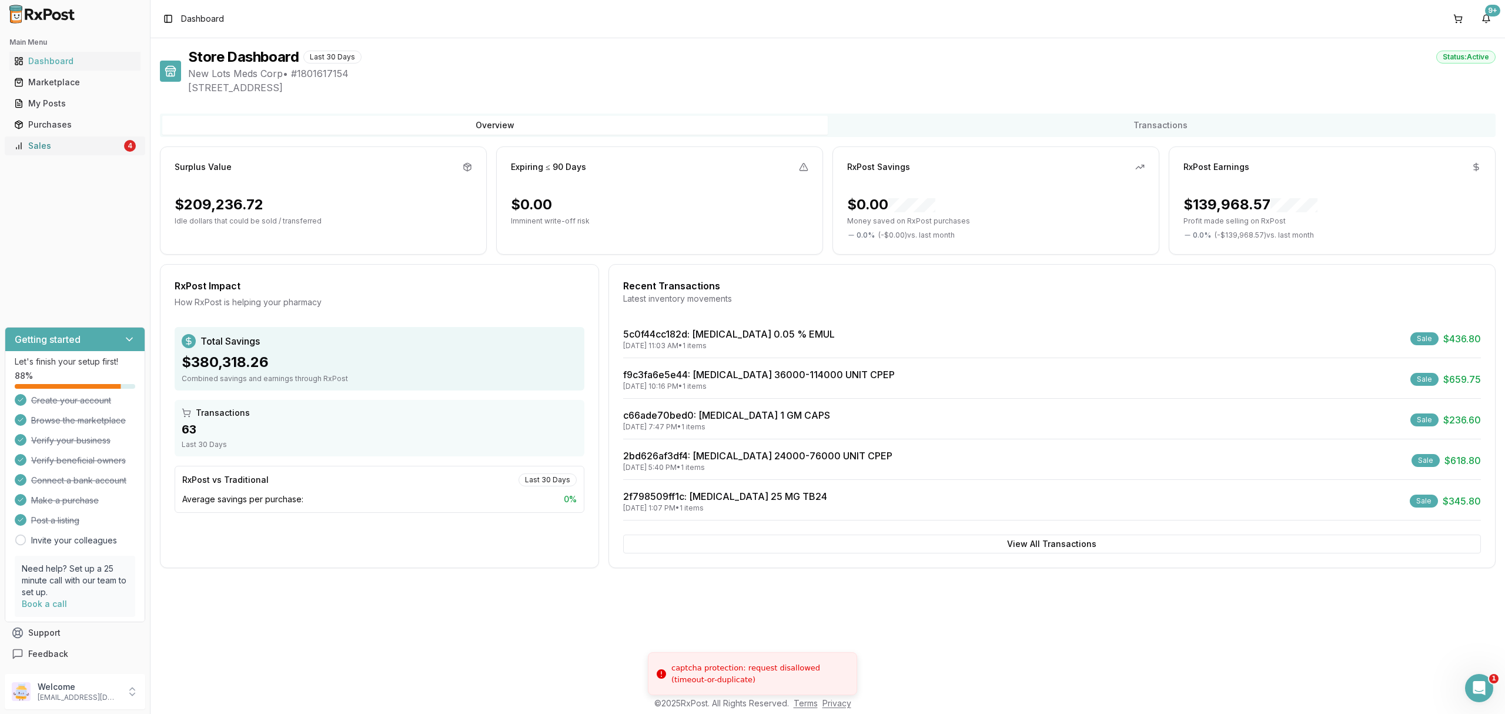
click at [69, 138] on link "Sales 4" at bounding box center [74, 145] width 131 height 21
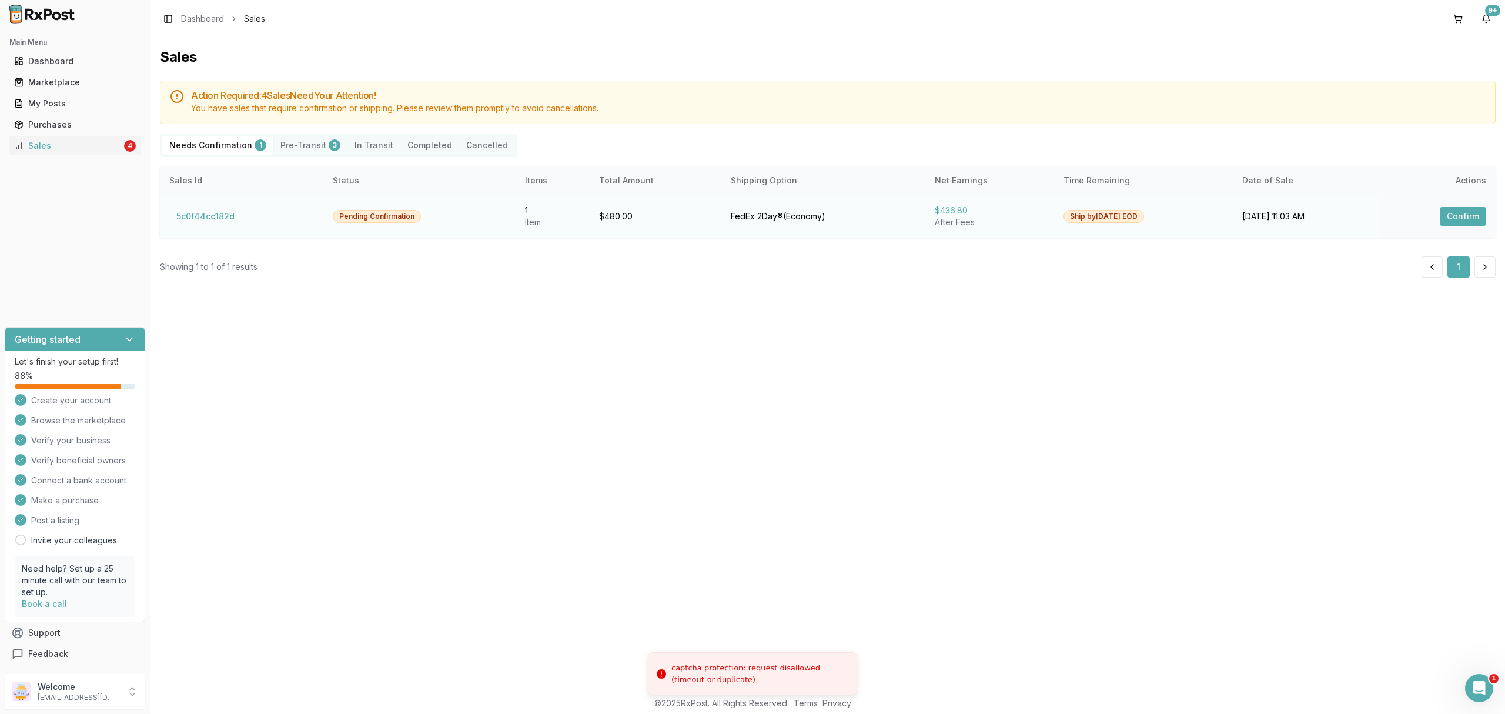
click at [219, 221] on button "5c0f44cc182d" at bounding box center [205, 216] width 72 height 19
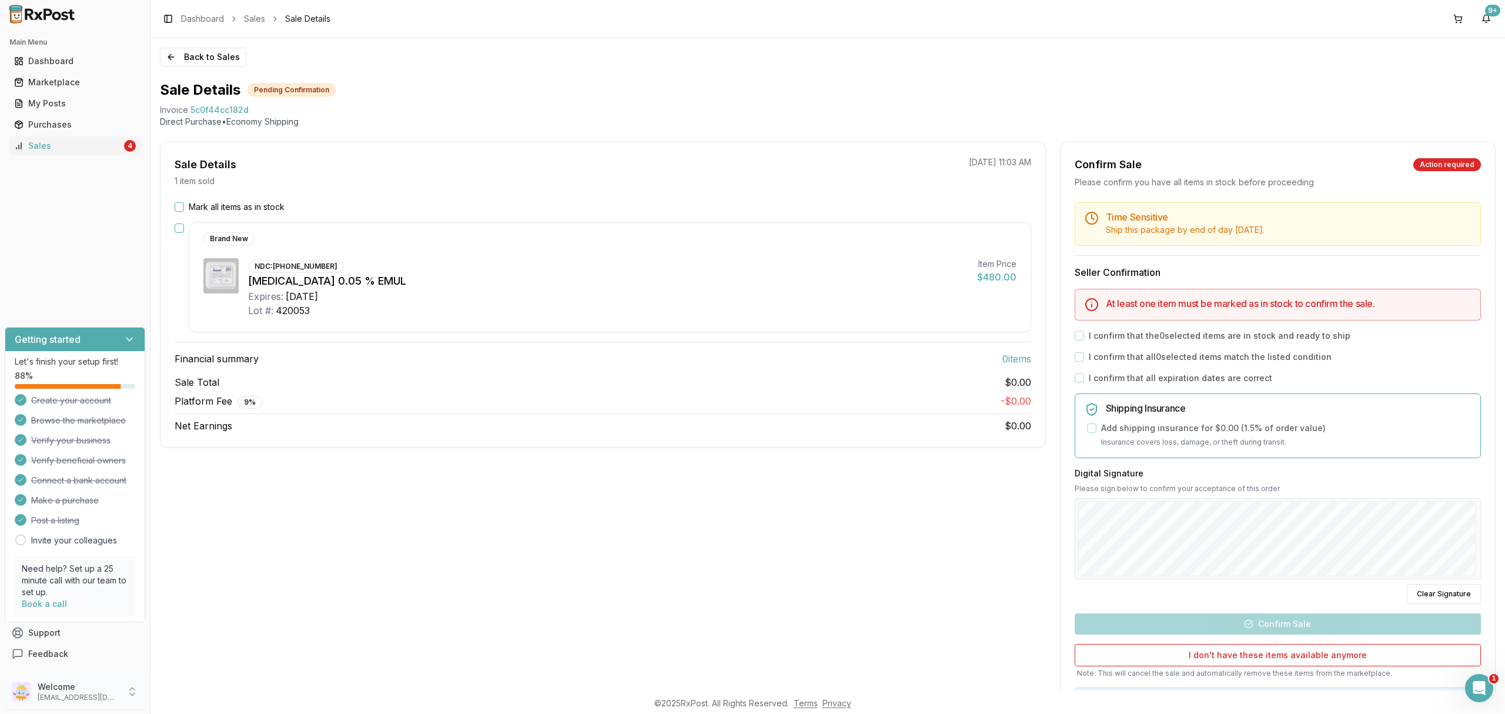
click at [116, 688] on p "Welcome" at bounding box center [79, 687] width 82 height 12
click at [191, 692] on span "Sign Out" at bounding box center [214, 695] width 112 height 12
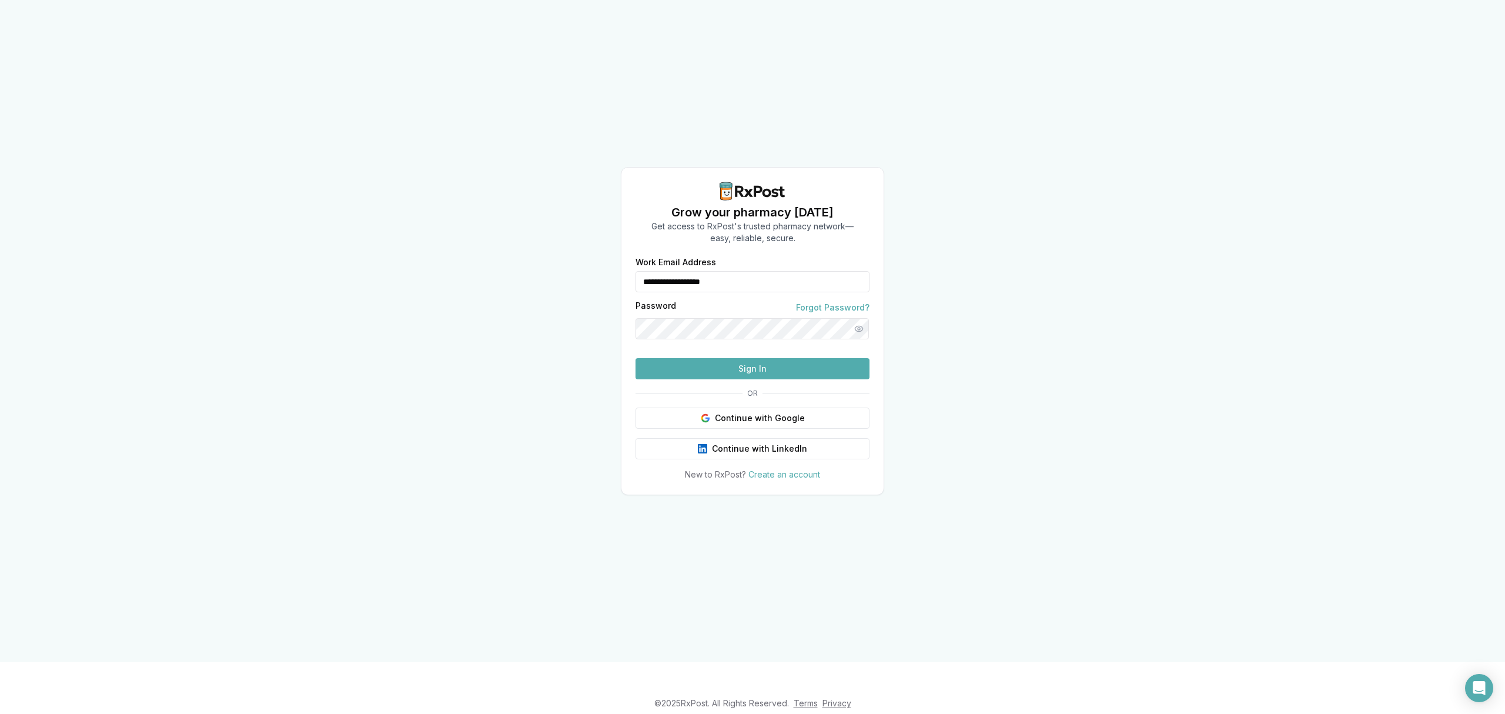
drag, startPoint x: 772, startPoint y: 267, endPoint x: 568, endPoint y: 264, distance: 204.1
click at [568, 264] on div "**********" at bounding box center [752, 331] width 1505 height 662
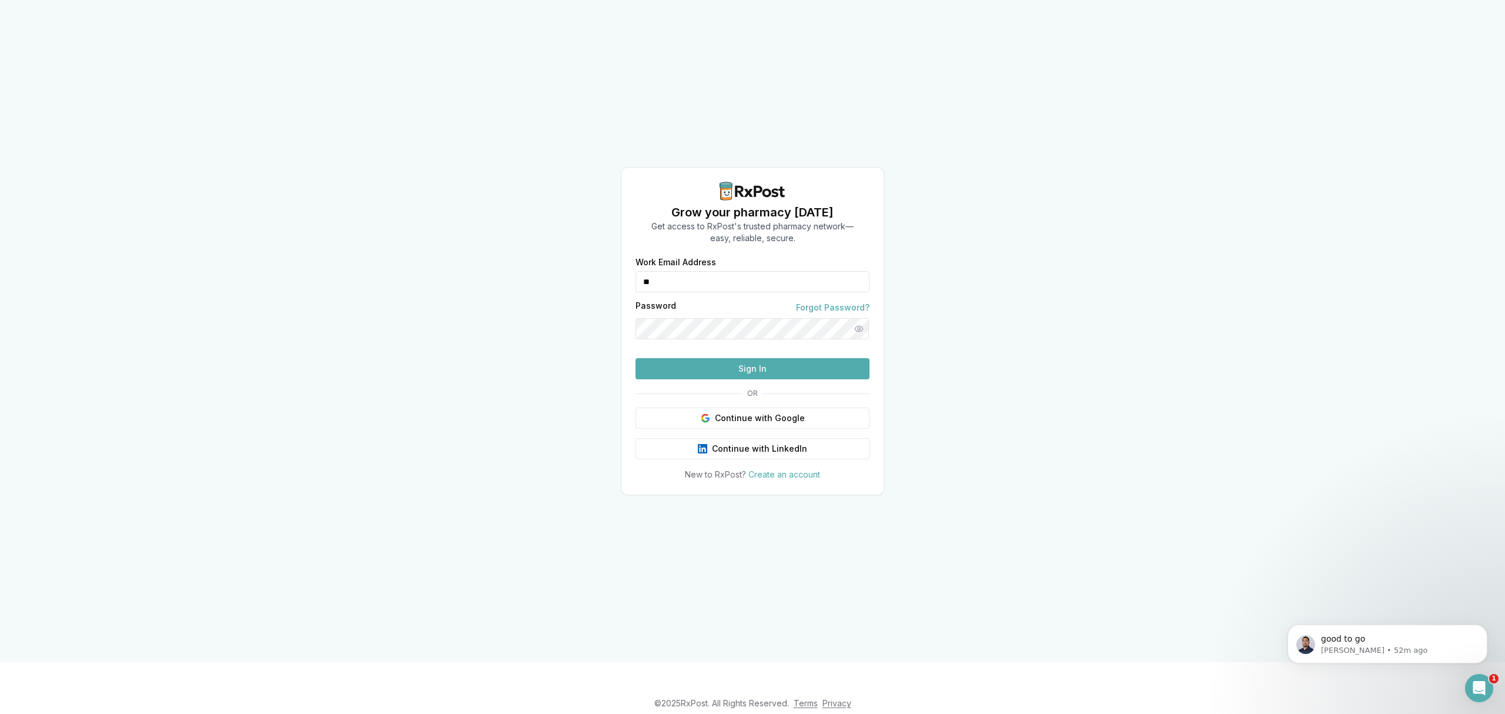
type input "**********"
click at [730, 379] on button "Sign In" at bounding box center [753, 368] width 234 height 21
click at [756, 379] on button "Sign In" at bounding box center [753, 368] width 234 height 21
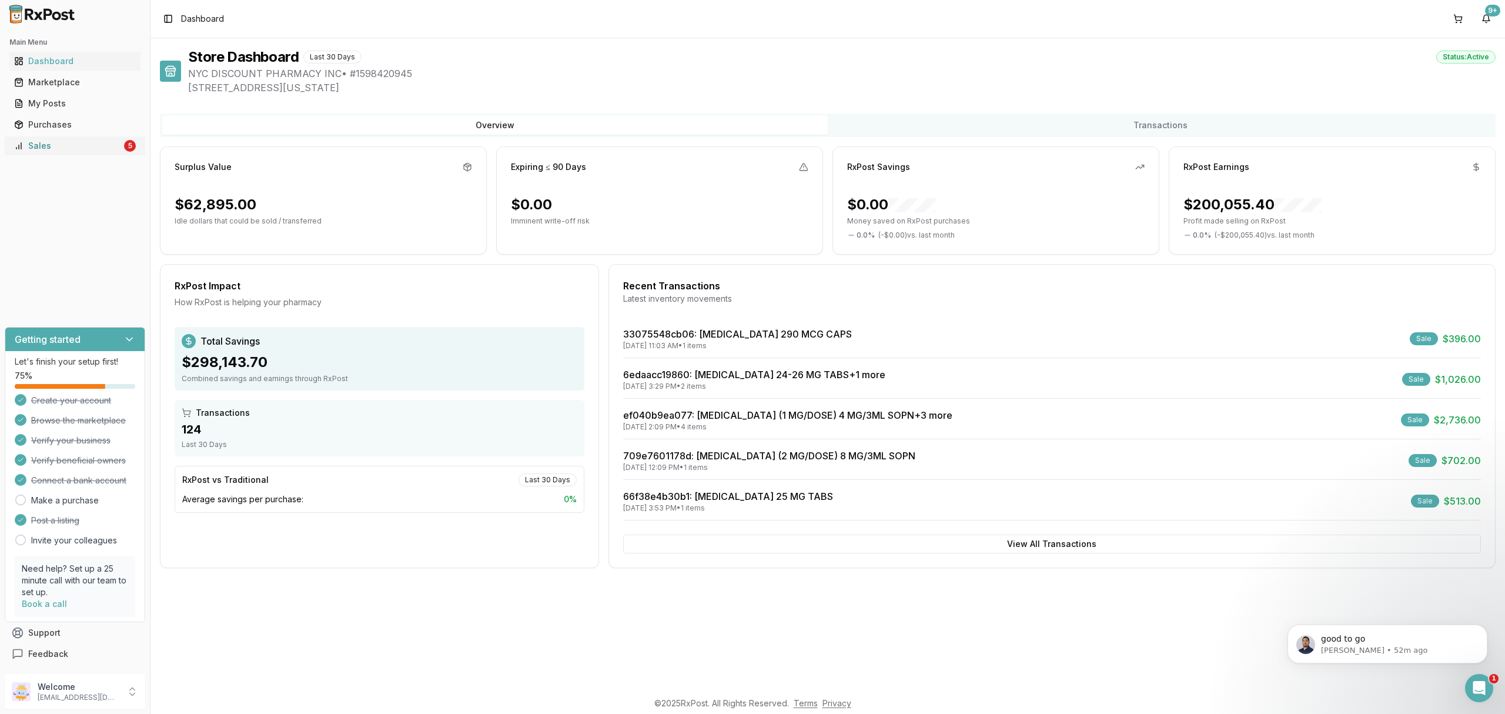
click at [59, 146] on div "Sales" at bounding box center [68, 146] width 108 height 12
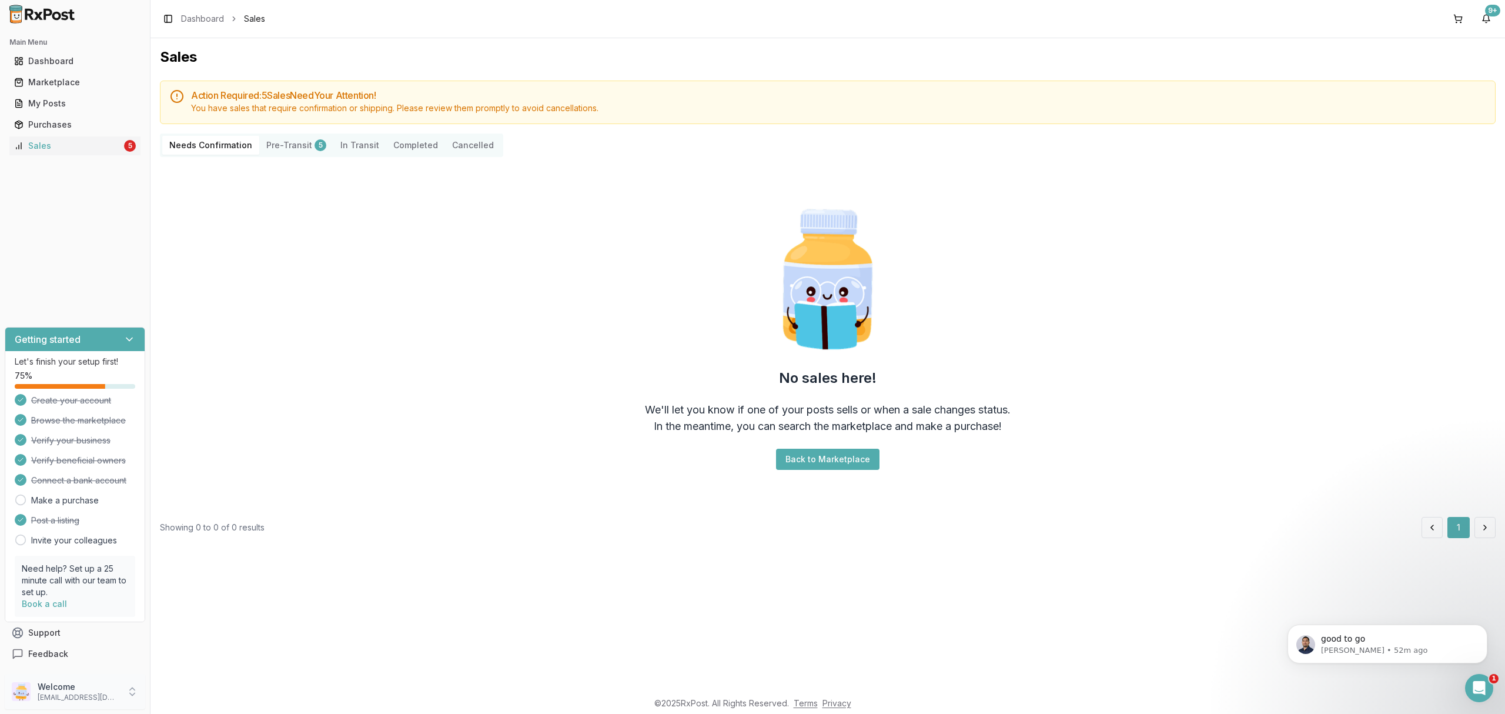
click at [69, 696] on p "[EMAIL_ADDRESS][DOMAIN_NAME]" at bounding box center [79, 697] width 82 height 9
click at [189, 693] on span "Sign Out" at bounding box center [214, 695] width 112 height 12
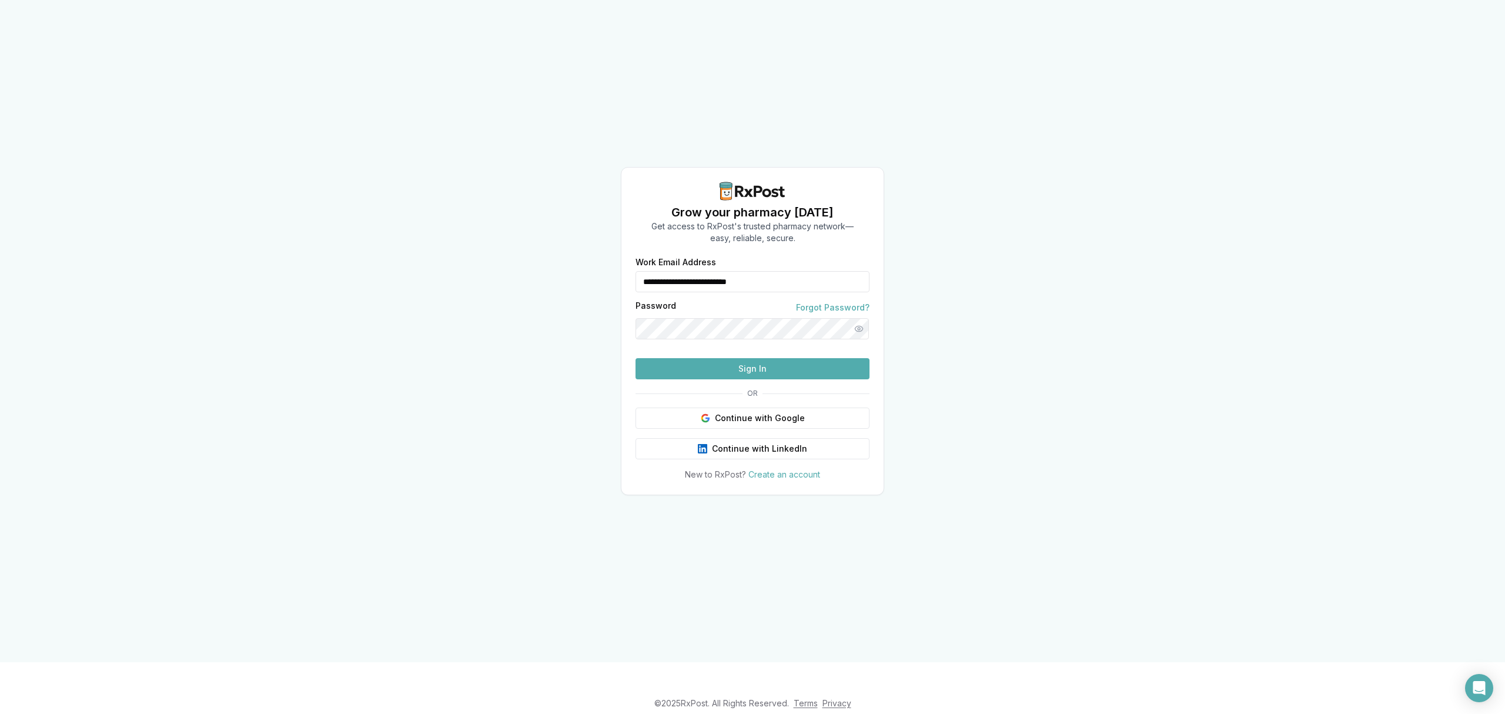
click at [440, 165] on div "**********" at bounding box center [752, 331] width 1505 height 662
click at [238, 166] on div "**********" at bounding box center [752, 331] width 1505 height 662
drag, startPoint x: 819, startPoint y: 261, endPoint x: 579, endPoint y: 263, distance: 239.4
click at [579, 263] on div "**********" at bounding box center [752, 331] width 1505 height 662
type input "**********"
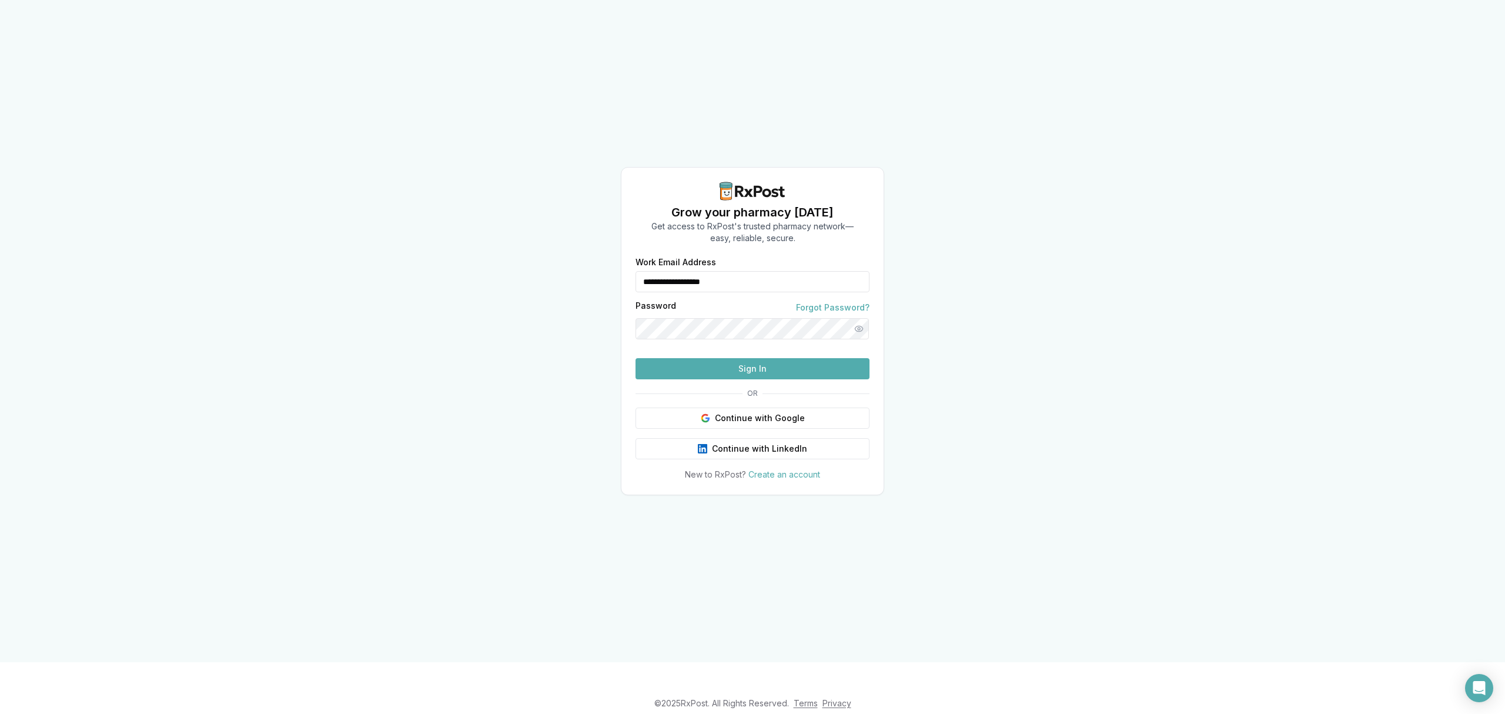
click at [767, 379] on button "Sign In" at bounding box center [753, 368] width 234 height 21
click at [758, 379] on button "Sign In" at bounding box center [753, 368] width 234 height 21
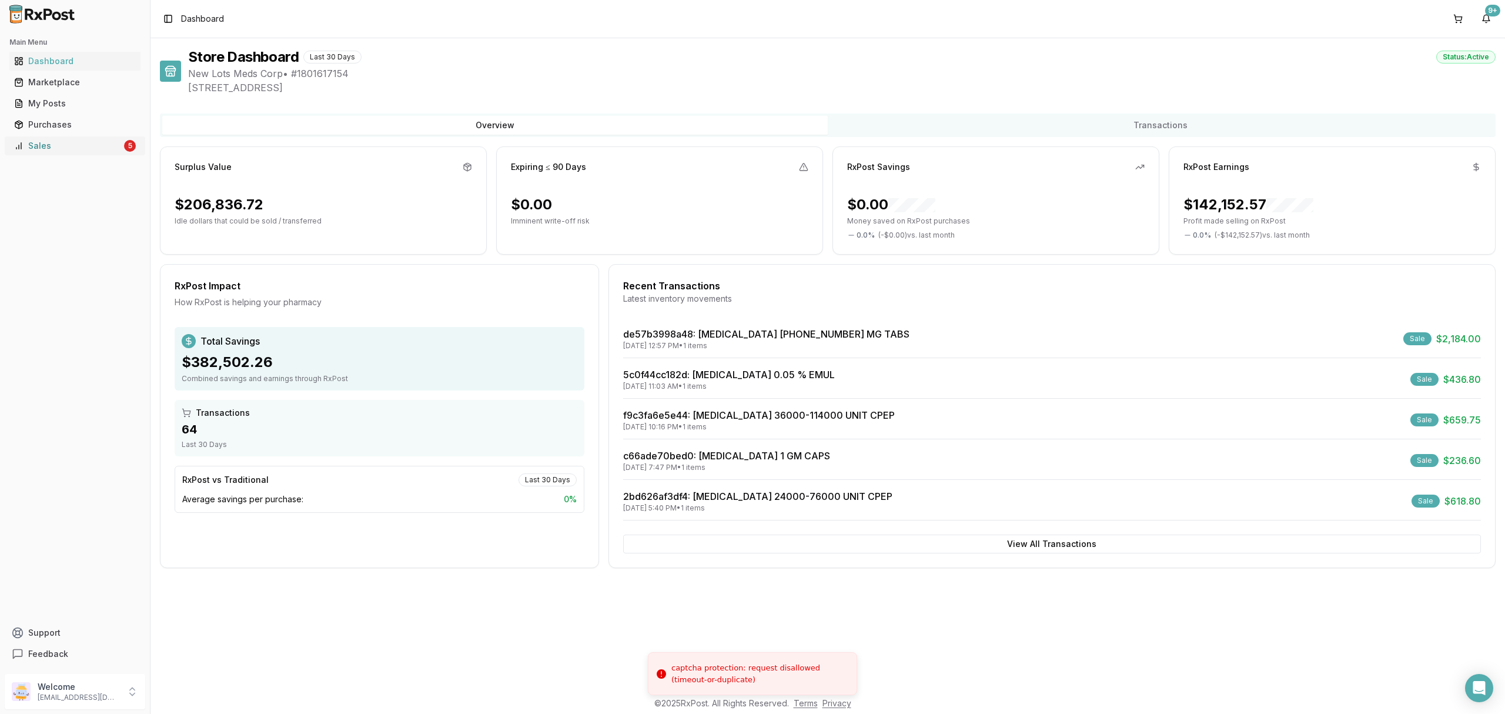
click at [101, 139] on link "Sales 5" at bounding box center [74, 145] width 131 height 21
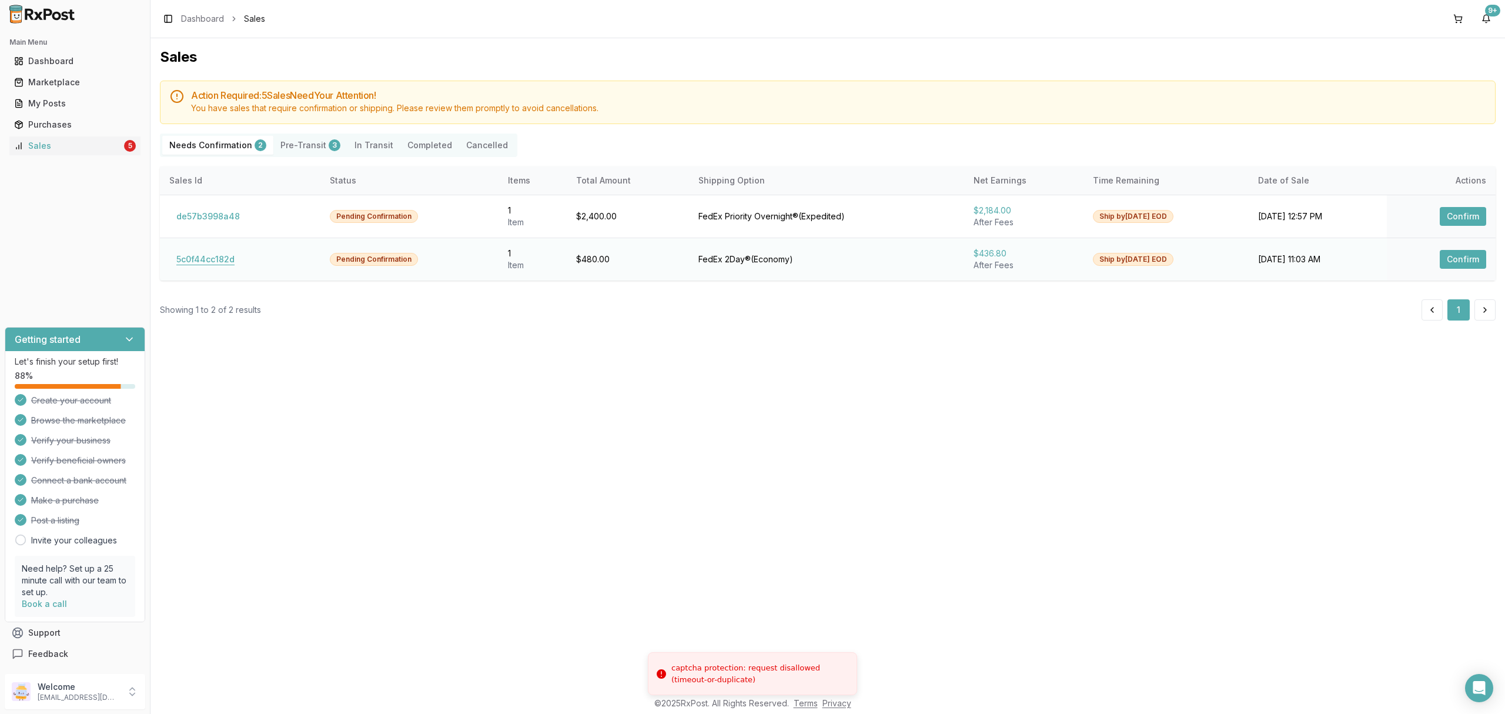
click at [198, 266] on button "5c0f44cc182d" at bounding box center [205, 259] width 72 height 19
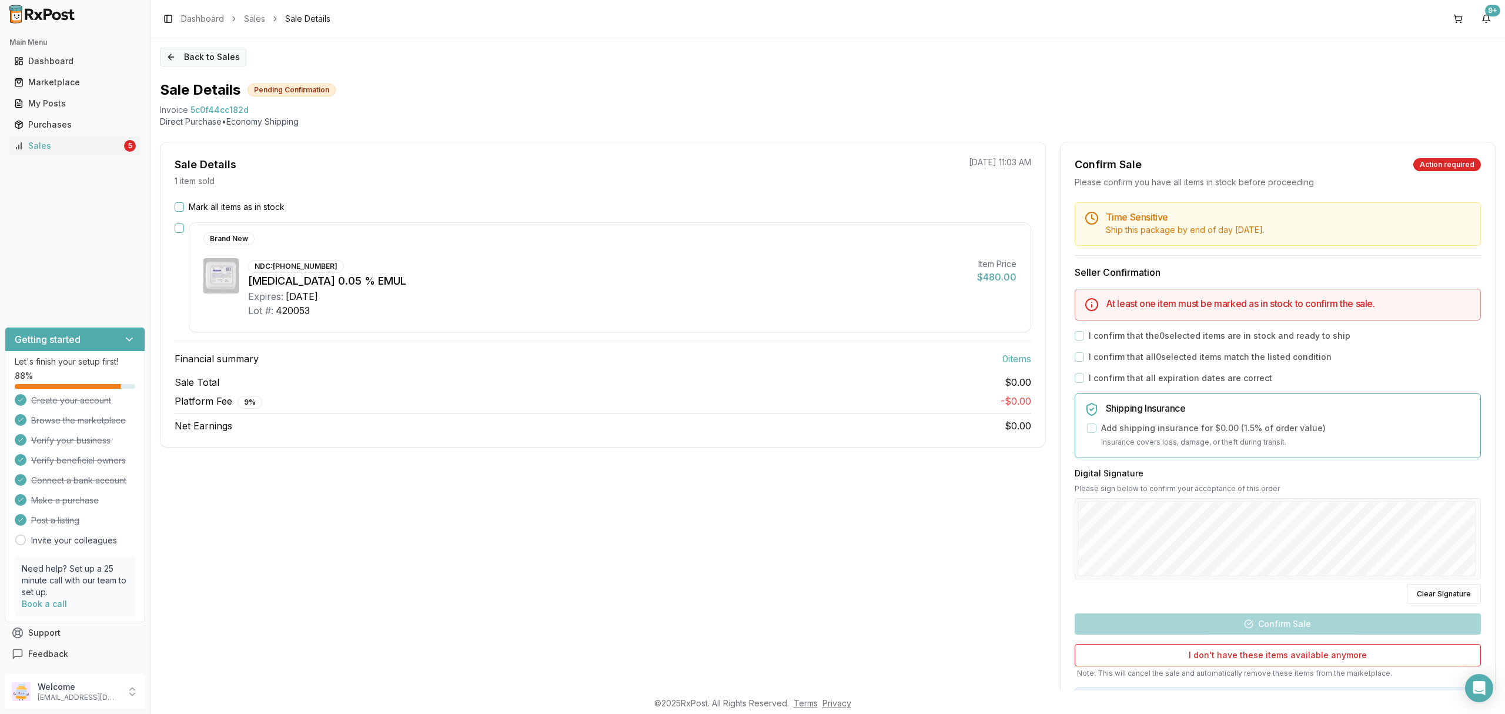
click at [208, 62] on button "Back to Sales" at bounding box center [203, 57] width 86 height 19
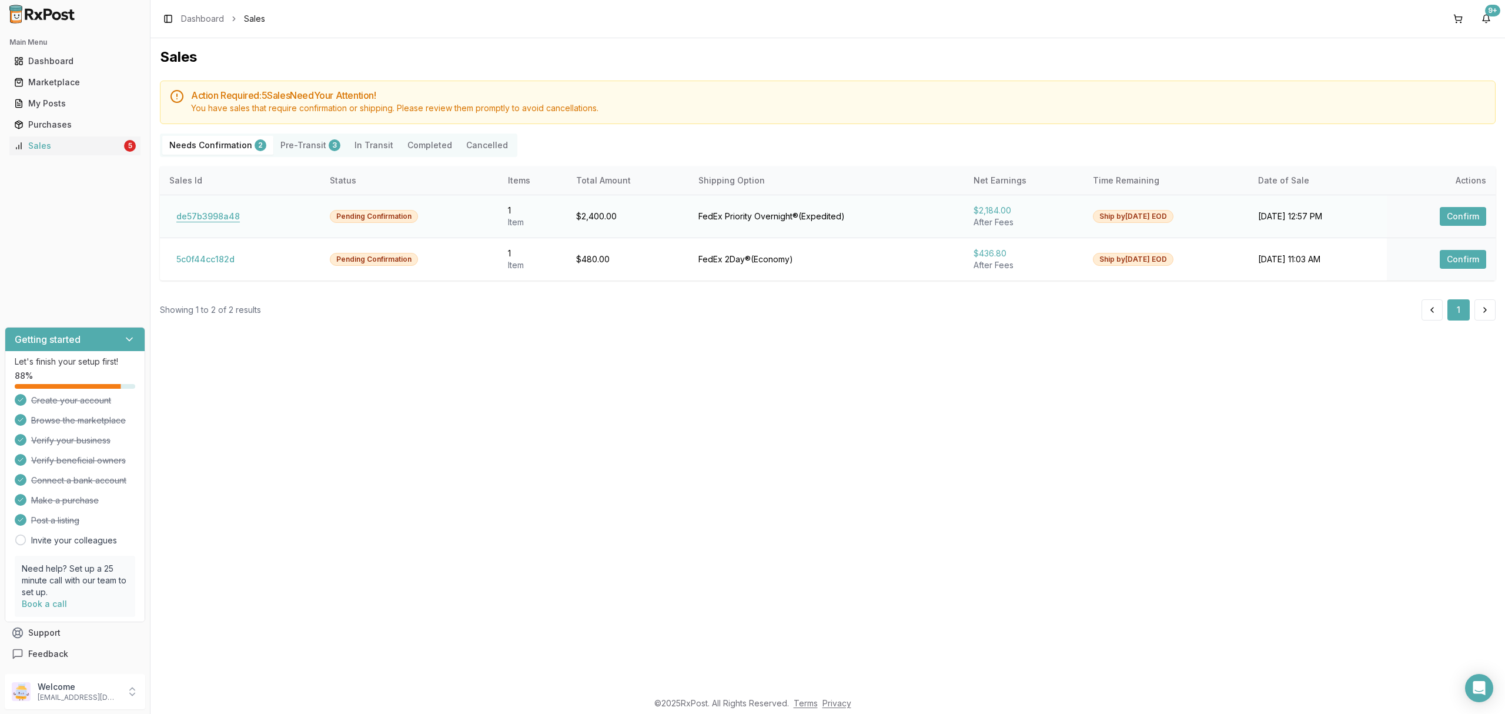
click at [219, 216] on button "de57b3998a48" at bounding box center [208, 216] width 78 height 19
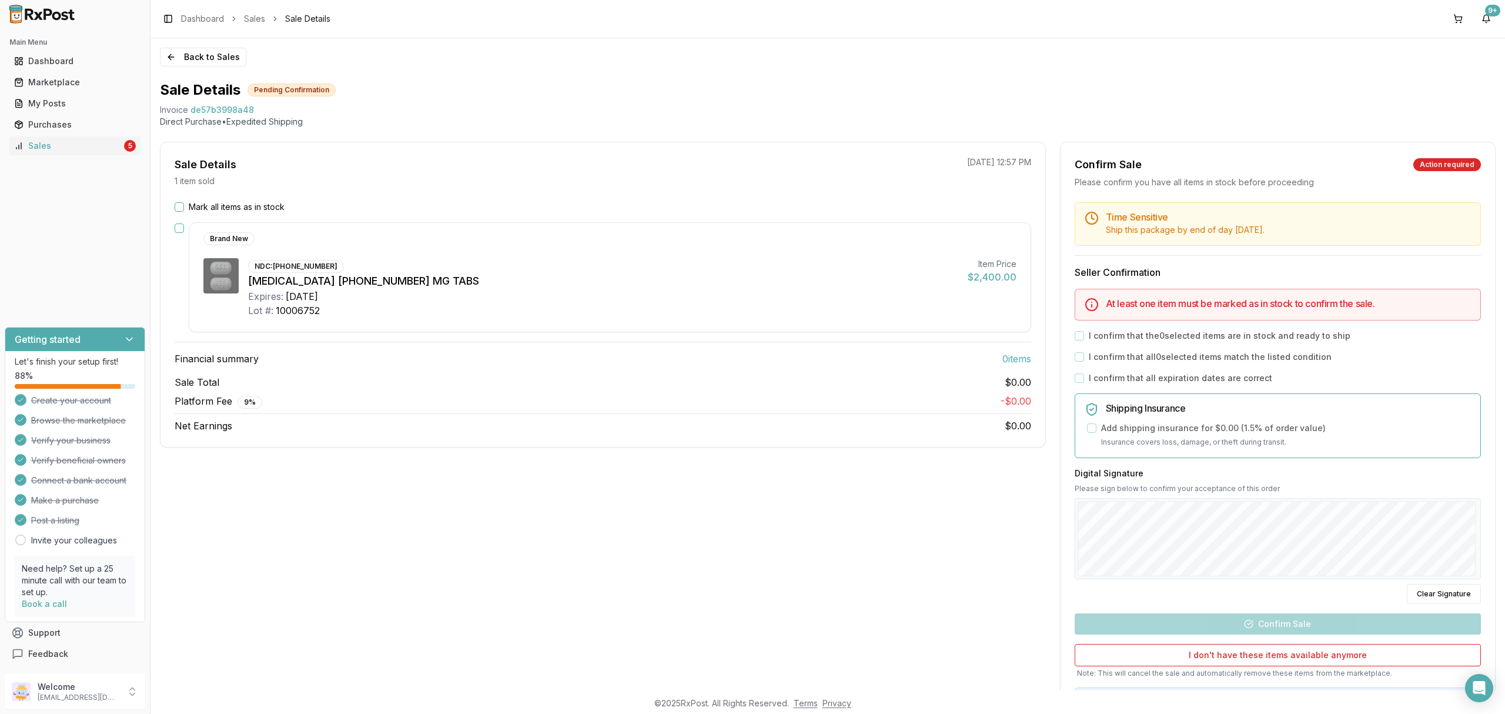
click at [697, 480] on div "Sale Details 1 item sold [DATE] 12:57 PM Mark all items as in stock Brand New N…" at bounding box center [603, 438] width 886 height 592
click at [60, 104] on div "My Posts" at bounding box center [75, 104] width 122 height 12
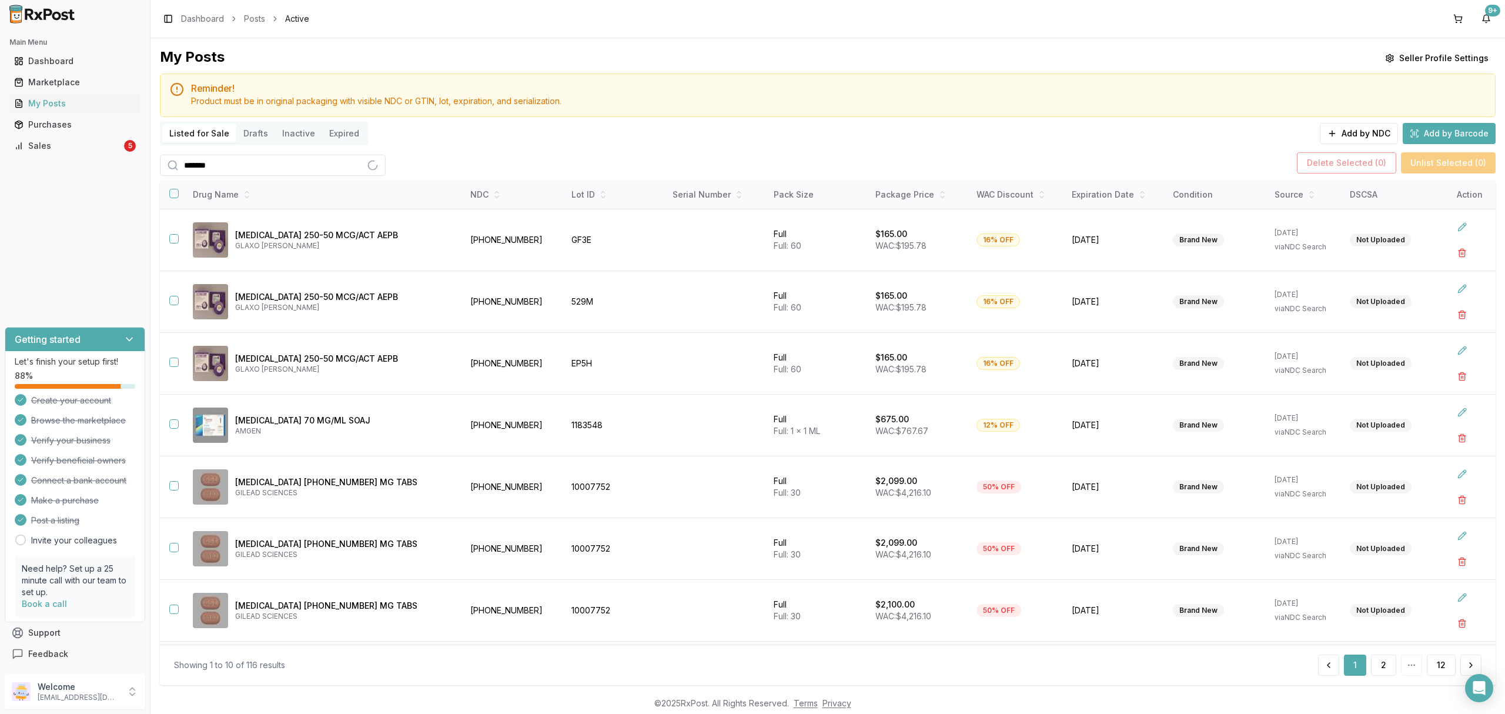
type input "*******"
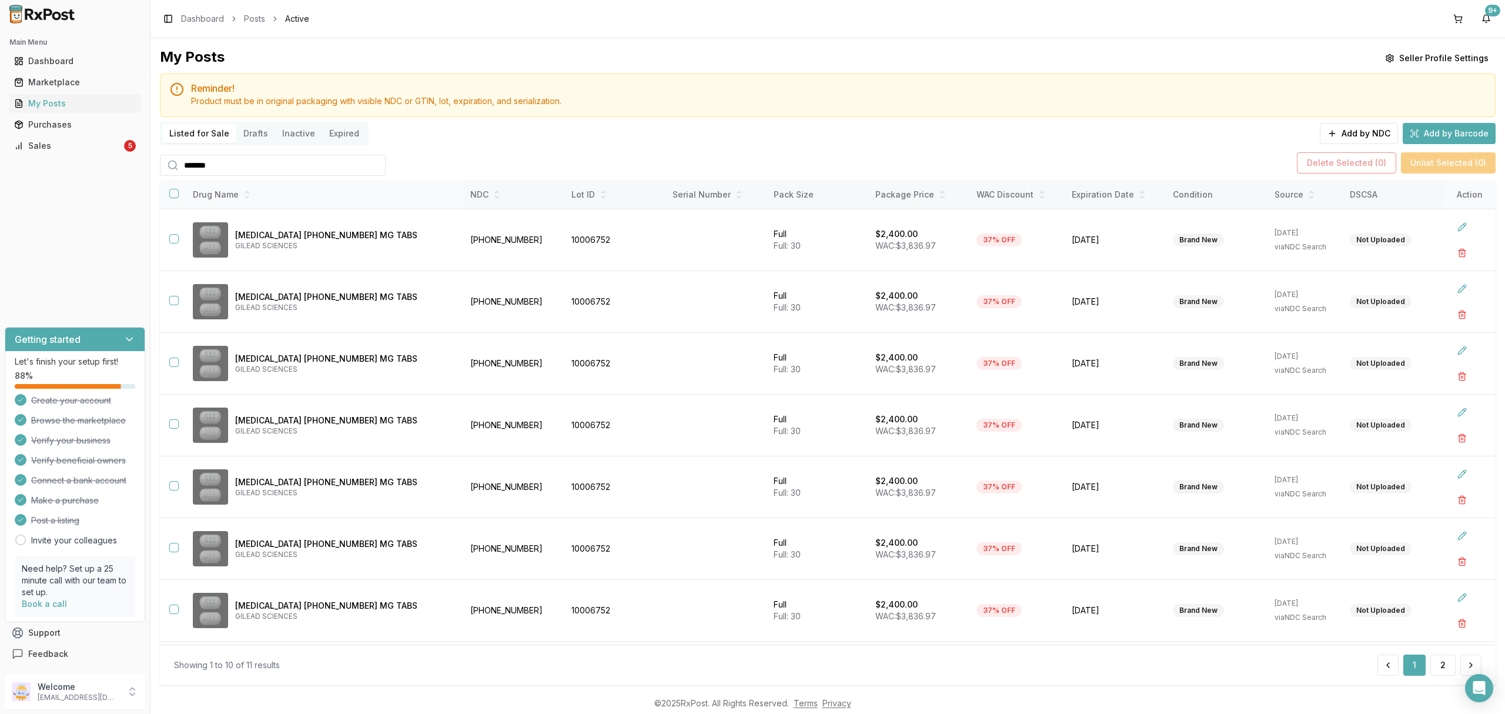
click at [170, 194] on button "button" at bounding box center [173, 193] width 9 height 9
click at [1347, 158] on button "Delete Selected ( 10 )" at bounding box center [1341, 162] width 103 height 21
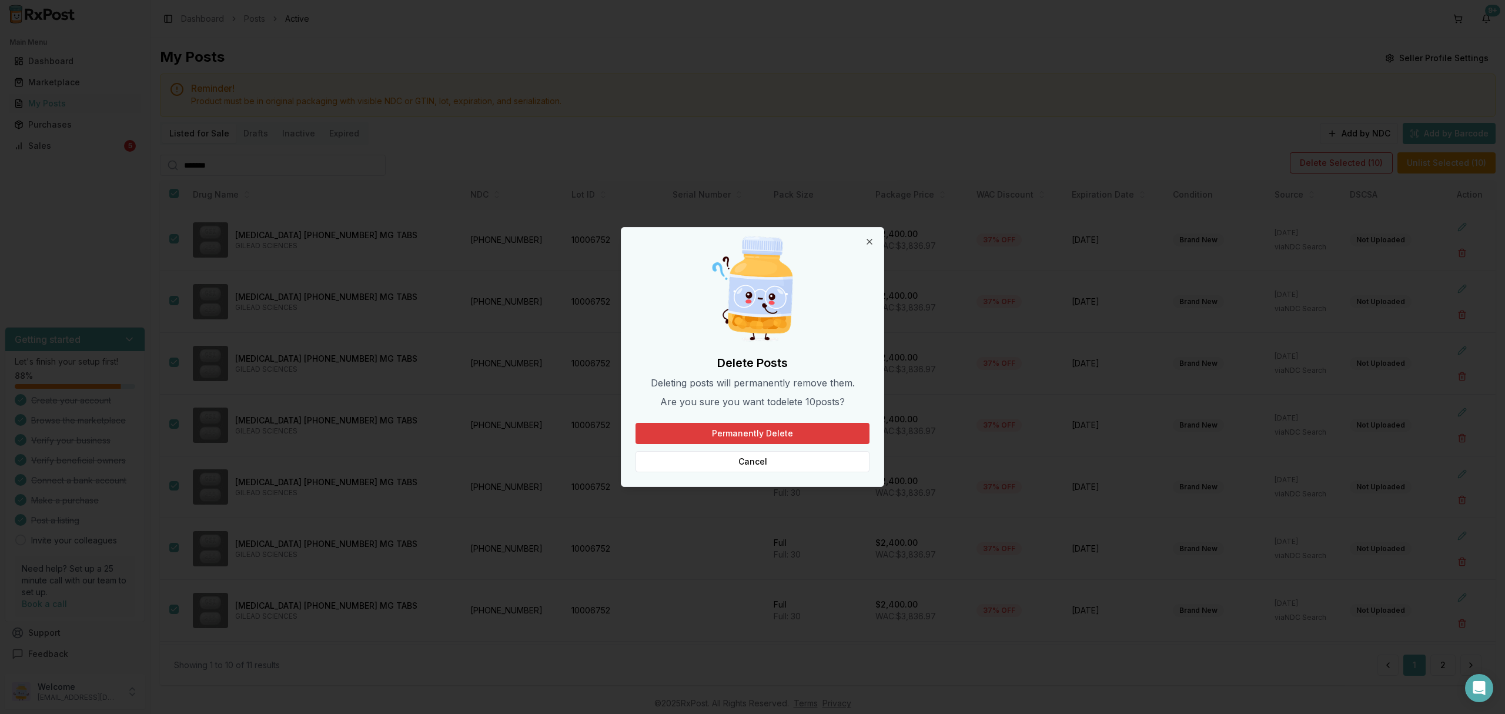
click at [770, 432] on button "Permanently Delete" at bounding box center [753, 433] width 234 height 21
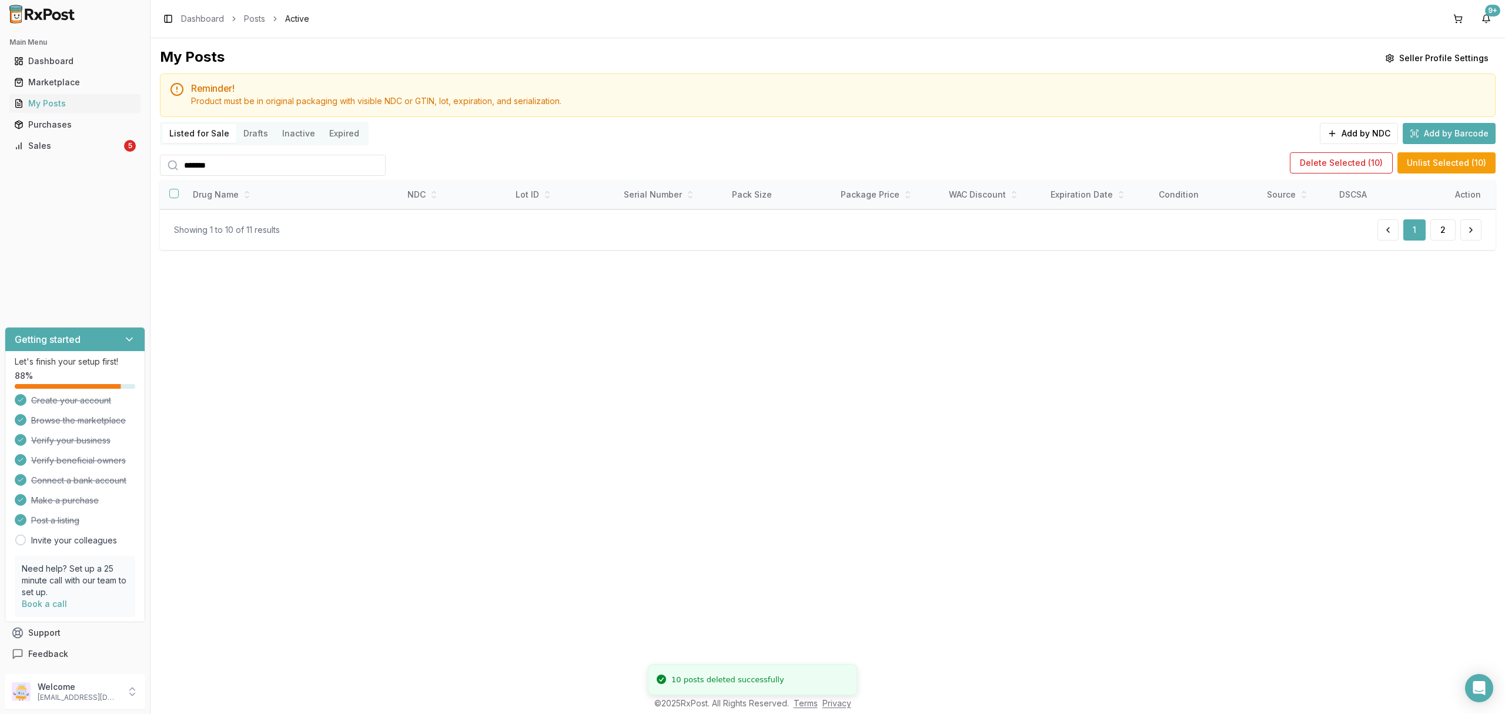
click at [902, 529] on div "My Posts Seller Profile Settings Reminder! Product must be in original packagin…" at bounding box center [828, 364] width 1355 height 652
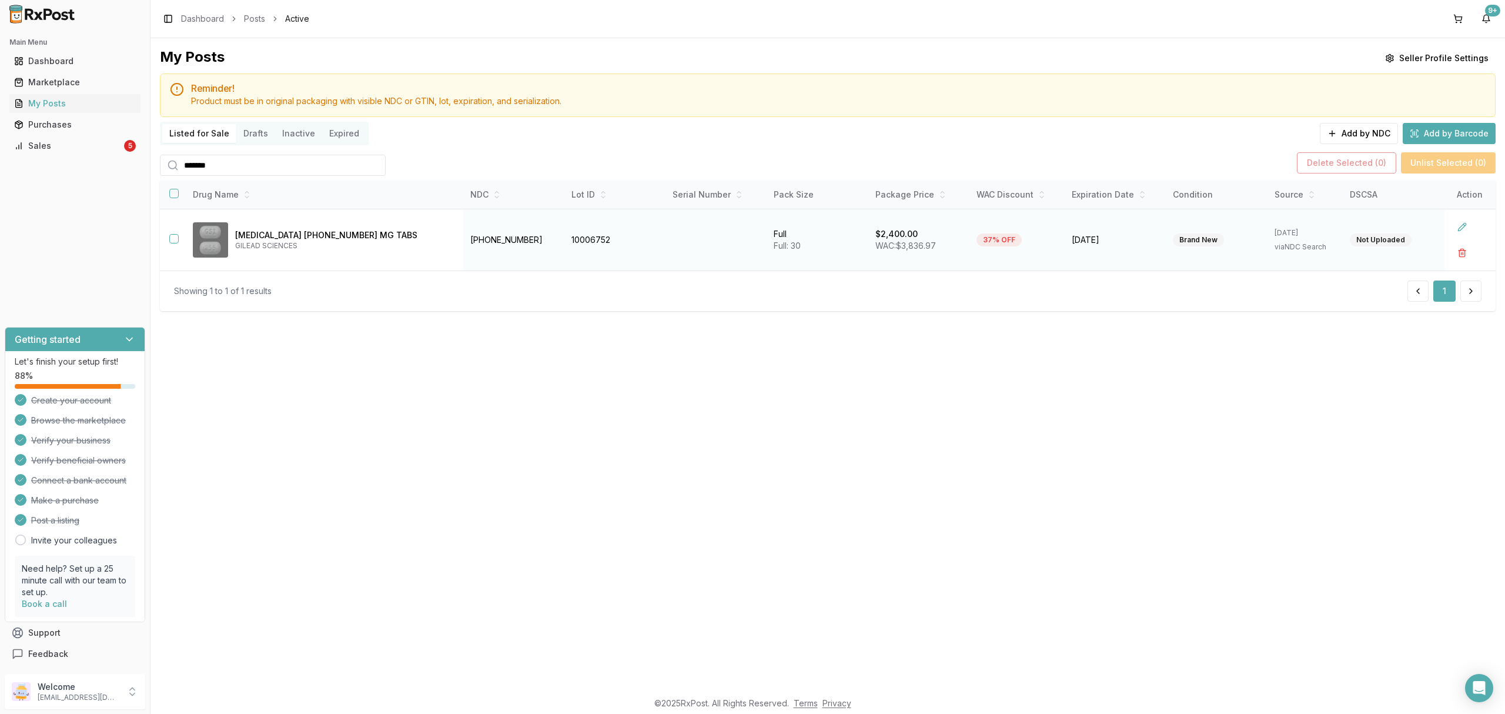
click at [177, 235] on button "button" at bounding box center [173, 238] width 9 height 9
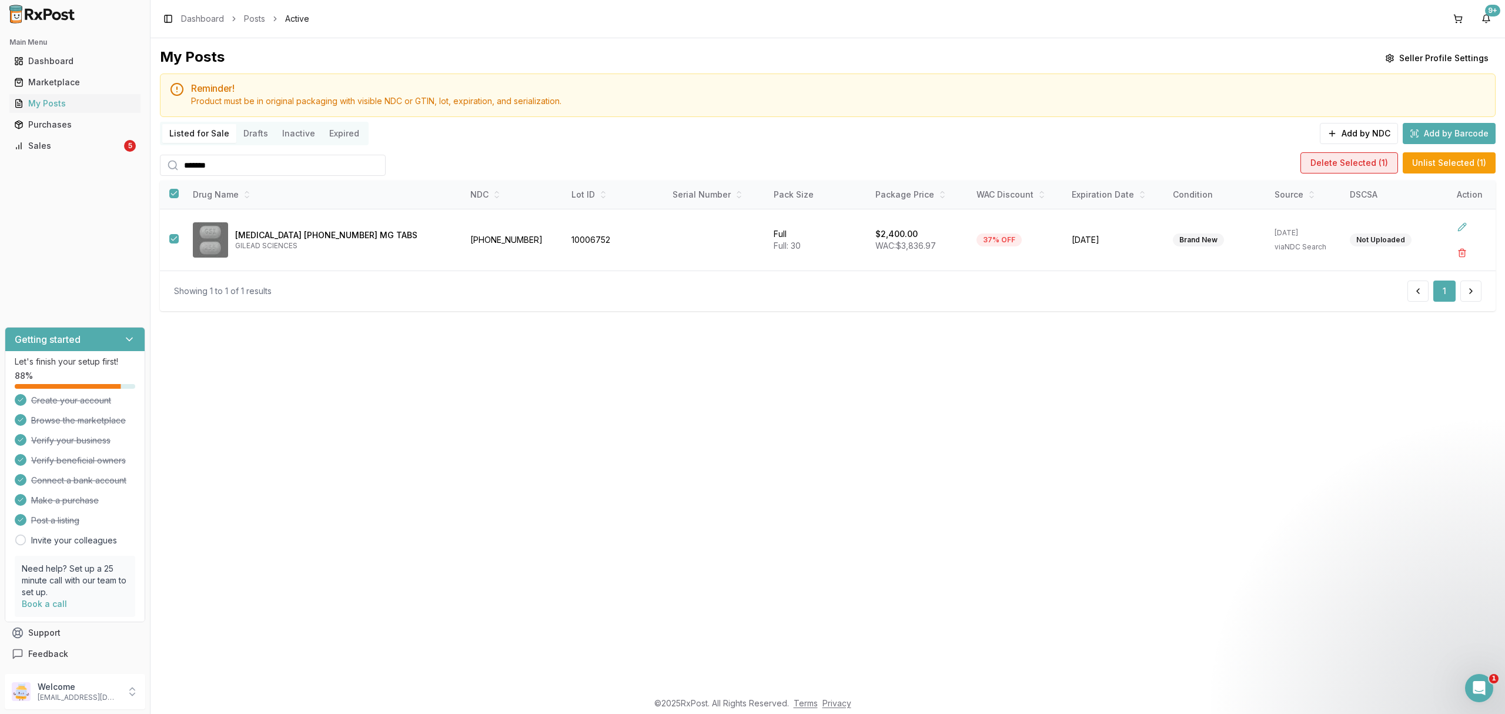
click at [1376, 172] on button "Delete Selected ( 1 )" at bounding box center [1350, 162] width 98 height 21
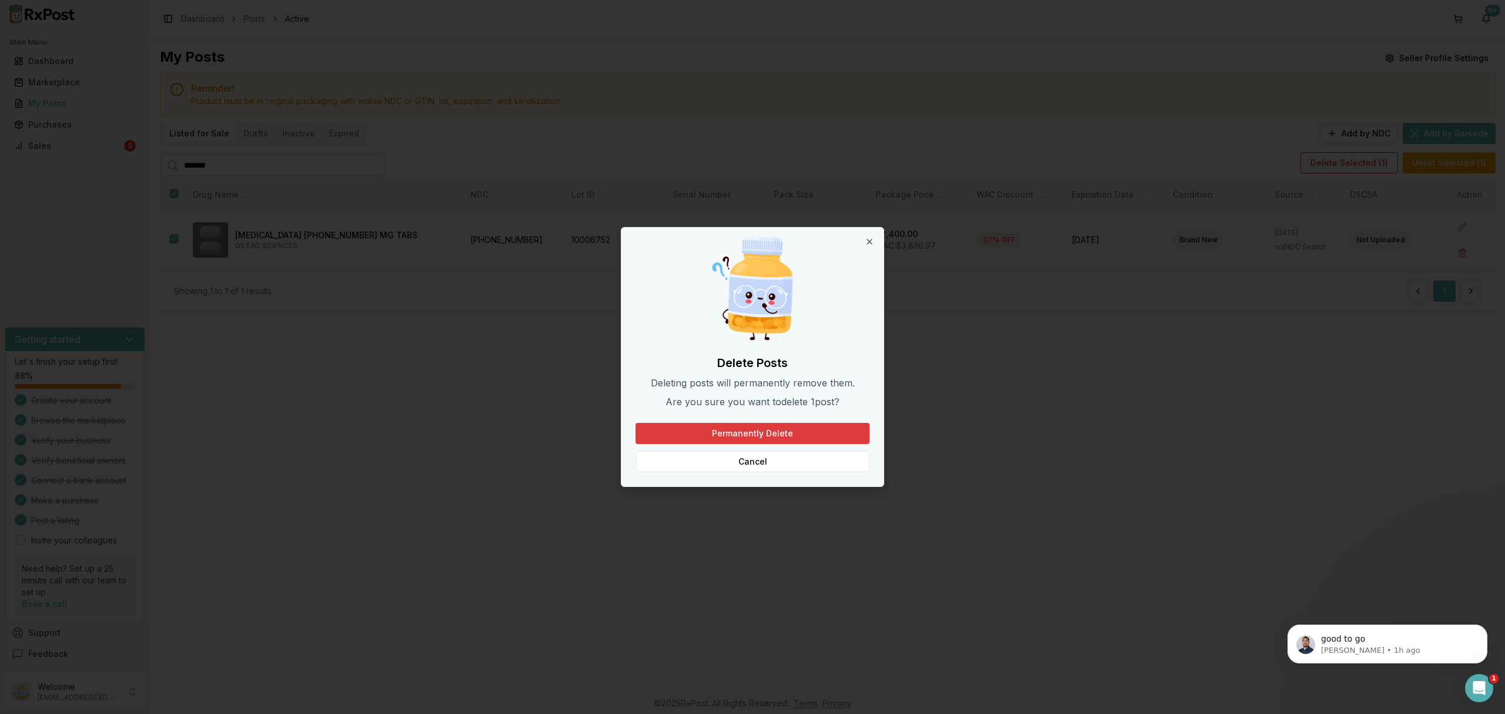
click at [779, 432] on button "Permanently Delete" at bounding box center [753, 433] width 234 height 21
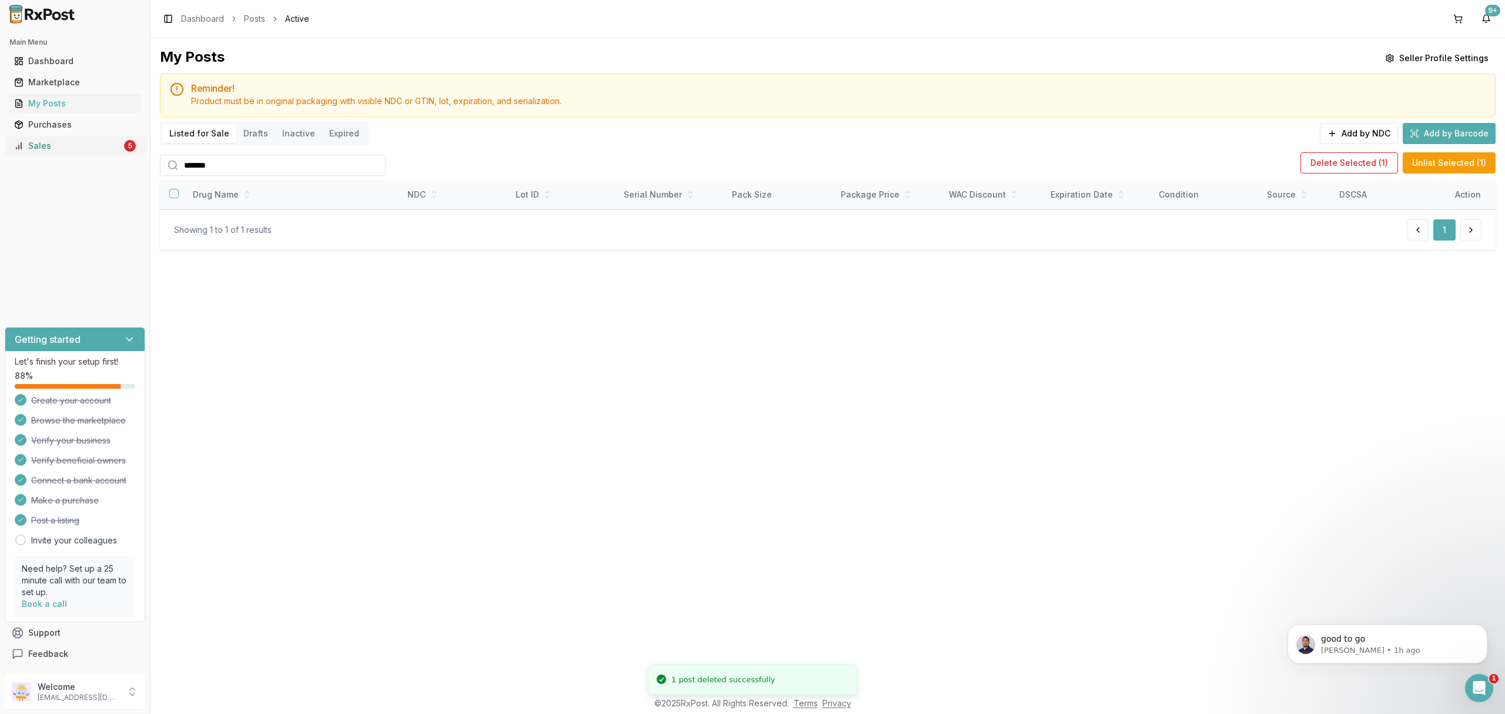
click at [65, 144] on div "Sales" at bounding box center [68, 146] width 108 height 12
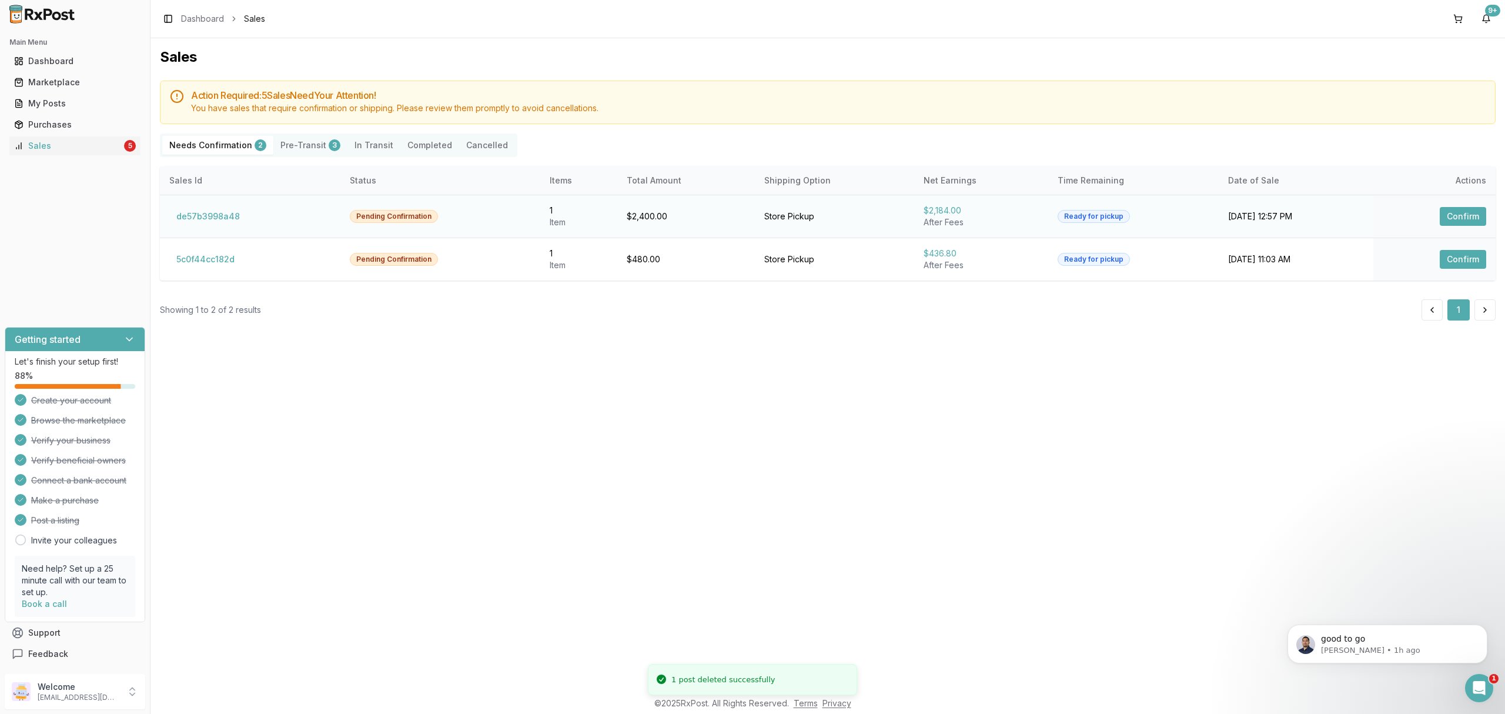
click at [373, 215] on div "Pending Confirmation" at bounding box center [394, 216] width 88 height 13
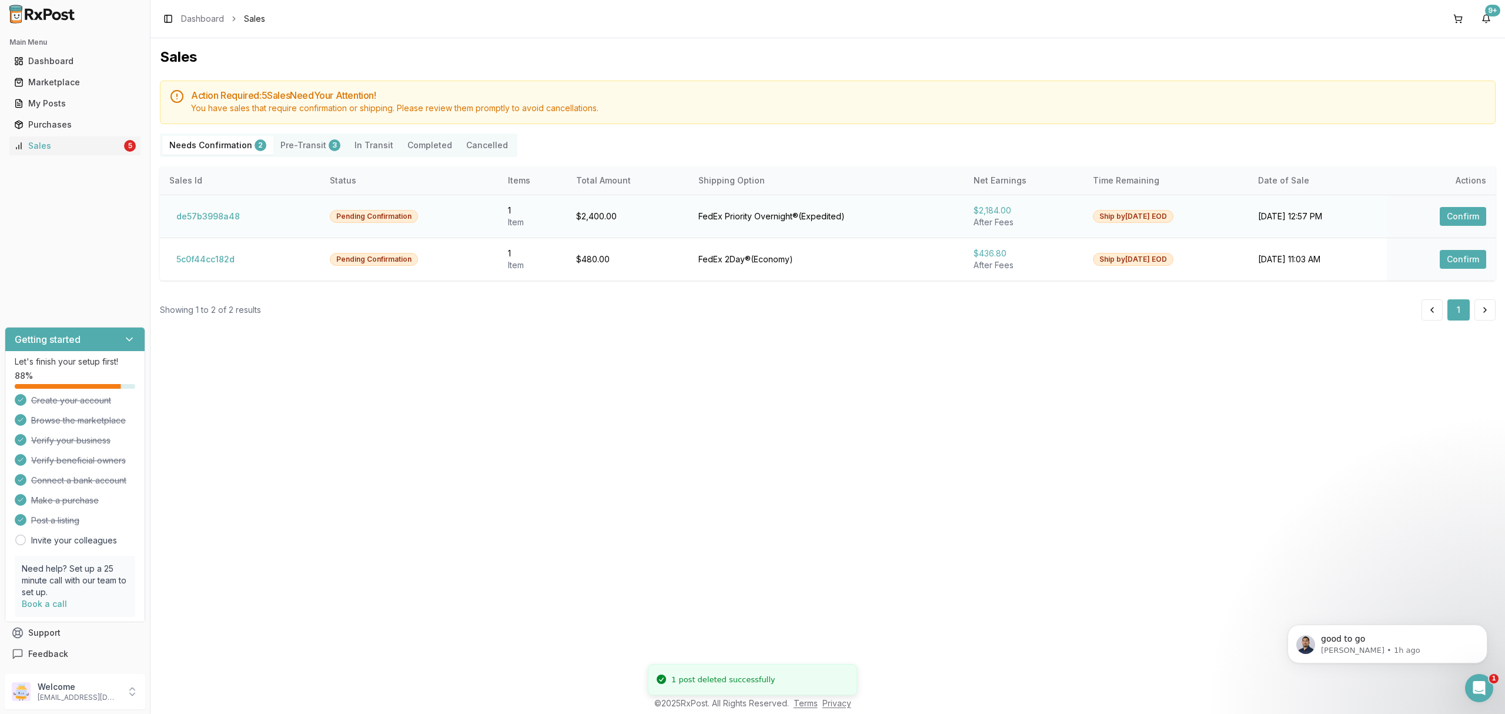
click at [1473, 220] on button "Confirm" at bounding box center [1463, 216] width 46 height 19
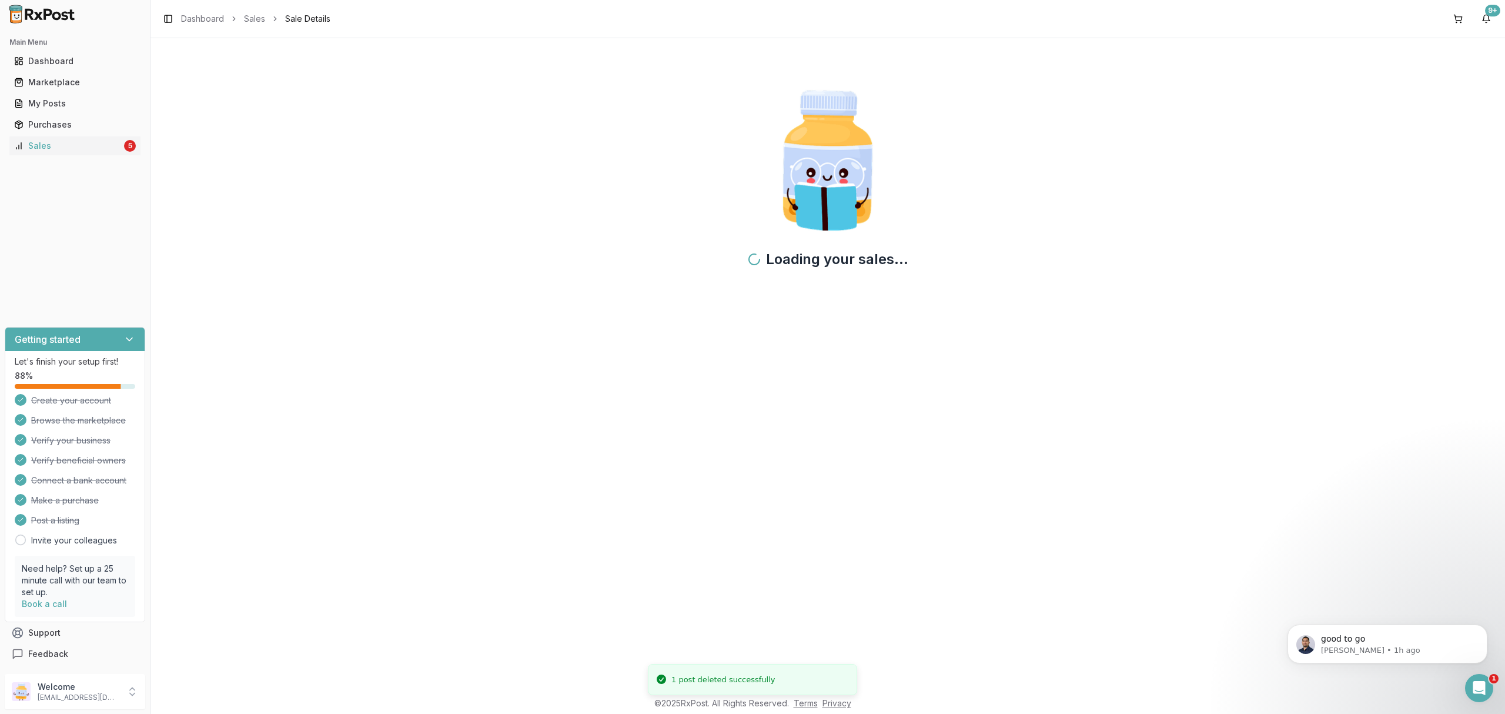
click at [1304, 219] on div "Loading your sales..." at bounding box center [828, 184] width 1336 height 273
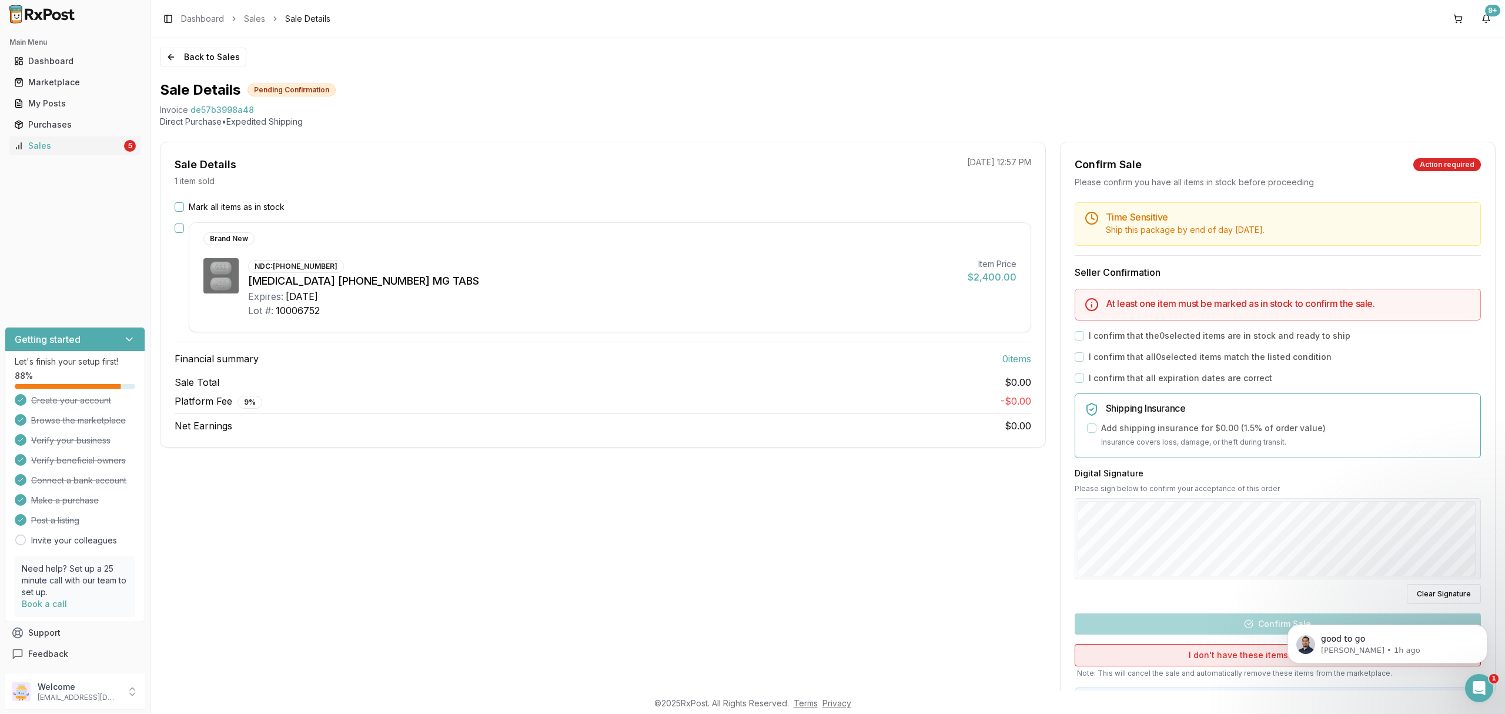
click at [1171, 662] on button "I don't have these items available anymore" at bounding box center [1278, 655] width 406 height 22
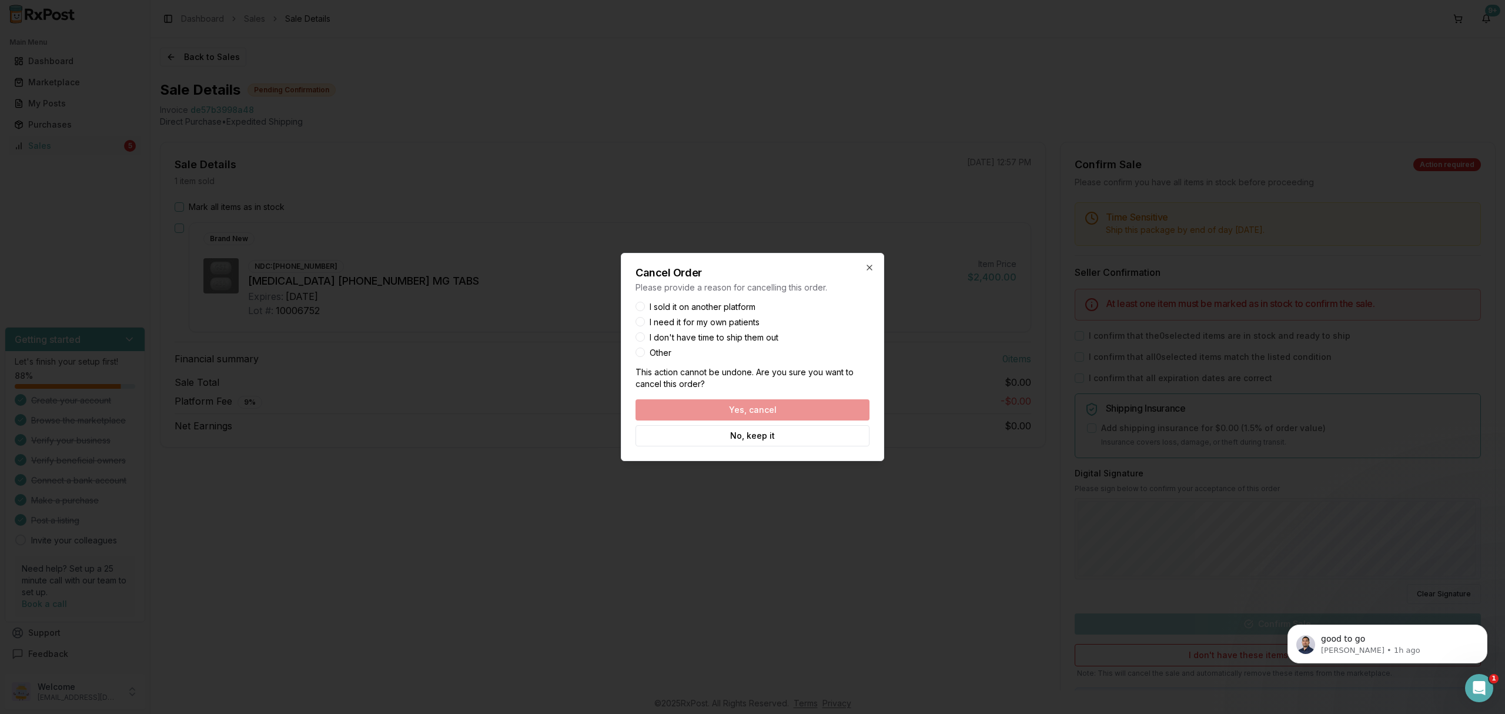
click at [716, 308] on label "I sold it on another platform" at bounding box center [703, 307] width 106 height 8
click at [645, 308] on button "I sold it on another platform" at bounding box center [640, 306] width 9 height 9
click at [727, 412] on button "Yes, cancel" at bounding box center [753, 409] width 234 height 21
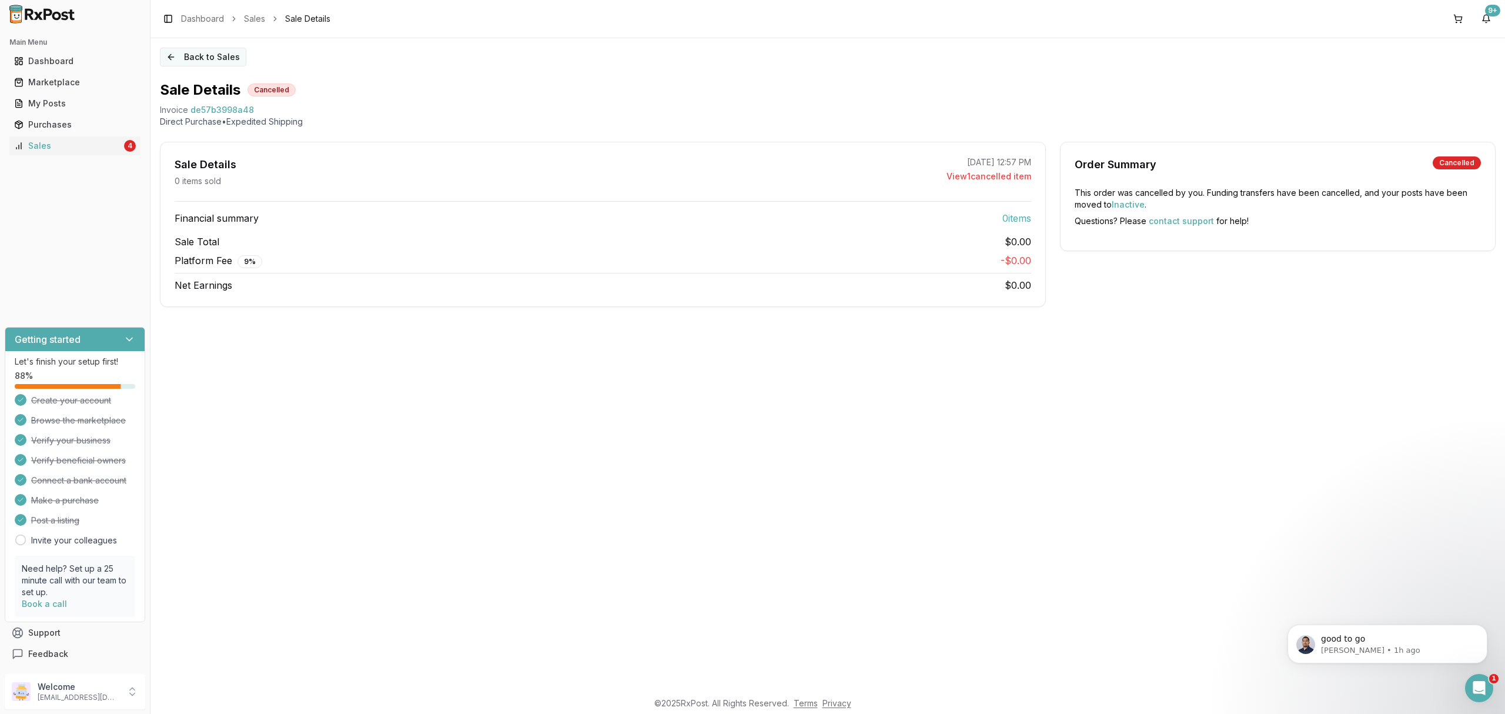
click at [209, 58] on button "Back to Sales" at bounding box center [203, 57] width 86 height 19
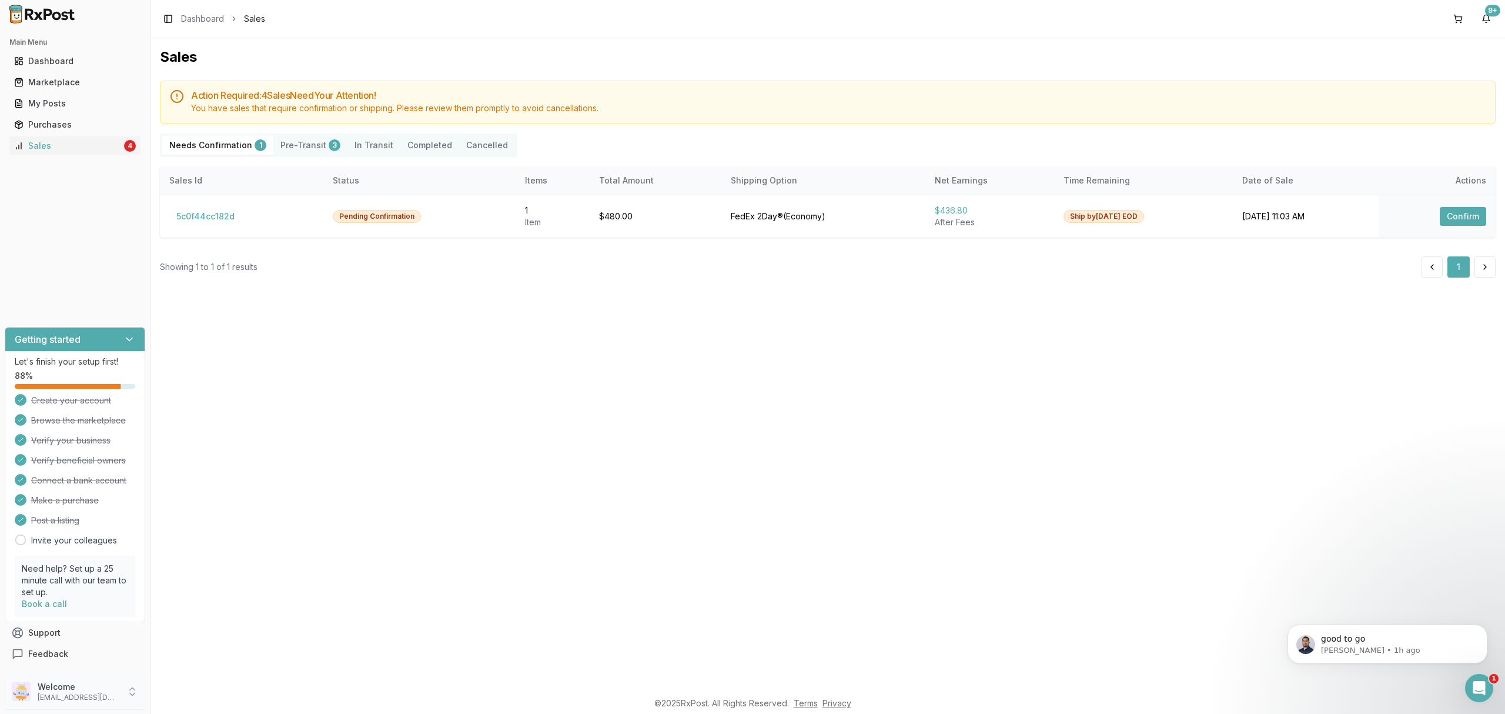
click at [109, 700] on p "[EMAIL_ADDRESS][DOMAIN_NAME]" at bounding box center [79, 697] width 82 height 9
click at [170, 694] on span "Sign Out" at bounding box center [214, 695] width 112 height 12
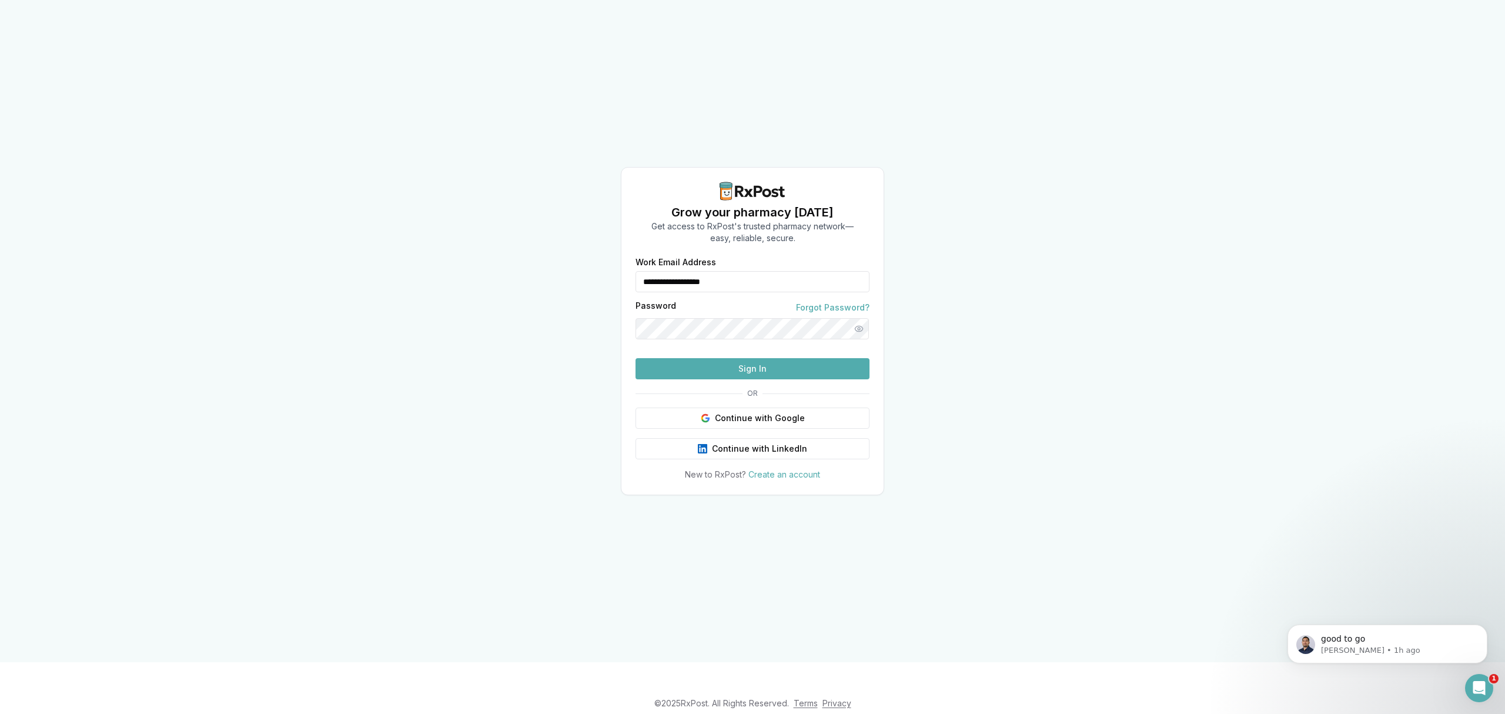
drag, startPoint x: 732, startPoint y: 259, endPoint x: 608, endPoint y: 250, distance: 123.9
click at [608, 250] on div "**********" at bounding box center [752, 331] width 1505 height 662
type input "**********"
click at [690, 379] on button "Sign In" at bounding box center [753, 368] width 234 height 21
click at [732, 379] on button "Sign In" at bounding box center [753, 368] width 234 height 21
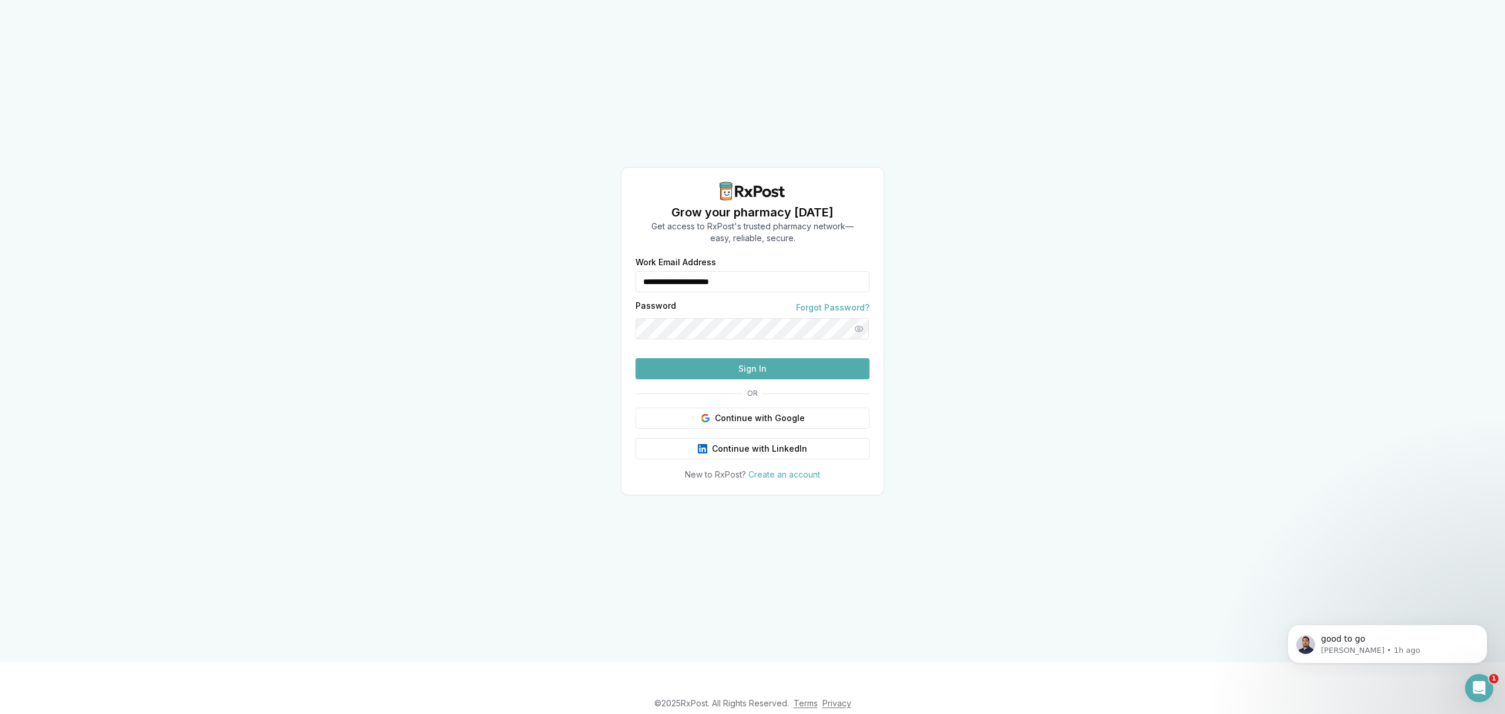
click at [720, 379] on button "Sign In" at bounding box center [753, 368] width 234 height 21
click at [686, 379] on button "Sign In" at bounding box center [753, 368] width 234 height 21
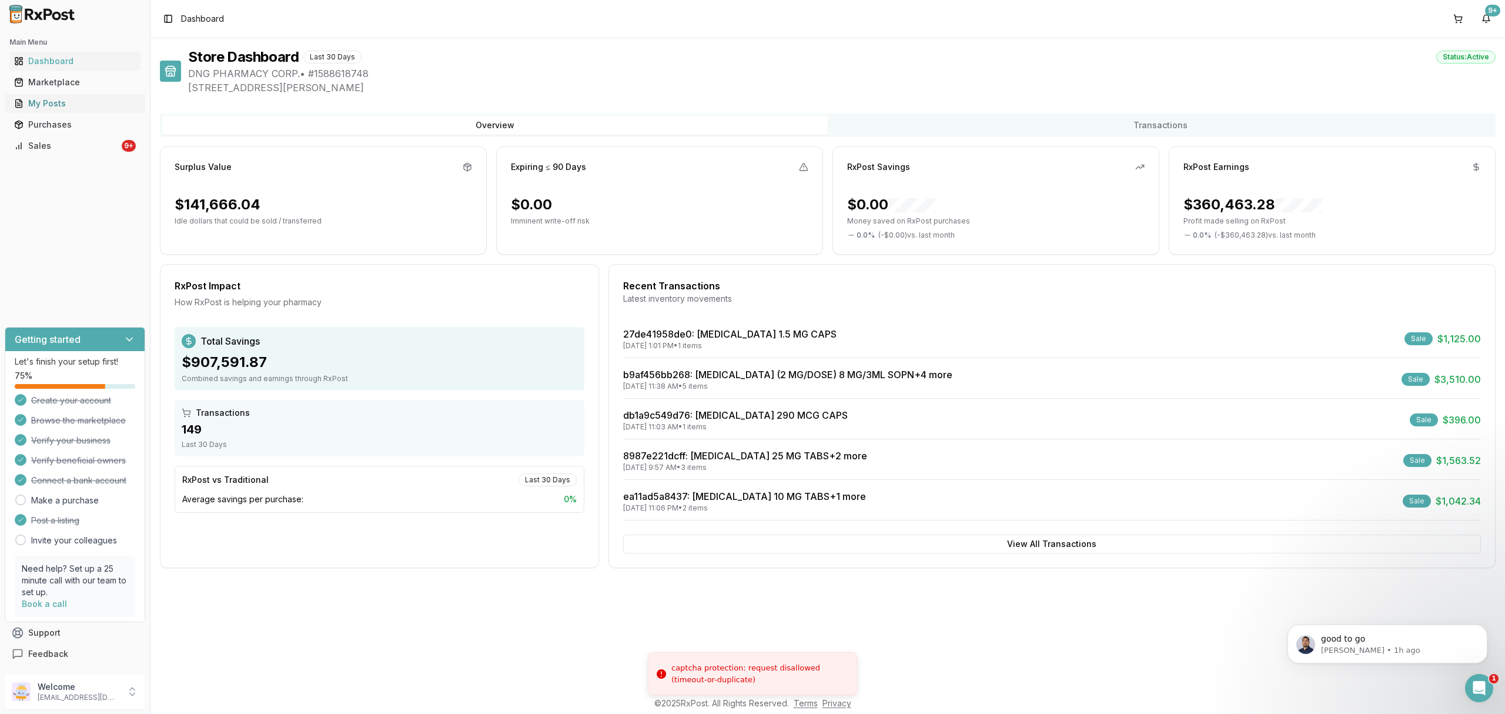
click at [92, 102] on div "My Posts" at bounding box center [75, 104] width 122 height 12
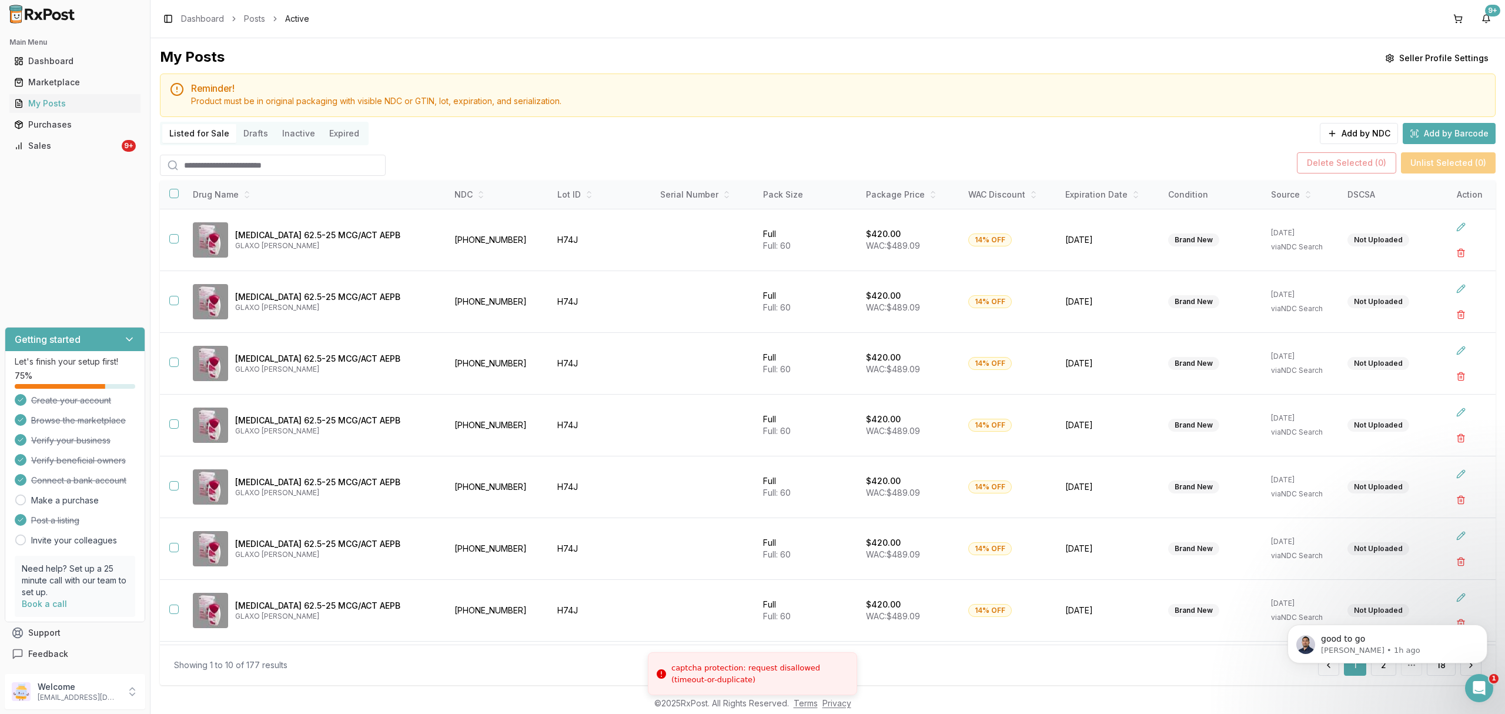
click at [231, 158] on input "search" at bounding box center [273, 165] width 226 height 21
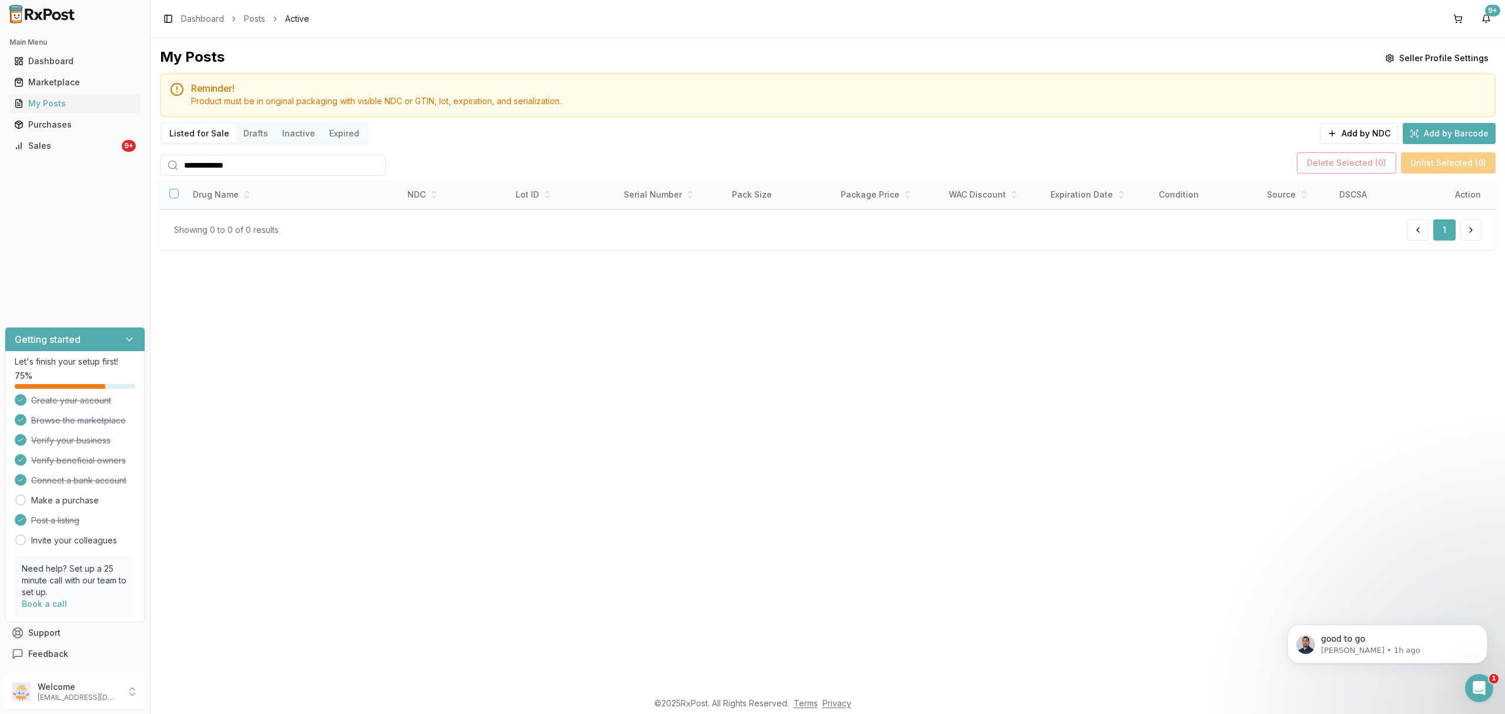
type input "**********"
click at [130, 147] on div "9+" at bounding box center [129, 146] width 14 height 12
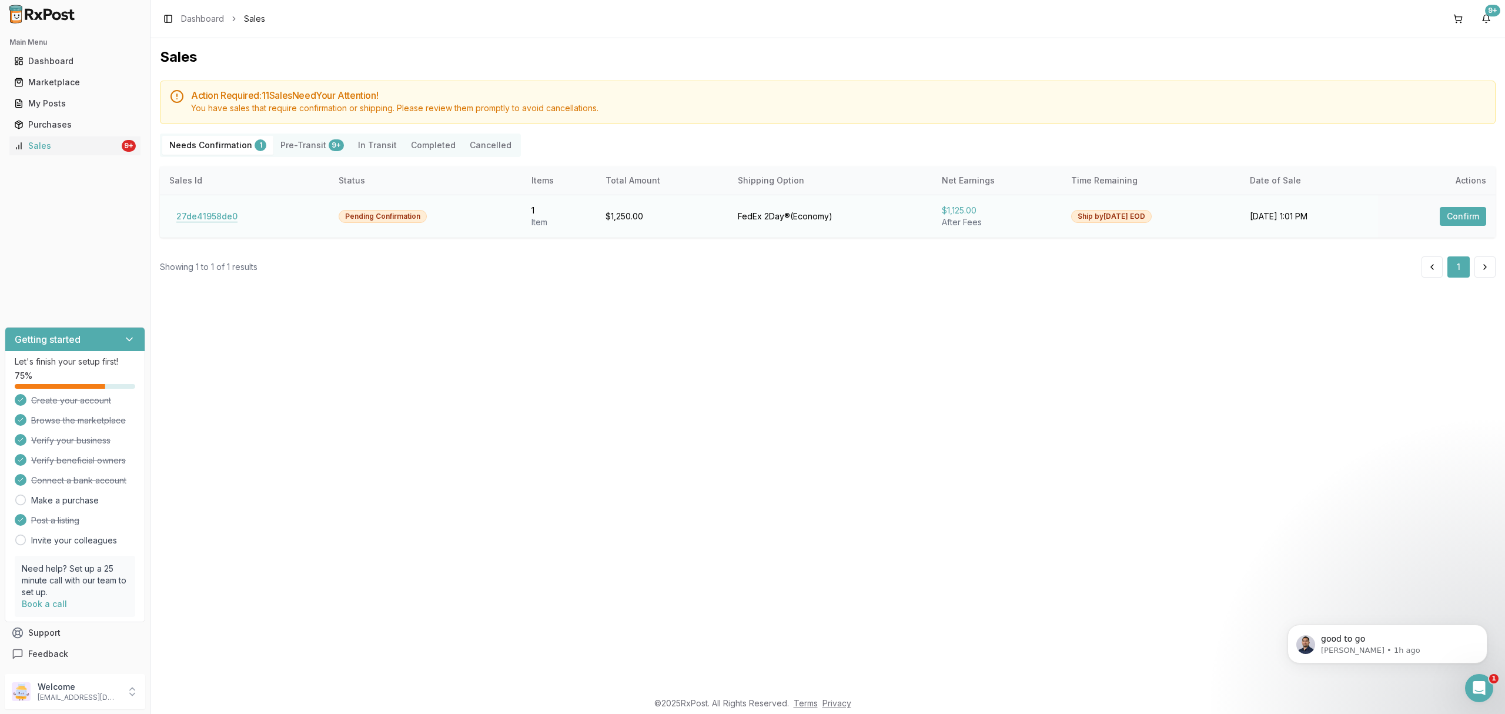
click at [191, 218] on button "27de41958de0" at bounding box center [206, 216] width 75 height 19
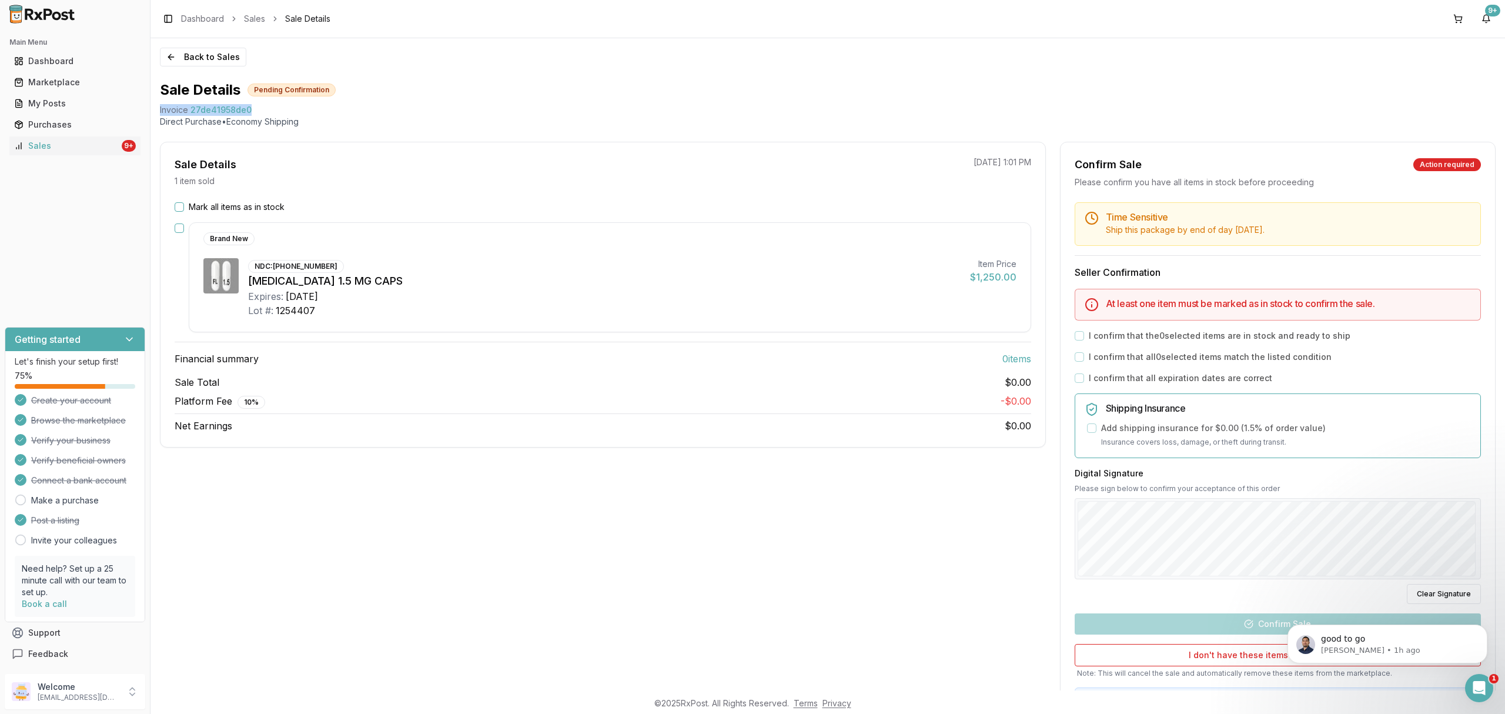
drag, startPoint x: 154, startPoint y: 100, endPoint x: 250, endPoint y: 109, distance: 96.3
click at [250, 109] on div "Back to Sales Sale Details Pending Confirmation Invoice 27de41958de0 Direct Pur…" at bounding box center [828, 364] width 1355 height 652
copy div "Invoice 27de41958de0"
click at [1471, 689] on icon "Open Intercom Messenger" at bounding box center [1477, 686] width 19 height 19
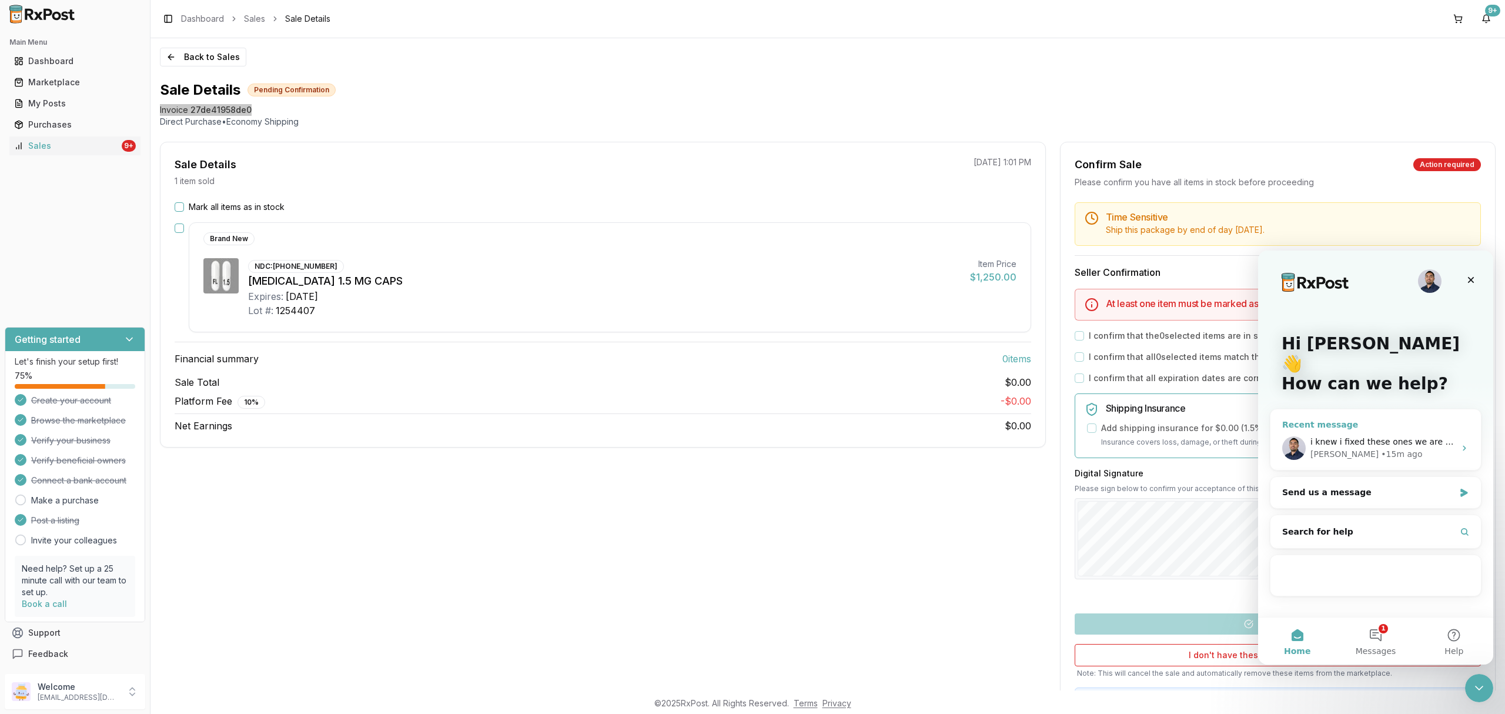
click at [1395, 448] on div "Manuel • 15m ago" at bounding box center [1383, 454] width 145 height 12
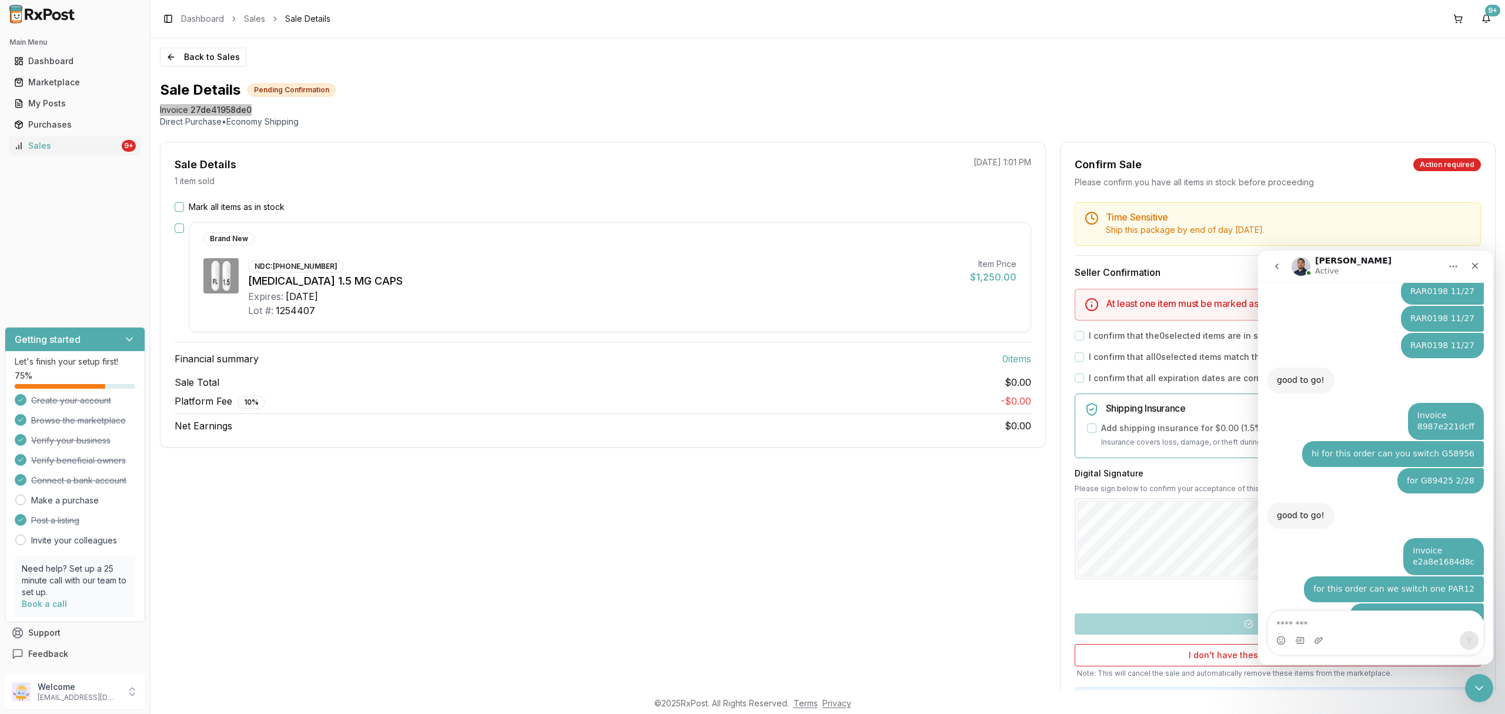
click at [1371, 613] on textarea "Message…" at bounding box center [1375, 621] width 215 height 20
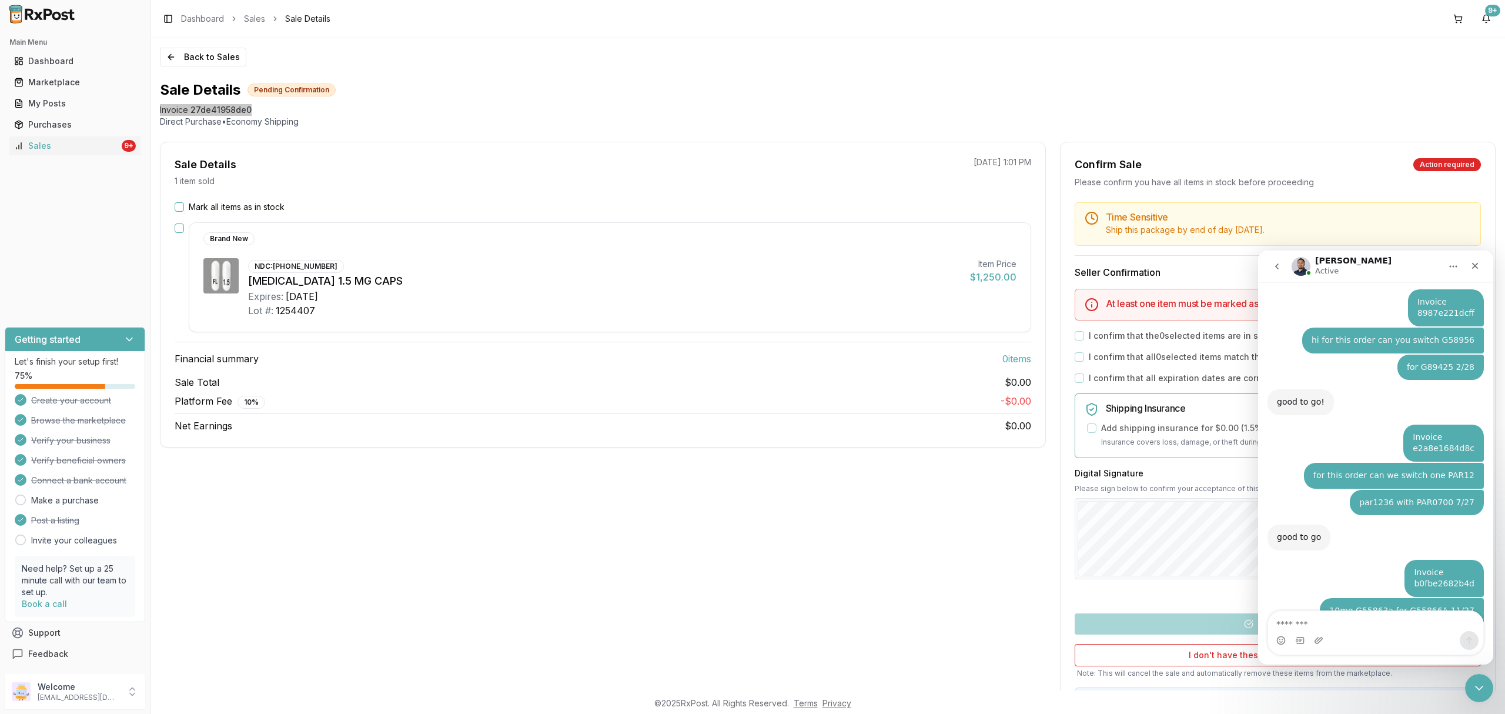
type textarea "**********"
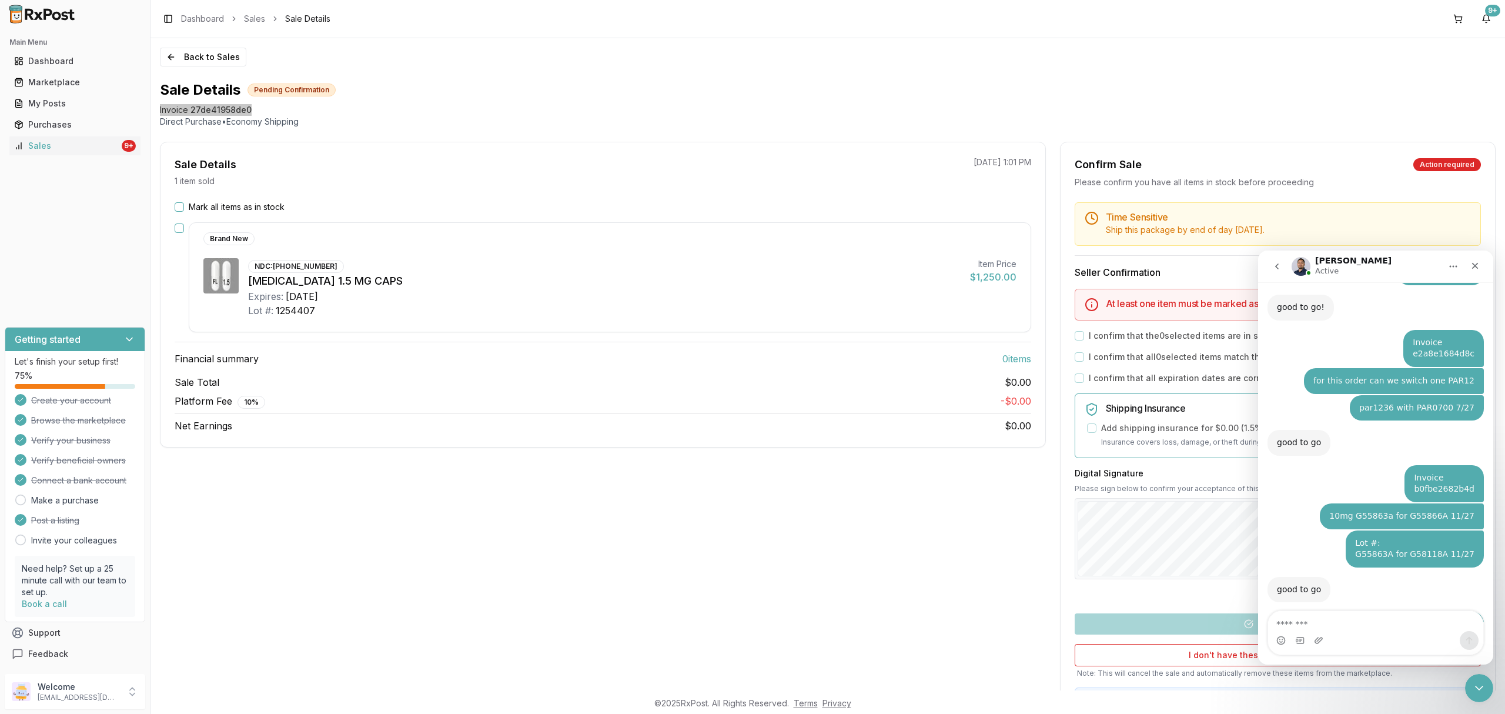
scroll to position [6301, 0]
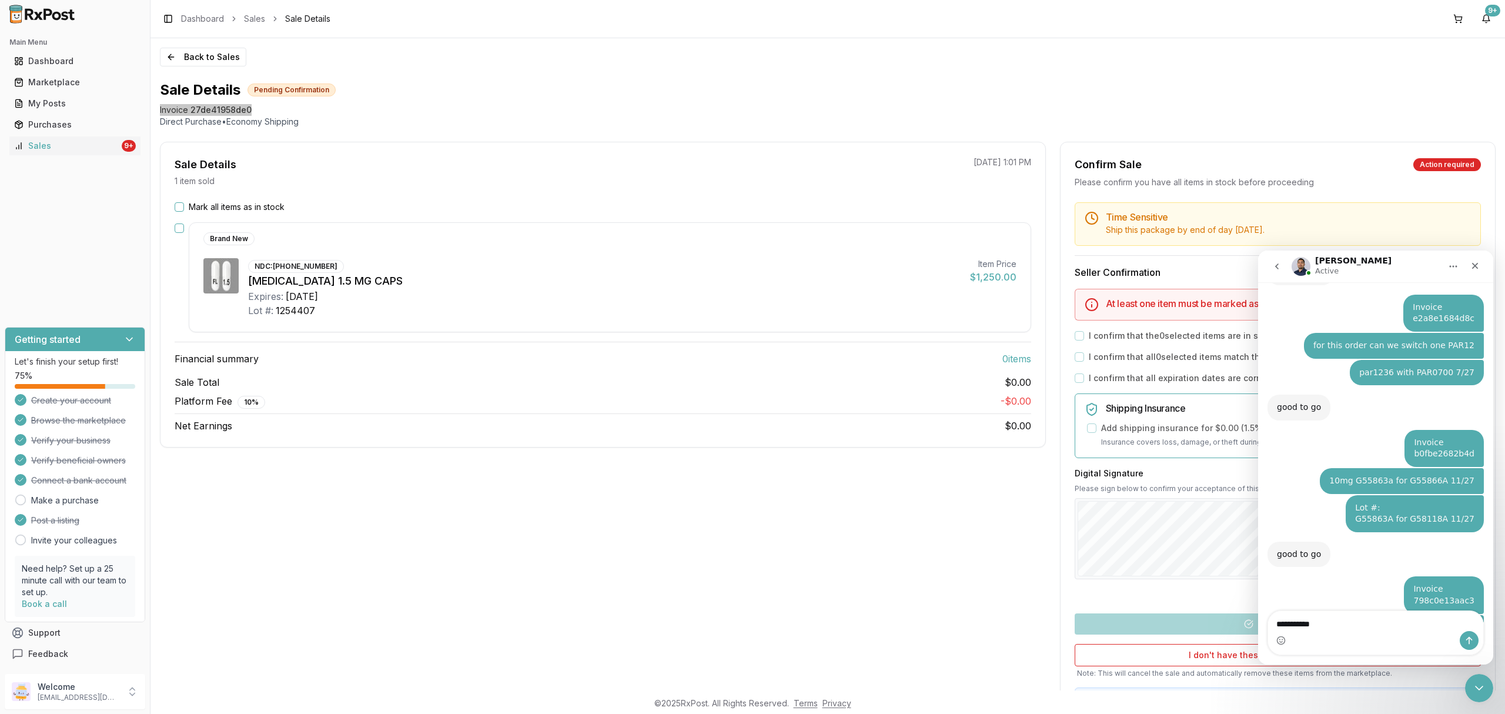
type textarea "**********"
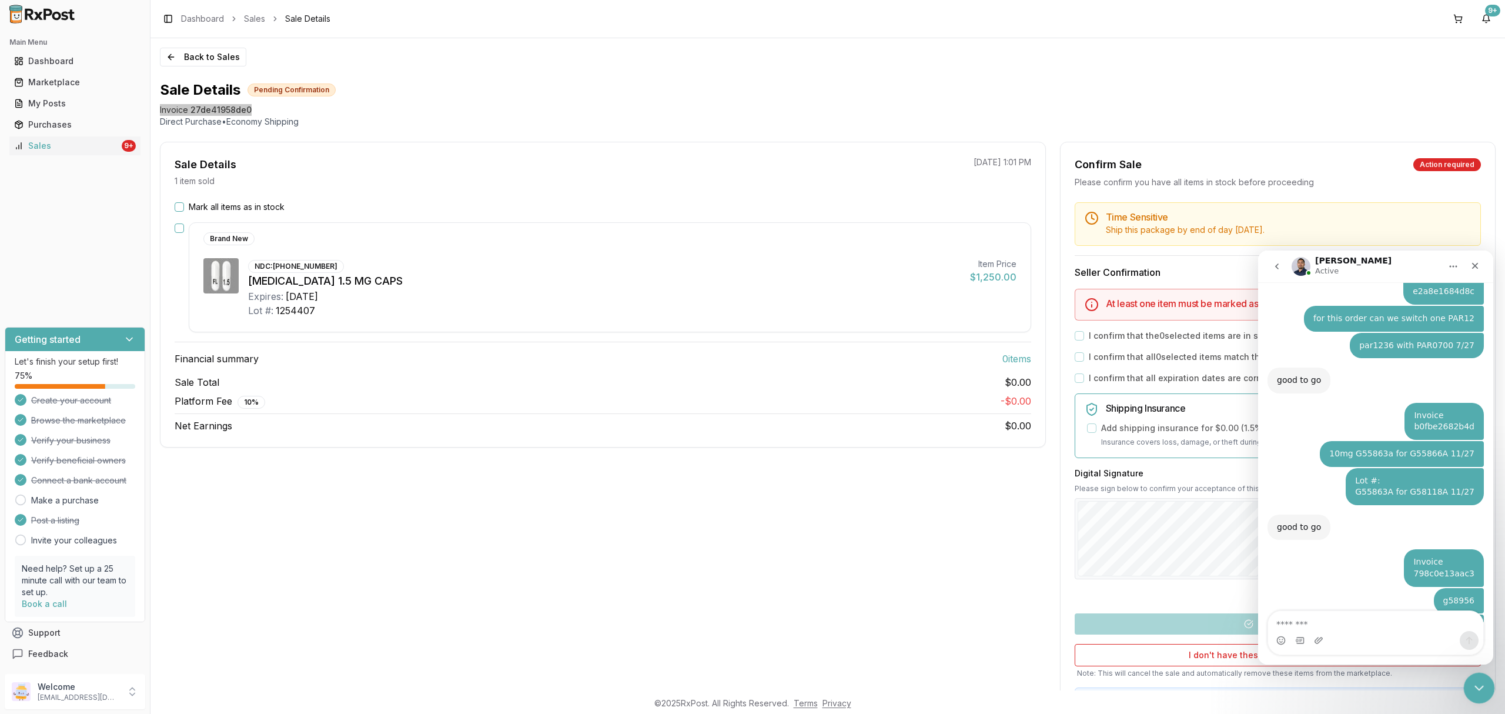
click at [1471, 685] on icon "Close Intercom Messenger" at bounding box center [1478, 686] width 14 height 14
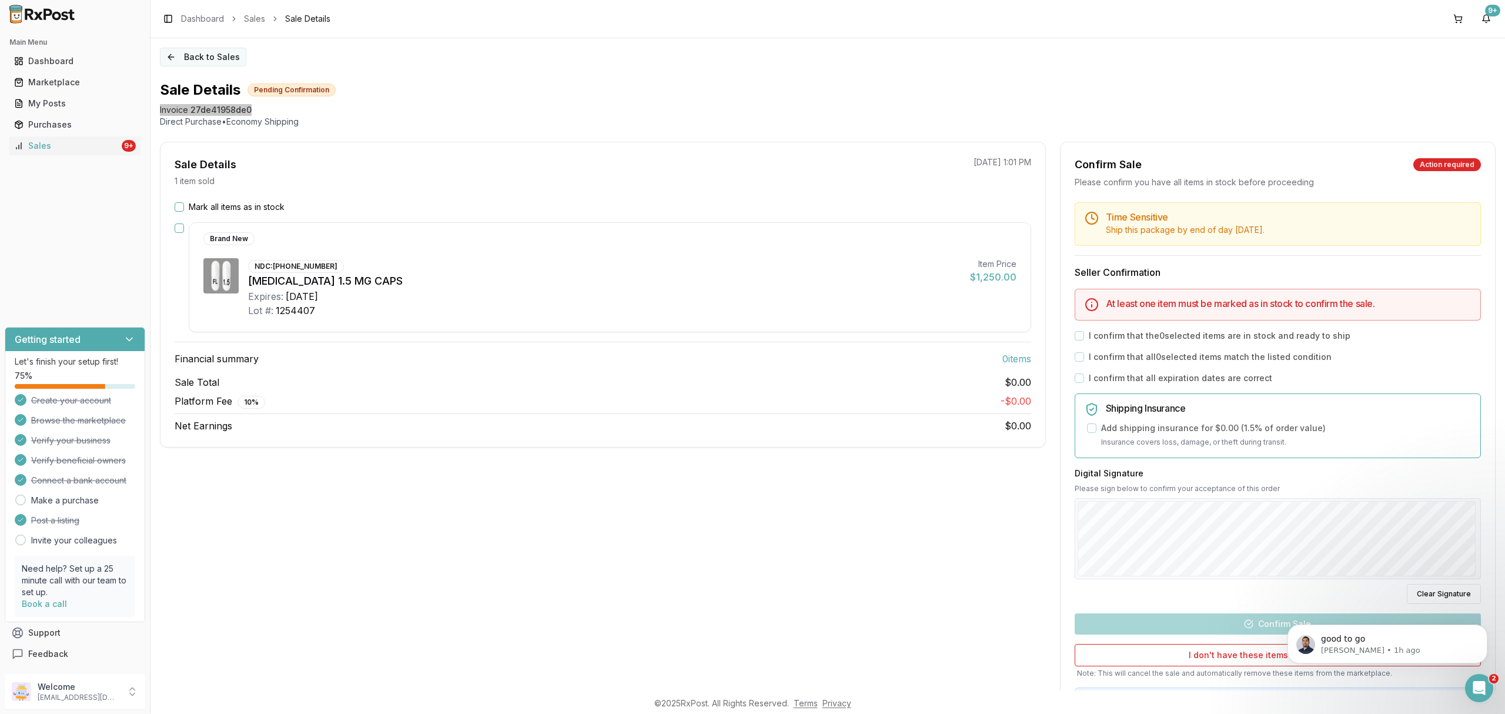
scroll to position [6326, 0]
click at [206, 61] on button "Back to Sales" at bounding box center [203, 57] width 86 height 19
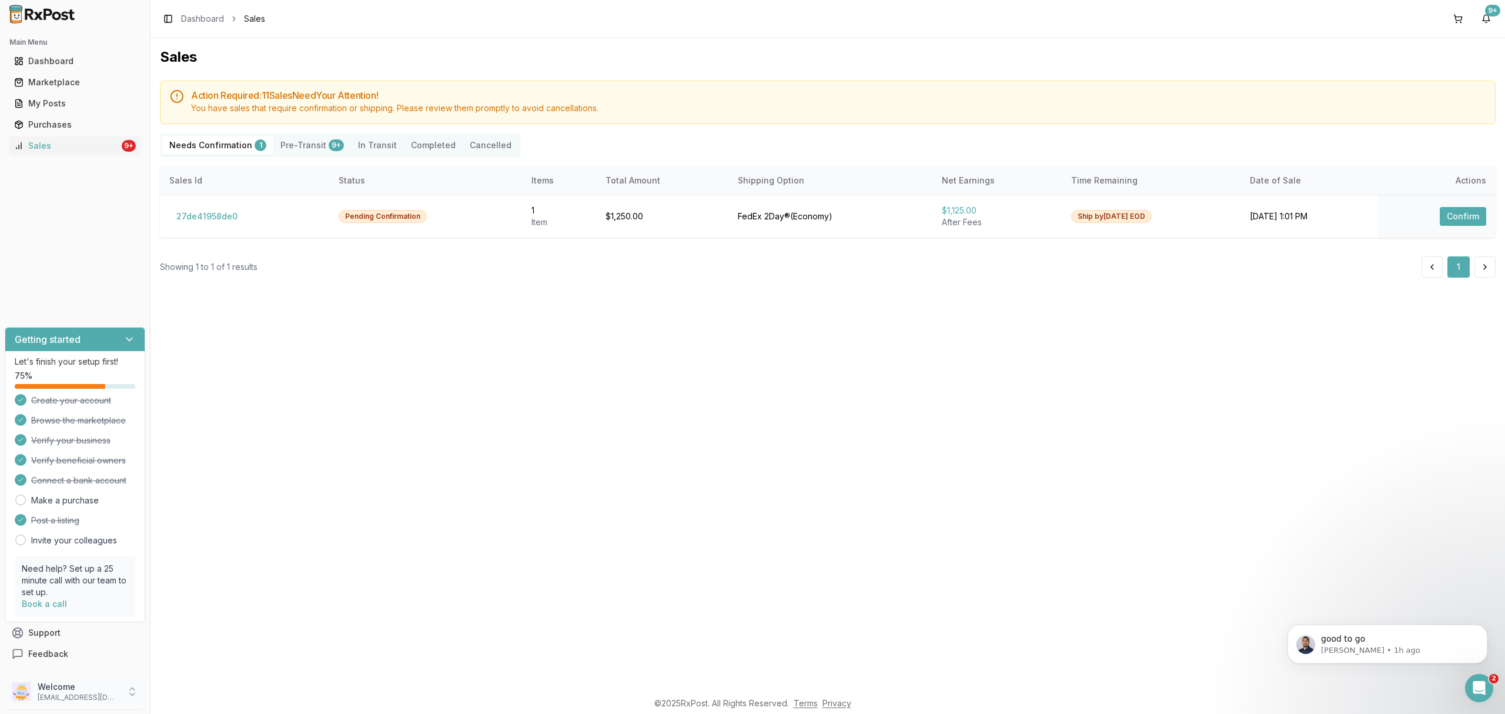
click at [92, 692] on p "Welcome" at bounding box center [79, 687] width 82 height 12
click at [225, 692] on span "Sign Out" at bounding box center [214, 695] width 112 height 12
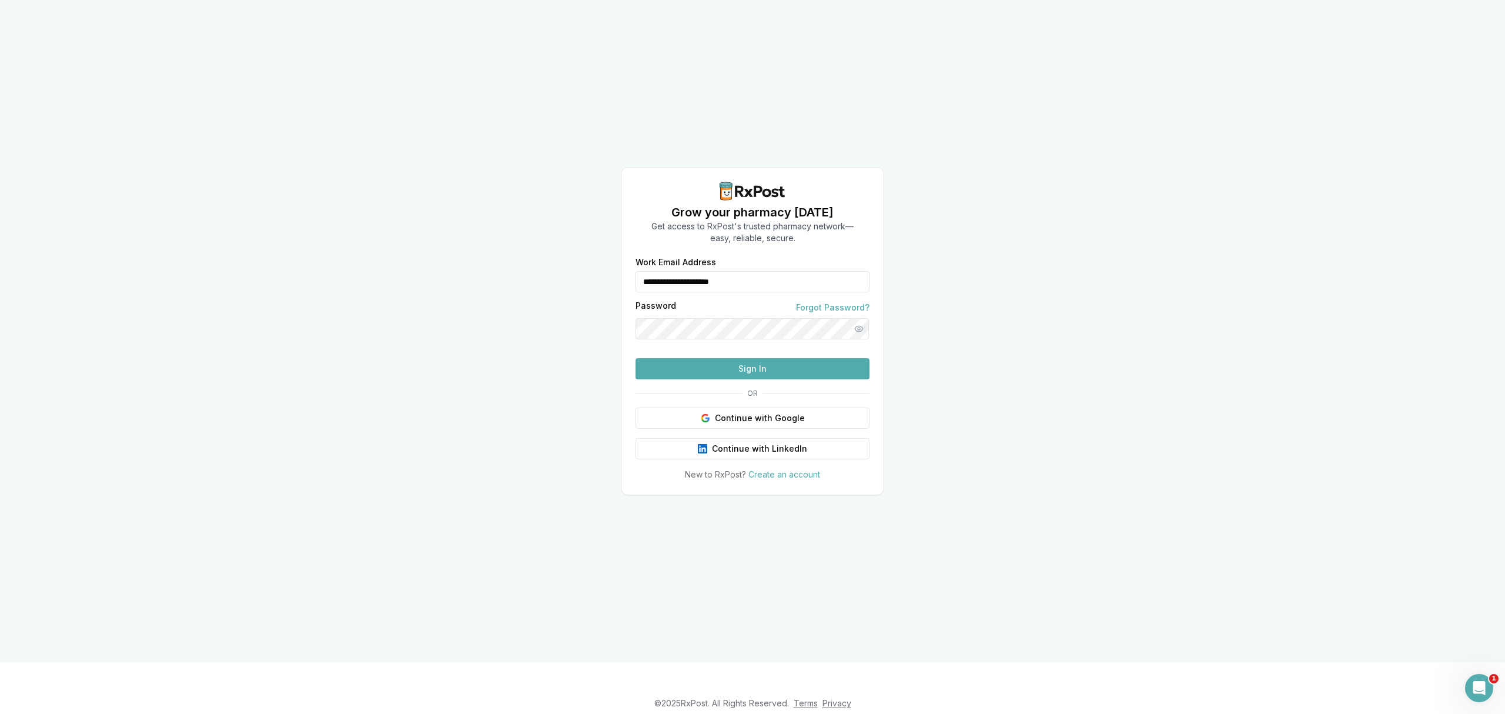
drag, startPoint x: 755, startPoint y: 281, endPoint x: 625, endPoint y: 283, distance: 130.6
click at [625, 283] on div "**********" at bounding box center [753, 369] width 262 height 222
click at [765, 368] on button "Sign In" at bounding box center [753, 368] width 234 height 21
click at [758, 379] on button "Sign In" at bounding box center [753, 368] width 234 height 21
click at [729, 379] on button "Sign In" at bounding box center [753, 368] width 234 height 21
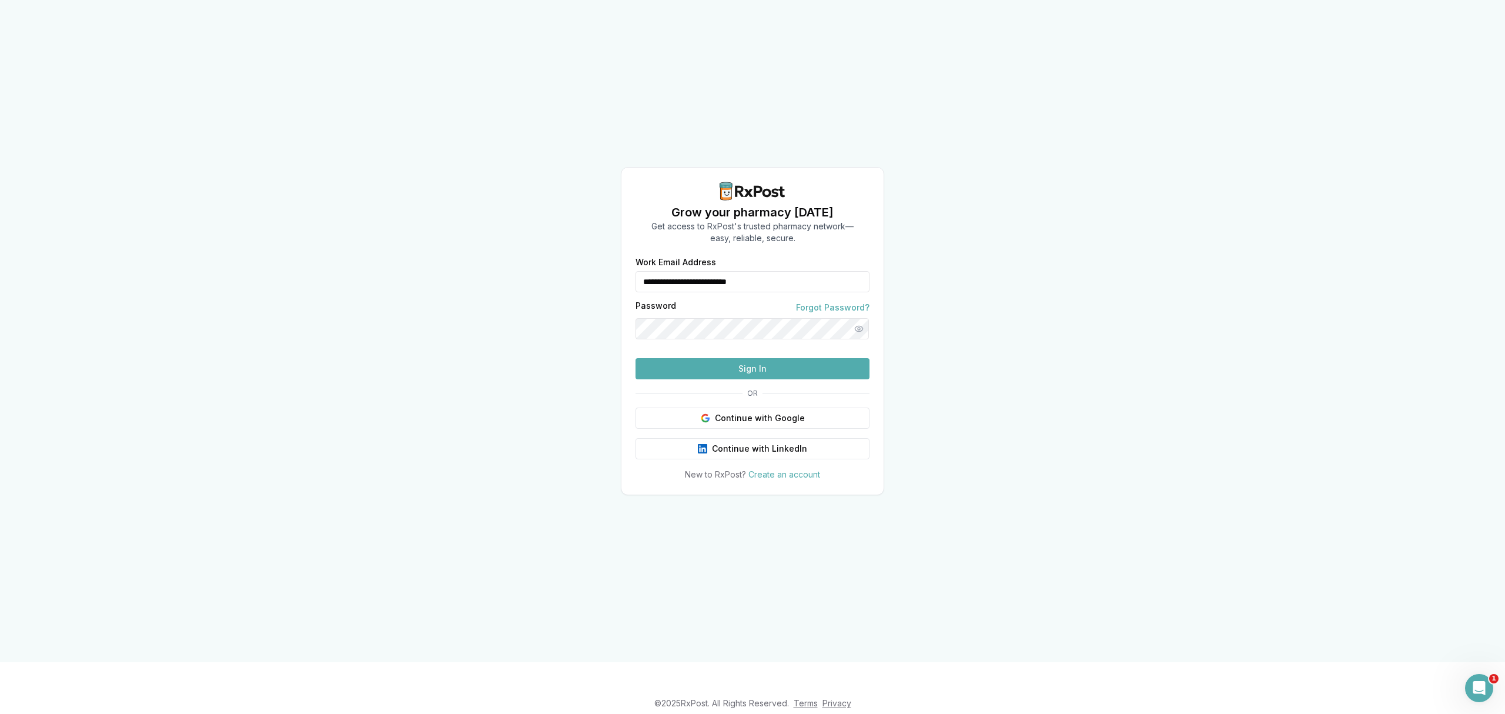
click at [721, 379] on button "Sign In" at bounding box center [753, 368] width 234 height 21
click at [716, 379] on button "Sign In" at bounding box center [753, 368] width 234 height 21
drag, startPoint x: 820, startPoint y: 272, endPoint x: 685, endPoint y: 276, distance: 135.3
click at [666, 275] on form "**********" at bounding box center [753, 318] width 234 height 121
drag, startPoint x: 784, startPoint y: 261, endPoint x: 596, endPoint y: 269, distance: 189.0
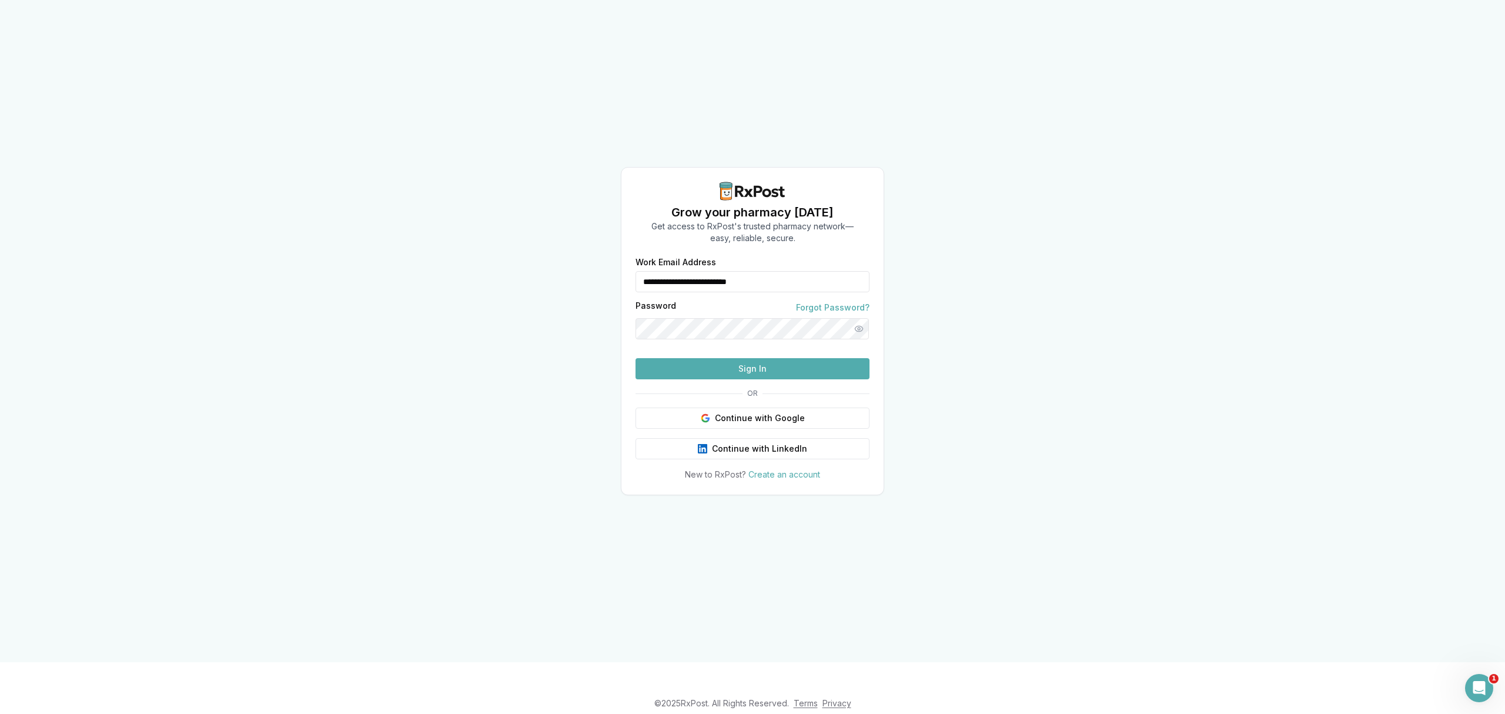
click at [596, 269] on div "**********" at bounding box center [752, 331] width 1505 height 662
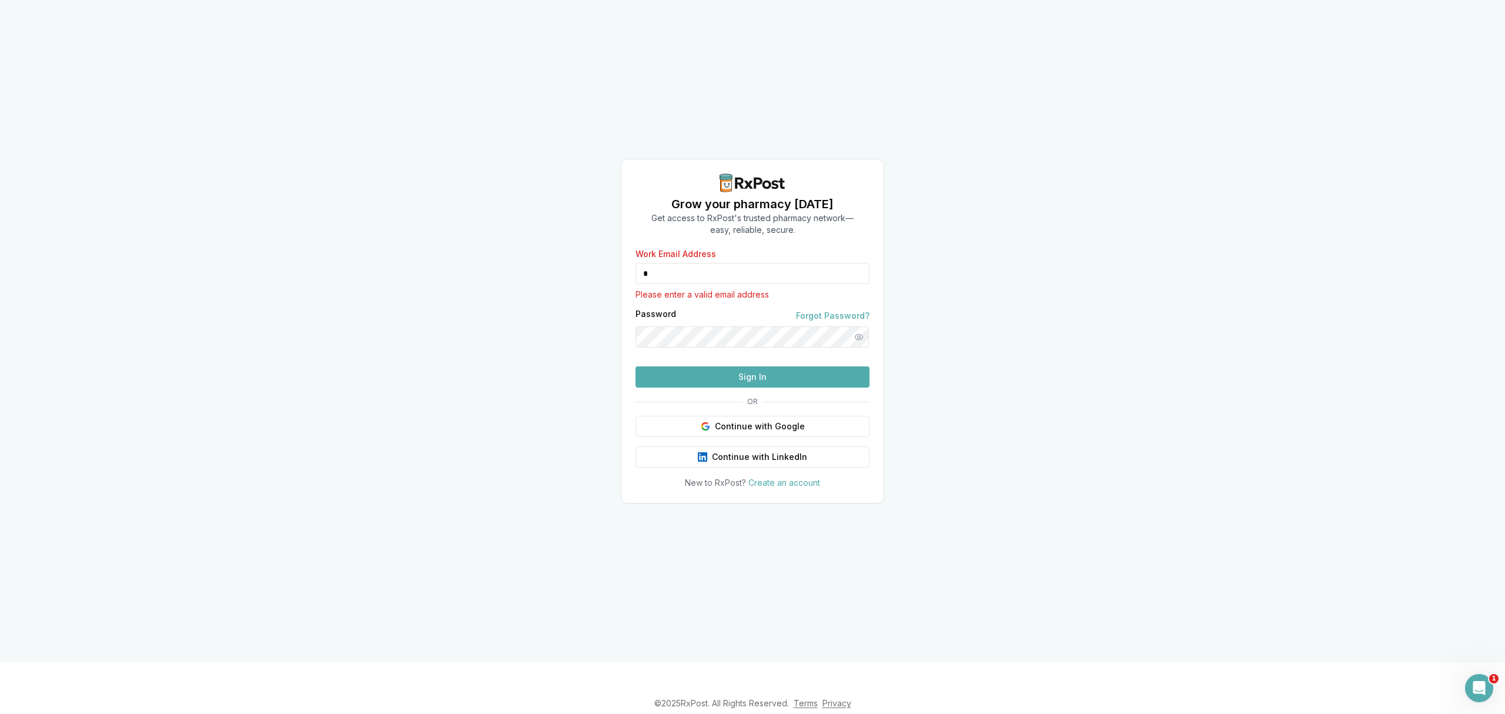
type input "**********"
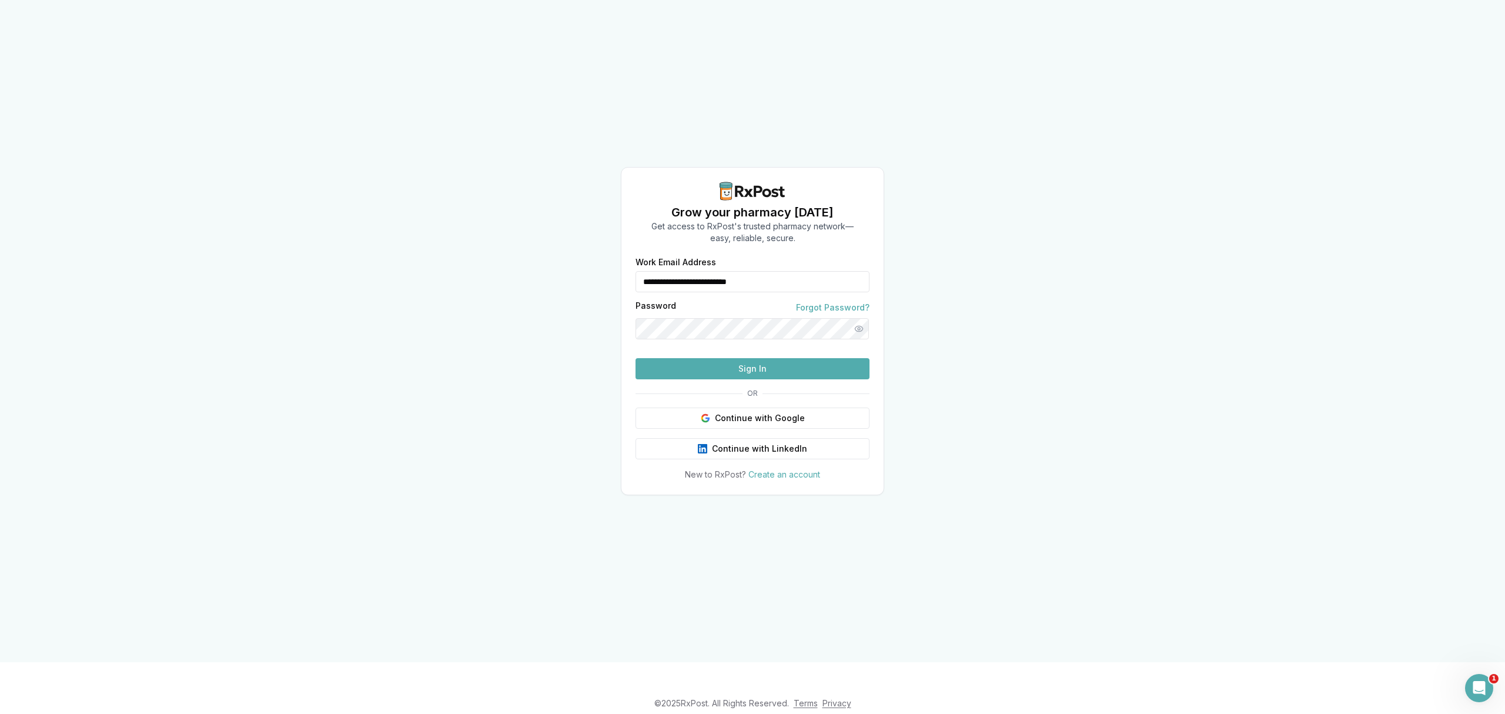
click at [770, 379] on button "Sign In" at bounding box center [753, 368] width 234 height 21
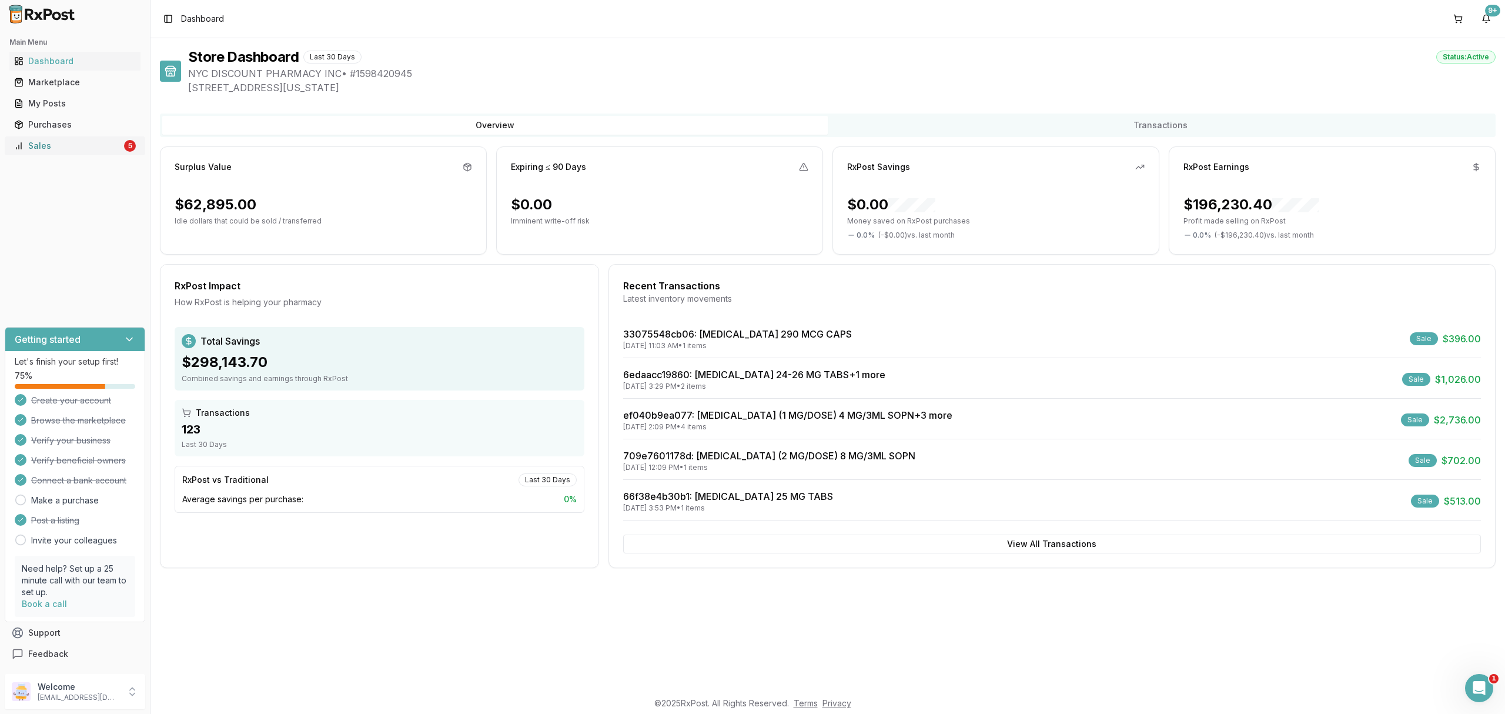
click at [100, 142] on div "Sales" at bounding box center [68, 146] width 108 height 12
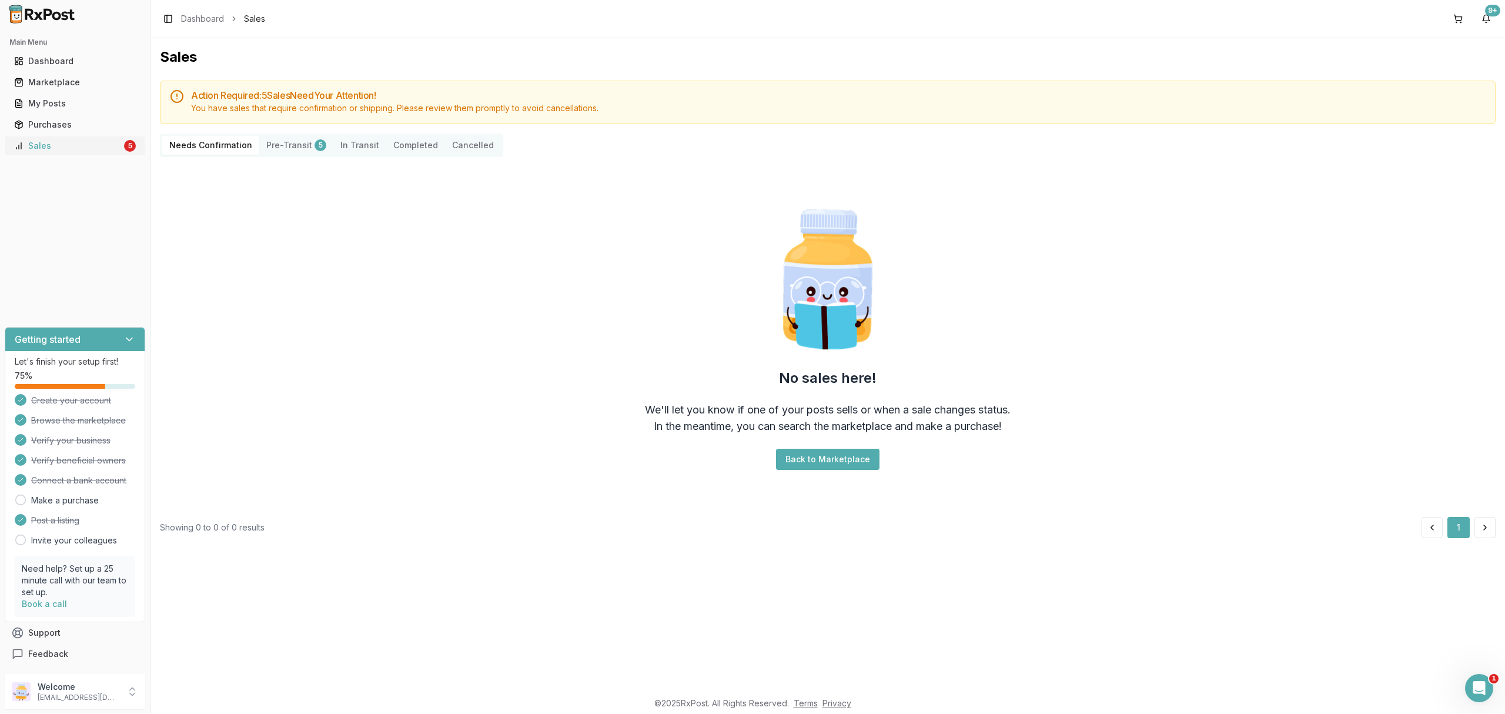
click at [62, 151] on div "Sales" at bounding box center [68, 146] width 108 height 12
click at [99, 693] on p "nycdiscountpharma2@gmail.com" at bounding box center [79, 697] width 82 height 9
click at [200, 687] on button "Sign Out" at bounding box center [213, 694] width 121 height 19
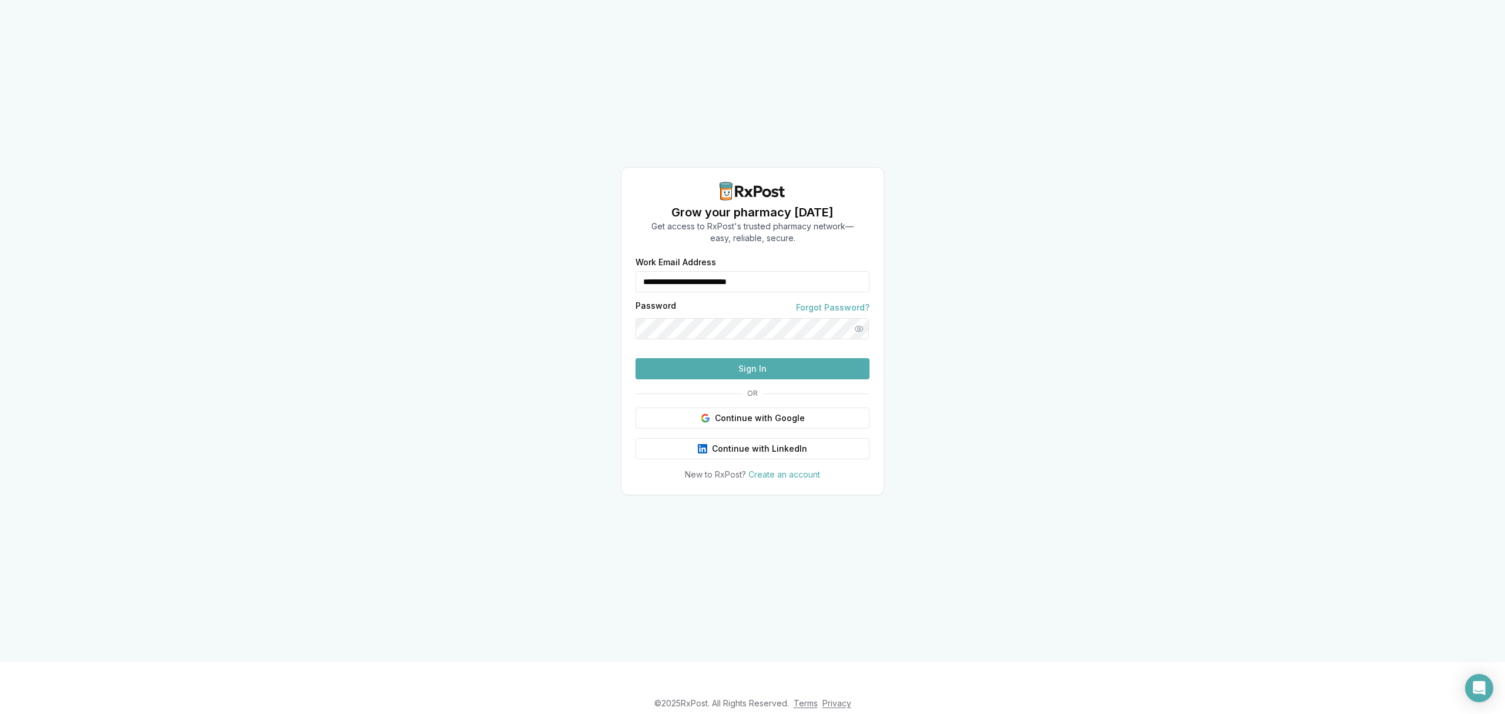
drag, startPoint x: 821, startPoint y: 264, endPoint x: 512, endPoint y: 262, distance: 309.3
click at [512, 262] on div "**********" at bounding box center [752, 331] width 1505 height 662
type input "**********"
click at [708, 379] on button "Sign In" at bounding box center [753, 368] width 234 height 21
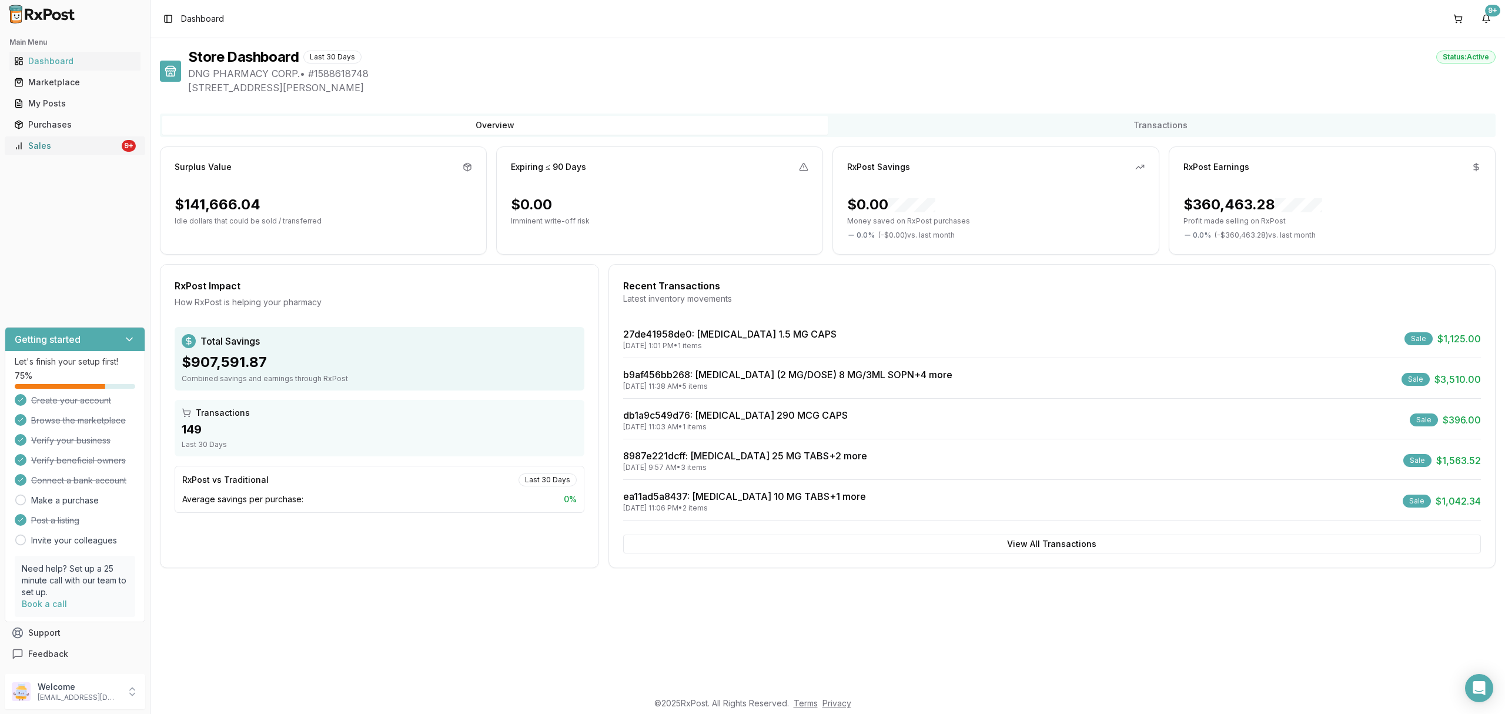
click at [88, 137] on link "Sales 9+" at bounding box center [74, 145] width 131 height 21
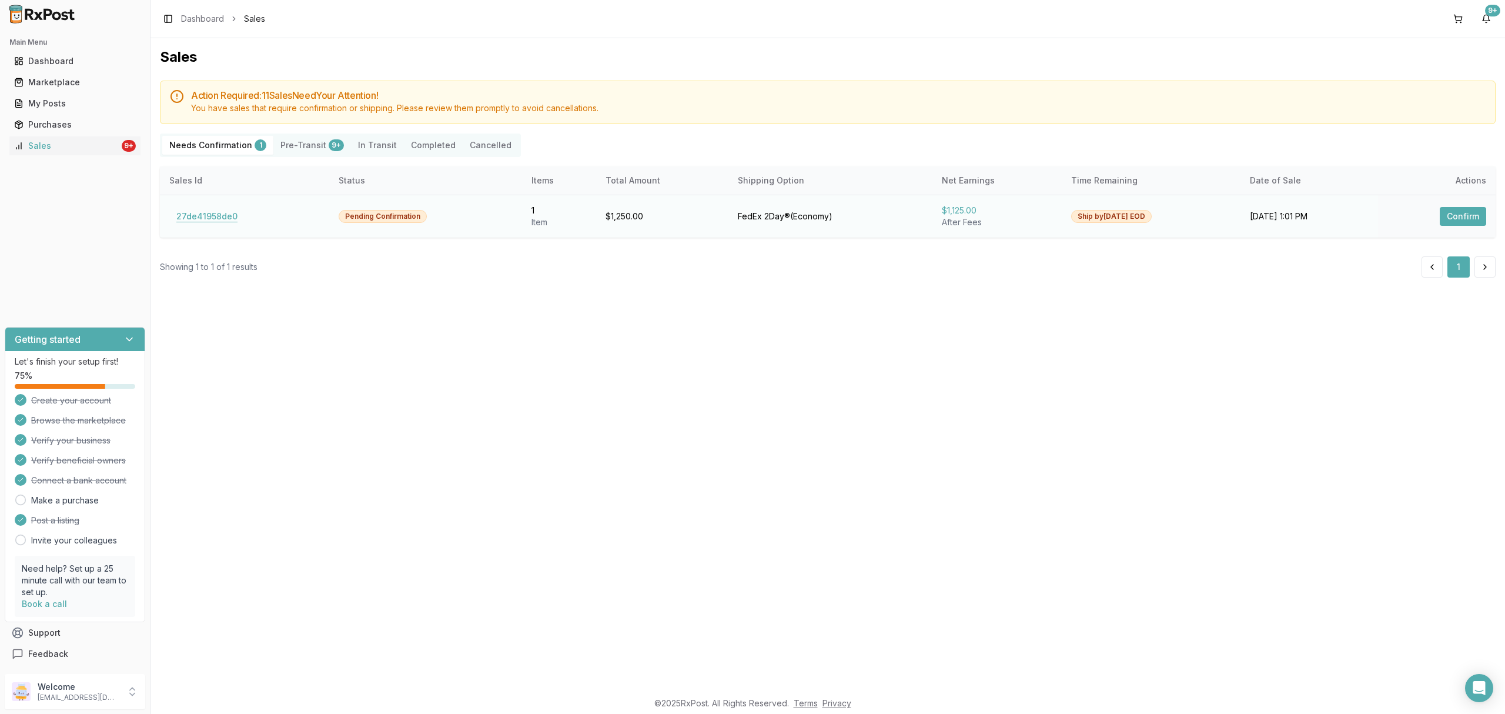
click at [205, 214] on button "27de41958de0" at bounding box center [206, 216] width 75 height 19
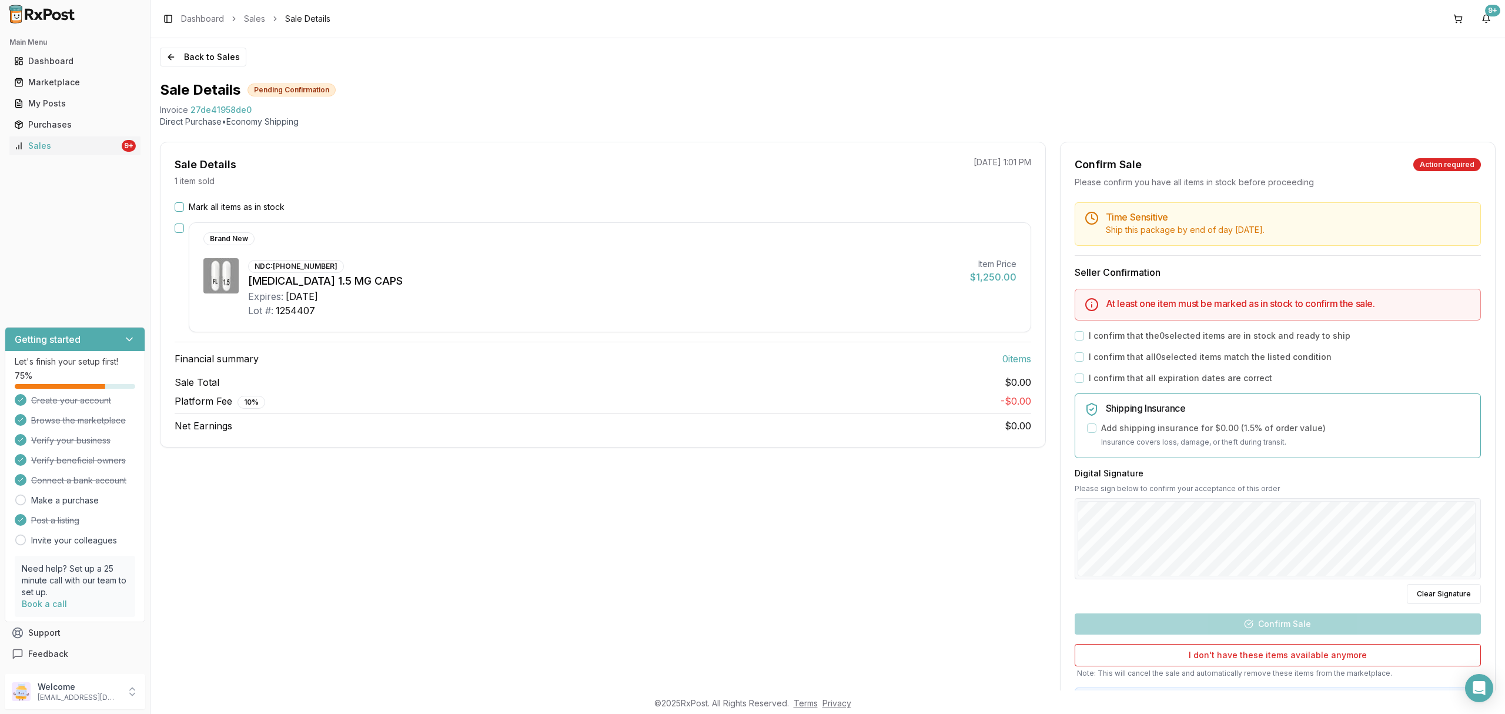
click at [438, 381] on div "Sale Total $0.00" at bounding box center [603, 382] width 857 height 14
click at [106, 702] on p "[EMAIL_ADDRESS][DOMAIN_NAME]" at bounding box center [79, 697] width 82 height 9
click at [199, 692] on span "Sign Out" at bounding box center [214, 695] width 112 height 12
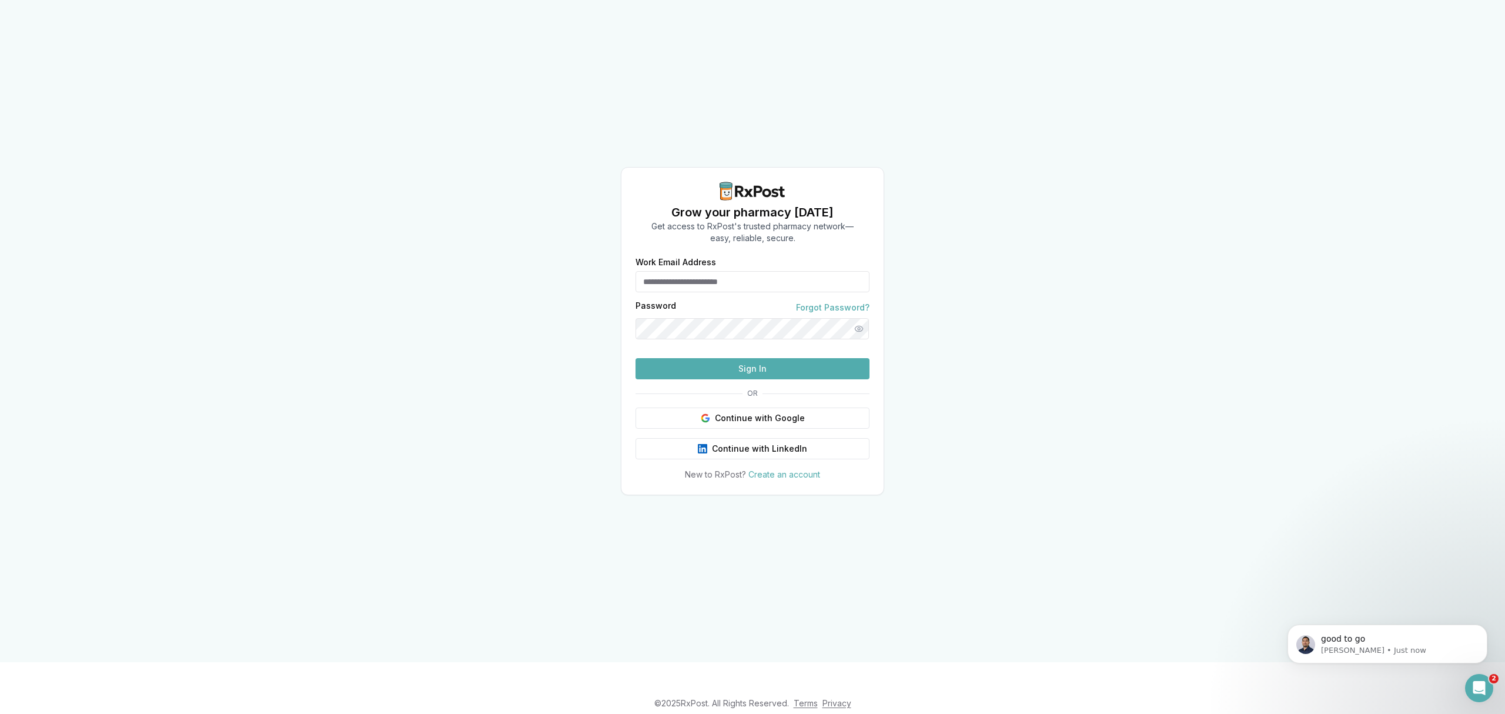
type input "**********"
click at [793, 379] on button "Sign In" at bounding box center [753, 368] width 234 height 21
click at [784, 379] on button "Sign In" at bounding box center [753, 368] width 234 height 21
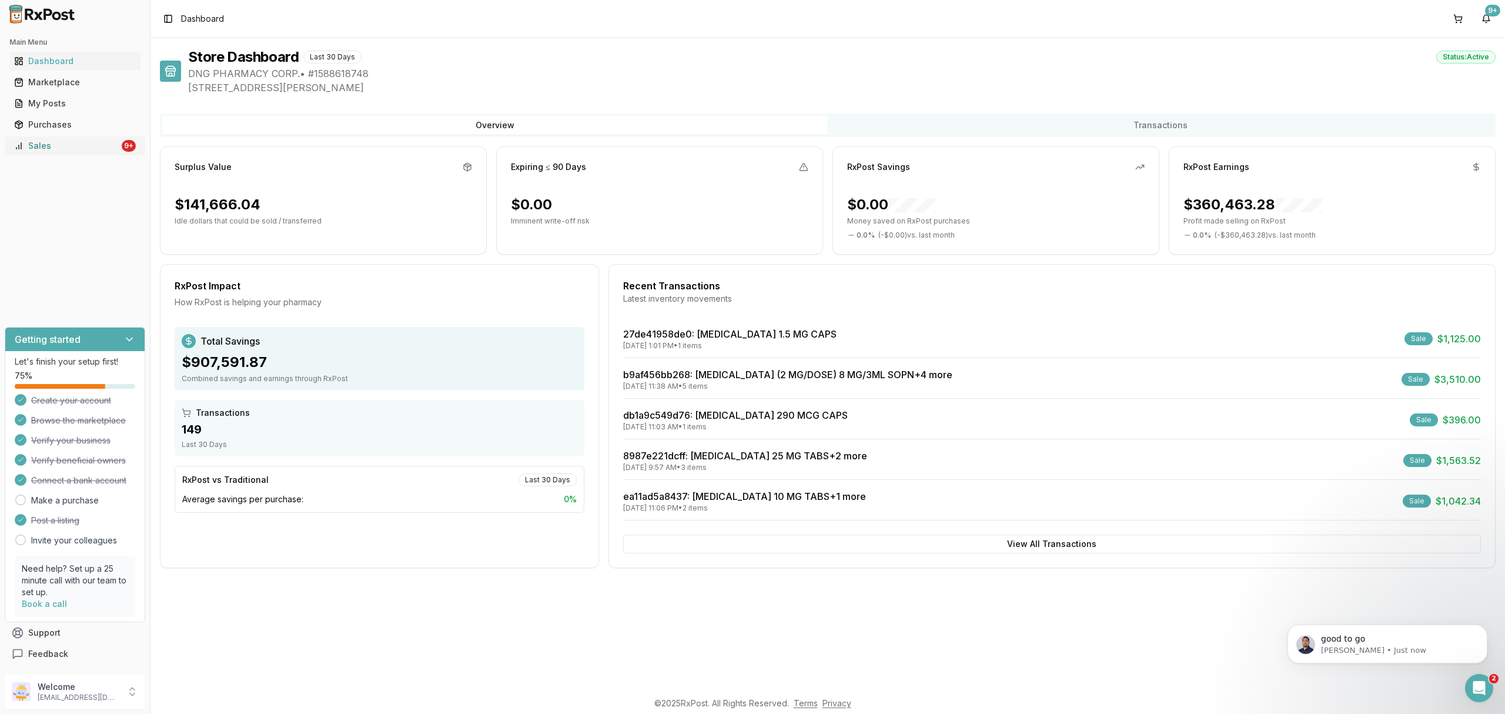
click at [64, 147] on div "Sales" at bounding box center [66, 146] width 105 height 12
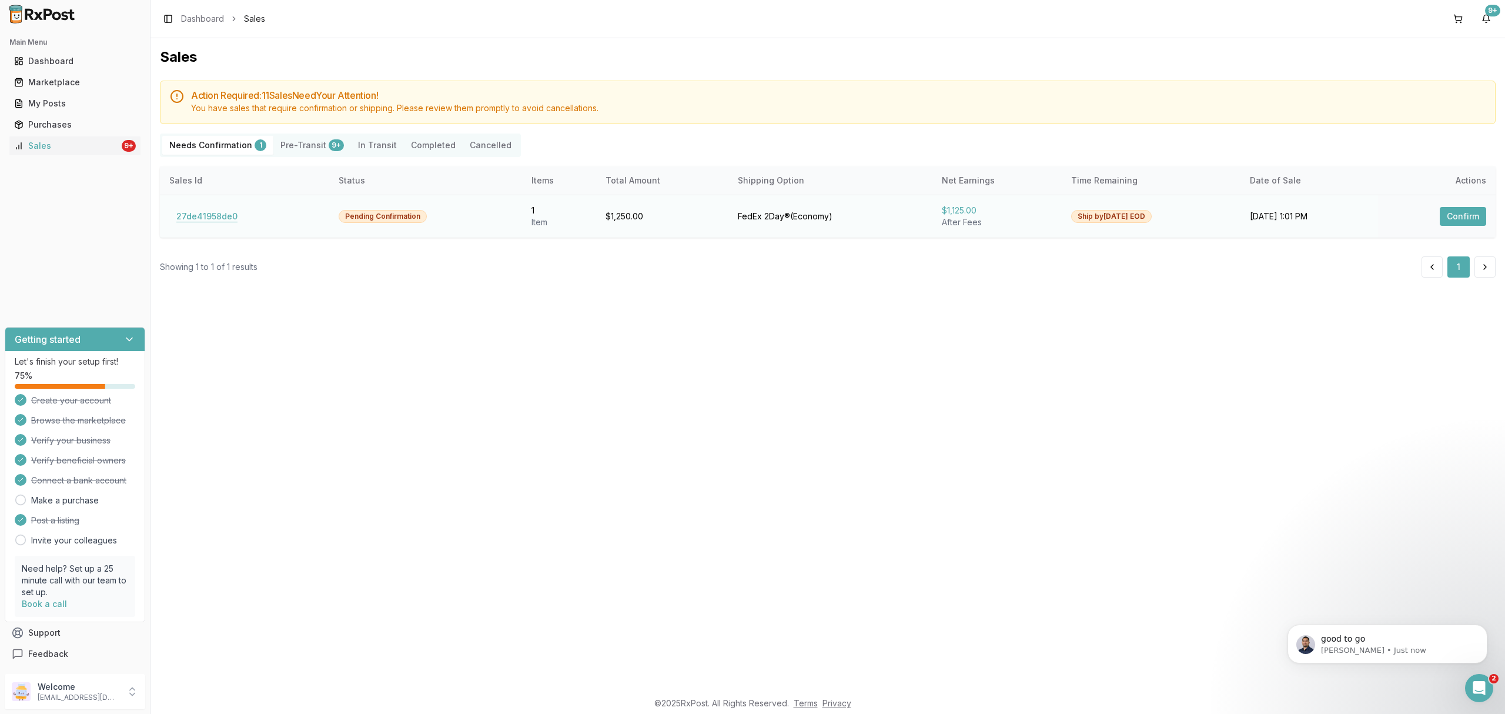
click at [212, 216] on button "27de41958de0" at bounding box center [206, 216] width 75 height 19
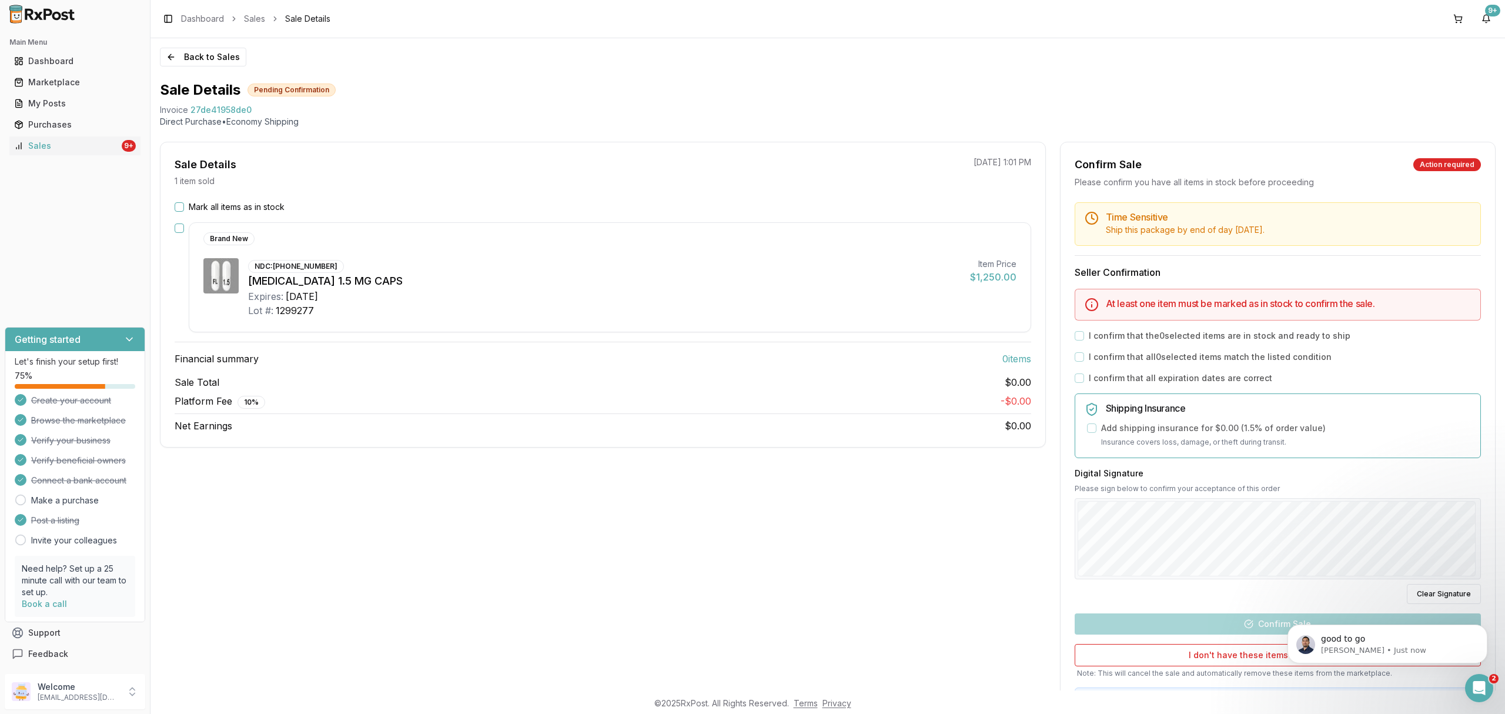
click at [222, 201] on label "Mark all items as in stock" at bounding box center [237, 207] width 96 height 12
click at [184, 202] on button "Mark all items as in stock" at bounding box center [179, 206] width 9 height 9
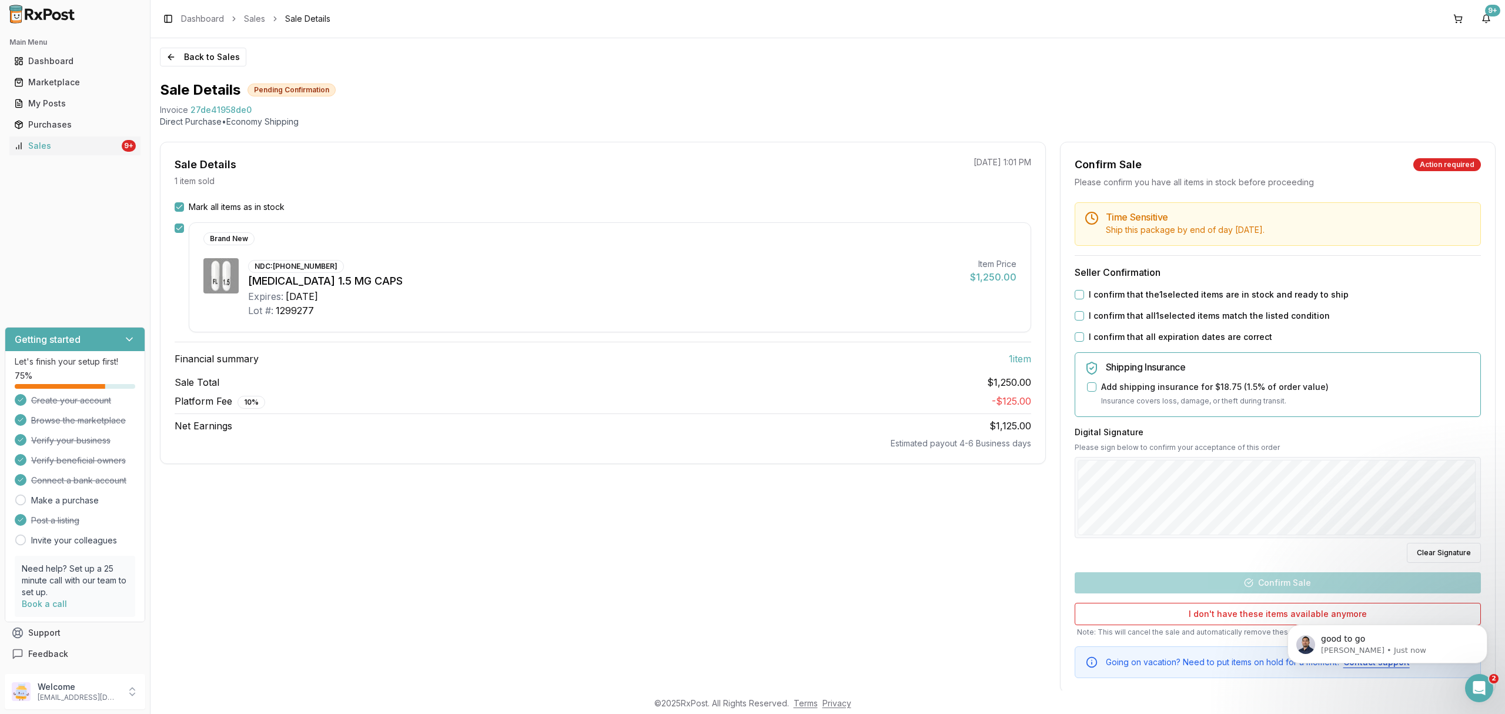
click at [1130, 294] on label "I confirm that the 1 selected items are in stock and ready to ship" at bounding box center [1219, 295] width 260 height 12
click at [1084, 294] on button "I confirm that the 1 selected items are in stock and ready to ship" at bounding box center [1079, 294] width 9 height 9
click at [1122, 313] on label "I confirm that all 1 selected items match the listed condition" at bounding box center [1209, 316] width 241 height 12
click at [1084, 313] on button "I confirm that all 1 selected items match the listed condition" at bounding box center [1079, 315] width 9 height 9
click at [1115, 330] on div "Time Sensitive Ship this package by end of day [DATE] . Seller Confirmation I c…" at bounding box center [1278, 440] width 435 height 476
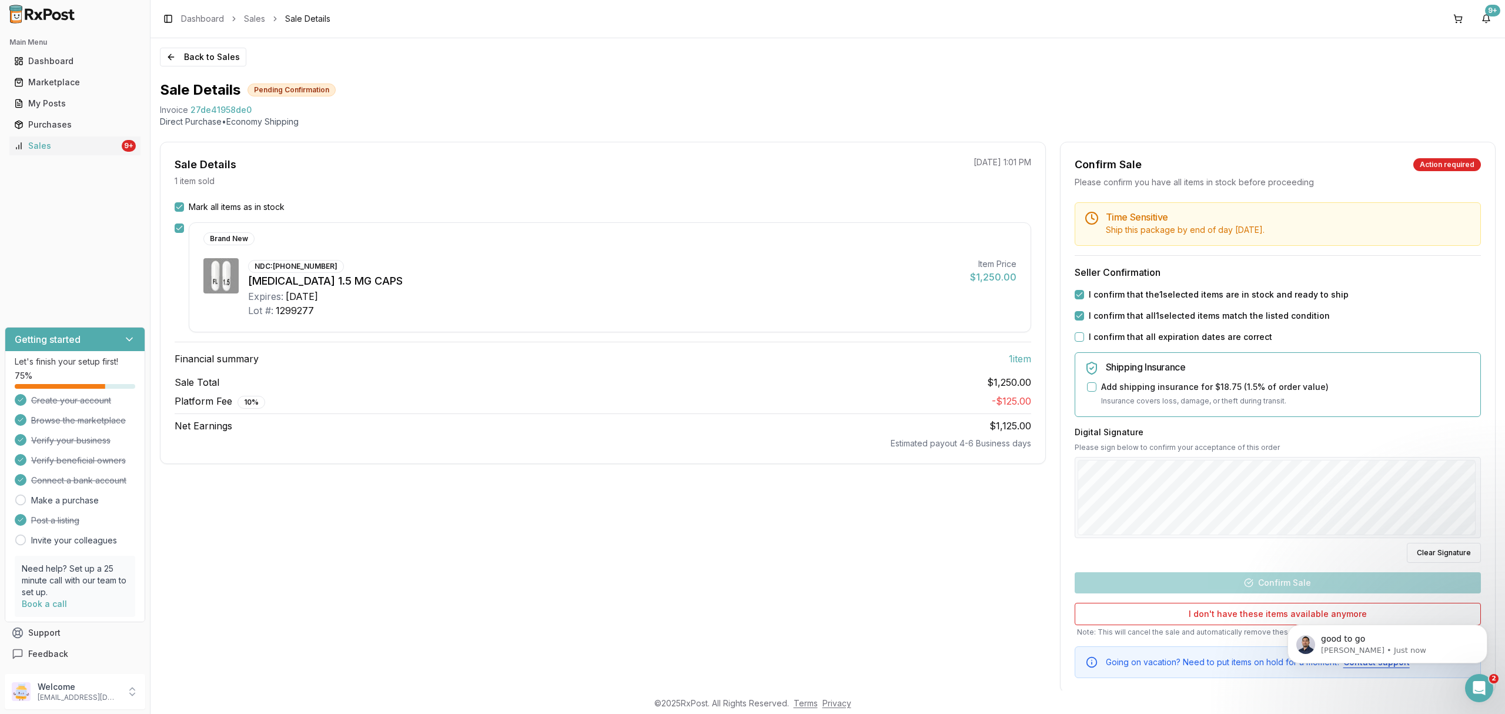
click at [1114, 341] on label "I confirm that all expiration dates are correct" at bounding box center [1180, 337] width 183 height 12
click at [1084, 341] on button "I confirm that all expiration dates are correct" at bounding box center [1079, 336] width 9 height 9
click at [1244, 502] on div "Digital Signature Please sign below to confirm your acceptance of this order Cl…" at bounding box center [1278, 494] width 406 height 136
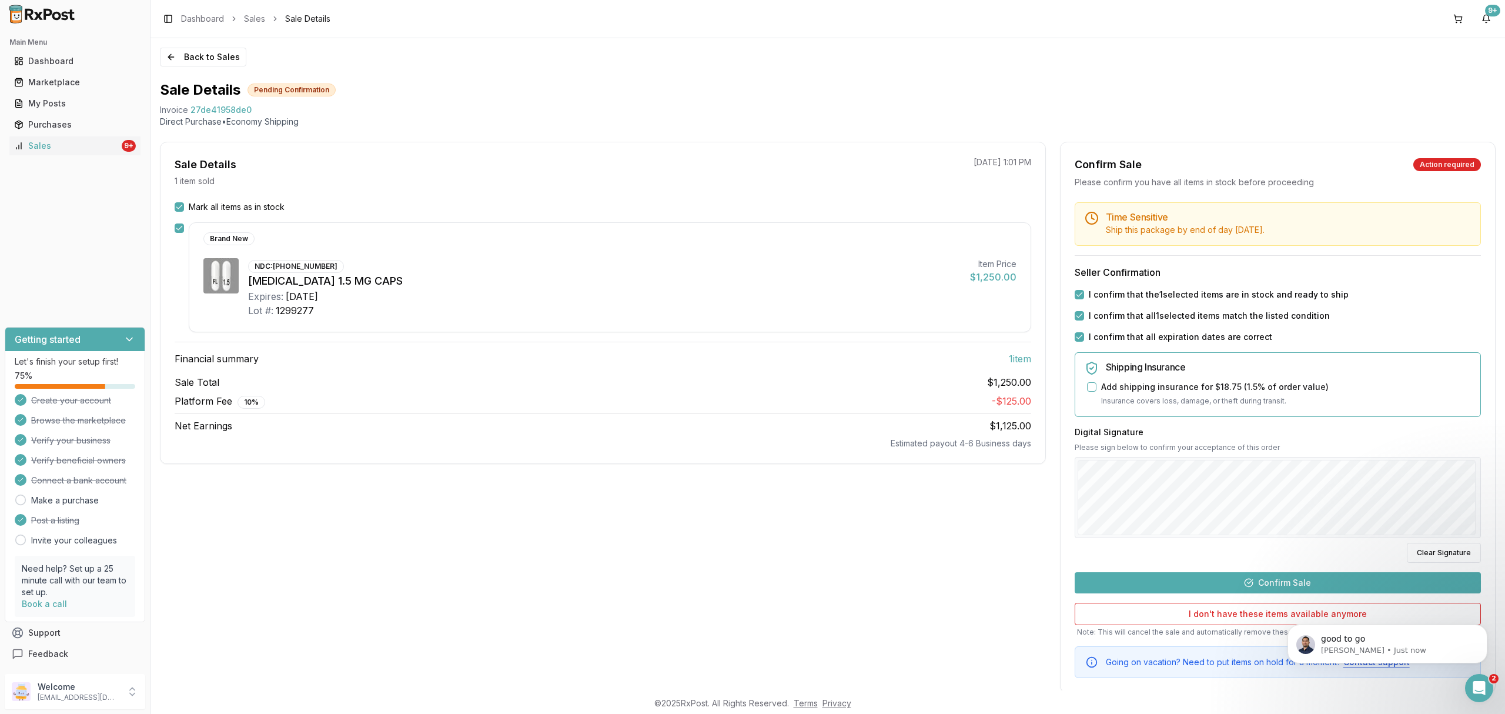
click at [1278, 579] on button "Confirm Sale" at bounding box center [1278, 582] width 406 height 21
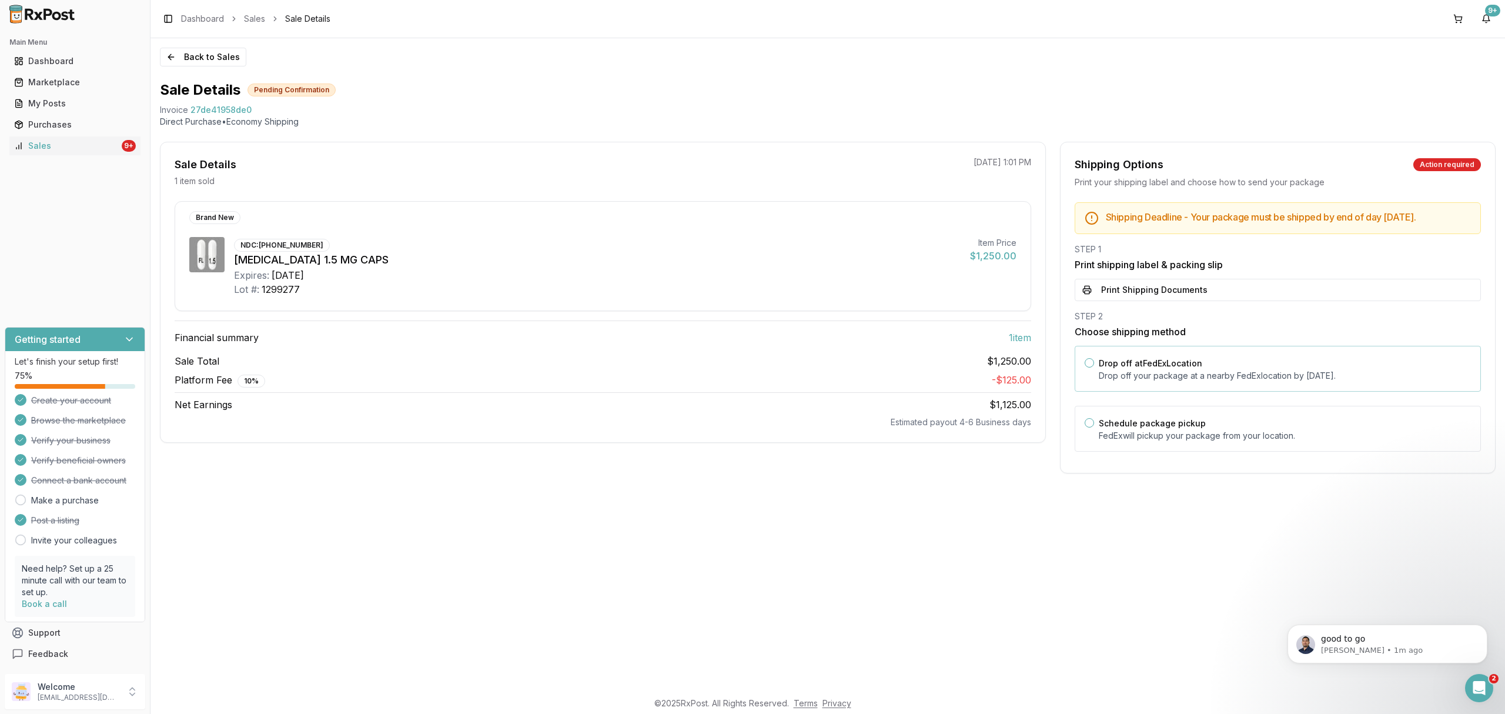
click at [1125, 368] on label "Drop off at FedEx Location" at bounding box center [1151, 363] width 104 height 10
click at [1094, 368] on button "Drop off at FedEx Location" at bounding box center [1089, 362] width 9 height 9
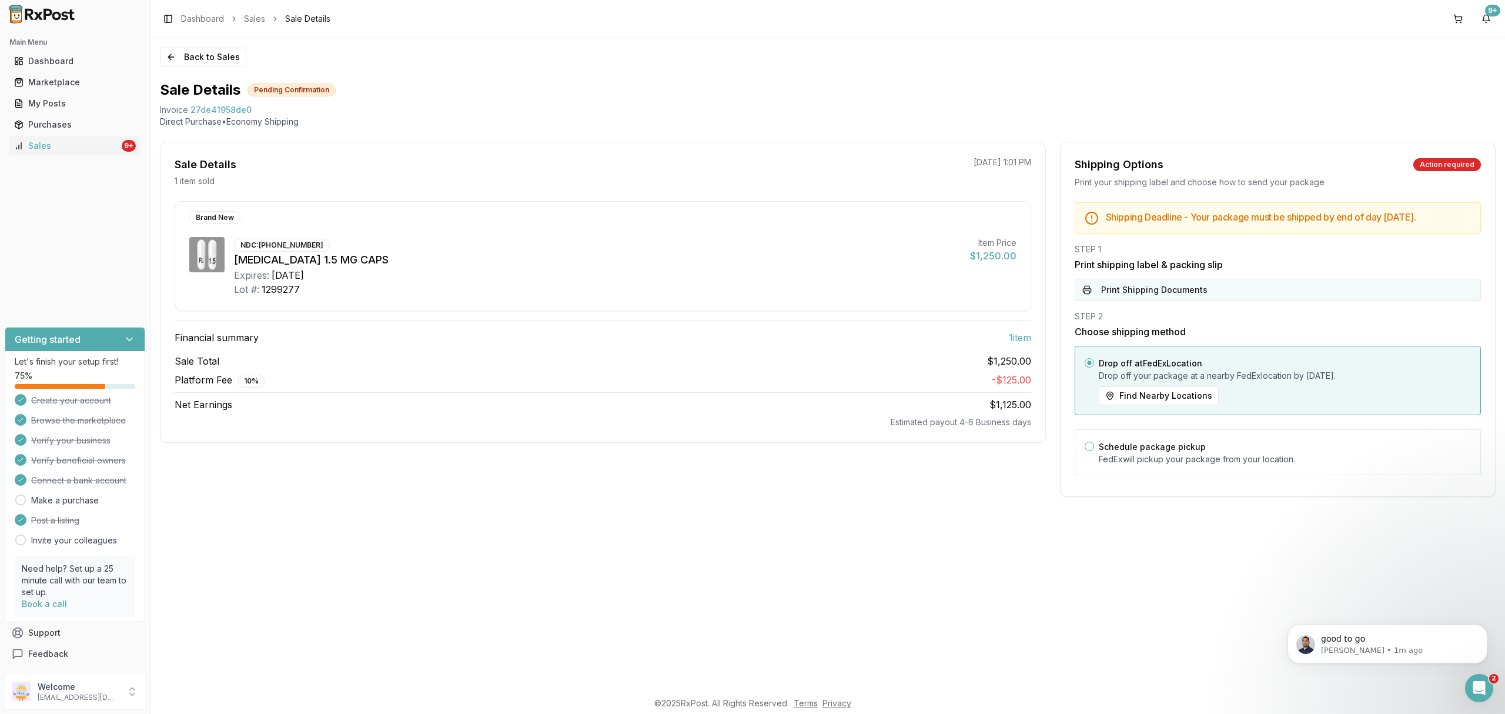
click at [1146, 294] on button "Print Shipping Documents" at bounding box center [1278, 290] width 406 height 22
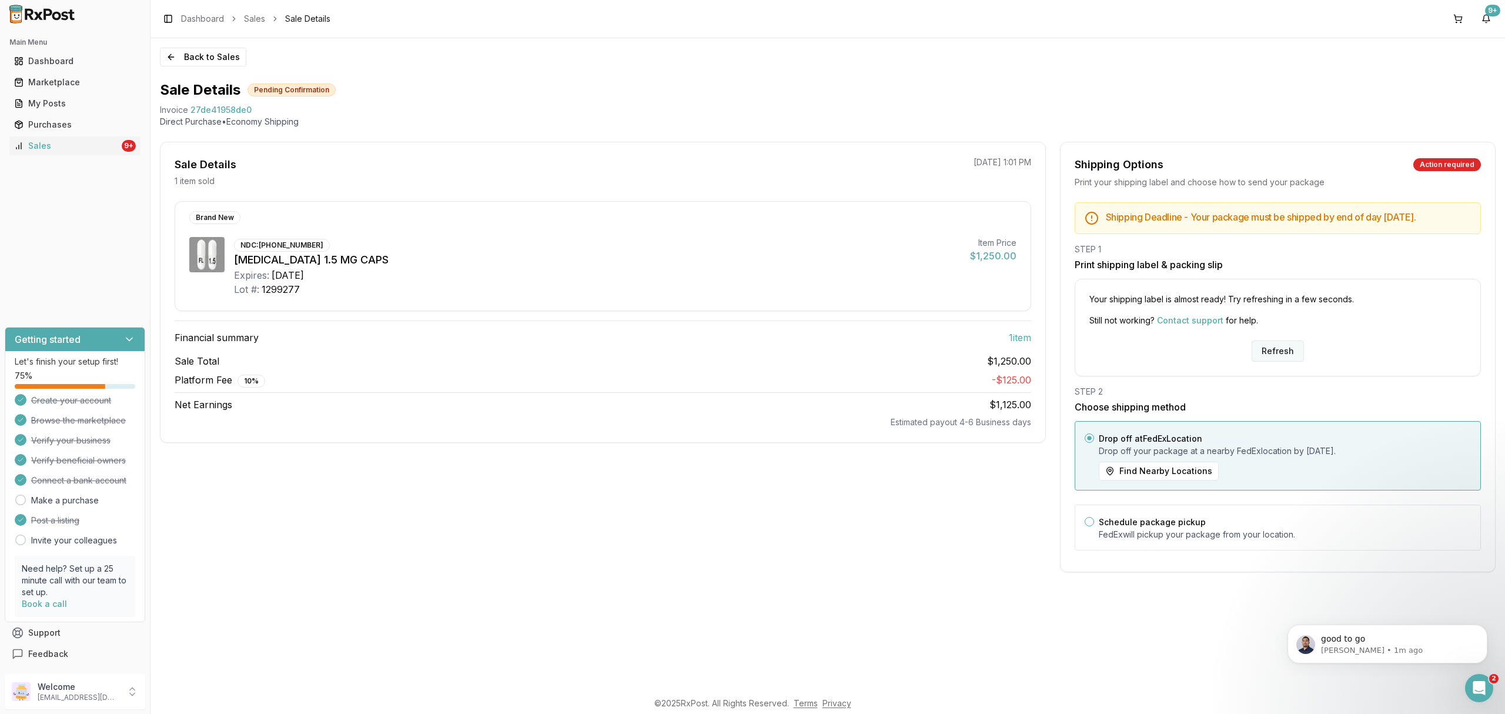
click at [1276, 362] on button "Refresh" at bounding box center [1278, 350] width 52 height 21
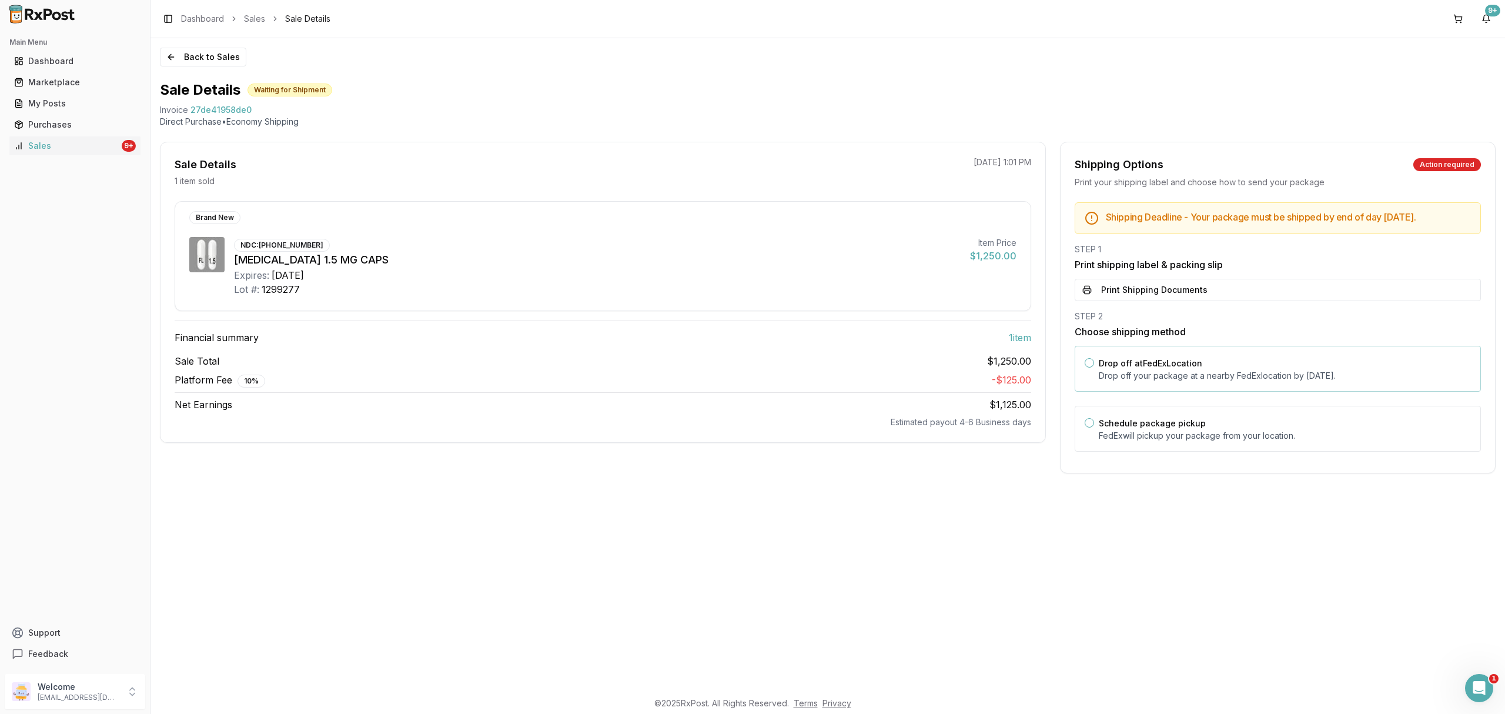
click at [1222, 382] on p "Drop off your package at a nearby [GEOGRAPHIC_DATA] location by [DATE] ." at bounding box center [1285, 376] width 372 height 12
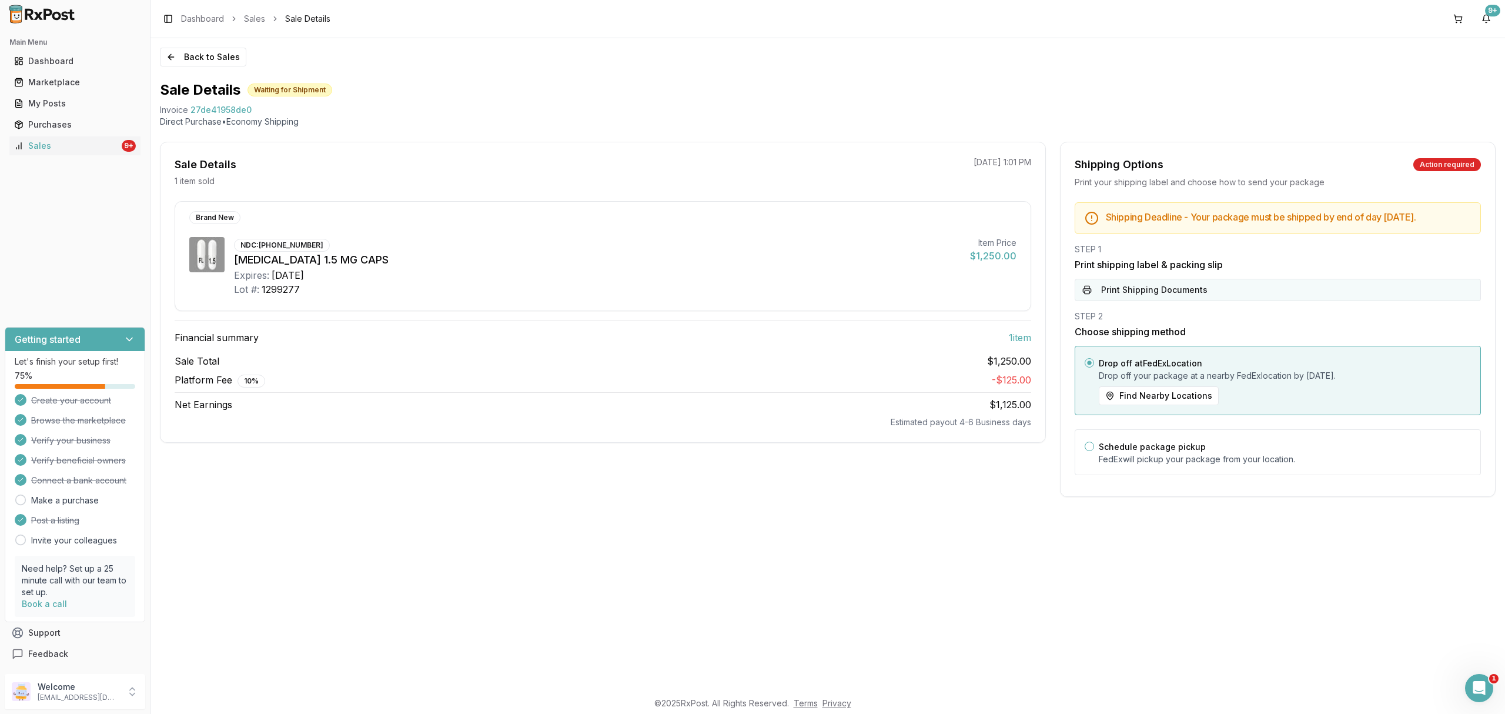
click at [1241, 301] on button "Print Shipping Documents" at bounding box center [1278, 290] width 406 height 22
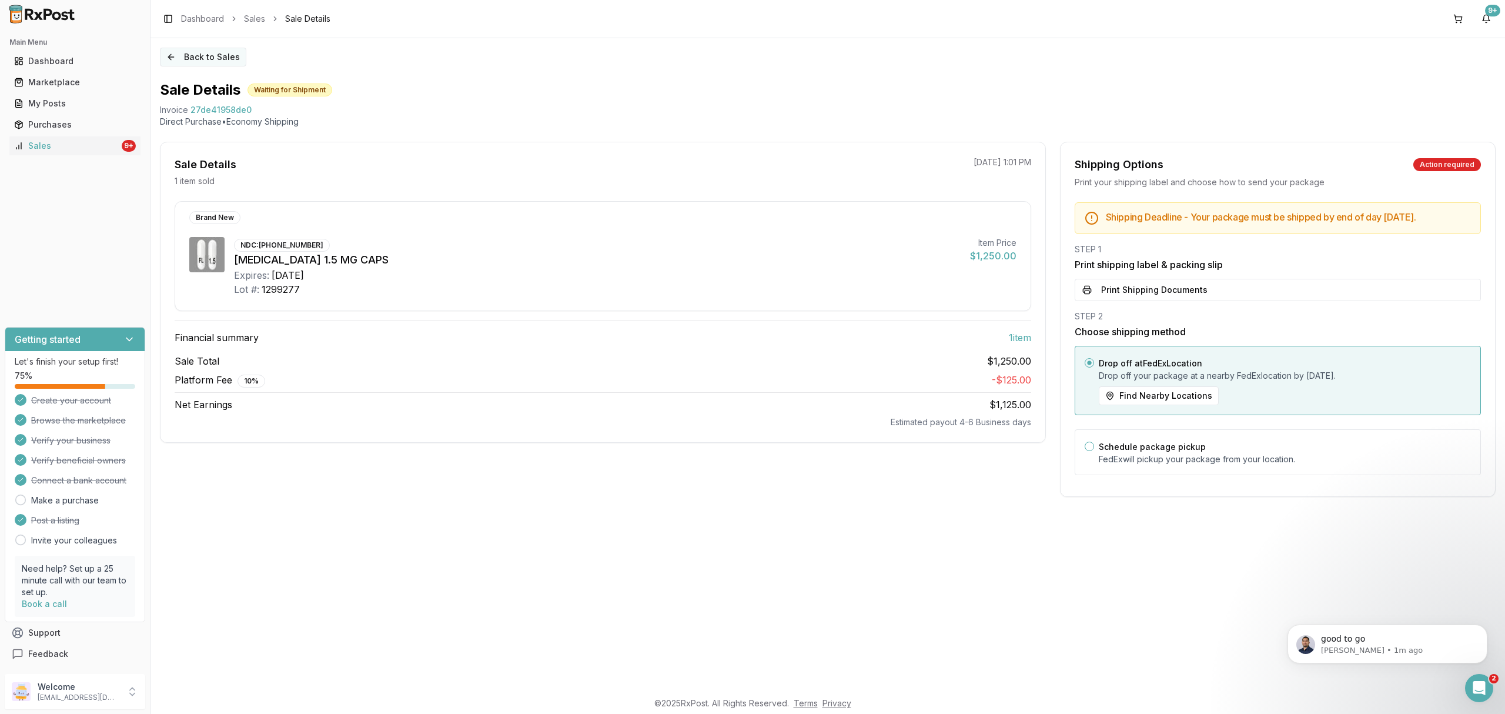
click at [235, 62] on button "Back to Sales" at bounding box center [203, 57] width 86 height 19
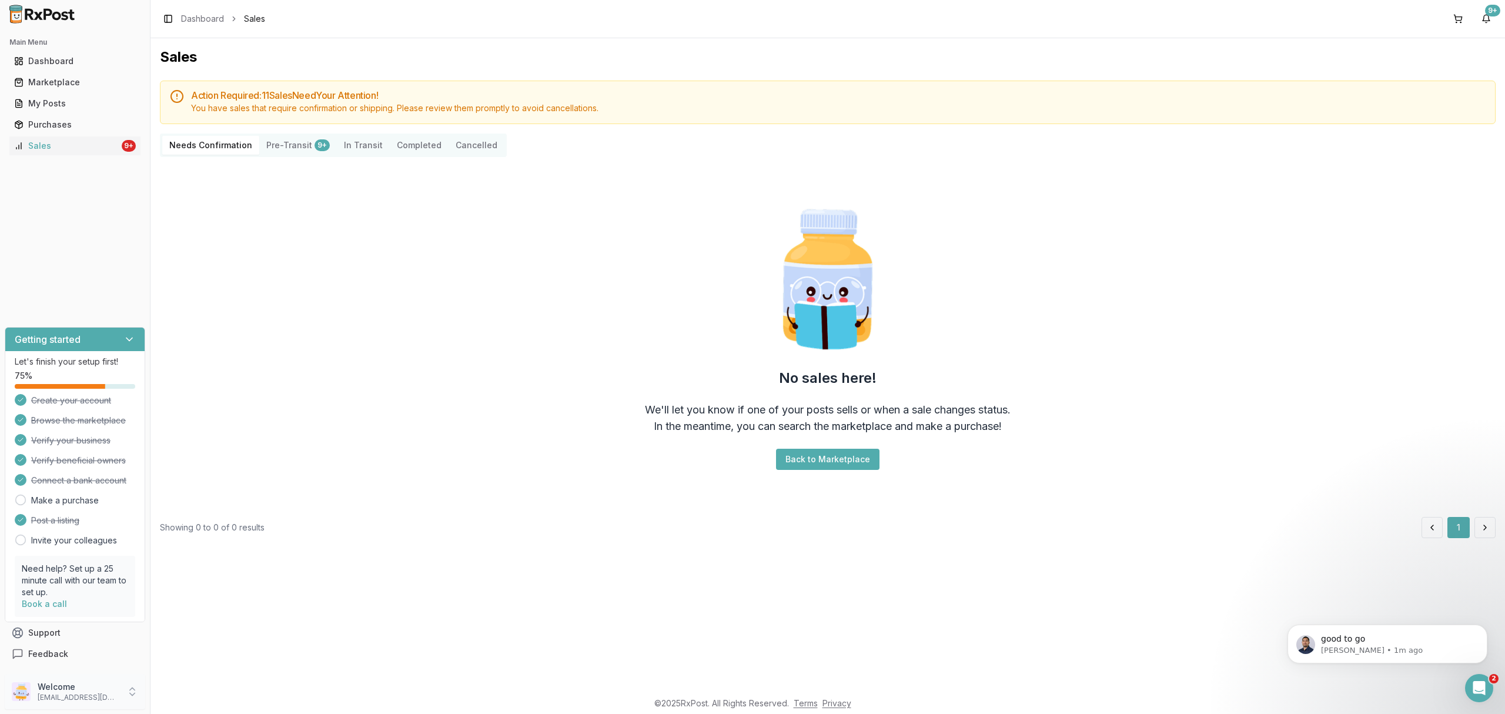
click at [62, 697] on p "[EMAIL_ADDRESS][DOMAIN_NAME]" at bounding box center [79, 697] width 82 height 9
click at [193, 689] on span "Sign Out" at bounding box center [214, 695] width 112 height 12
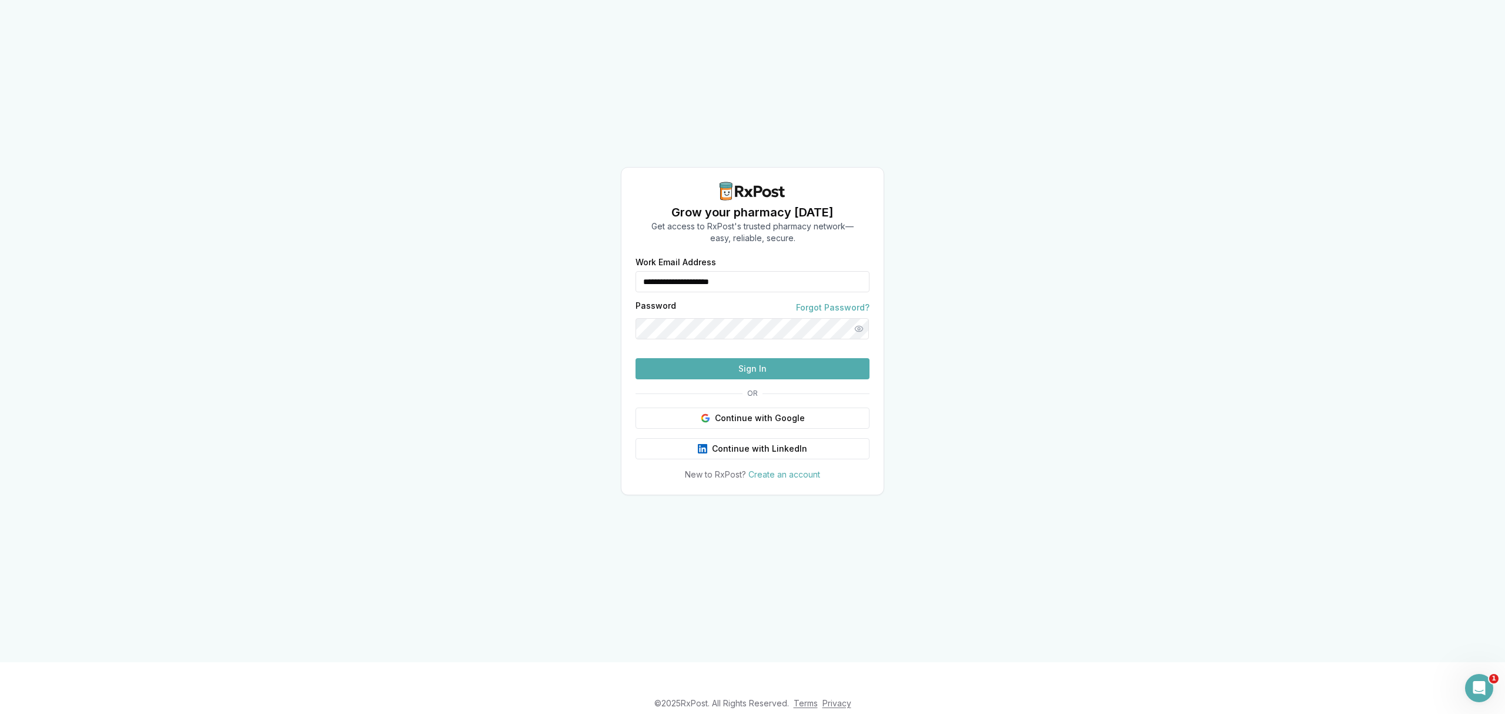
drag, startPoint x: 803, startPoint y: 258, endPoint x: 619, endPoint y: 257, distance: 184.7
click at [619, 257] on div "**********" at bounding box center [752, 331] width 1505 height 662
type input "**********"
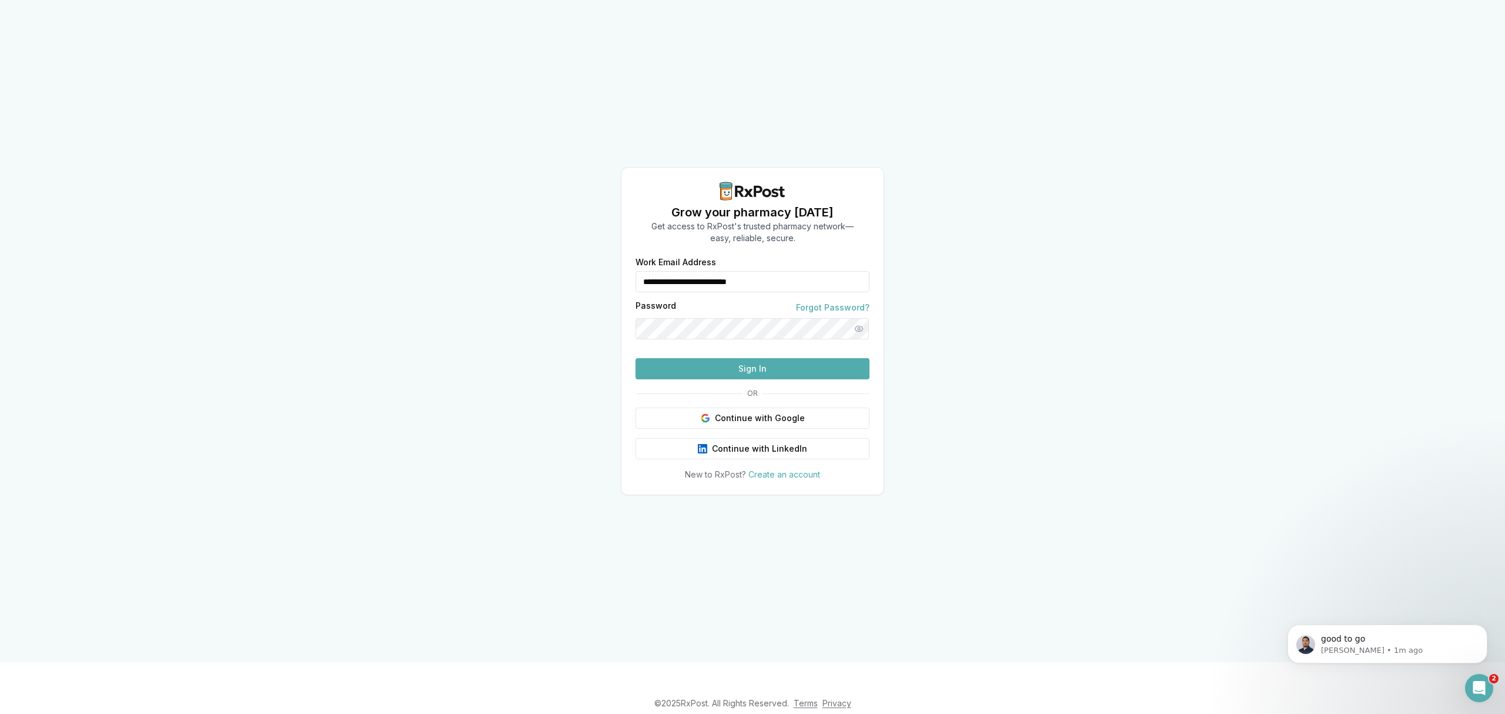
click at [786, 379] on button "Sign In" at bounding box center [753, 368] width 234 height 21
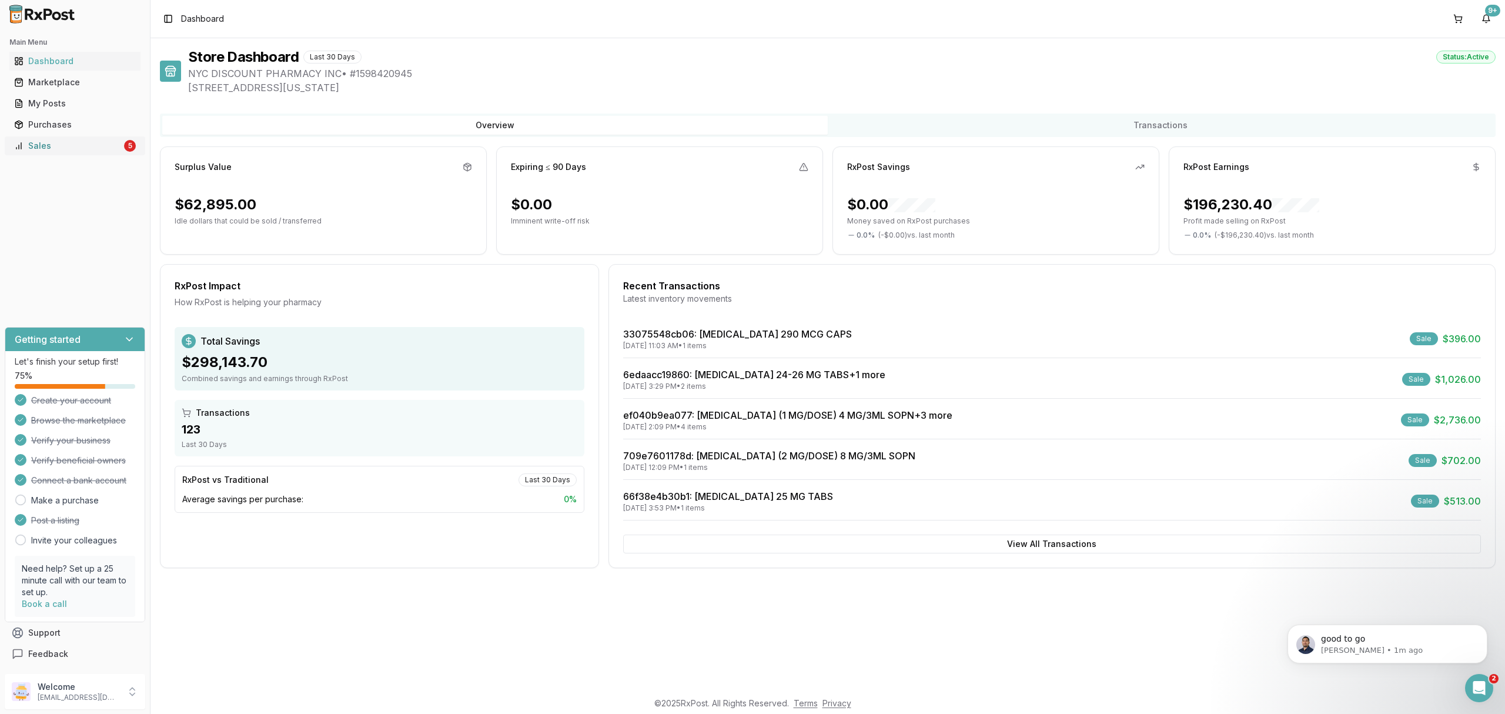
click at [111, 149] on div "Sales" at bounding box center [68, 146] width 108 height 12
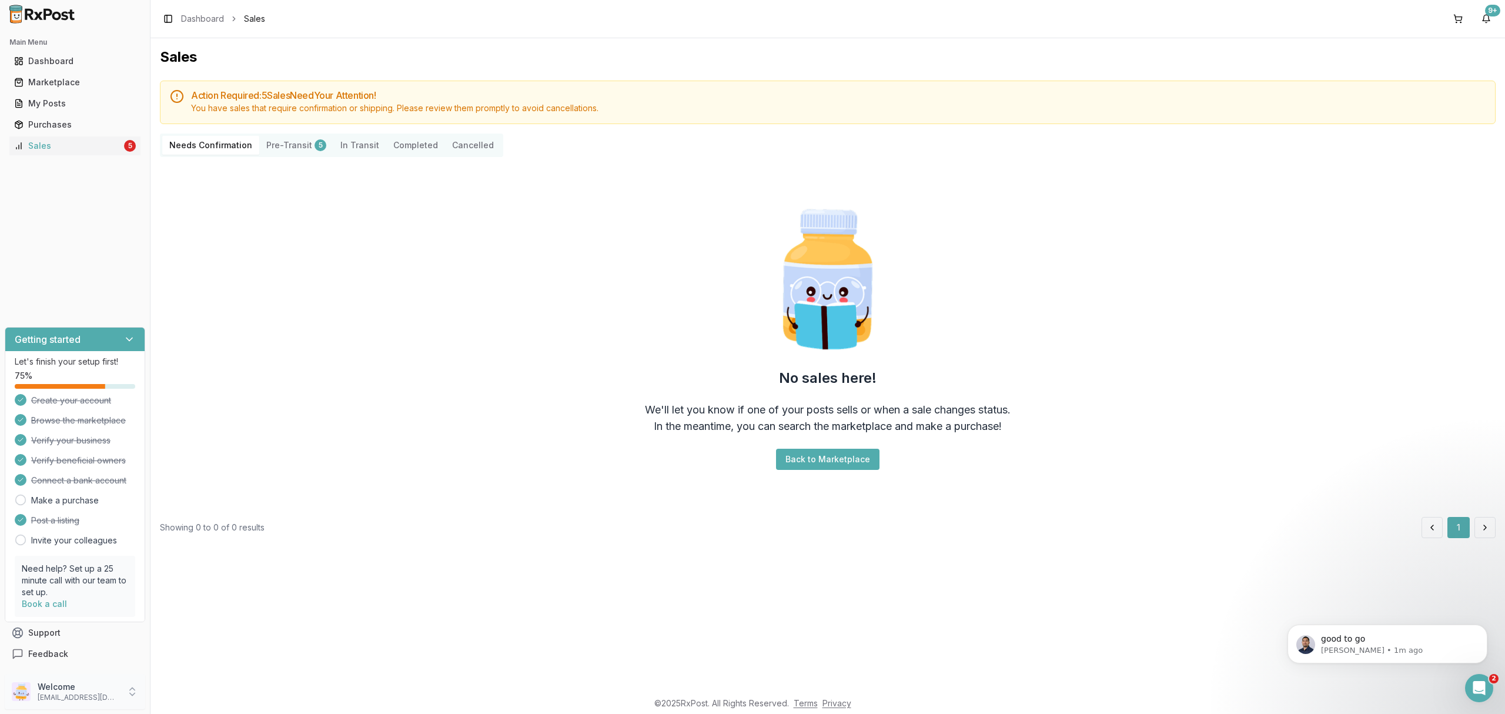
click at [113, 694] on p "[EMAIL_ADDRESS][DOMAIN_NAME]" at bounding box center [79, 697] width 82 height 9
click at [173, 690] on span "Sign Out" at bounding box center [214, 695] width 112 height 12
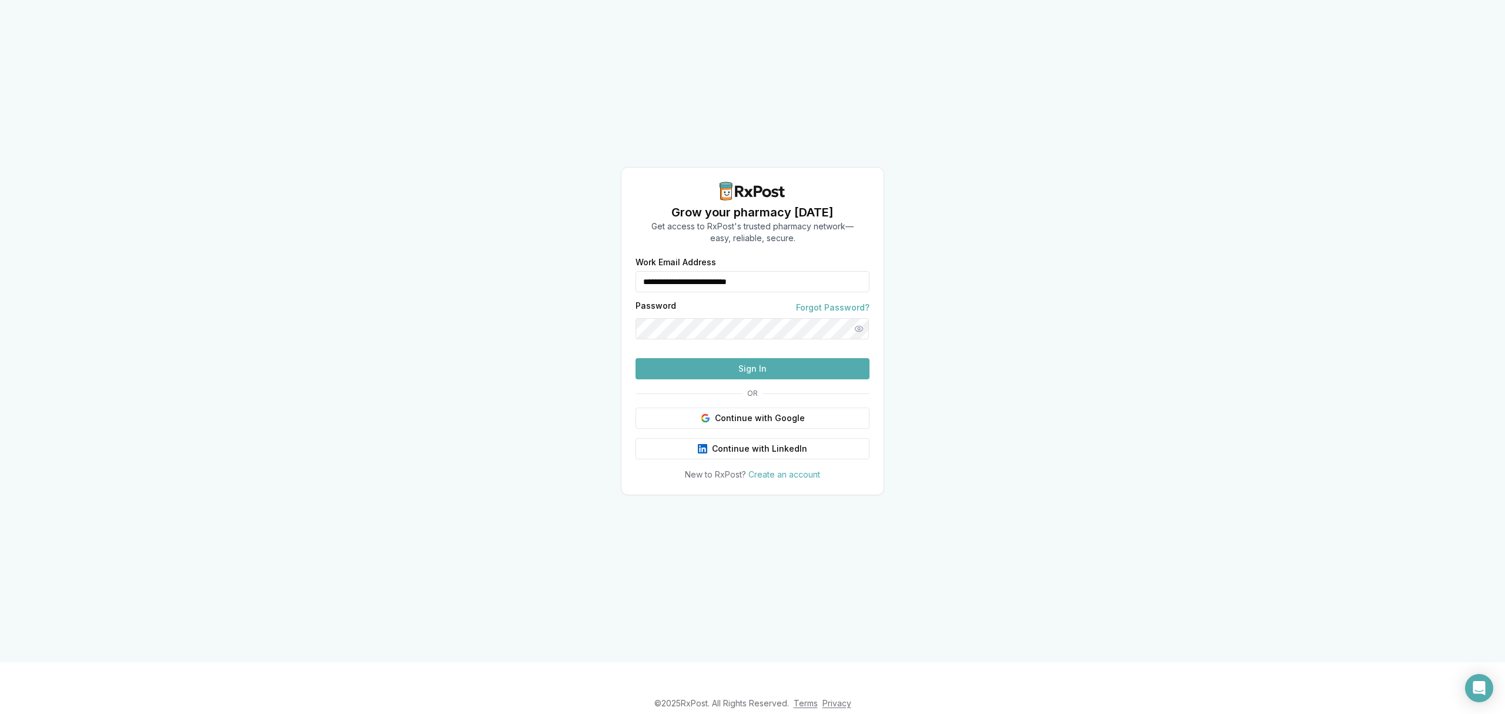
drag, startPoint x: 809, startPoint y: 256, endPoint x: 615, endPoint y: 254, distance: 194.7
click at [617, 254] on div "**********" at bounding box center [752, 331] width 1505 height 662
type input "**********"
click at [760, 379] on button "Sign In" at bounding box center [753, 368] width 234 height 21
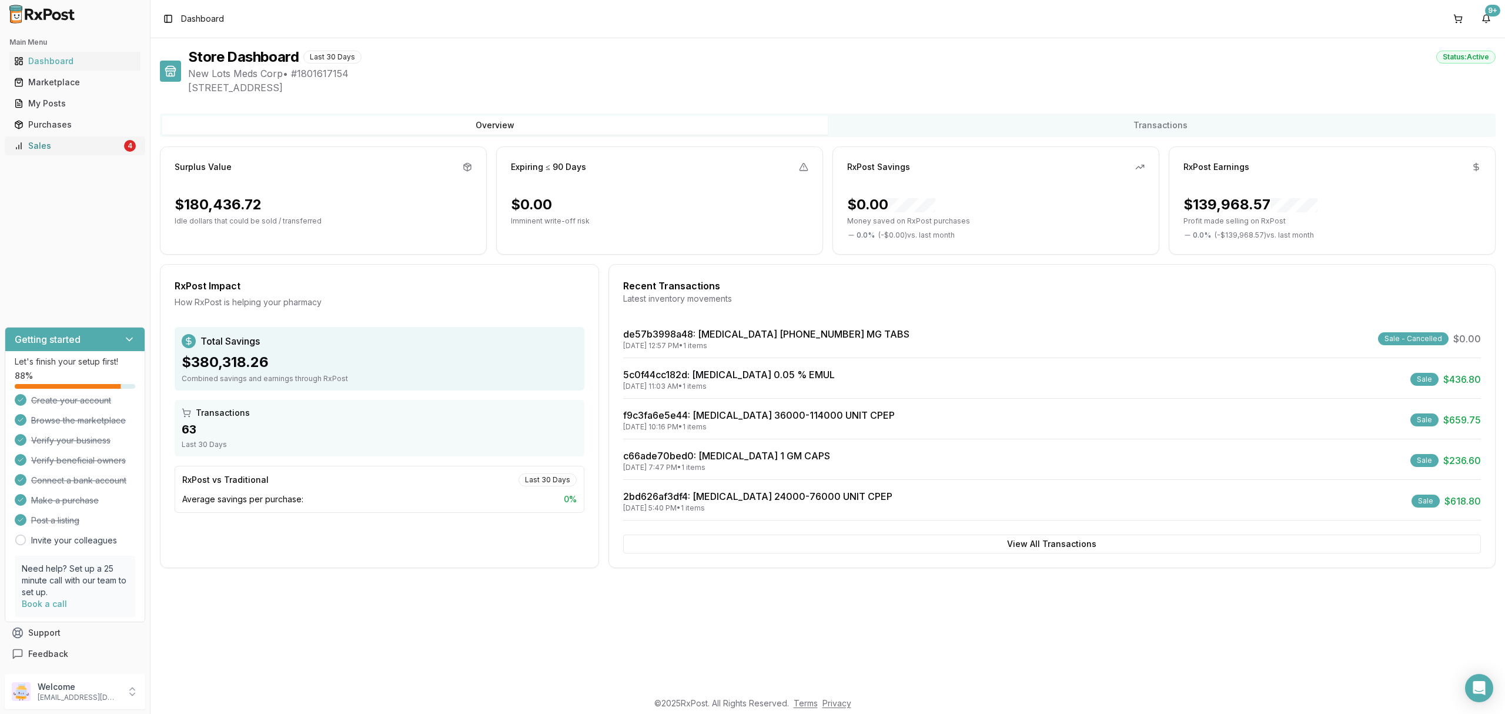
click at [85, 147] on div "Sales" at bounding box center [68, 146] width 108 height 12
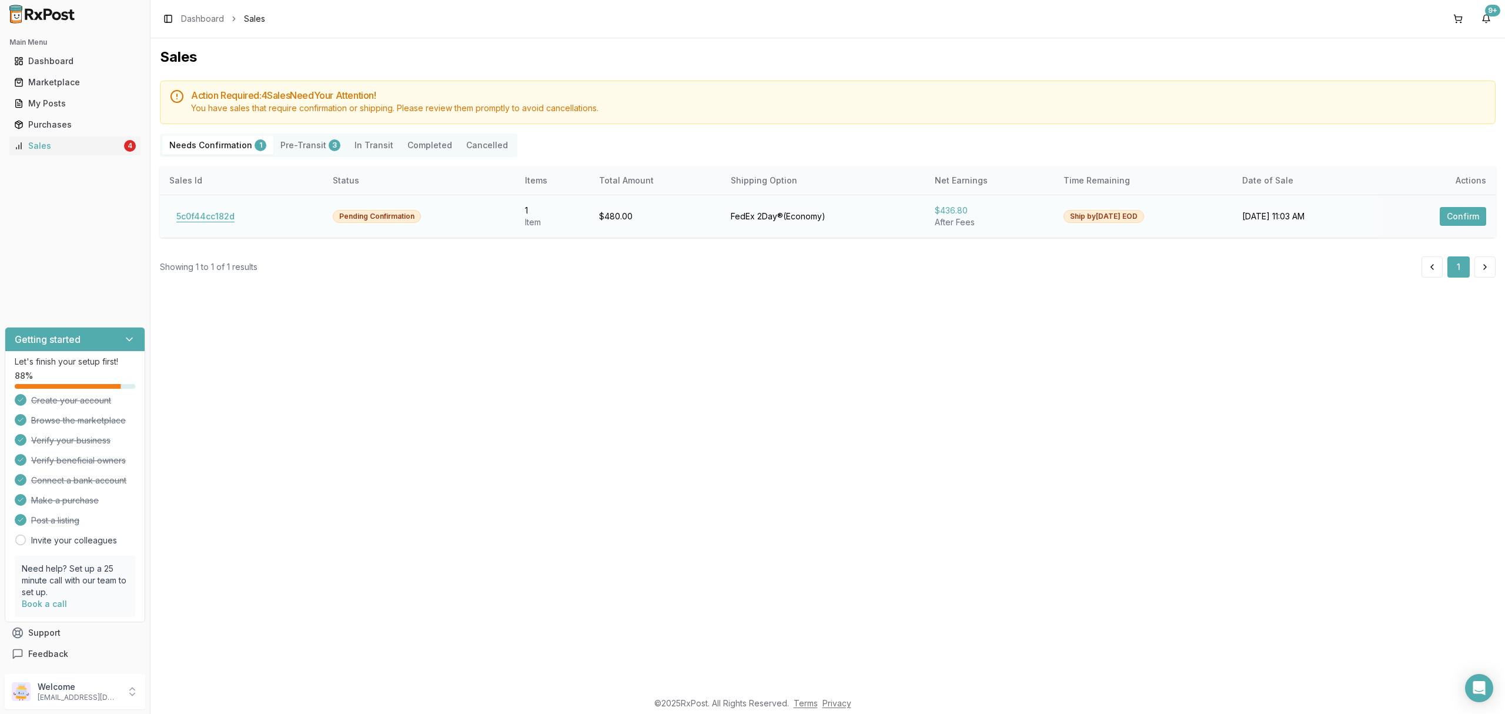
click at [184, 212] on button "5c0f44cc182d" at bounding box center [205, 216] width 72 height 19
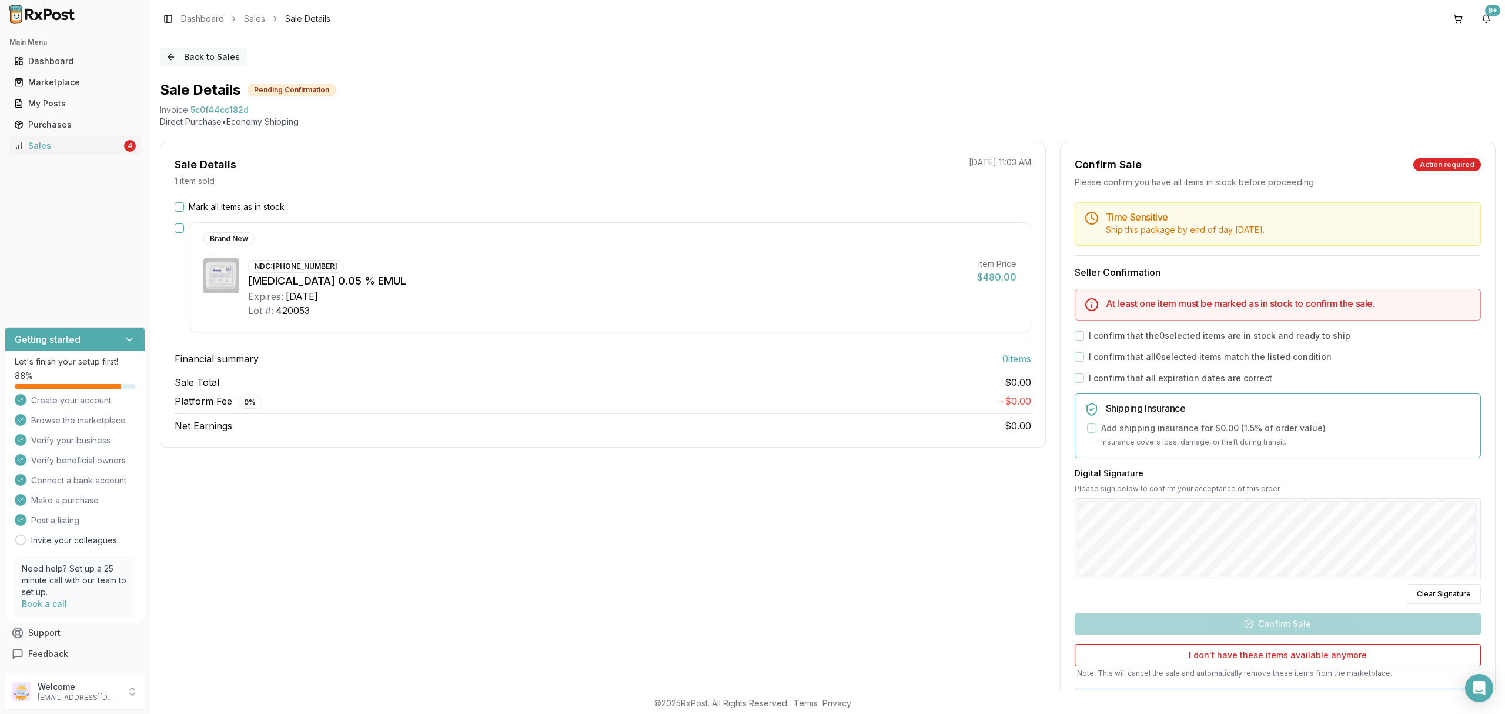
click at [188, 64] on button "Back to Sales" at bounding box center [203, 57] width 86 height 19
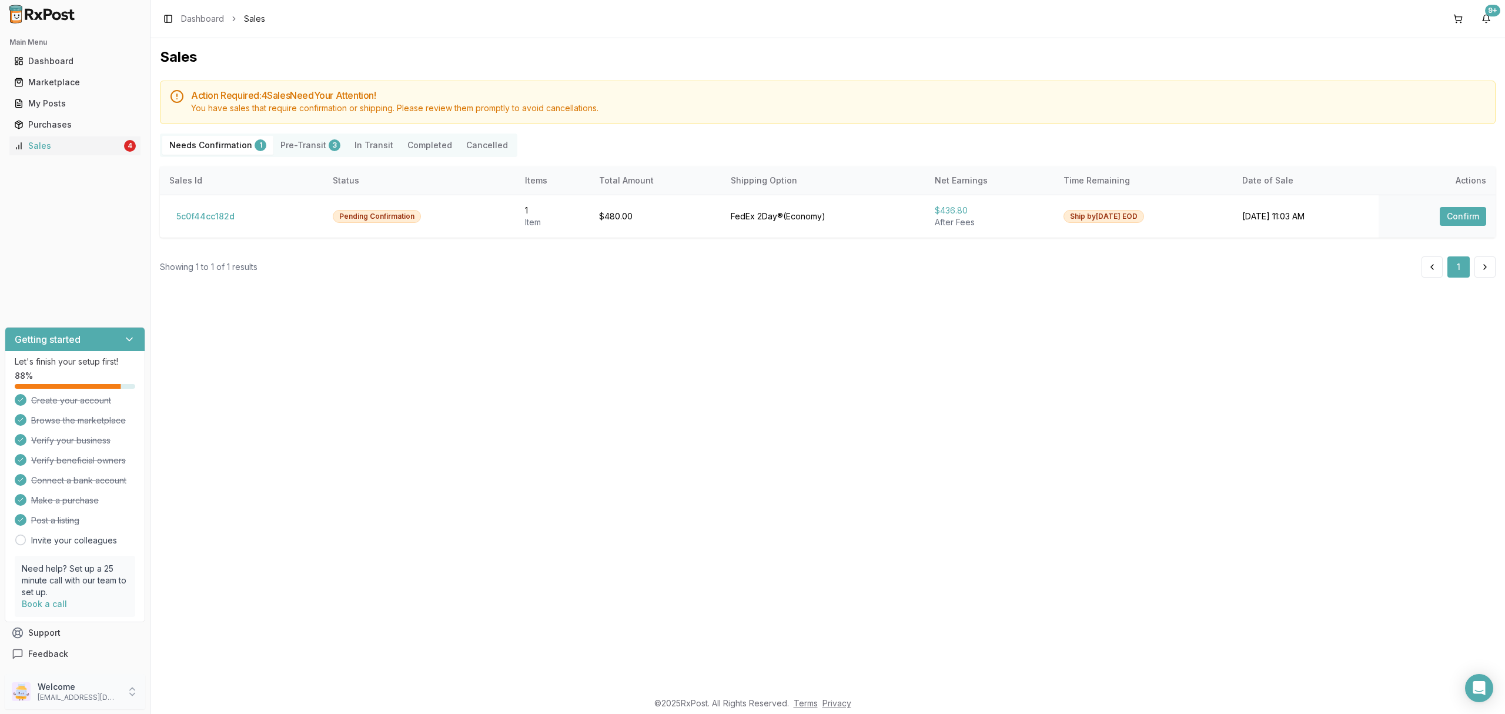
click at [69, 689] on p "Welcome" at bounding box center [79, 687] width 82 height 12
click at [186, 695] on span "Sign Out" at bounding box center [214, 695] width 112 height 12
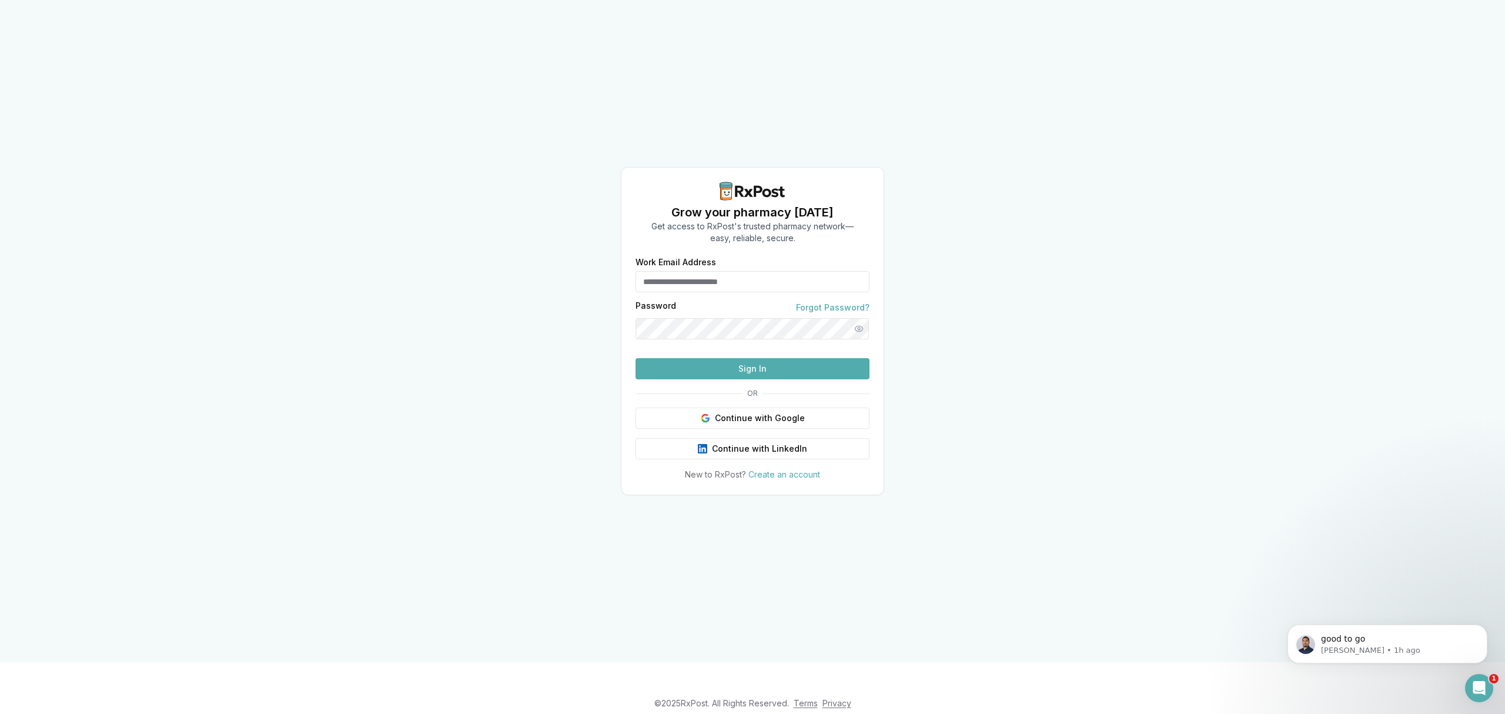
type input "**********"
click at [720, 379] on button "Sign In" at bounding box center [753, 368] width 234 height 21
click at [742, 379] on button "Sign In" at bounding box center [753, 368] width 234 height 21
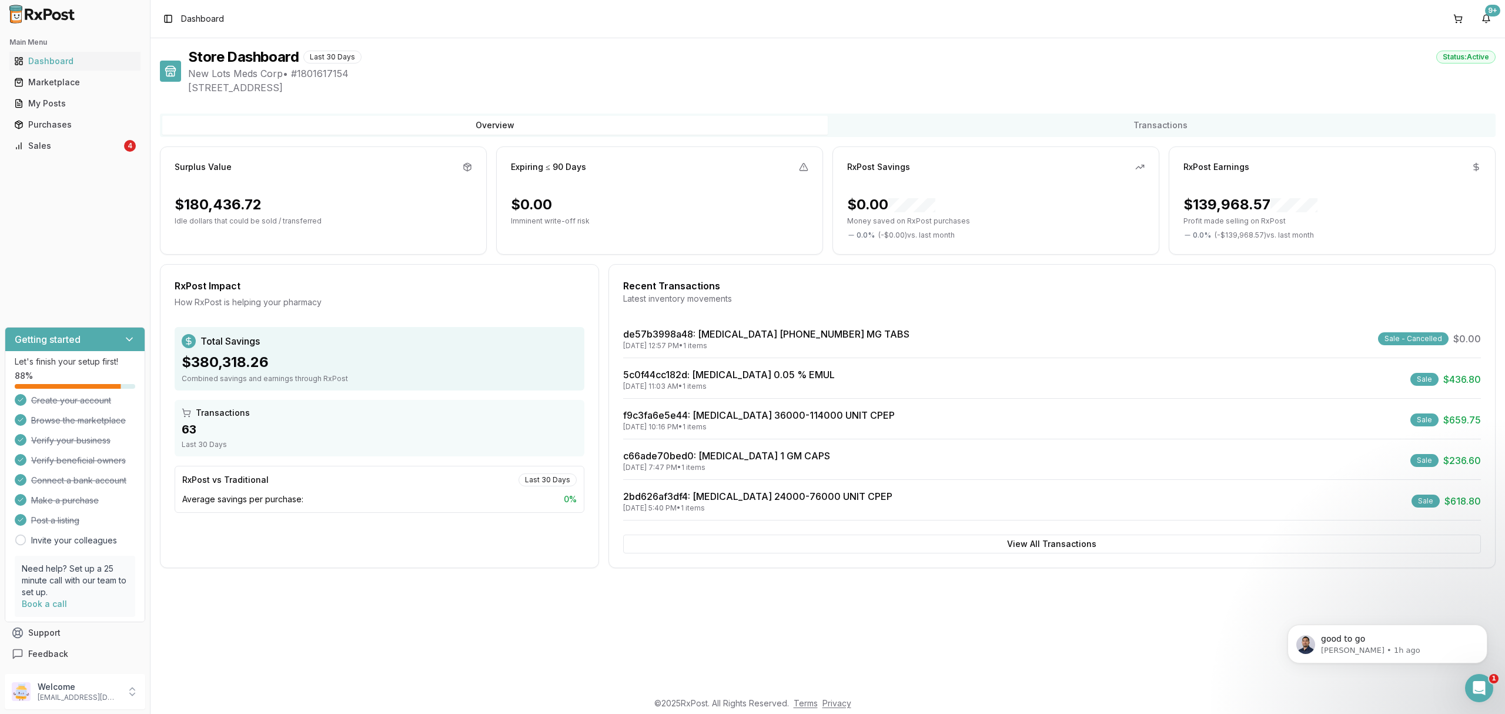
click at [89, 155] on div "Main Menu Dashboard Marketplace My Posts Purchases Sales 4" at bounding box center [75, 94] width 150 height 132
click at [89, 151] on div "Sales" at bounding box center [68, 146] width 108 height 12
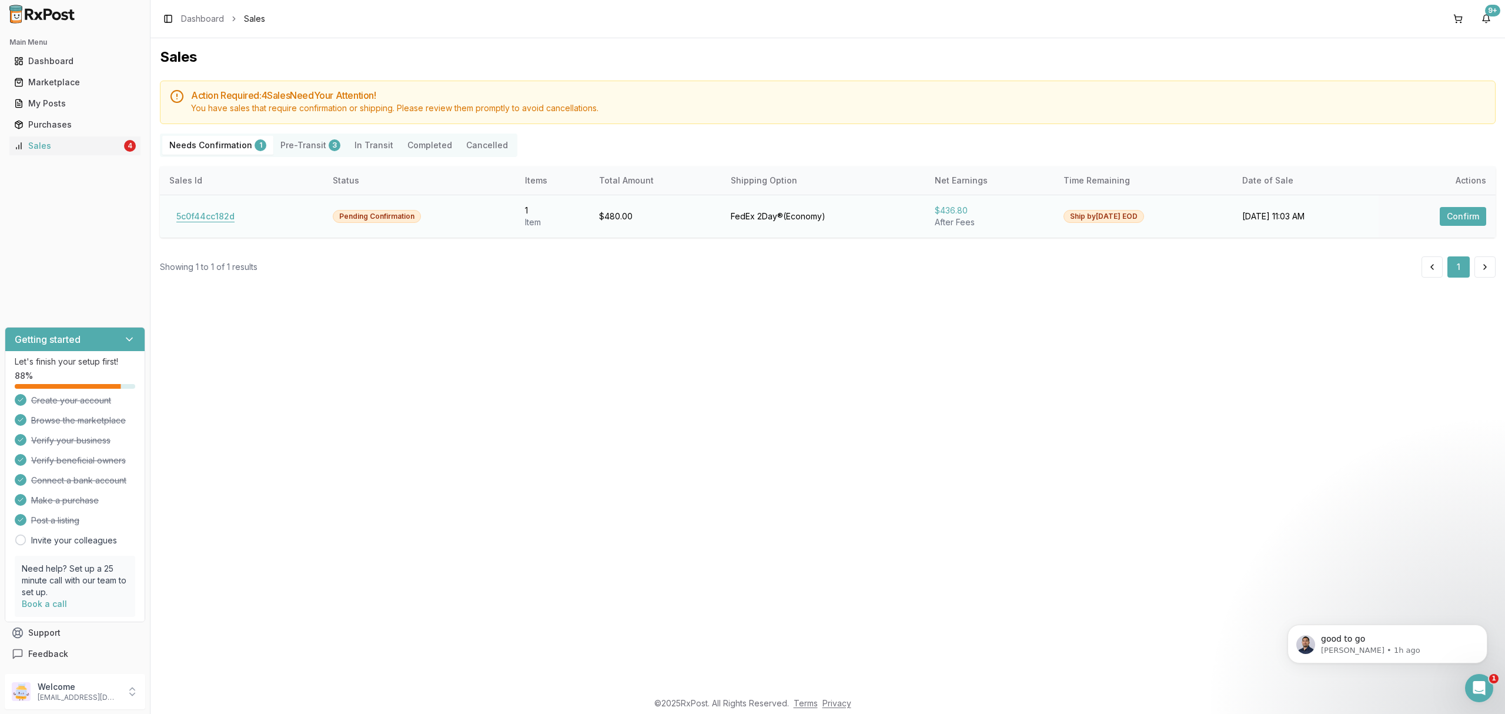
click at [186, 212] on button "5c0f44cc182d" at bounding box center [205, 216] width 72 height 19
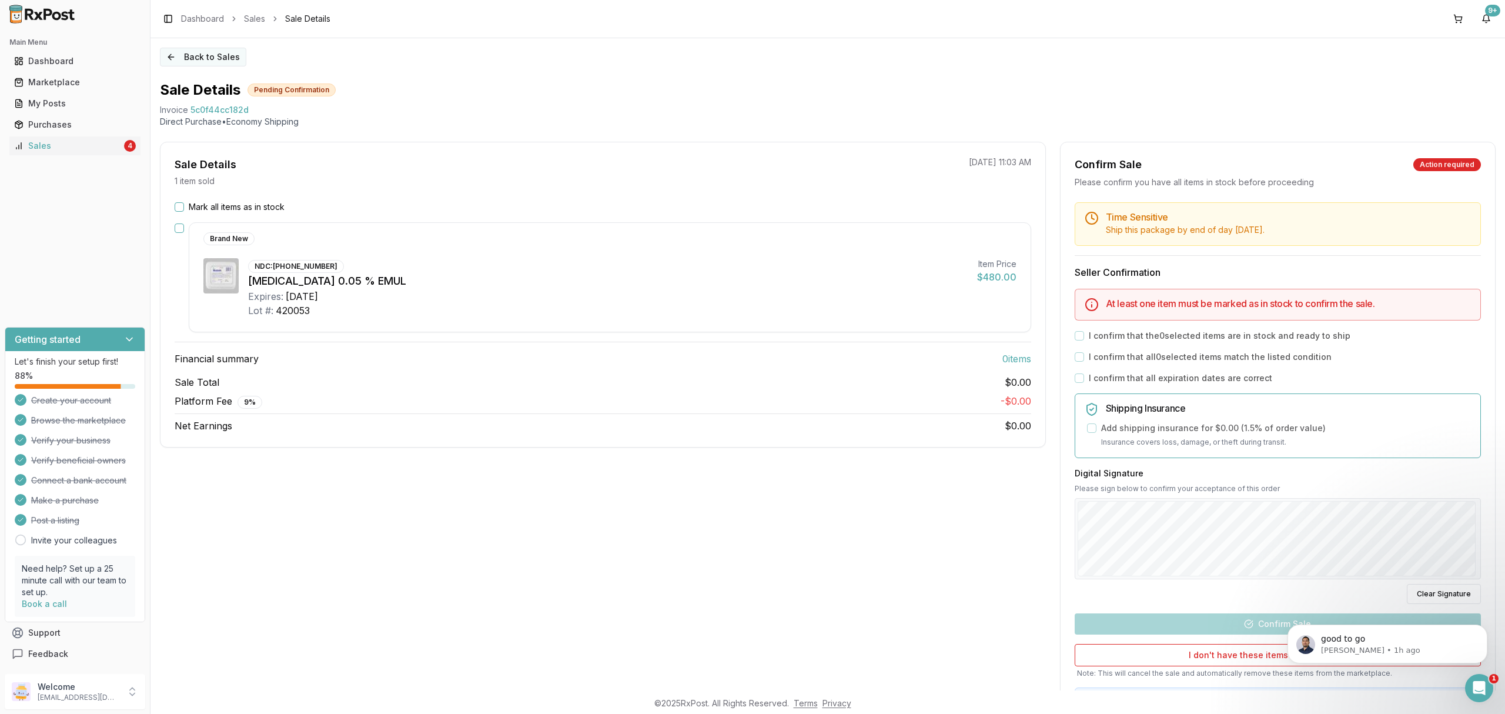
click at [205, 59] on button "Back to Sales" at bounding box center [203, 57] width 86 height 19
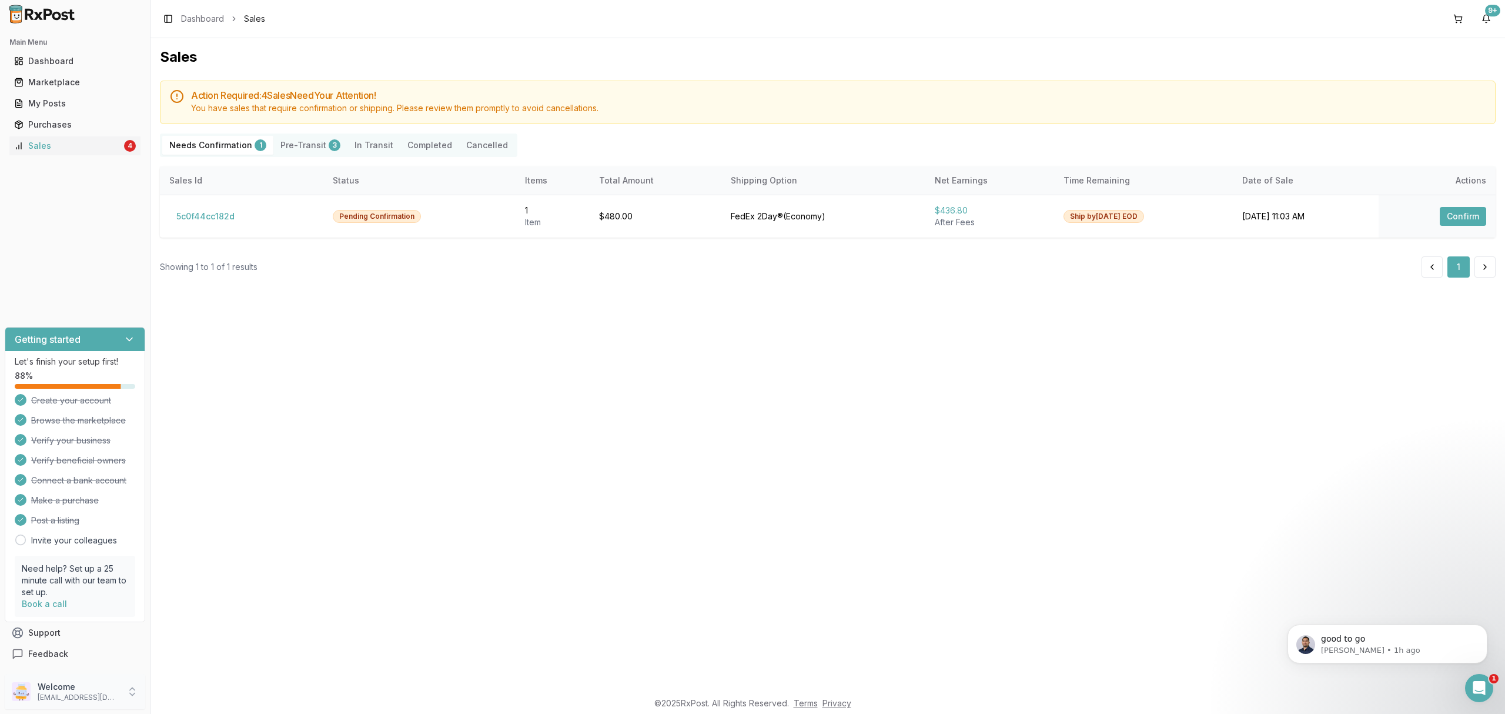
click at [79, 692] on p "Welcome" at bounding box center [79, 687] width 82 height 12
click at [212, 694] on span "Sign Out" at bounding box center [214, 695] width 112 height 12
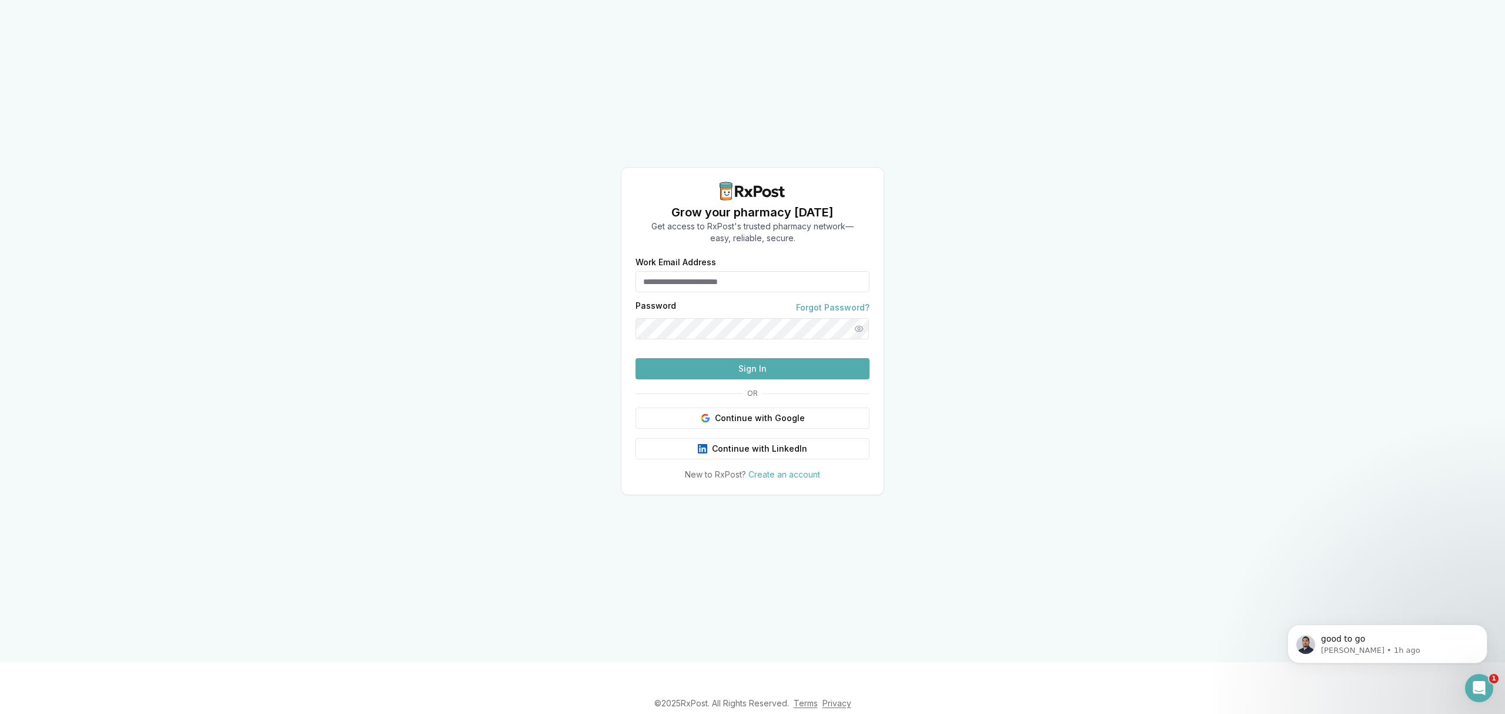
type input "**********"
click at [730, 379] on button "Sign In" at bounding box center [753, 368] width 234 height 21
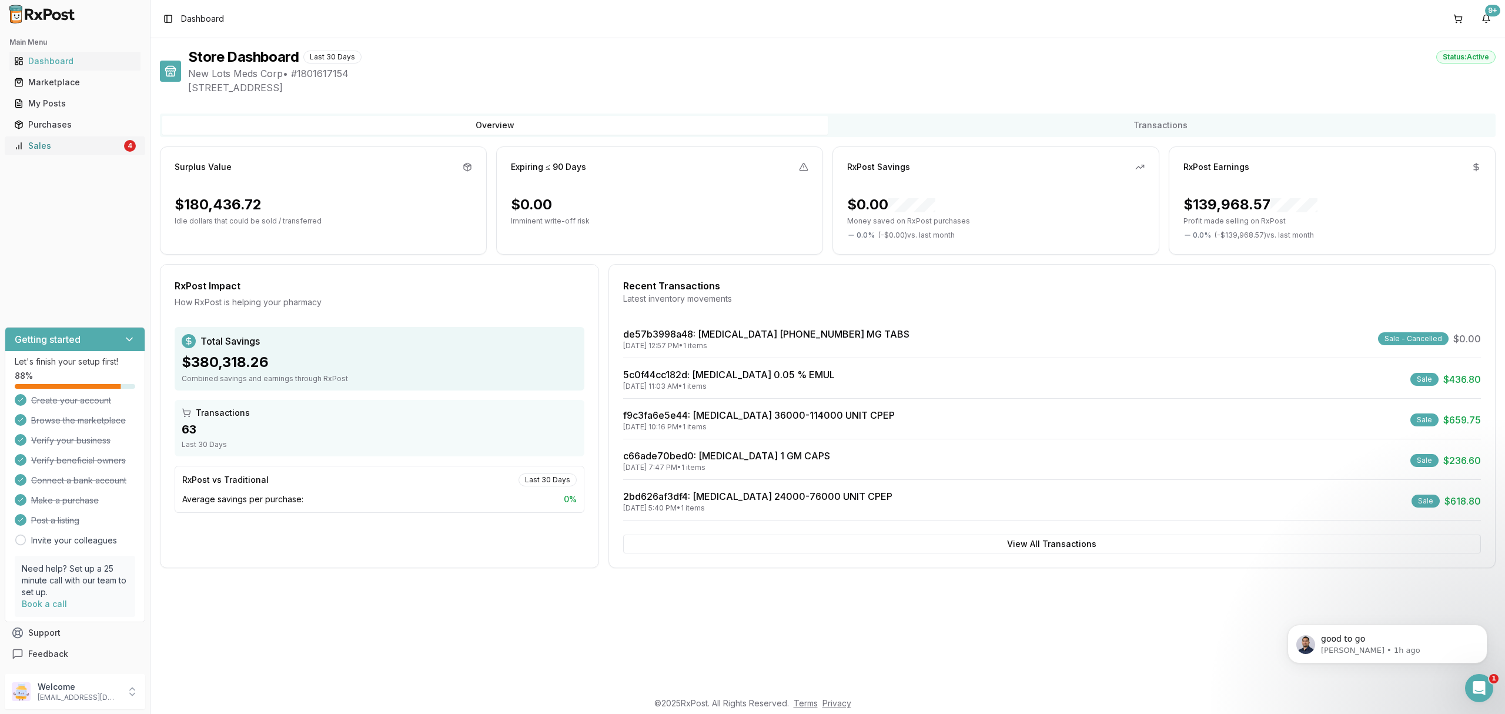
click at [91, 148] on div "Sales" at bounding box center [68, 146] width 108 height 12
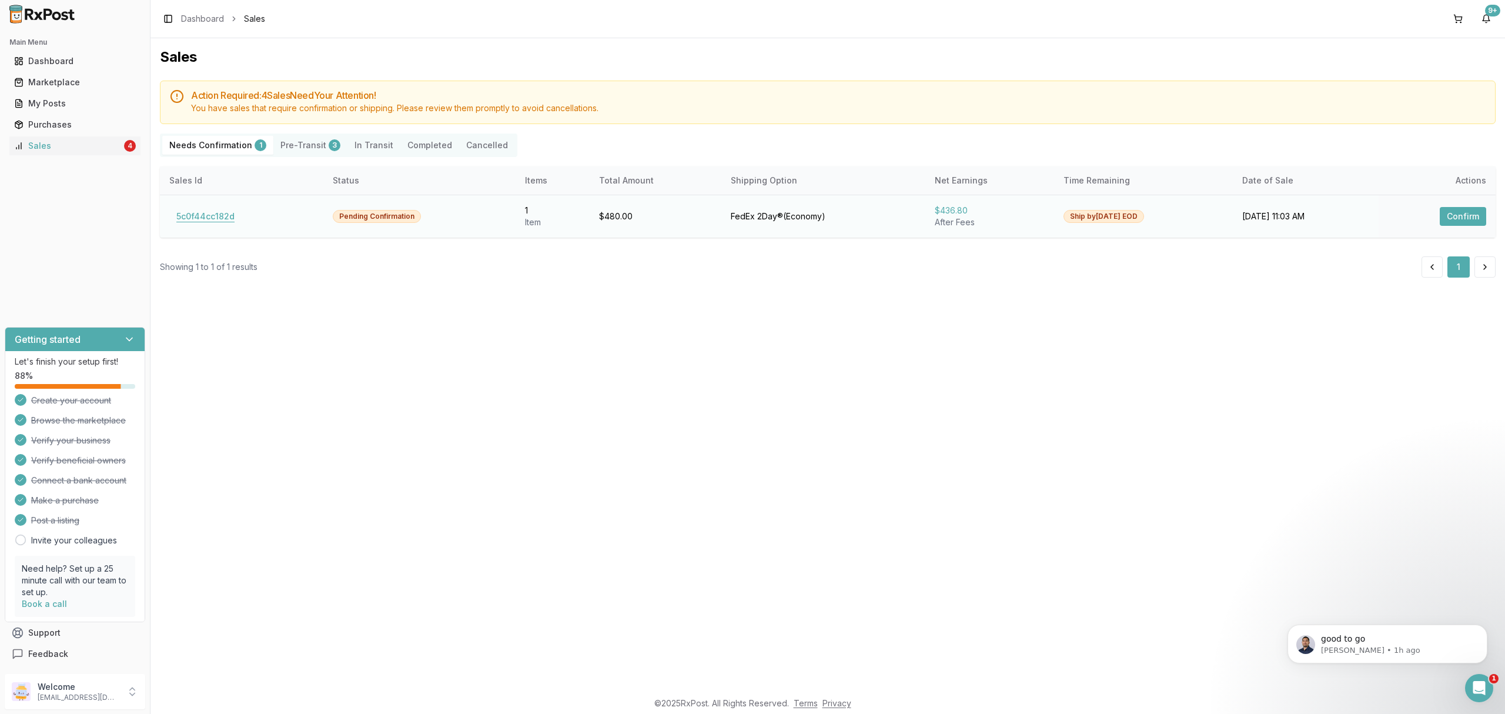
click at [231, 214] on button "5c0f44cc182d" at bounding box center [205, 216] width 72 height 19
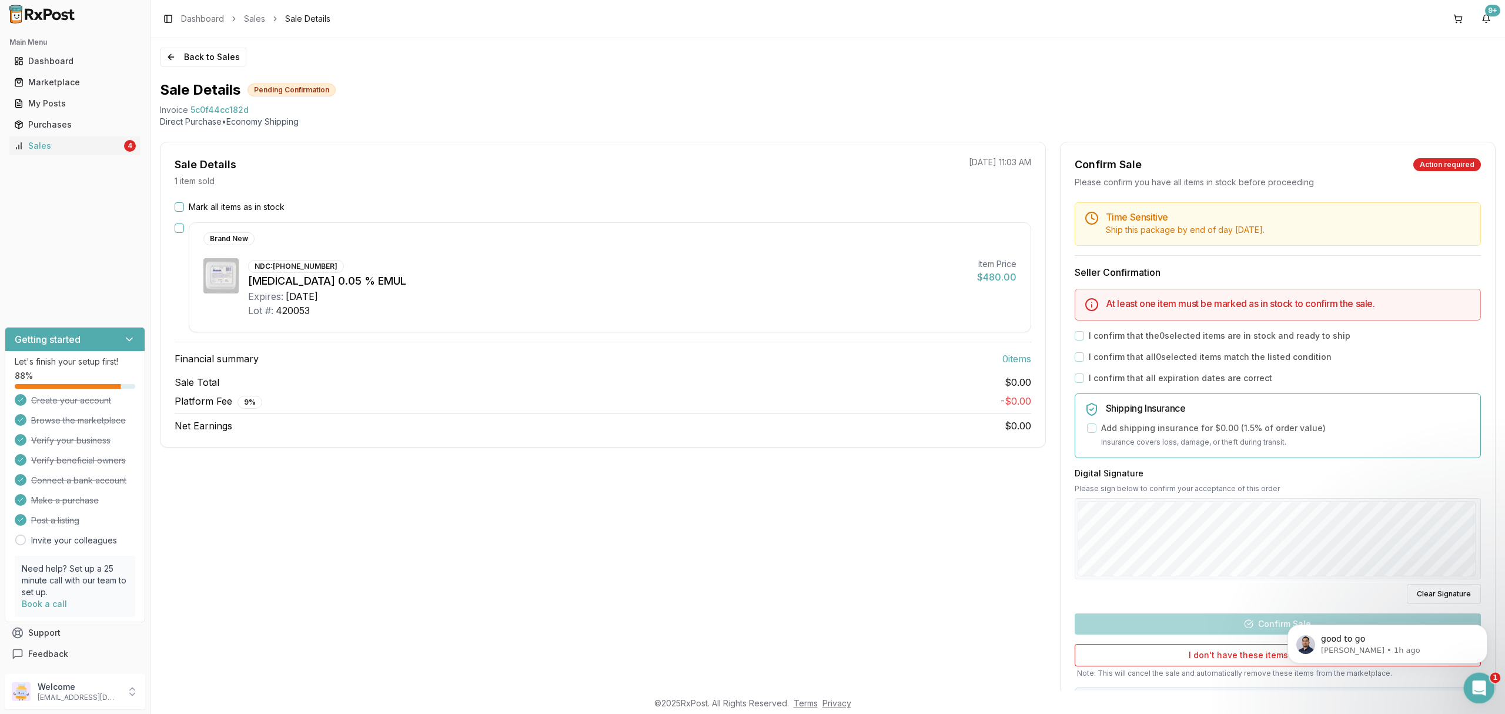
click at [1487, 683] on icon "Open Intercom Messenger" at bounding box center [1477, 686] width 19 height 19
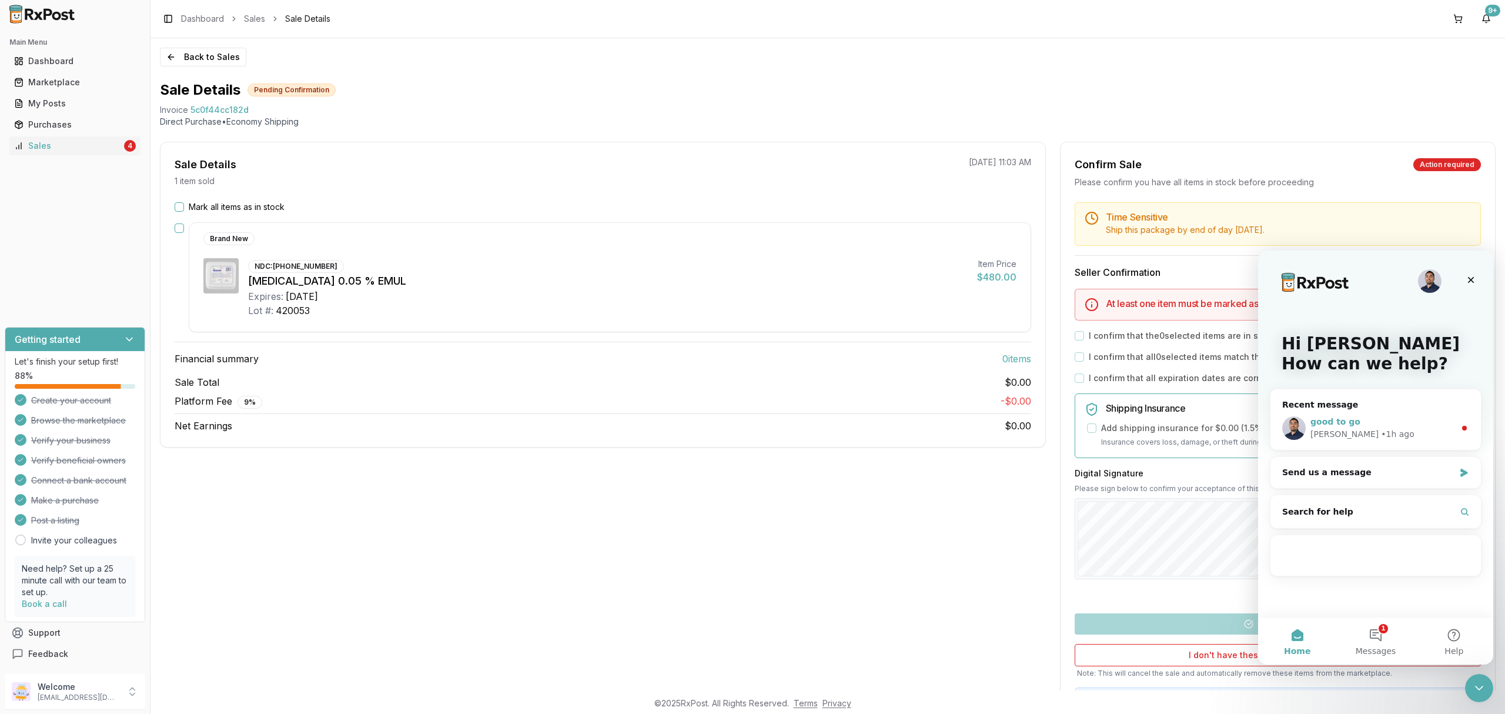
click at [1395, 438] on div "Manuel • 1h ago" at bounding box center [1383, 434] width 145 height 12
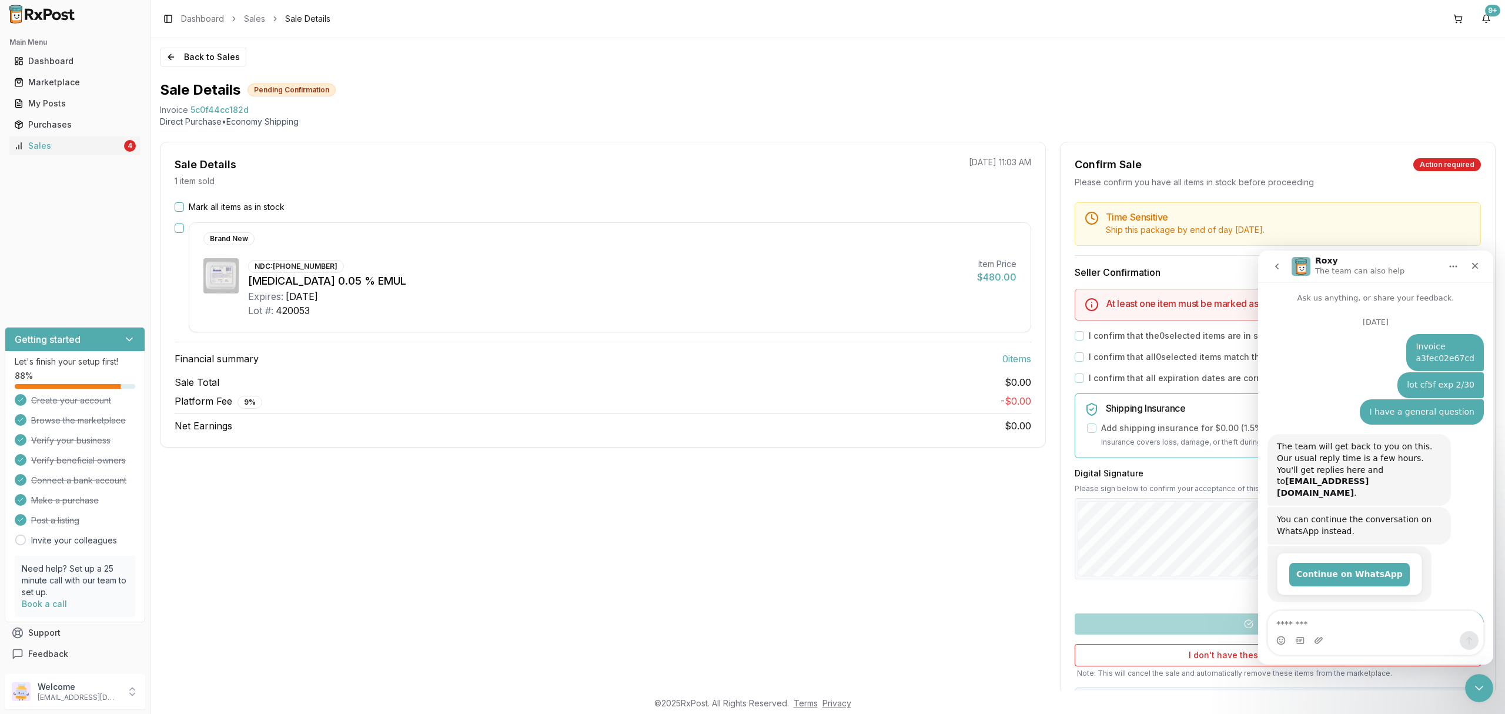
scroll to position [51, 0]
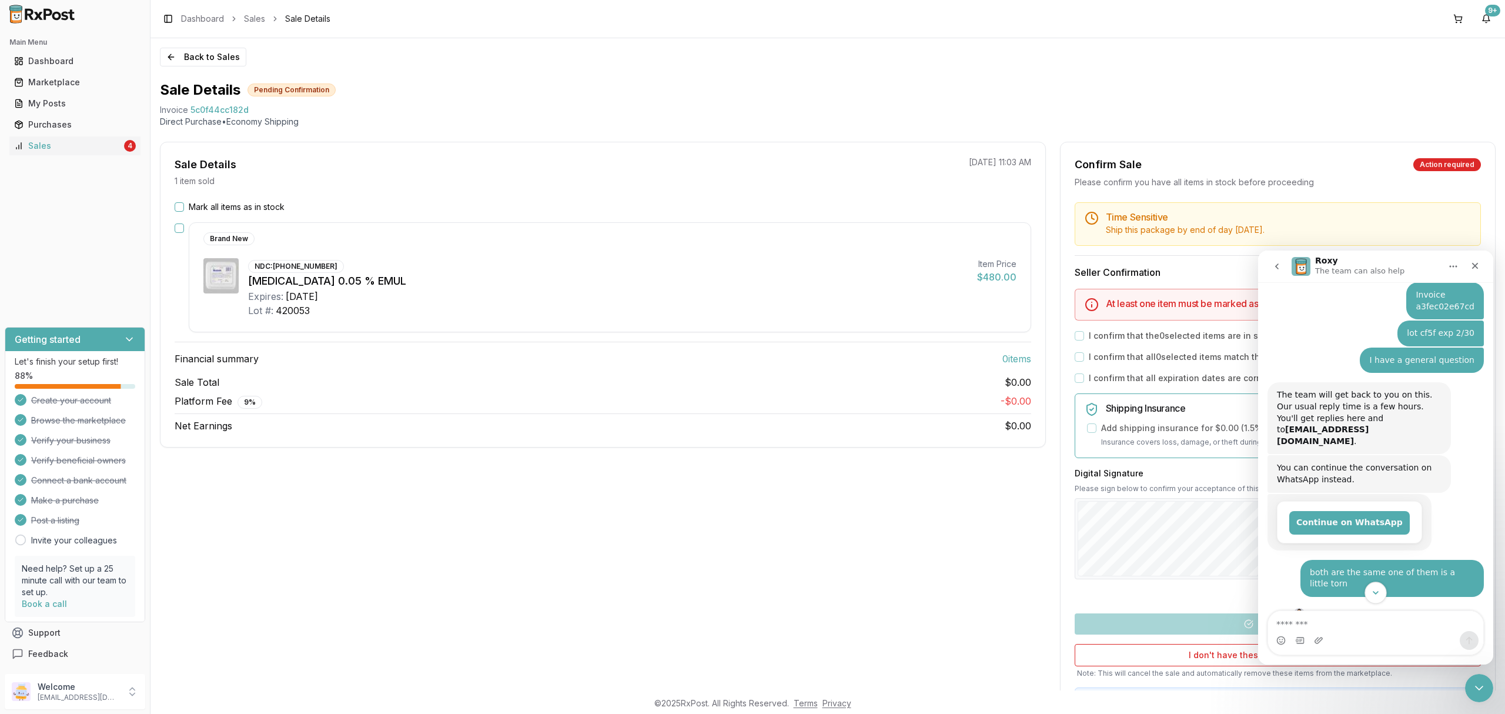
click at [1372, 587] on icon "Scroll to bottom" at bounding box center [1376, 592] width 11 height 11
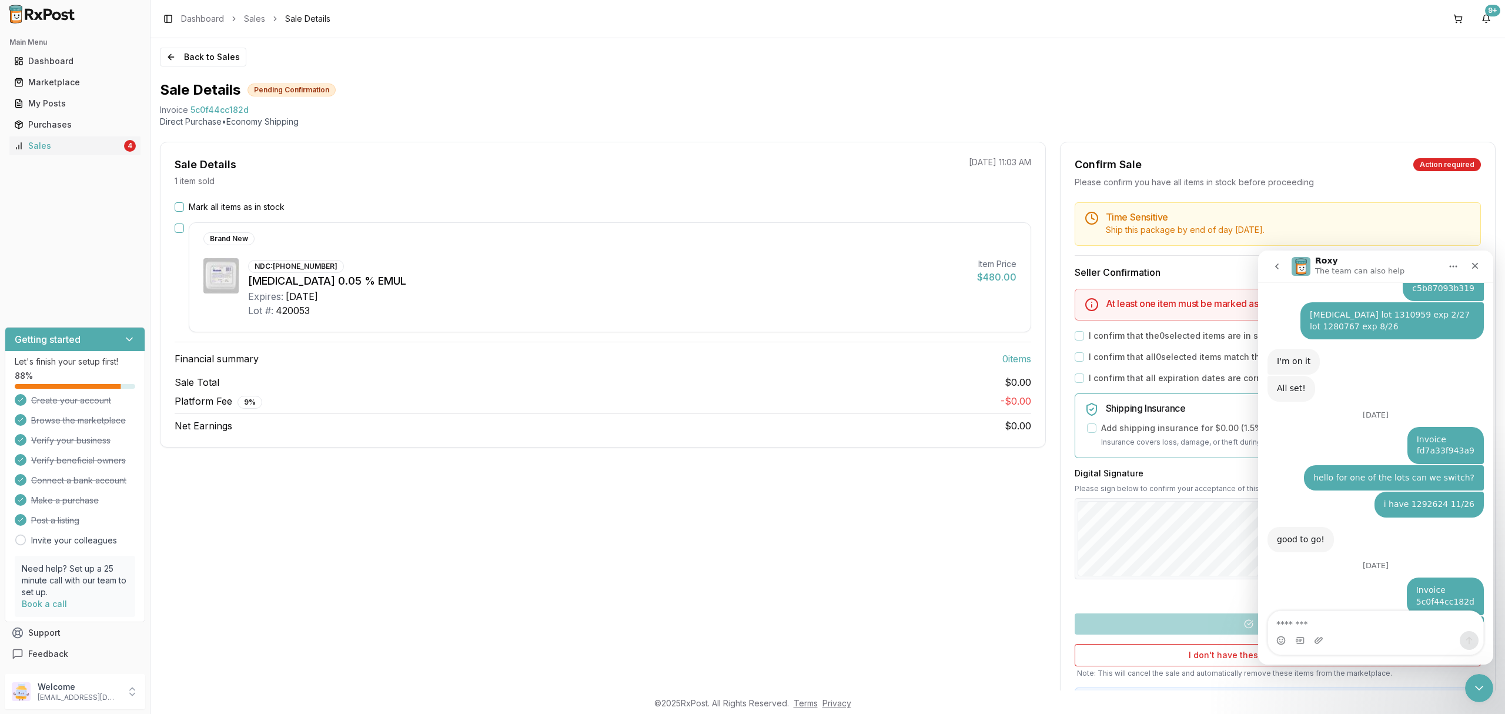
scroll to position [2983, 0]
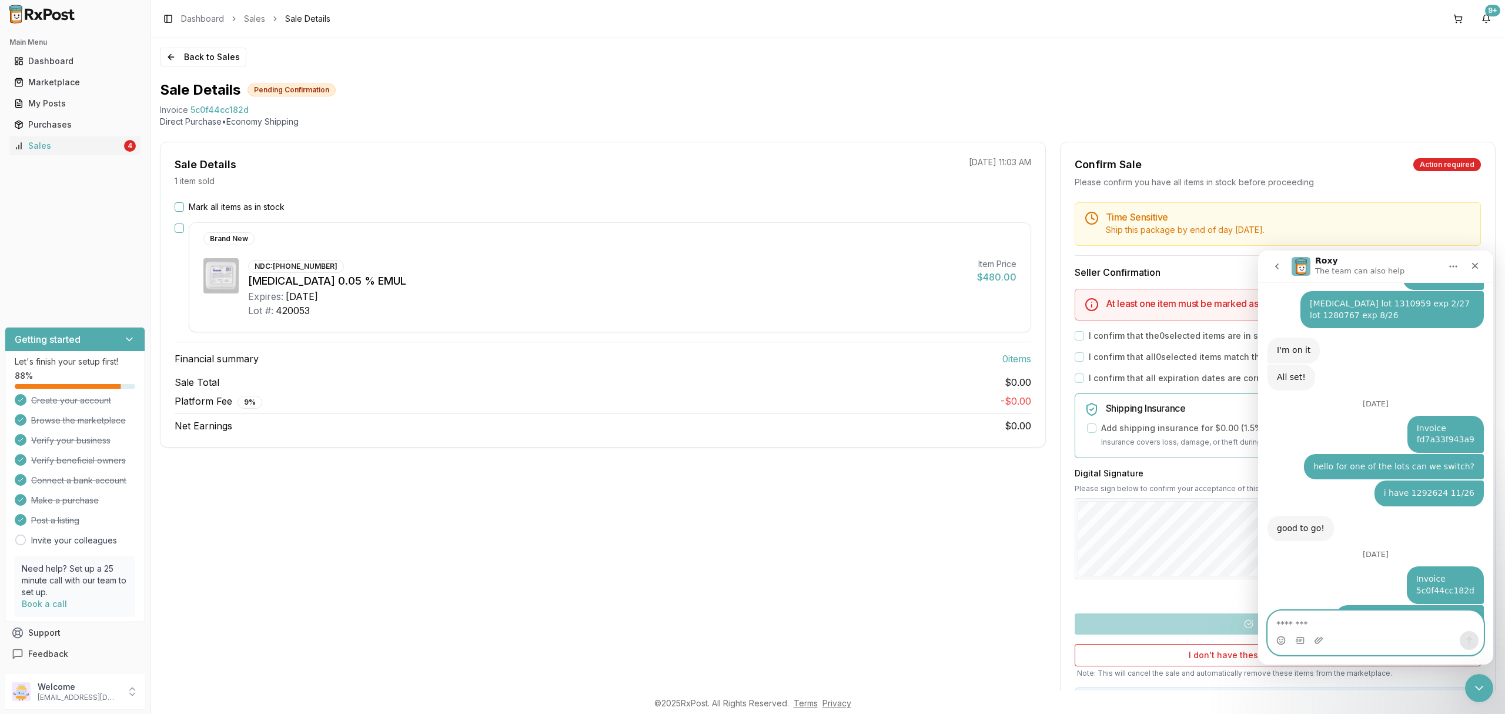
click at [1428, 627] on textarea "Message…" at bounding box center [1375, 621] width 215 height 20
type textarea "**********"
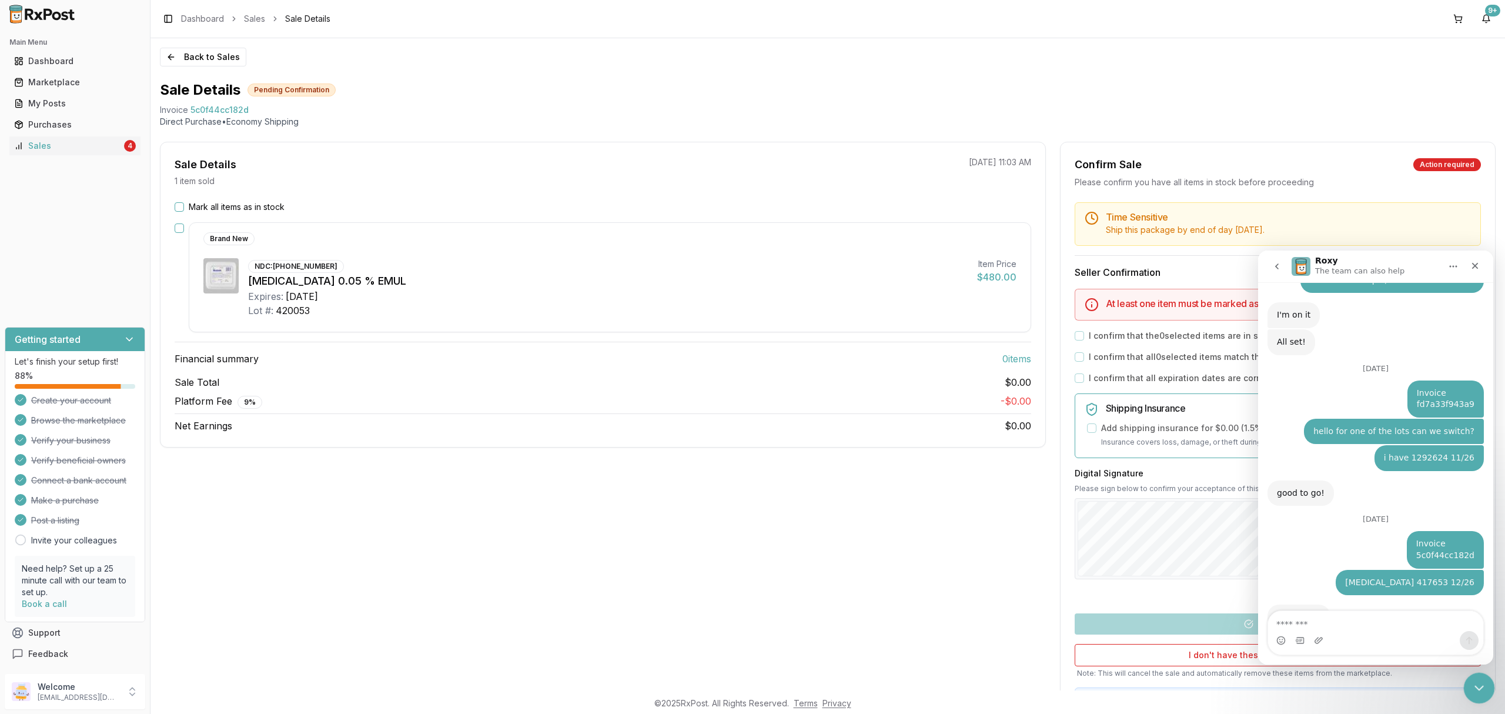
click at [1490, 674] on body "Main Menu Dashboard Marketplace My Posts Purchases Sales 4 Getting started Let'…" at bounding box center [752, 357] width 1505 height 714
click at [1480, 683] on icon "Close Intercom Messenger" at bounding box center [1478, 686] width 14 height 14
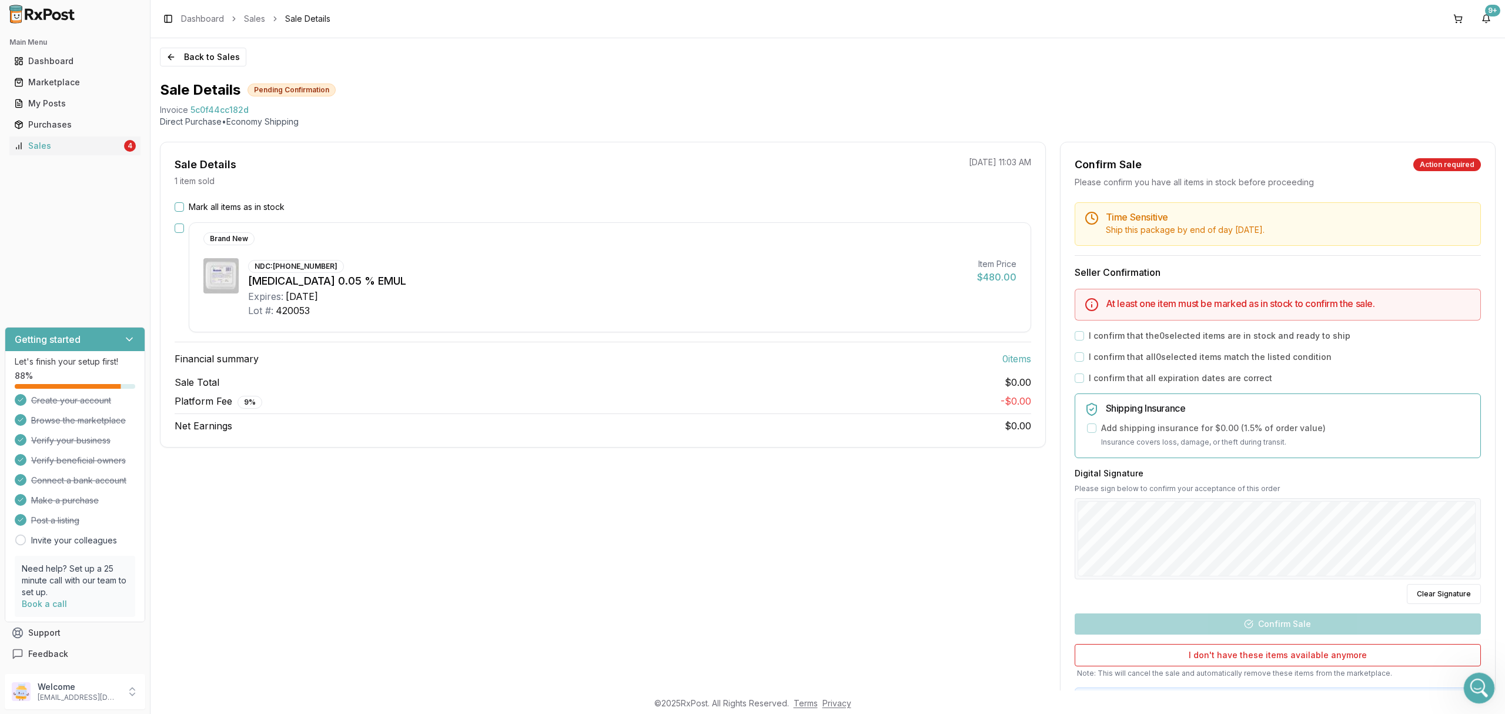
scroll to position [3017, 0]
click at [1476, 698] on div "Open Intercom Messenger" at bounding box center [1477, 686] width 39 height 39
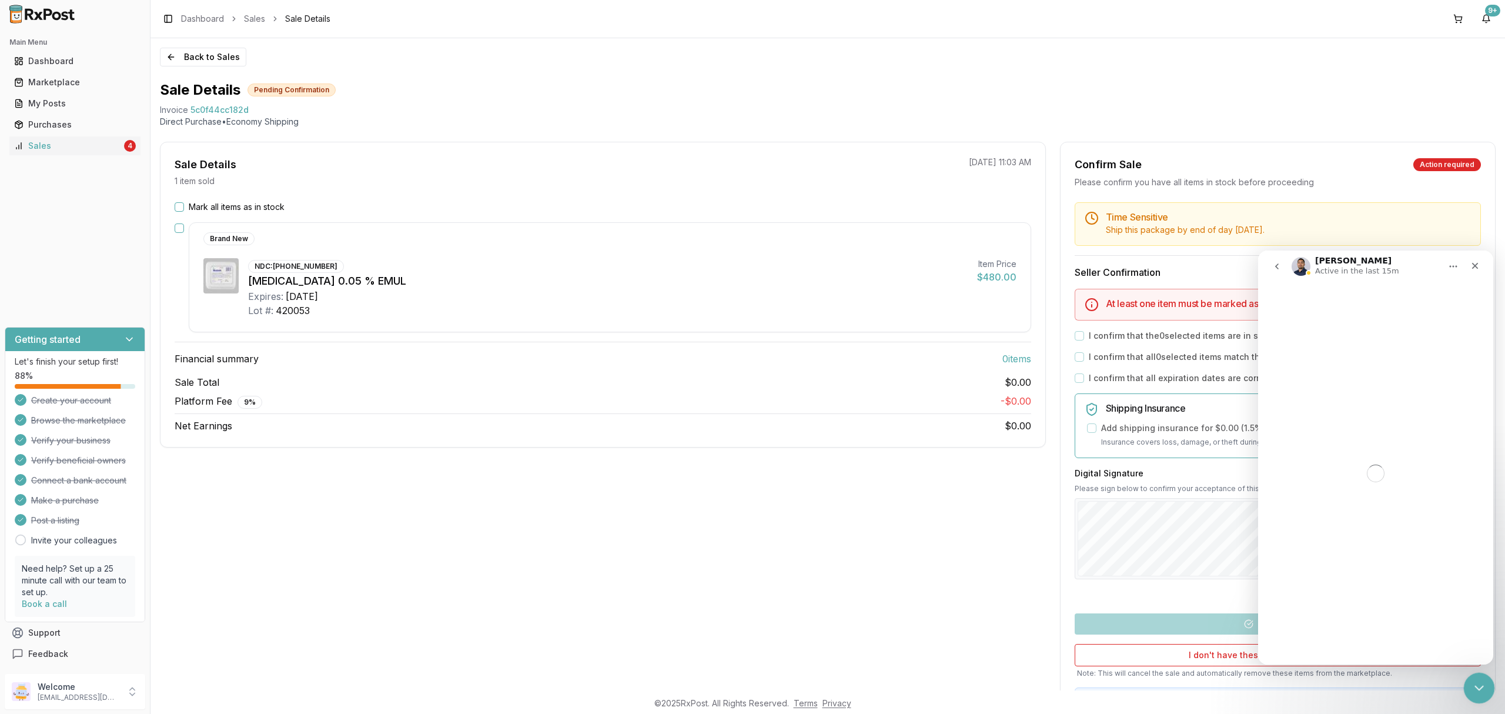
click at [1472, 689] on icon "Close Intercom Messenger" at bounding box center [1478, 686] width 14 height 14
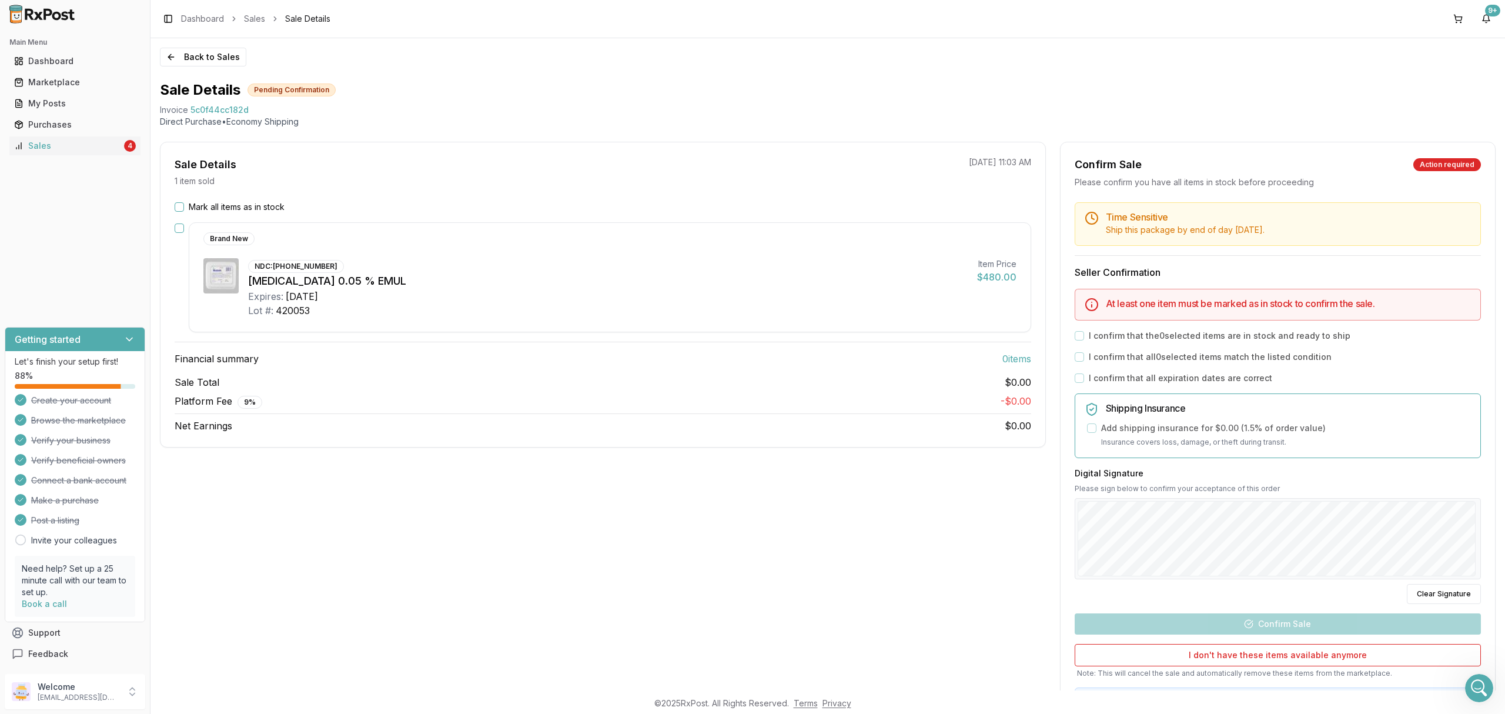
drag, startPoint x: 650, startPoint y: 532, endPoint x: 476, endPoint y: 385, distance: 228.2
click at [630, 520] on div "Sale Details 1 item sold 09/24/2025 11:03 AM Mark all items as in stock Brand N…" at bounding box center [603, 438] width 886 height 592
click at [217, 54] on button "Back to Sales" at bounding box center [203, 57] width 86 height 19
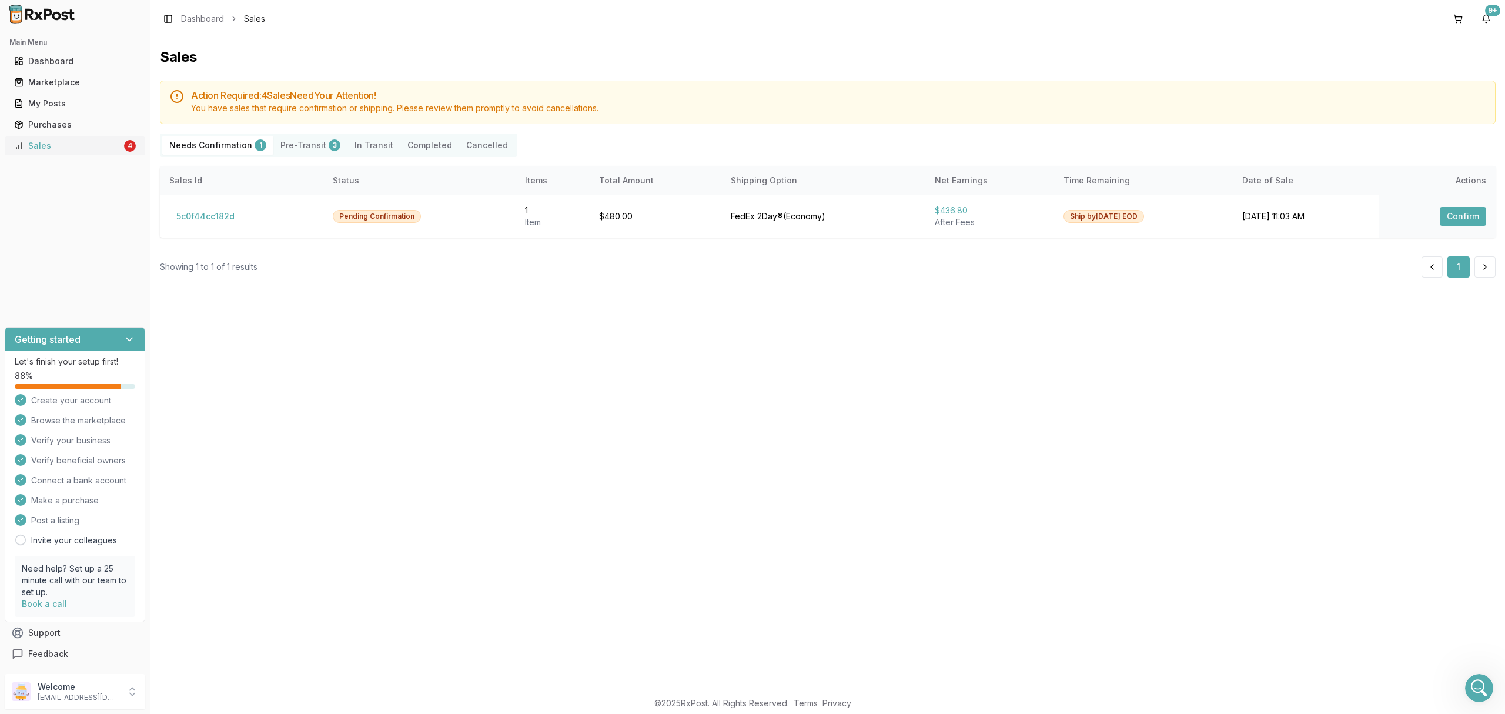
click at [109, 144] on div "Sales" at bounding box center [68, 146] width 108 height 12
click at [95, 697] on p "ivoryrx12@gmail.com" at bounding box center [79, 697] width 82 height 9
click at [174, 699] on span "Sign Out" at bounding box center [214, 695] width 112 height 12
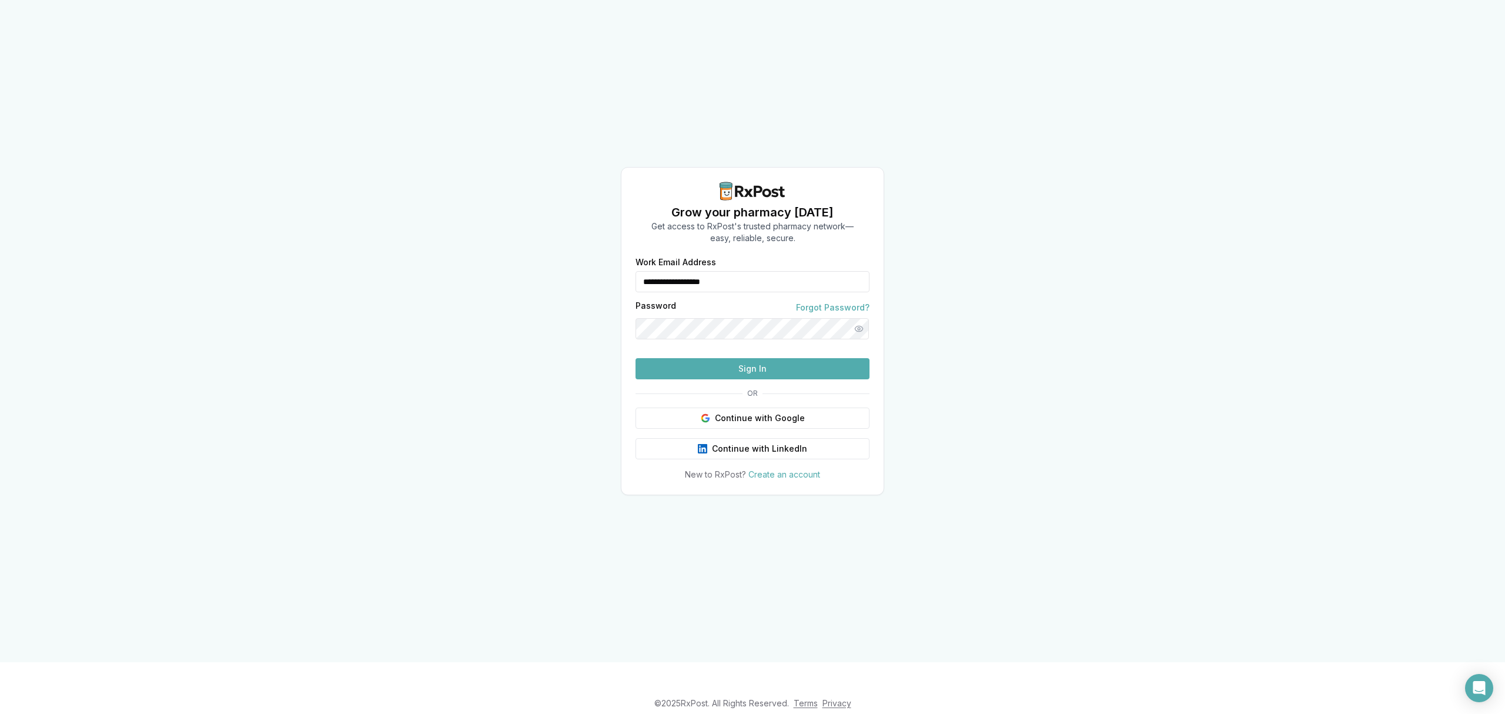
drag, startPoint x: 728, startPoint y: 260, endPoint x: 629, endPoint y: 262, distance: 98.8
click at [629, 262] on div "**********" at bounding box center [753, 369] width 262 height 222
type input "**********"
click at [739, 379] on button "Sign In" at bounding box center [753, 368] width 234 height 21
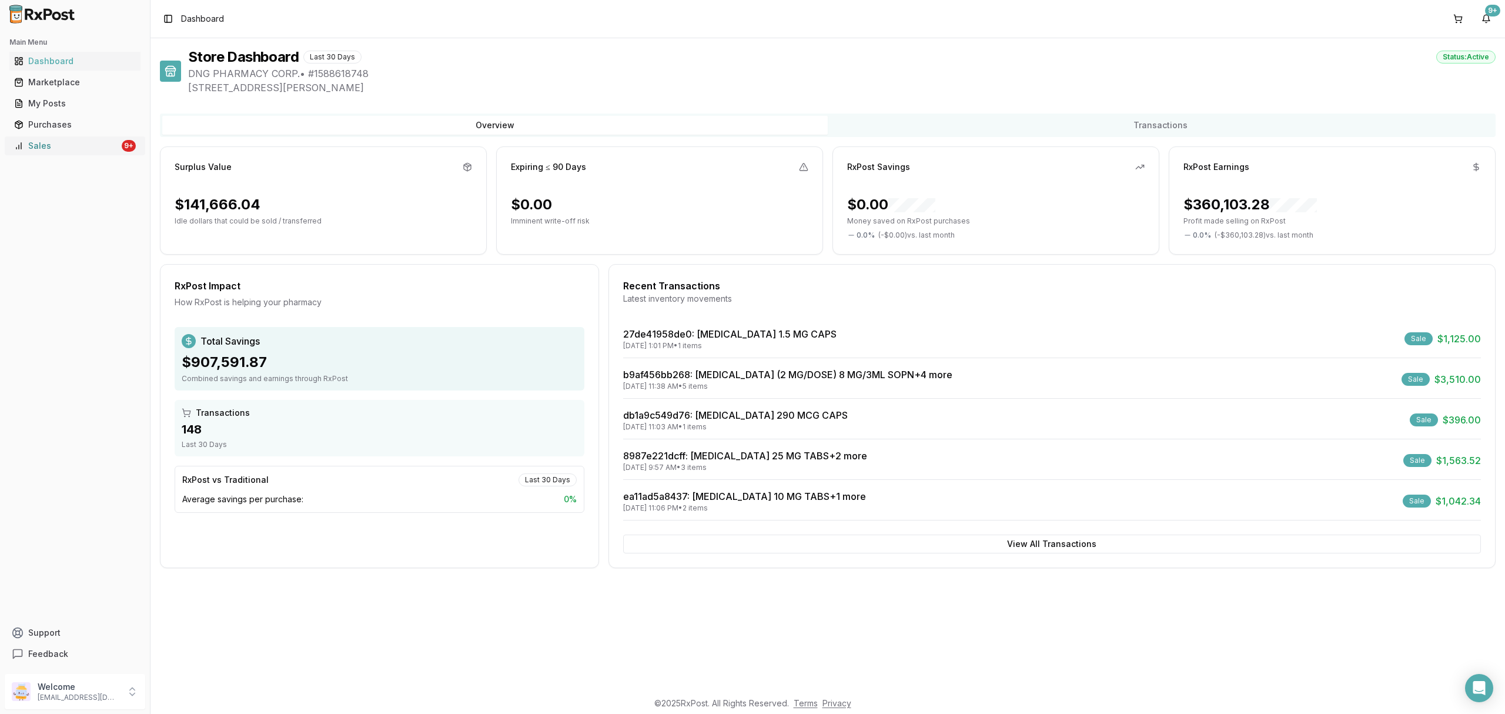
click at [102, 151] on div "Sales" at bounding box center [66, 146] width 105 height 12
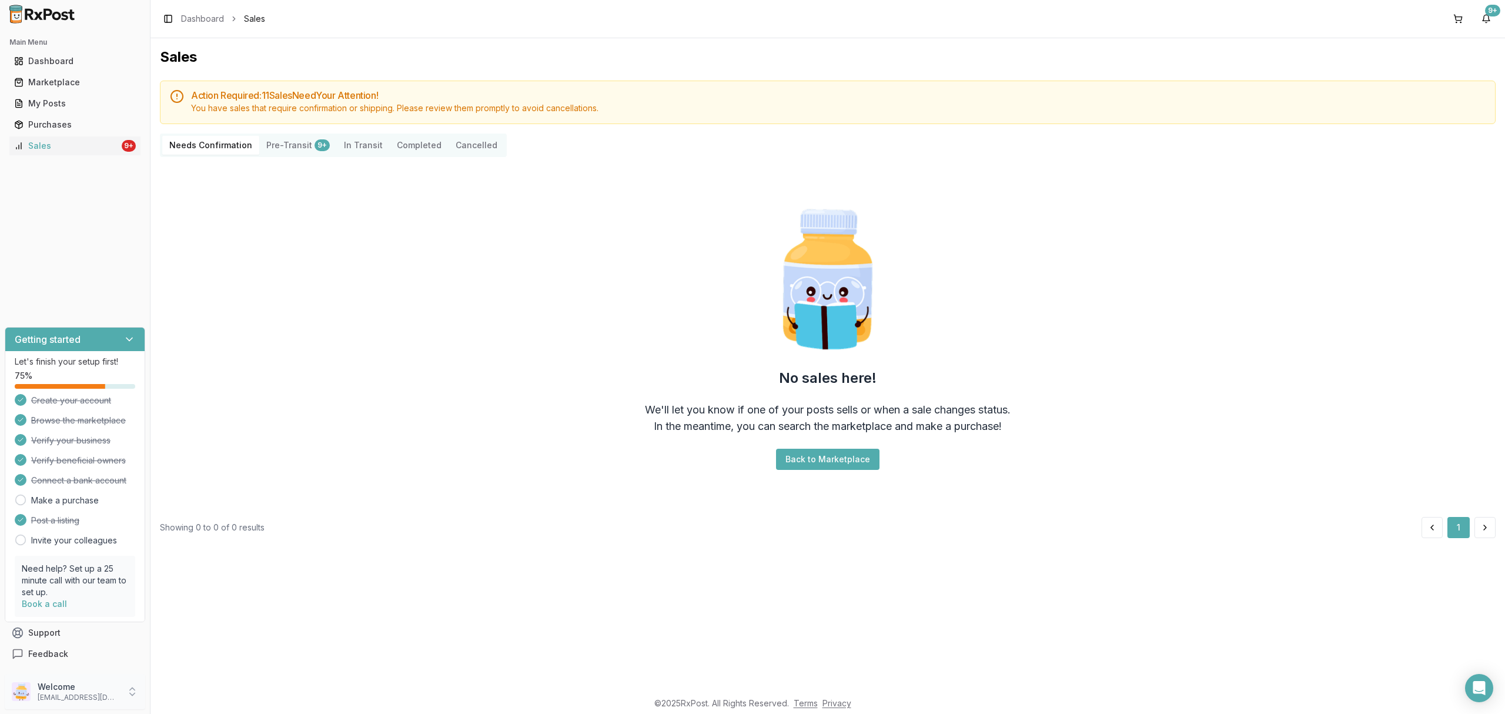
click at [85, 697] on p "[EMAIL_ADDRESS][DOMAIN_NAME]" at bounding box center [79, 697] width 82 height 9
click at [228, 692] on span "Sign Out" at bounding box center [214, 695] width 112 height 12
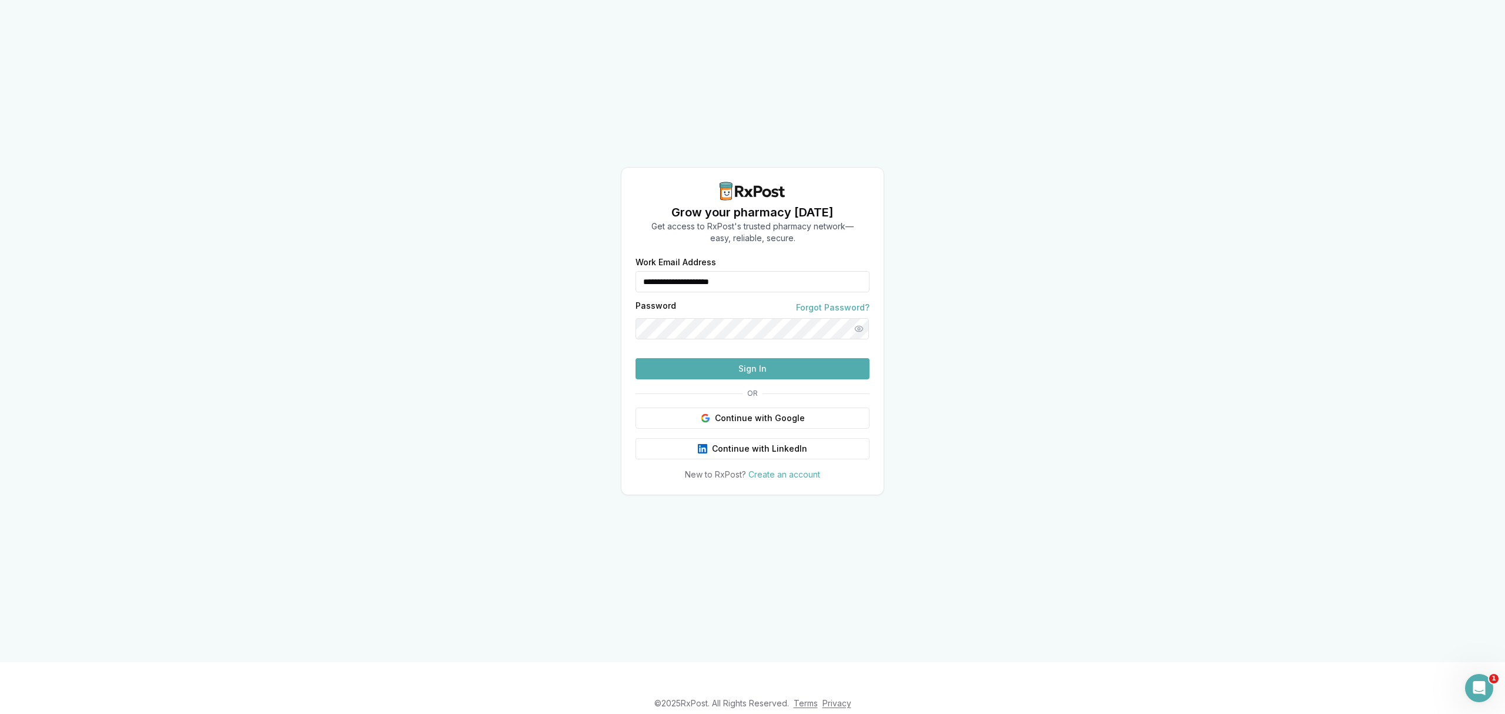
drag, startPoint x: 770, startPoint y: 256, endPoint x: 600, endPoint y: 243, distance: 169.9
click at [600, 243] on div "**********" at bounding box center [752, 331] width 1505 height 662
type input "**********"
click at [767, 379] on button "Sign In" at bounding box center [753, 368] width 234 height 21
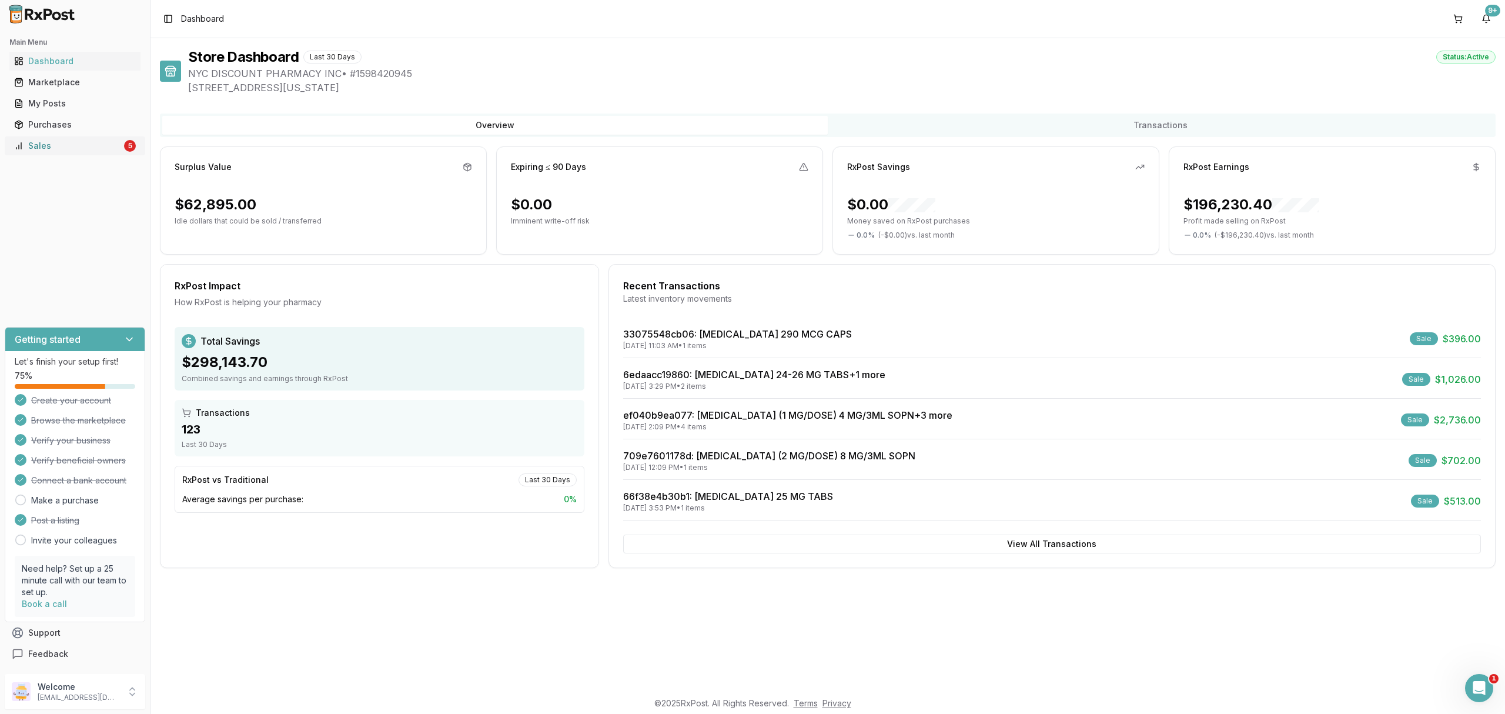
click at [104, 151] on div "Sales" at bounding box center [68, 146] width 108 height 12
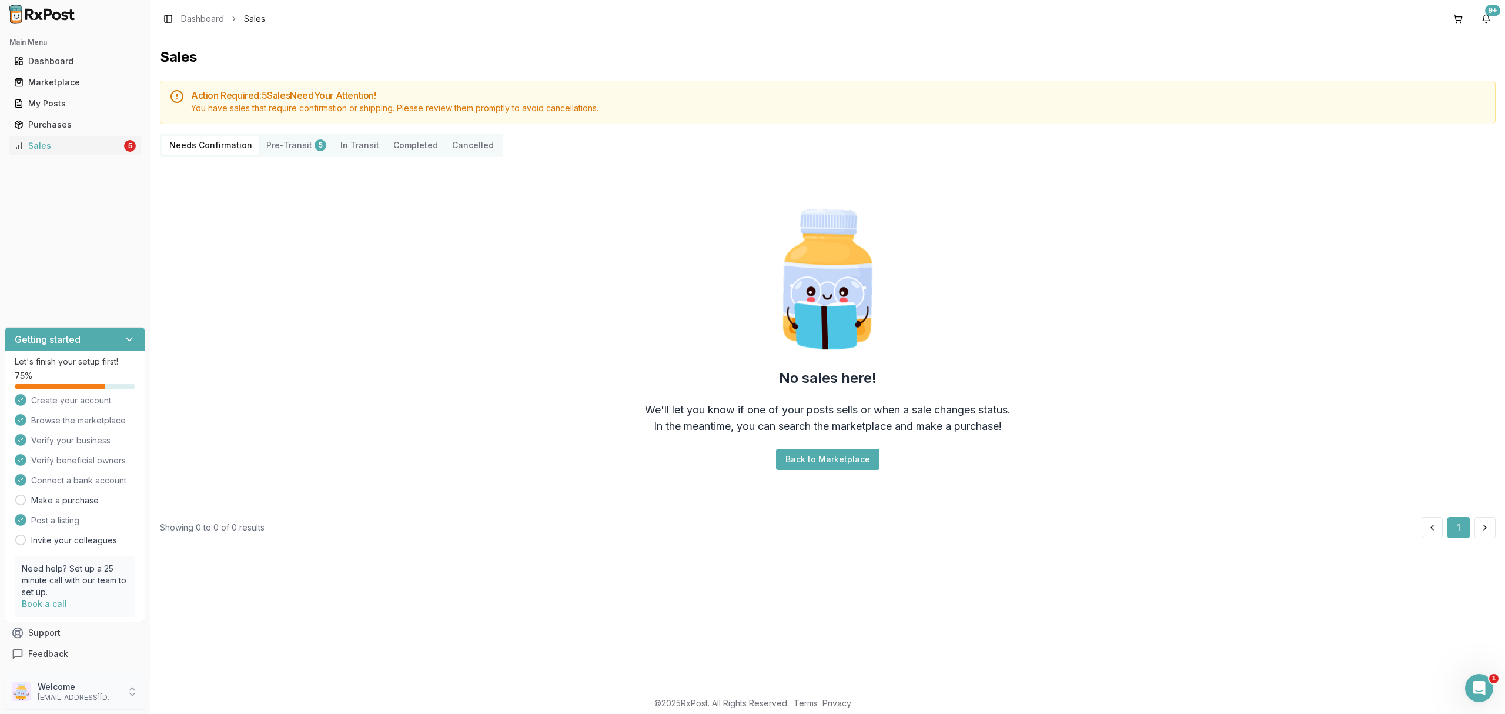
click at [60, 705] on div "Welcome [EMAIL_ADDRESS][DOMAIN_NAME]" at bounding box center [75, 691] width 141 height 35
click at [187, 697] on span "Sign Out" at bounding box center [214, 695] width 112 height 12
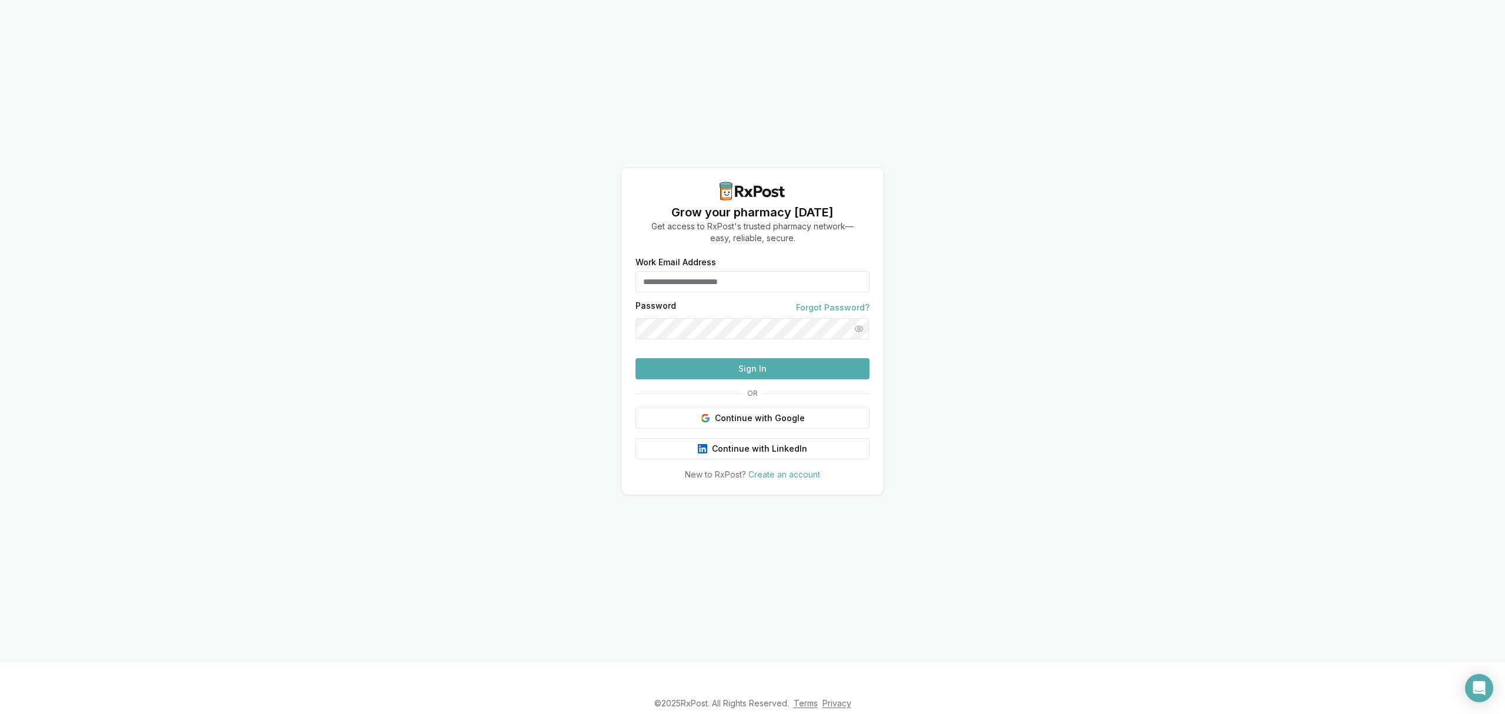
type input "**********"
click at [746, 379] on button "Sign In" at bounding box center [753, 368] width 234 height 21
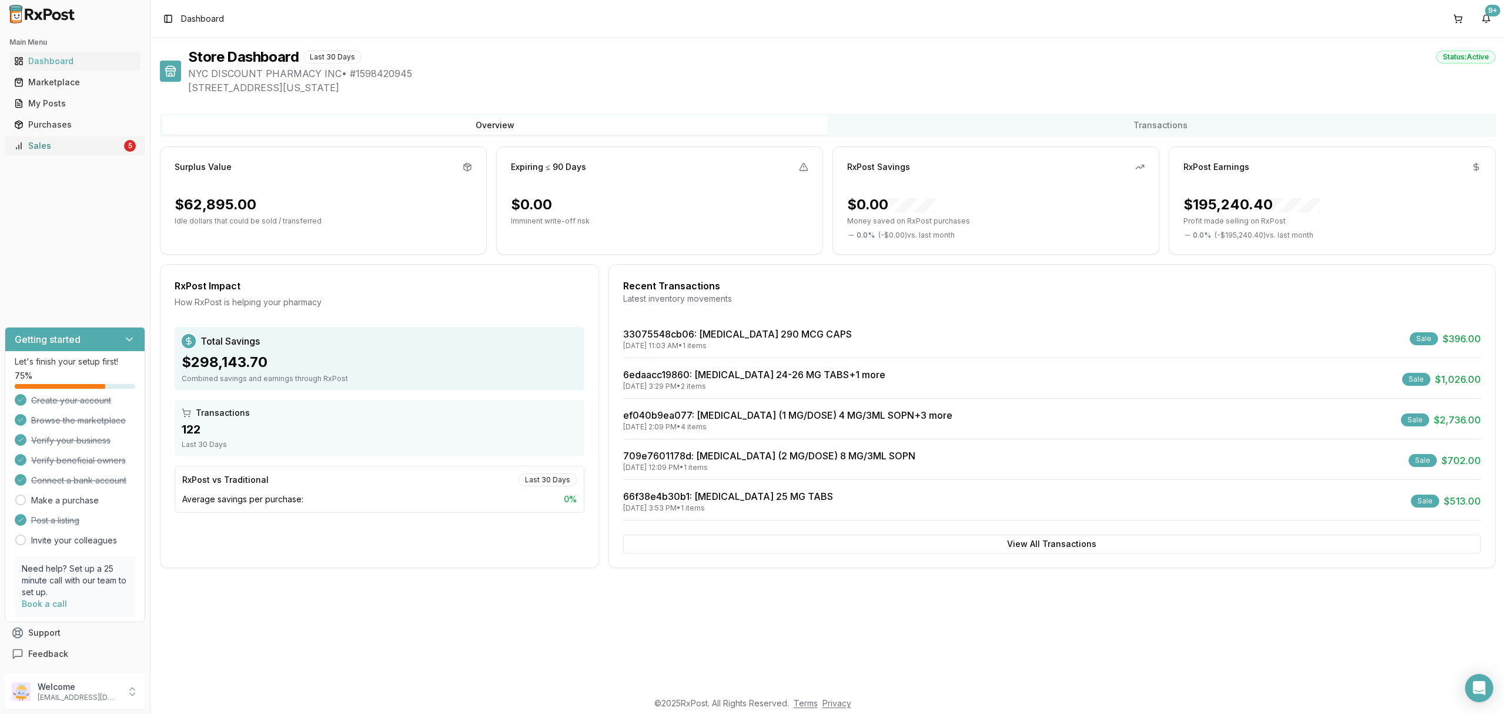
click at [92, 142] on div "Sales" at bounding box center [68, 146] width 108 height 12
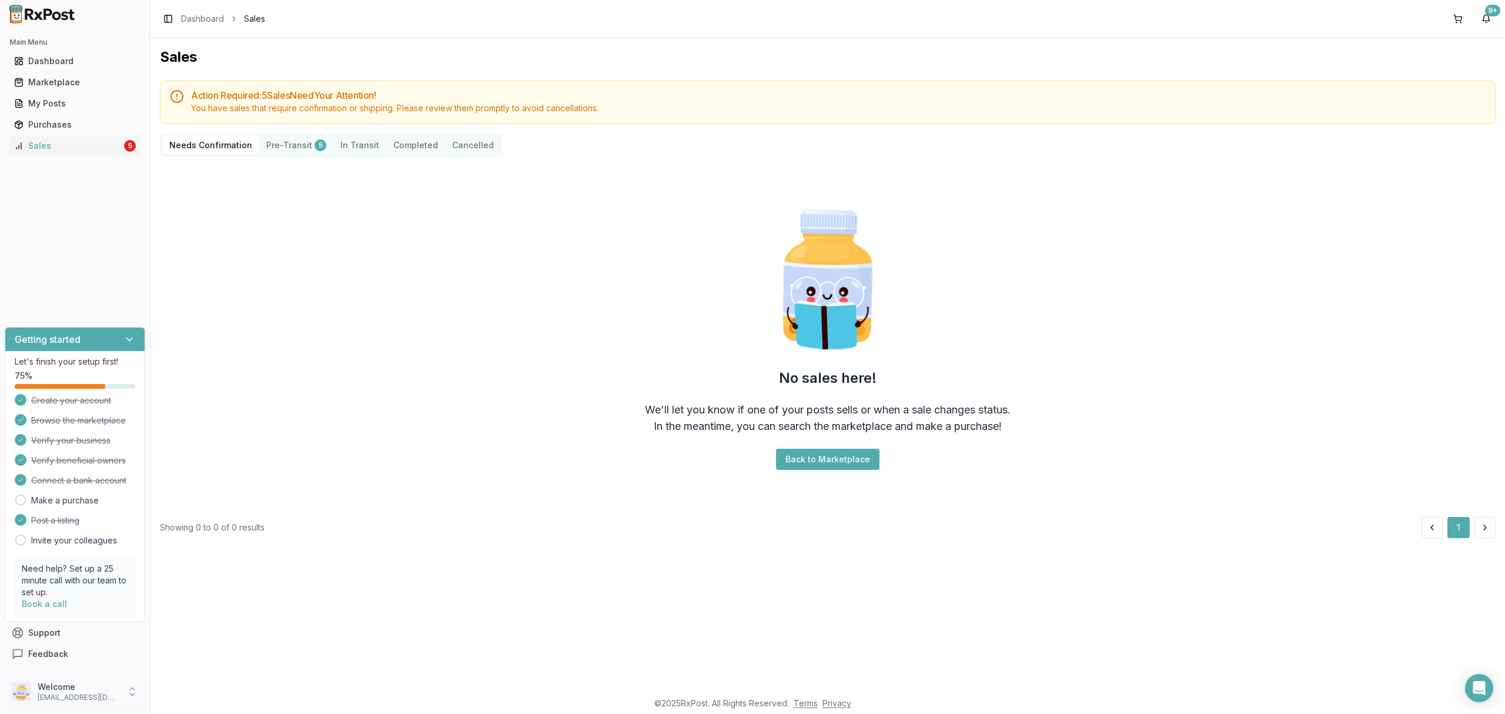
click at [104, 685] on p "Welcome" at bounding box center [79, 687] width 82 height 12
click at [186, 695] on span "Sign Out" at bounding box center [214, 695] width 112 height 12
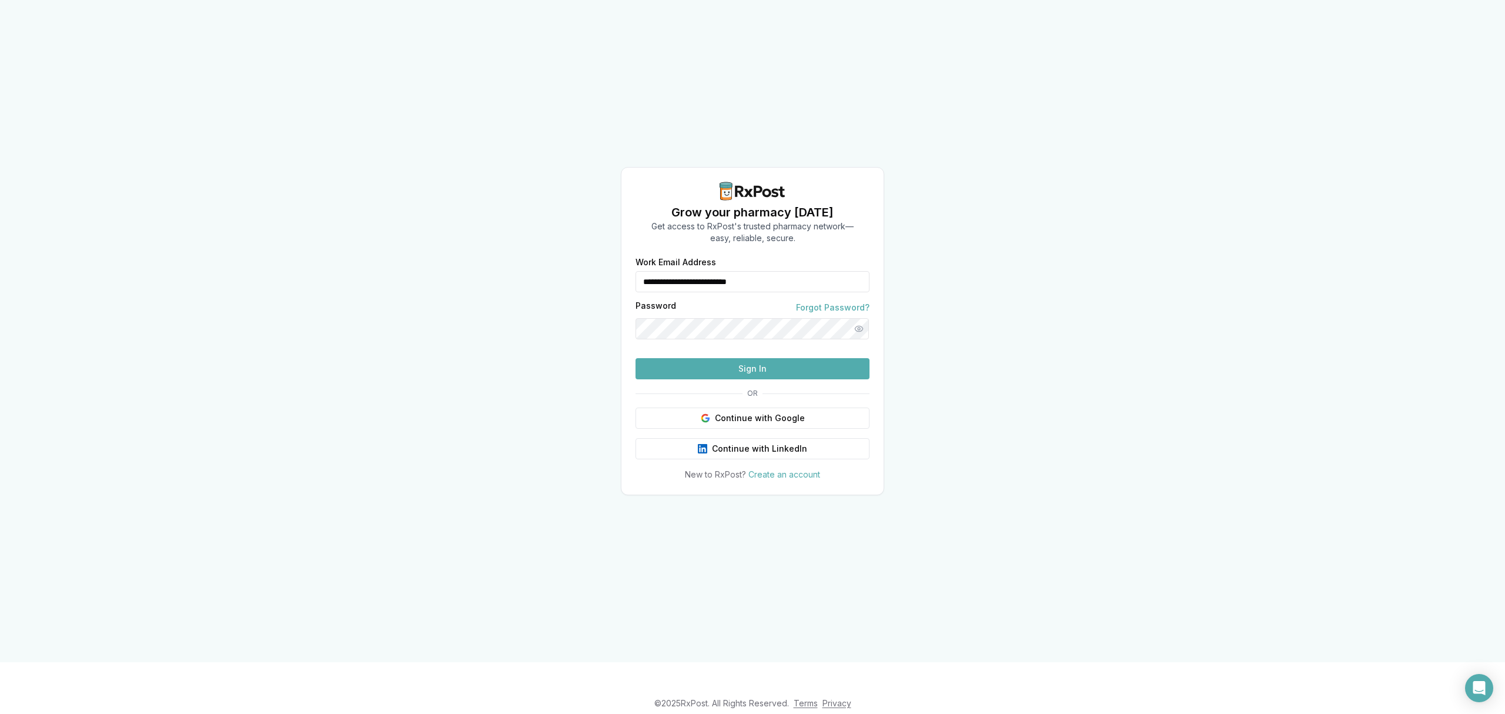
drag, startPoint x: 814, startPoint y: 261, endPoint x: 525, endPoint y: 266, distance: 290.0
click at [525, 266] on div "**********" at bounding box center [752, 331] width 1505 height 662
type input "**********"
click at [760, 379] on button "Sign In" at bounding box center [753, 368] width 234 height 21
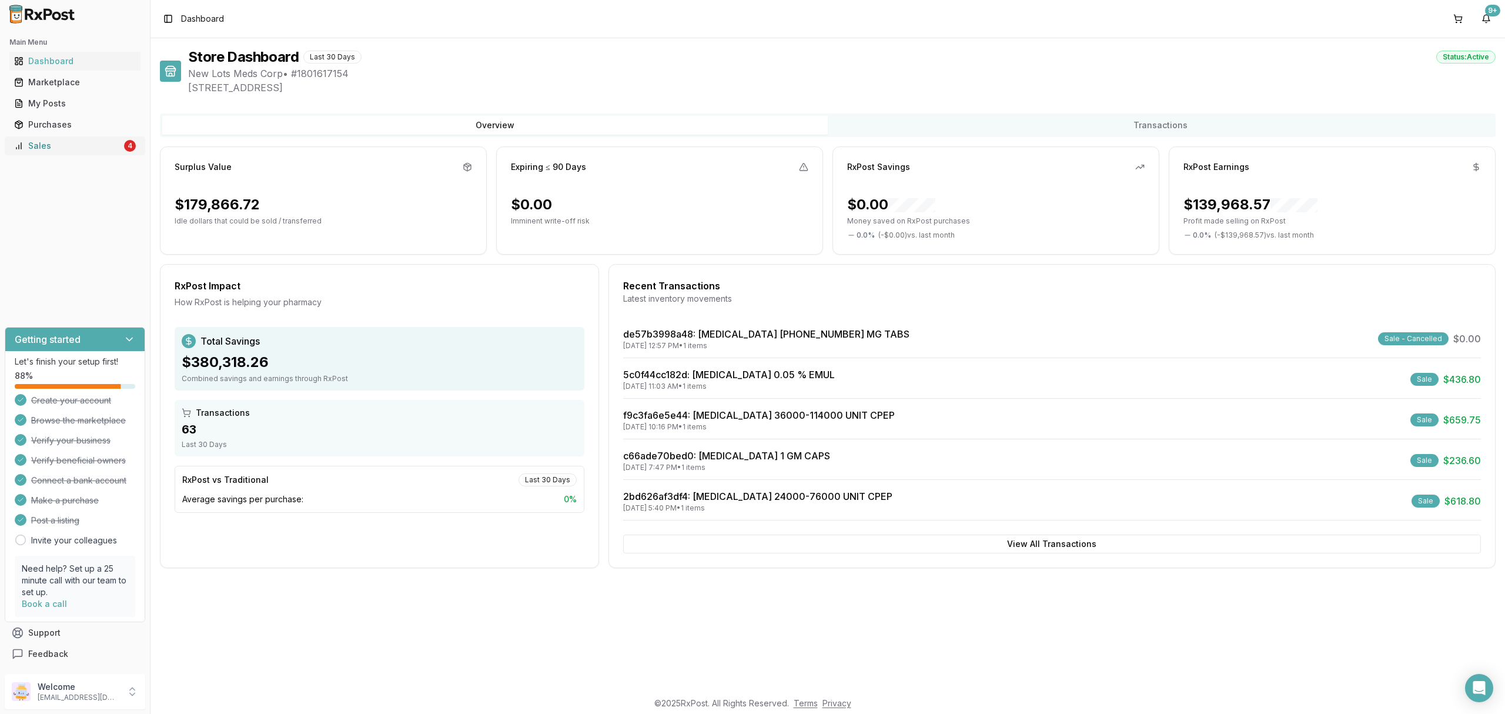
click at [97, 147] on div "Sales" at bounding box center [68, 146] width 108 height 12
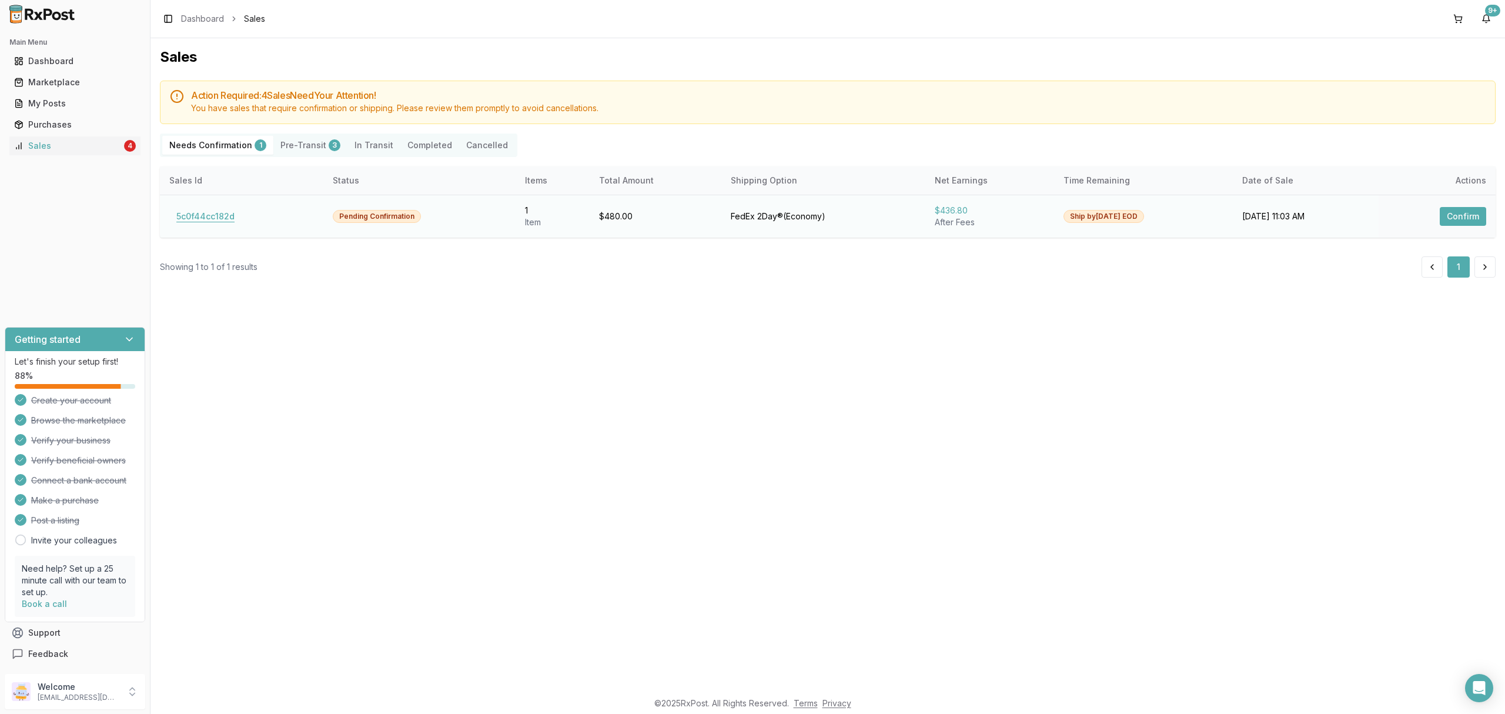
click at [174, 220] on button "5c0f44cc182d" at bounding box center [205, 216] width 72 height 19
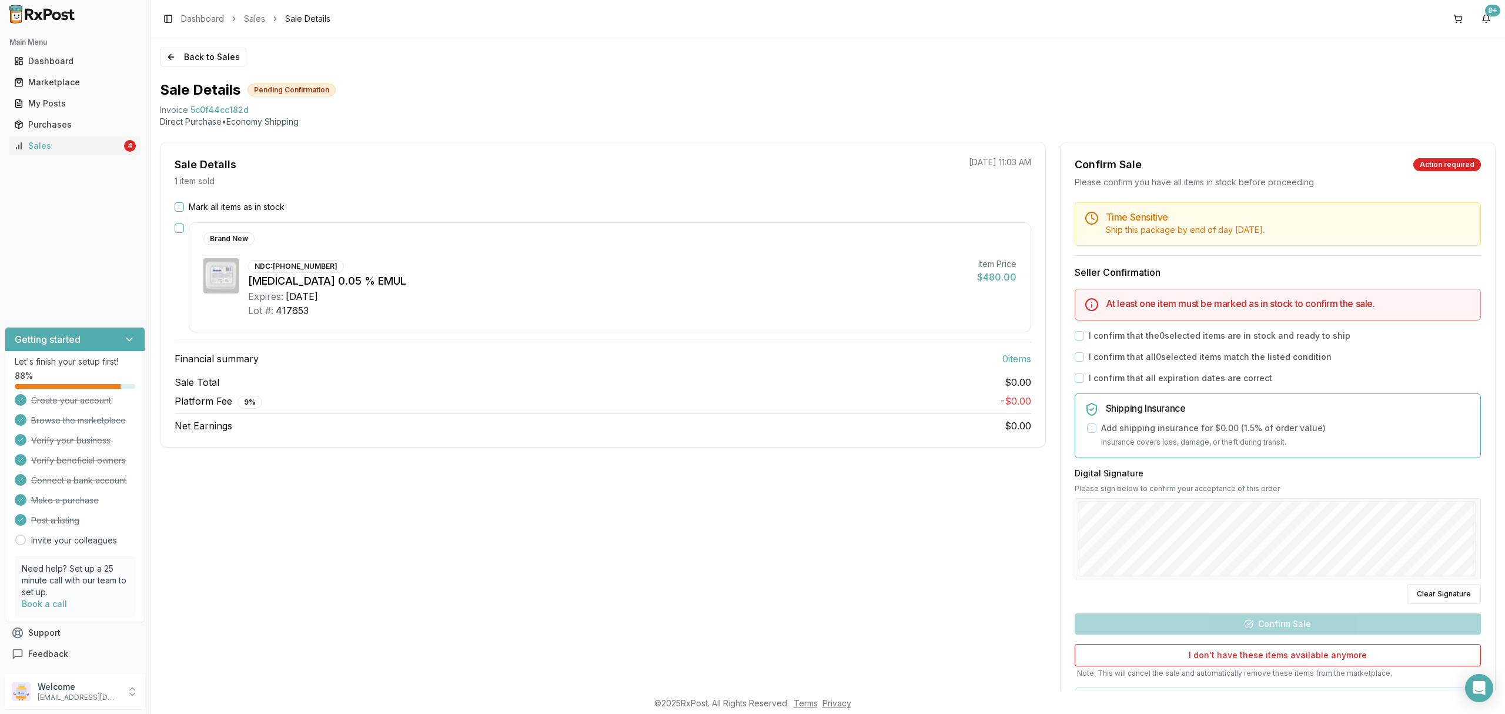
click at [226, 203] on label "Mark all items as in stock" at bounding box center [237, 207] width 96 height 12
click at [184, 203] on button "Mark all items as in stock" at bounding box center [179, 206] width 9 height 9
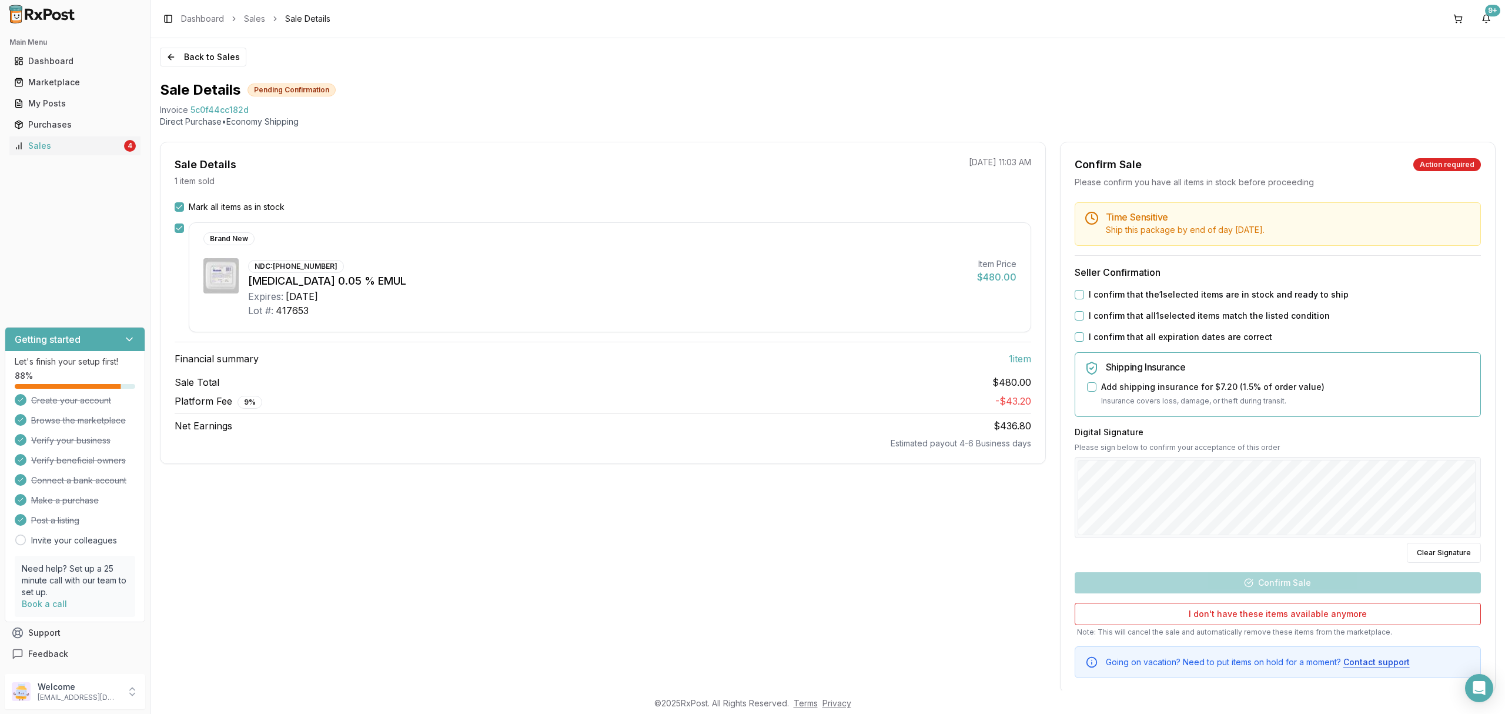
click at [1276, 290] on label "I confirm that the 1 selected items are in stock and ready to ship" at bounding box center [1219, 295] width 260 height 12
click at [1084, 290] on button "I confirm that the 1 selected items are in stock and ready to ship" at bounding box center [1079, 294] width 9 height 9
click at [1270, 315] on label "I confirm that all 1 selected items match the listed condition" at bounding box center [1209, 316] width 241 height 12
click at [1084, 315] on button "I confirm that all 1 selected items match the listed condition" at bounding box center [1079, 315] width 9 height 9
click at [1237, 332] on label "I confirm that all expiration dates are correct" at bounding box center [1180, 337] width 183 height 12
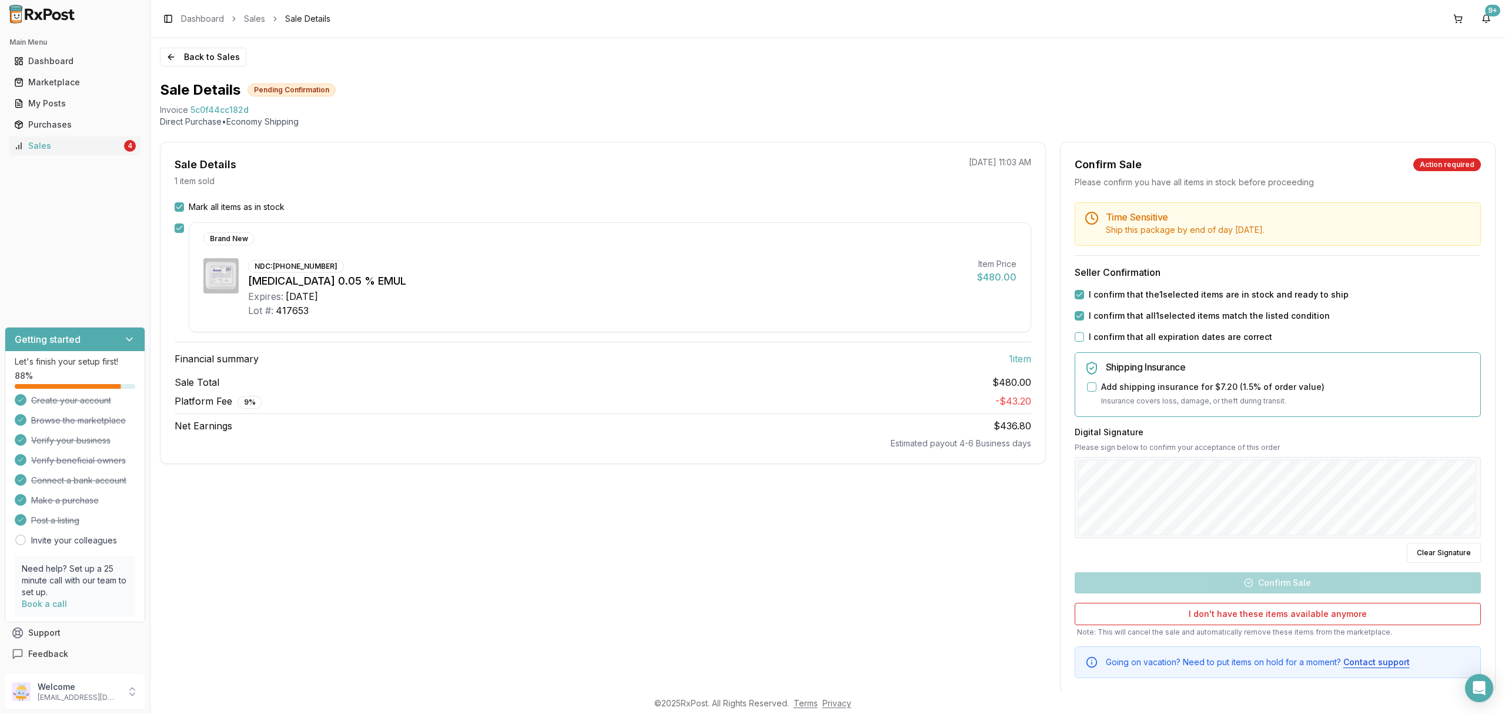
click at [1084, 332] on button "I confirm that all expiration dates are correct" at bounding box center [1079, 336] width 9 height 9
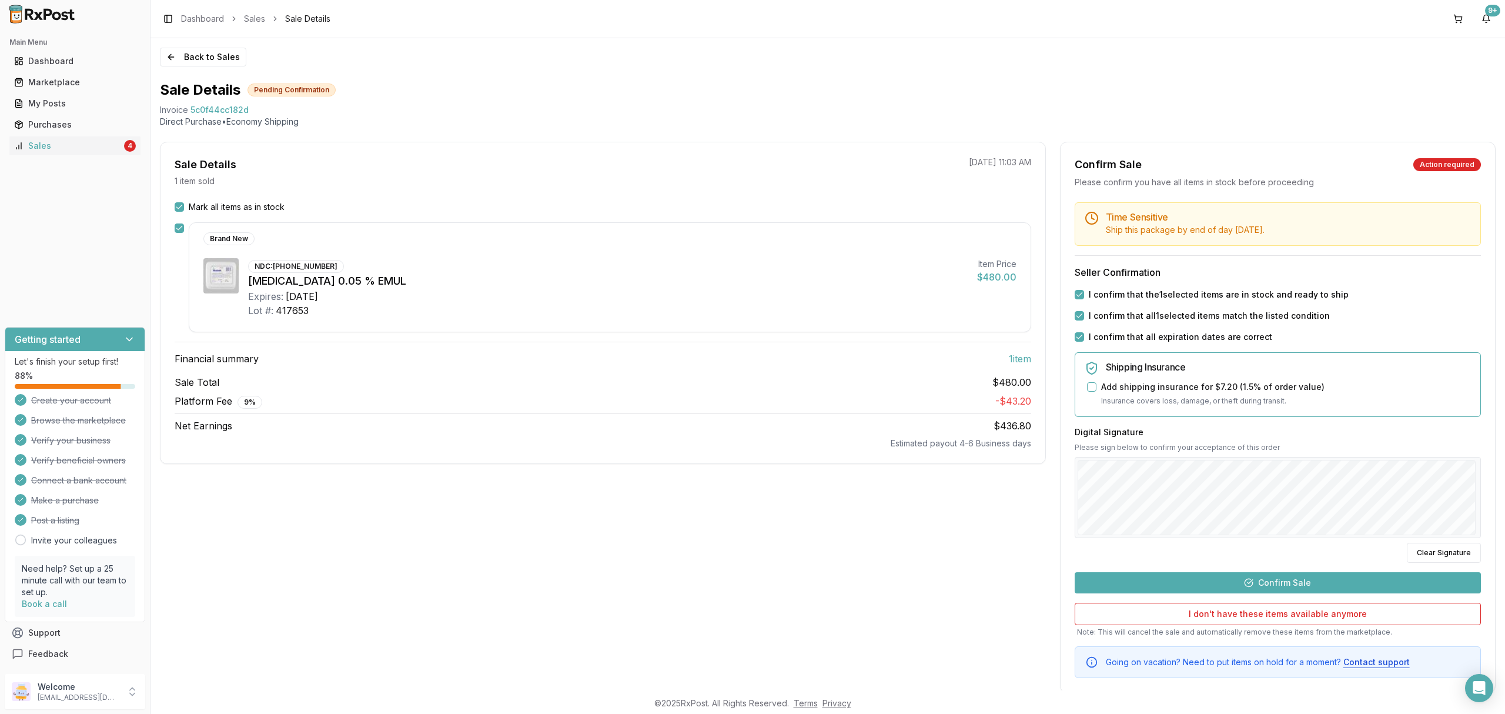
click at [1315, 582] on button "Confirm Sale" at bounding box center [1278, 582] width 406 height 21
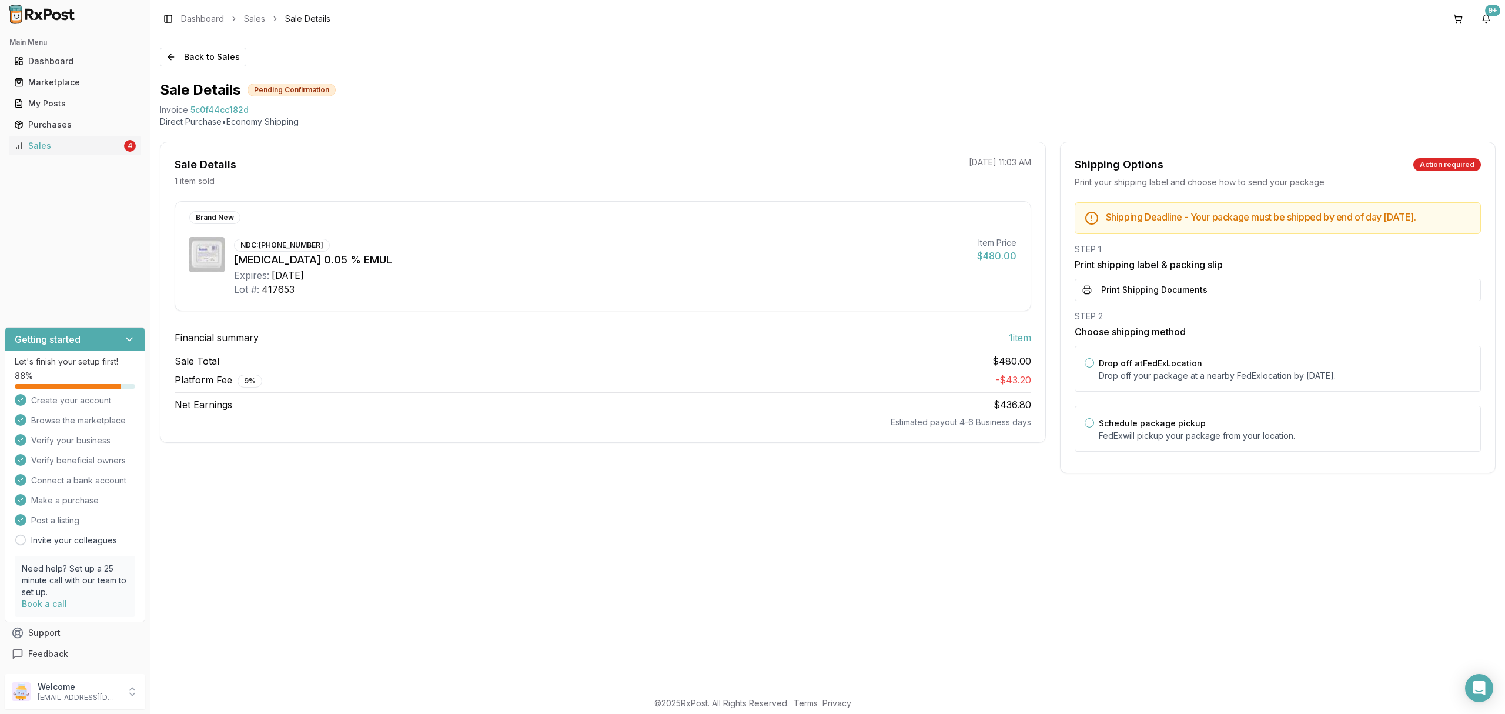
drag, startPoint x: 1171, startPoint y: 335, endPoint x: 1171, endPoint y: 342, distance: 7.1
click at [1173, 339] on h3 "Choose shipping method" at bounding box center [1278, 332] width 406 height 14
click at [1155, 368] on label "Drop off at FedEx Location" at bounding box center [1151, 363] width 104 height 10
click at [1094, 368] on button "Drop off at FedEx Location" at bounding box center [1089, 362] width 9 height 9
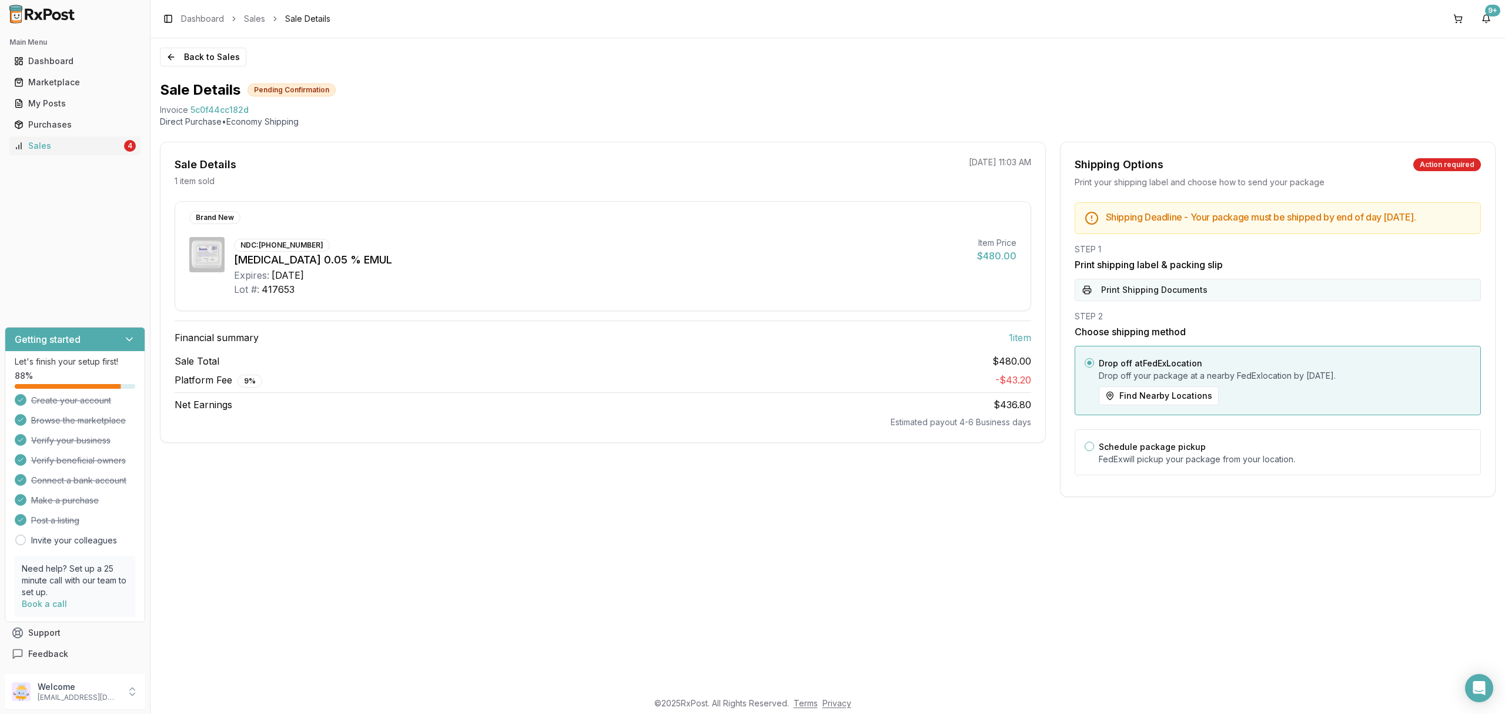
click at [1174, 288] on button "Print Shipping Documents" at bounding box center [1278, 290] width 406 height 22
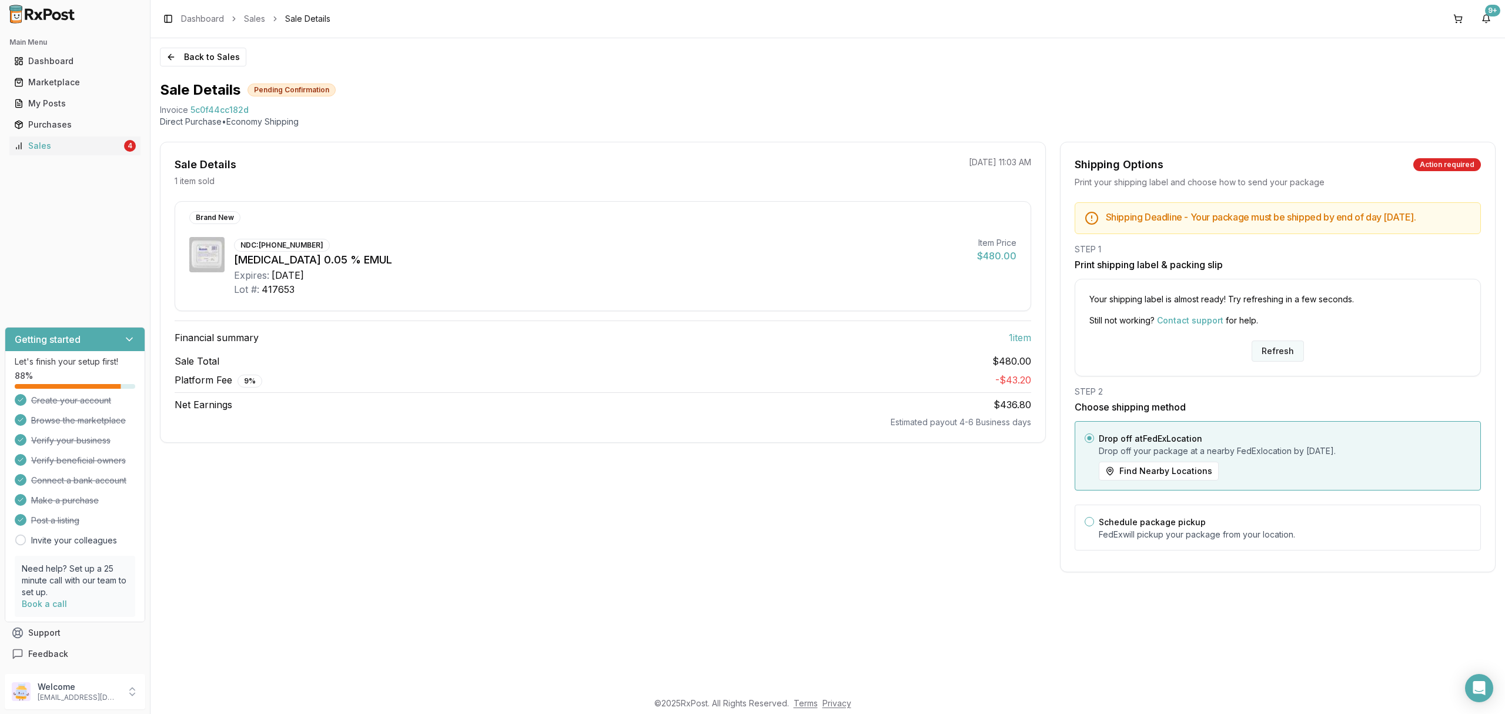
click at [1277, 360] on button "Refresh" at bounding box center [1278, 350] width 52 height 21
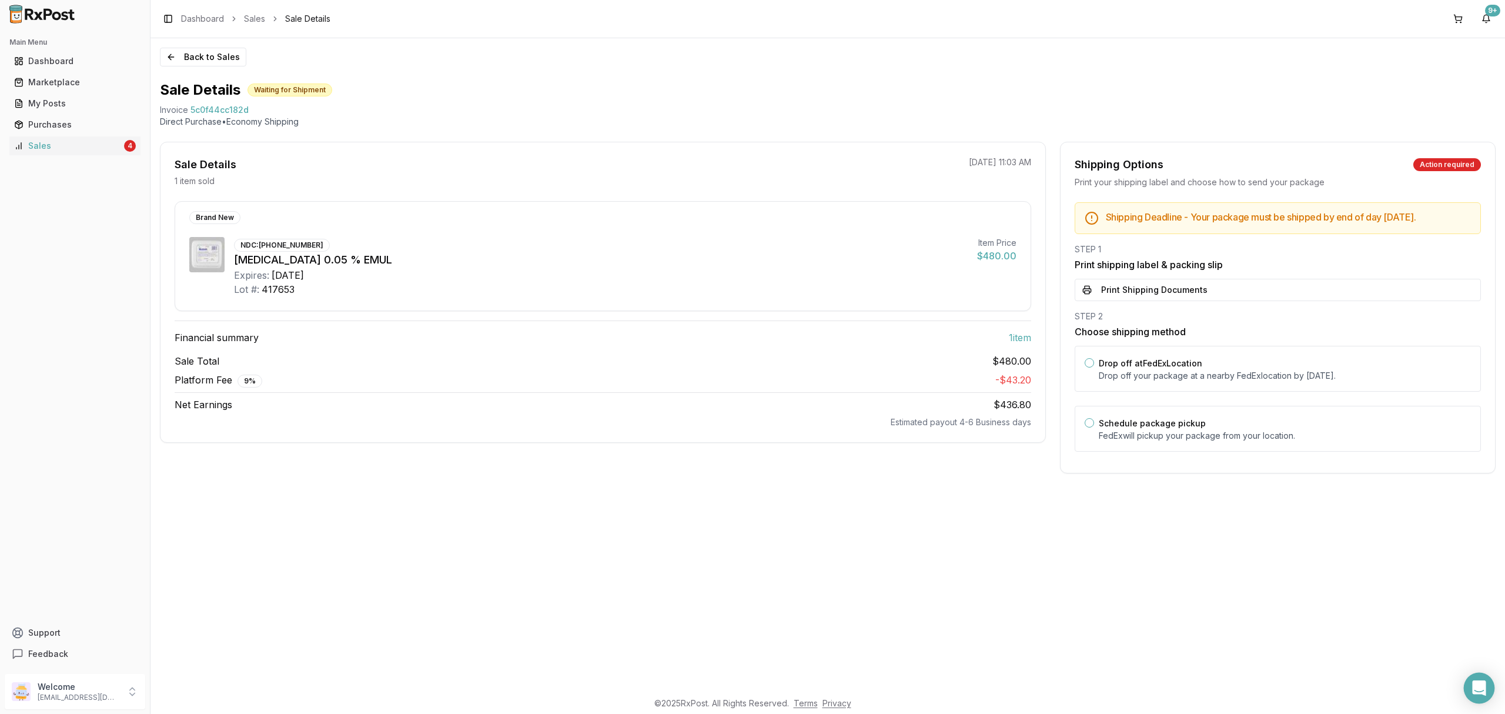
click at [1480, 679] on div "Open Intercom Messenger" at bounding box center [1479, 688] width 31 height 31
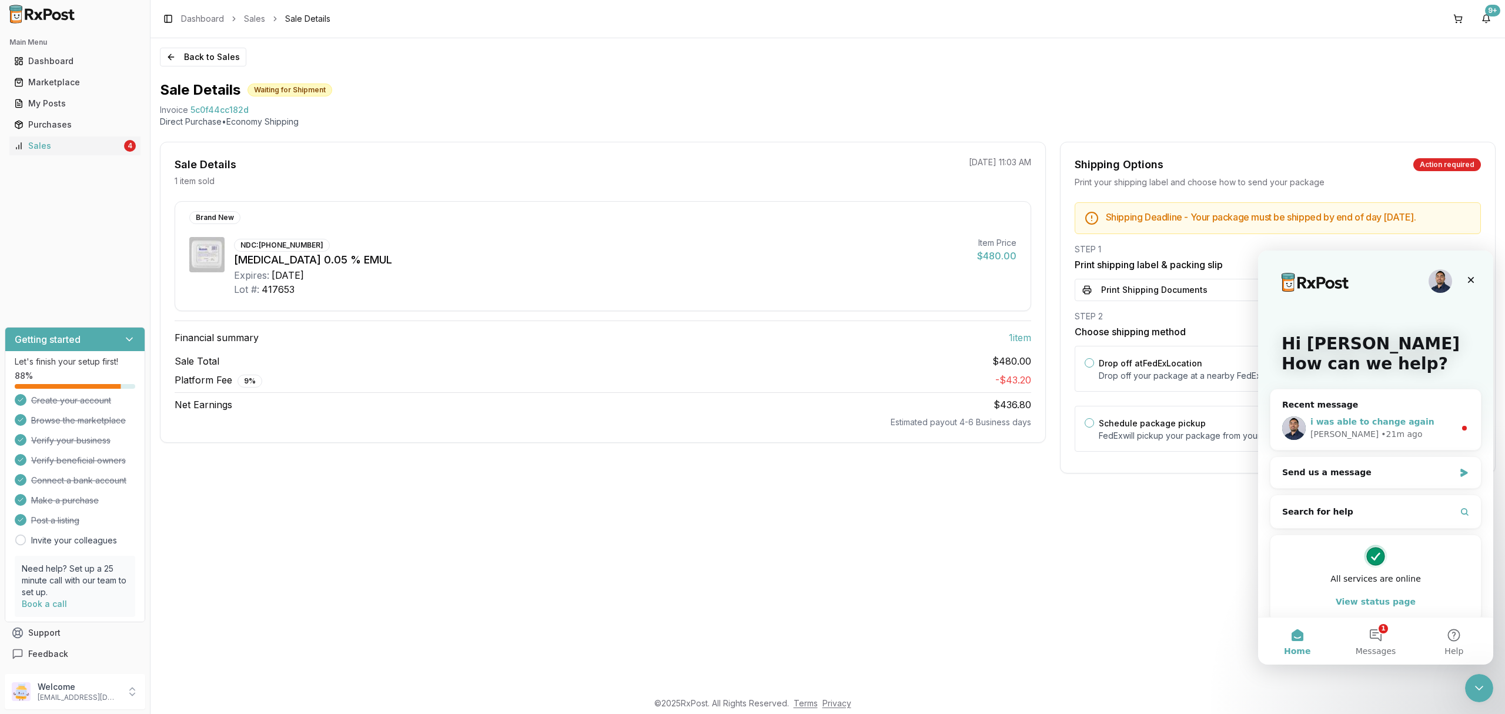
click at [1435, 418] on div "i was able to change again" at bounding box center [1383, 422] width 145 height 12
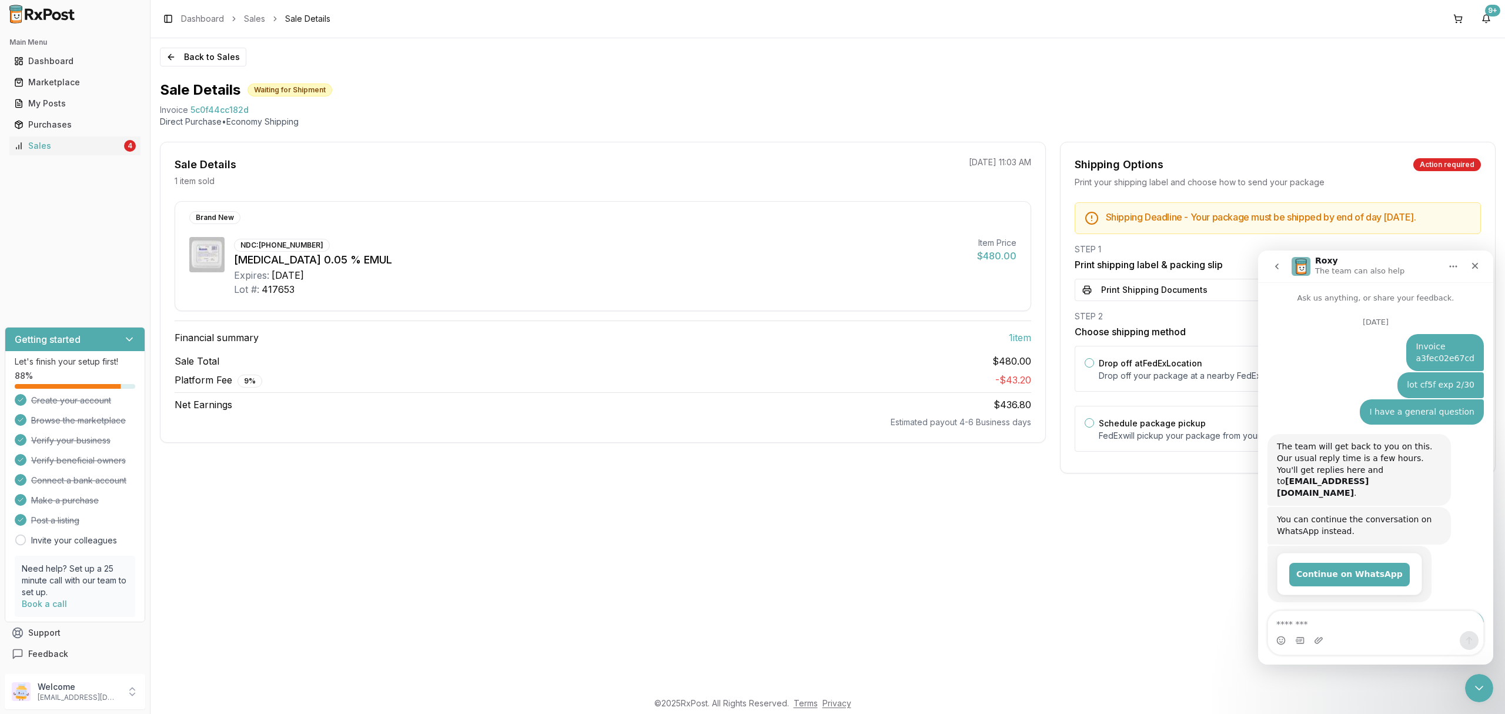
scroll to position [52, 0]
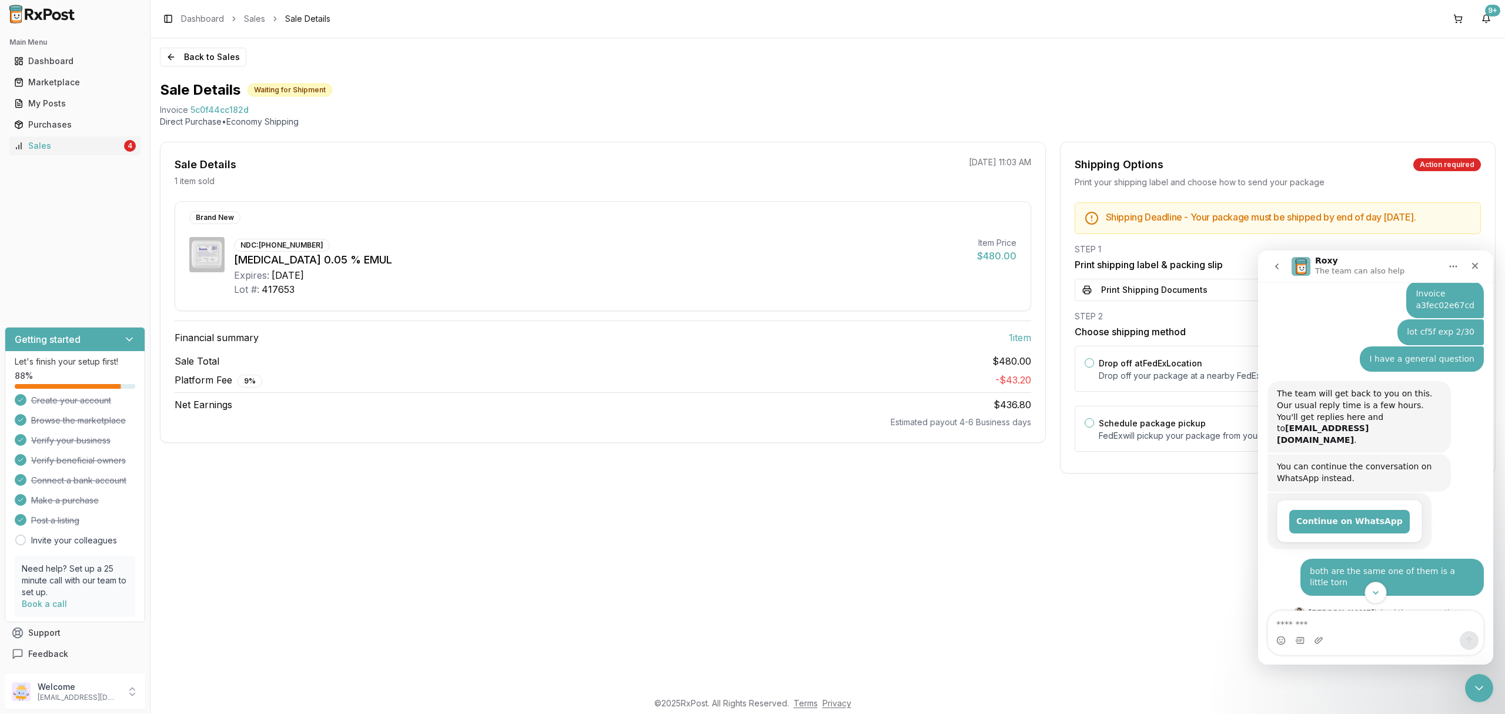
click at [1372, 596] on icon "Scroll to bottom" at bounding box center [1376, 592] width 11 height 11
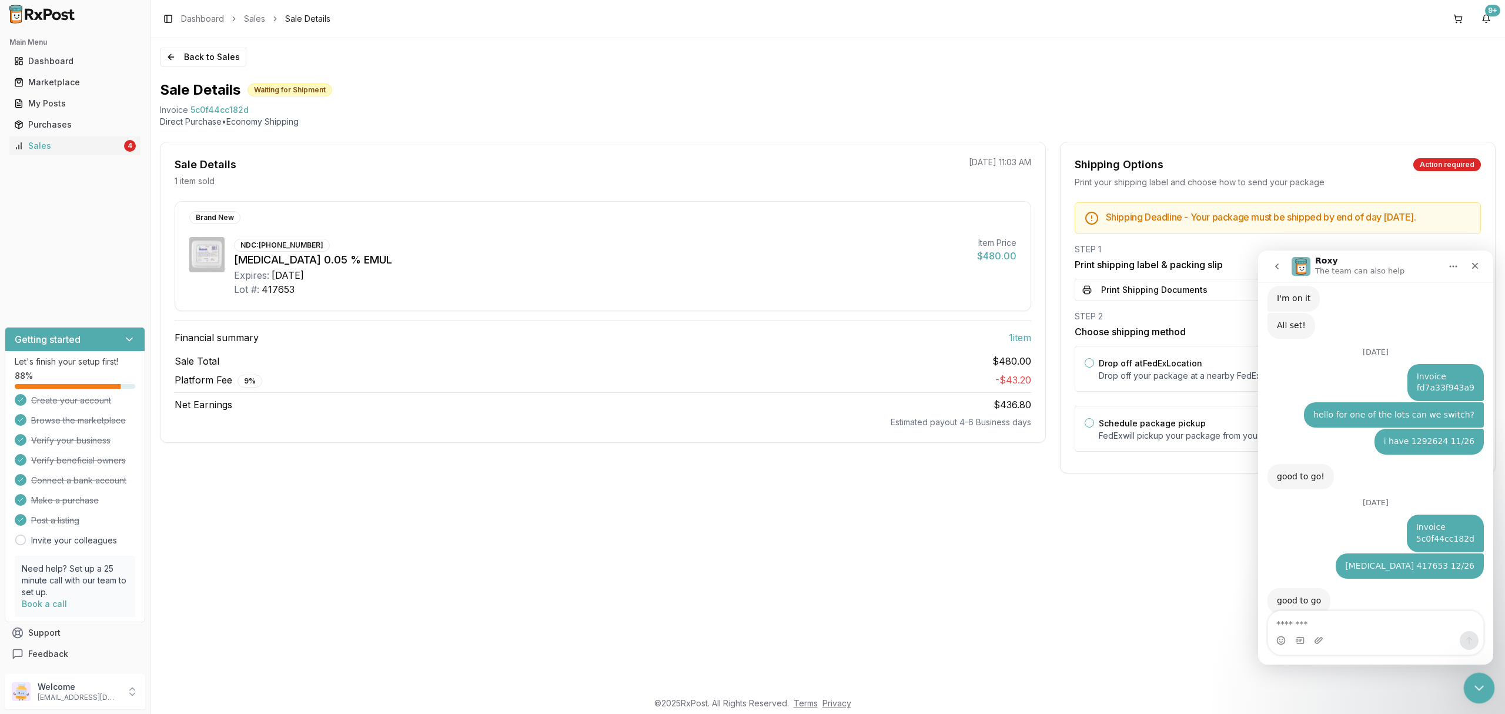
scroll to position [3052, 0]
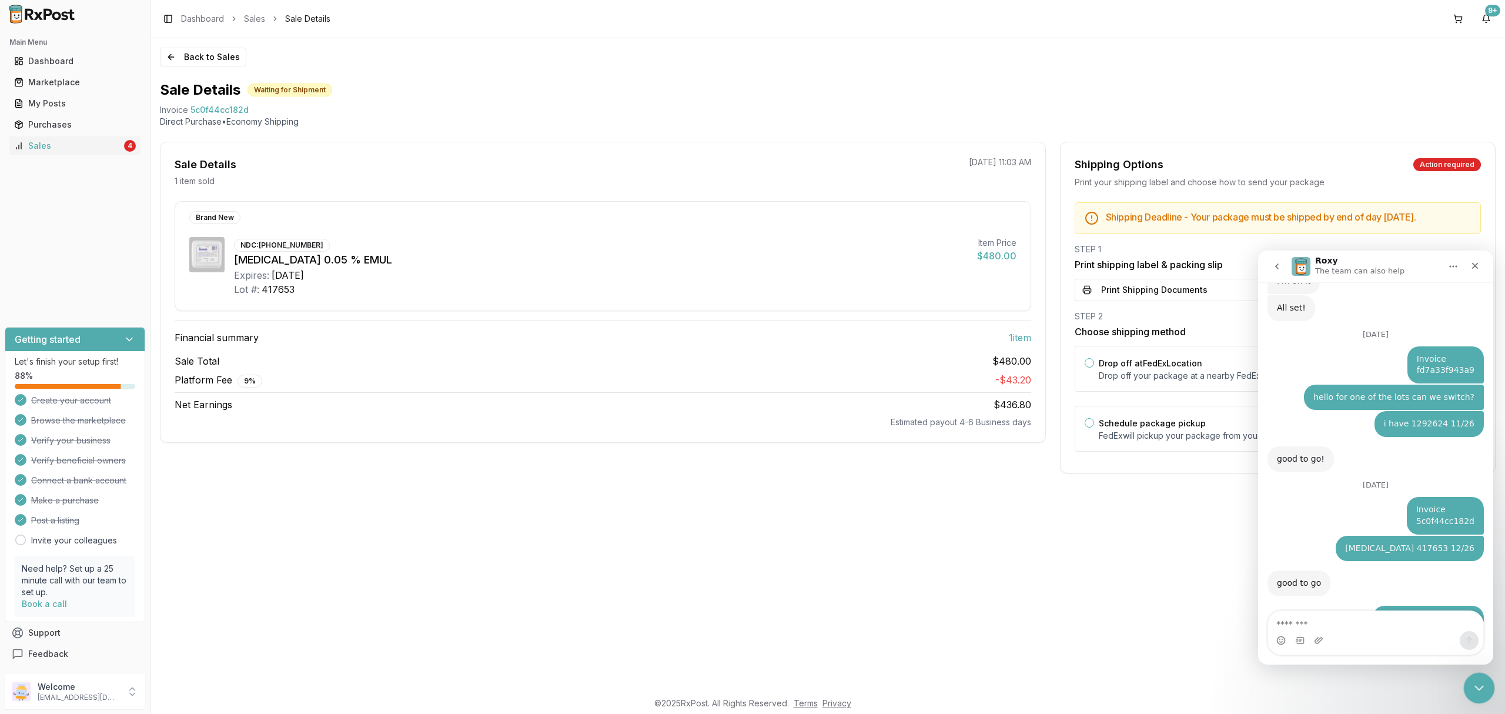
click at [1478, 680] on icon "Close Intercom Messenger" at bounding box center [1478, 686] width 14 height 14
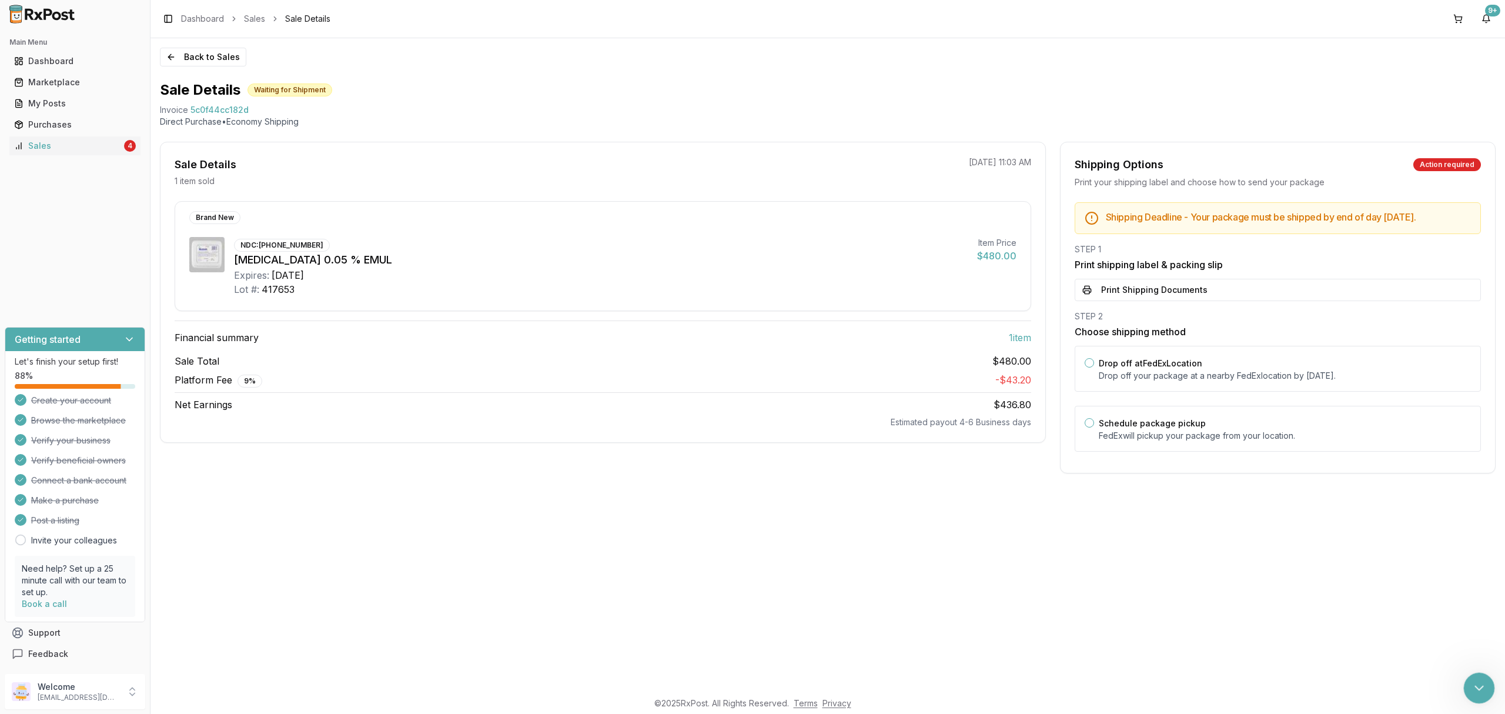
scroll to position [0, 0]
click at [1334, 626] on div "Back to Sales Sale Details Waiting for Shipment Invoice 5c0f44cc182d Direct Pur…" at bounding box center [828, 364] width 1355 height 652
click at [1217, 301] on button "Print Shipping Documents" at bounding box center [1278, 290] width 406 height 22
click at [1196, 368] on label "Drop off at FedEx Location" at bounding box center [1151, 363] width 104 height 10
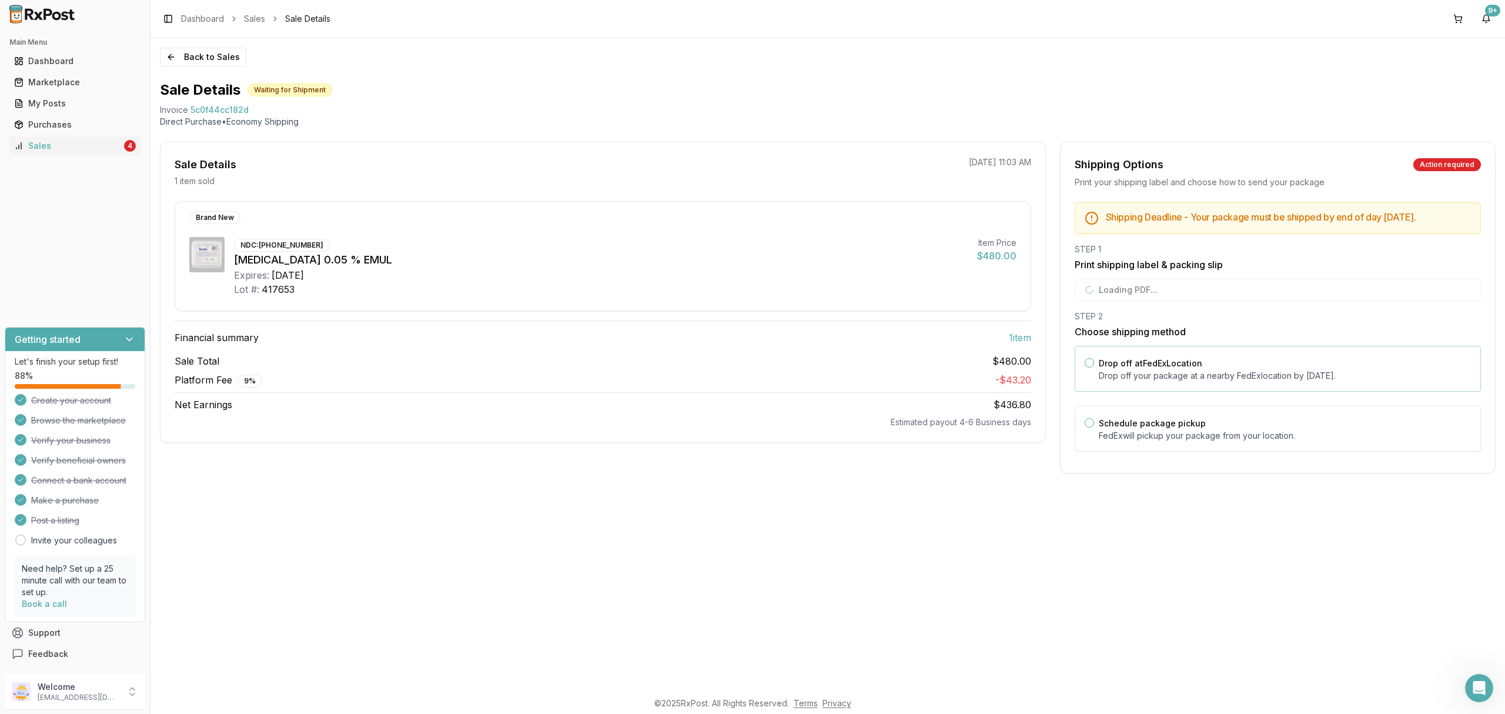
click at [1094, 368] on button "Drop off at FedEx Location" at bounding box center [1089, 362] width 9 height 9
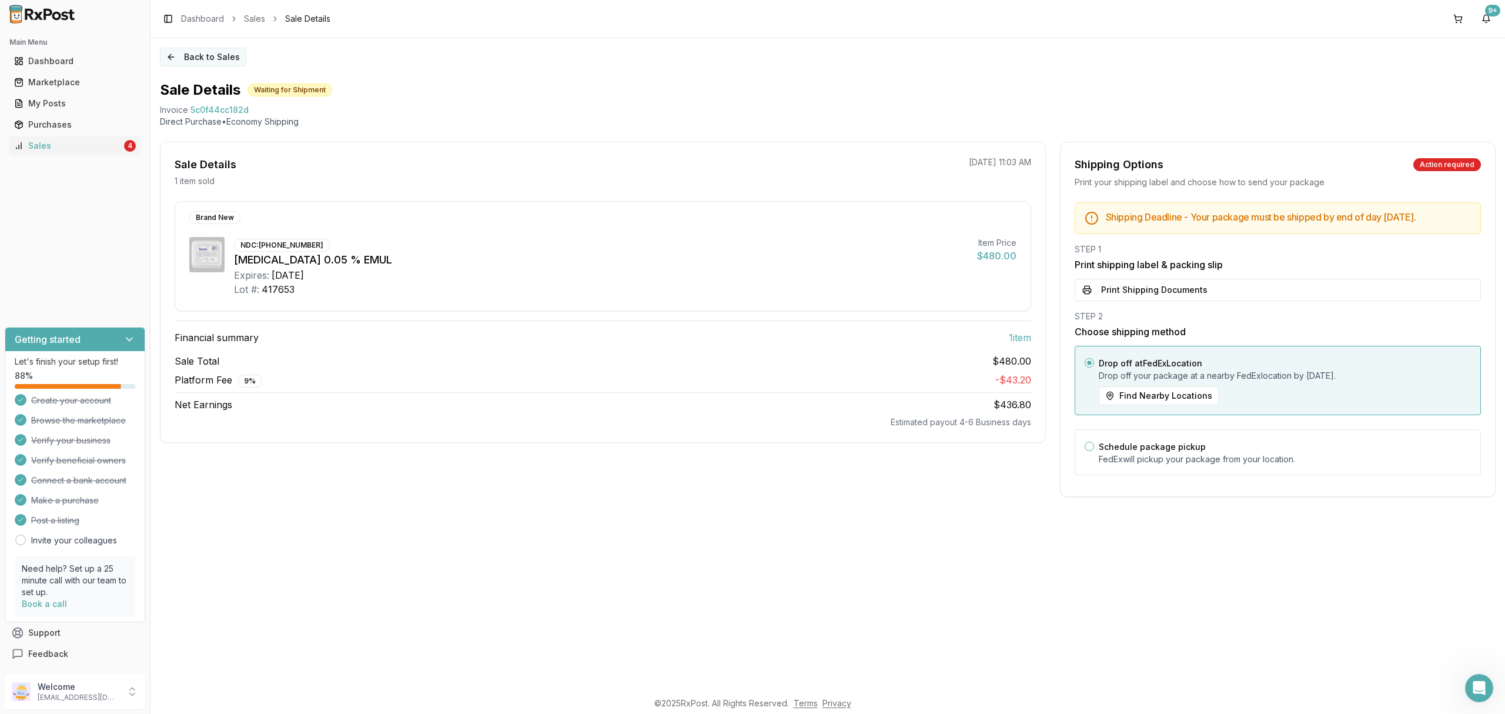
click at [191, 66] on button "Back to Sales" at bounding box center [203, 57] width 86 height 19
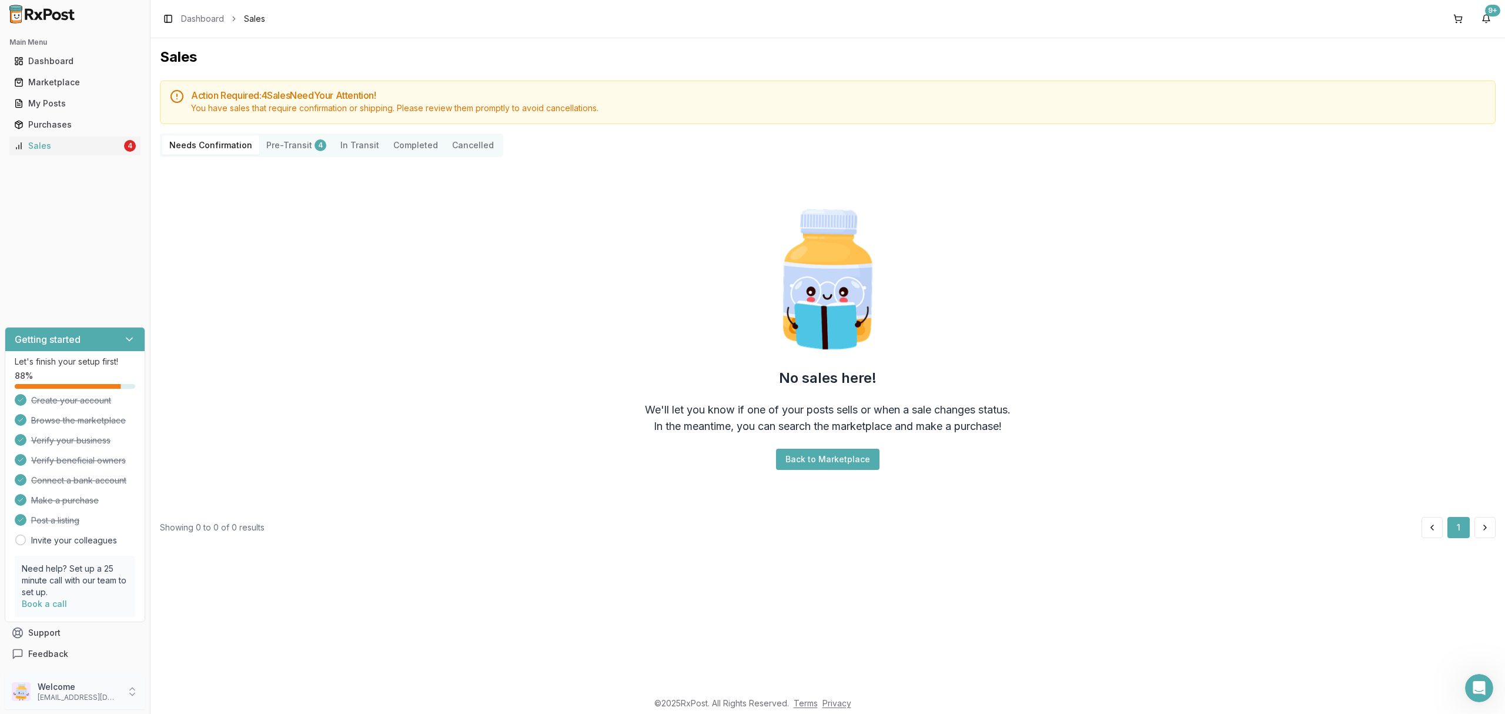
click at [121, 690] on div "Welcome [EMAIL_ADDRESS][DOMAIN_NAME]" at bounding box center [75, 691] width 141 height 35
click at [208, 699] on span "Sign Out" at bounding box center [214, 695] width 112 height 12
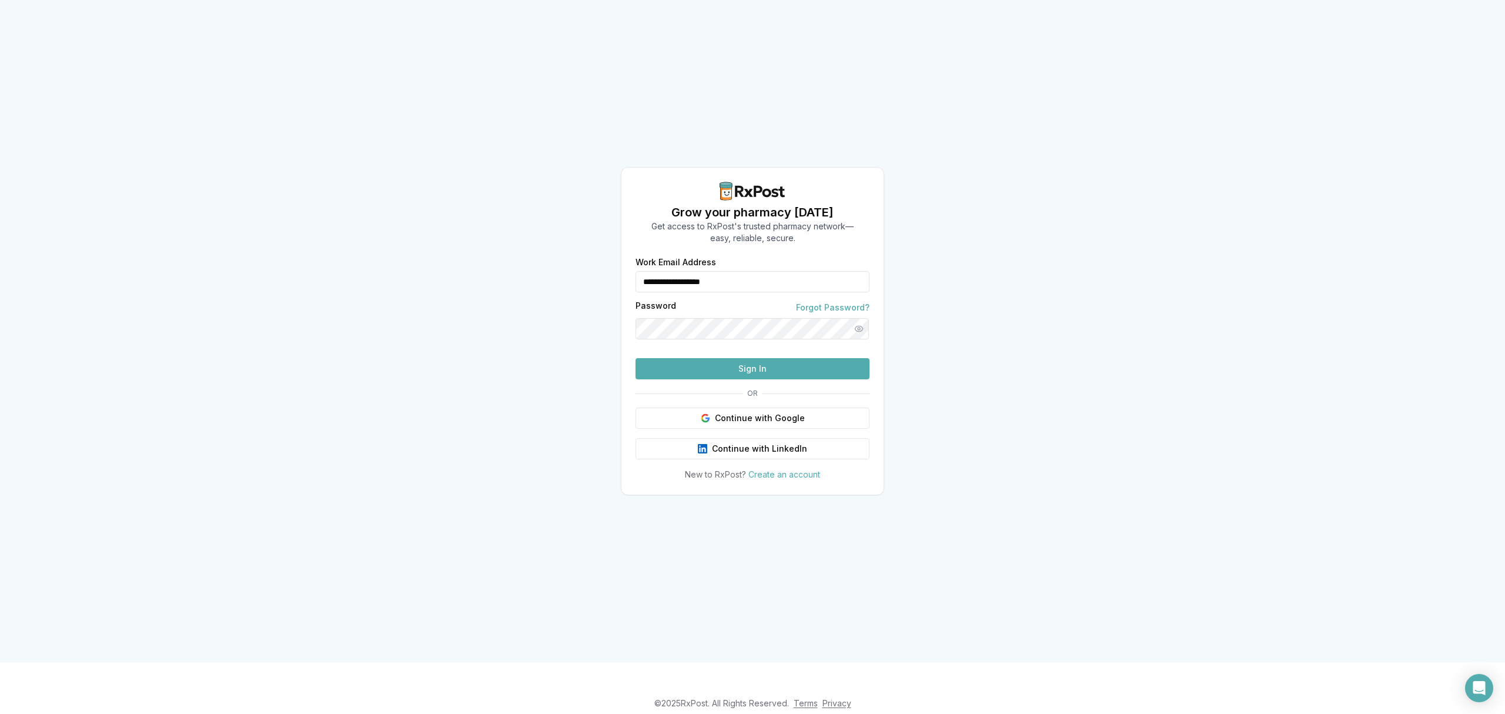
drag, startPoint x: 732, startPoint y: 266, endPoint x: 498, endPoint y: 273, distance: 234.1
click at [498, 273] on div "**********" at bounding box center [752, 331] width 1505 height 662
type input "**********"
click at [739, 379] on button "Sign In" at bounding box center [753, 368] width 234 height 21
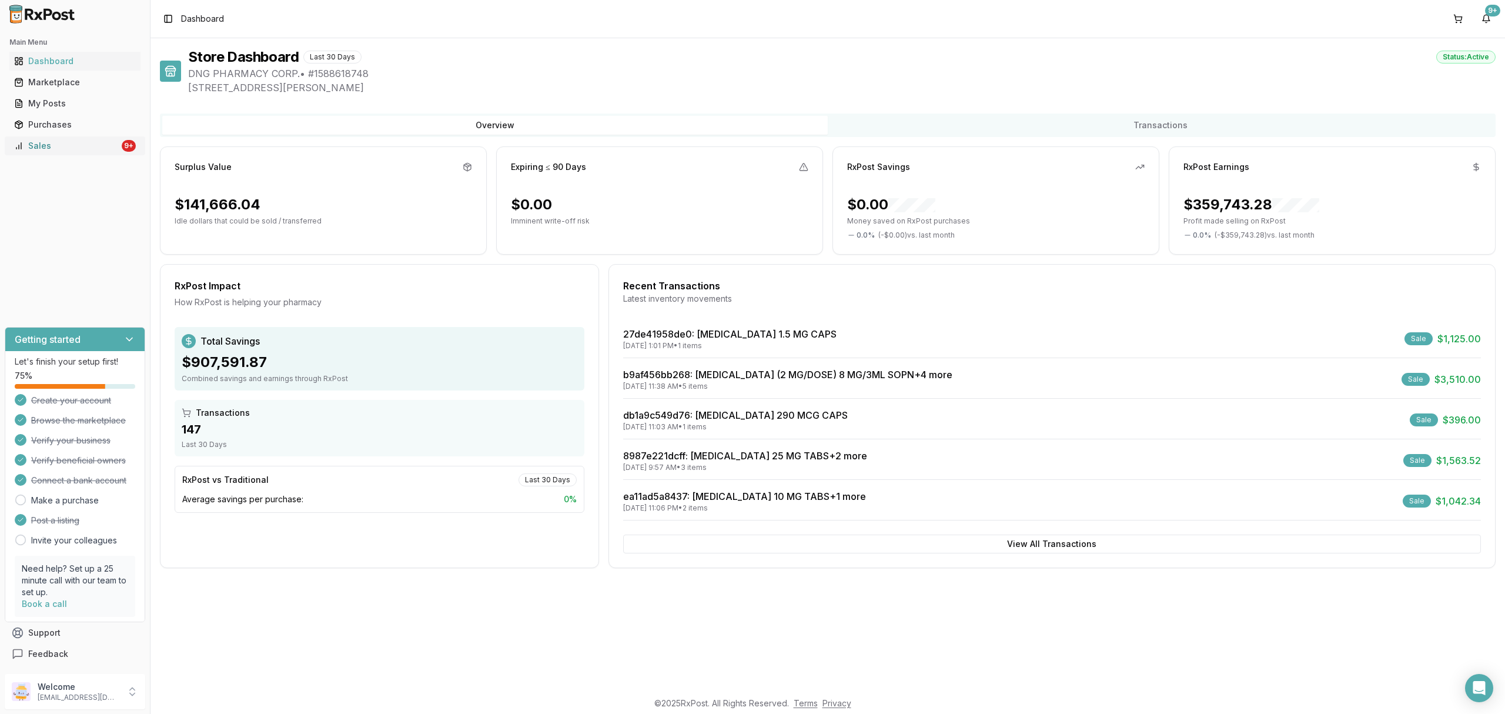
click at [84, 146] on div "Sales" at bounding box center [66, 146] width 105 height 12
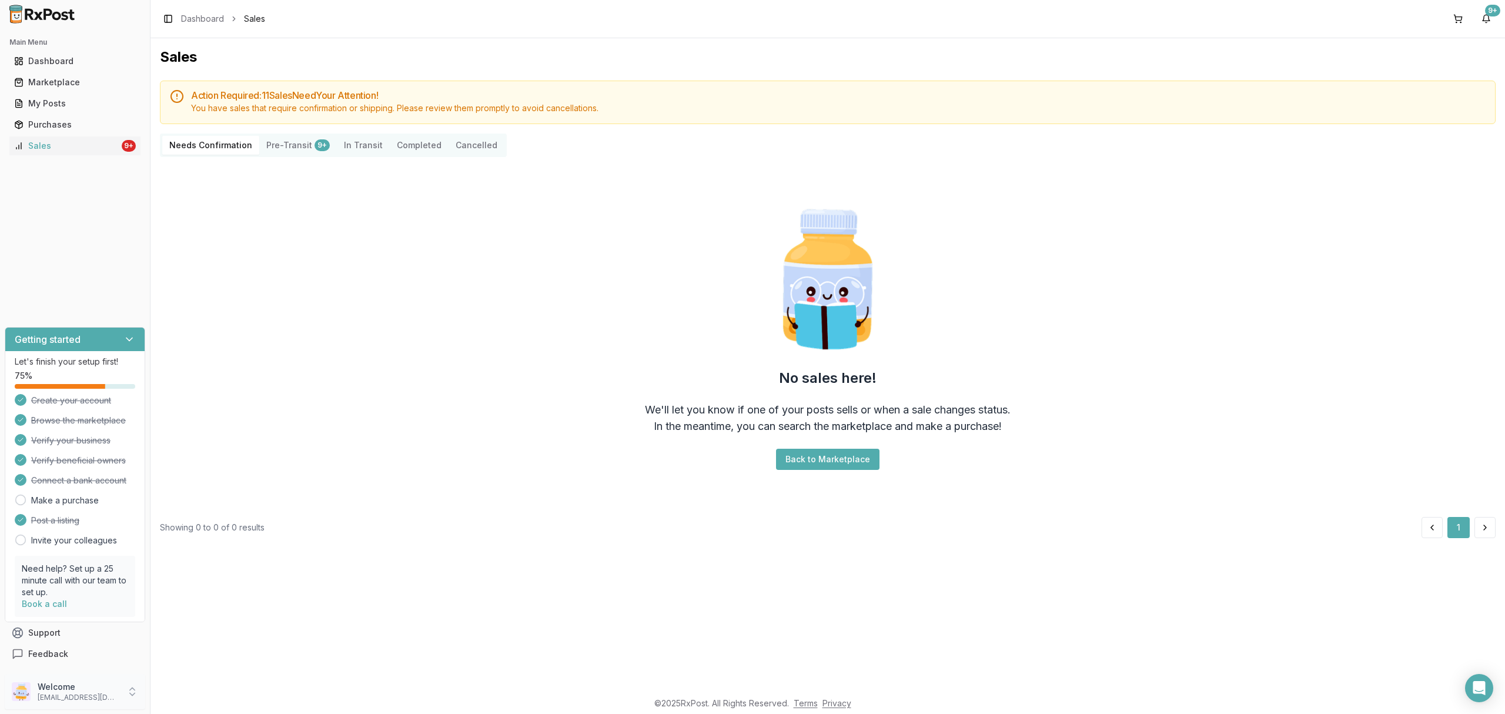
click at [87, 699] on p "[EMAIL_ADDRESS][DOMAIN_NAME]" at bounding box center [79, 697] width 82 height 9
click at [201, 699] on span "Sign Out" at bounding box center [214, 695] width 112 height 12
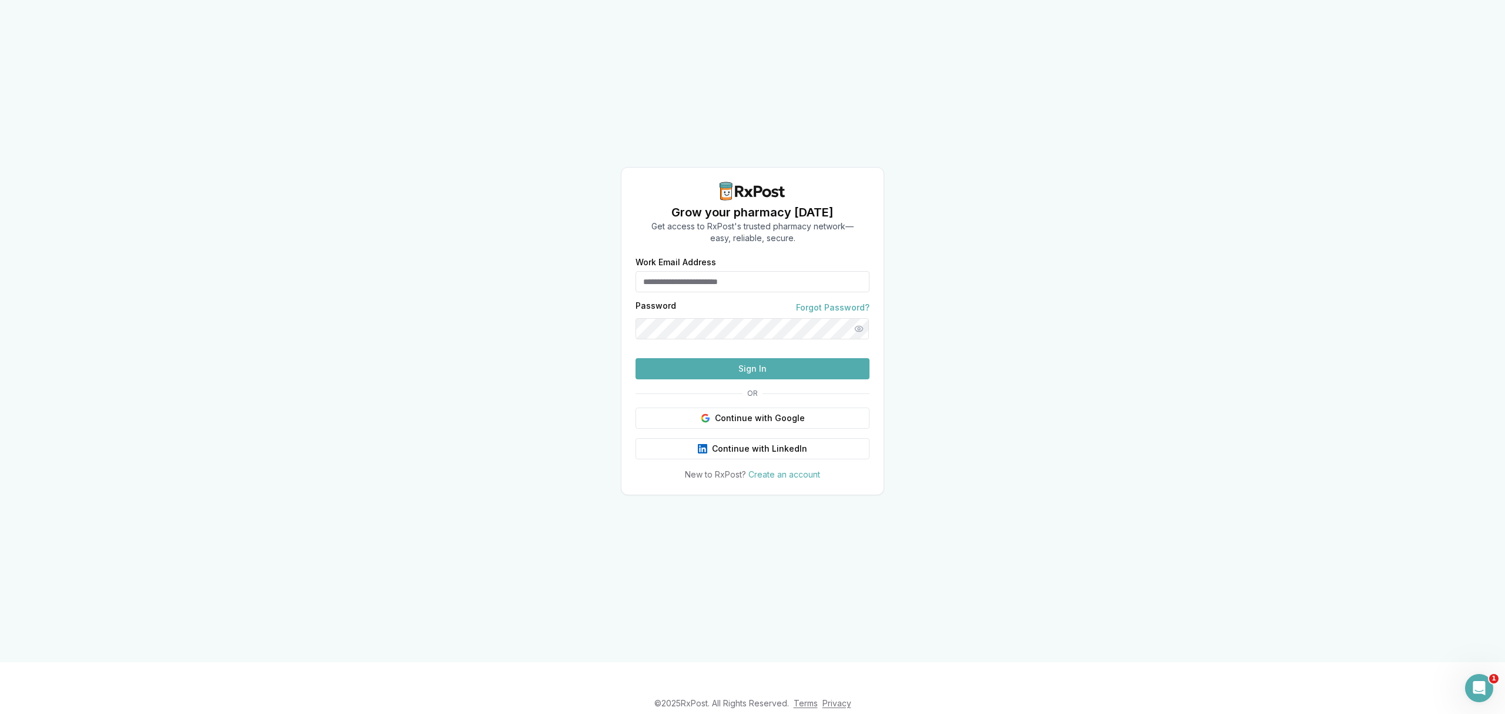
type input "**********"
click at [723, 379] on button "Sign In" at bounding box center [753, 368] width 234 height 21
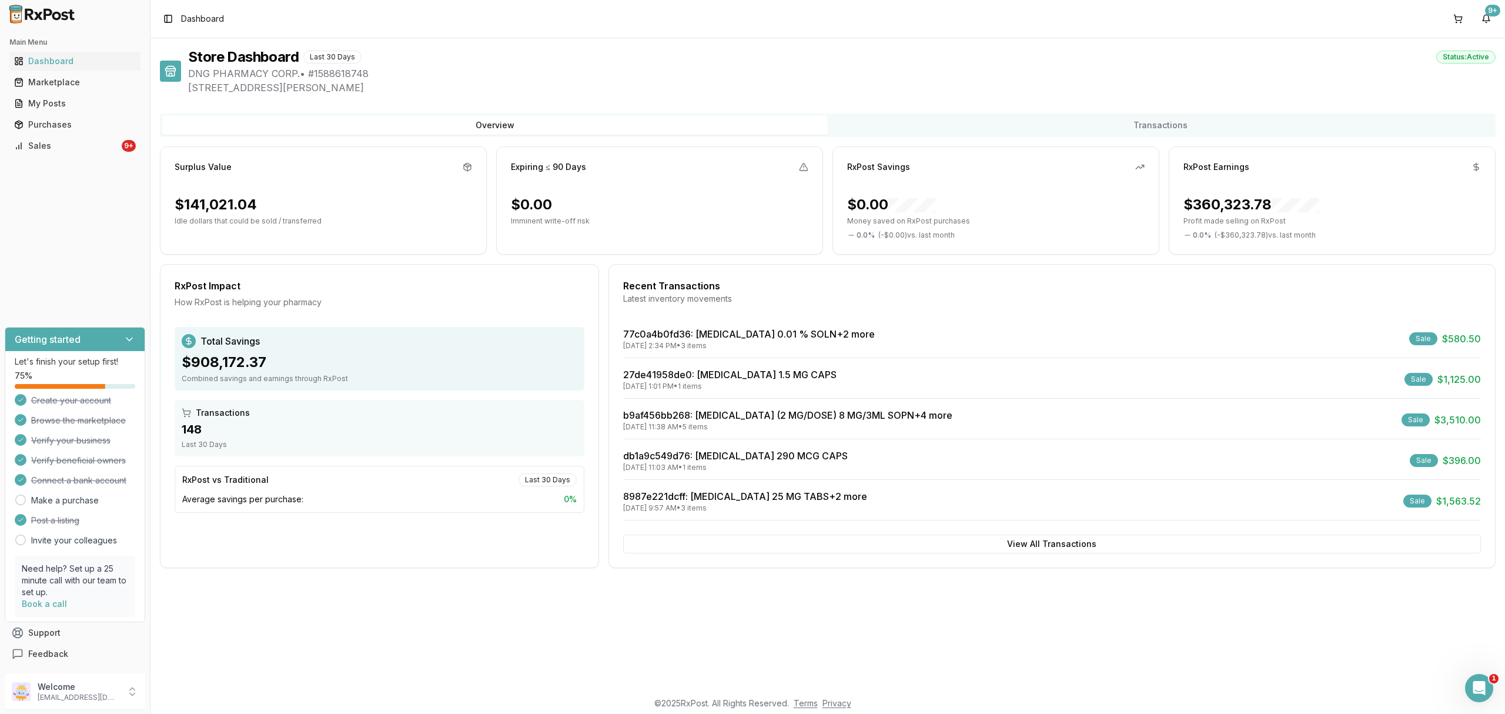
click at [118, 155] on div "Main Menu Dashboard Marketplace My Posts Purchases Sales 9+" at bounding box center [75, 94] width 150 height 132
click at [113, 145] on div "Sales" at bounding box center [66, 146] width 105 height 12
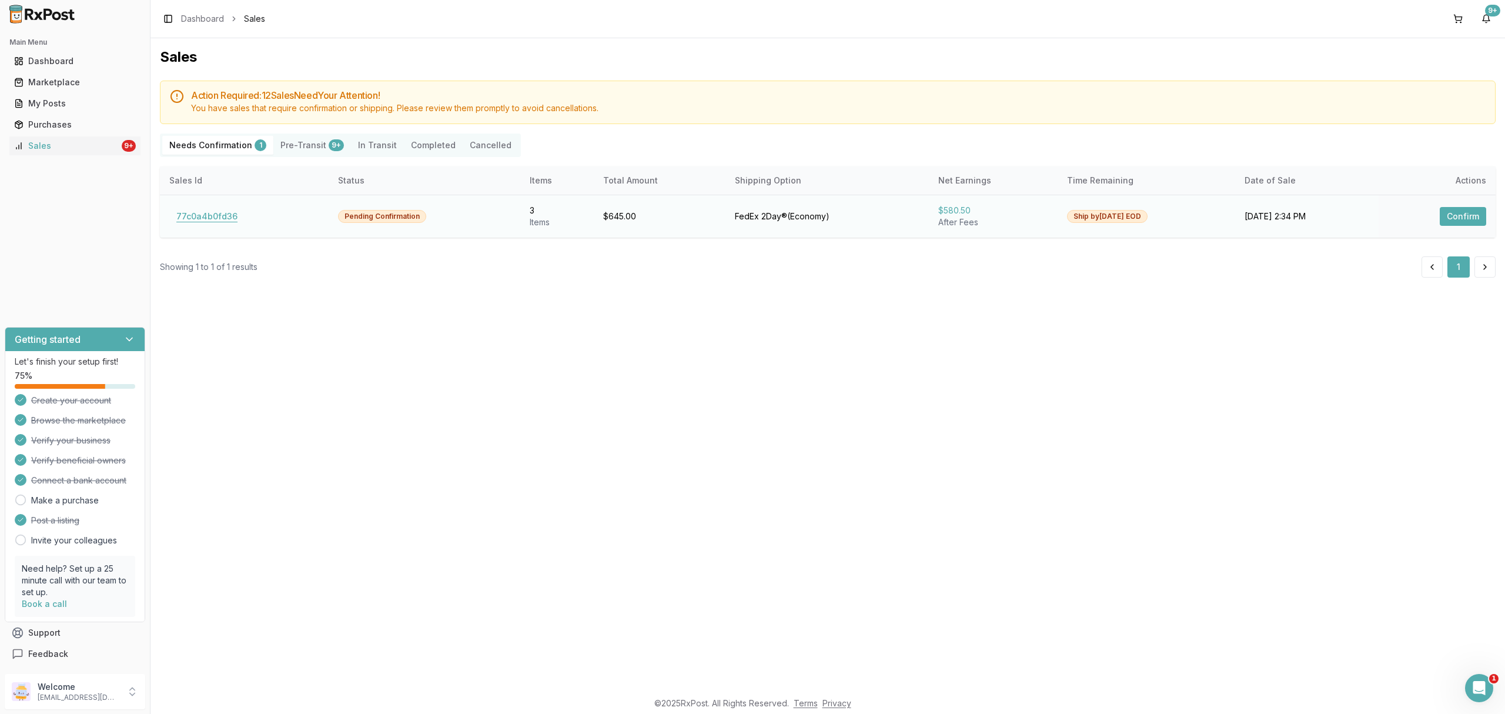
click at [205, 207] on button "77c0a4b0fd36" at bounding box center [206, 216] width 75 height 19
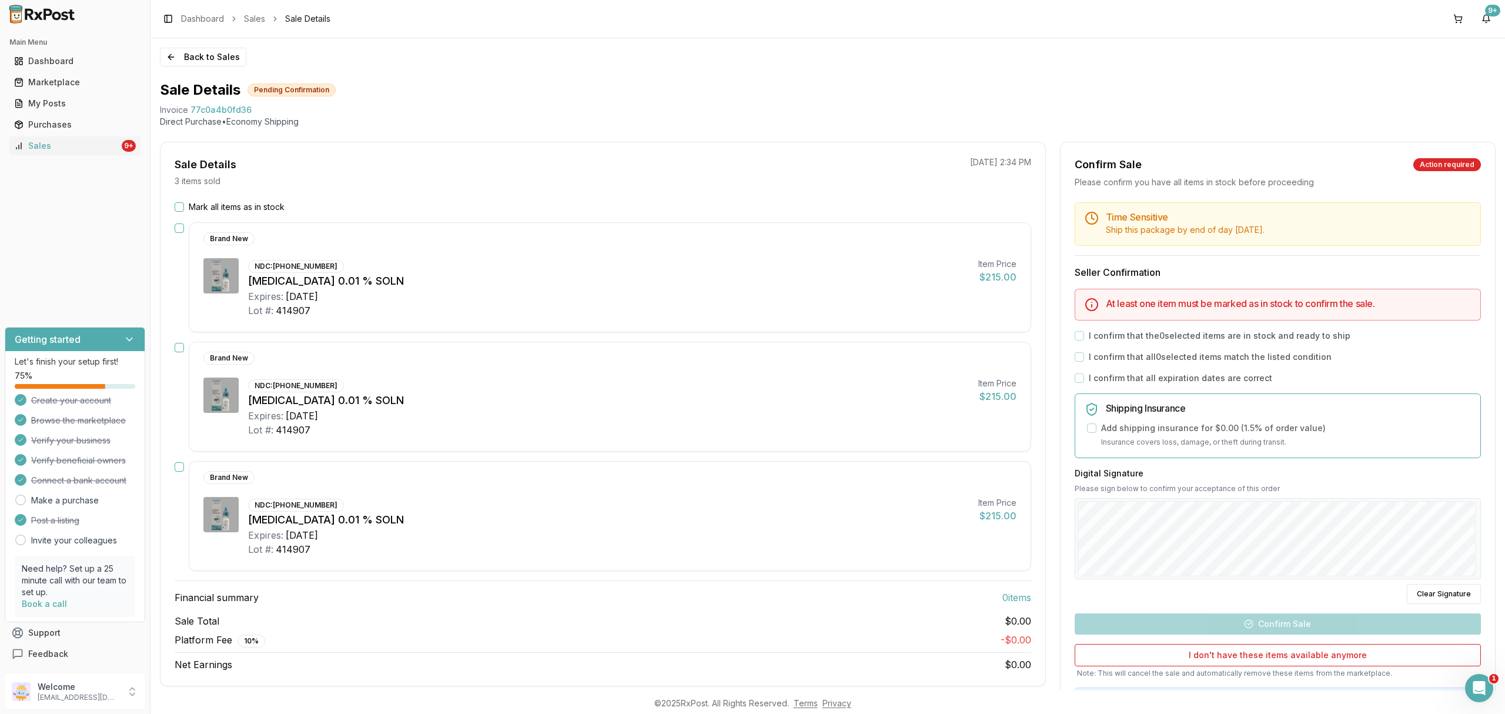
click at [268, 208] on label "Mark all items as in stock" at bounding box center [237, 207] width 96 height 12
click at [184, 208] on button "Mark all items as in stock" at bounding box center [179, 206] width 9 height 9
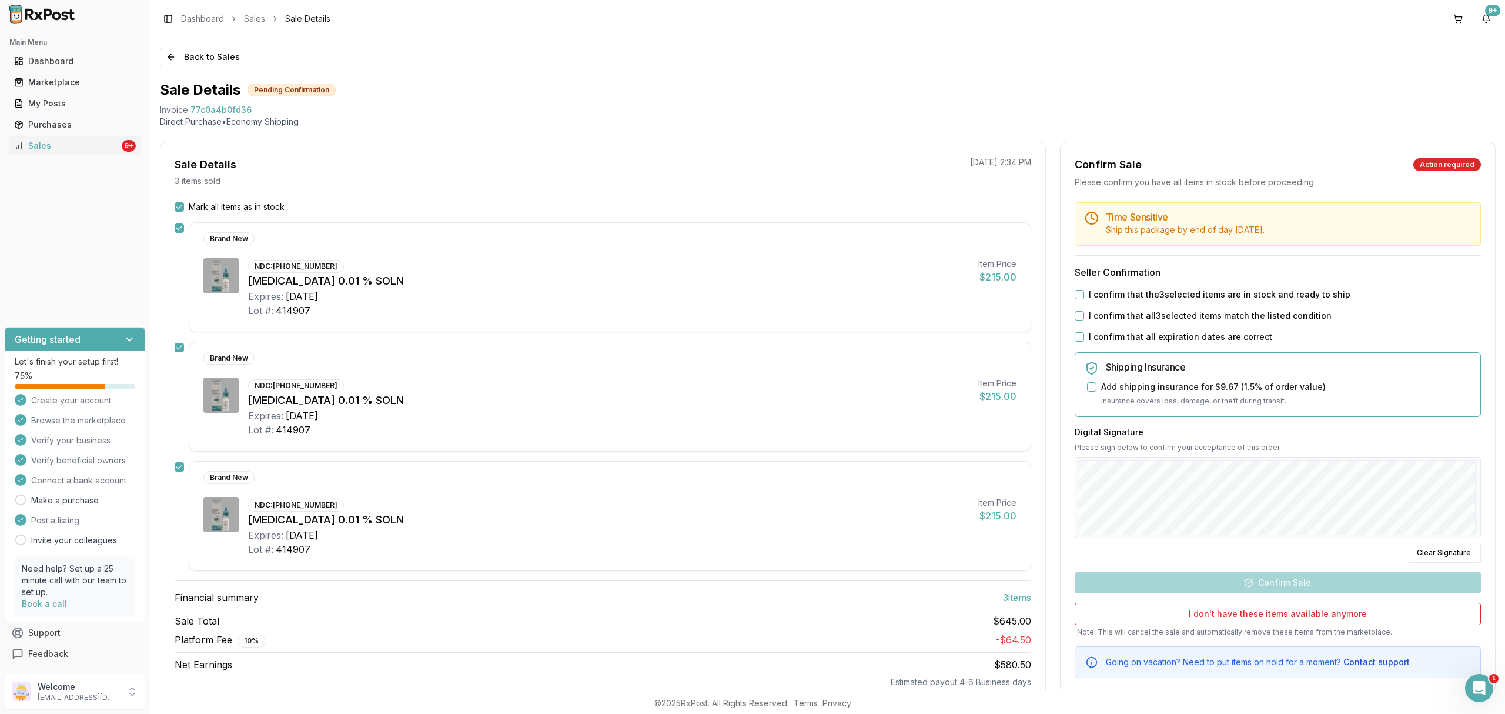
click at [1091, 295] on label "I confirm that the 3 selected items are in stock and ready to ship" at bounding box center [1220, 295] width 262 height 12
click at [1084, 295] on button "I confirm that the 3 selected items are in stock and ready to ship" at bounding box center [1079, 294] width 9 height 9
click at [1091, 311] on label "I confirm that all 3 selected items match the listed condition" at bounding box center [1210, 316] width 243 height 12
click at [1084, 311] on button "I confirm that all 3 selected items match the listed condition" at bounding box center [1079, 315] width 9 height 9
click at [1090, 328] on div "Time Sensitive Ship this package by end of day [DATE] . Seller Confirmation I c…" at bounding box center [1278, 440] width 435 height 476
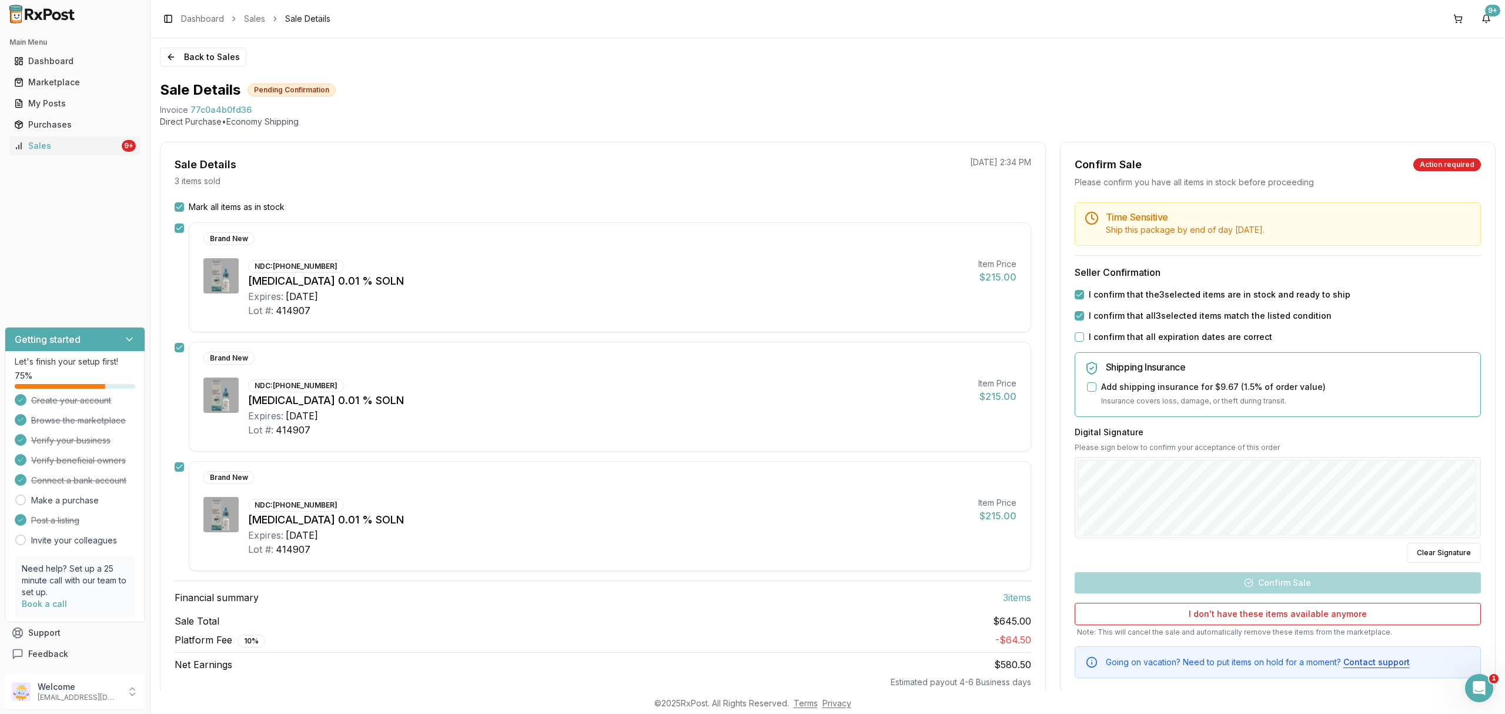
click at [1091, 335] on label "I confirm that all expiration dates are correct" at bounding box center [1180, 337] width 183 height 12
click at [1084, 335] on button "I confirm that all expiration dates are correct" at bounding box center [1079, 336] width 9 height 9
click at [1343, 539] on div "Digital Signature Please sign below to confirm your acceptance of this order Cl…" at bounding box center [1278, 494] width 406 height 136
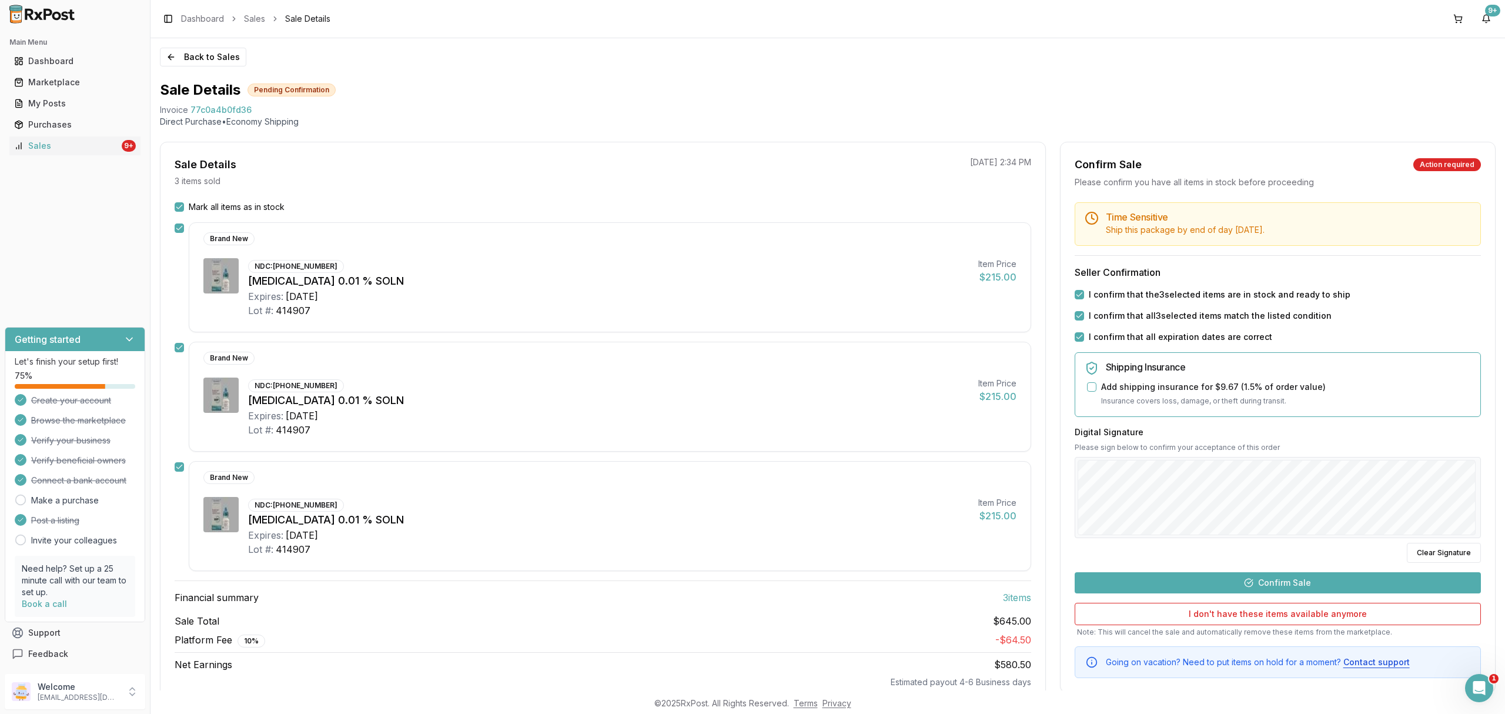
click at [1280, 596] on div "Time Sensitive Ship this package by end of day [DATE] . Seller Confirmation I c…" at bounding box center [1278, 440] width 435 height 476
click at [1288, 586] on button "Confirm Sale" at bounding box center [1278, 582] width 406 height 21
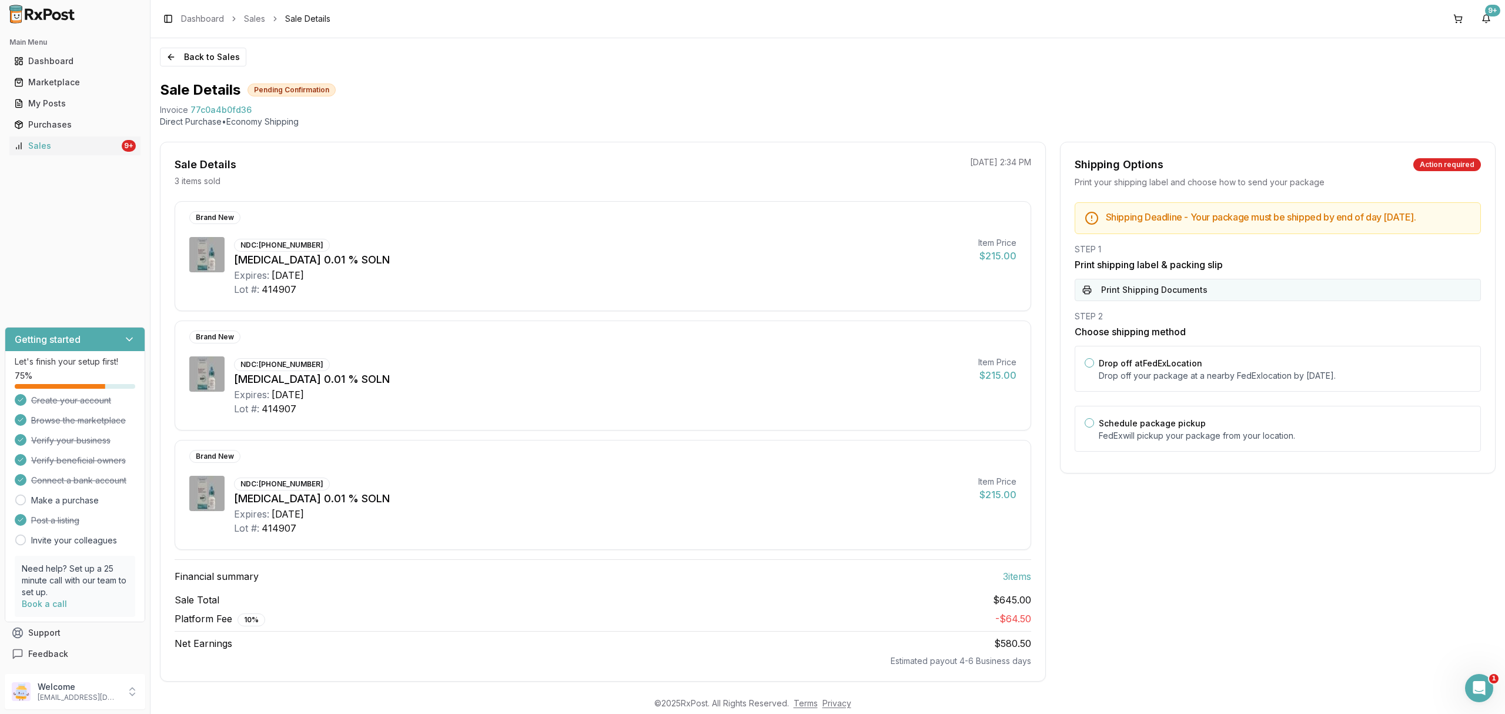
click at [1224, 301] on button "Print Shipping Documents" at bounding box center [1278, 290] width 406 height 22
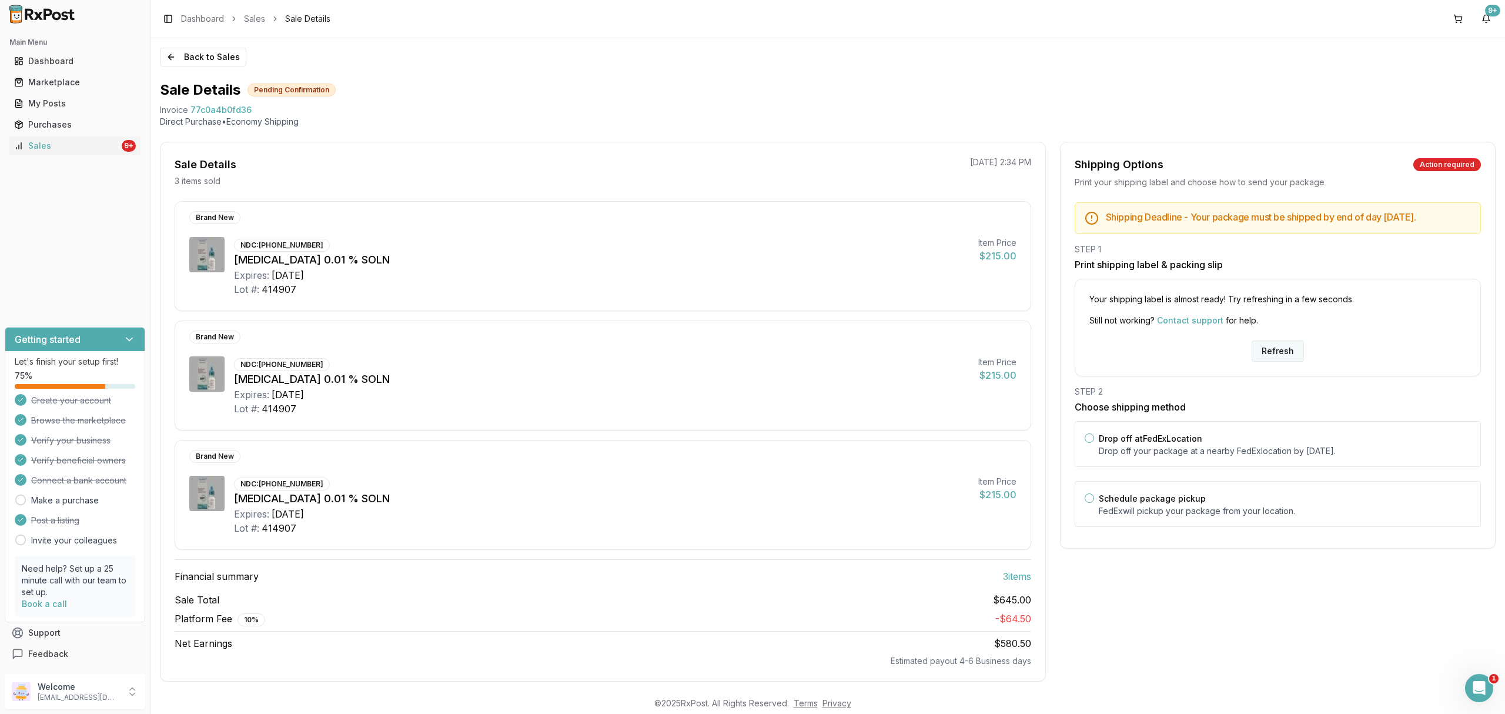
click at [1287, 359] on button "Refresh" at bounding box center [1278, 350] width 52 height 21
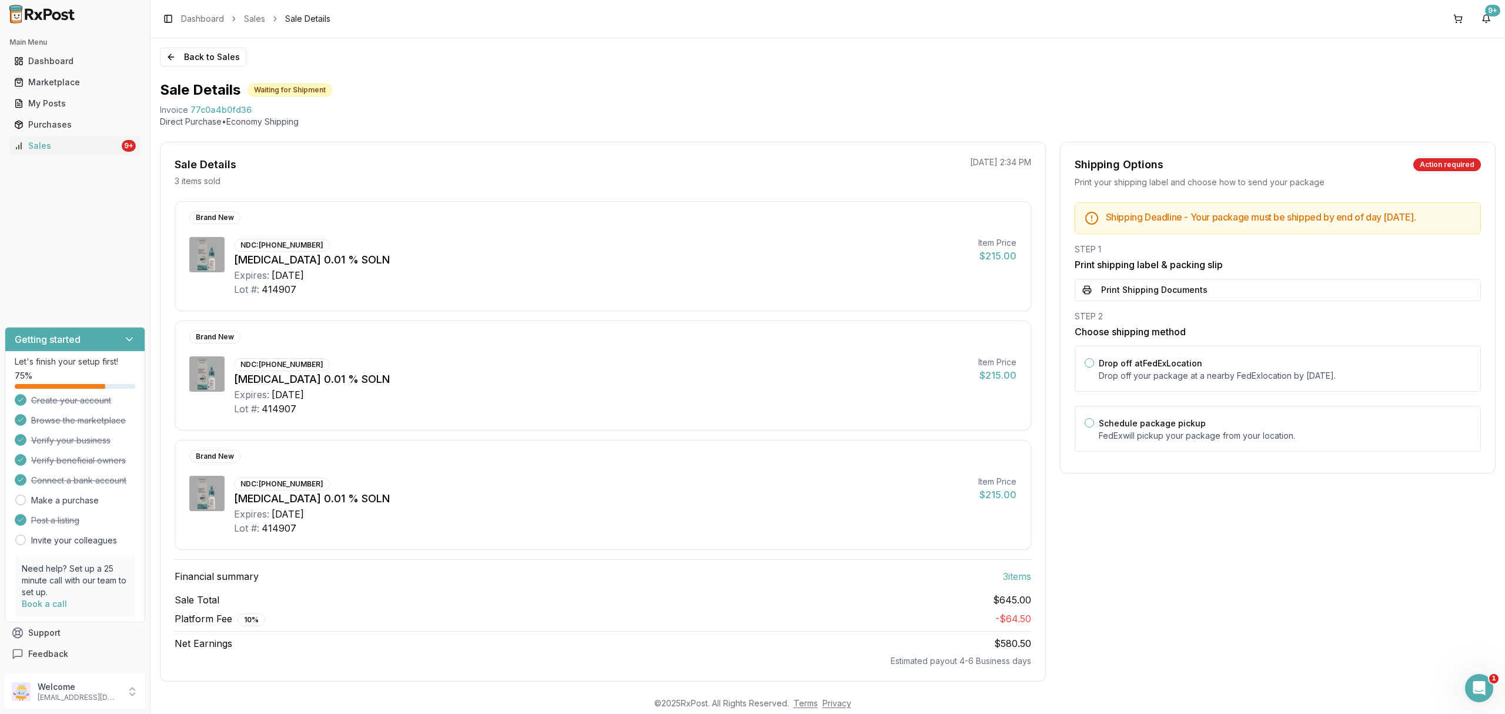
click at [1291, 287] on div "STEP 1 Print shipping label & packing slip Print Shipping Documents" at bounding box center [1278, 272] width 406 height 58
click at [1282, 300] on button "Print Shipping Documents" at bounding box center [1278, 290] width 406 height 22
drag, startPoint x: 1250, startPoint y: 368, endPoint x: 1236, endPoint y: 363, distance: 15.4
click at [1252, 368] on div "Drop off at FedEx Location Drop off your package at a nearby [GEOGRAPHIC_DATA] …" at bounding box center [1285, 369] width 372 height 26
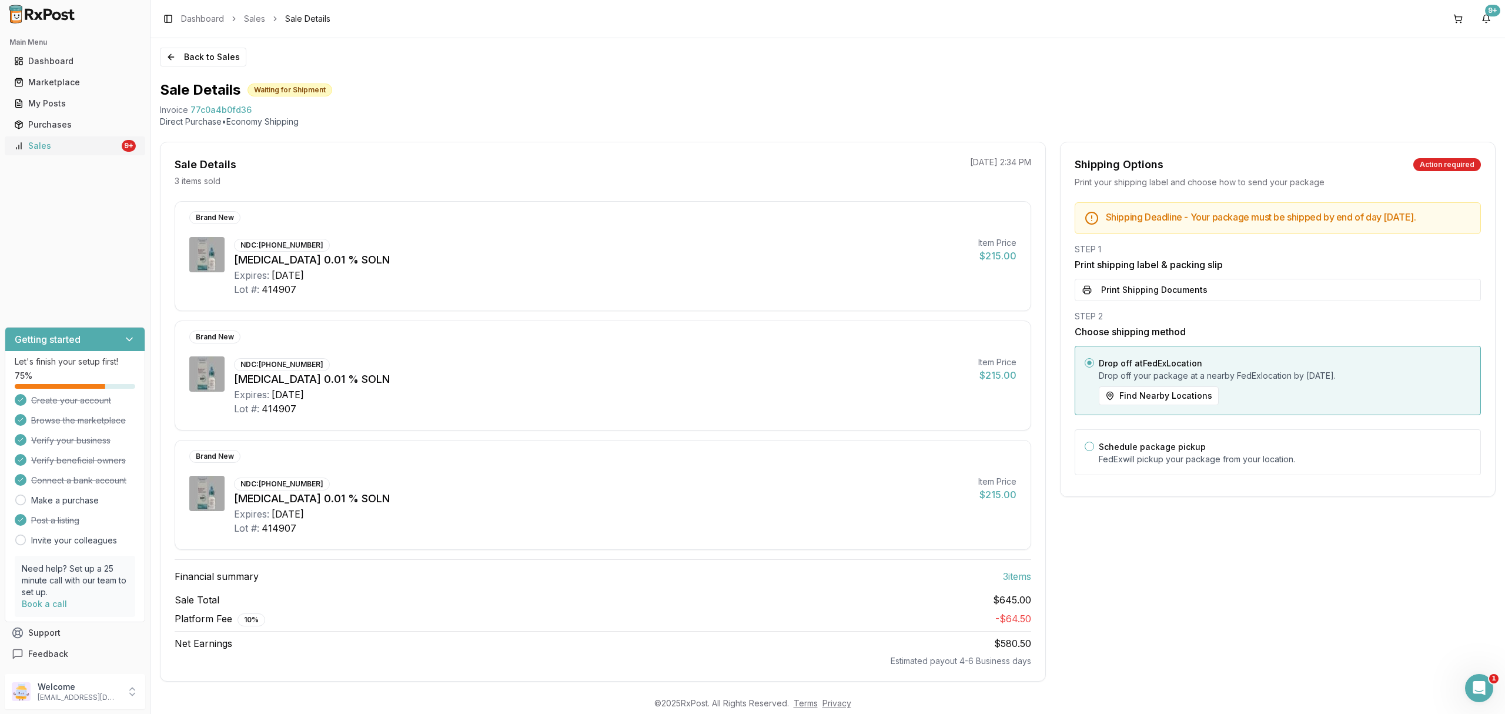
click at [71, 149] on div "Sales" at bounding box center [66, 146] width 105 height 12
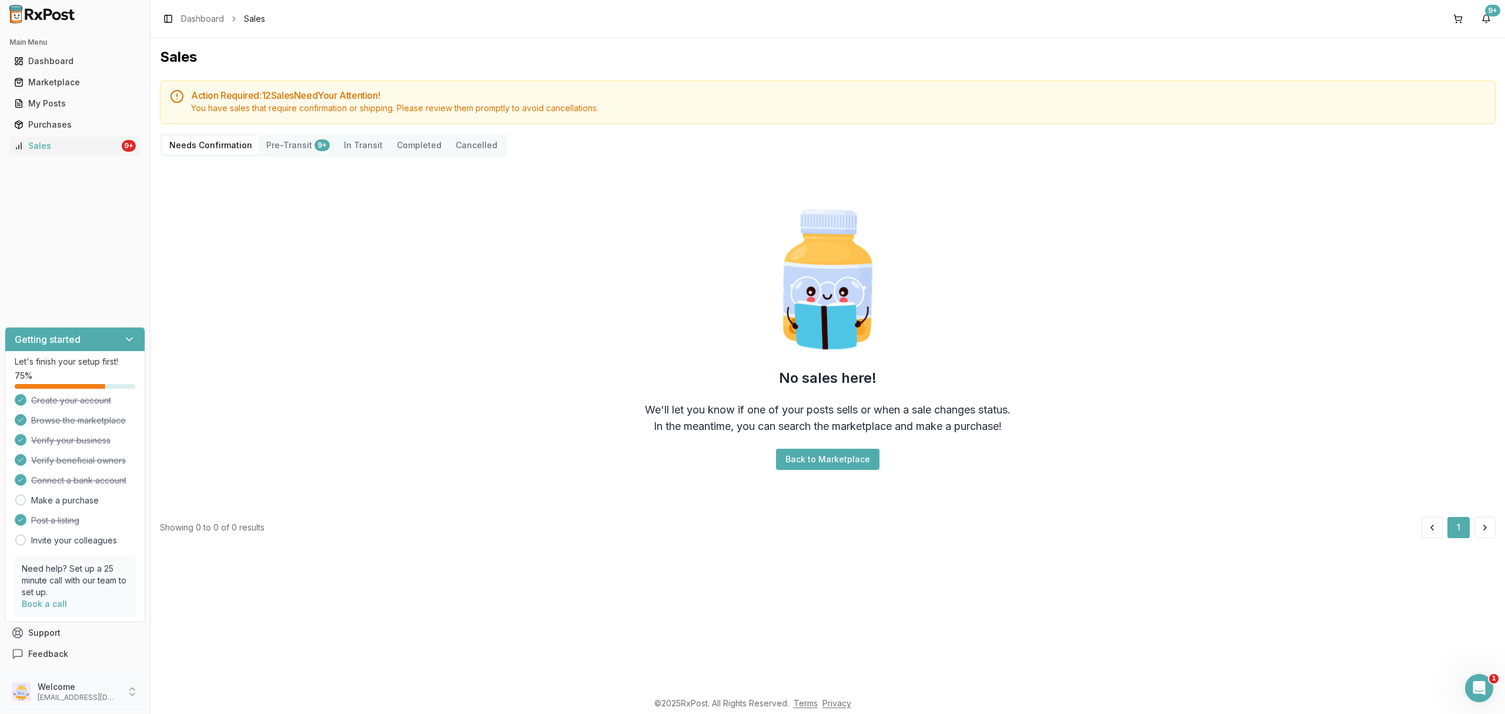
click at [97, 693] on p "[EMAIL_ADDRESS][DOMAIN_NAME]" at bounding box center [79, 697] width 82 height 9
click at [223, 700] on span "Sign Out" at bounding box center [214, 695] width 112 height 12
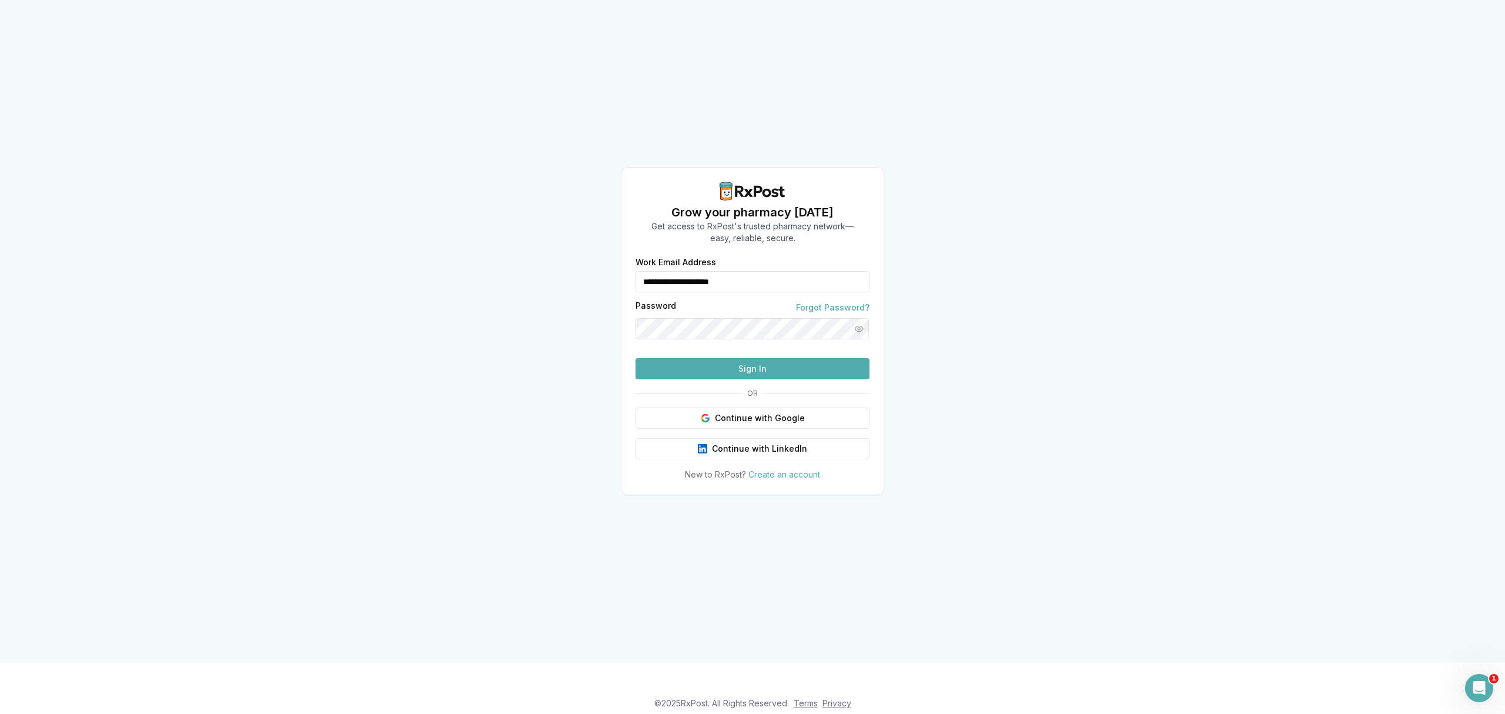
drag, startPoint x: 774, startPoint y: 264, endPoint x: 570, endPoint y: 271, distance: 204.8
click at [570, 271] on div "**********" at bounding box center [752, 331] width 1505 height 662
type input "**********"
click at [722, 379] on button "Sign In" at bounding box center [753, 368] width 234 height 21
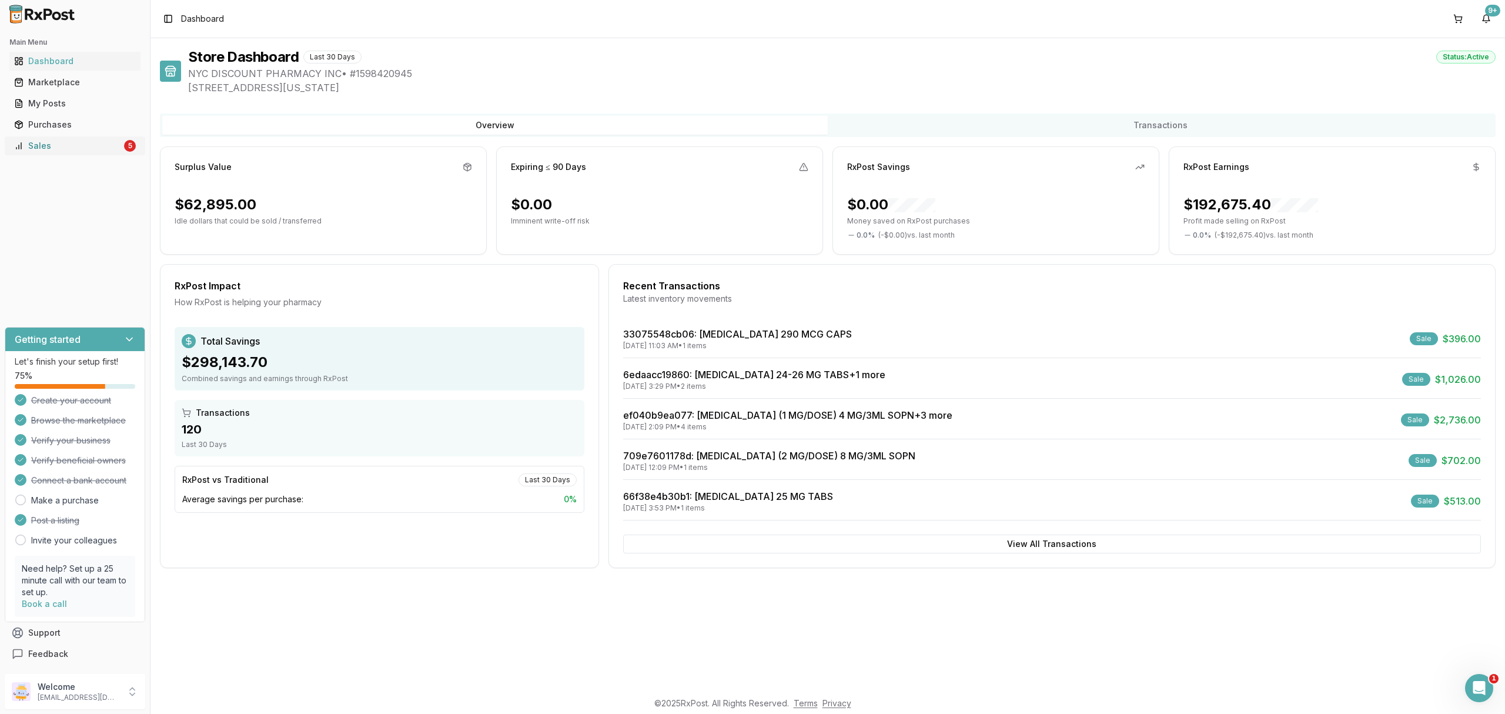
click at [62, 143] on div "Sales" at bounding box center [68, 146] width 108 height 12
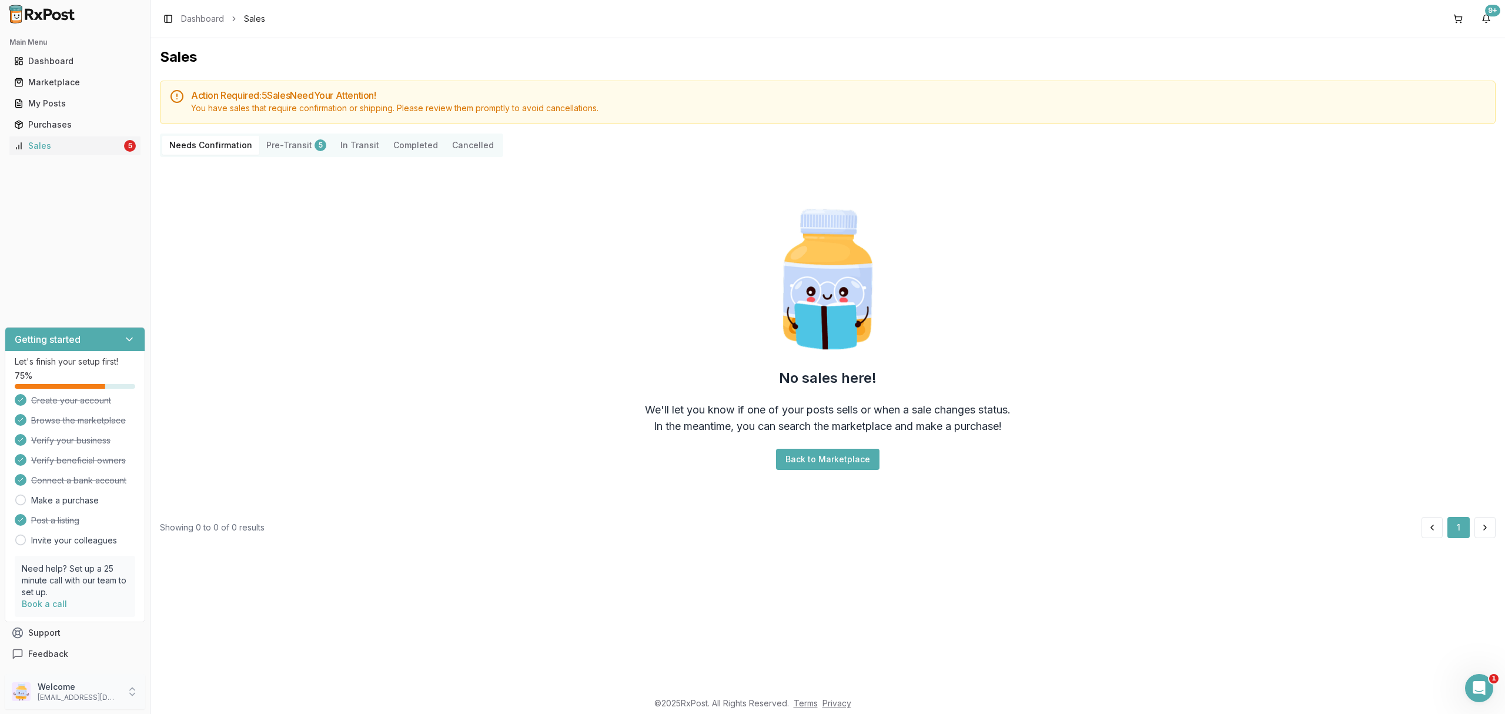
click at [111, 689] on p "Welcome" at bounding box center [79, 687] width 82 height 12
click at [206, 693] on span "Sign Out" at bounding box center [214, 695] width 112 height 12
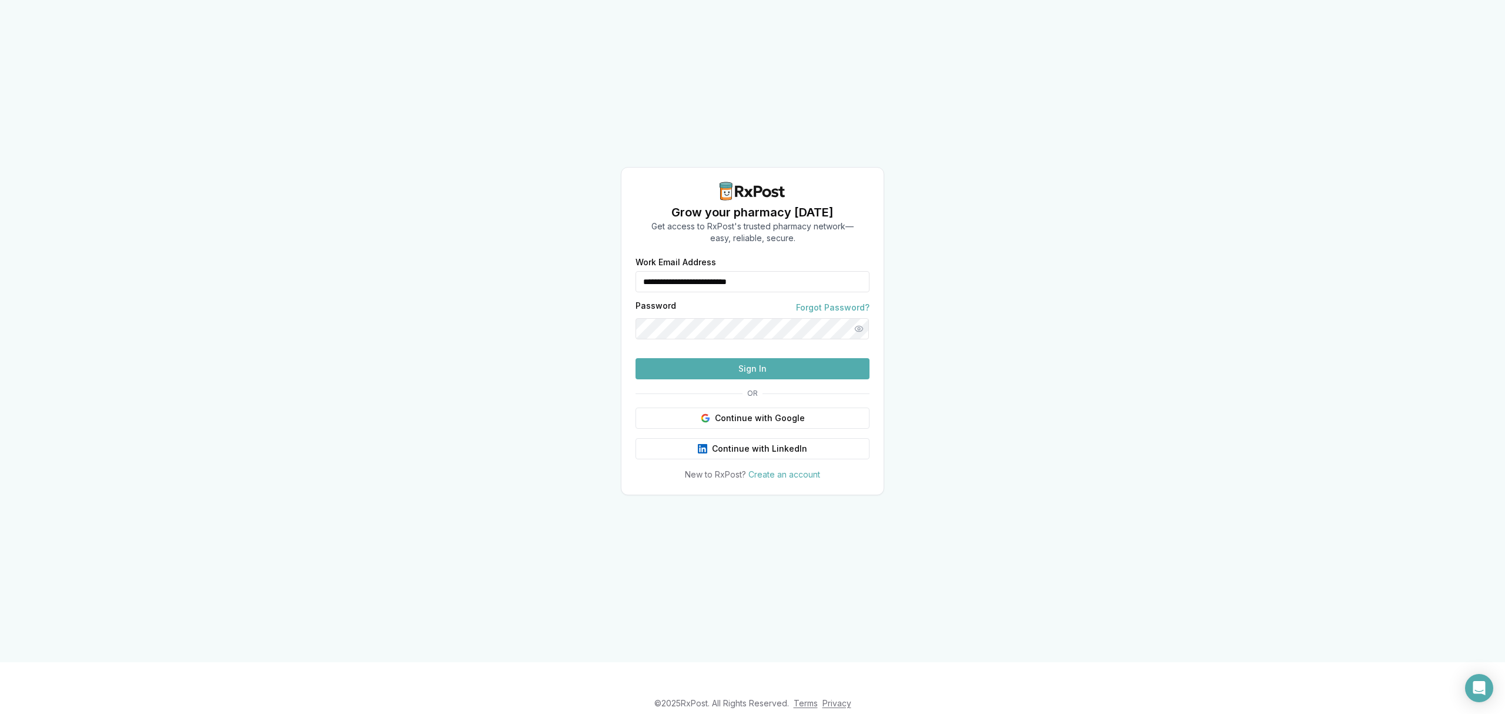
drag, startPoint x: 795, startPoint y: 252, endPoint x: 589, endPoint y: 264, distance: 206.8
click at [589, 264] on div "**********" at bounding box center [752, 331] width 1505 height 662
type input "**********"
click at [737, 379] on button "Sign In" at bounding box center [753, 368] width 234 height 21
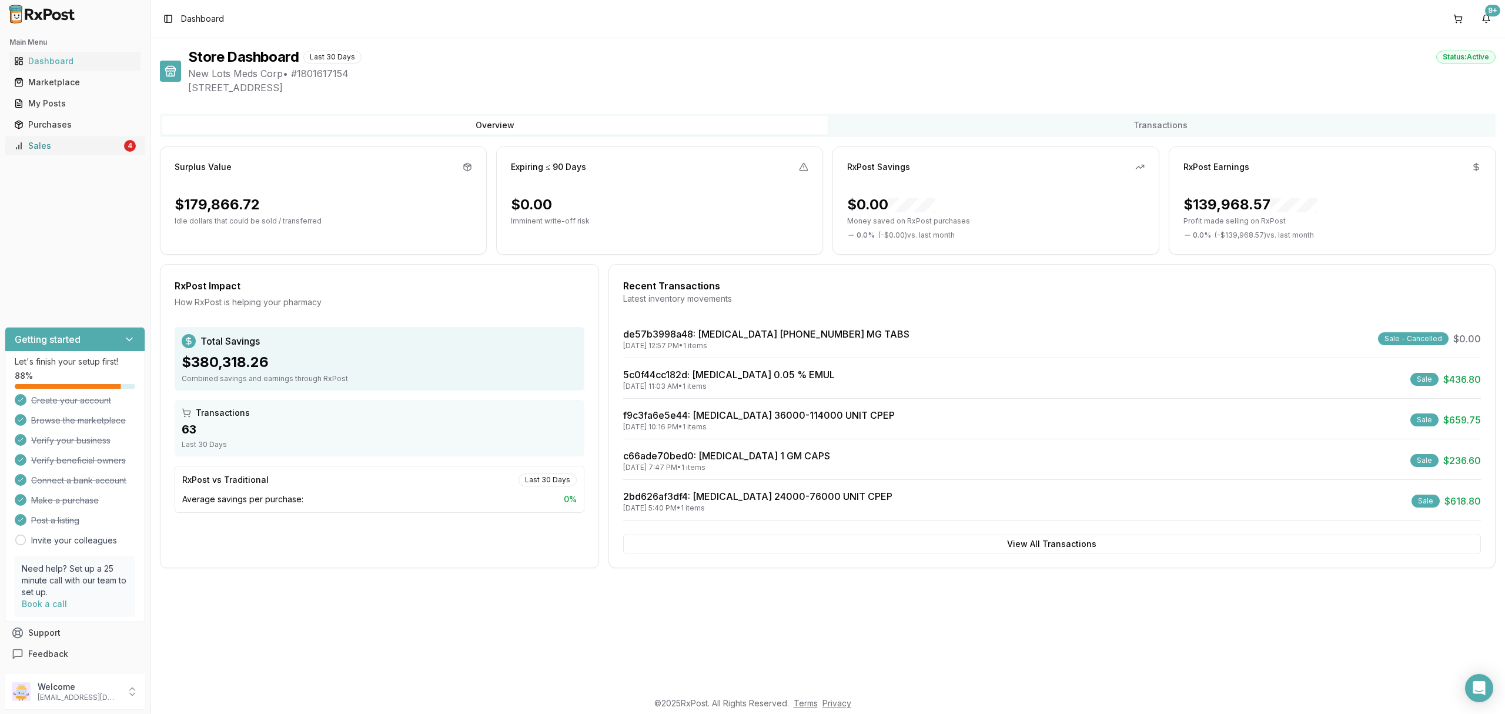
click at [53, 143] on div "Sales" at bounding box center [68, 146] width 108 height 12
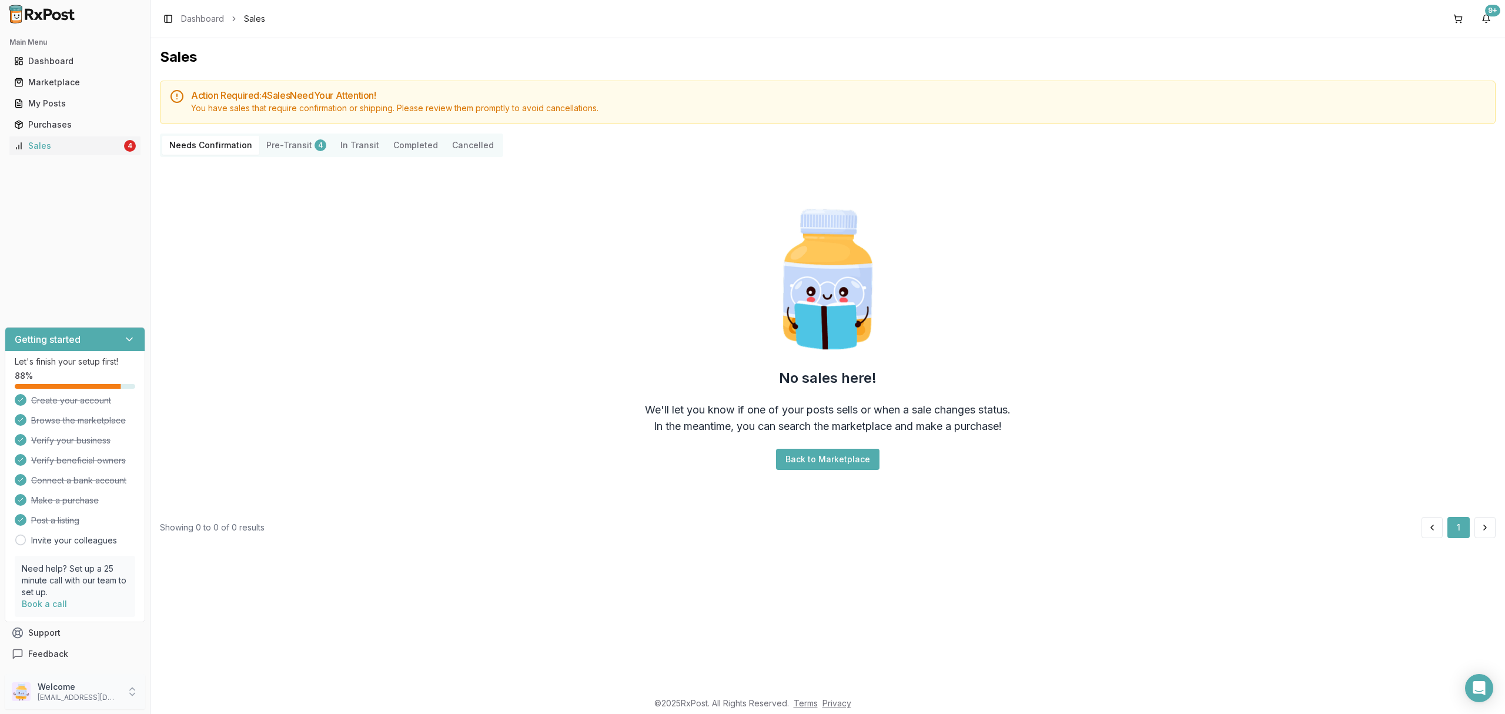
click at [102, 683] on p "Welcome" at bounding box center [79, 687] width 82 height 12
click at [201, 694] on span "Sign Out" at bounding box center [214, 695] width 112 height 12
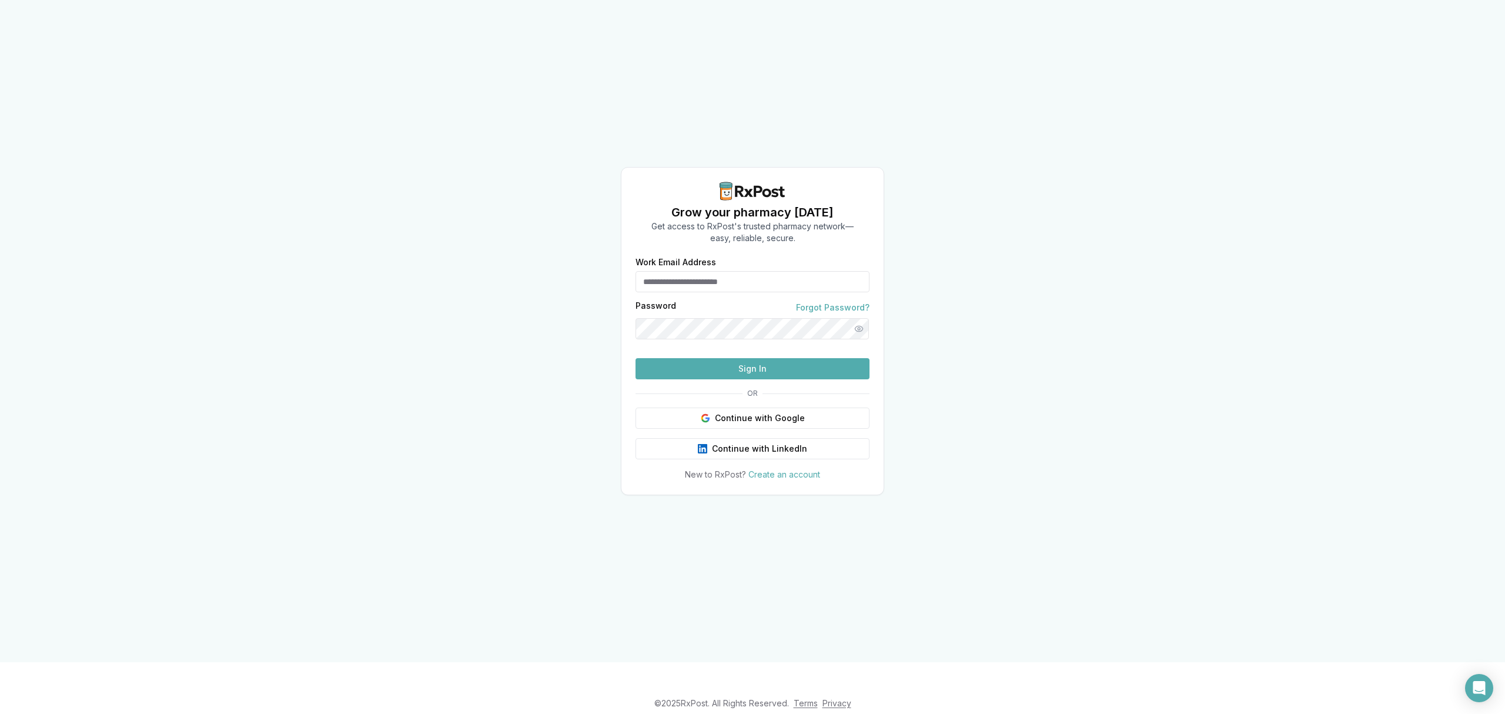
type input "**********"
click at [1052, 252] on div "**********" at bounding box center [752, 331] width 1505 height 662
